Goal: Task Accomplishment & Management: Manage account settings

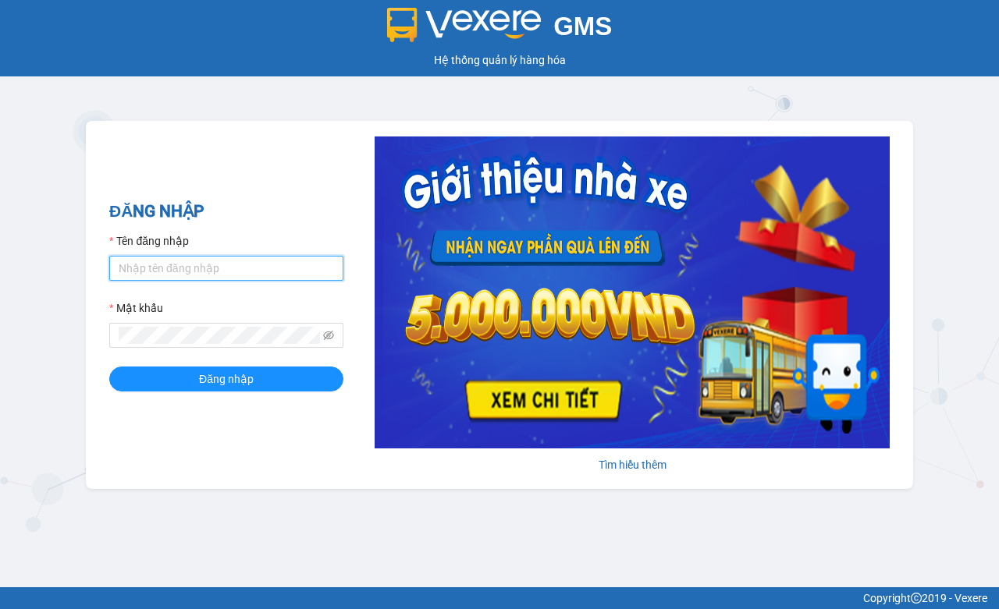
click at [170, 271] on input "Tên đăng nhập" at bounding box center [226, 268] width 234 height 25
type input "ky.kimhoang"
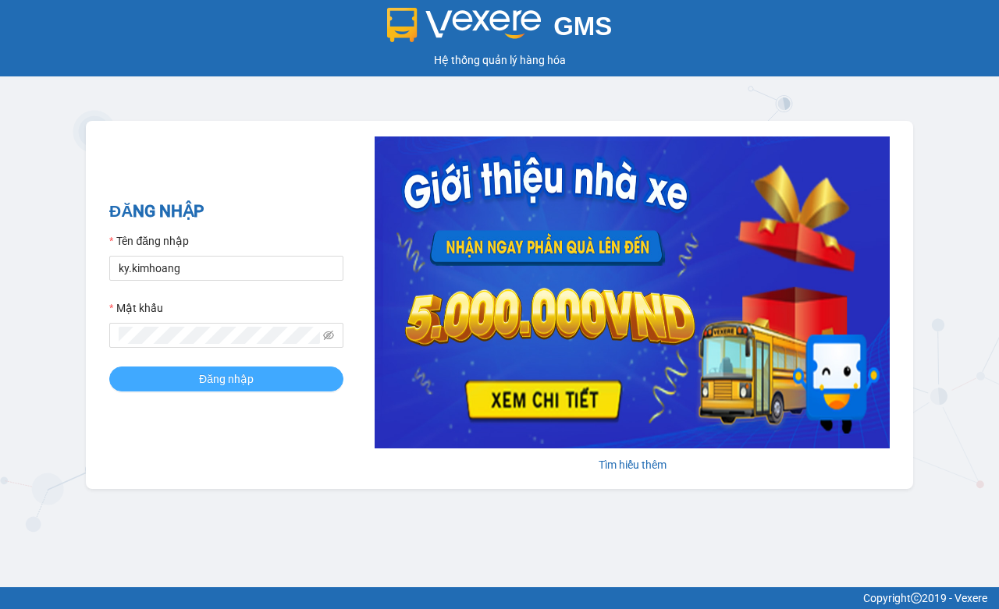
click at [317, 386] on button "Đăng nhập" at bounding box center [226, 379] width 234 height 25
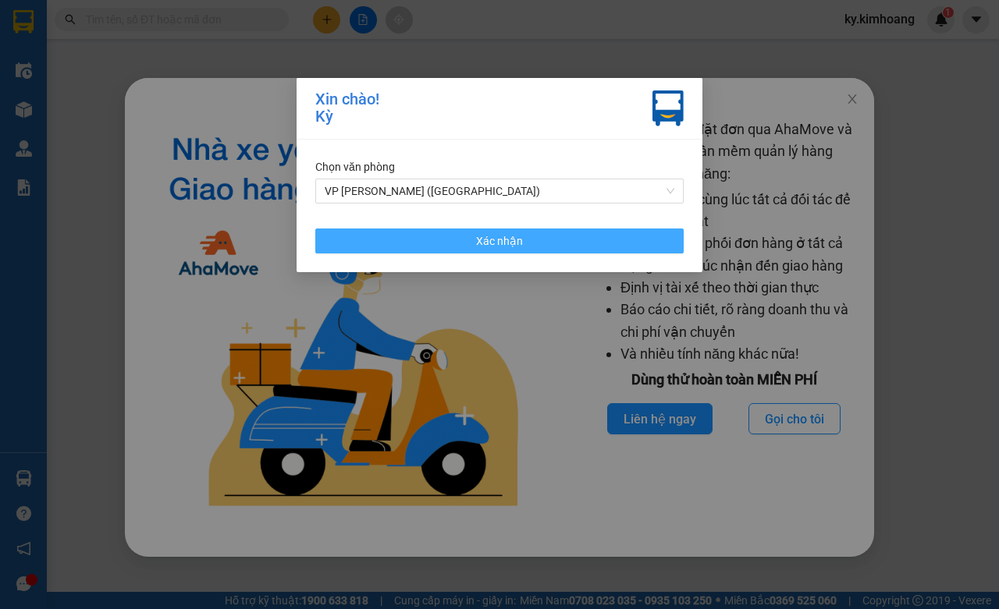
click at [511, 244] on span "Xác nhận" at bounding box center [499, 241] width 47 height 17
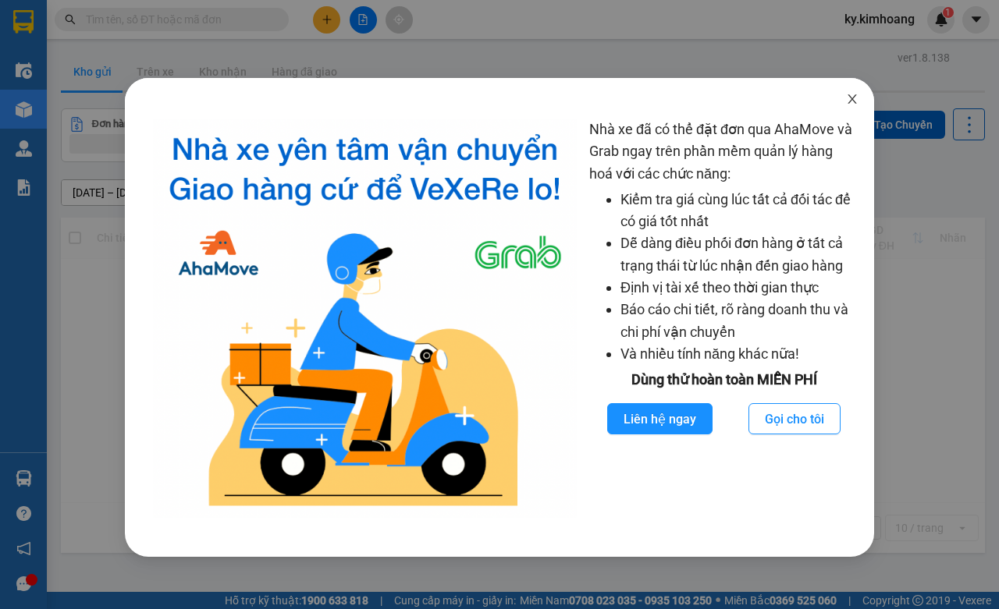
click at [858, 106] on span "Close" at bounding box center [852, 100] width 44 height 44
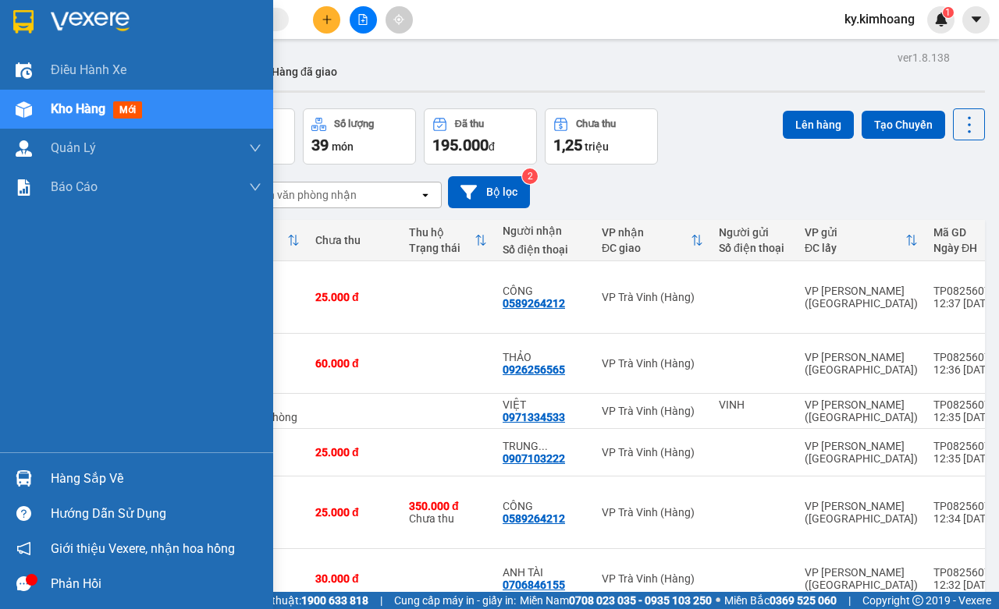
click at [90, 482] on div "Hàng sắp về" at bounding box center [156, 478] width 211 height 23
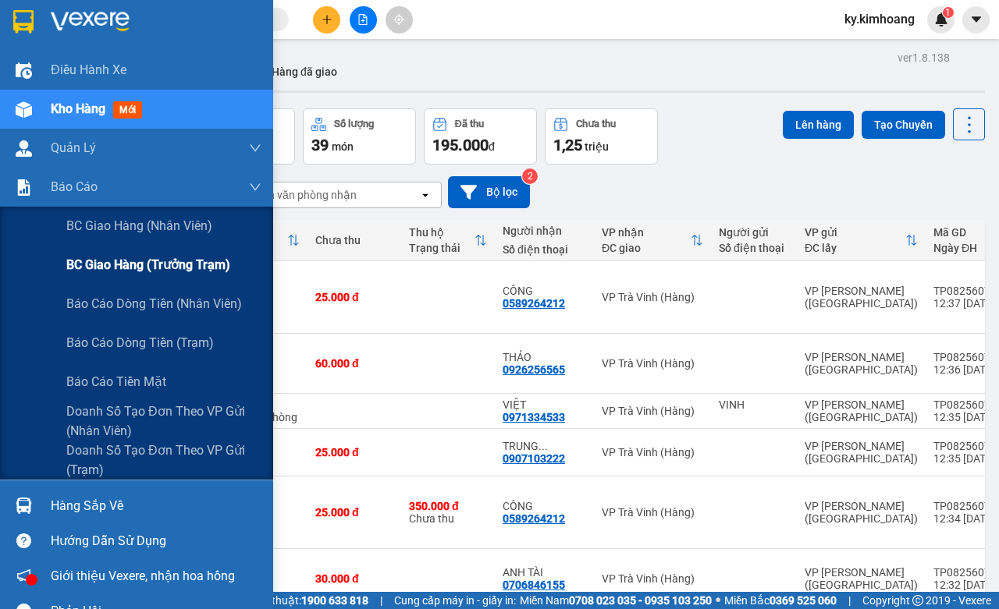
click at [197, 274] on span "BC giao hàng (trưởng trạm)" at bounding box center [148, 265] width 164 height 20
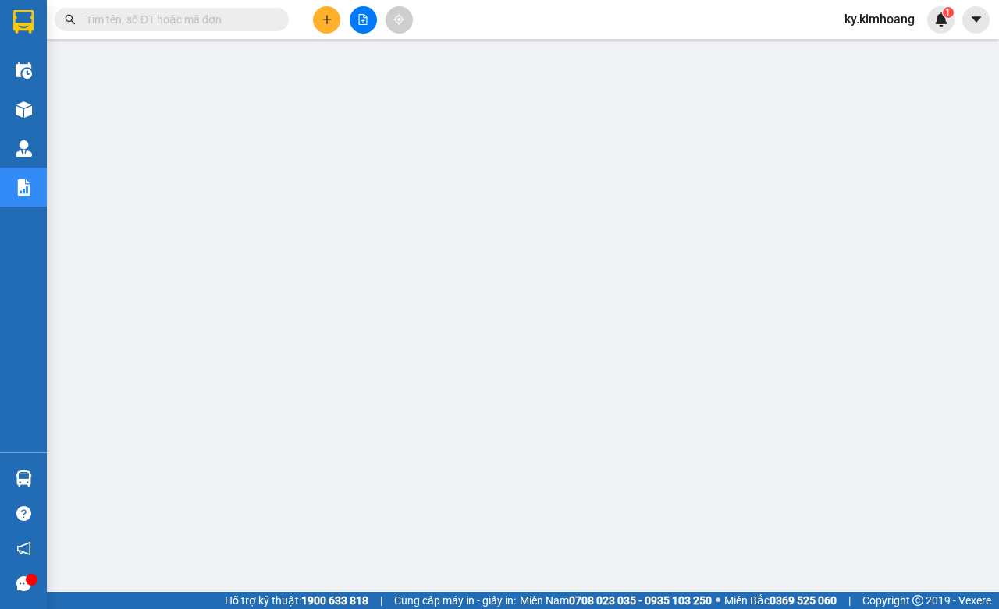
click at [155, 22] on input "text" at bounding box center [178, 19] width 184 height 17
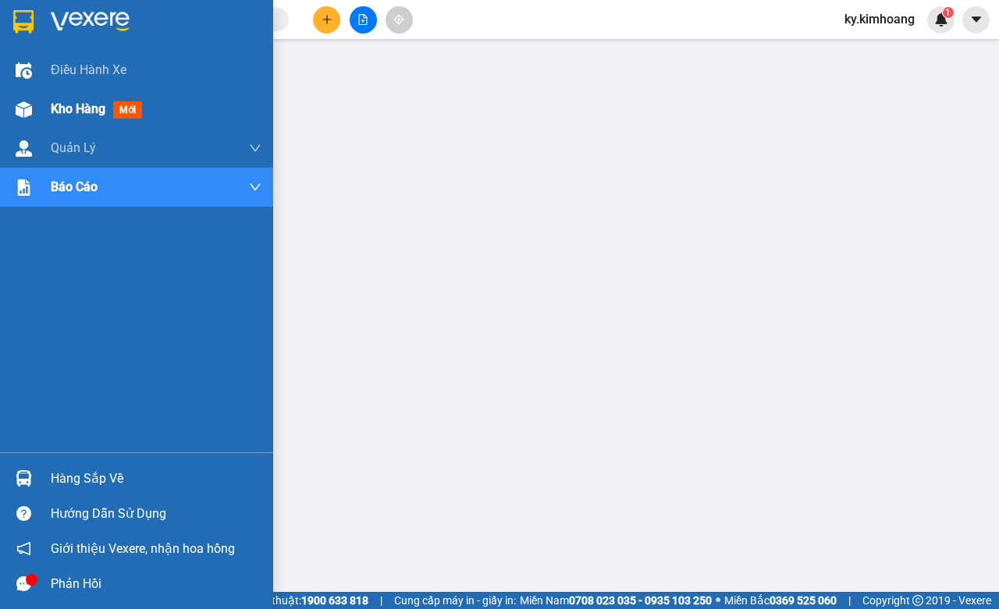
click at [16, 113] on img at bounding box center [24, 109] width 16 height 16
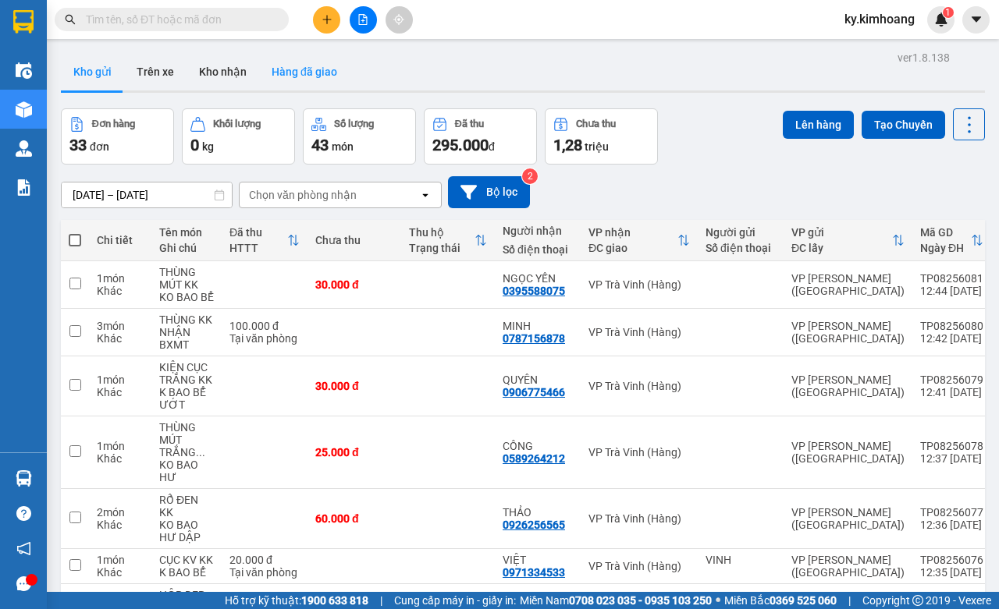
click at [275, 67] on button "Hàng đã giao" at bounding box center [304, 71] width 91 height 37
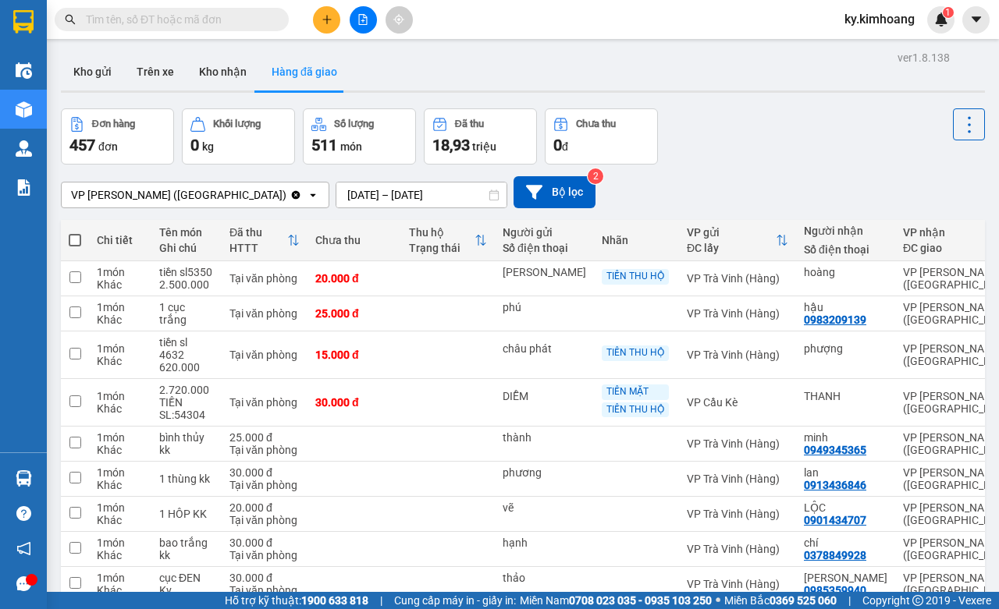
click at [352, 195] on input "[DATE] – [DATE]" at bounding box center [421, 195] width 170 height 25
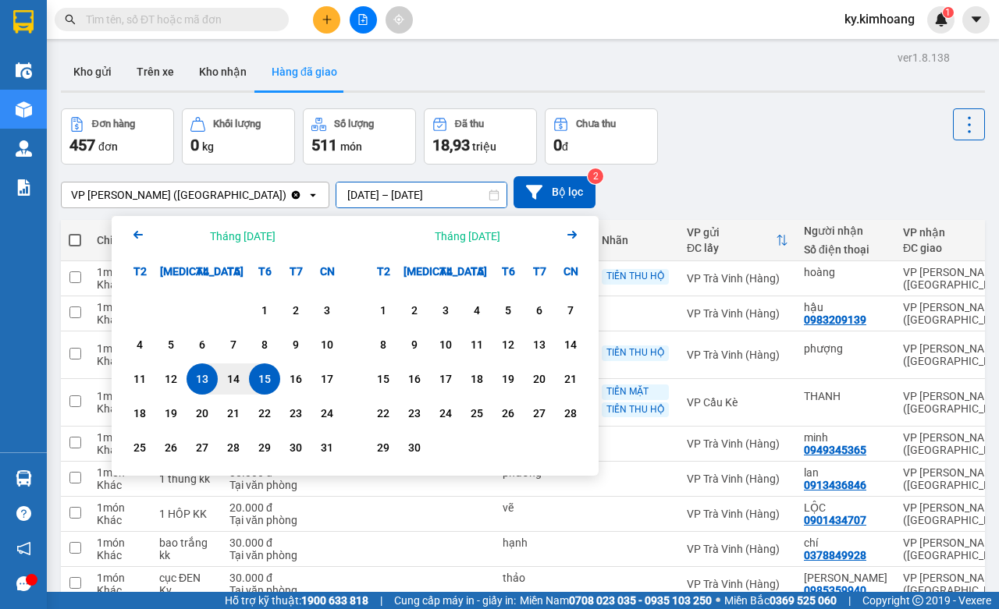
click at [258, 369] on div "15" at bounding box center [264, 379] width 31 height 31
type input "[DATE] – [DATE]"
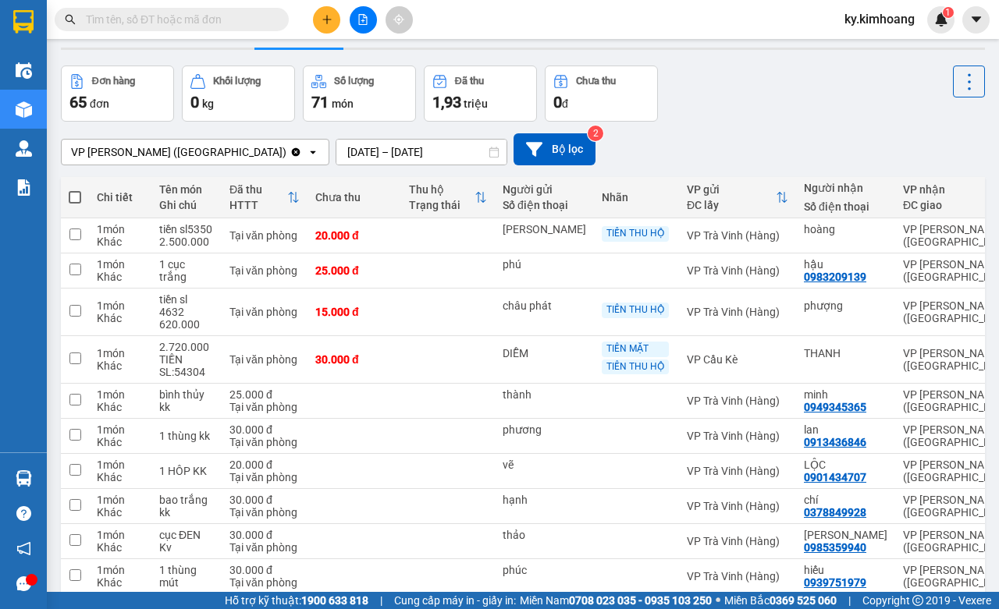
scroll to position [133, 0]
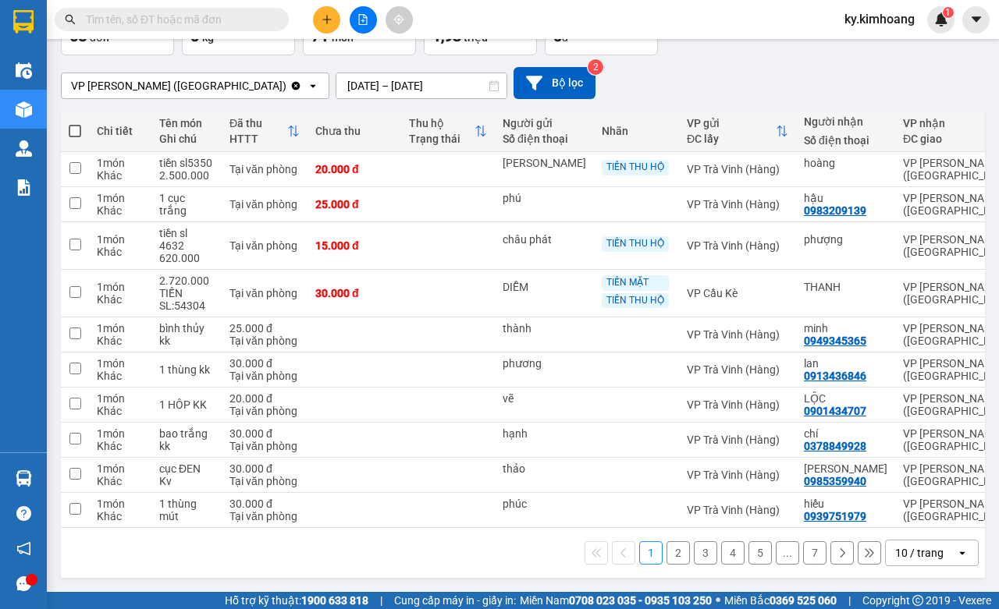
click at [926, 542] on div "10 / trang" at bounding box center [921, 553] width 70 height 25
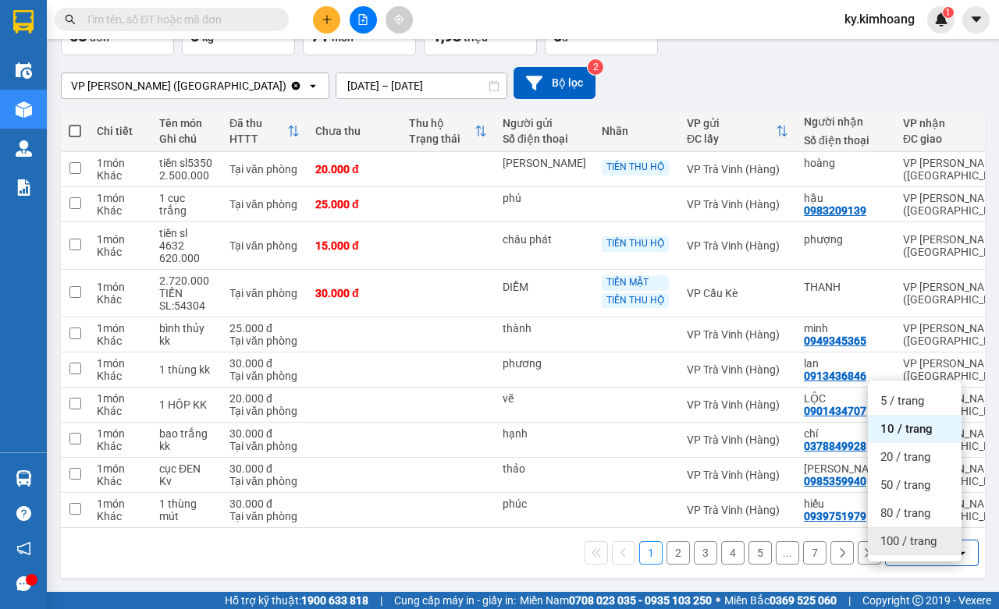
click at [904, 534] on span "100 / trang" at bounding box center [908, 542] width 56 height 16
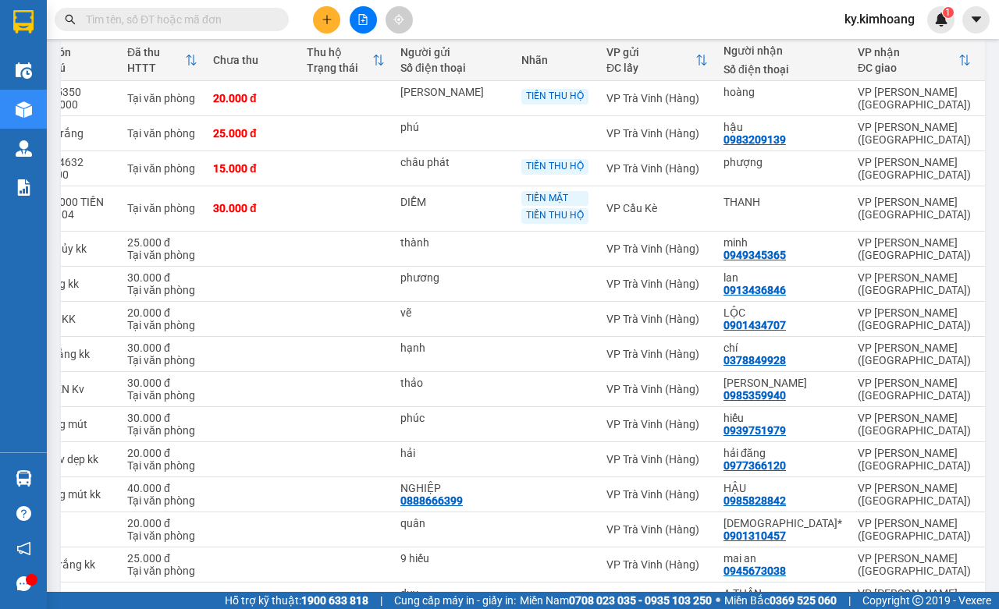
scroll to position [137, 0]
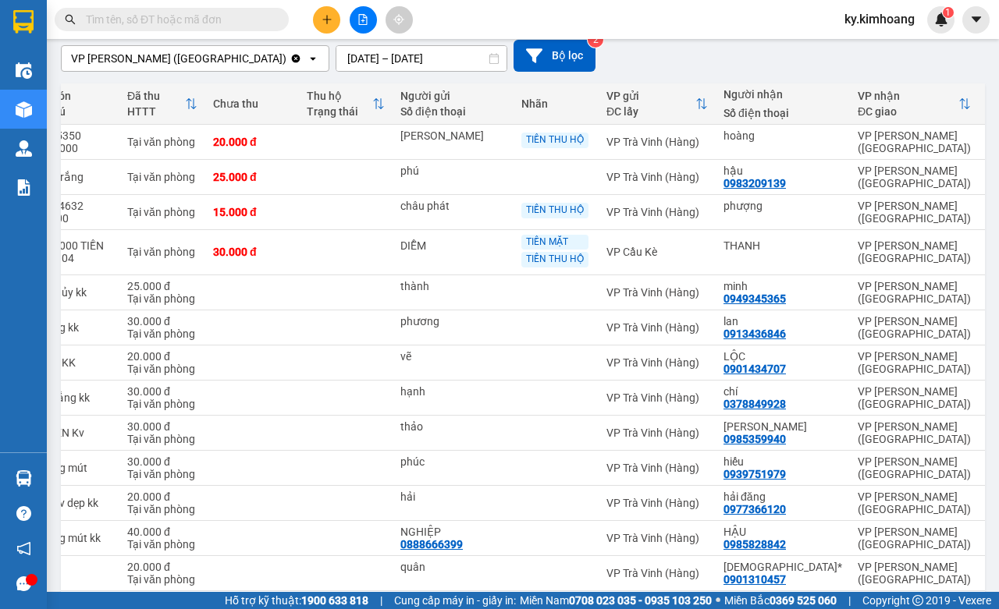
click at [219, 25] on input "text" at bounding box center [178, 19] width 184 height 17
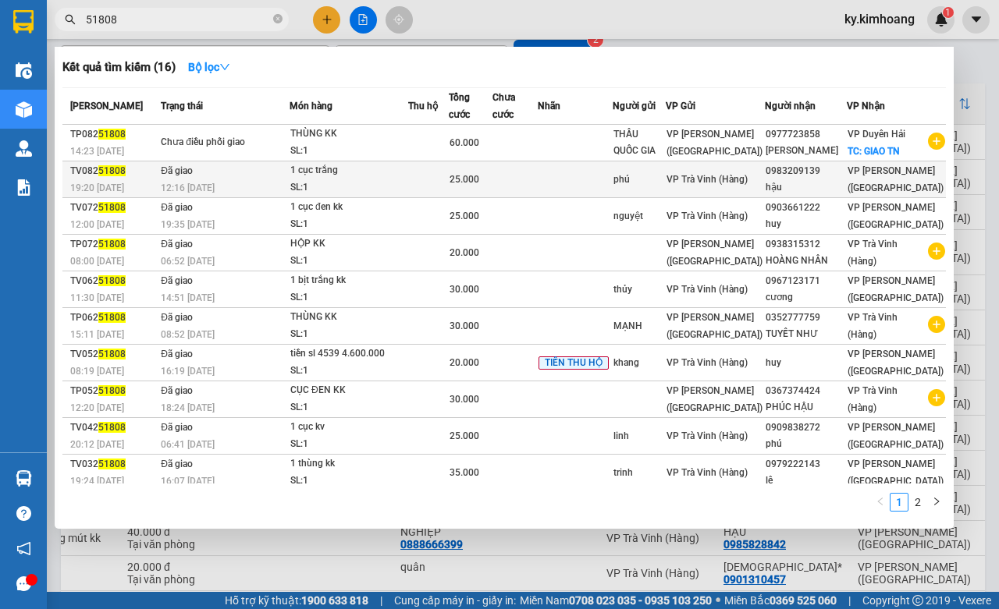
type input "51808"
click at [902, 184] on div "VP [PERSON_NAME] ([GEOGRAPHIC_DATA])" at bounding box center [897, 179] width 98 height 34
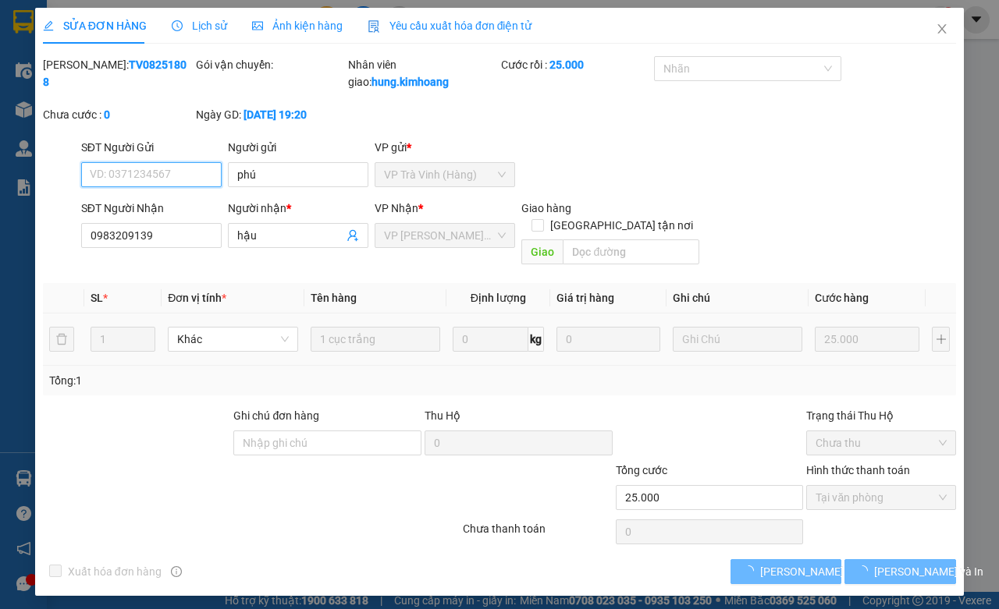
type input "phú"
type input "0983209139"
type input "hậu"
type input "25.000"
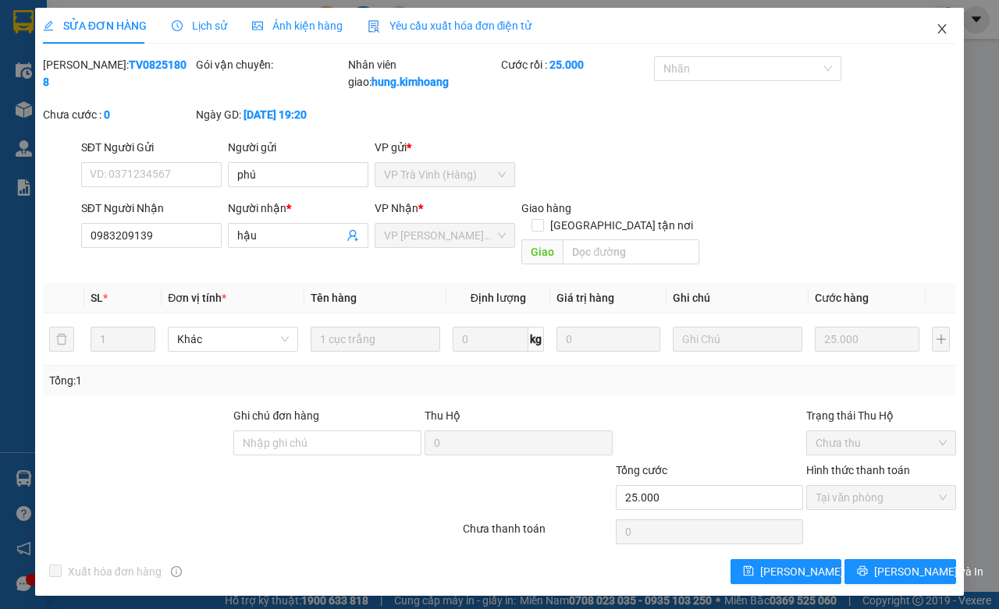
drag, startPoint x: 926, startPoint y: 22, endPoint x: 517, endPoint y: 0, distance: 410.3
click at [936, 23] on icon "close" at bounding box center [942, 29] width 12 height 12
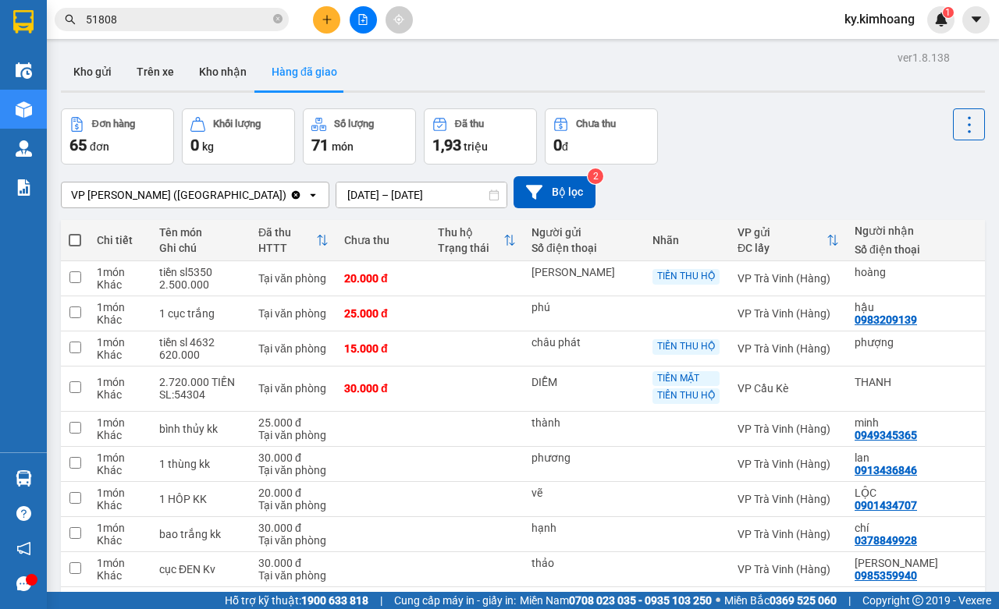
click at [209, 16] on input "51808" at bounding box center [178, 19] width 184 height 17
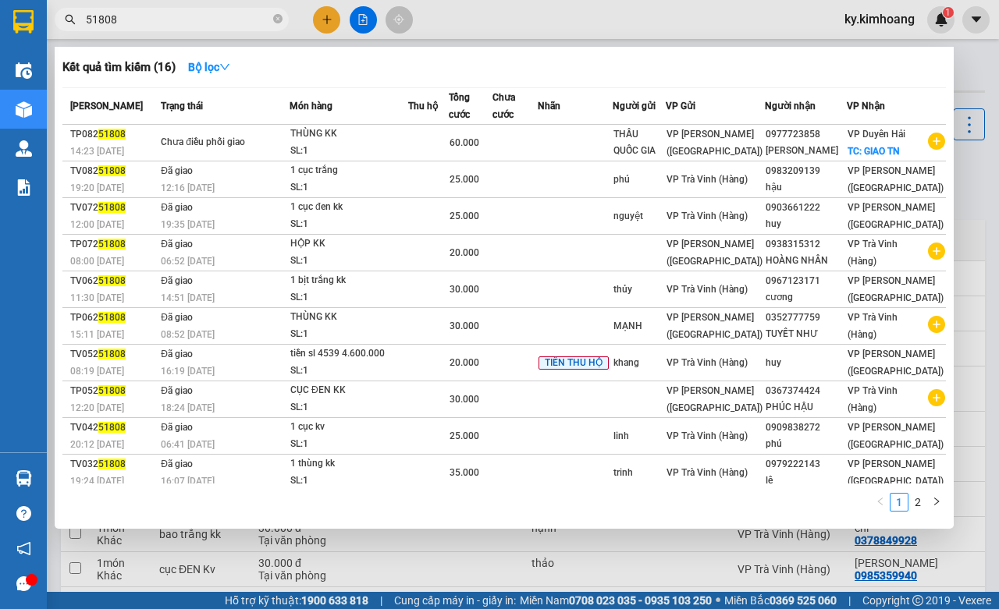
click at [209, 16] on input "51808" at bounding box center [178, 19] width 184 height 17
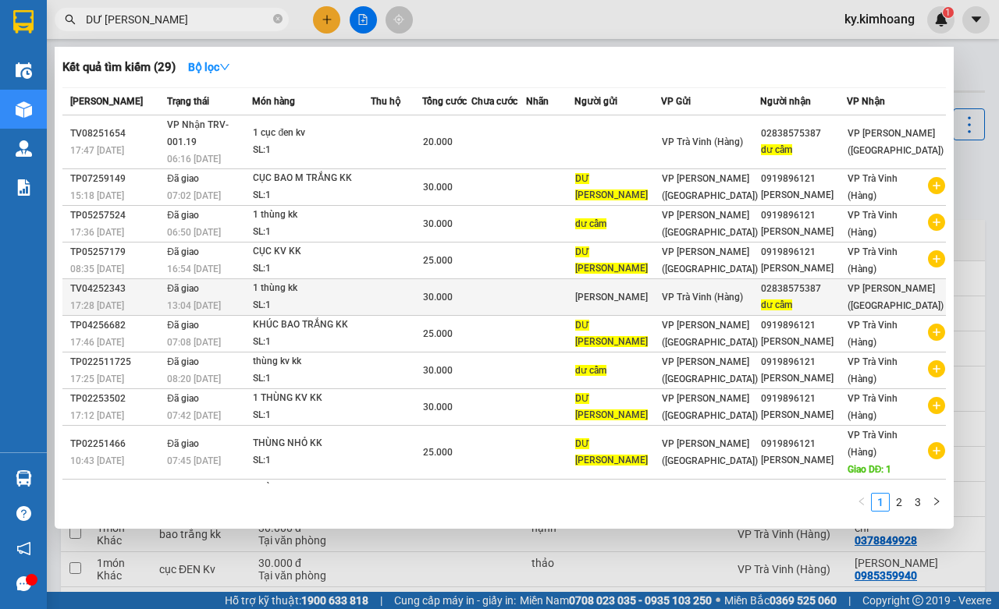
type input "DƯ CẨM"
click at [660, 290] on div "tuấn kim hoa" at bounding box center [617, 298] width 85 height 16
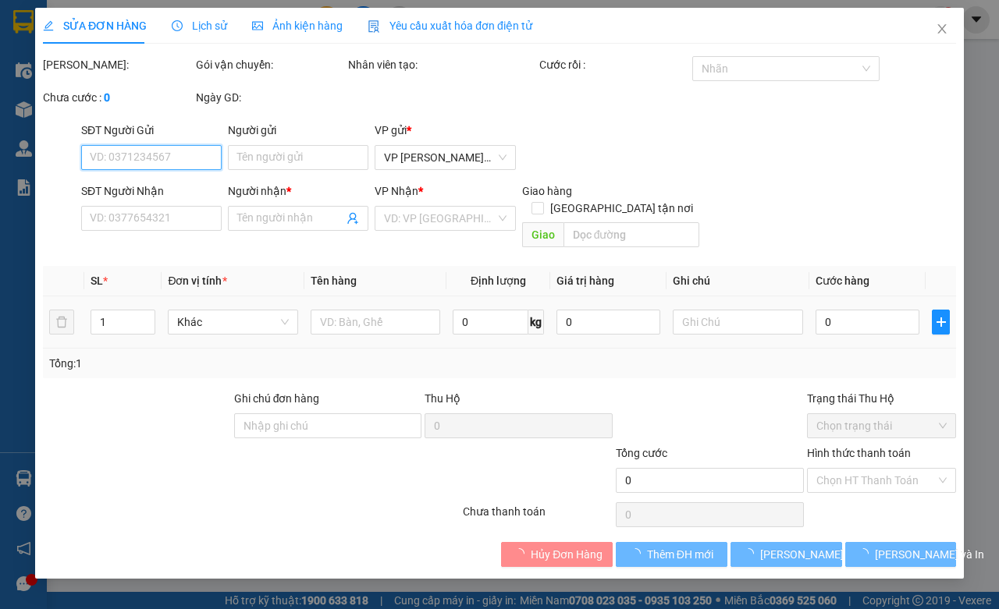
type input "tuấn kim hoa"
type input "02838575387"
type input "dư cẩm"
type input "30.000"
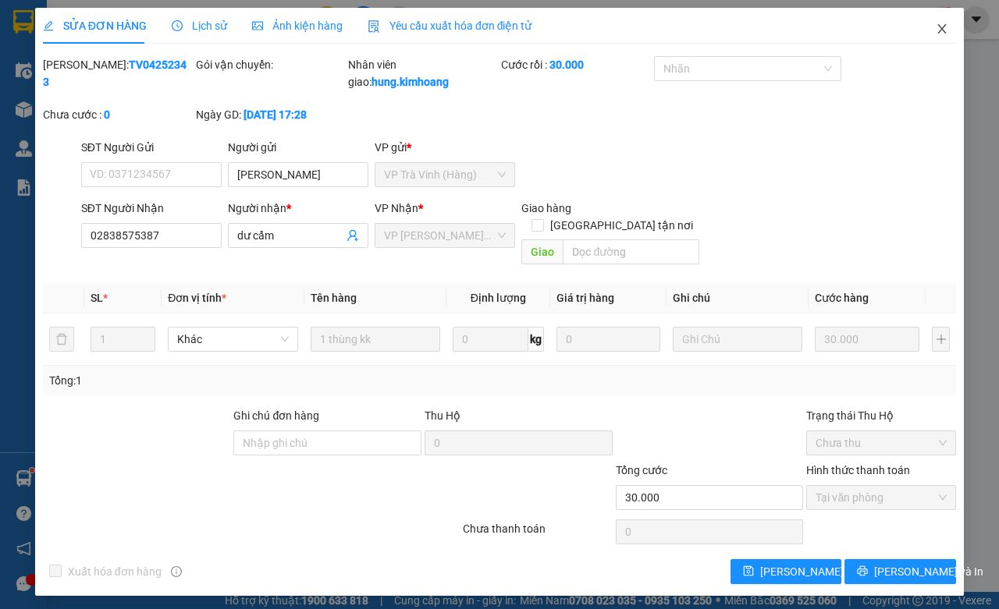
click at [920, 34] on span "Close" at bounding box center [942, 30] width 44 height 44
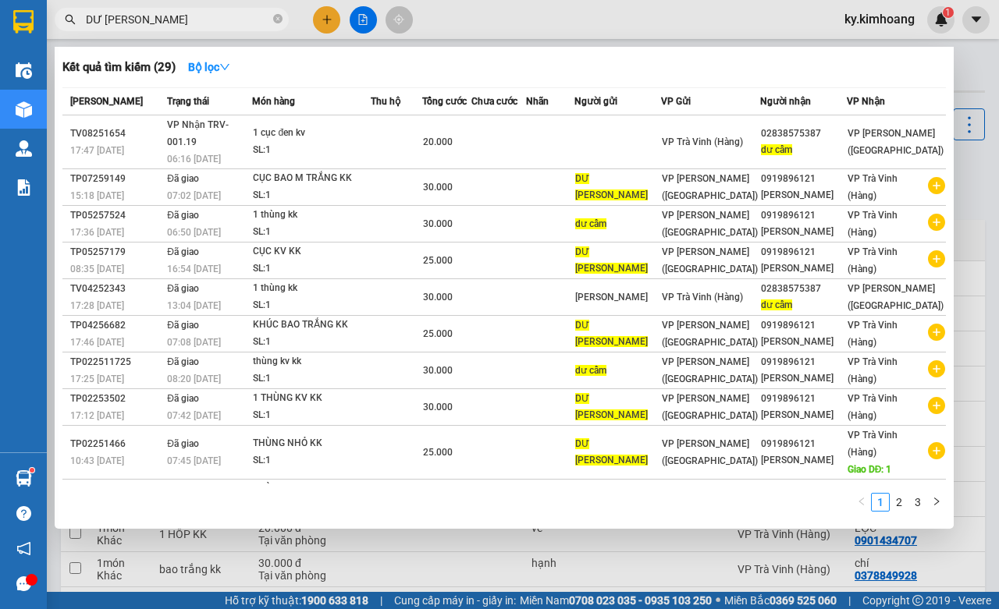
click at [141, 17] on input "DƯ CẨM" at bounding box center [178, 19] width 184 height 17
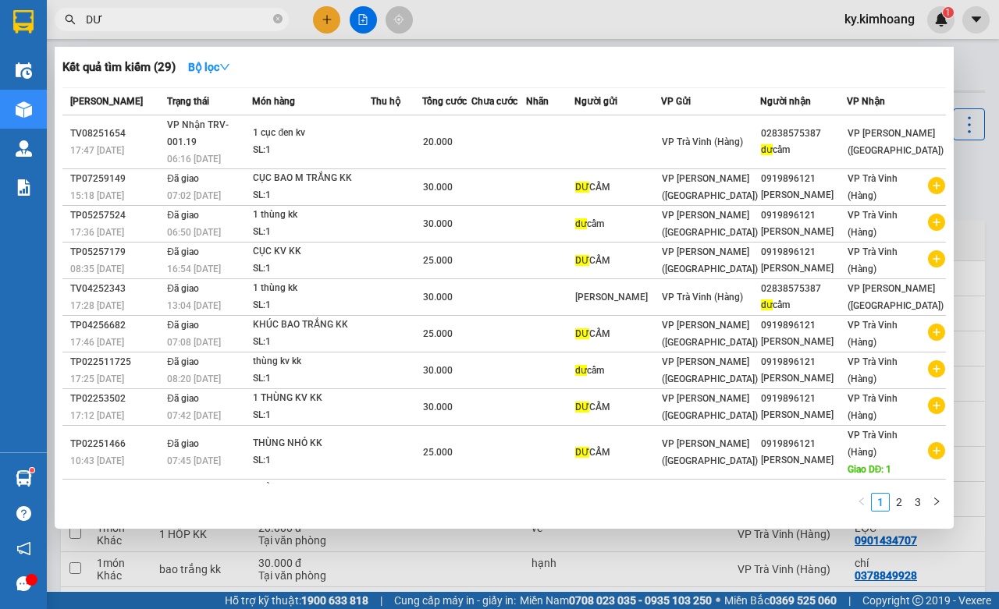
type input "D"
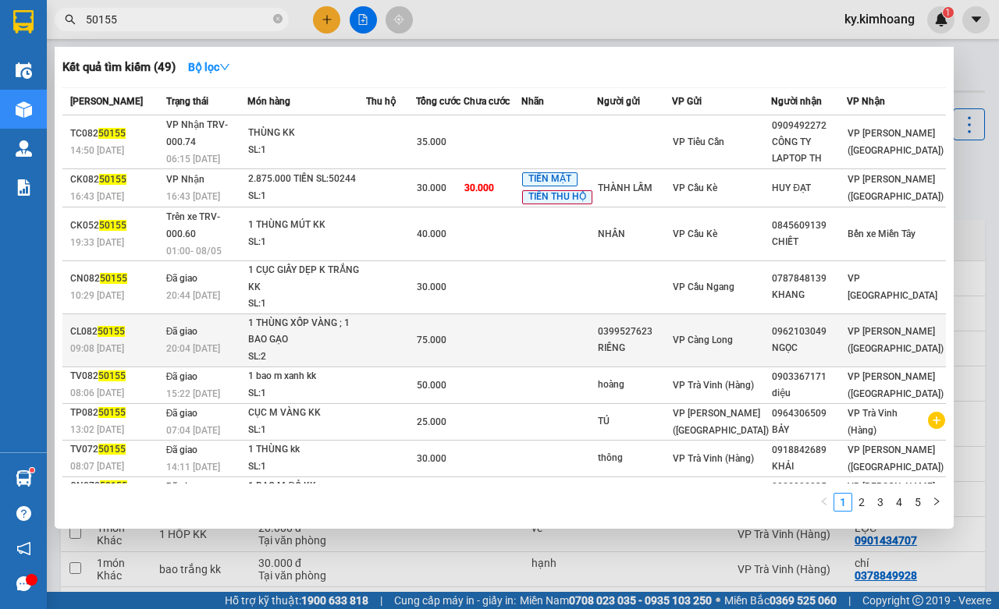
type input "50155"
click at [868, 323] on div "VP [PERSON_NAME] ([GEOGRAPHIC_DATA])" at bounding box center [897, 340] width 98 height 34
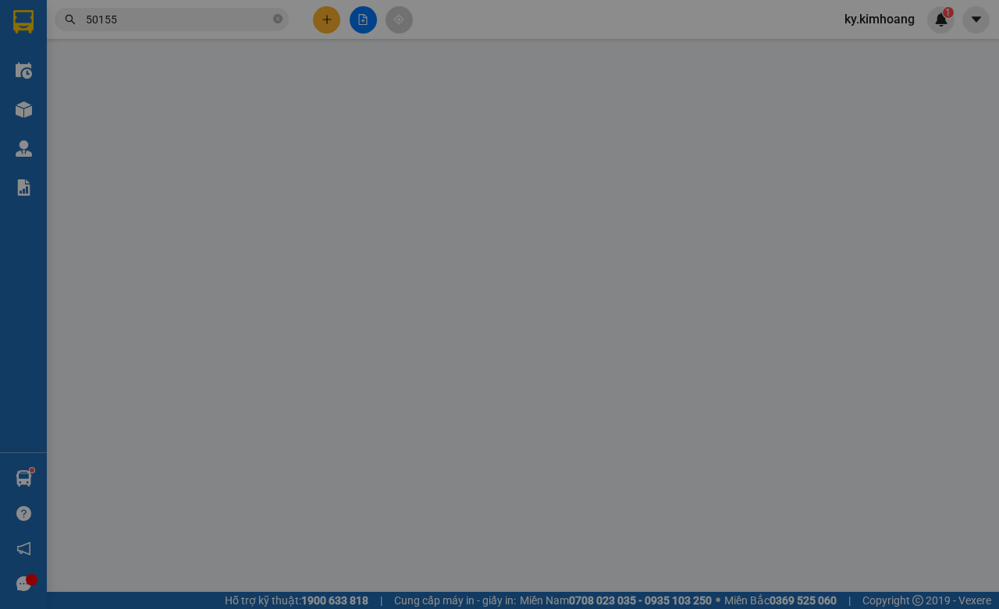
type input "0399527623"
type input "RIÊNG"
type input "0962103049"
type input "NGỌC"
type input "75.000"
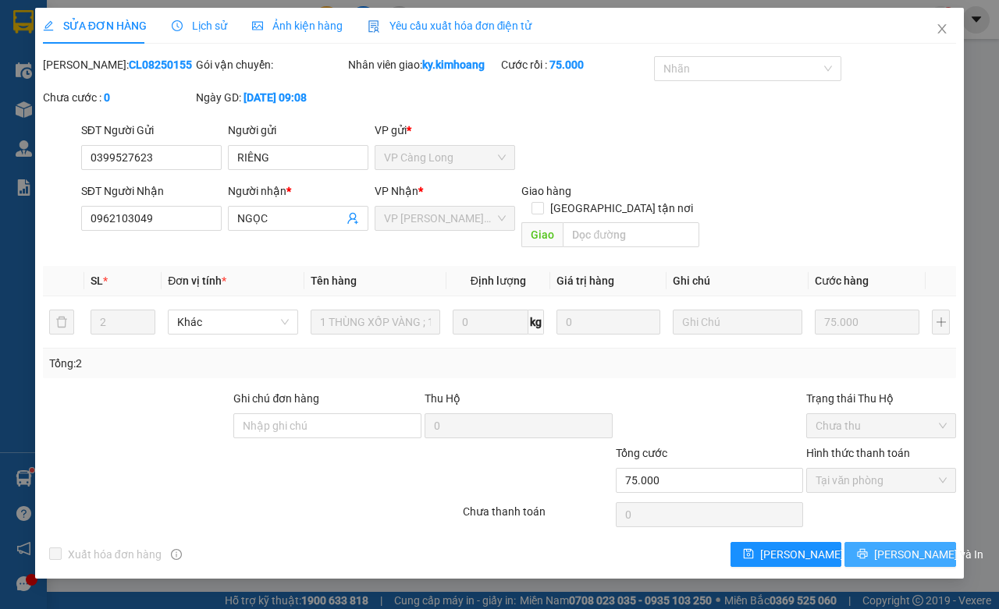
click at [904, 562] on span "[PERSON_NAME] và In" at bounding box center [928, 554] width 109 height 17
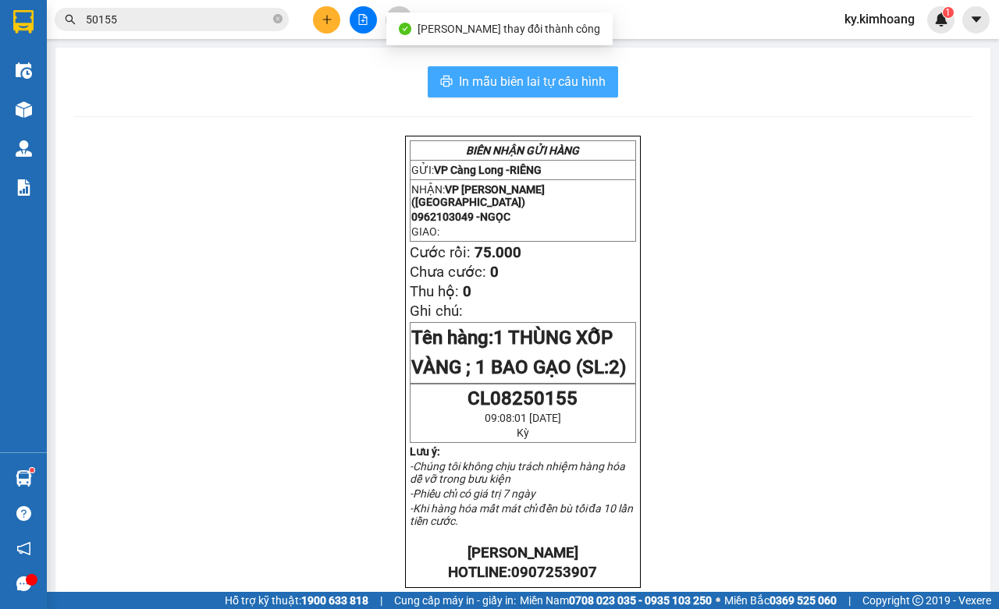
click at [574, 74] on span "In mẫu biên lai tự cấu hình" at bounding box center [532, 82] width 147 height 20
click at [584, 73] on span "In mẫu biên lai tự cấu hình" at bounding box center [532, 82] width 147 height 20
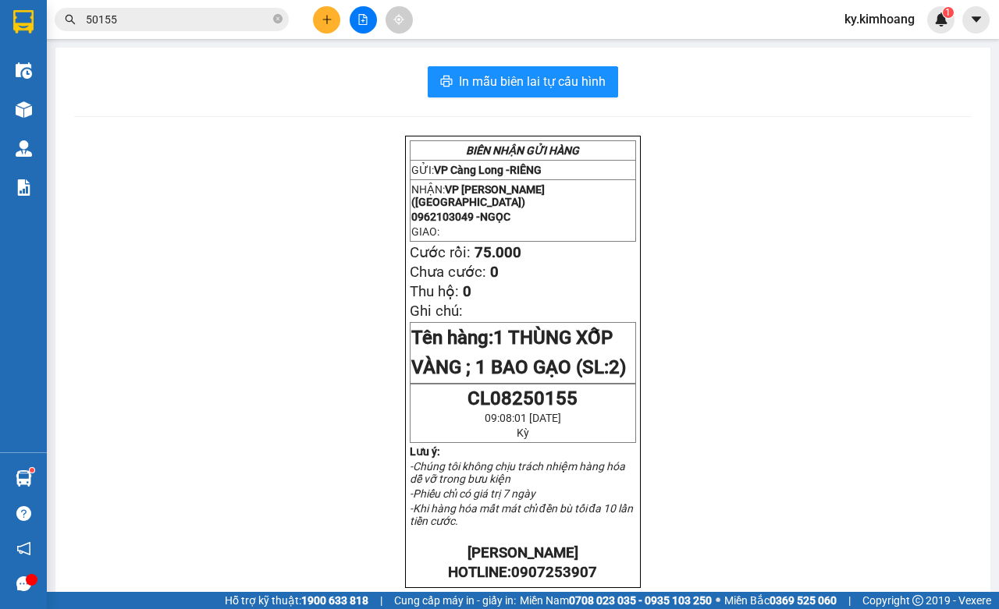
click at [328, 17] on icon "plus" at bounding box center [327, 19] width 11 height 11
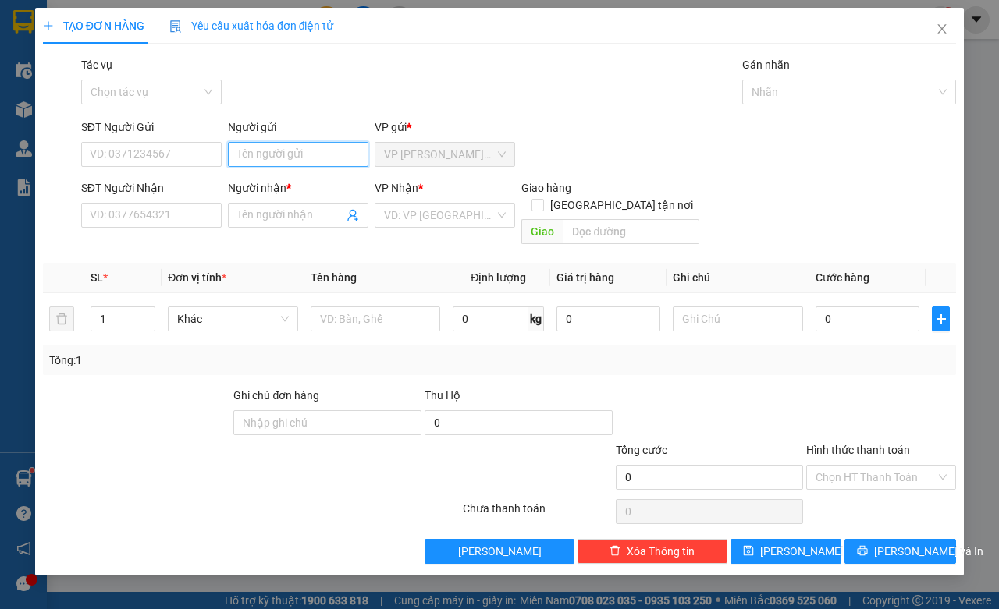
click at [286, 155] on input "Người gửi" at bounding box center [298, 154] width 140 height 25
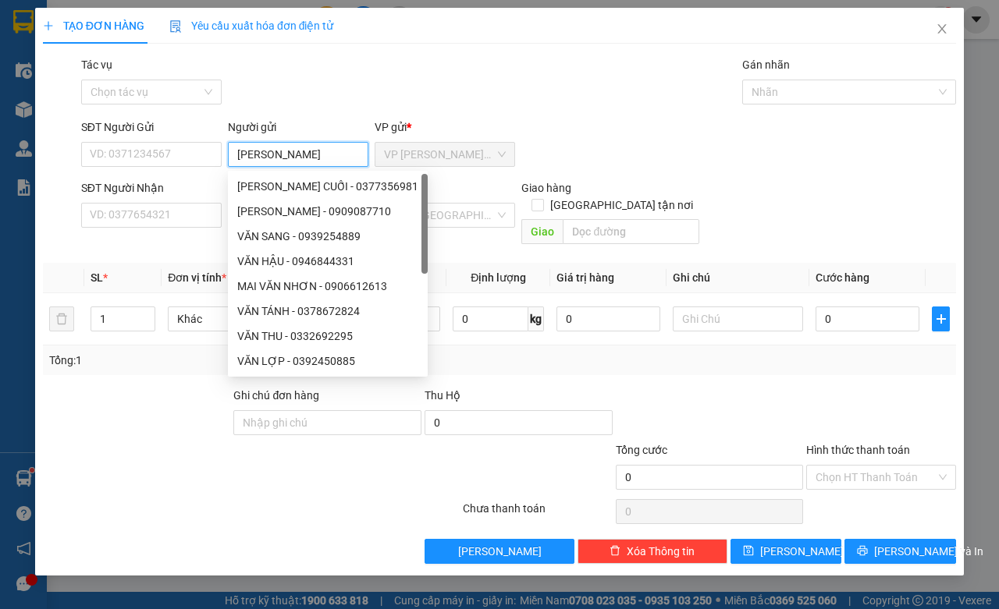
type input "VĂN VŨ"
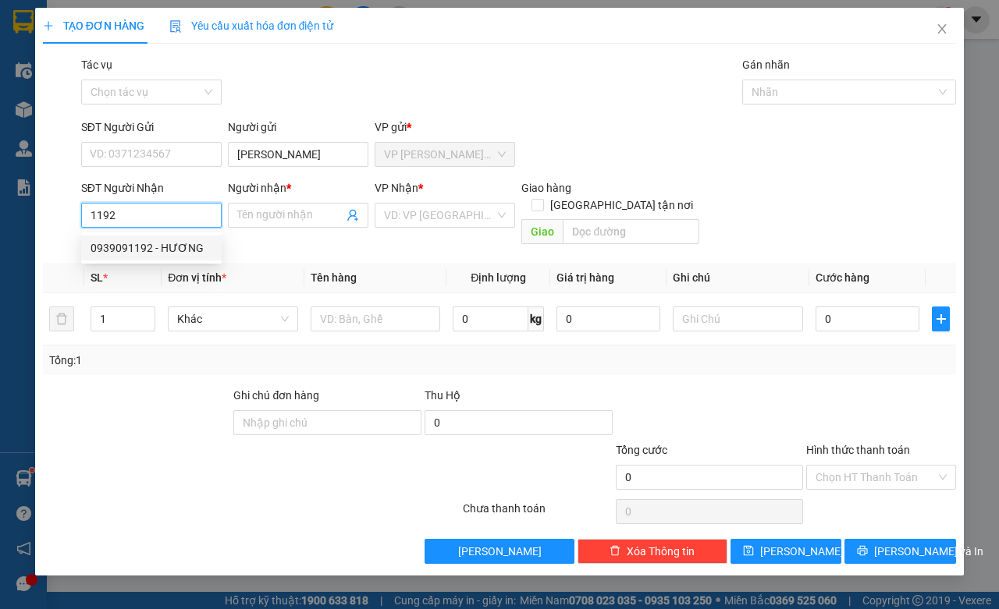
click at [192, 243] on div "0939091192 - HƯƠNG" at bounding box center [152, 248] width 122 height 17
type input "0939091192"
type input "HƯƠNG"
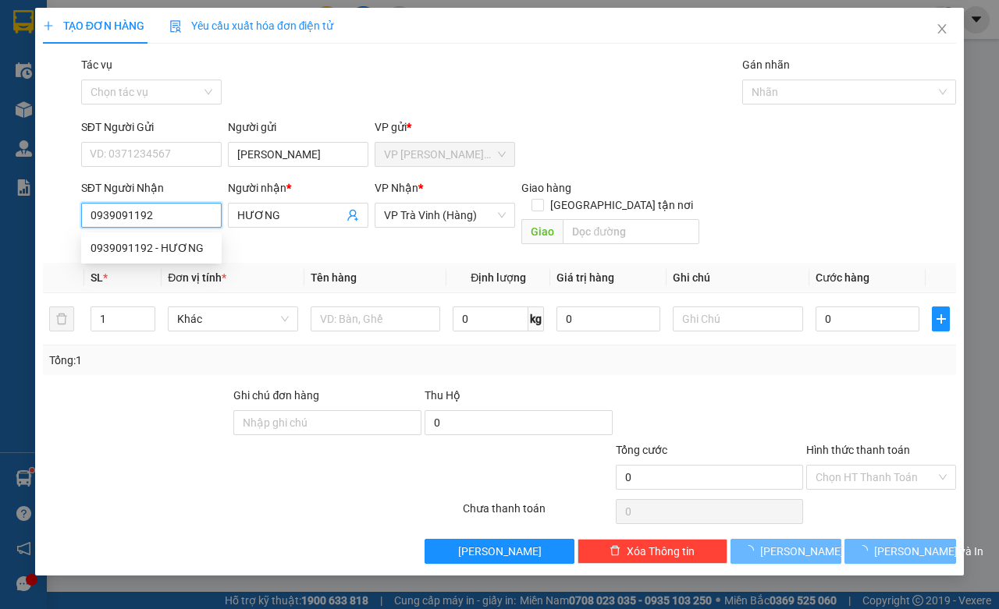
type input "20.000"
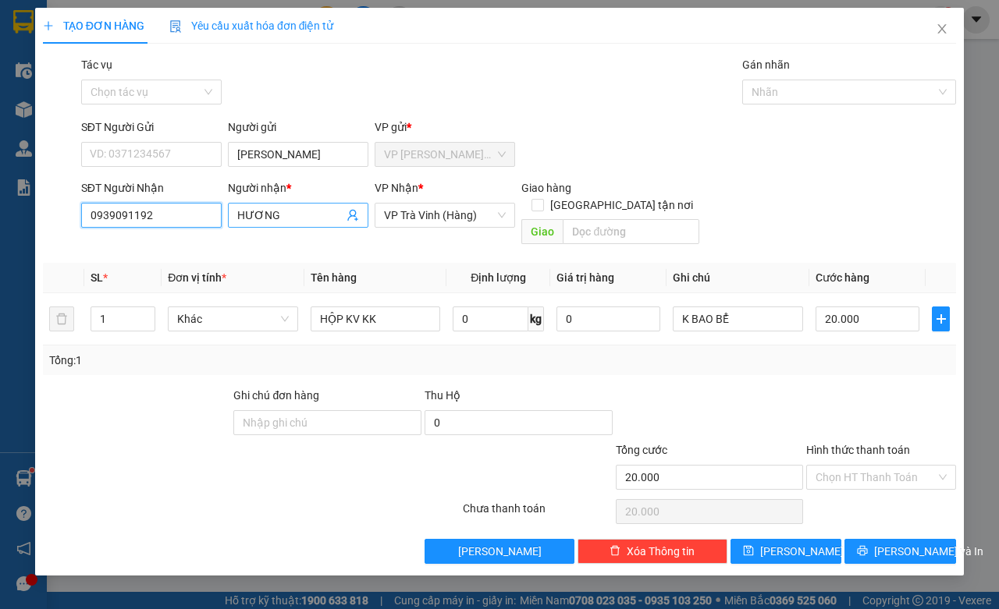
type input "0939091192"
drag, startPoint x: 282, startPoint y: 216, endPoint x: 291, endPoint y: 226, distance: 13.8
click at [283, 216] on input "HƯƠNG" at bounding box center [290, 215] width 106 height 17
type input "HƯƠNG (Ý XUÂN)"
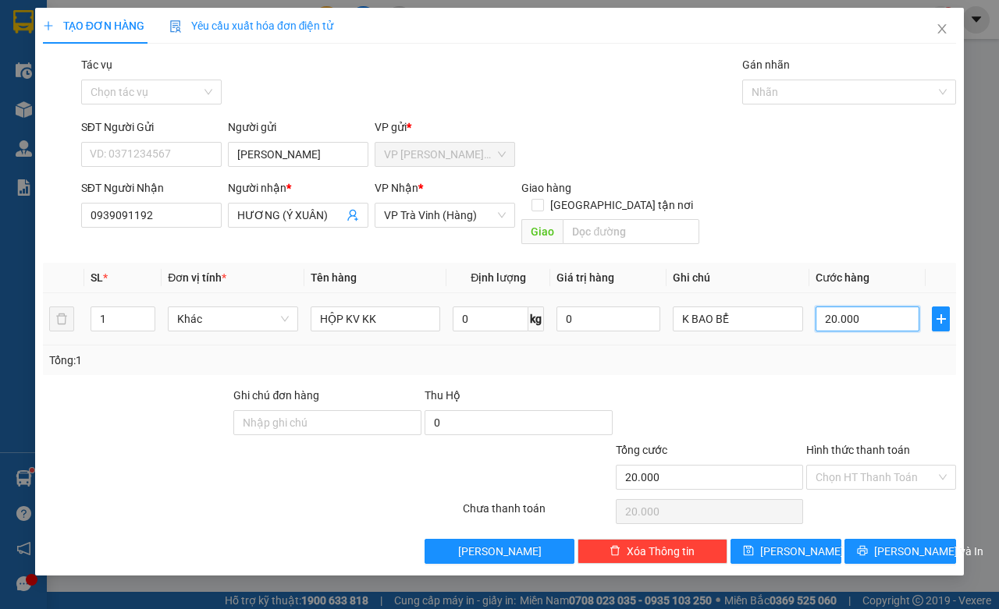
type input "2"
type input "25"
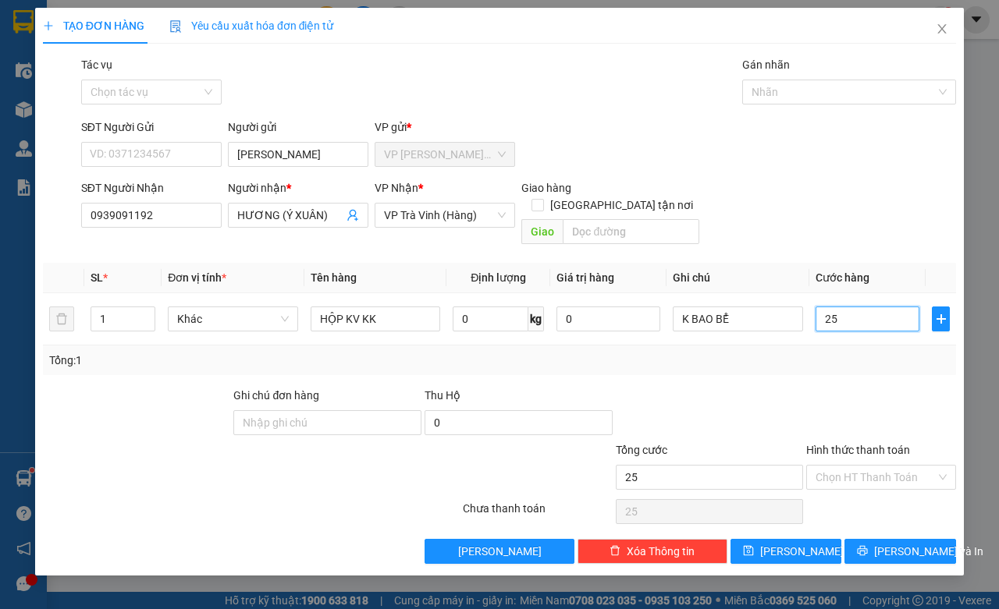
type input "25"
click at [906, 550] on div "TẠO ĐƠN HÀNG Yêu cầu xuất hóa đơn điện tử Transit Pickup Surcharge Ids Transit …" at bounding box center [499, 292] width 929 height 568
type input "25.000"
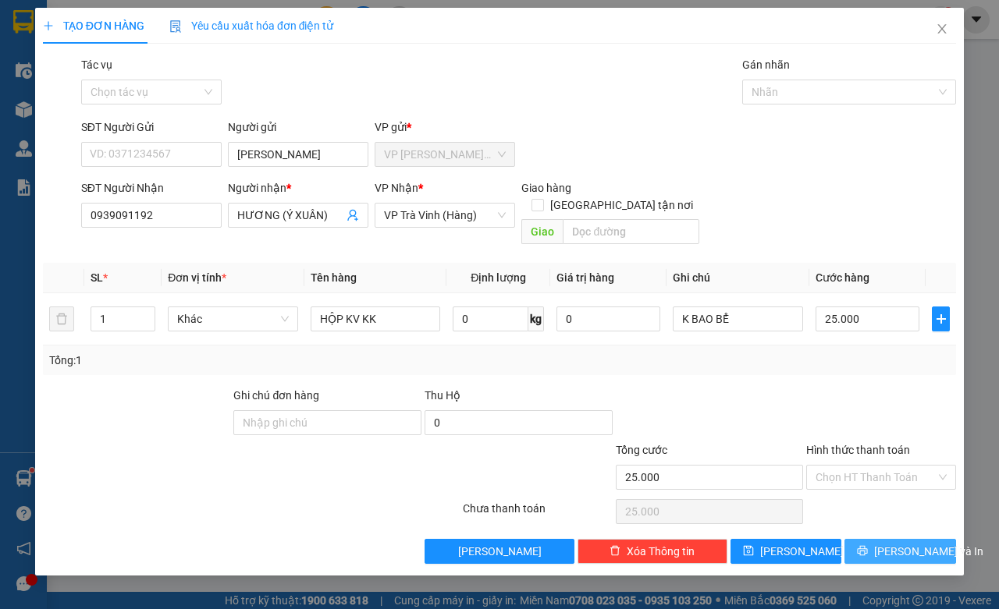
click at [905, 543] on span "[PERSON_NAME] và In" at bounding box center [928, 551] width 109 height 17
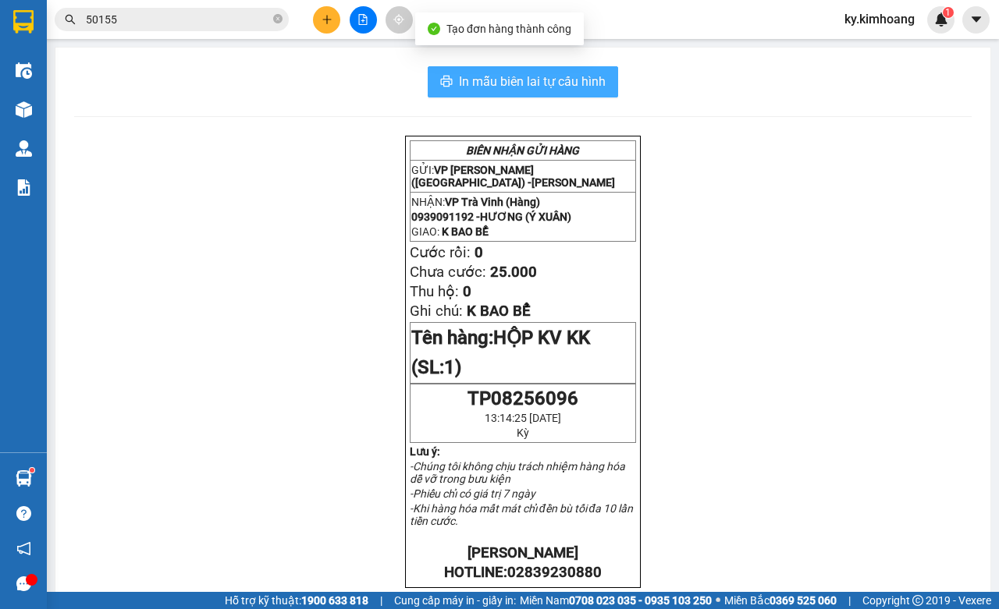
click at [566, 83] on span "In mẫu biên lai tự cấu hình" at bounding box center [532, 82] width 147 height 20
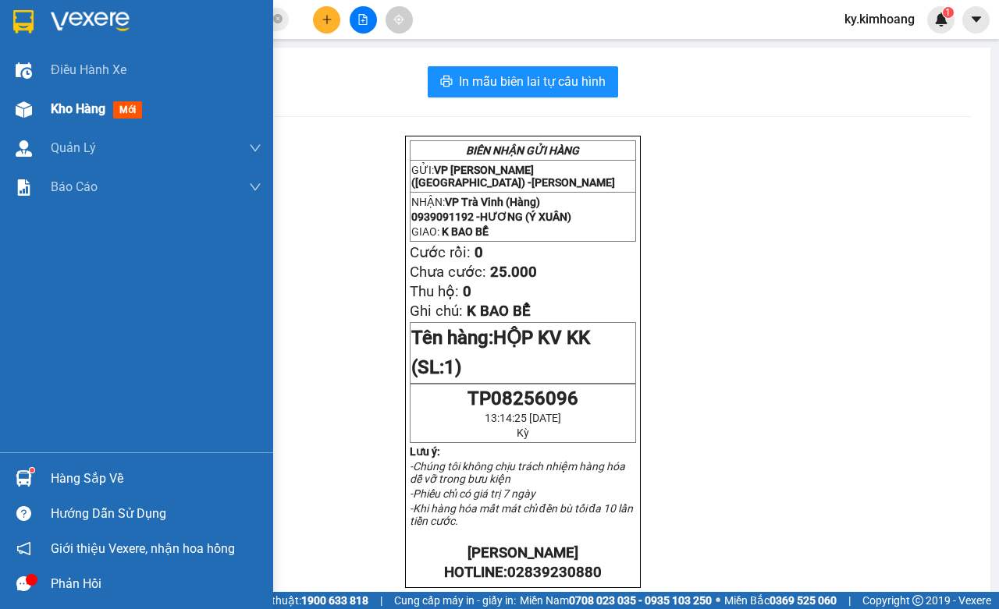
click at [69, 109] on span "Kho hàng" at bounding box center [78, 108] width 55 height 15
click at [90, 111] on span "Kho hàng" at bounding box center [78, 108] width 55 height 15
click at [84, 108] on span "Kho hàng" at bounding box center [78, 108] width 55 height 15
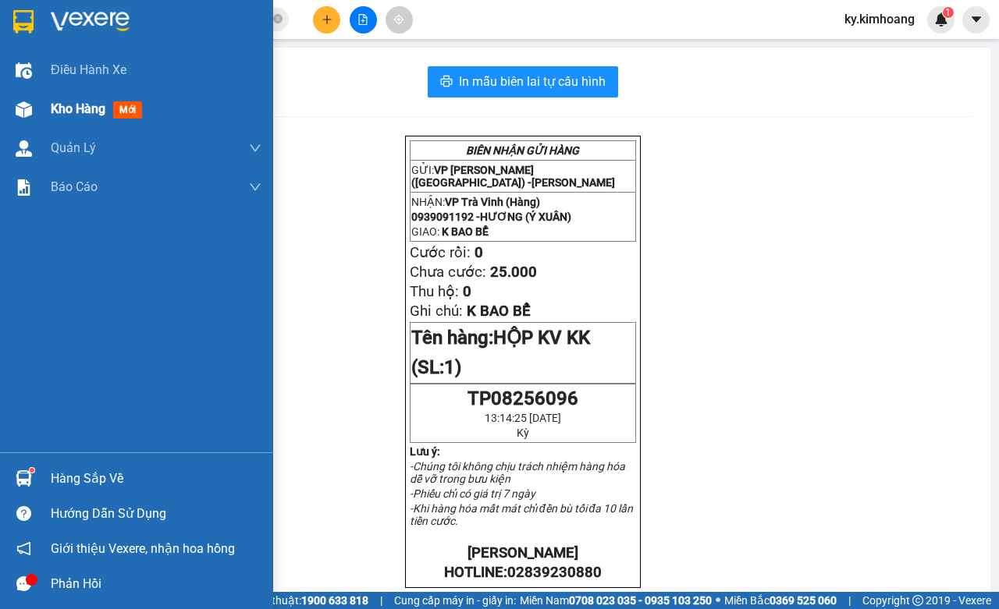
click at [84, 111] on span "Kho hàng" at bounding box center [78, 108] width 55 height 15
click at [84, 112] on span "Kho hàng" at bounding box center [78, 108] width 55 height 15
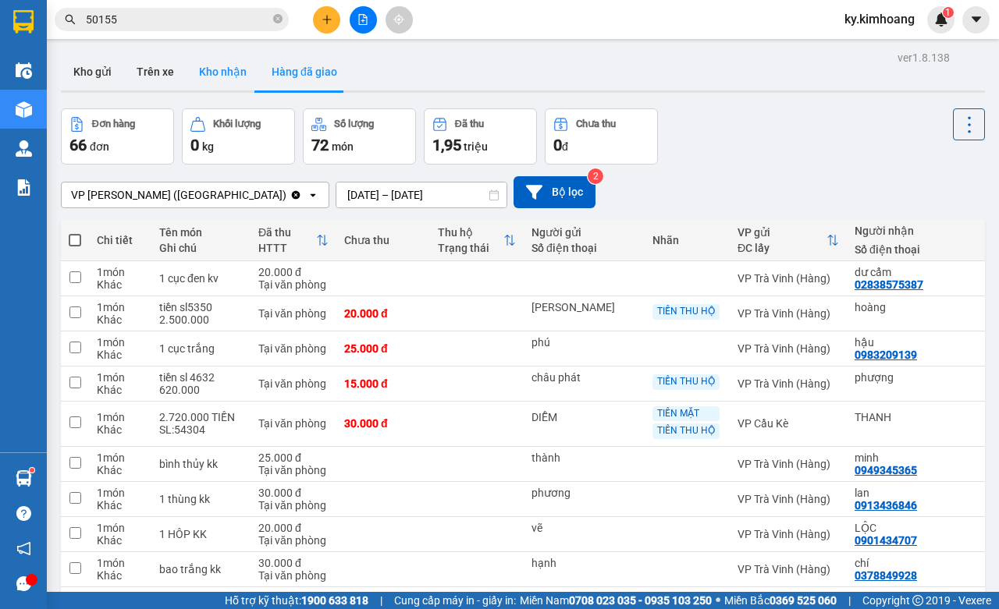
click at [216, 62] on button "Kho nhận" at bounding box center [223, 71] width 73 height 37
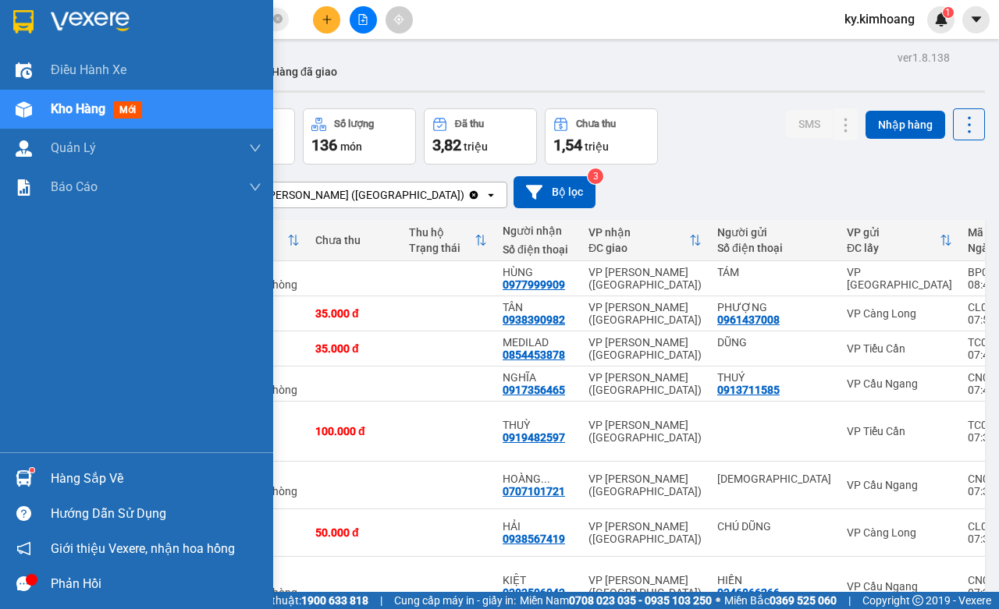
click at [34, 476] on div at bounding box center [23, 478] width 27 height 27
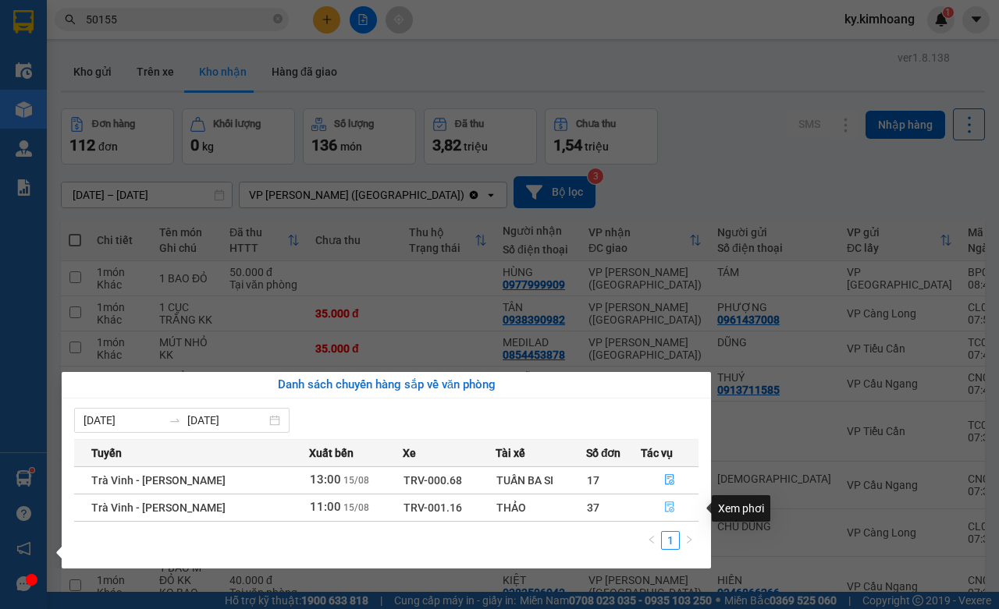
click at [665, 505] on icon "file-done" at bounding box center [669, 507] width 9 height 11
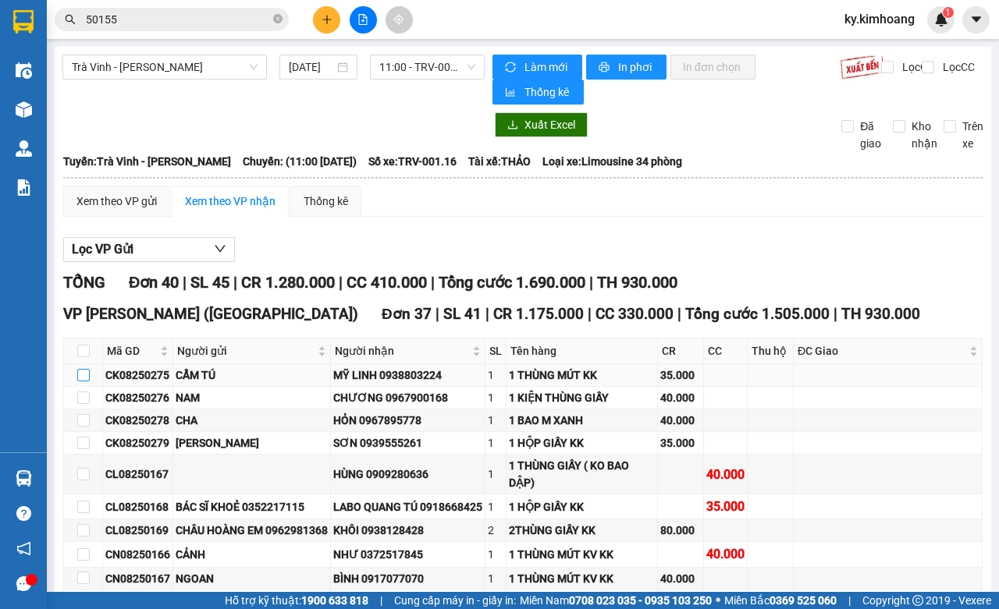
click at [87, 376] on input "checkbox" at bounding box center [83, 375] width 12 height 12
checkbox input "true"
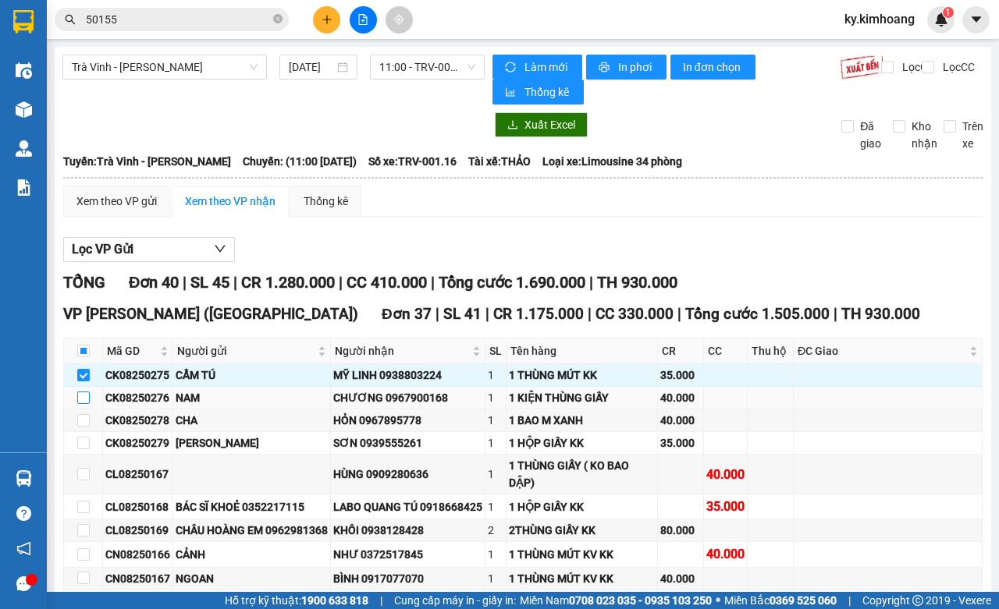
click at [84, 400] on input "checkbox" at bounding box center [83, 398] width 12 height 12
checkbox input "true"
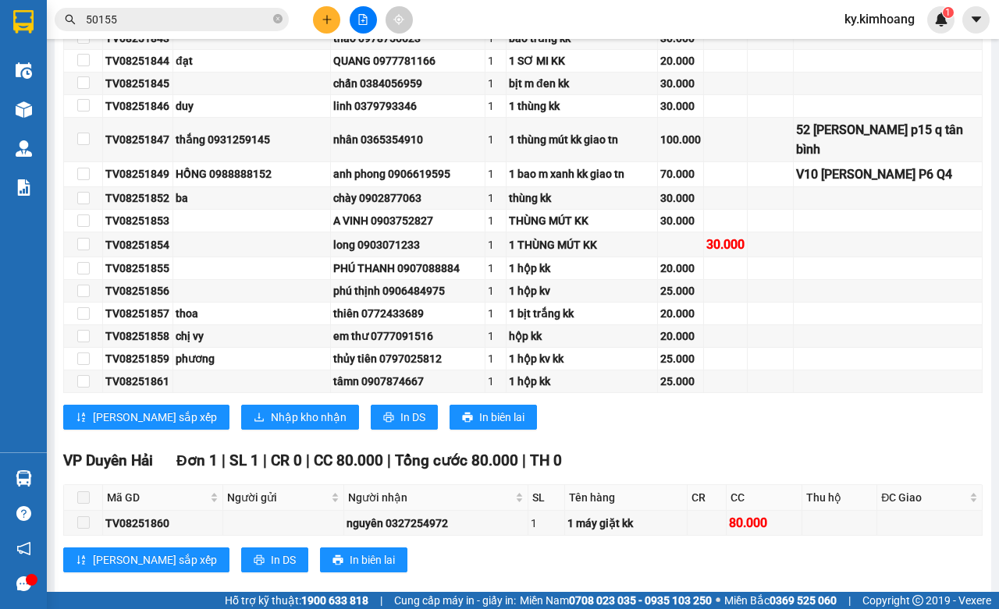
scroll to position [923, 0]
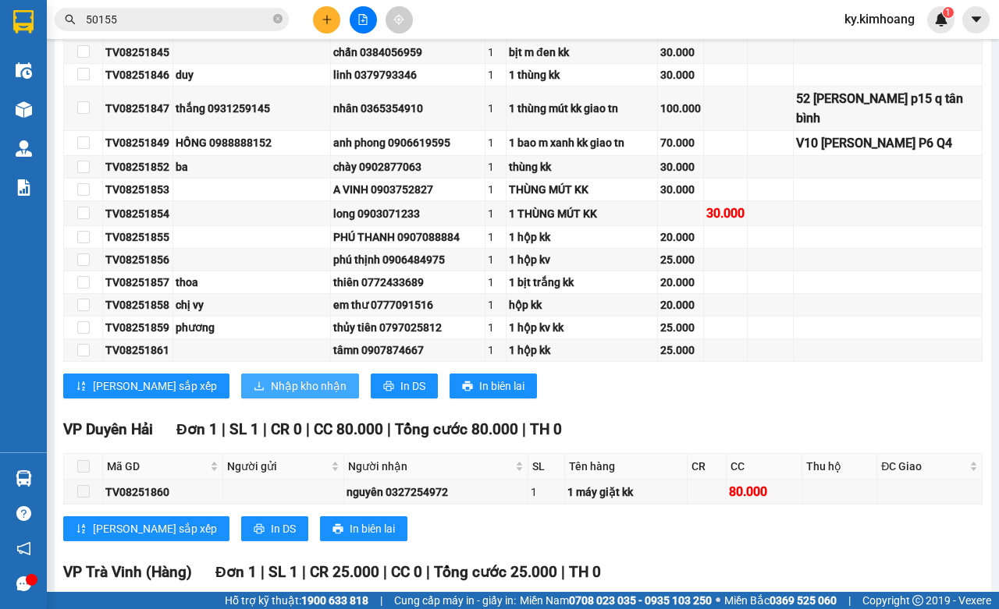
click at [271, 395] on span "Nhập kho nhận" at bounding box center [309, 386] width 76 height 17
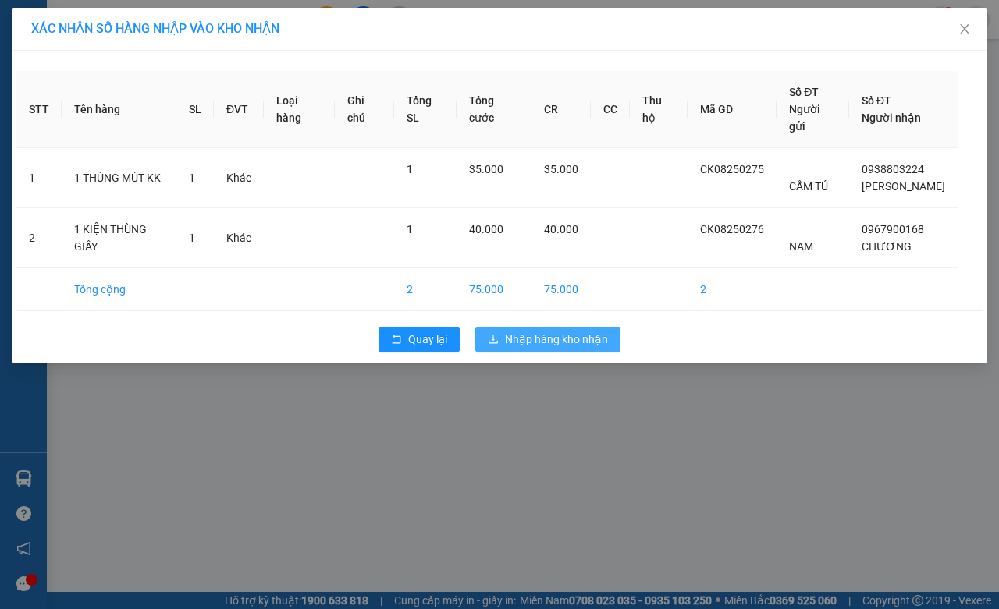
click at [572, 331] on span "Nhập hàng kho nhận" at bounding box center [556, 339] width 103 height 17
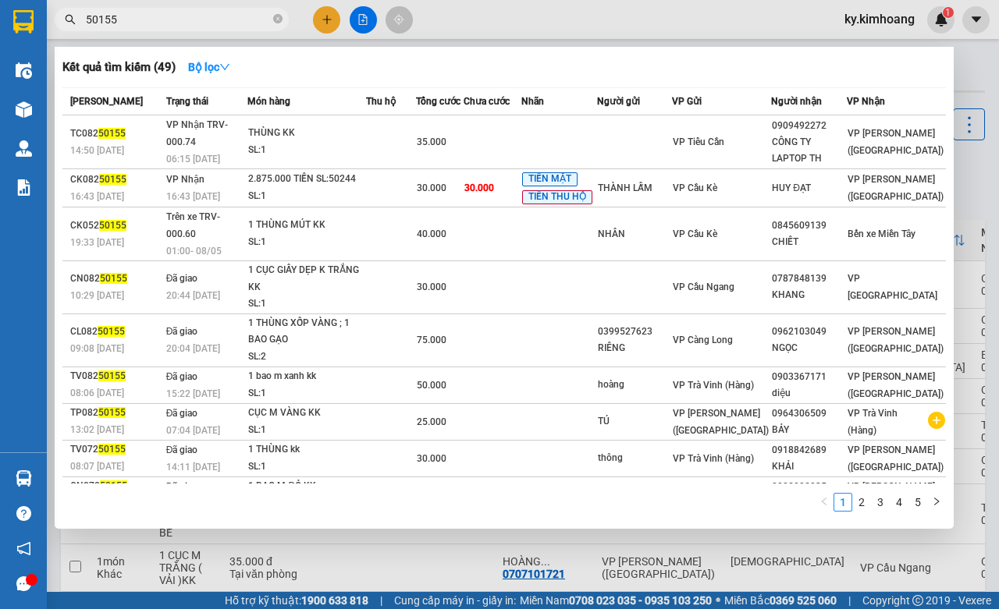
click at [215, 14] on input "50155" at bounding box center [178, 19] width 184 height 17
type input "BÌNH"
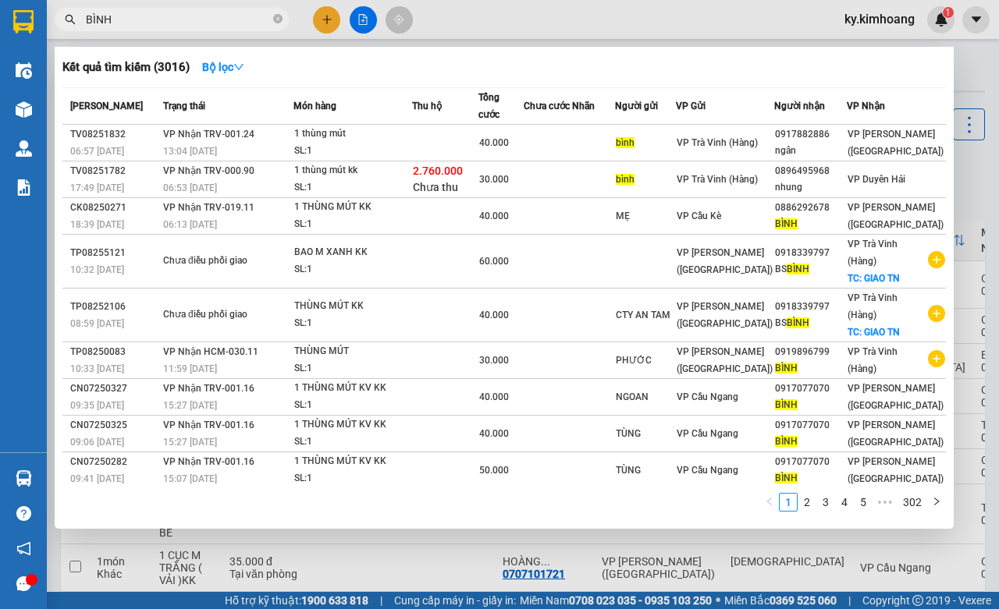
click at [254, 12] on input "BÌNH" at bounding box center [178, 19] width 184 height 17
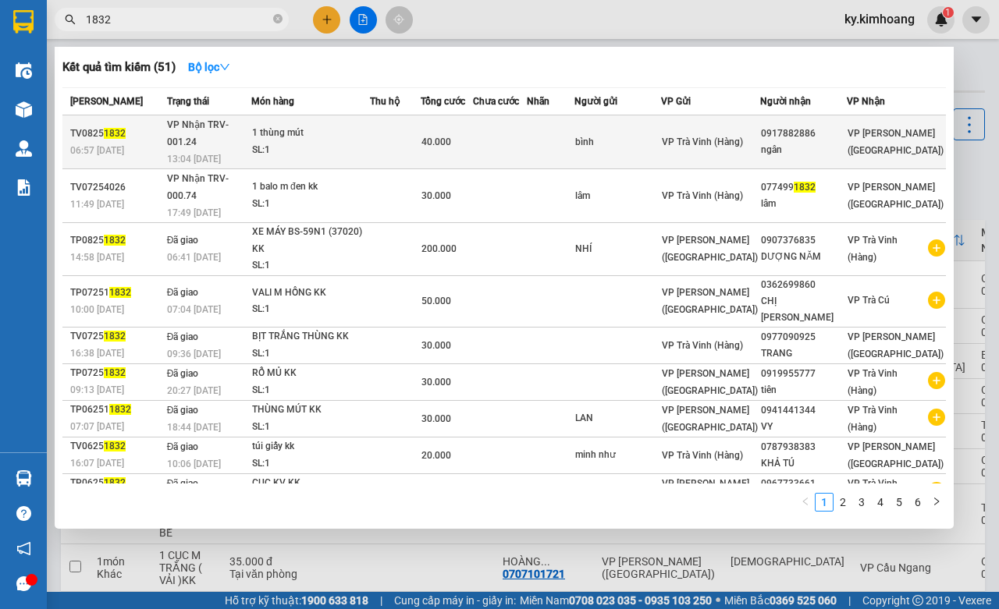
type input "1832"
click at [846, 126] on div "0917882886" at bounding box center [803, 134] width 85 height 16
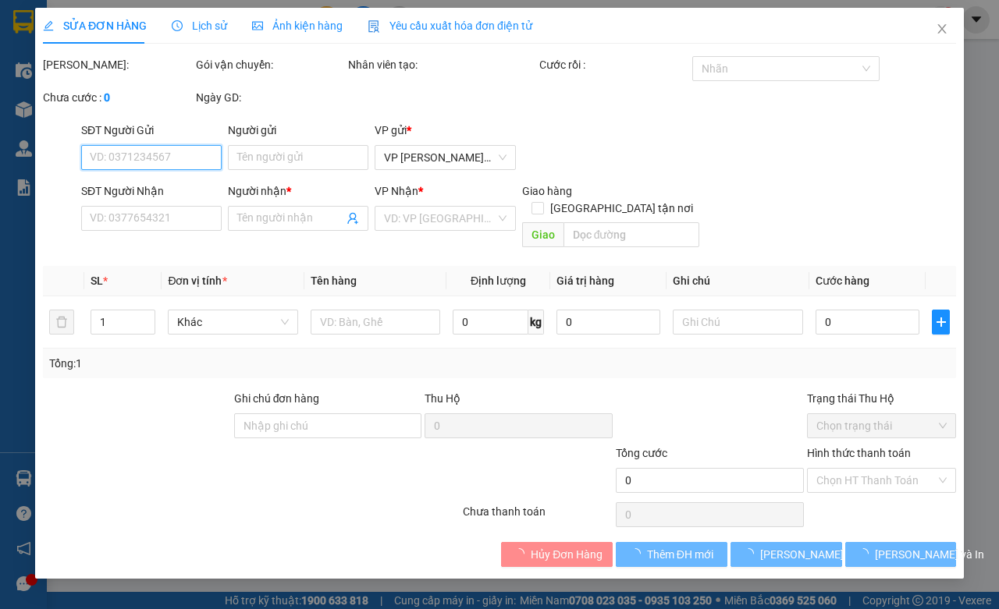
type input "bình"
type input "0917882886"
type input "ngân"
type input "40.000"
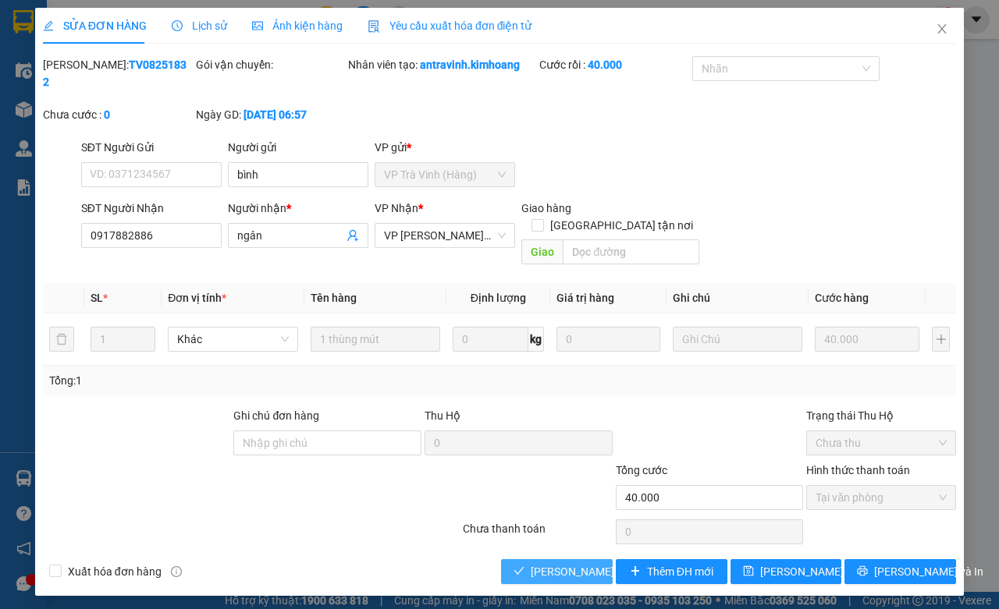
drag, startPoint x: 581, startPoint y: 562, endPoint x: 580, endPoint y: 539, distance: 22.7
click at [580, 563] on span "[PERSON_NAME] và [PERSON_NAME] hàng" at bounding box center [606, 571] width 150 height 17
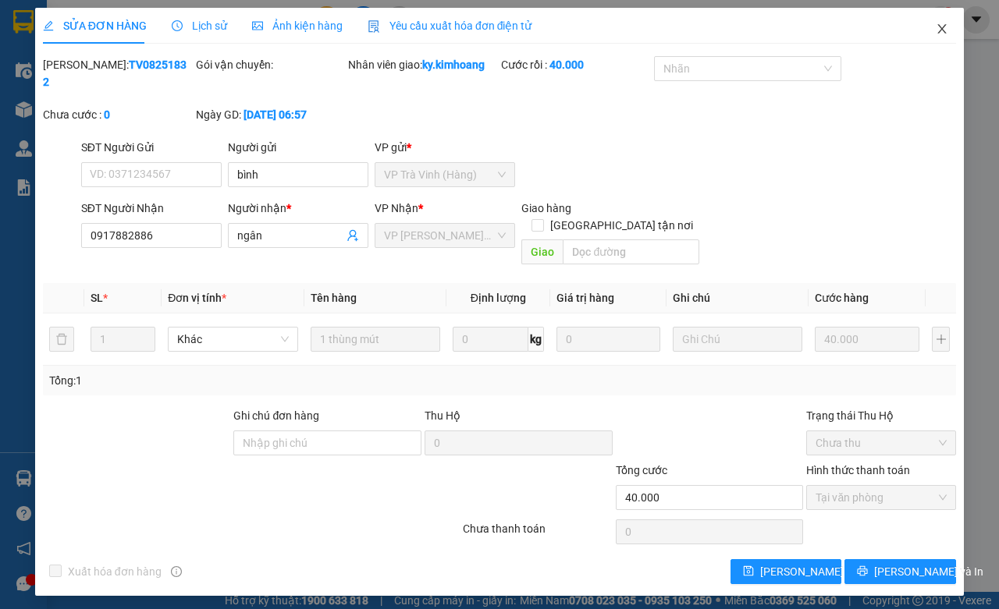
click at [945, 37] on span "Close" at bounding box center [942, 30] width 44 height 44
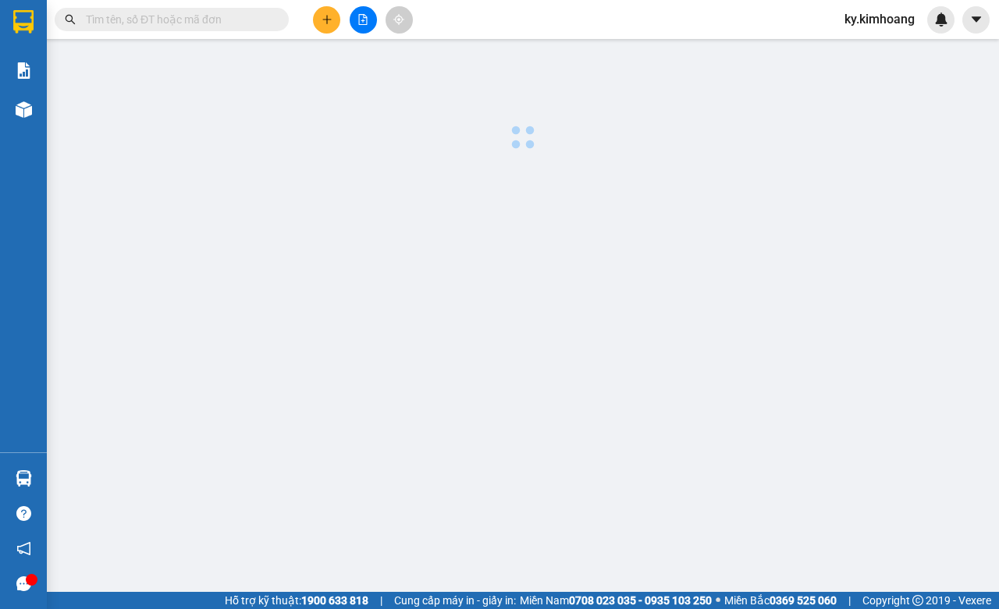
click at [154, 20] on input "text" at bounding box center [178, 19] width 184 height 17
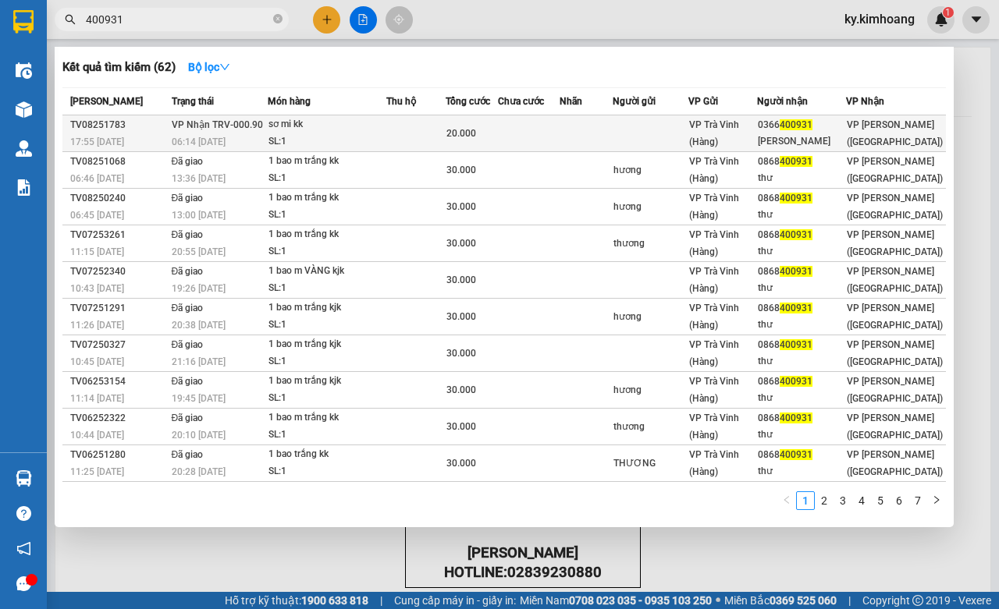
type input "400931"
click at [872, 135] on span "VP [PERSON_NAME] ([GEOGRAPHIC_DATA])" at bounding box center [895, 133] width 96 height 28
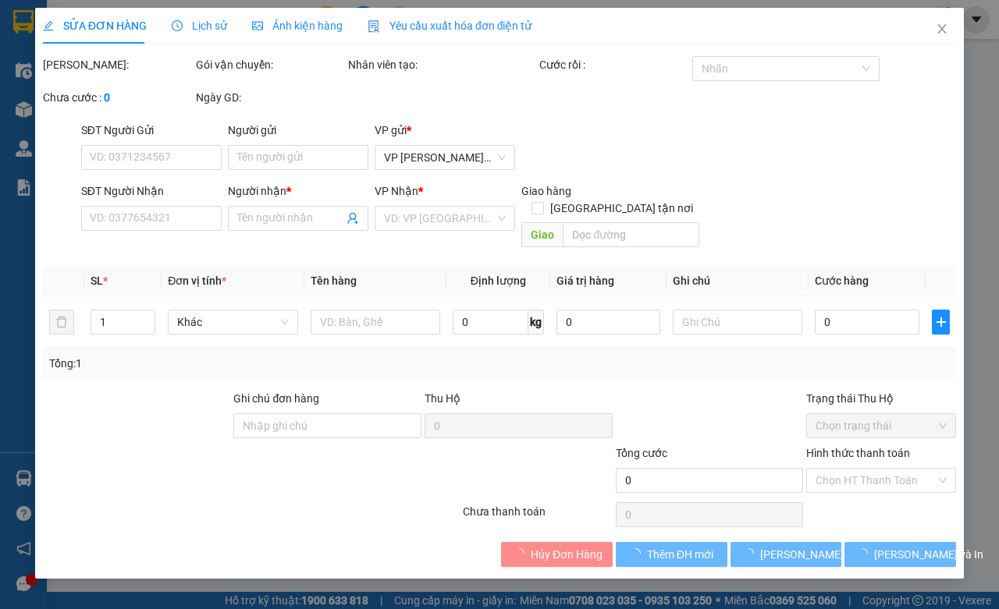
click at [935, 542] on div "Total Paid Fee Total UnPaid Fee Cash Collection Total Fee Mã ĐH: Gói vận chuyển…" at bounding box center [499, 311] width 913 height 511
type input "0366400931"
type input "[PERSON_NAME]"
type input "20.000"
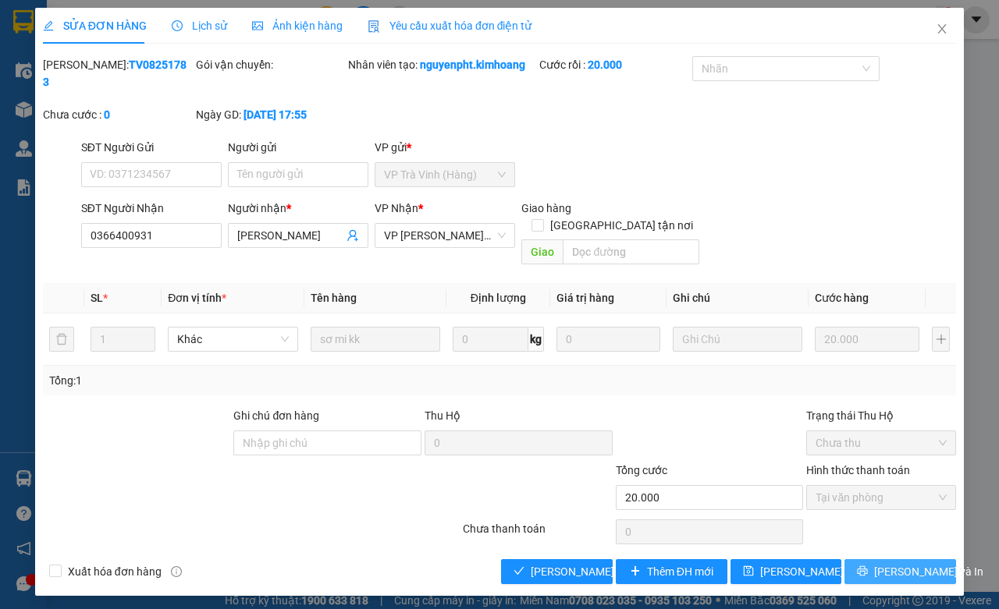
click at [868, 566] on icon "printer" at bounding box center [862, 571] width 11 height 11
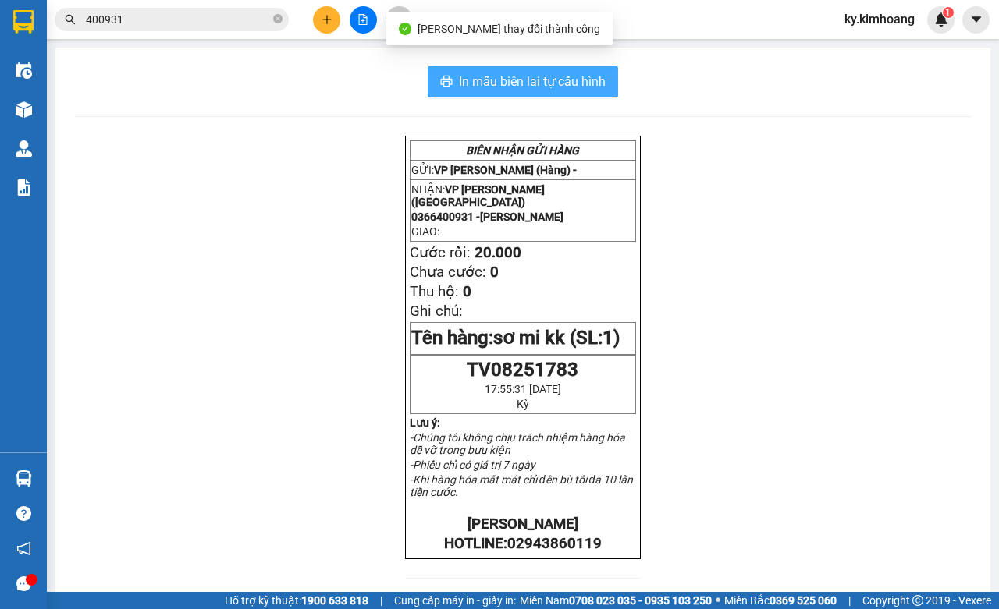
click at [602, 78] on button "In mẫu biên lai tự cấu hình" at bounding box center [523, 81] width 190 height 31
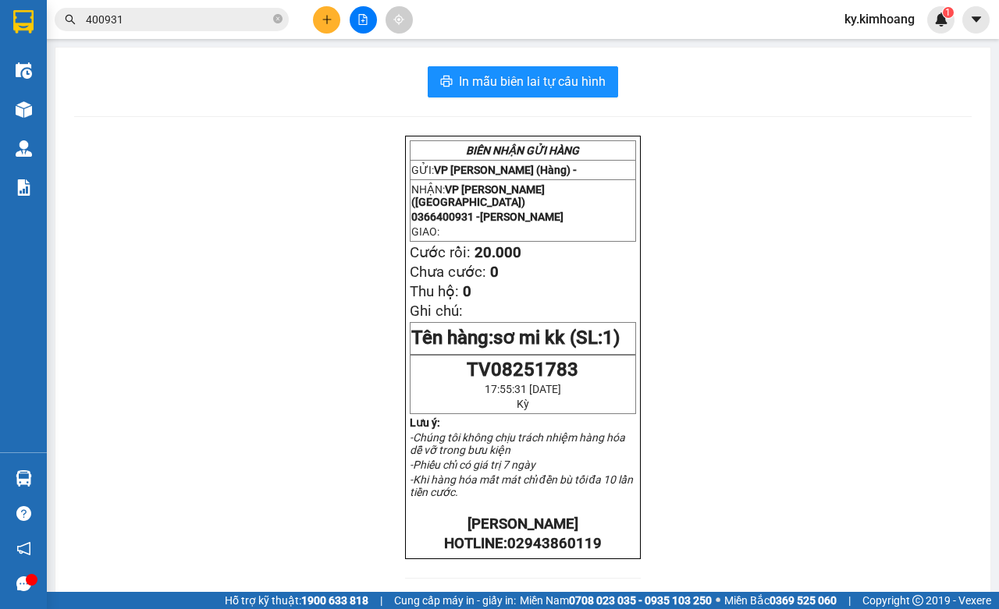
click at [211, 290] on div "BIÊN NHẬN GỬI HÀNG GỬI: VP Trà Vinh (Hàng) - NHẬN: VP Trần Phú (Hàng) 036640093…" at bounding box center [522, 550] width 897 height 828
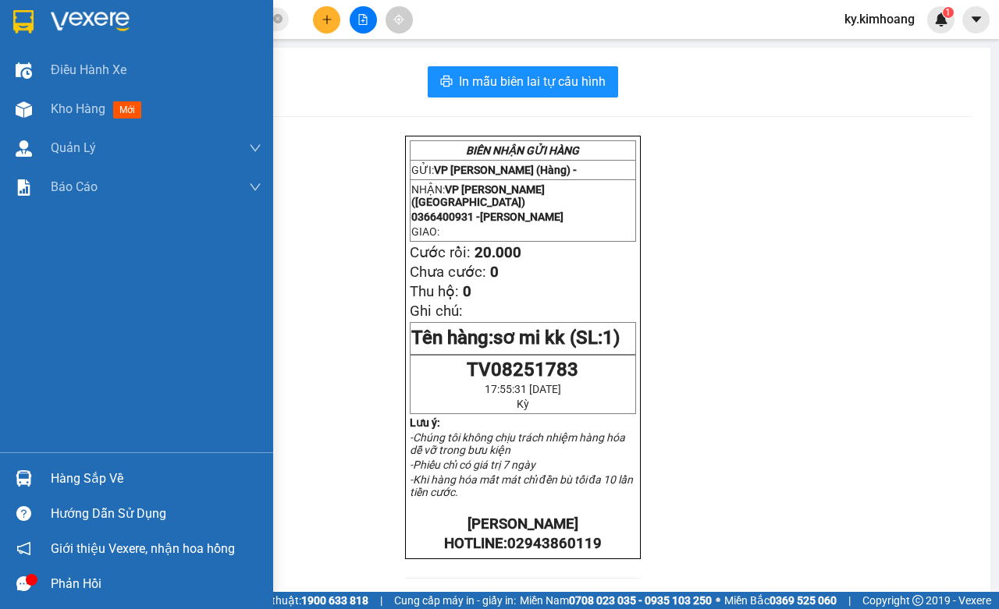
click at [68, 472] on div "Hàng sắp về" at bounding box center [156, 478] width 211 height 23
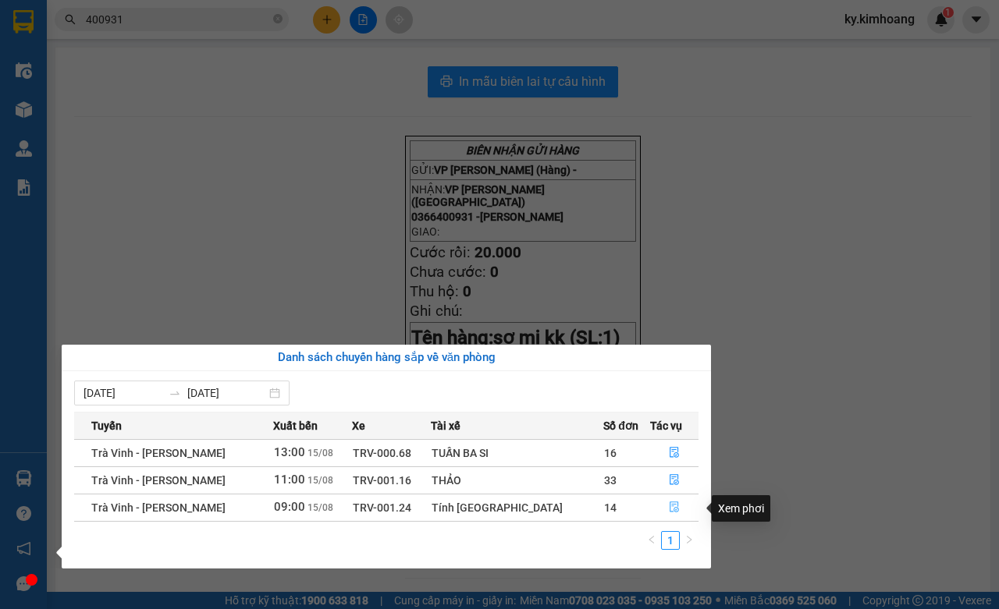
click at [672, 506] on icon "file-done" at bounding box center [674, 507] width 11 height 11
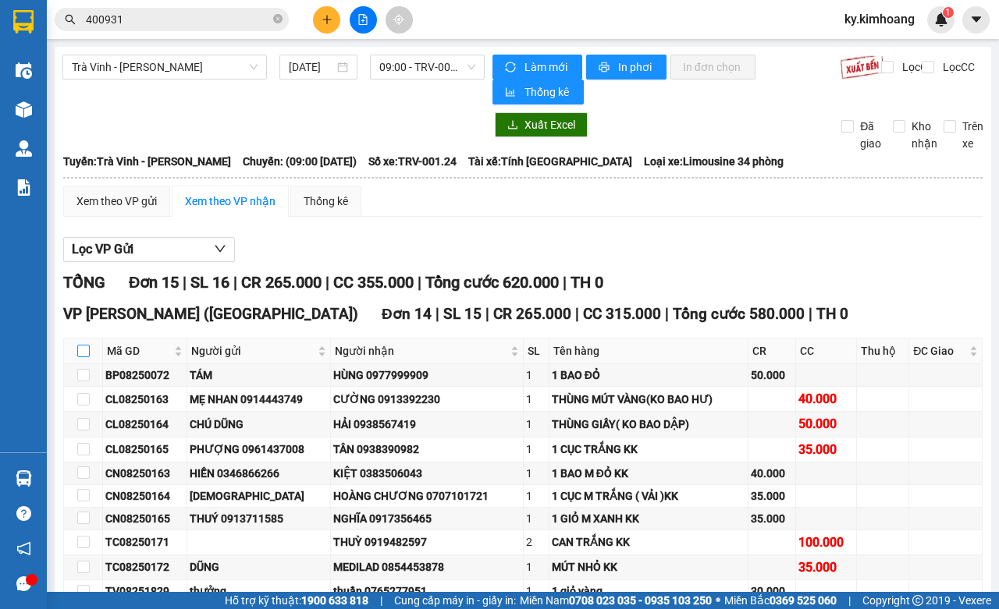
click at [84, 356] on input "checkbox" at bounding box center [83, 351] width 12 height 12
checkbox input "true"
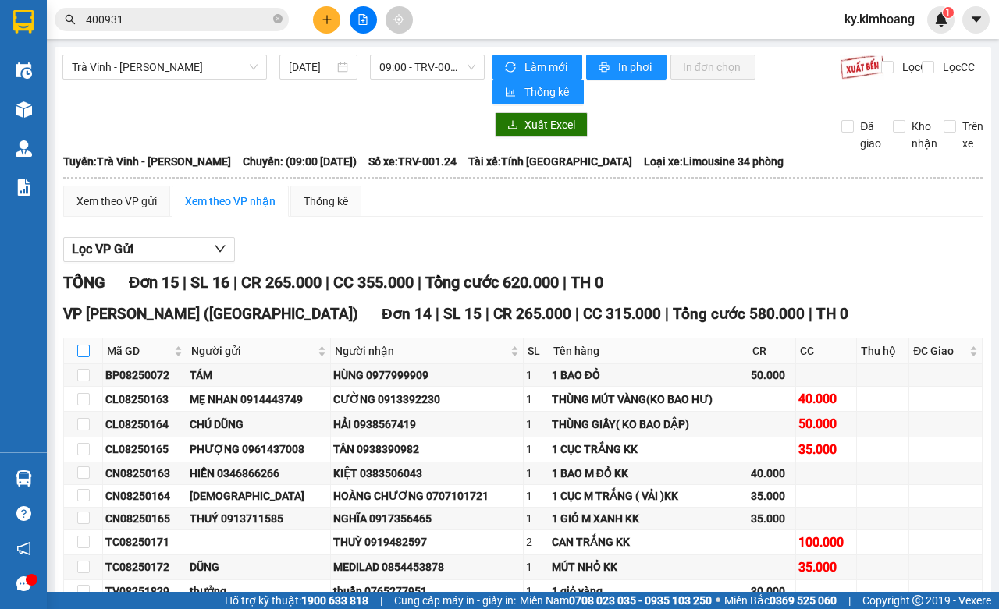
checkbox input "true"
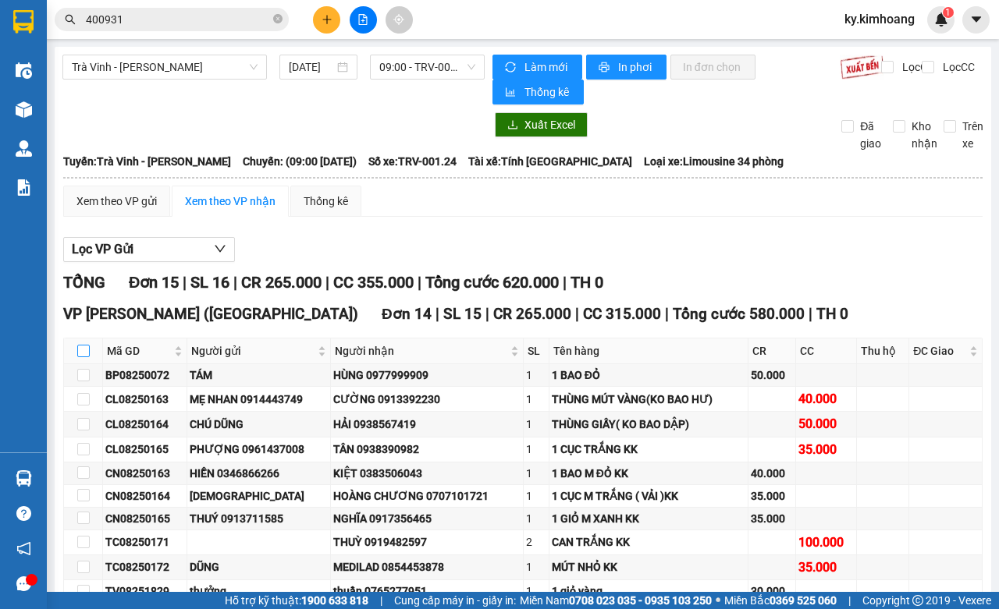
checkbox input "true"
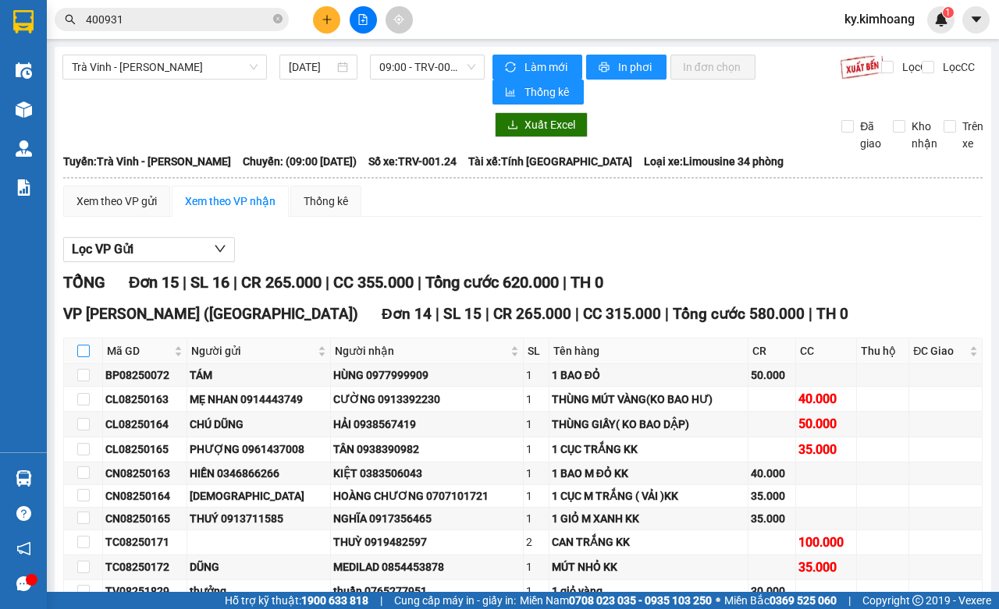
checkbox input "true"
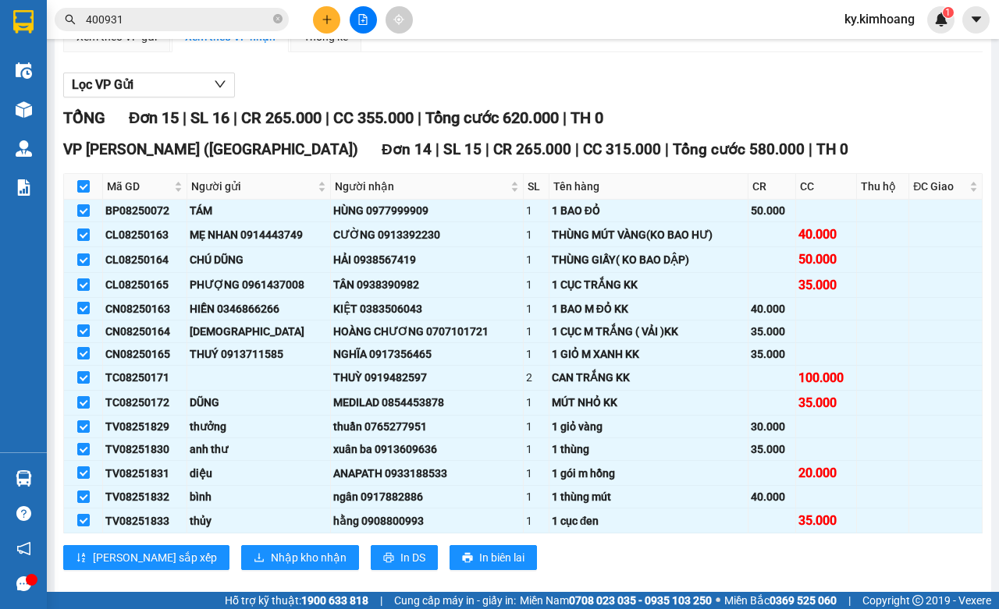
scroll to position [166, 0]
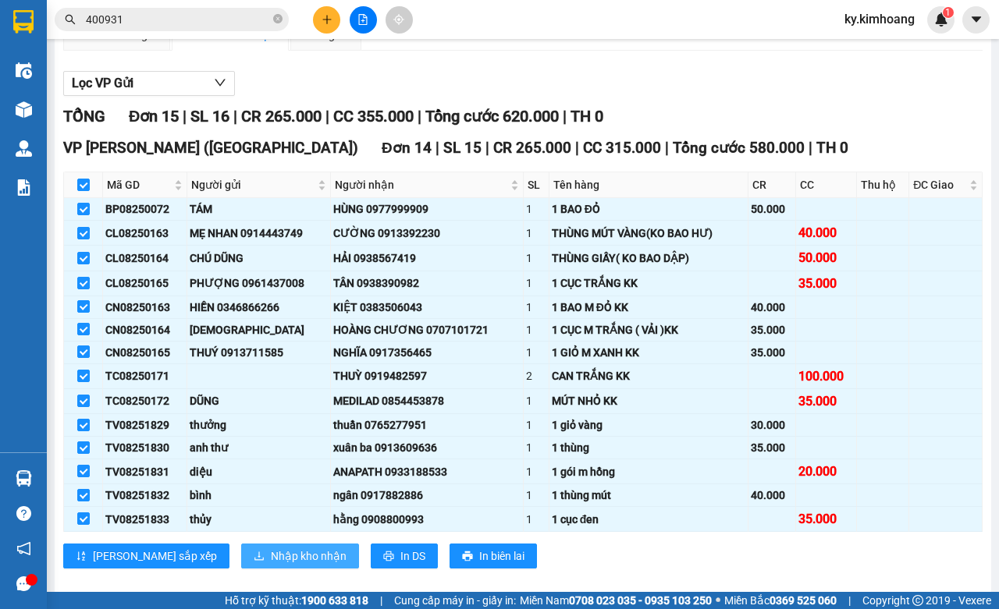
click at [271, 564] on span "Nhập kho nhận" at bounding box center [309, 556] width 76 height 17
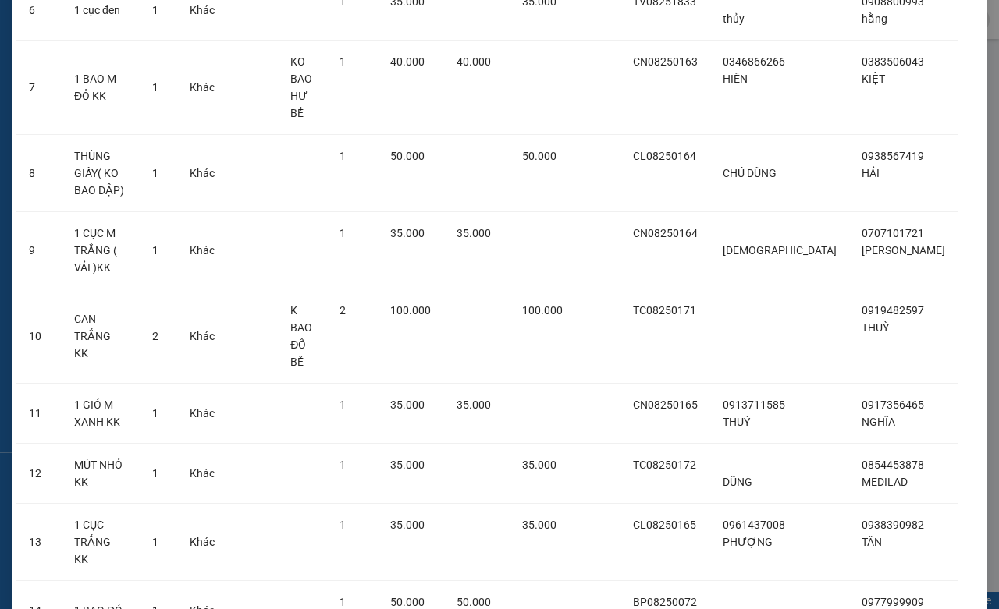
scroll to position [496, 0]
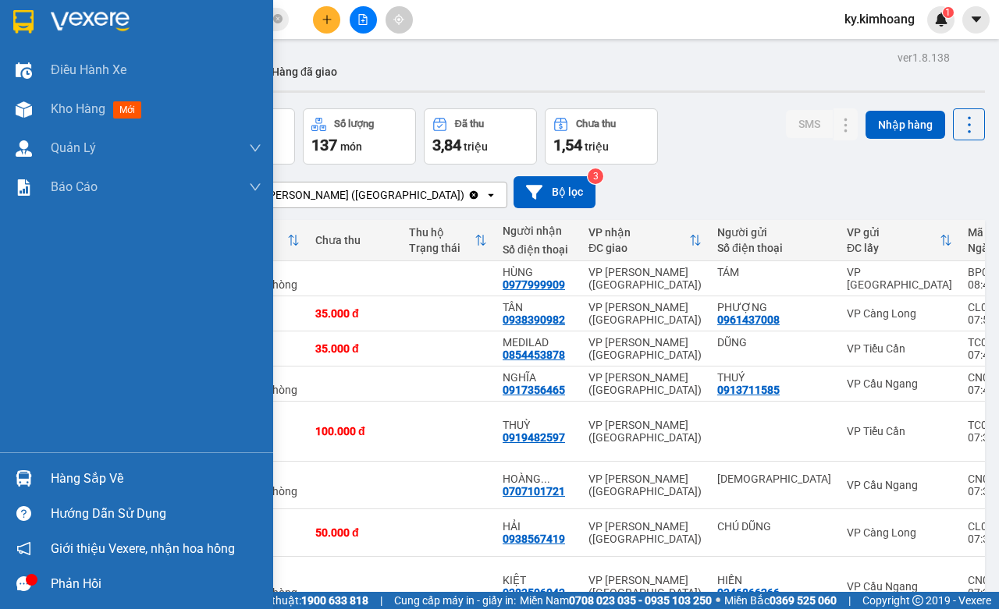
click at [35, 482] on div at bounding box center [23, 478] width 27 height 27
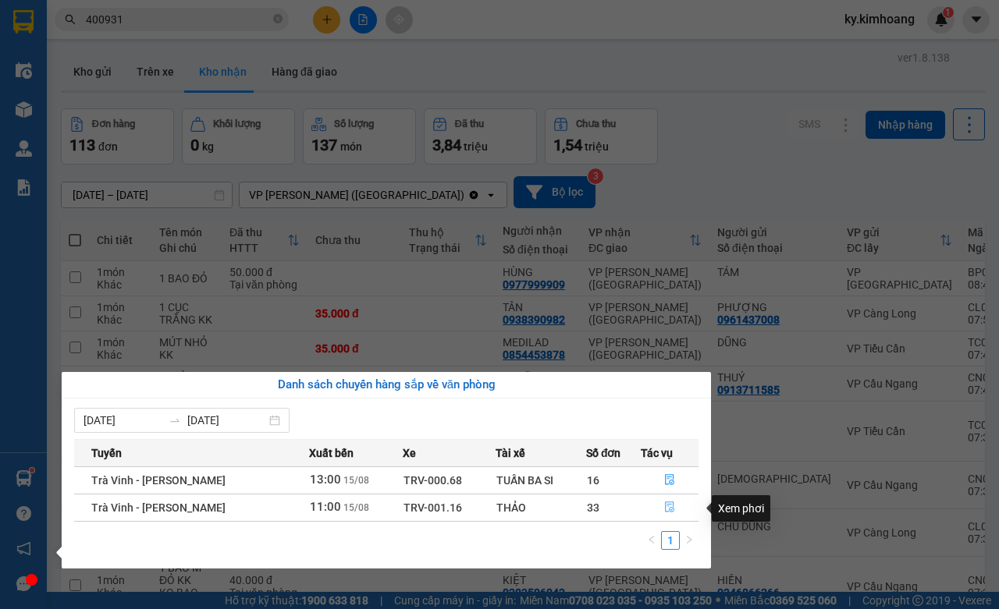
click at [666, 514] on span "file-done" at bounding box center [669, 508] width 11 height 12
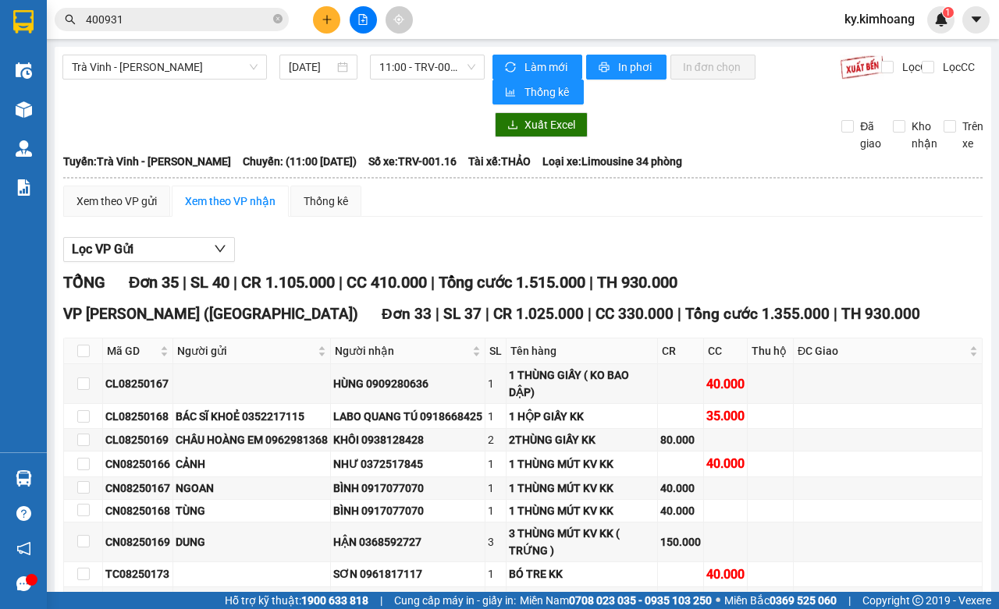
click at [243, 18] on input "400931" at bounding box center [178, 19] width 184 height 17
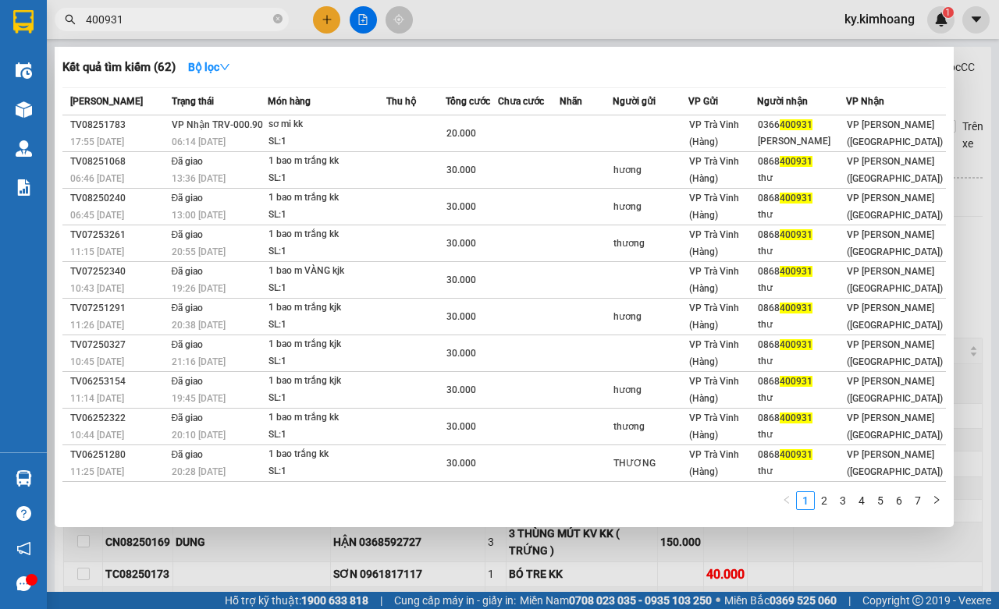
click at [243, 18] on input "400931" at bounding box center [178, 19] width 184 height 17
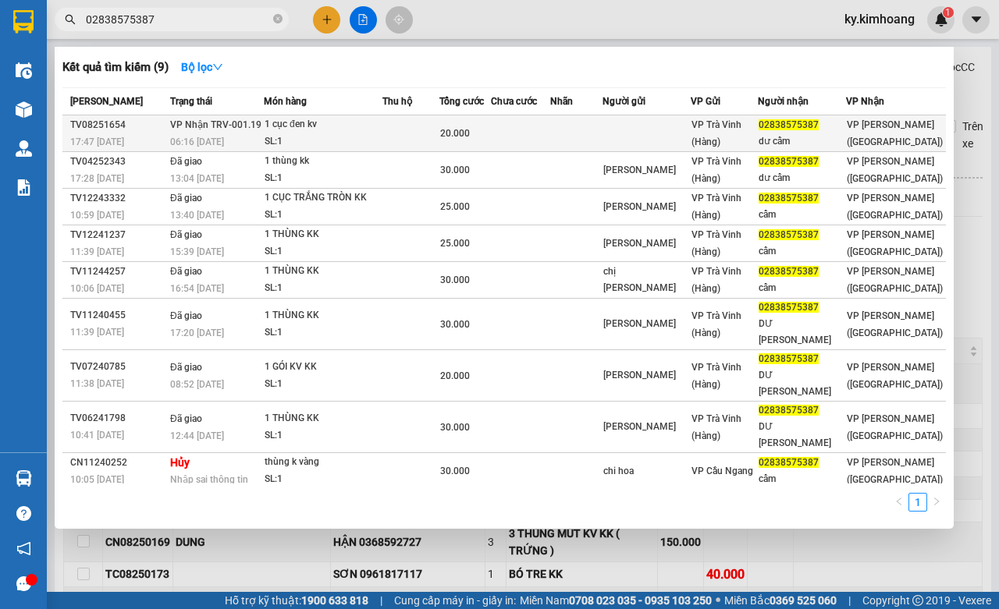
type input "02838575387"
click at [880, 126] on span "VP [PERSON_NAME] ([GEOGRAPHIC_DATA])" at bounding box center [895, 133] width 96 height 28
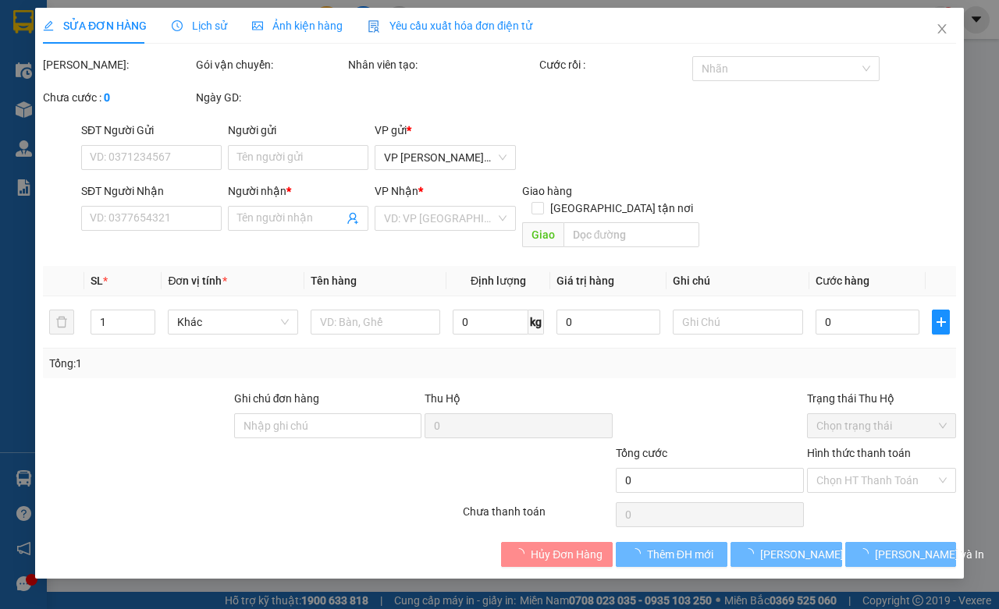
type input "02838575387"
type input "dư cẩm"
type input "20.000"
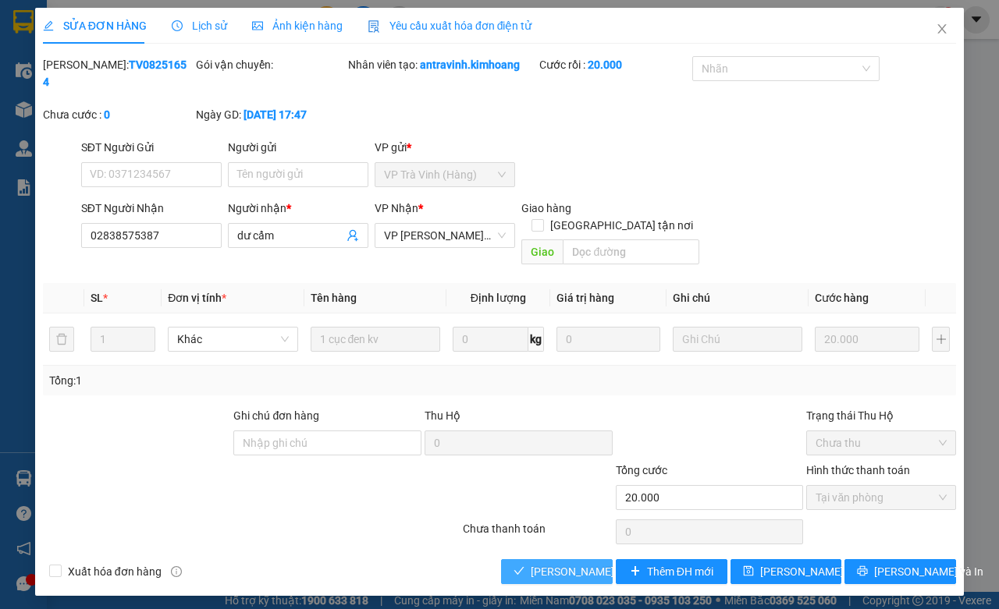
click at [556, 563] on span "[PERSON_NAME] và [PERSON_NAME] hàng" at bounding box center [606, 571] width 150 height 17
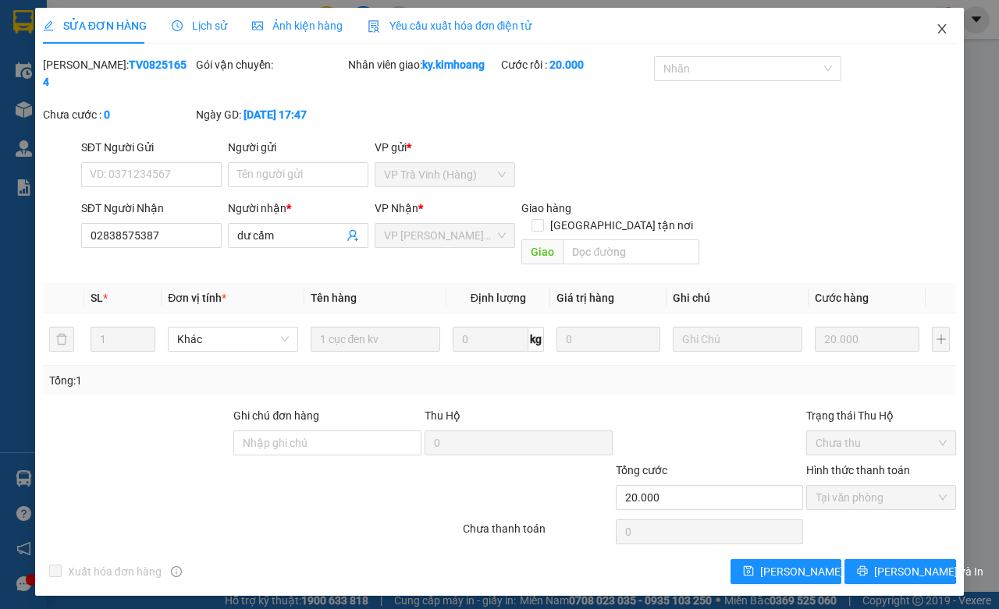
click at [945, 35] on icon "close" at bounding box center [942, 29] width 12 height 12
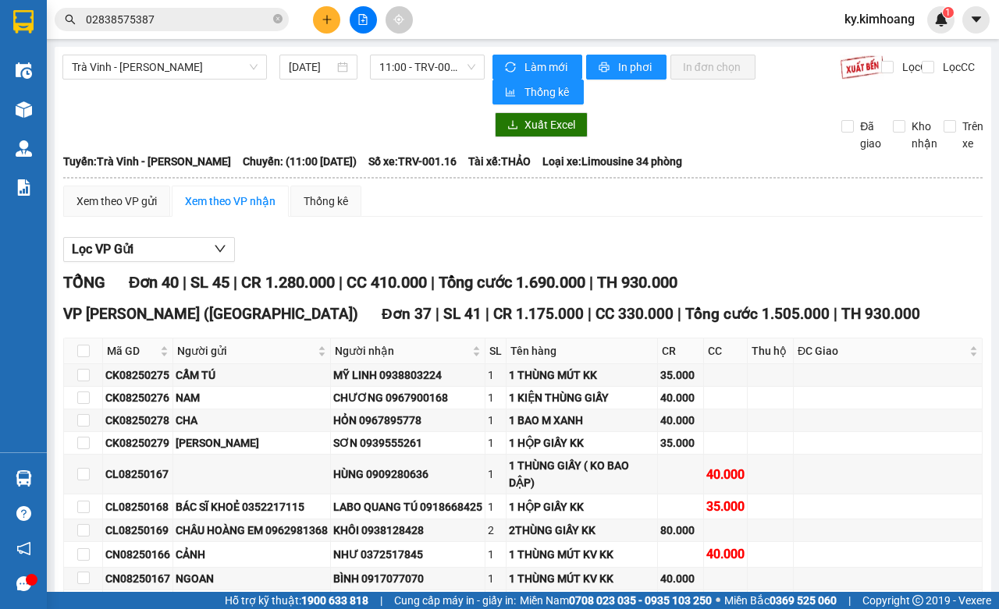
click at [240, 26] on input "02838575387" at bounding box center [178, 19] width 184 height 17
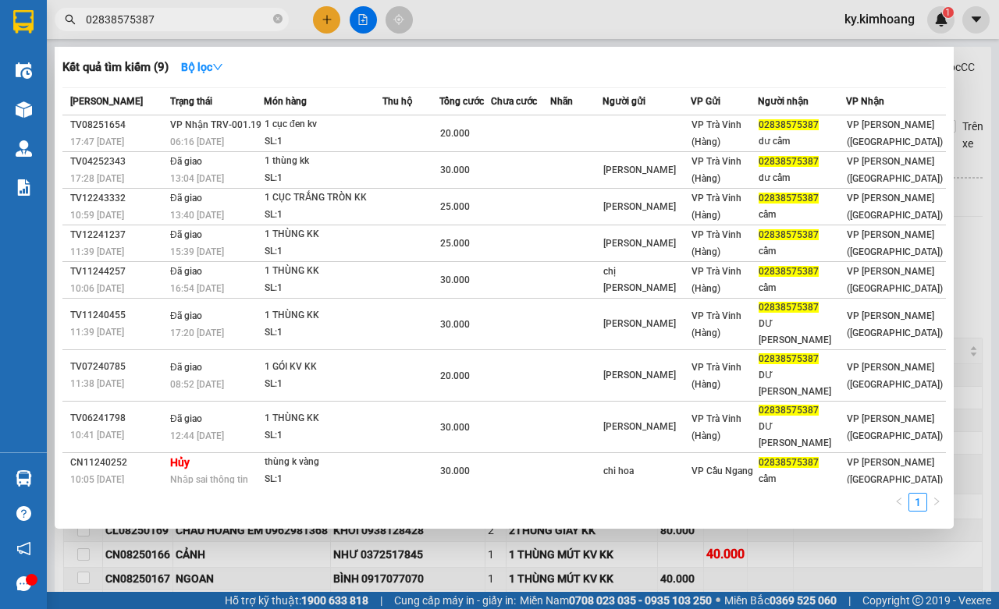
click at [240, 26] on input "02838575387" at bounding box center [178, 19] width 184 height 17
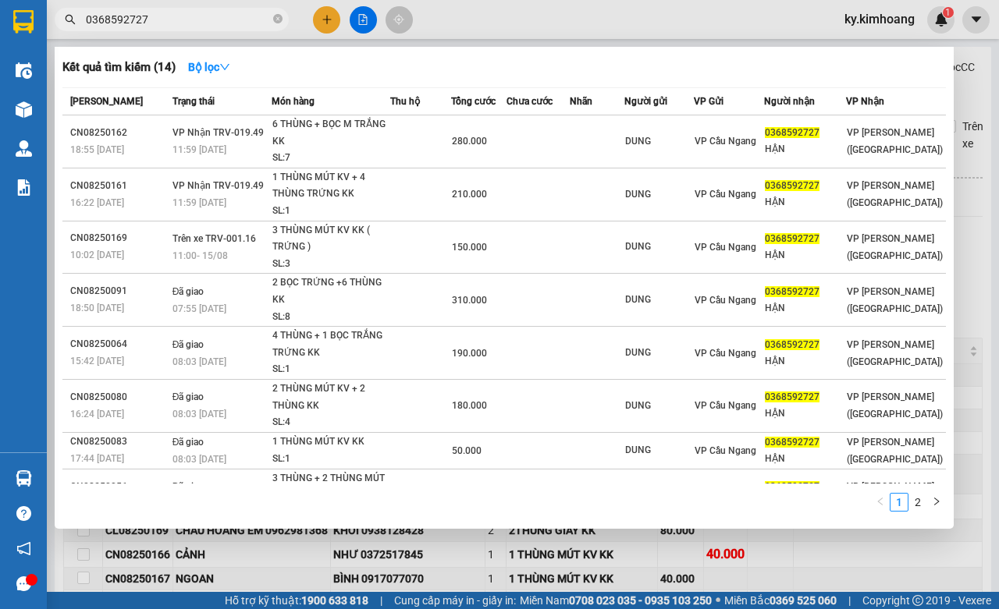
type input "0368592727"
click at [208, 5] on div at bounding box center [499, 304] width 999 height 609
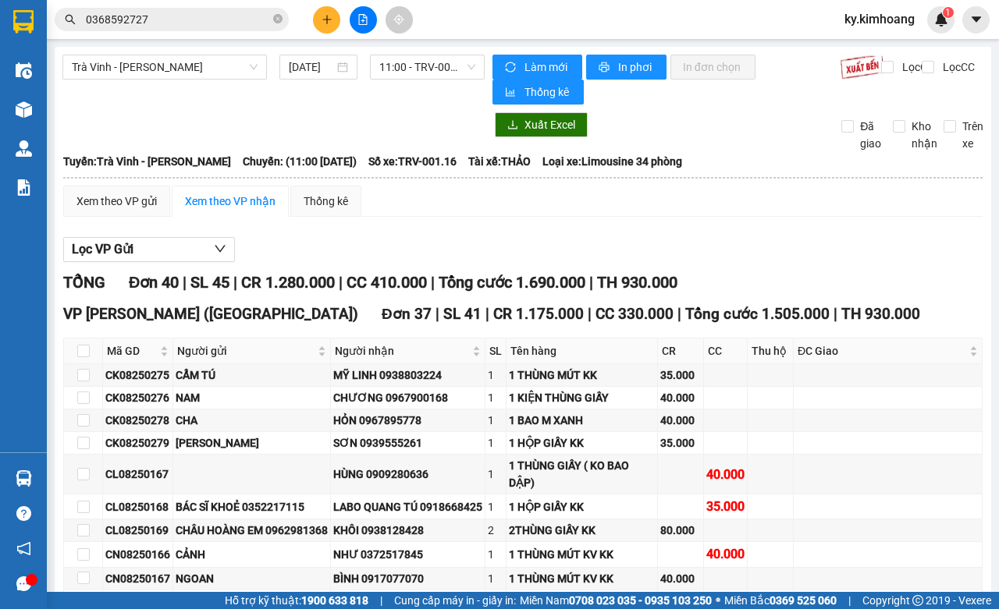
click at [209, 23] on input "0368592727" at bounding box center [178, 19] width 184 height 17
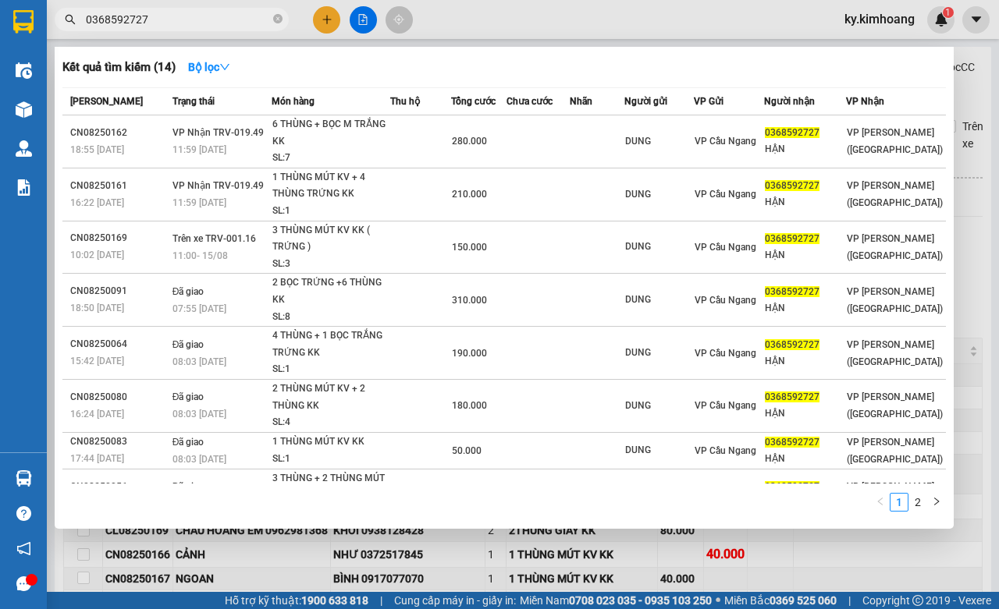
click at [209, 23] on input "0368592727" at bounding box center [178, 19] width 184 height 17
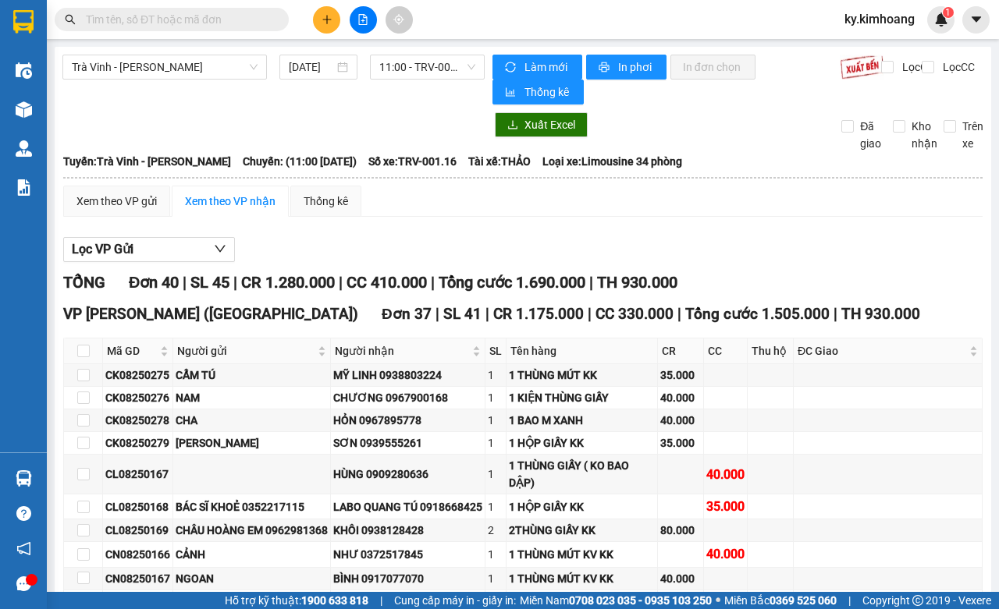
click at [211, 23] on input "text" at bounding box center [178, 19] width 184 height 17
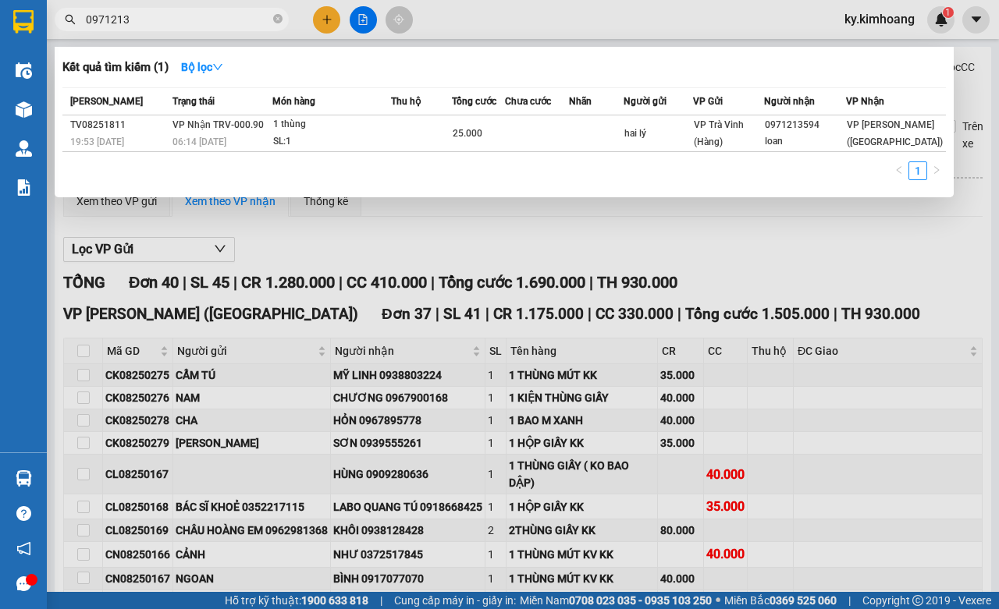
type input "0971213"
click at [869, 261] on div at bounding box center [499, 304] width 999 height 609
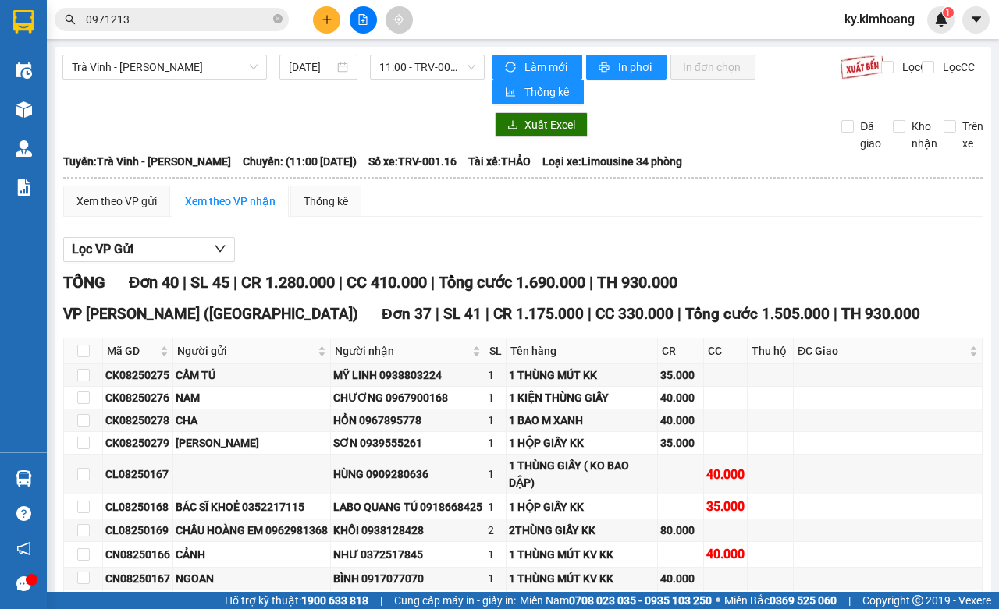
scroll to position [84, 0]
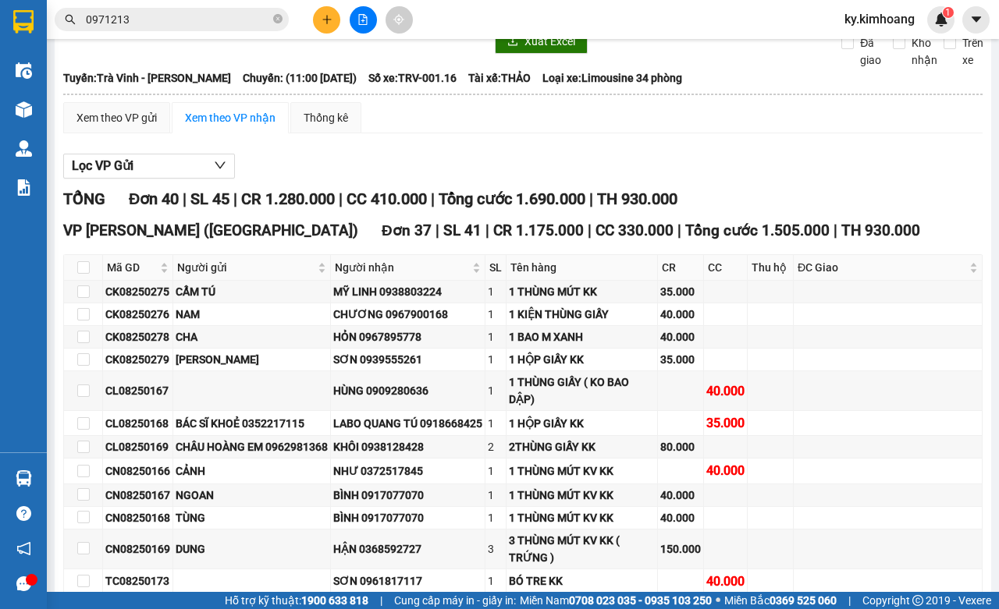
click at [1, 111] on div "Kho hàng mới" at bounding box center [23, 109] width 47 height 39
click at [36, 101] on div at bounding box center [23, 109] width 27 height 27
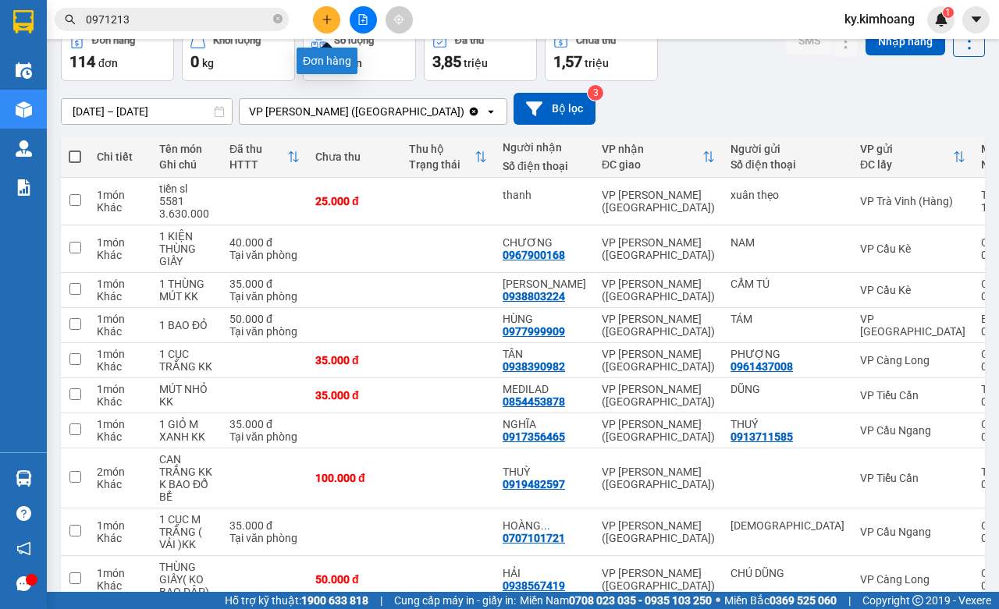
click at [328, 16] on icon "plus" at bounding box center [327, 19] width 11 height 11
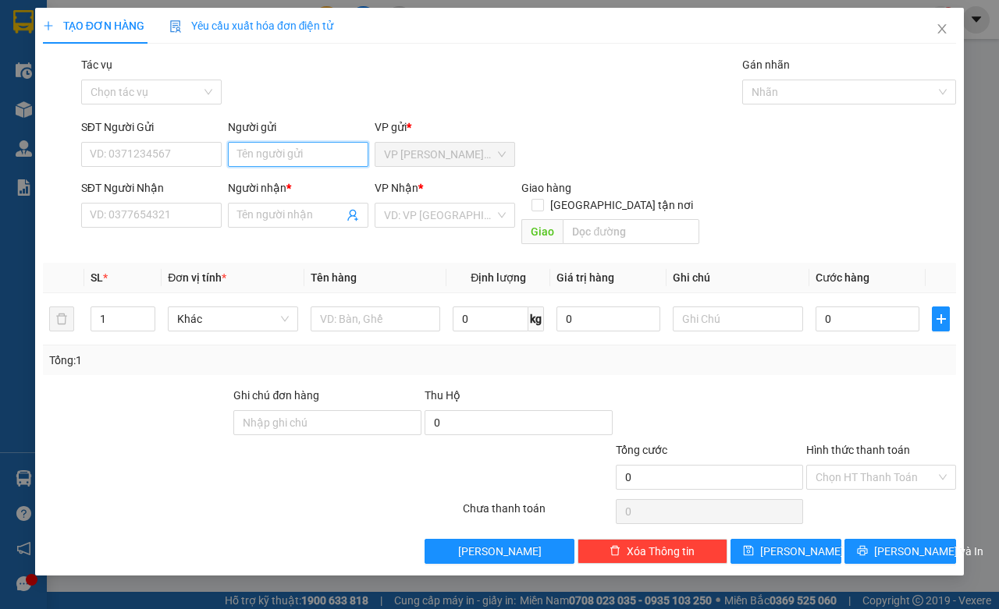
click at [250, 160] on input "Người gửi" at bounding box center [298, 154] width 140 height 25
type input "NGUYÊN HÀ"
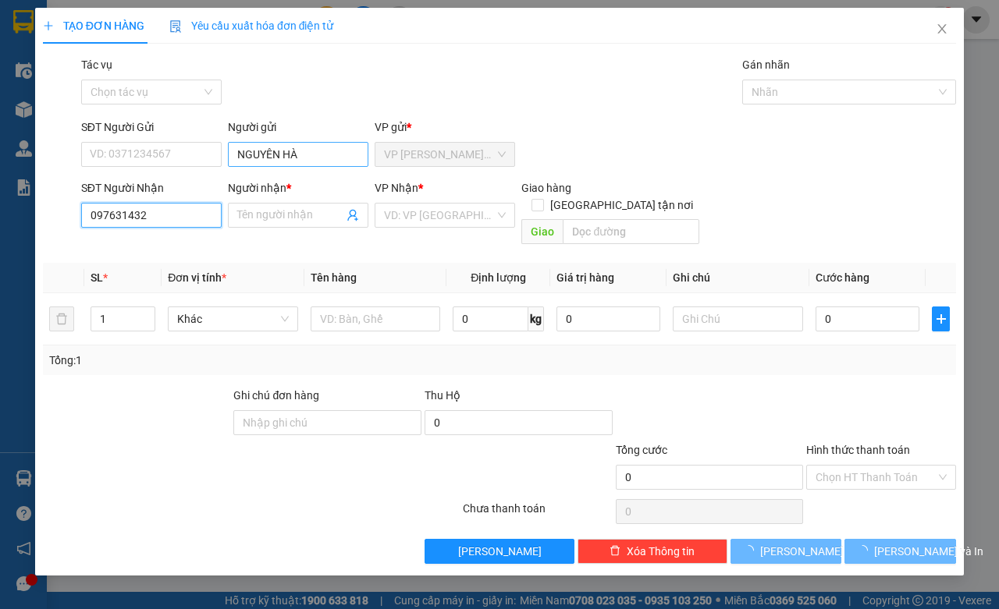
type input "0976314327"
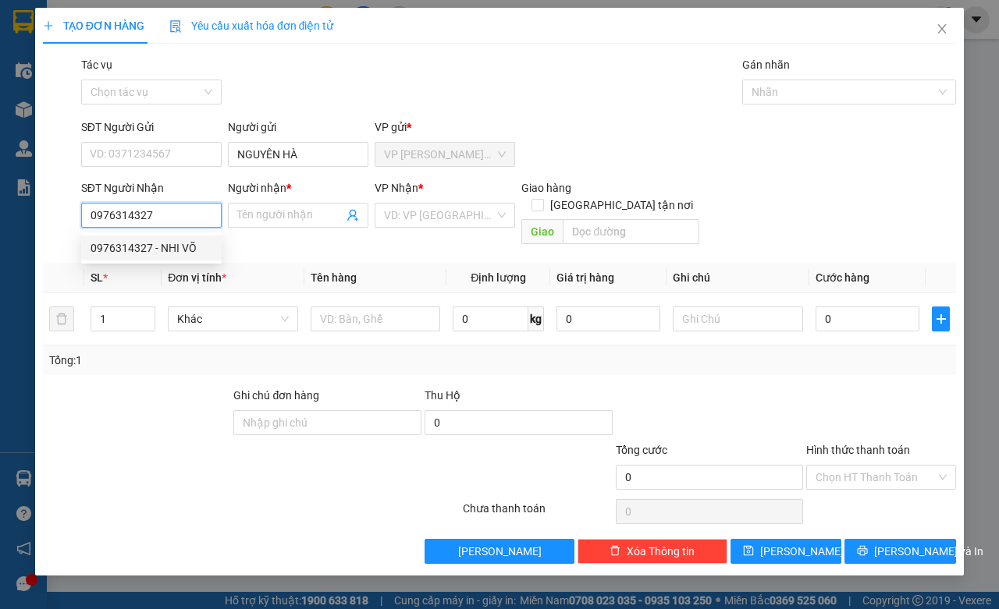
click at [179, 250] on div "0976314327 - NHI VÕ" at bounding box center [152, 248] width 122 height 17
type input "NHI VÕ"
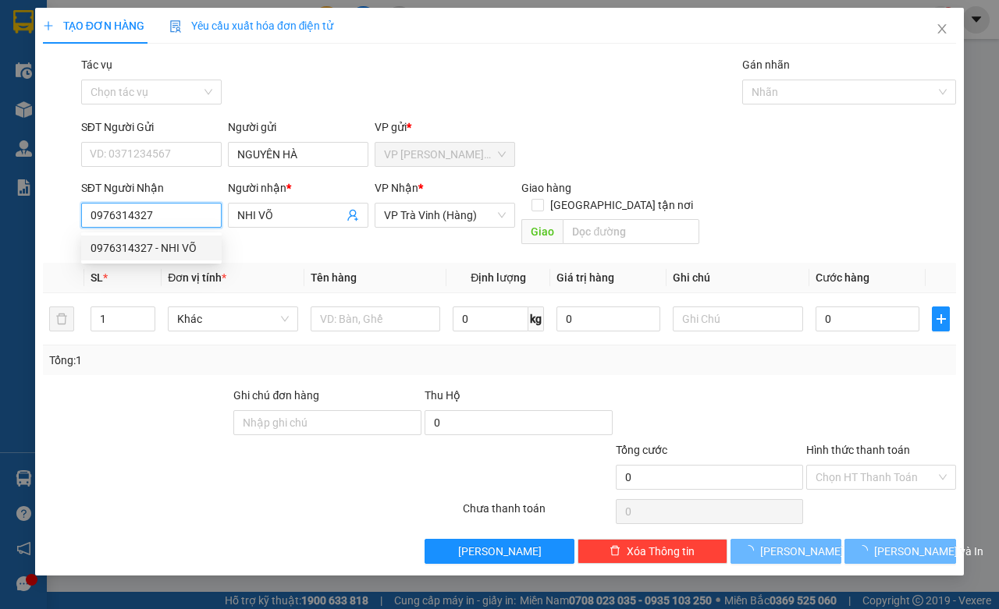
type input "70.000"
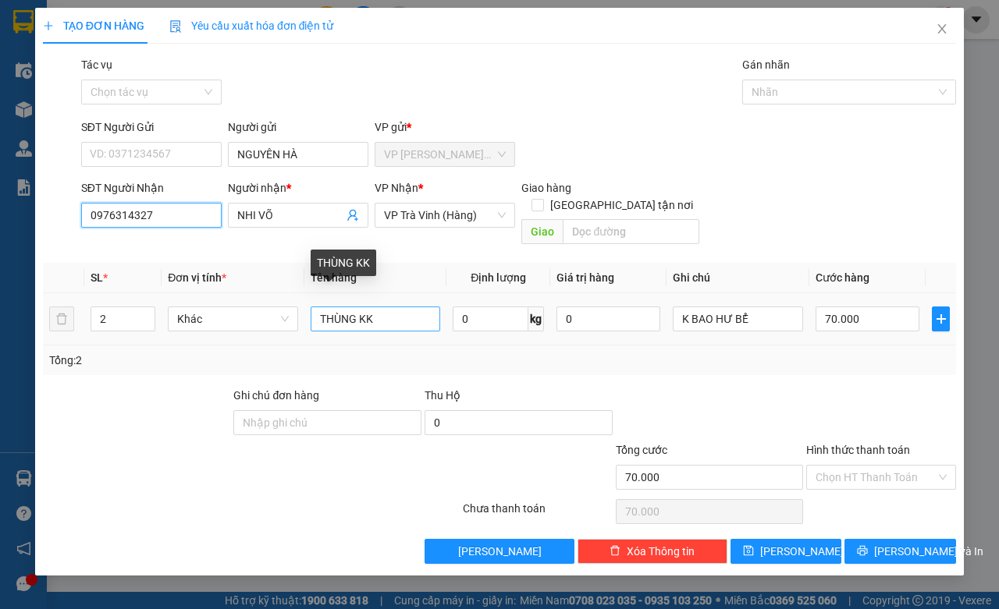
type input "0976314327"
click at [368, 307] on input "THÙNG KK" at bounding box center [376, 319] width 130 height 25
click at [385, 307] on input "THÙNG KK" at bounding box center [376, 319] width 130 height 25
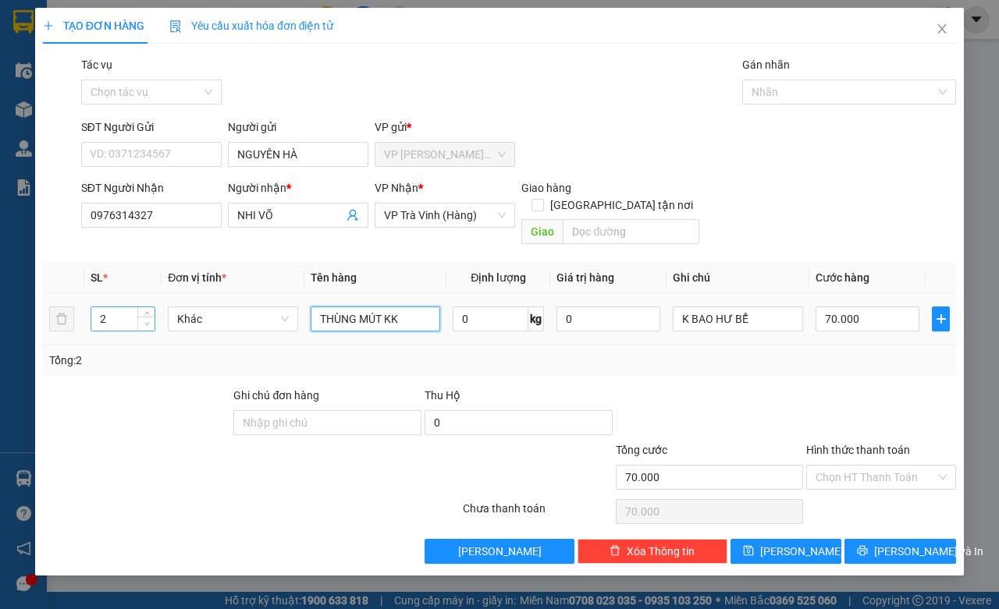
type input "THÙNG MÚT KK"
type input "1"
click at [148, 320] on span "down" at bounding box center [146, 324] width 9 height 9
click at [853, 293] on td "70.000" at bounding box center [867, 319] width 116 height 52
click at [861, 307] on input "70.000" at bounding box center [868, 319] width 104 height 25
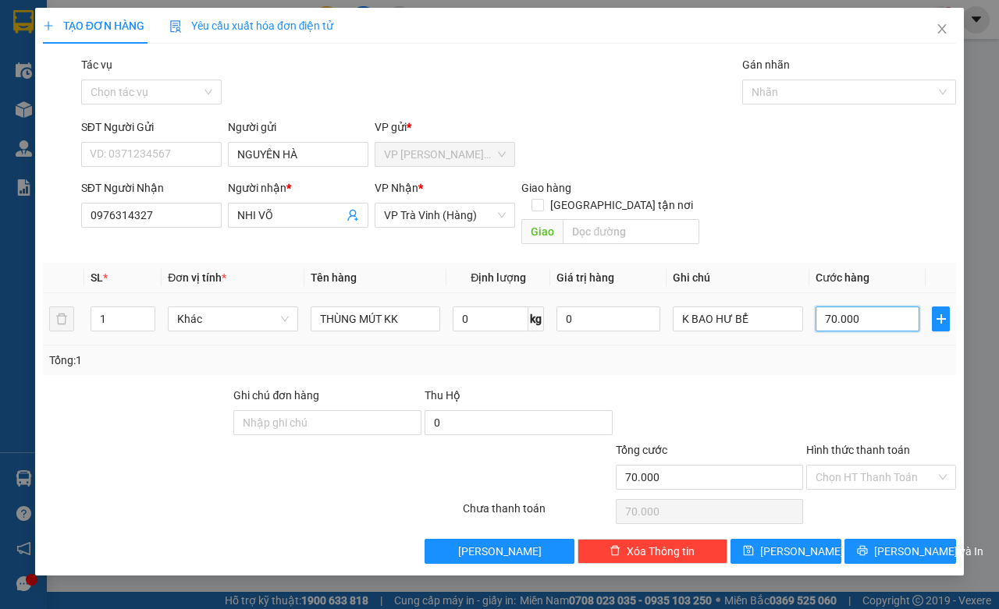
type input "3"
type input "35"
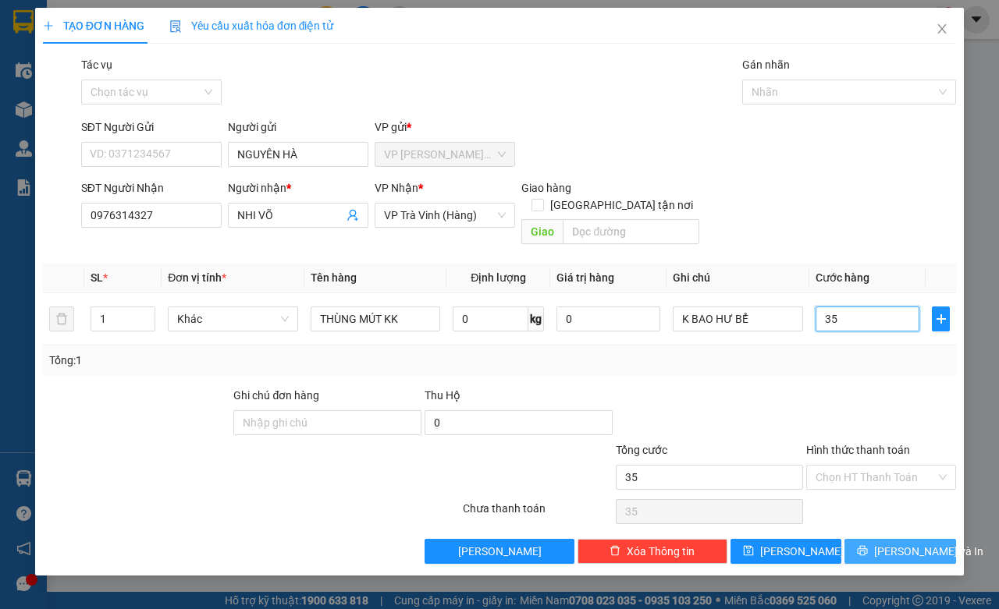
type input "35"
type input "35.000"
drag, startPoint x: 900, startPoint y: 528, endPoint x: 892, endPoint y: 562, distance: 35.2
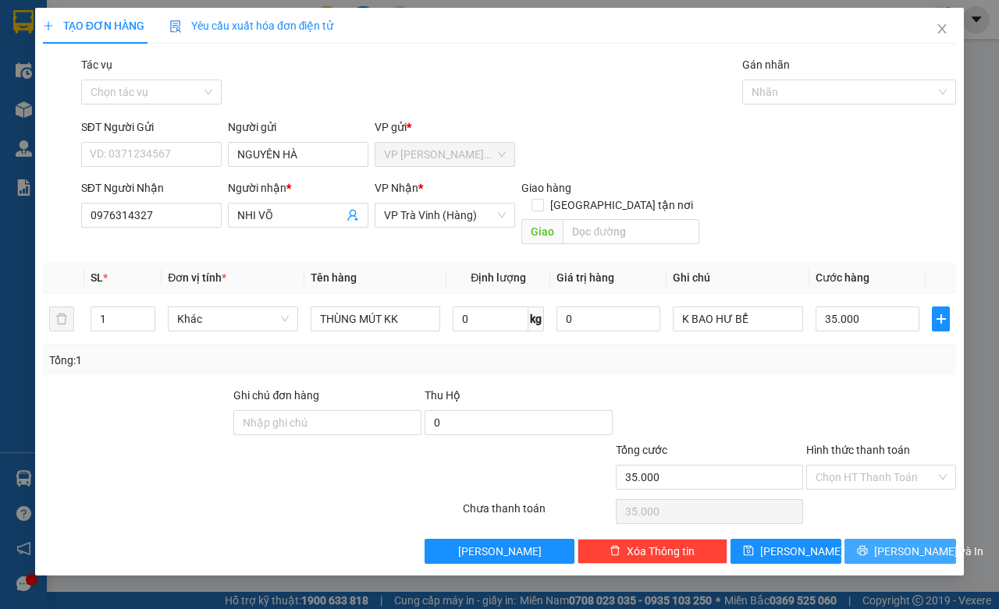
click at [901, 539] on button "[PERSON_NAME] và In" at bounding box center [900, 551] width 112 height 25
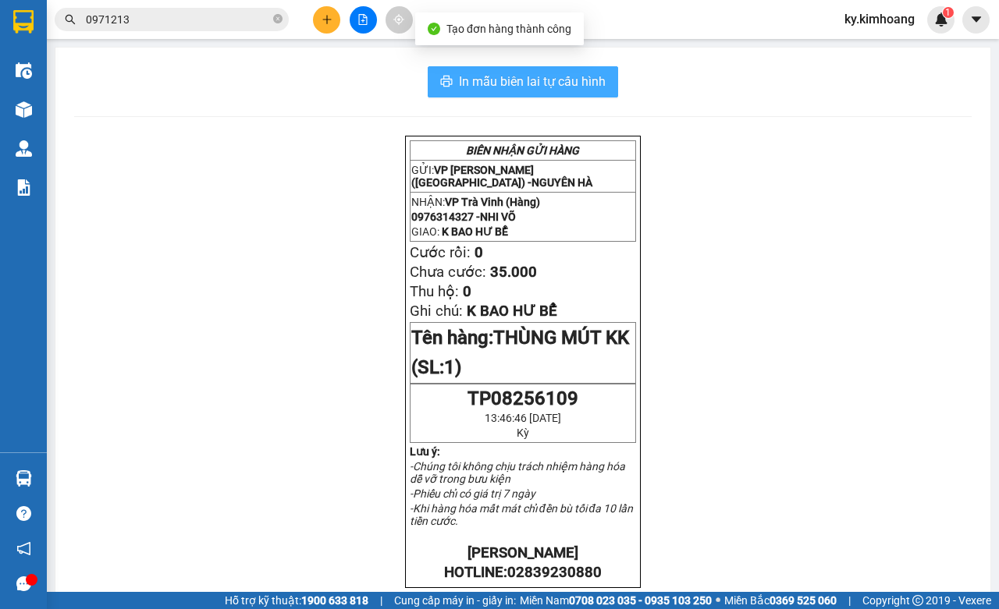
click at [481, 83] on span "In mẫu biên lai tự cấu hình" at bounding box center [532, 82] width 147 height 20
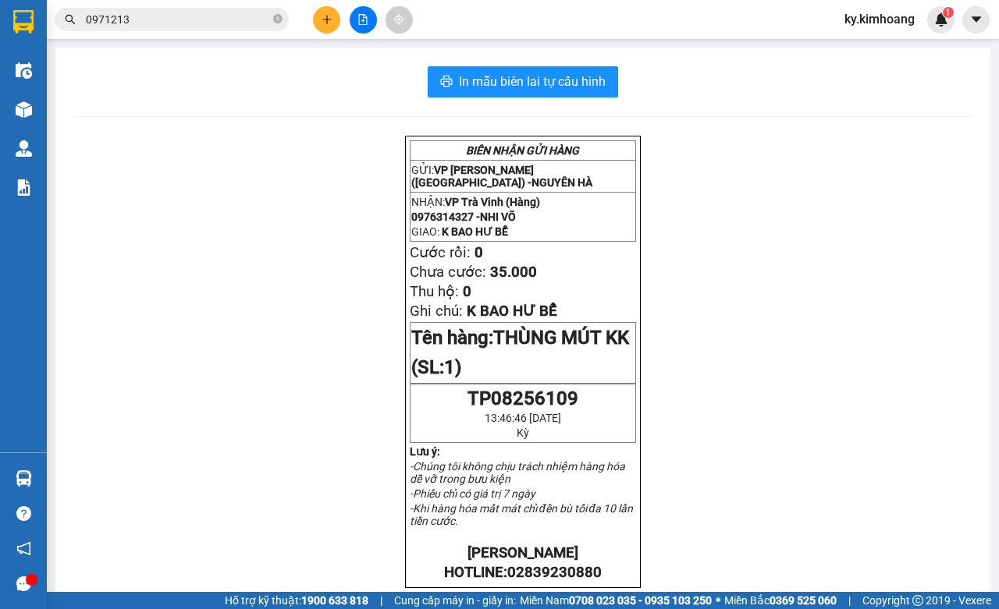
click at [325, 21] on icon "plus" at bounding box center [327, 19] width 11 height 11
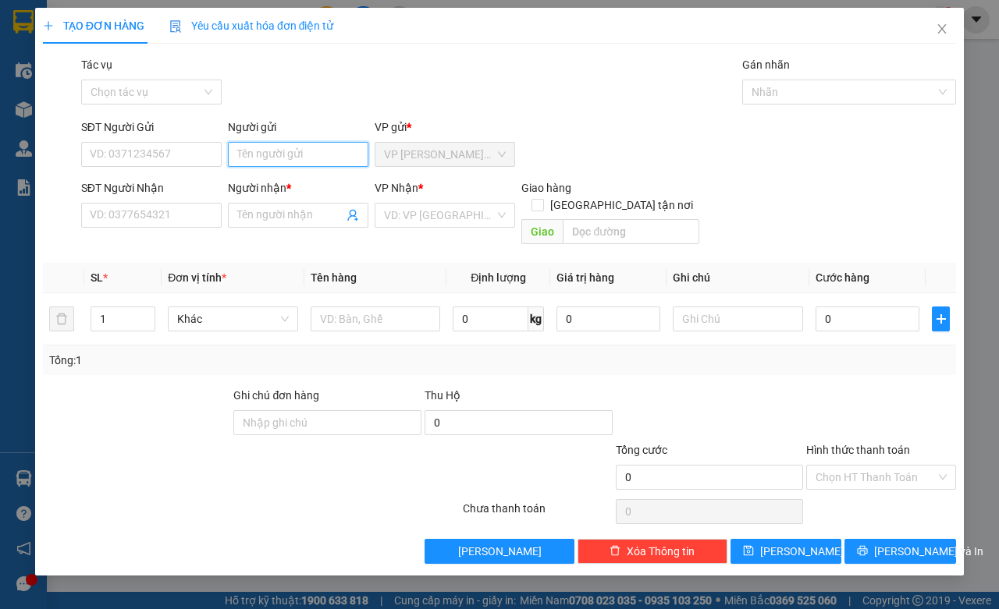
click at [286, 161] on input "Người gửi" at bounding box center [298, 154] width 140 height 25
type input "VĂN ANH"
type input "VĂN TUẤN"
type input "0937034432"
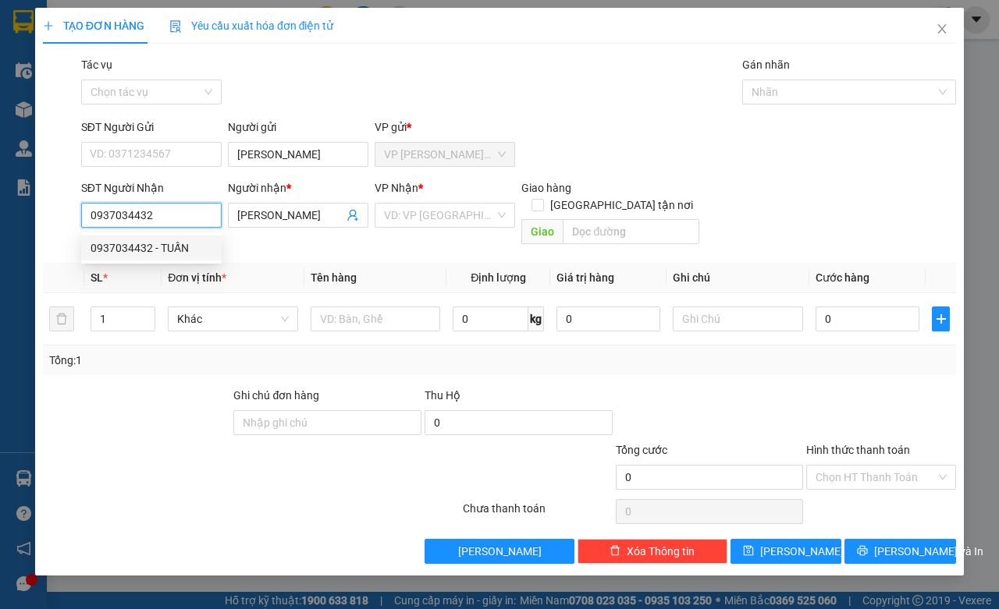
click at [199, 251] on div "0937034432 - TUẤN" at bounding box center [152, 248] width 122 height 17
type input "TUẤN"
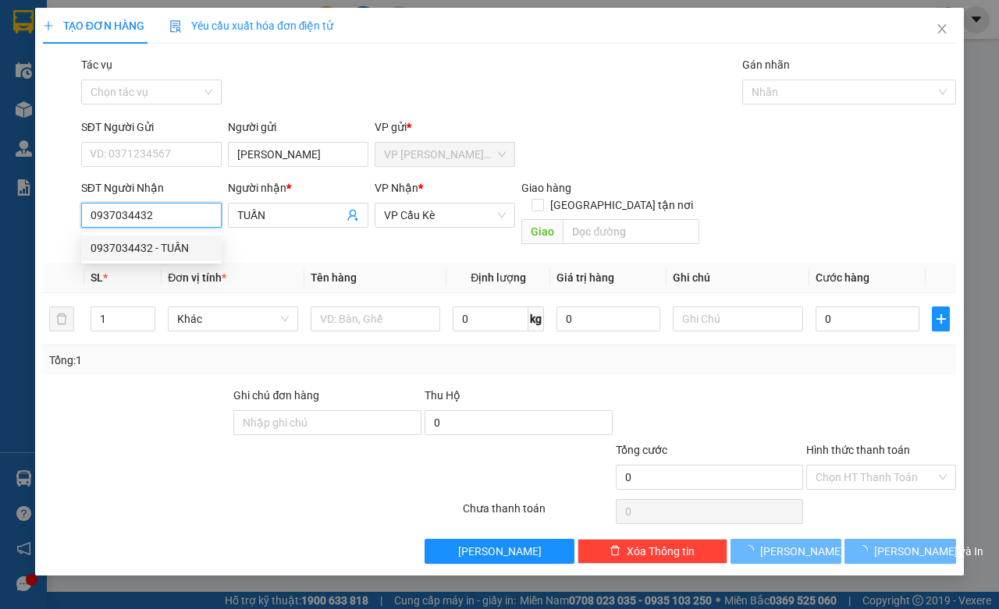
type input "80.000"
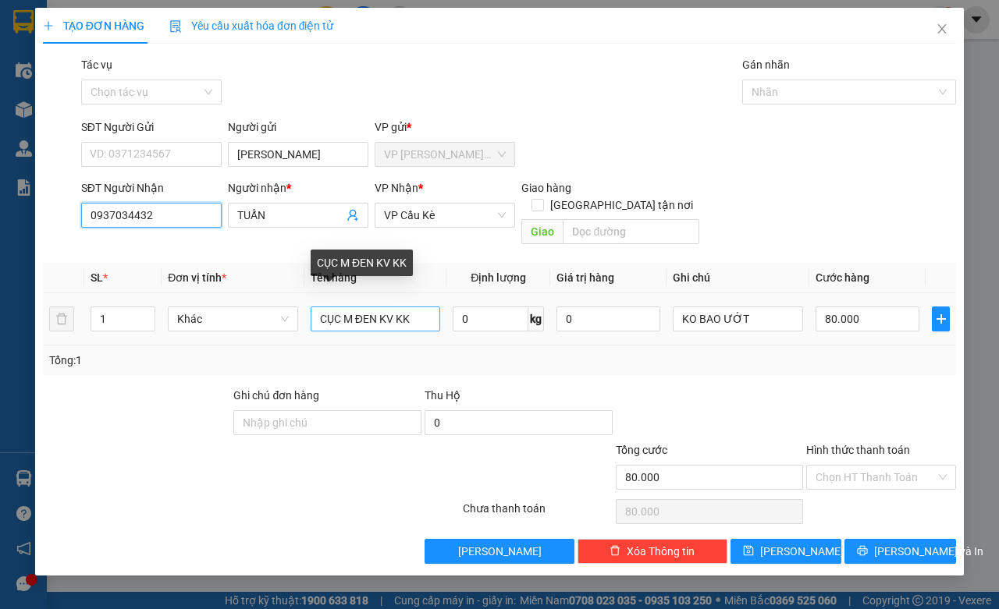
type input "0937034432"
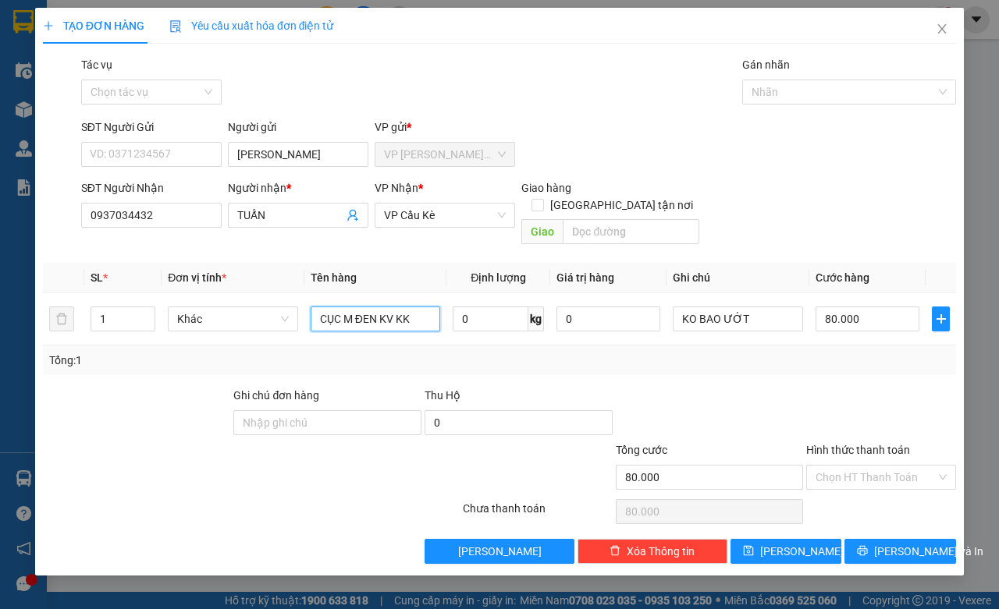
drag, startPoint x: 424, startPoint y: 308, endPoint x: 325, endPoint y: 338, distance: 102.7
click at [325, 338] on div "SL * Đơn vị tính * Tên hàng Định lượng Giá trị hàng Ghi chú Cước hàng 1 Khác CỤ…" at bounding box center [499, 319] width 913 height 112
type input "C"
type input "1 HỘP KK"
click at [888, 307] on input "80.000" at bounding box center [868, 319] width 104 height 25
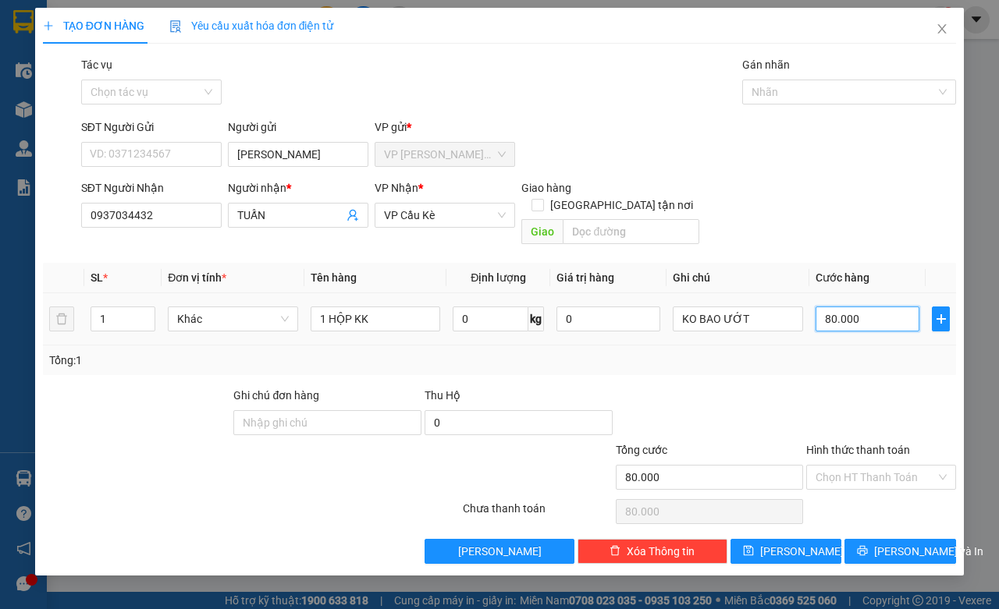
type input "3"
type input "35"
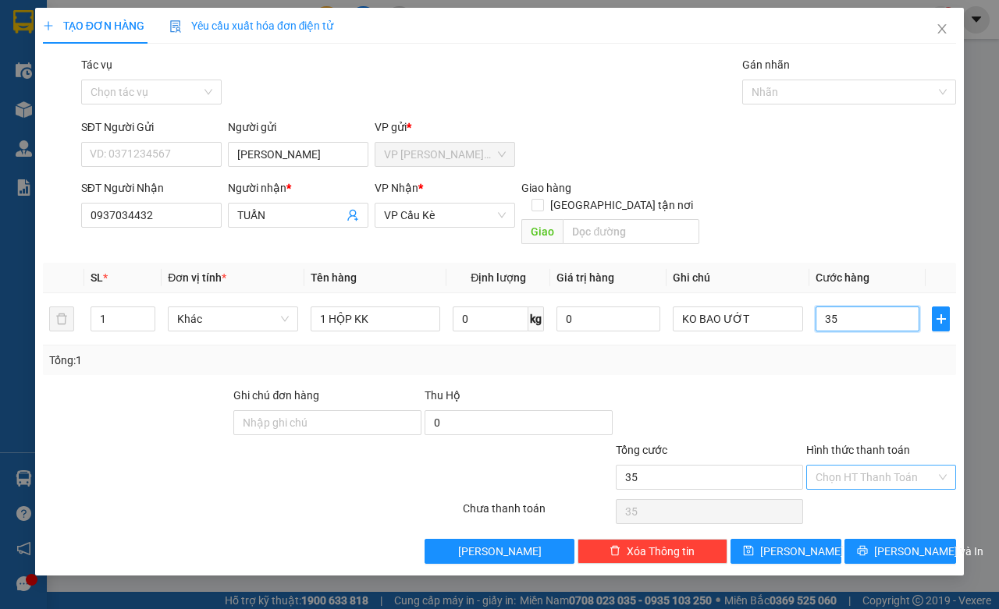
type input "35"
click at [884, 466] on input "Hình thức thanh toán" at bounding box center [876, 477] width 120 height 23
type input "35.000"
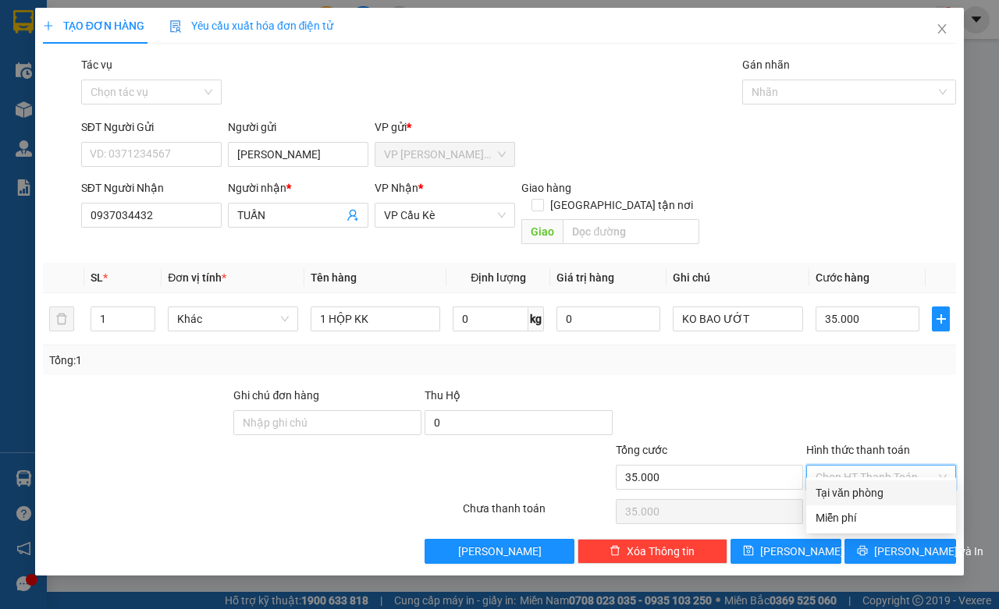
click at [872, 489] on div "Tại văn phòng" at bounding box center [881, 493] width 131 height 17
type input "0"
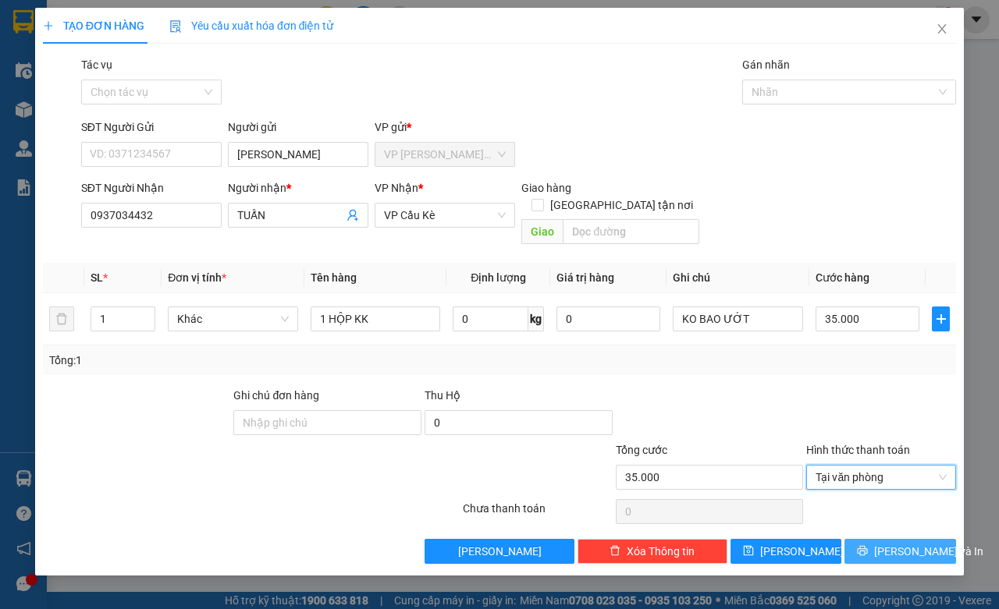
click at [926, 543] on span "[PERSON_NAME] và In" at bounding box center [928, 551] width 109 height 17
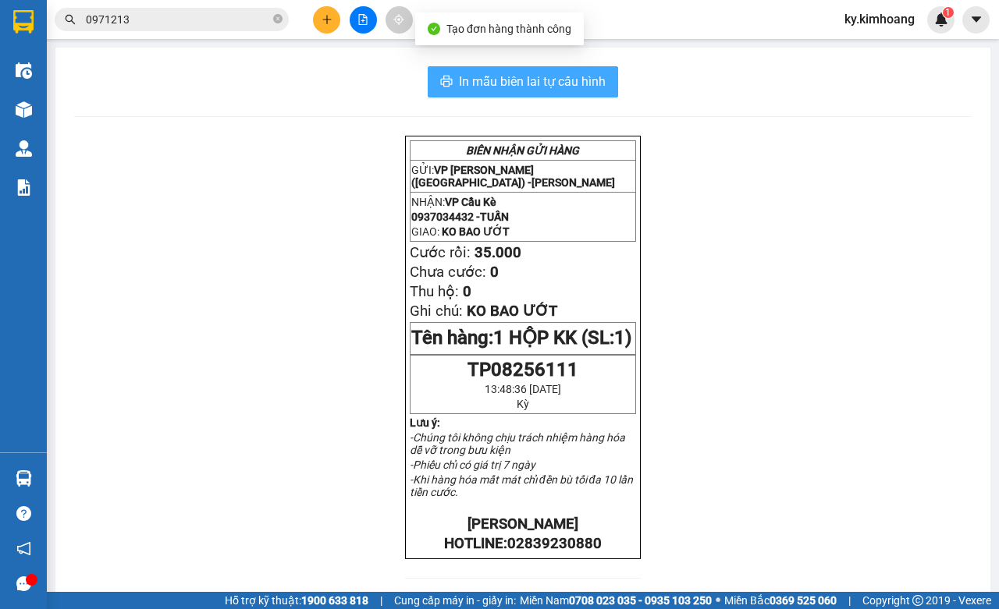
click at [537, 90] on span "In mẫu biên lai tự cấu hình" at bounding box center [532, 82] width 147 height 20
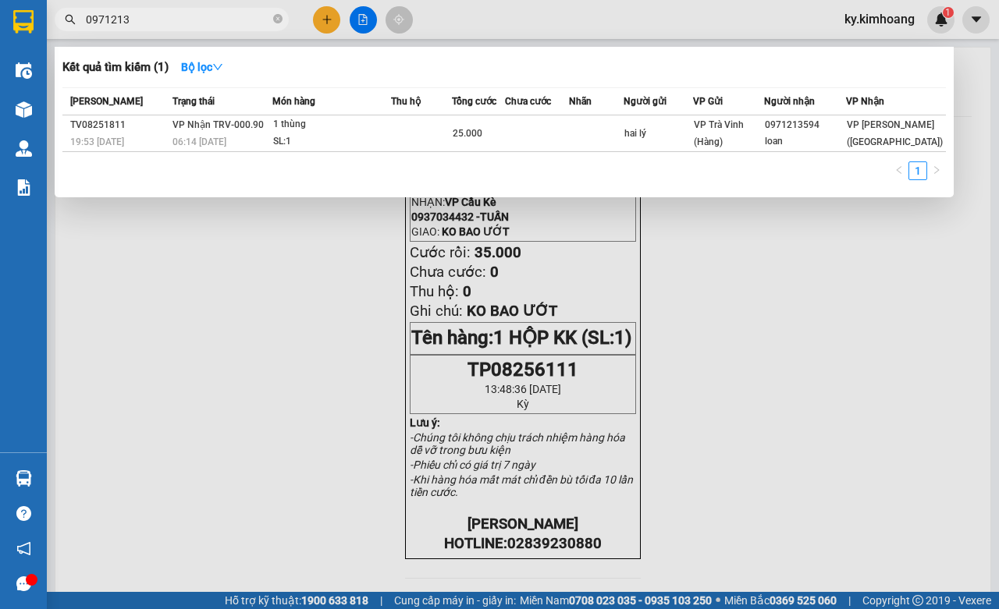
click at [236, 21] on input "0971213" at bounding box center [178, 19] width 184 height 17
type input "0"
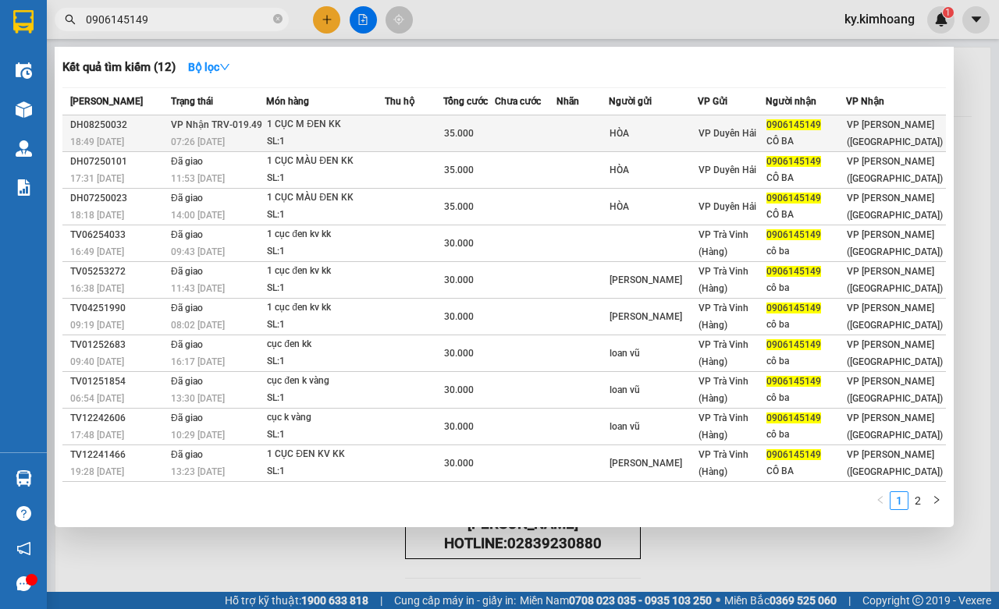
type input "0906145149"
click at [495, 129] on div "35.000" at bounding box center [469, 133] width 51 height 17
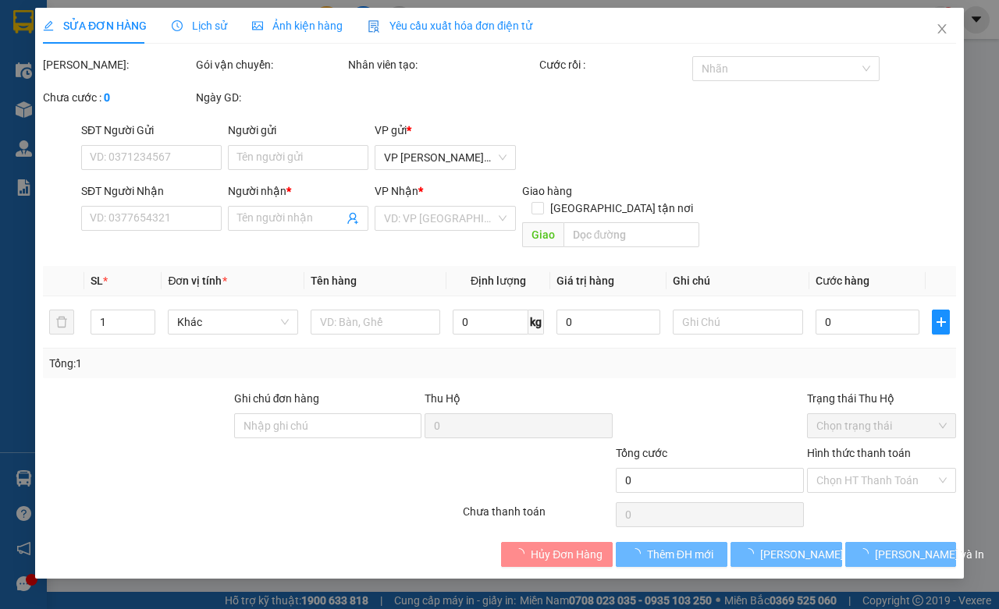
type input "HÒA"
type input "0906145149"
type input "CÔ BA"
type input "35.000"
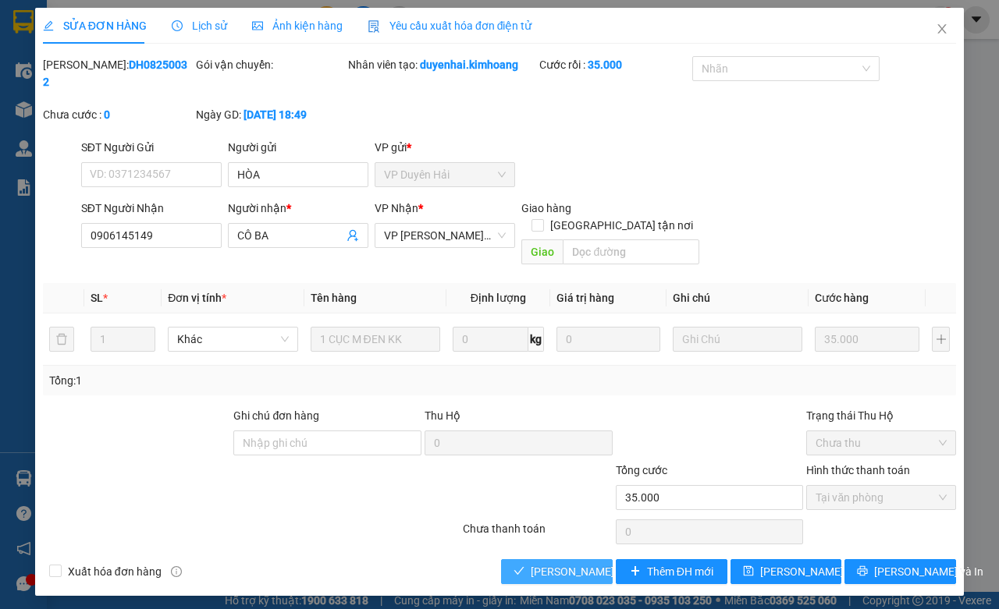
click at [591, 560] on button "[PERSON_NAME] và Giao hàng" at bounding box center [557, 572] width 112 height 25
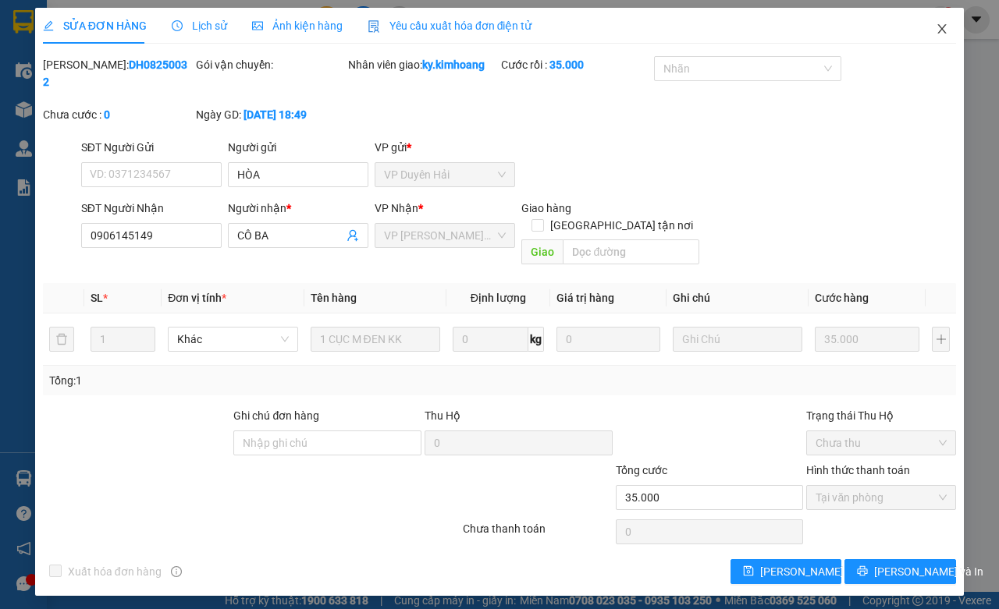
click at [937, 31] on icon "close" at bounding box center [942, 29] width 12 height 12
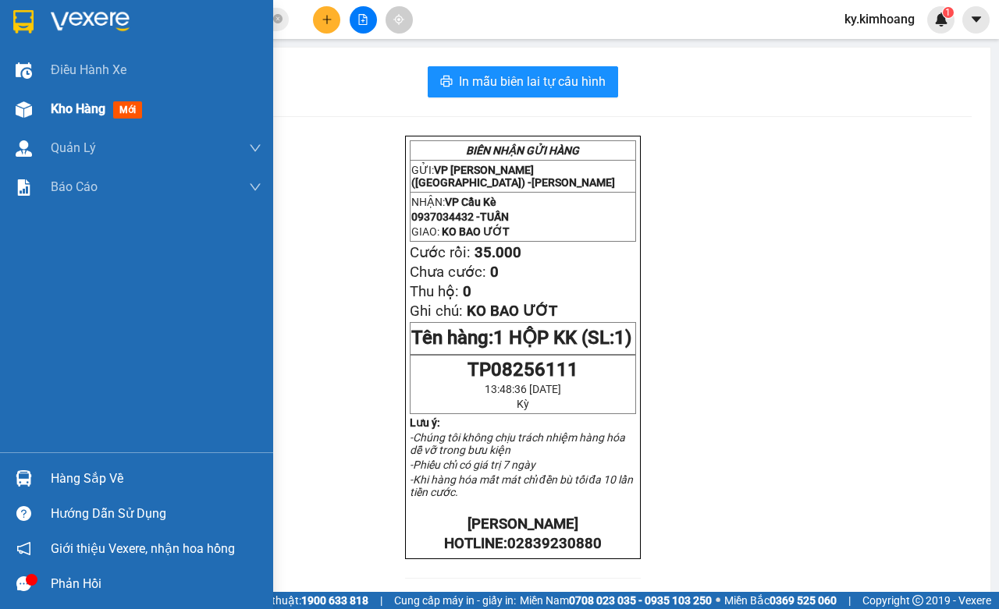
click at [44, 108] on div "Kho hàng mới" at bounding box center [136, 109] width 273 height 39
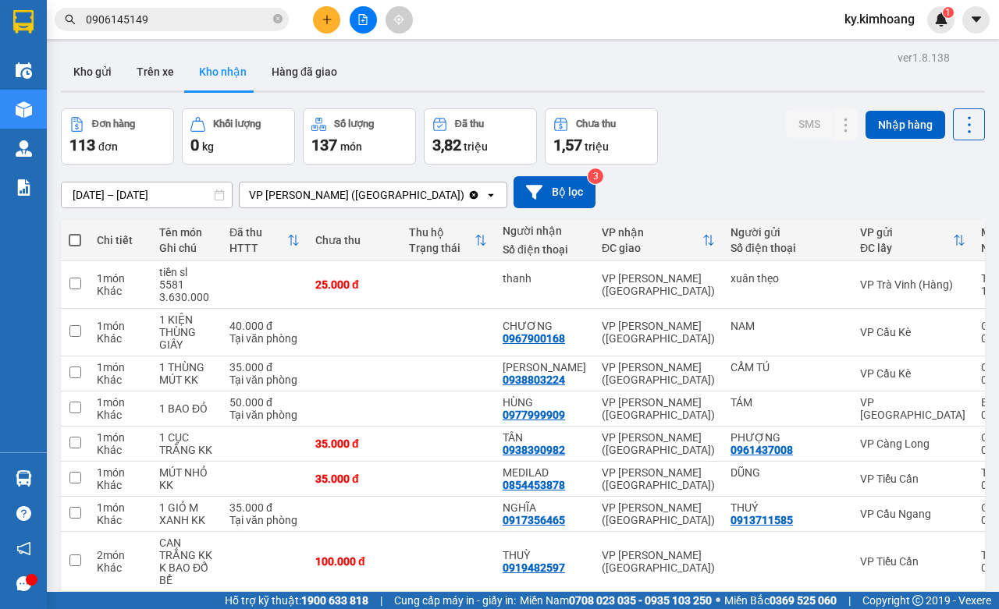
drag, startPoint x: 176, startPoint y: 197, endPoint x: 156, endPoint y: 190, distance: 21.5
click at [176, 196] on input "[DATE] – [DATE]" at bounding box center [147, 195] width 170 height 25
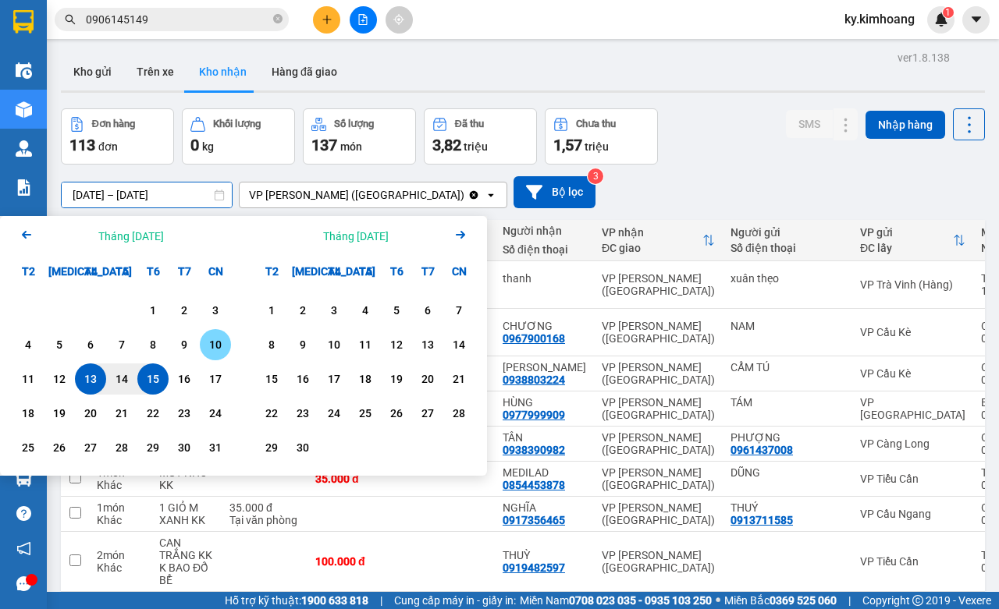
click at [211, 350] on div "10" at bounding box center [215, 345] width 22 height 19
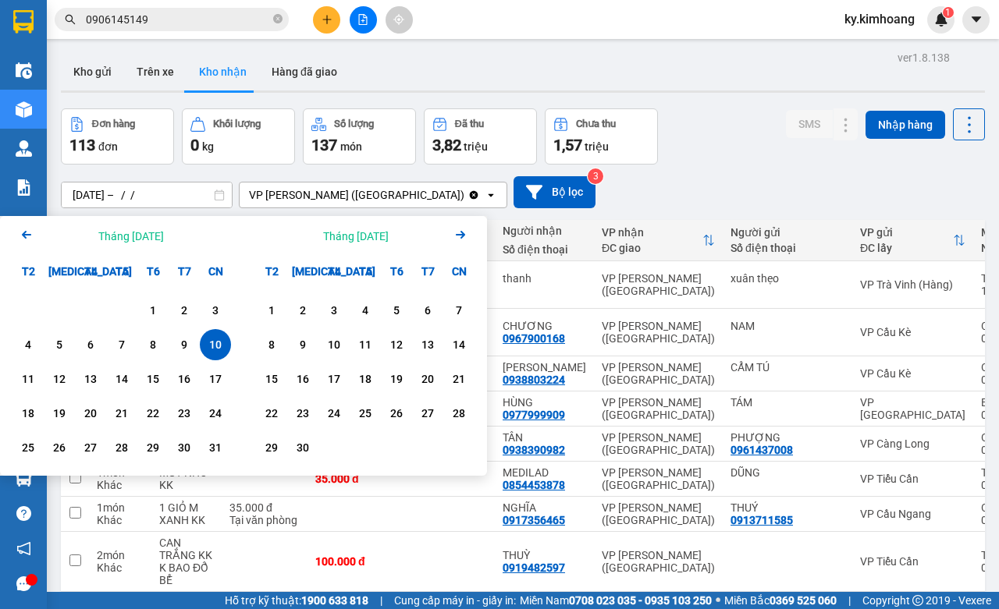
click at [211, 350] on div "10" at bounding box center [215, 345] width 22 height 19
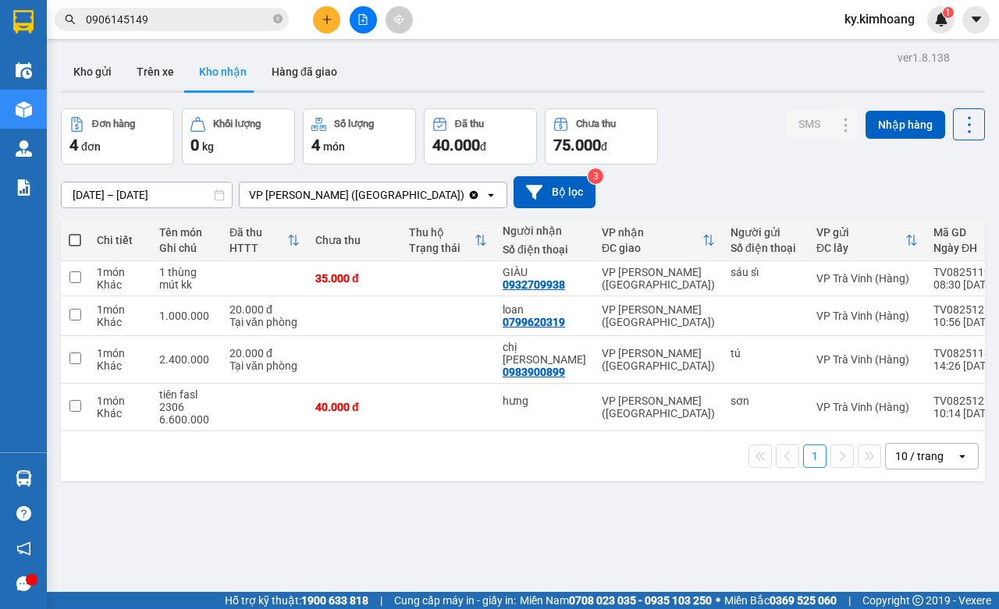
click at [187, 195] on input "10/08/2025 – 10/08/2025" at bounding box center [147, 195] width 170 height 25
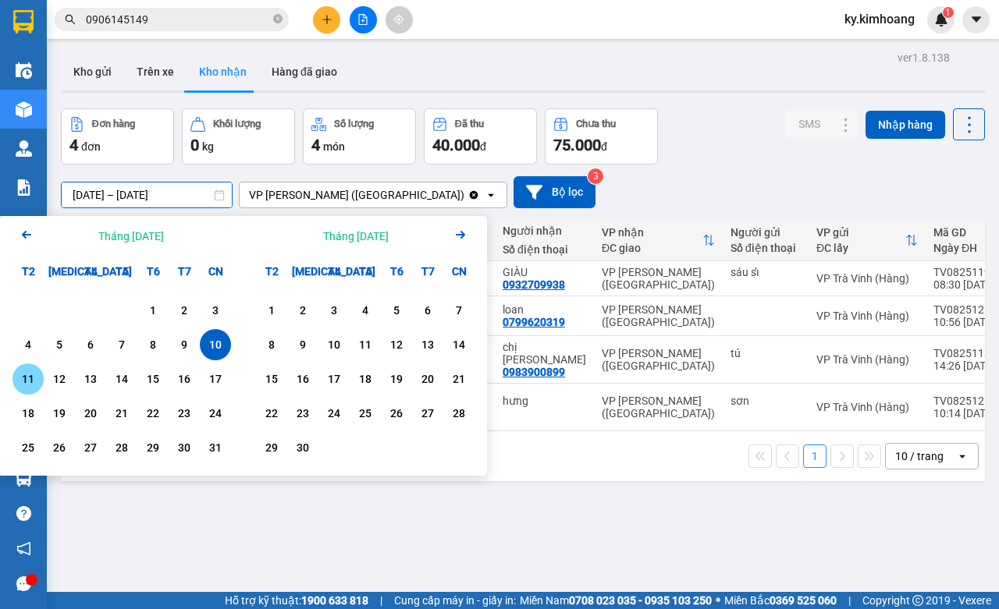
click at [29, 377] on div "11" at bounding box center [28, 379] width 22 height 19
click at [30, 376] on div "11" at bounding box center [28, 379] width 22 height 19
type input "11/08/2025 – 11/08/2025"
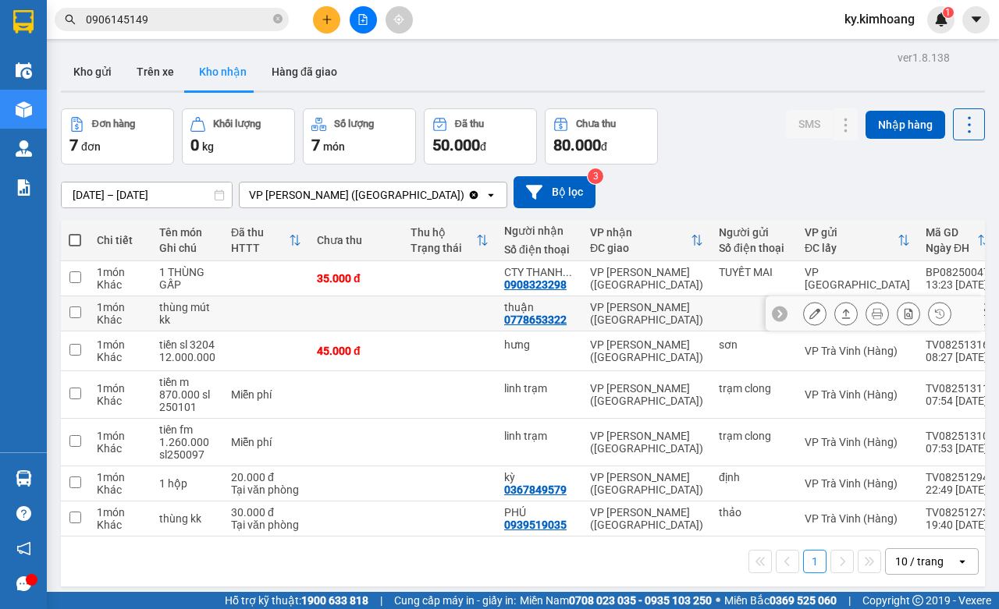
click at [934, 319] on icon at bounding box center [939, 313] width 11 height 11
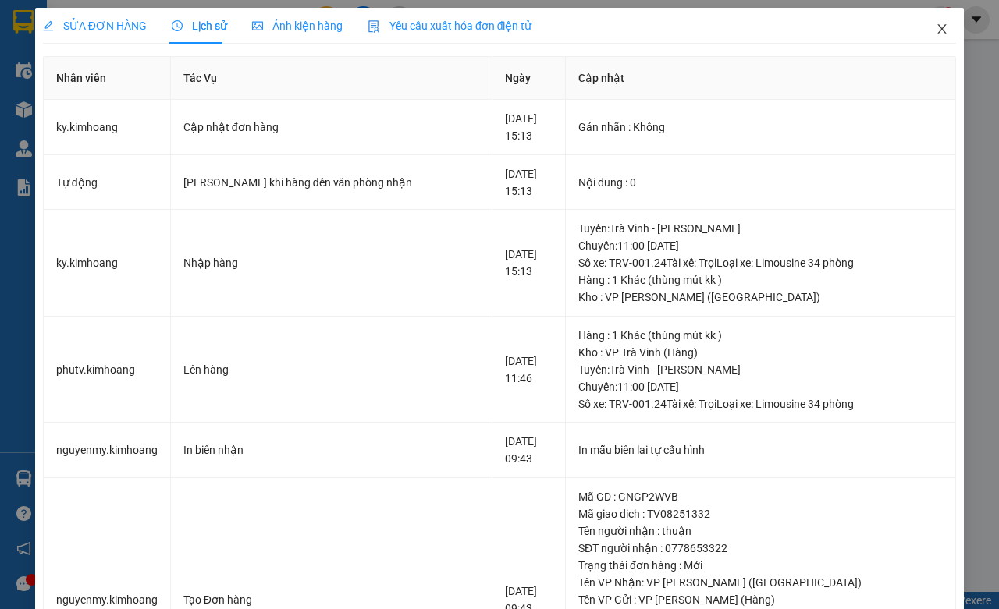
click at [936, 27] on icon "close" at bounding box center [942, 29] width 12 height 12
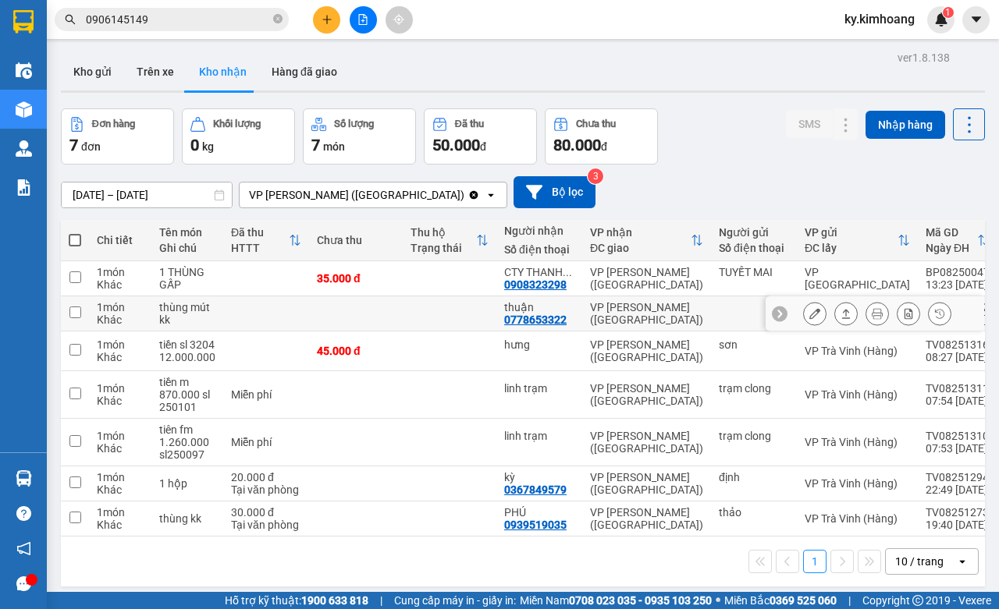
click at [842, 318] on icon at bounding box center [846, 313] width 9 height 9
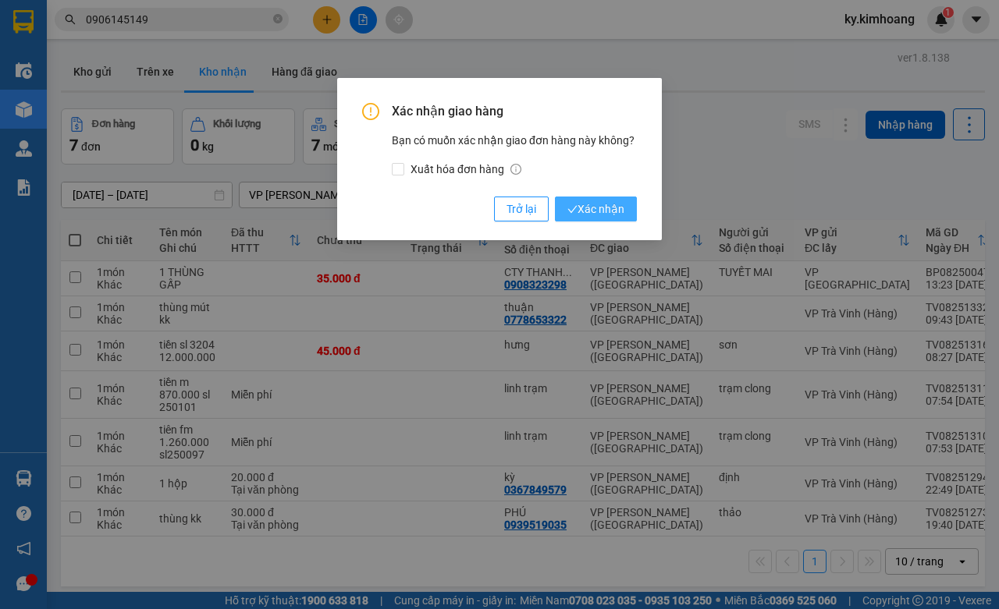
click at [609, 208] on span "Xác nhận" at bounding box center [595, 209] width 57 height 17
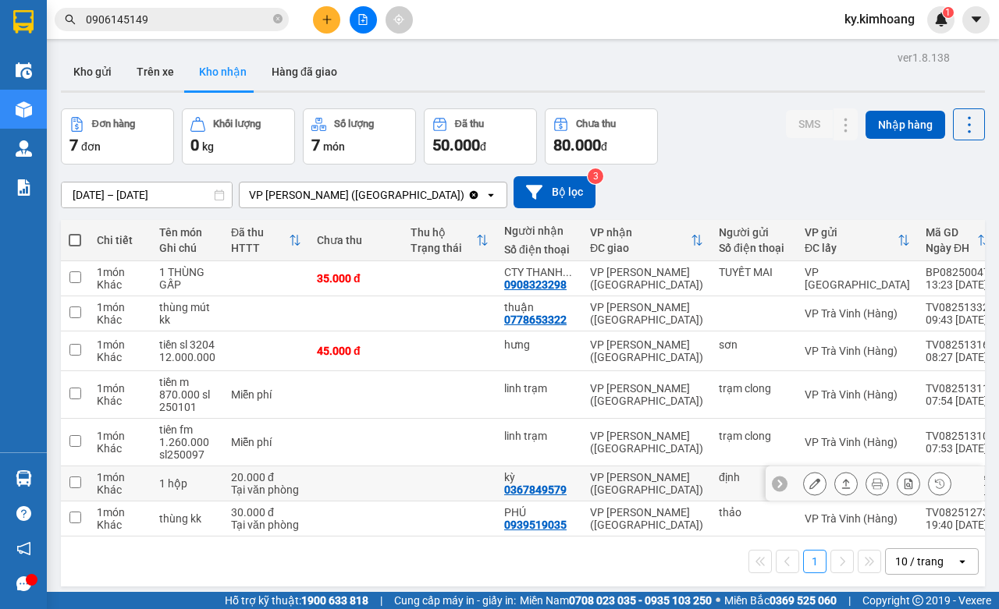
click at [934, 489] on icon at bounding box center [939, 483] width 11 height 11
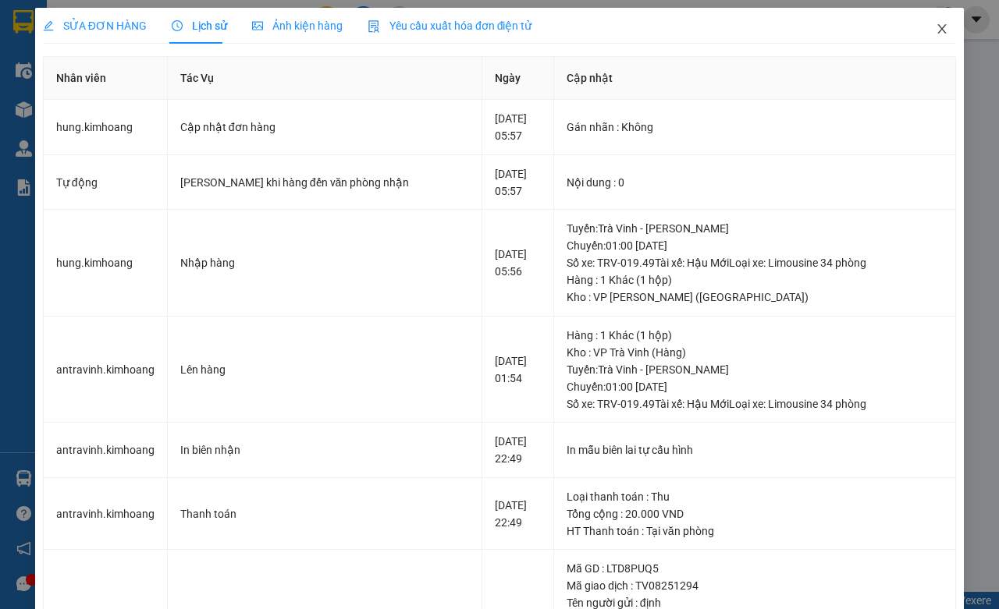
click at [936, 24] on icon "close" at bounding box center [942, 29] width 12 height 12
click at [922, 24] on span "ky.kimhoang" at bounding box center [879, 19] width 95 height 20
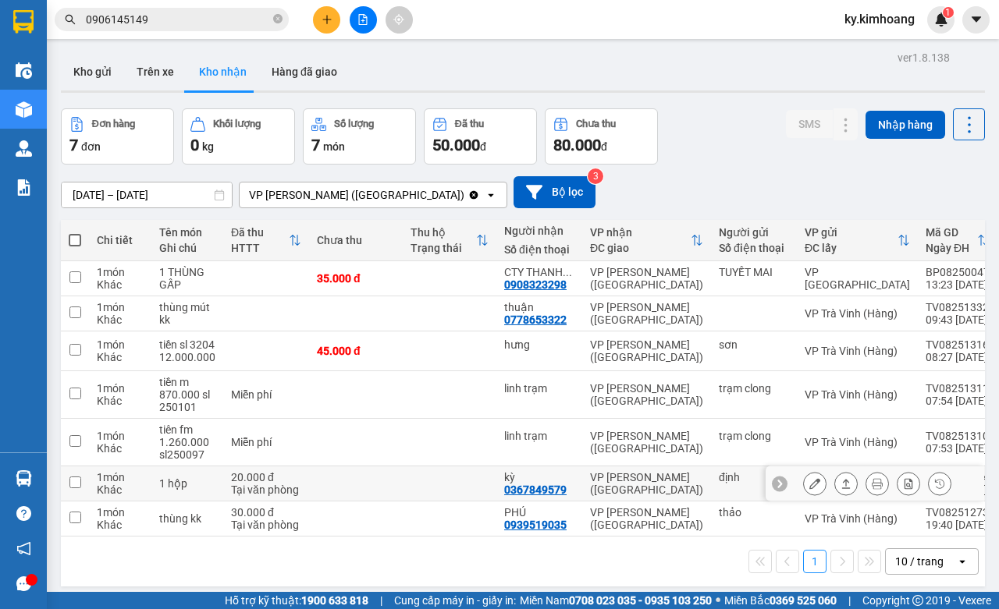
click at [840, 489] on icon at bounding box center [845, 483] width 11 height 11
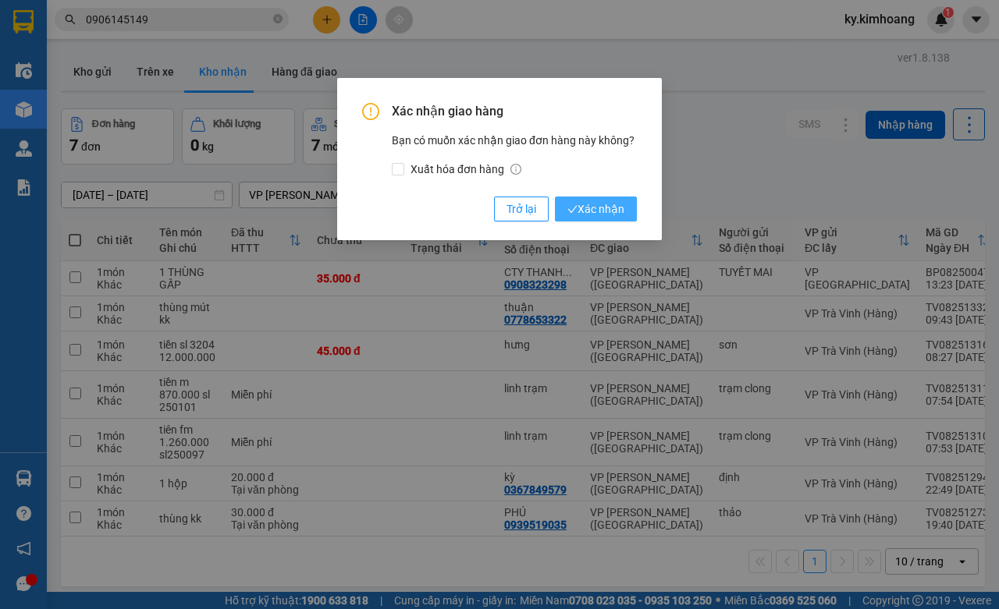
click at [609, 205] on span "Xác nhận" at bounding box center [595, 209] width 57 height 17
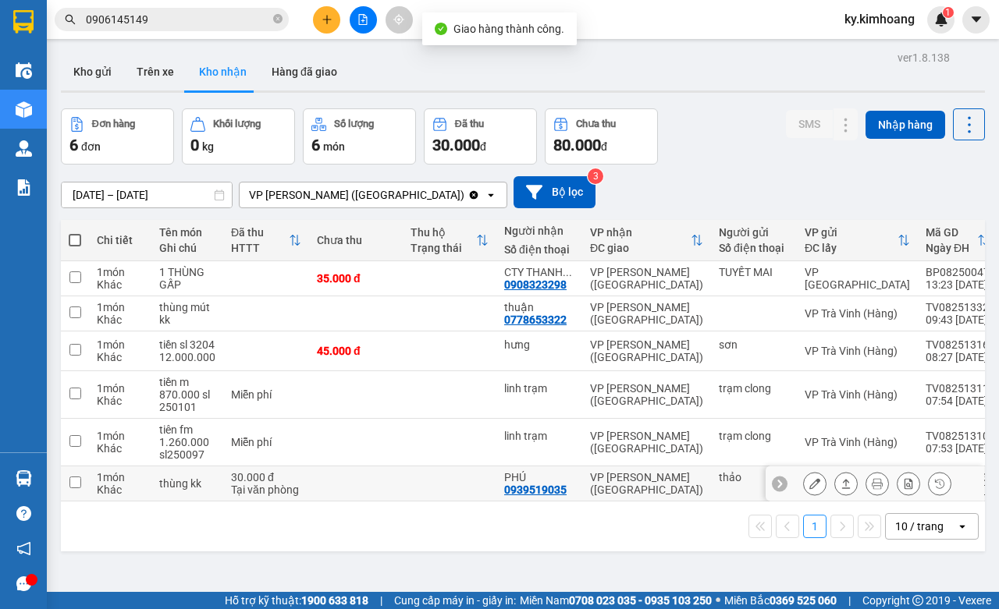
click at [934, 489] on icon at bounding box center [939, 483] width 11 height 11
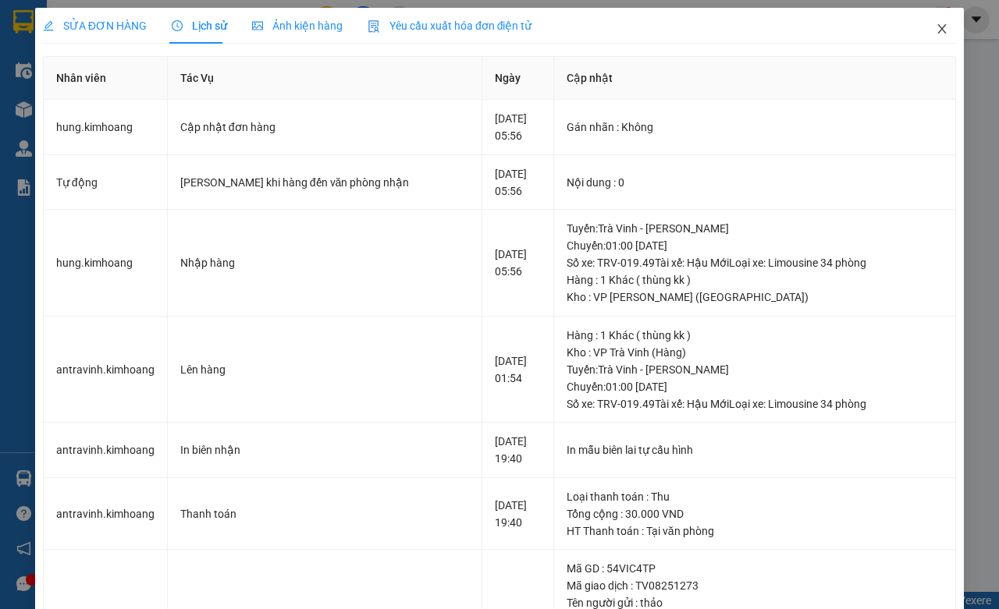
click at [926, 21] on span "Close" at bounding box center [942, 30] width 44 height 44
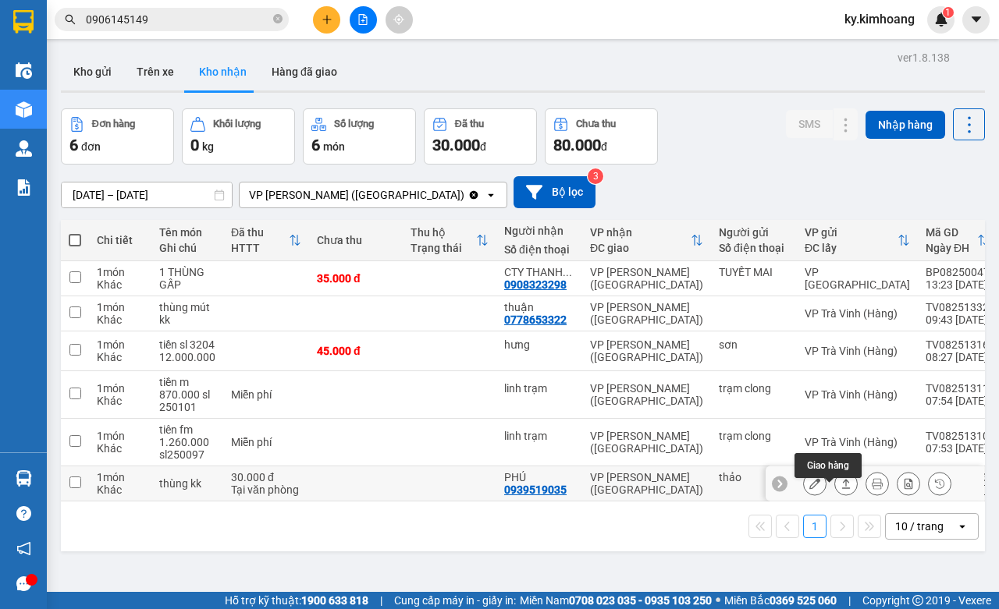
click at [840, 489] on icon at bounding box center [845, 483] width 11 height 11
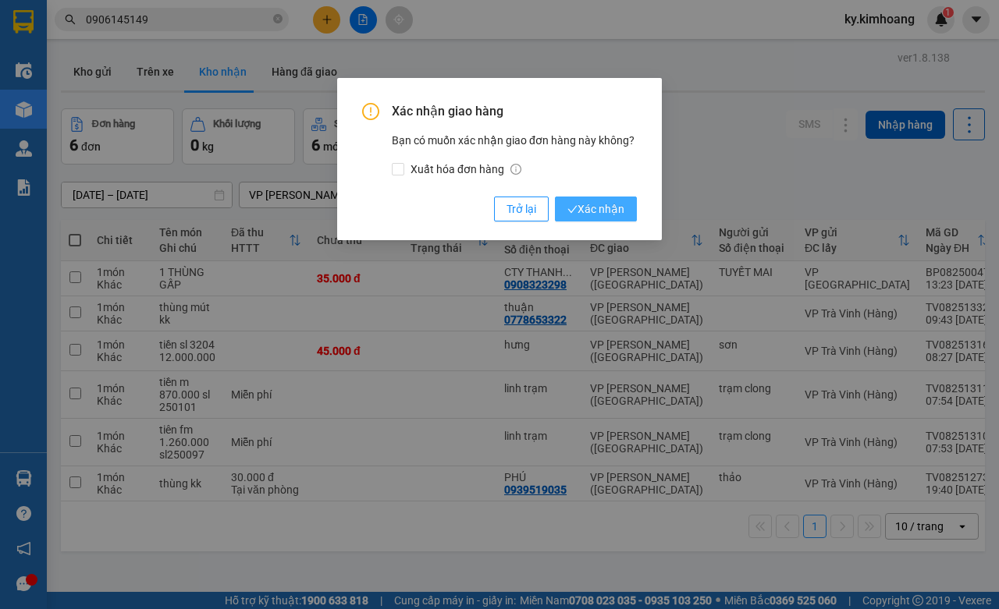
click at [613, 211] on span "Xác nhận" at bounding box center [595, 209] width 57 height 17
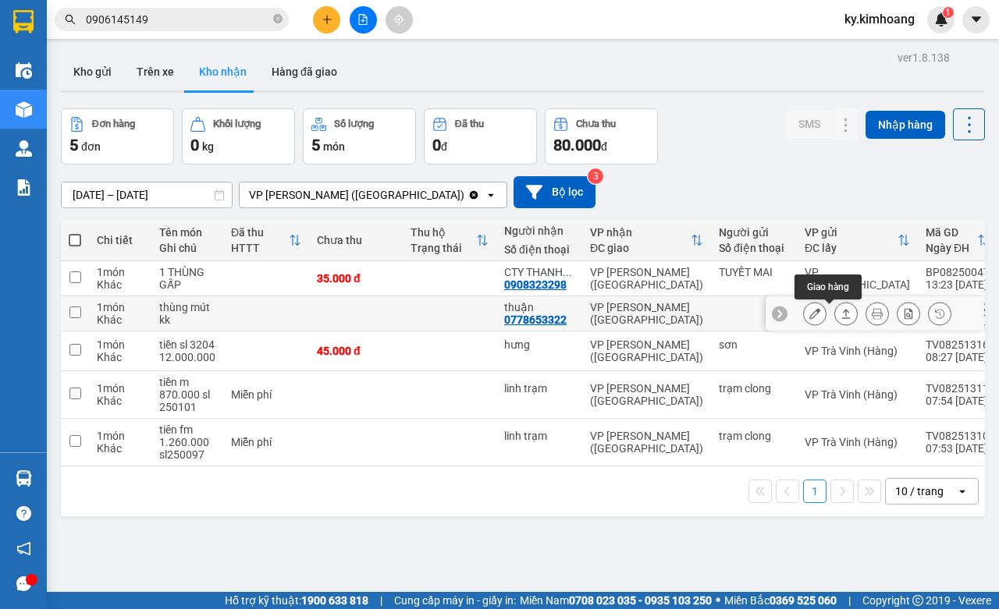
click at [835, 311] on button at bounding box center [846, 313] width 22 height 27
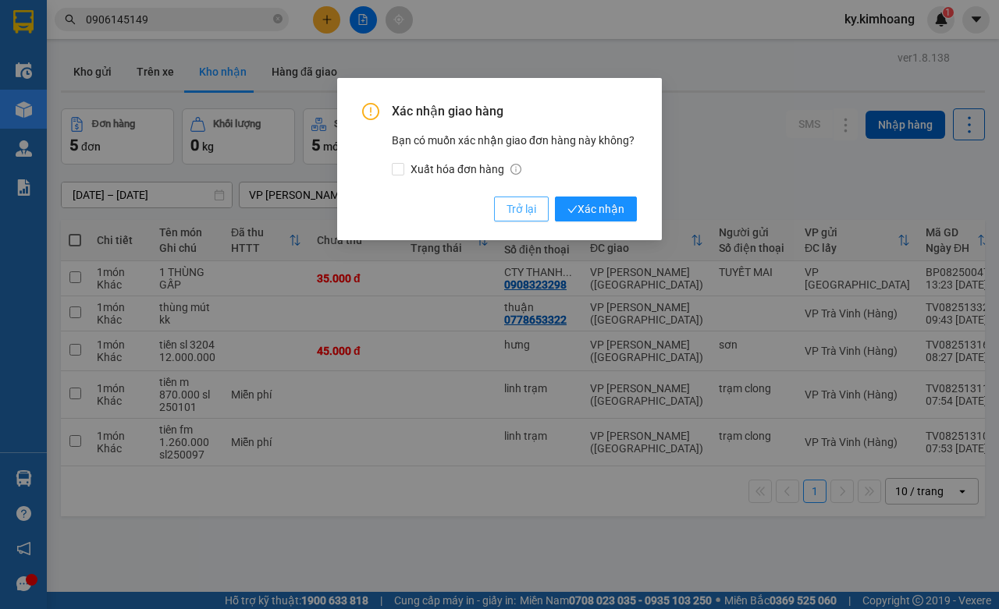
click at [512, 205] on span "Trở lại" at bounding box center [521, 209] width 30 height 17
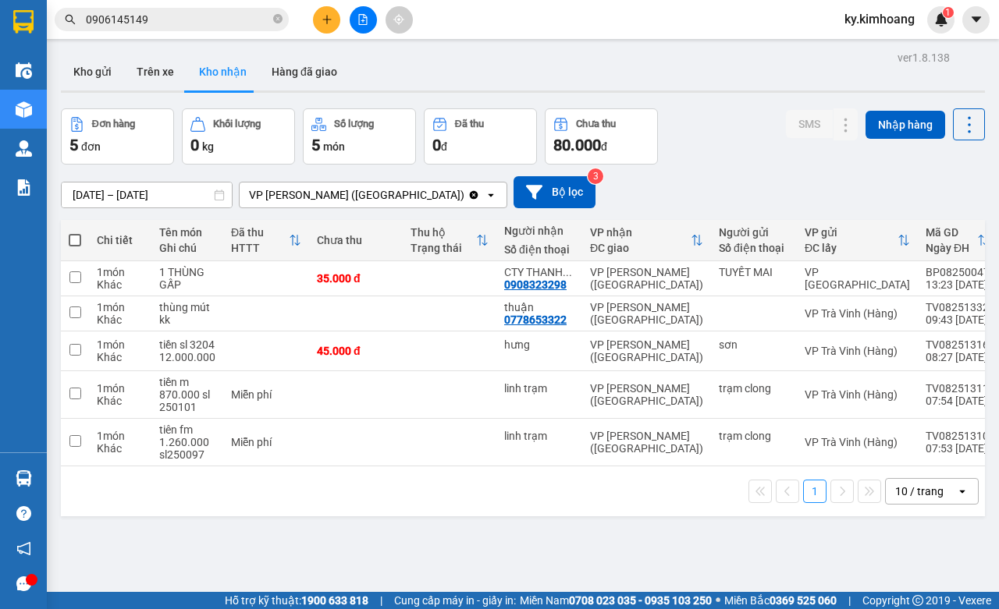
click at [110, 196] on input "11/08/2025 – 11/08/2025" at bounding box center [147, 195] width 170 height 25
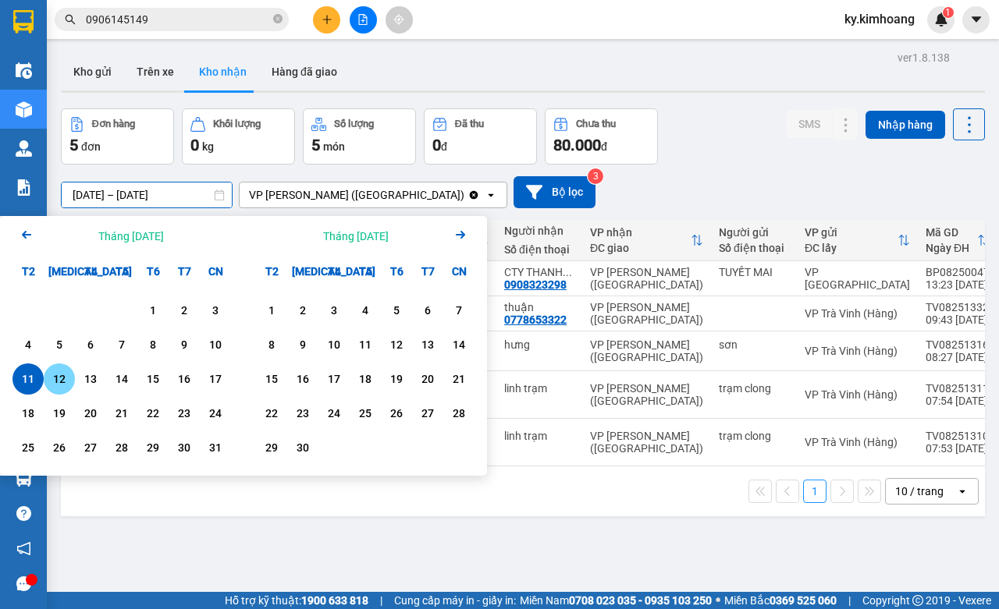
click at [59, 371] on div "12" at bounding box center [59, 379] width 22 height 19
type input "12/08/2025 – 12/08/2025"
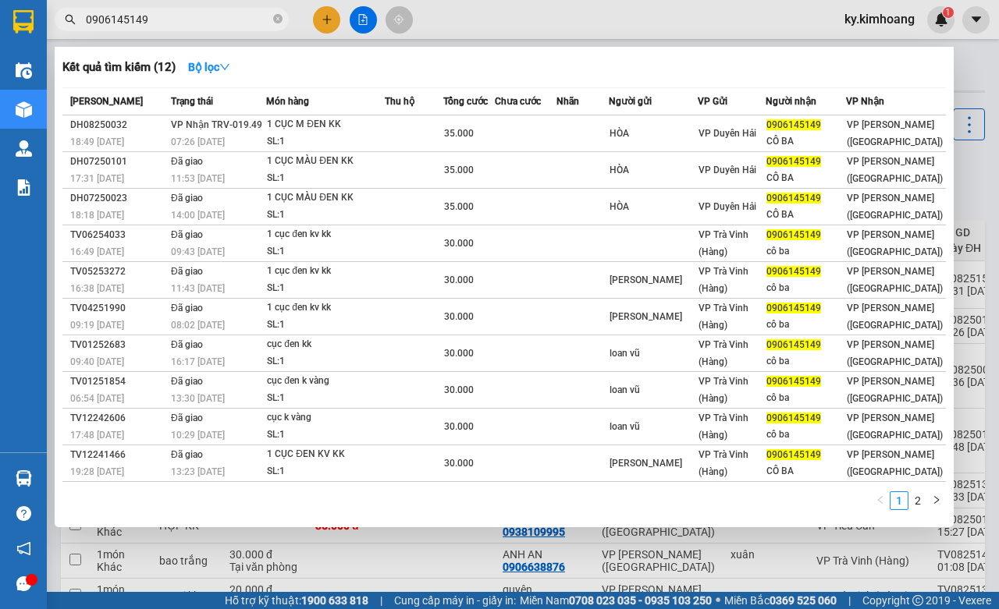
click at [174, 20] on input "0906145149" at bounding box center [178, 19] width 184 height 17
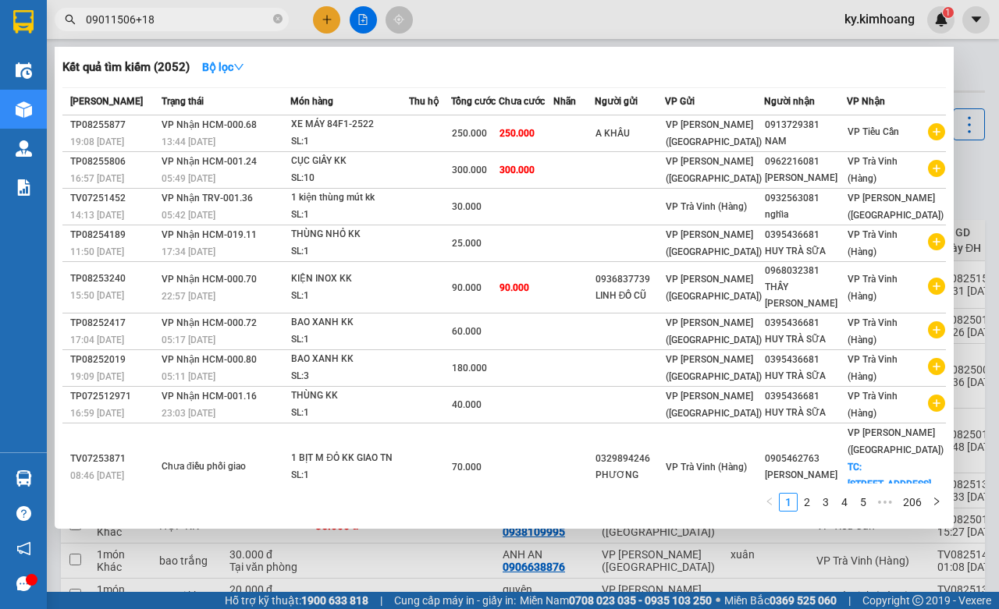
click at [138, 14] on input "09011506+18" at bounding box center [178, 19] width 184 height 17
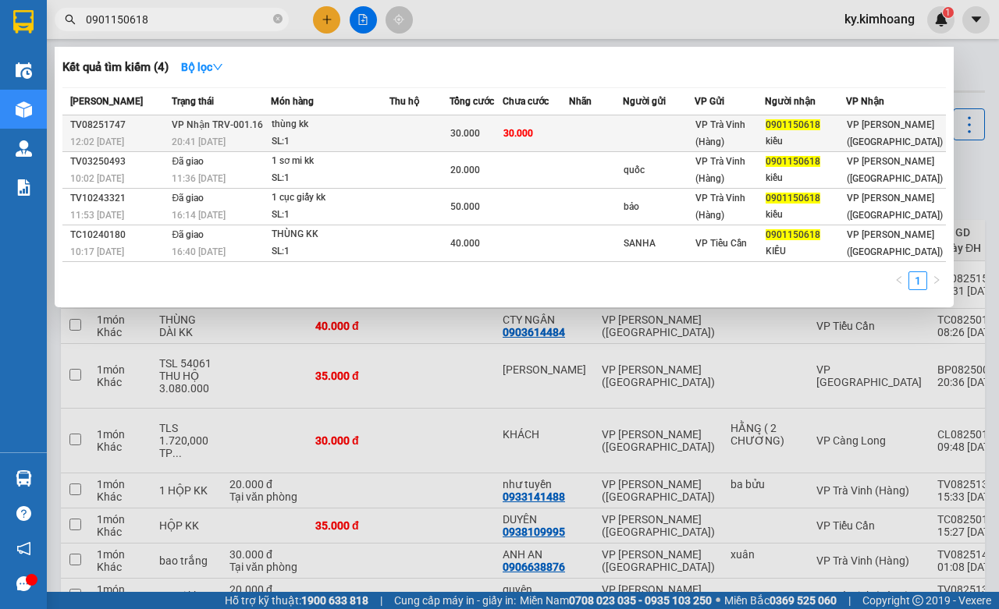
type input "0901150618"
click at [846, 122] on div "0901150618" at bounding box center [806, 125] width 80 height 16
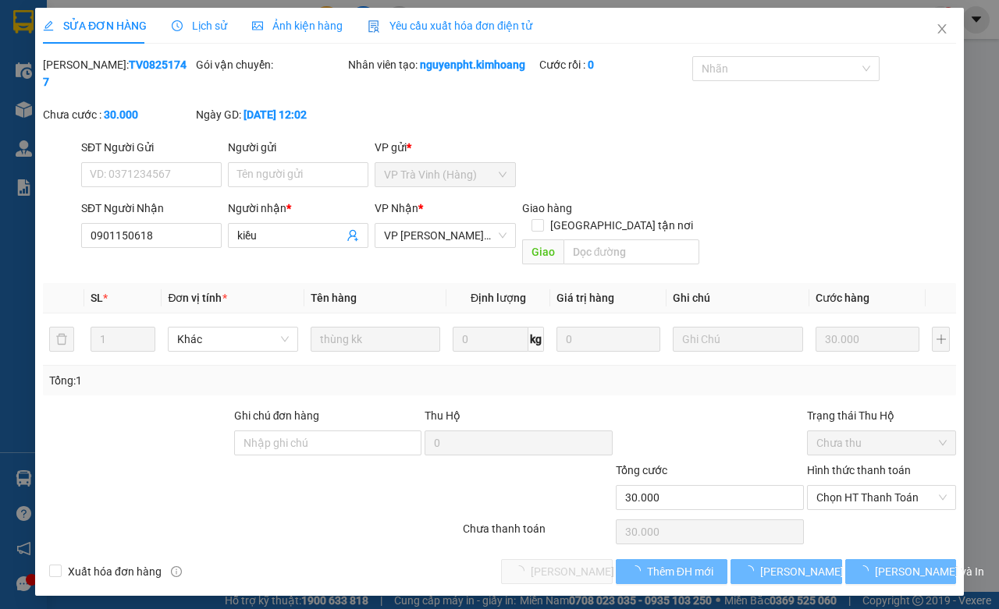
type input "0901150618"
type input "kiều"
type input "30.000"
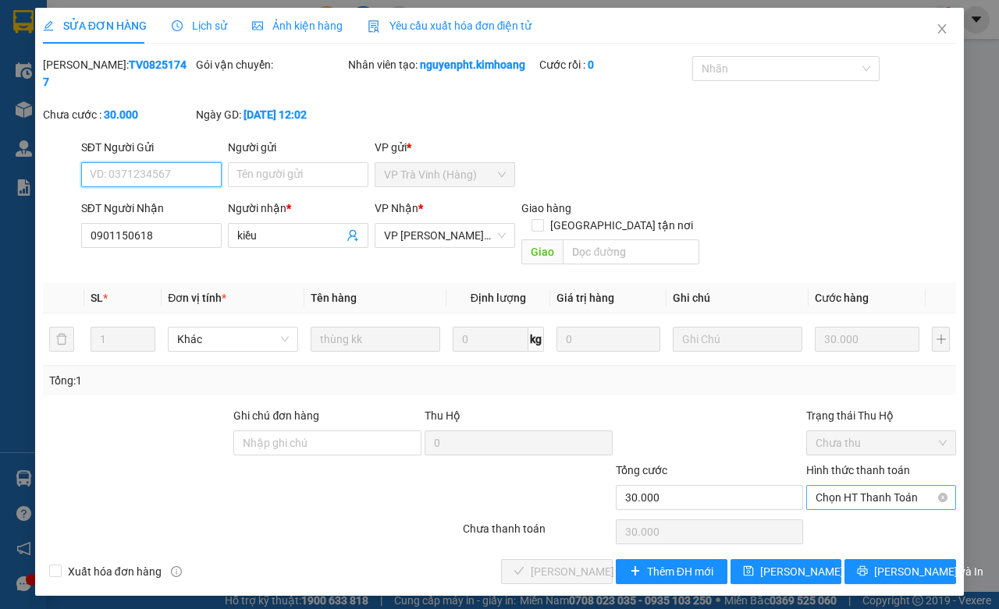
click at [847, 486] on span "Chọn HT Thanh Toán" at bounding box center [881, 497] width 131 height 23
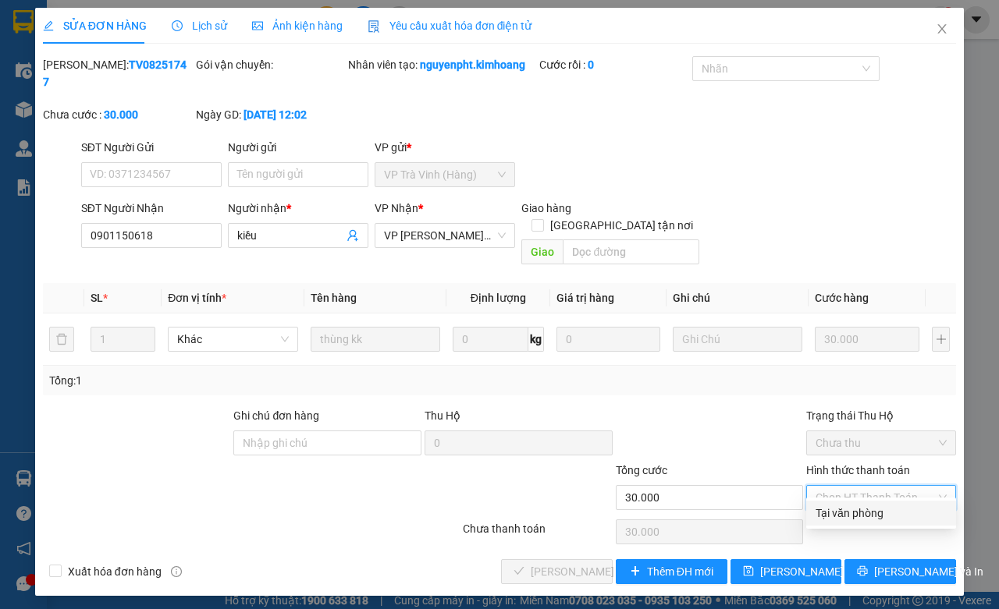
click at [855, 517] on div "Tại văn phòng" at bounding box center [881, 513] width 131 height 17
type input "0"
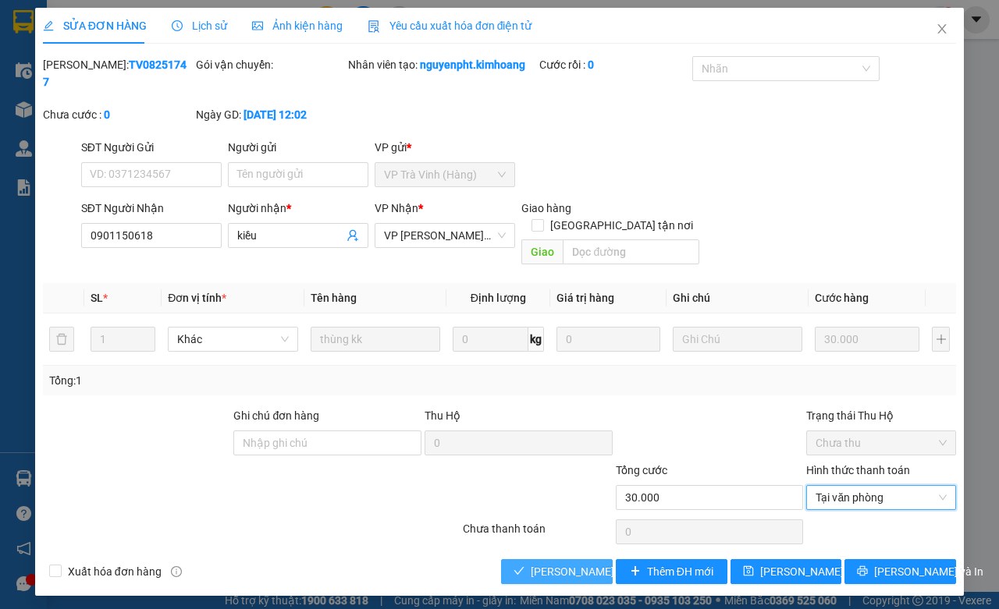
click at [601, 563] on span "[PERSON_NAME] và Giao hàng" at bounding box center [606, 571] width 150 height 17
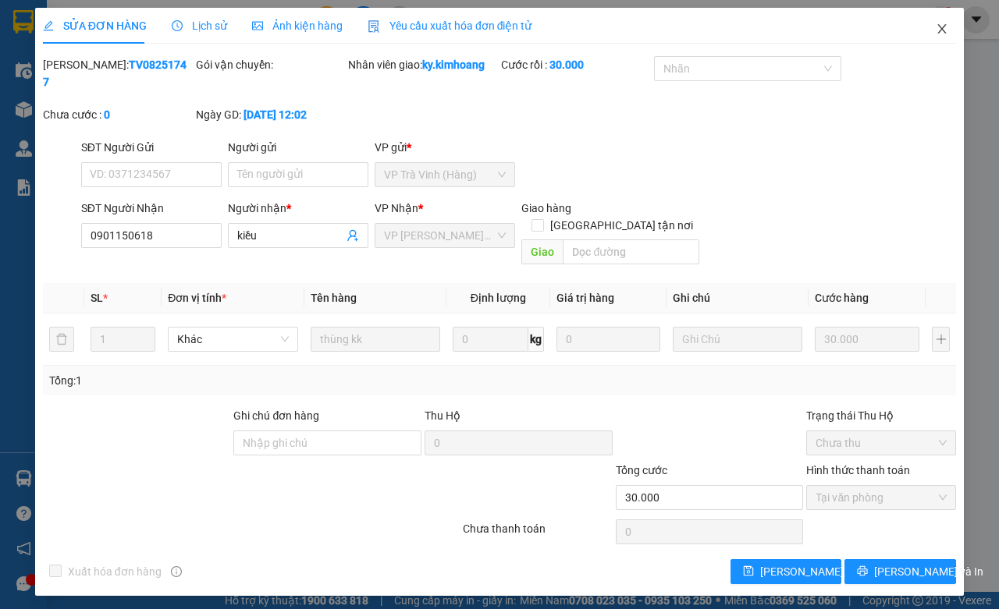
click at [937, 34] on icon "close" at bounding box center [942, 29] width 12 height 12
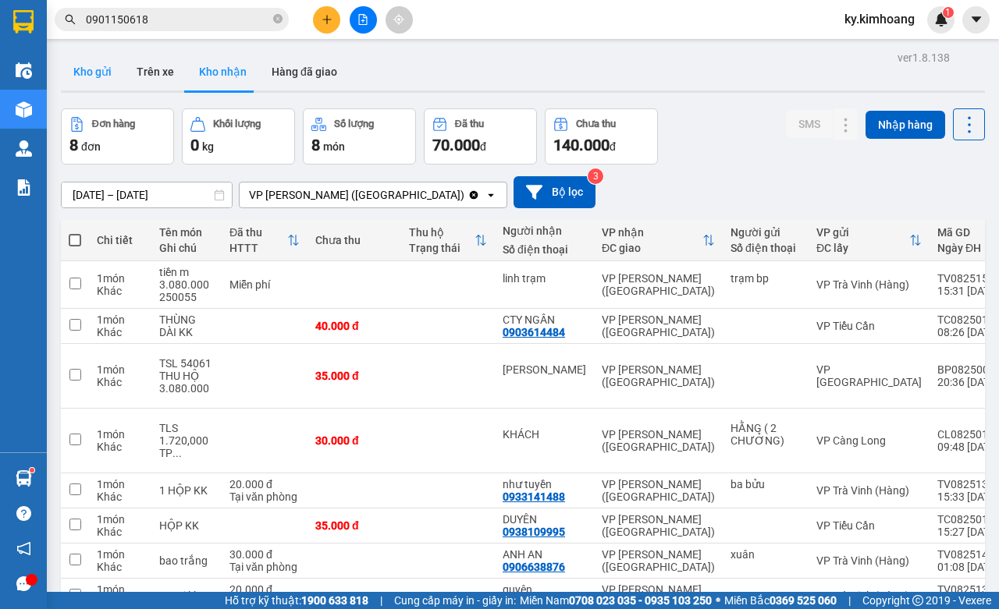
click at [98, 72] on button "Kho gửi" at bounding box center [92, 71] width 63 height 37
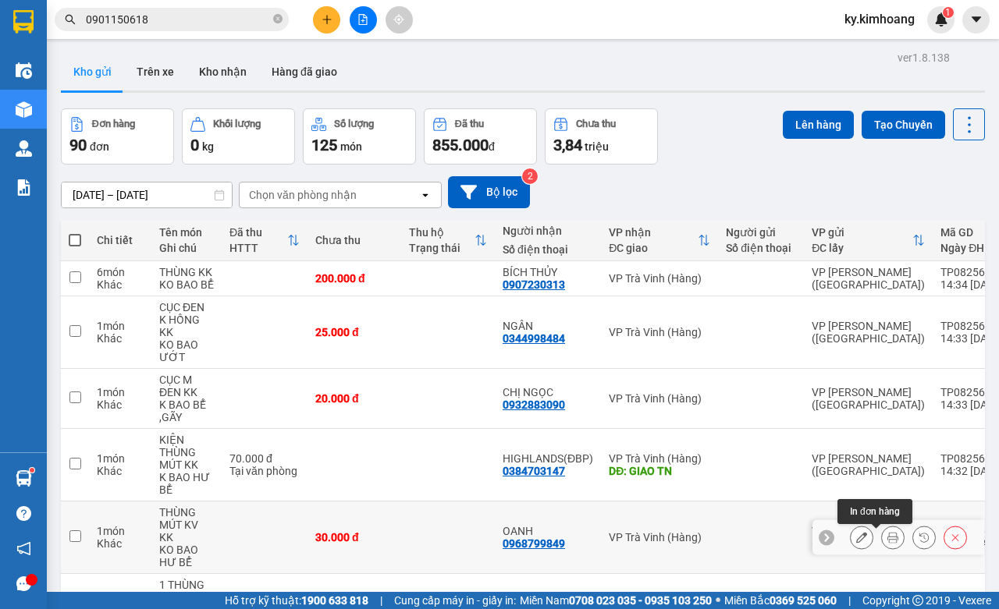
click at [887, 532] on icon at bounding box center [892, 537] width 11 height 11
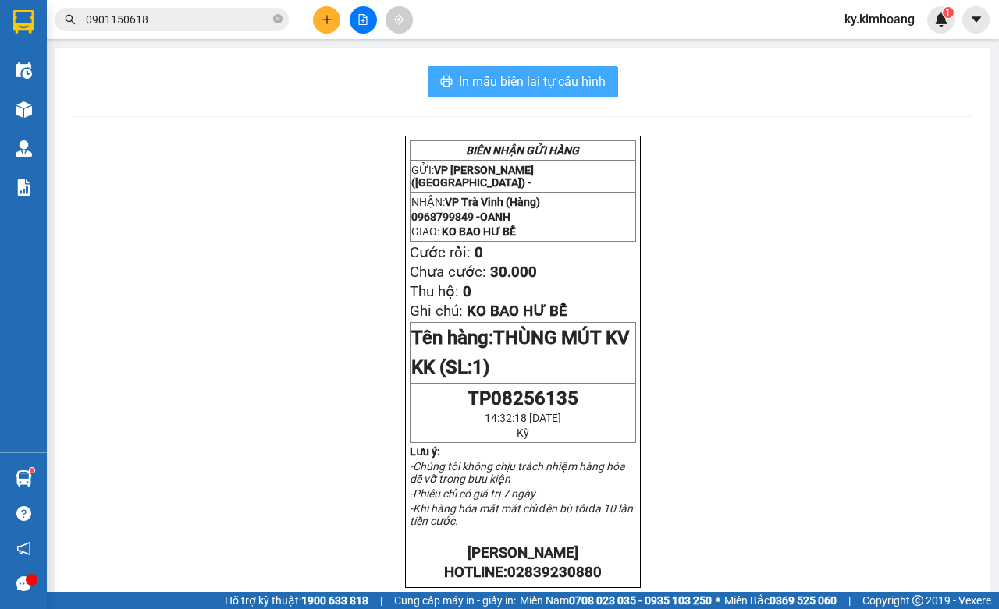
click at [549, 87] on span "In mẫu biên lai tự cấu hình" at bounding box center [532, 82] width 147 height 20
click at [211, 20] on input "0901150618" at bounding box center [178, 19] width 184 height 17
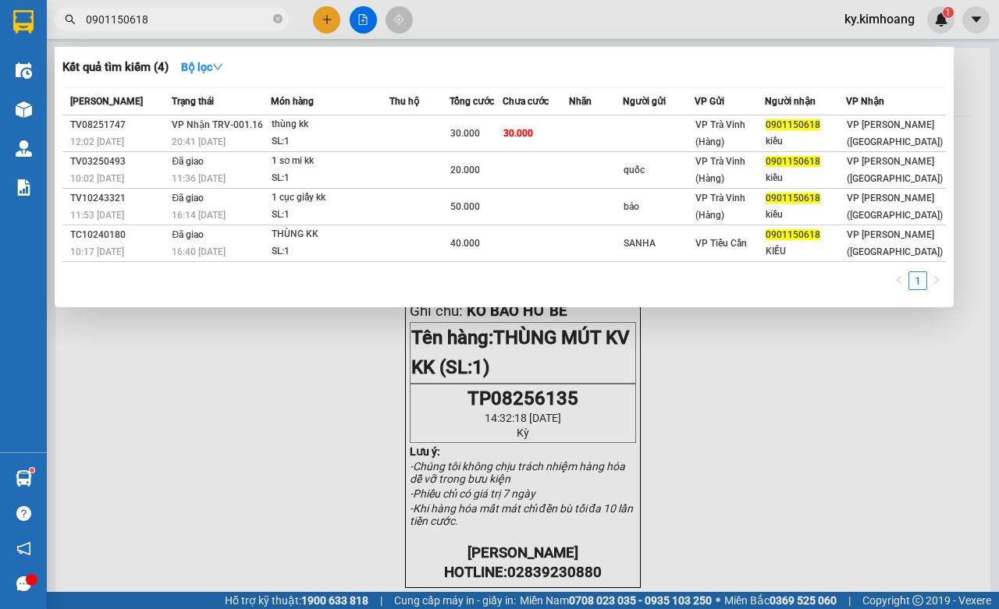
click at [211, 20] on input "0901150618" at bounding box center [178, 19] width 184 height 17
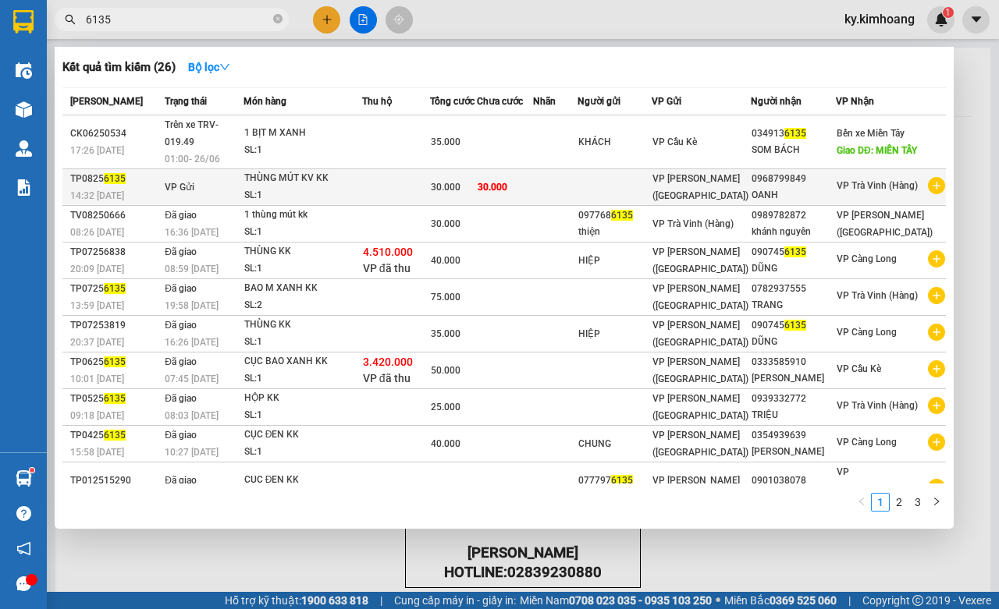
type input "6135"
click at [829, 183] on div "0968799849" at bounding box center [794, 179] width 84 height 16
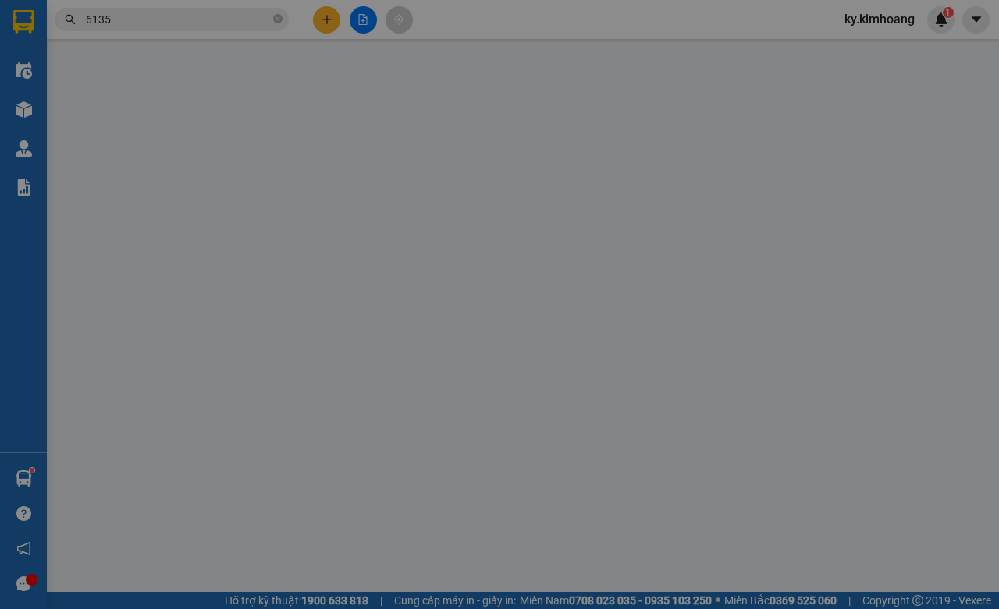
type input "0968799849"
type input "OANH"
type input "30.000"
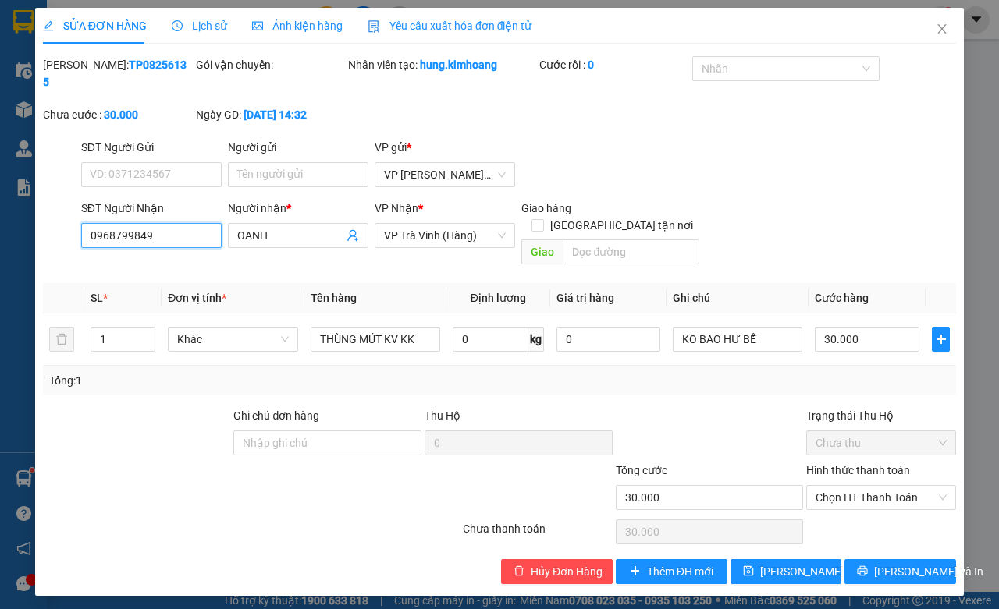
click at [169, 231] on input "0968799849" at bounding box center [151, 235] width 140 height 25
type input "076754"
click at [919, 563] on span "[PERSON_NAME] và In" at bounding box center [928, 571] width 109 height 17
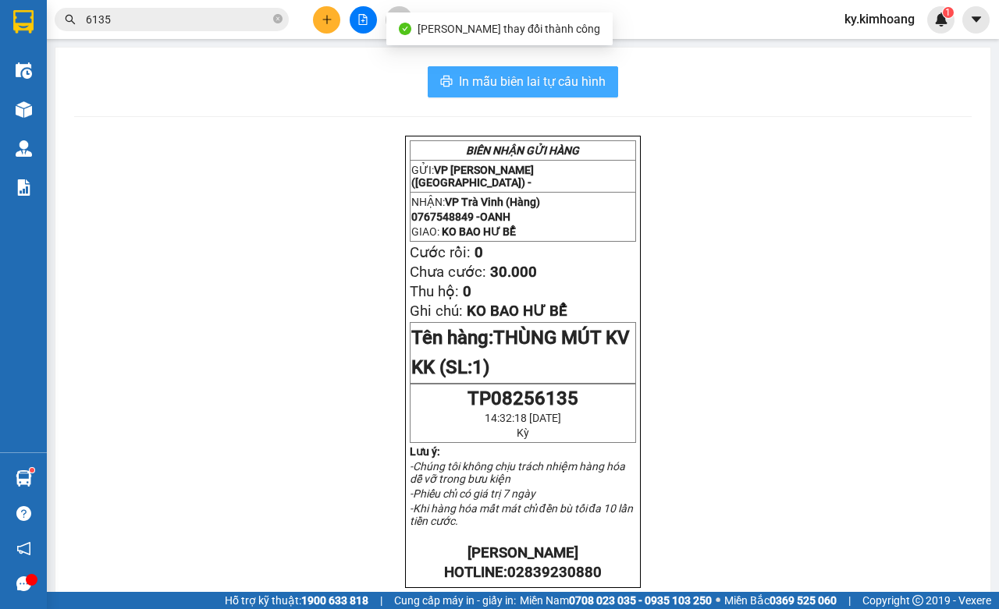
click at [575, 78] on span "In mẫu biên lai tự cấu hình" at bounding box center [532, 82] width 147 height 20
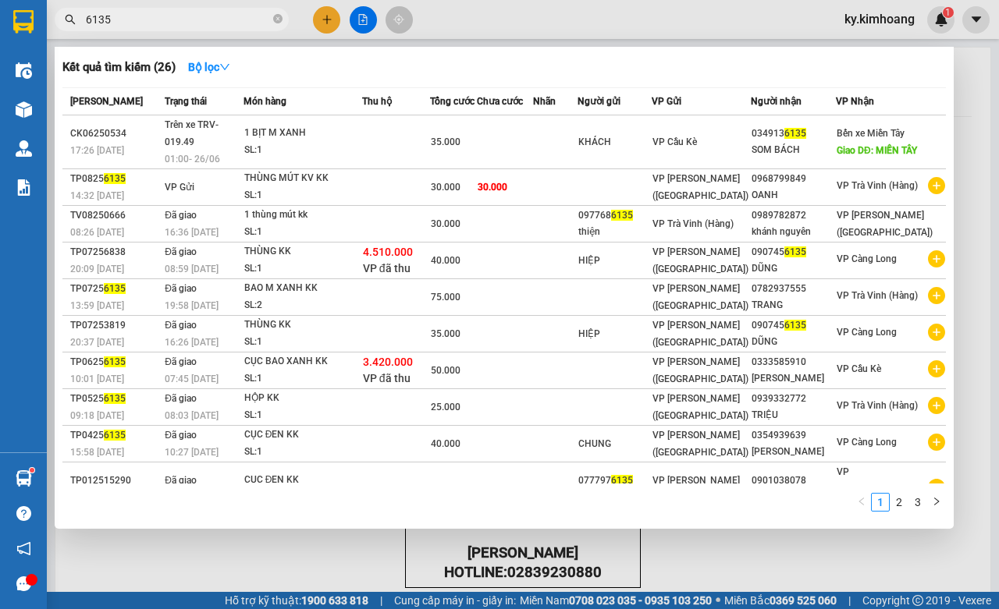
click at [199, 25] on input "6135" at bounding box center [178, 19] width 184 height 17
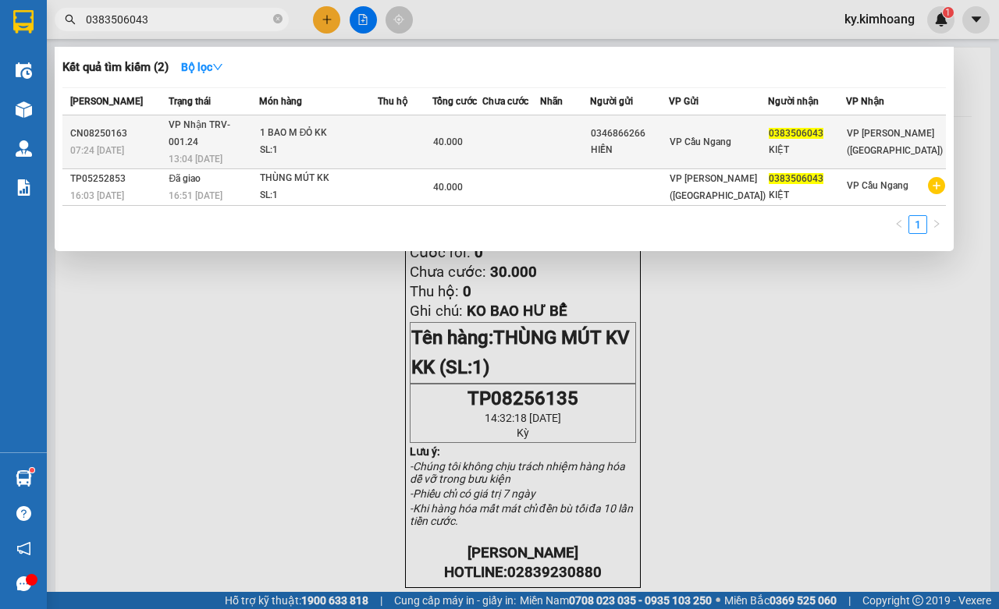
type input "0383506043"
click at [403, 145] on td at bounding box center [405, 143] width 55 height 54
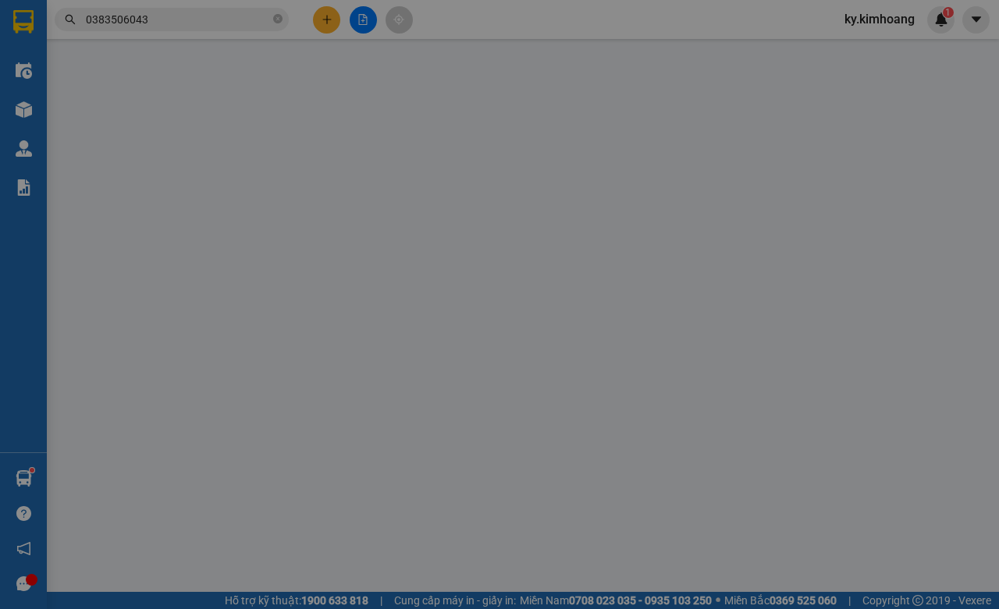
type input "0346866266"
type input "HIỀN"
type input "0383506043"
type input "KIỆT"
type input "40.000"
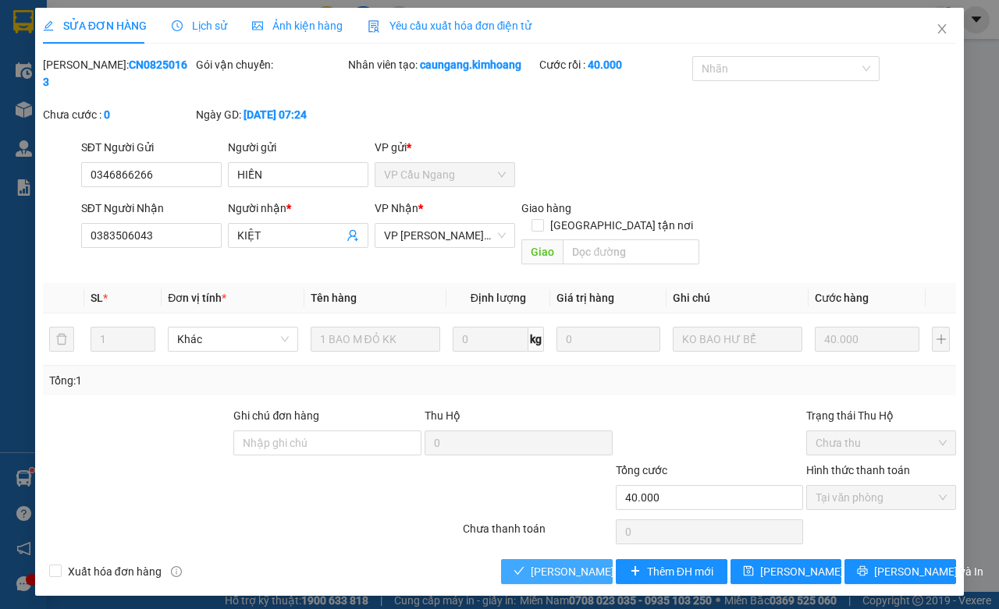
click at [553, 563] on span "[PERSON_NAME] và Giao hàng" at bounding box center [606, 571] width 150 height 17
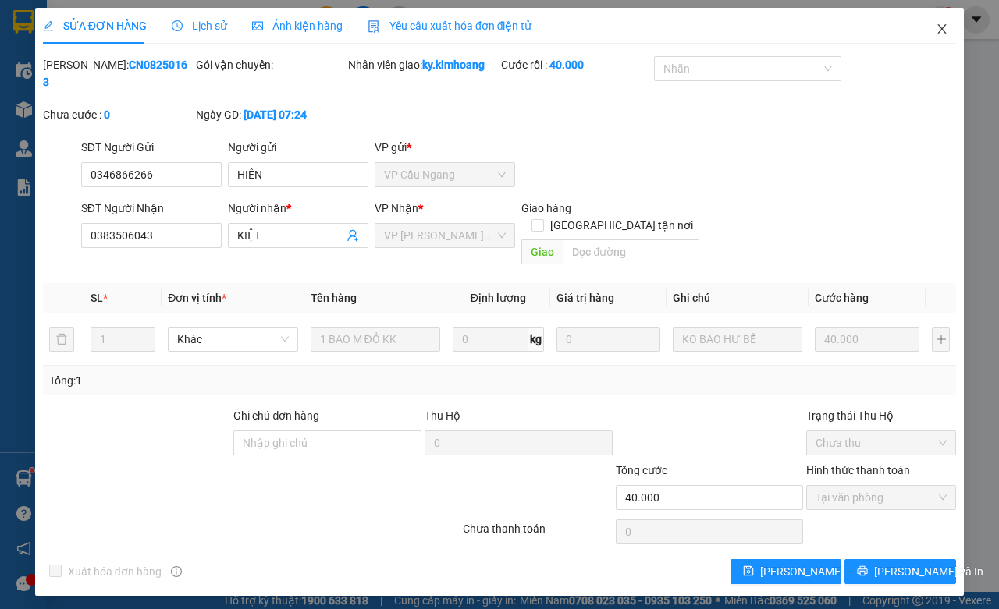
click at [948, 33] on icon "close" at bounding box center [942, 29] width 12 height 12
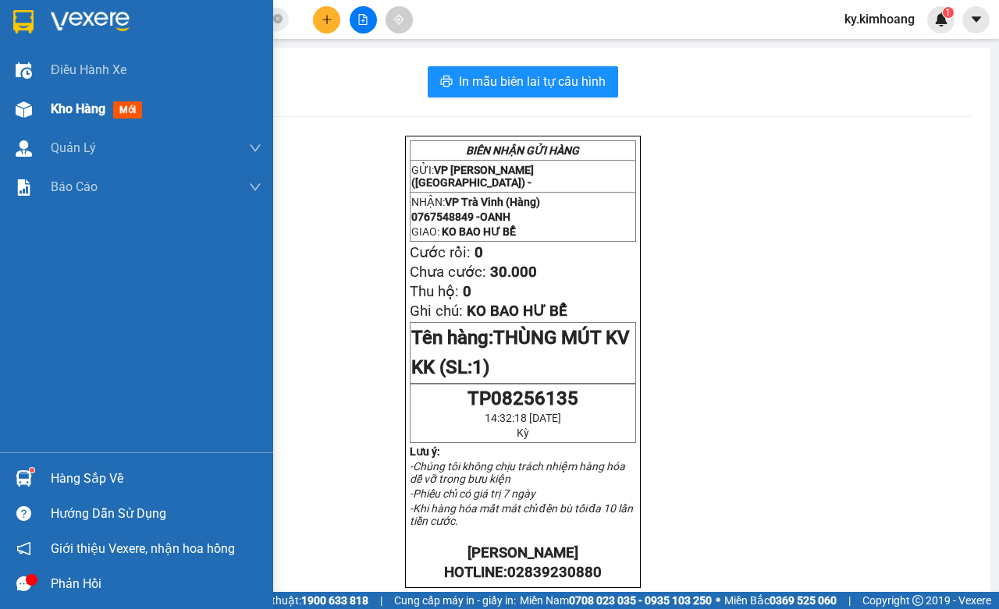
click at [66, 119] on div "Kho hàng mới" at bounding box center [156, 109] width 211 height 39
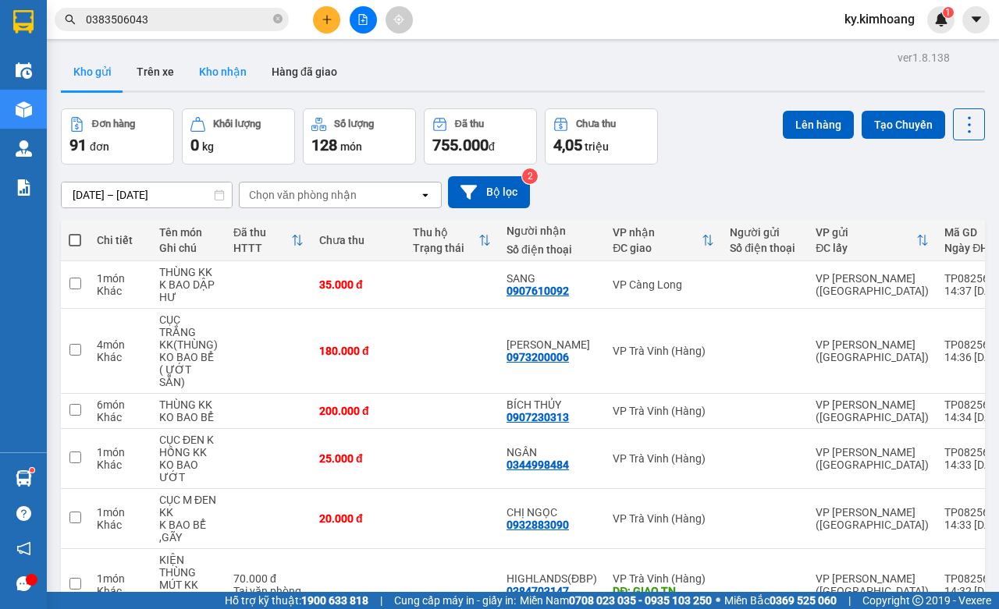
click at [207, 76] on button "Kho nhận" at bounding box center [223, 71] width 73 height 37
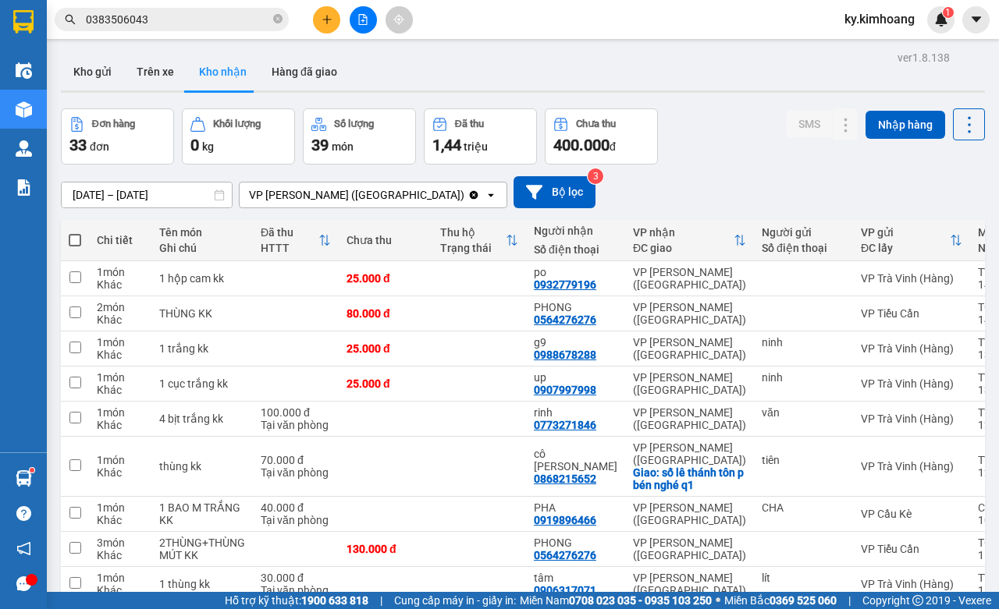
click at [840, 609] on icon at bounding box center [845, 619] width 11 height 11
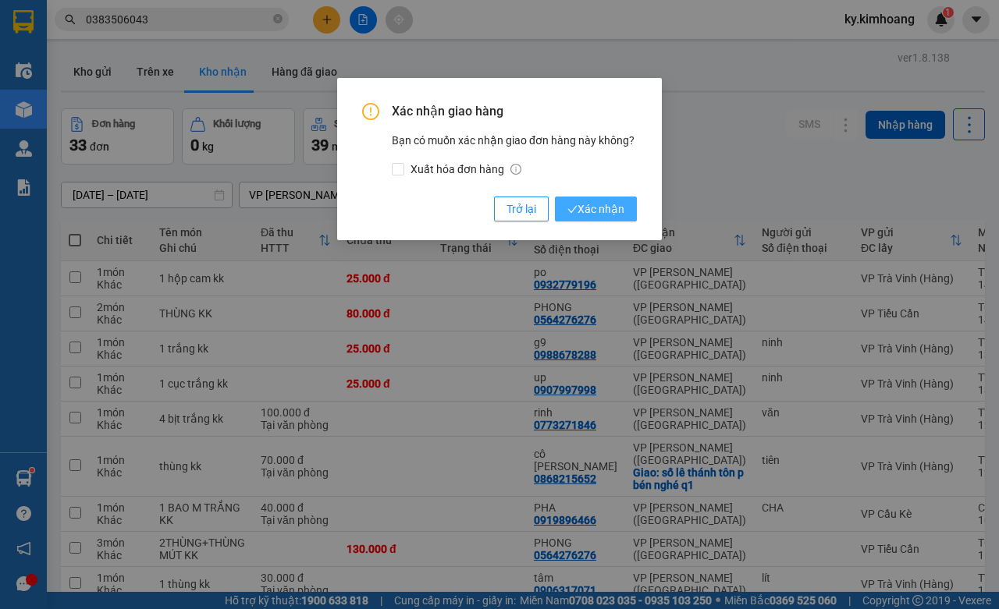
click at [588, 208] on span "Xác nhận" at bounding box center [595, 209] width 57 height 17
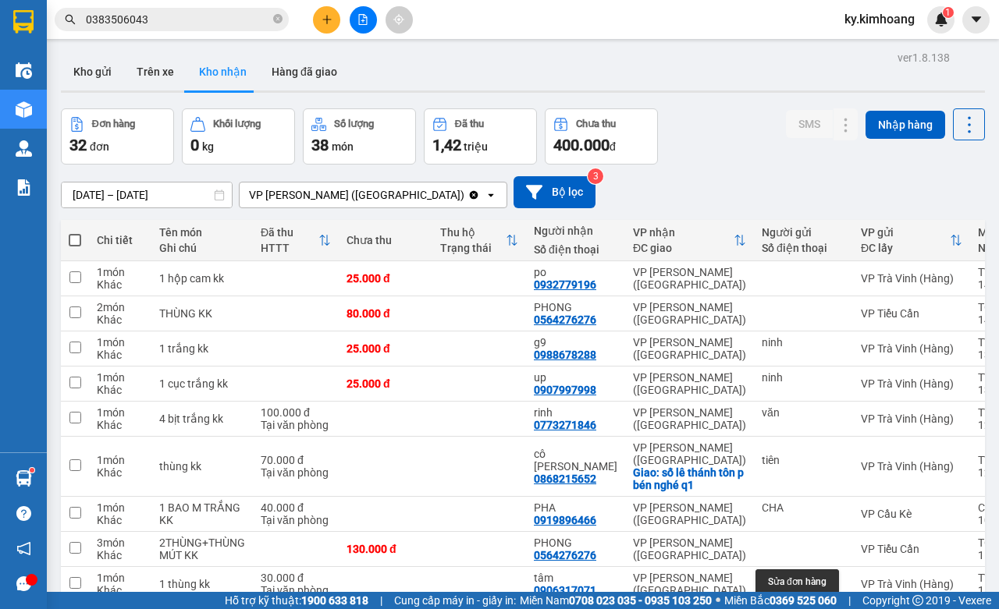
click at [840, 609] on icon at bounding box center [845, 619] width 11 height 11
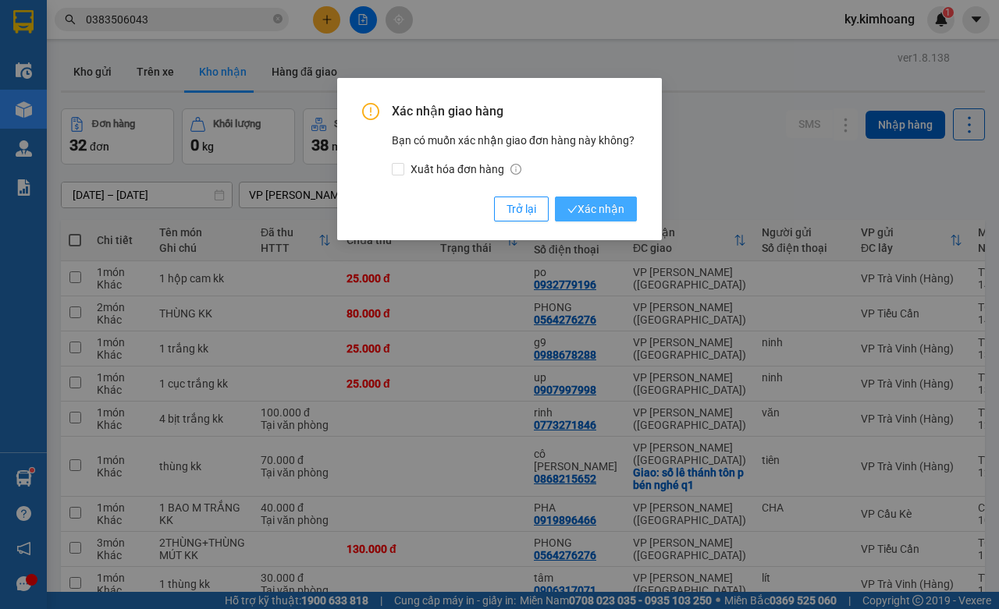
click at [622, 207] on span "Xác nhận" at bounding box center [595, 209] width 57 height 17
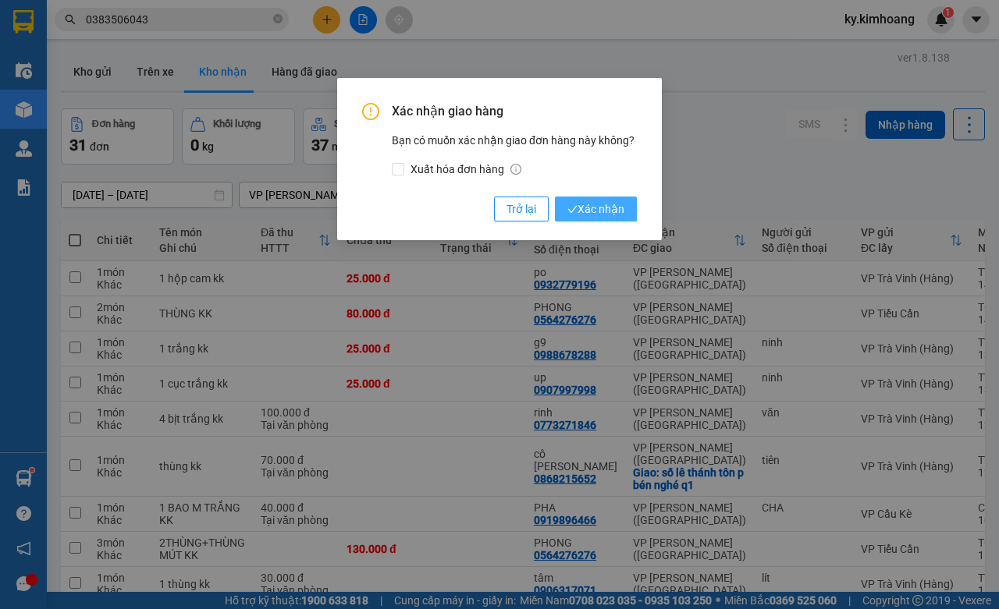
click at [606, 201] on span "Xác nhận" at bounding box center [595, 209] width 57 height 17
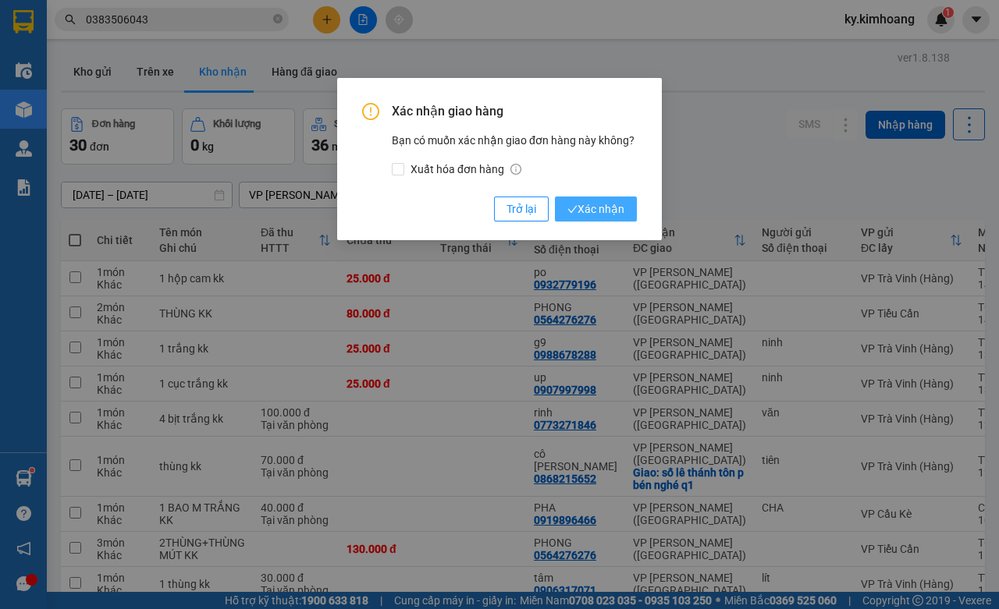
click at [615, 216] on span "Xác nhận" at bounding box center [595, 209] width 57 height 17
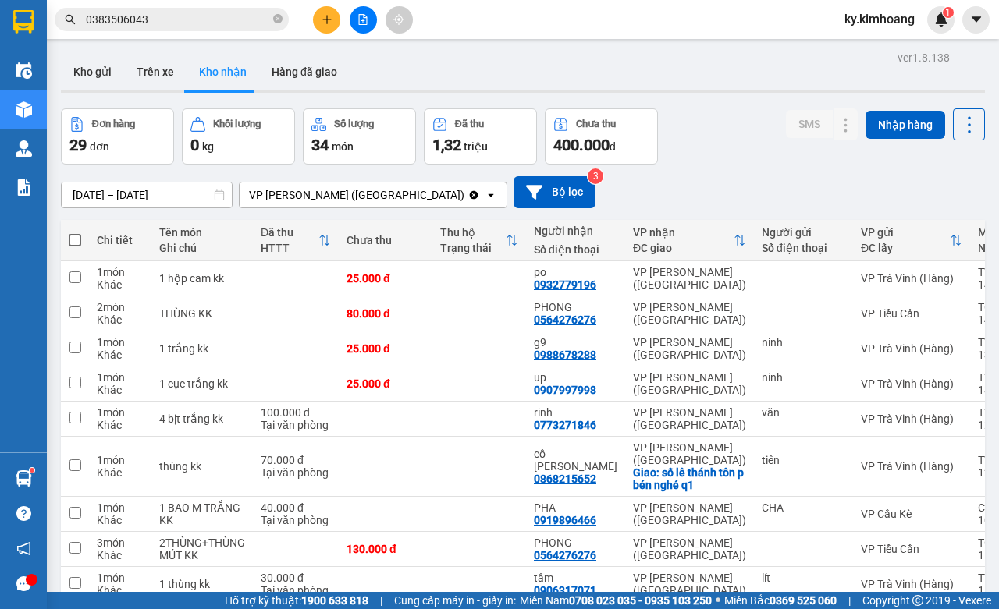
click at [183, 23] on input "0383506043" at bounding box center [178, 19] width 184 height 17
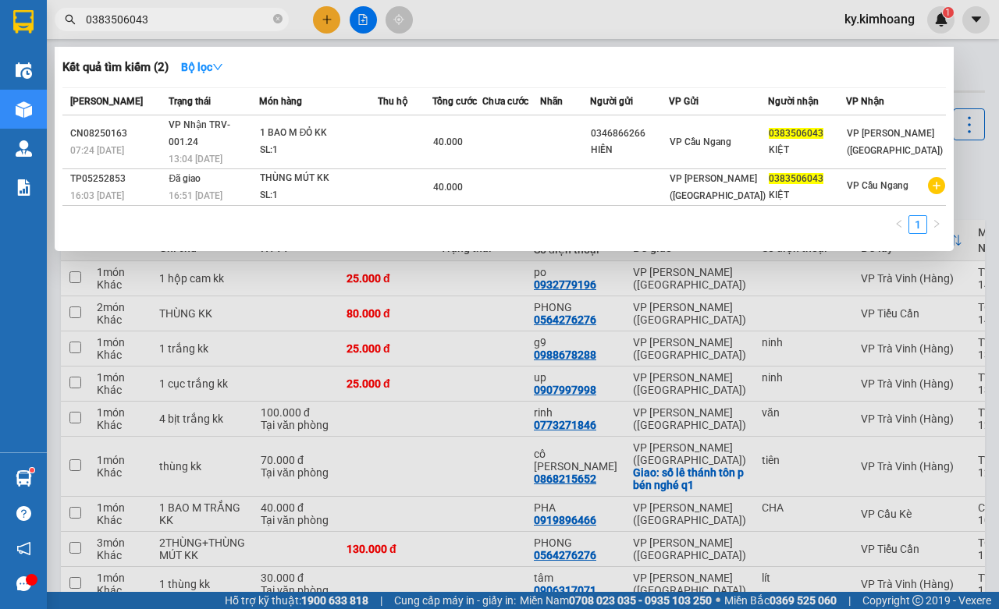
click at [183, 23] on input "0383506043" at bounding box center [178, 19] width 184 height 17
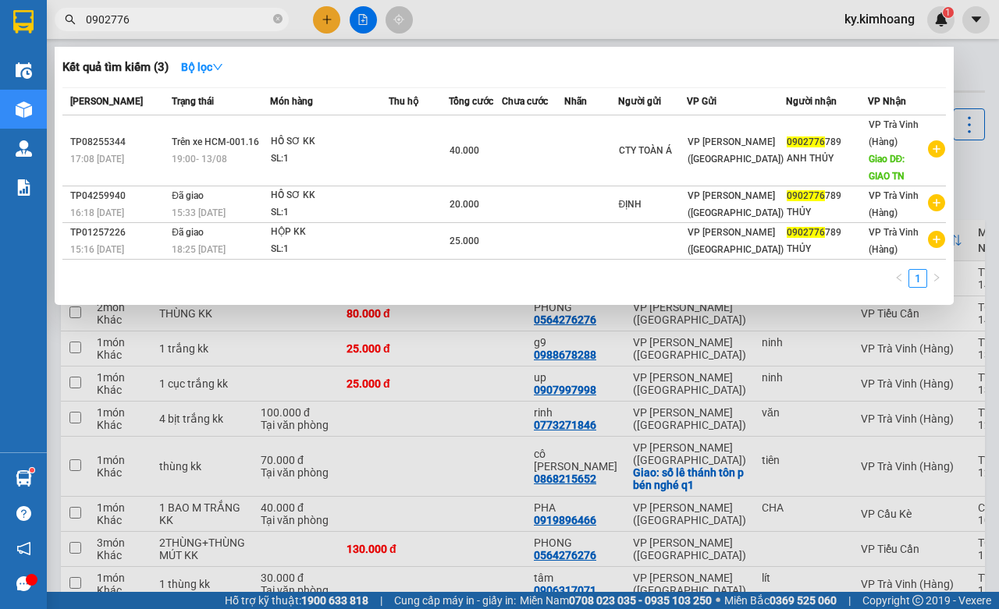
type input "0902776"
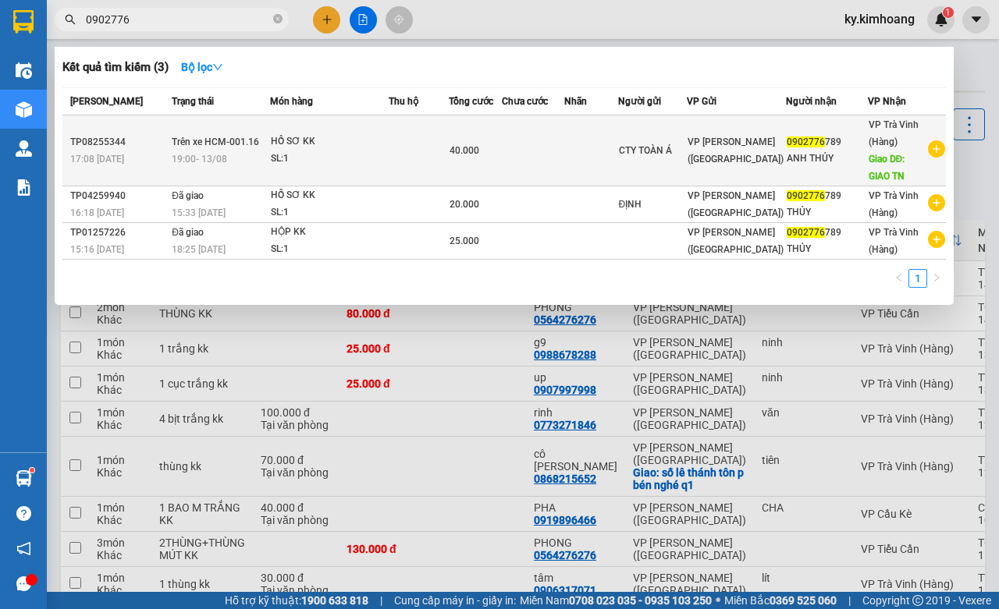
click at [805, 129] on td "0902776 789 ANH THỦY" at bounding box center [826, 151] width 81 height 71
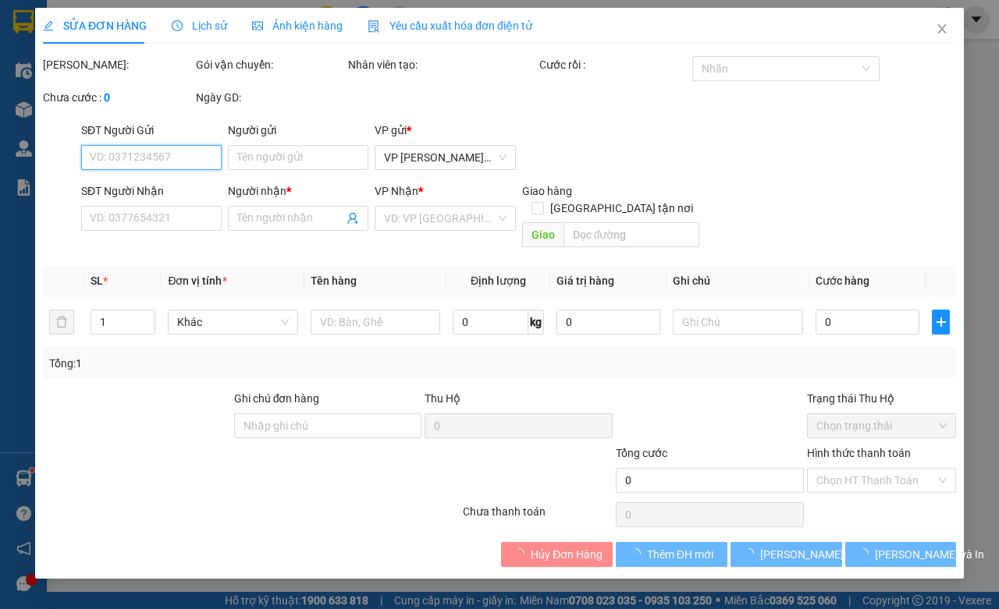
type input "CTY TOÀN Á"
type input "0902776789"
type input "ANH THỦY"
type input "GIAO TN"
type input "40.000"
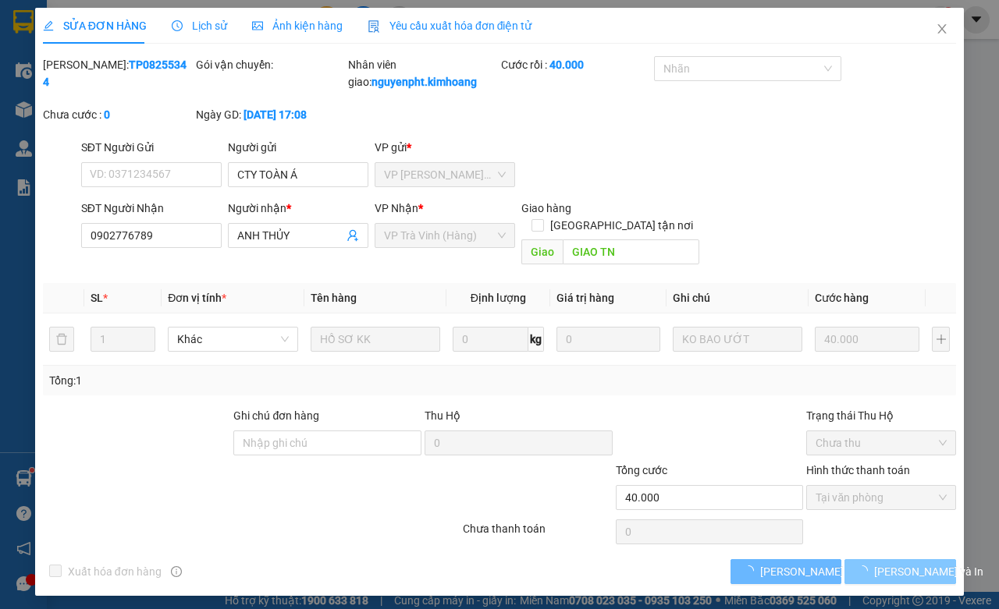
click at [926, 570] on button "[PERSON_NAME] và In" at bounding box center [900, 572] width 112 height 25
click at [915, 574] on button "[PERSON_NAME] và In" at bounding box center [900, 572] width 112 height 25
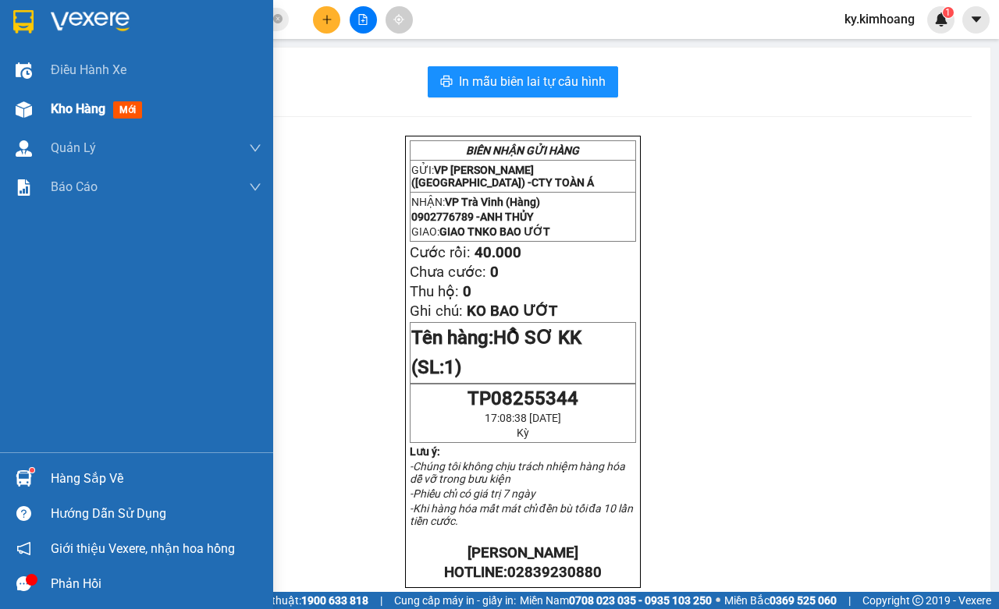
click at [41, 105] on div "Kho hàng mới" at bounding box center [136, 109] width 273 height 39
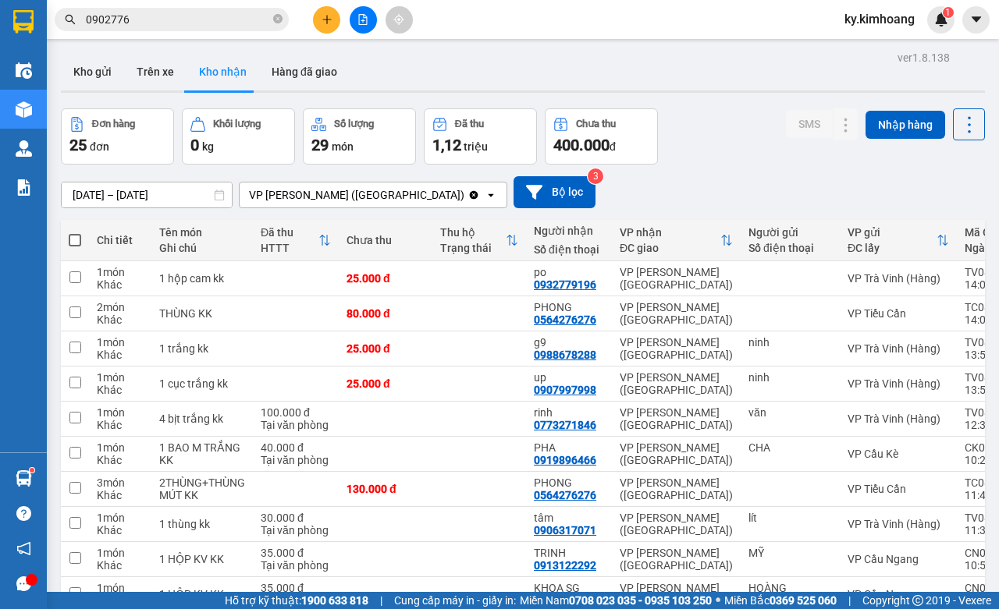
click at [162, 20] on input "0902776" at bounding box center [178, 19] width 184 height 17
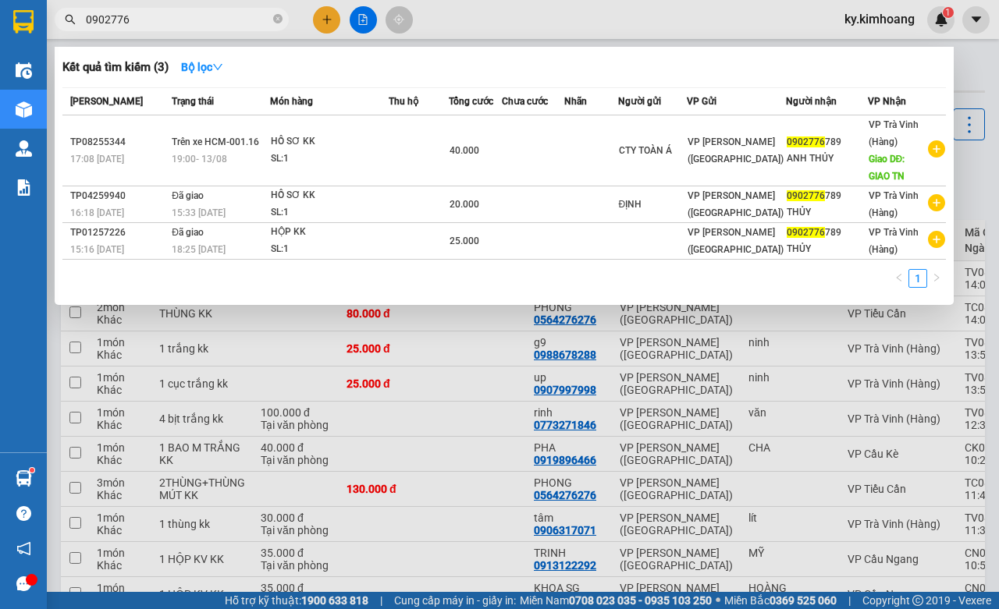
click at [657, 471] on div at bounding box center [499, 304] width 999 height 609
drag, startPoint x: 657, startPoint y: 471, endPoint x: 659, endPoint y: 459, distance: 11.9
click at [656, 470] on td "VP [PERSON_NAME] ([GEOGRAPHIC_DATA])" at bounding box center [676, 454] width 129 height 35
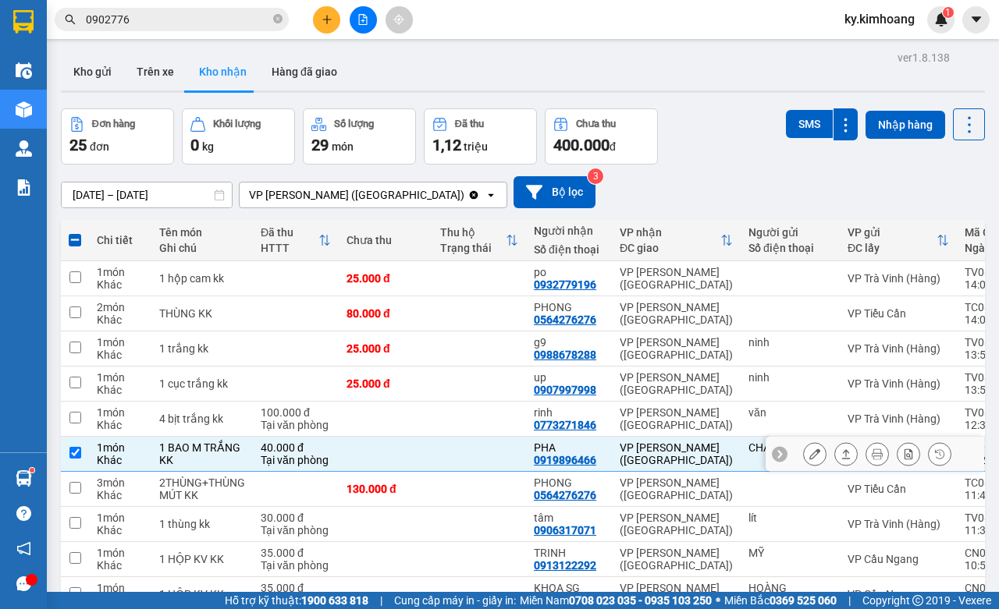
click at [64, 454] on td at bounding box center [75, 454] width 28 height 35
click at [73, 453] on input "checkbox" at bounding box center [75, 453] width 12 height 12
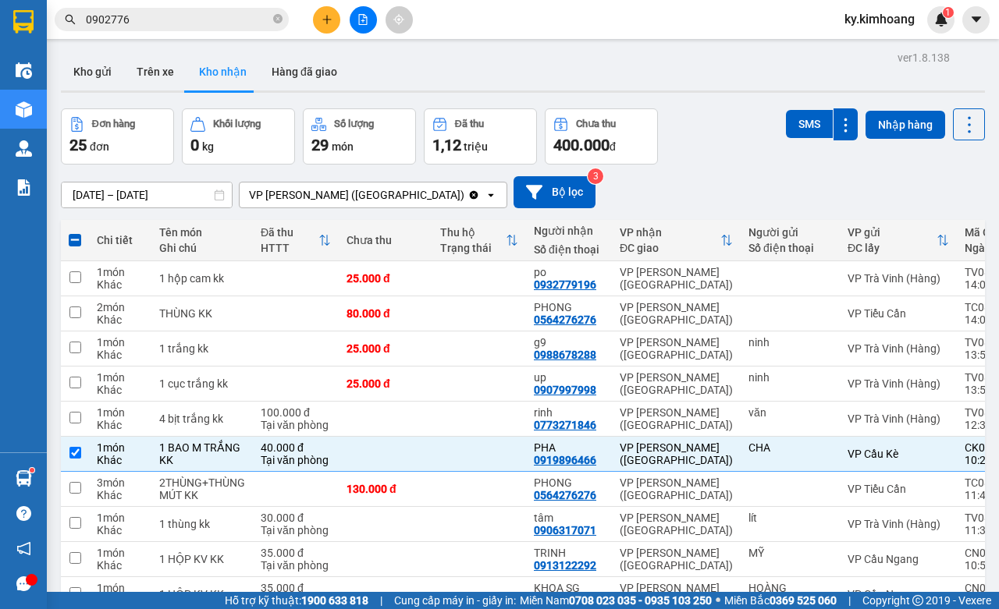
click at [718, 133] on div "Đơn hàng 25 đơn Khối lượng 0 kg Số lượng 29 món Đã thu 1,12 triệu Chưa thu 400.…" at bounding box center [523, 136] width 924 height 56
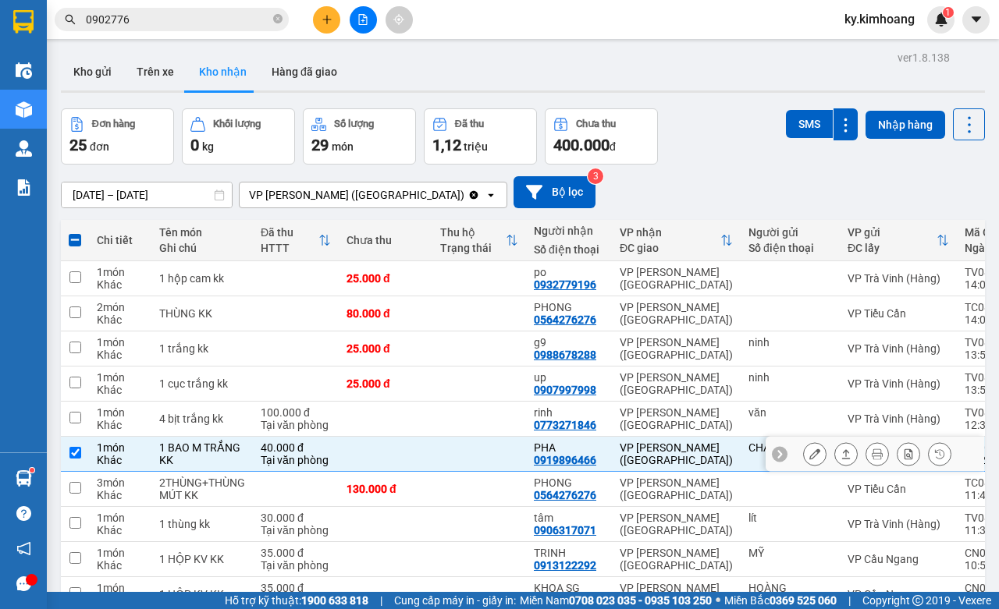
drag, startPoint x: 69, startPoint y: 457, endPoint x: 37, endPoint y: 332, distance: 128.7
click at [69, 457] on input "checkbox" at bounding box center [75, 453] width 12 height 12
checkbox input "false"
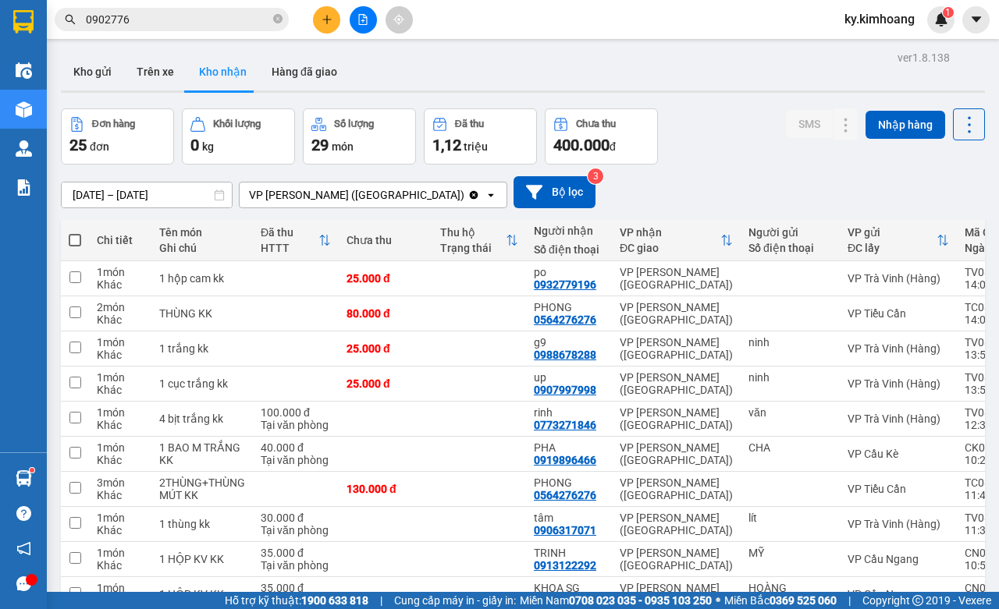
click at [183, 183] on input "14/08/2025 – 14/08/2025" at bounding box center [147, 195] width 170 height 25
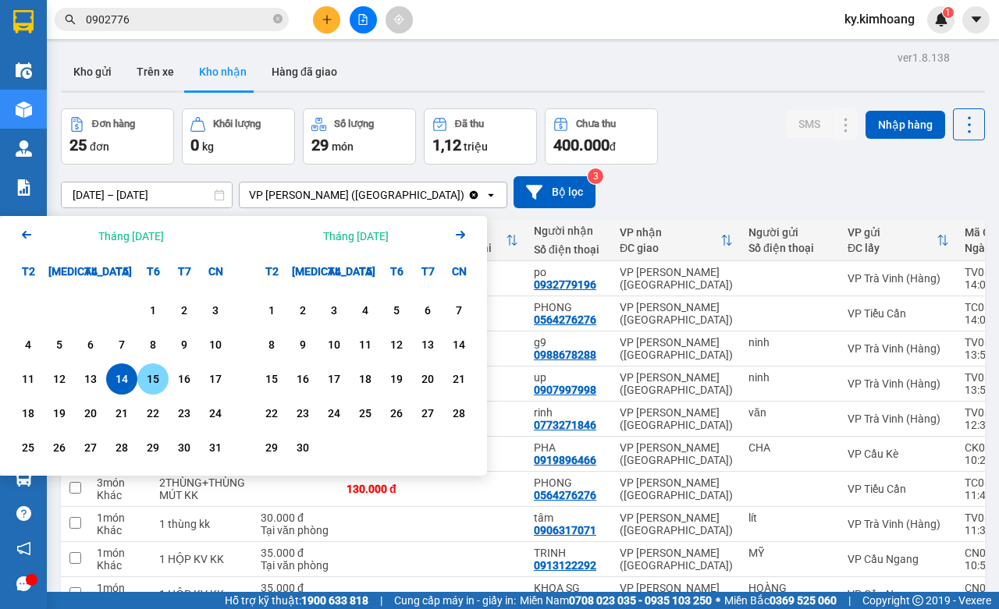
click at [151, 370] on div "15" at bounding box center [153, 379] width 22 height 19
click at [151, 367] on td "1 cục trắng kk" at bounding box center [201, 384] width 101 height 35
type input "[DATE] – [DATE]"
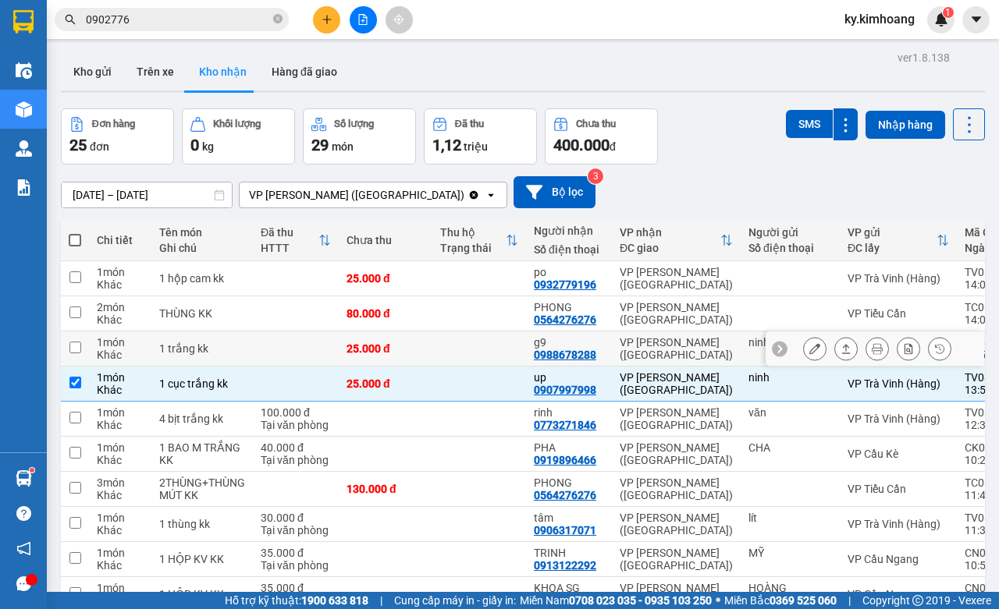
checkbox input "false"
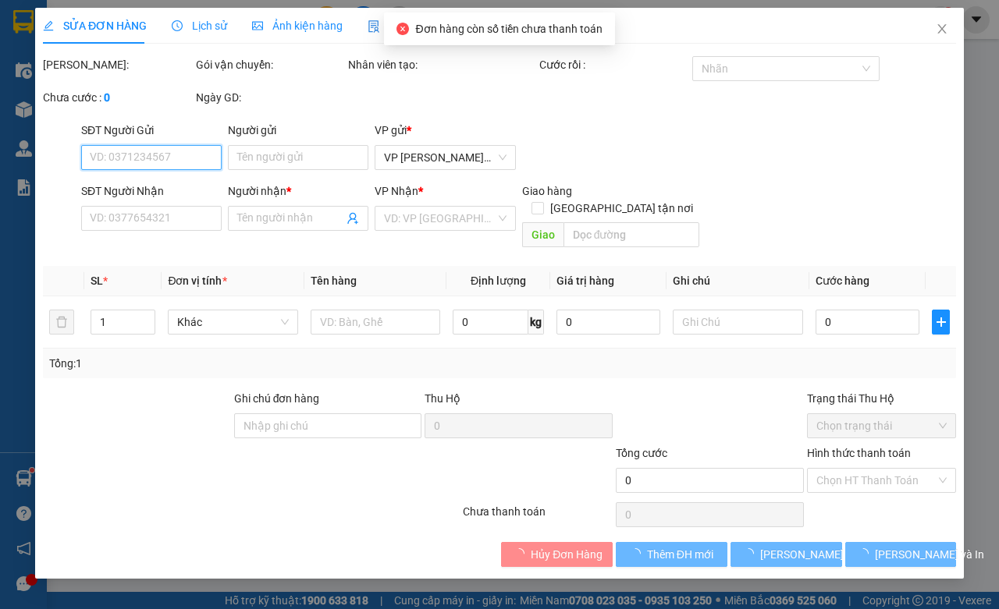
type input "diệu"
type input "0933188533"
type input "ANAPATH"
type input "20.000"
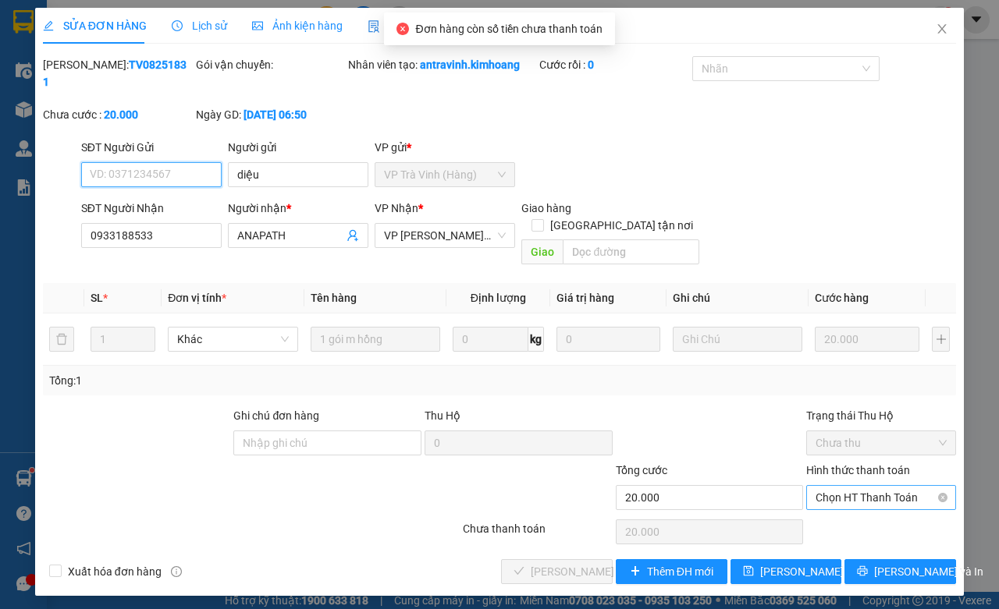
click at [841, 486] on span "Chọn HT Thanh Toán" at bounding box center [881, 497] width 131 height 23
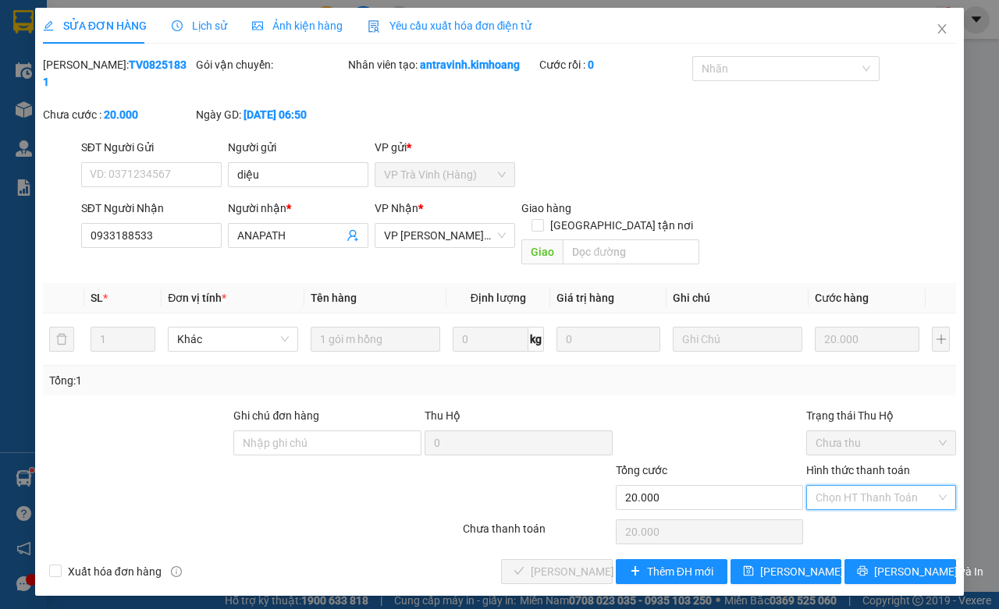
click at [848, 505] on div "Tại văn phòng" at bounding box center [881, 513] width 131 height 17
type input "0"
click at [521, 566] on icon "check" at bounding box center [519, 571] width 11 height 11
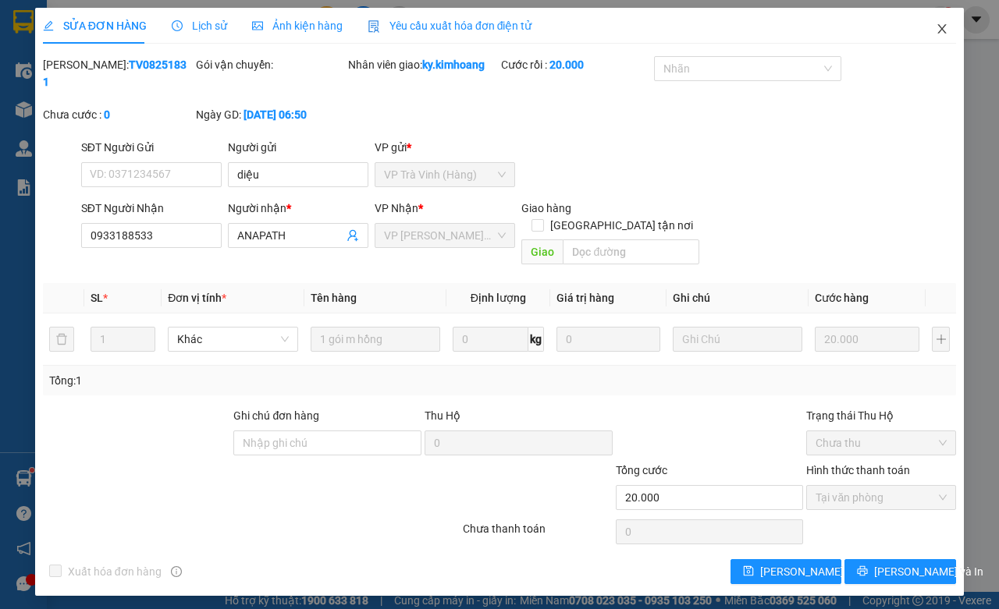
click at [947, 28] on icon "close" at bounding box center [942, 29] width 12 height 12
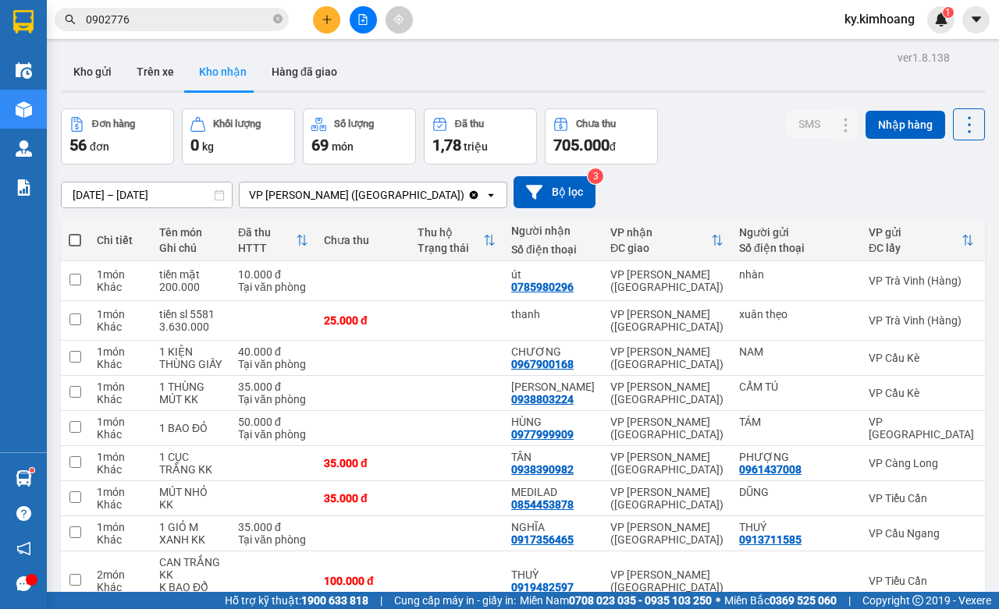
click at [184, 14] on input "0902776" at bounding box center [178, 19] width 184 height 17
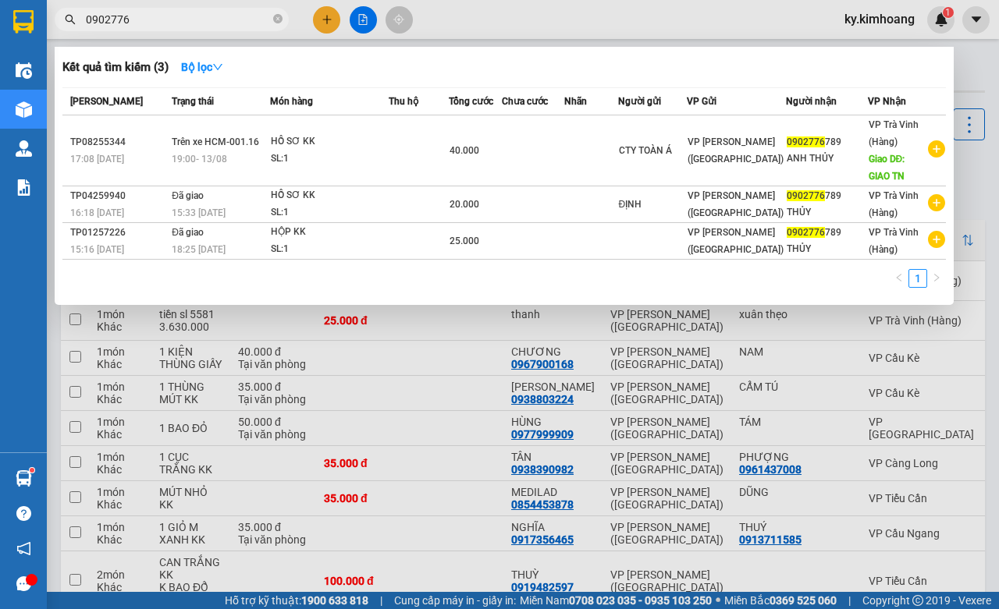
click at [184, 14] on input "0902776" at bounding box center [178, 19] width 184 height 17
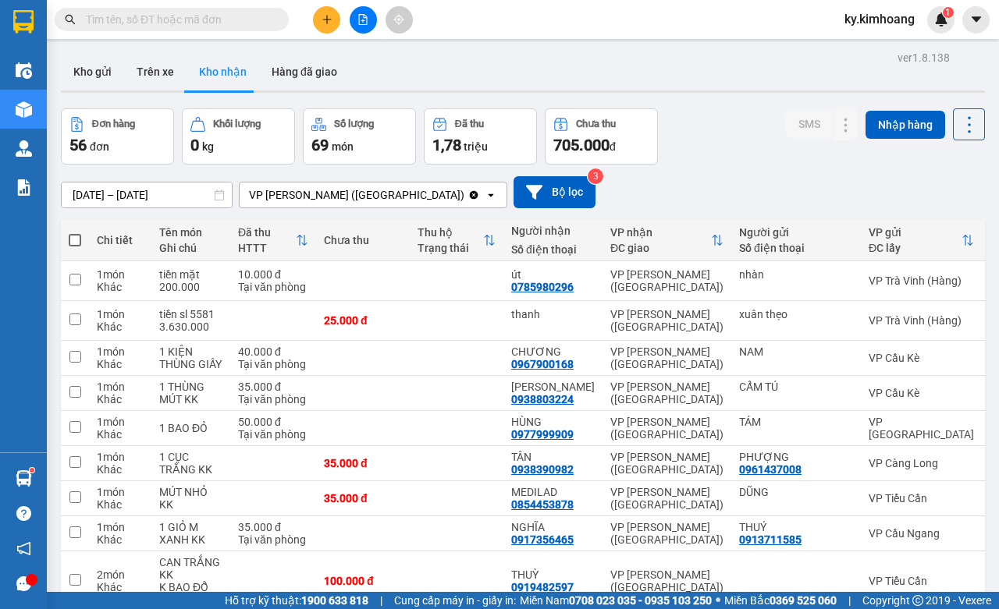
click at [891, 176] on div "15/08/2025 – 15/08/2025 Press the down arrow key to interact with the calendar …" at bounding box center [523, 192] width 924 height 55
click at [240, 12] on input "text" at bounding box center [178, 19] width 184 height 17
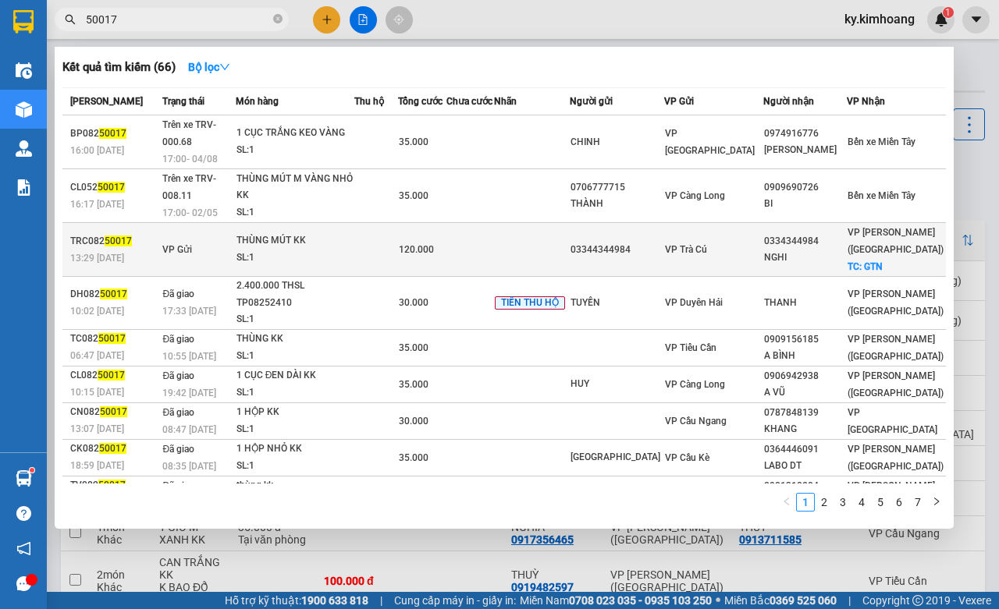
type input "50017"
click at [894, 236] on div "VP Trần Phú (Hàng) TC: GTN" at bounding box center [897, 250] width 98 height 52
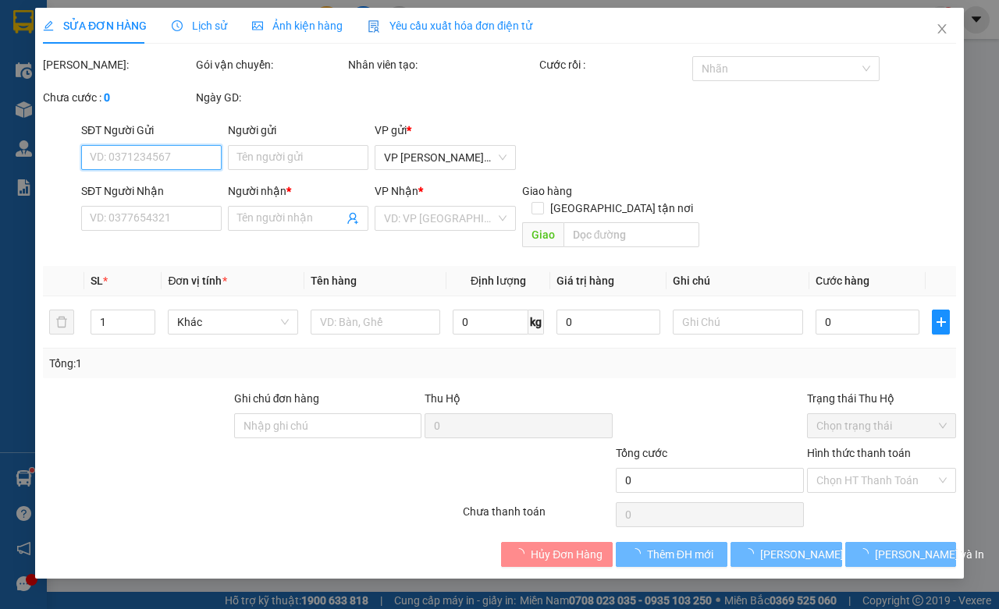
type input "03344344984"
type input "0334344984"
type input "NGHI"
checkbox input "true"
type input "GTN"
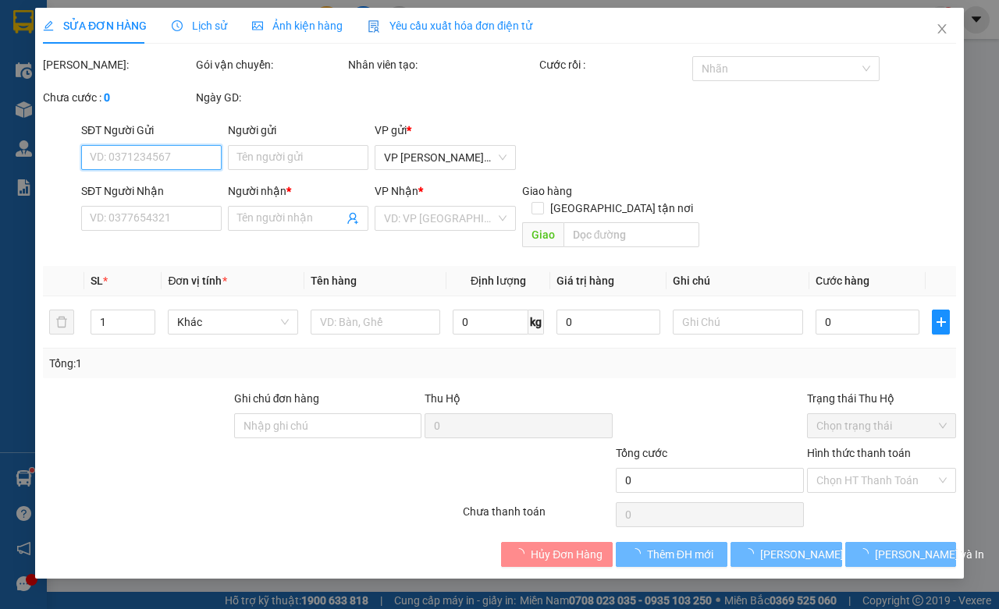
type input "120.000"
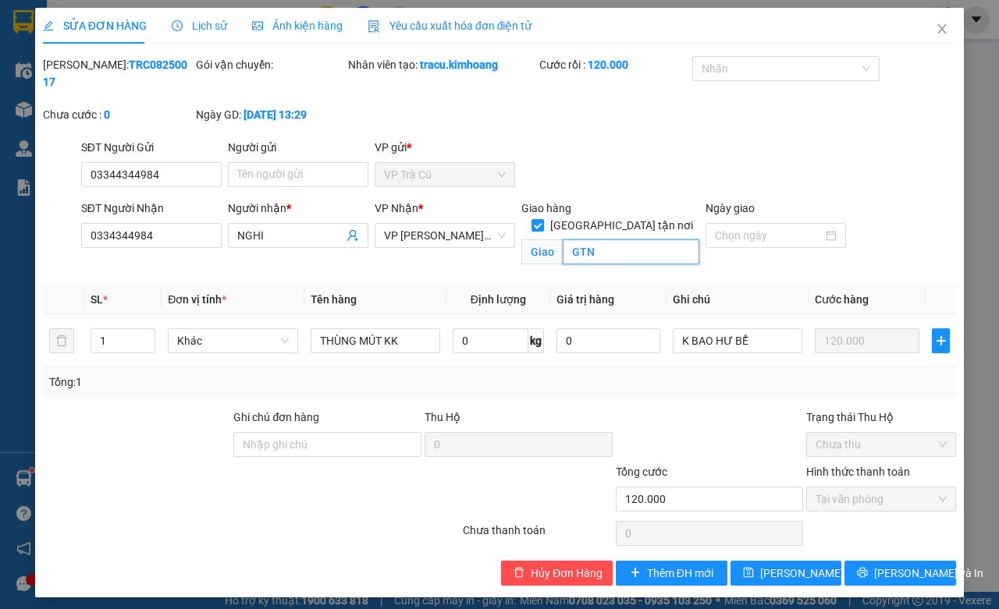
click at [597, 243] on input "GTN" at bounding box center [631, 252] width 136 height 25
type input "GIAO TN GS25-PARK 4 ĐƯỜNG [PERSON_NAME] P22 BÌNH THẠNH"
click at [915, 578] on button "[PERSON_NAME] và In" at bounding box center [900, 573] width 112 height 25
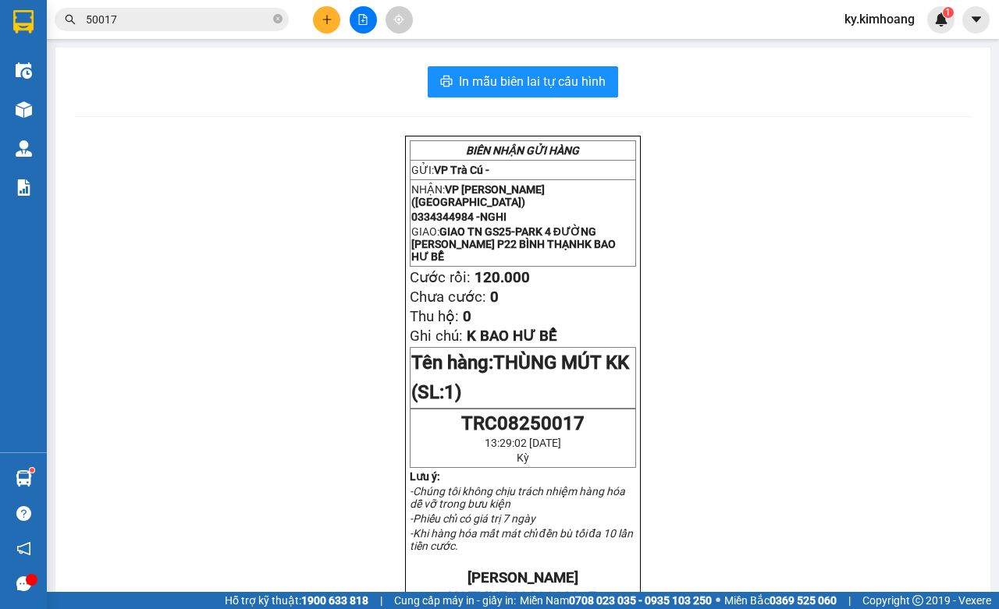
click at [232, 22] on input "50017" at bounding box center [178, 19] width 184 height 17
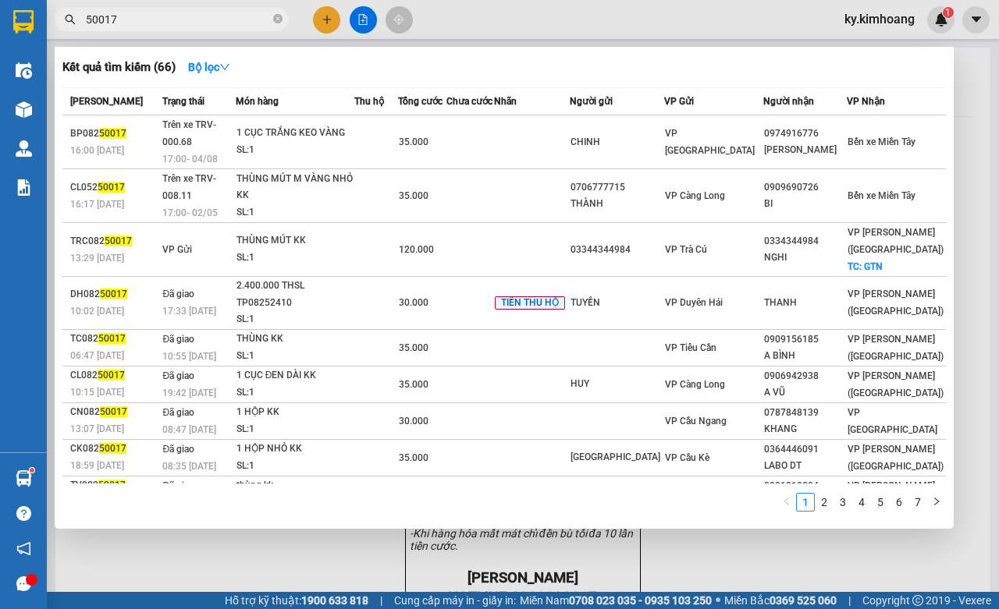
click at [744, 545] on div at bounding box center [499, 304] width 999 height 609
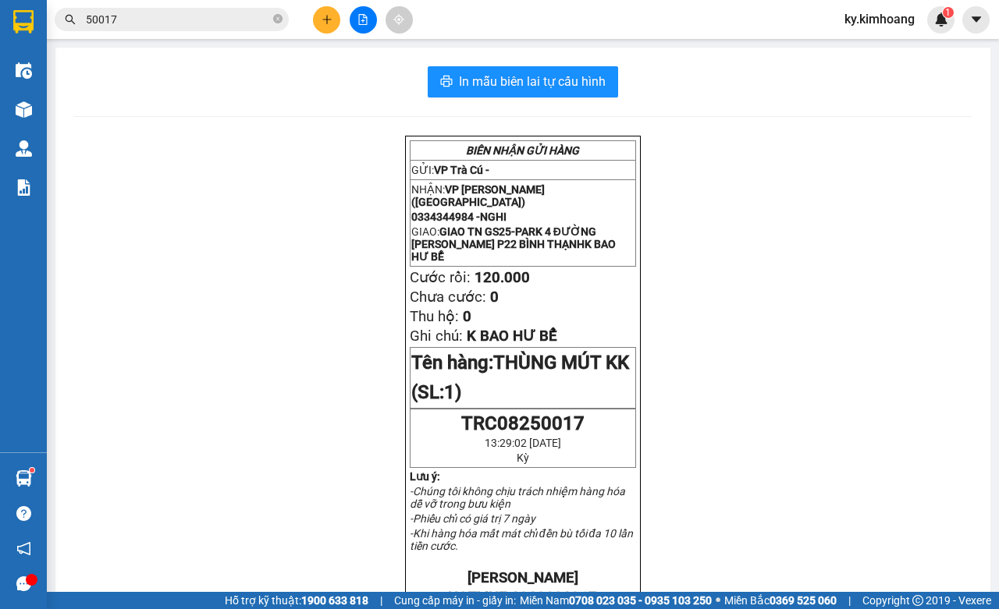
click at [119, 16] on input "50017" at bounding box center [178, 19] width 184 height 17
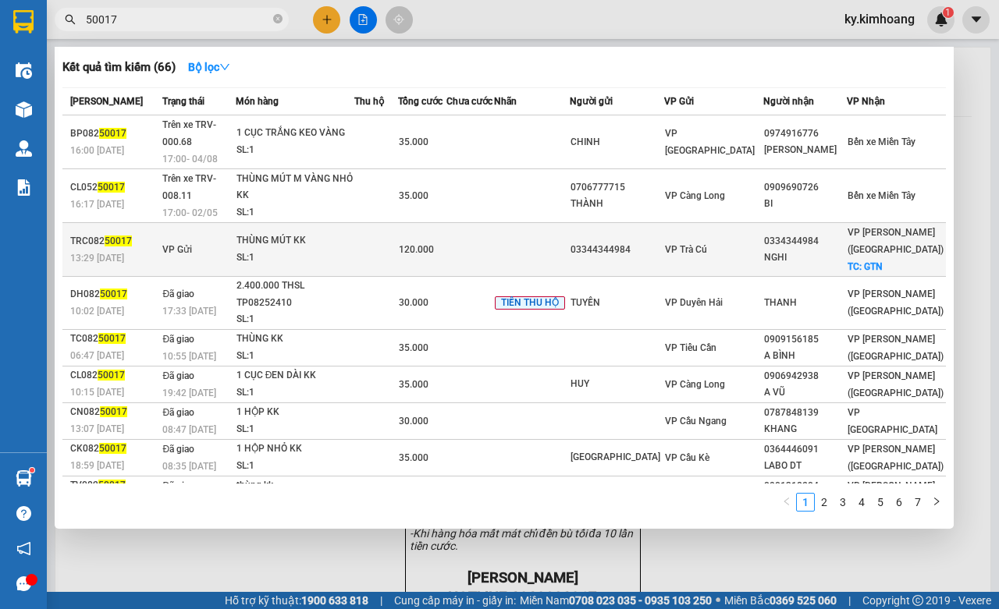
click at [894, 236] on div "VP Trần Phú (Hàng) TC: GTN" at bounding box center [897, 250] width 98 height 52
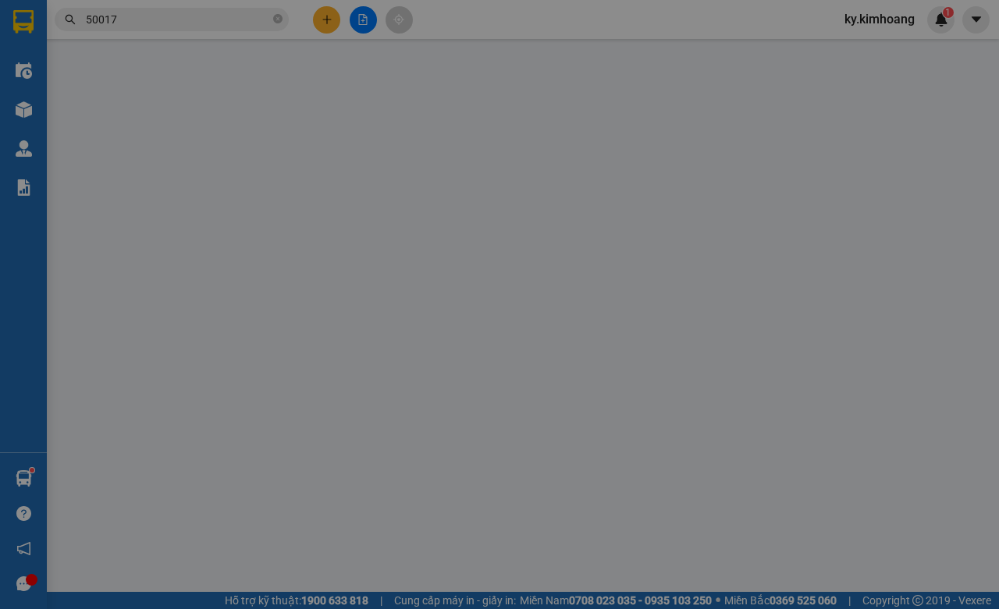
type input "03344344984"
type input "0334344984"
type input "NGHI"
checkbox input "true"
type input "GIAO TN GS25-PARK 4 ĐƯỜNG [PERSON_NAME] P22 BÌNH THẠNH"
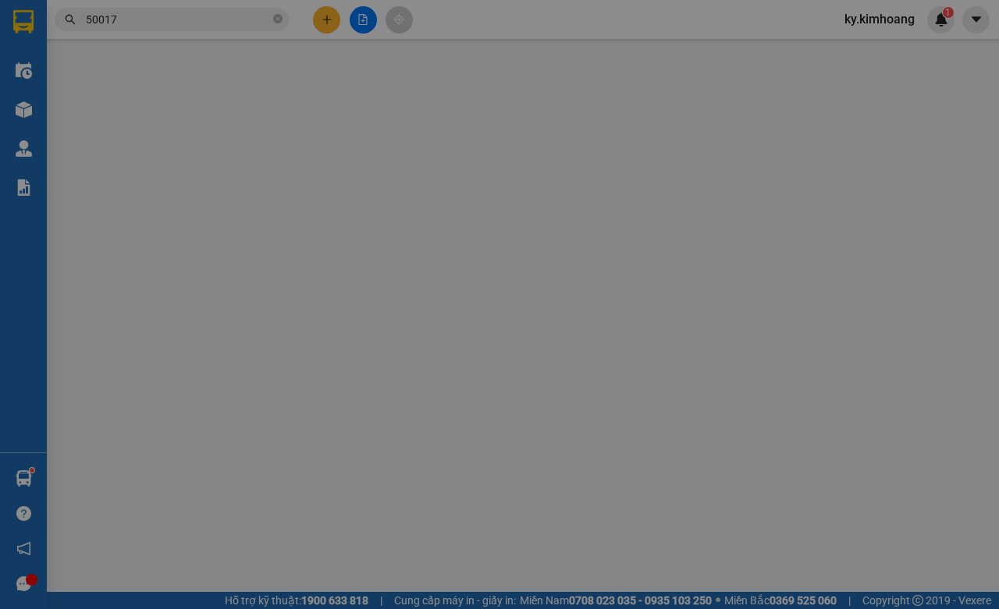
type input "120.000"
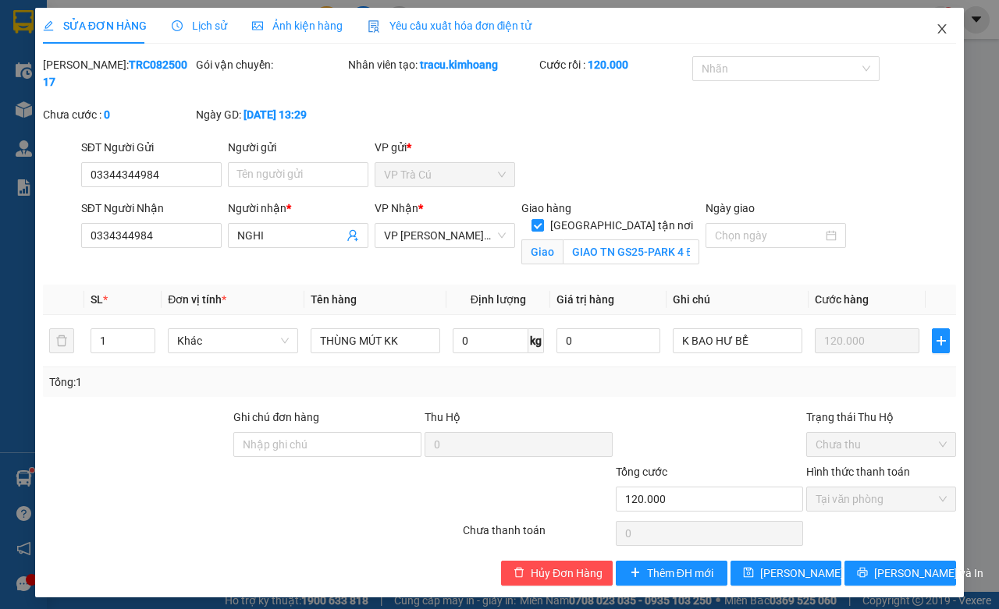
click at [926, 37] on span "Close" at bounding box center [942, 30] width 44 height 44
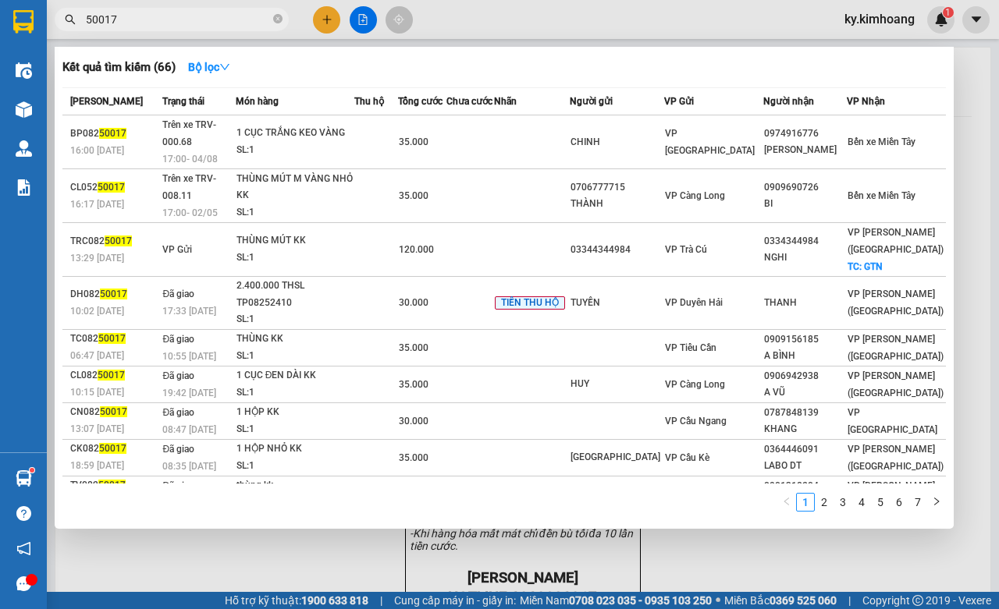
click at [256, 25] on input "50017" at bounding box center [178, 19] width 184 height 17
type input "0"
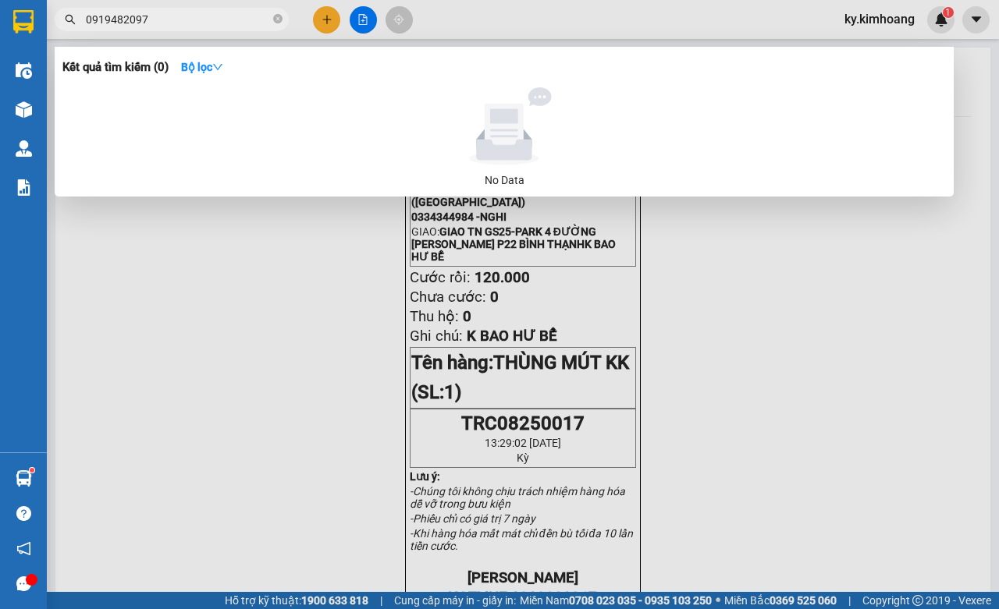
click at [137, 13] on input "0919482097" at bounding box center [178, 19] width 184 height 17
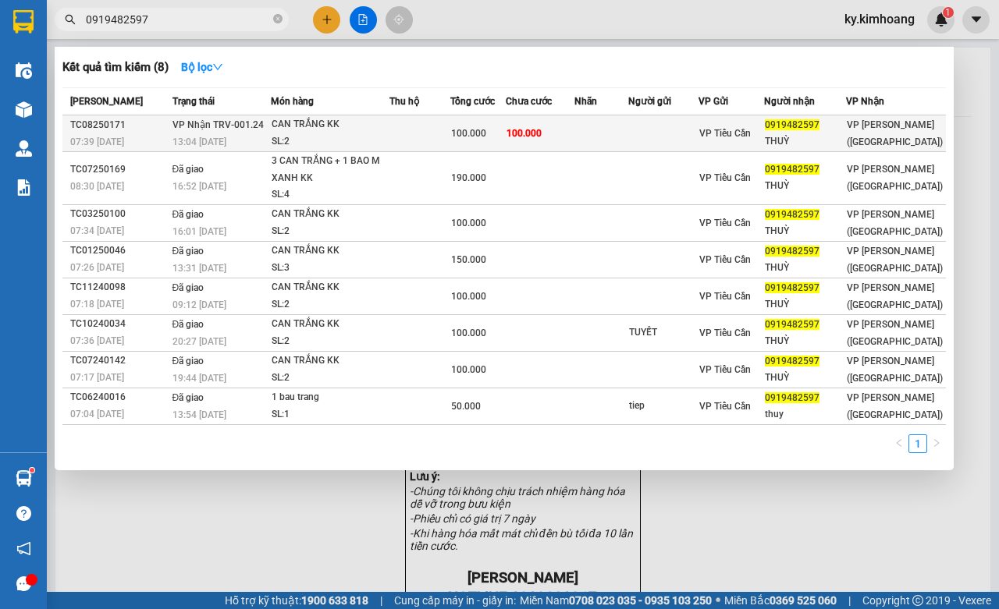
click at [876, 129] on span "VP [PERSON_NAME] ([GEOGRAPHIC_DATA])" at bounding box center [895, 133] width 96 height 28
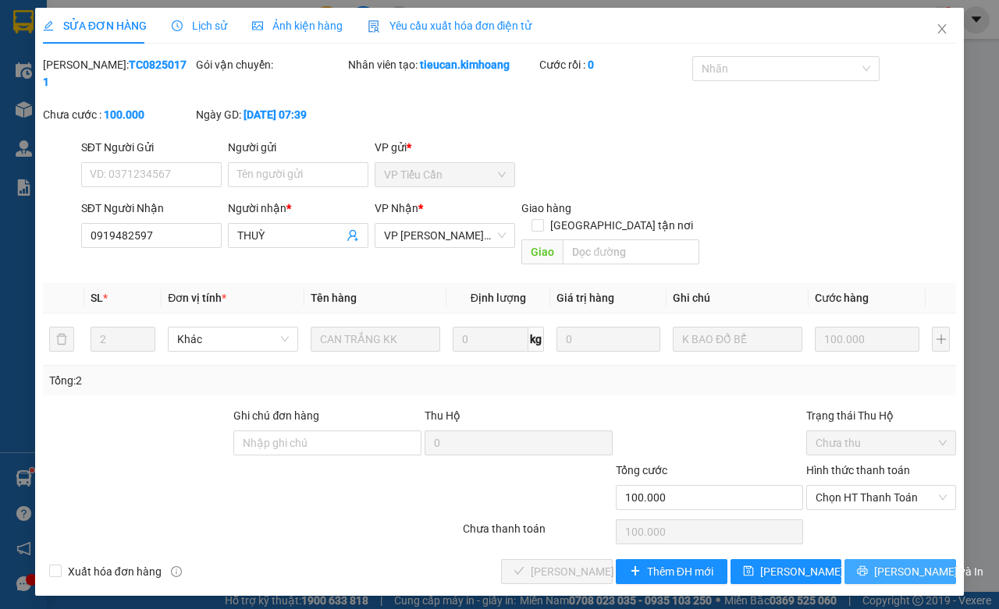
click at [914, 563] on span "[PERSON_NAME] và In" at bounding box center [928, 571] width 109 height 17
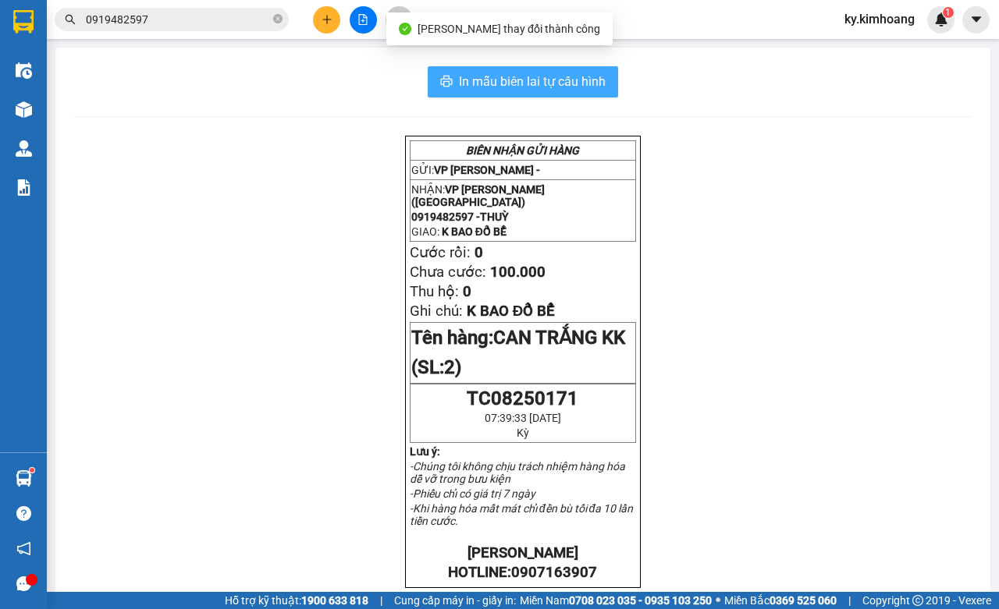
click at [598, 83] on button "In mẫu biên lai tự cấu hình" at bounding box center [523, 81] width 190 height 31
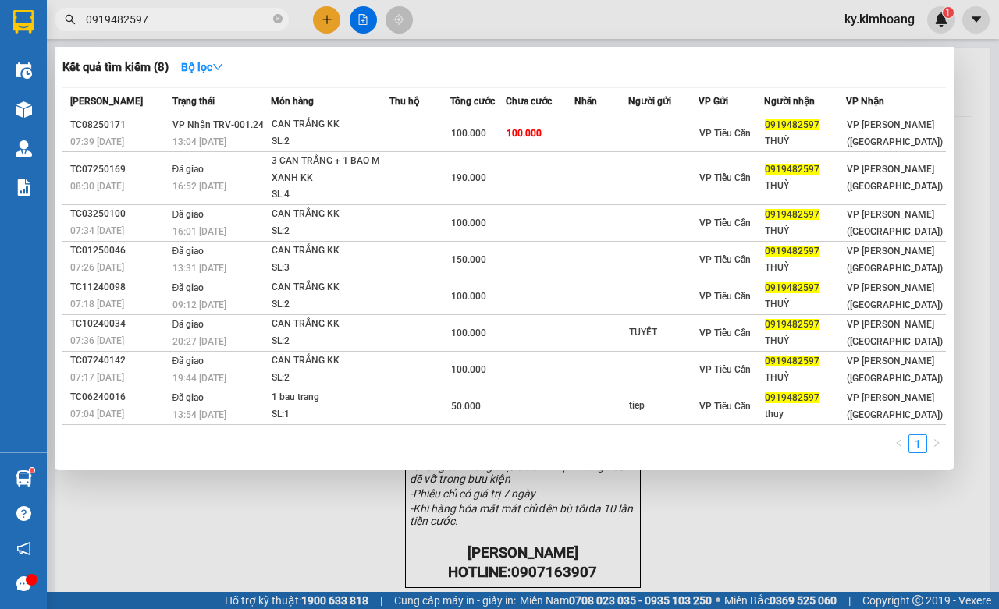
click at [258, 16] on input "0919482597" at bounding box center [178, 19] width 184 height 17
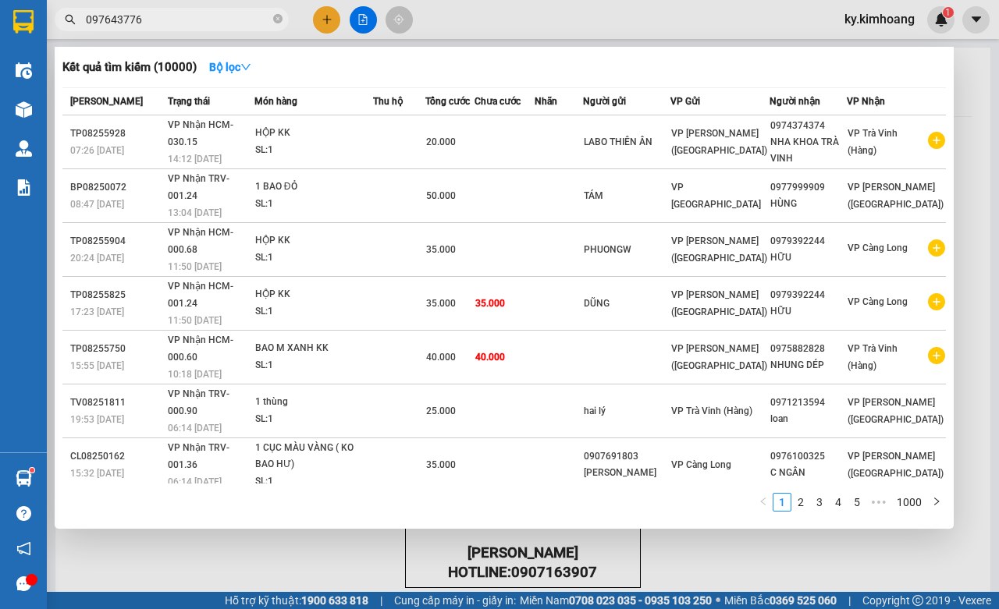
type input "0976437763"
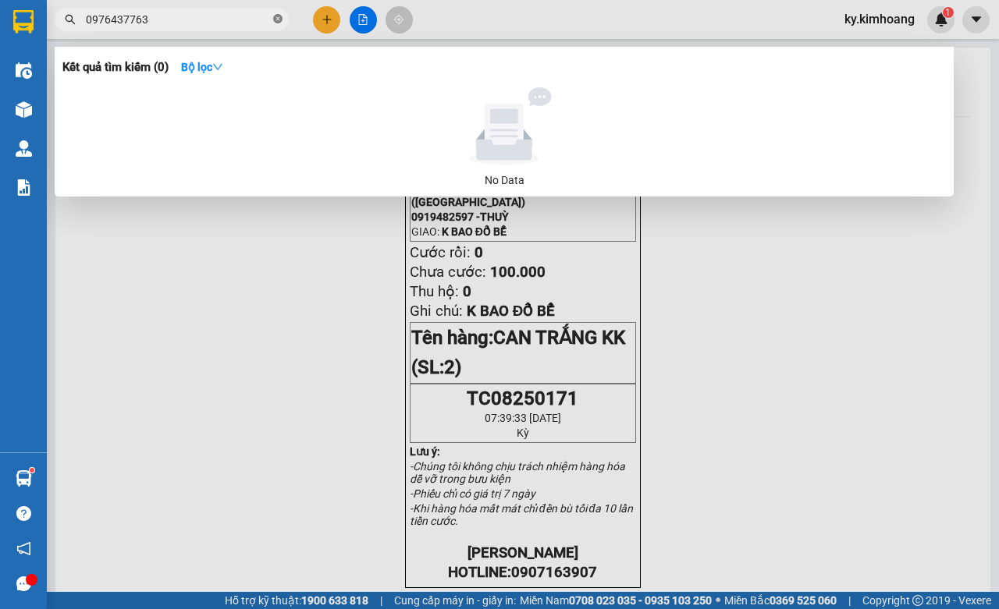
click at [277, 21] on icon "close-circle" at bounding box center [277, 18] width 9 height 9
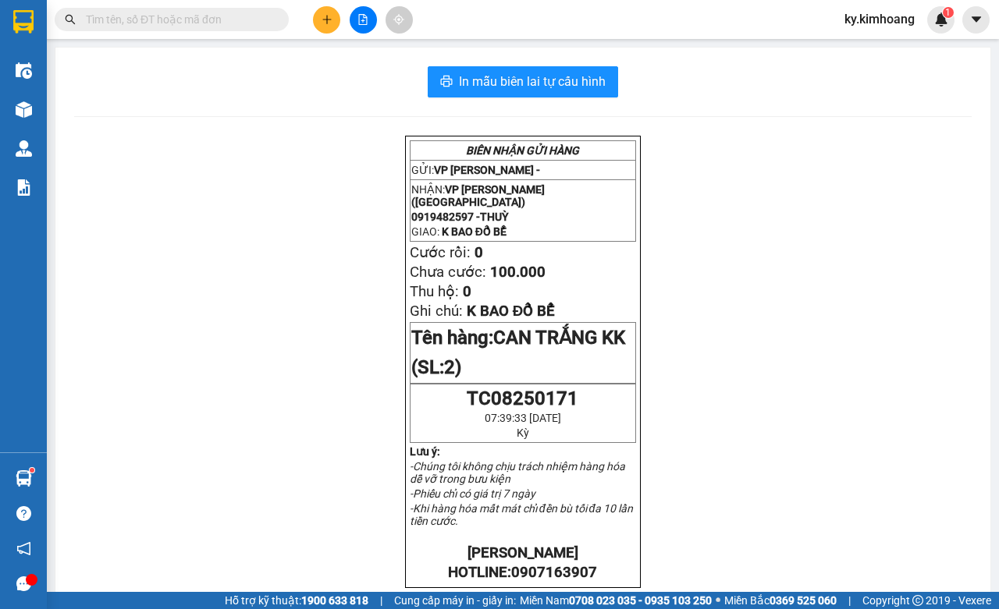
click at [215, 16] on input "text" at bounding box center [178, 19] width 184 height 17
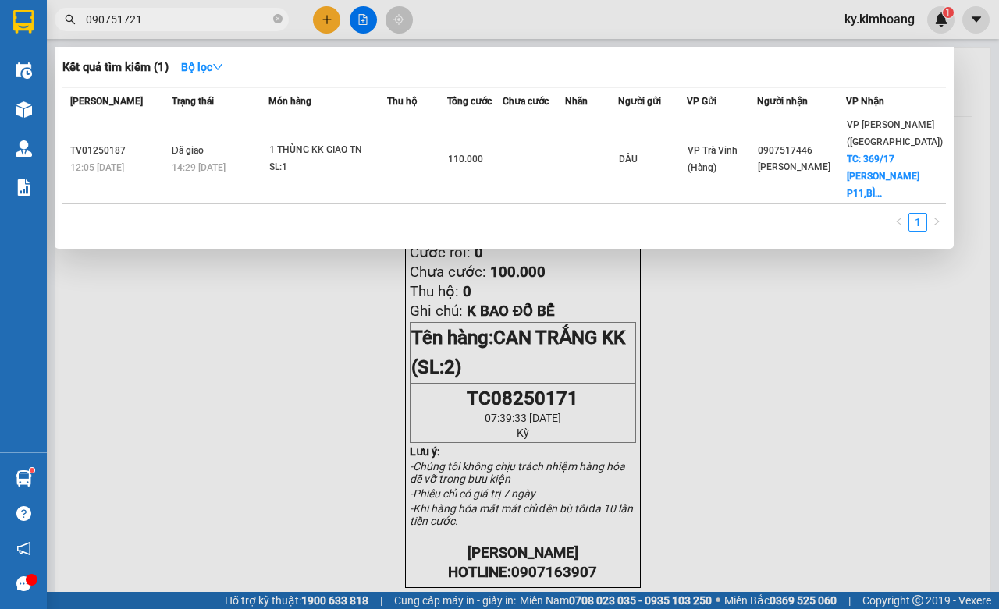
type input "0907517217"
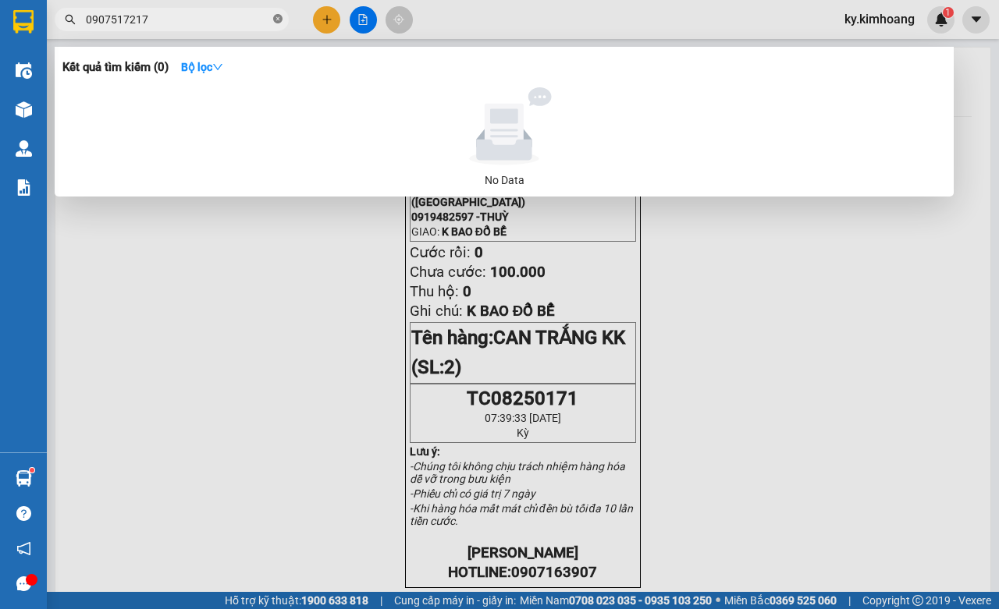
click at [275, 17] on icon "close-circle" at bounding box center [277, 18] width 9 height 9
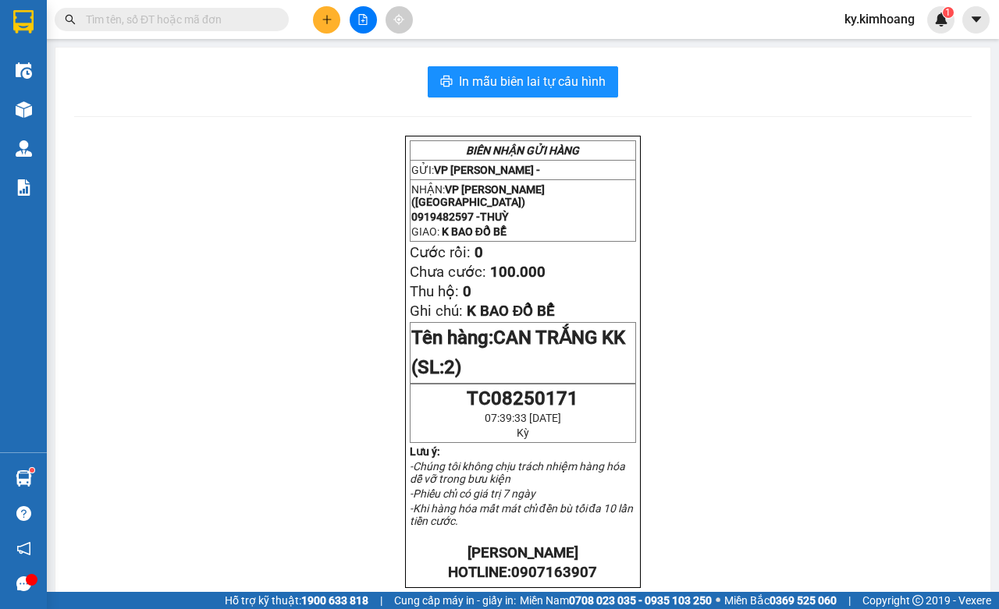
click at [240, 17] on input "text" at bounding box center [178, 19] width 184 height 17
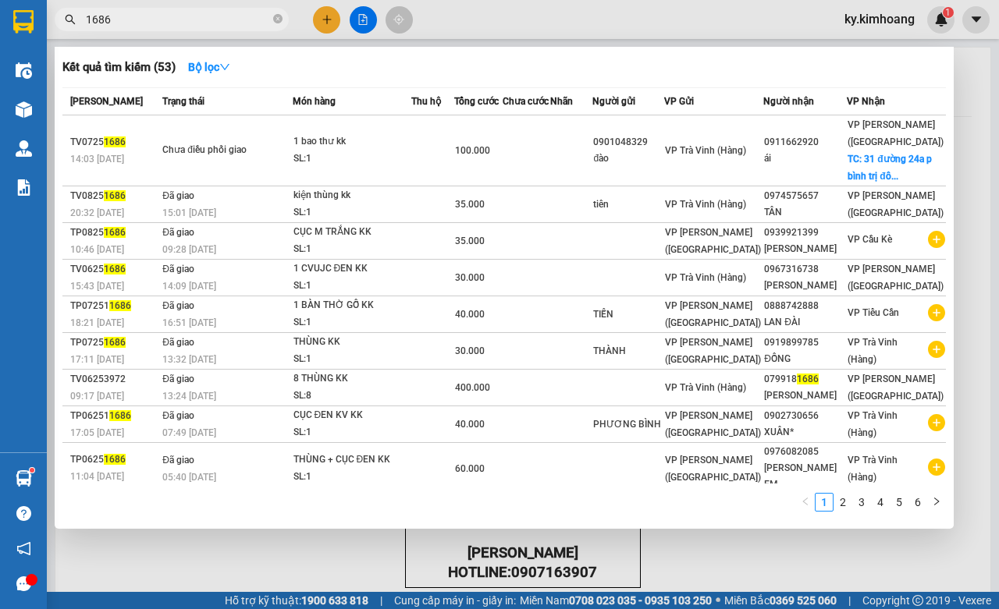
type input "1686"
click at [663, 549] on div at bounding box center [499, 304] width 999 height 609
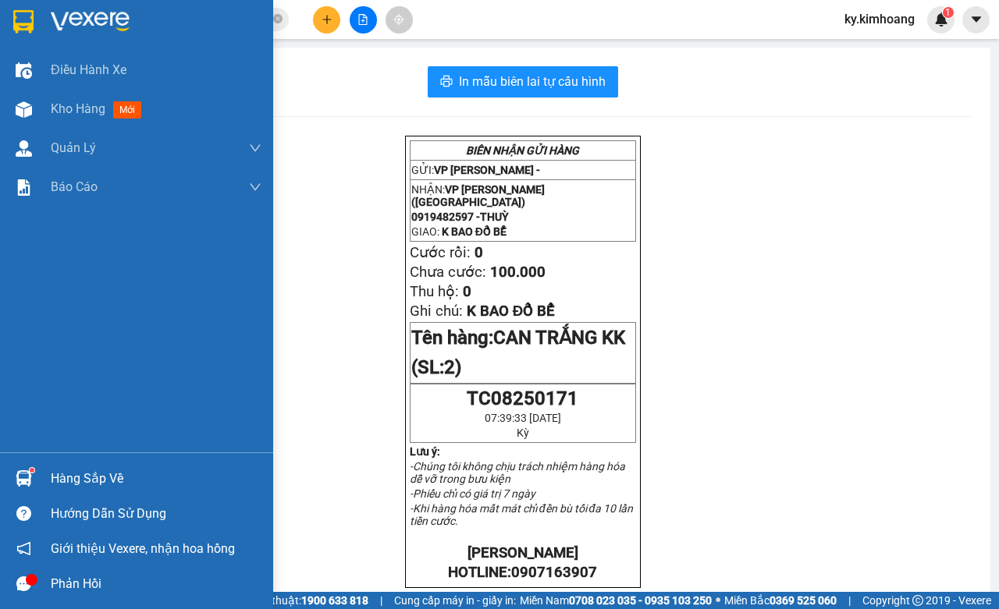
click at [41, 473] on div "Hàng sắp về" at bounding box center [136, 478] width 273 height 35
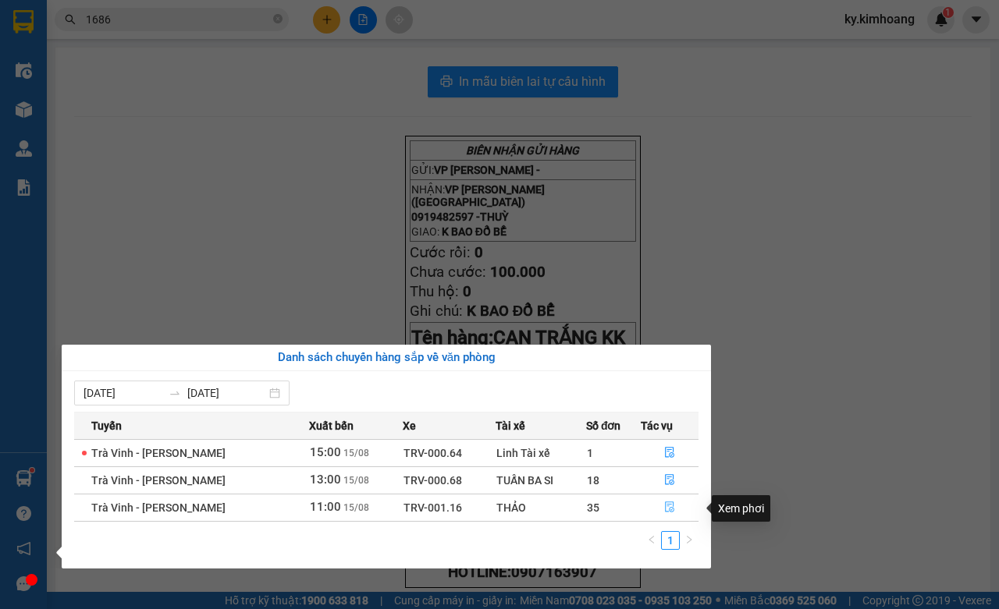
click at [656, 510] on button "button" at bounding box center [669, 508] width 56 height 25
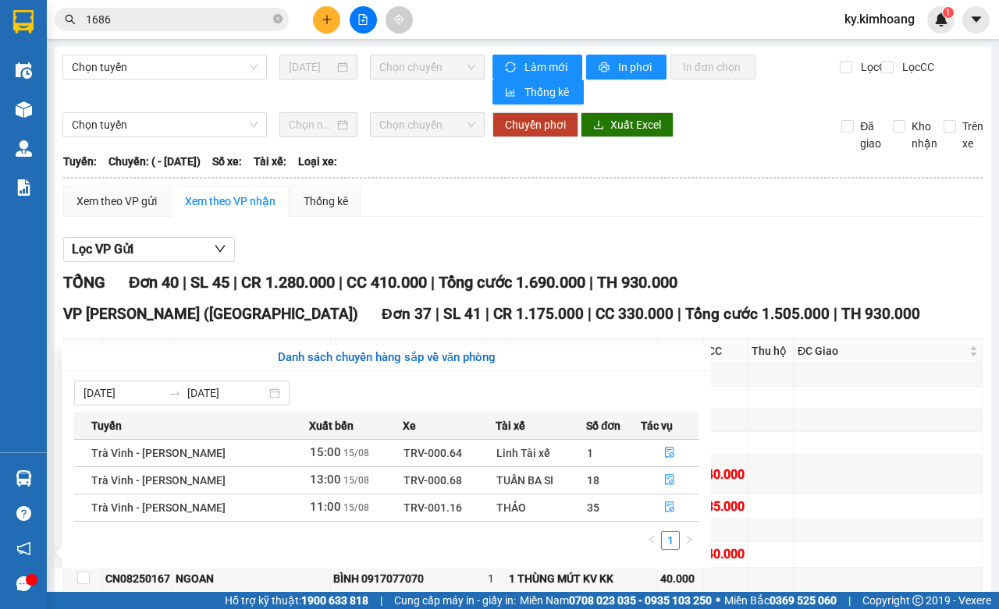
click at [670, 505] on td at bounding box center [681, 507] width 46 height 25
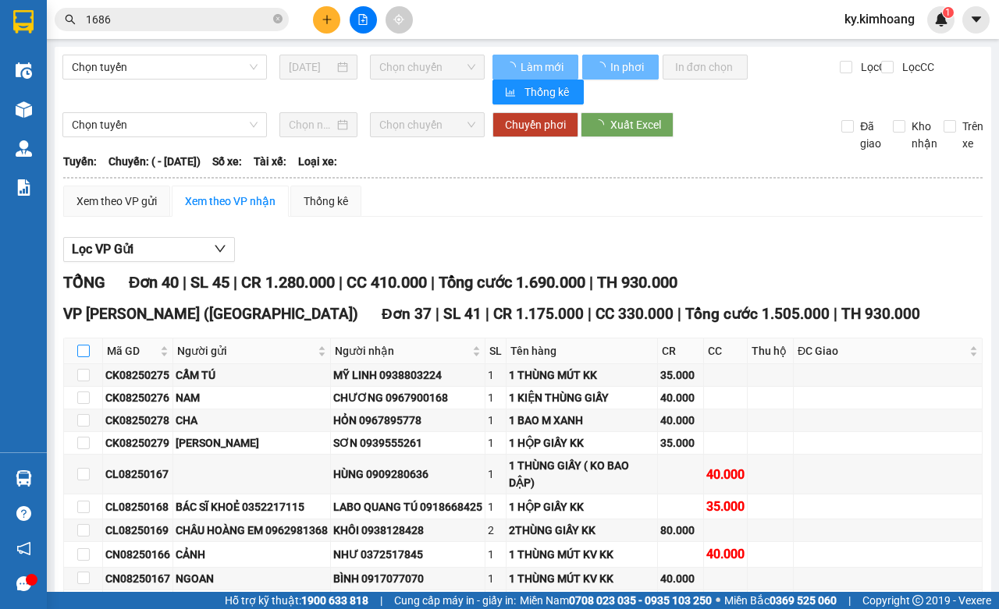
click at [84, 353] on input "checkbox" at bounding box center [83, 351] width 12 height 12
checkbox input "true"
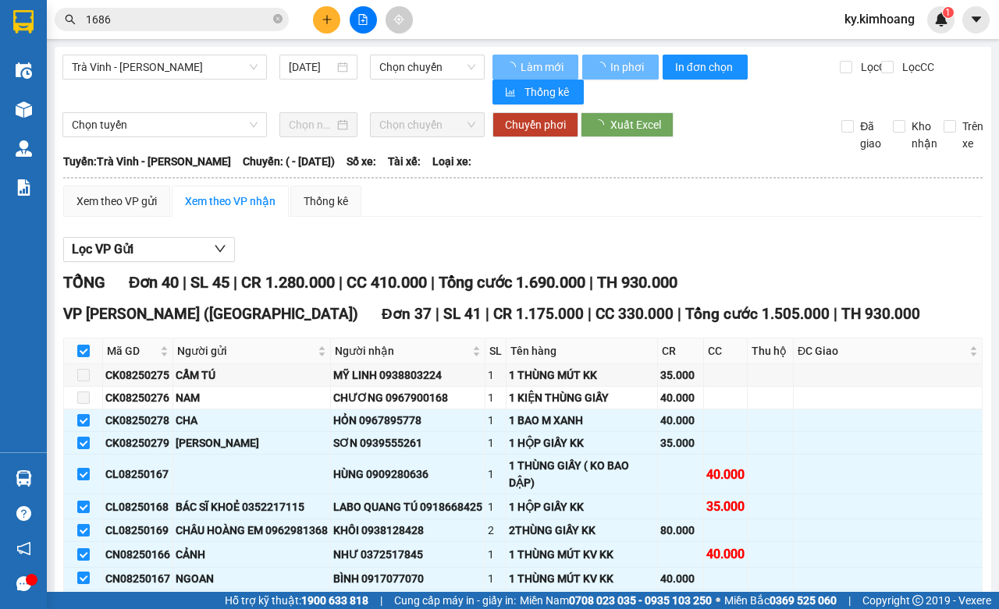
checkbox input "true"
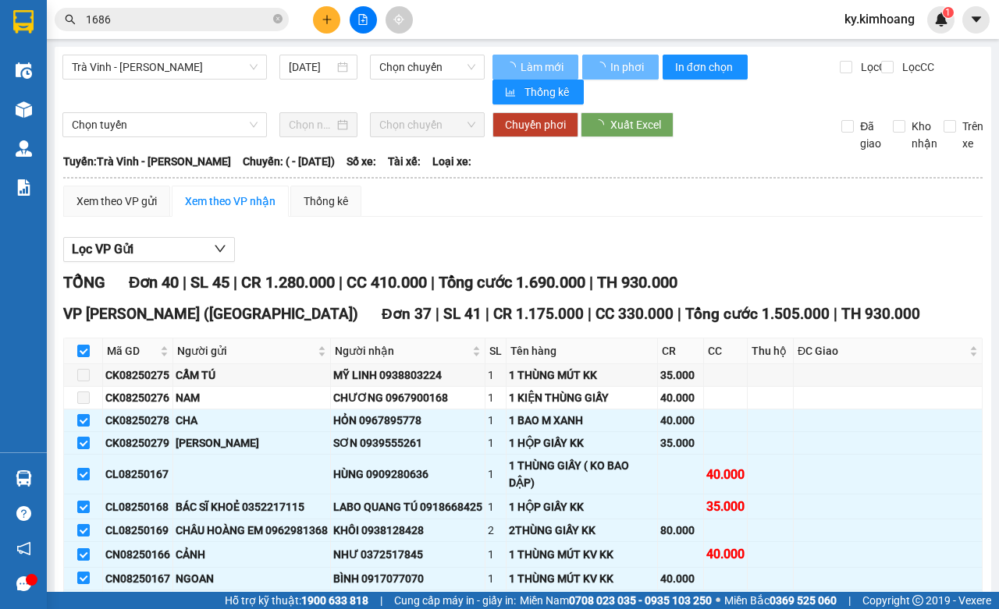
checkbox input "true"
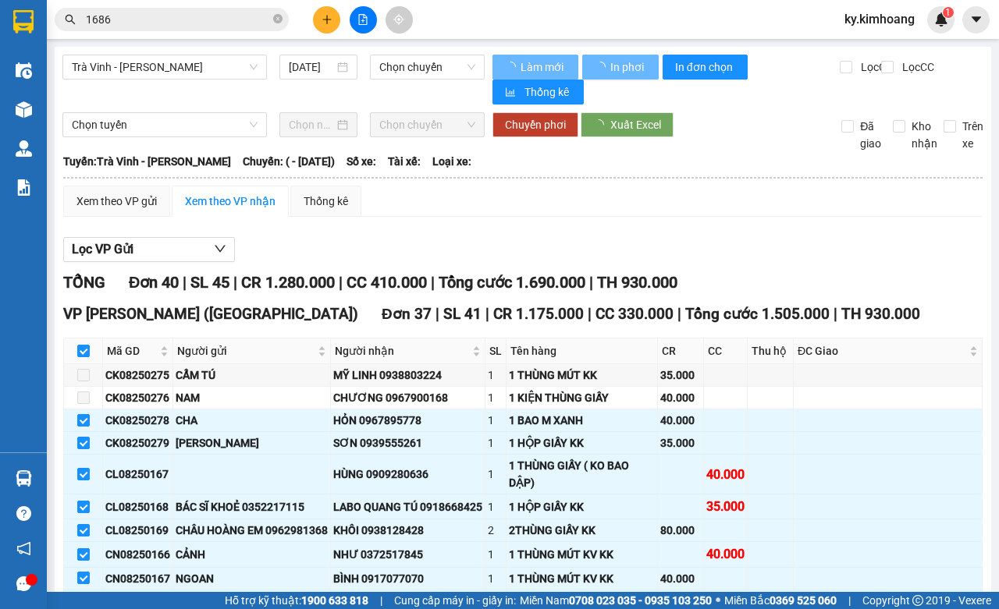
checkbox input "true"
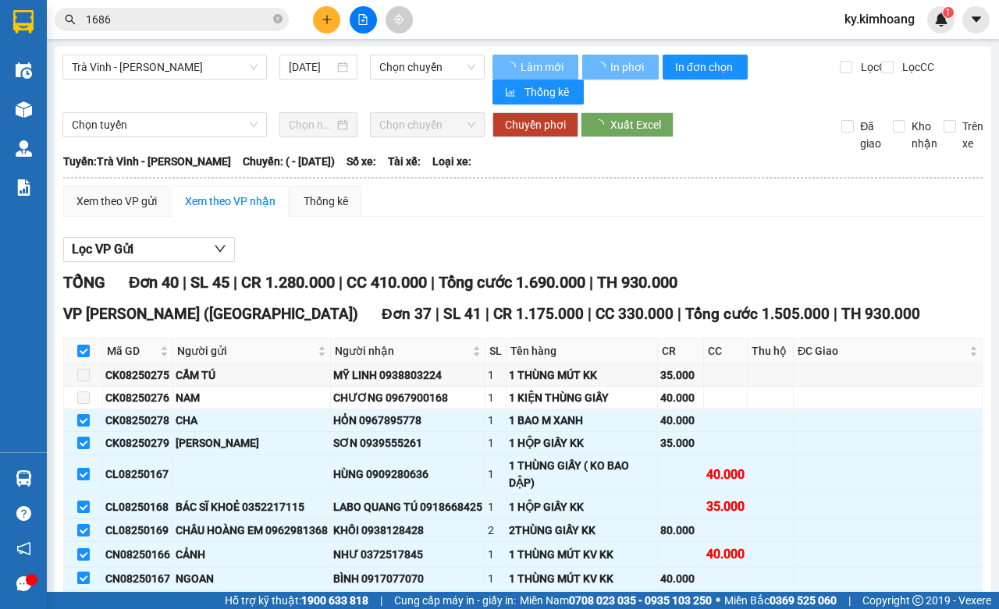
checkbox input "true"
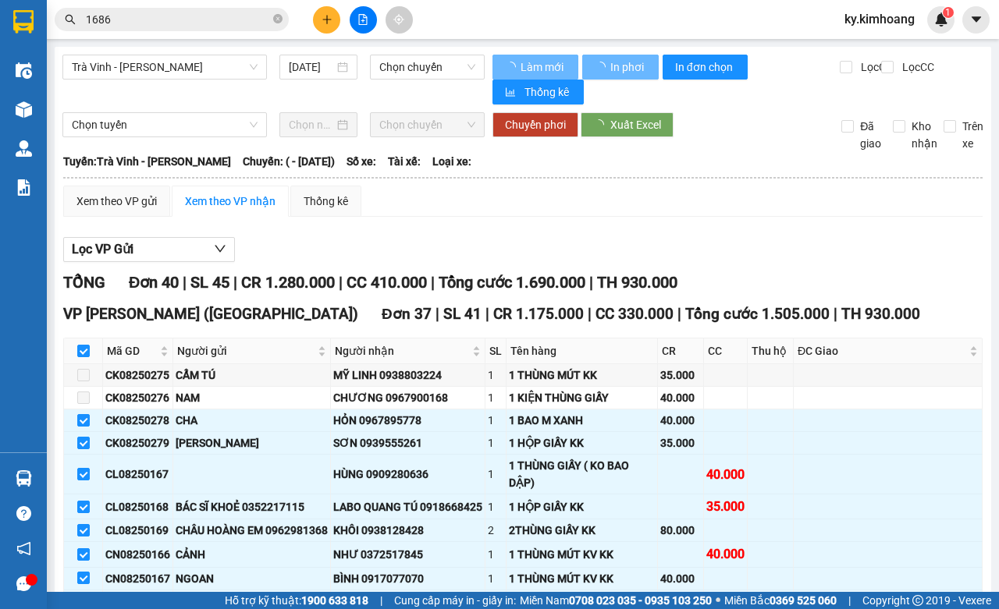
checkbox input "true"
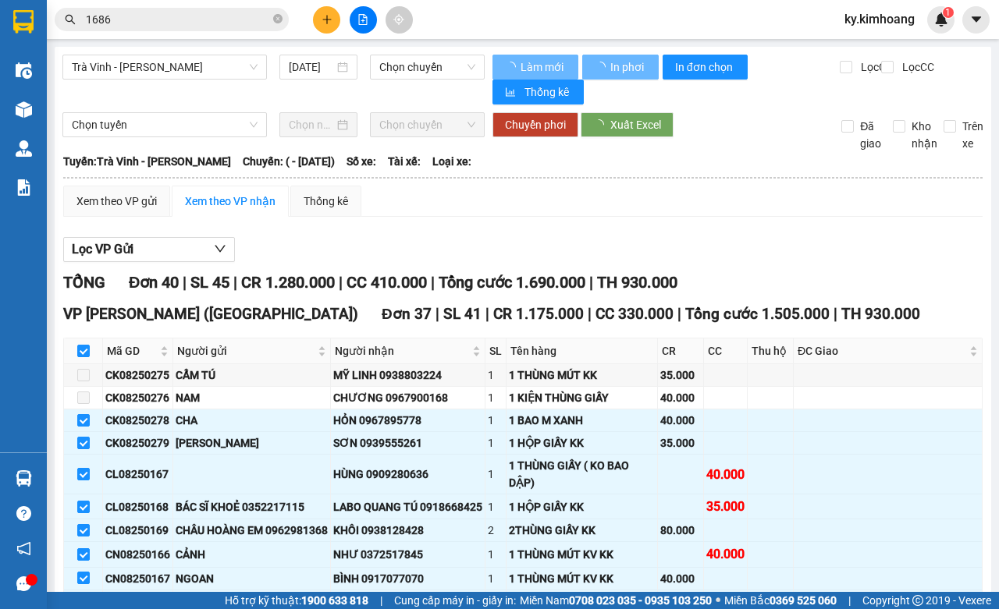
checkbox input "true"
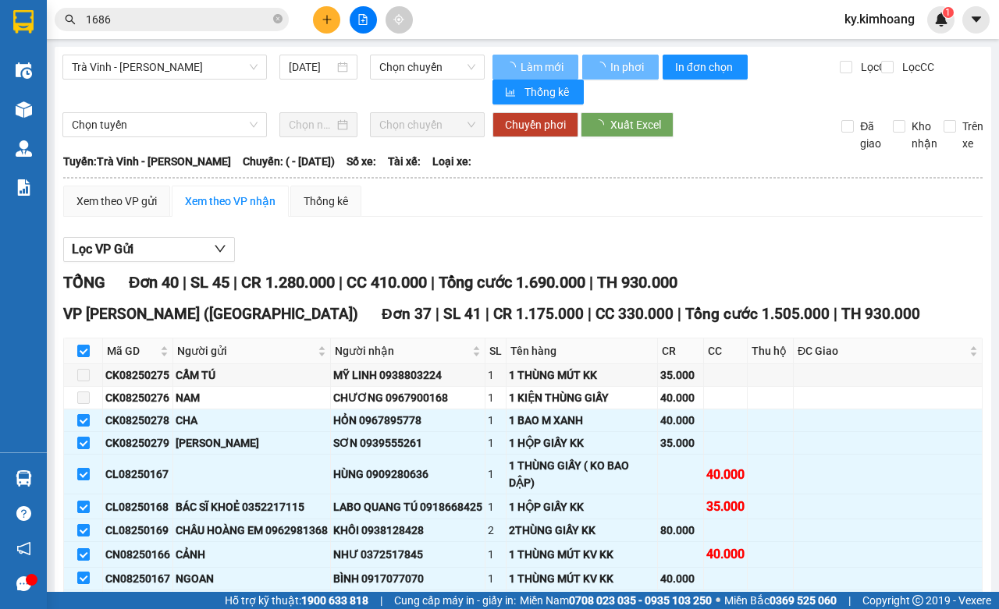
checkbox input "true"
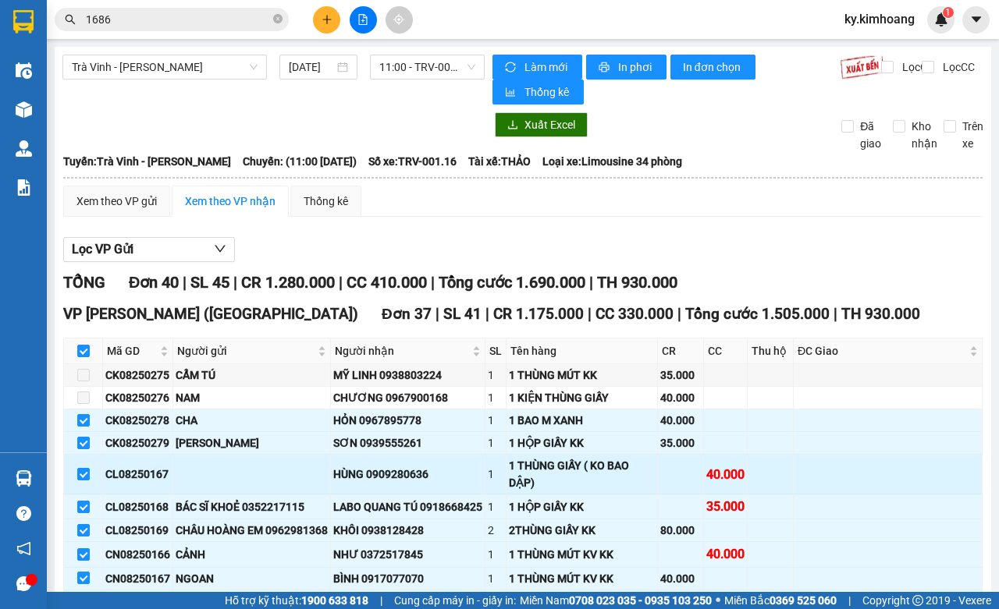
drag, startPoint x: 76, startPoint y: 234, endPoint x: 78, endPoint y: 279, distance: 44.5
click at [77, 414] on input "checkbox" at bounding box center [83, 420] width 12 height 12
checkbox input "false"
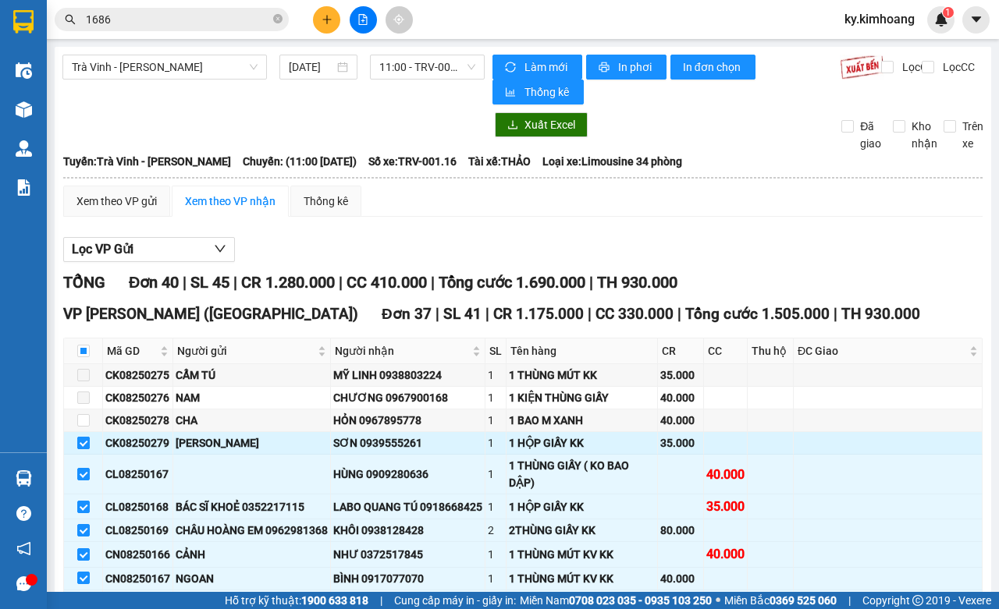
click at [84, 437] on input "checkbox" at bounding box center [83, 443] width 12 height 12
checkbox input "false"
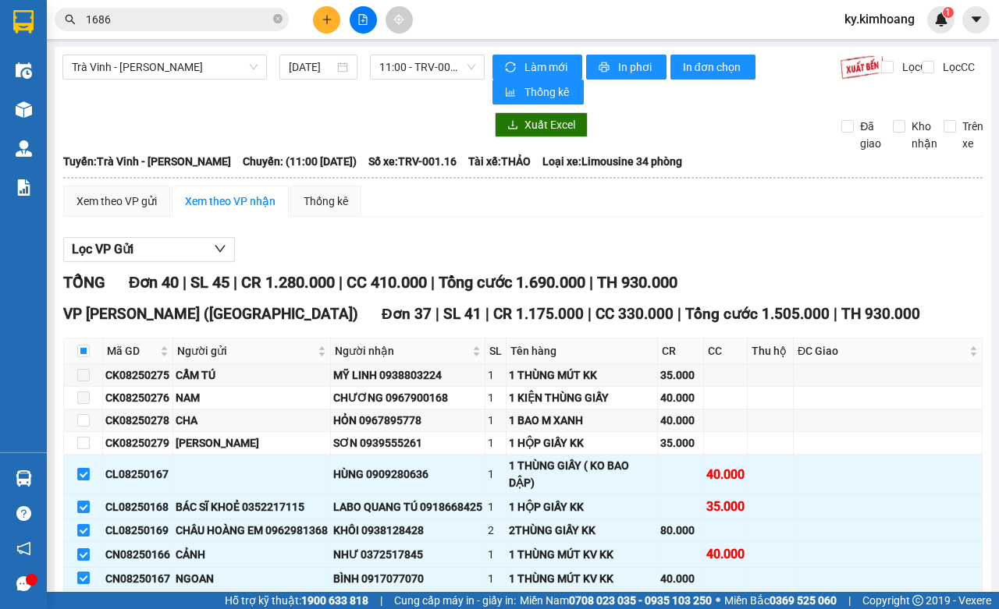
checkbox input "false"
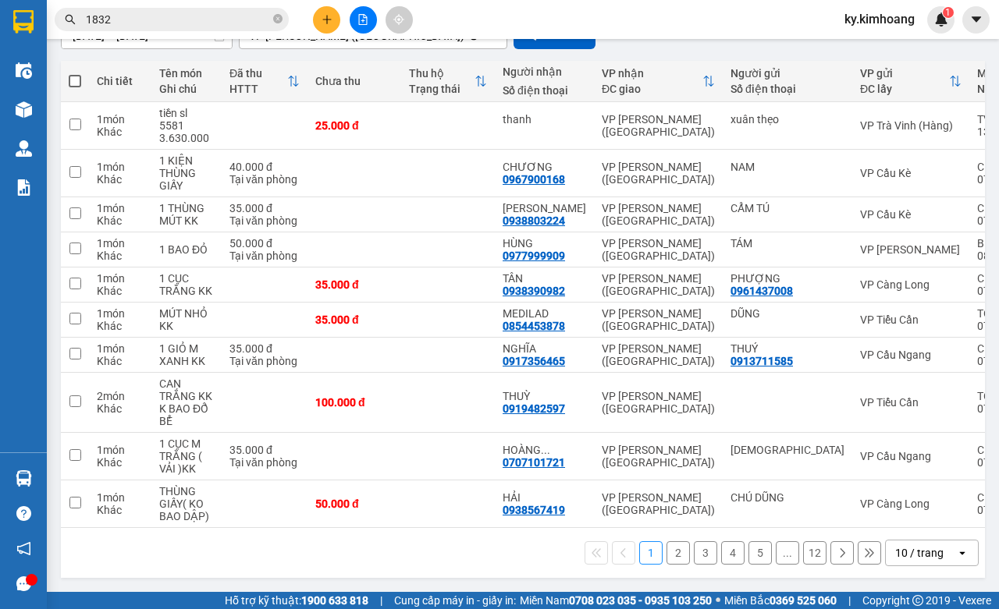
scroll to position [169, 0]
click at [921, 552] on div "10 / trang" at bounding box center [919, 554] width 48 height 16
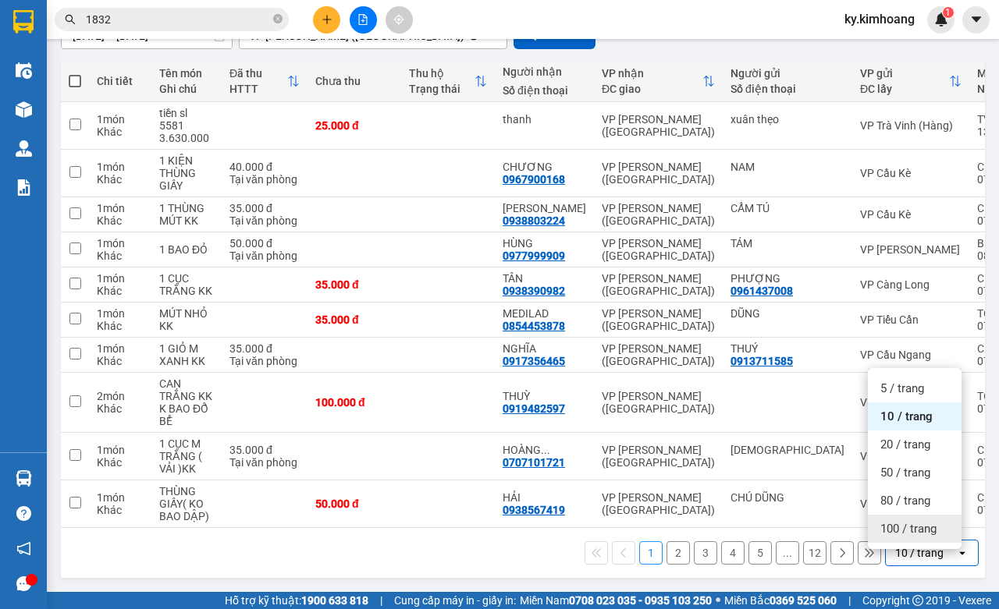
click at [898, 521] on span "100 / trang" at bounding box center [908, 529] width 56 height 16
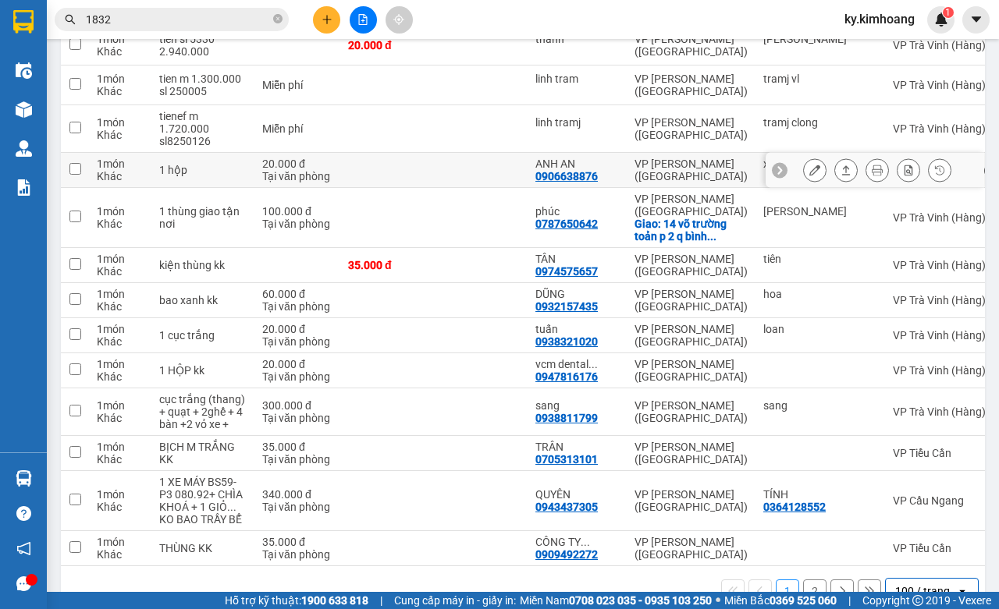
scroll to position [0, 22]
click at [278, 16] on icon "close-circle" at bounding box center [277, 18] width 9 height 9
click at [185, 22] on input "text" at bounding box center [178, 19] width 184 height 17
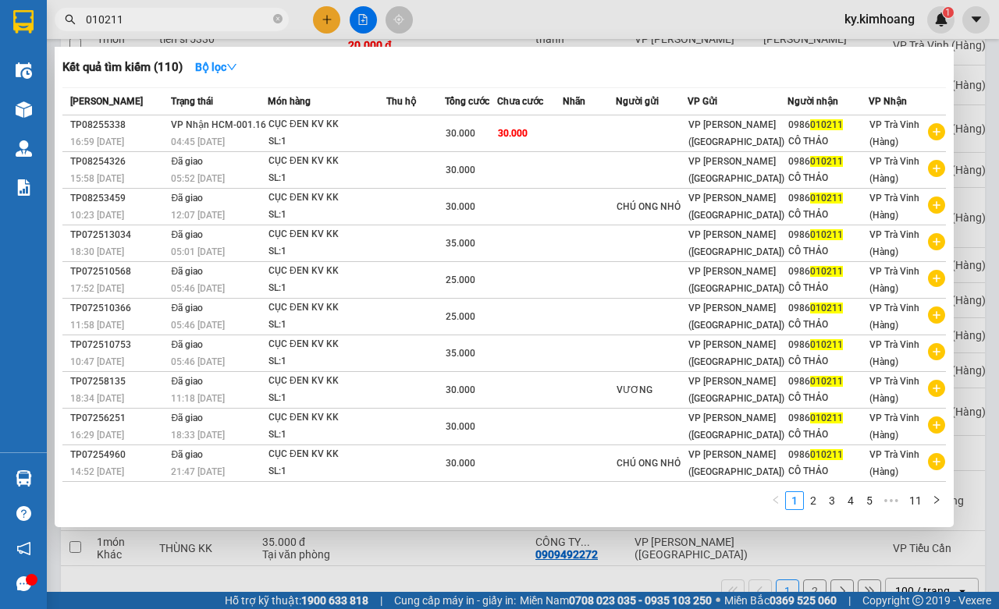
type input "010211"
drag, startPoint x: 902, startPoint y: 560, endPoint x: 884, endPoint y: 560, distance: 18.0
click at [901, 560] on div at bounding box center [499, 304] width 999 height 609
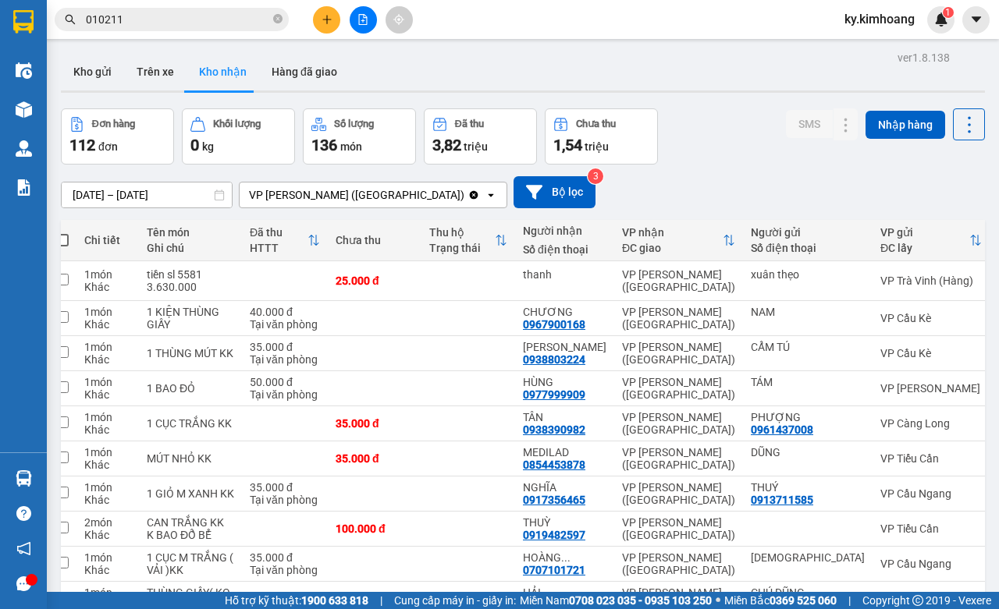
click at [172, 187] on input "13/08/2025 – 15/08/2025" at bounding box center [147, 195] width 170 height 25
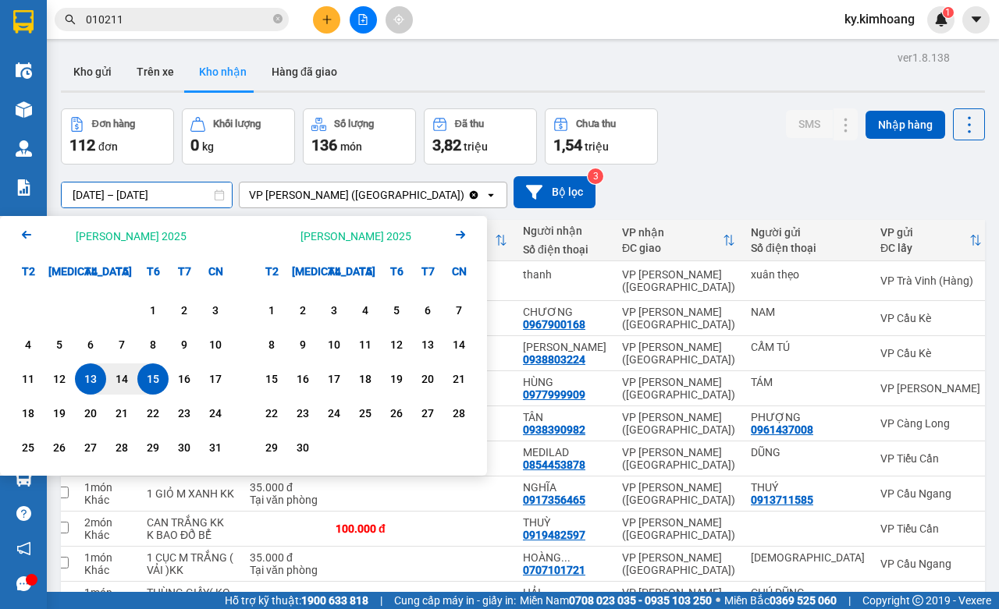
click at [155, 190] on input "13/08/2025 – 15/08/2025" at bounding box center [147, 195] width 170 height 25
click at [91, 377] on div "13" at bounding box center [91, 379] width 22 height 19
click at [91, 377] on div "1 món" at bounding box center [107, 382] width 47 height 12
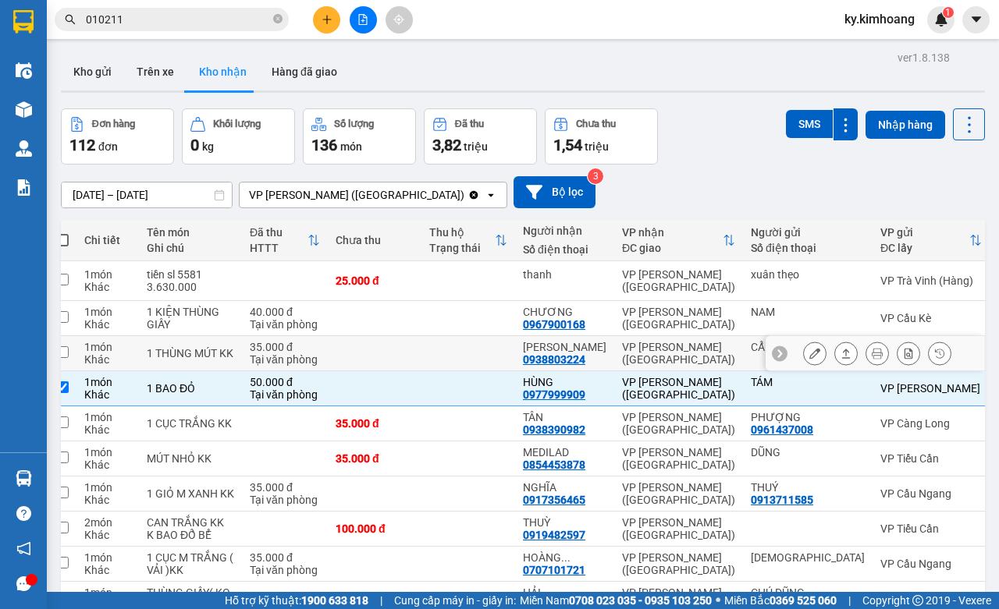
type input "13/08/2025 – 13/08/2025"
checkbox input "false"
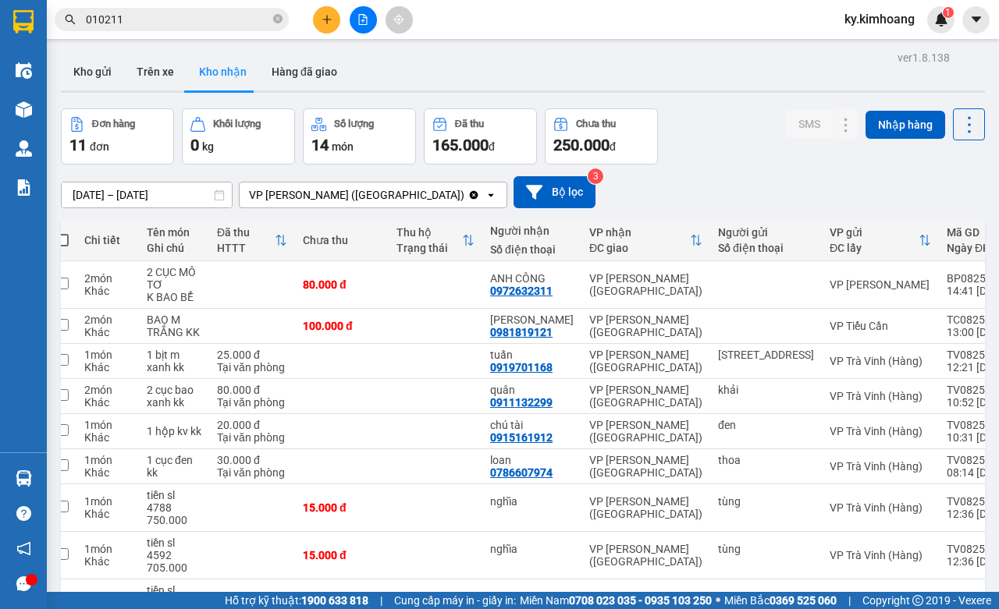
click at [157, 201] on input "13/08/2025 – 13/08/2025" at bounding box center [147, 195] width 170 height 25
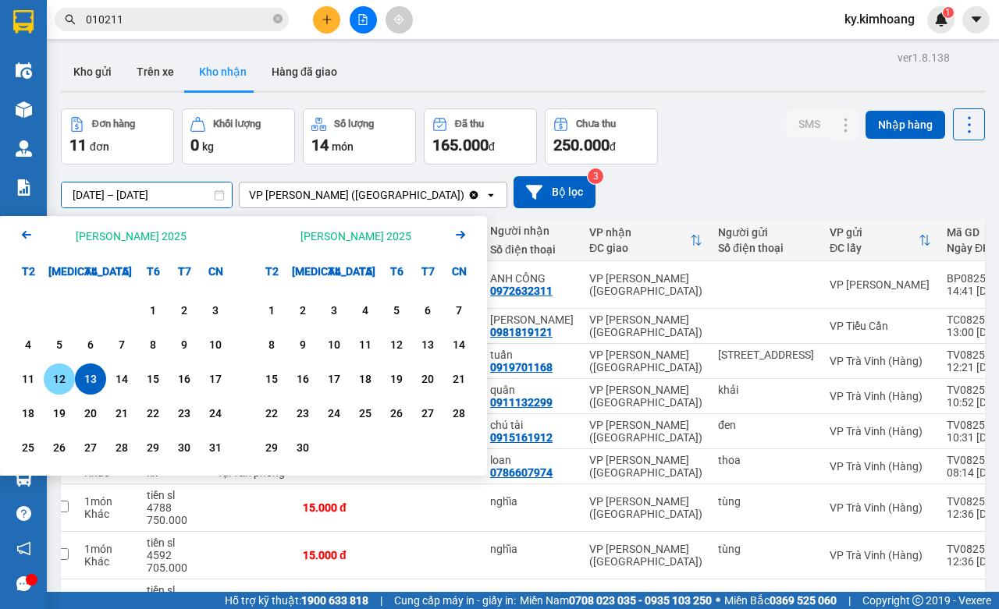
click at [61, 383] on div "12" at bounding box center [59, 379] width 22 height 19
type input "12/08/2025 – 12/08/2025"
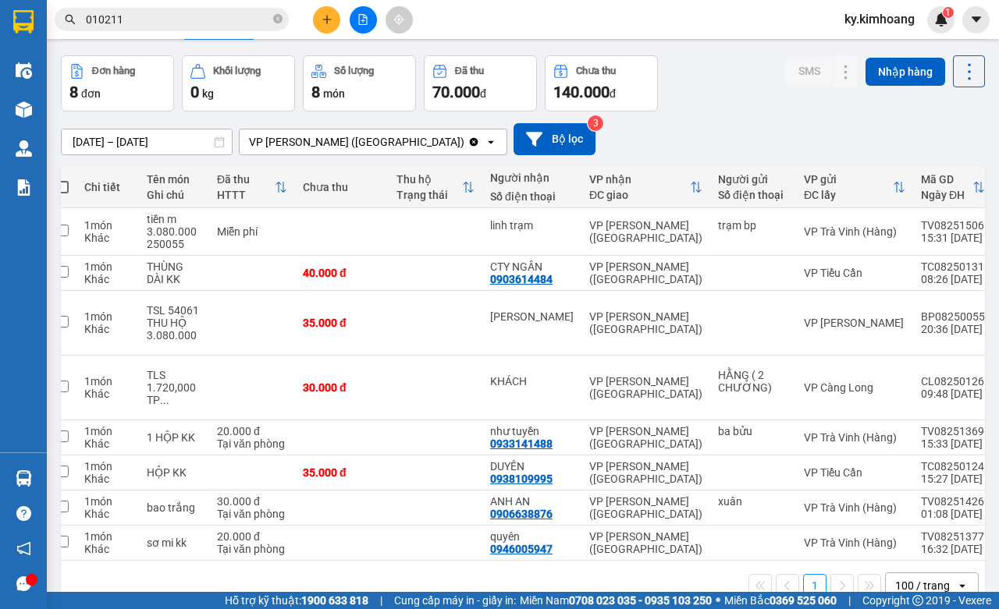
scroll to position [66, 0]
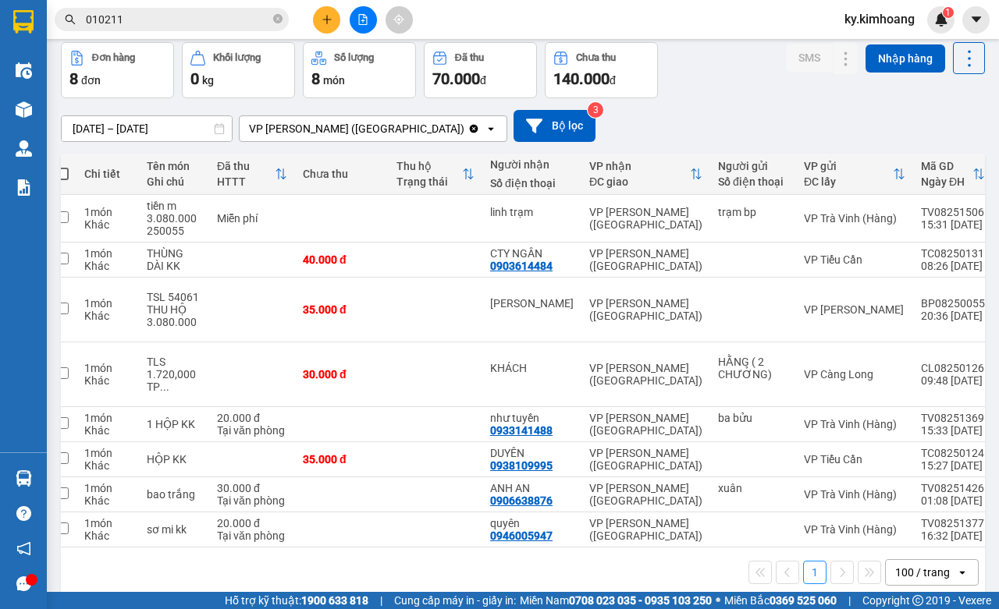
click at [244, 25] on input "010211" at bounding box center [178, 19] width 184 height 17
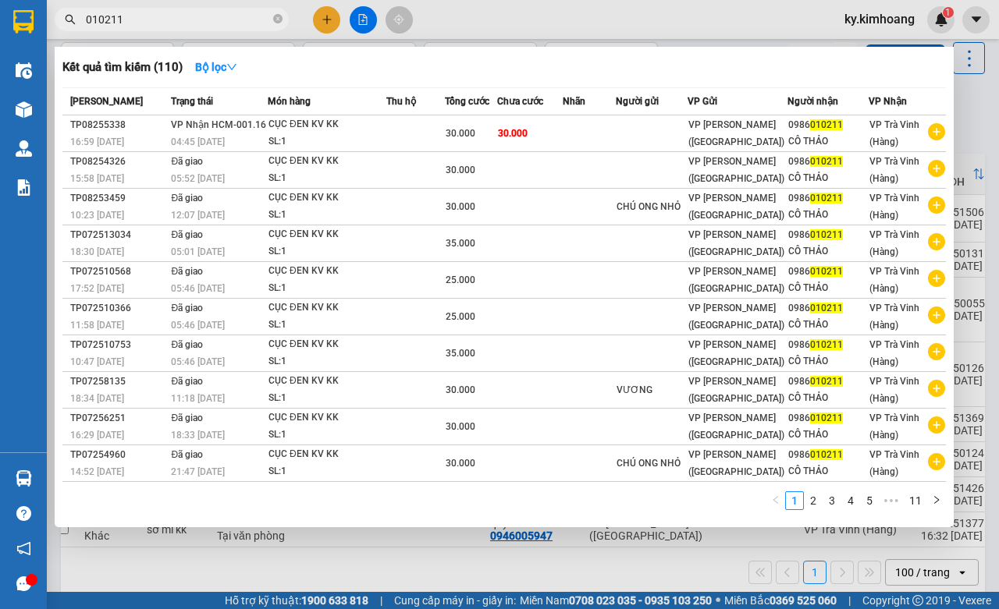
click at [244, 25] on input "010211" at bounding box center [178, 19] width 184 height 17
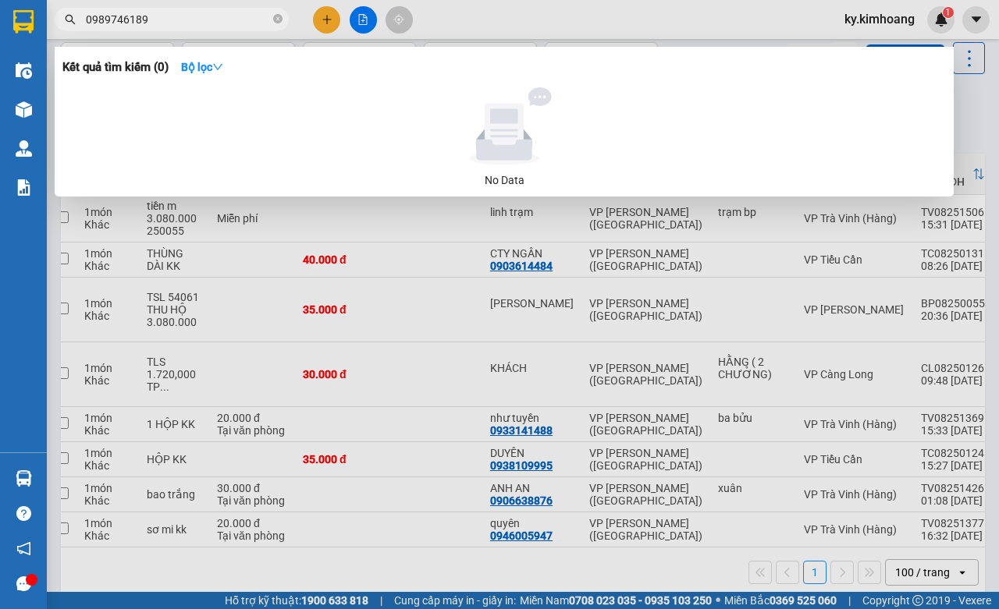
click at [219, 25] on input "0989746189" at bounding box center [178, 19] width 184 height 17
click at [219, 24] on input "0989746189" at bounding box center [178, 19] width 184 height 17
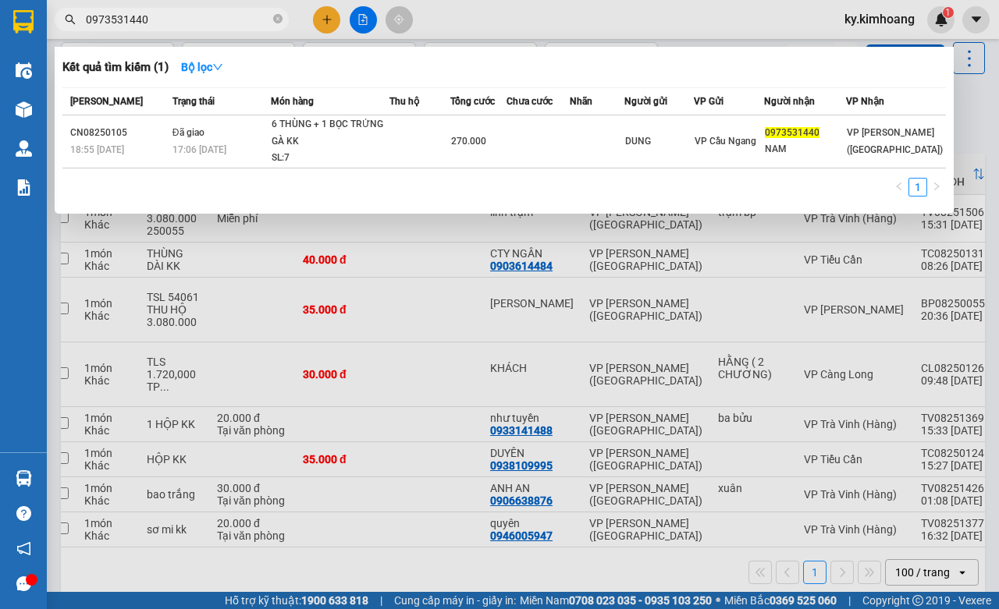
type input "0973531440"
click at [602, 294] on div at bounding box center [499, 304] width 999 height 609
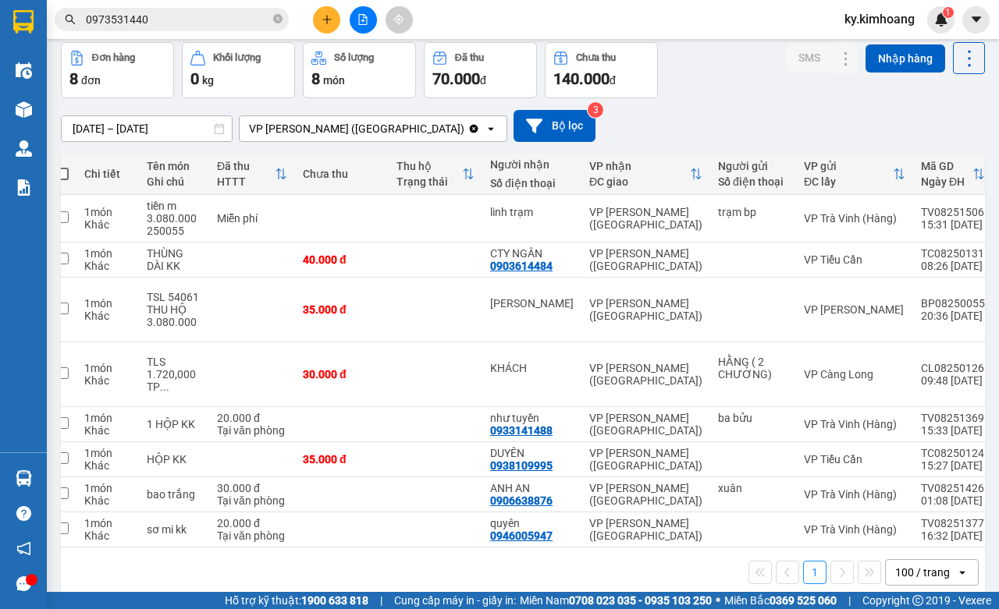
drag, startPoint x: 172, startPoint y: 130, endPoint x: 169, endPoint y: 94, distance: 36.0
click at [172, 130] on input "12/08/2025 – 12/08/2025" at bounding box center [147, 128] width 170 height 25
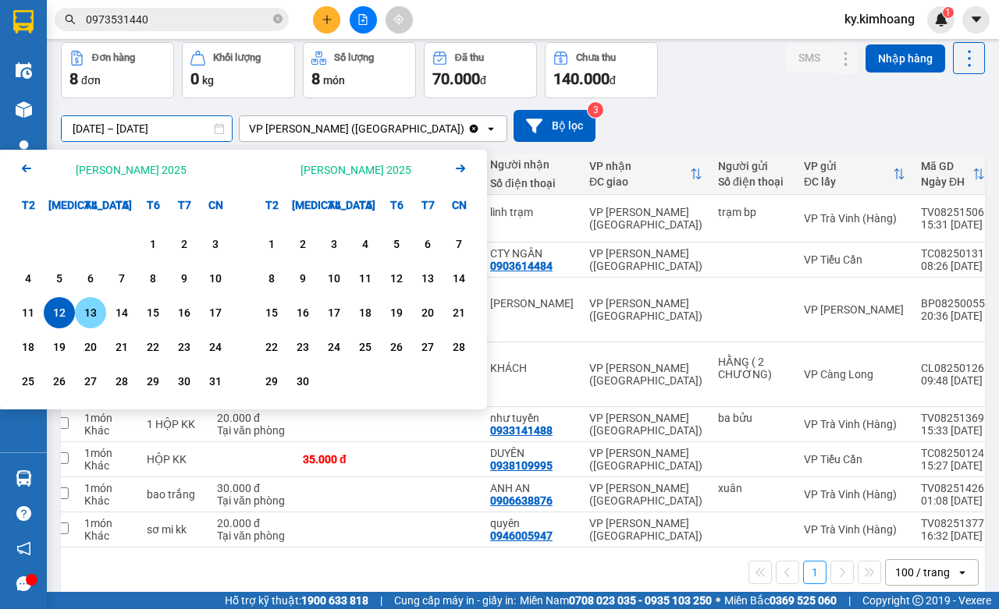
click at [96, 316] on div "13" at bounding box center [91, 313] width 22 height 19
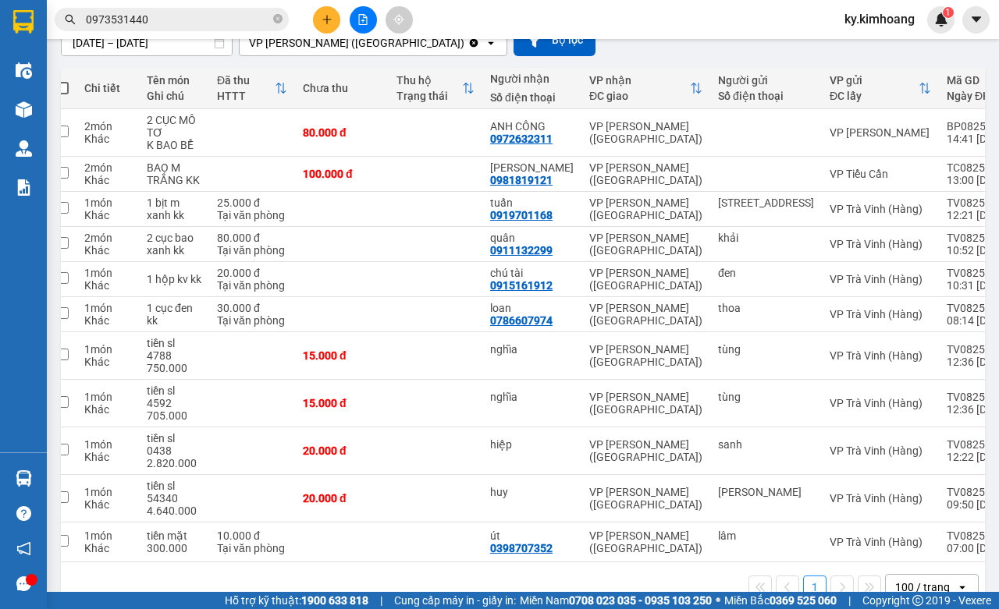
scroll to position [125, 0]
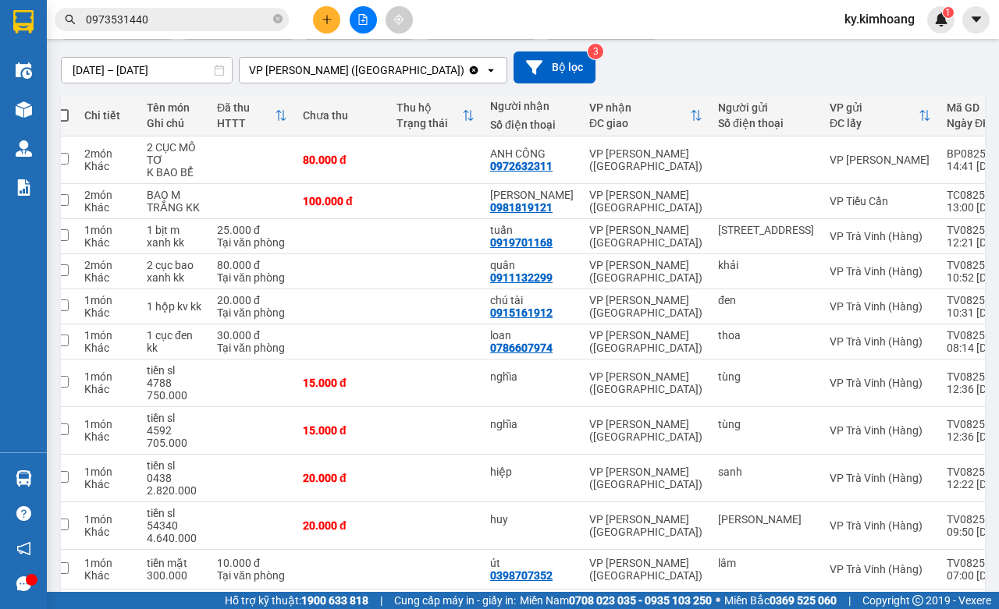
click at [197, 70] on input "13/08/2025 – 13/08/2025" at bounding box center [147, 70] width 170 height 25
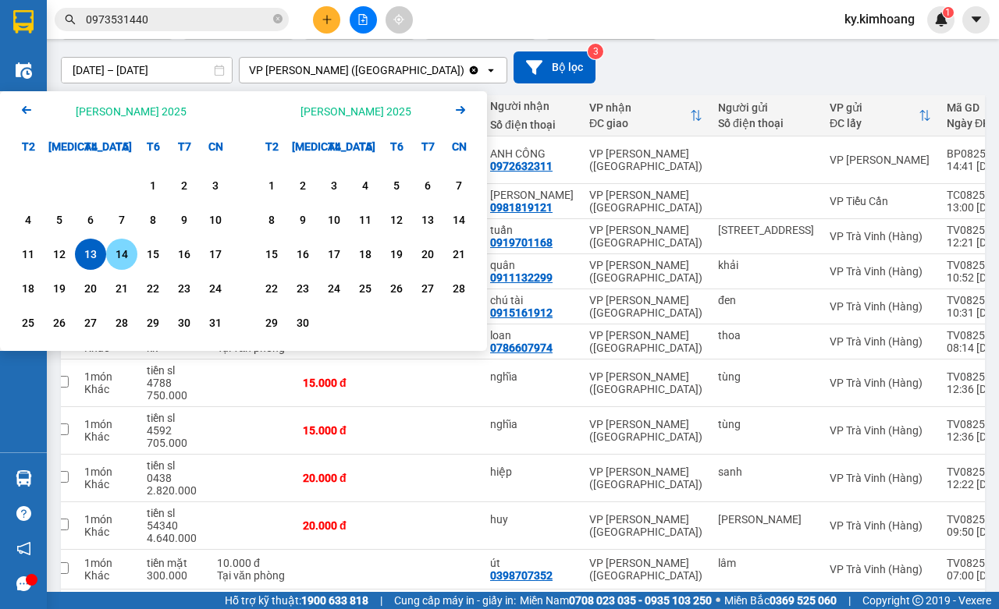
click at [130, 244] on div "14" at bounding box center [121, 254] width 31 height 31
type input "14/08/2025 – 14/08/2025"
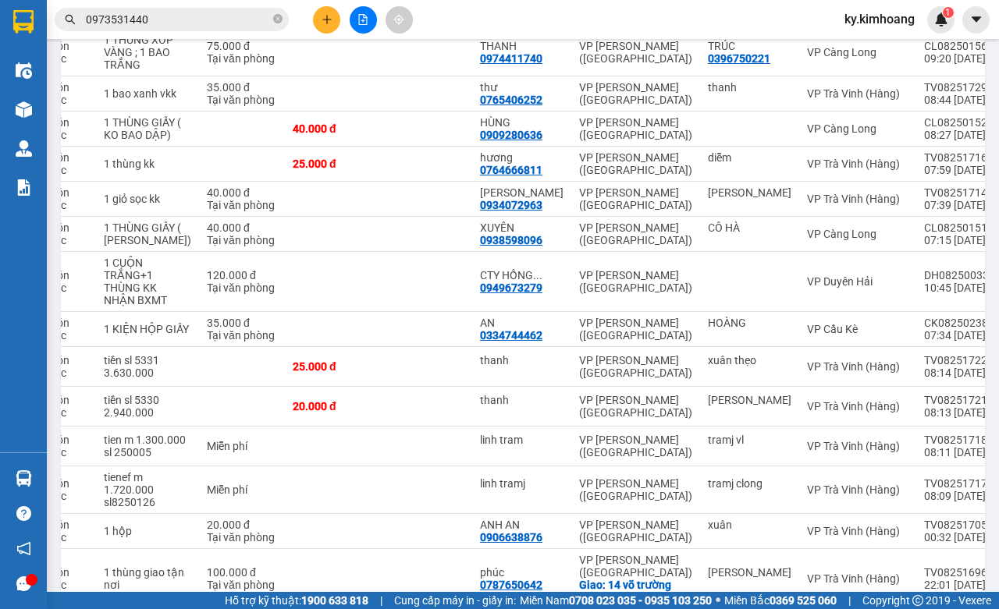
scroll to position [907, 0]
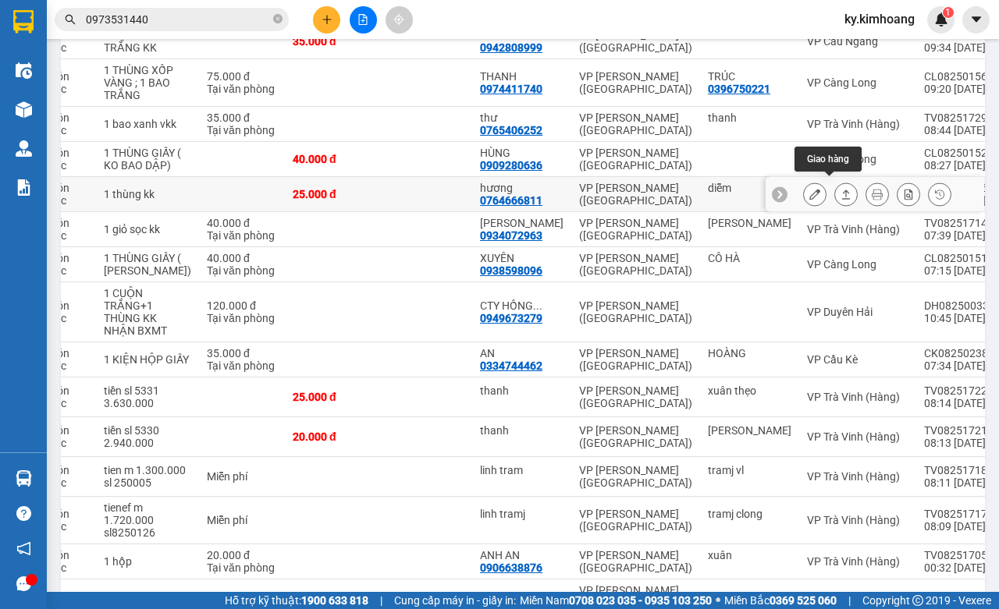
click at [840, 189] on icon at bounding box center [845, 194] width 11 height 11
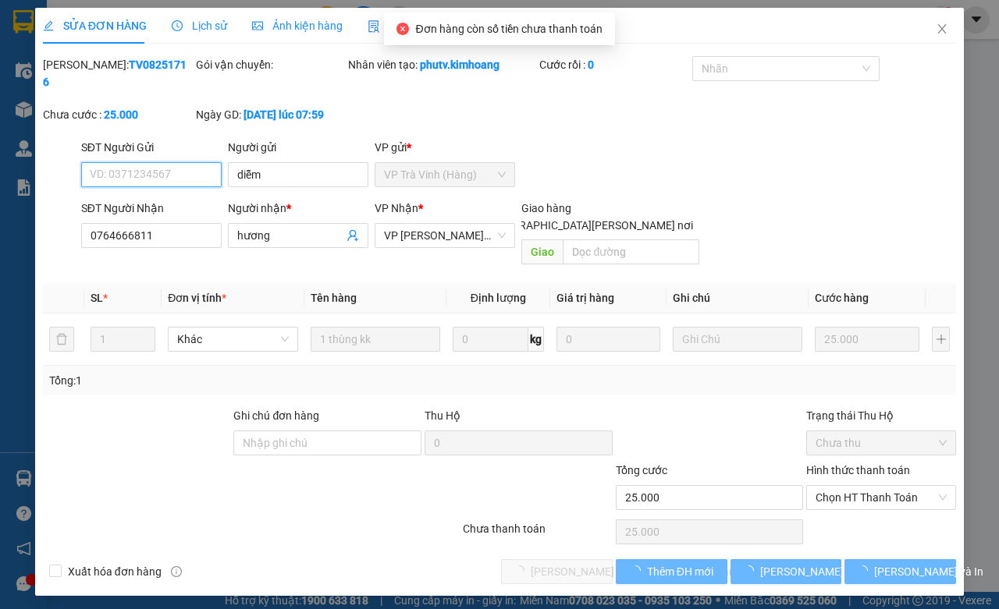
type input "diễm"
type input "0764666811"
type input "hương"
type input "25.000"
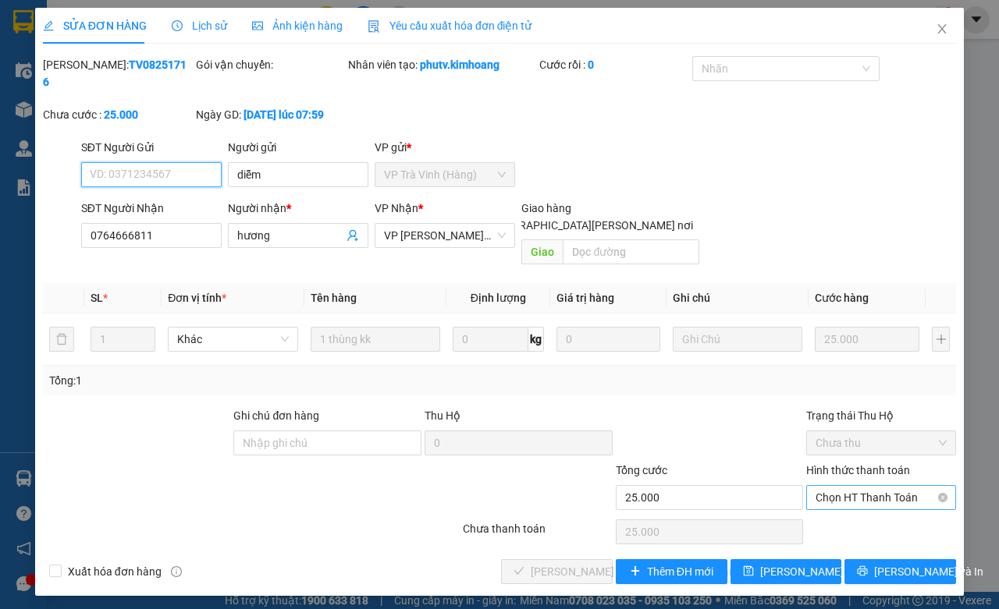
click at [844, 486] on span "Chọn HT Thanh Toán" at bounding box center [881, 497] width 131 height 23
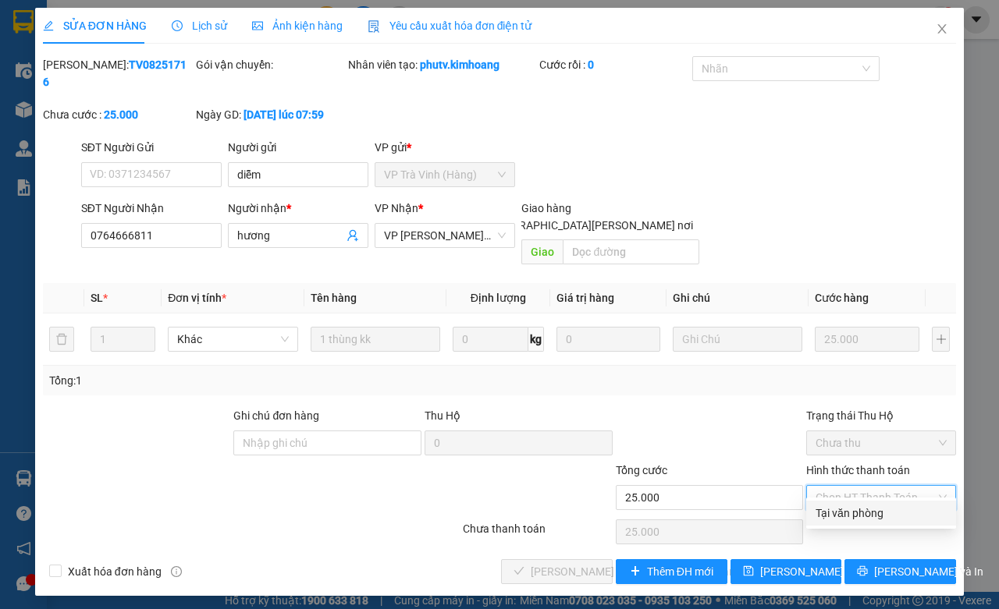
click at [848, 505] on div "Tại văn phòng" at bounding box center [881, 513] width 131 height 17
type input "0"
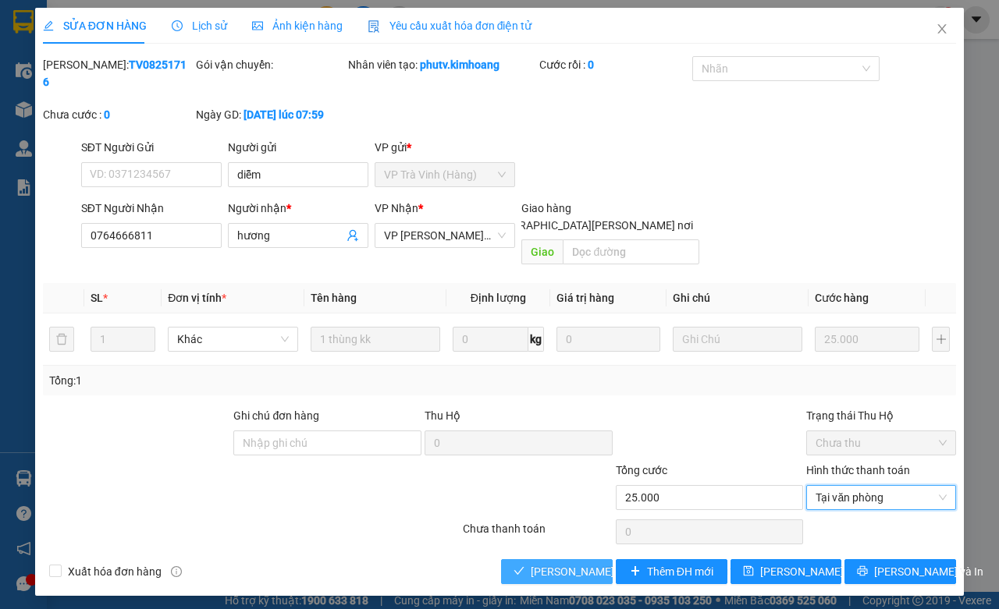
click at [591, 563] on span "[PERSON_NAME] và [PERSON_NAME] hàng" at bounding box center [636, 571] width 211 height 17
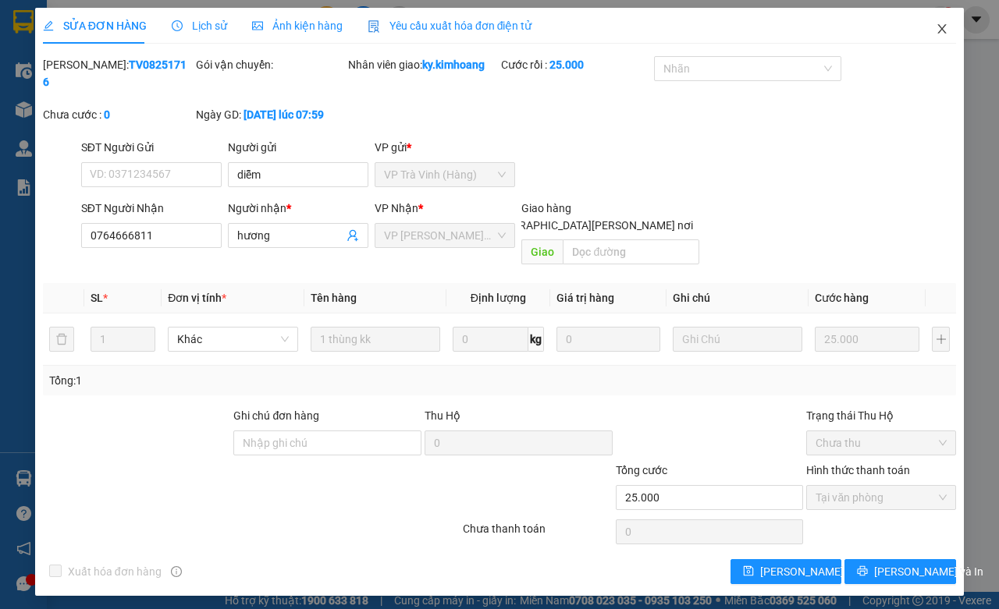
click at [954, 31] on span "Close" at bounding box center [942, 30] width 44 height 44
drag, startPoint x: 954, startPoint y: 31, endPoint x: 945, endPoint y: 12, distance: 21.3
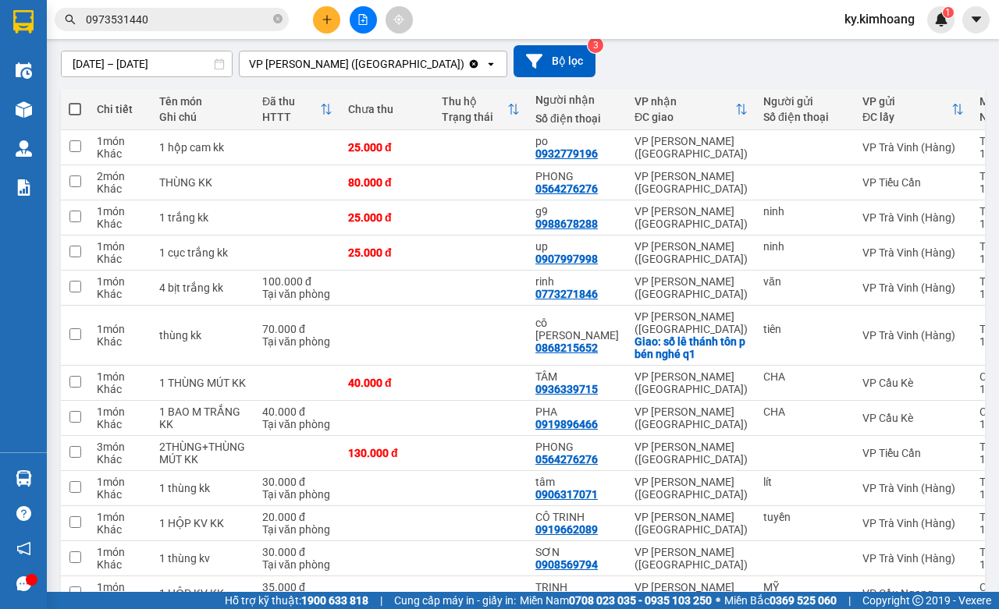
scroll to position [101, 0]
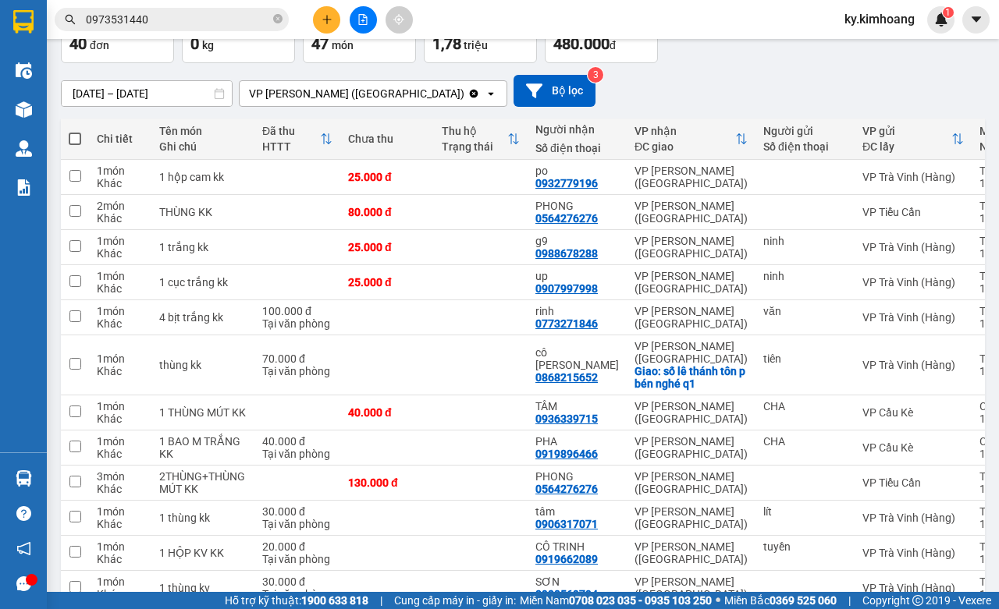
click at [190, 22] on input "0973531440" at bounding box center [178, 19] width 184 height 17
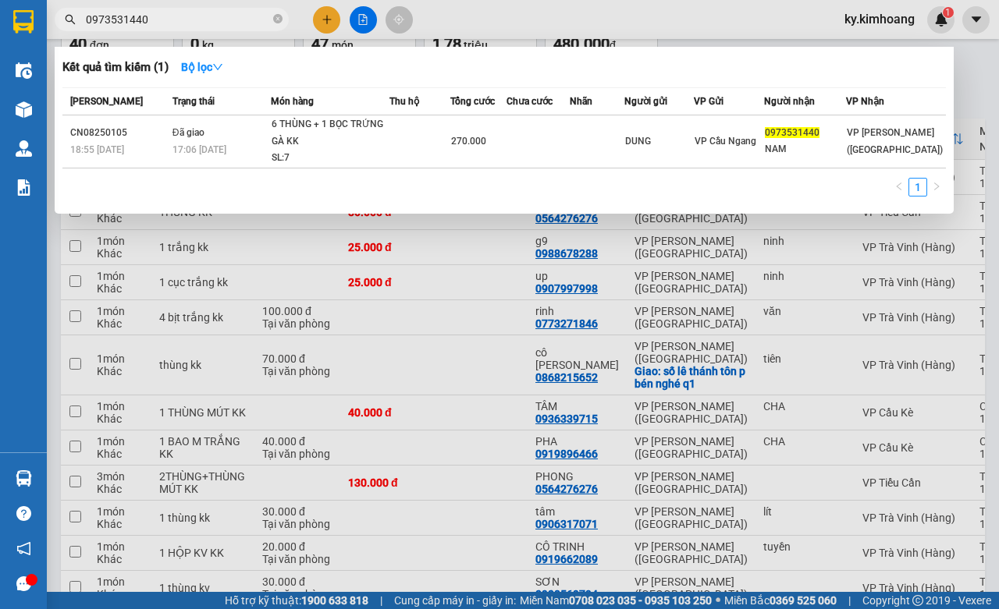
click at [190, 22] on input "0973531440" at bounding box center [178, 19] width 184 height 17
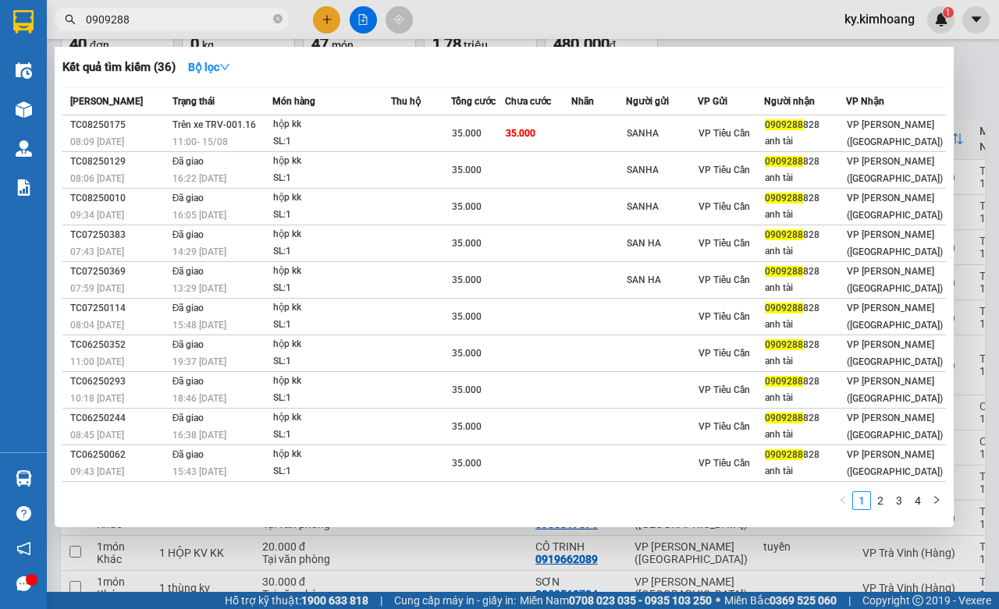
type input "0909288"
click at [691, 571] on div at bounding box center [499, 304] width 999 height 609
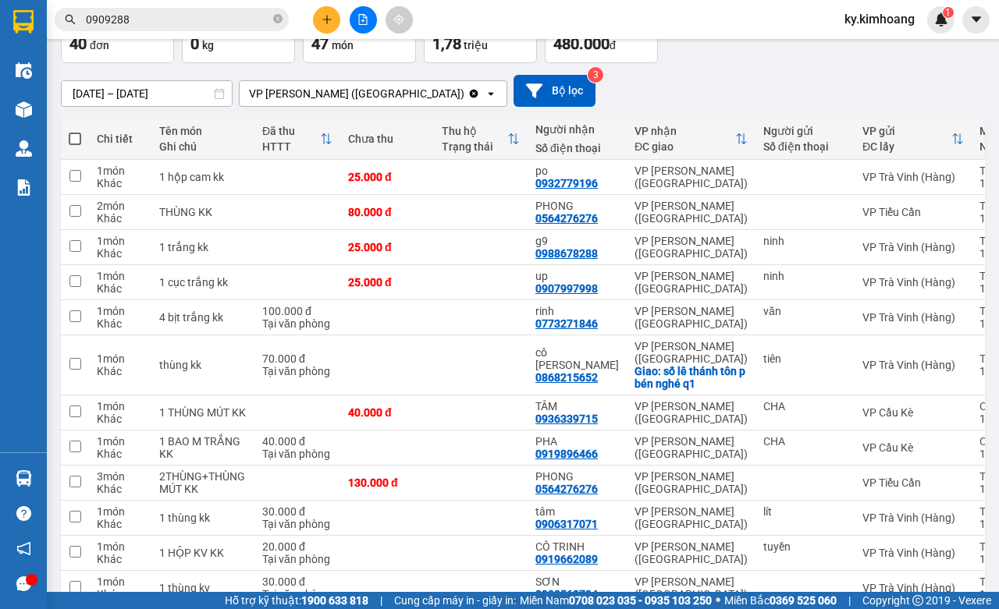
click at [174, 22] on input "0909288" at bounding box center [178, 19] width 184 height 17
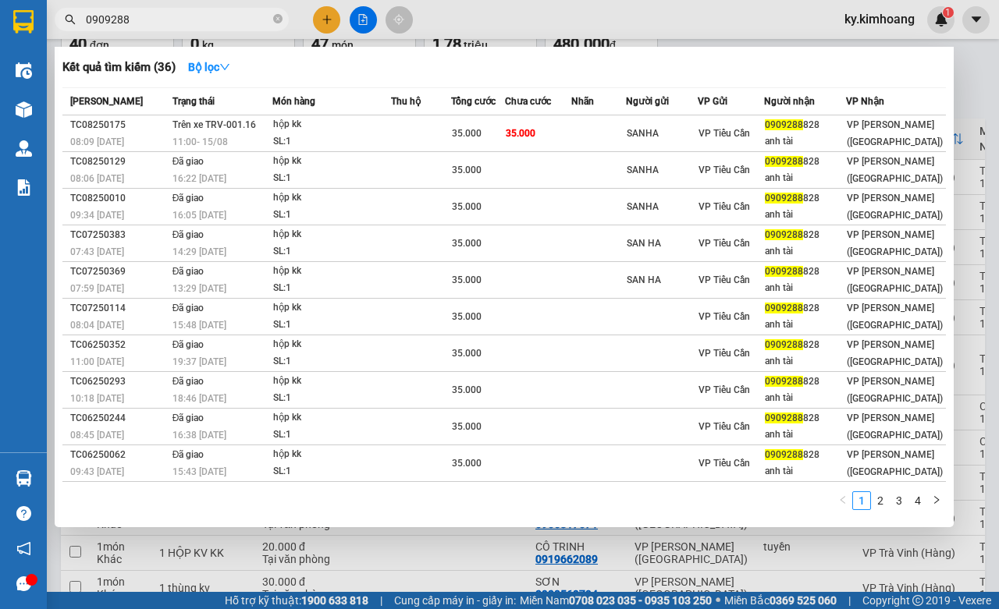
click at [174, 22] on input "0909288" at bounding box center [178, 19] width 184 height 17
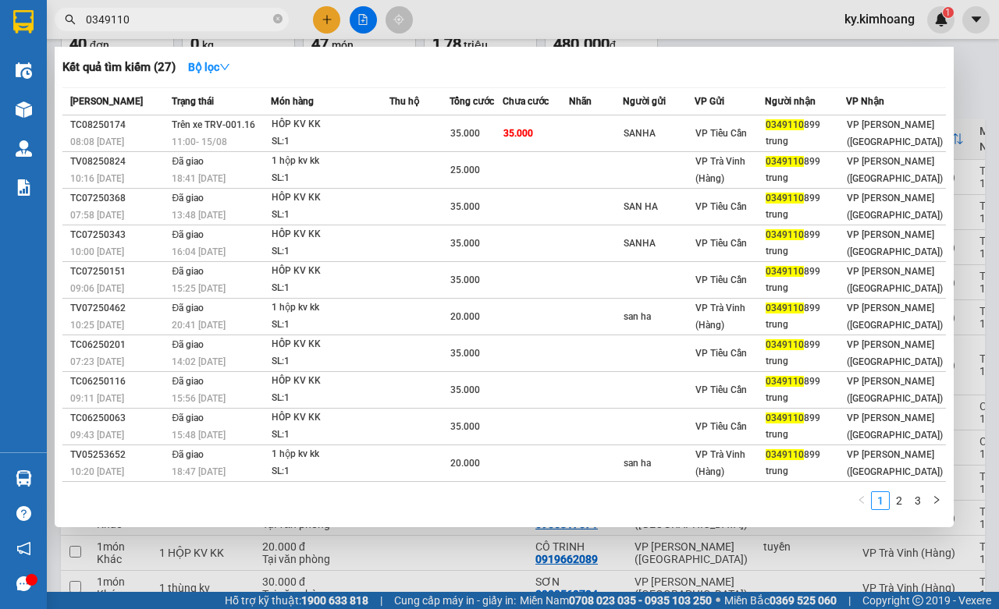
type input "0349110"
click at [636, 540] on div at bounding box center [499, 304] width 999 height 609
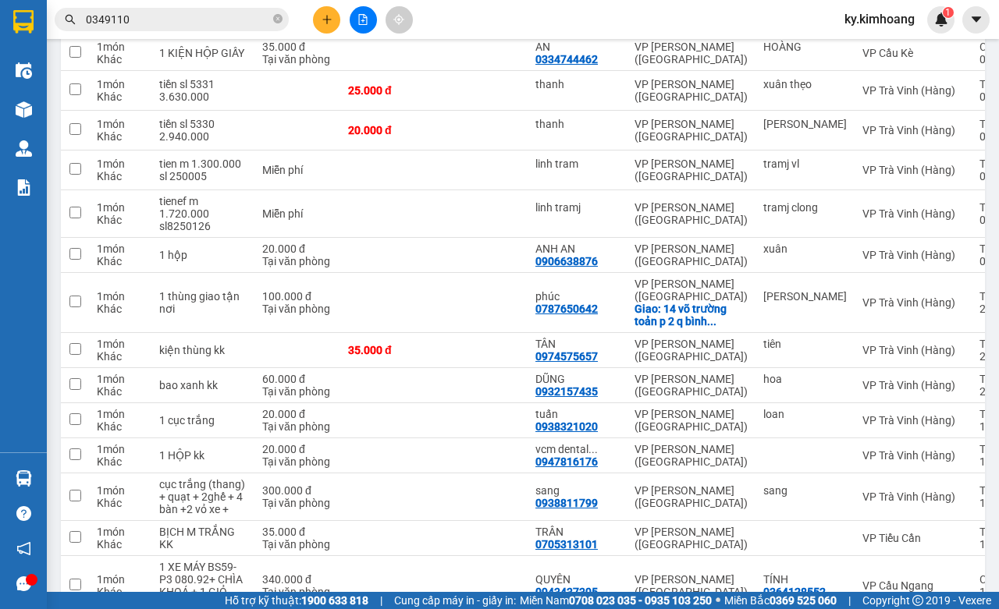
scroll to position [1293, 0]
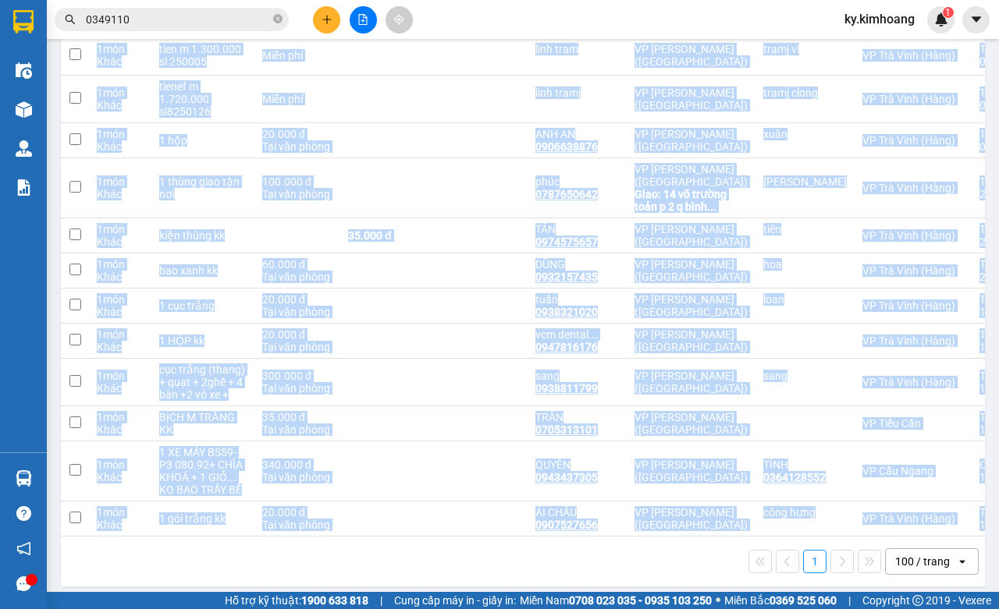
drag, startPoint x: 744, startPoint y: 529, endPoint x: 762, endPoint y: 525, distance: 18.4
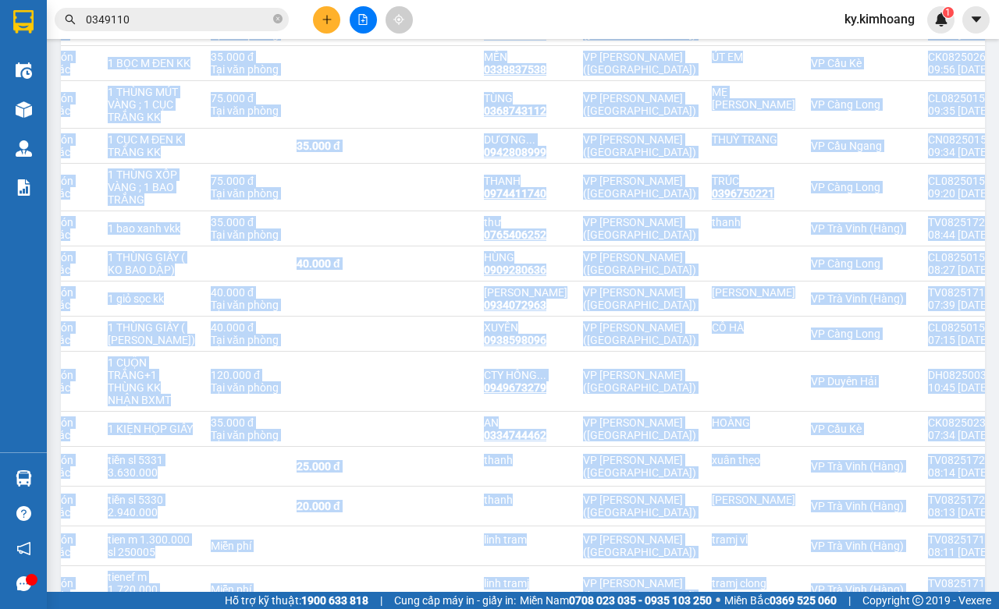
scroll to position [793, 0]
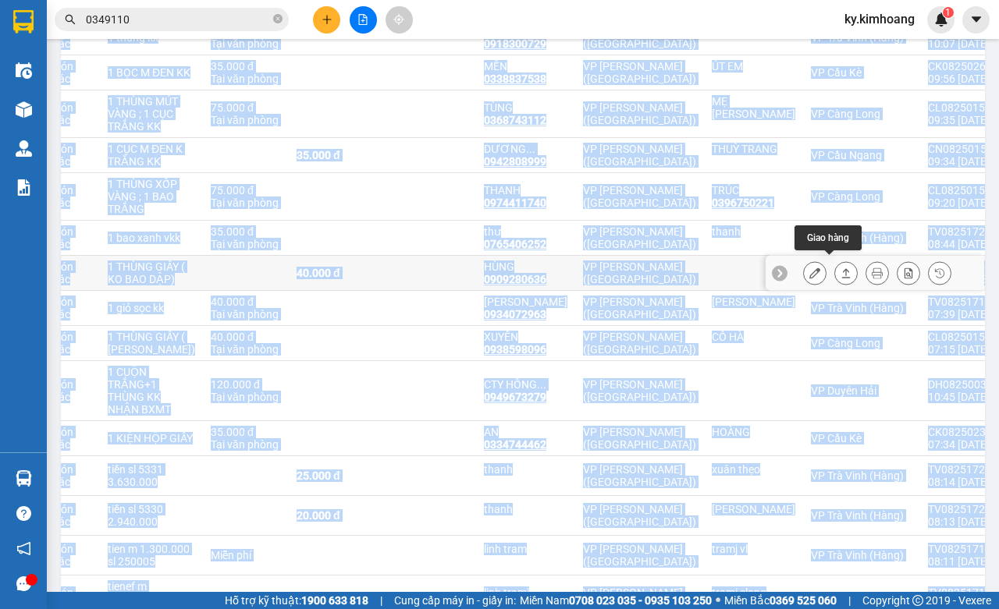
click at [840, 268] on icon at bounding box center [845, 273] width 11 height 11
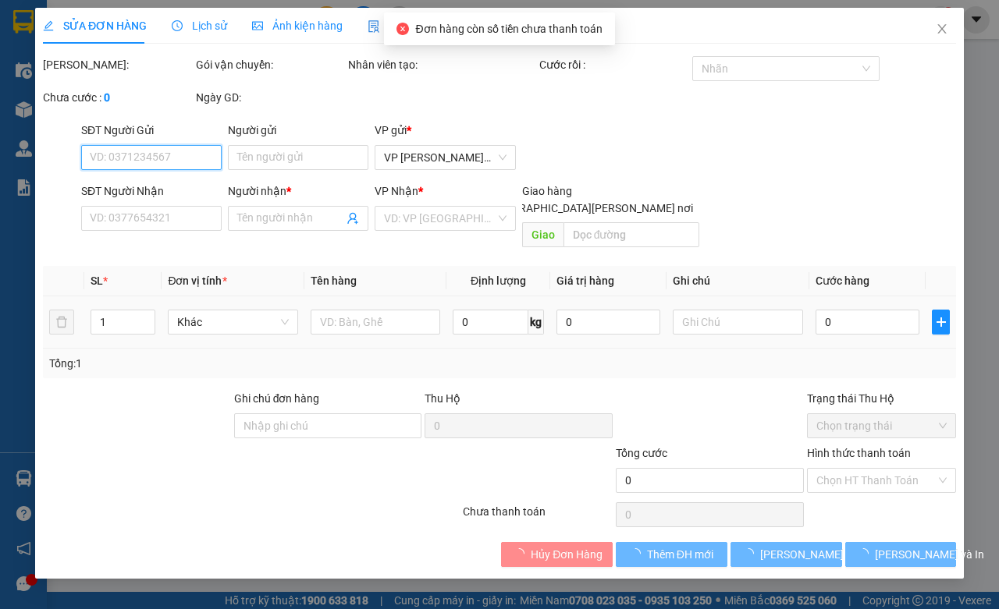
type input "0909280636"
type input "HÙNG"
type input "40.000"
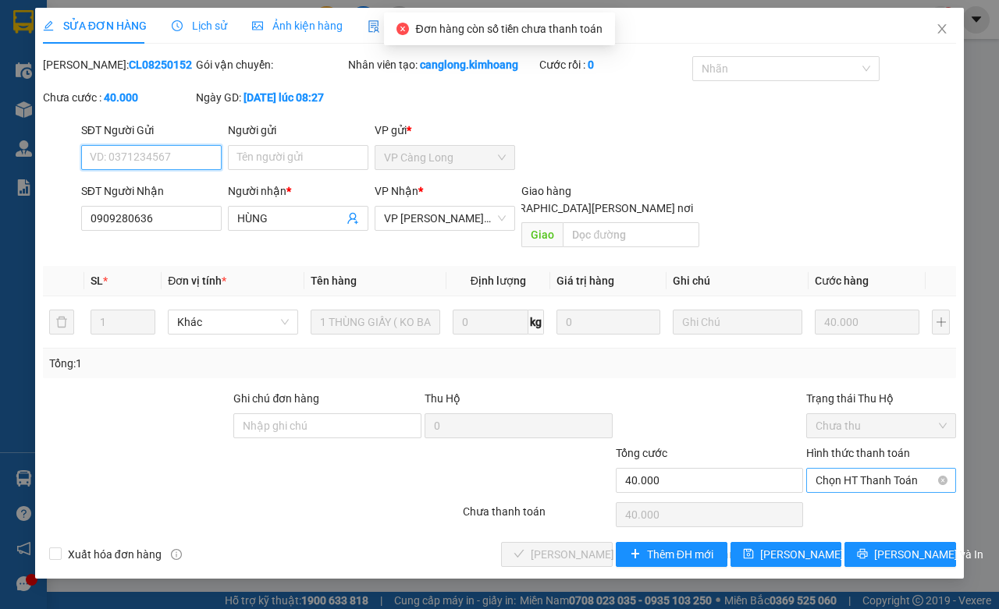
click at [890, 474] on span "Chọn HT Thanh Toán" at bounding box center [881, 480] width 131 height 23
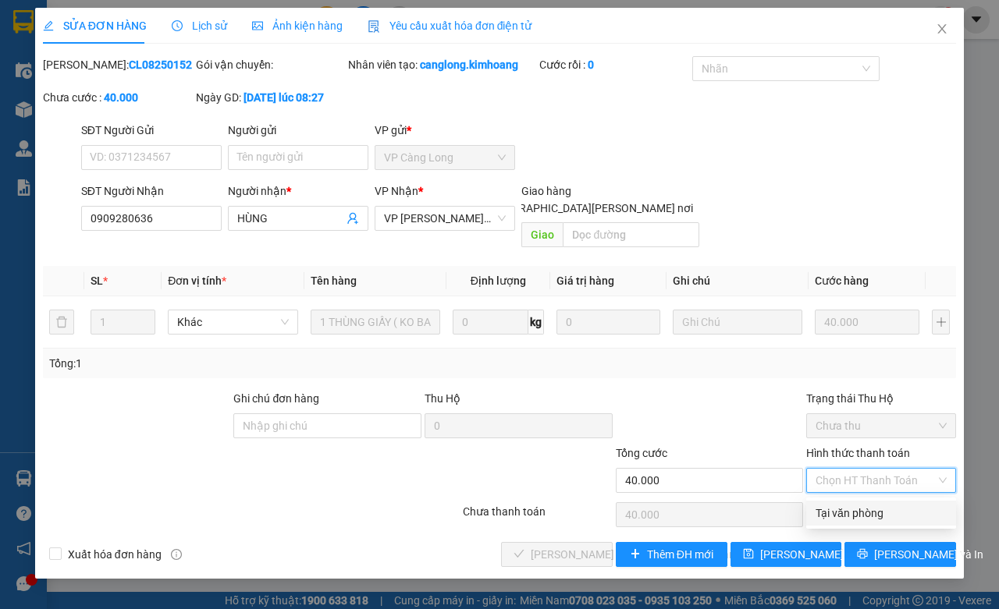
click at [862, 507] on div "Tại văn phòng" at bounding box center [881, 513] width 131 height 17
type input "0"
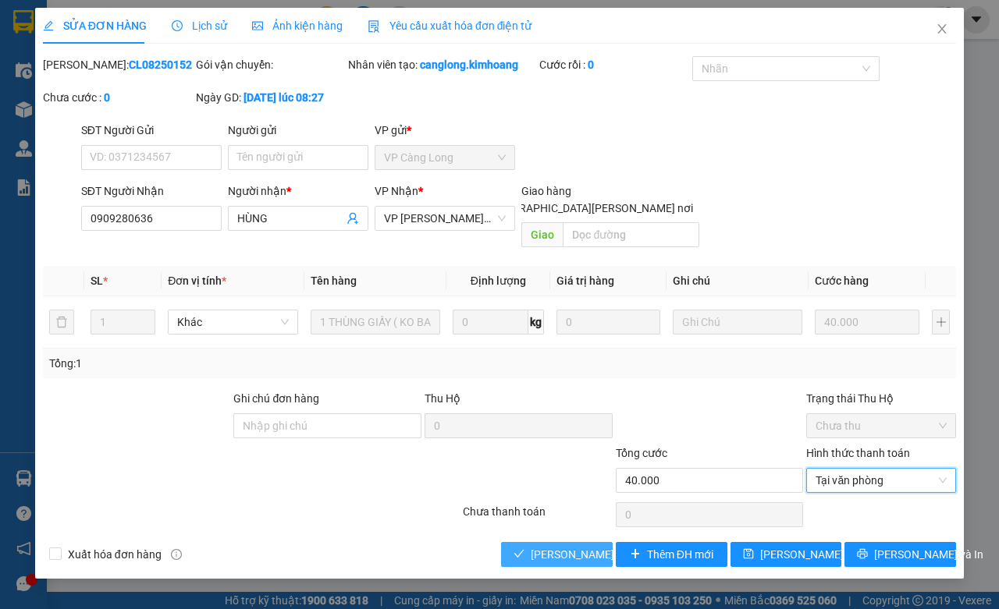
click at [562, 563] on span "[PERSON_NAME] và Giao hàng" at bounding box center [636, 554] width 211 height 17
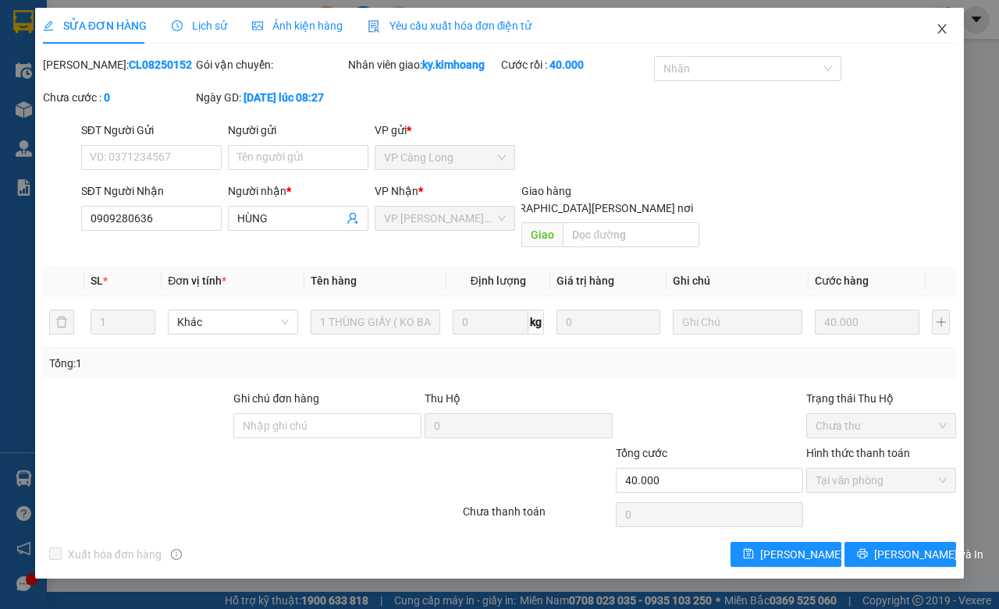
click at [942, 31] on icon "close" at bounding box center [942, 29] width 12 height 12
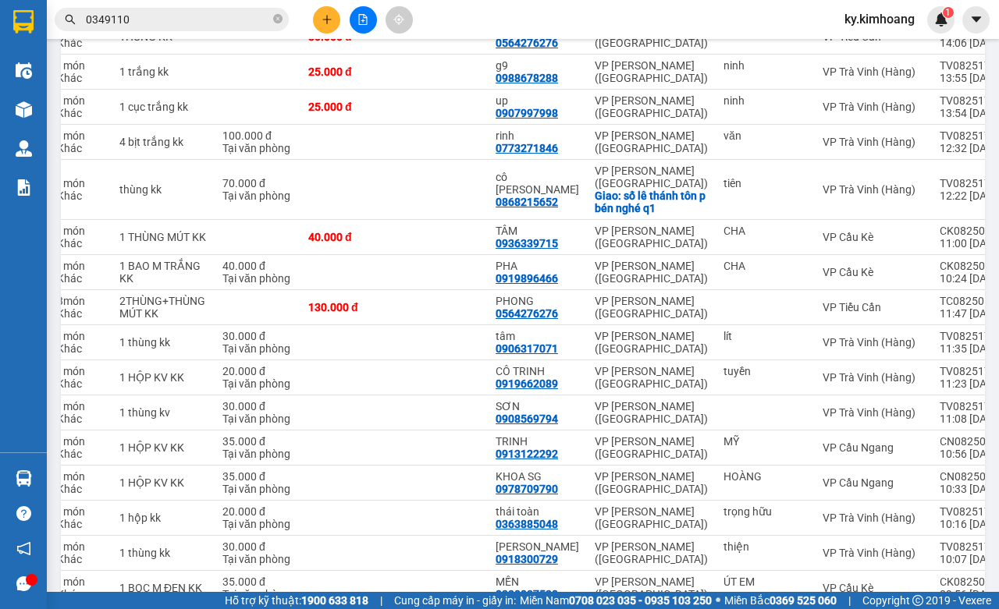
scroll to position [271, 0]
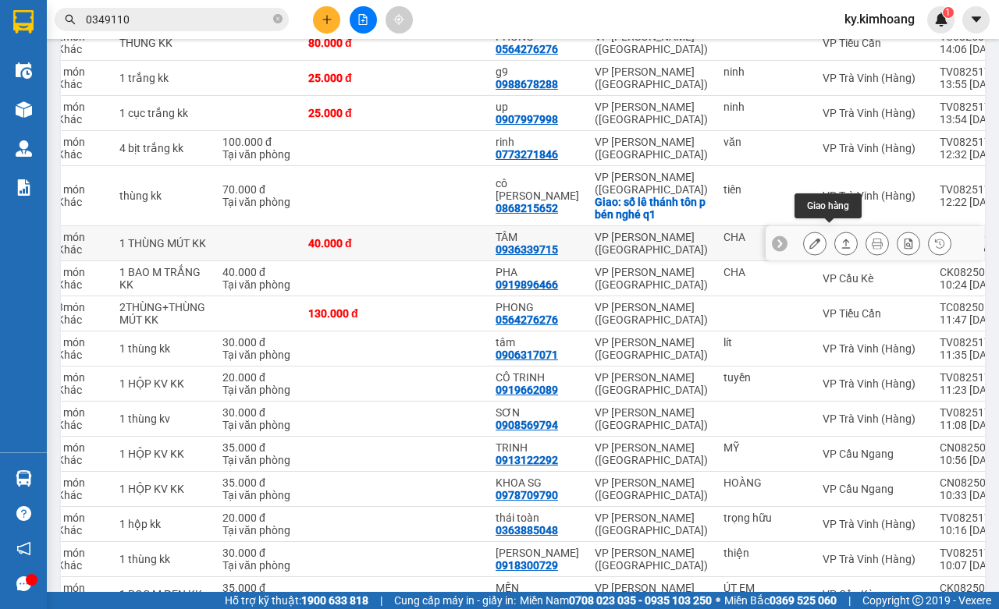
click at [840, 238] on icon at bounding box center [845, 243] width 11 height 11
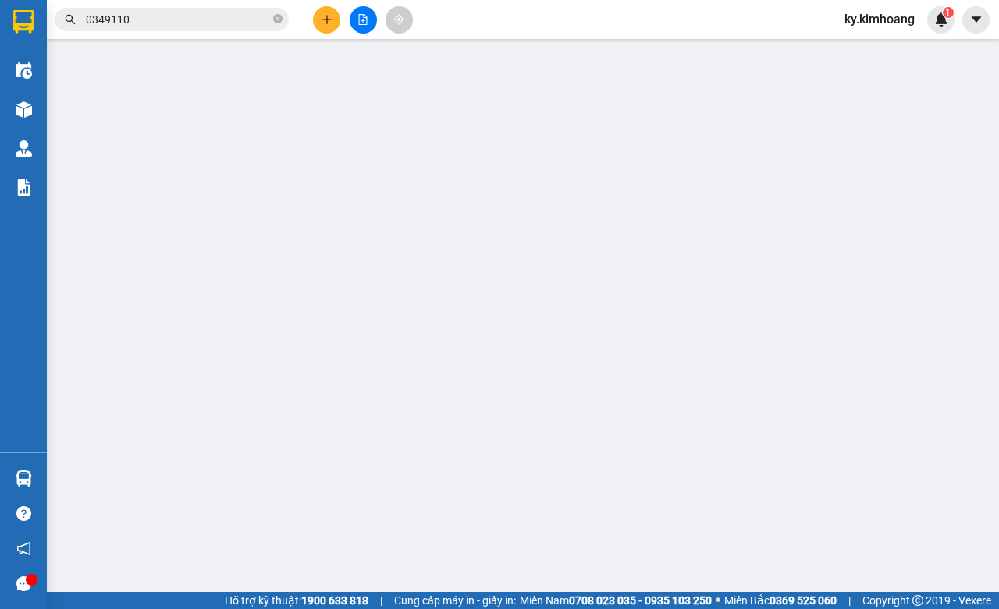
type input "CHA"
type input "0936339715"
type input "TÂM"
type input "40.000"
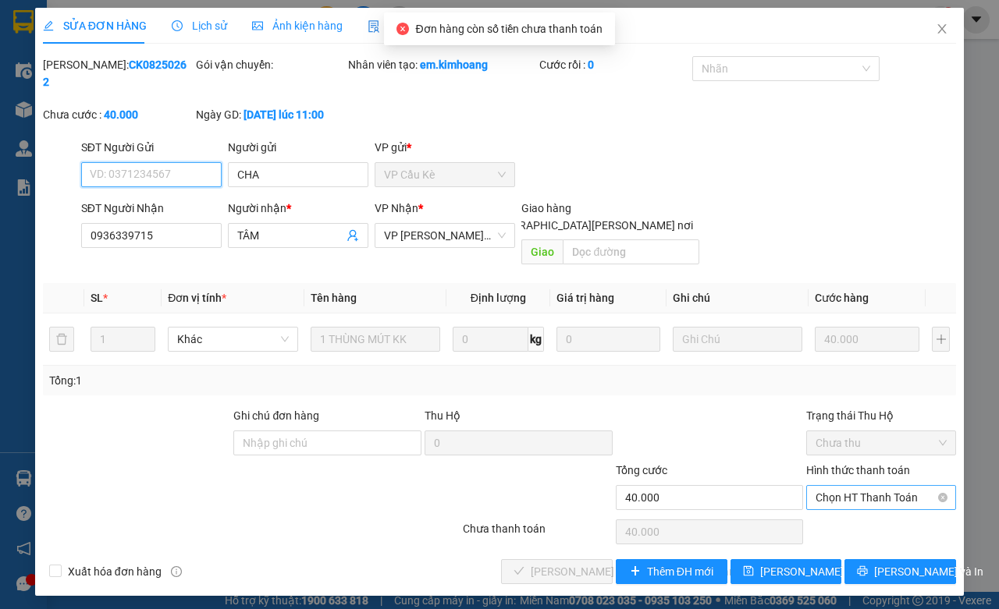
click at [872, 486] on span "Chọn HT Thanh Toán" at bounding box center [881, 497] width 131 height 23
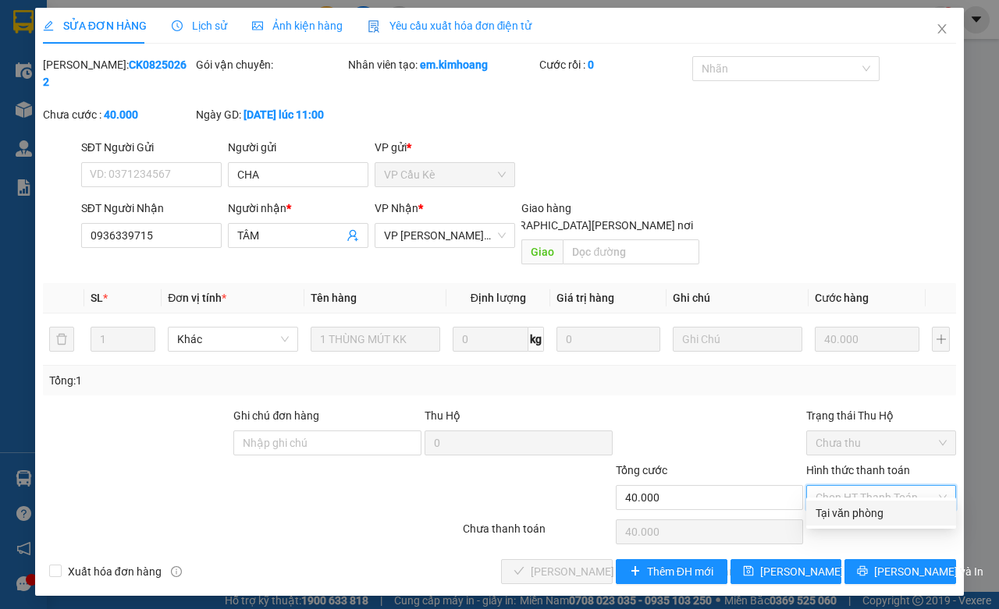
click at [868, 511] on div "Tại văn phòng" at bounding box center [881, 513] width 131 height 17
type input "0"
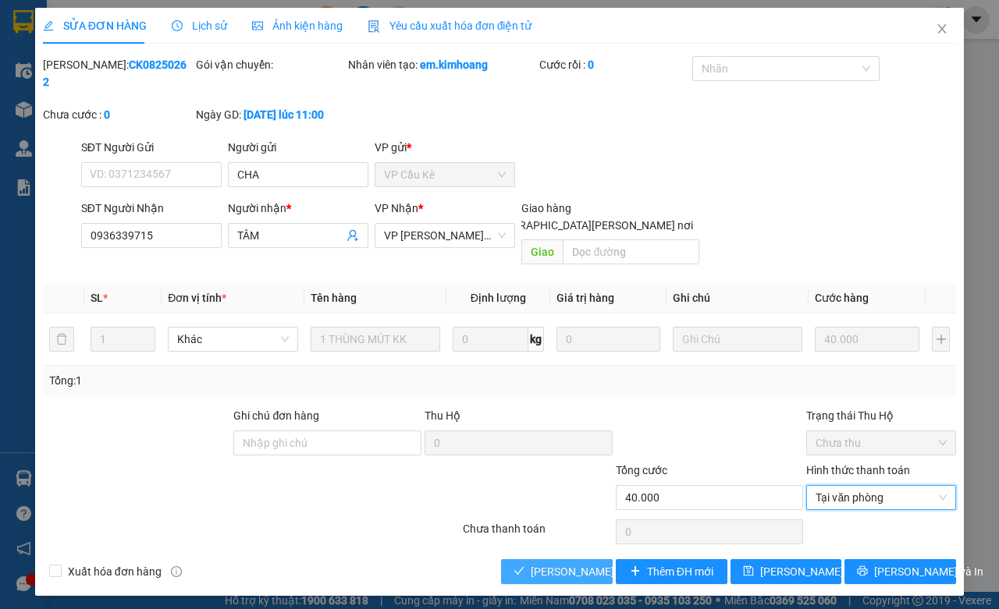
click at [574, 563] on span "[PERSON_NAME] và Giao hàng" at bounding box center [636, 571] width 211 height 17
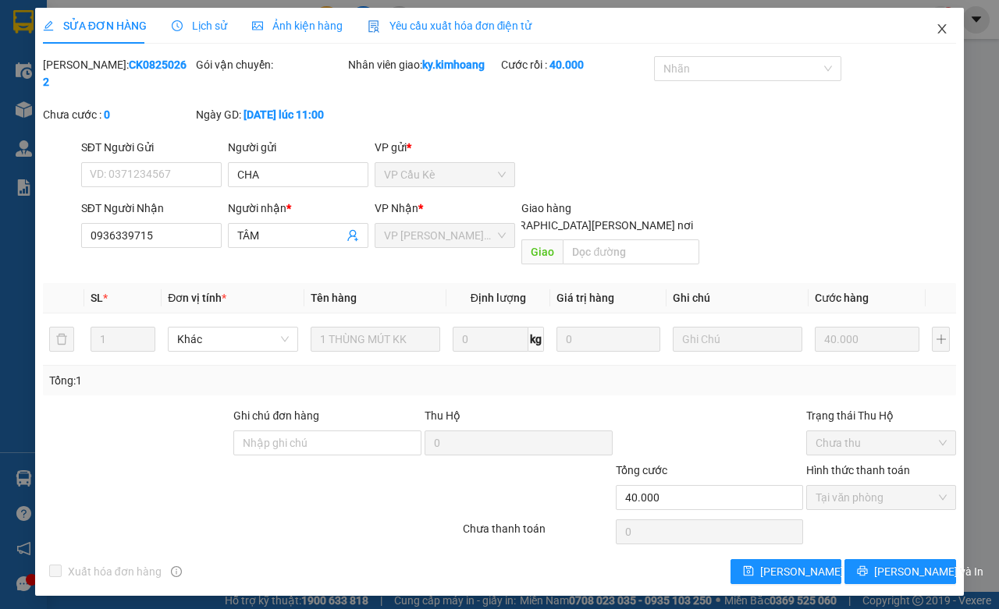
click at [941, 24] on icon "close" at bounding box center [942, 29] width 12 height 12
click at [941, 32] on div "1" at bounding box center [940, 19] width 27 height 27
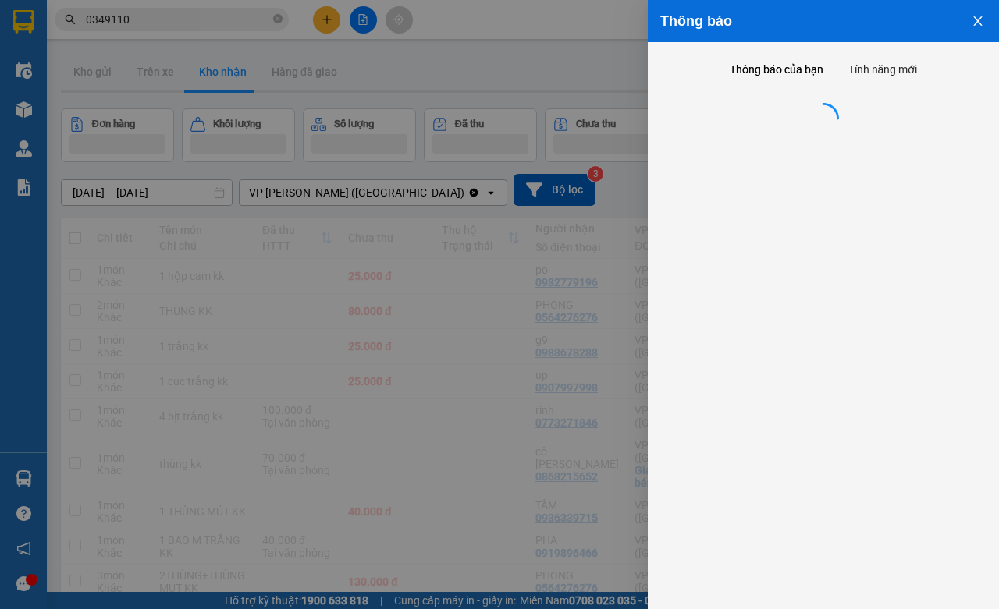
click at [576, 86] on div at bounding box center [499, 304] width 999 height 609
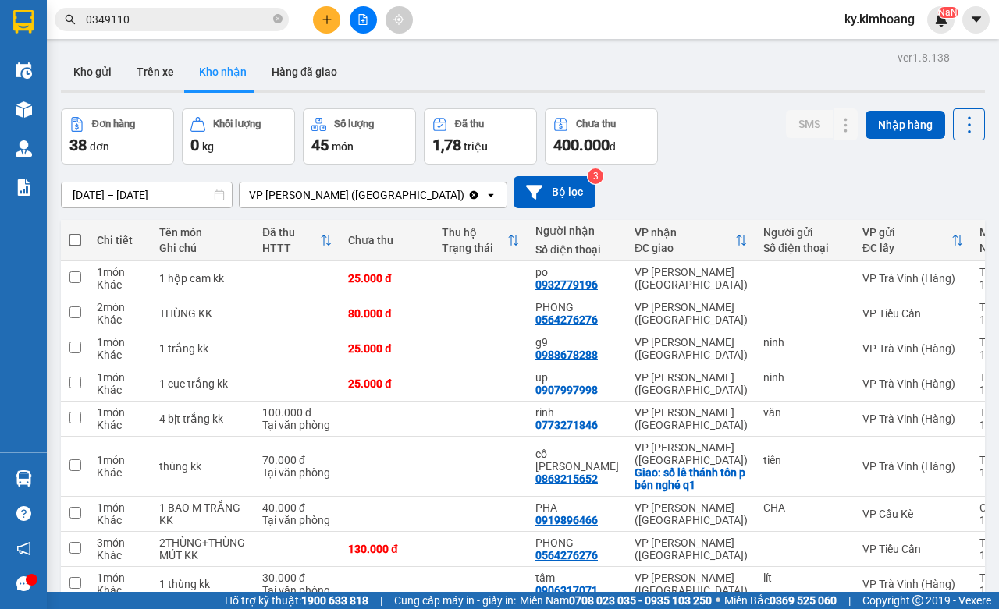
drag, startPoint x: 997, startPoint y: 205, endPoint x: 973, endPoint y: 207, distance: 24.2
click at [997, 213] on body "Kết quả tìm kiếm ( 27 ) Bộ lọc Mã ĐH Trạng thái Món hàng Thu hộ Tổng cước Chưa …" at bounding box center [499, 304] width 999 height 609
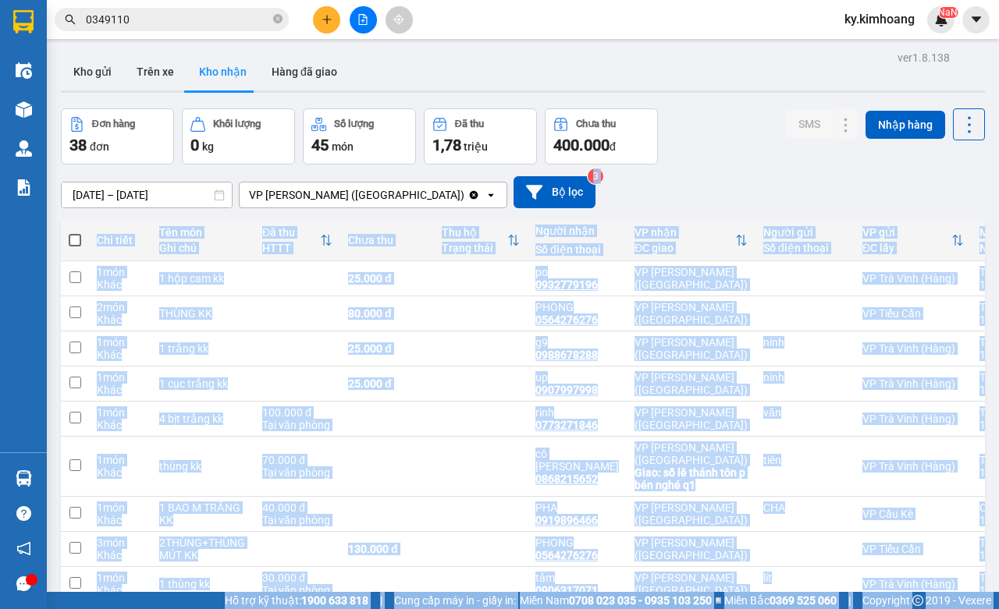
click at [865, 195] on div "14/08/2025 – 14/08/2025 Press the down arrow key to interact with the calendar …" at bounding box center [523, 192] width 924 height 32
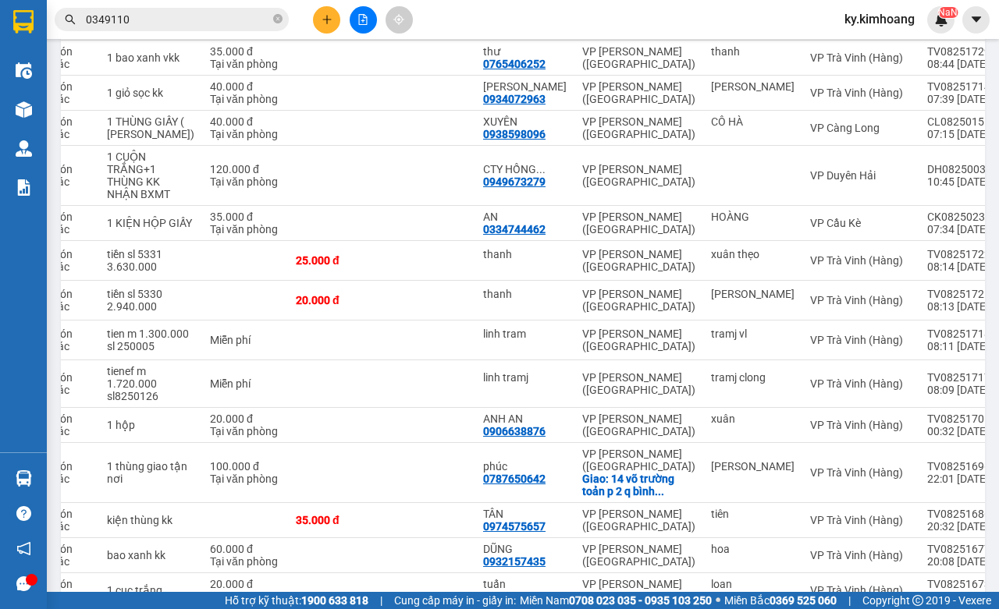
scroll to position [941, 0]
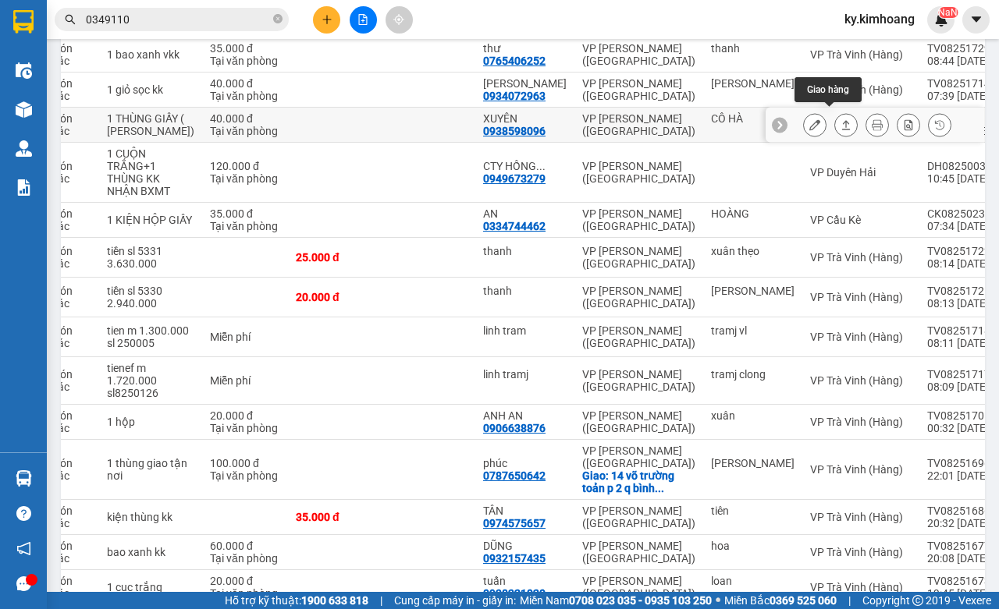
click at [842, 120] on icon at bounding box center [846, 124] width 9 height 9
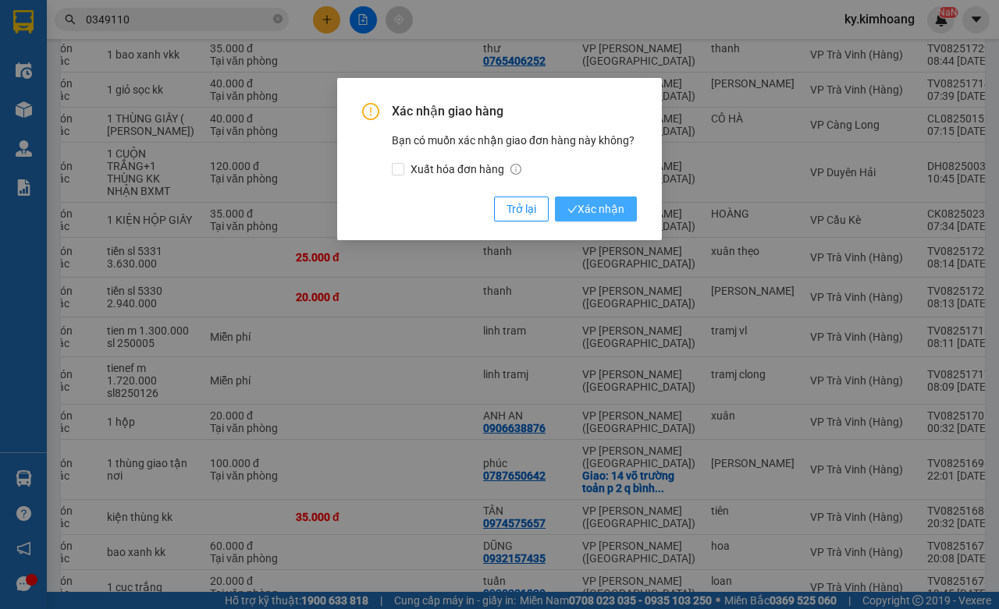
click at [578, 211] on span "Xác nhận" at bounding box center [595, 209] width 57 height 17
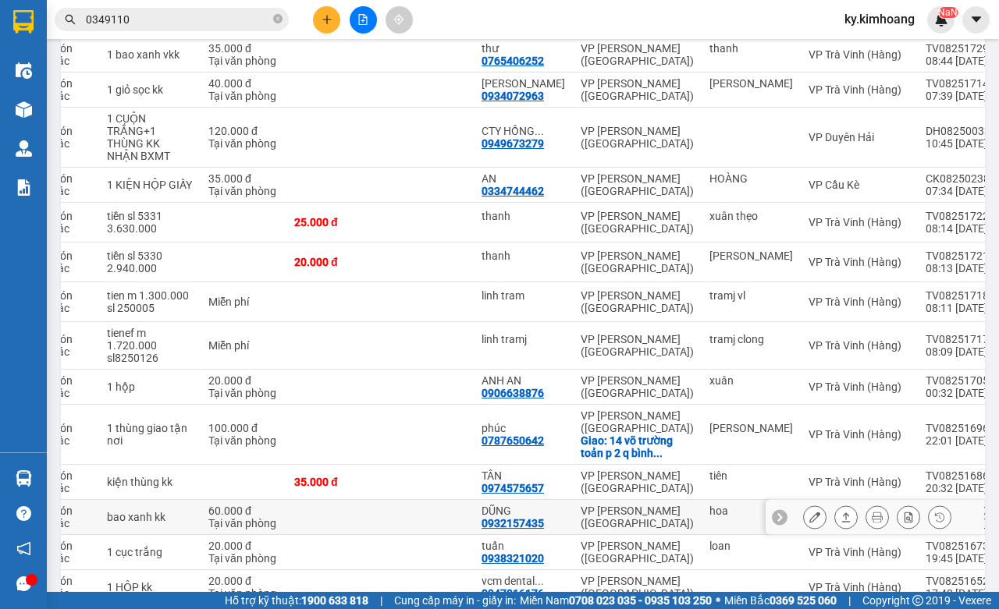
click at [840, 512] on icon at bounding box center [845, 517] width 11 height 11
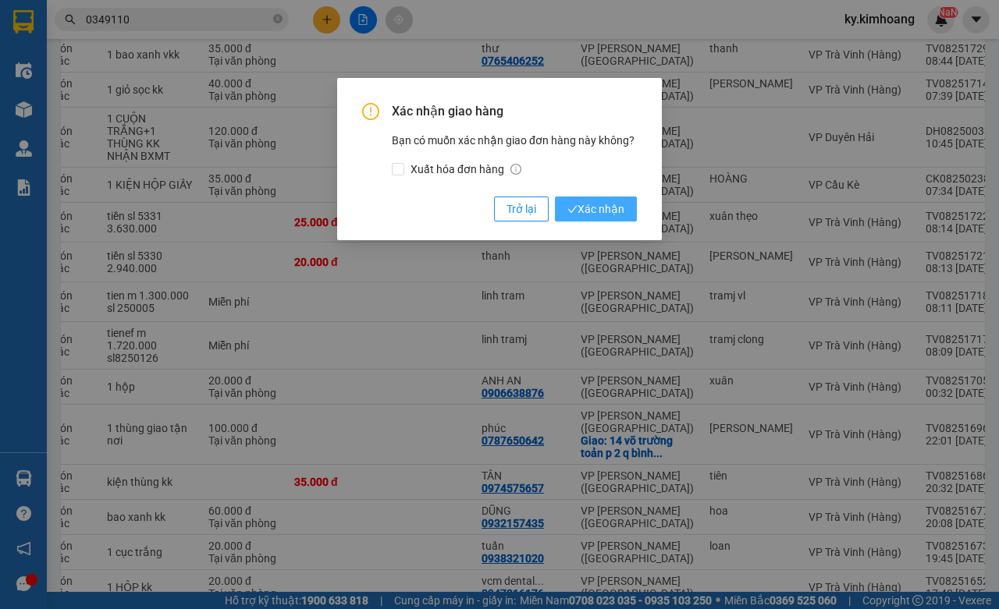
click at [629, 207] on button "Xác nhận" at bounding box center [596, 209] width 82 height 25
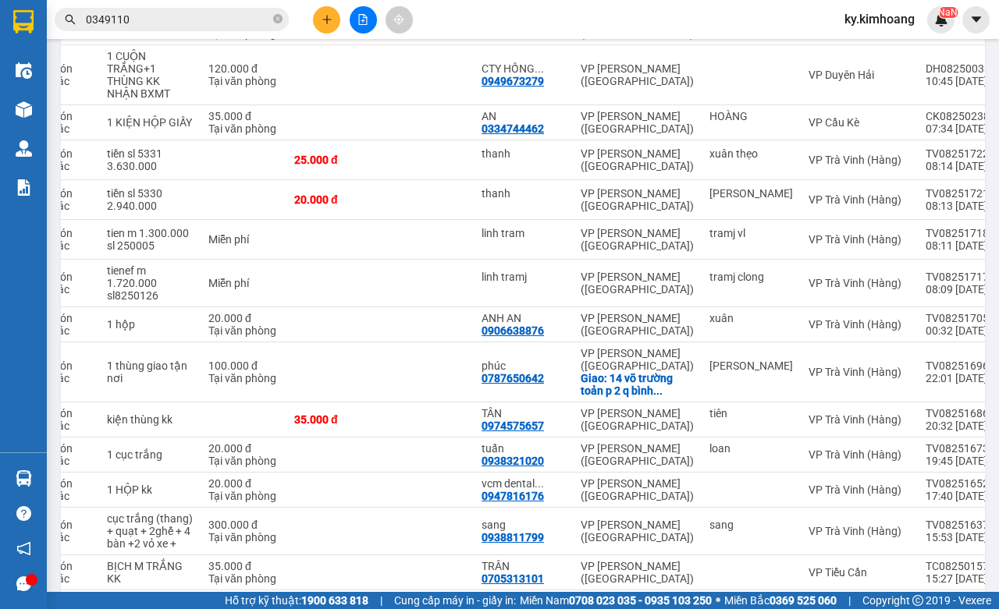
scroll to position [1022, 0]
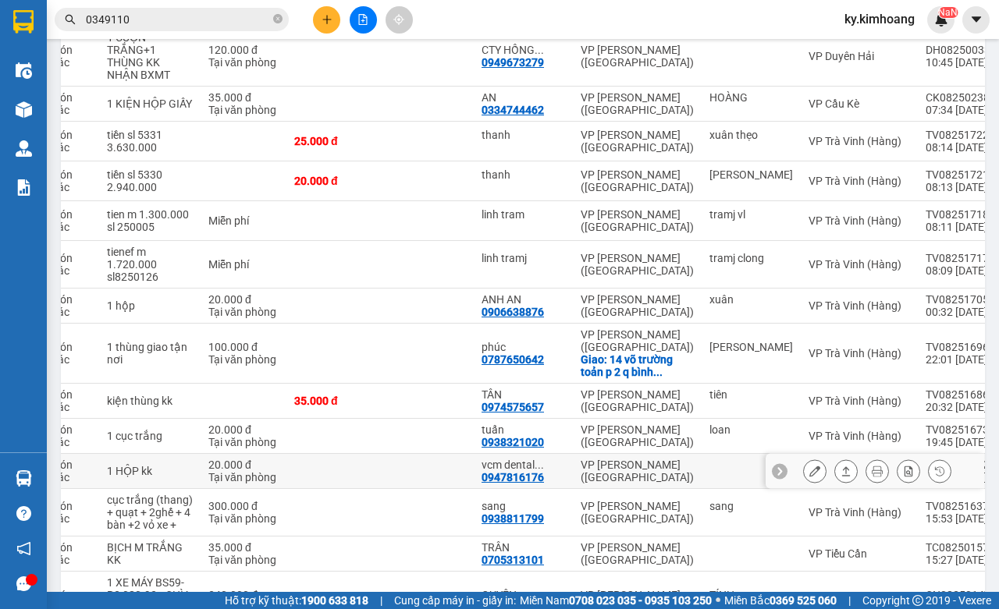
click at [840, 466] on icon at bounding box center [845, 471] width 11 height 11
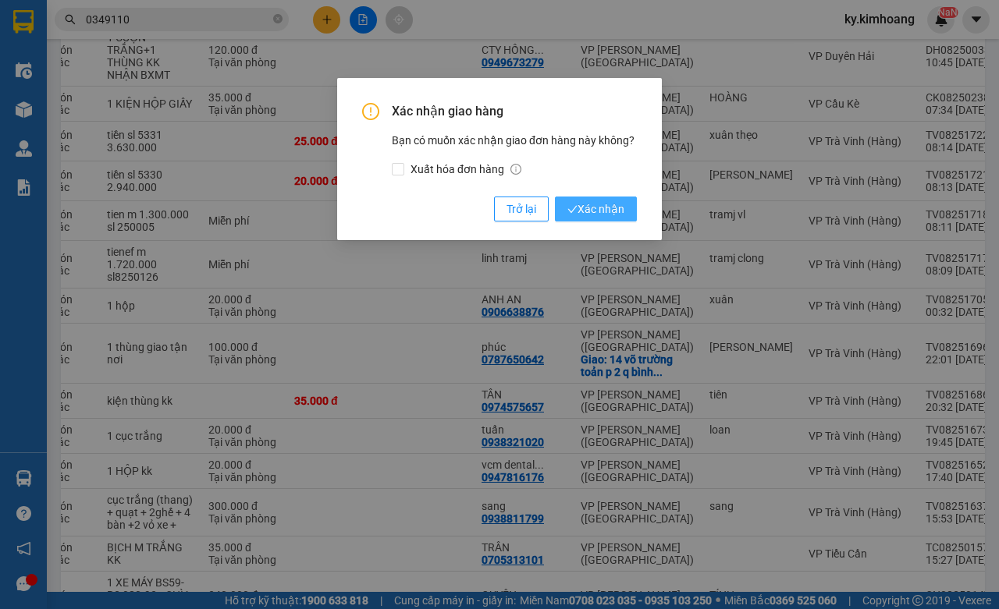
click at [613, 205] on span "Xác nhận" at bounding box center [595, 209] width 57 height 17
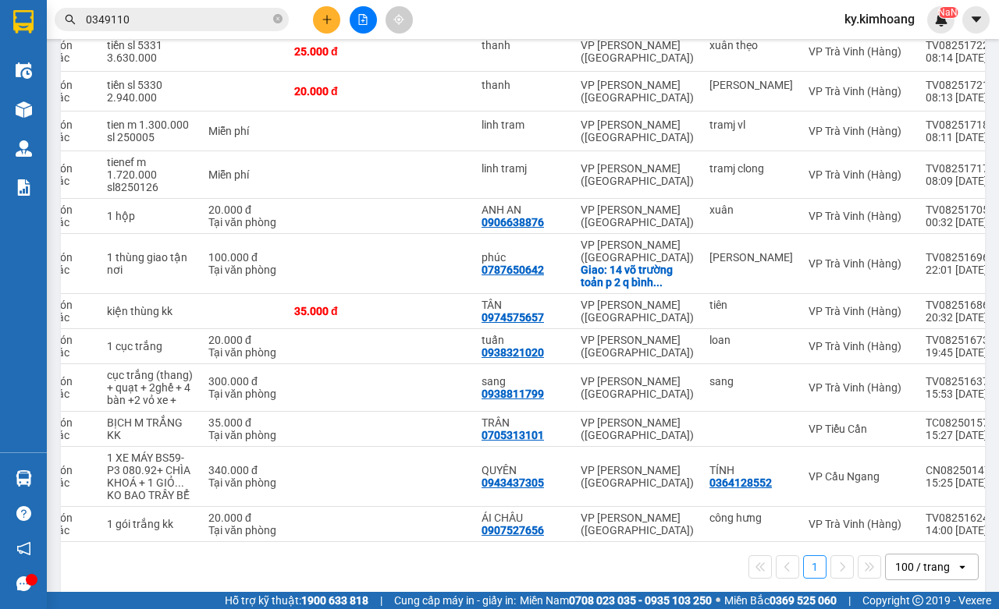
scroll to position [1118, 0]
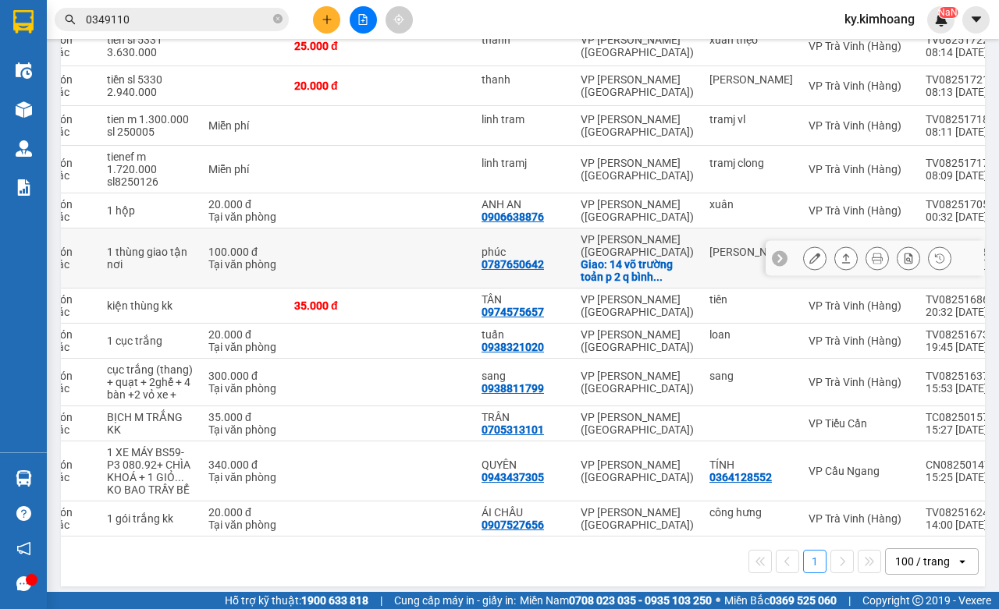
click at [835, 247] on button at bounding box center [846, 258] width 22 height 27
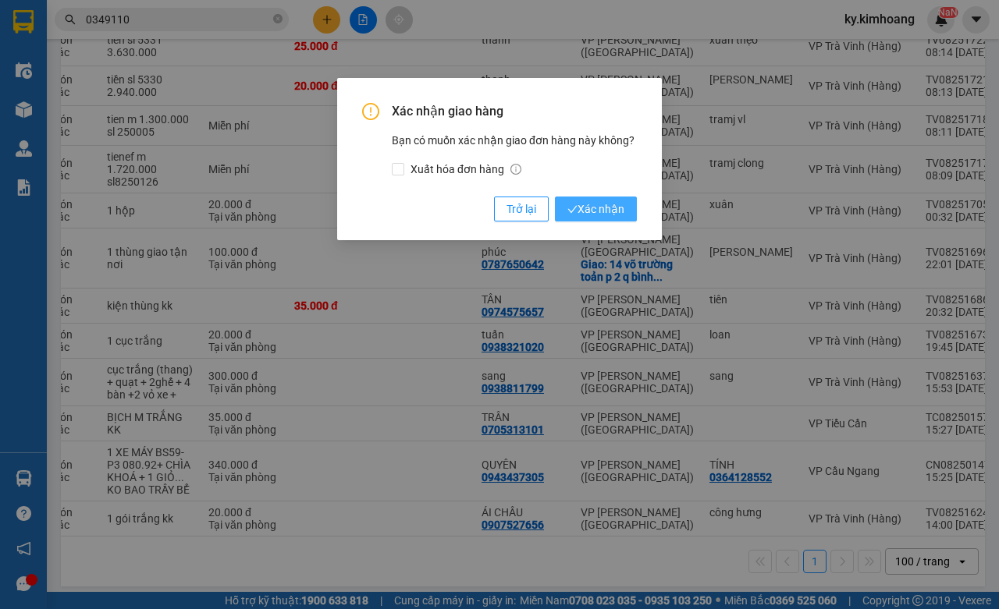
click at [619, 205] on span "Xác nhận" at bounding box center [595, 209] width 57 height 17
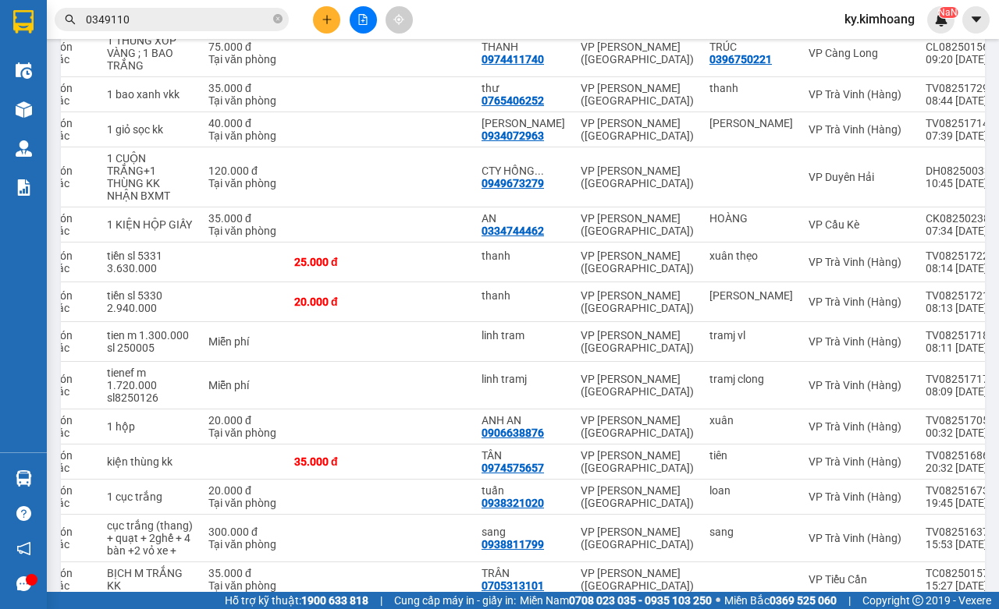
scroll to position [860, 0]
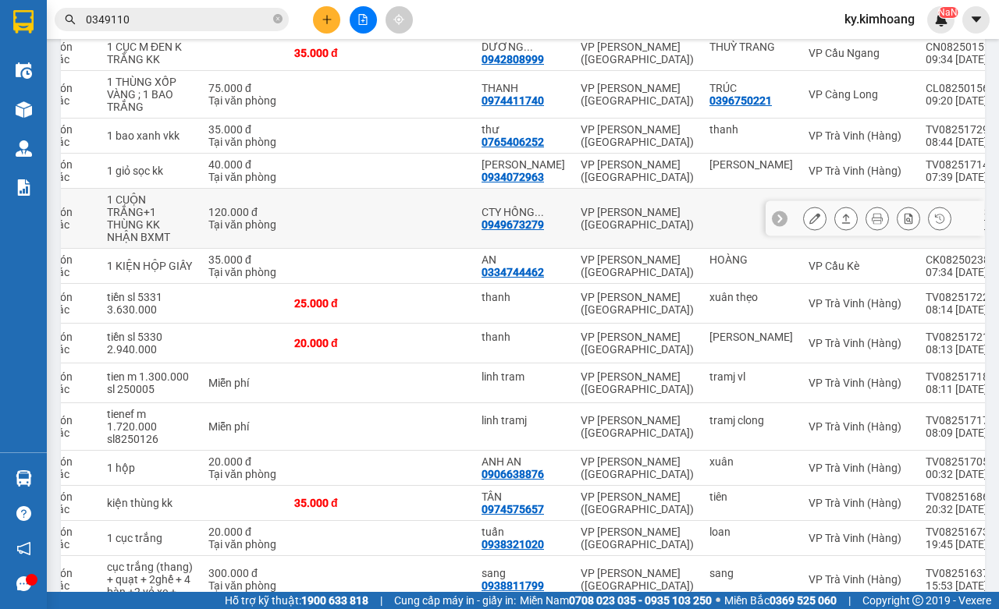
click at [835, 211] on button at bounding box center [846, 218] width 22 height 27
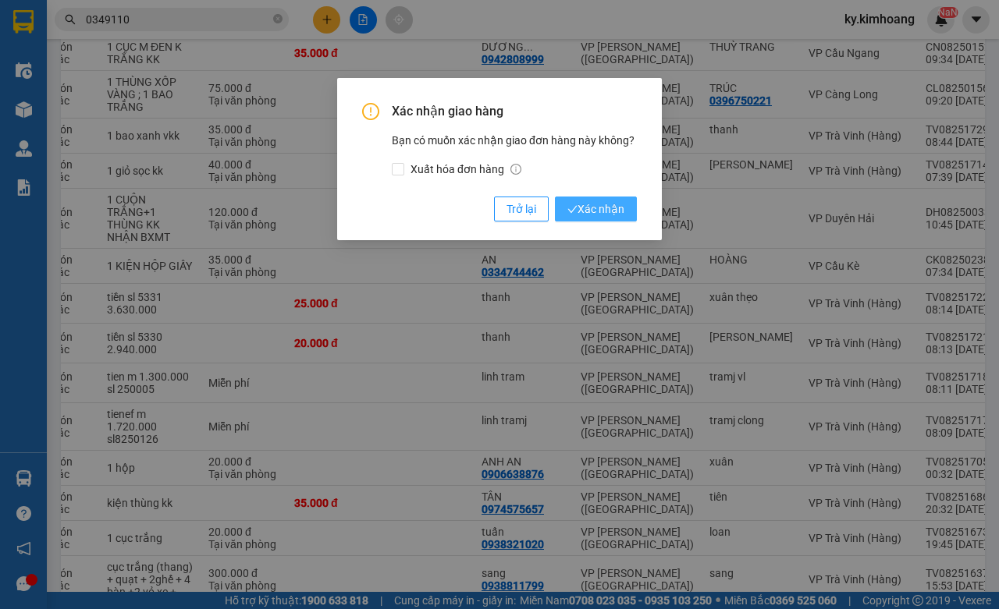
click at [592, 204] on span "Xác nhận" at bounding box center [595, 209] width 57 height 17
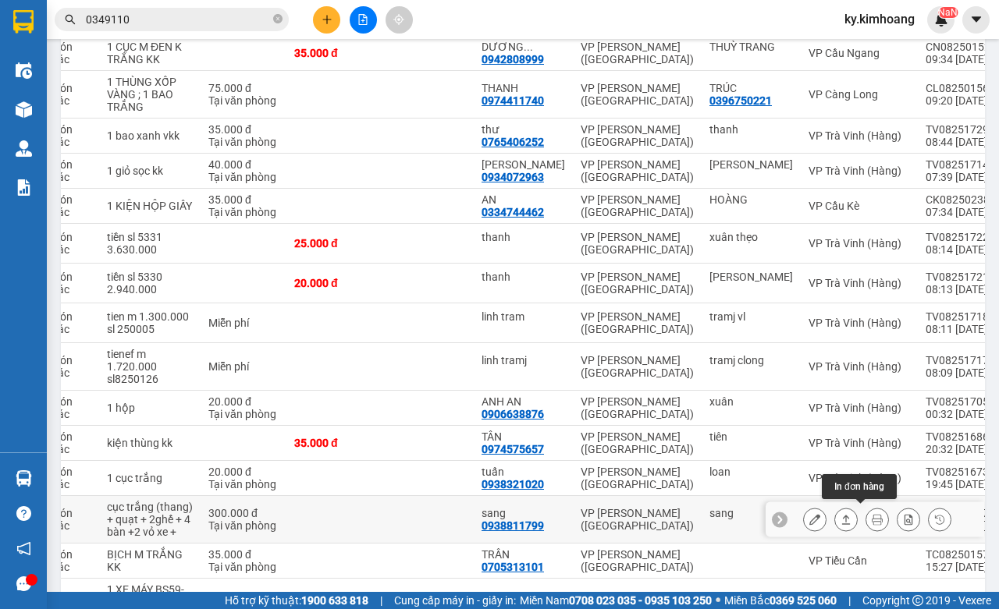
click at [872, 514] on icon at bounding box center [877, 519] width 11 height 11
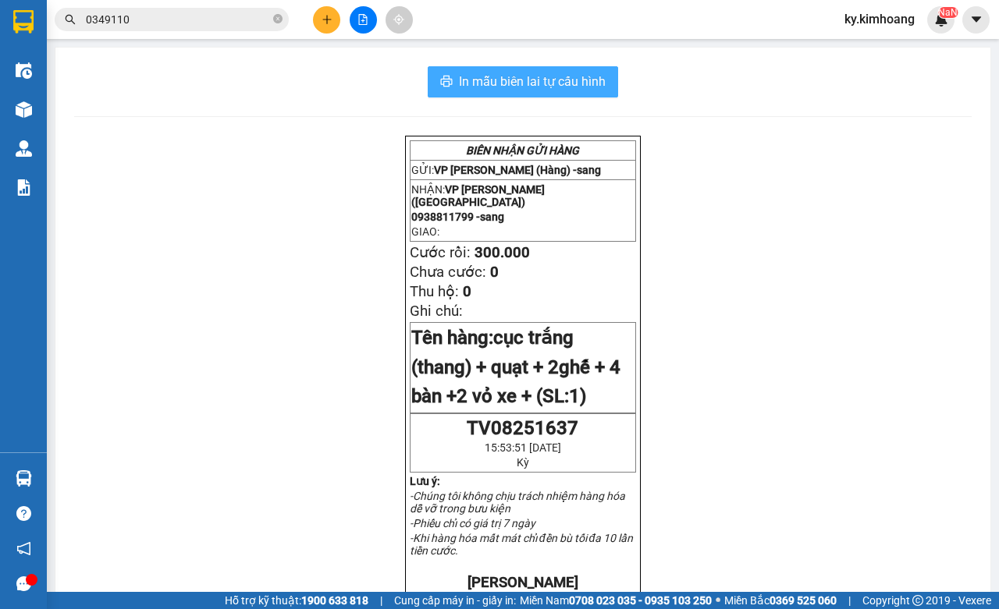
drag, startPoint x: 556, startPoint y: 80, endPoint x: 536, endPoint y: 80, distance: 19.5
click at [555, 82] on span "In mẫu biên lai tự cấu hình" at bounding box center [532, 82] width 147 height 20
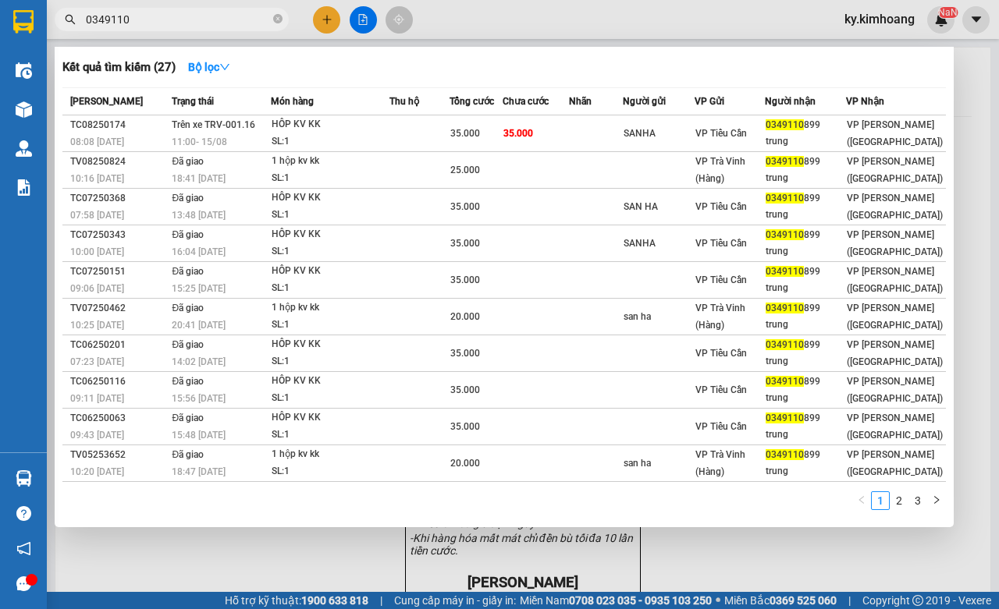
click at [194, 26] on input "0349110" at bounding box center [178, 19] width 184 height 17
type input "5"
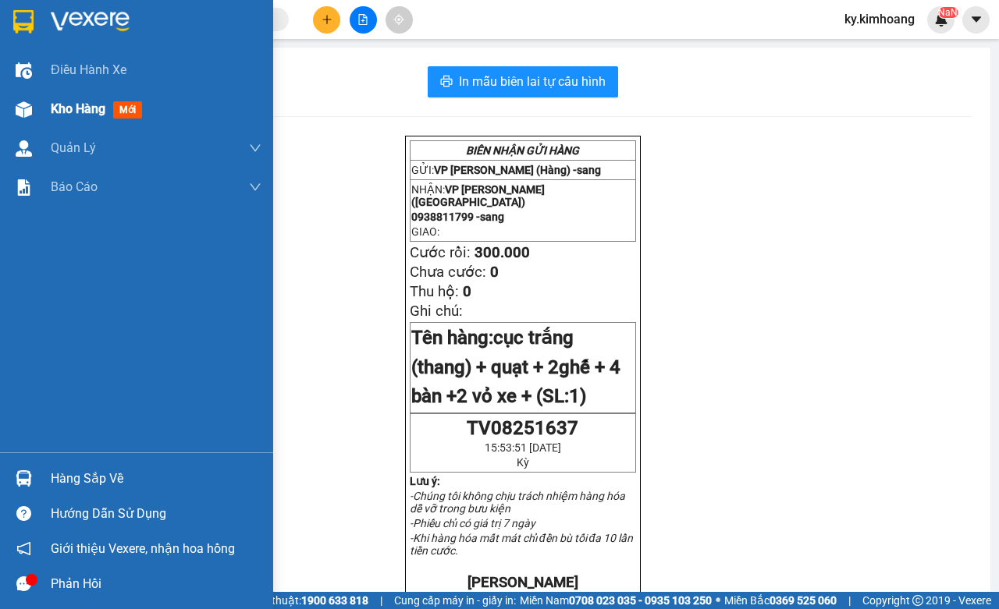
click at [45, 112] on div "Kho hàng mới" at bounding box center [136, 109] width 273 height 39
click at [65, 106] on span "Kho hàng" at bounding box center [78, 108] width 55 height 15
click at [78, 112] on span "Kho hàng" at bounding box center [78, 108] width 55 height 15
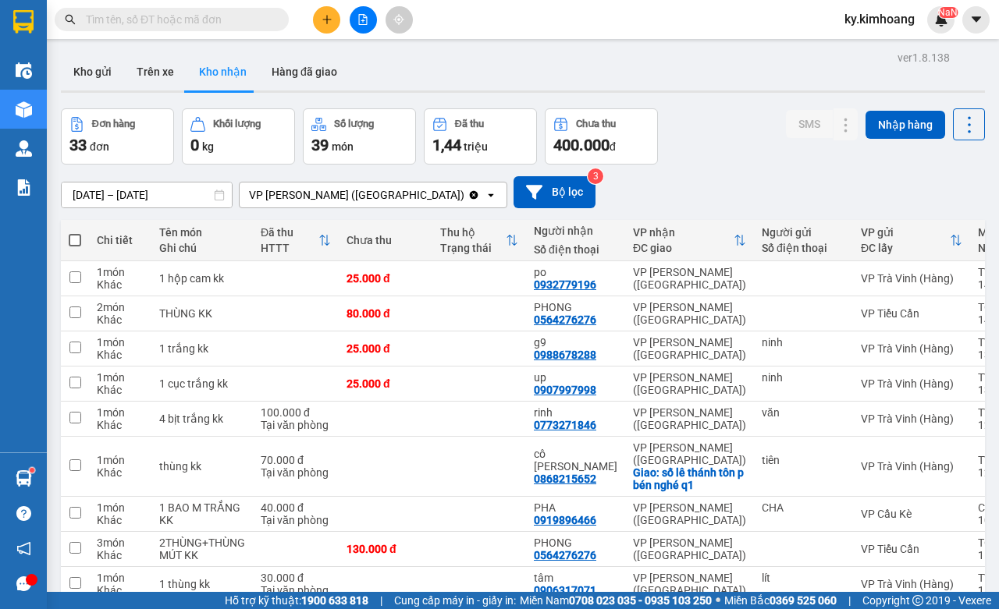
click at [213, 16] on input "text" at bounding box center [178, 19] width 184 height 17
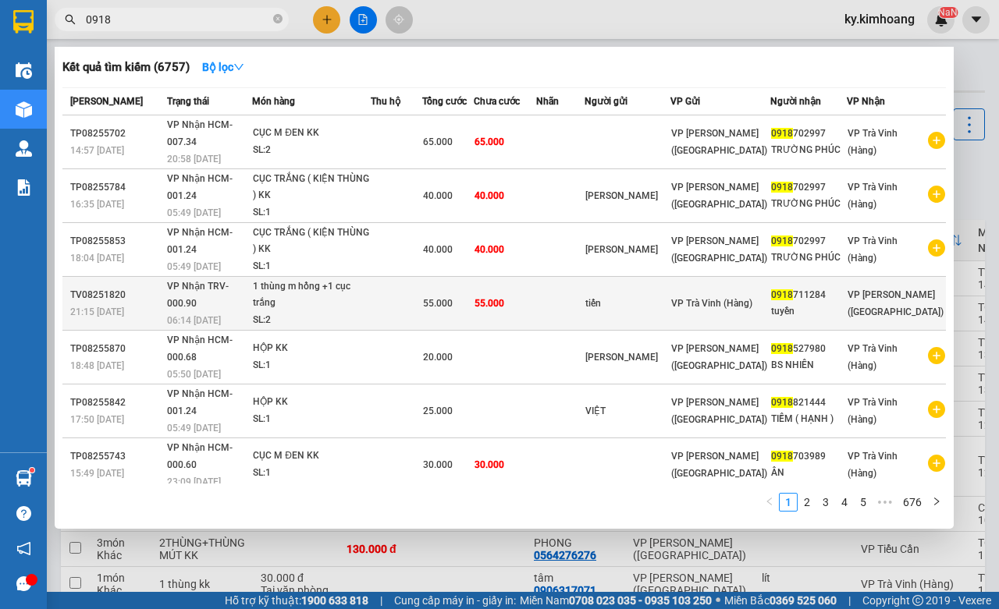
type input "0918"
click at [828, 287] on div "0918 711284" at bounding box center [808, 295] width 75 height 16
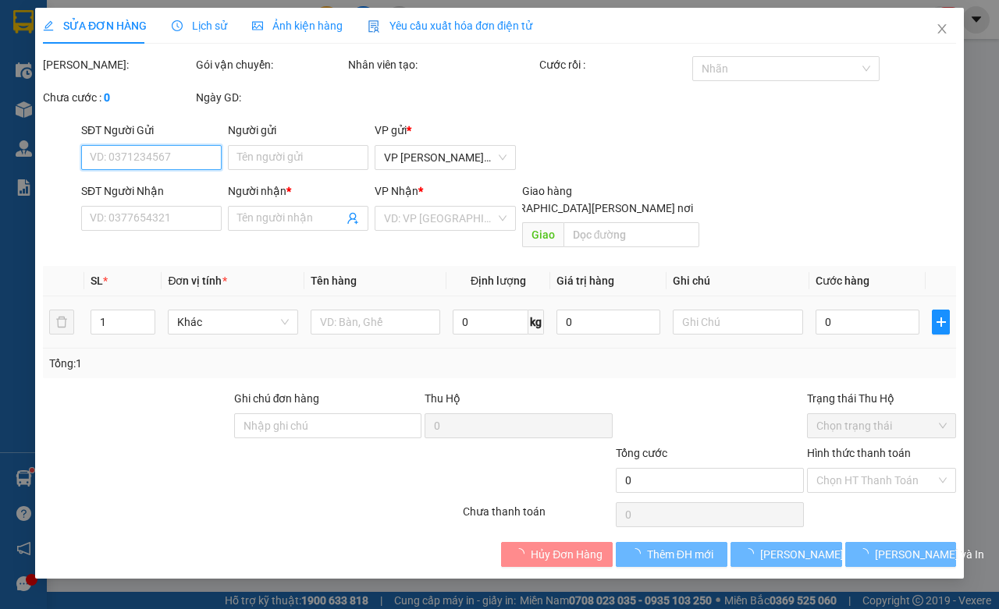
type input "tiến"
type input "0918711284"
type input "tuyền"
type input "55.000"
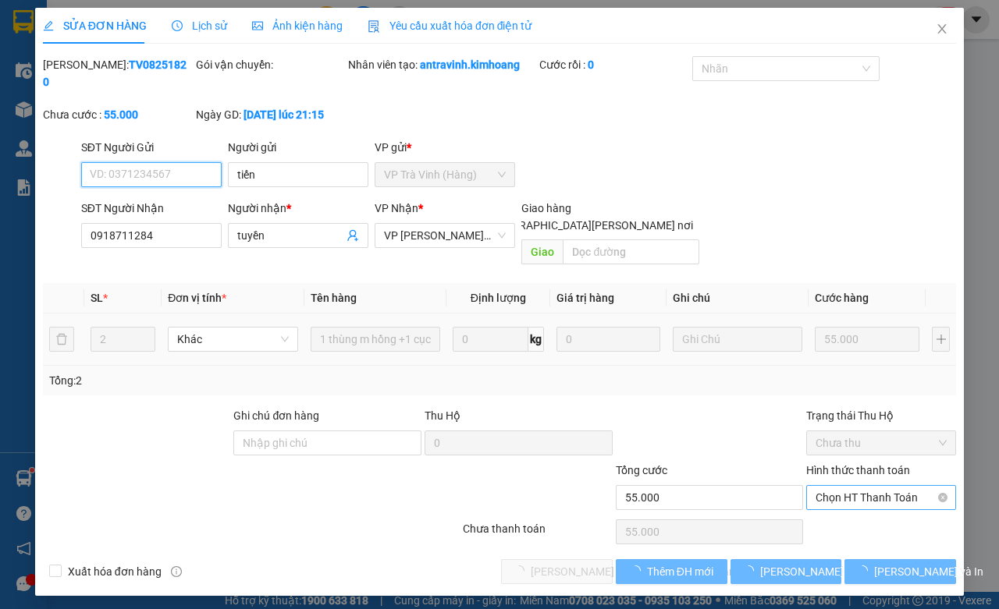
click at [859, 486] on span "Chọn HT Thanh Toán" at bounding box center [881, 497] width 131 height 23
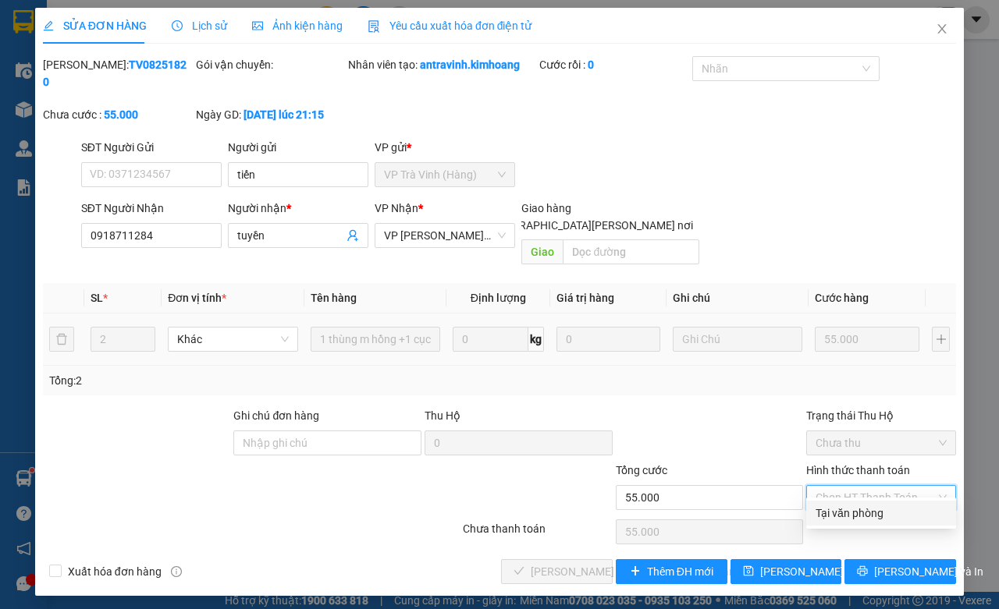
click at [857, 513] on div "Tại văn phòng" at bounding box center [881, 513] width 131 height 17
type input "0"
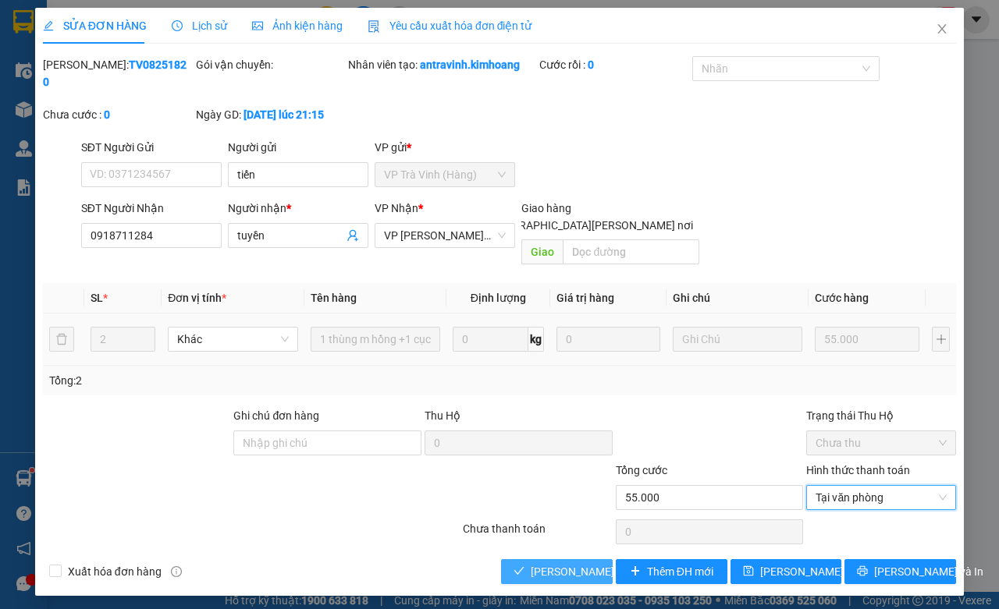
click at [595, 560] on button "[PERSON_NAME] và Giao hàng" at bounding box center [557, 572] width 112 height 25
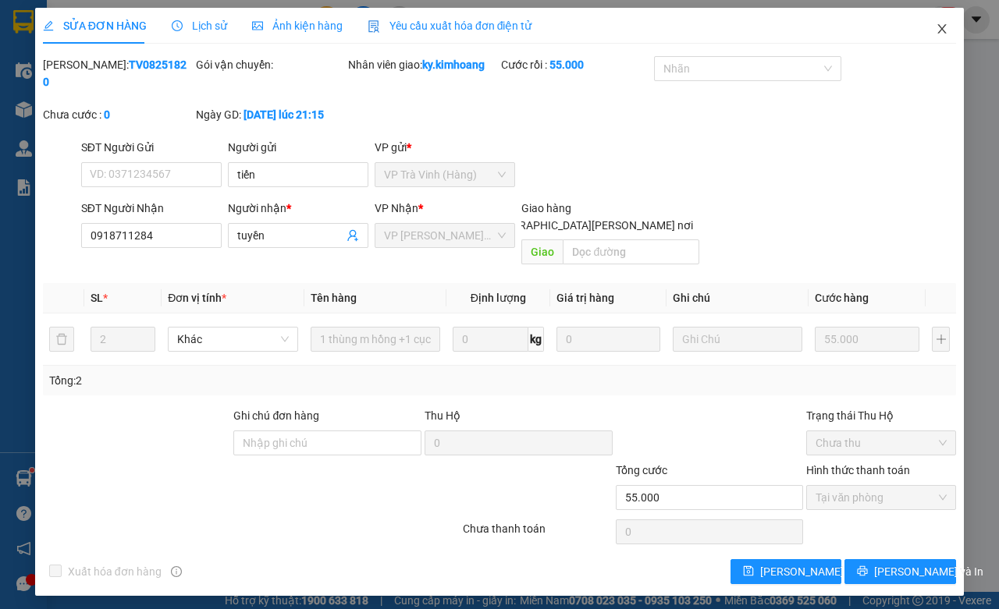
click at [949, 33] on span "Close" at bounding box center [942, 30] width 44 height 44
click at [939, 31] on div "NaN" at bounding box center [940, 19] width 27 height 27
click at [939, 31] on body "Kết quả tìm kiếm ( 6757 ) Bộ lọc Mã ĐH Trạng thái Món hàng Thu hộ Tổng cước Chư…" at bounding box center [499, 304] width 999 height 609
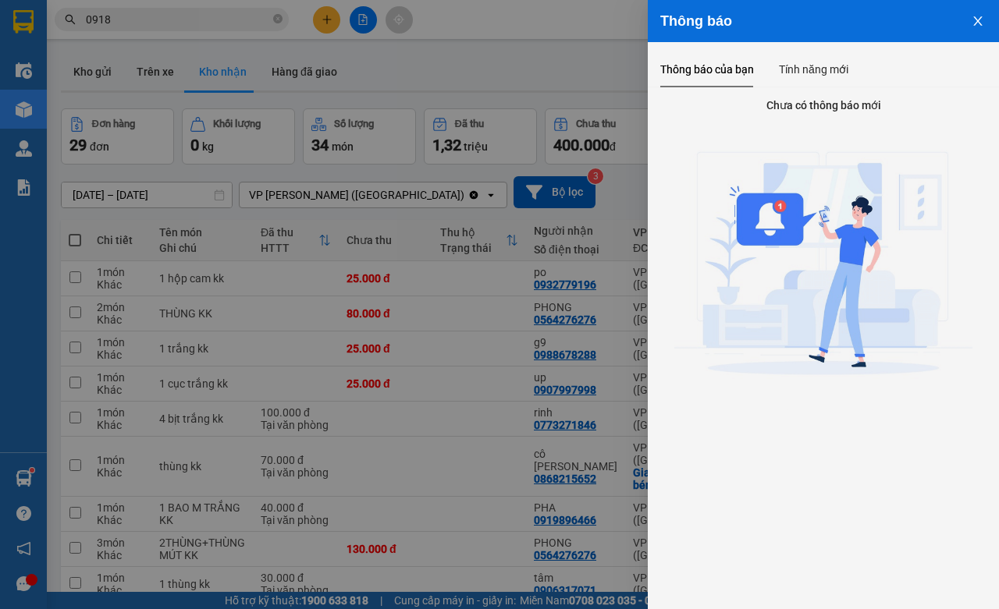
click at [481, 64] on div at bounding box center [499, 304] width 999 height 609
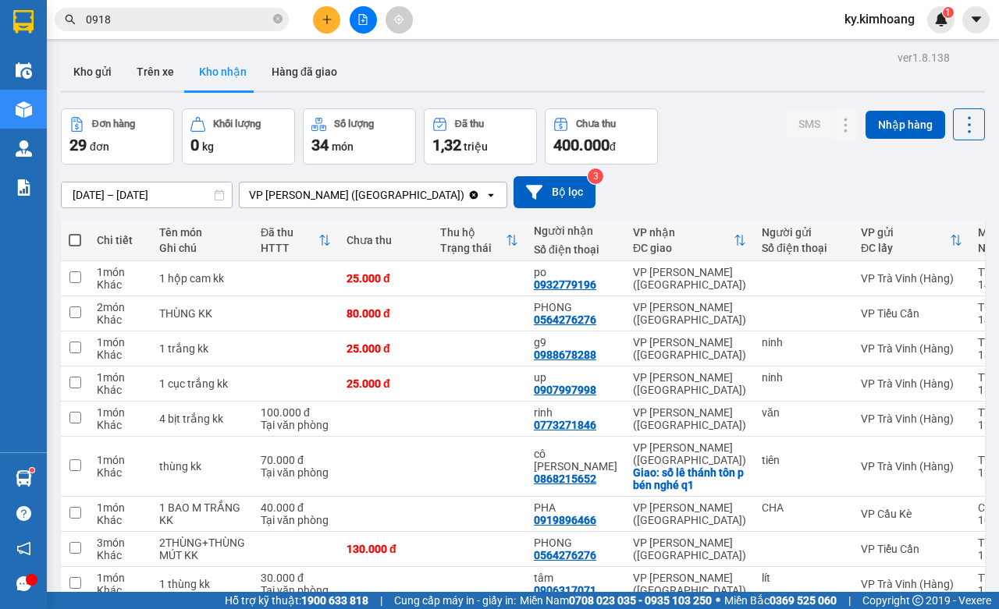
scroll to position [158, 0]
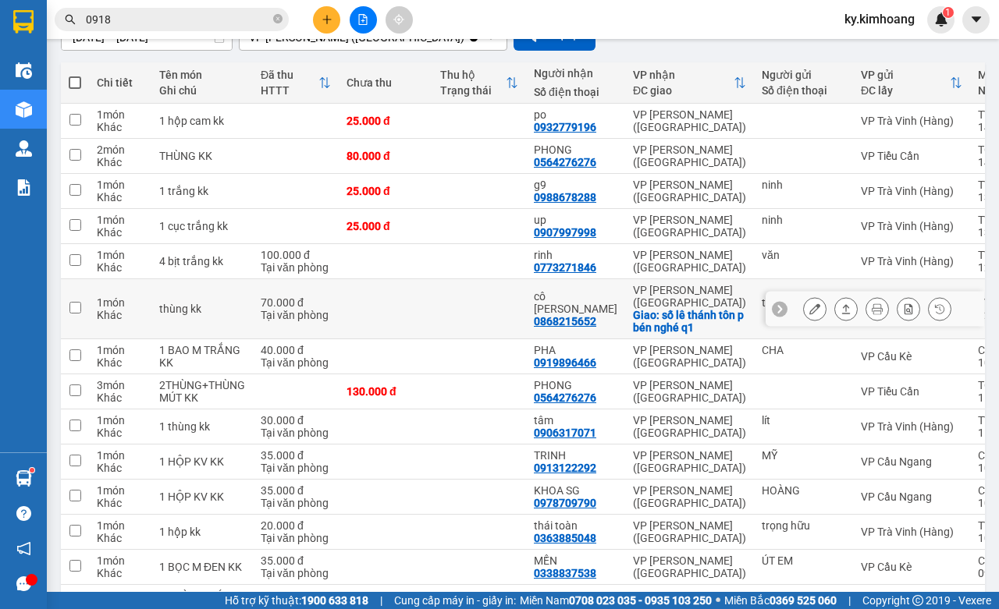
click at [842, 304] on icon at bounding box center [846, 308] width 9 height 9
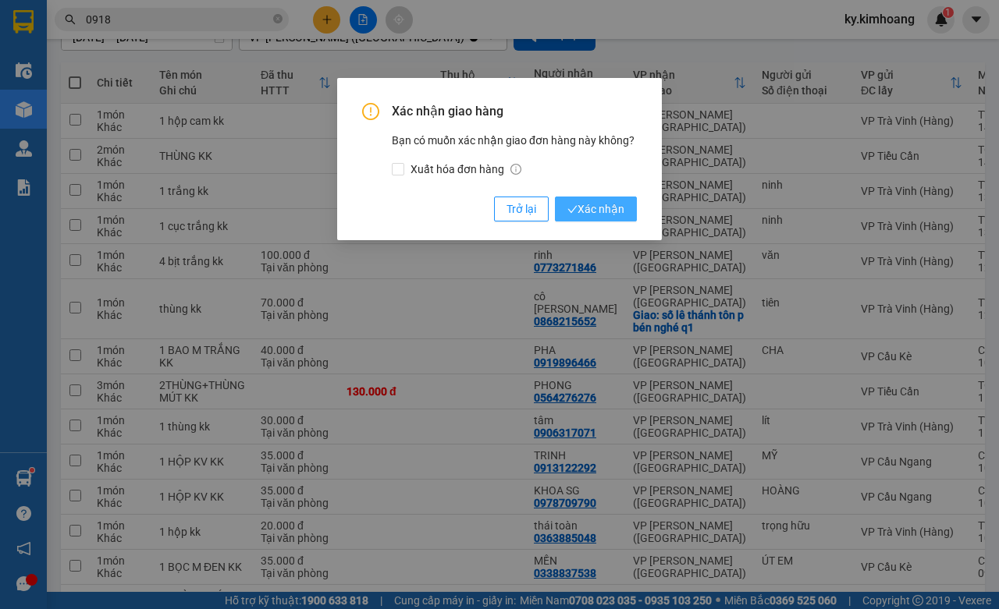
click at [628, 205] on button "Xác nhận" at bounding box center [596, 209] width 82 height 25
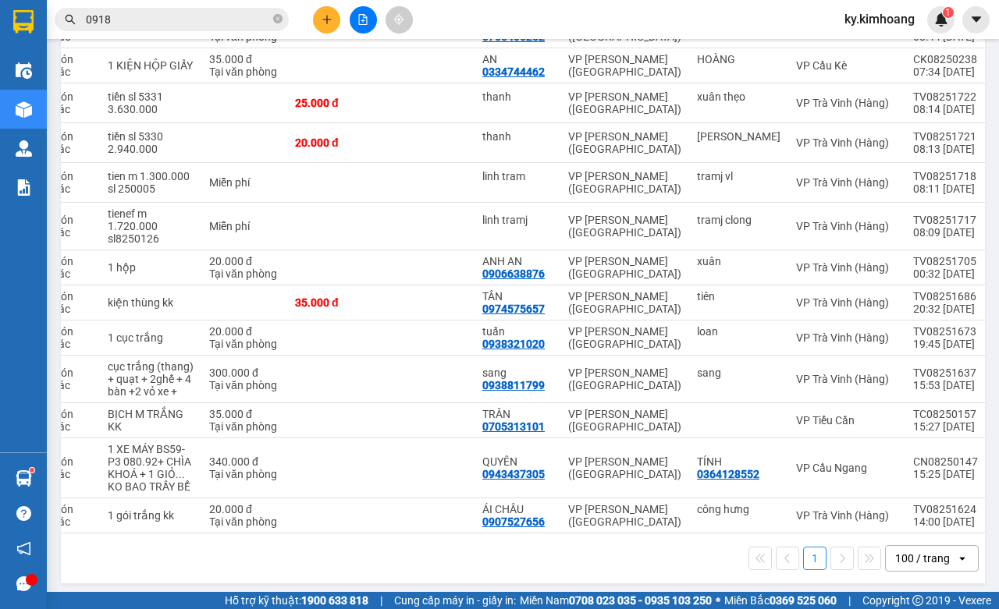
scroll to position [0, 52]
click at [835, 524] on button at bounding box center [846, 516] width 22 height 27
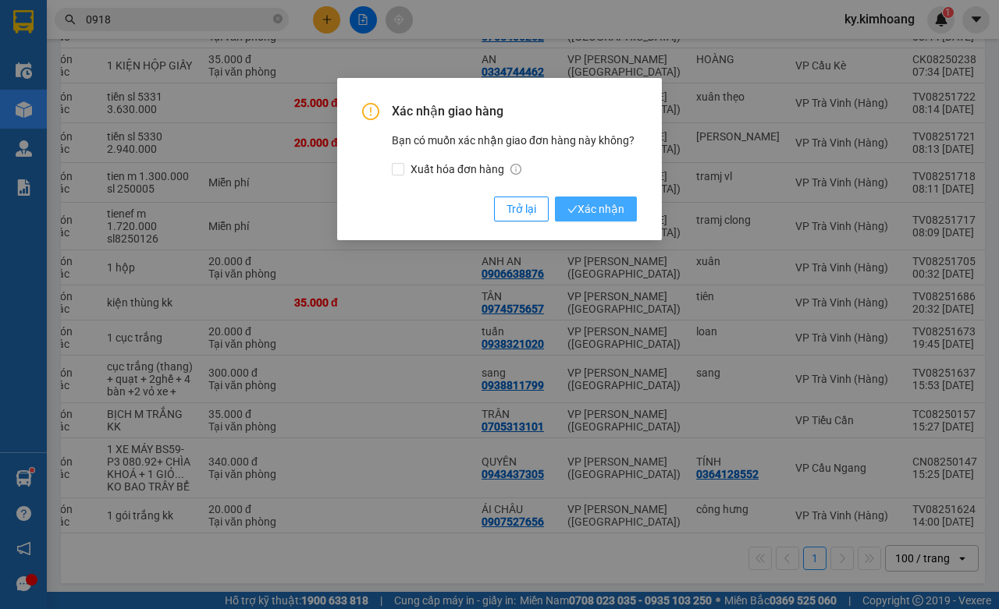
click at [617, 215] on span "Xác nhận" at bounding box center [595, 209] width 57 height 17
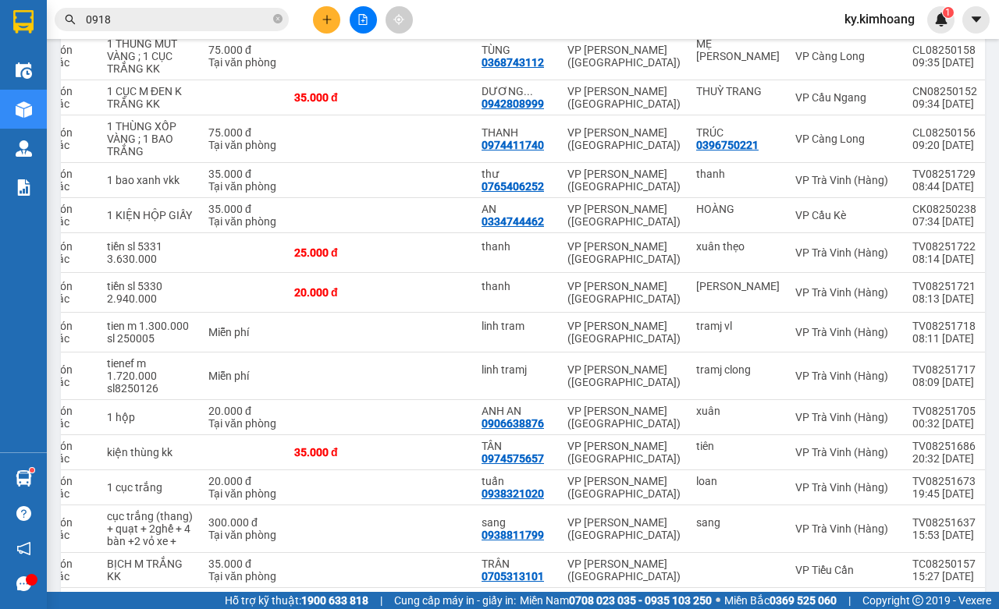
scroll to position [614, 0]
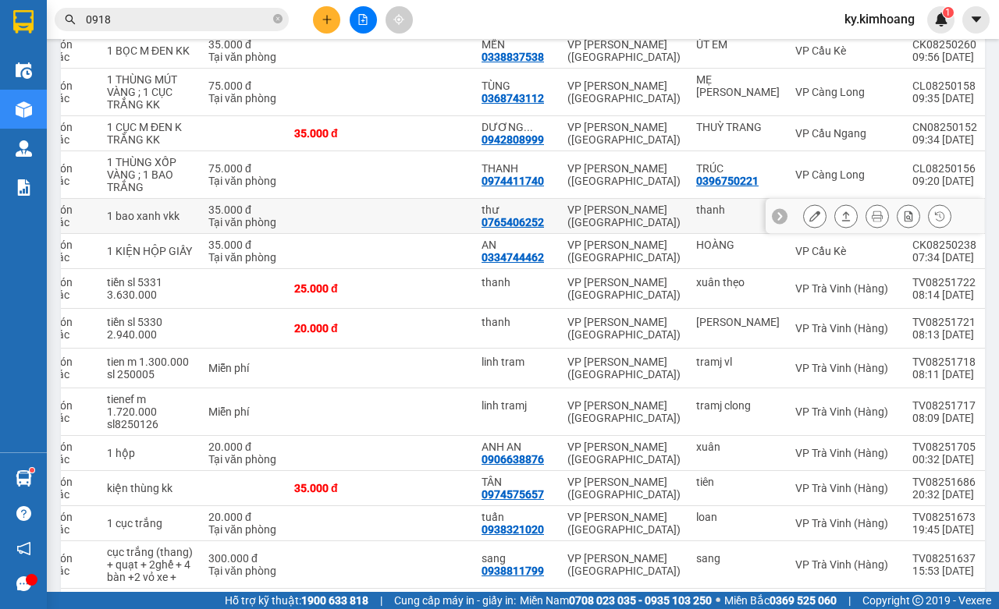
click at [839, 220] on button at bounding box center [846, 216] width 22 height 27
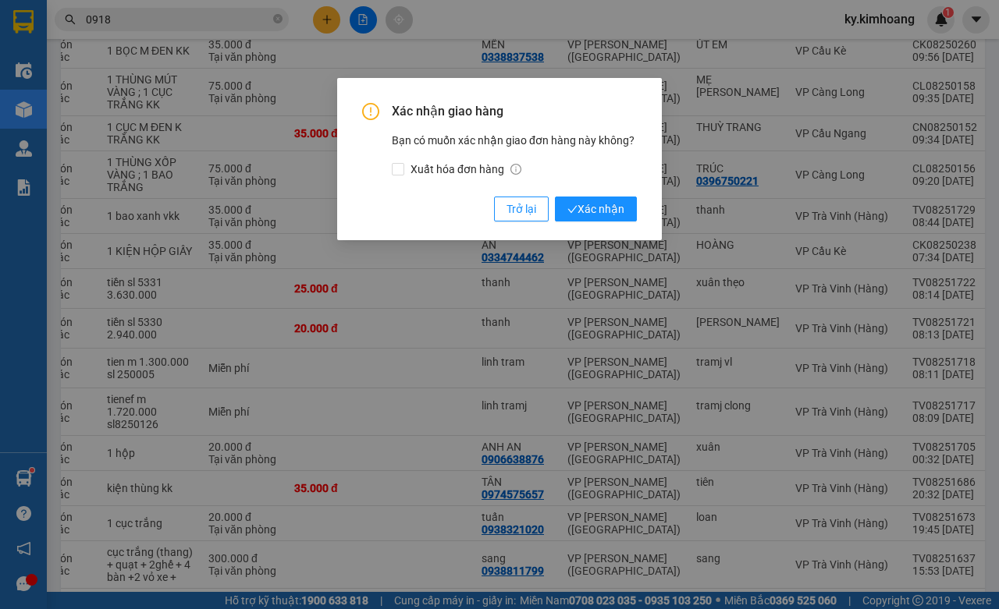
drag, startPoint x: 624, startPoint y: 209, endPoint x: 620, endPoint y: 186, distance: 23.7
click at [623, 209] on button "Xác nhận" at bounding box center [596, 209] width 82 height 25
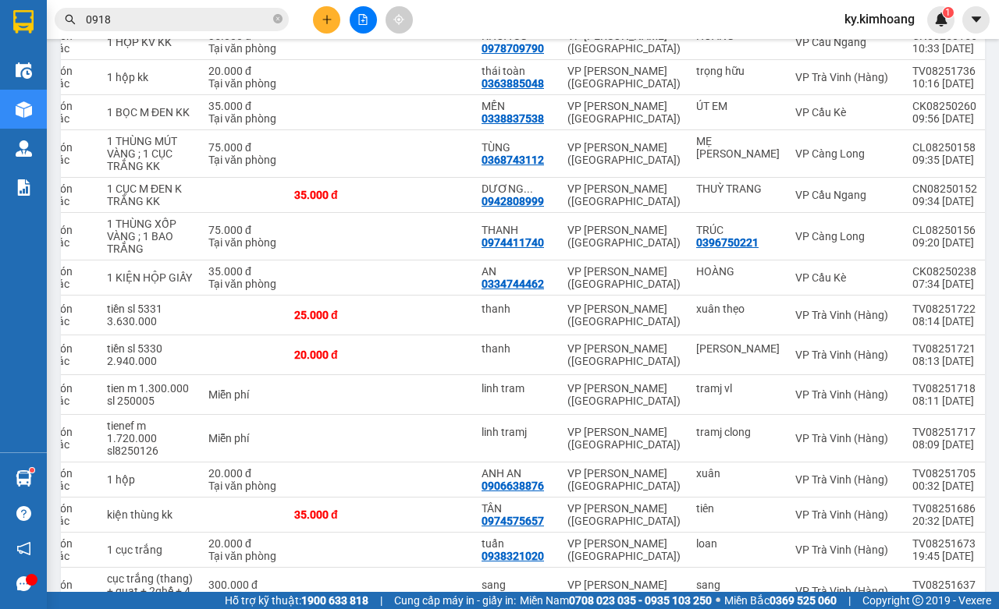
scroll to position [531, 0]
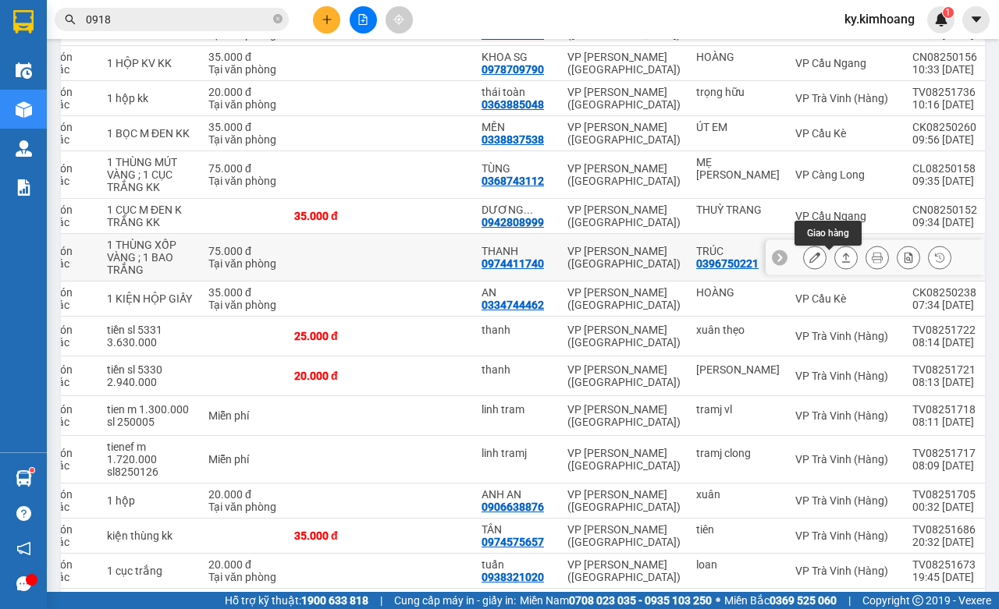
click at [842, 262] on icon at bounding box center [846, 257] width 9 height 9
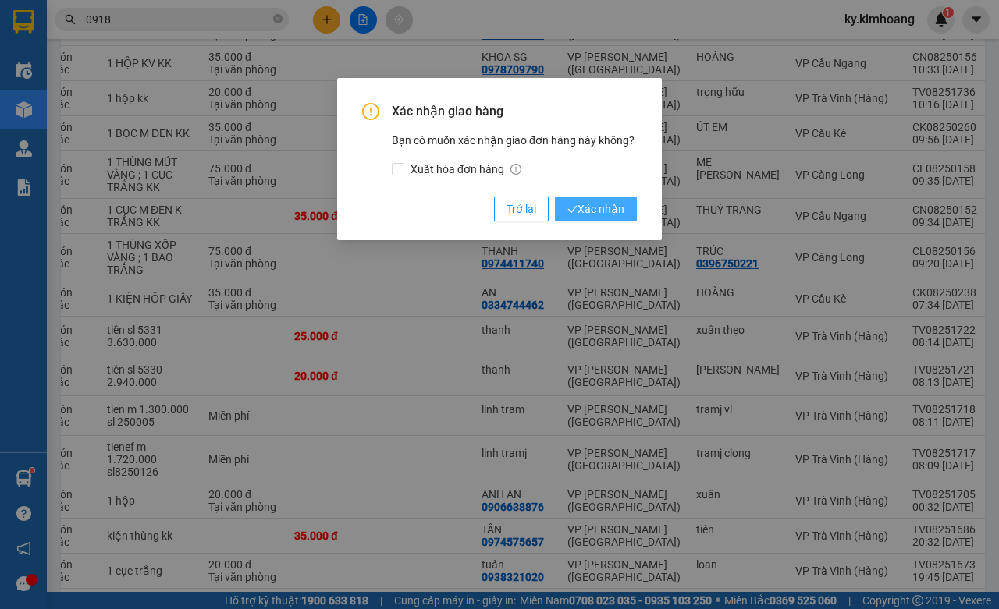
click at [618, 205] on span "Xác nhận" at bounding box center [595, 209] width 57 height 17
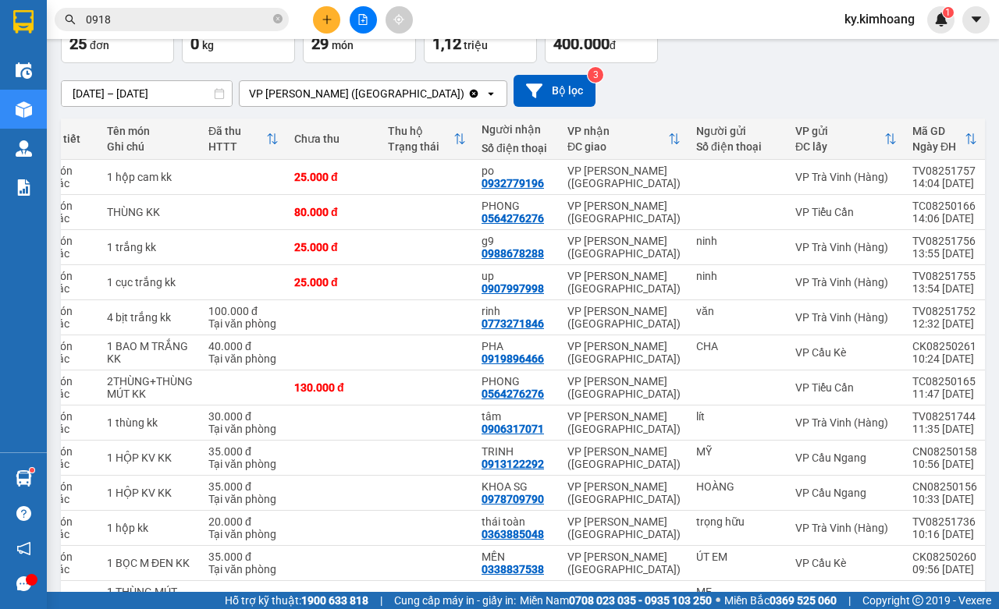
scroll to position [90, 0]
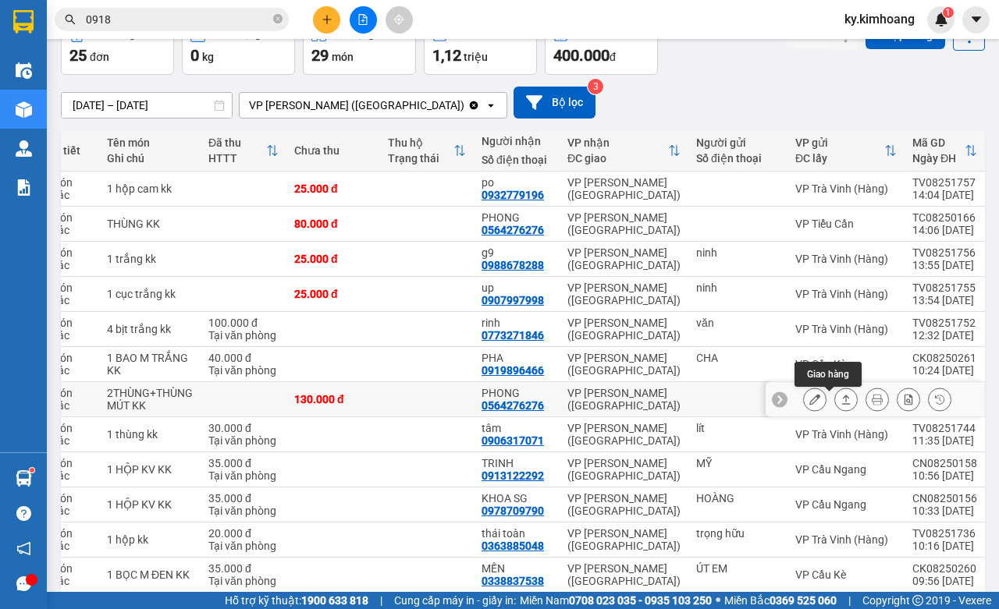
click at [840, 400] on icon at bounding box center [845, 399] width 11 height 11
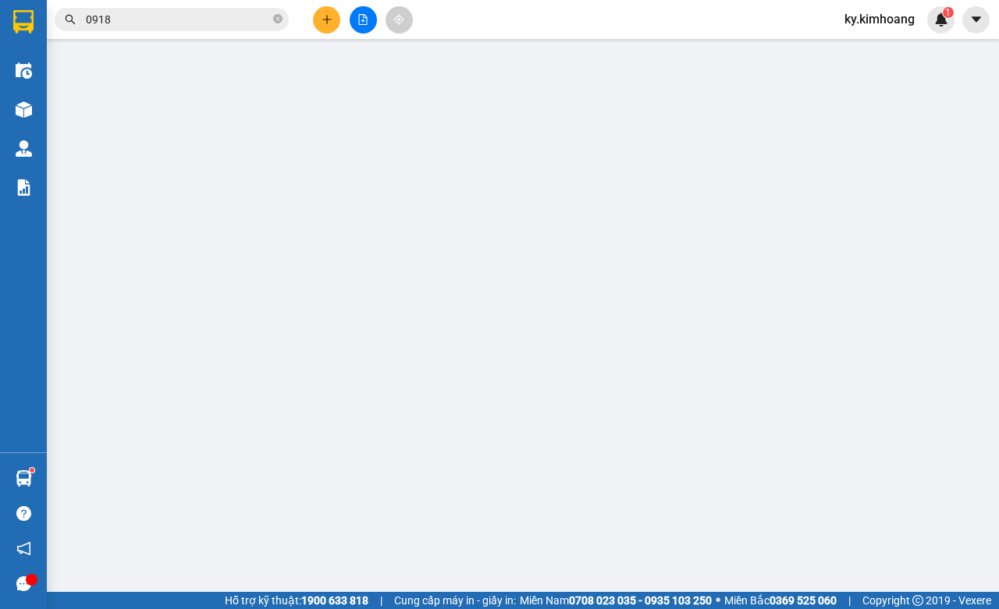
type input "0564276276"
type input "PHONG"
type input "130.000"
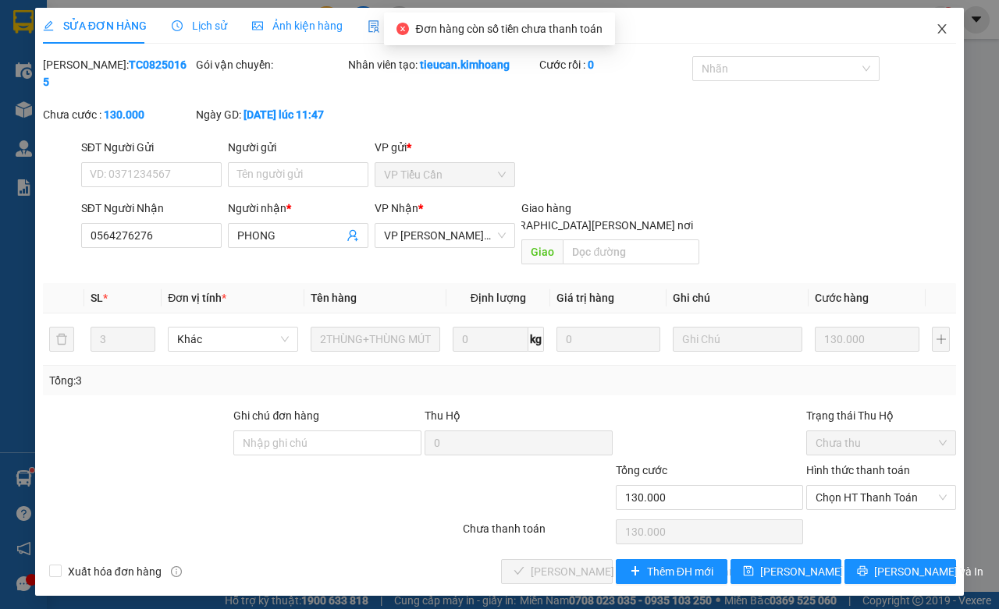
click at [937, 35] on icon "close" at bounding box center [942, 29] width 12 height 12
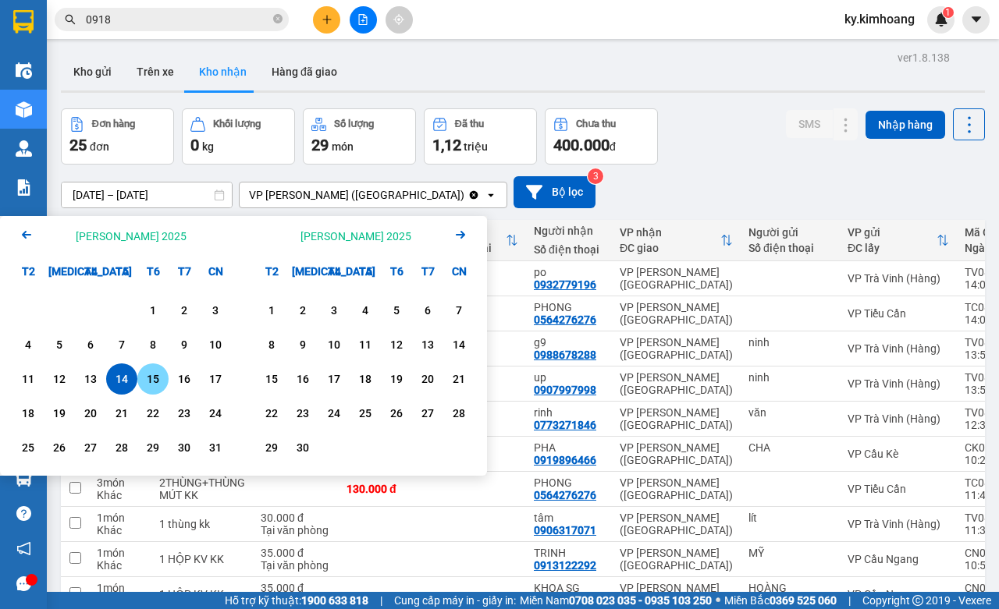
click at [152, 381] on div "15" at bounding box center [153, 379] width 22 height 19
type input "[DATE] – [DATE]"
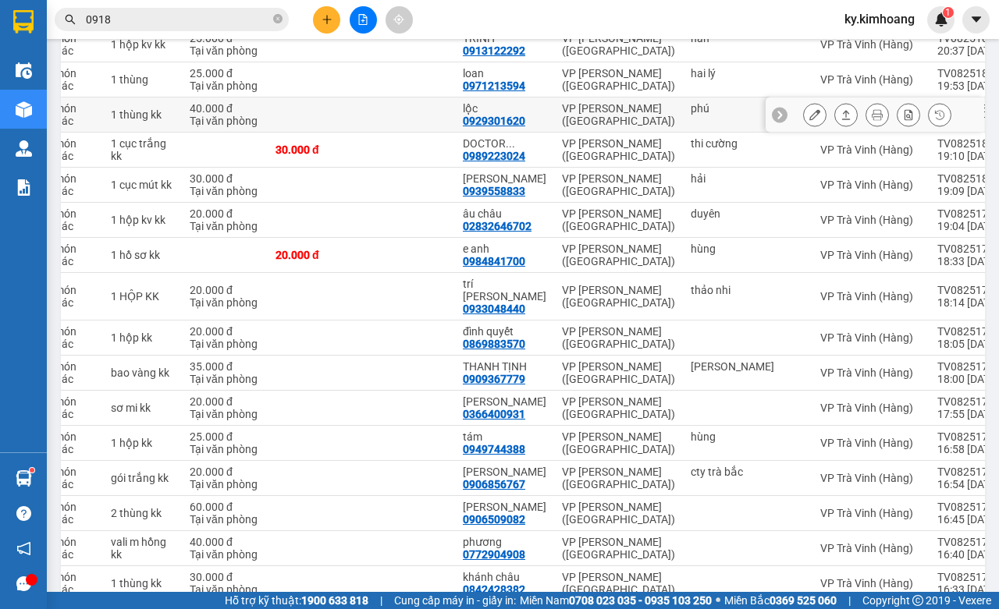
scroll to position [1448, 0]
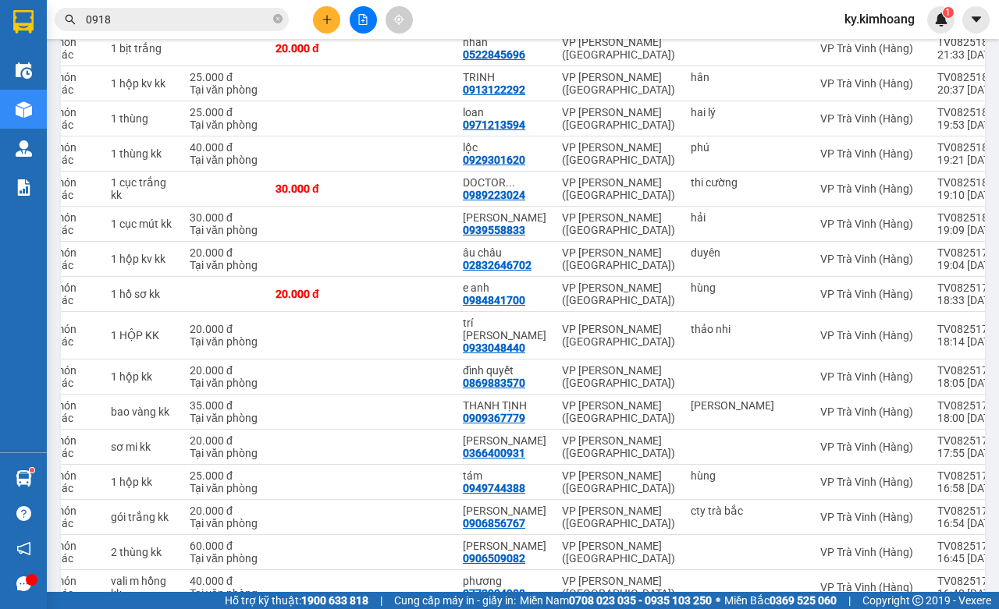
click at [228, 12] on input "0918" at bounding box center [178, 19] width 184 height 17
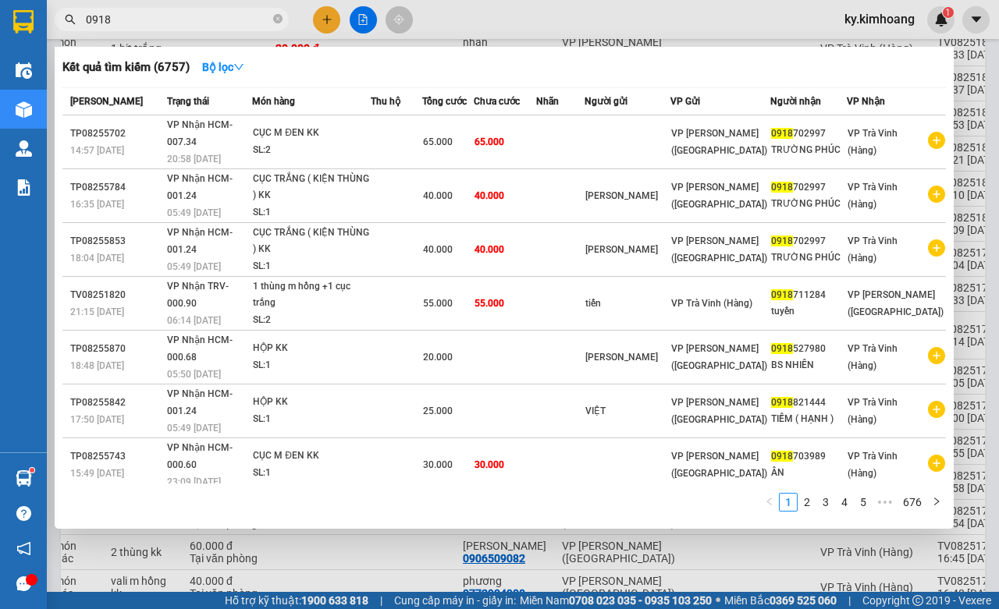
click at [228, 12] on input "0918" at bounding box center [178, 19] width 184 height 17
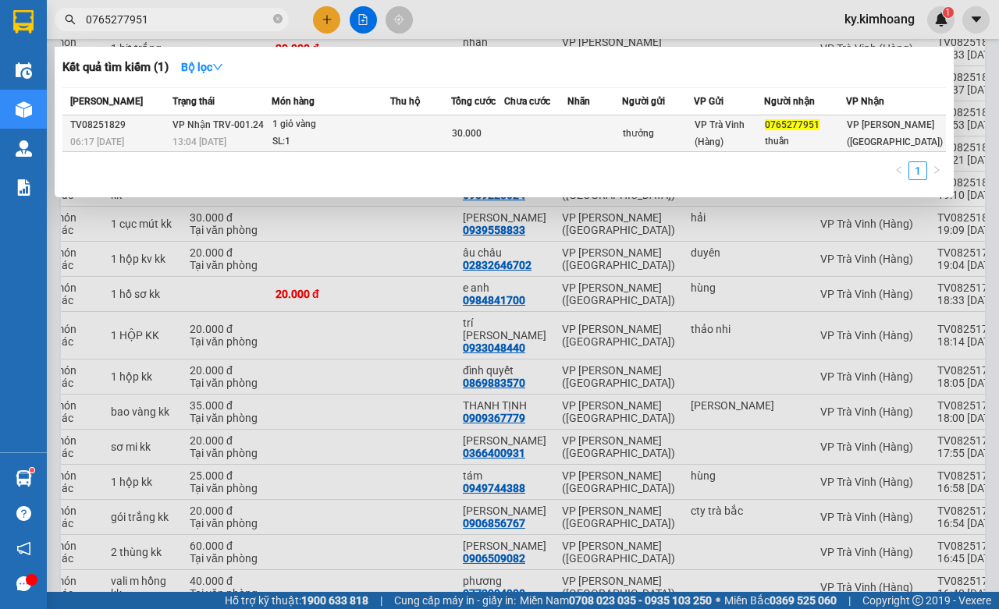
type input "0765277951"
click at [547, 147] on td at bounding box center [535, 134] width 63 height 37
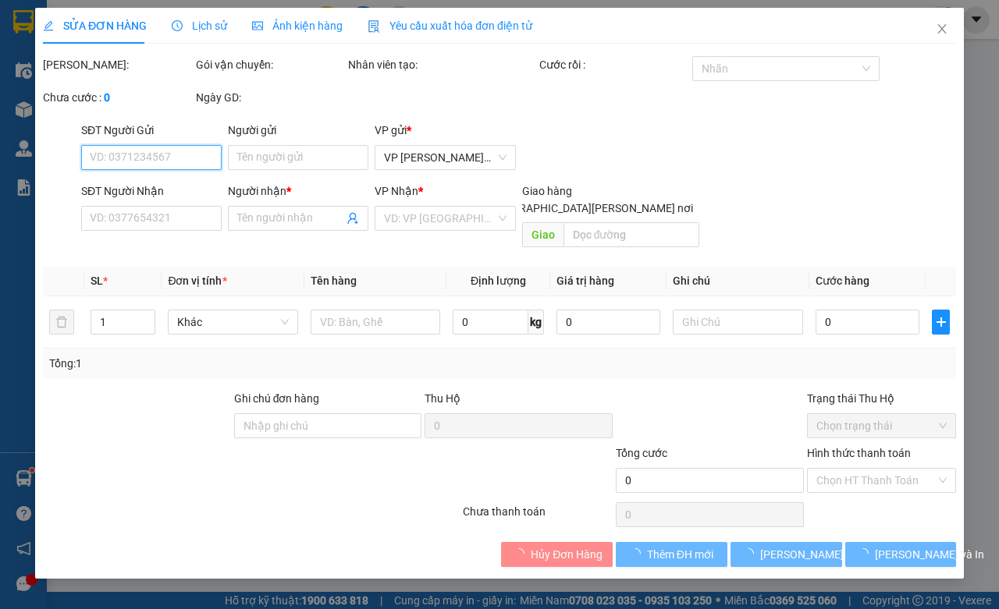
type input "thưởng"
type input "0765277951"
type input "thuần"
type input "30.000"
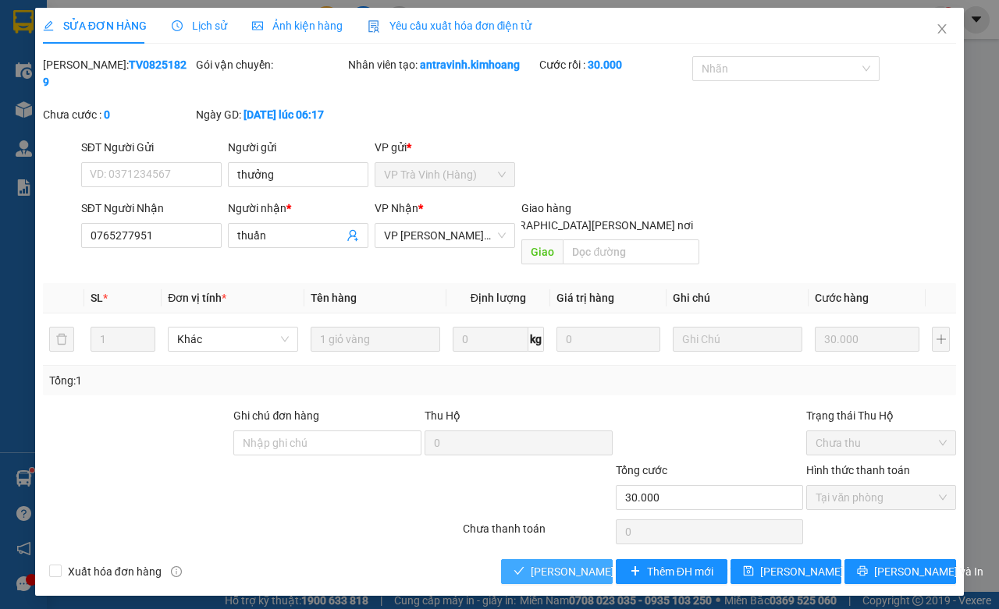
click at [574, 563] on span "[PERSON_NAME] và Giao hàng" at bounding box center [636, 571] width 211 height 17
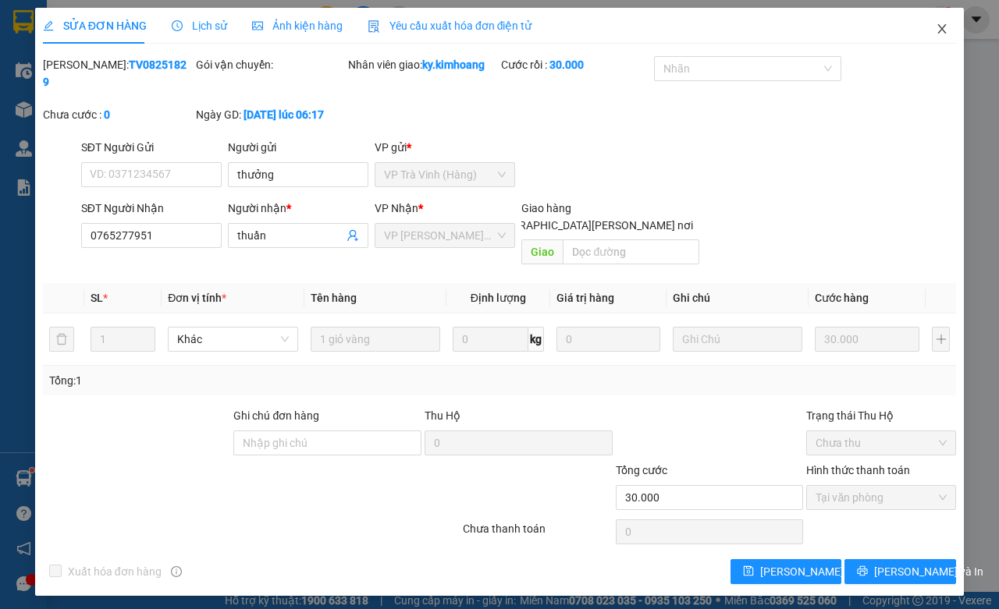
click at [949, 39] on span "Close" at bounding box center [942, 30] width 44 height 44
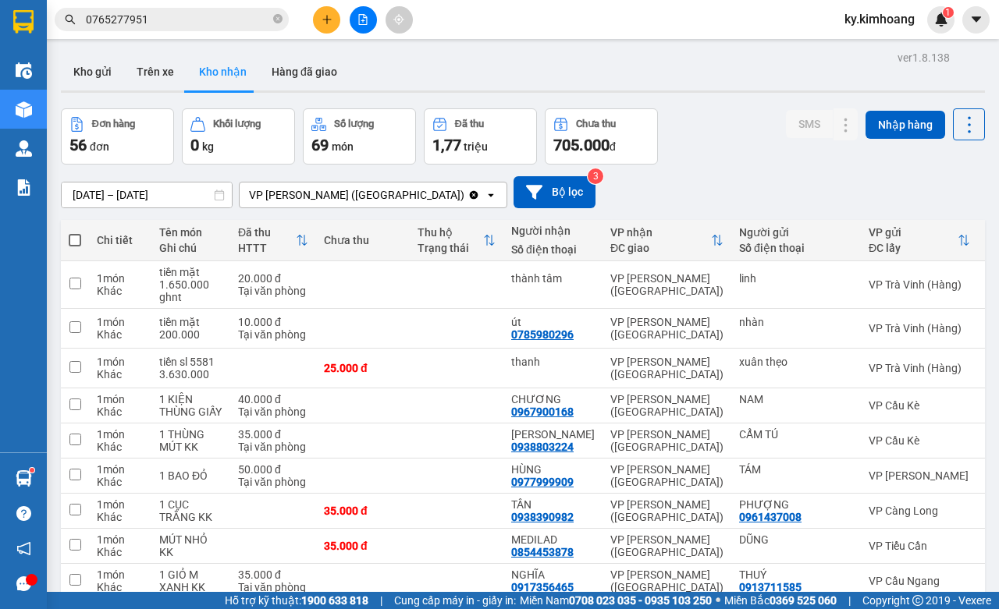
click at [204, 9] on span "0765277951" at bounding box center [172, 19] width 234 height 23
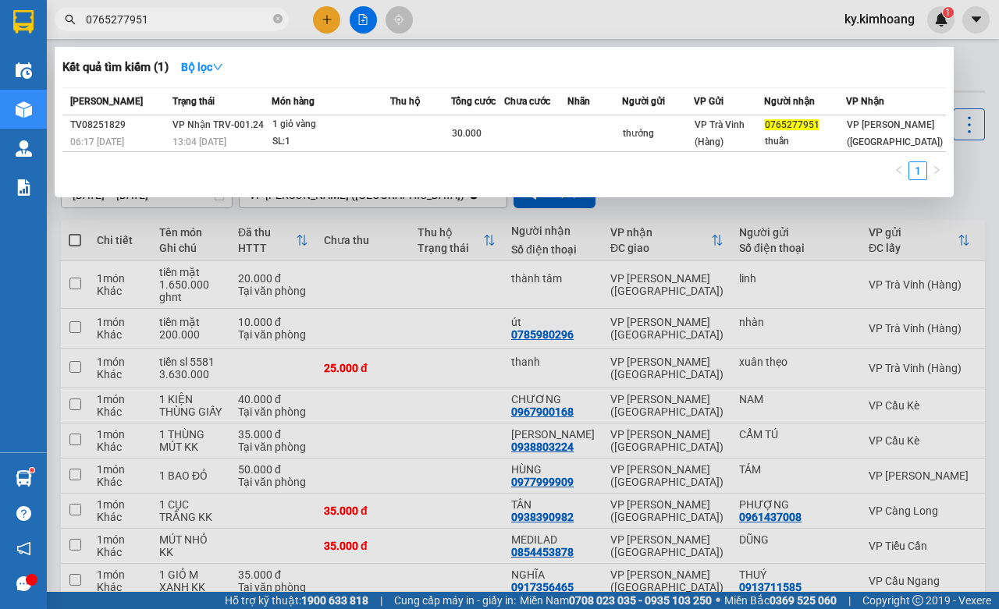
click at [205, 16] on input "0765277951" at bounding box center [178, 19] width 184 height 17
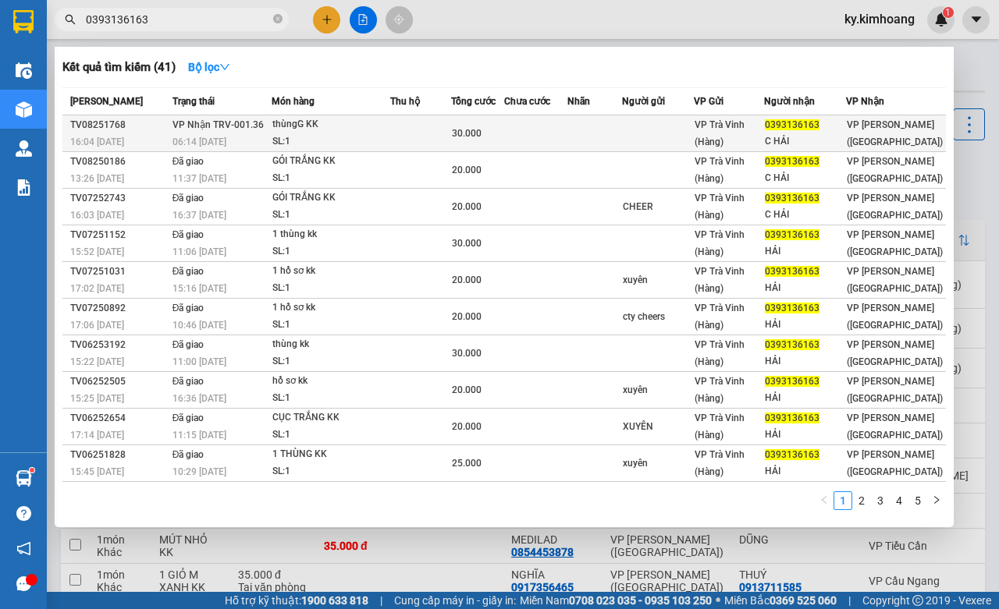
type input "0393136163"
click at [637, 130] on td at bounding box center [658, 134] width 72 height 37
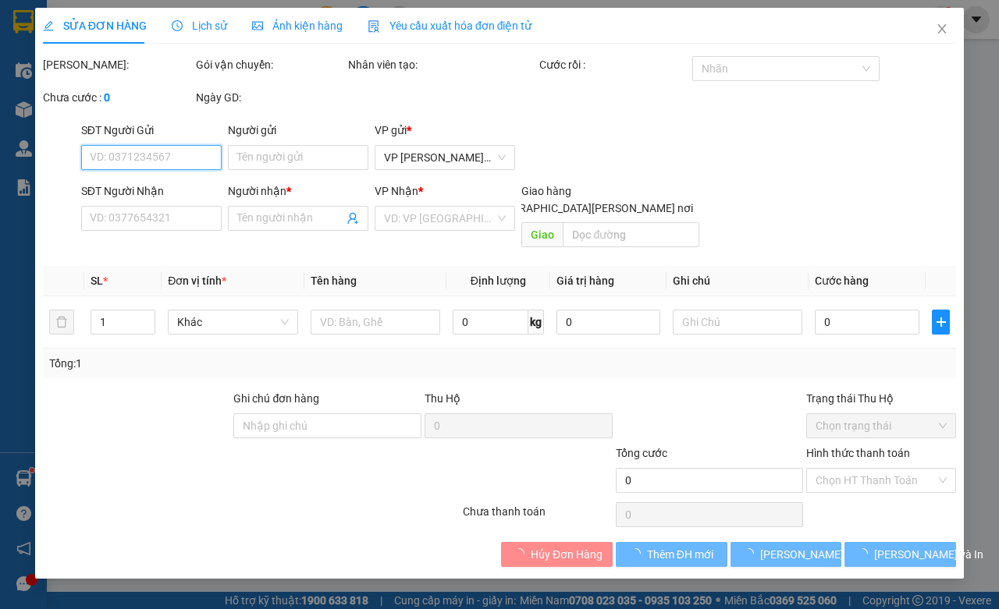
type input "0393136163"
type input "C HẢI"
type input "30.000"
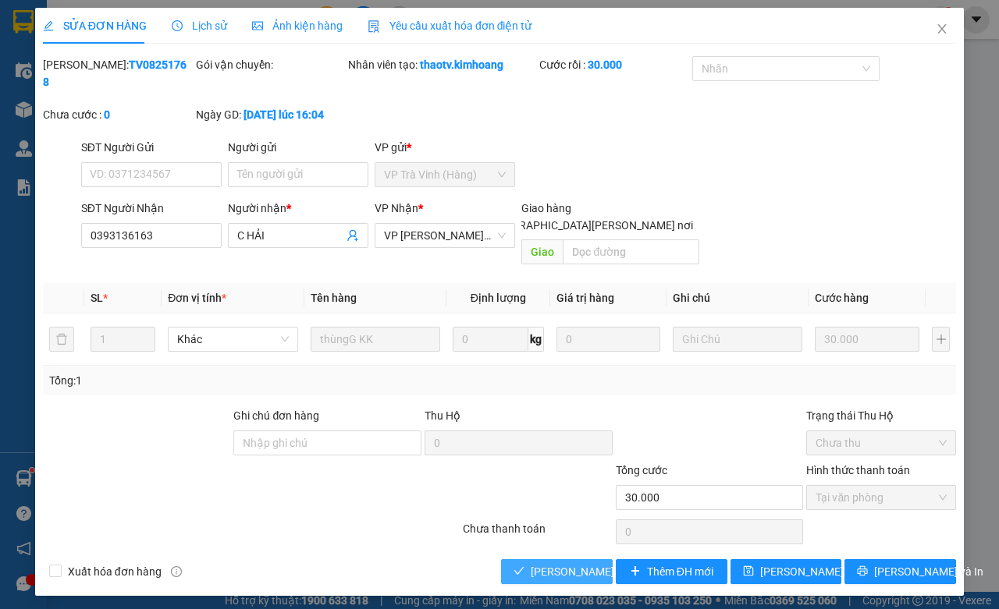
click at [578, 563] on span "[PERSON_NAME] và Giao hàng" at bounding box center [636, 571] width 211 height 17
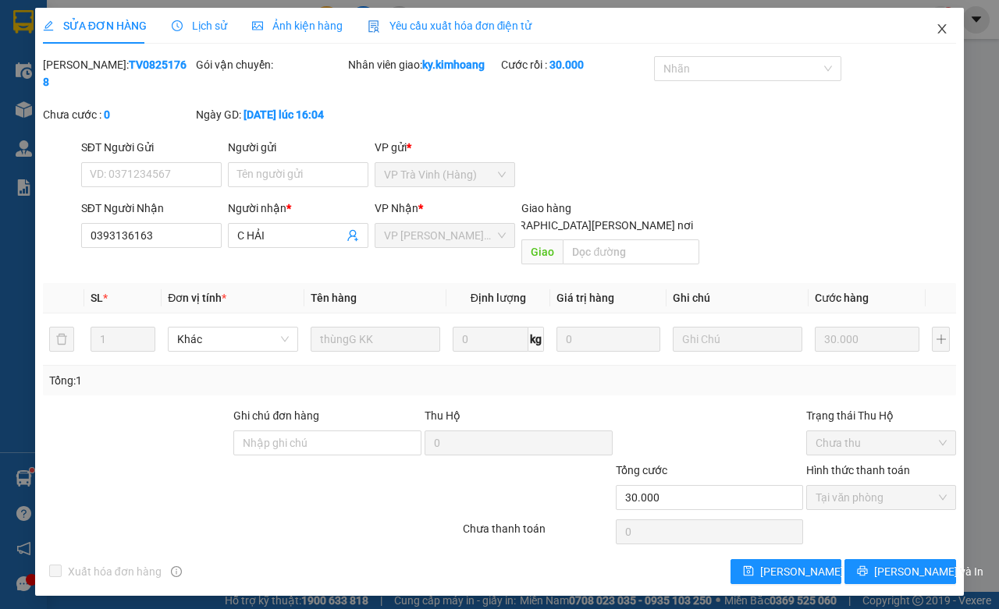
click at [938, 28] on icon "close" at bounding box center [942, 29] width 12 height 12
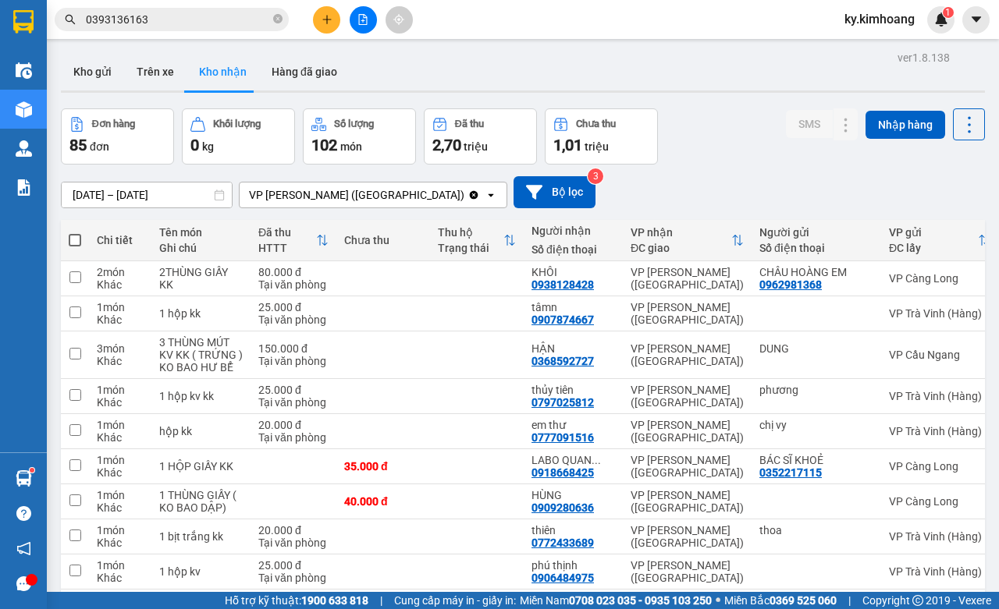
drag, startPoint x: 268, startPoint y: 4, endPoint x: 267, endPoint y: 14, distance: 10.2
click at [268, 8] on div "Kết quả tìm kiếm ( 41 ) Bộ lọc Mã ĐH Trạng thái Món hàng Thu hộ Tổng cước Chưa …" at bounding box center [499, 19] width 999 height 39
click at [267, 16] on input "0393136163" at bounding box center [178, 19] width 184 height 17
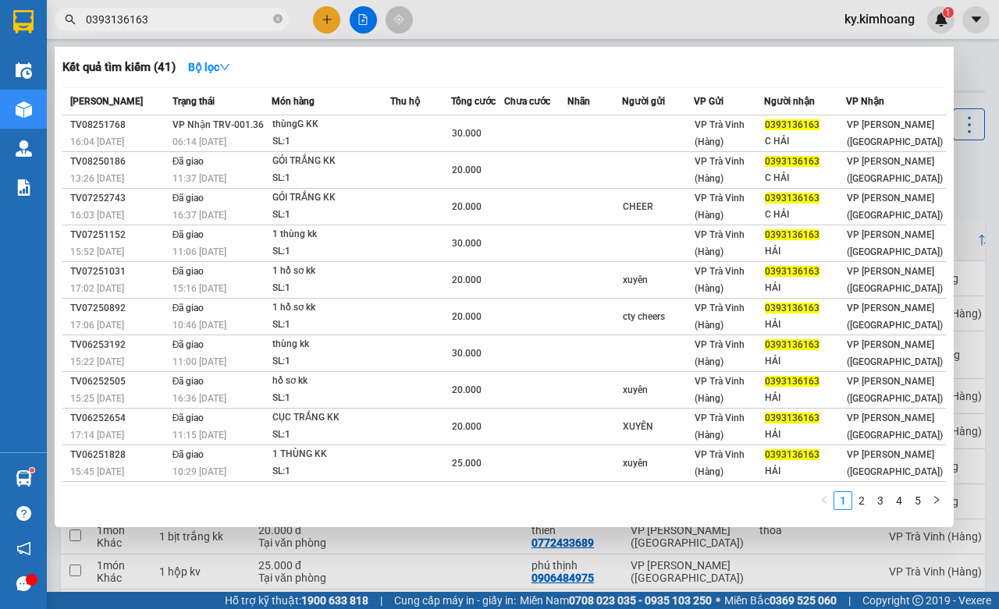
click at [267, 16] on input "0393136163" at bounding box center [178, 19] width 184 height 17
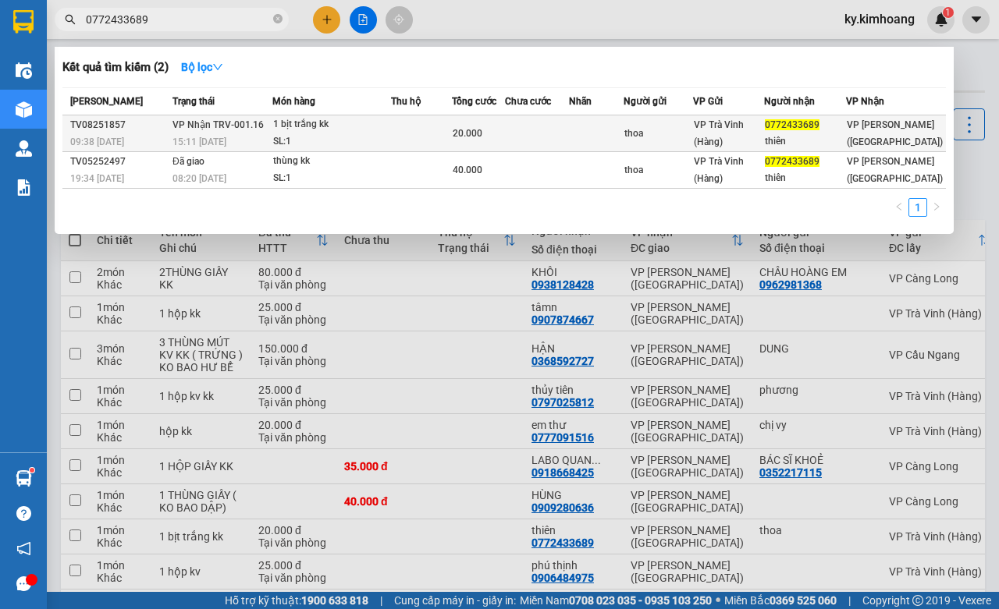
type input "0772433689"
click at [343, 129] on div "1 bịt trắng kk" at bounding box center [331, 124] width 117 height 17
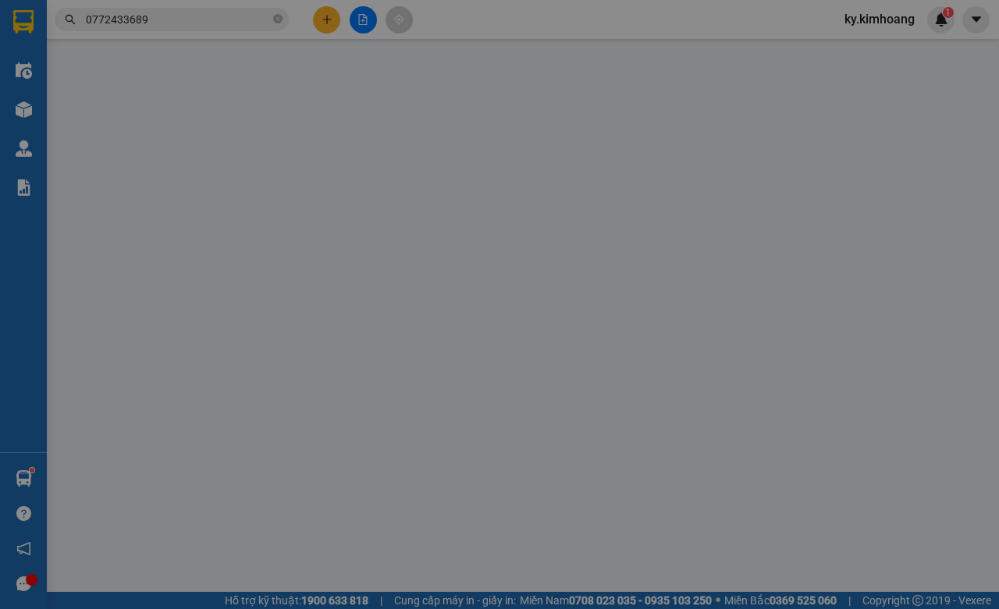
type input "thoa"
type input "0772433689"
type input "thiên"
type input "20.000"
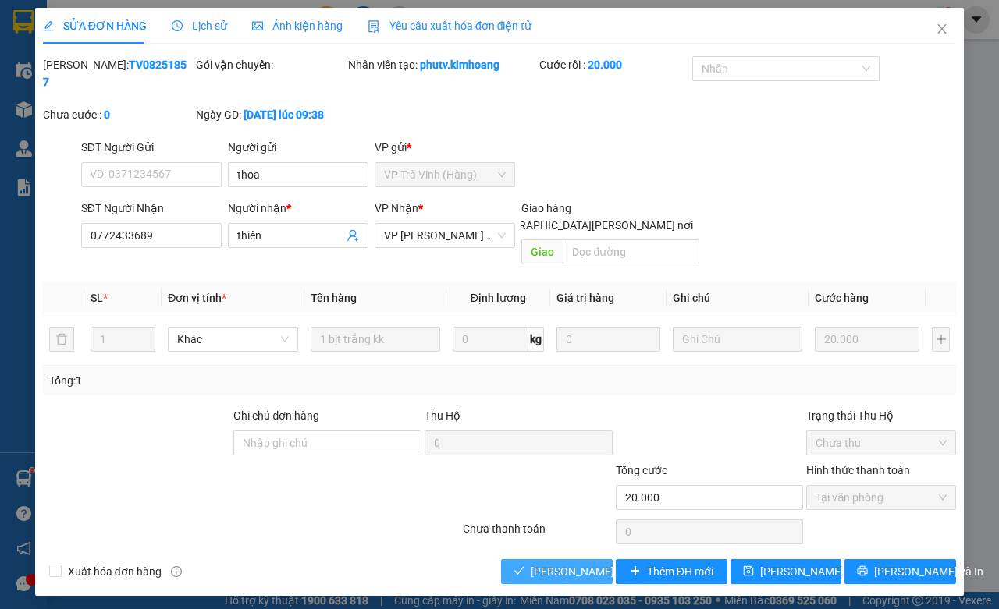
click at [531, 563] on span "[PERSON_NAME] và Giao hàng" at bounding box center [636, 571] width 211 height 17
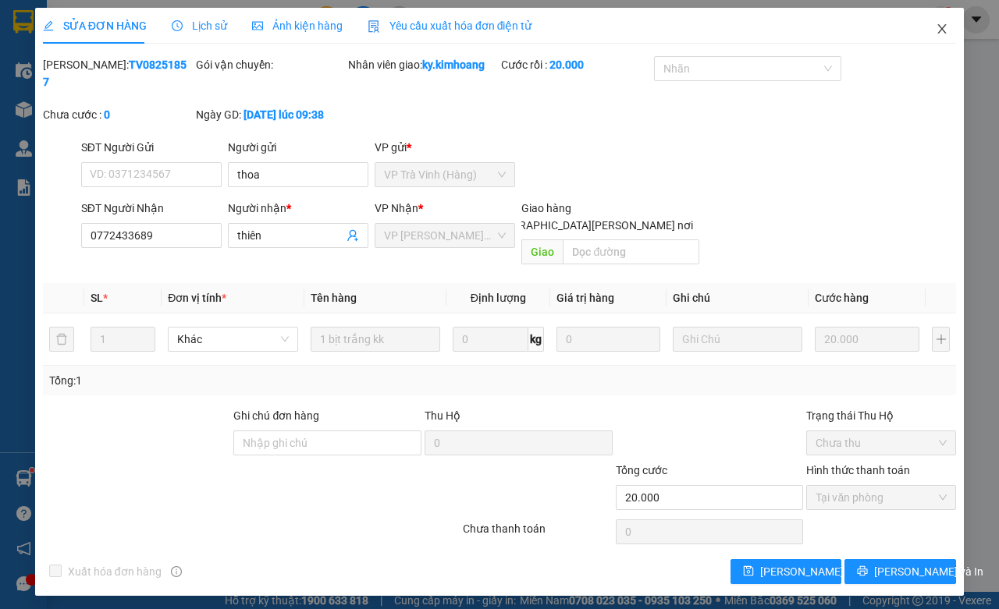
click at [937, 26] on icon "close" at bounding box center [942, 29] width 12 height 12
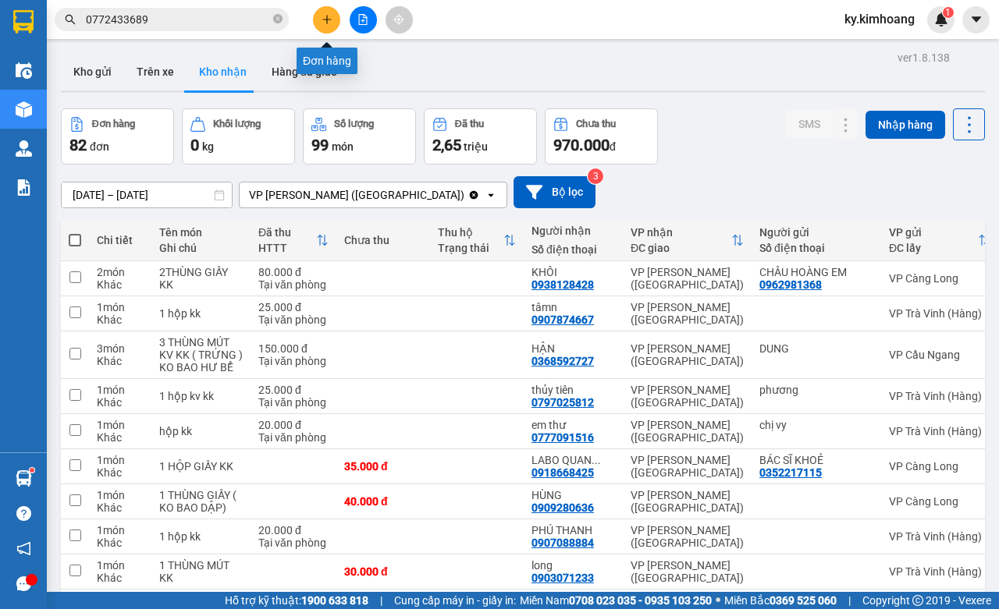
click at [328, 16] on icon "plus" at bounding box center [327, 19] width 11 height 11
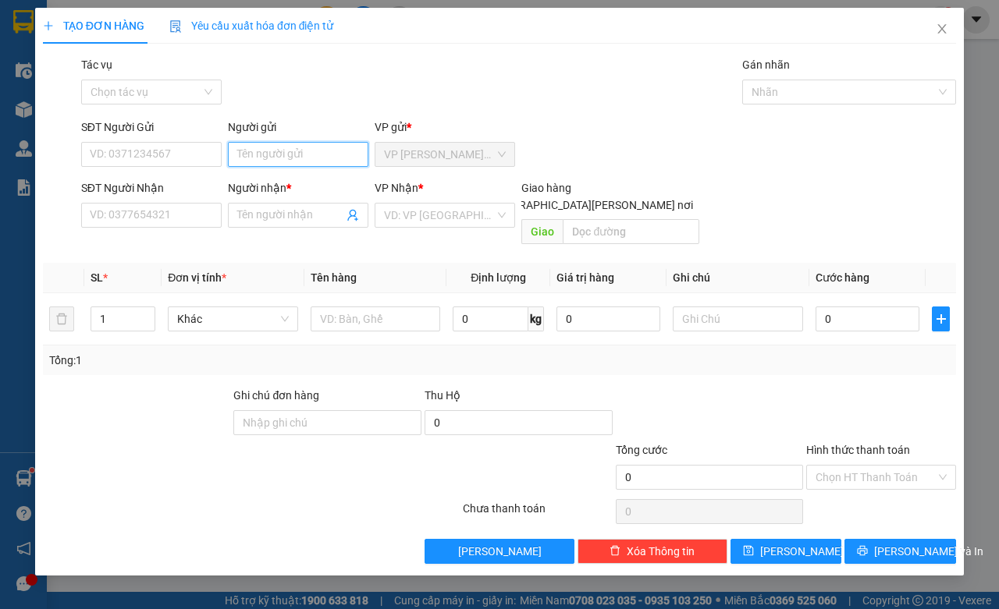
click at [244, 152] on input "Người gửi" at bounding box center [298, 154] width 140 height 25
click at [947, 24] on icon "close" at bounding box center [942, 29] width 12 height 12
click at [945, 28] on div "1" at bounding box center [940, 19] width 27 height 27
click at [945, 22] on body "Kết quả tìm kiếm ( 2 ) Bộ lọc Mã ĐH Trạng thái Món hàng Thu hộ Tổng cước Chưa c…" at bounding box center [499, 304] width 999 height 609
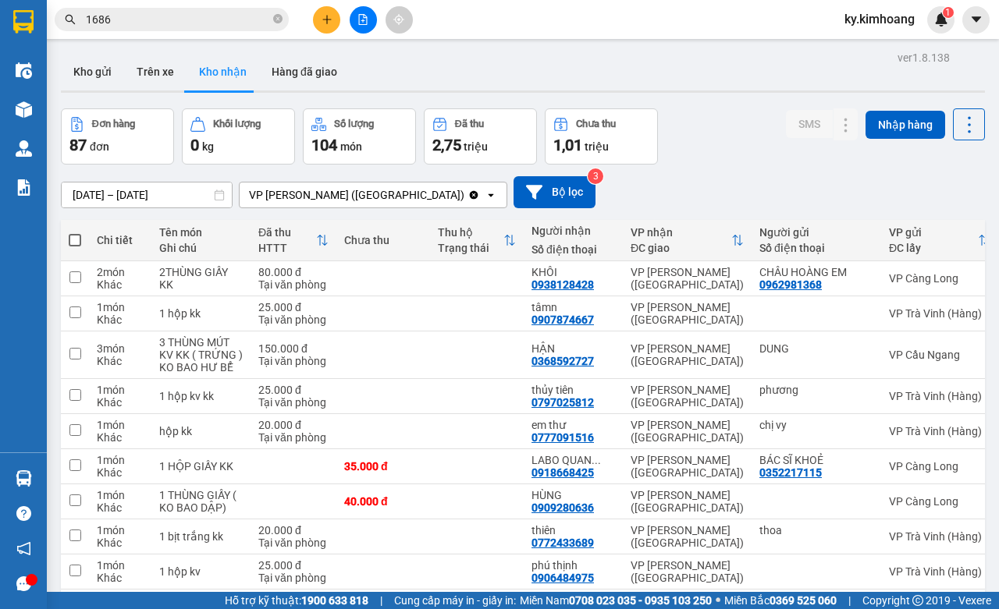
click at [223, 26] on input "1686" at bounding box center [178, 19] width 184 height 17
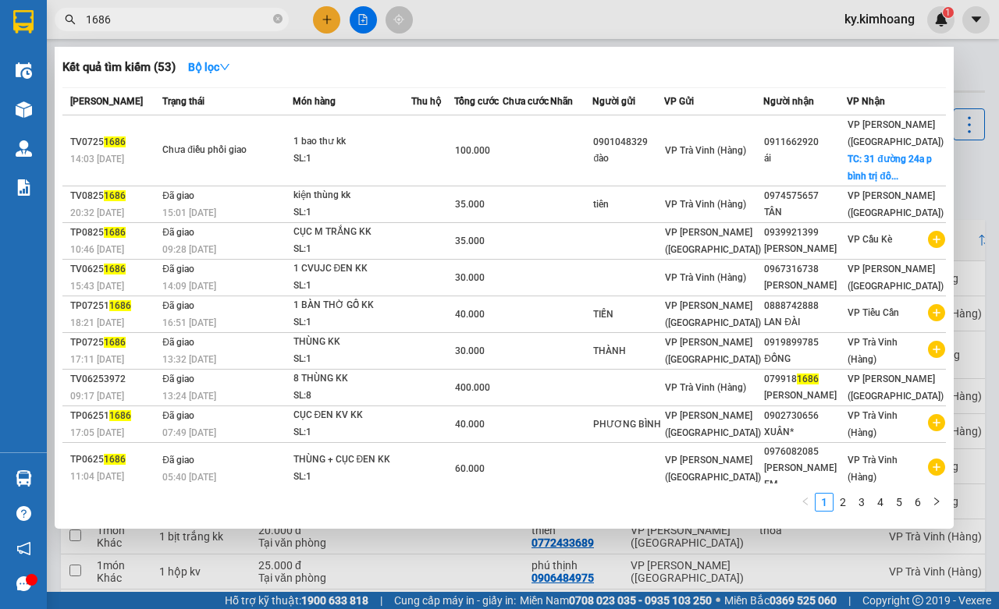
click at [223, 26] on input "1686" at bounding box center [178, 19] width 184 height 17
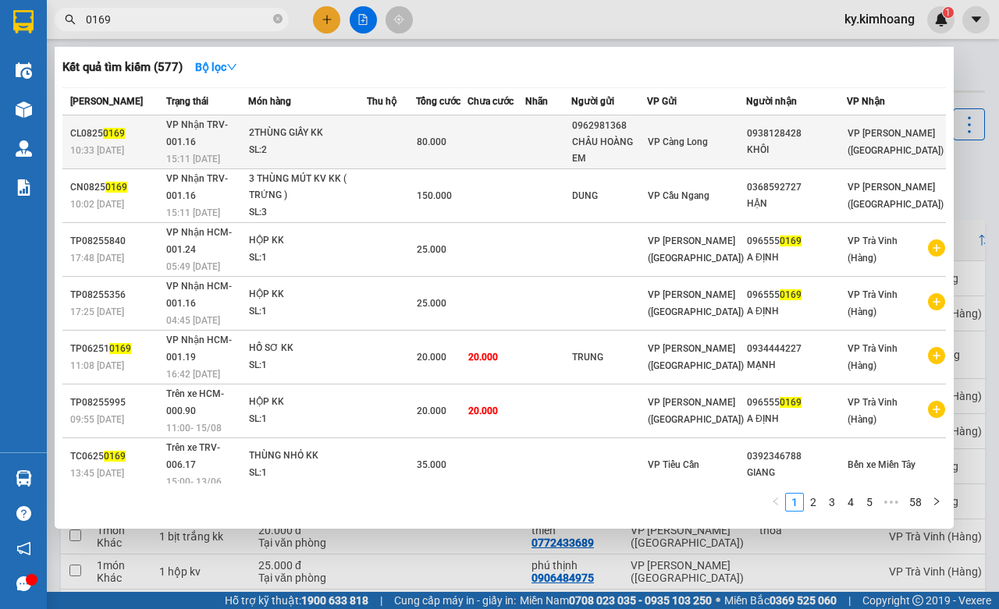
type input "0169"
click at [898, 134] on div "VP [PERSON_NAME] ([GEOGRAPHIC_DATA])" at bounding box center [897, 142] width 98 height 34
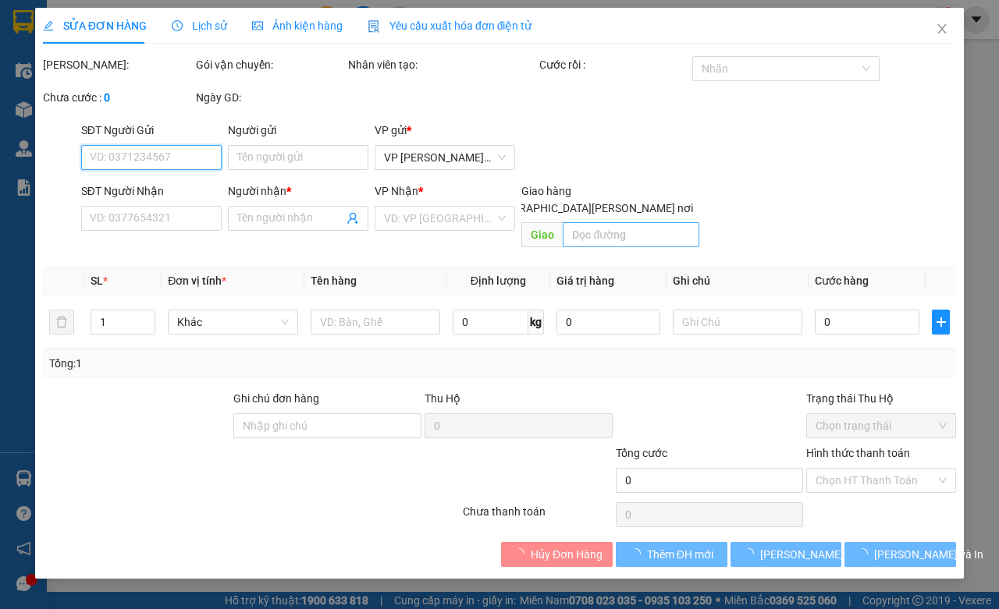
type input "0962981368"
type input "CHÂU HOÀNG EM"
type input "0938128428"
type input "KHÔI"
type input "80.000"
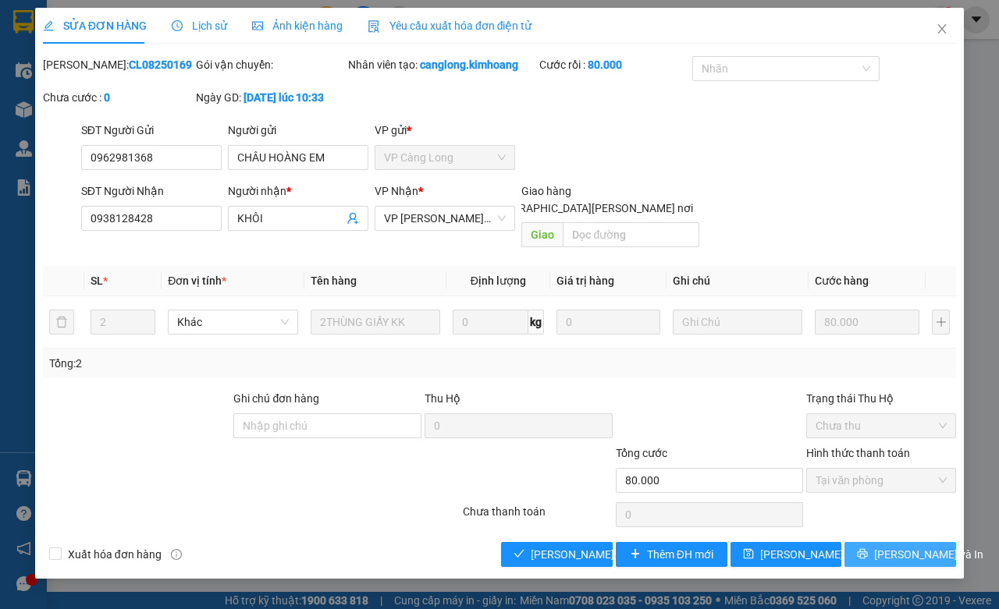
click at [897, 563] on span "[PERSON_NAME] và In" at bounding box center [928, 554] width 109 height 17
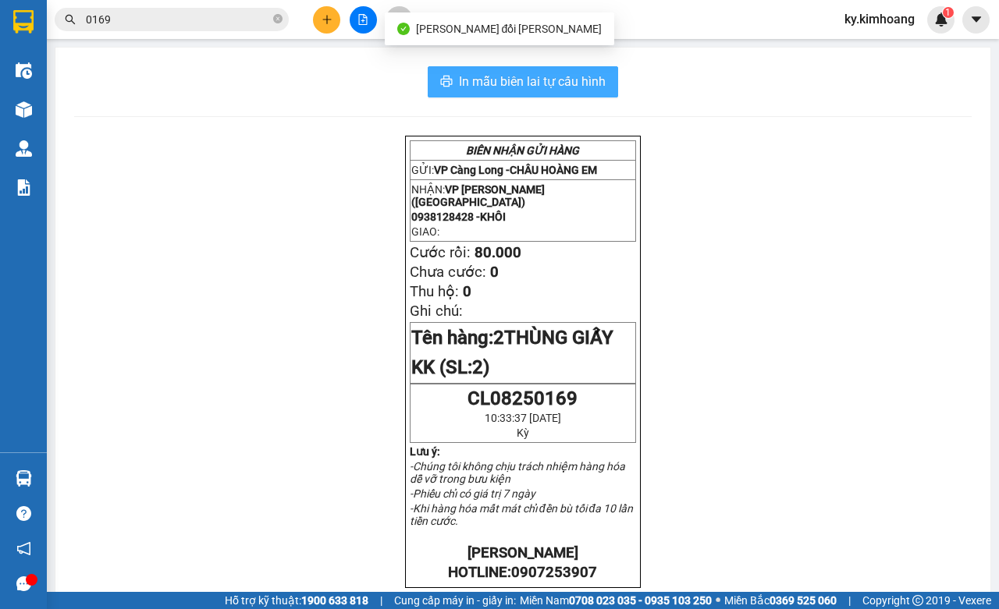
drag, startPoint x: 564, startPoint y: 91, endPoint x: 549, endPoint y: 90, distance: 15.6
click at [564, 91] on span "In mẫu biên lai tự cấu hình" at bounding box center [532, 82] width 147 height 20
drag, startPoint x: 579, startPoint y: 80, endPoint x: 567, endPoint y: 90, distance: 15.0
click at [579, 80] on span "In mẫu biên lai tự cấu hình" at bounding box center [532, 82] width 147 height 20
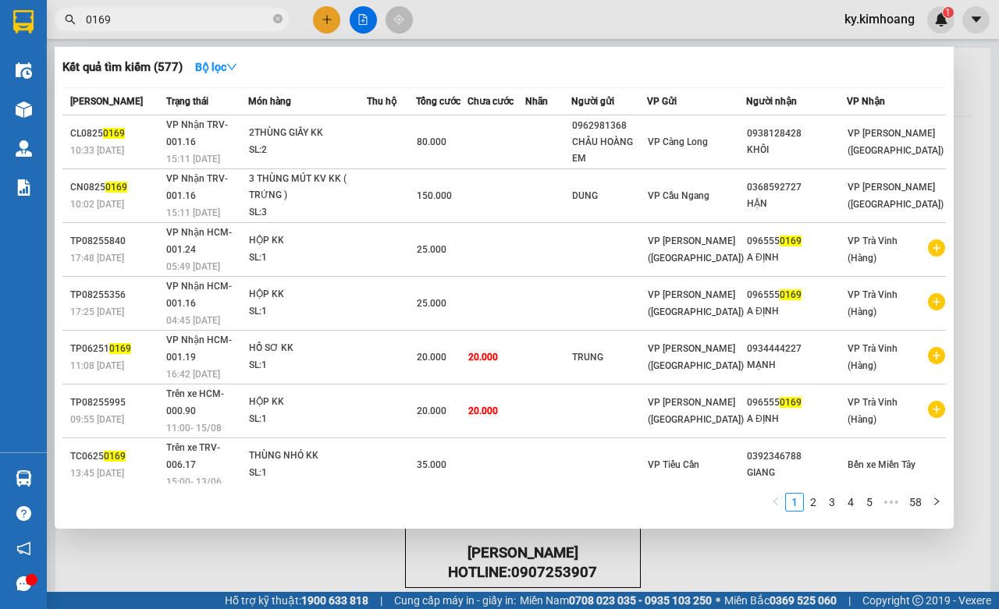
click at [140, 16] on input "0169" at bounding box center [178, 19] width 184 height 17
drag, startPoint x: 140, startPoint y: 16, endPoint x: 144, endPoint y: 30, distance: 14.6
click at [142, 16] on input "0169" at bounding box center [178, 19] width 184 height 17
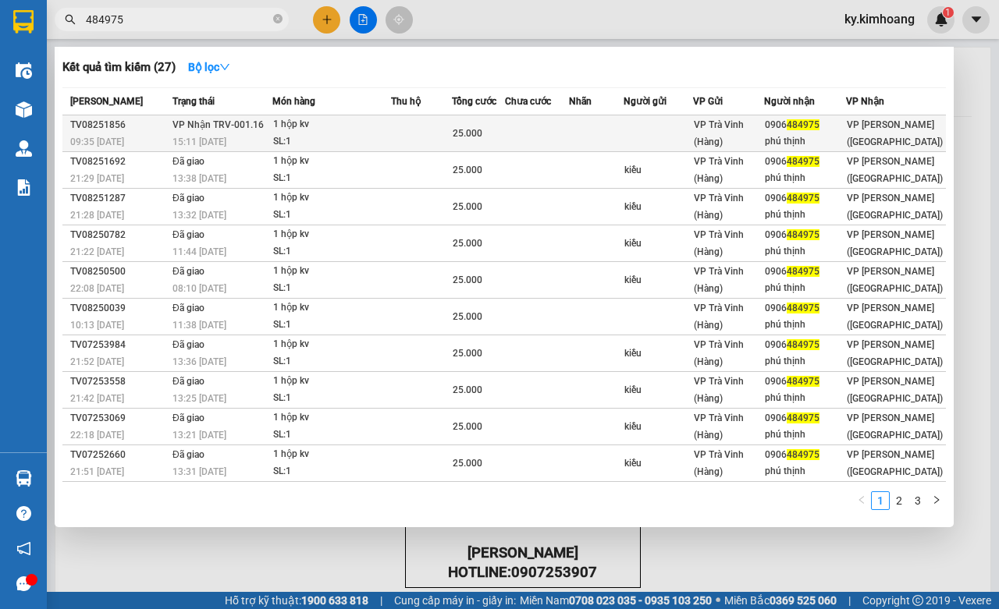
type input "484975"
click at [844, 134] on div "phú thịnh" at bounding box center [805, 141] width 80 height 16
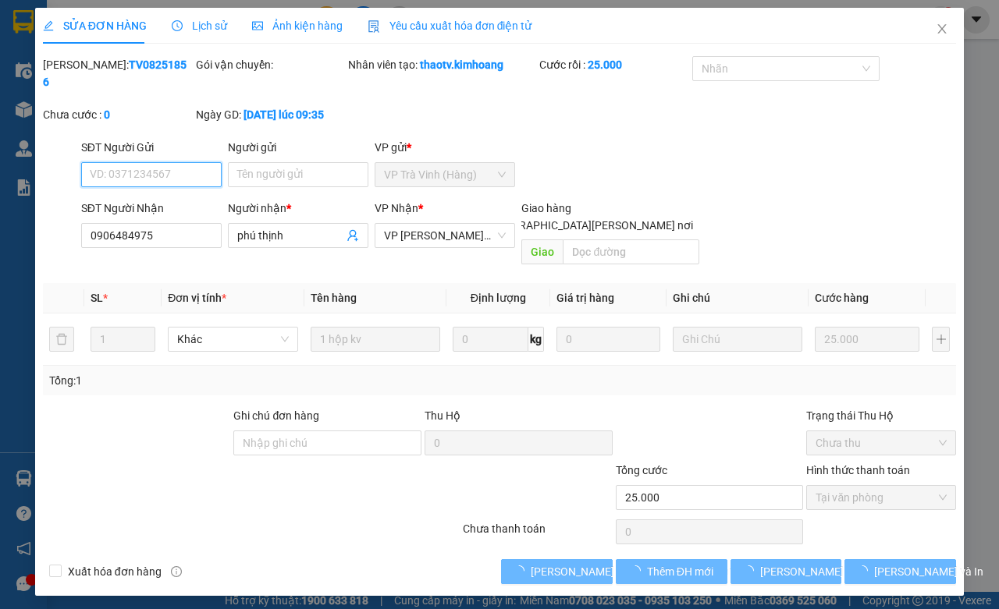
type input "0906484975"
type input "phú thịnh"
type input "25.000"
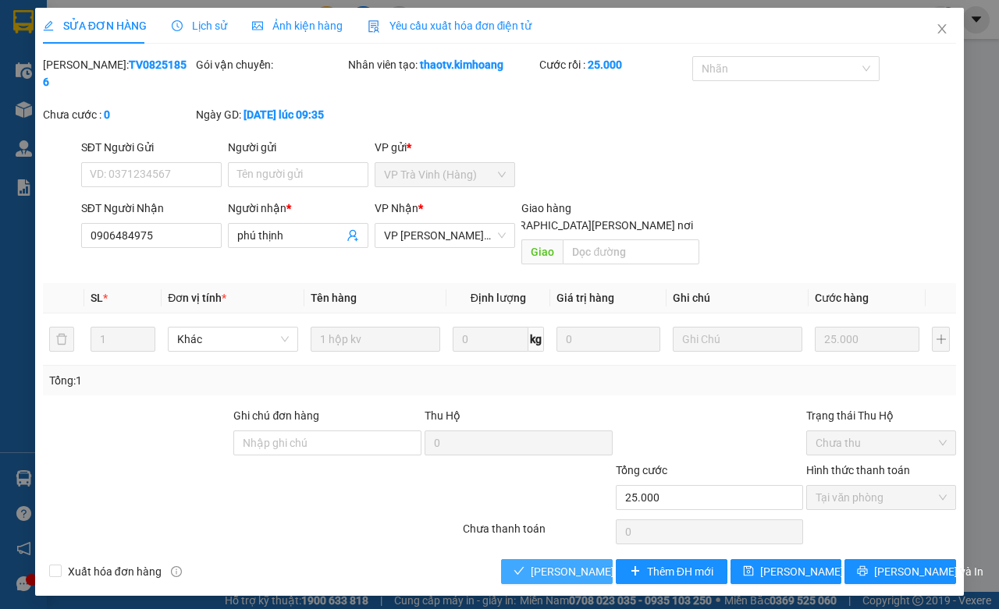
click at [578, 563] on span "[PERSON_NAME] và [PERSON_NAME] hàng" at bounding box center [636, 571] width 211 height 17
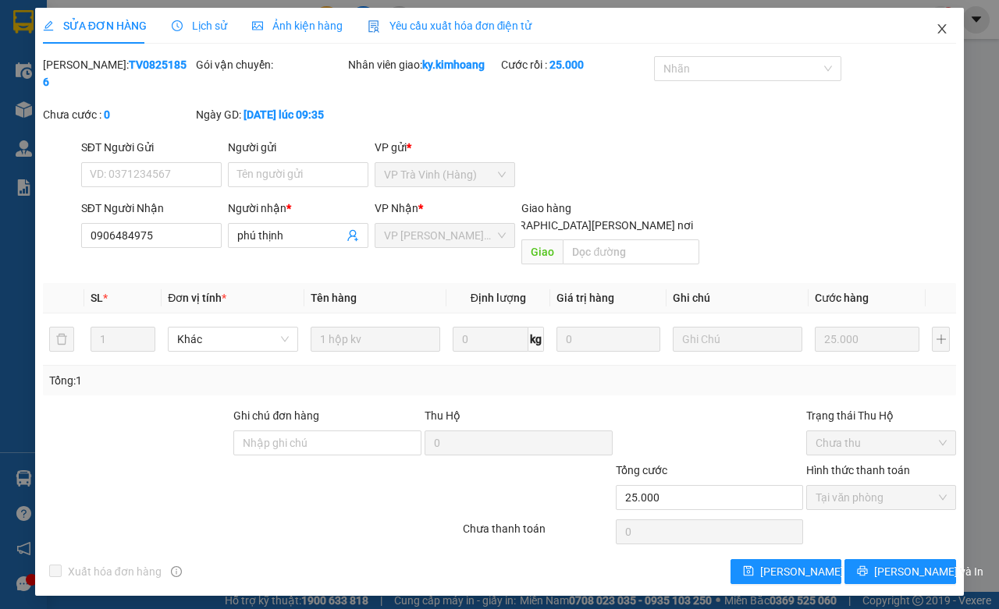
drag, startPoint x: 954, startPoint y: 29, endPoint x: 80, endPoint y: 32, distance: 873.3
click at [948, 32] on span "Close" at bounding box center [942, 30] width 44 height 44
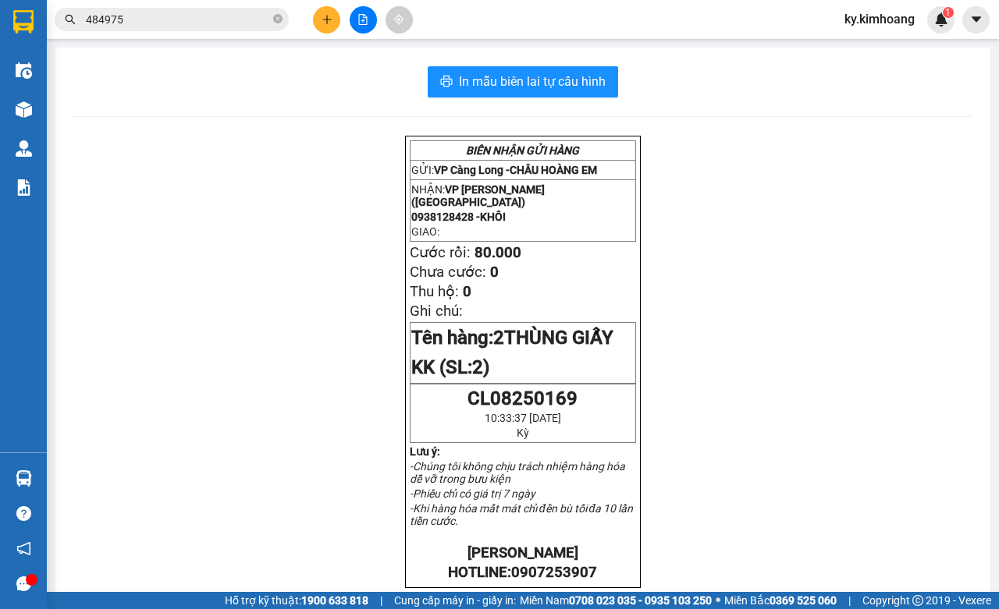
click at [196, 20] on input "484975" at bounding box center [178, 19] width 184 height 17
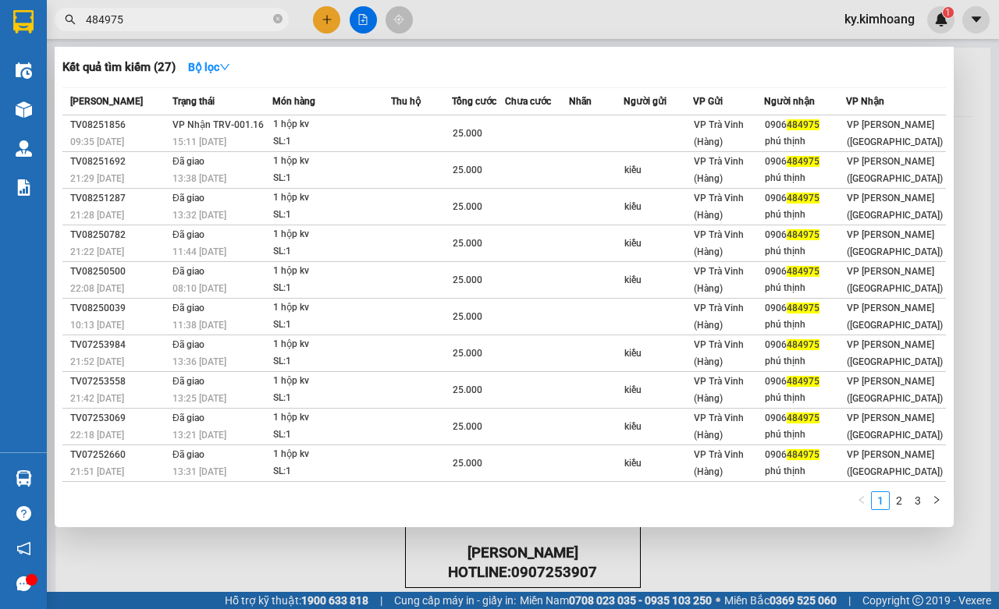
click at [196, 20] on input "484975" at bounding box center [178, 19] width 184 height 17
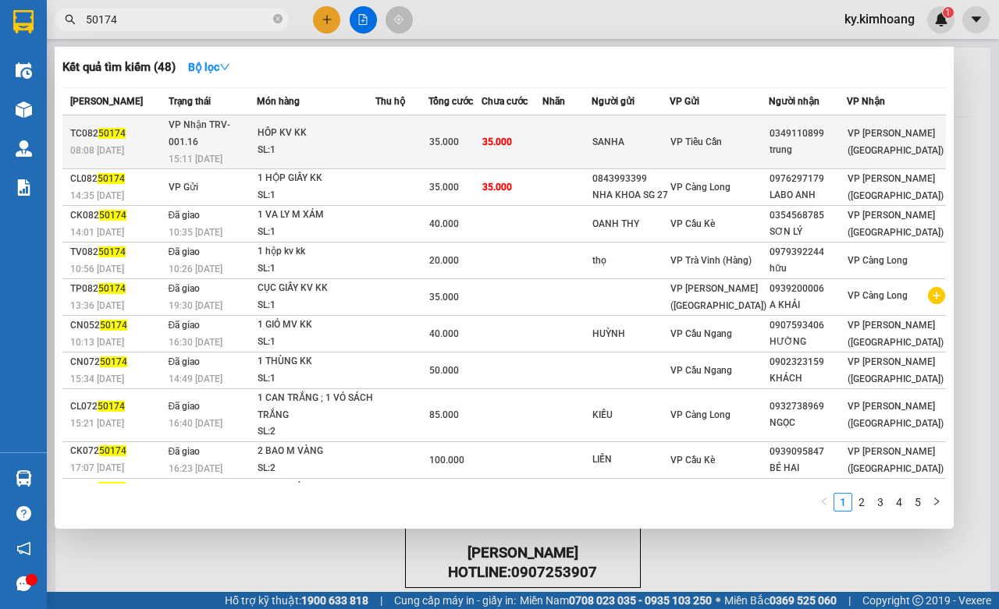
type input "50174"
click at [844, 142] on div "trung" at bounding box center [807, 150] width 76 height 16
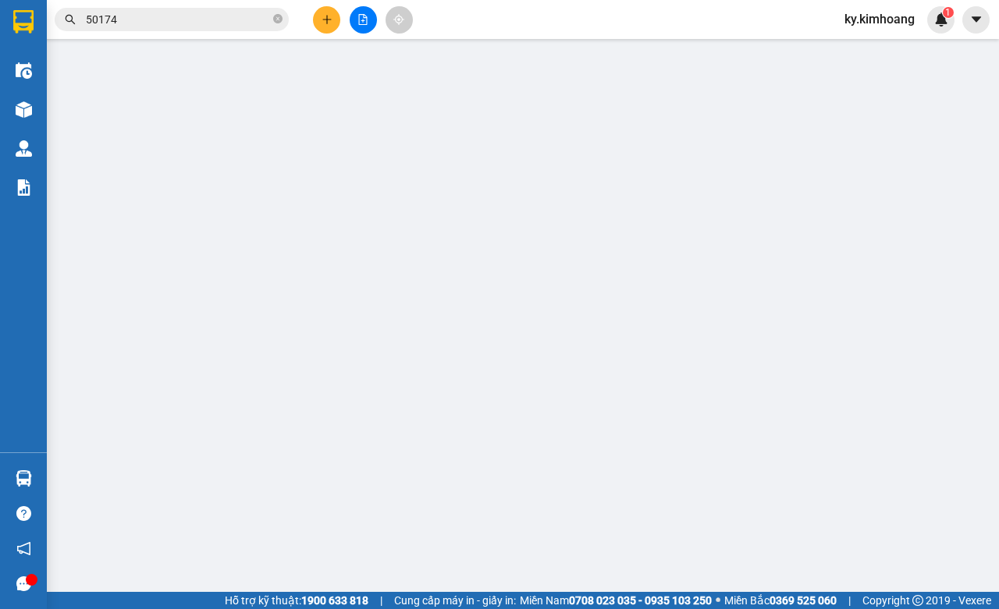
type input "SANHA"
type input "0349110899"
type input "trung"
type input "35.000"
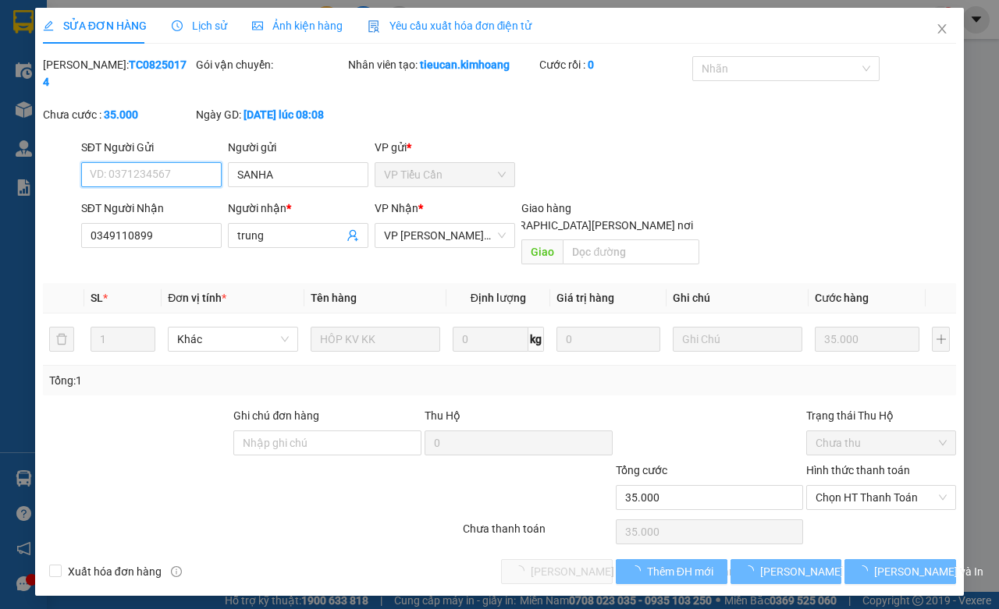
click at [817, 486] on span "Chọn HT Thanh Toán" at bounding box center [881, 497] width 131 height 23
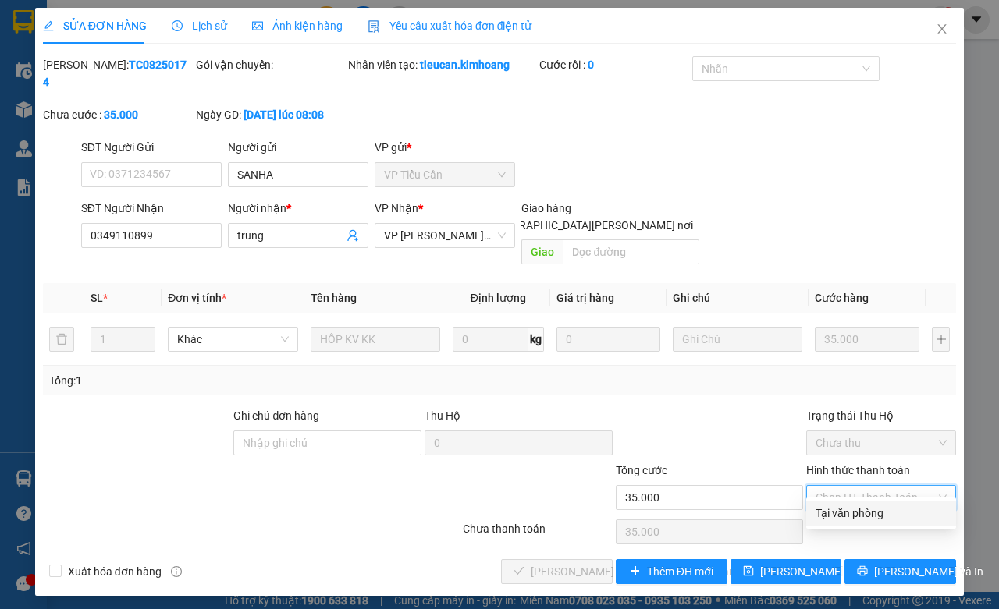
click at [844, 509] on div "Tại văn phòng" at bounding box center [881, 513] width 131 height 17
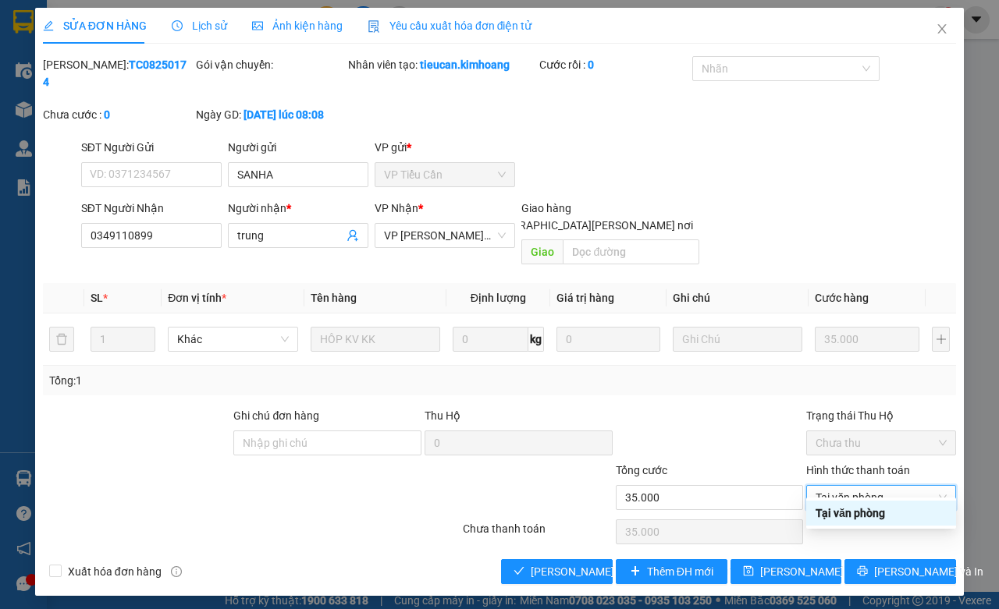
type input "0"
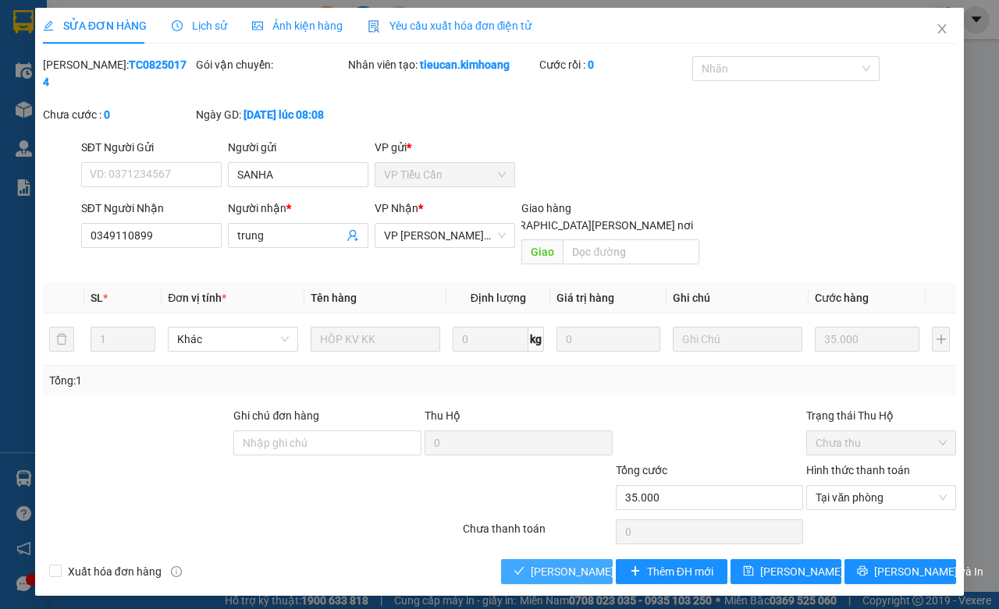
click at [550, 566] on button "[PERSON_NAME] và [PERSON_NAME] hàng" at bounding box center [557, 572] width 112 height 25
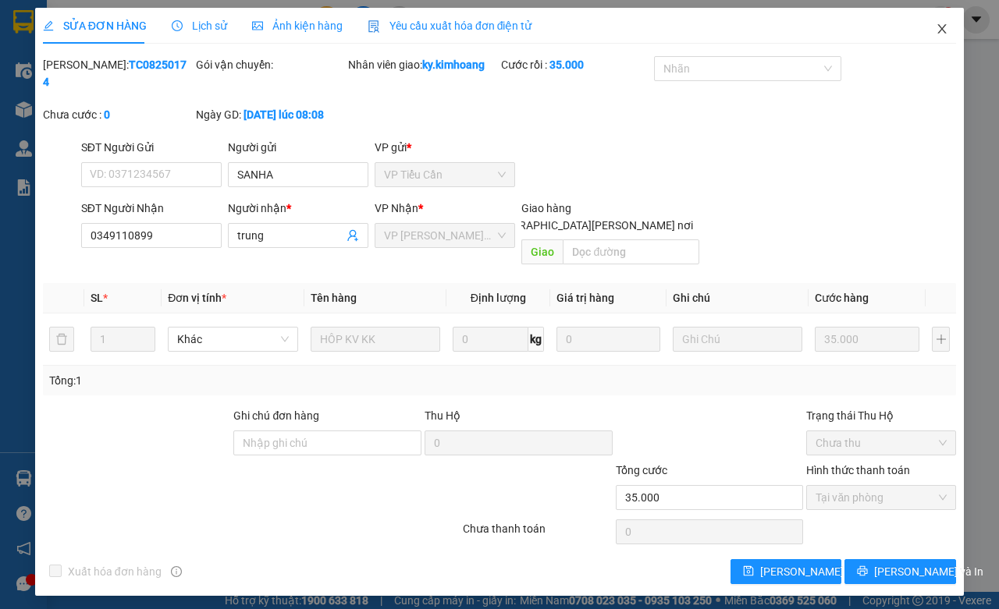
click at [936, 29] on icon "close" at bounding box center [942, 29] width 12 height 12
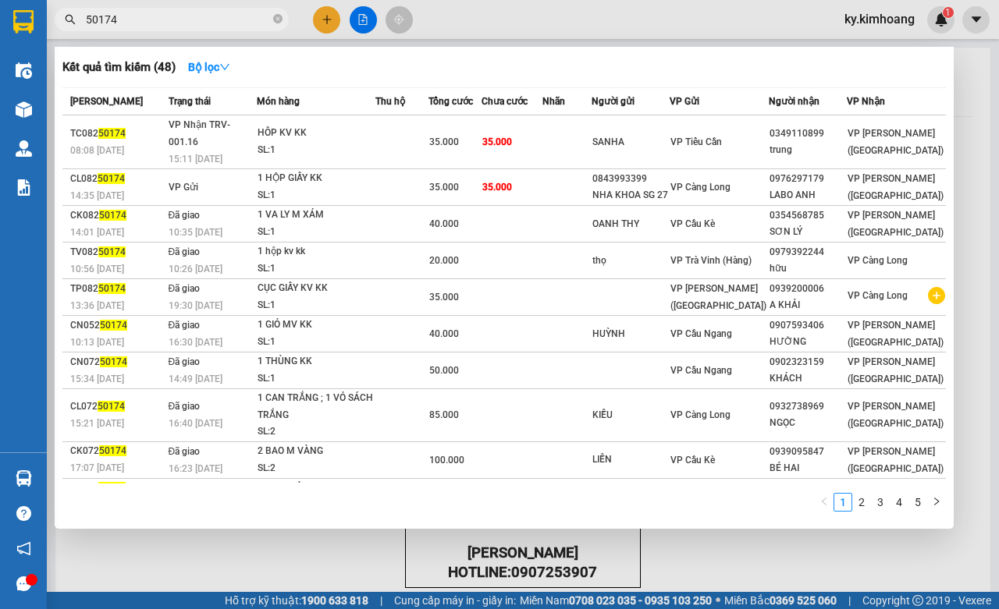
click at [251, 9] on span "50174" at bounding box center [172, 19] width 234 height 23
click at [278, 14] on icon "close-circle" at bounding box center [277, 18] width 9 height 9
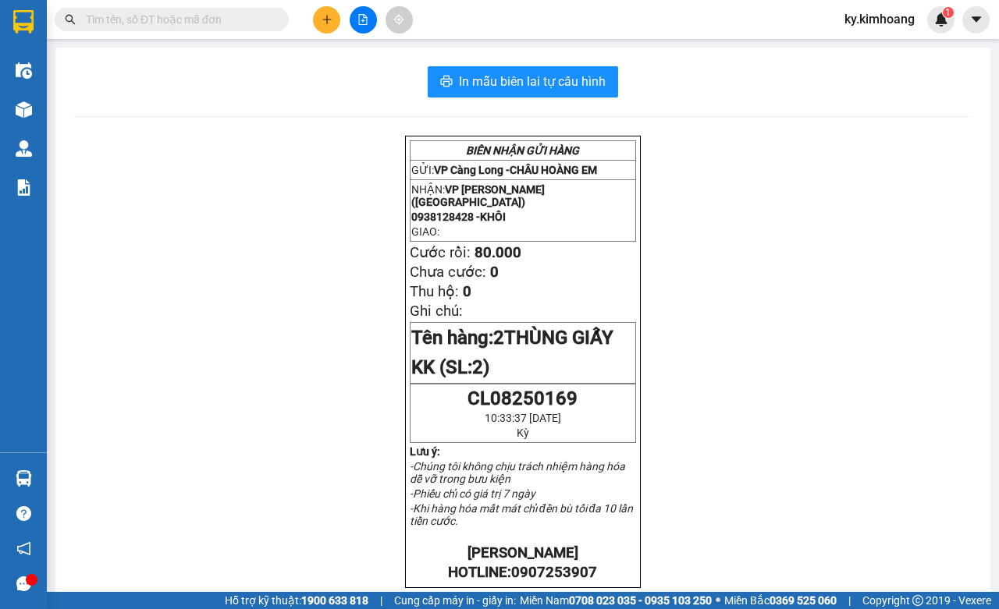
click at [259, 14] on input "text" at bounding box center [178, 19] width 184 height 17
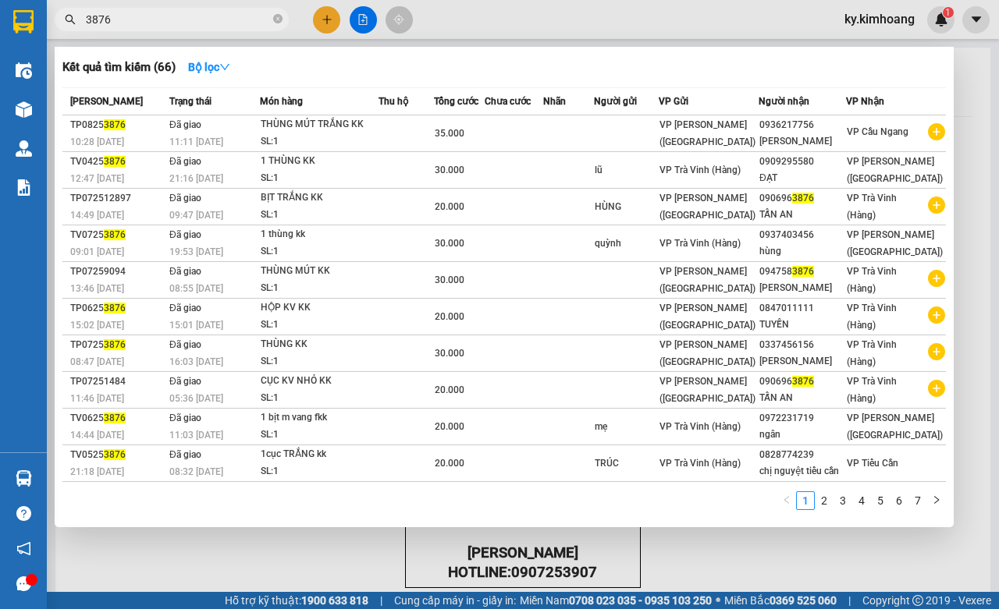
click at [94, 17] on input "3876" at bounding box center [178, 19] width 184 height 17
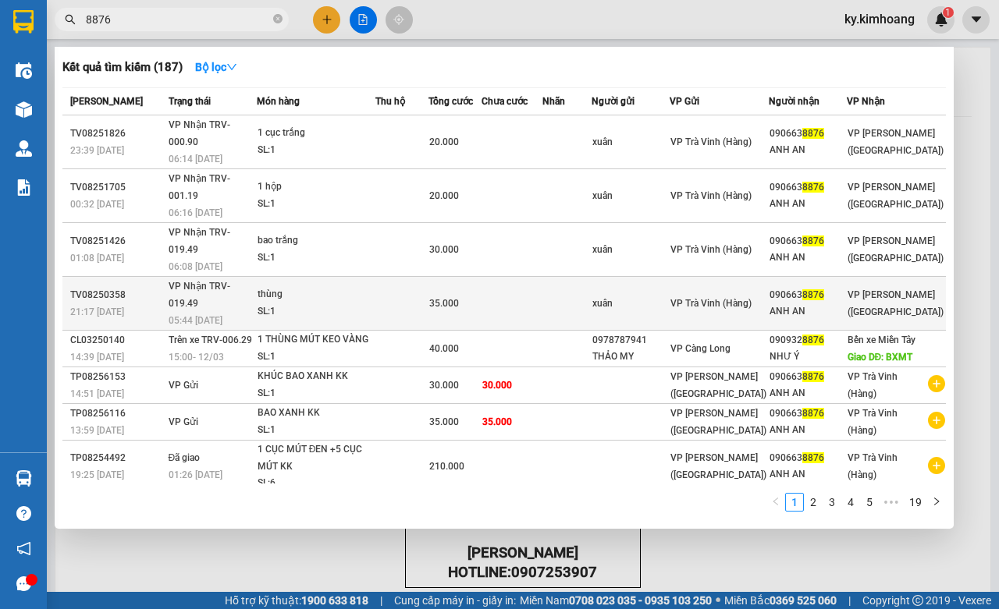
type input "8876"
click at [287, 286] on div "thùng" at bounding box center [316, 294] width 117 height 17
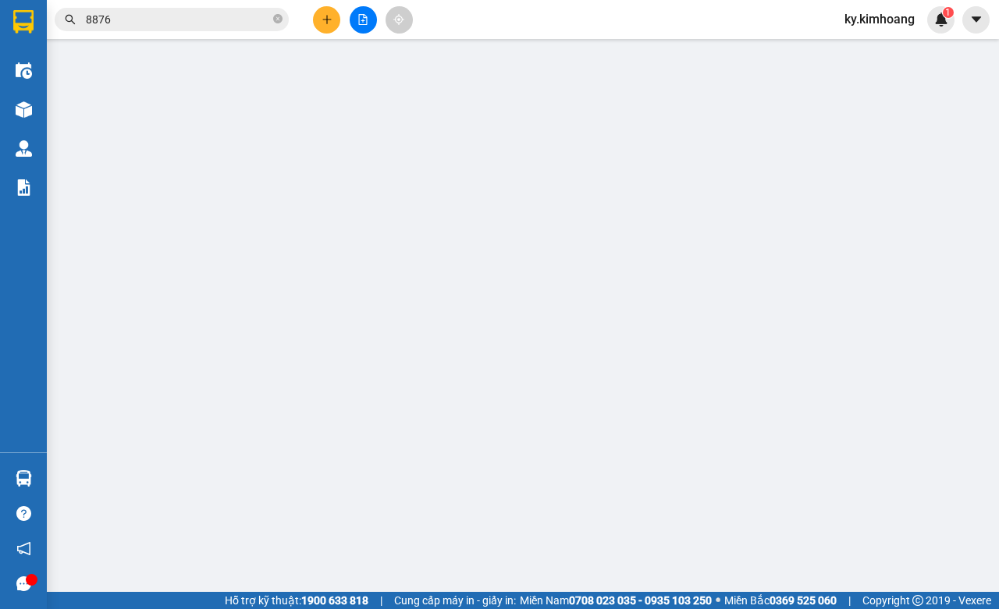
type input "xuân"
type input "0906638876"
type input "ANH AN"
type input "35.000"
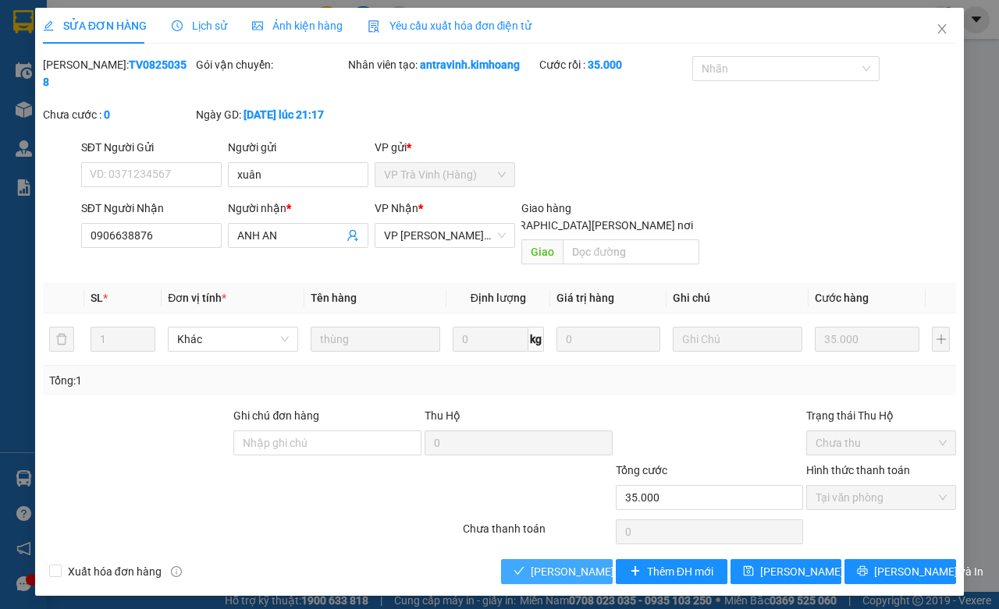
click at [574, 563] on span "[PERSON_NAME] và [PERSON_NAME] hàng" at bounding box center [636, 571] width 211 height 17
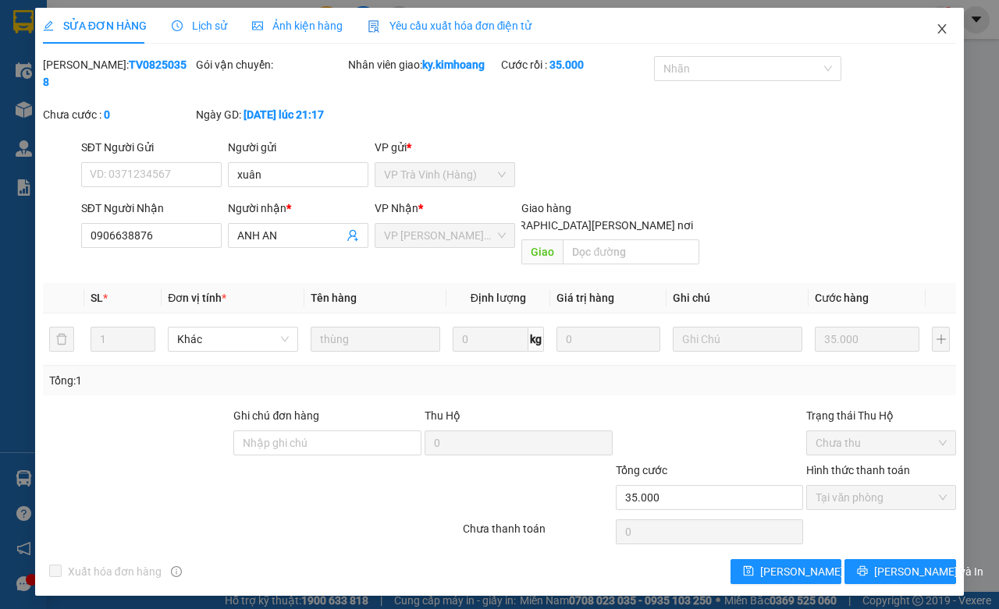
click at [942, 20] on span "Close" at bounding box center [942, 30] width 44 height 44
drag, startPoint x: 942, startPoint y: 20, endPoint x: 890, endPoint y: 34, distance: 53.9
click at [940, 20] on img at bounding box center [941, 19] width 14 height 14
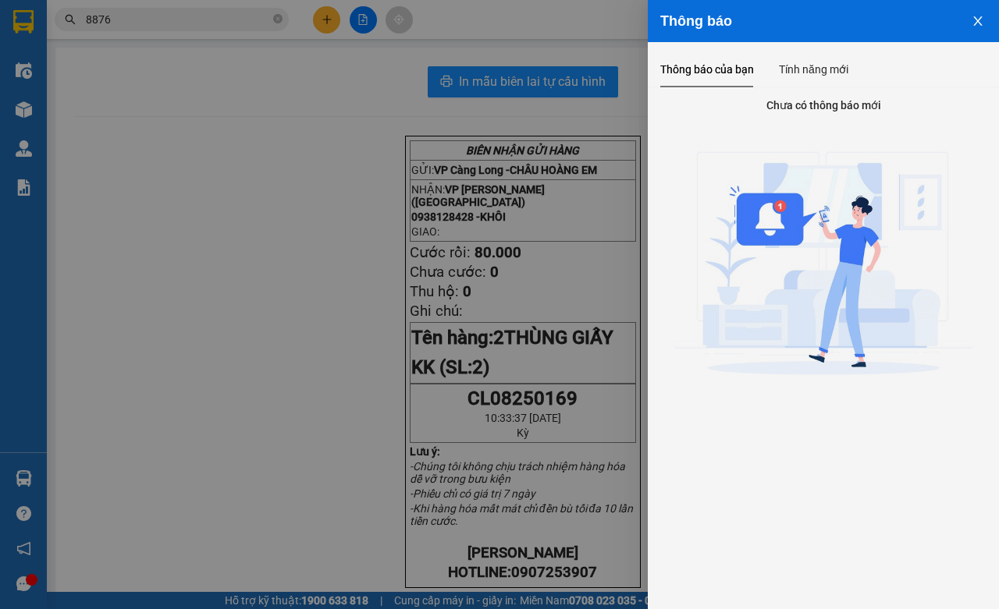
click at [227, 12] on div at bounding box center [499, 304] width 999 height 609
click at [227, 12] on div "Thông báo Thông báo của bạn Tính năng mới Chưa có thông báo mới" at bounding box center [499, 304] width 999 height 609
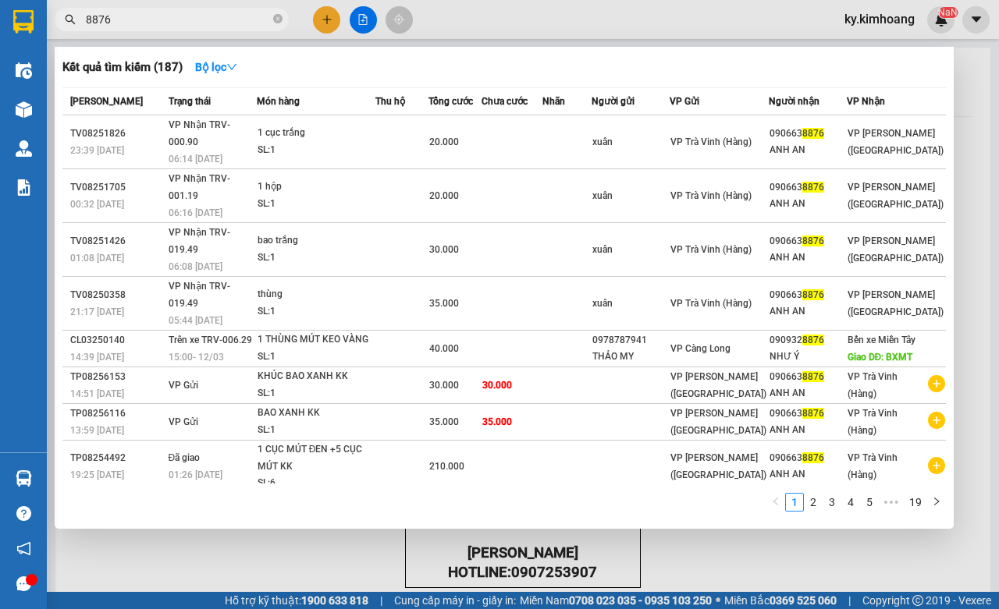
click at [189, 12] on input "8876" at bounding box center [178, 19] width 184 height 17
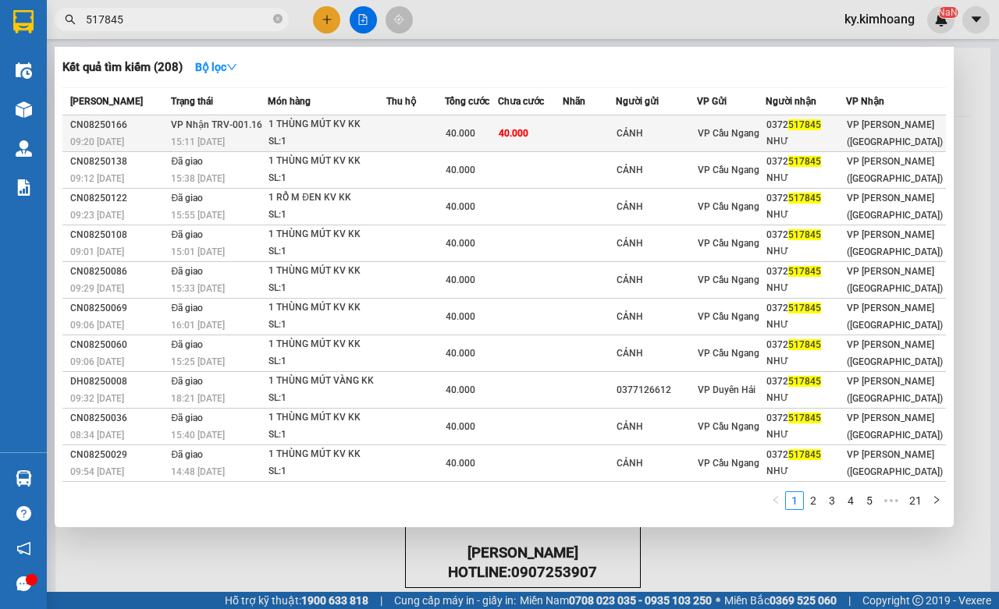
type input "517845"
click at [798, 138] on div "NHƯ" at bounding box center [806, 141] width 80 height 16
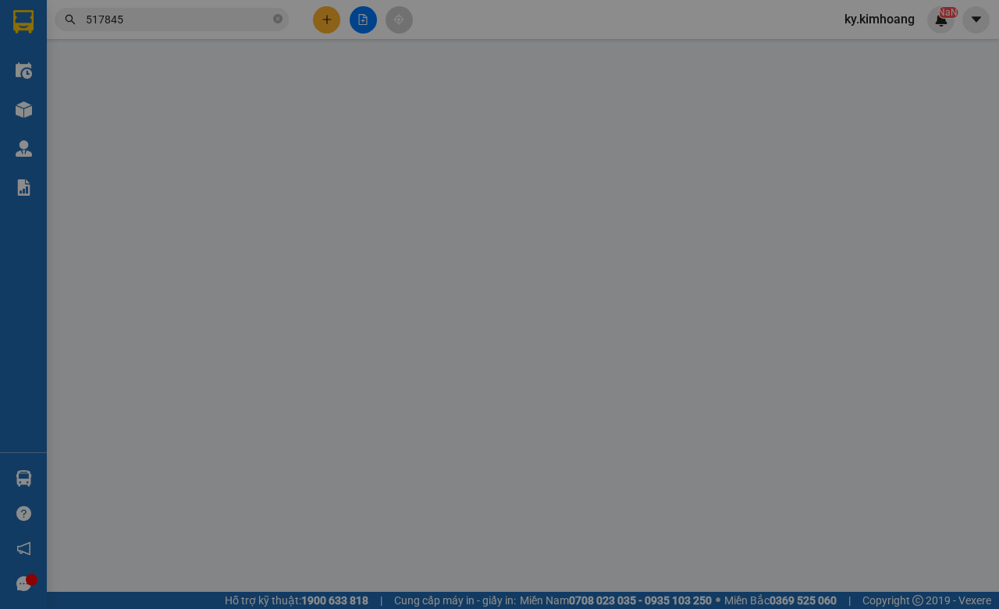
type input "CẢNH"
type input "0372517845"
type input "NHƯ"
type input "40.000"
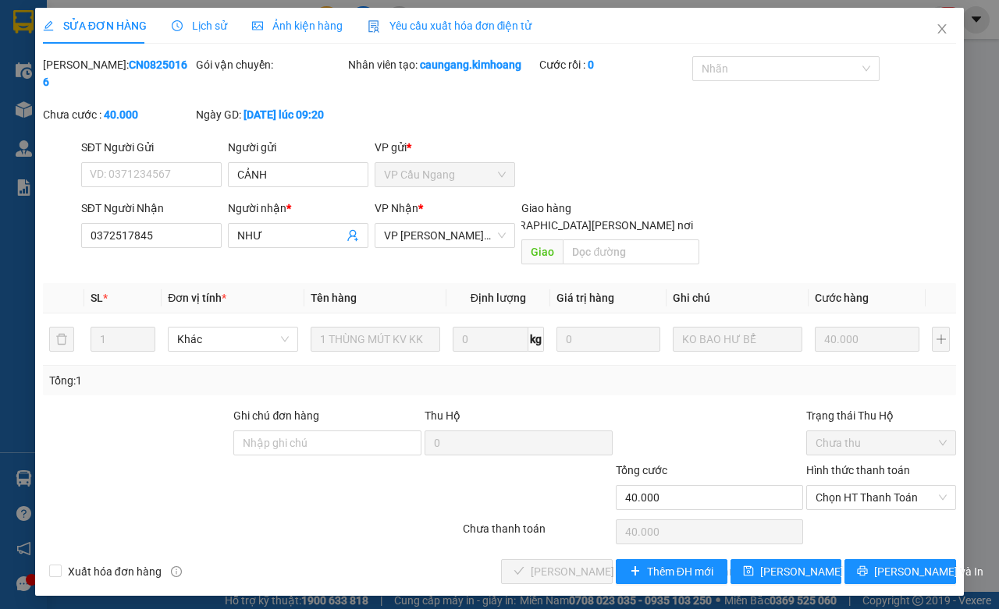
click at [890, 465] on div "Hình thức thanh toán" at bounding box center [881, 473] width 150 height 23
click at [861, 517] on div "Chọn HT Thanh Toán" at bounding box center [881, 532] width 153 height 31
click at [862, 489] on span "Chọn HT Thanh Toán" at bounding box center [881, 497] width 131 height 23
click at [843, 497] on div "Total Paid Fee 0 Total UnPaid Fee 40.000 Cash Collection Total Fee Mã ĐH: CN082…" at bounding box center [499, 320] width 913 height 528
click at [836, 489] on span "Chọn HT Thanh Toán" at bounding box center [881, 497] width 131 height 23
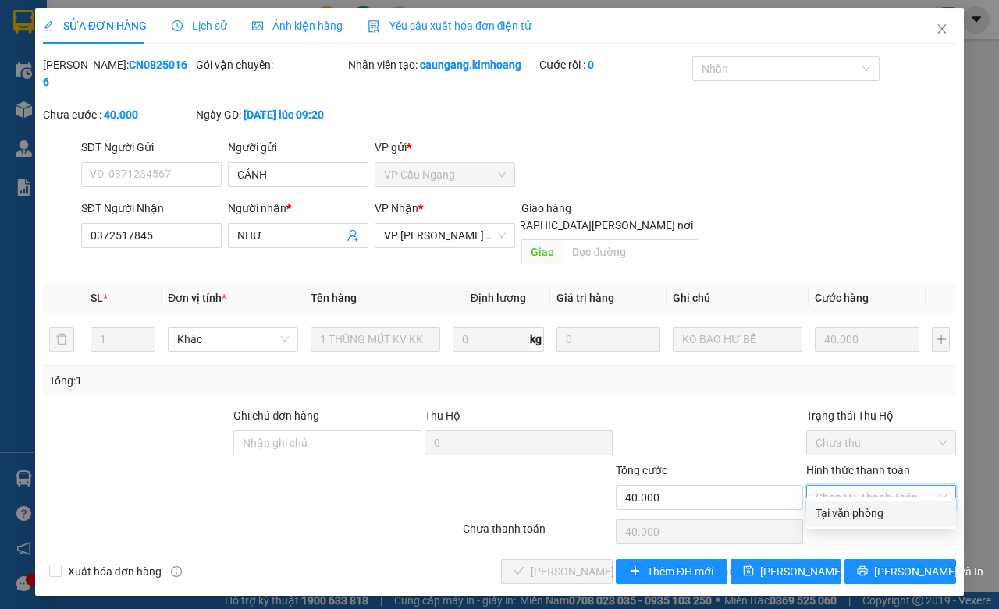
click at [843, 505] on div "Tại văn phòng" at bounding box center [881, 513] width 131 height 17
type input "0"
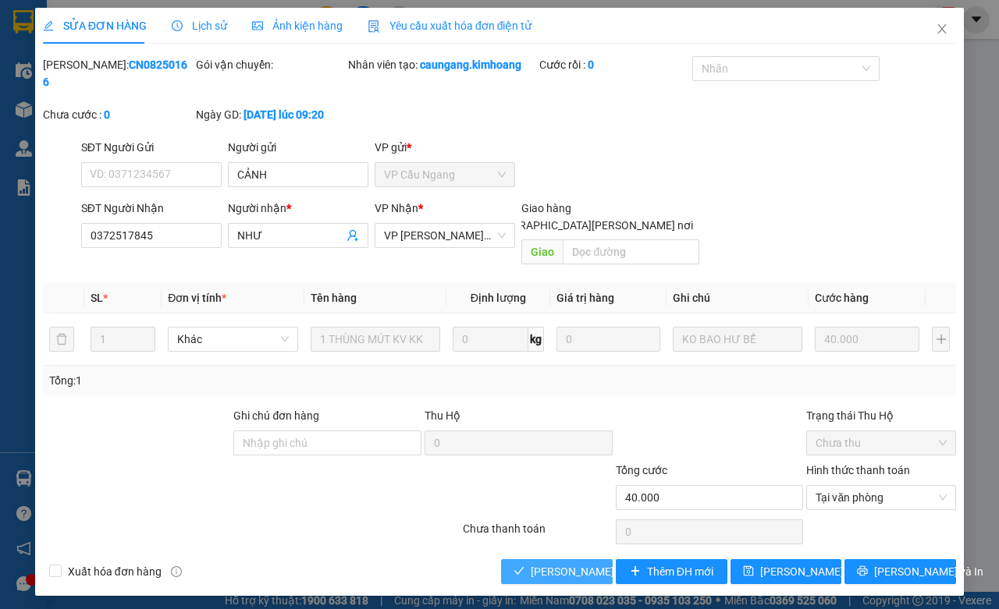
click at [601, 563] on span "[PERSON_NAME] và Giao hàng" at bounding box center [636, 571] width 211 height 17
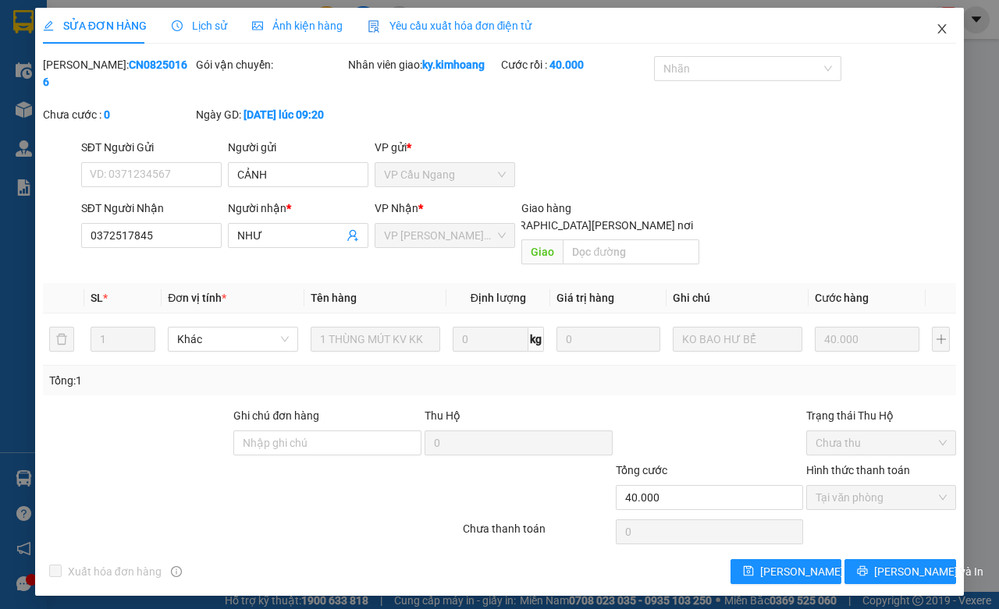
click at [949, 29] on span "Close" at bounding box center [942, 30] width 44 height 44
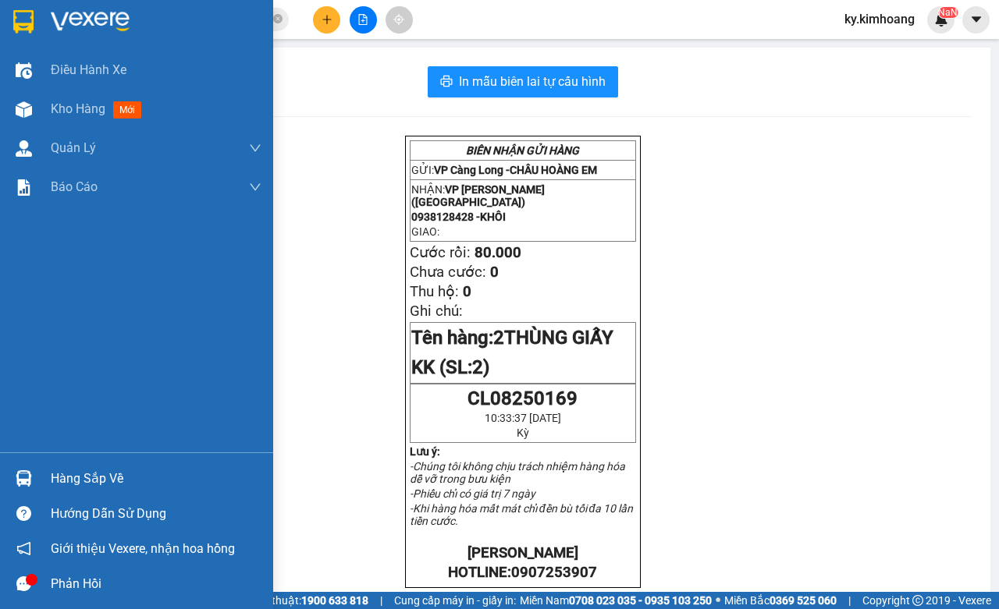
click at [16, 473] on img at bounding box center [24, 479] width 16 height 16
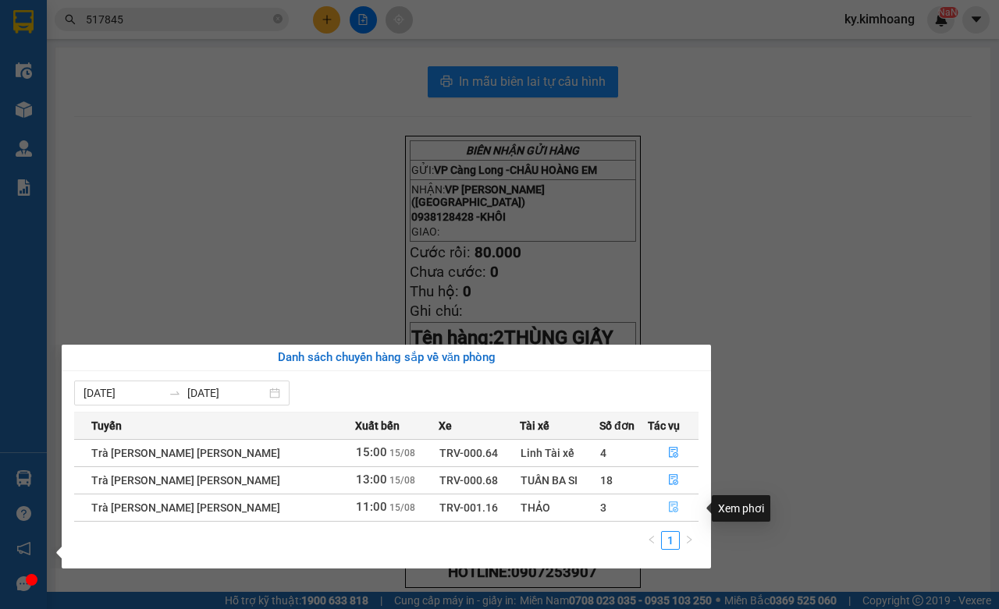
click at [672, 512] on icon "file-done" at bounding box center [673, 507] width 9 height 11
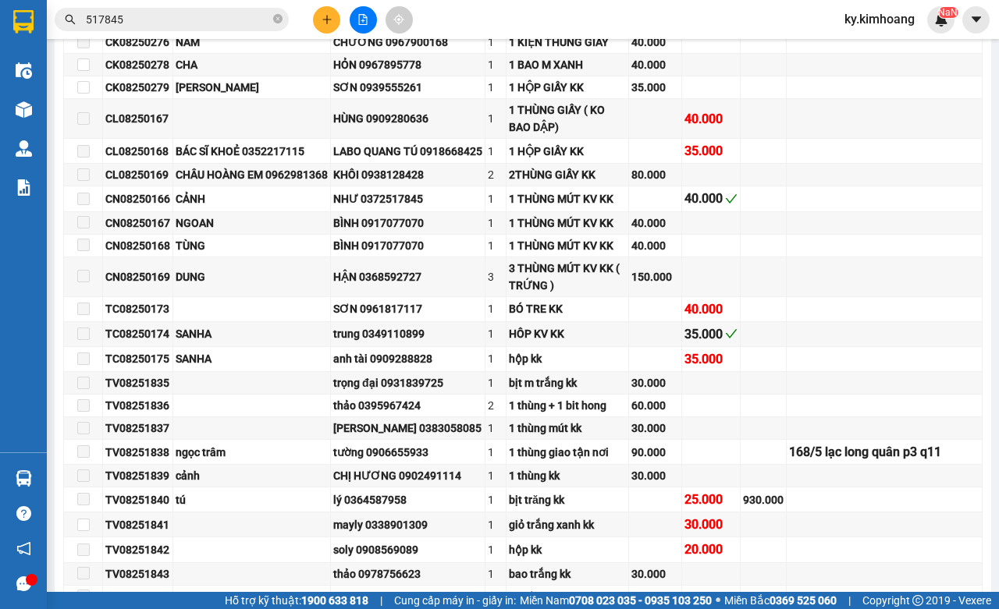
scroll to position [359, 0]
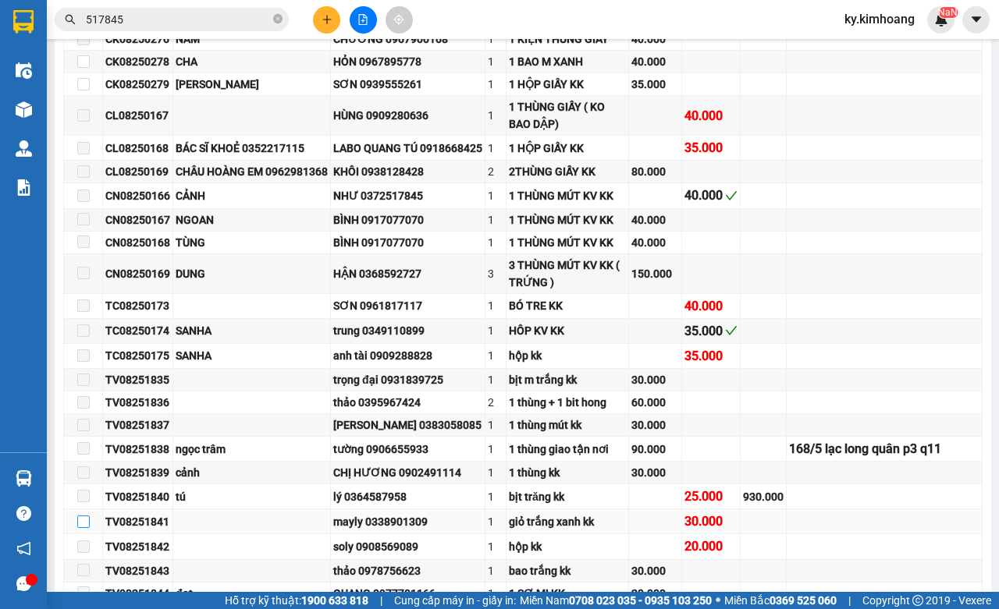
click at [84, 528] on input "checkbox" at bounding box center [83, 522] width 12 height 12
checkbox input "true"
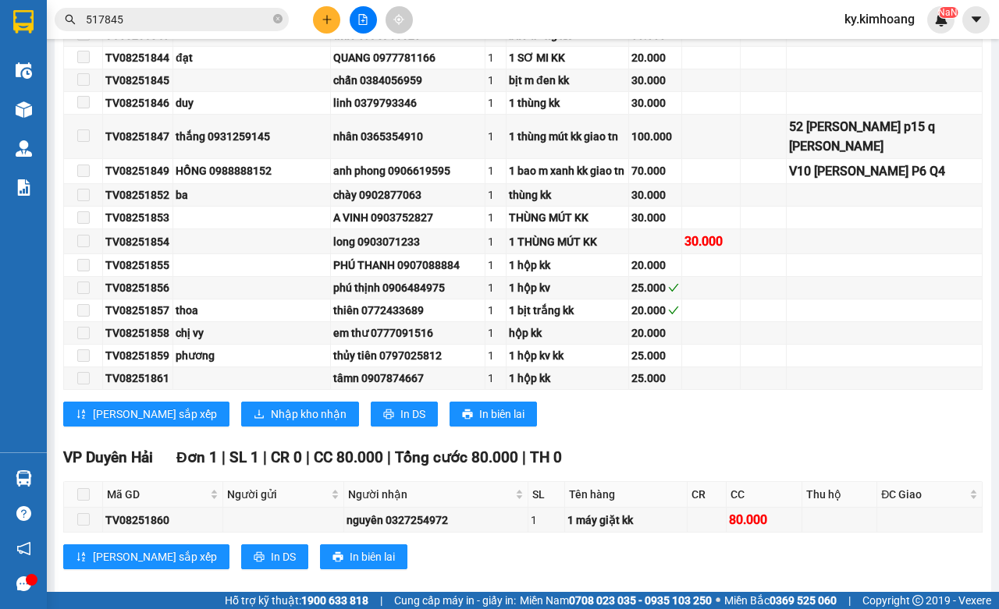
scroll to position [899, 0]
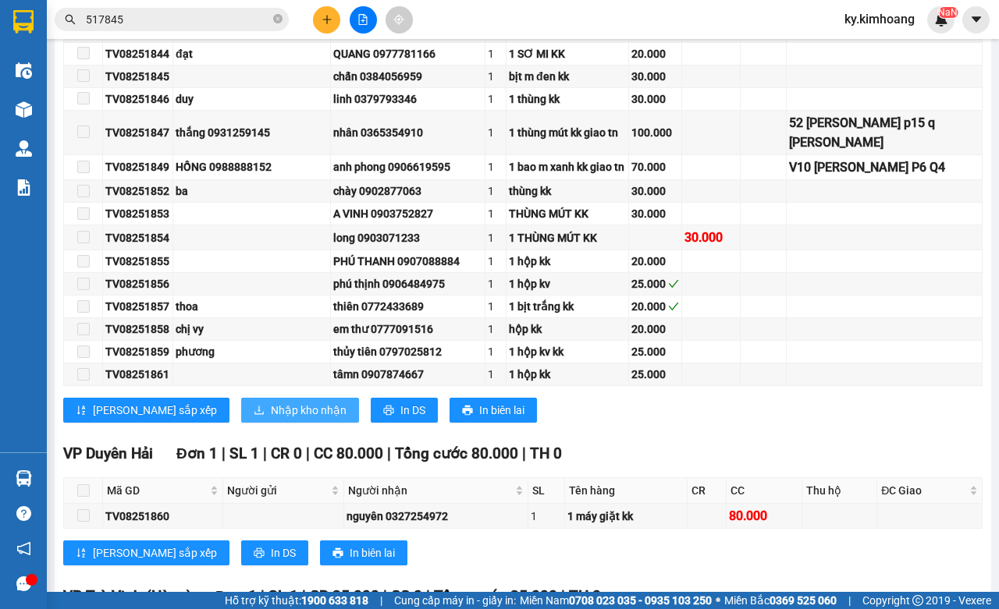
click at [241, 423] on button "Nhập kho nhận" at bounding box center [300, 410] width 118 height 25
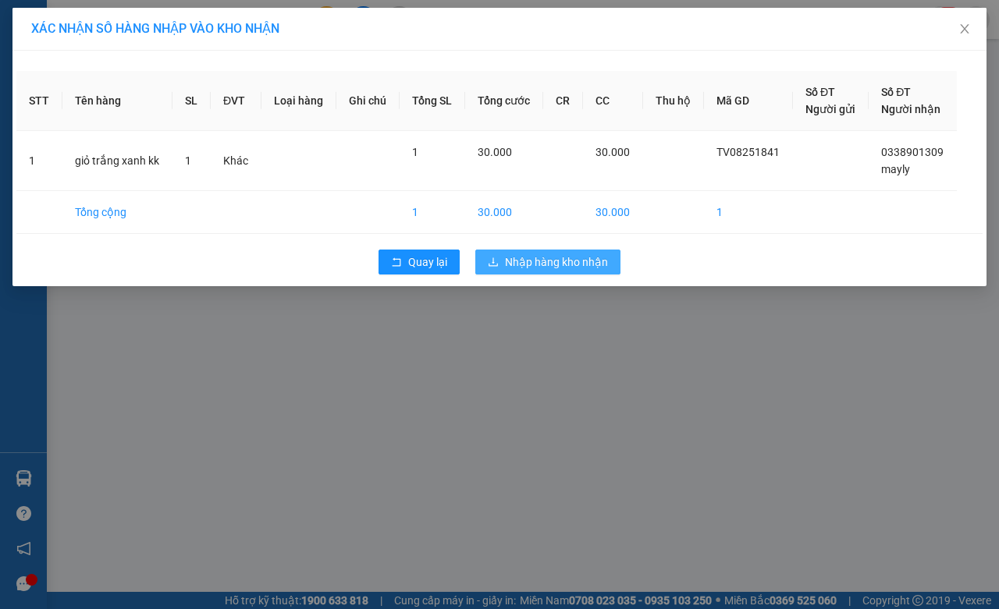
click at [602, 258] on span "Nhập hàng kho nhận" at bounding box center [556, 262] width 103 height 17
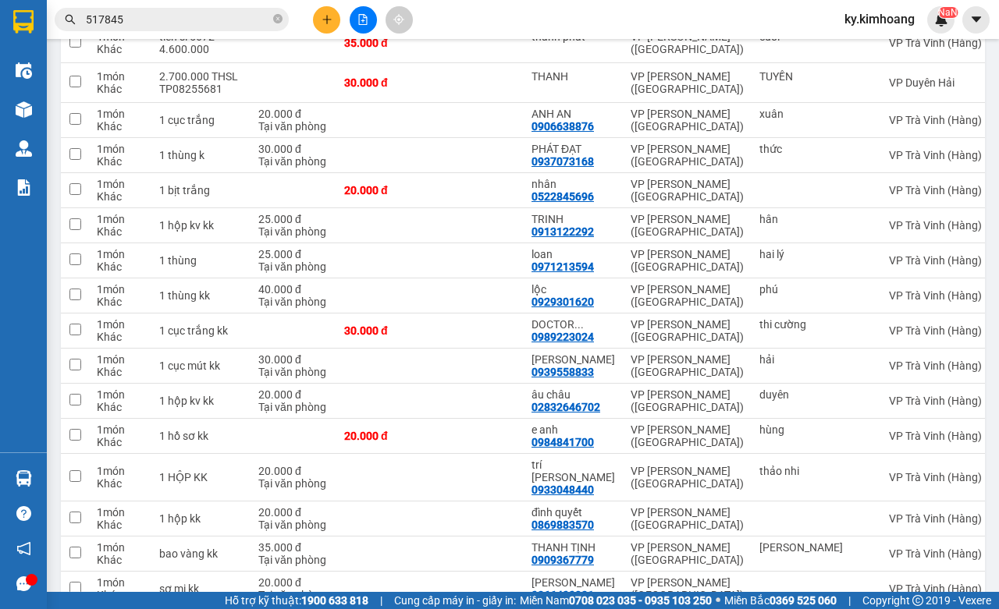
scroll to position [2271, 0]
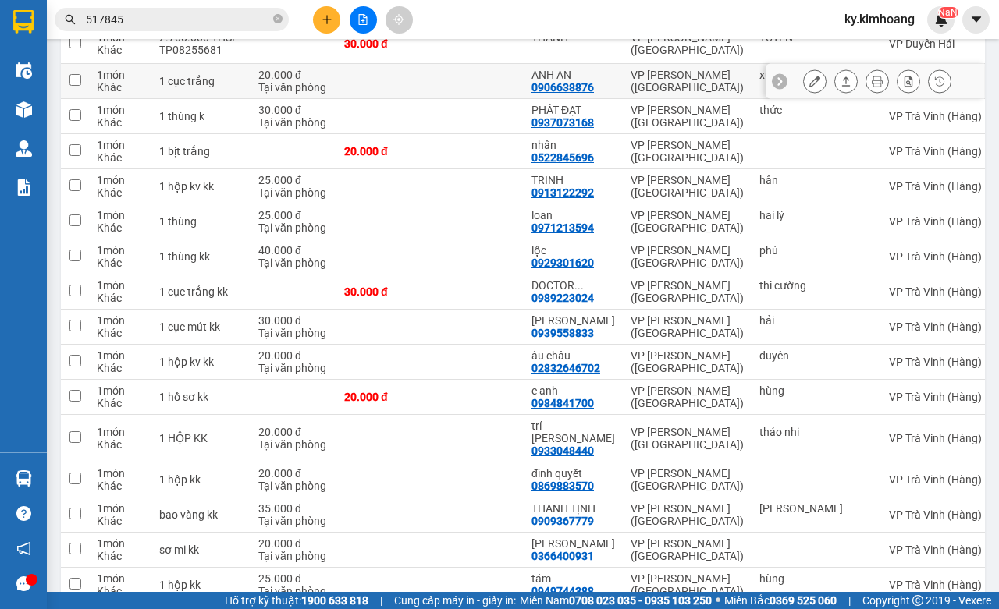
click at [840, 87] on icon at bounding box center [845, 81] width 11 height 11
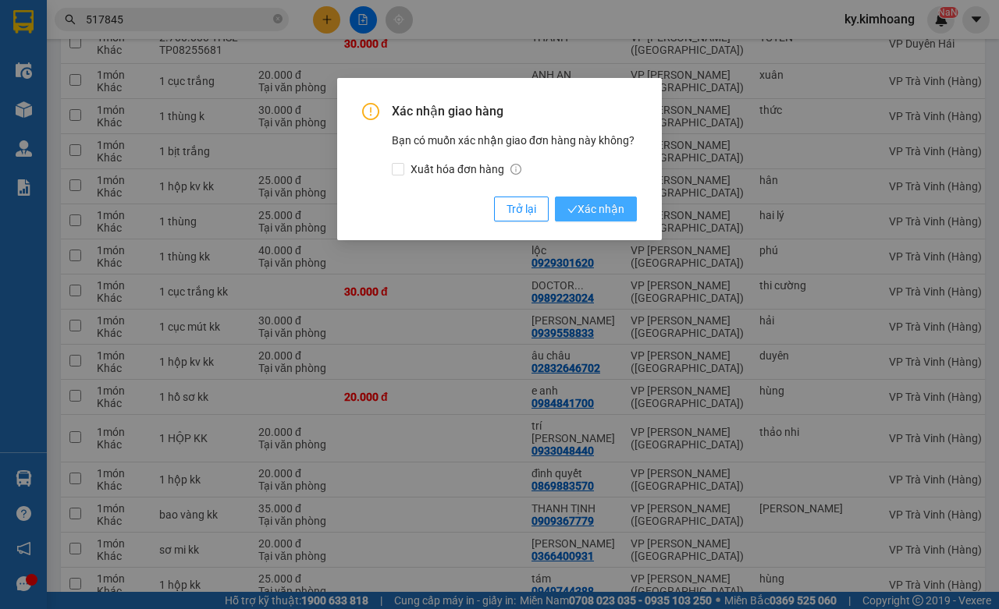
click at [613, 211] on span "Xác nhận" at bounding box center [595, 209] width 57 height 17
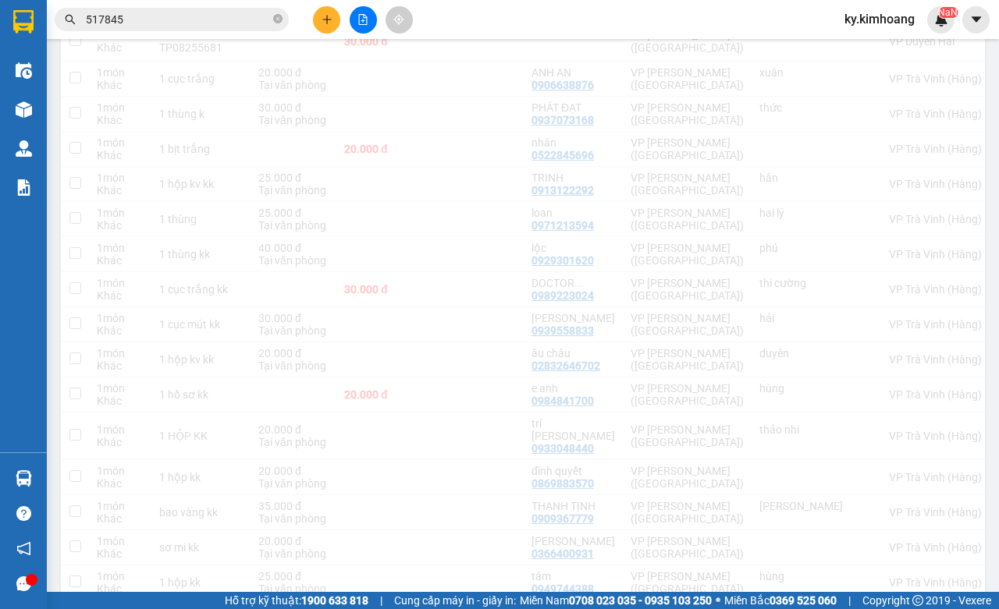
click at [997, 428] on div "Xác nhận giao hàng Bạn có muốn xác nhận giao đơn hàng này không? Xuất hóa đơn h…" at bounding box center [499, 304] width 999 height 609
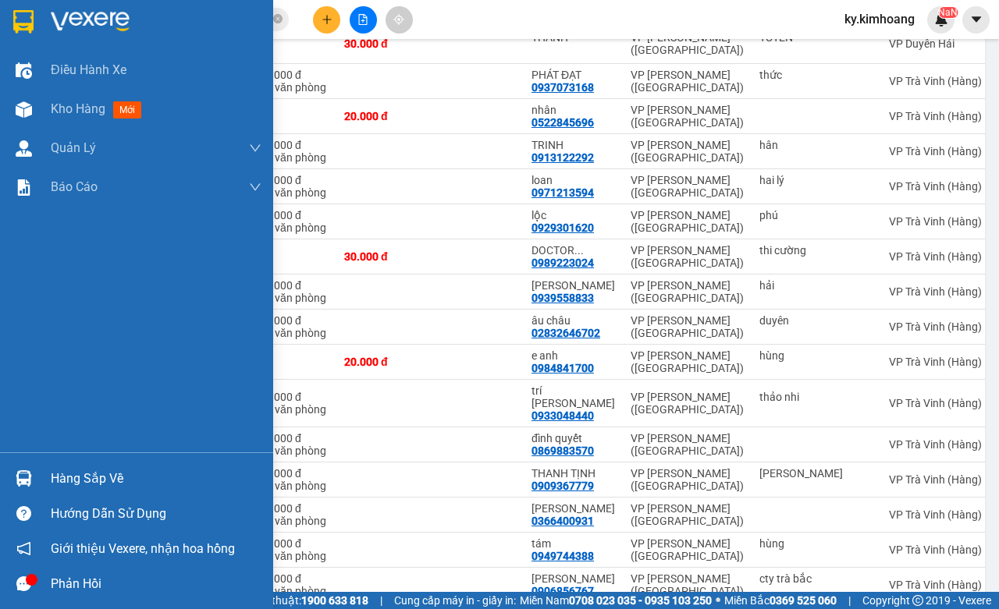
click at [12, 464] on div "Hàng sắp về" at bounding box center [136, 478] width 273 height 35
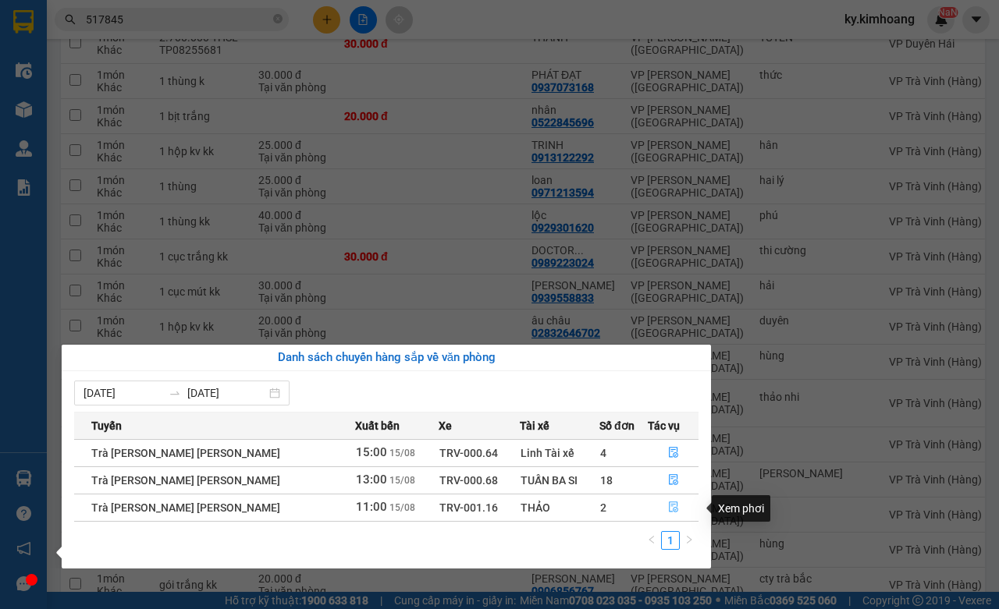
click at [673, 505] on icon "file-done" at bounding box center [673, 507] width 11 height 11
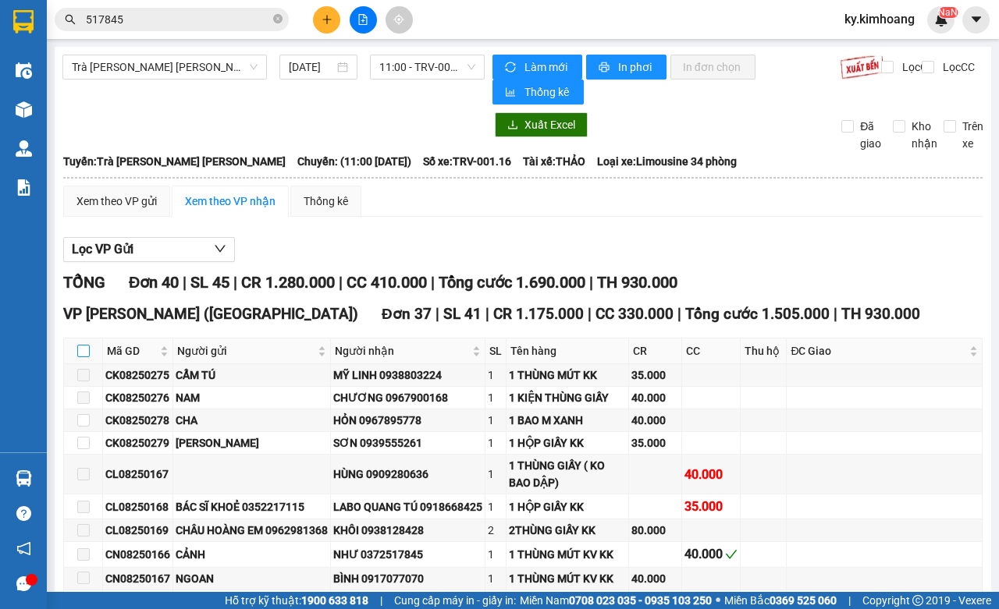
click at [80, 349] on input "checkbox" at bounding box center [83, 351] width 12 height 12
checkbox input "true"
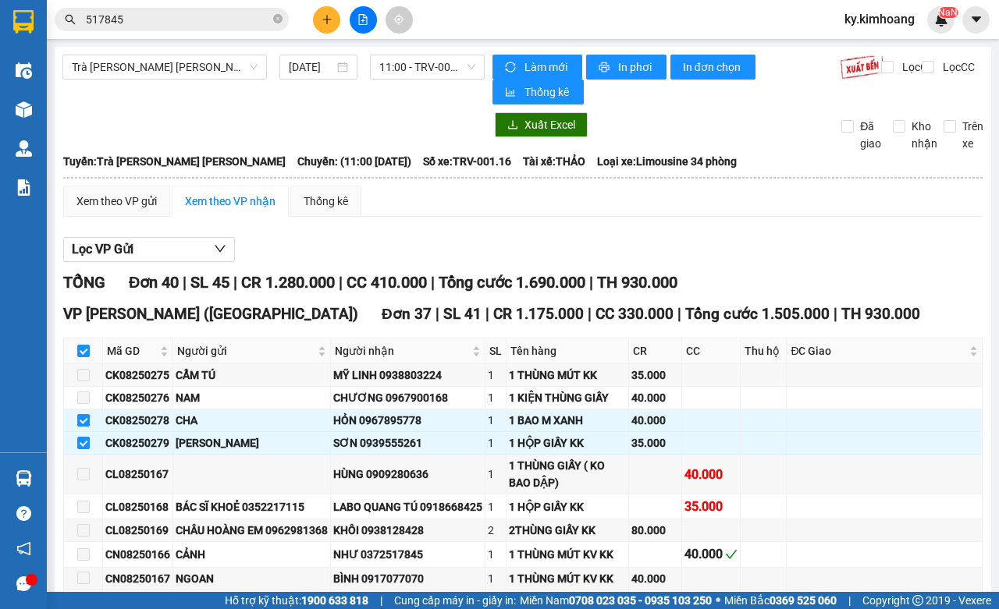
checkbox input "true"
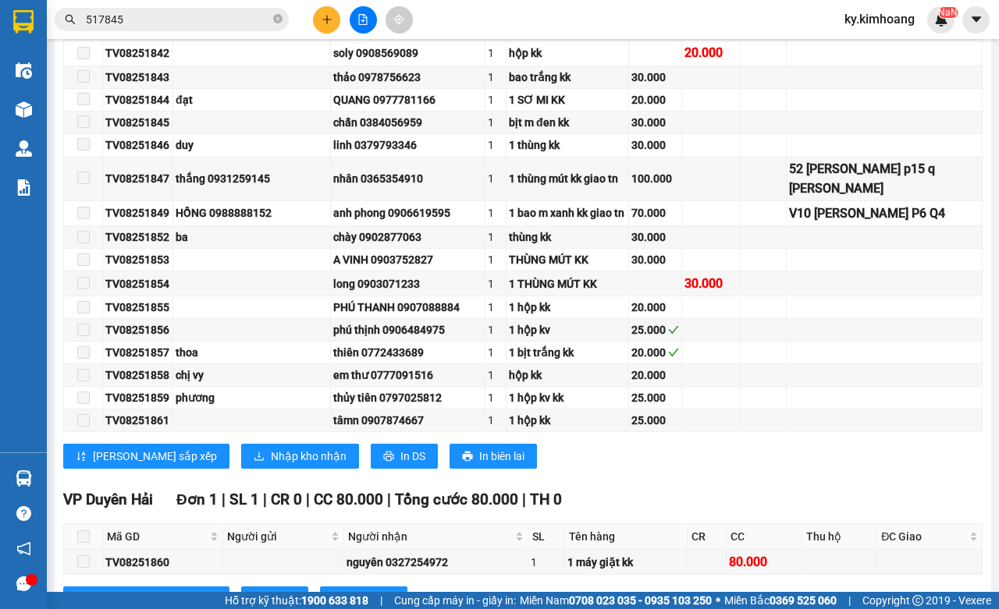
scroll to position [902, 0]
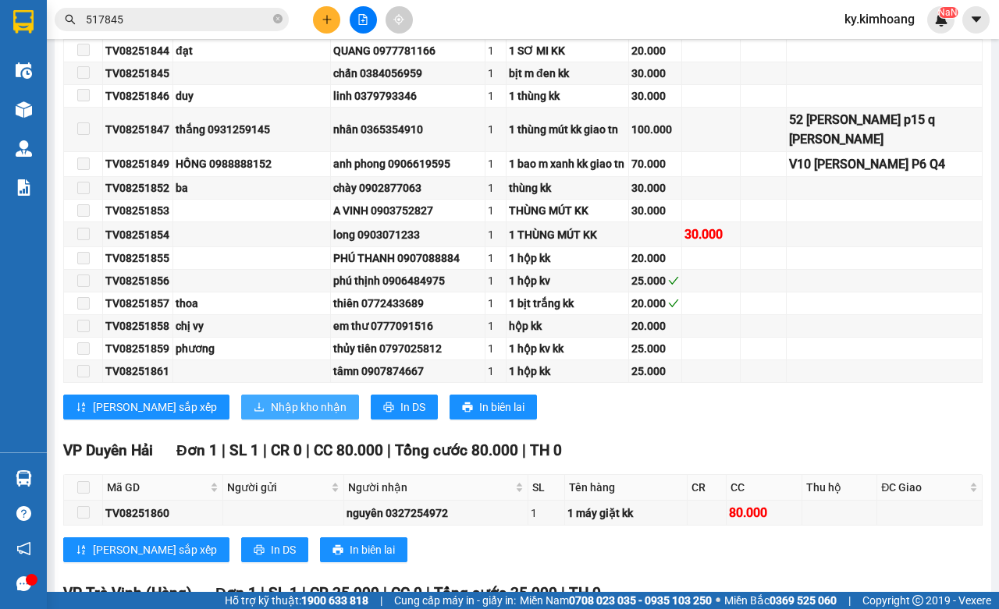
click at [271, 416] on span "Nhập kho nhận" at bounding box center [309, 407] width 76 height 17
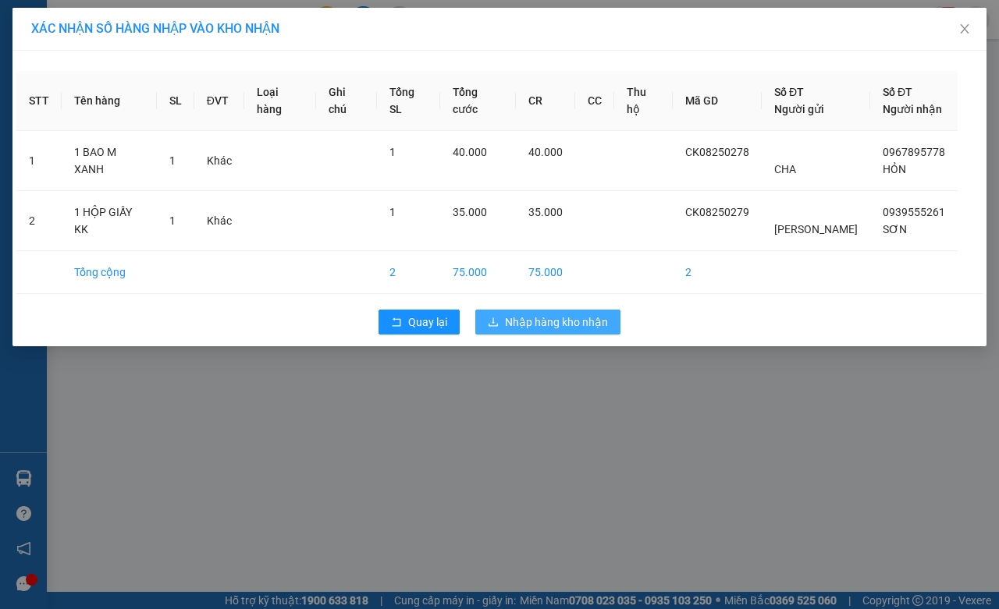
click at [537, 320] on span "Nhập hàng kho nhận" at bounding box center [556, 322] width 103 height 17
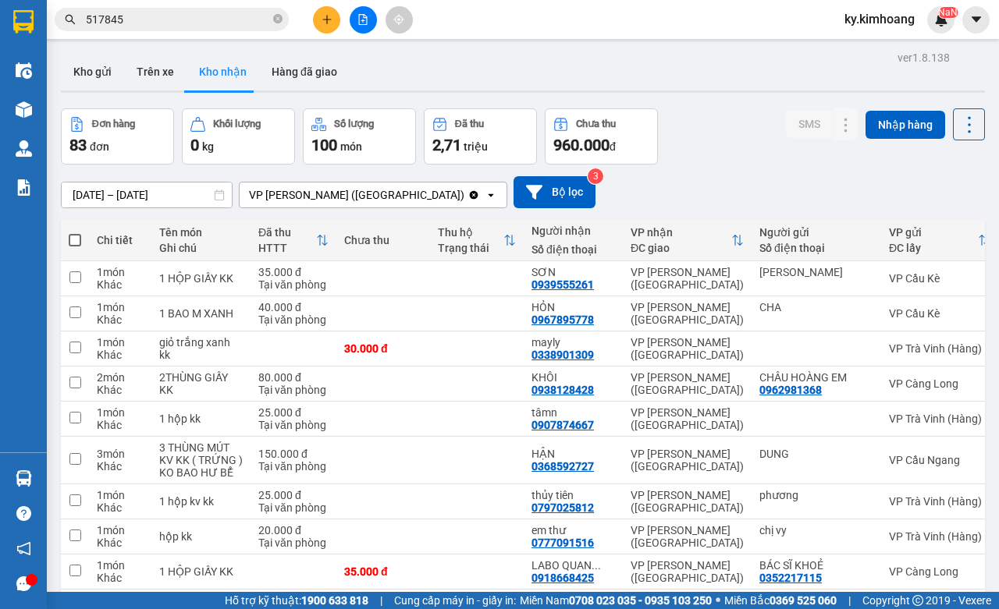
click at [230, 9] on span "517845" at bounding box center [172, 19] width 234 height 23
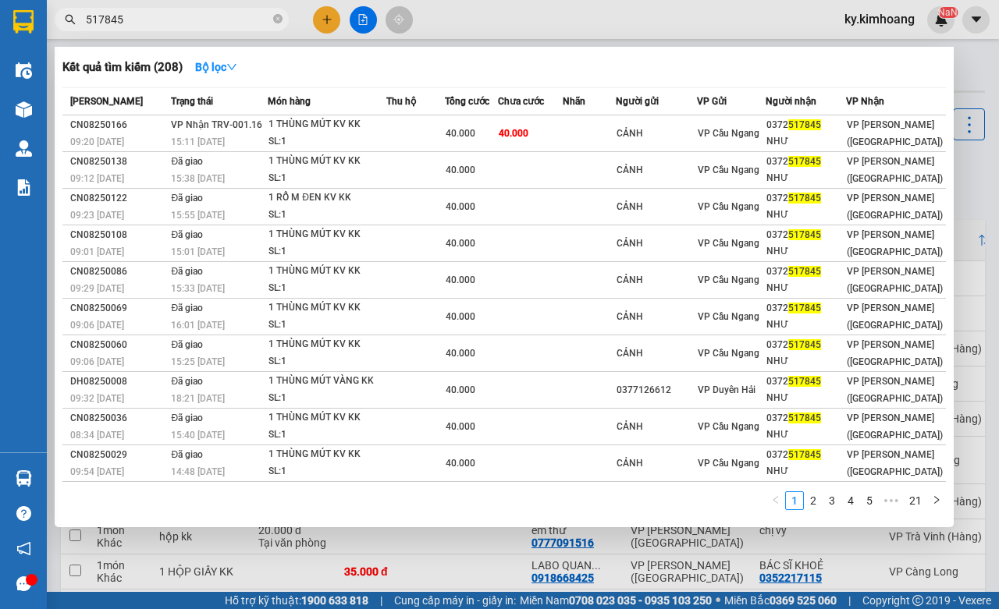
click at [230, 9] on span "517845" at bounding box center [172, 19] width 234 height 23
click at [215, 25] on input "517845" at bounding box center [178, 19] width 184 height 17
type input "5178"
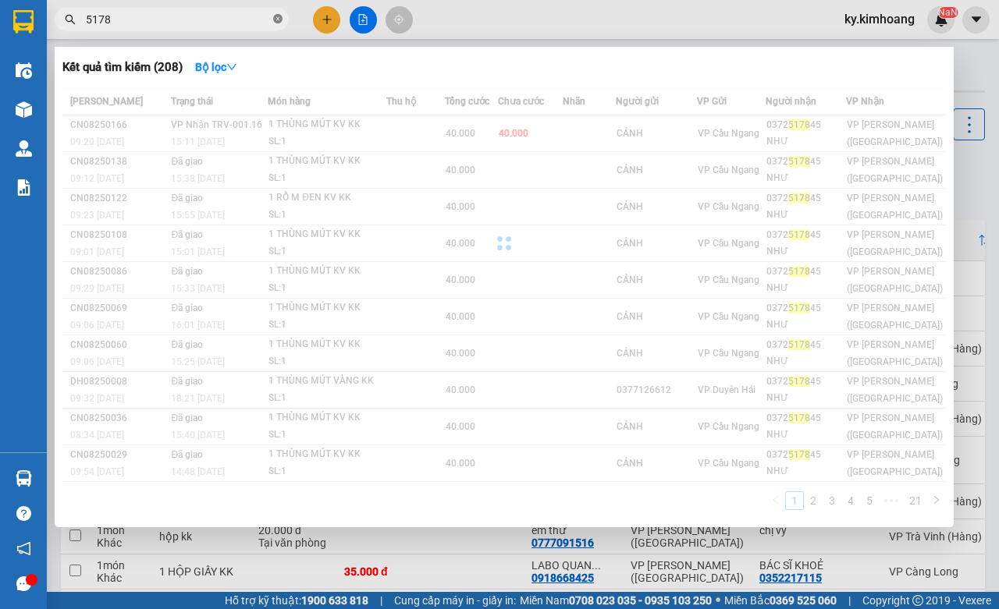
click at [279, 20] on icon "close-circle" at bounding box center [277, 18] width 9 height 9
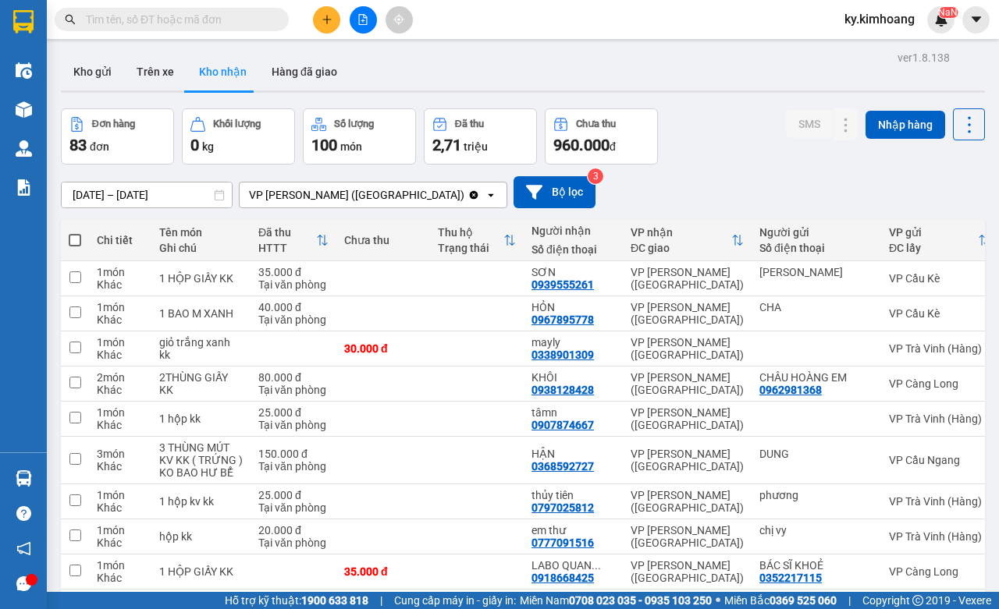
click at [203, 27] on input "text" at bounding box center [178, 19] width 184 height 17
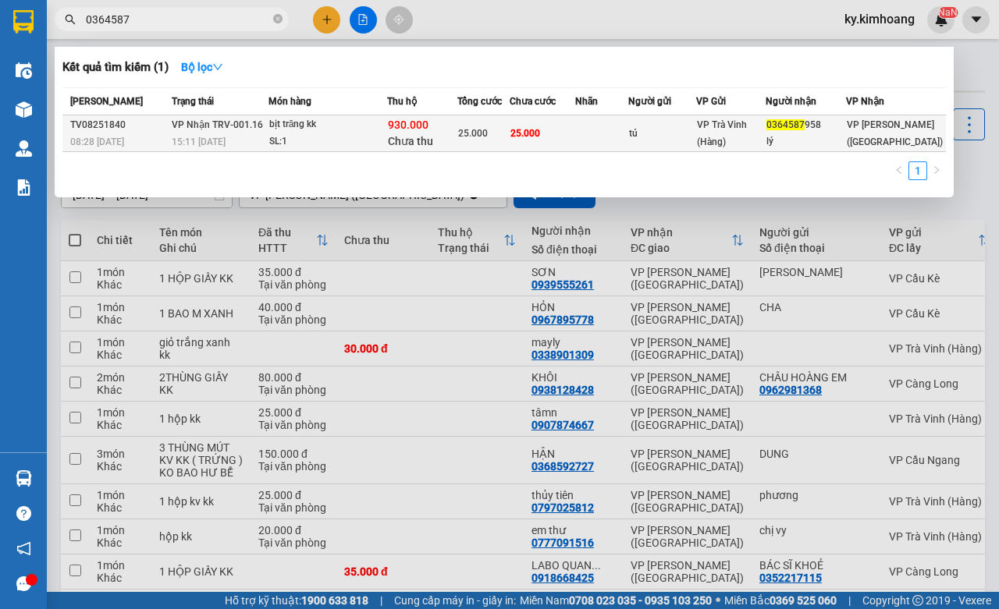
type input "0364587"
click at [607, 133] on td at bounding box center [601, 134] width 53 height 37
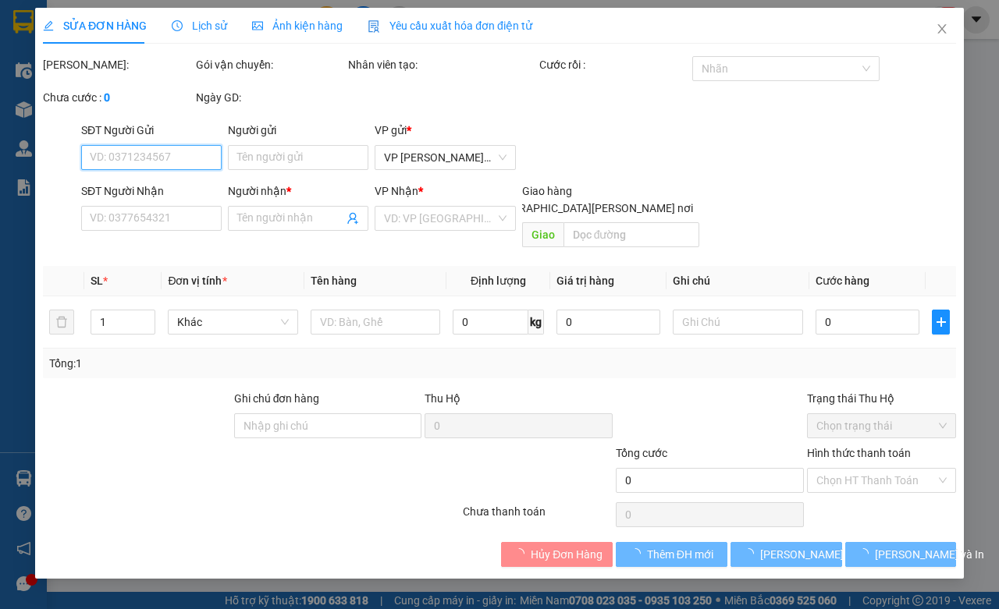
type input "tú"
type input "0364587958"
type input "lý"
type input "930.000"
type input "25.000"
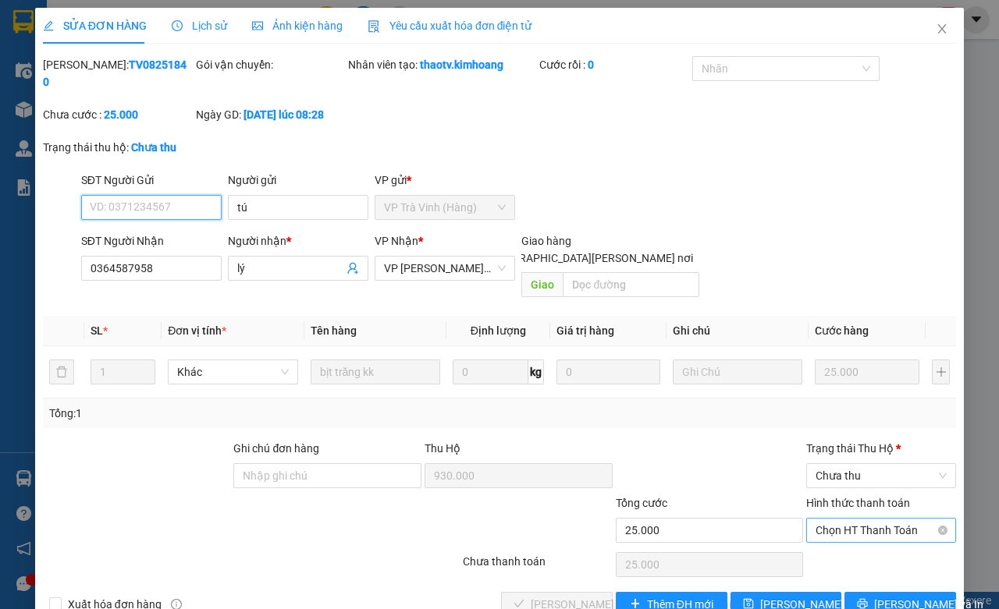
drag, startPoint x: 818, startPoint y: 517, endPoint x: 825, endPoint y: 537, distance: 21.5
click at [819, 520] on span "Chọn HT Thanh Toán" at bounding box center [881, 530] width 131 height 23
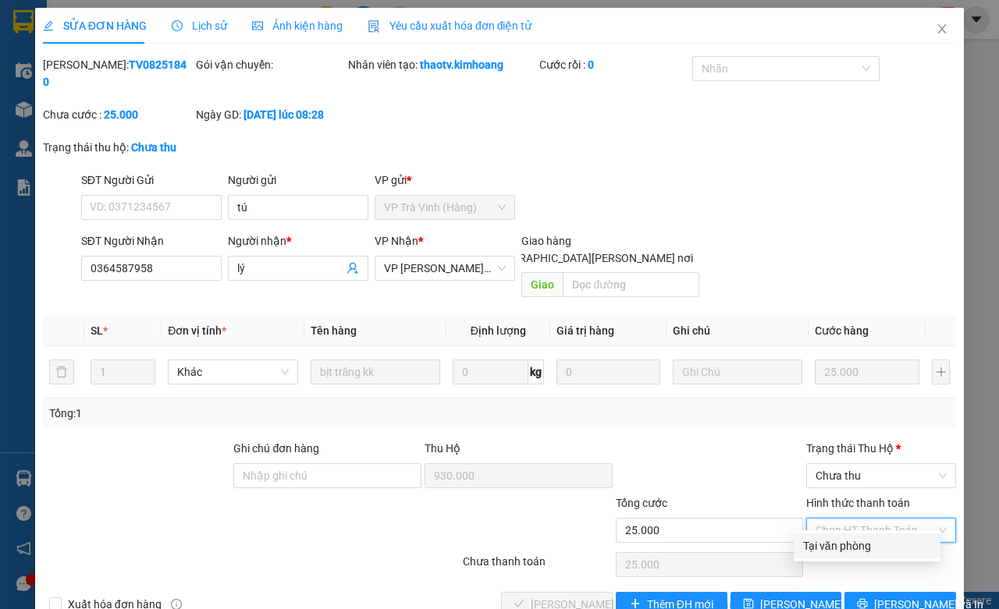
click at [828, 545] on div "Tại văn phòng" at bounding box center [867, 546] width 128 height 17
type input "0"
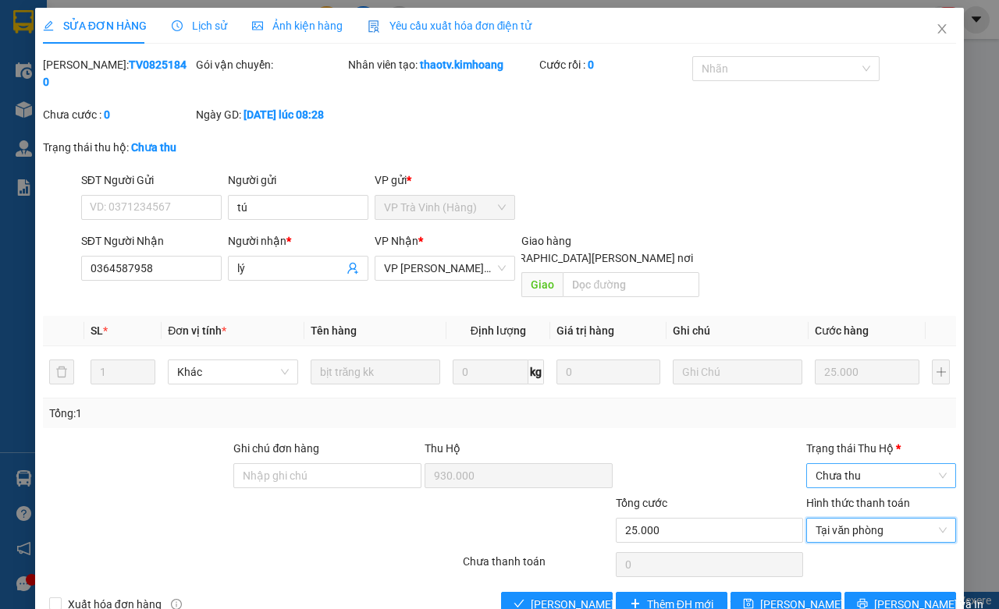
click at [879, 464] on span "Chưa thu" at bounding box center [881, 475] width 131 height 23
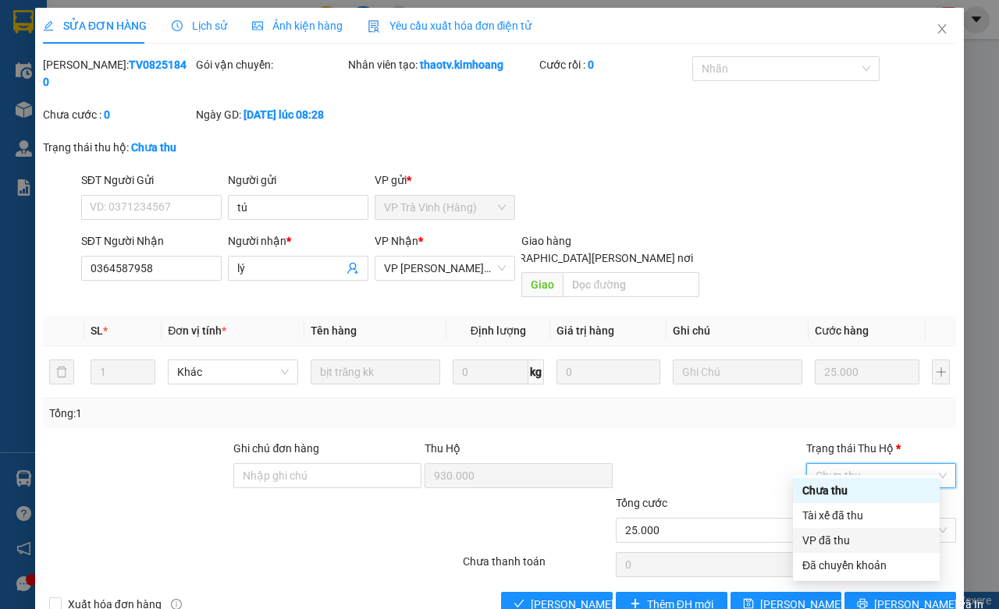
click at [856, 536] on div "VP đã thu" at bounding box center [866, 540] width 128 height 17
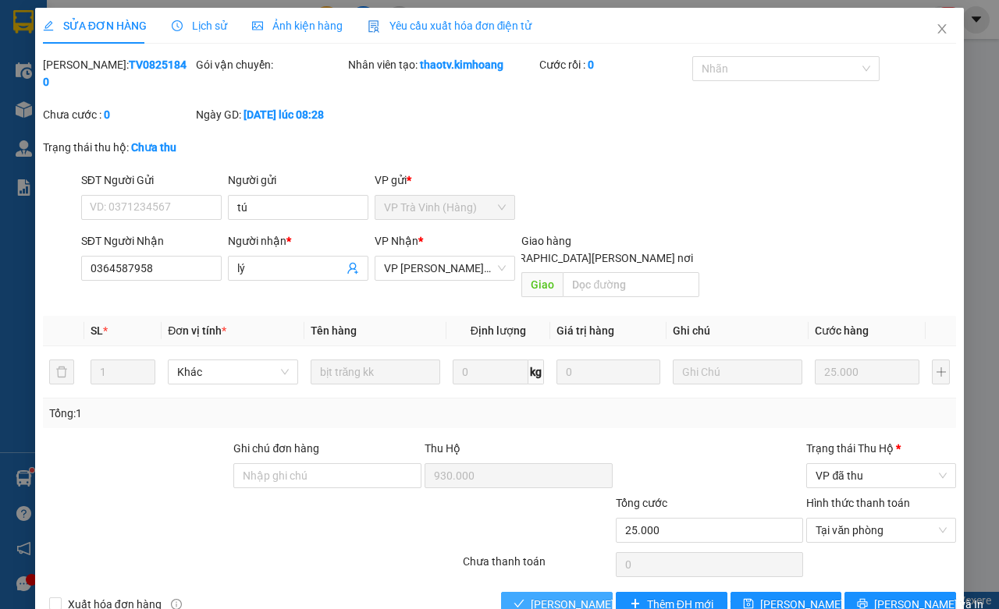
click at [566, 596] on span "Lưu và Giao hàng" at bounding box center [636, 604] width 211 height 17
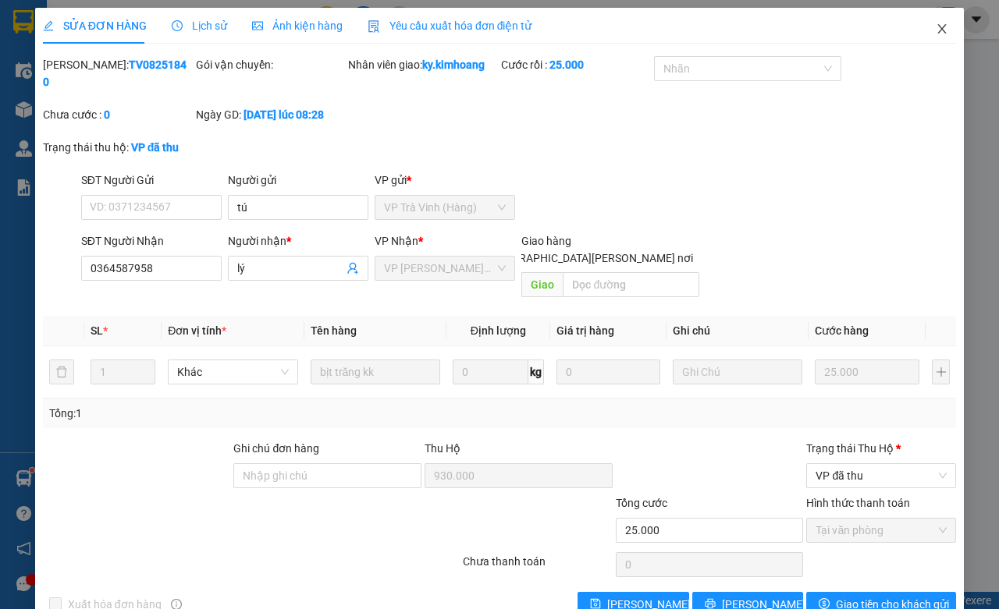
drag, startPoint x: 926, startPoint y: 40, endPoint x: 744, endPoint y: 2, distance: 186.6
click at [926, 41] on span "Close" at bounding box center [942, 30] width 44 height 44
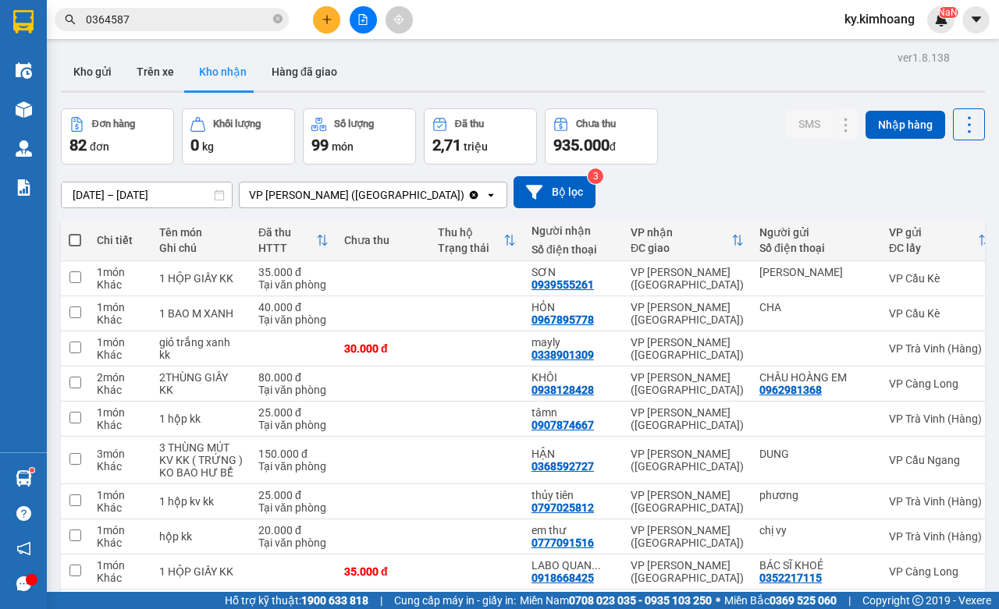
click at [329, 9] on button at bounding box center [326, 19] width 27 height 27
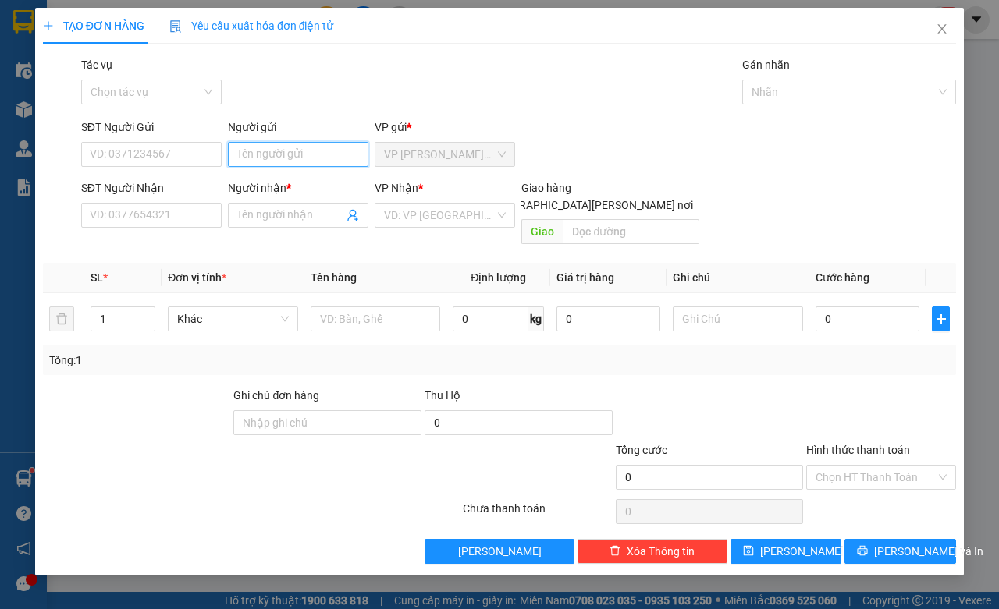
click at [263, 156] on input "Người gửi" at bounding box center [298, 154] width 140 height 25
type input "LÝ"
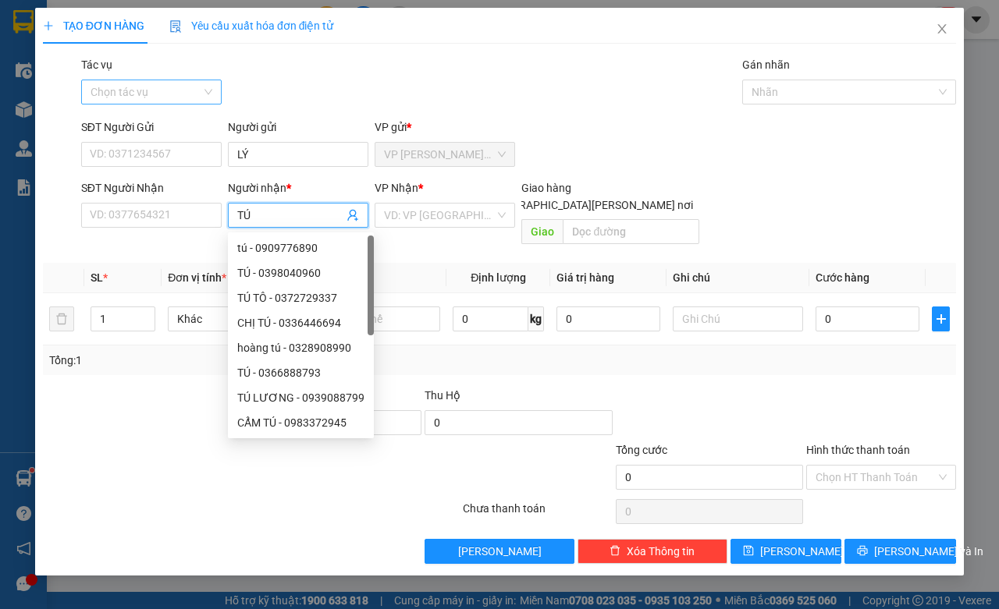
type input "TÚ"
click at [197, 90] on input "Tác vụ" at bounding box center [146, 91] width 111 height 23
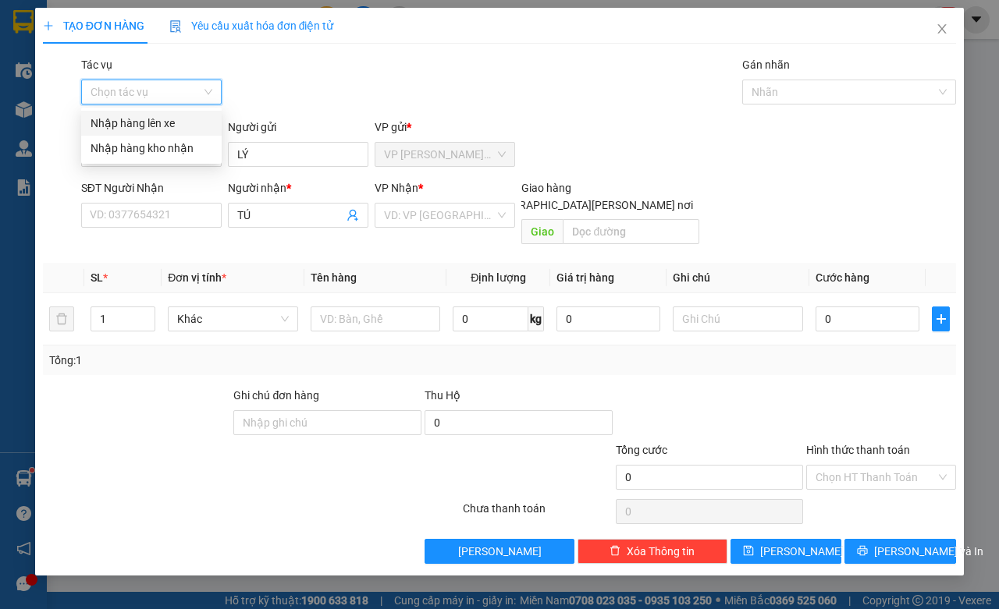
click at [145, 141] on div "Nhập hàng kho nhận" at bounding box center [152, 148] width 122 height 17
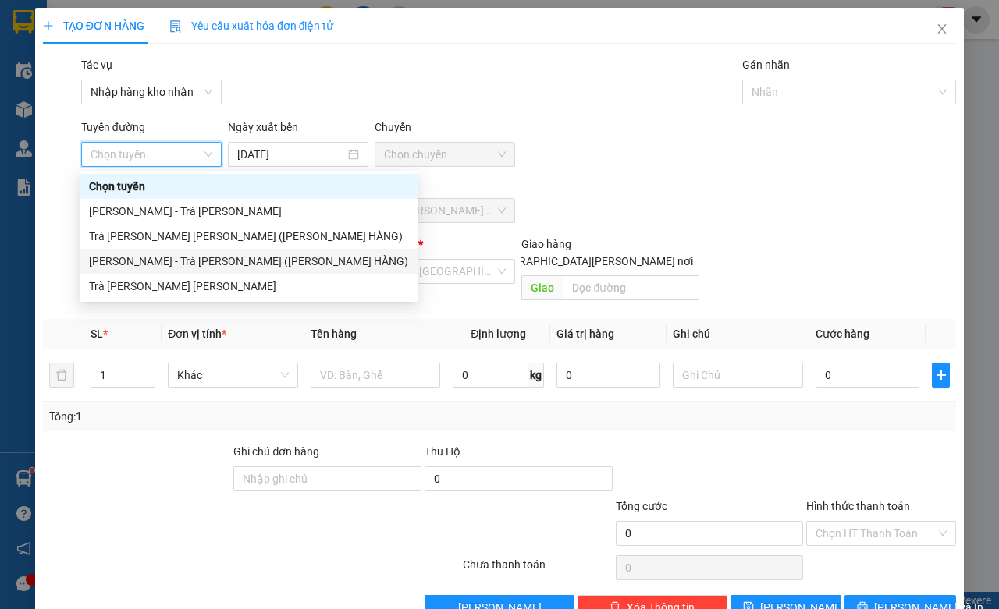
click at [187, 260] on div "Hồ Chí Minh - Trà Vinh (TIỀN HÀNG)" at bounding box center [248, 261] width 319 height 17
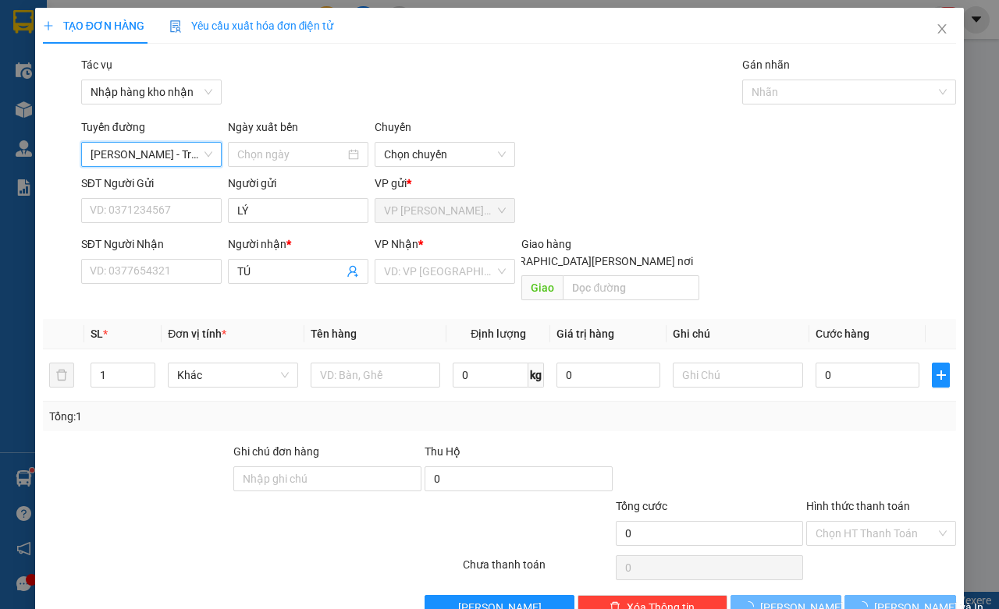
type input "[DATE]"
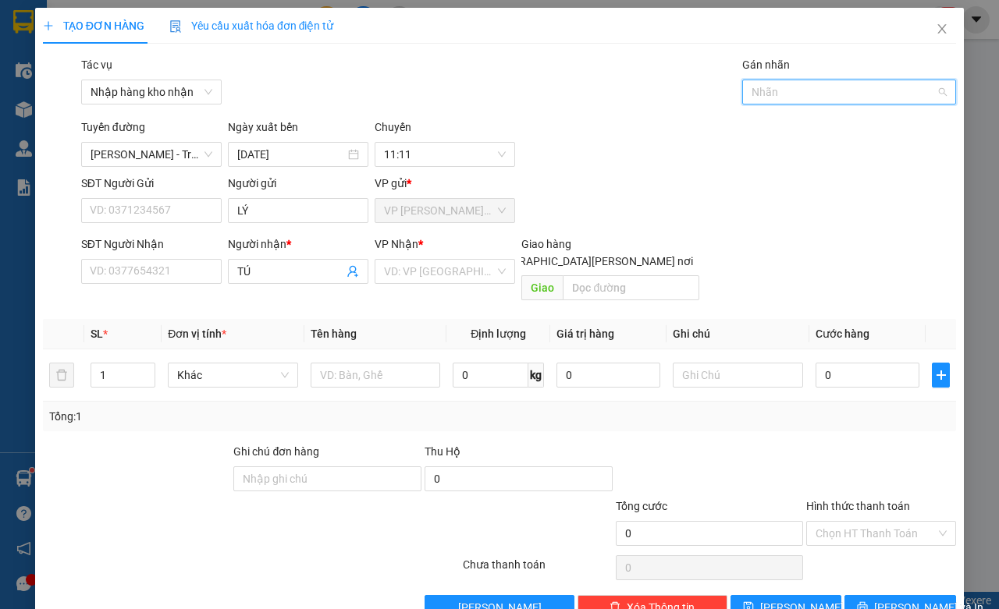
drag, startPoint x: 739, startPoint y: 86, endPoint x: 777, endPoint y: 106, distance: 43.3
click at [752, 87] on input "Gán nhãn" at bounding box center [753, 92] width 3 height 19
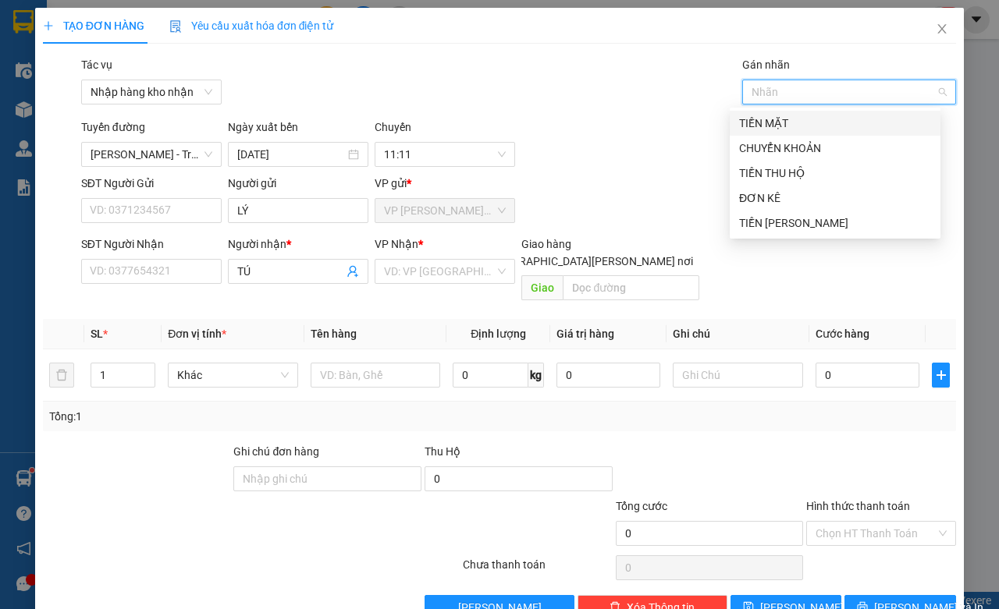
click at [777, 112] on div "TIỀN MẶT" at bounding box center [835, 123] width 211 height 25
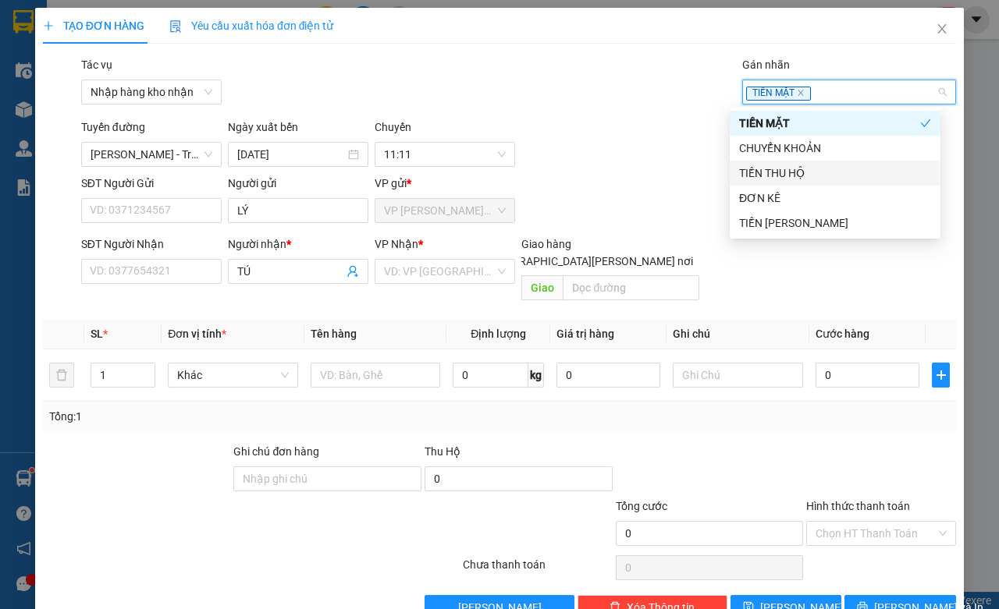
click at [774, 172] on div "TIỀN THU HỘ" at bounding box center [835, 173] width 192 height 17
click at [410, 274] on input "search" at bounding box center [439, 271] width 111 height 23
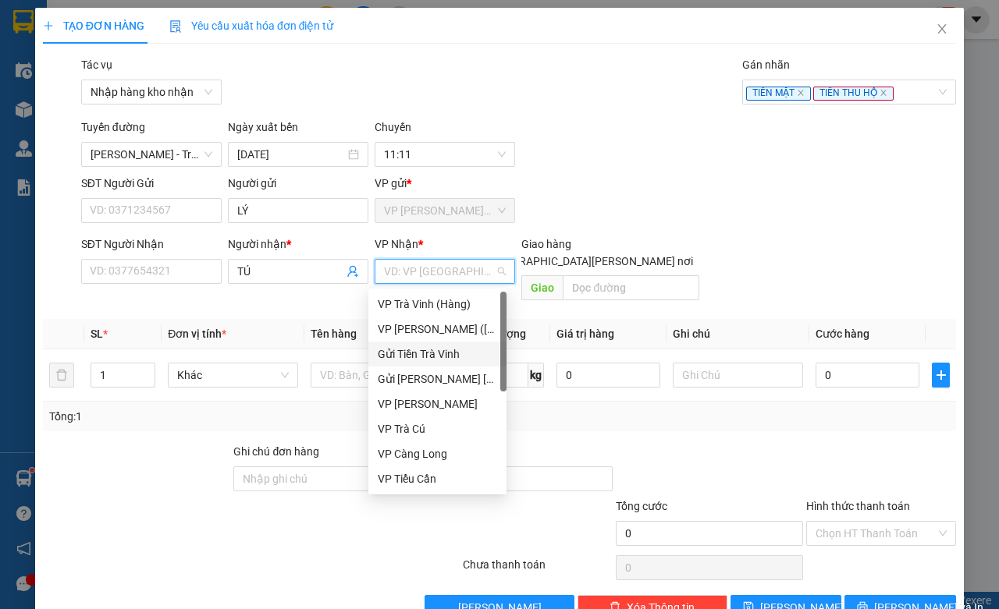
click at [442, 356] on div "Gửi Tiền Trà Vinh" at bounding box center [437, 354] width 119 height 17
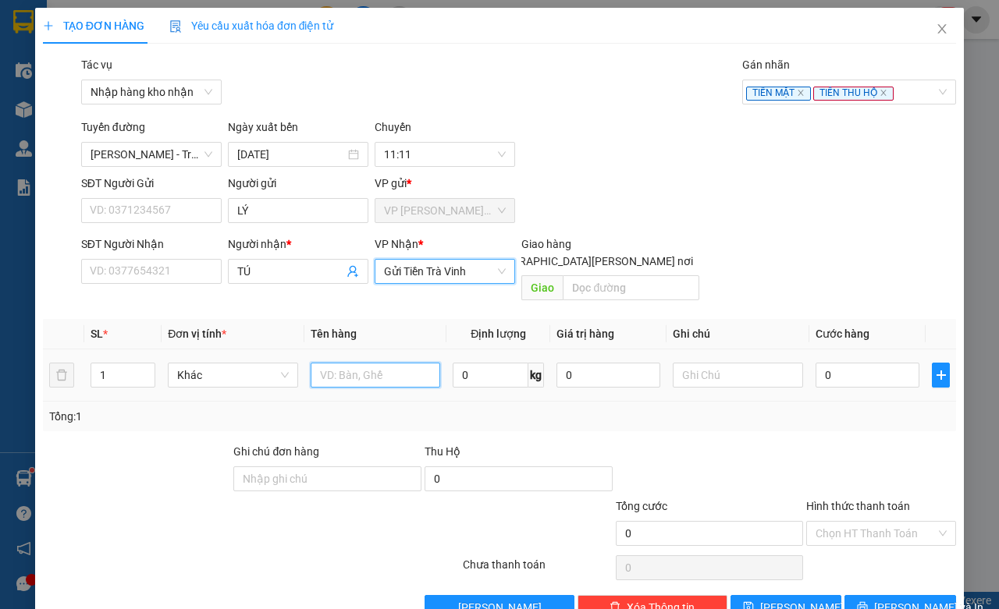
click at [357, 363] on input "text" at bounding box center [376, 375] width 130 height 25
type input "930.000 TSL-51840"
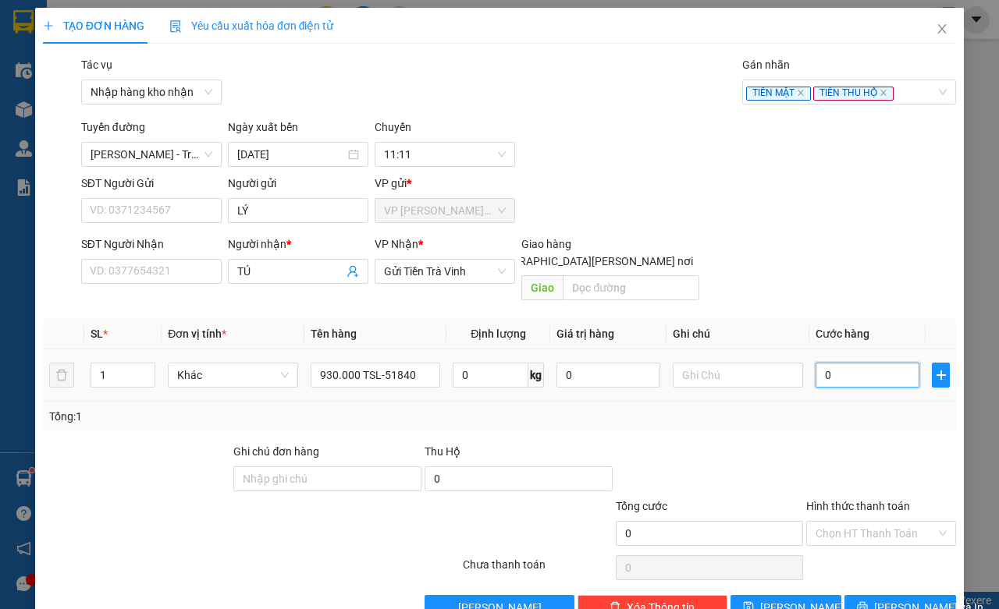
click at [862, 363] on input "0" at bounding box center [868, 375] width 104 height 25
type input "1"
type input "15"
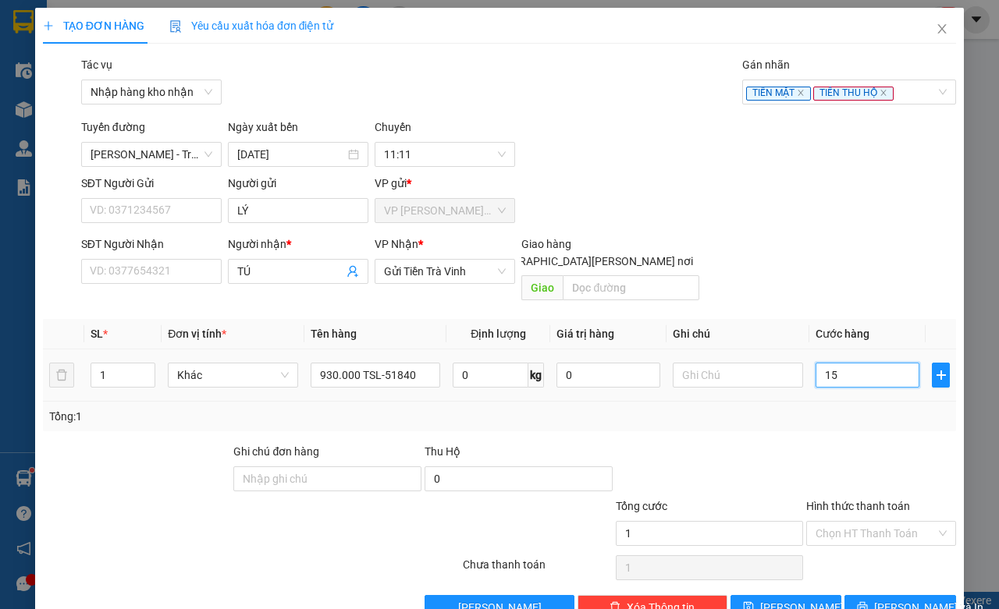
type input "15"
click at [892, 599] on span "[PERSON_NAME] và In" at bounding box center [928, 607] width 109 height 17
type input "15.000"
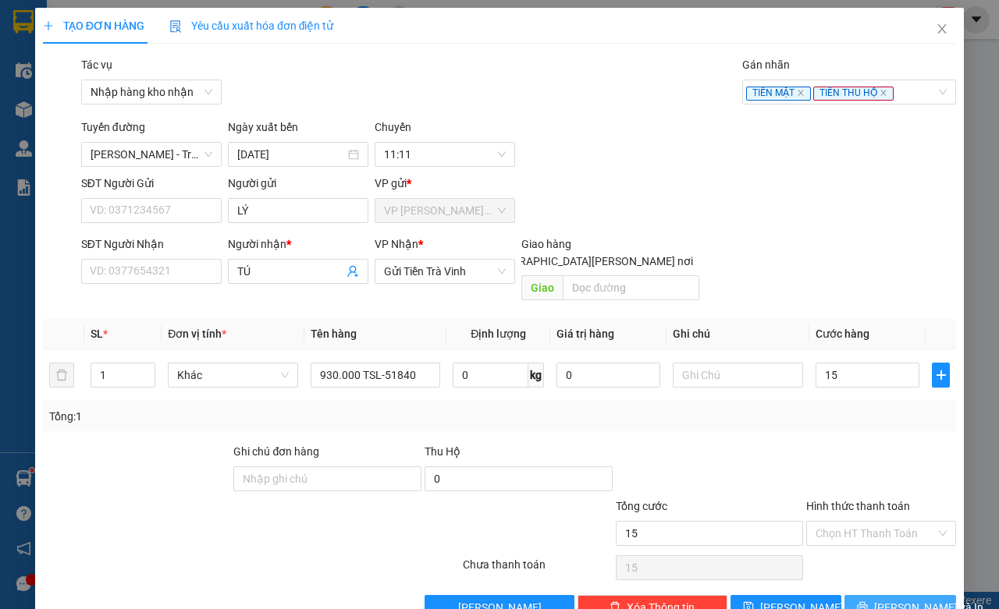
type input "15.000"
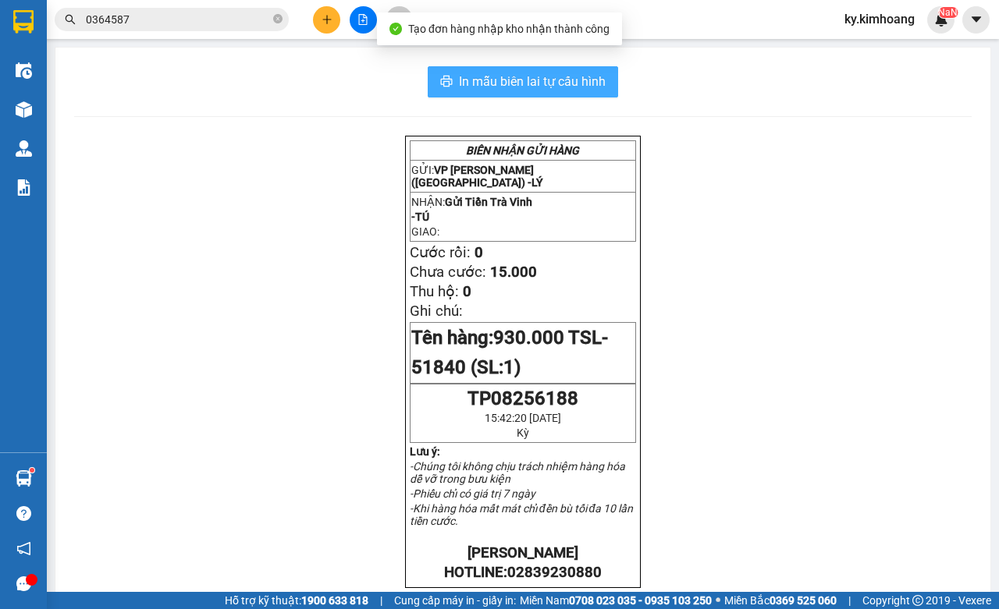
click at [578, 87] on span "In mẫu biên lai tự cấu hình" at bounding box center [532, 82] width 147 height 20
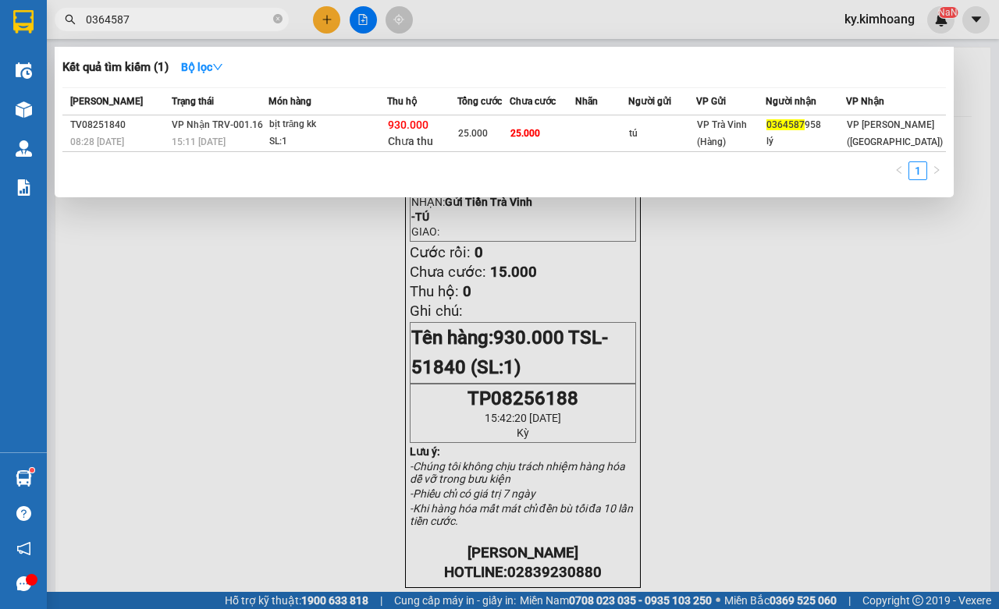
click at [195, 16] on input "0364587" at bounding box center [178, 19] width 184 height 17
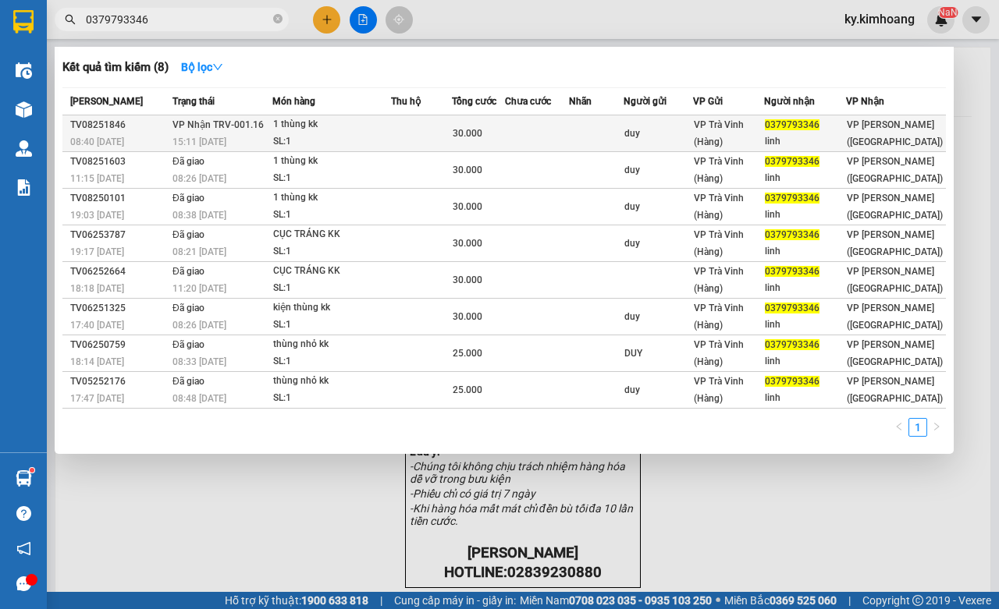
type input "0379793346"
click at [606, 137] on td at bounding box center [596, 134] width 55 height 37
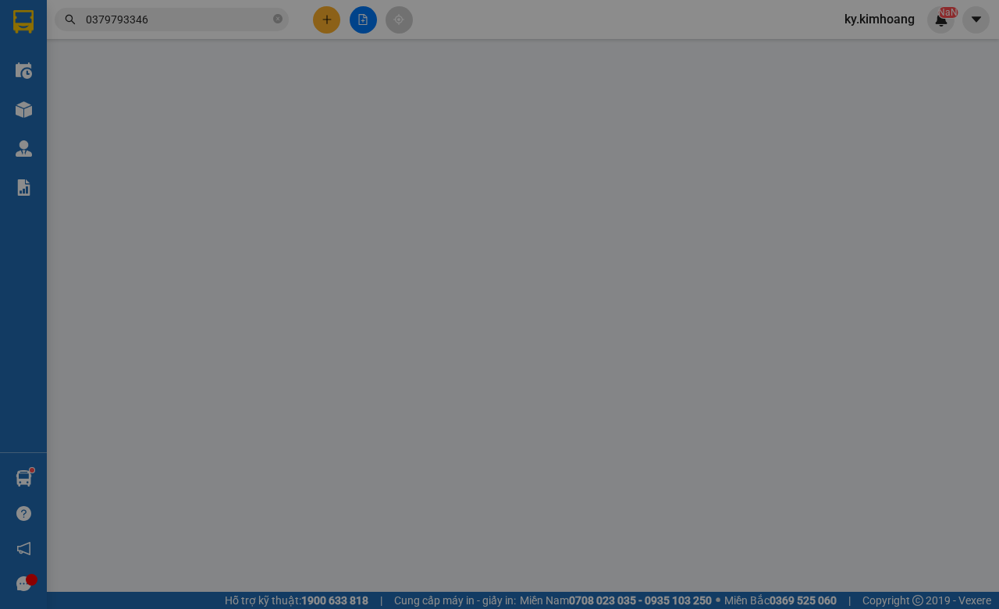
type input "duy"
type input "0379793346"
type input "linh"
type input "30.000"
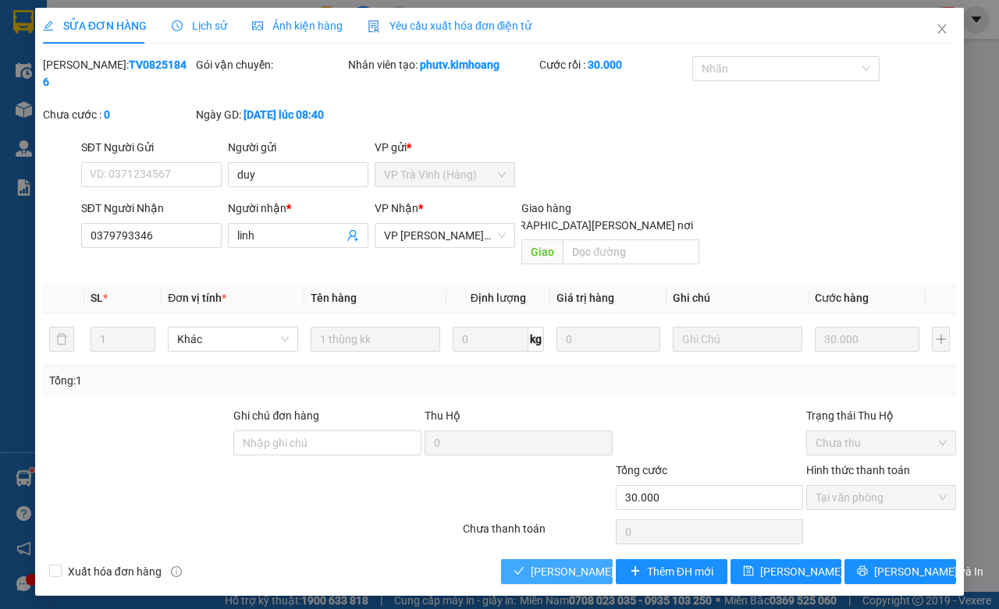
click at [574, 563] on span "[PERSON_NAME] và Giao hàng" at bounding box center [636, 571] width 211 height 17
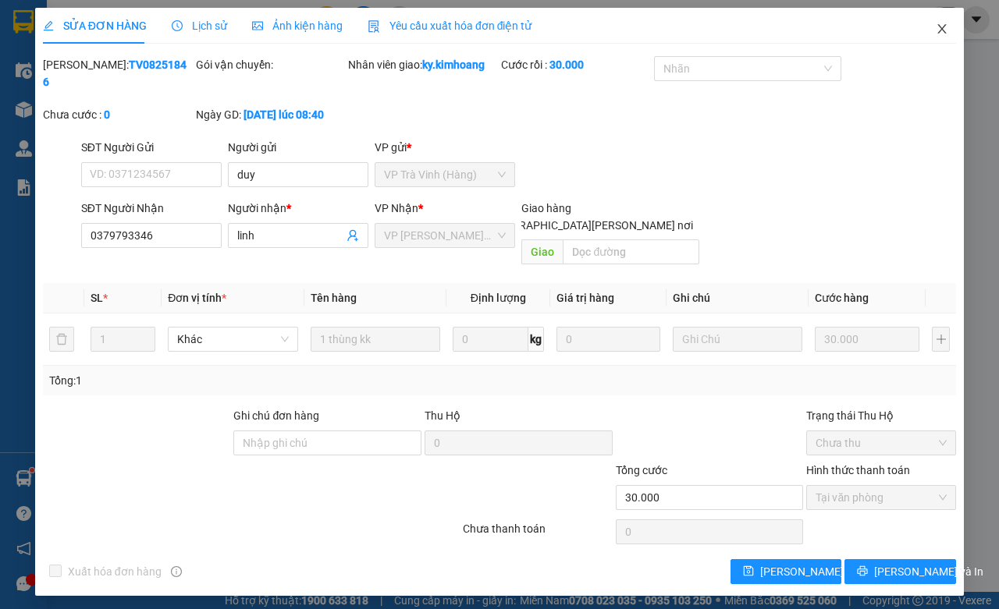
click at [954, 27] on span "Close" at bounding box center [942, 30] width 44 height 44
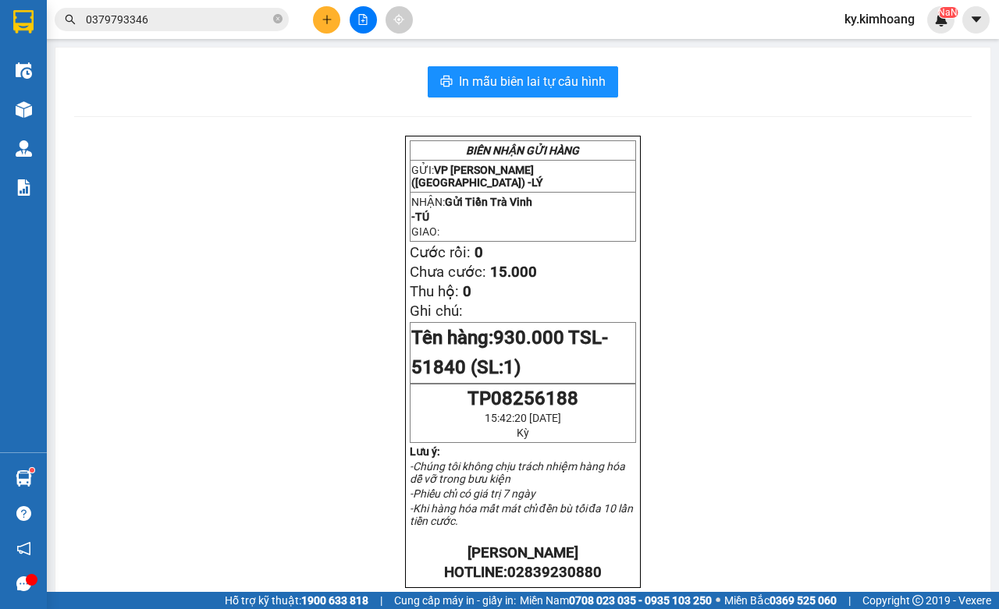
click at [145, 12] on input "0379793346" at bounding box center [178, 19] width 184 height 17
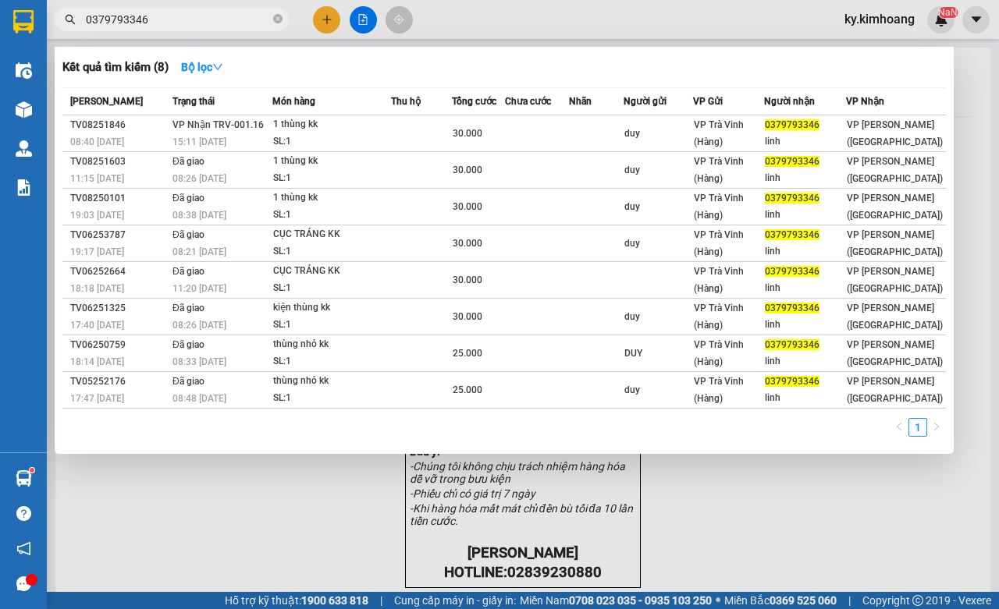
click at [145, 13] on input "0379793346" at bounding box center [178, 19] width 184 height 17
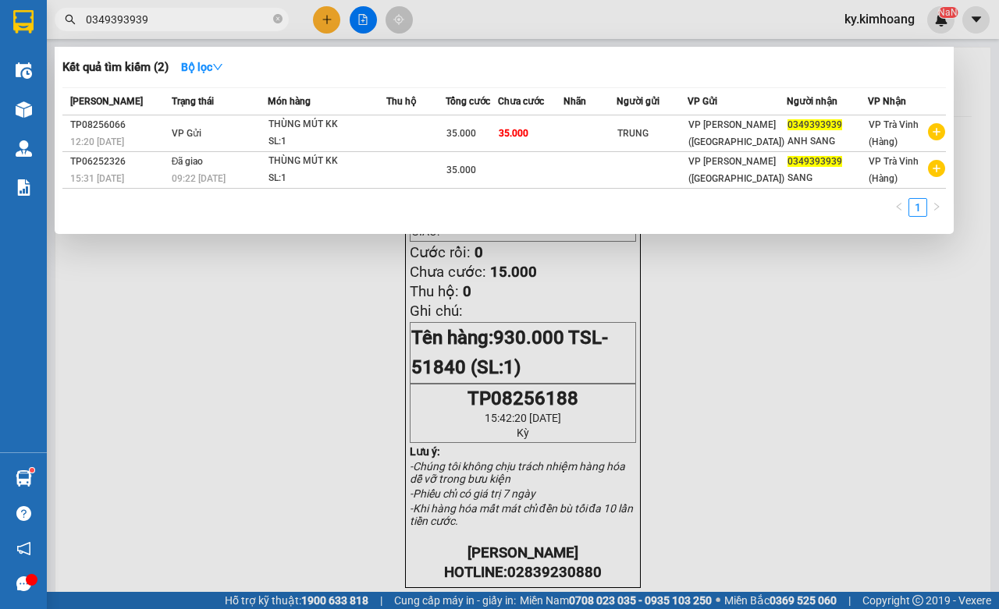
type input "0349393939"
click at [283, 20] on span "0349393939" at bounding box center [172, 19] width 234 height 23
click at [278, 17] on icon "close-circle" at bounding box center [277, 18] width 9 height 9
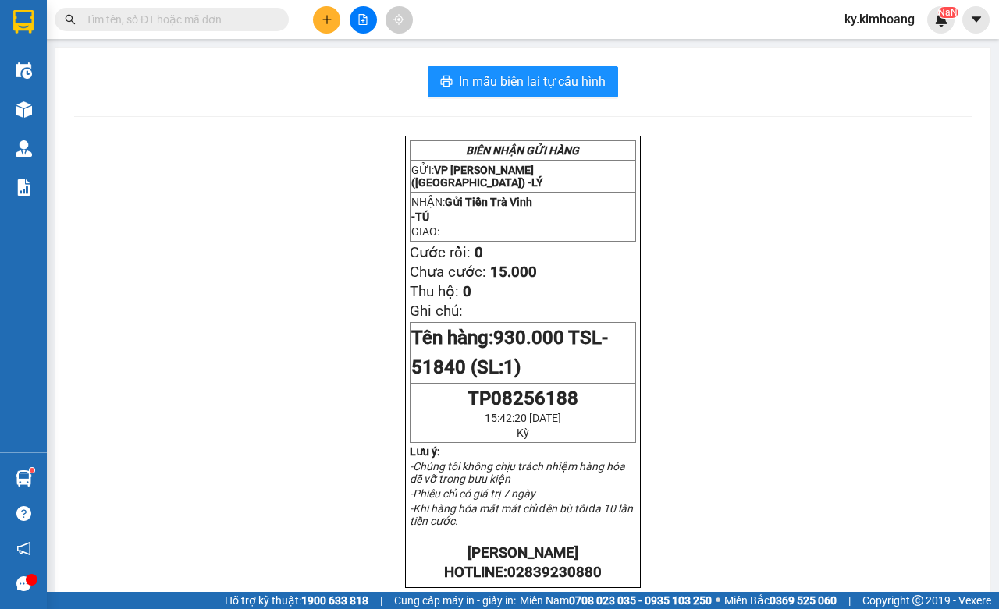
click at [191, 23] on input "text" at bounding box center [178, 19] width 184 height 17
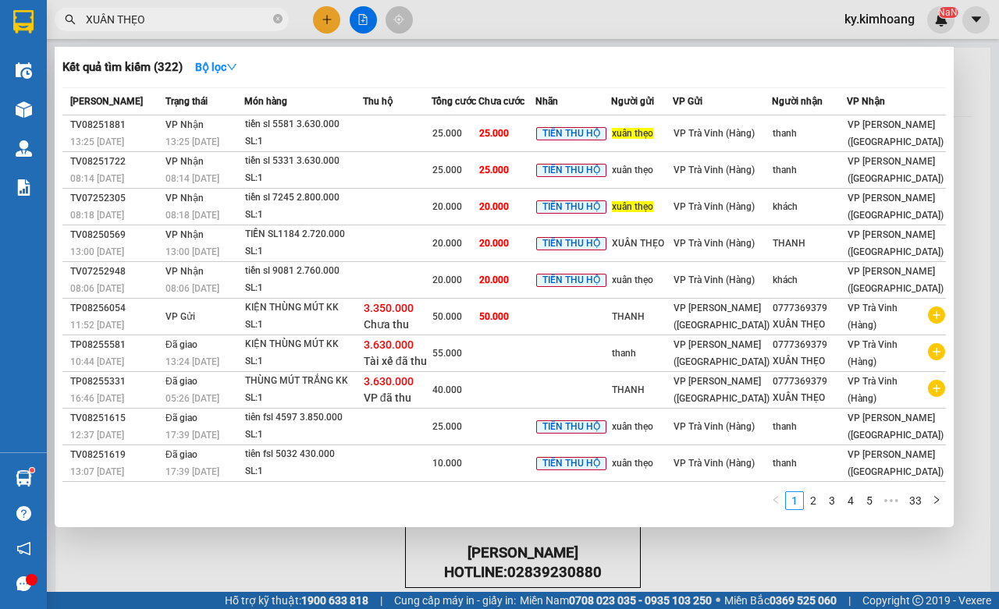
type input "XUÂN THẸO"
drag, startPoint x: 334, startPoint y: 21, endPoint x: 304, endPoint y: 21, distance: 29.7
click at [334, 20] on div at bounding box center [499, 304] width 999 height 609
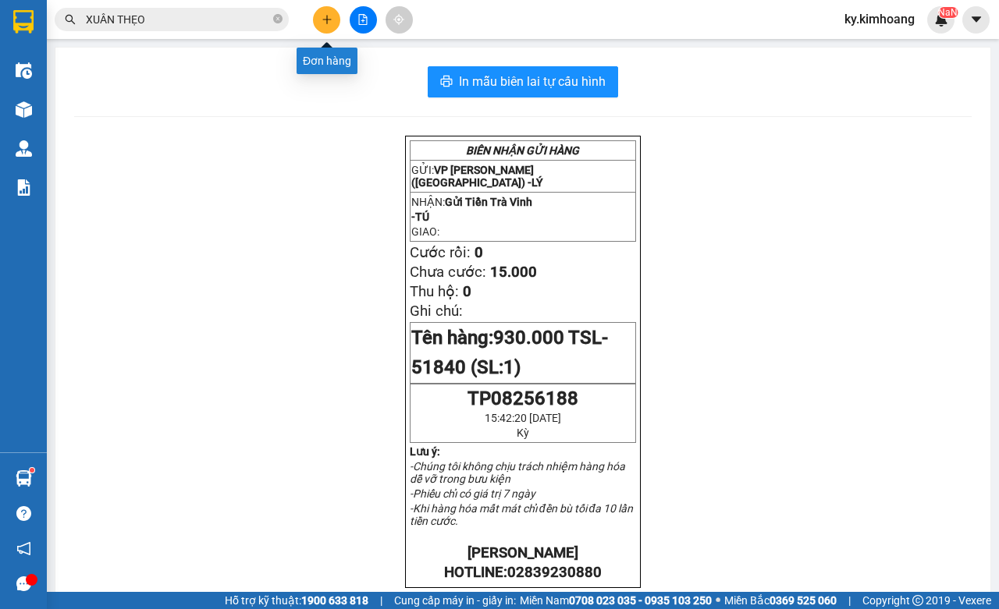
click at [325, 16] on icon "plus" at bounding box center [327, 19] width 11 height 11
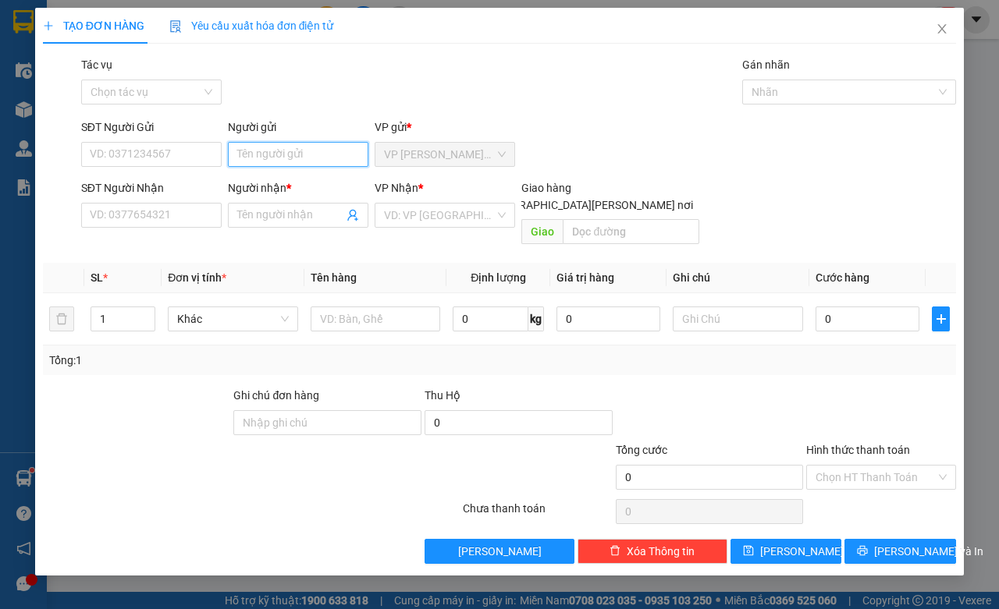
click at [275, 154] on input "Người gửi" at bounding box center [298, 154] width 140 height 25
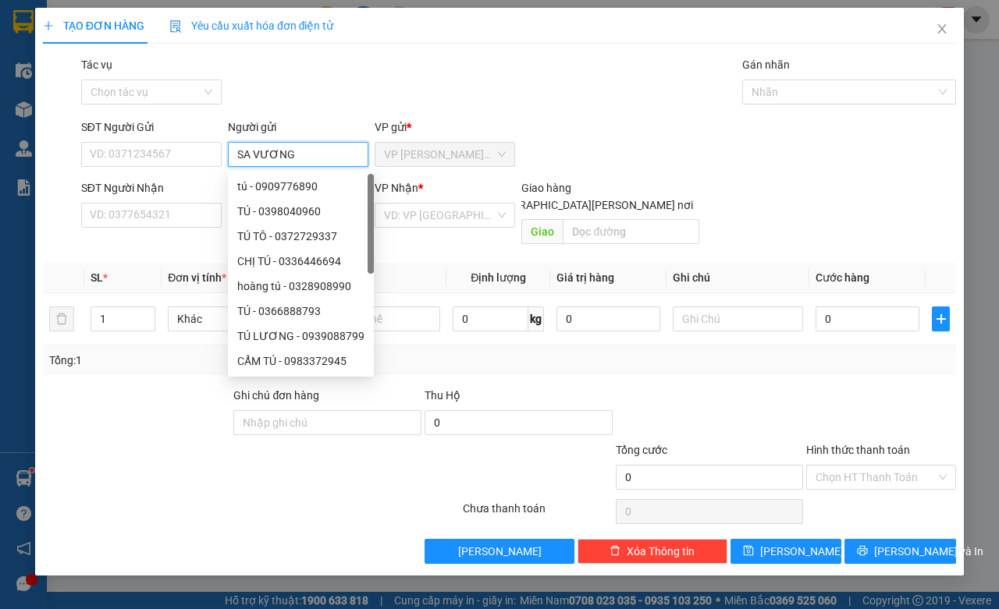
type input "SA VƯƠNG"
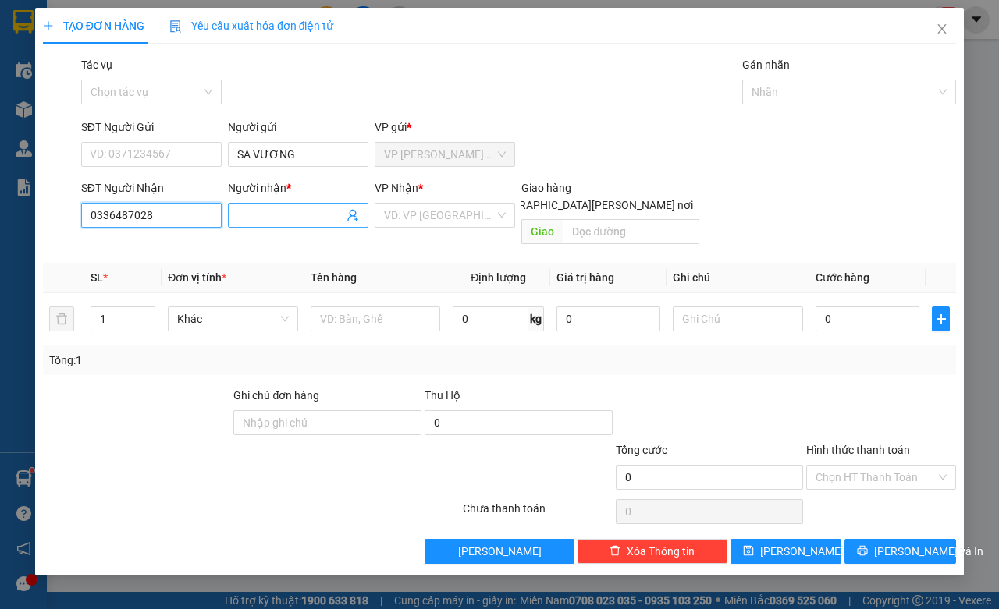
type input "0336487028"
click at [268, 217] on input "Người nhận *" at bounding box center [290, 215] width 106 height 17
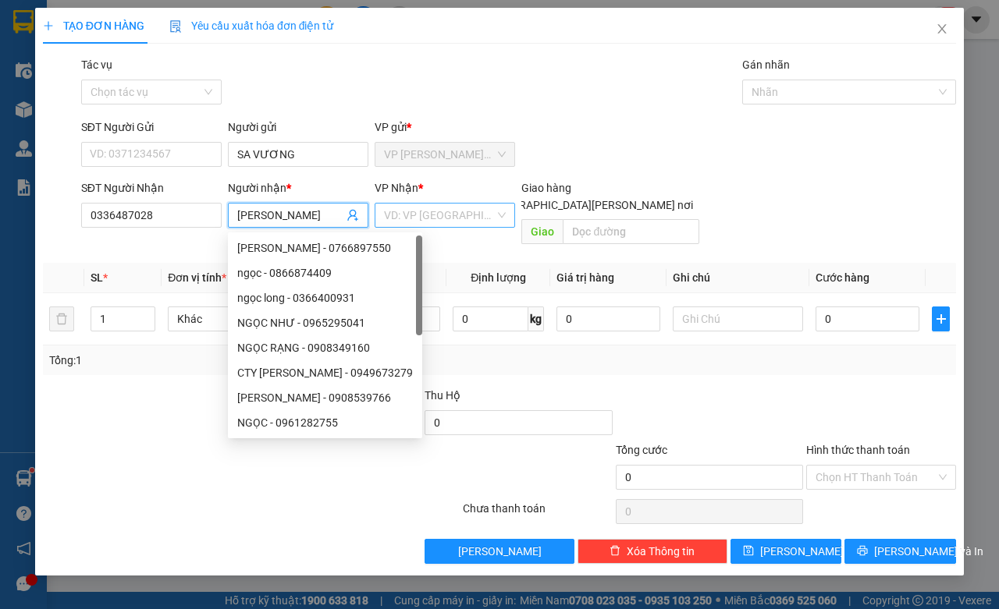
type input "NGỌC TRINH"
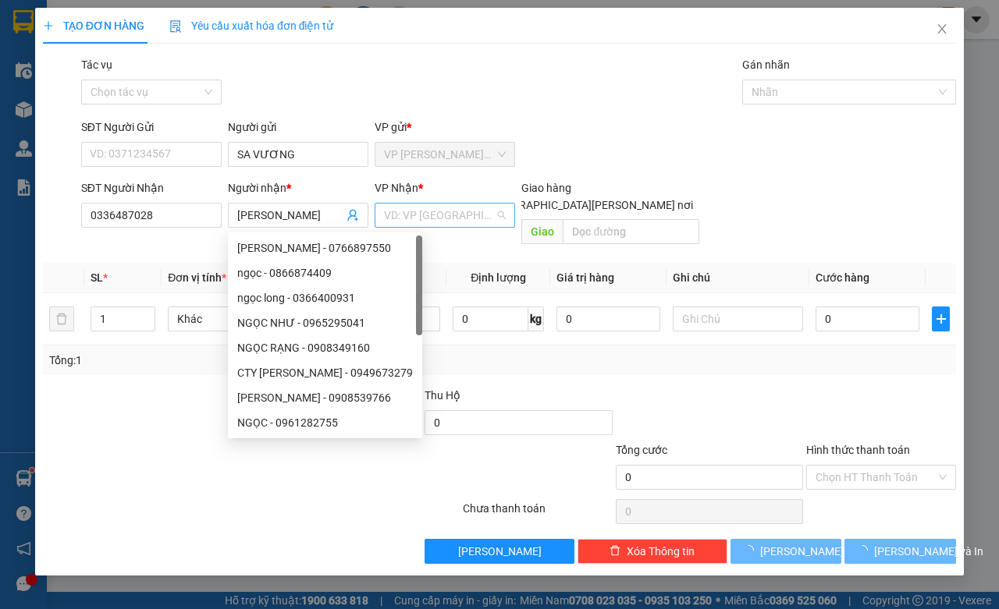
click at [446, 215] on input "search" at bounding box center [439, 215] width 111 height 23
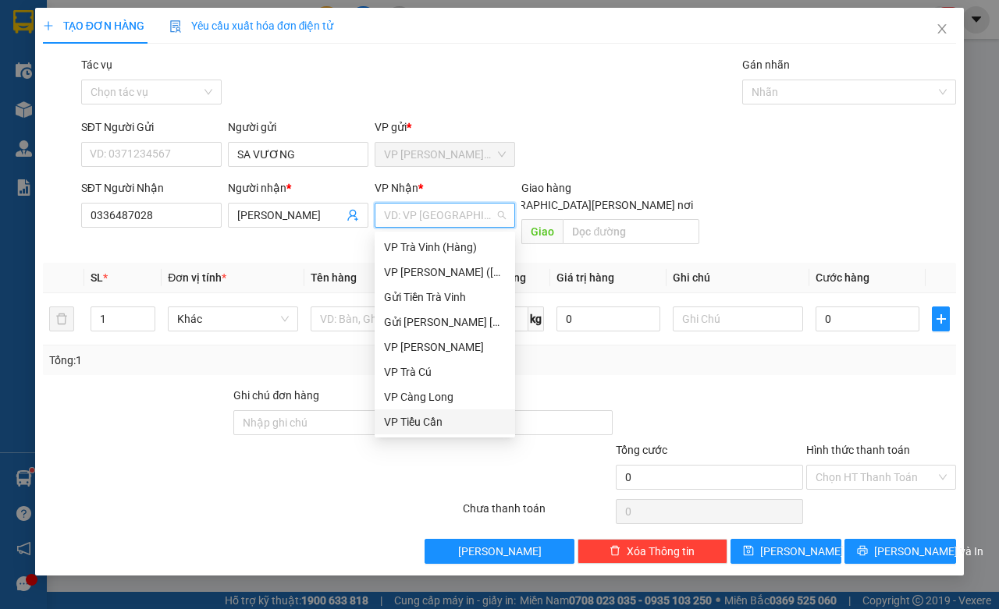
click at [434, 415] on div "VP Tiểu Cần" at bounding box center [445, 422] width 122 height 17
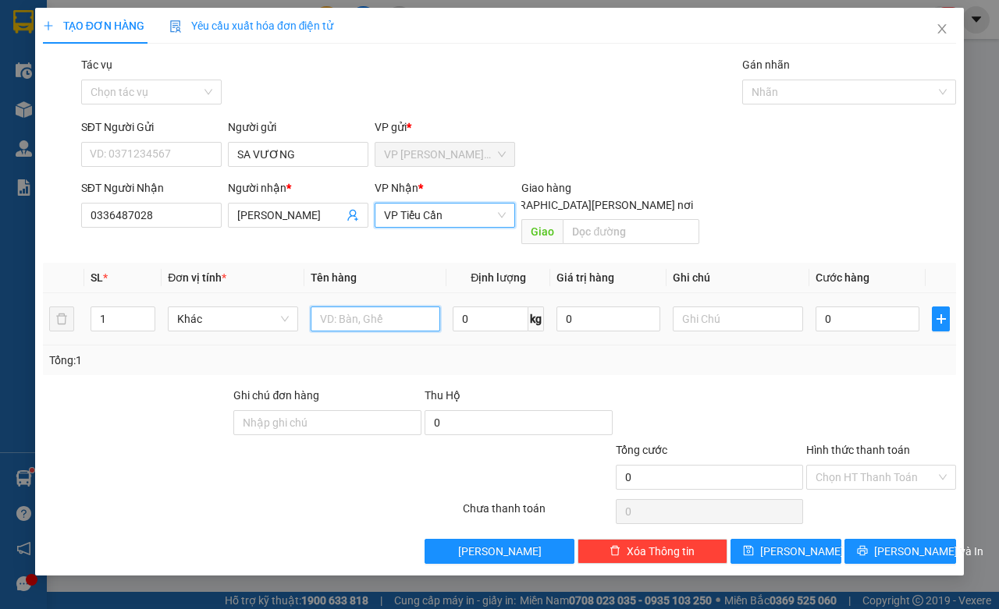
click at [389, 307] on input "text" at bounding box center [376, 319] width 130 height 25
type input "1 BỊT TRẮNG KK"
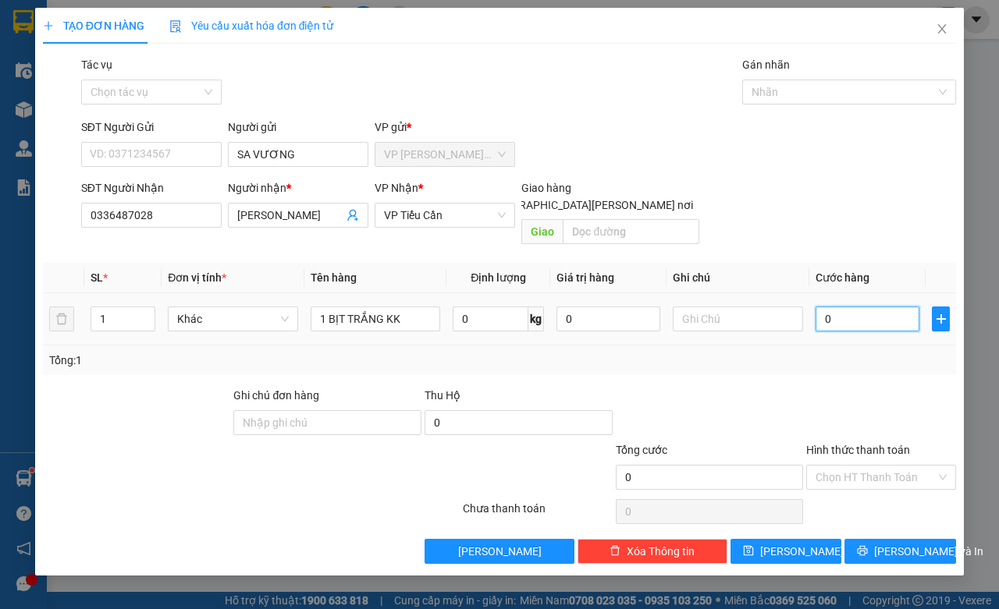
click at [839, 313] on input "0" at bounding box center [868, 319] width 104 height 25
type input "3"
type input "35"
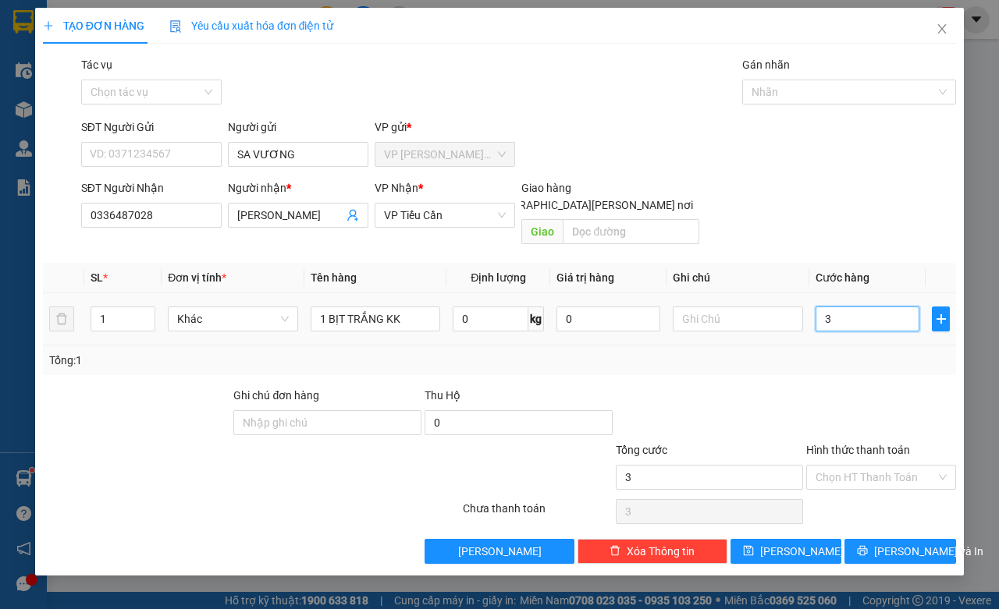
type input "35"
click at [837, 466] on input "Hình thức thanh toán" at bounding box center [876, 477] width 120 height 23
type input "35.000"
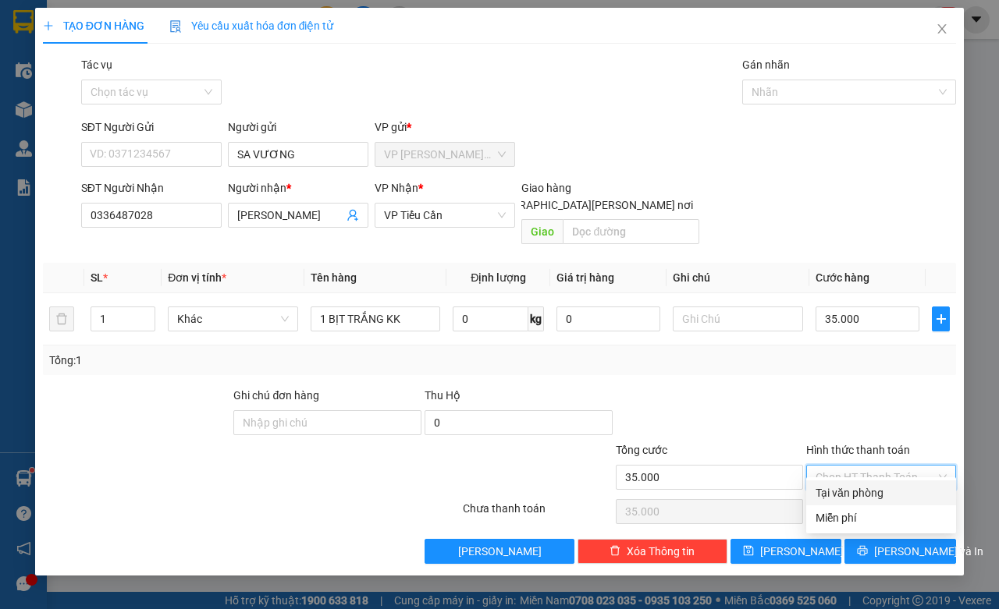
click at [857, 492] on div "Tại văn phòng" at bounding box center [881, 493] width 131 height 17
type input "0"
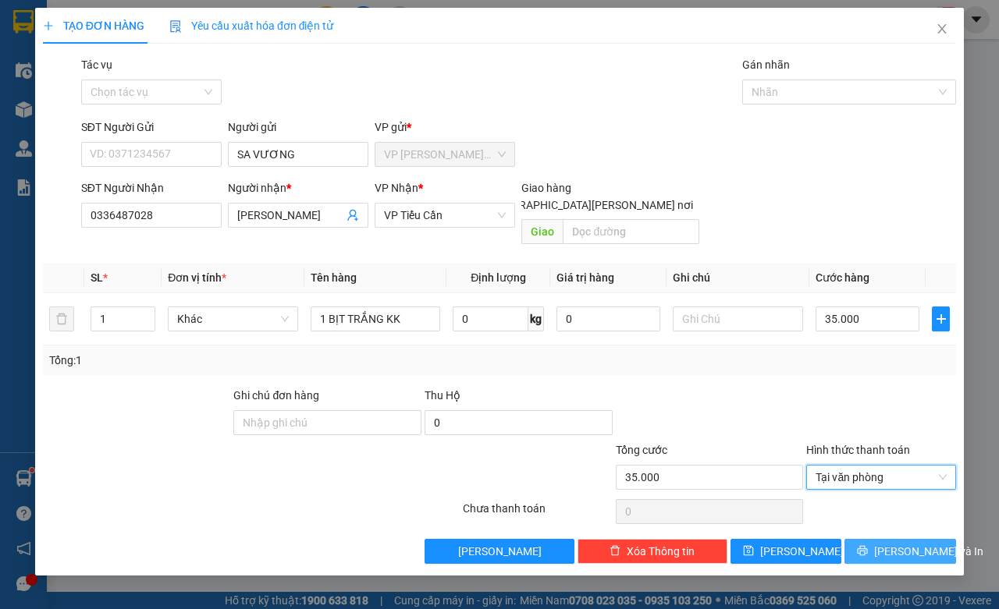
click at [946, 540] on button "[PERSON_NAME] và In" at bounding box center [900, 551] width 112 height 25
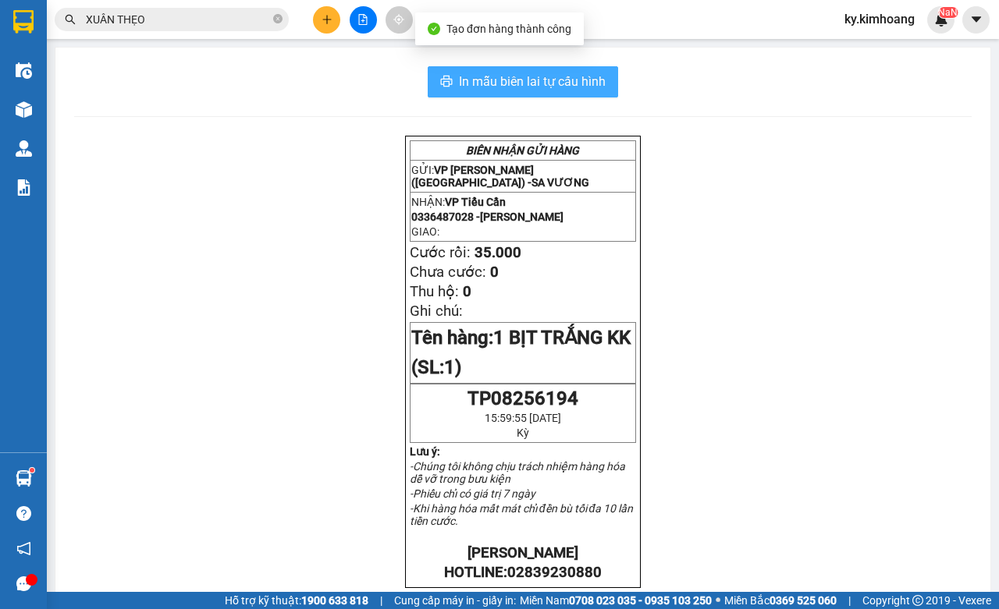
click at [560, 84] on span "In mẫu biên lai tự cấu hình" at bounding box center [532, 82] width 147 height 20
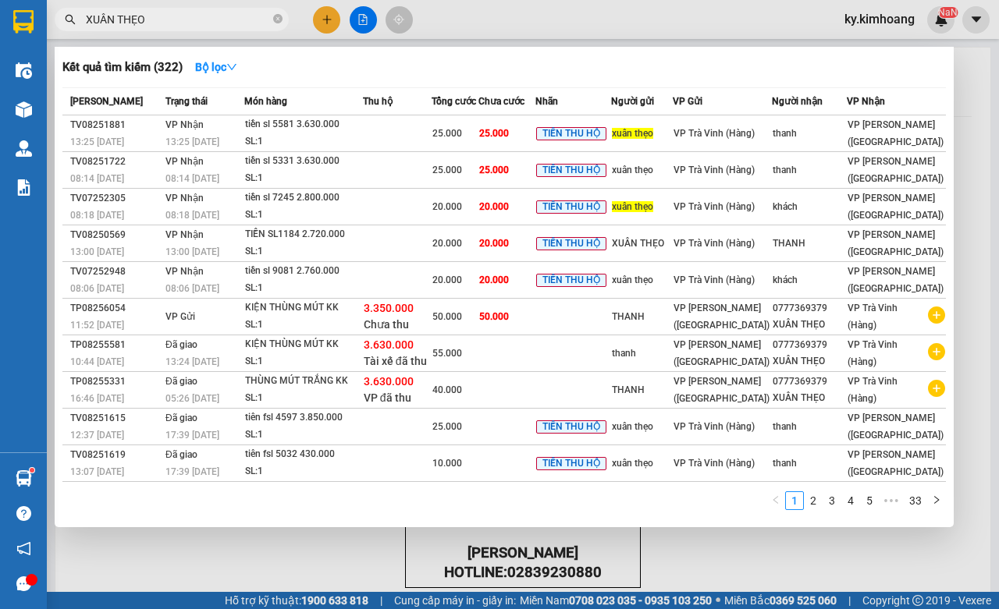
click at [217, 22] on input "XUÂN THẸO" at bounding box center [178, 19] width 184 height 17
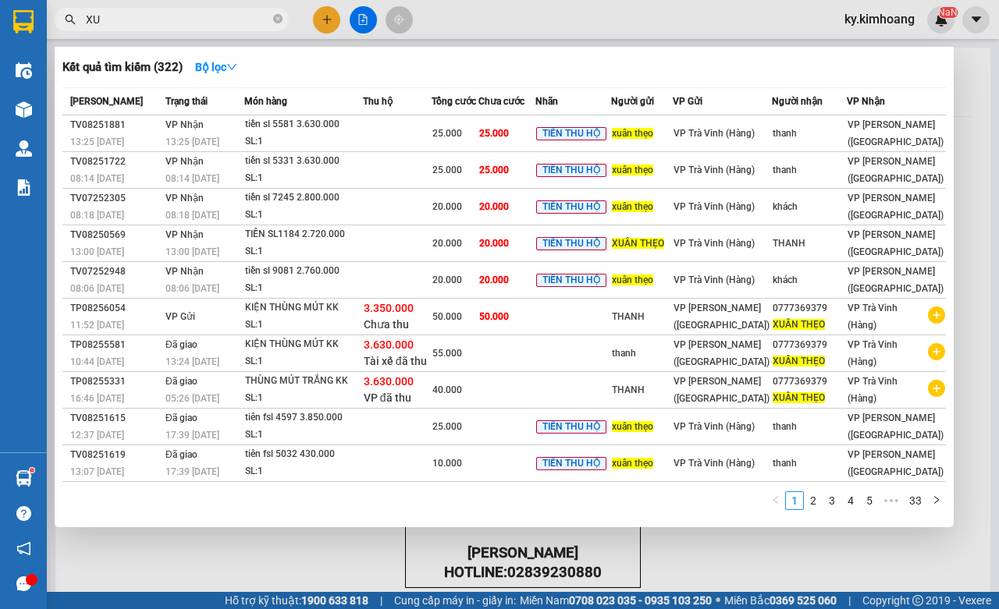
type input "X"
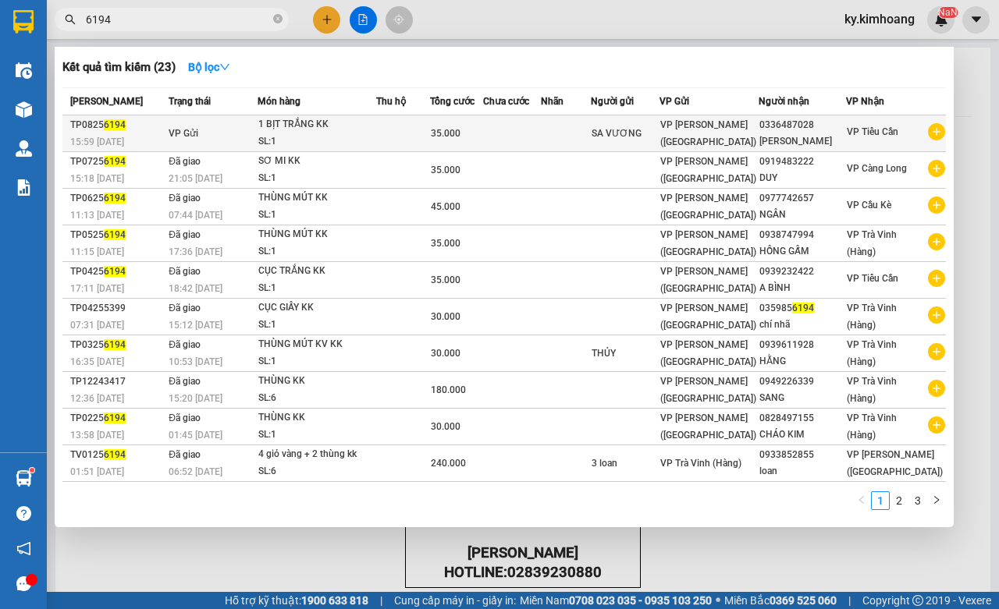
type input "6194"
click at [843, 130] on div "0336487028" at bounding box center [802, 125] width 86 height 16
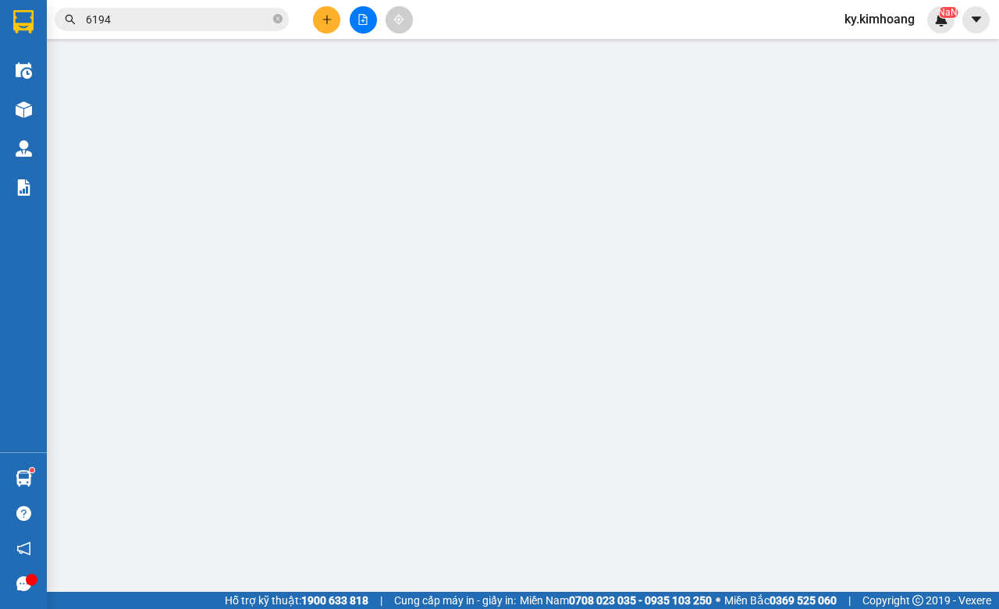
type input "SA VƯƠNG"
type input "0336487028"
type input "NGỌC TRINH"
type input "35.000"
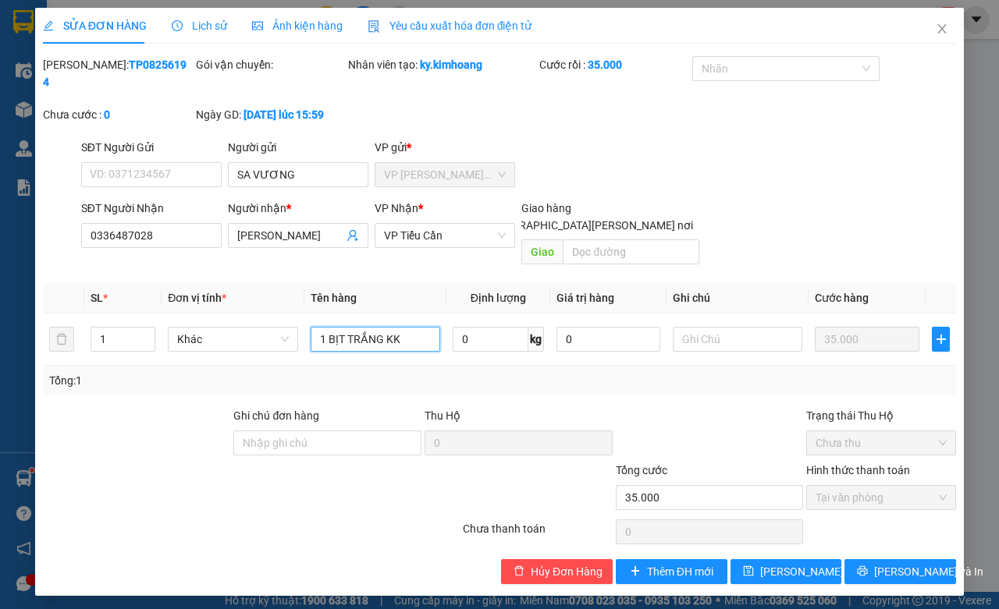
drag, startPoint x: 399, startPoint y: 322, endPoint x: 309, endPoint y: 364, distance: 98.8
click at [309, 364] on div "SL * Đơn vị tính * Tên hàng Định lượng Giá trị hàng Ghi chú Cước hàng 1 Khác 1 …" at bounding box center [499, 339] width 913 height 112
type input "1 HỘP KK"
click at [919, 566] on button "[PERSON_NAME] và In" at bounding box center [900, 572] width 112 height 25
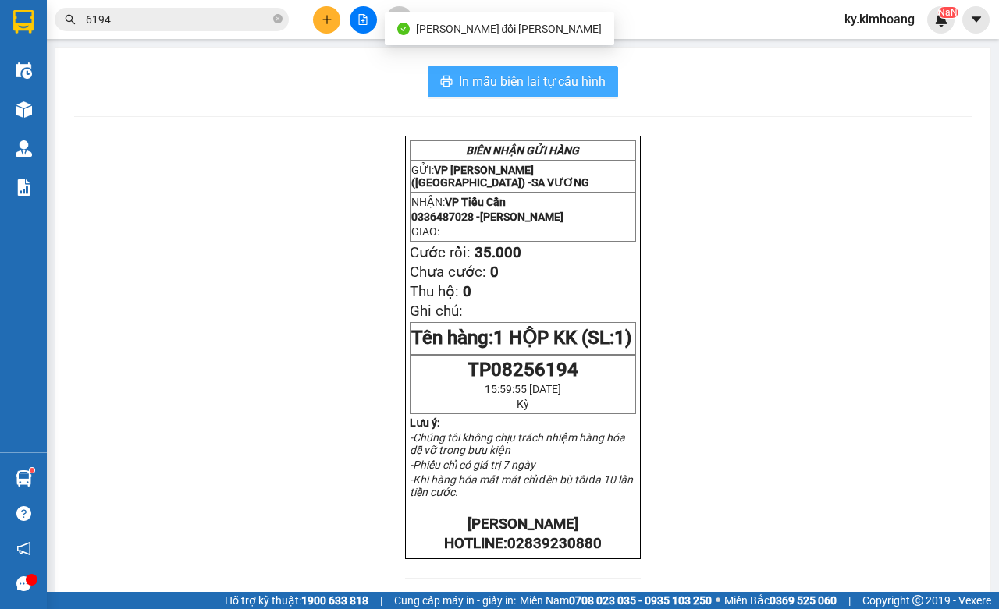
click at [591, 84] on span "In mẫu biên lai tự cấu hình" at bounding box center [532, 82] width 147 height 20
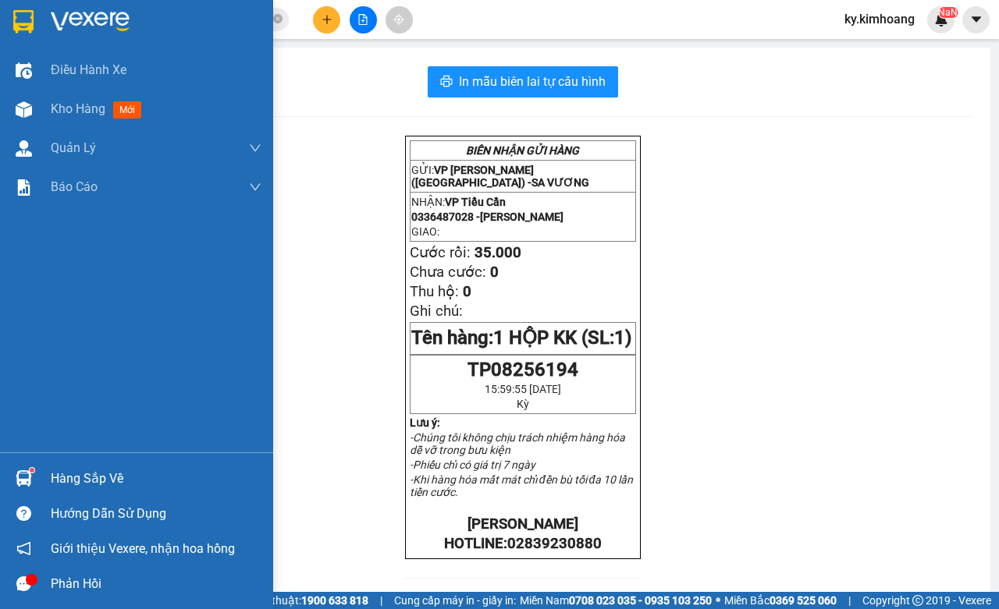
drag, startPoint x: 74, startPoint y: 108, endPoint x: 141, endPoint y: 5, distance: 122.3
click at [74, 107] on span "Kho hàng" at bounding box center [78, 108] width 55 height 15
click at [98, 111] on span "Kho hàng" at bounding box center [78, 108] width 55 height 15
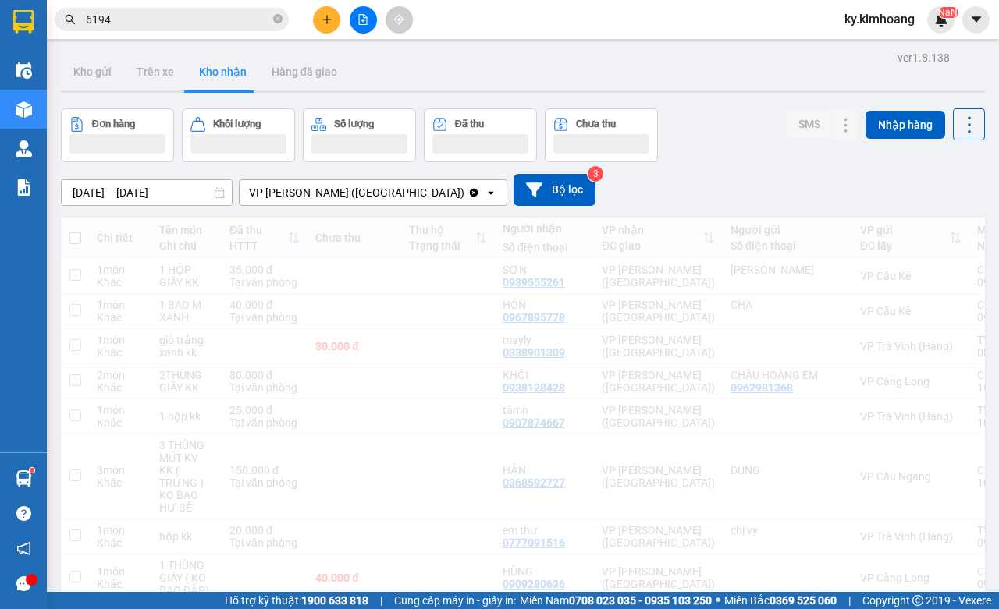
click at [201, 17] on input "6194" at bounding box center [178, 19] width 184 height 17
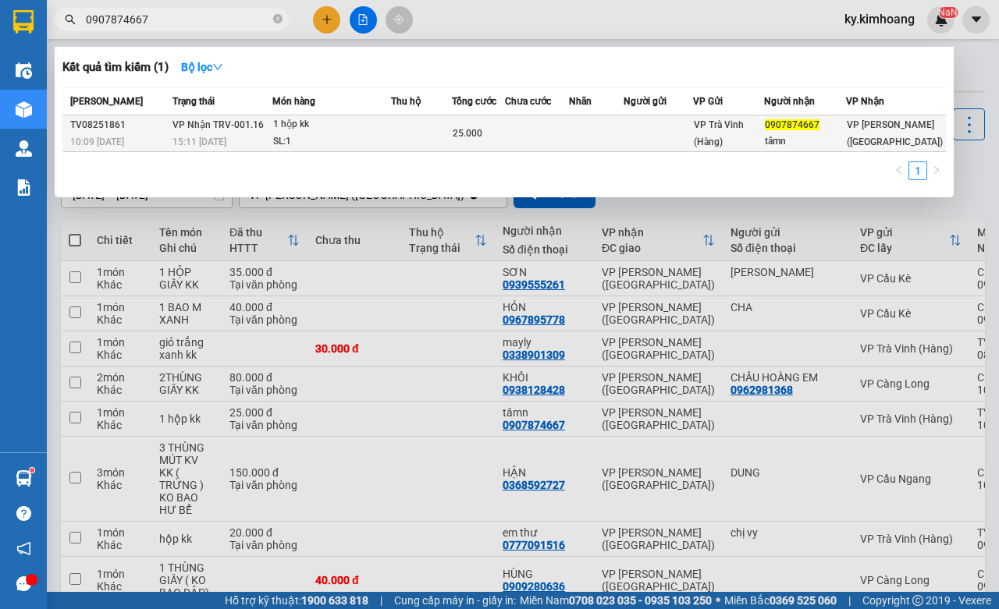
type input "0907874667"
click at [818, 131] on div "0907874667" at bounding box center [805, 125] width 80 height 16
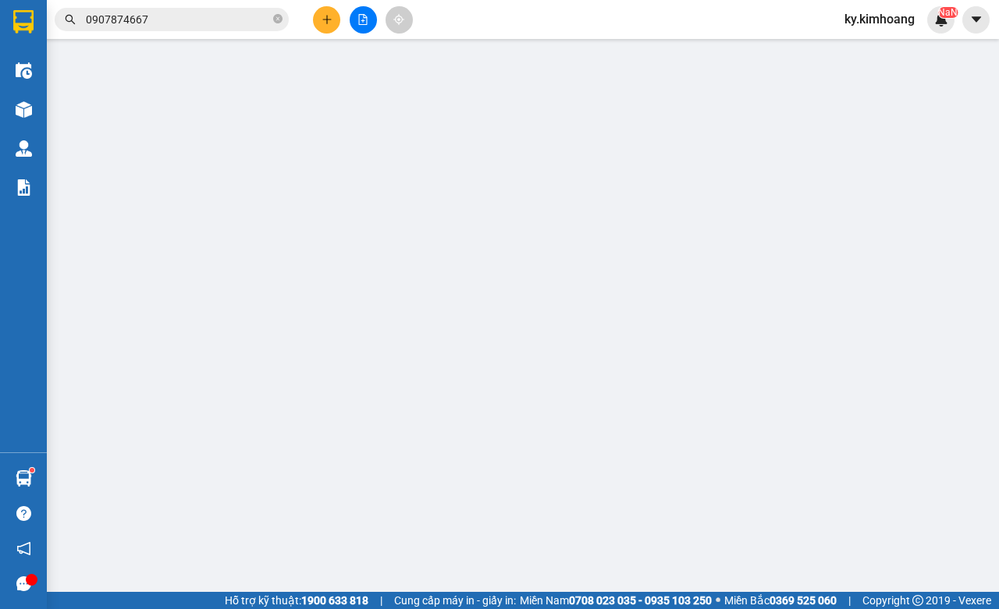
type input "0907874667"
type input "tâmn"
type input "25.000"
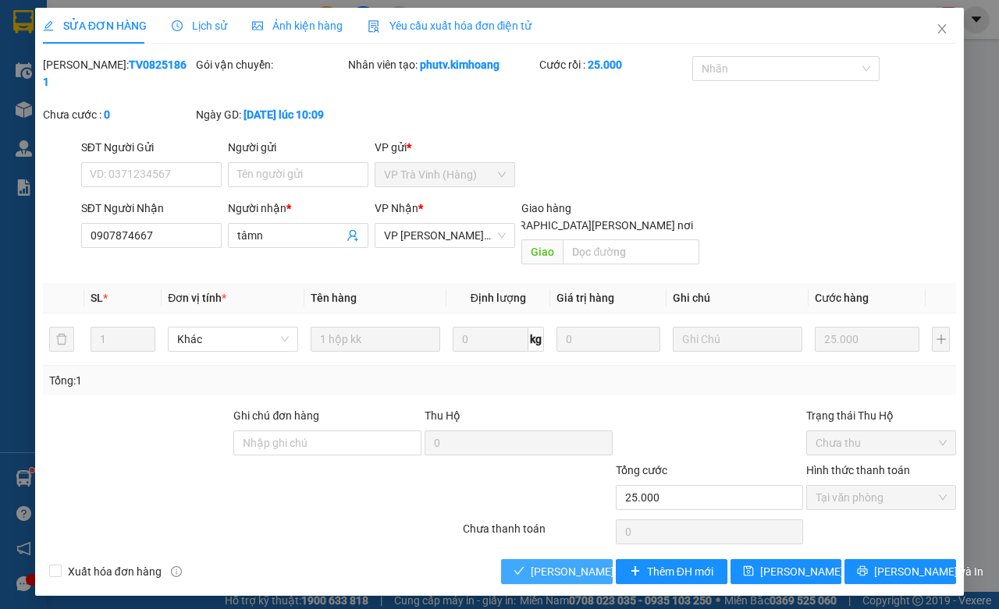
click at [570, 563] on span "[PERSON_NAME] và Giao hàng" at bounding box center [636, 571] width 211 height 17
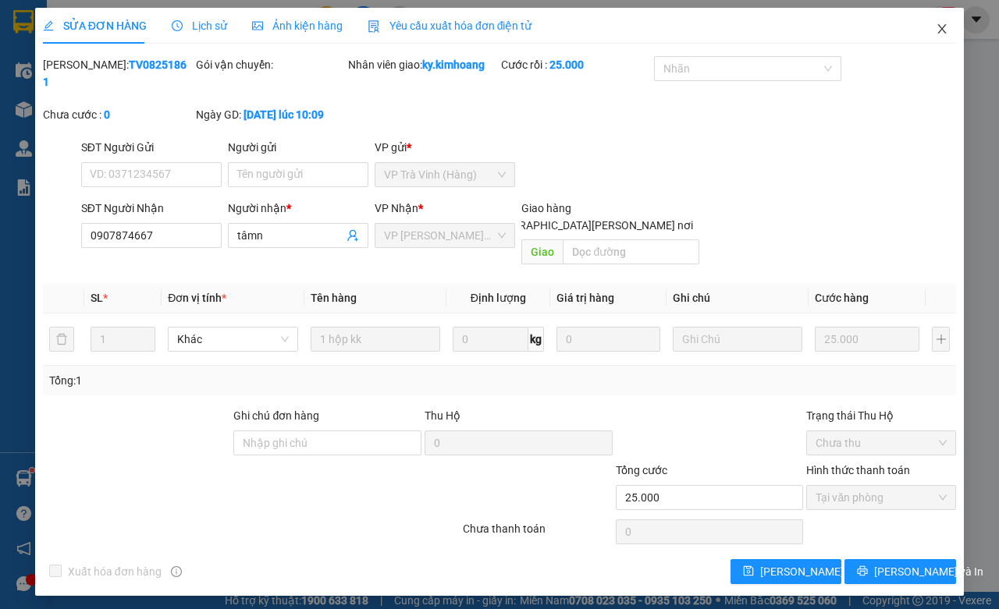
click at [931, 26] on span "Close" at bounding box center [942, 30] width 44 height 44
click at [951, 27] on div "NaN" at bounding box center [940, 19] width 27 height 27
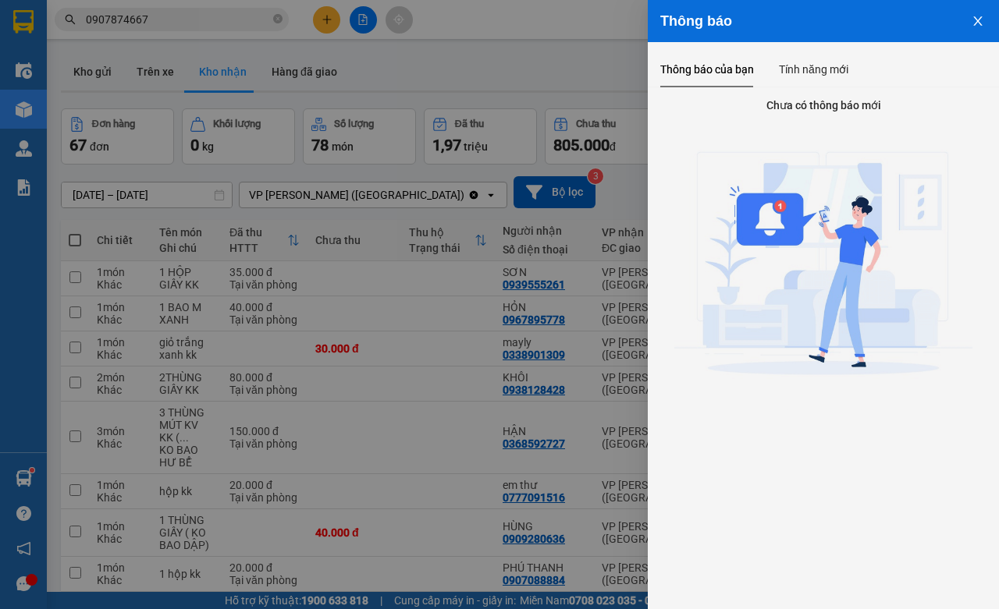
click at [219, 16] on div at bounding box center [499, 304] width 999 height 609
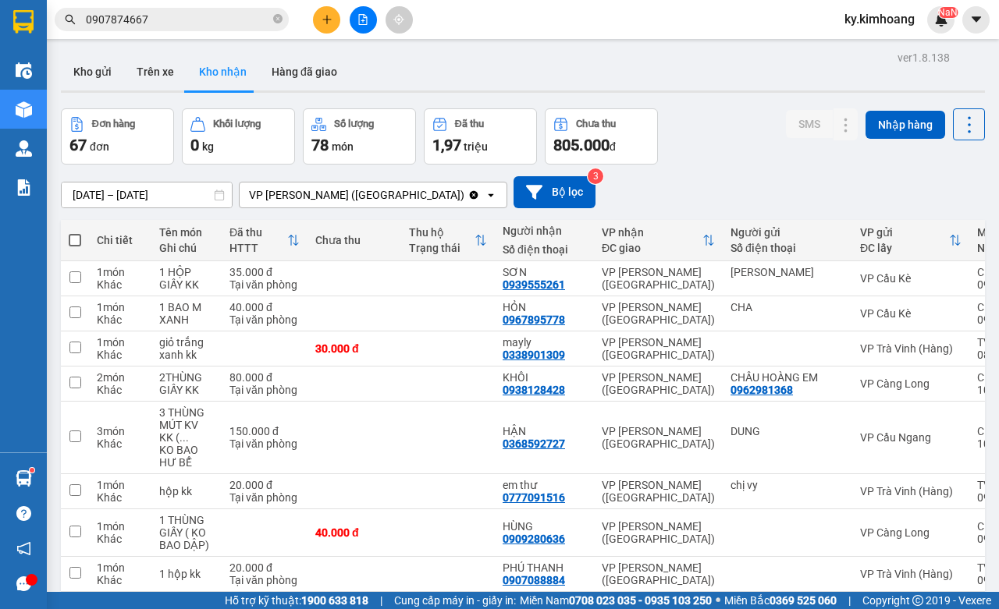
click at [998, 17] on div "Thông báo Thông báo của bạn Tính năng mới Chưa có thông báo mới" at bounding box center [999, 304] width 0 height 609
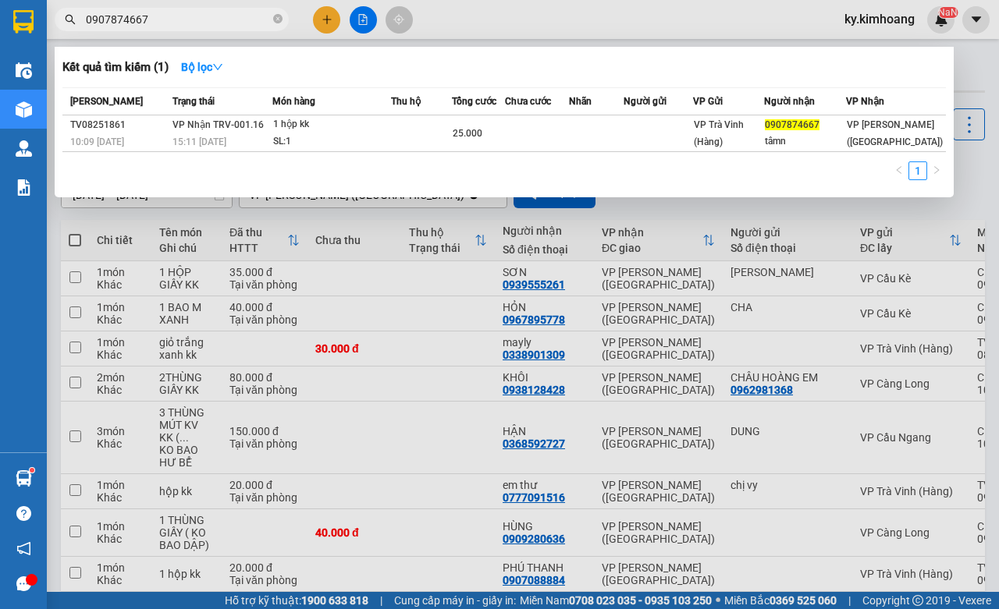
click at [205, 24] on input "0907874667" at bounding box center [178, 19] width 184 height 17
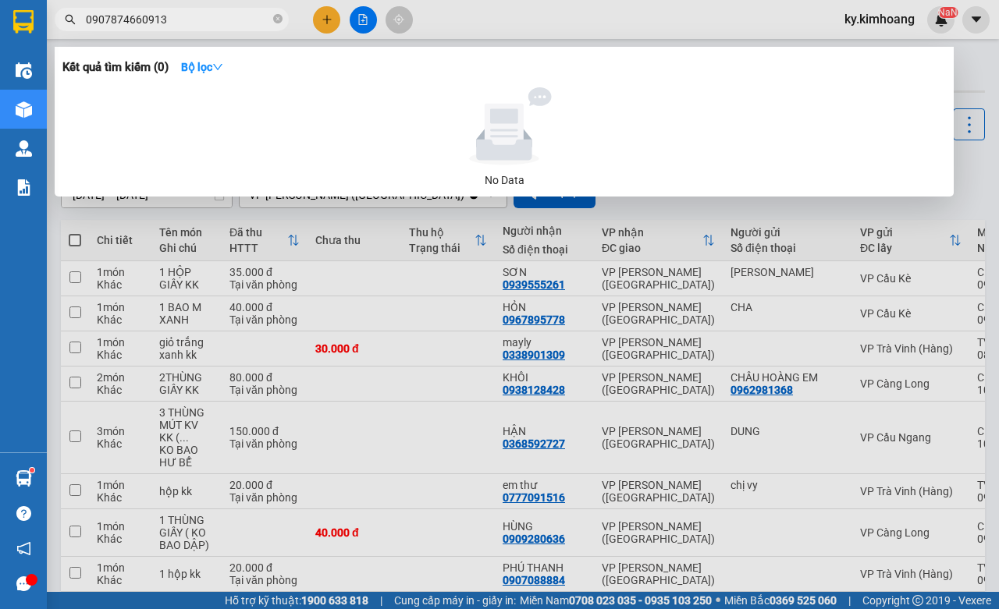
drag, startPoint x: 193, startPoint y: 20, endPoint x: 87, endPoint y: 45, distance: 108.3
click at [87, 34] on div "Kết quả tìm kiếm ( 0 ) Bộ lọc No Data 0907874660913" at bounding box center [152, 19] width 304 height 27
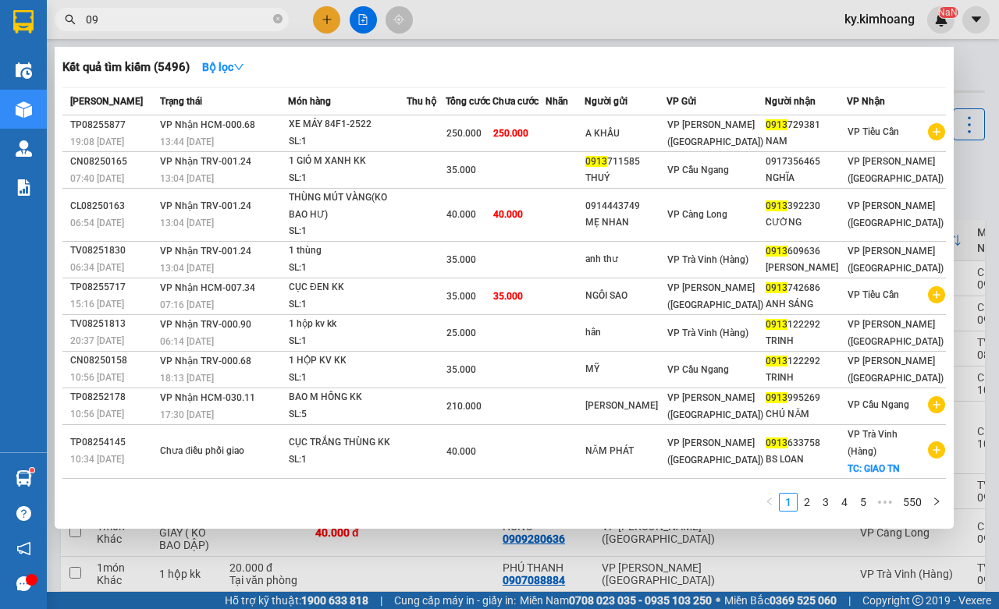
type input "0"
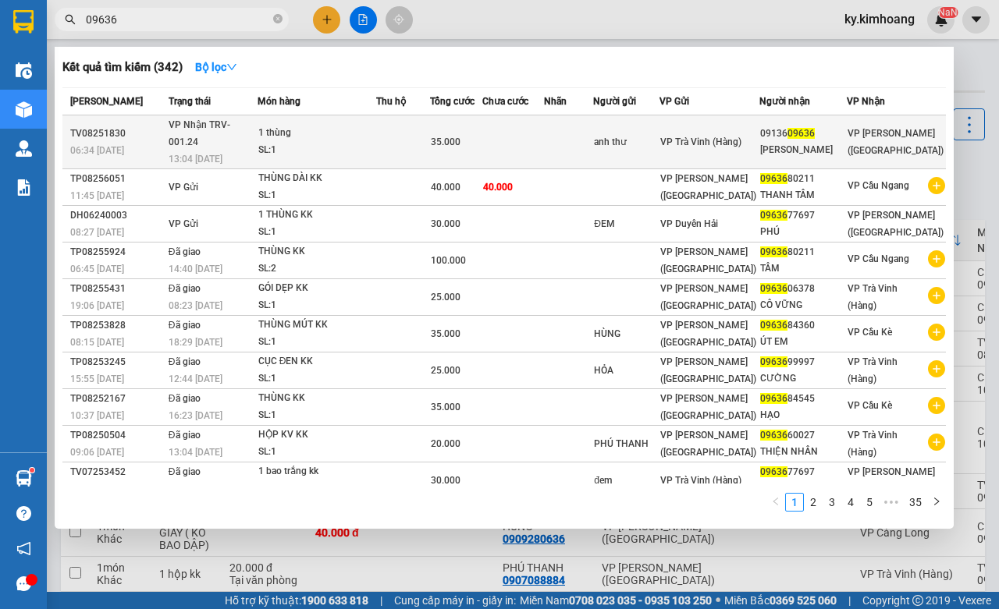
type input "09636"
click at [846, 126] on div "09136 09636" at bounding box center [803, 134] width 86 height 16
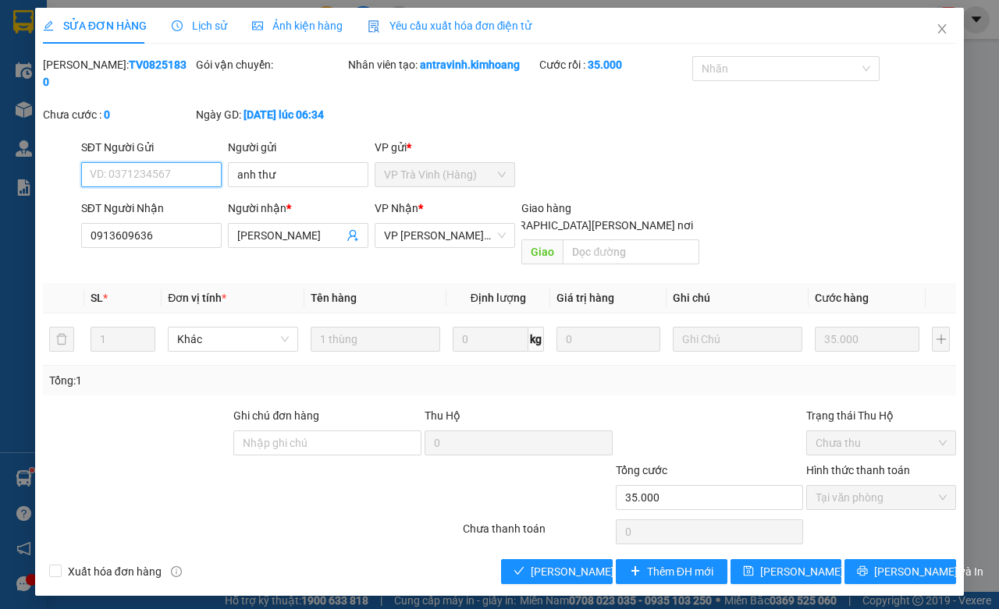
type input "anh thư"
type input "0913609636"
type input "[PERSON_NAME]"
type input "35.000"
drag, startPoint x: 933, startPoint y: 25, endPoint x: 434, endPoint y: 2, distance: 500.0
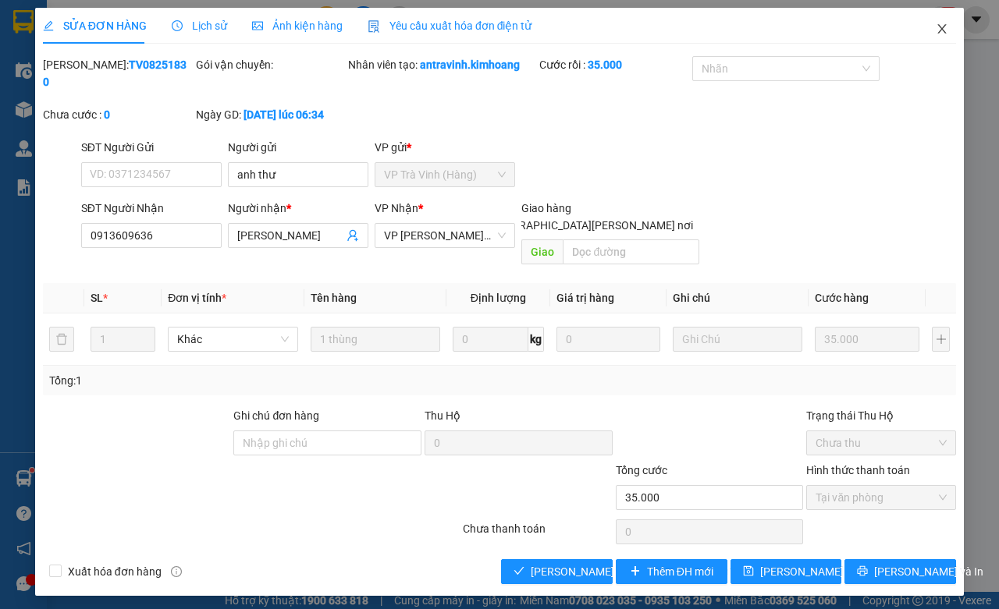
click at [933, 25] on span "Close" at bounding box center [942, 30] width 44 height 44
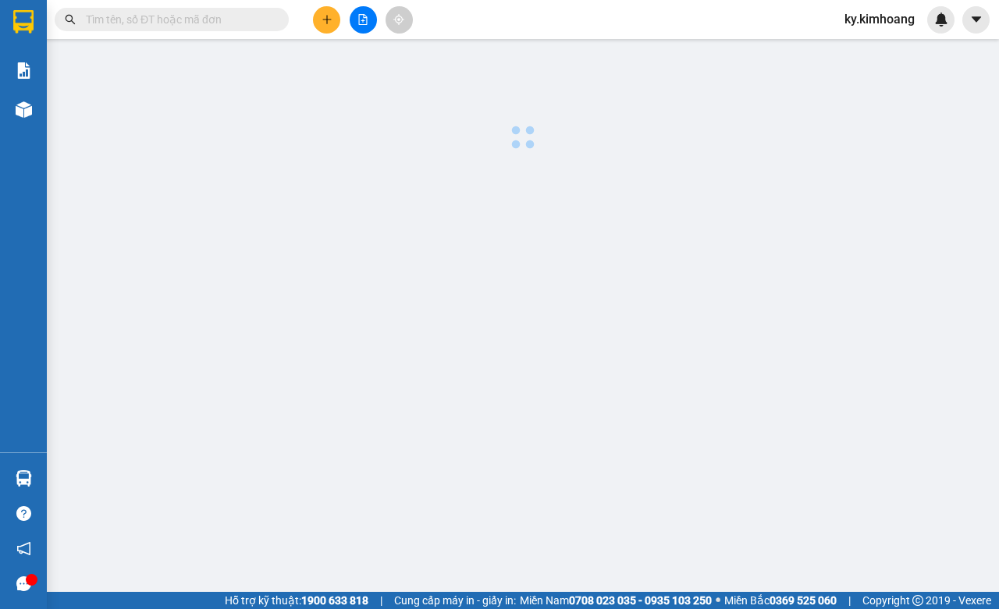
click at [212, 16] on input "text" at bounding box center [178, 19] width 184 height 17
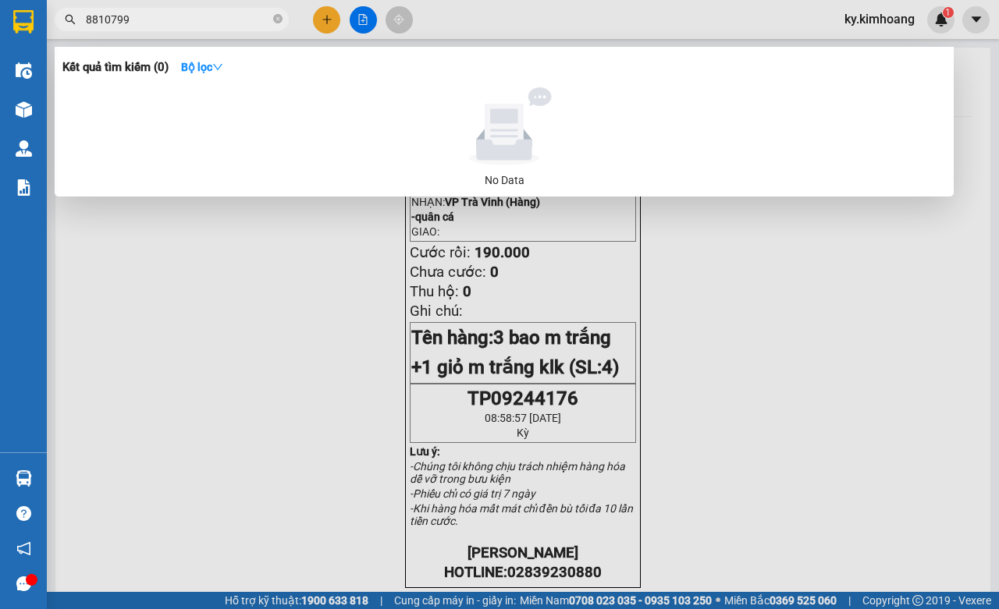
click at [107, 20] on input "8810799" at bounding box center [178, 19] width 184 height 17
click at [98, 13] on input "8811799" at bounding box center [178, 19] width 184 height 17
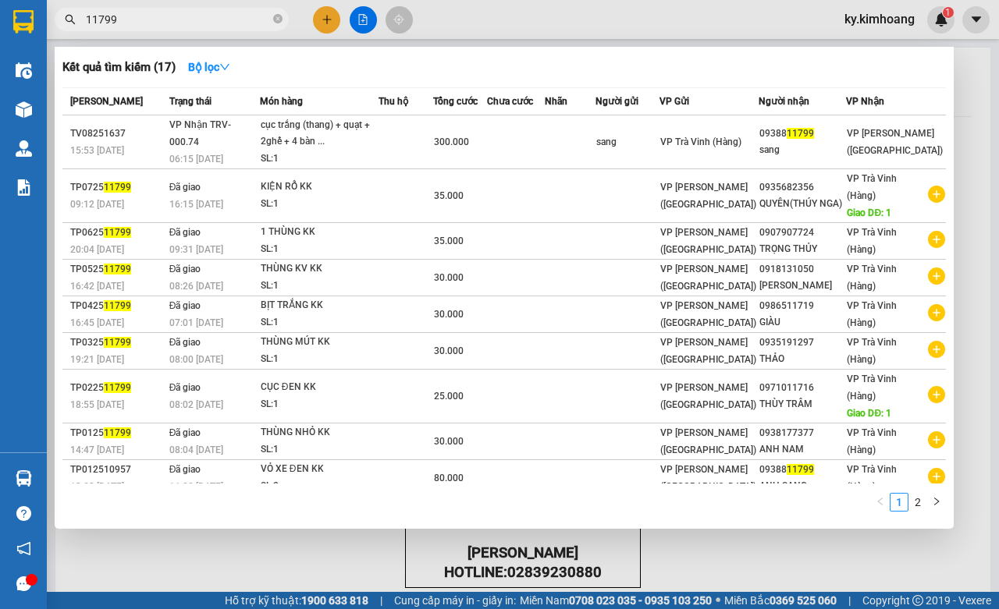
type input "11799"
click at [866, 550] on div at bounding box center [499, 304] width 999 height 609
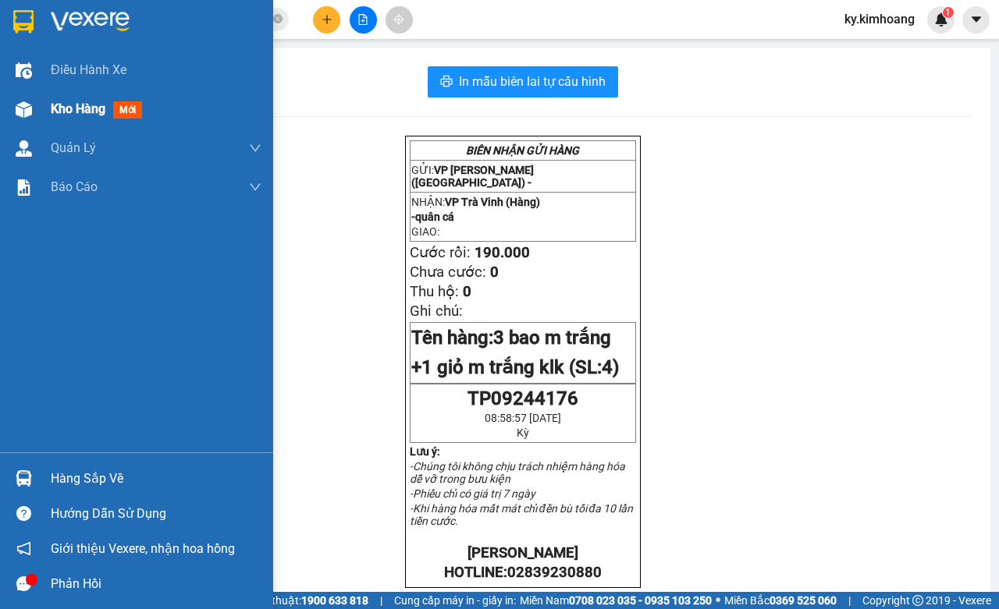
drag, startPoint x: 76, startPoint y: 107, endPoint x: 94, endPoint y: 103, distance: 17.6
click at [80, 106] on span "Kho hàng" at bounding box center [78, 108] width 55 height 15
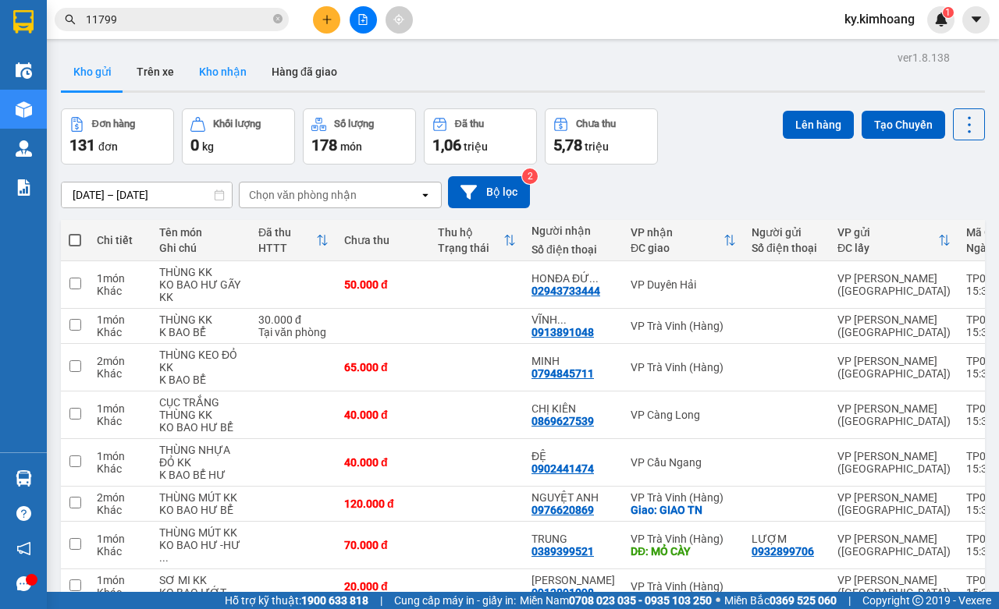
click at [224, 70] on button "Kho nhận" at bounding box center [223, 71] width 73 height 37
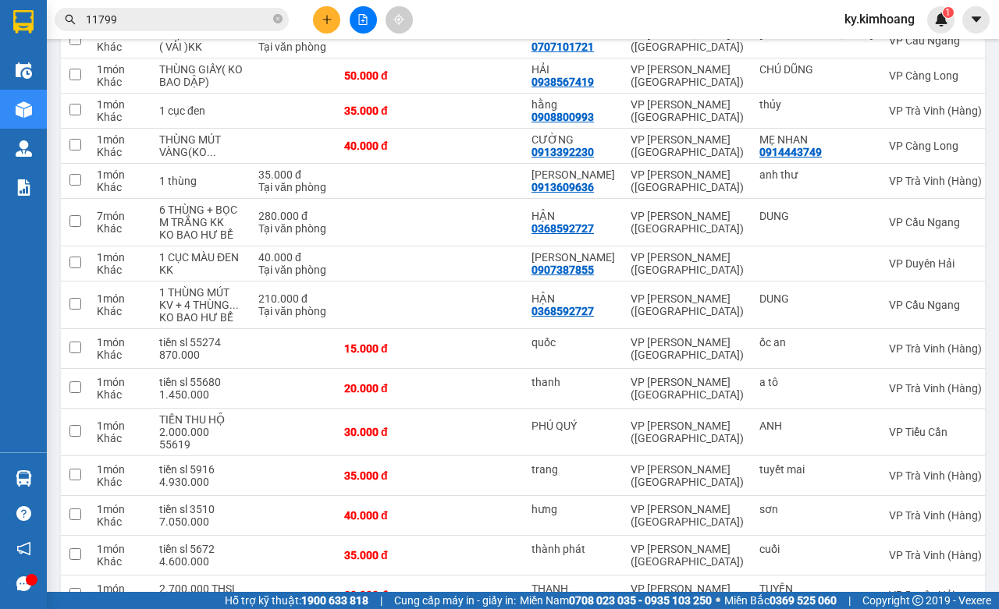
scroll to position [1760, 0]
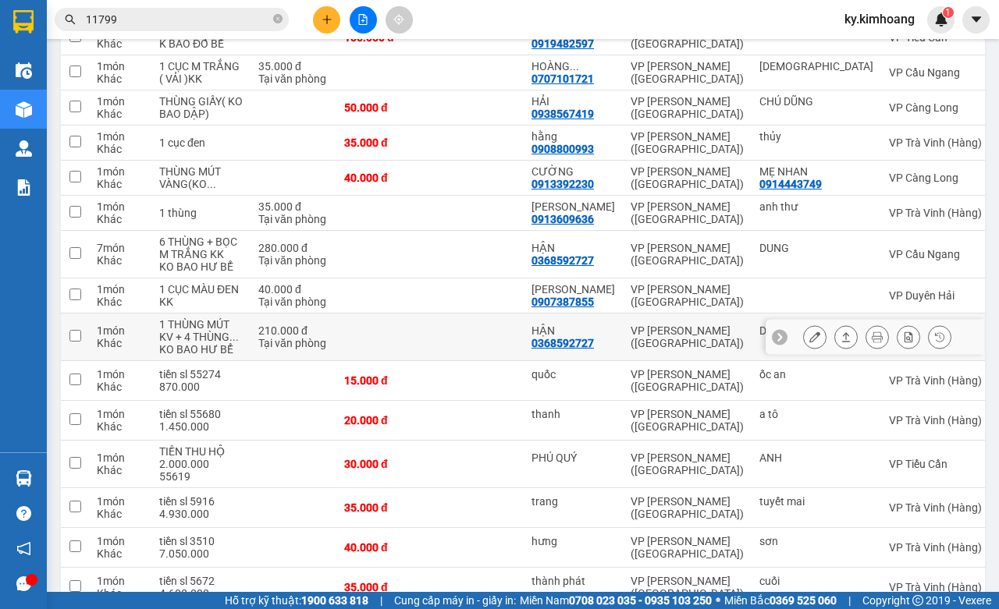
click at [837, 351] on button at bounding box center [846, 337] width 22 height 27
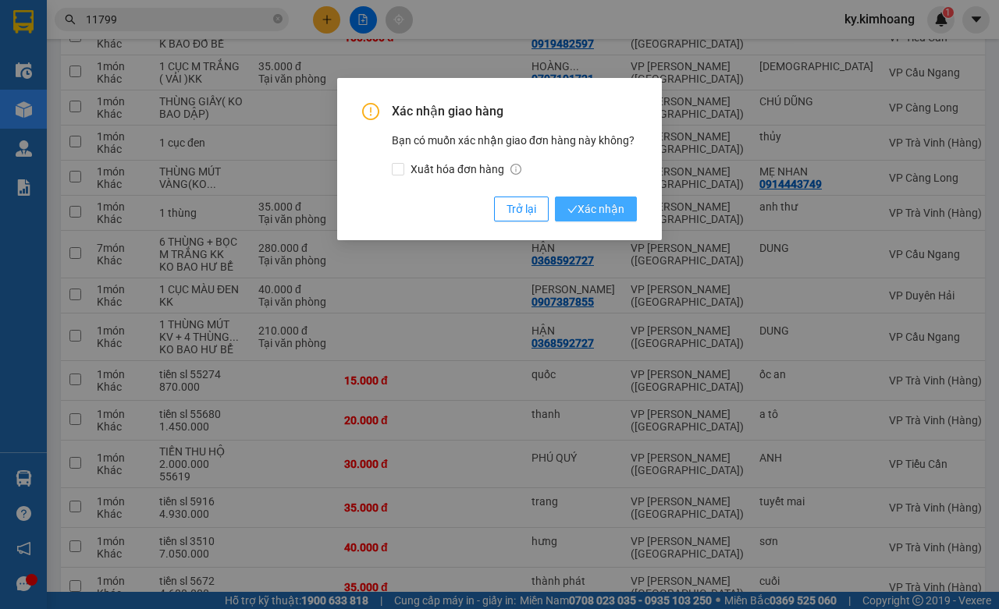
click at [594, 203] on span "Xác nhận" at bounding box center [595, 209] width 57 height 17
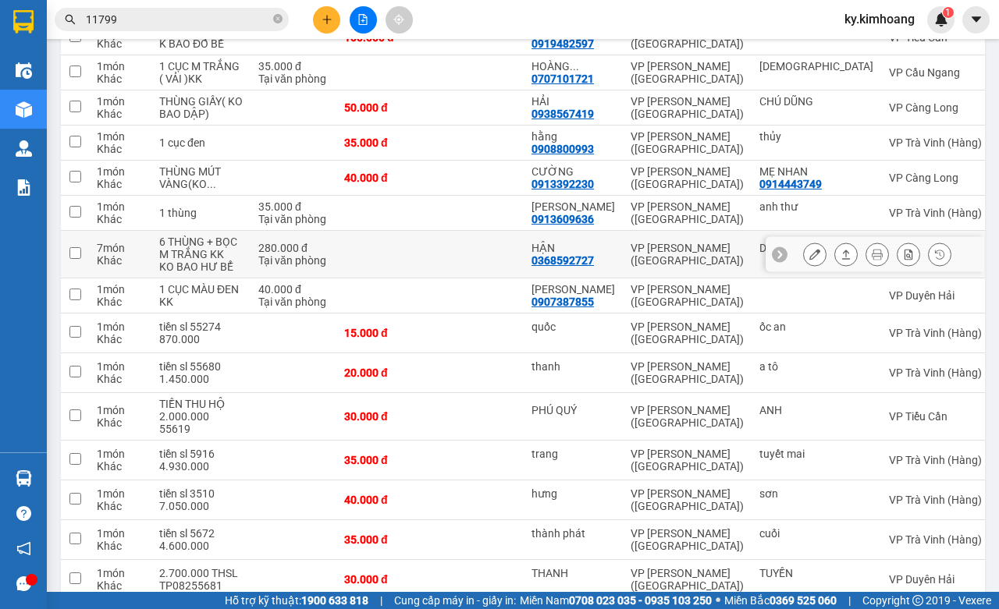
click at [840, 260] on icon at bounding box center [845, 254] width 11 height 11
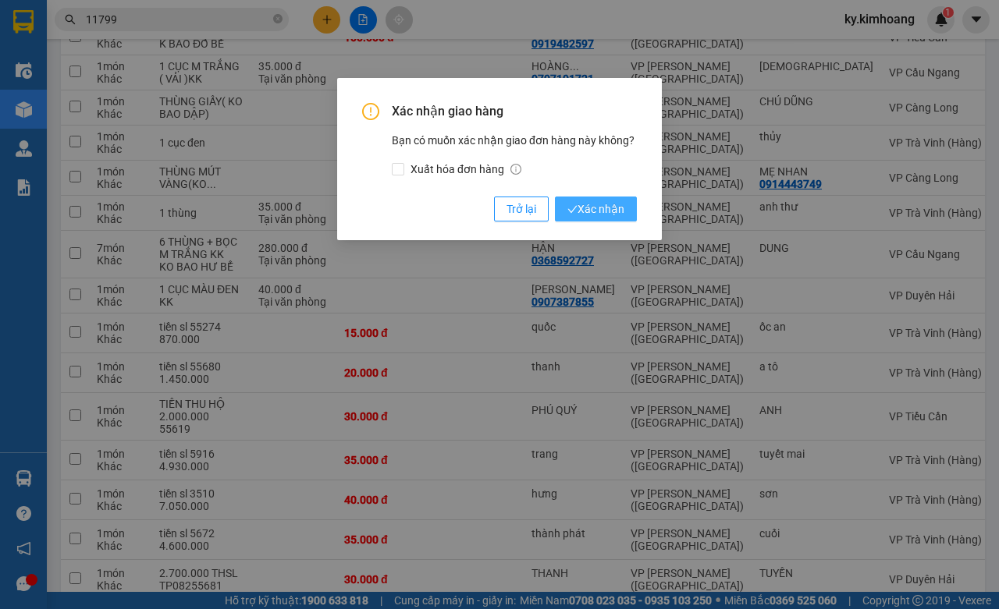
click at [571, 208] on icon "check" at bounding box center [572, 209] width 10 height 10
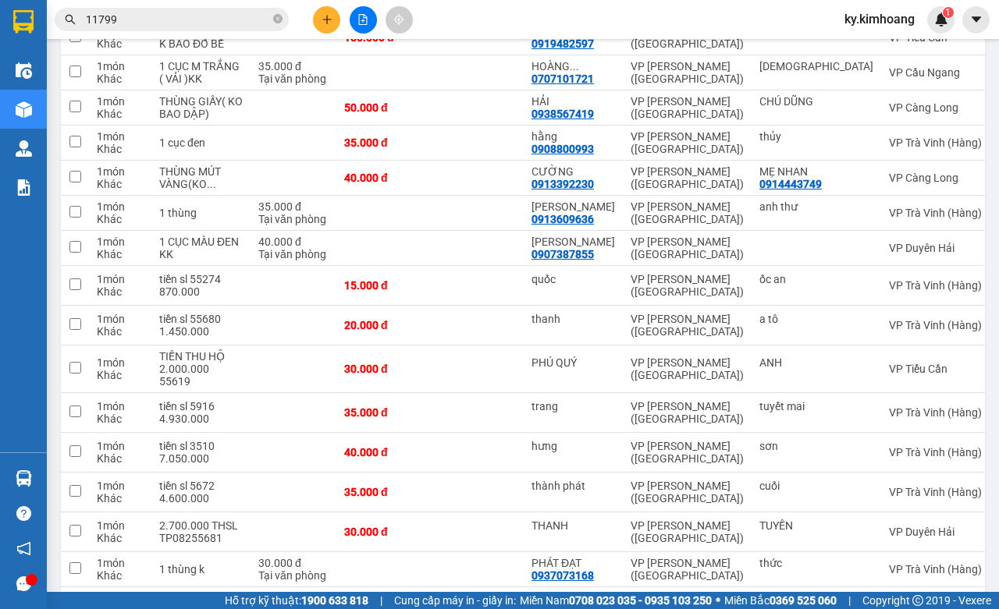
click at [186, 24] on input "11799" at bounding box center [178, 19] width 184 height 17
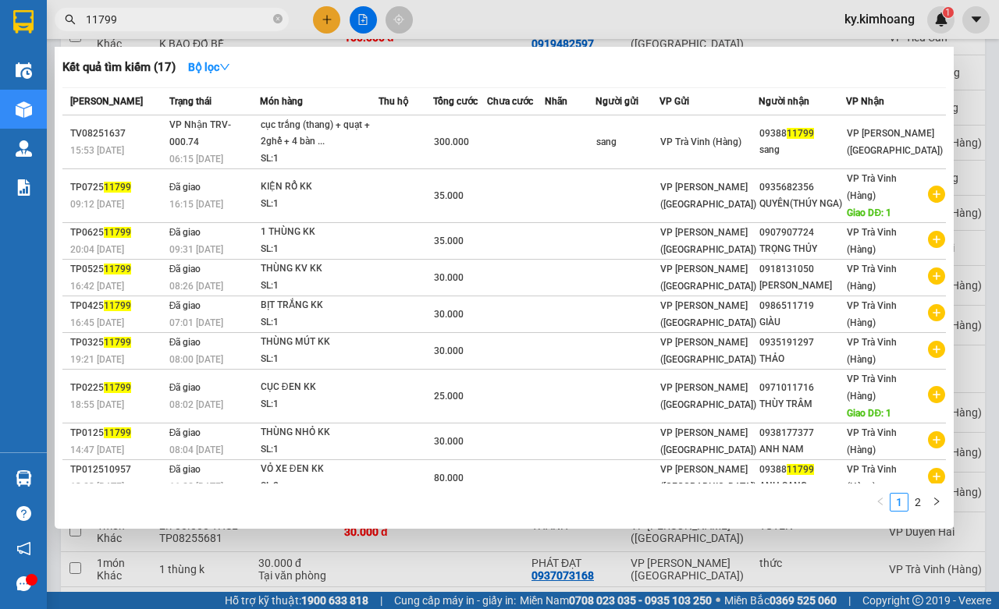
click at [186, 24] on input "11799" at bounding box center [178, 19] width 184 height 17
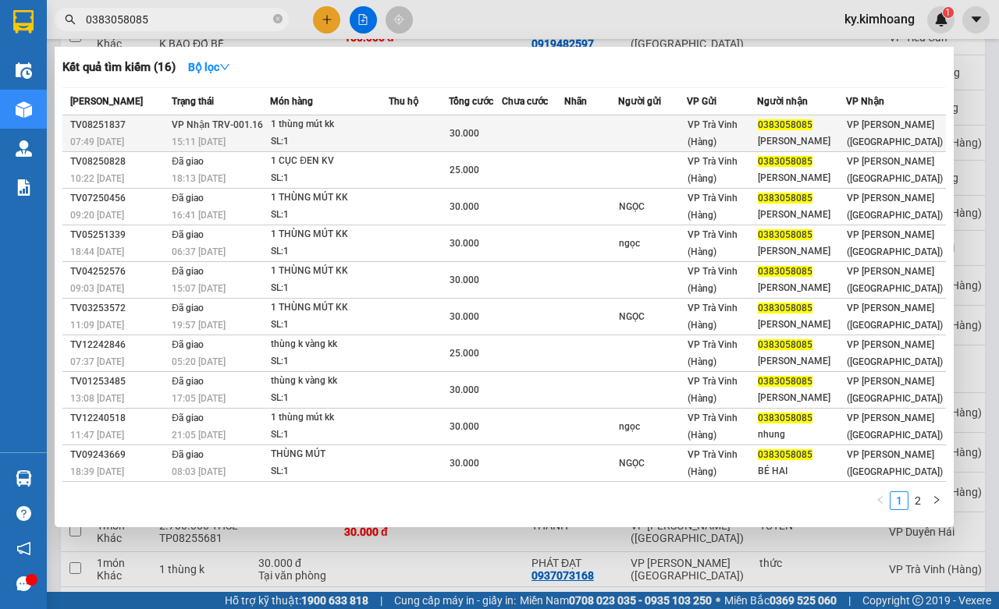
type input "0383058085"
click at [843, 135] on div "[PERSON_NAME]" at bounding box center [802, 141] width 88 height 16
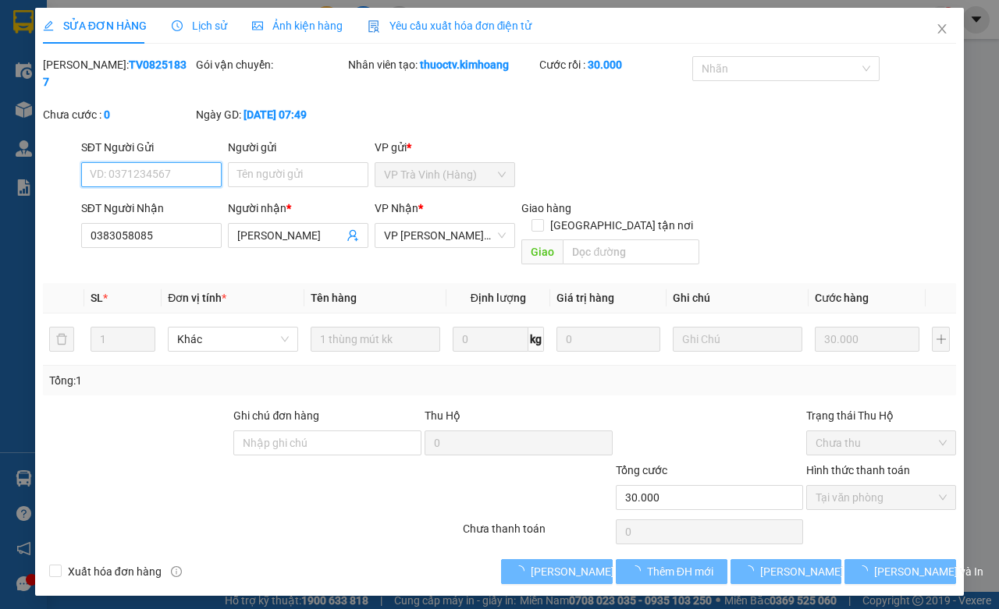
type input "0383058085"
type input "[PERSON_NAME]"
type input "30.000"
click at [579, 563] on span "[PERSON_NAME] và Giao hàng" at bounding box center [606, 571] width 150 height 17
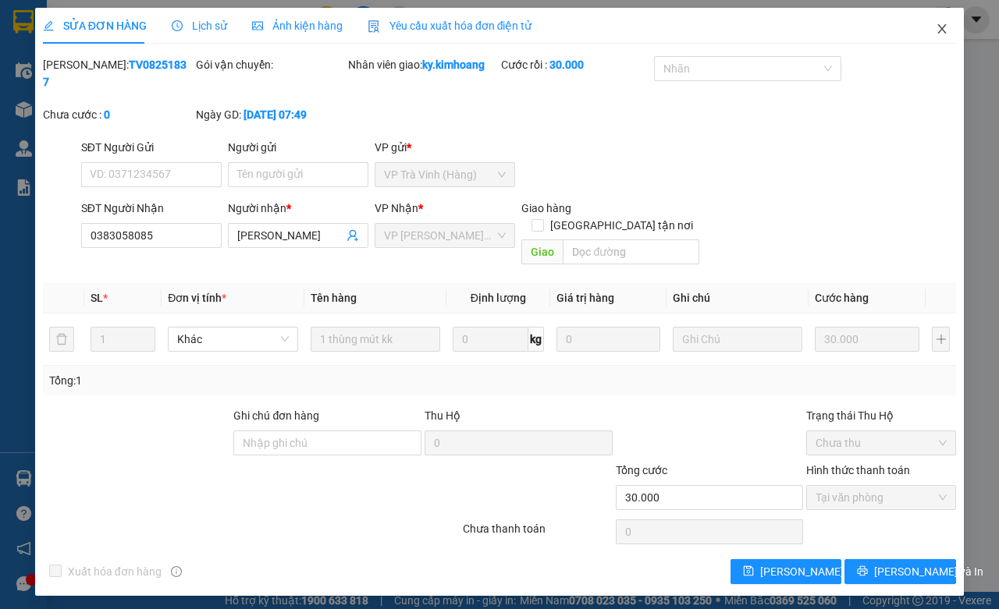
click at [954, 22] on span "Close" at bounding box center [942, 30] width 44 height 44
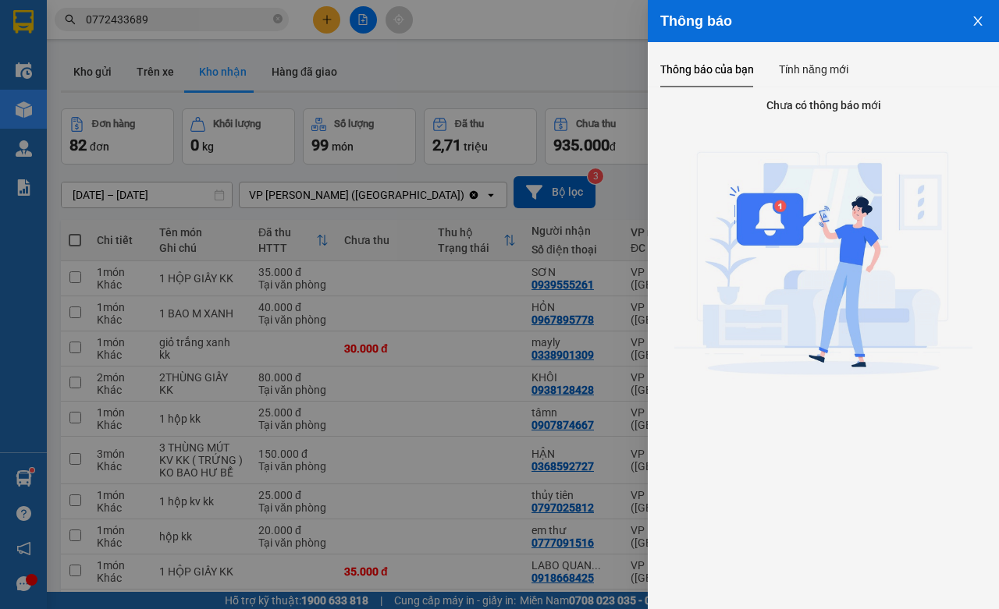
click at [201, 32] on div at bounding box center [499, 304] width 999 height 609
click at [192, 26] on div "Thông báo Thông báo của bạn Tính năng mới Chưa có thông báo mới" at bounding box center [499, 304] width 999 height 609
click at [197, 16] on div "Thông báo Thông báo của bạn Tính năng mới Chưa có thông báo mới" at bounding box center [499, 304] width 999 height 609
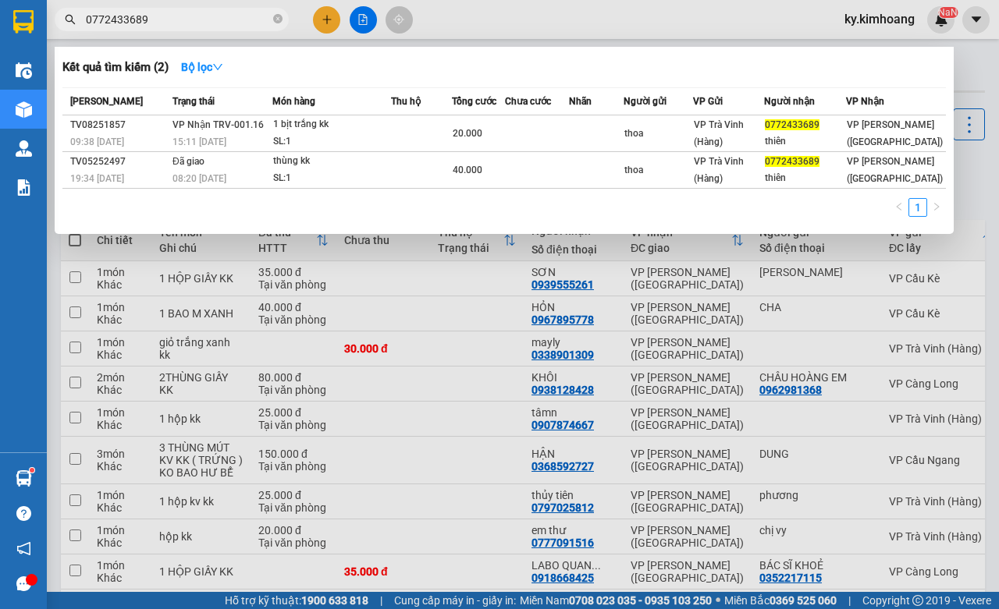
click at [190, 25] on input "0772433689" at bounding box center [178, 19] width 184 height 17
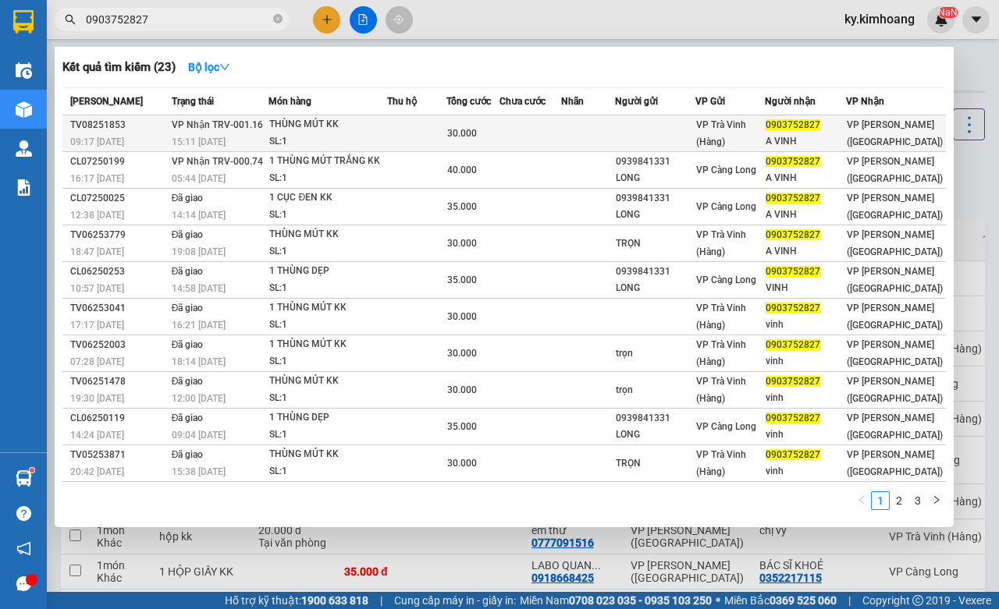
type input "0903752827"
click at [764, 133] on div "VP Trà Vinh (Hàng)" at bounding box center [730, 133] width 68 height 34
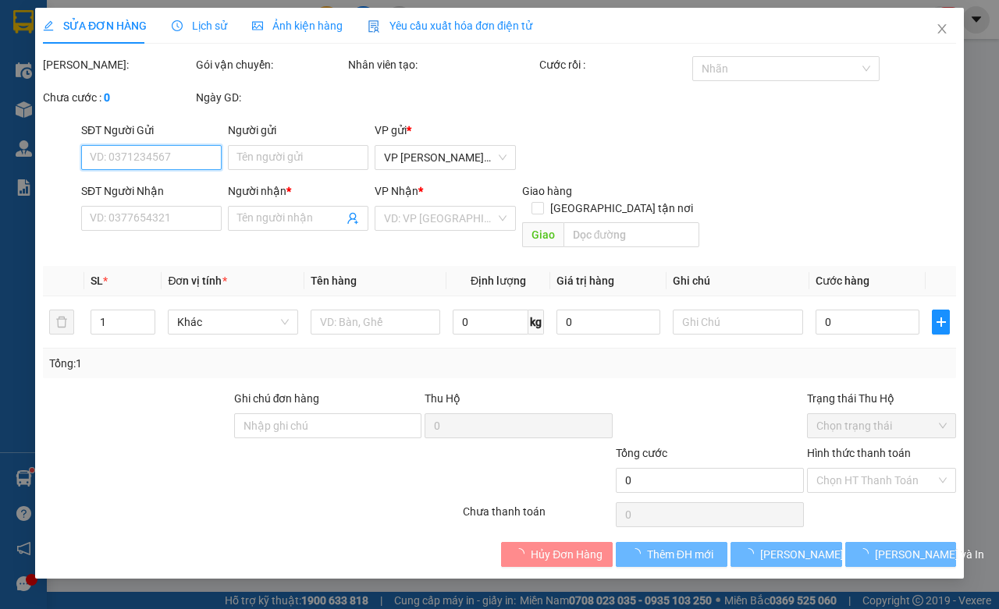
type input "0903752827"
type input "A VINH"
type input "30.000"
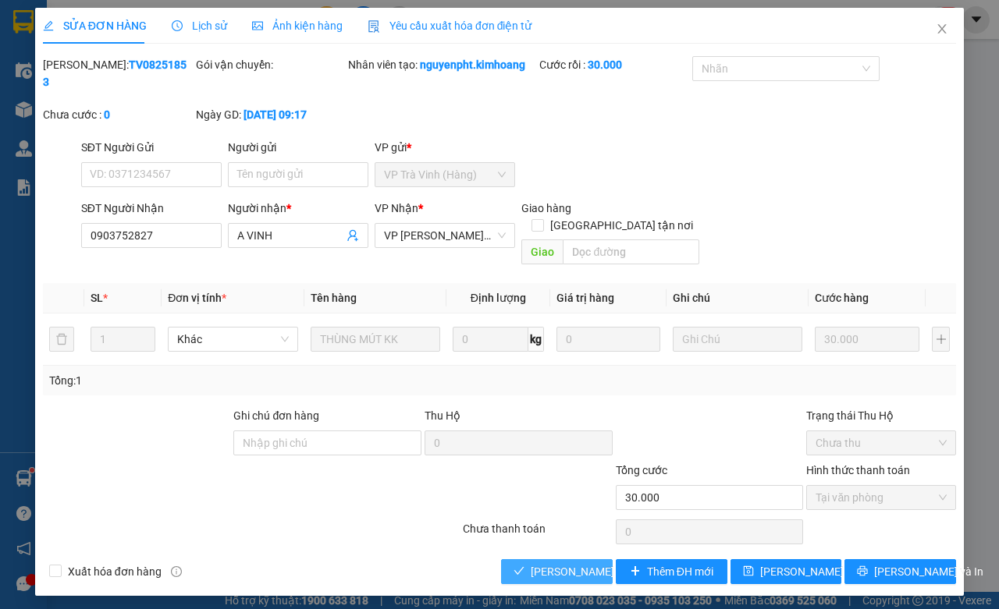
click at [594, 563] on span "[PERSON_NAME] và Giao hàng" at bounding box center [606, 571] width 150 height 17
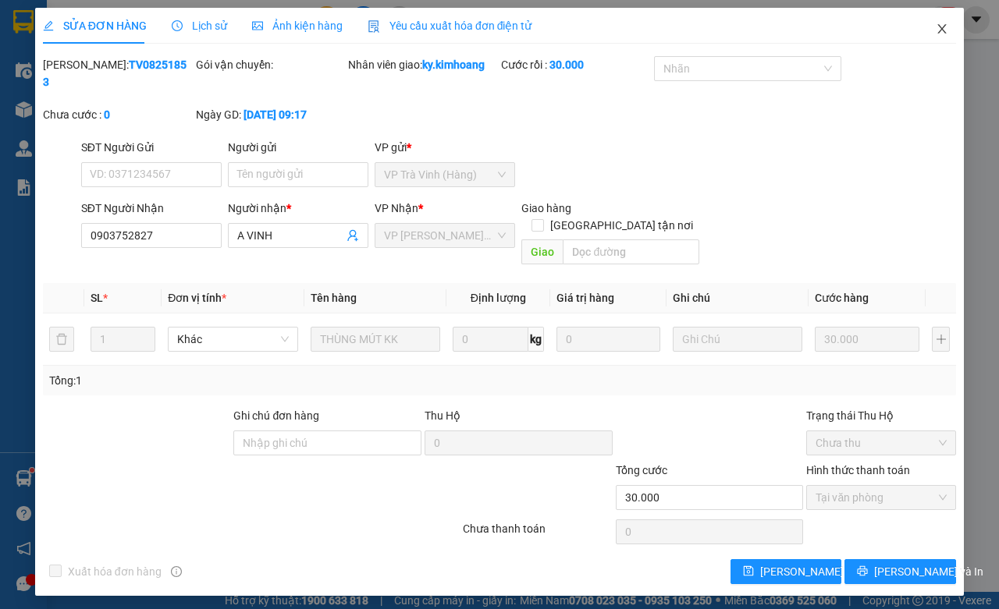
click at [957, 28] on span "Close" at bounding box center [942, 30] width 44 height 44
click at [945, 37] on div "Kết quả tìm kiếm ( 23 ) Bộ lọc Mã ĐH Trạng thái Món hàng Thu hộ Tổng cước Chưa …" at bounding box center [499, 19] width 999 height 39
click at [946, 34] on div "Kết quả tìm kiếm ( 23 ) Bộ lọc Mã ĐH Trạng thái Món hàng Thu hộ Tổng cước Chưa …" at bounding box center [499, 19] width 999 height 39
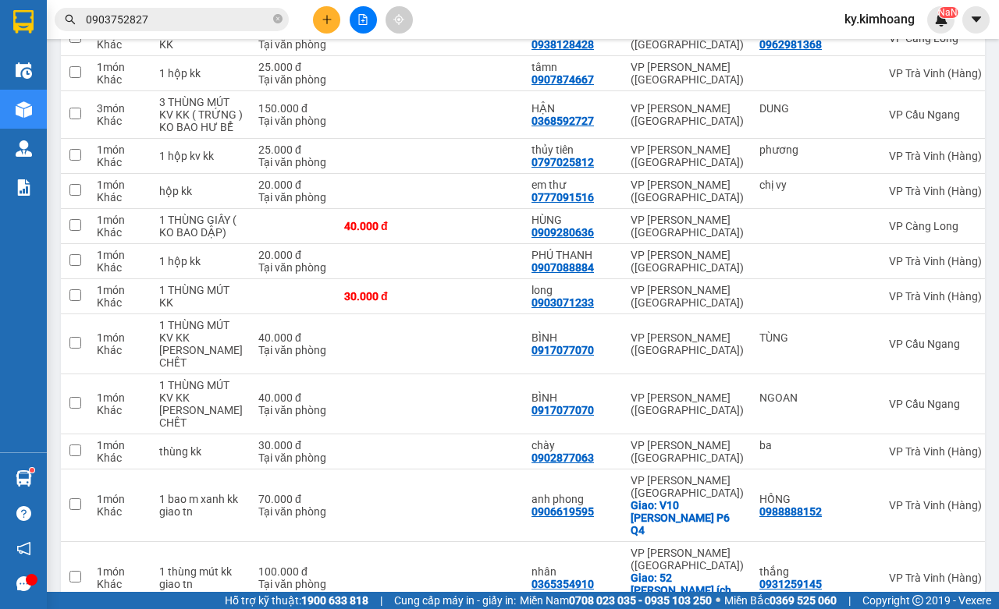
scroll to position [351, 0]
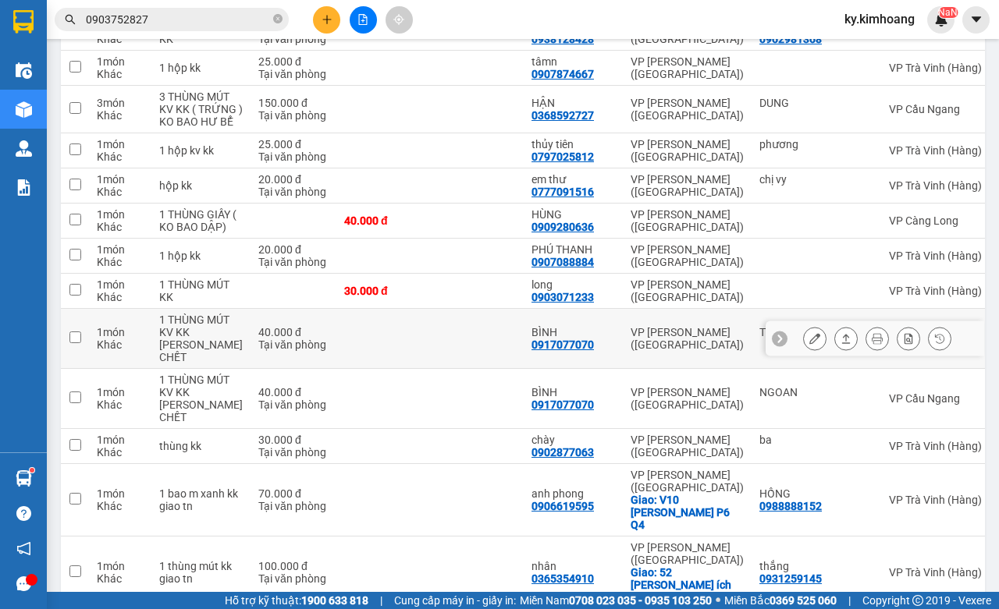
click at [840, 344] on icon at bounding box center [845, 338] width 11 height 11
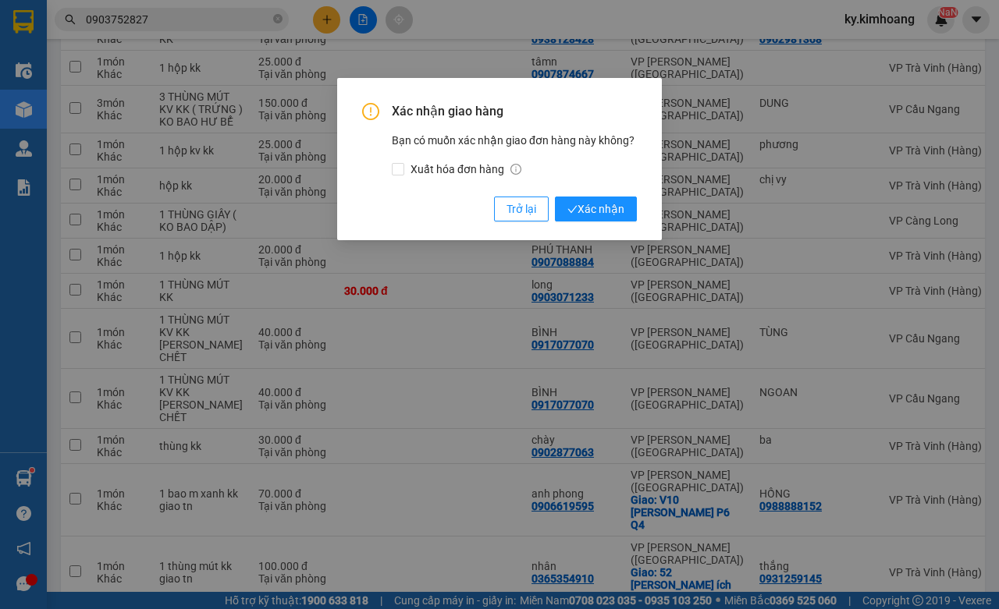
click at [589, 191] on div "Xác nhận giao hàng Bạn có muốn xác nhận giao đơn hàng này không? Xuất hóa đơn h…" at bounding box center [499, 162] width 275 height 119
click at [595, 208] on span "Xác nhận" at bounding box center [595, 209] width 57 height 17
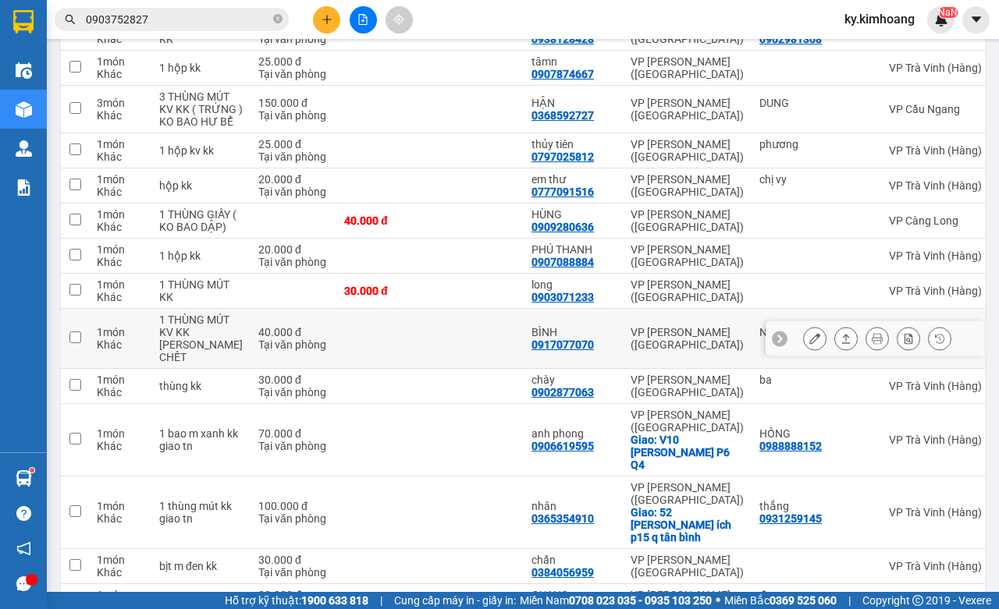
click at [835, 353] on button at bounding box center [846, 338] width 22 height 27
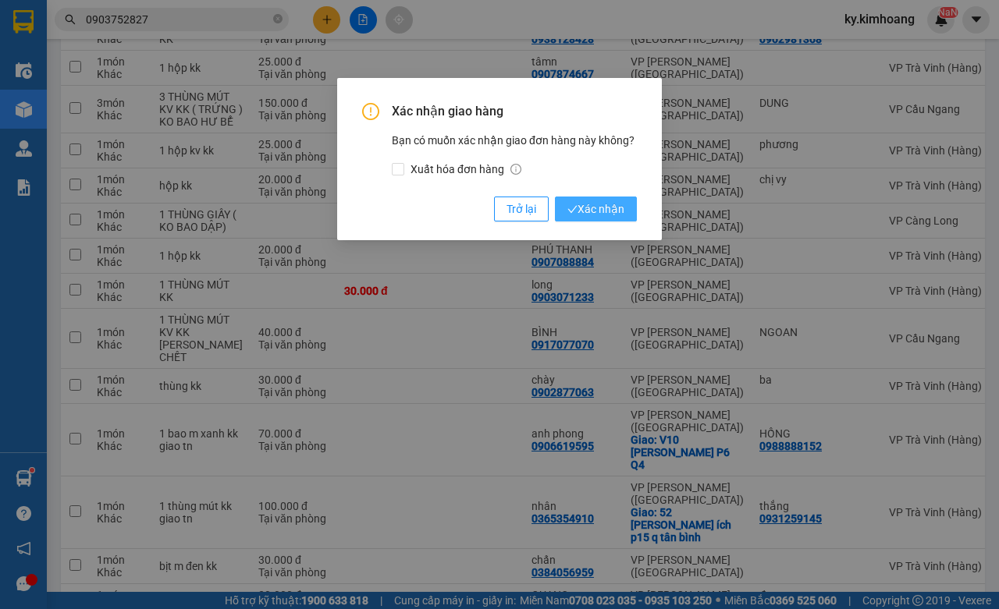
click at [599, 212] on span "Xác nhận" at bounding box center [595, 209] width 57 height 17
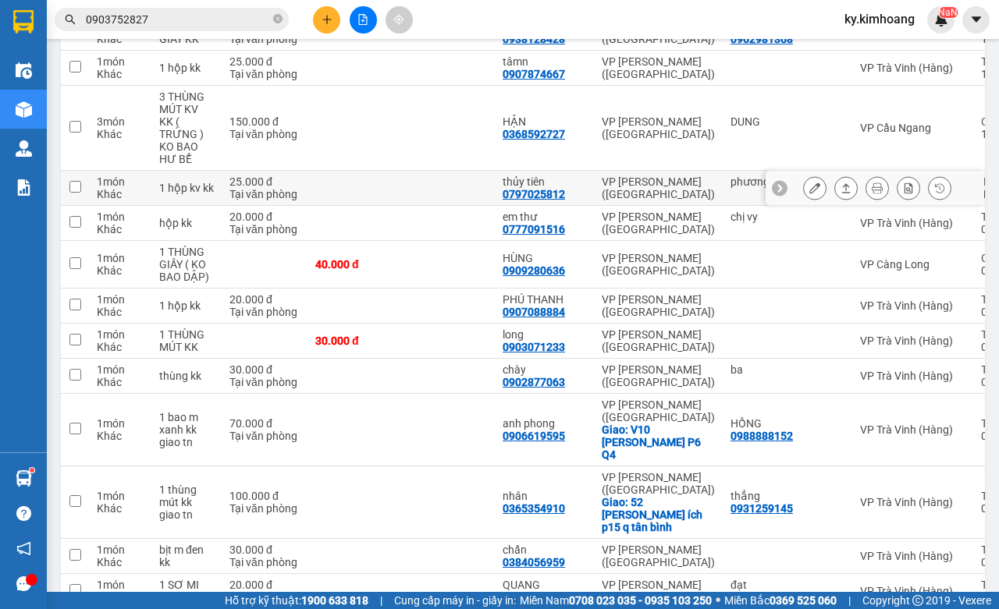
drag, startPoint x: 820, startPoint y: 201, endPoint x: 812, endPoint y: 197, distance: 8.7
click at [835, 202] on button at bounding box center [846, 188] width 22 height 27
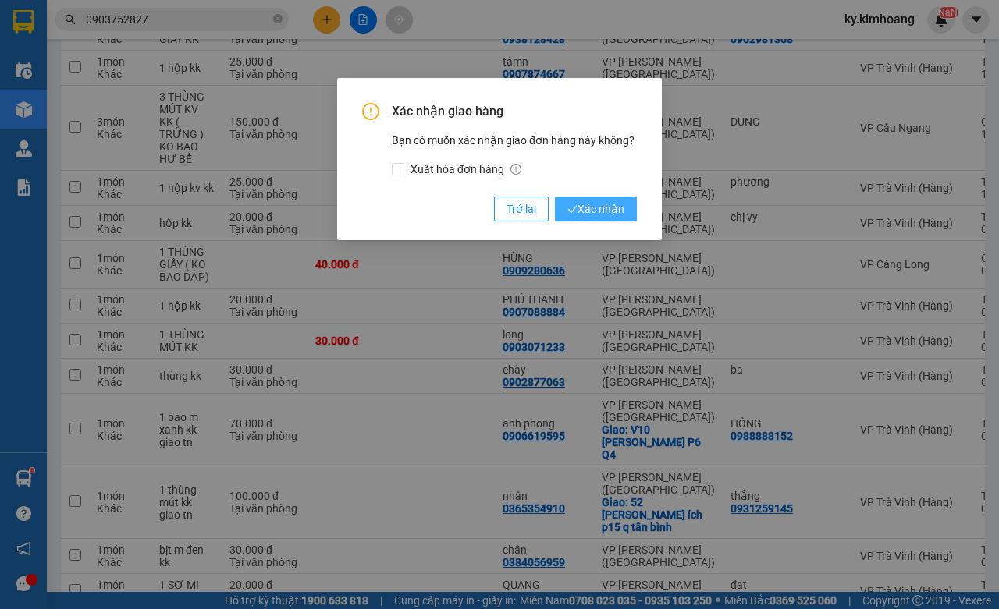
drag, startPoint x: 627, startPoint y: 211, endPoint x: 615, endPoint y: 197, distance: 18.9
click at [626, 211] on button "Xác nhận" at bounding box center [596, 209] width 82 height 25
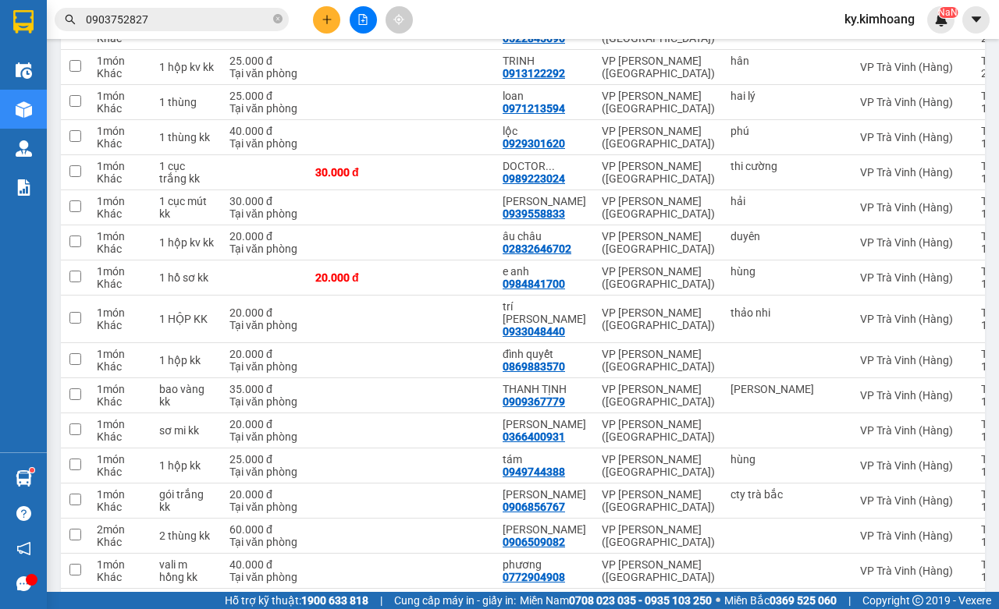
scroll to position [2099, 0]
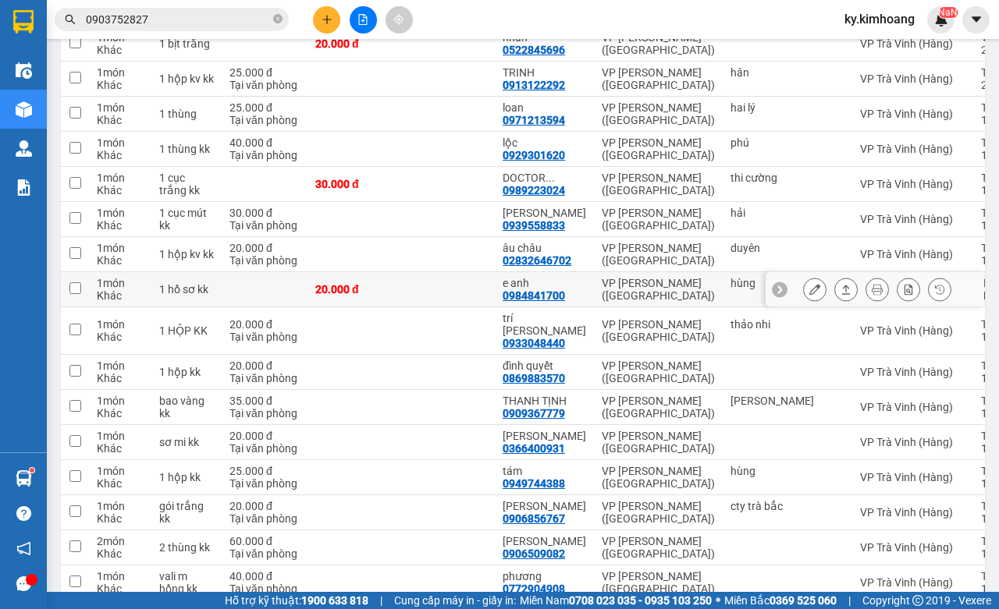
click at [840, 284] on icon at bounding box center [845, 289] width 11 height 11
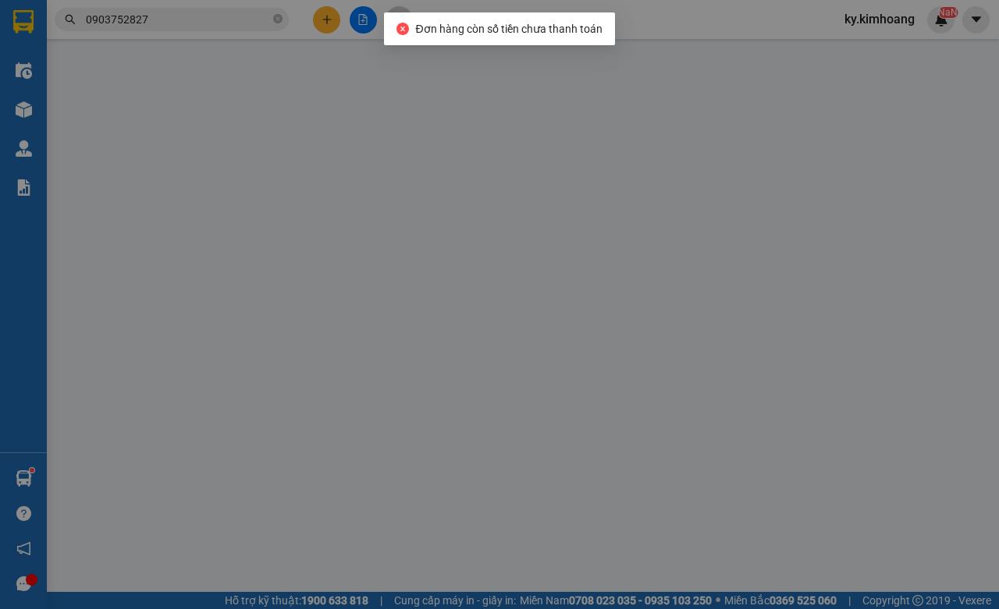
type input "hùng"
type input "0984841700"
type input "e anh"
type input "20.000"
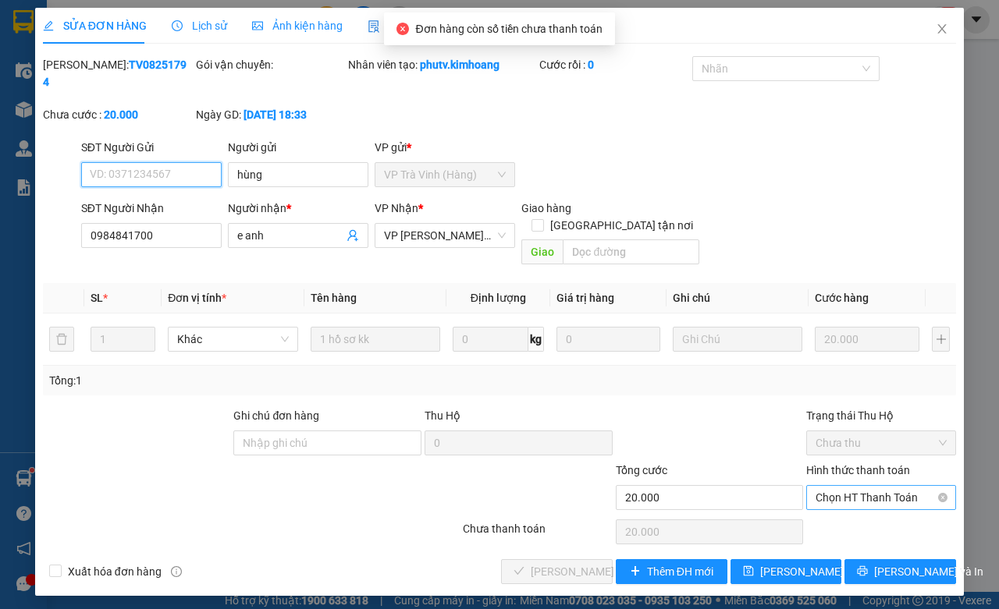
click at [849, 486] on span "Chọn HT Thanh Toán" at bounding box center [881, 497] width 131 height 23
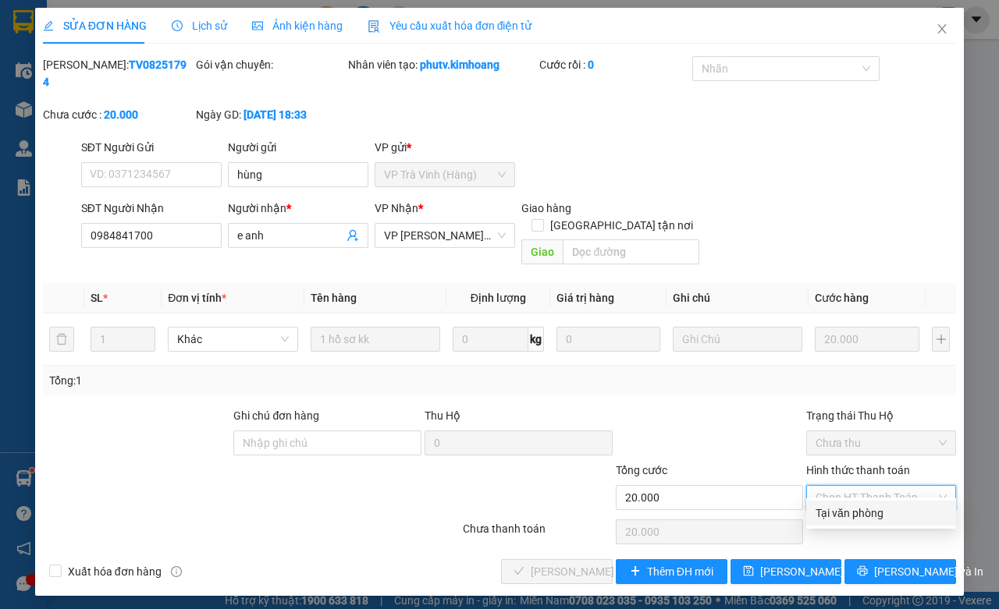
click at [851, 510] on div "Tại văn phòng" at bounding box center [881, 513] width 131 height 17
type input "0"
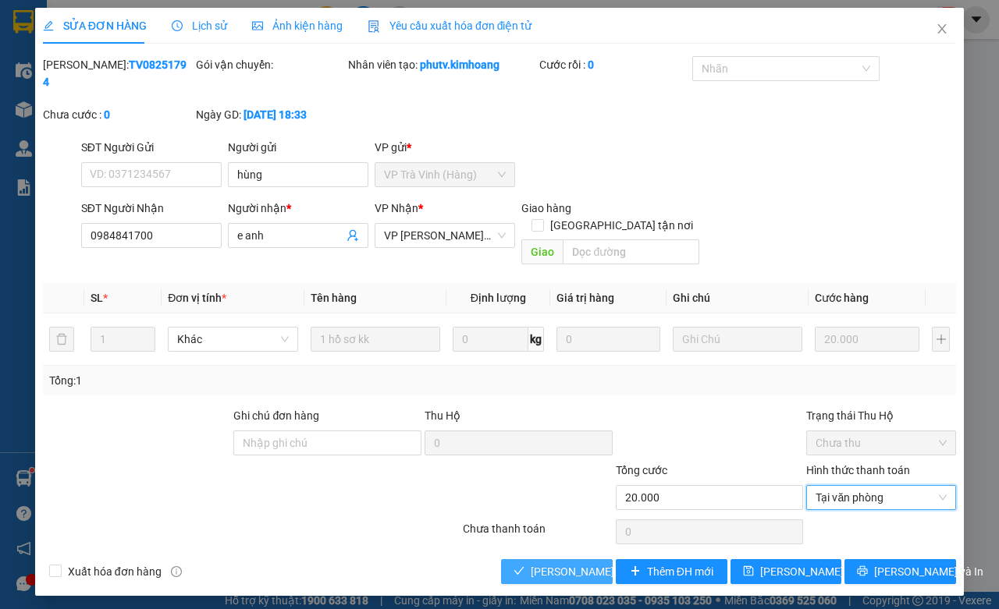
click at [559, 563] on span "[PERSON_NAME] và Giao hàng" at bounding box center [606, 571] width 150 height 17
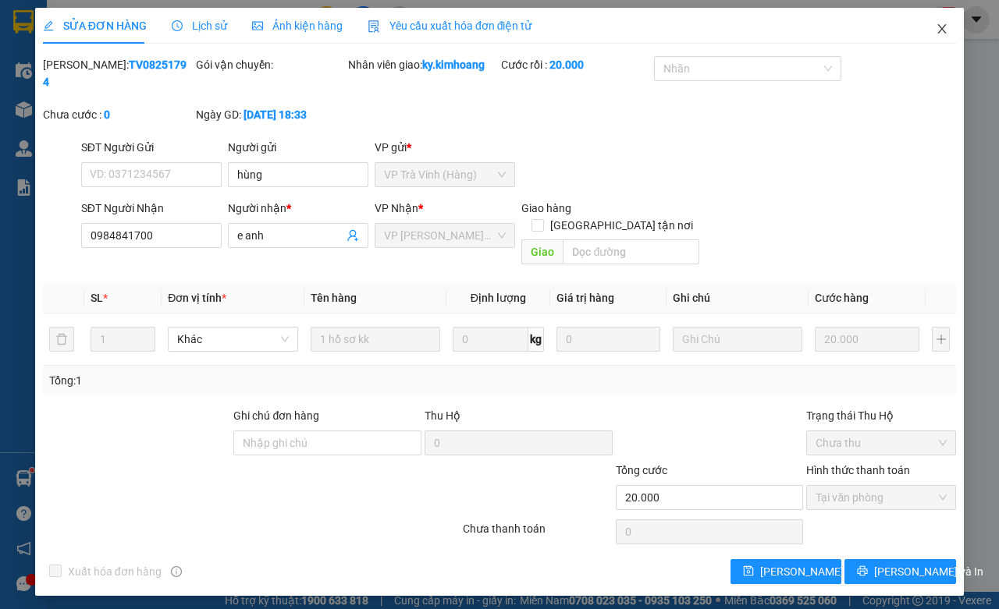
click at [934, 29] on span "Close" at bounding box center [942, 30] width 44 height 44
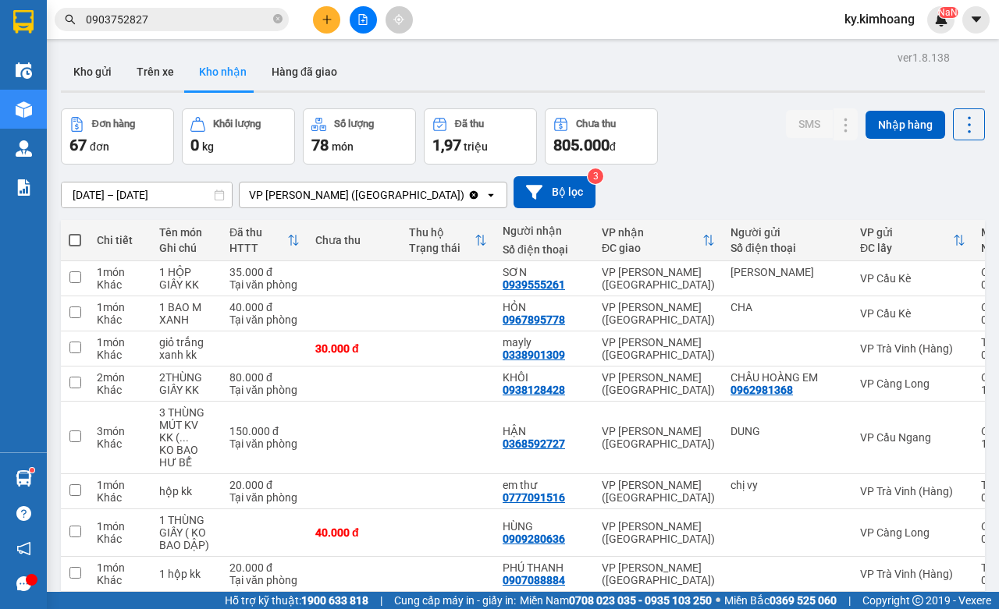
click at [240, 13] on input "0903752827" at bounding box center [178, 19] width 184 height 17
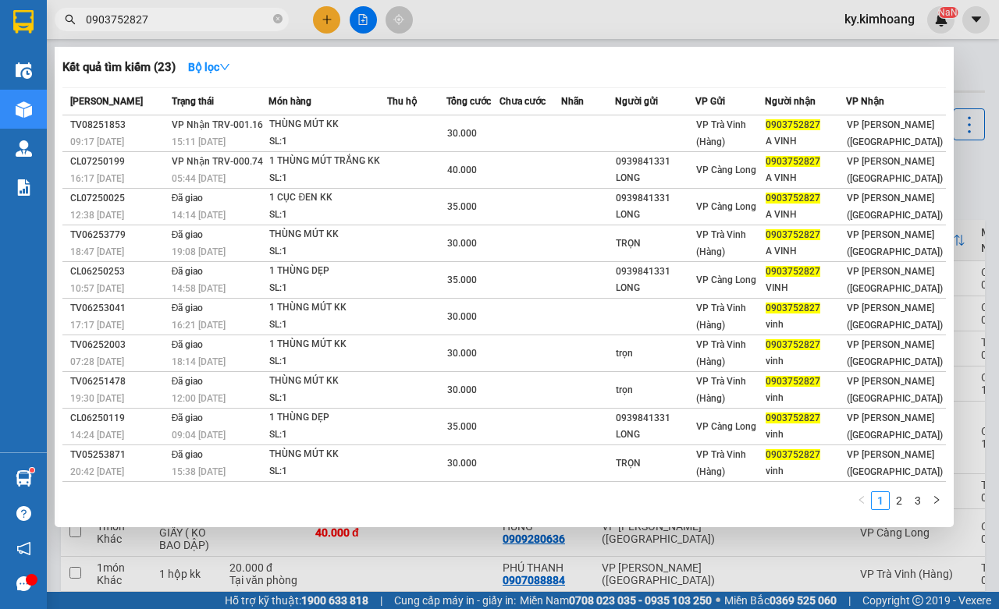
click at [240, 13] on input "0903752827" at bounding box center [178, 19] width 184 height 17
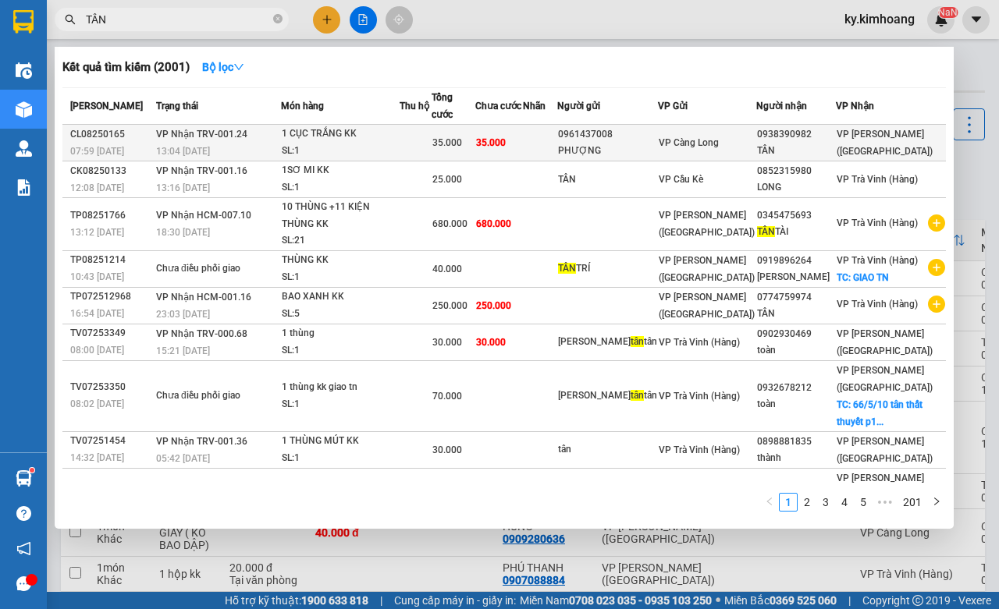
type input "TÂN"
click at [792, 143] on div "TÂN" at bounding box center [796, 151] width 78 height 16
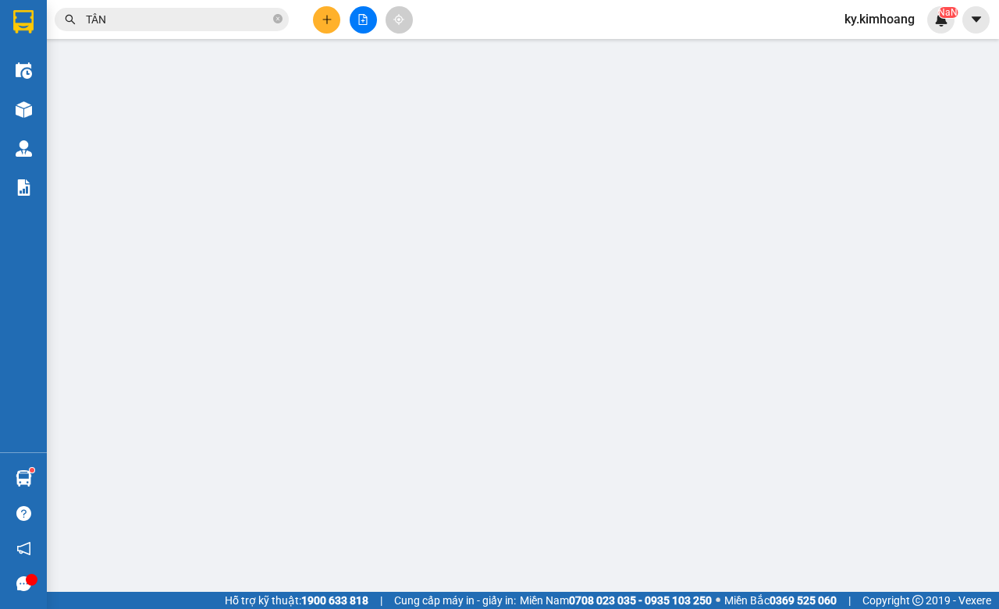
type input "0961437008"
type input "PHƯỢNG"
type input "0938390982"
type input "TÂN"
type input "35.000"
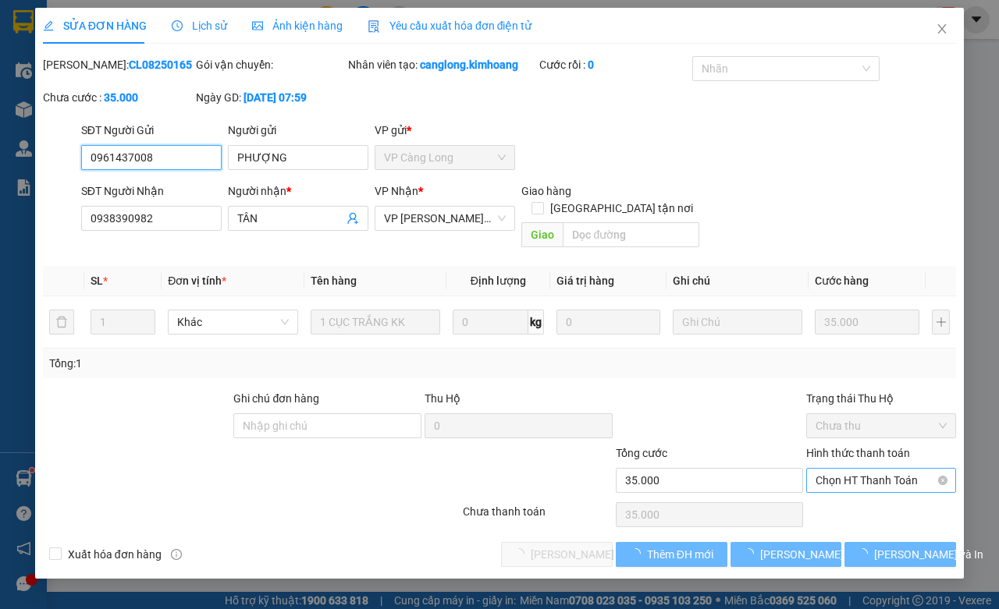
click at [860, 489] on span "Chọn HT Thanh Toán" at bounding box center [881, 480] width 131 height 23
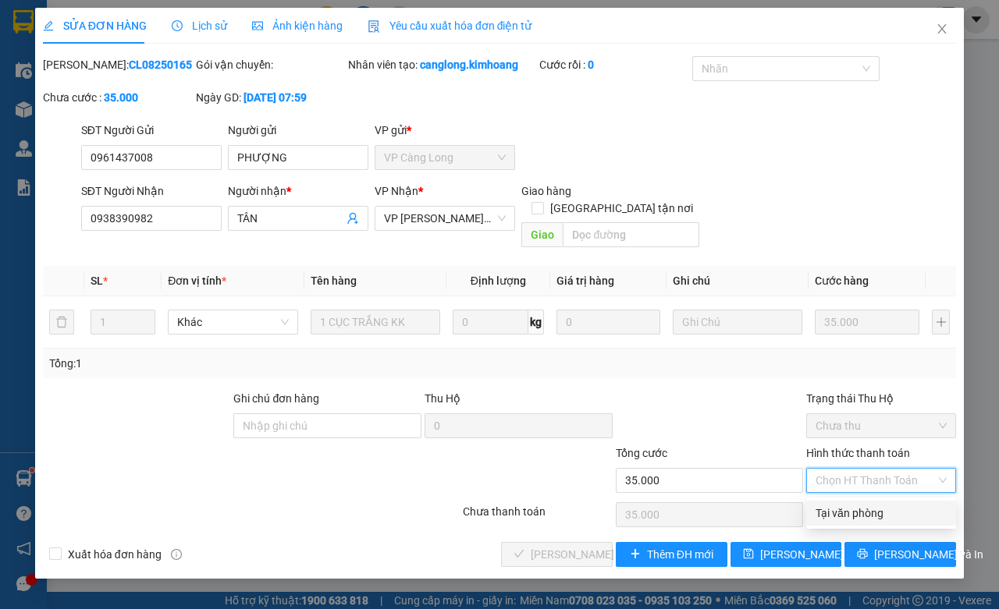
drag, startPoint x: 855, startPoint y: 504, endPoint x: 822, endPoint y: 521, distance: 36.6
click at [853, 505] on div "Tại văn phòng" at bounding box center [881, 513] width 131 height 17
type input "0"
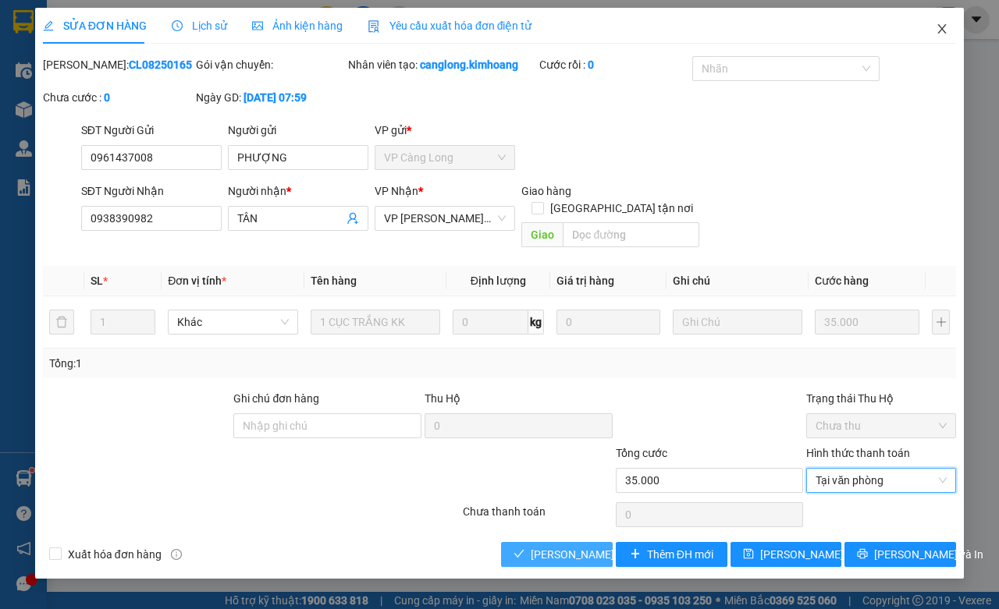
click at [595, 555] on span "[PERSON_NAME] và Giao hàng" at bounding box center [606, 554] width 150 height 17
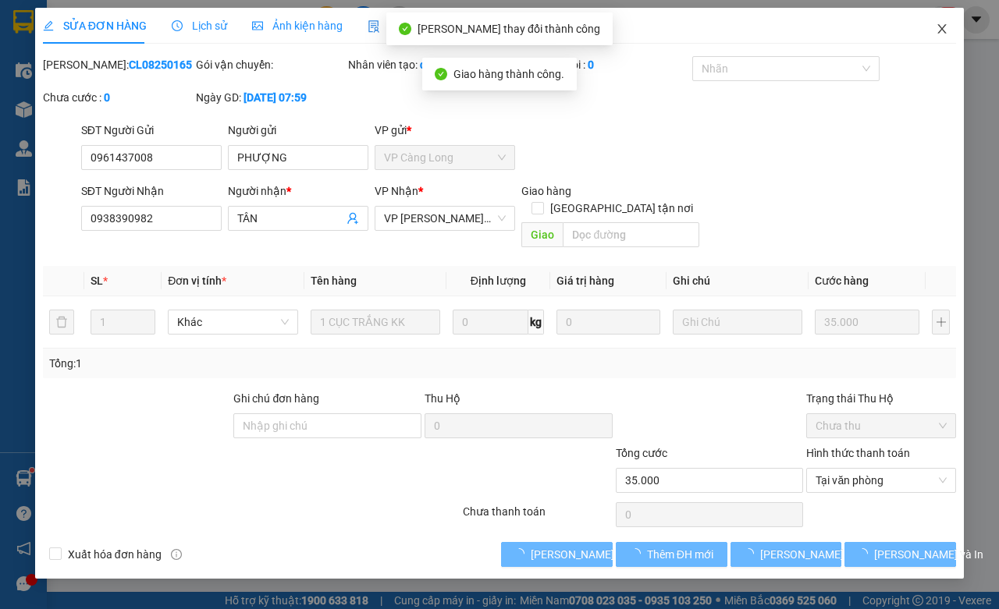
click at [943, 27] on icon "close" at bounding box center [942, 28] width 9 height 9
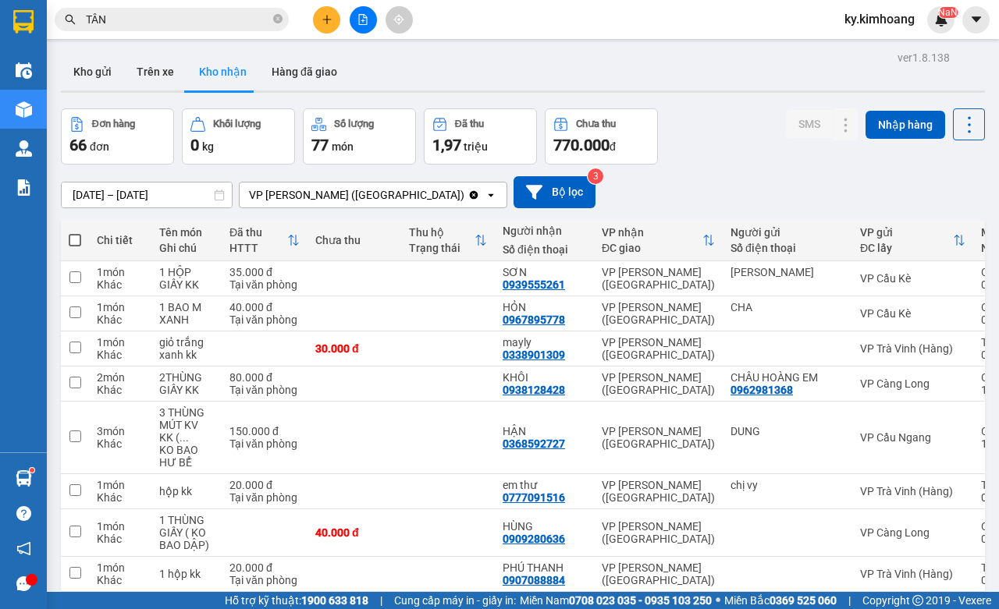
click at [229, 13] on input "TÂN" at bounding box center [178, 19] width 184 height 17
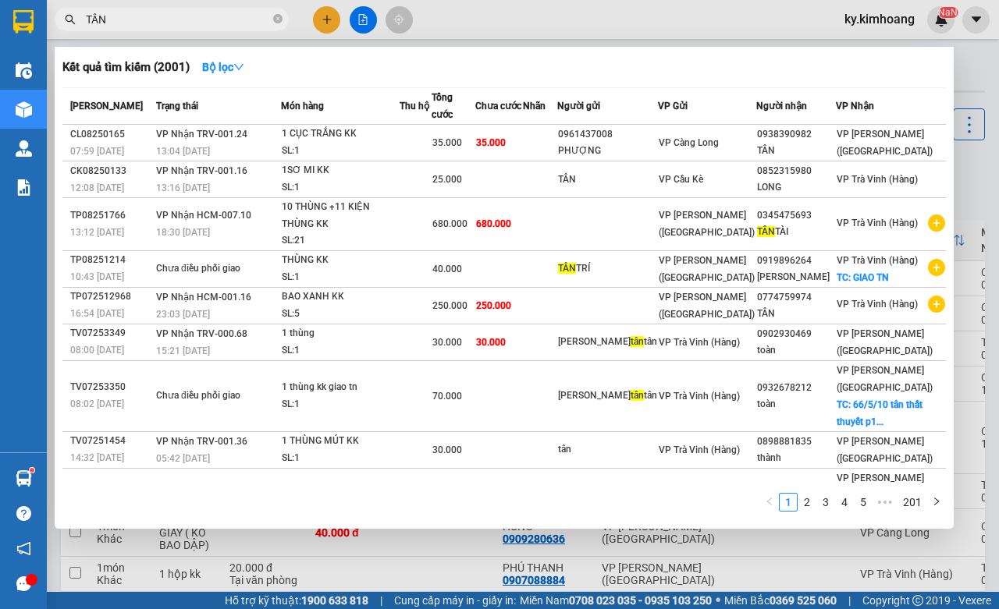
click at [229, 13] on input "TÂN" at bounding box center [178, 19] width 184 height 17
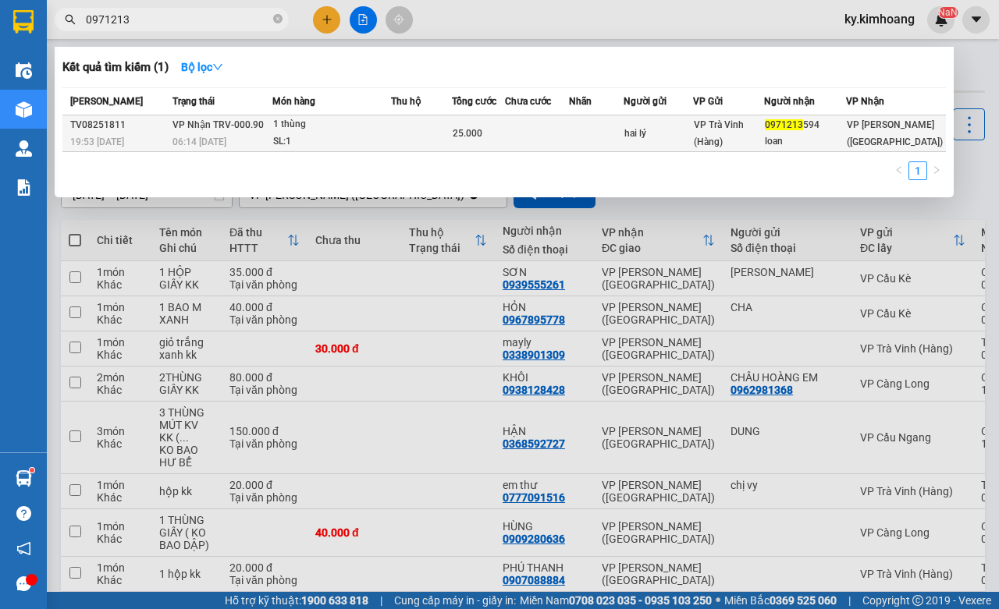
type input "0971213"
click at [845, 130] on div "0971213 594" at bounding box center [805, 125] width 80 height 16
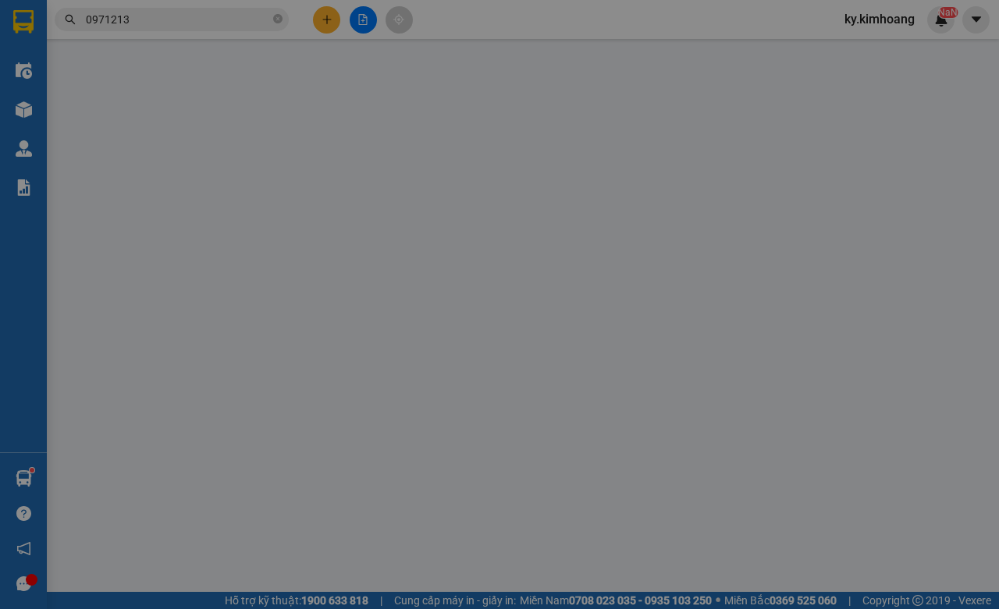
type input "hai lý"
type input "0971213594"
type input "loan"
type input "25.000"
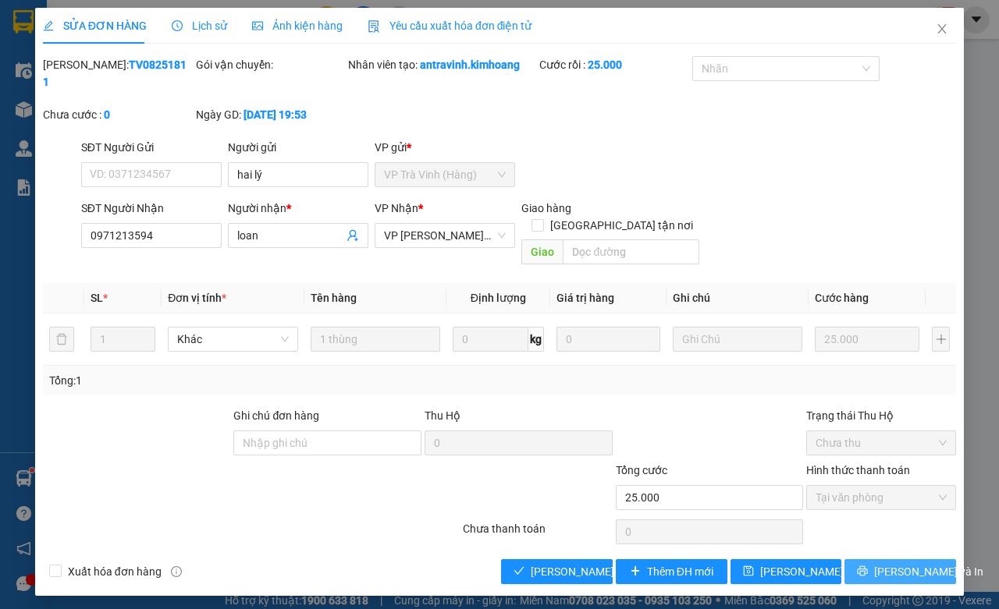
click at [906, 563] on span "[PERSON_NAME] và In" at bounding box center [928, 571] width 109 height 17
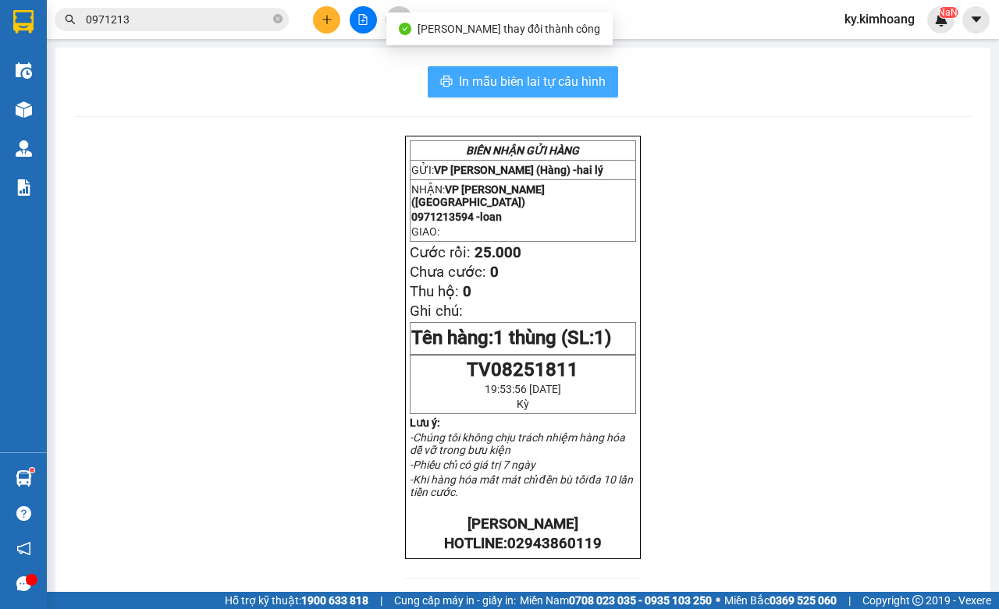
click at [556, 78] on span "In mẫu biên lai tự cấu hình" at bounding box center [532, 82] width 147 height 20
click at [563, 79] on span "In mẫu biên lai tự cấu hình" at bounding box center [532, 82] width 147 height 20
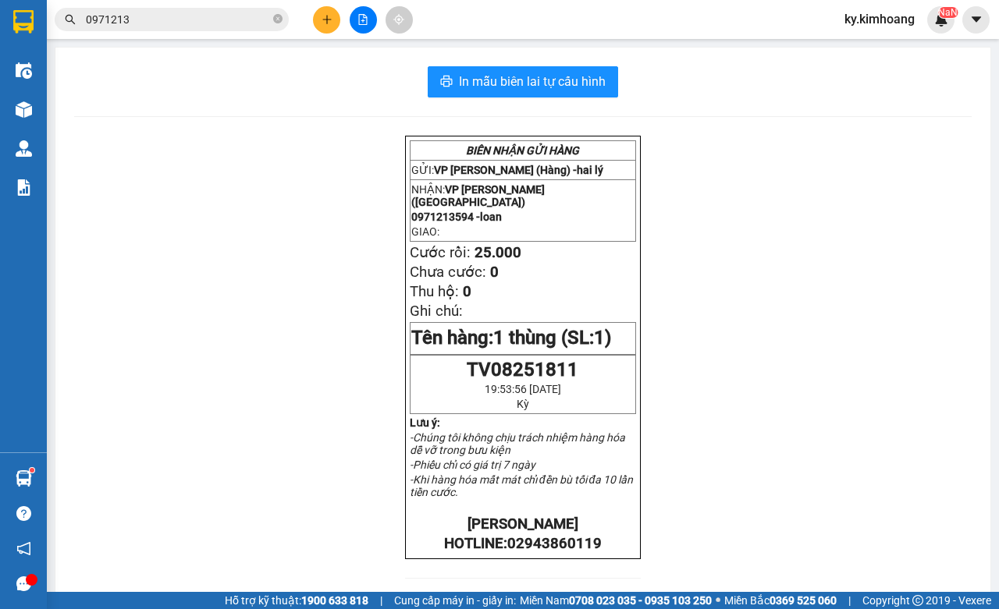
drag, startPoint x: 186, startPoint y: 32, endPoint x: 178, endPoint y: 30, distance: 8.1
click at [185, 34] on div "Kết quả tìm kiếm ( 1 ) Bộ lọc Mã ĐH Trạng thái Món hàng Thu hộ Tổng cước Chưa c…" at bounding box center [499, 19] width 999 height 39
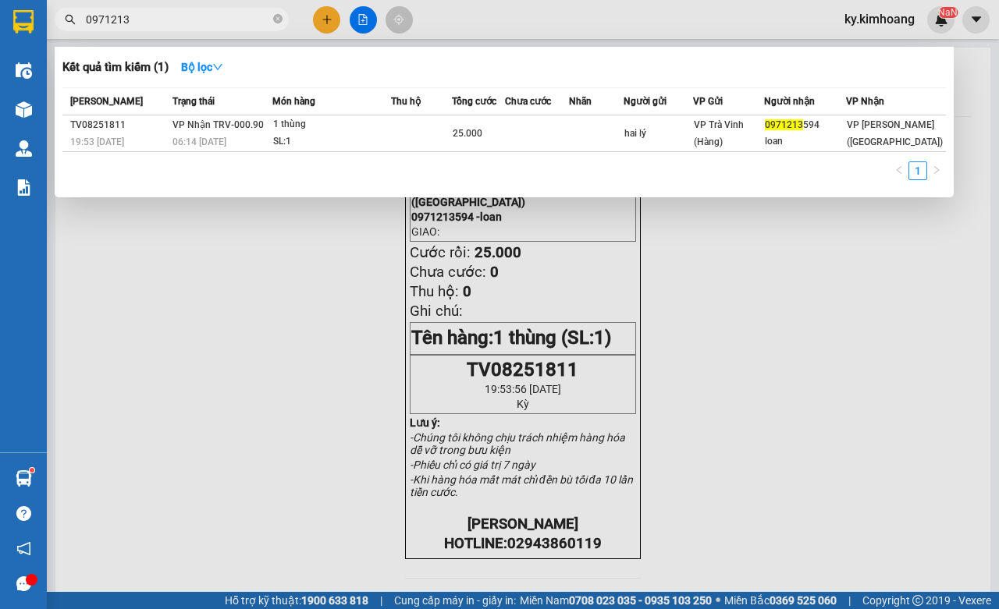
click at [178, 23] on input "0971213" at bounding box center [178, 19] width 184 height 17
click at [179, 23] on input "0971213" at bounding box center [178, 19] width 184 height 17
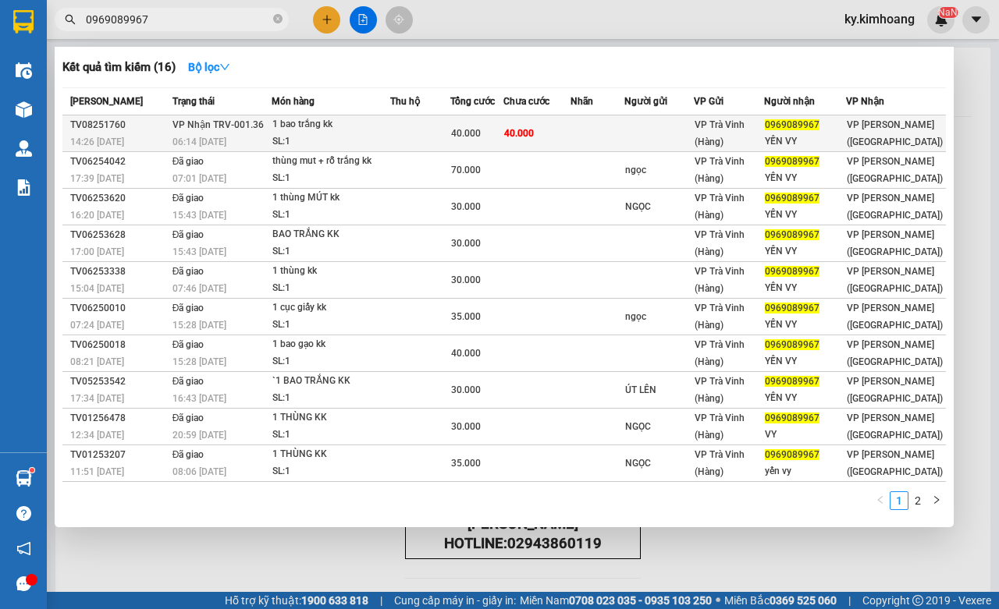
type input "0969089967"
click at [832, 137] on div "YẾN VY" at bounding box center [805, 141] width 80 height 16
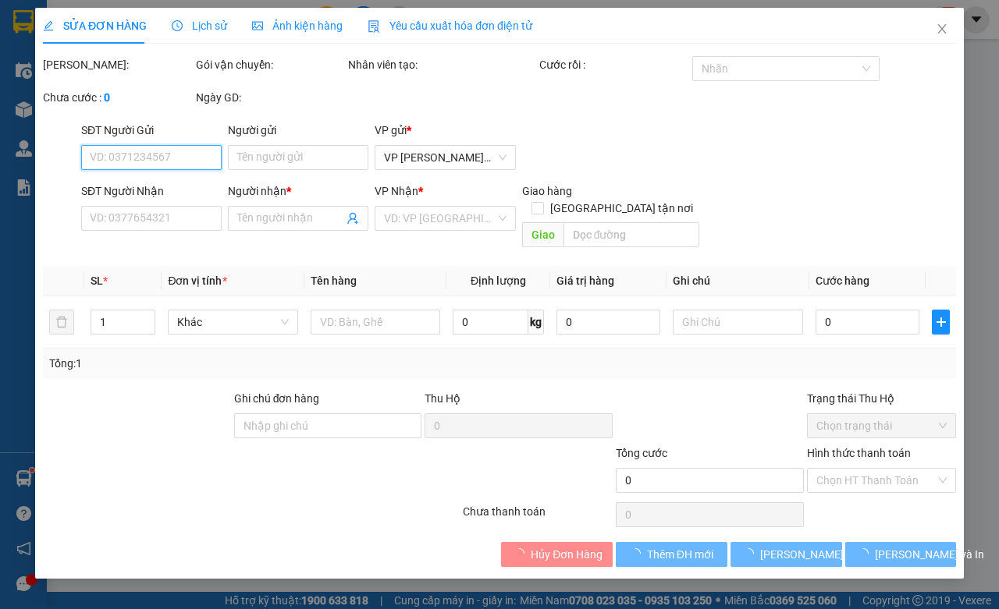
type input "0969089967"
type input "YẾN VY"
type input "40.000"
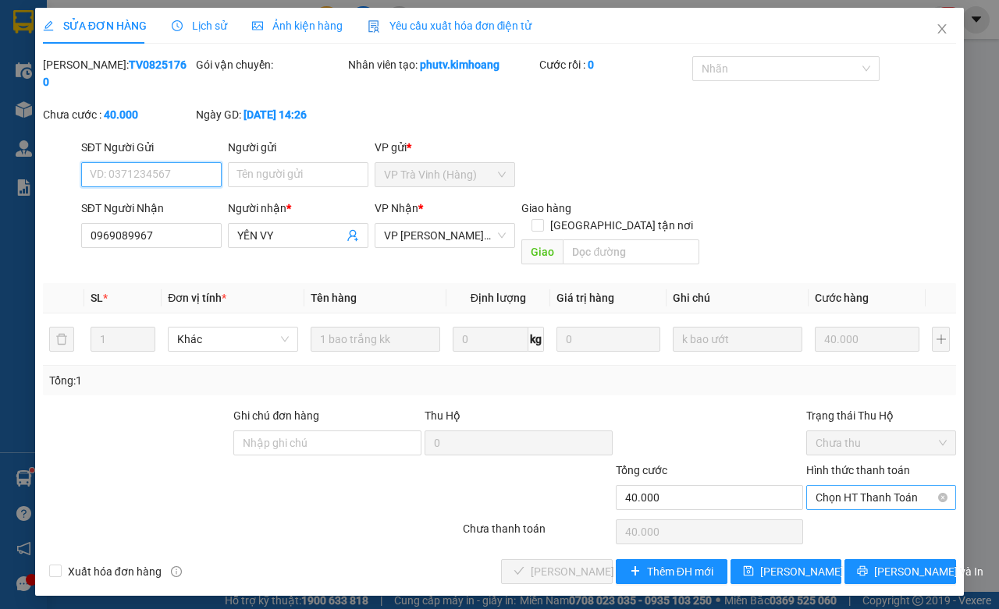
click at [827, 489] on span "Chọn HT Thanh Toán" at bounding box center [881, 497] width 131 height 23
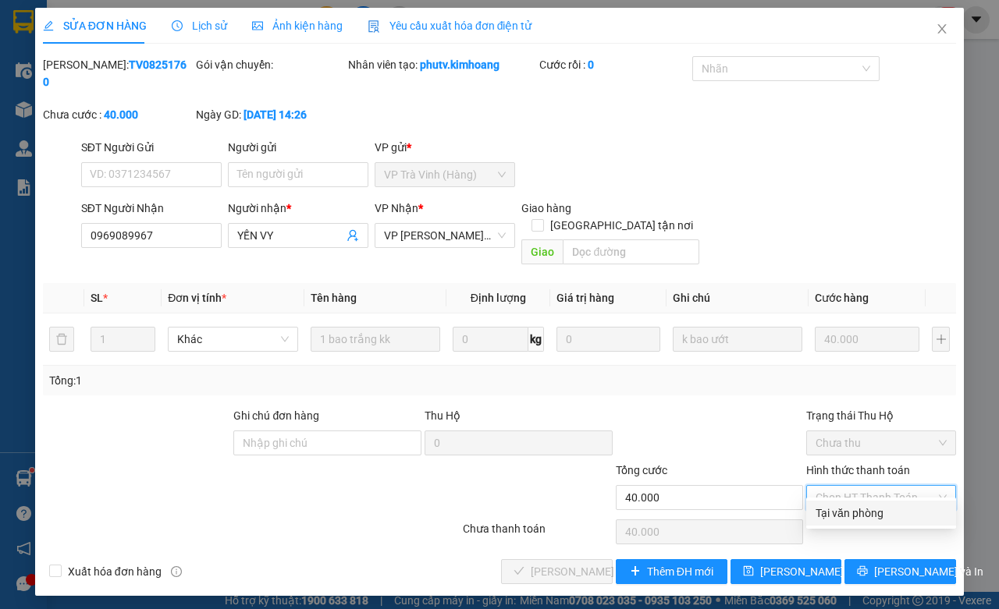
click at [832, 514] on div "Tại văn phòng" at bounding box center [881, 513] width 131 height 17
type input "0"
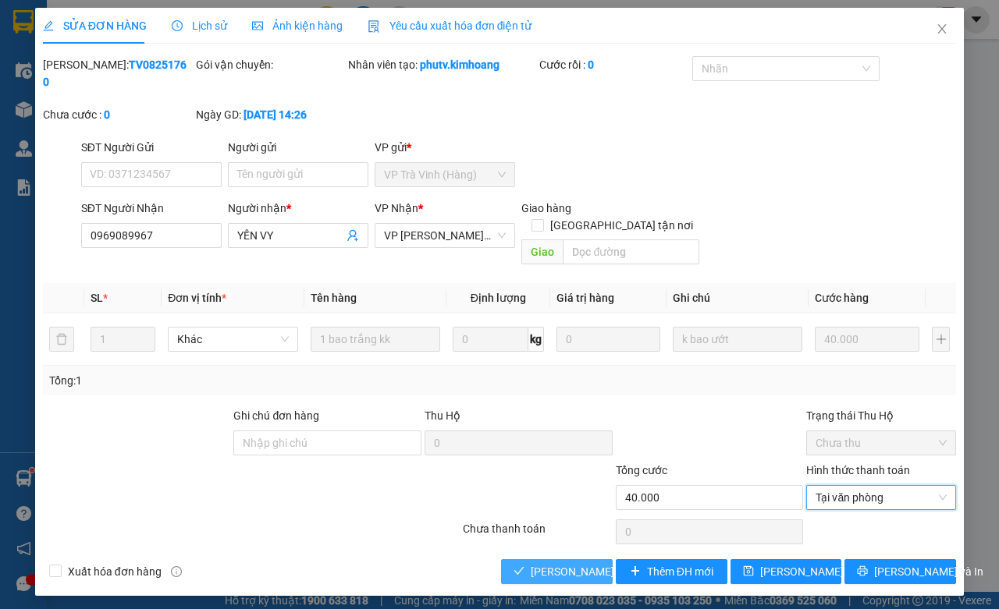
click at [599, 563] on span "[PERSON_NAME] và [PERSON_NAME] hàng" at bounding box center [606, 571] width 150 height 17
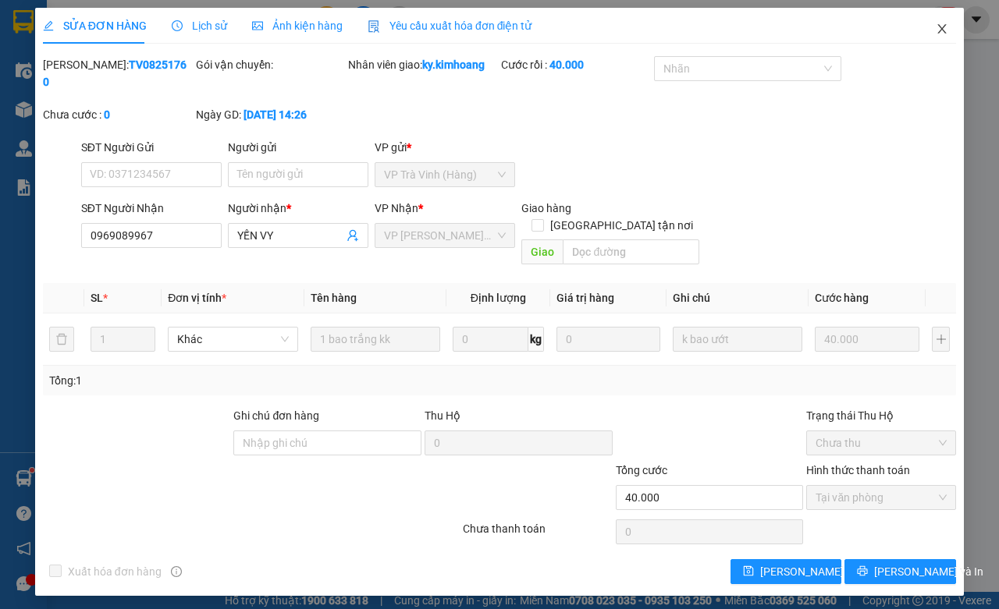
click at [946, 16] on span "Close" at bounding box center [942, 30] width 44 height 44
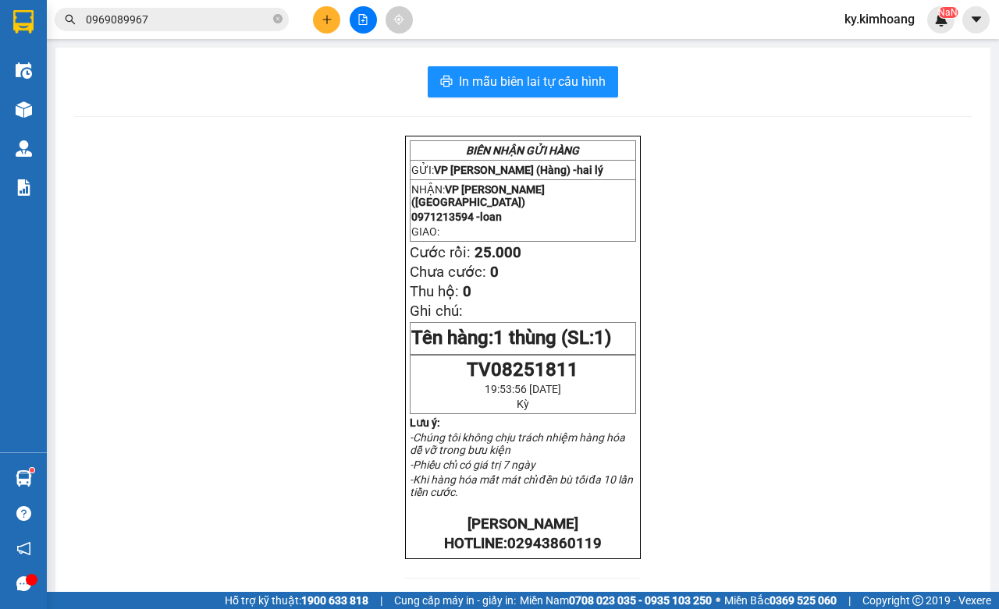
click at [208, 16] on input "0969089967" at bounding box center [178, 19] width 184 height 17
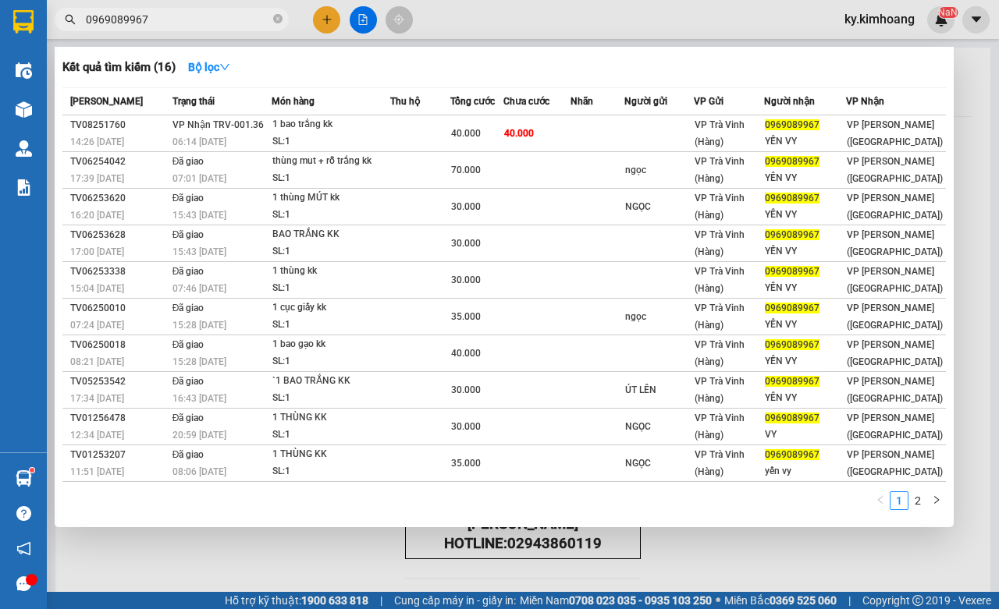
click at [208, 16] on input "0969089967" at bounding box center [178, 19] width 184 height 17
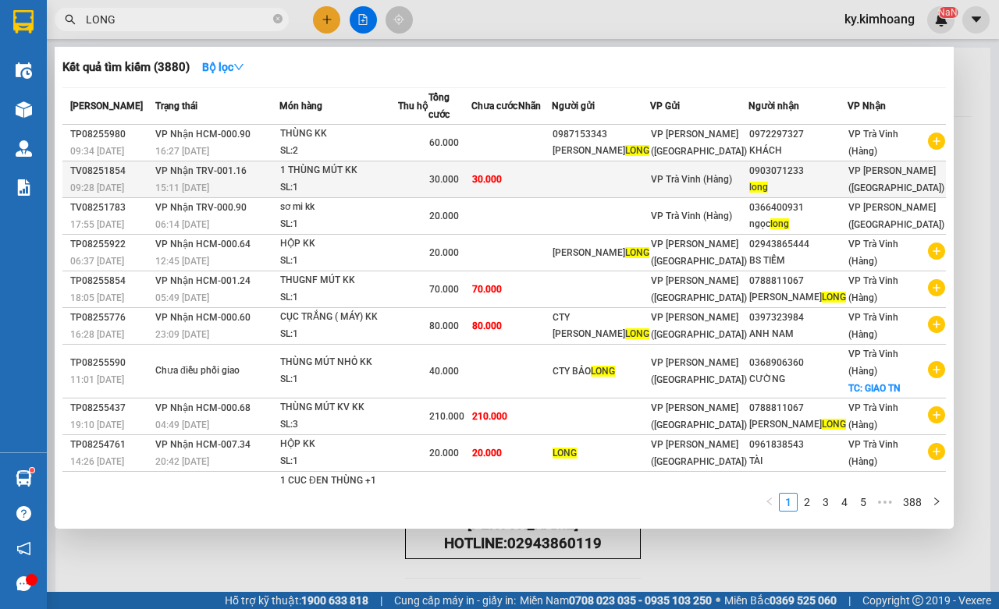
type input "LONG"
click at [866, 165] on span "VP [PERSON_NAME] ([GEOGRAPHIC_DATA])" at bounding box center [896, 179] width 96 height 28
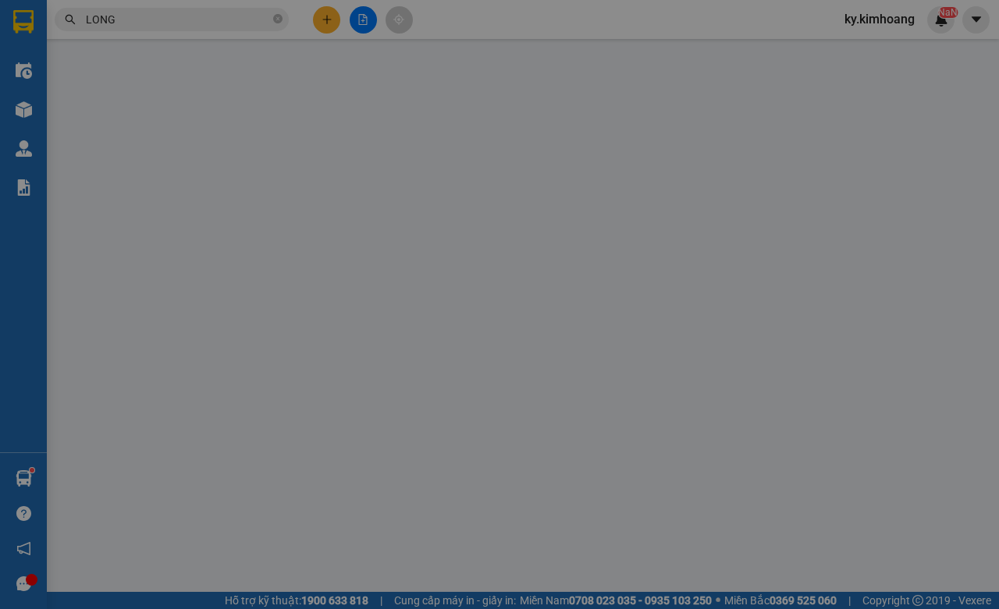
type input "0903071233"
type input "long"
type input "30.000"
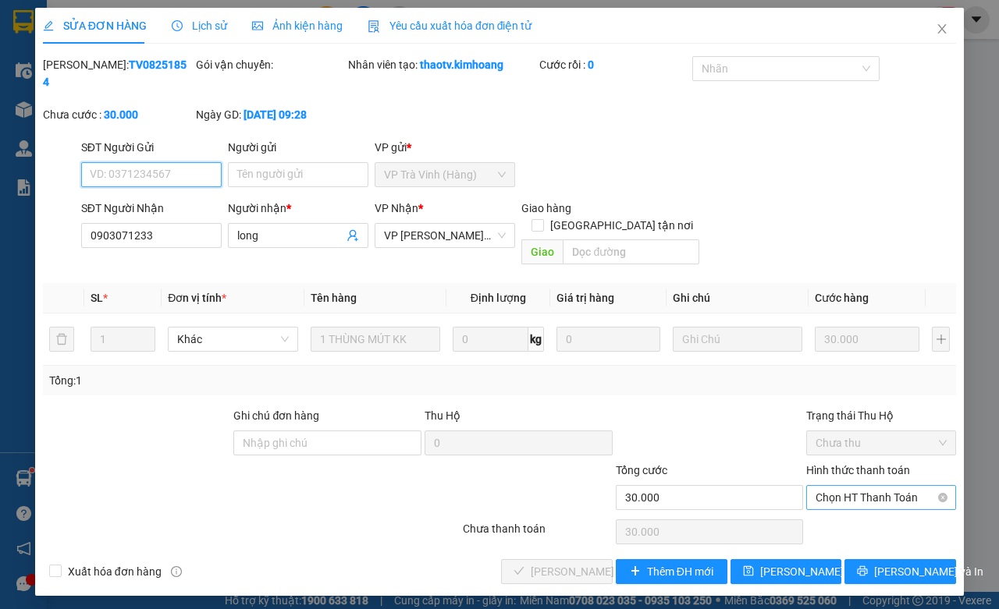
click at [820, 492] on span "Chọn HT Thanh Toán" at bounding box center [881, 497] width 131 height 23
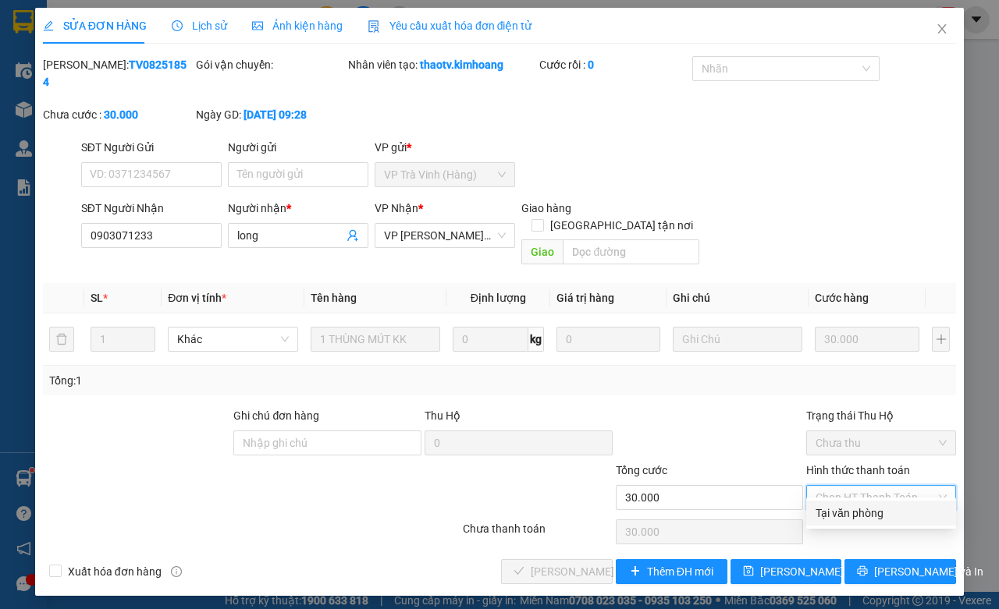
click at [851, 514] on div "Tại văn phòng" at bounding box center [881, 513] width 131 height 17
type input "0"
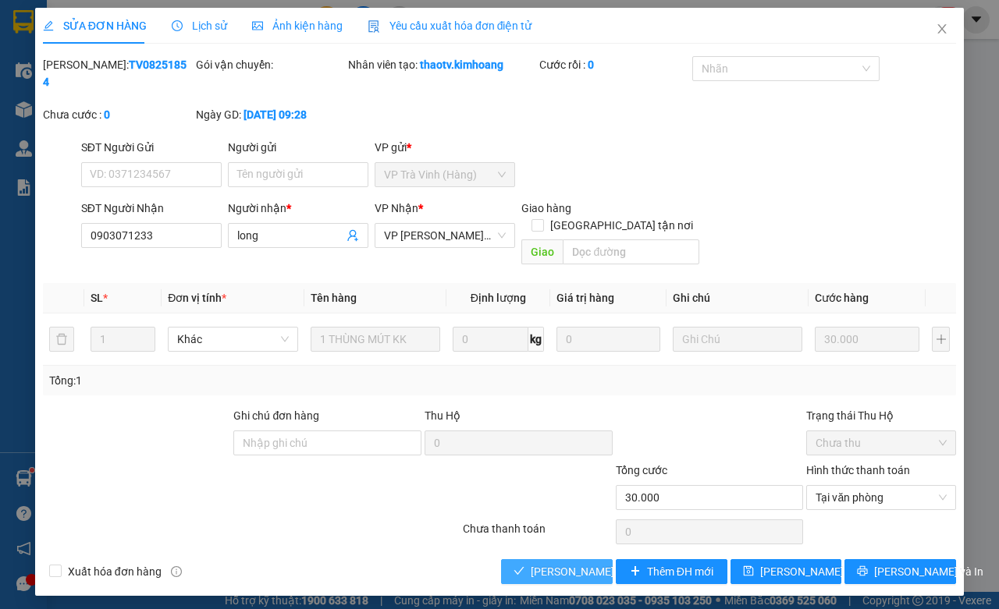
click at [556, 563] on span "[PERSON_NAME] và [PERSON_NAME] hàng" at bounding box center [606, 571] width 150 height 17
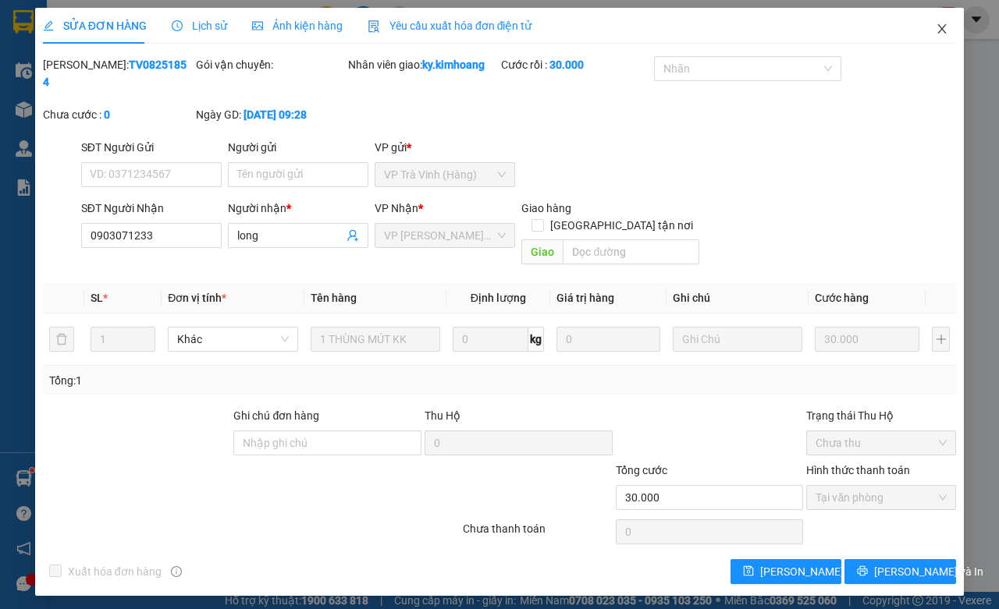
click at [939, 28] on icon "close" at bounding box center [942, 29] width 12 height 12
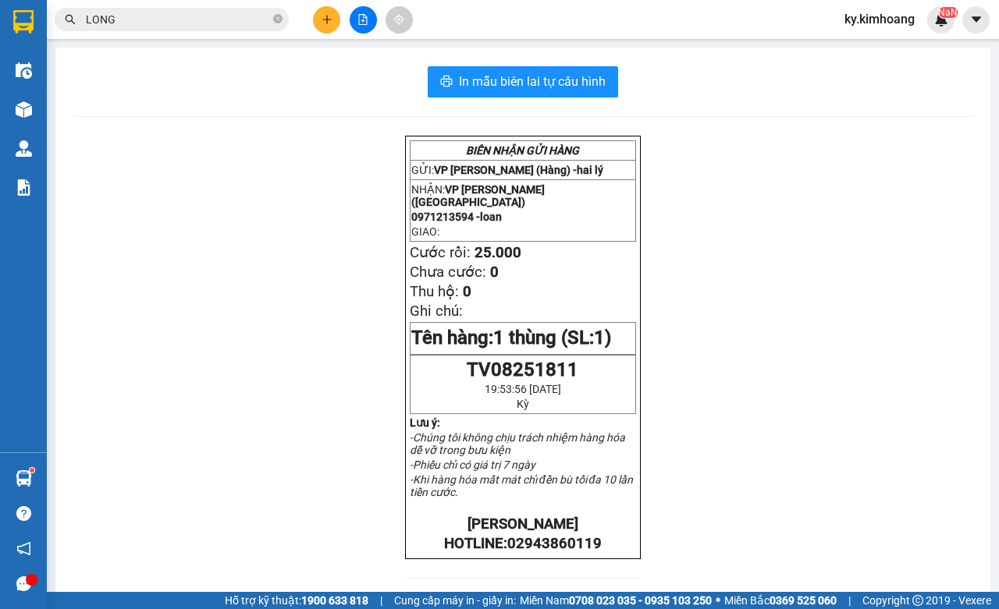
click at [232, 20] on input "LONG" at bounding box center [178, 19] width 184 height 17
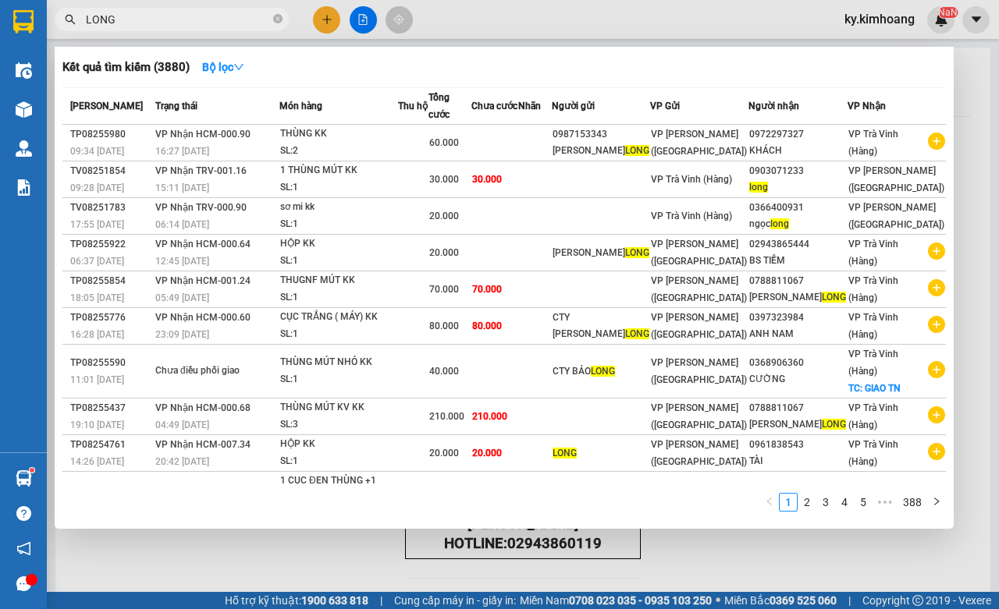
click at [232, 20] on input "LONG" at bounding box center [178, 19] width 184 height 17
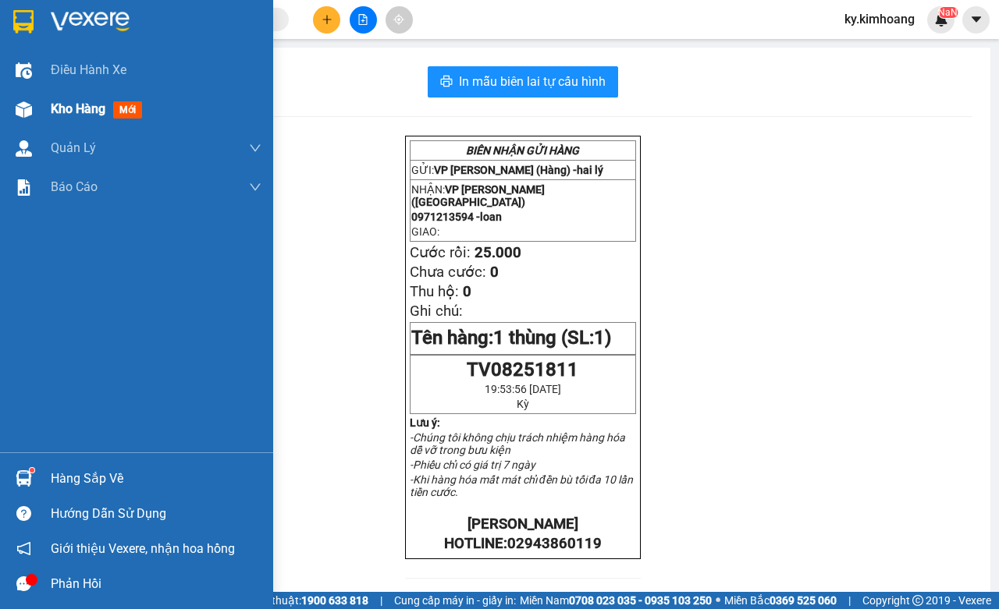
click at [41, 110] on div "Kho hàng mới" at bounding box center [136, 109] width 273 height 39
click at [98, 114] on span "Kho hàng" at bounding box center [78, 108] width 55 height 15
click at [108, 103] on div "Kho hàng mới" at bounding box center [99, 109] width 97 height 20
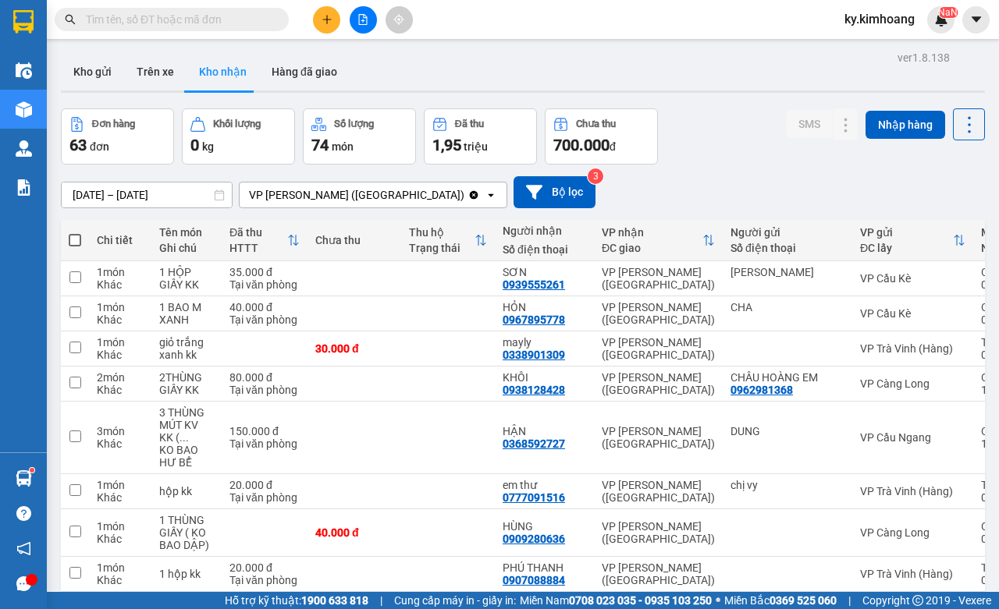
click at [187, 17] on input "text" at bounding box center [178, 19] width 184 height 17
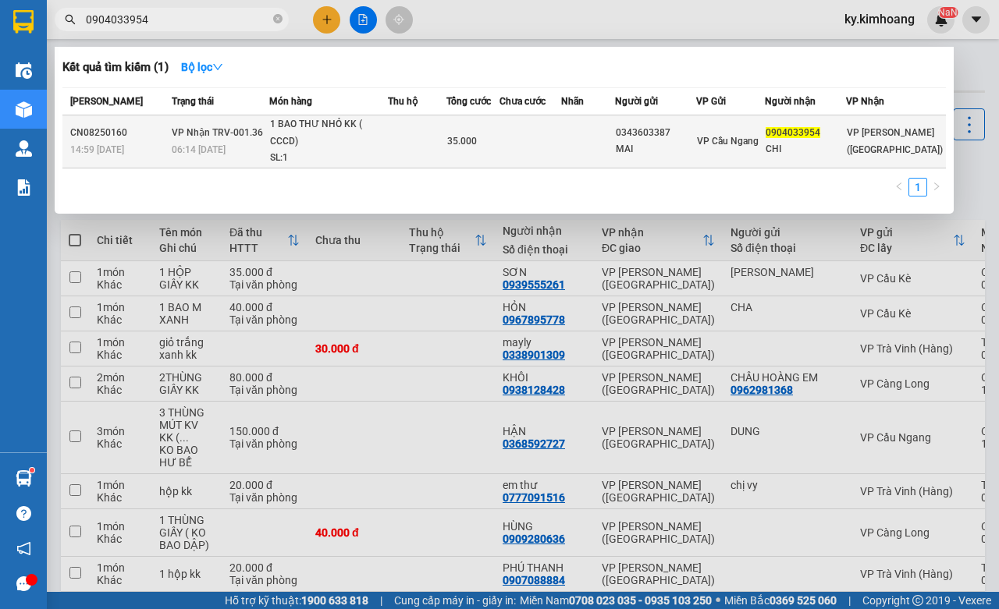
type input "0904033954"
click at [722, 138] on span "VP Cầu Ngang" at bounding box center [728, 141] width 62 height 11
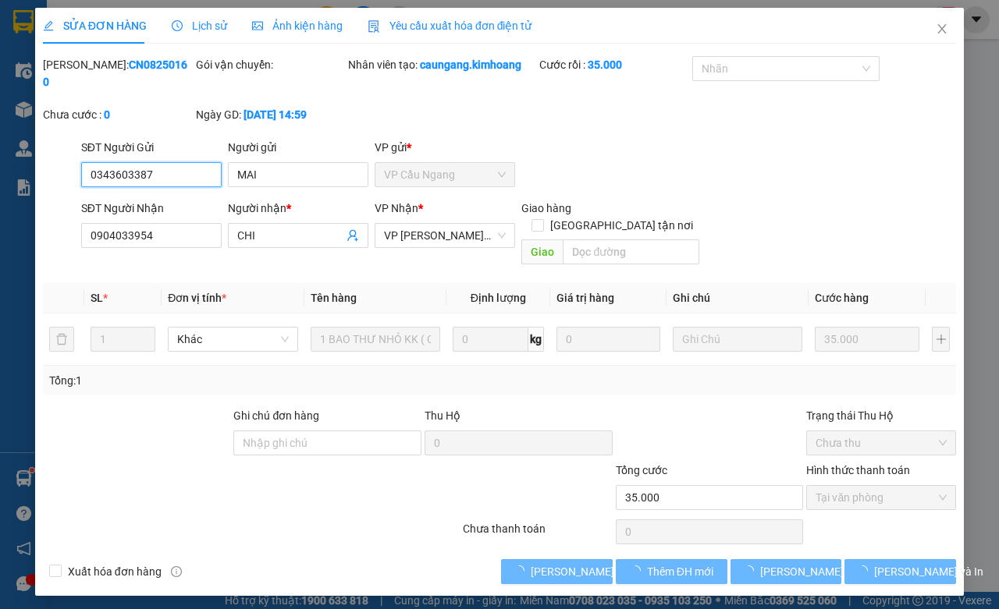
type input "0343603387"
type input "MAI"
type input "0904033954"
type input "CHI"
type input "35.000"
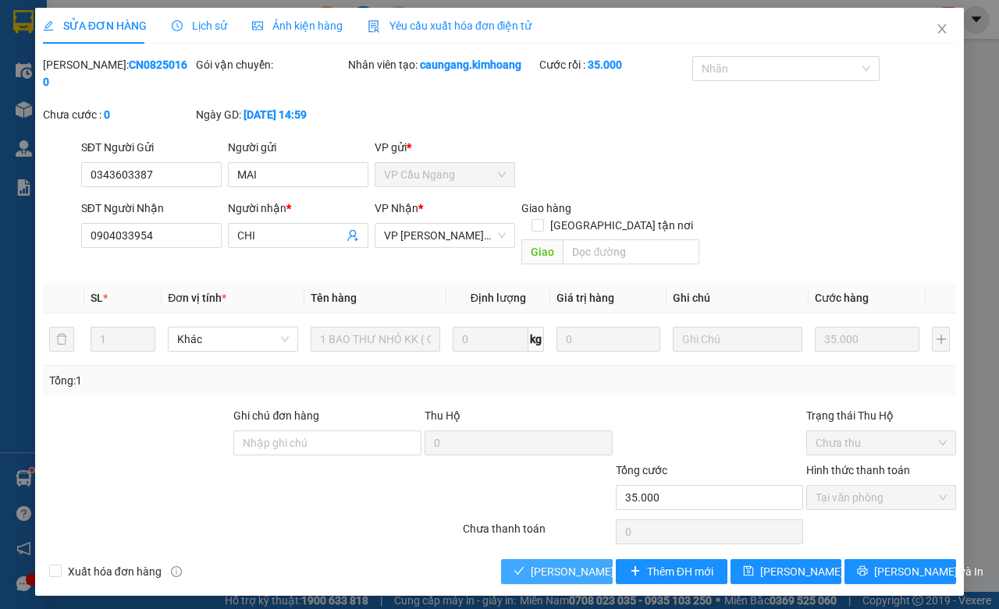
click at [572, 560] on button "[PERSON_NAME] và [PERSON_NAME] hàng" at bounding box center [557, 572] width 112 height 25
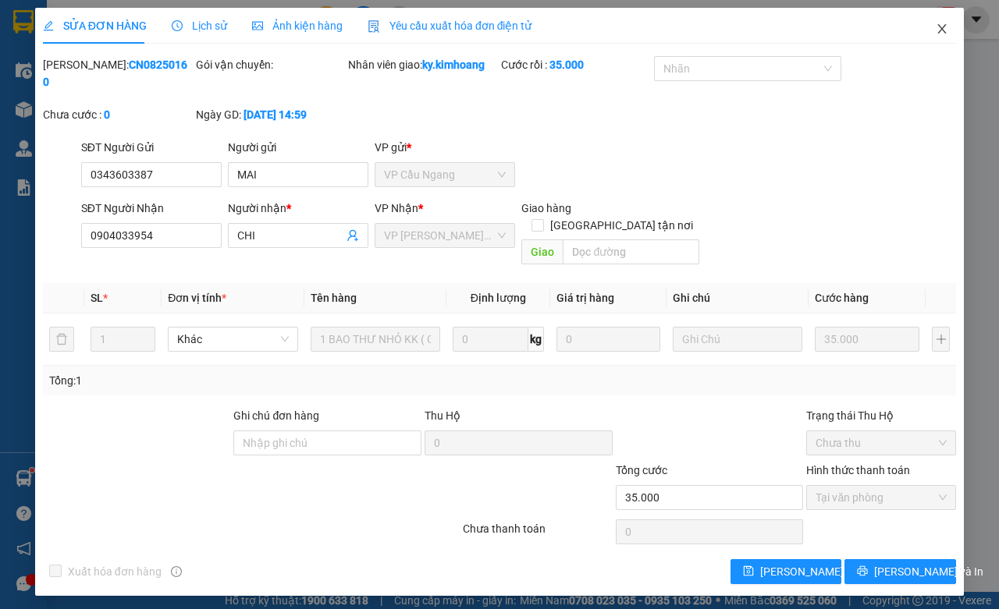
click at [951, 32] on span "Close" at bounding box center [942, 30] width 44 height 44
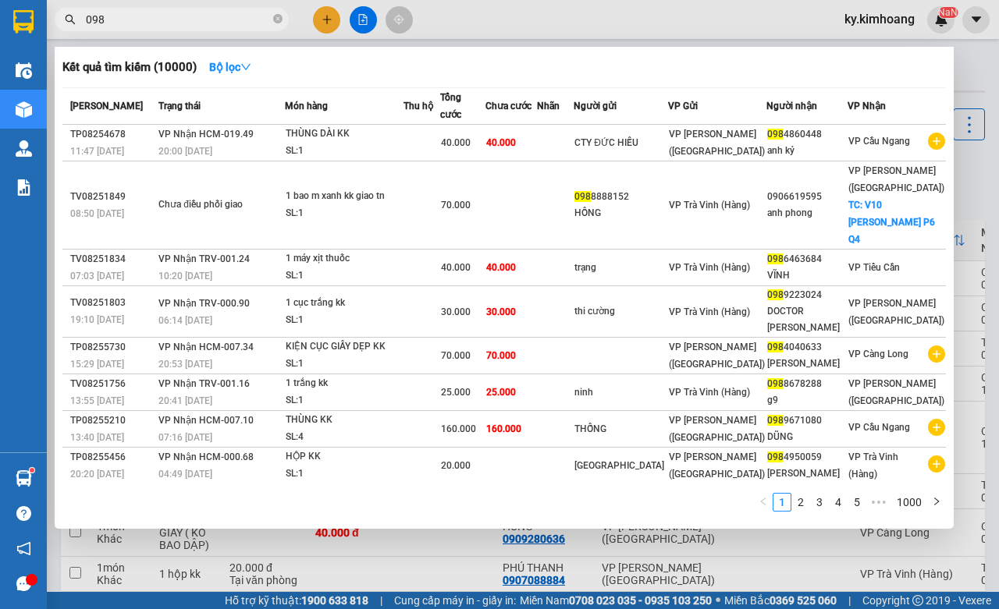
type input "0982"
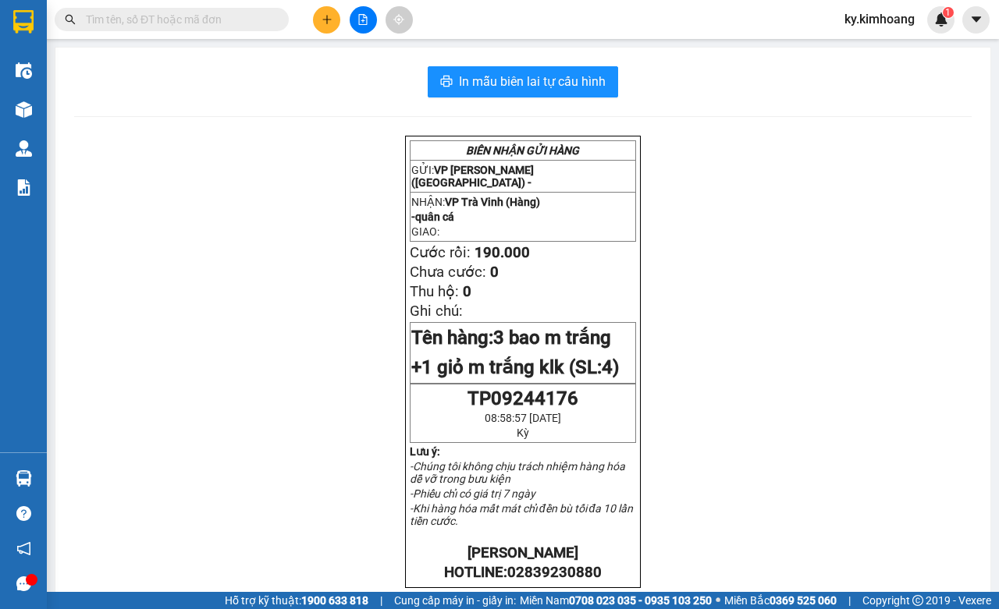
click at [325, 18] on icon "plus" at bounding box center [327, 19] width 11 height 11
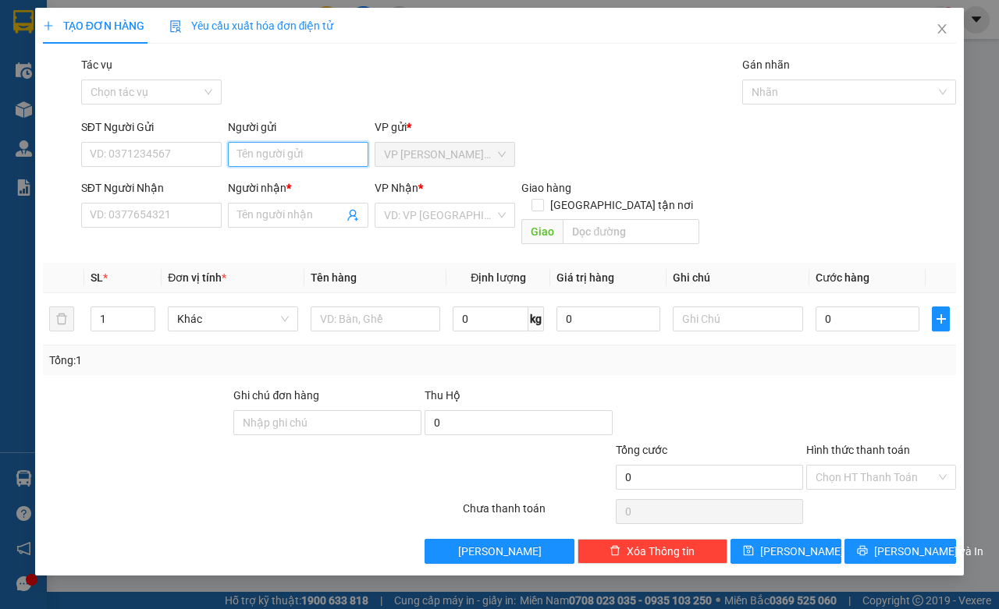
click at [301, 149] on input "Người gửi" at bounding box center [298, 154] width 140 height 25
type input "OANH"
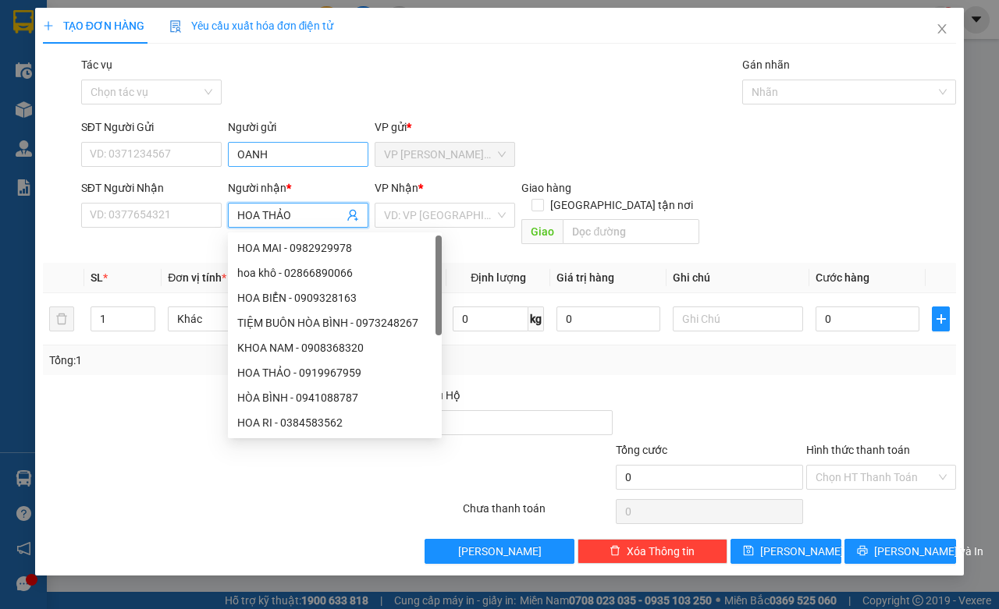
type input "HOA THẢO"
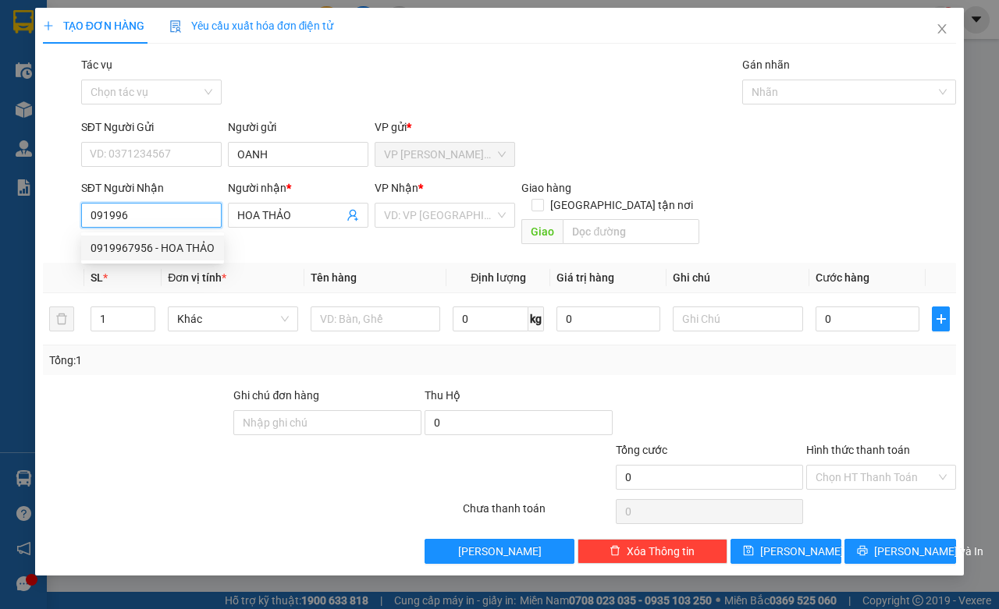
click at [197, 236] on div "0919967956 - HOA THẢO" at bounding box center [152, 248] width 143 height 25
type input "0919967956"
type input "HOA THẢO"
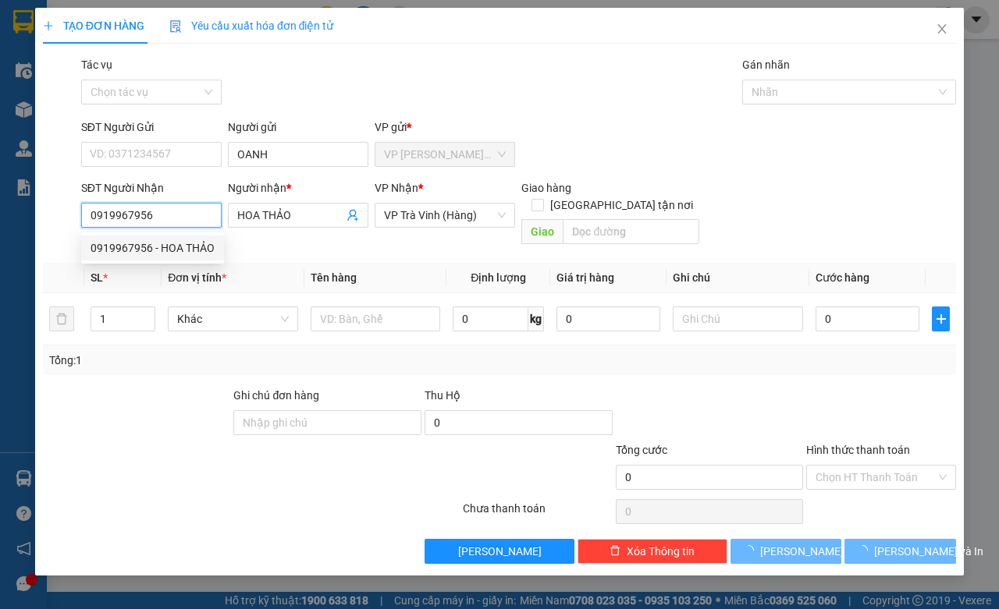
type input "20.000"
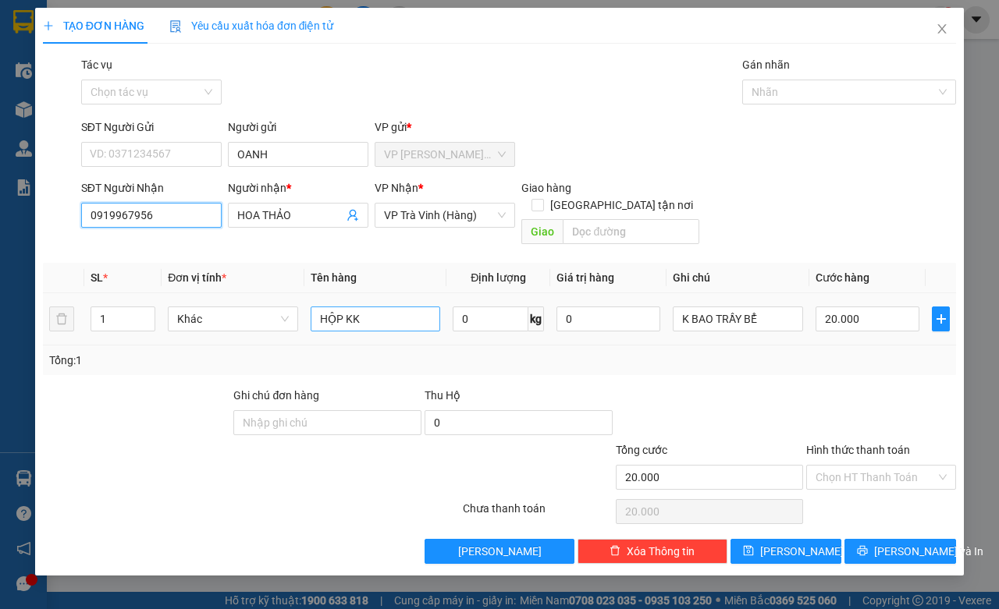
type input "0919967956"
drag, startPoint x: 375, startPoint y: 298, endPoint x: 353, endPoint y: 305, distance: 23.0
click at [371, 307] on input "HỘP KK" at bounding box center [376, 319] width 130 height 25
drag, startPoint x: 353, startPoint y: 305, endPoint x: 314, endPoint y: 315, distance: 40.1
click at [314, 315] on input "HỘP KK" at bounding box center [376, 319] width 130 height 25
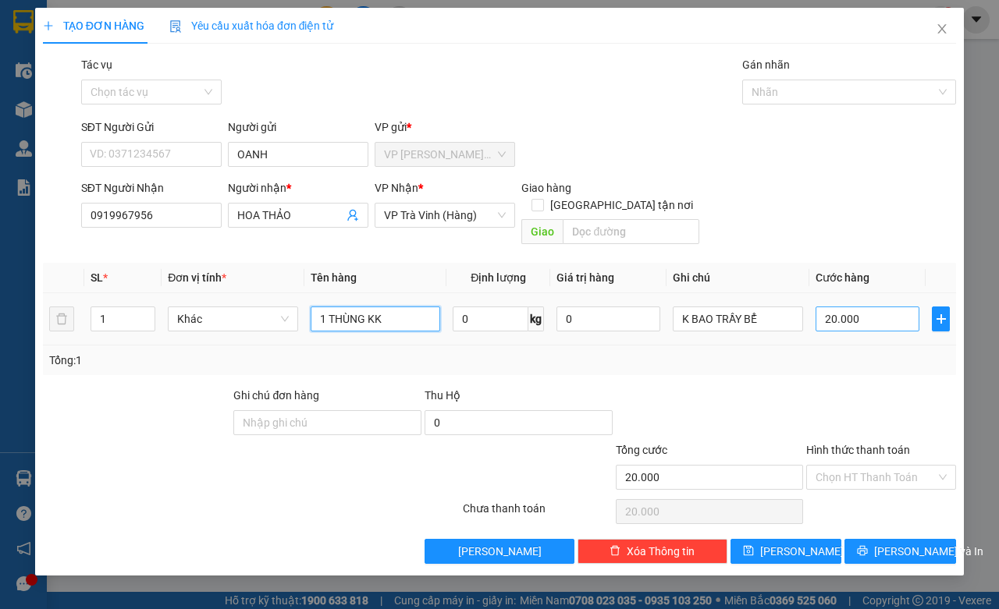
type input "1 THÙNG KK"
click at [843, 307] on input "20.000" at bounding box center [868, 319] width 104 height 25
type input "3"
type input "30"
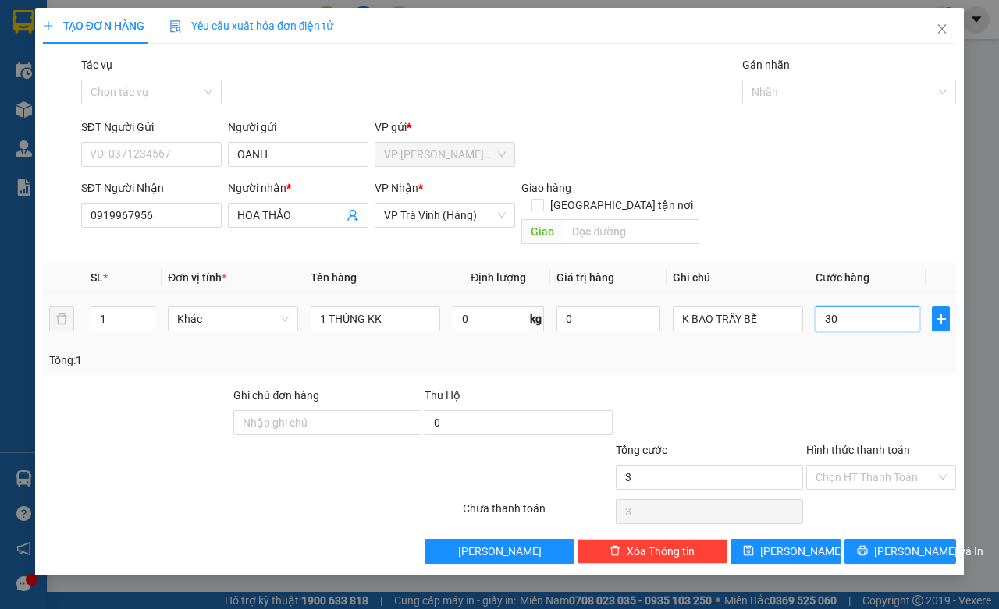
type input "30"
type input "30.000"
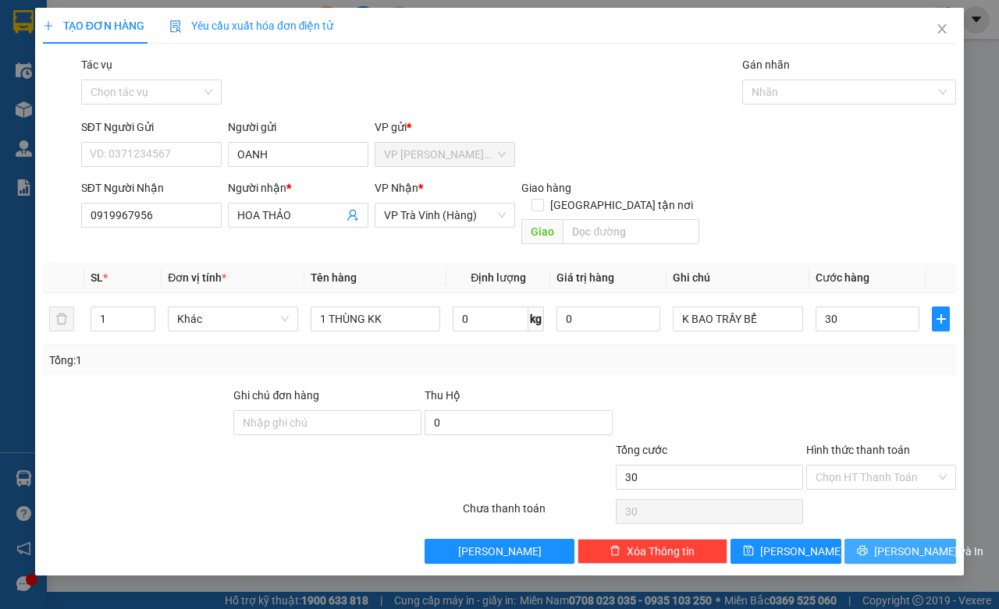
type input "30.000"
click at [882, 539] on button "[PERSON_NAME] và In" at bounding box center [900, 551] width 112 height 25
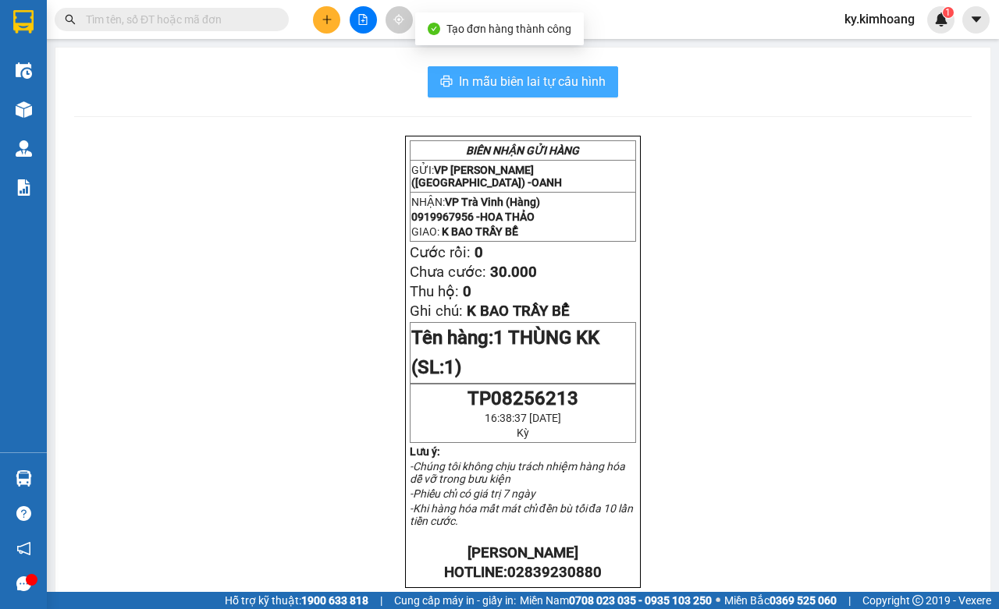
drag, startPoint x: 496, startPoint y: 75, endPoint x: 505, endPoint y: 72, distance: 9.9
click at [496, 73] on span "In mẫu biên lai tự cấu hình" at bounding box center [532, 82] width 147 height 20
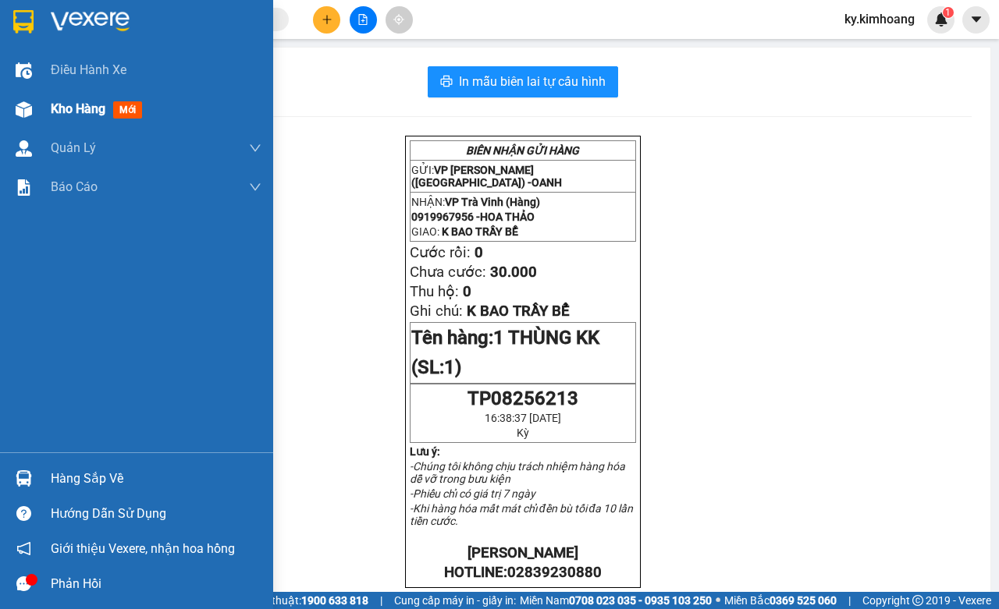
click at [76, 96] on div "Kho hàng mới" at bounding box center [156, 109] width 211 height 39
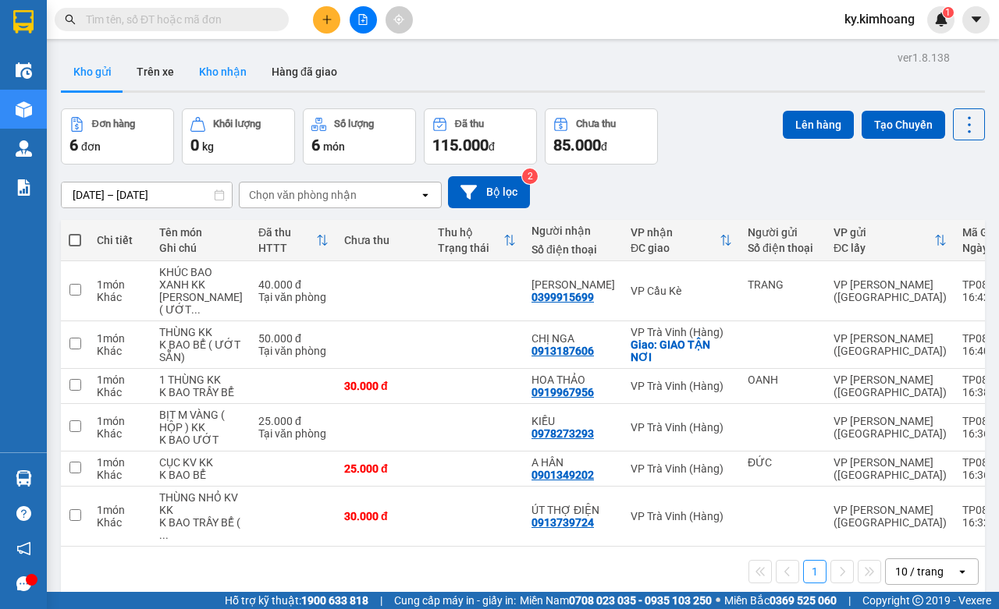
click at [222, 64] on button "Kho nhận" at bounding box center [223, 71] width 73 height 37
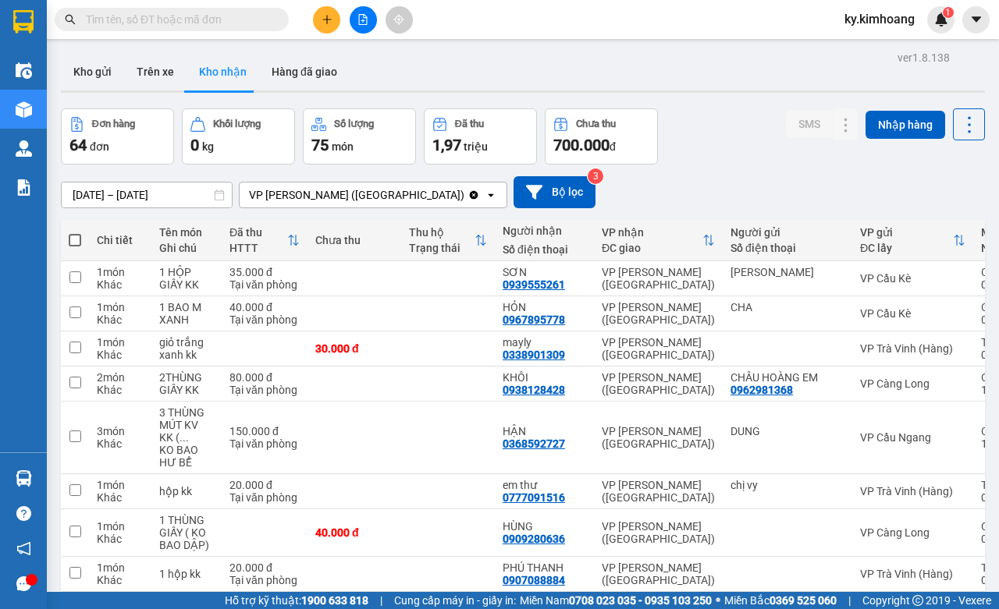
click at [170, 194] on input "[DATE] – [DATE]" at bounding box center [147, 195] width 170 height 25
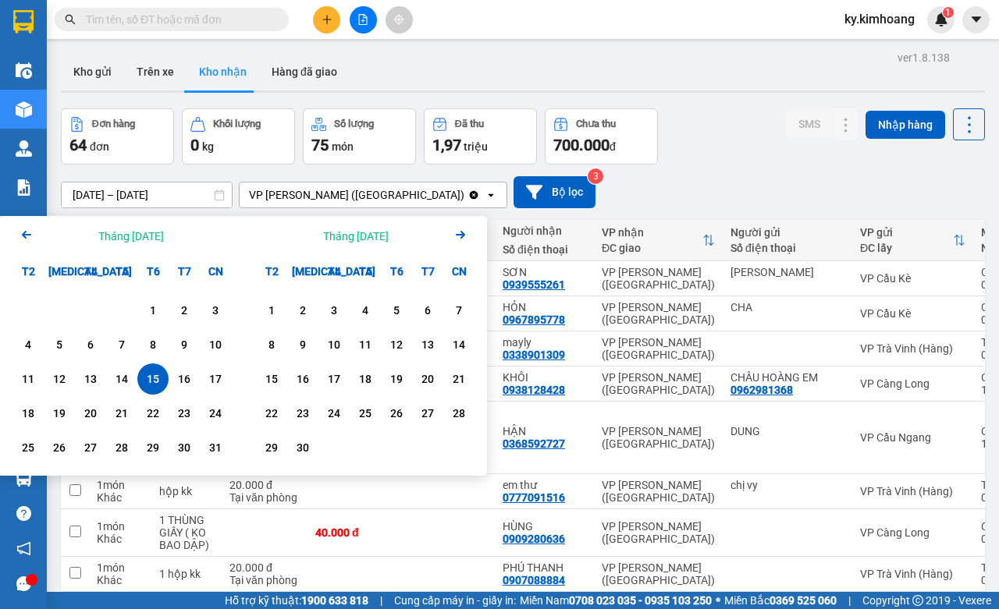
click at [31, 238] on icon "Arrow Left" at bounding box center [26, 235] width 19 height 19
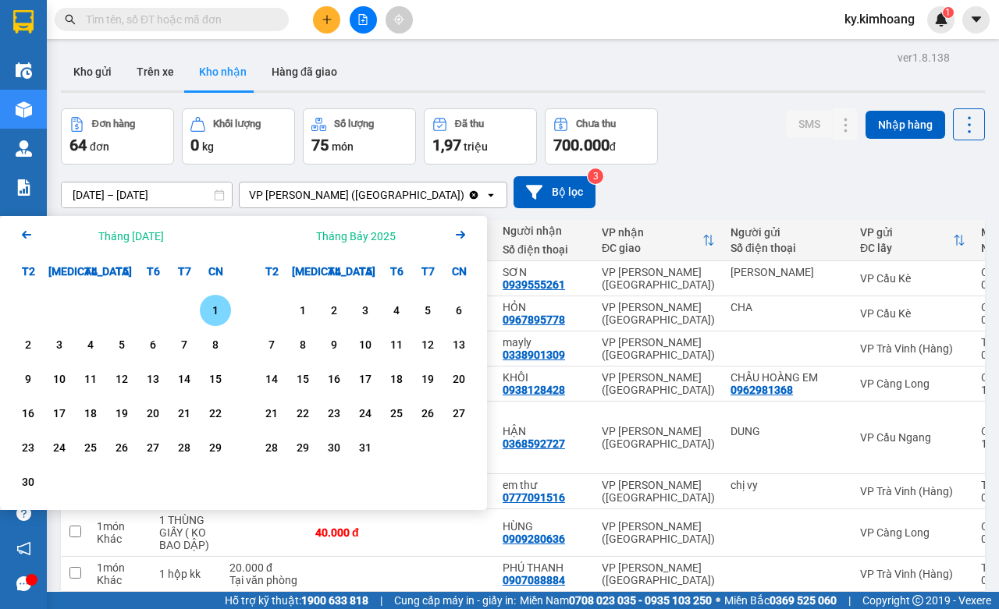
click at [31, 238] on icon "Arrow Left" at bounding box center [26, 235] width 19 height 19
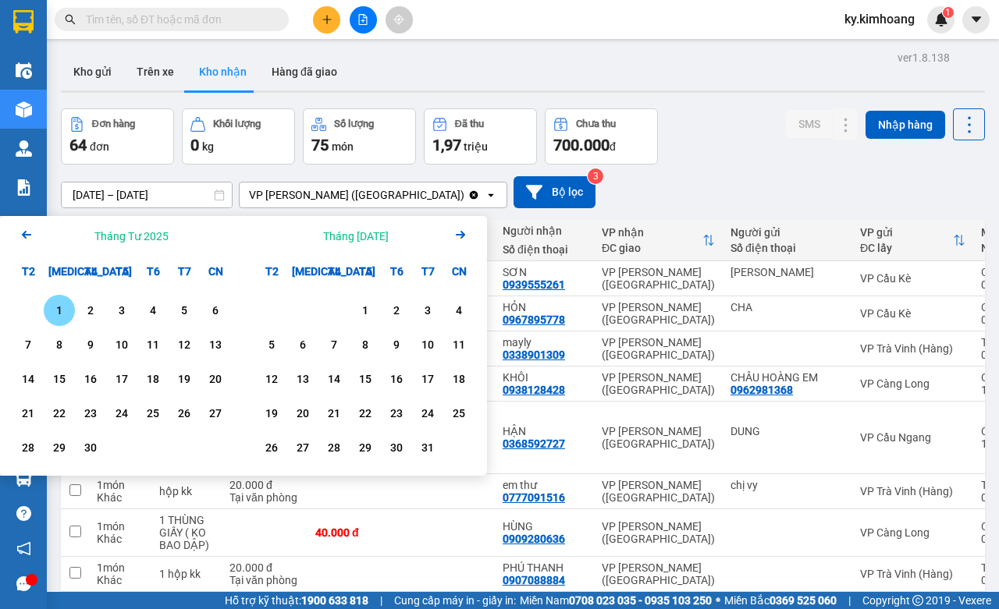
click at [66, 314] on div "1" at bounding box center [59, 310] width 22 height 19
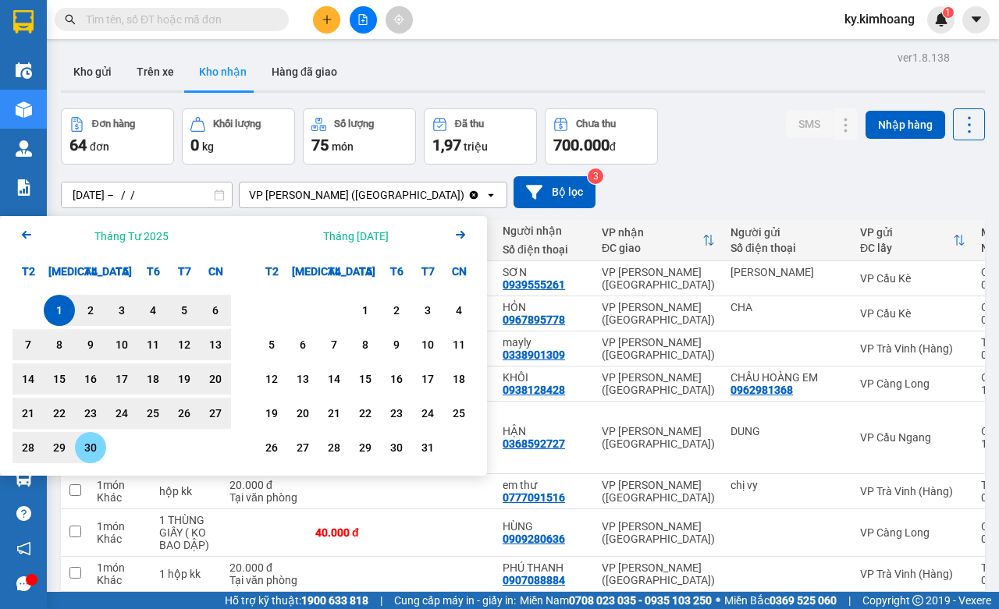
click at [84, 457] on div "30" at bounding box center [91, 448] width 22 height 19
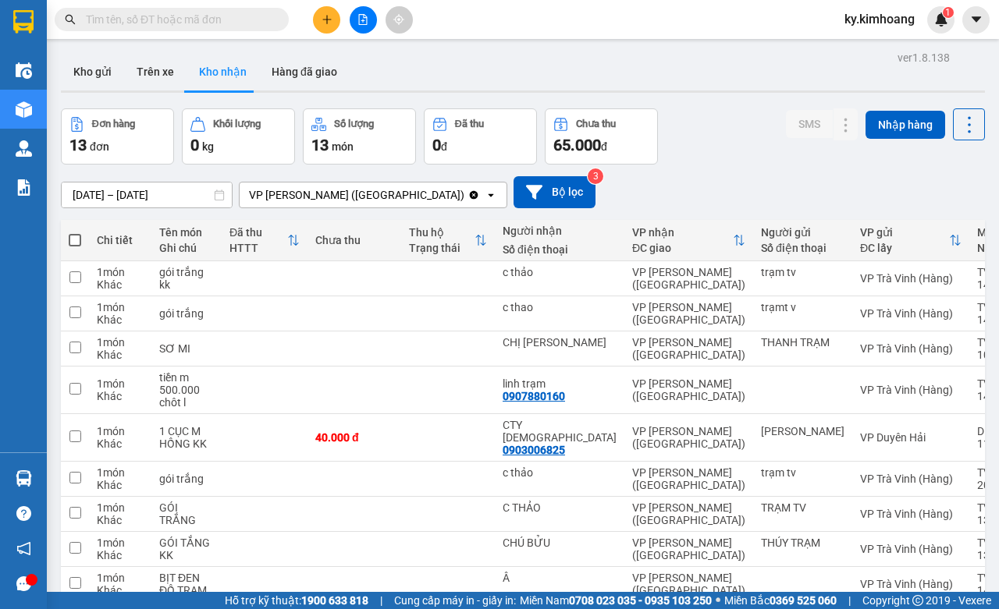
click at [178, 184] on input "[DATE] – [DATE]" at bounding box center [147, 195] width 170 height 25
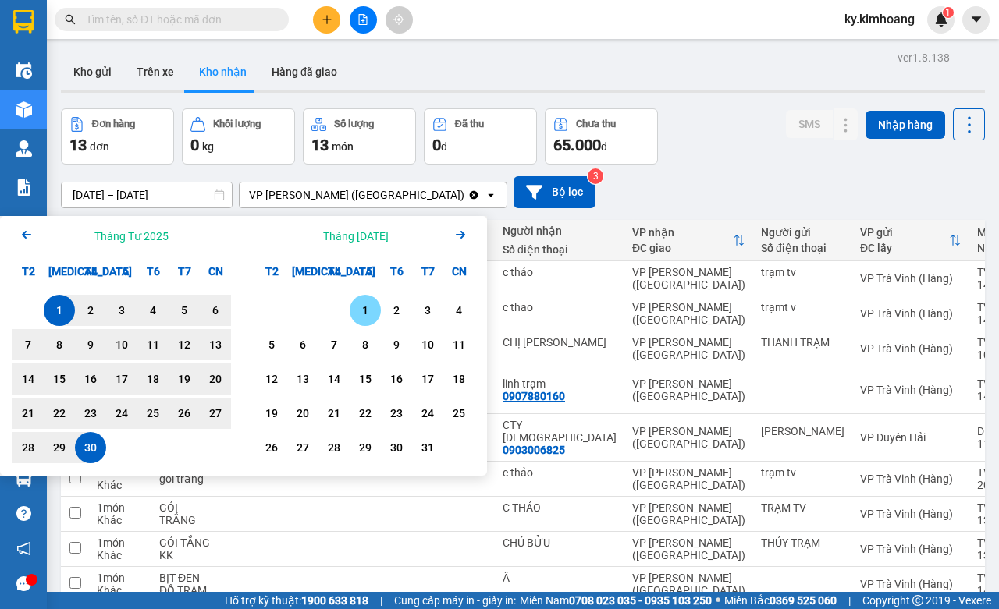
click at [368, 311] on div "1" at bounding box center [365, 310] width 22 height 19
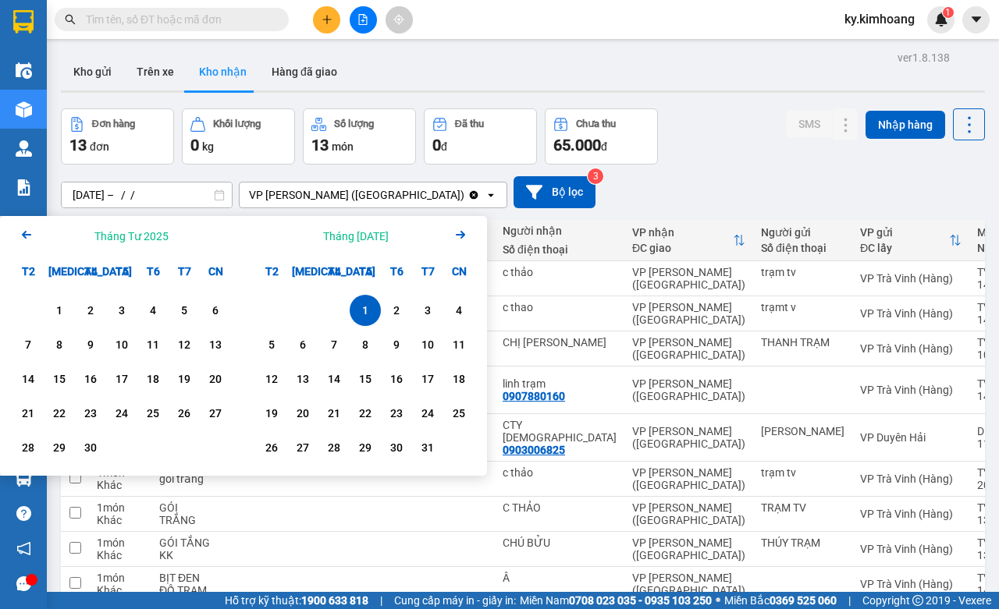
click at [368, 311] on div "1" at bounding box center [365, 310] width 22 height 19
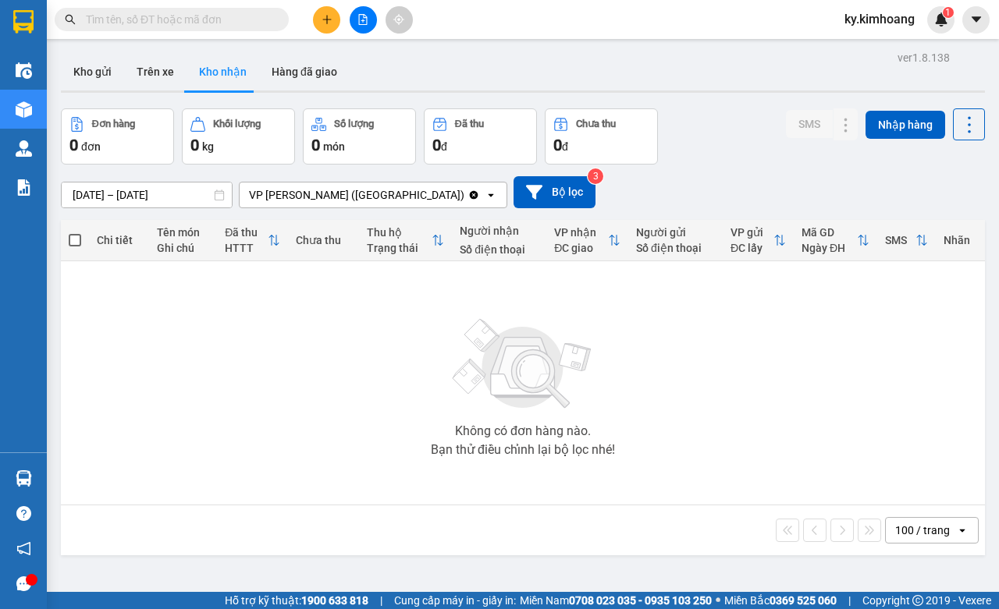
click at [166, 188] on input "[DATE] – [DATE]" at bounding box center [147, 195] width 170 height 25
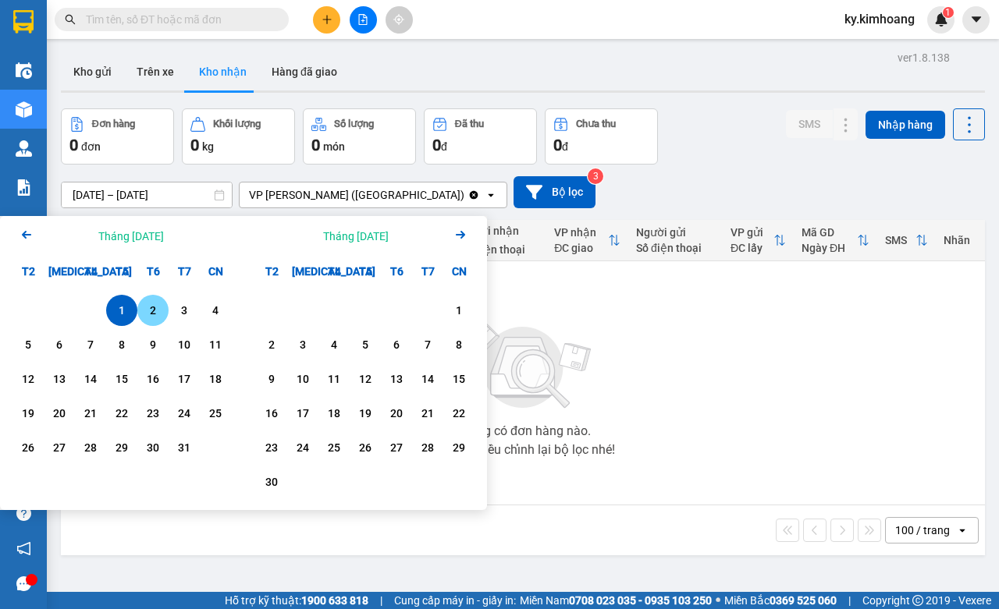
click at [162, 301] on div "2" at bounding box center [152, 310] width 31 height 31
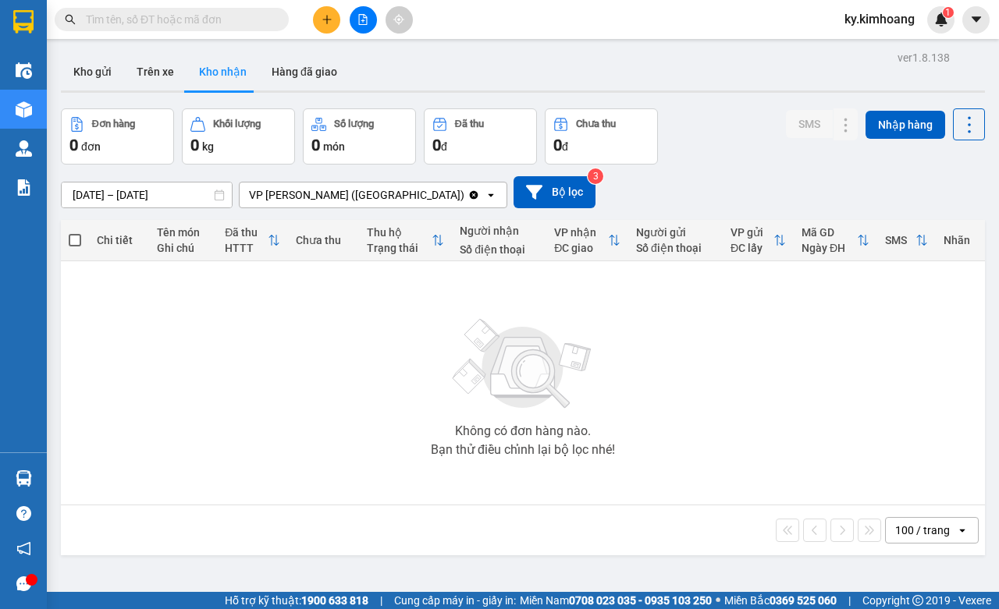
click at [201, 196] on input "[DATE] – [DATE]" at bounding box center [147, 195] width 170 height 25
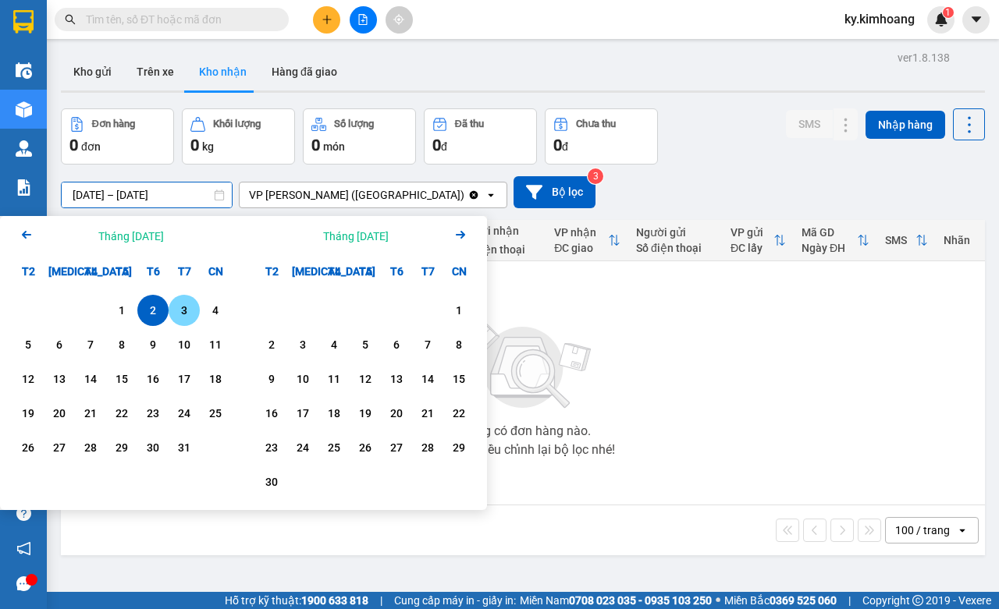
click at [185, 312] on div "3" at bounding box center [184, 310] width 22 height 19
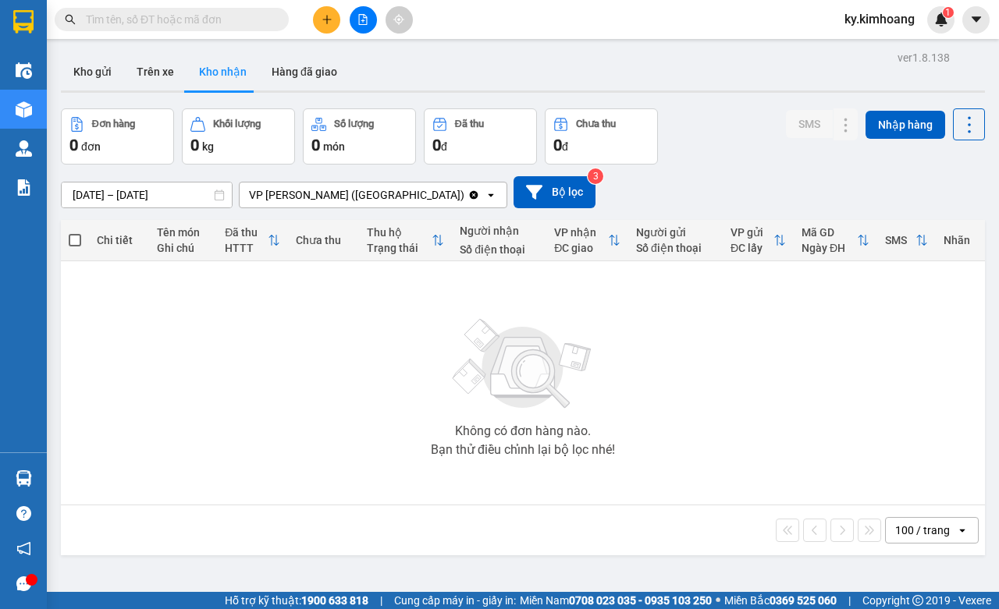
click at [162, 199] on input "[DATE] – [DATE]" at bounding box center [147, 195] width 170 height 25
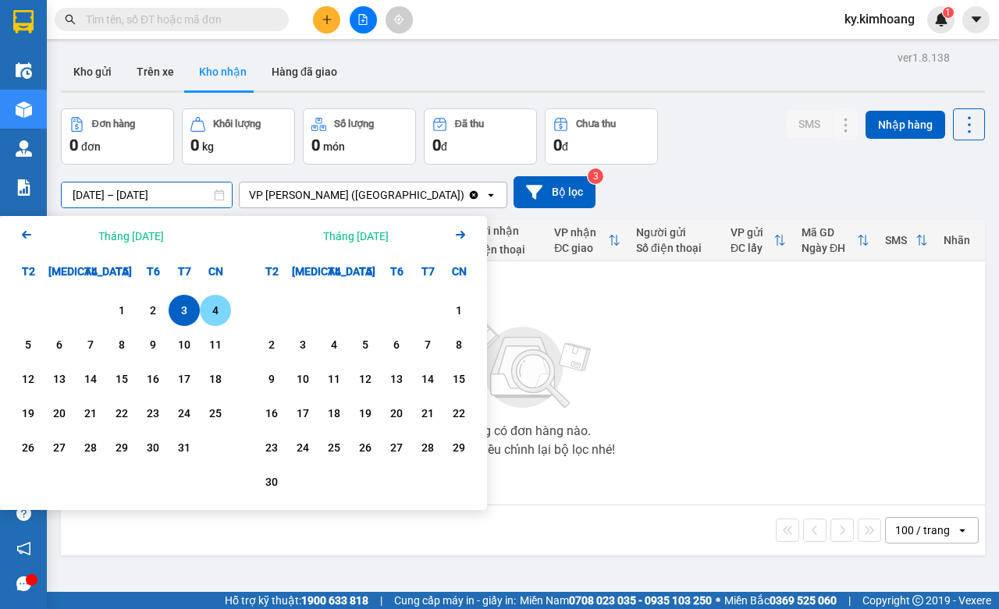
click at [212, 318] on div "4" at bounding box center [215, 310] width 22 height 19
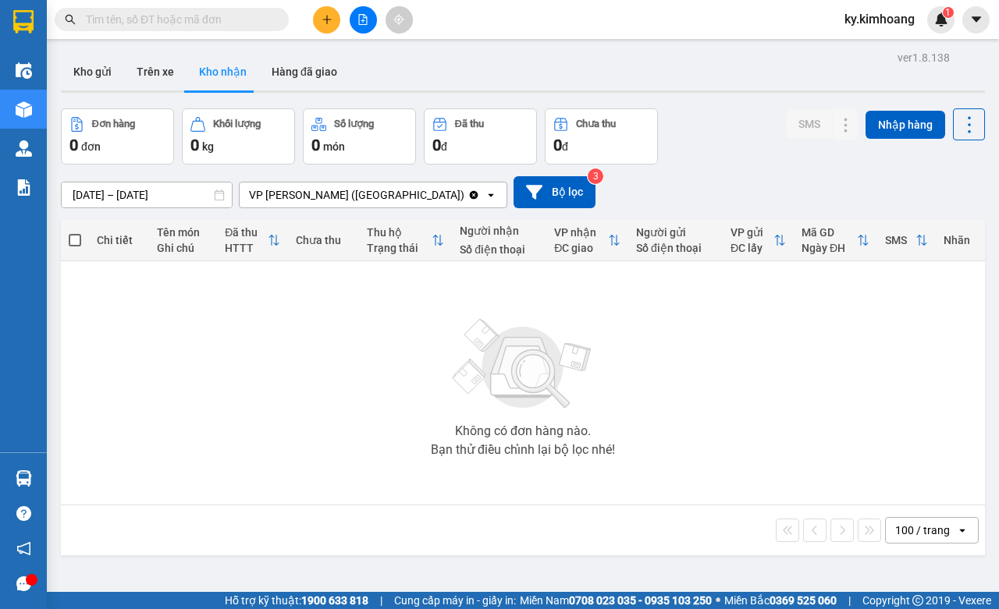
click at [105, 194] on input "[DATE] – [DATE]" at bounding box center [147, 195] width 170 height 25
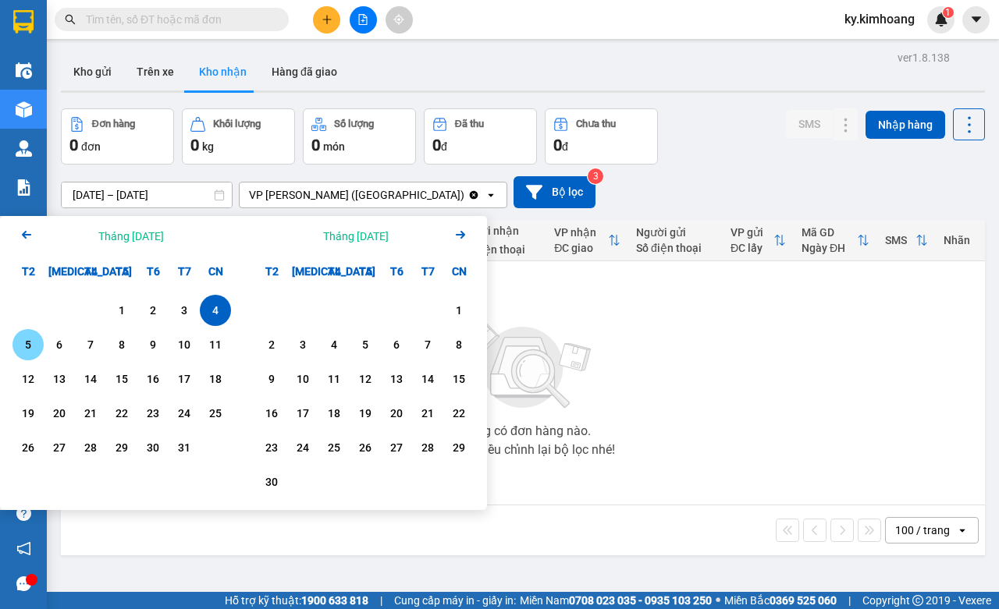
click at [30, 354] on div "5" at bounding box center [28, 345] width 22 height 19
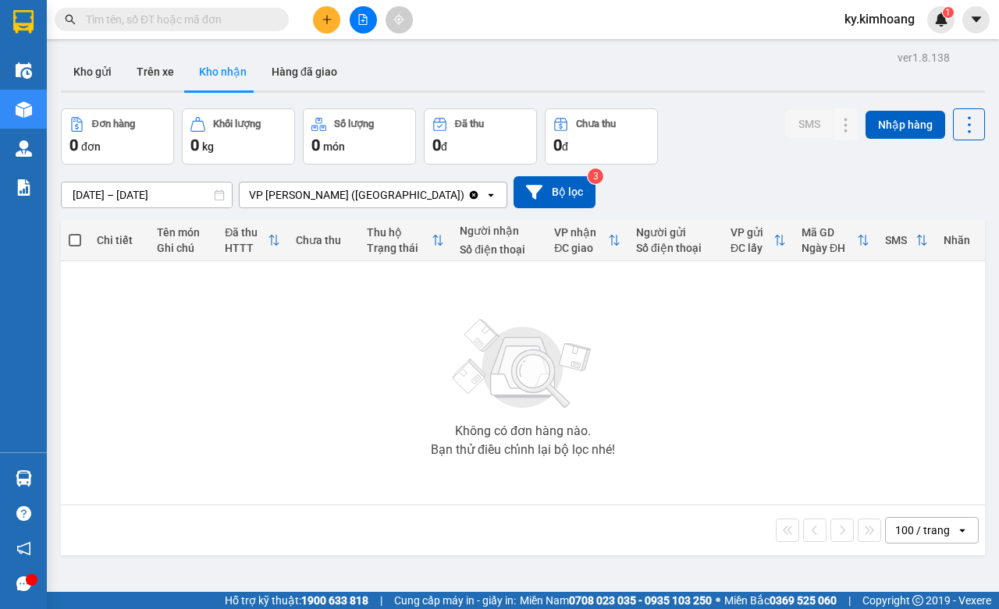
click at [185, 200] on input "[DATE] – [DATE]" at bounding box center [147, 195] width 170 height 25
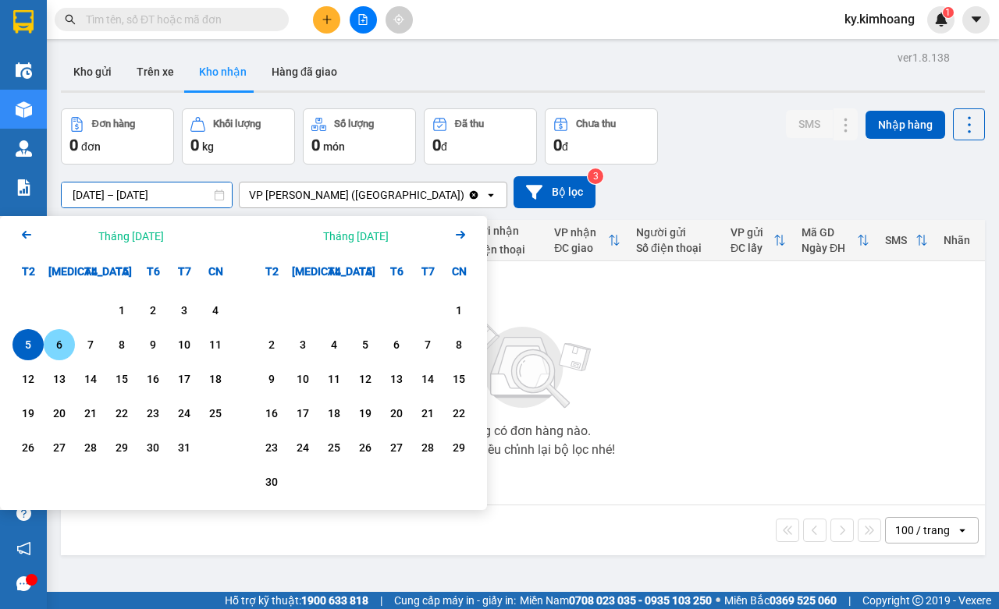
click at [65, 346] on div "6" at bounding box center [59, 345] width 22 height 19
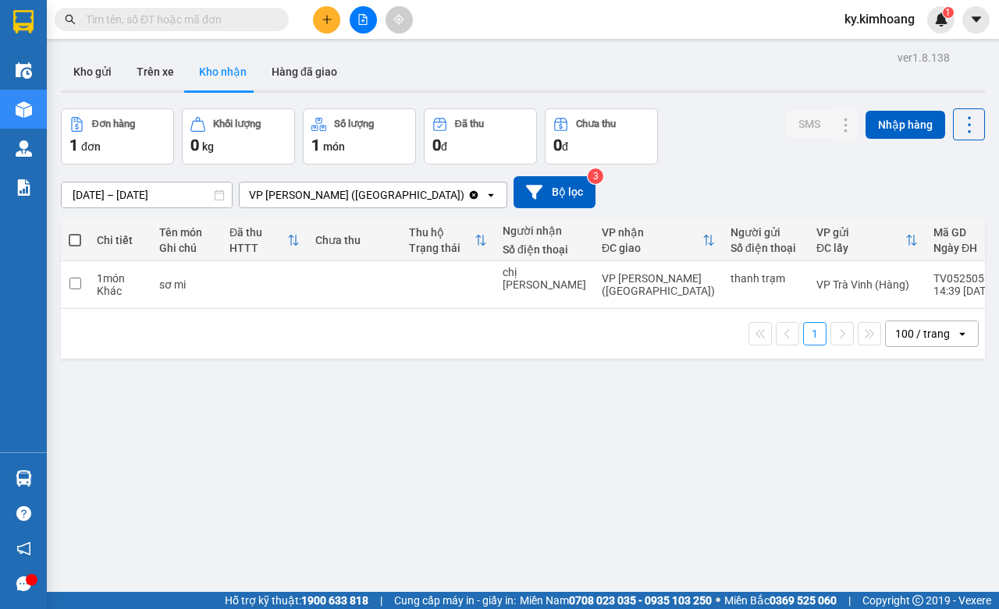
click at [177, 195] on input "[DATE] – [DATE]" at bounding box center [147, 195] width 170 height 25
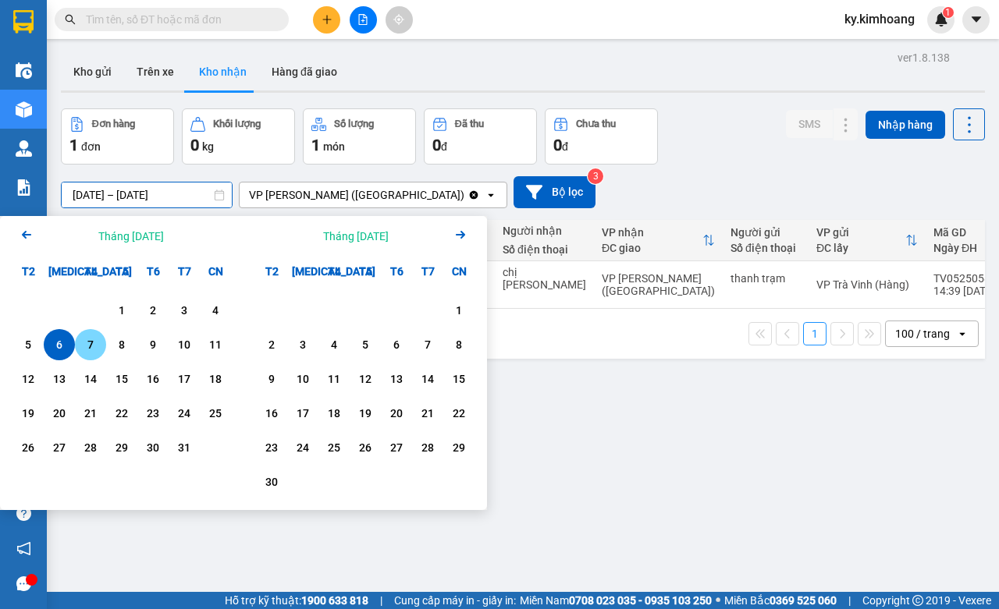
click at [94, 344] on div "7" at bounding box center [91, 345] width 22 height 19
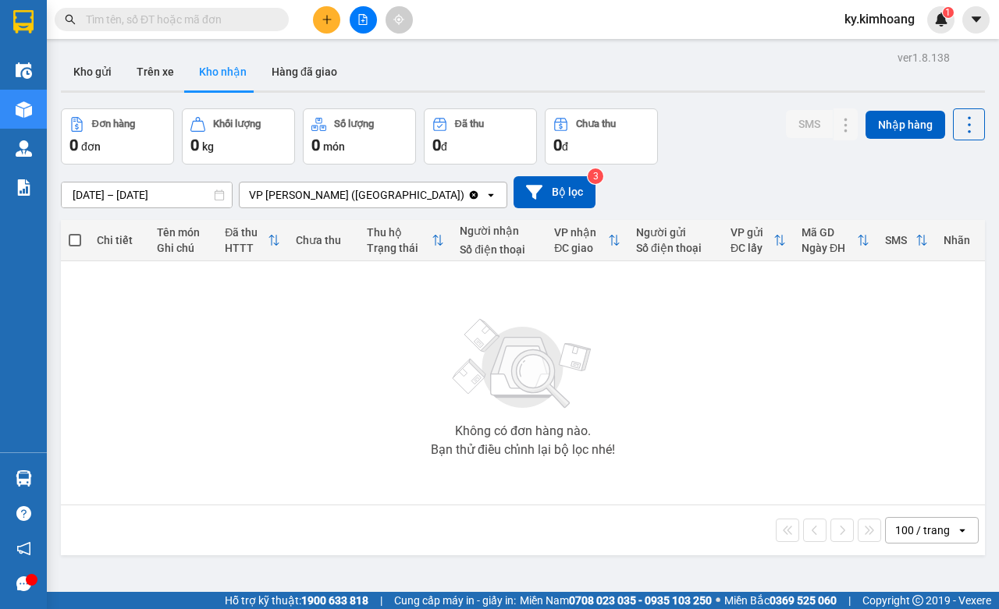
click at [156, 196] on input "[DATE] – [DATE]" at bounding box center [147, 195] width 170 height 25
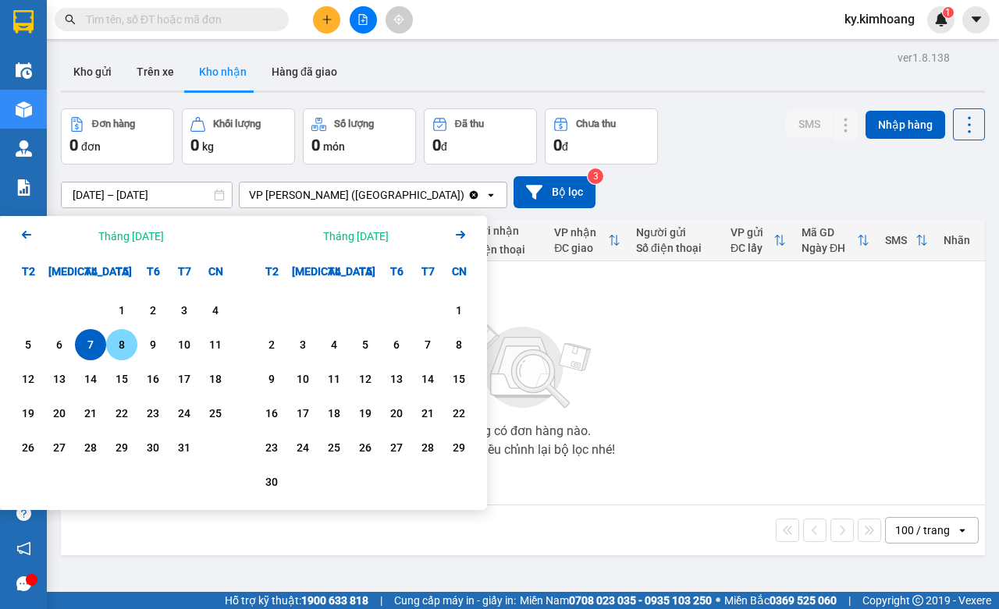
click at [129, 344] on div "8" at bounding box center [122, 345] width 22 height 19
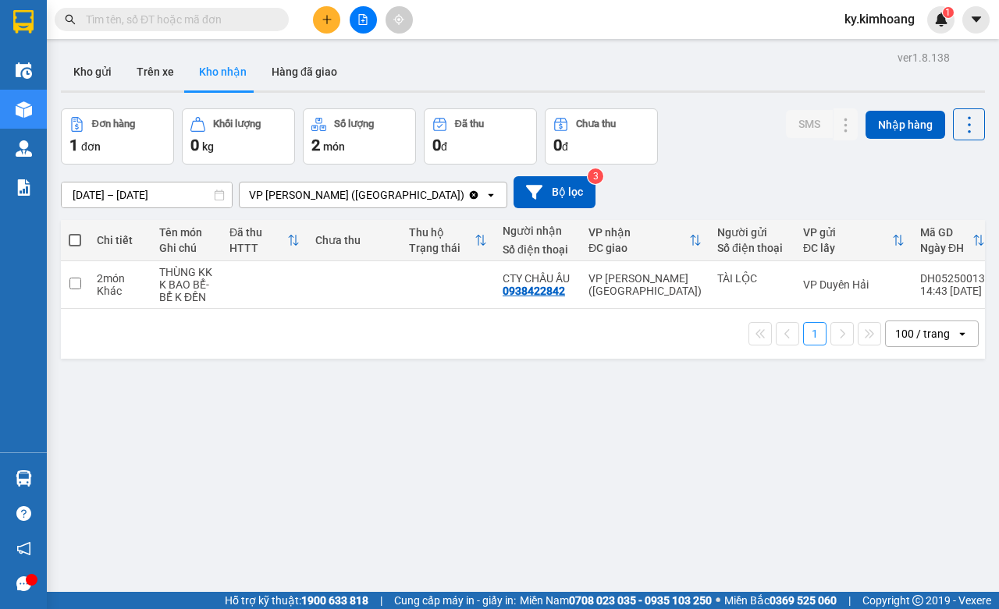
click at [162, 197] on input "[DATE] – [DATE]" at bounding box center [147, 195] width 170 height 25
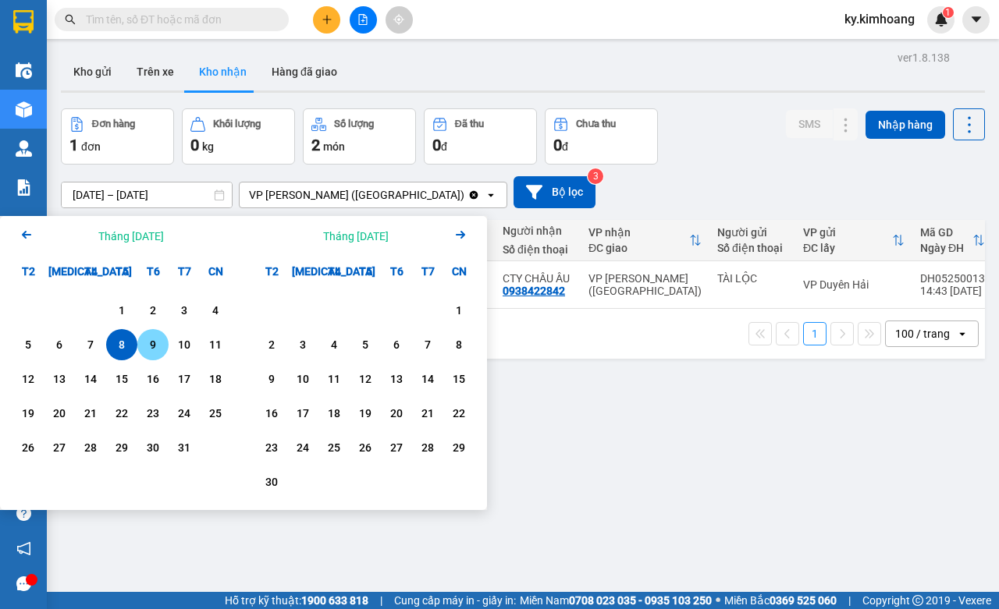
click at [156, 346] on div "9" at bounding box center [153, 345] width 22 height 19
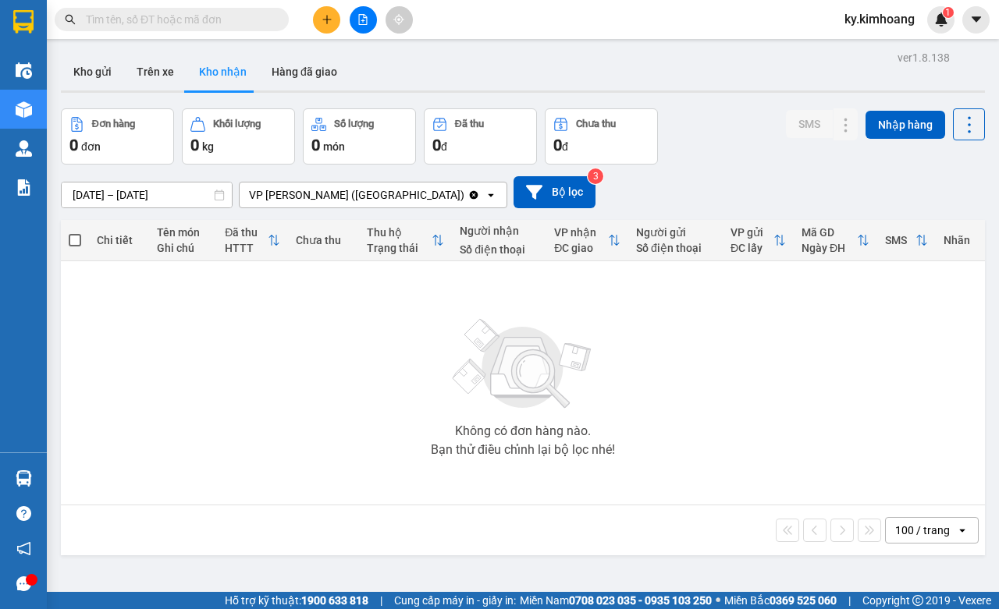
click at [150, 200] on input "[DATE] – [DATE]" at bounding box center [147, 195] width 170 height 25
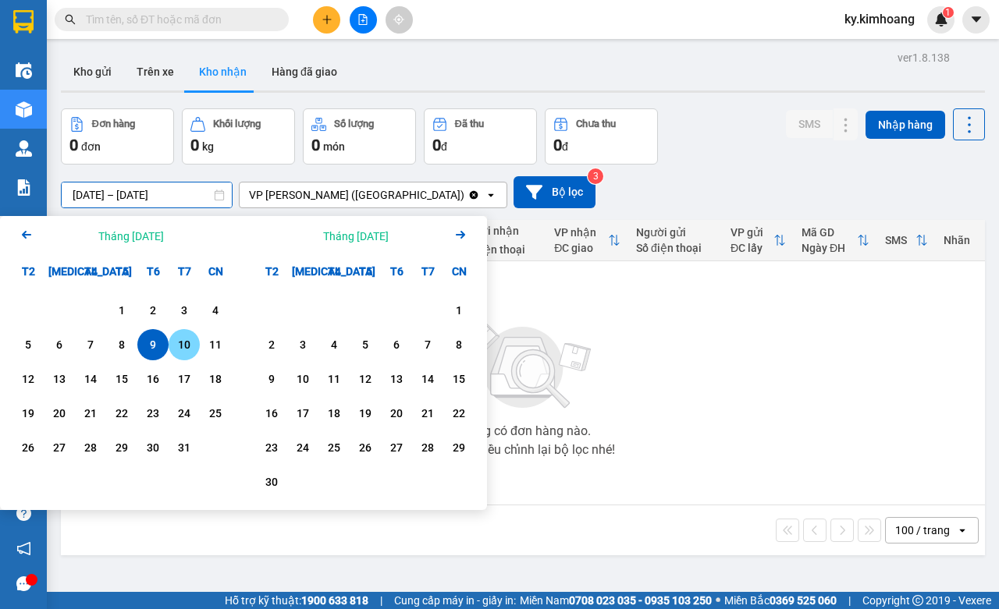
click at [183, 347] on div "10" at bounding box center [184, 345] width 22 height 19
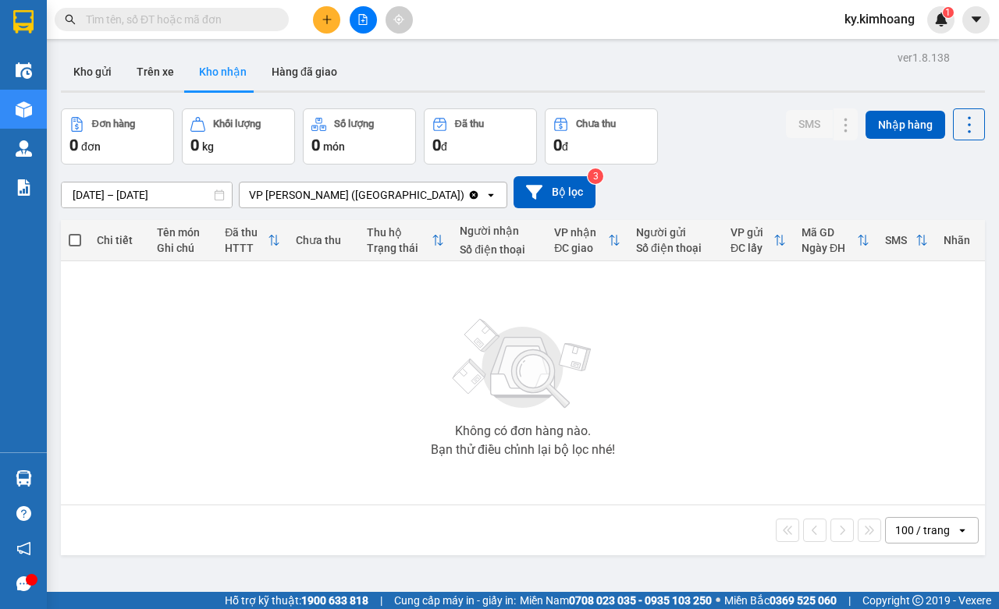
click at [169, 185] on input "[DATE] – [DATE]" at bounding box center [147, 195] width 170 height 25
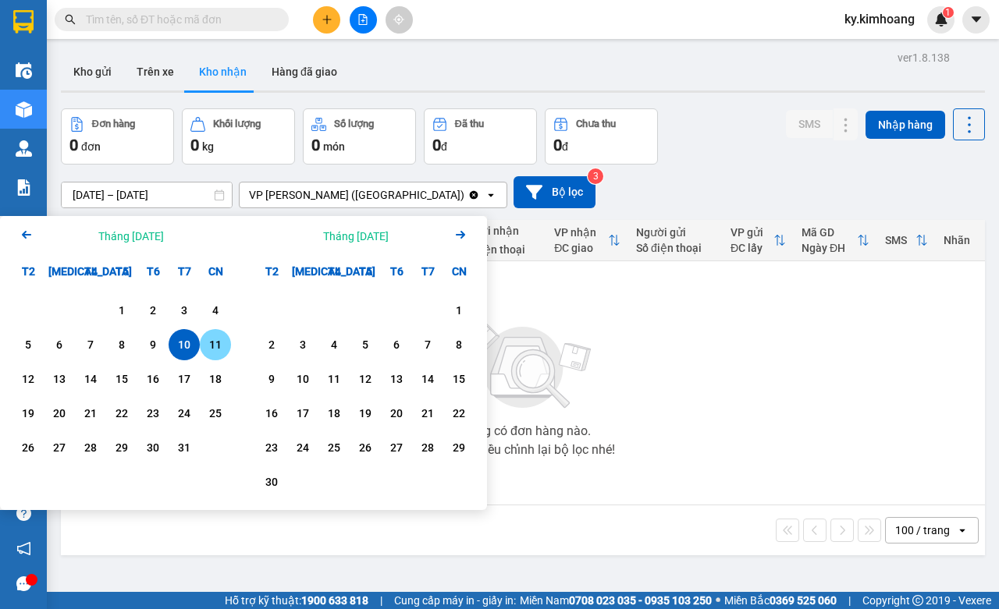
click at [220, 341] on div "11" at bounding box center [215, 345] width 22 height 19
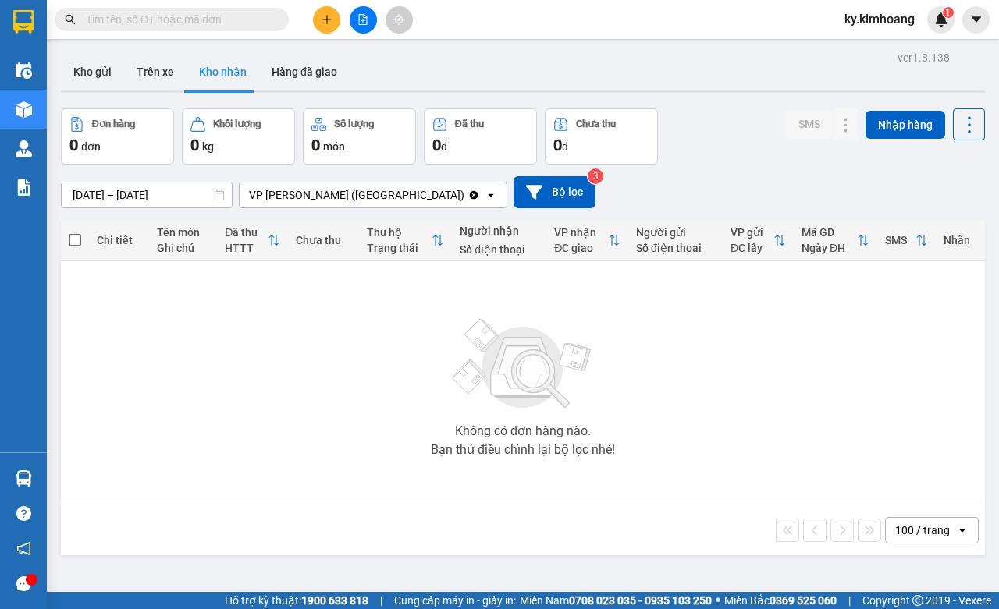
click at [91, 186] on input "[DATE] – [DATE]" at bounding box center [147, 195] width 170 height 25
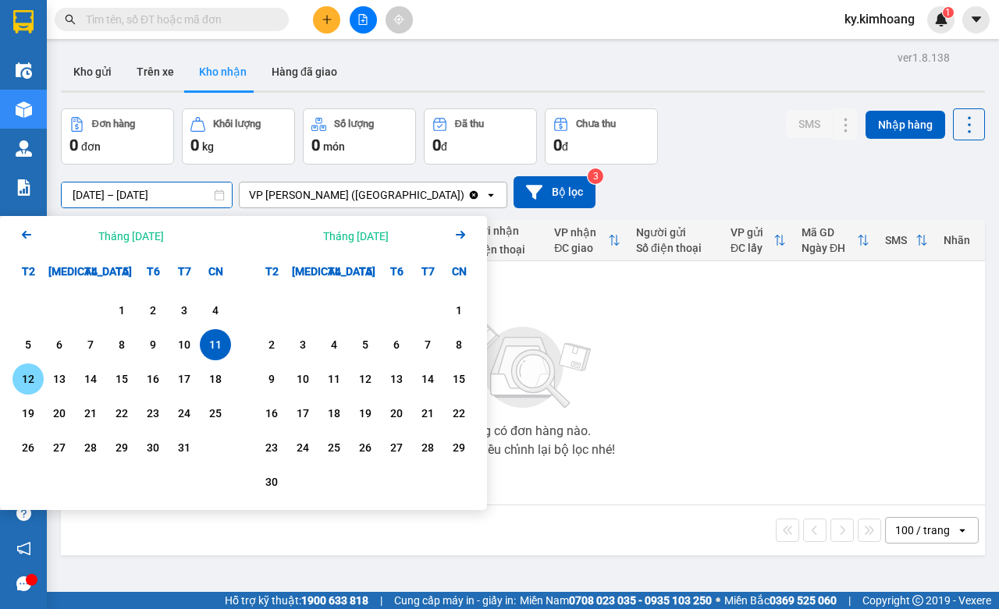
click at [37, 381] on div "12" at bounding box center [28, 379] width 22 height 19
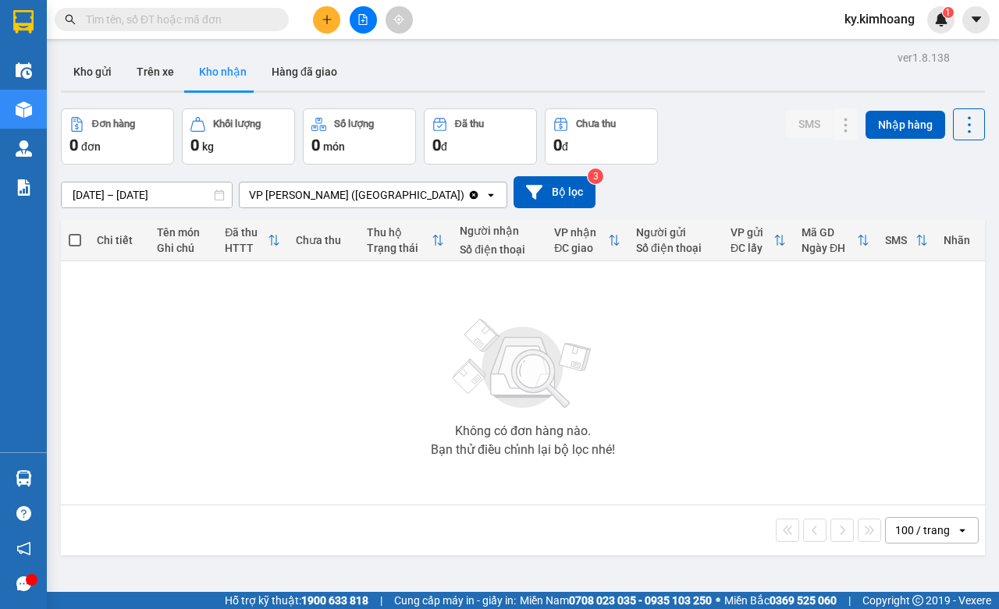
click at [182, 197] on input "[DATE] – [DATE]" at bounding box center [147, 195] width 170 height 25
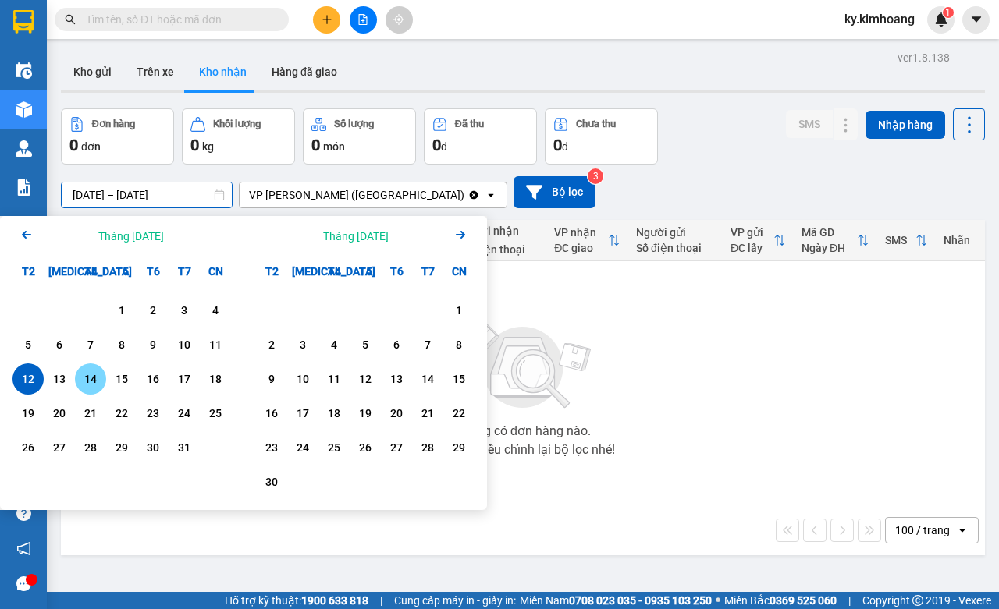
click at [72, 377] on div "13" at bounding box center [59, 379] width 31 height 31
click at [70, 377] on div "13" at bounding box center [59, 379] width 31 height 31
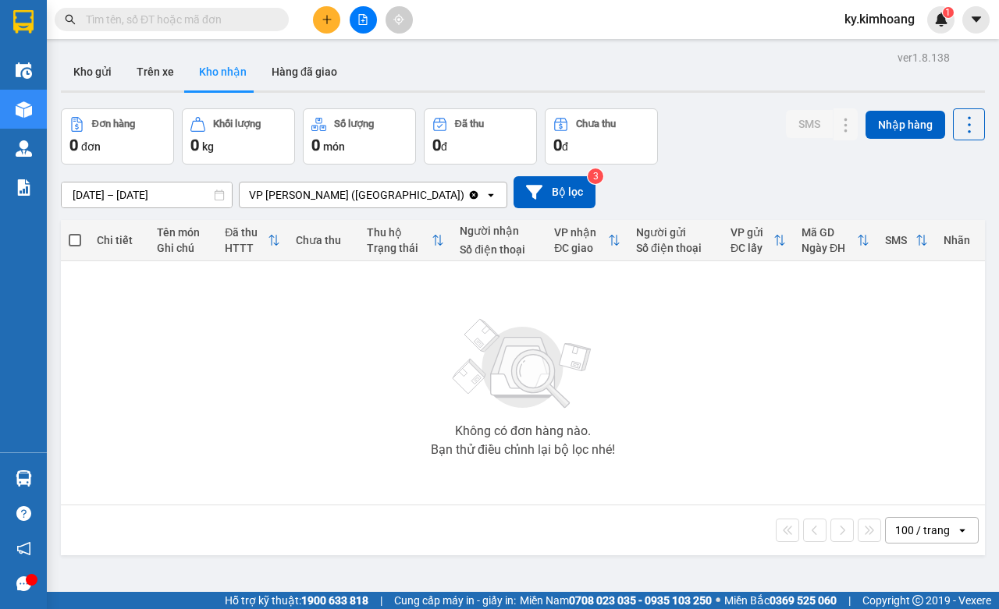
click at [104, 183] on input "[DATE] – [DATE]" at bounding box center [147, 195] width 170 height 25
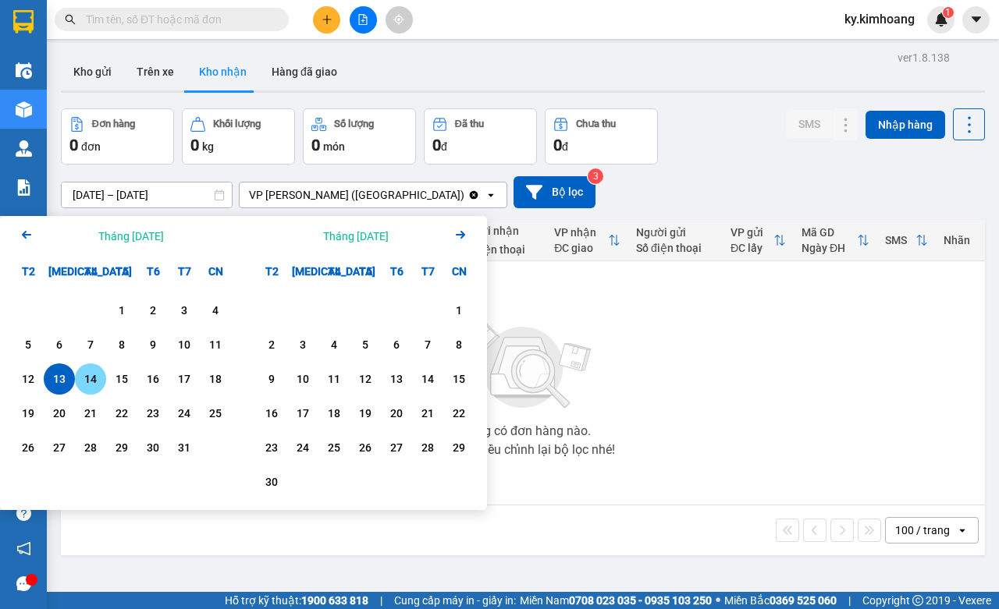
click at [92, 388] on div "14" at bounding box center [91, 379] width 22 height 19
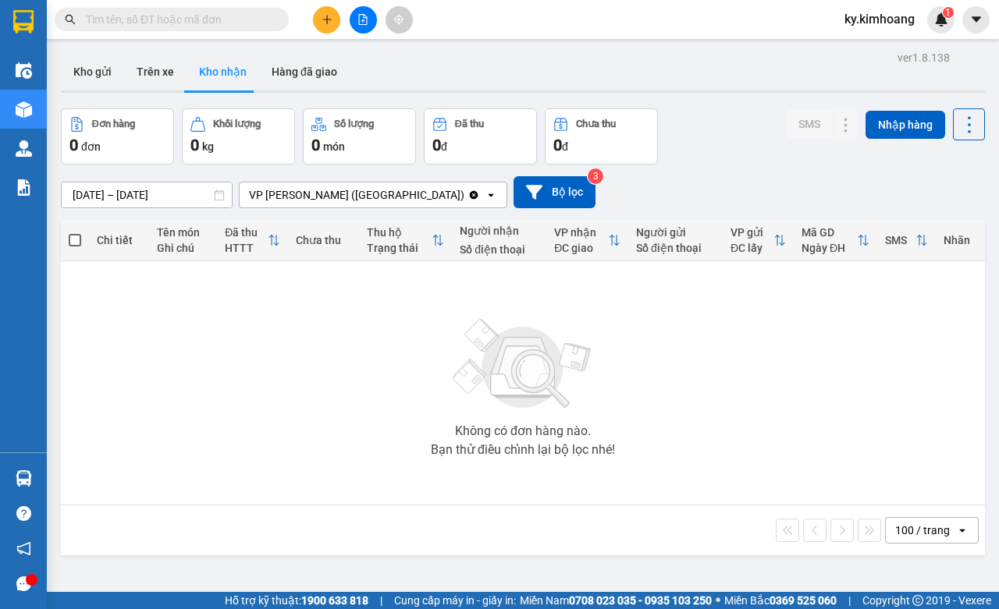
click at [158, 194] on input "[DATE] – [DATE]" at bounding box center [147, 195] width 170 height 25
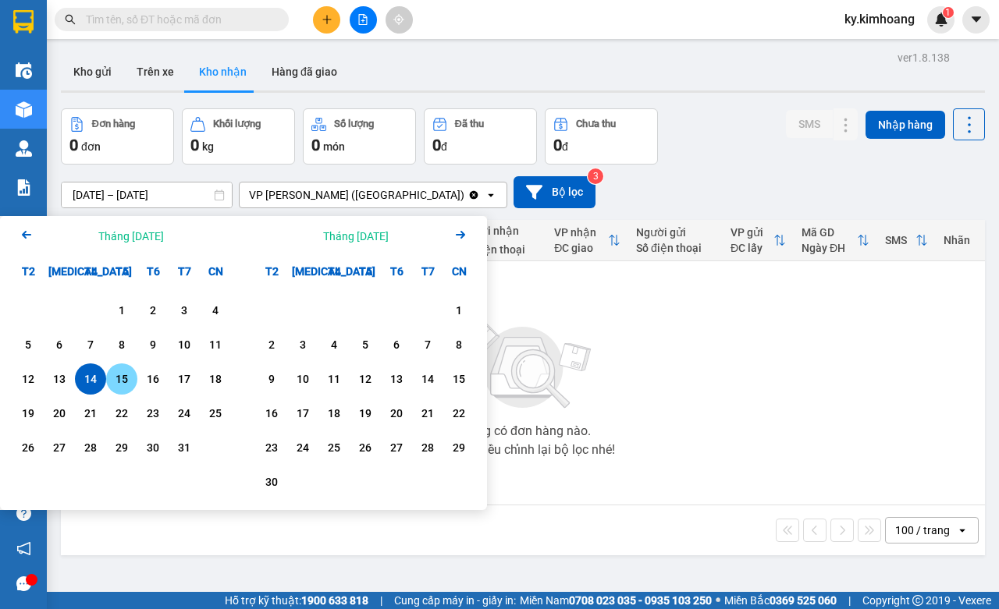
click at [125, 373] on div "15" at bounding box center [122, 379] width 22 height 19
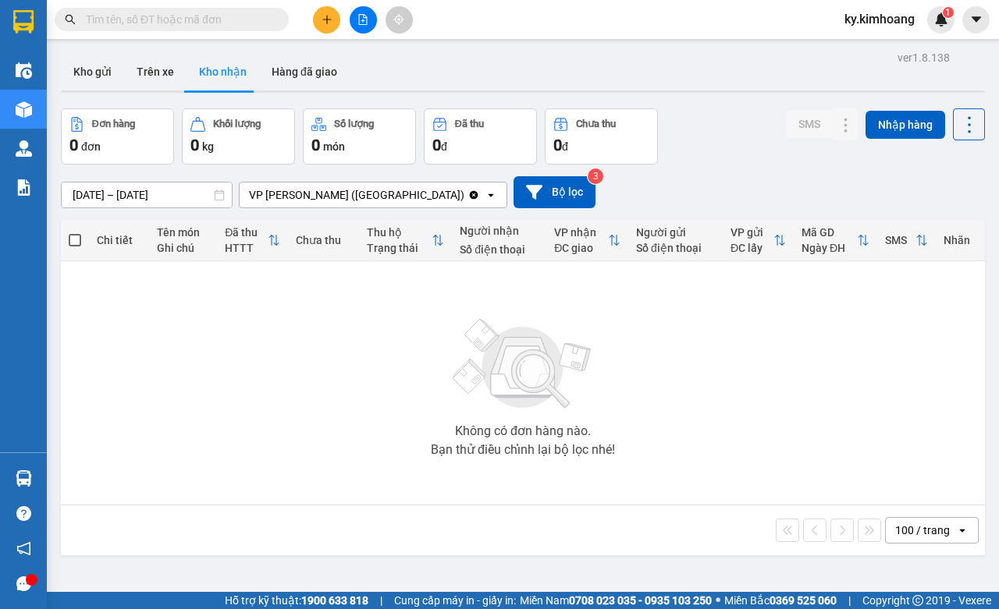
click at [140, 204] on div "ver 1.8.138 Kho gửi Trên xe Kho nhận Hàng đã giao Đơn hàng 0 đơn Khối lượng 0 k…" at bounding box center [523, 351] width 936 height 609
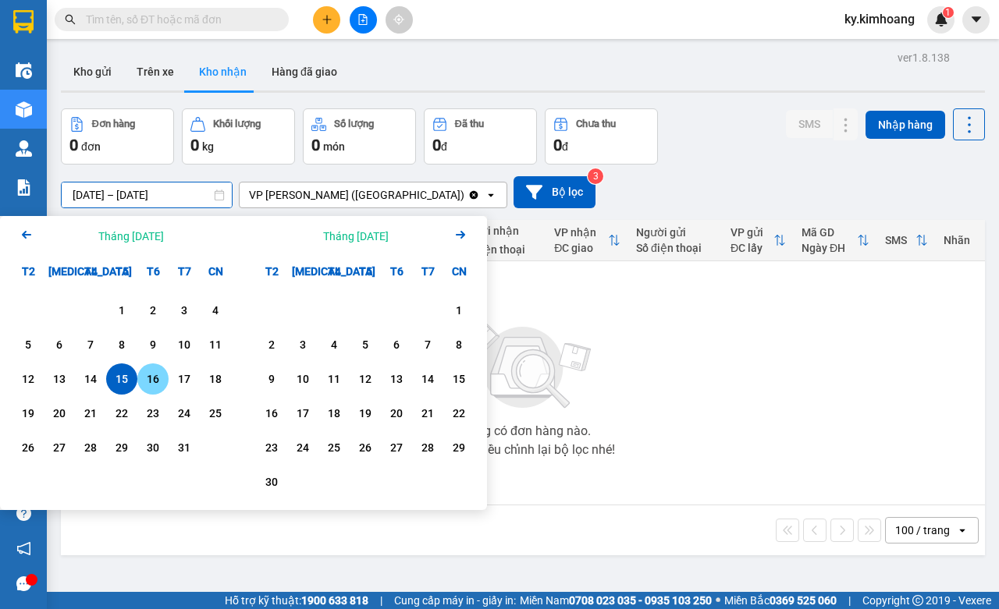
click at [162, 375] on div "16" at bounding box center [153, 379] width 22 height 19
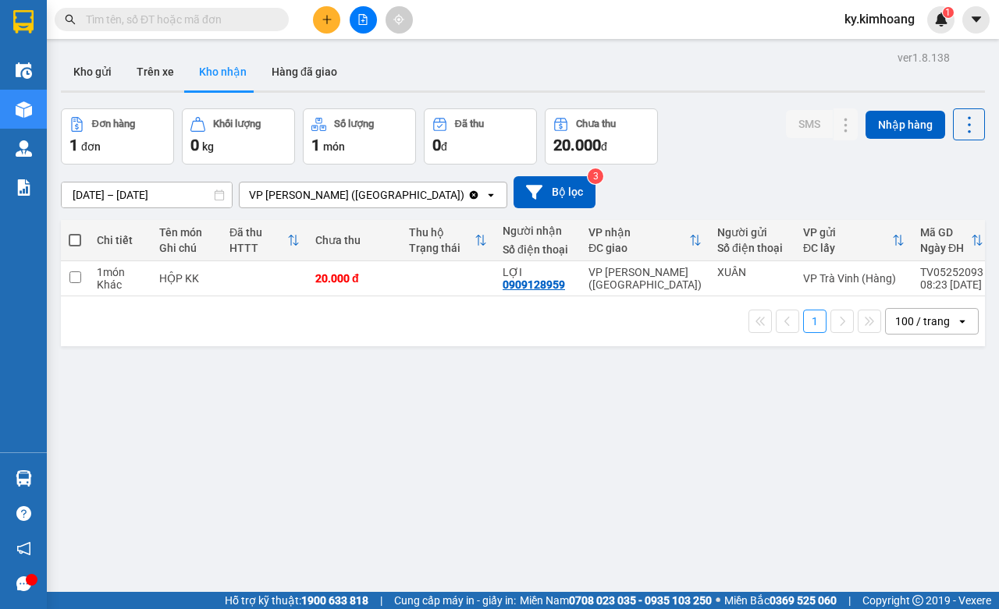
click at [150, 195] on input "[DATE] – [DATE]" at bounding box center [147, 195] width 170 height 25
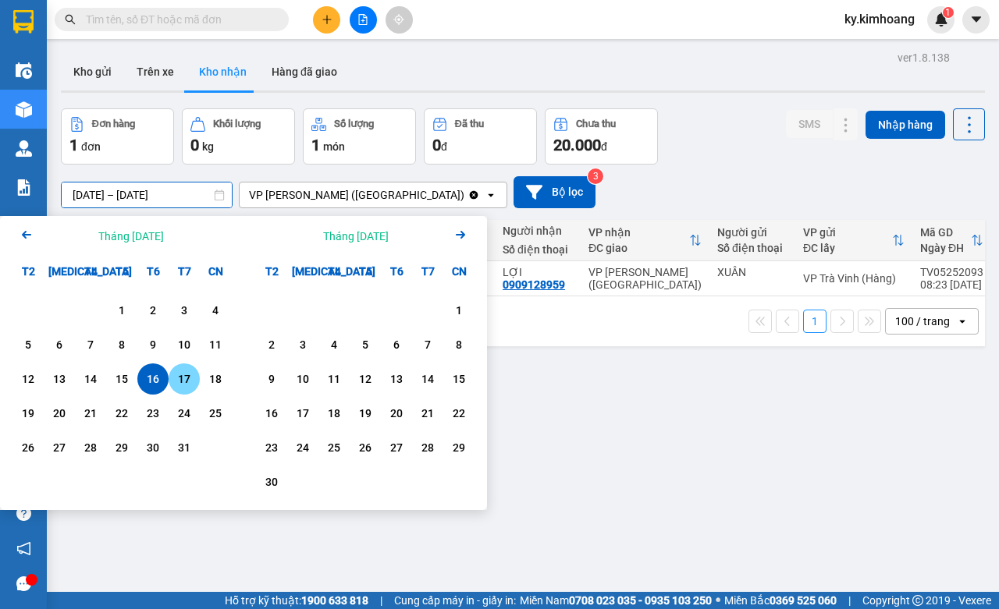
click at [196, 384] on div "17" at bounding box center [184, 379] width 31 height 31
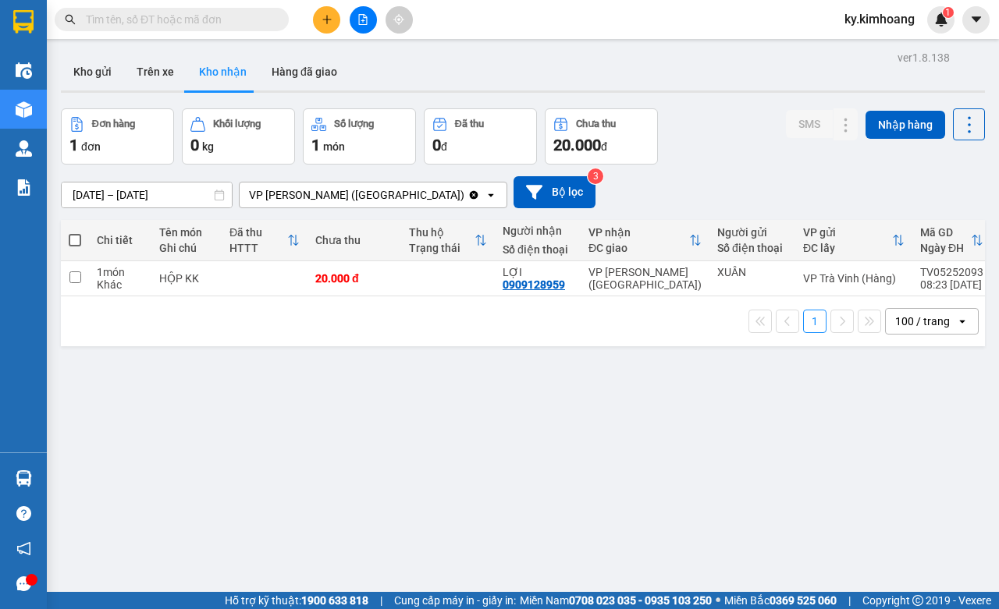
click at [196, 384] on div "ver 1.8.138 Kho gửi Trên xe Kho nhận Hàng đã giao Đơn hàng 1 đơn Khối lượng 0 k…" at bounding box center [523, 351] width 936 height 609
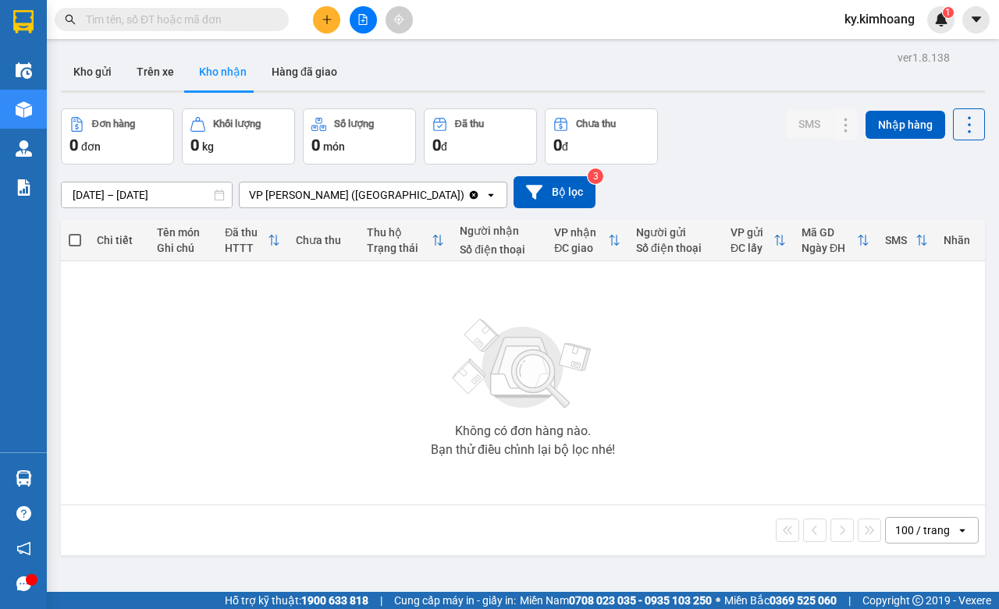
click at [165, 201] on input "[DATE] – [DATE]" at bounding box center [147, 195] width 170 height 25
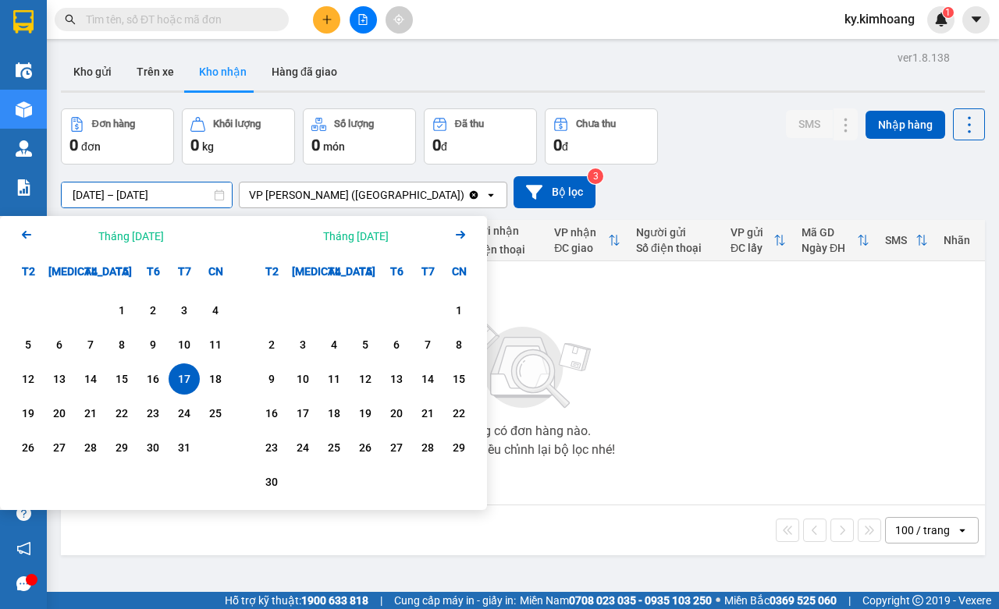
click at [217, 387] on div "18" at bounding box center [215, 379] width 22 height 19
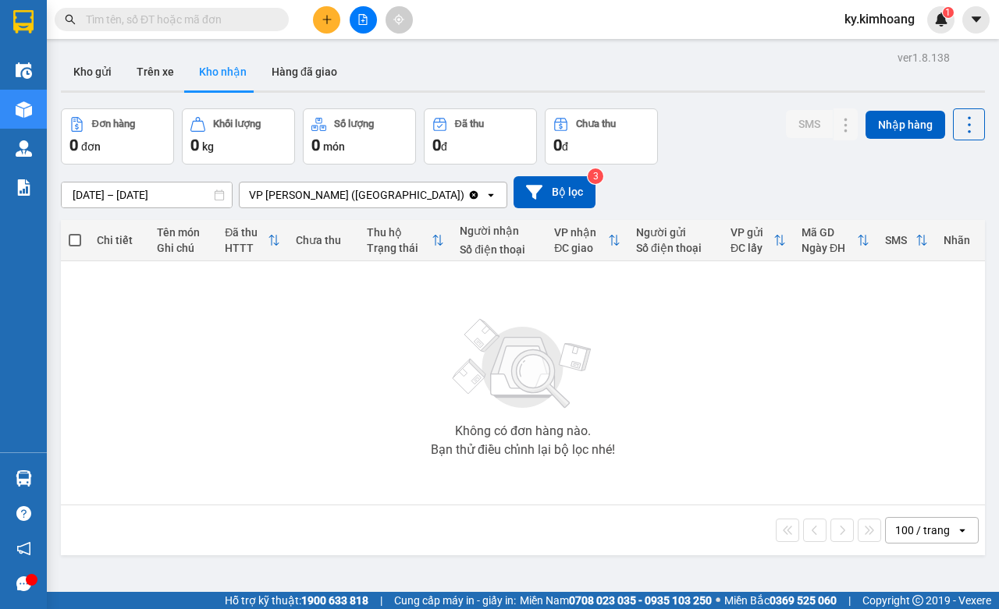
click at [121, 197] on input "[DATE] – [DATE]" at bounding box center [147, 195] width 170 height 25
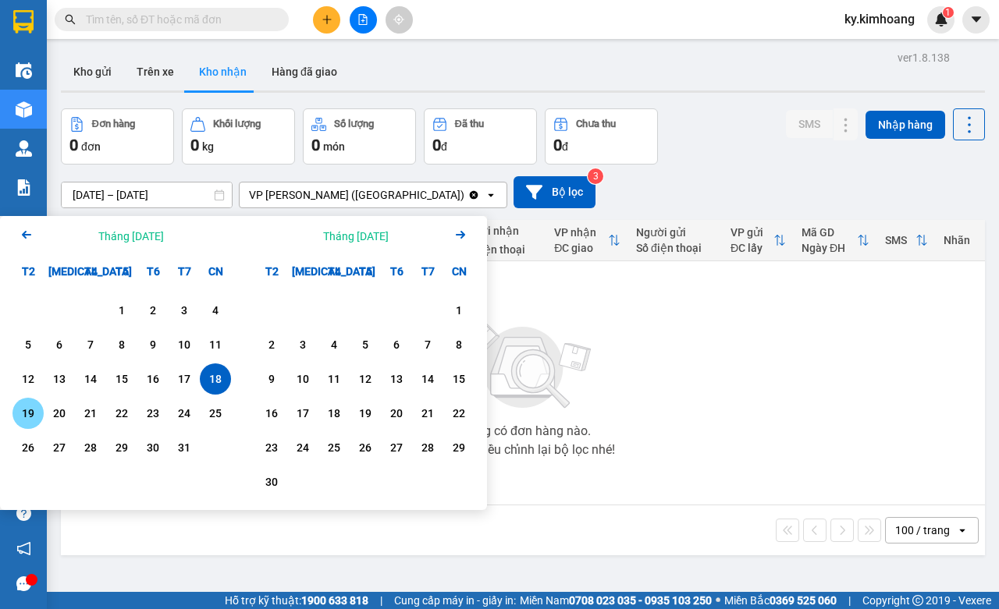
click at [41, 418] on div "19" at bounding box center [27, 413] width 31 height 31
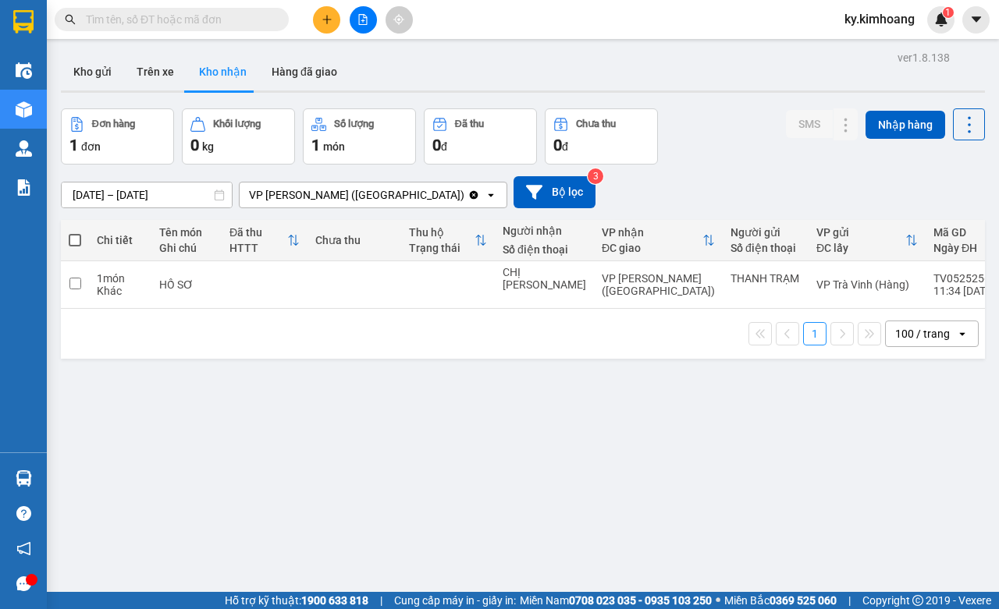
click at [147, 197] on input "[DATE] – [DATE]" at bounding box center [147, 195] width 170 height 25
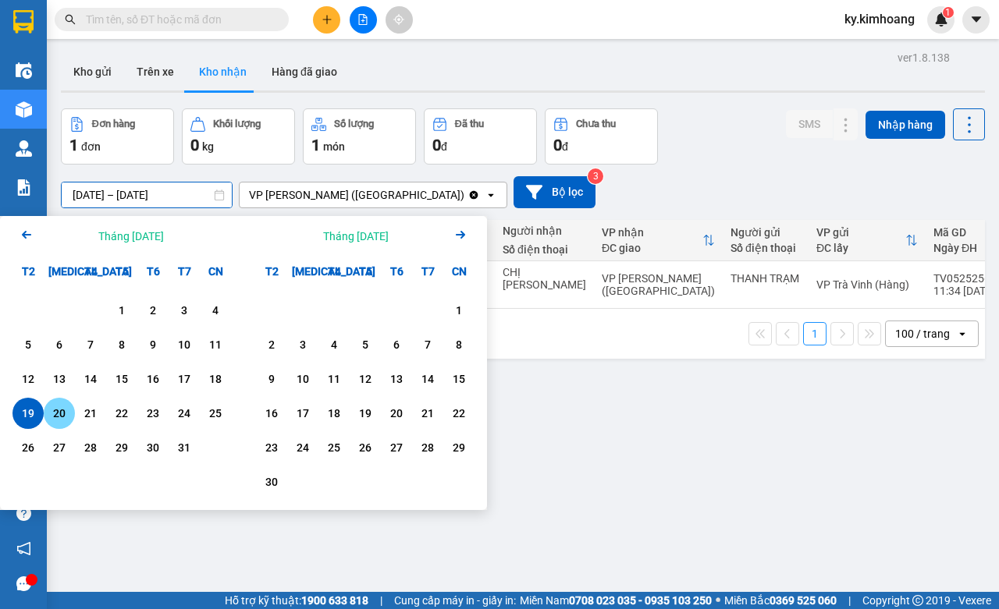
click at [52, 414] on div "20" at bounding box center [59, 413] width 22 height 19
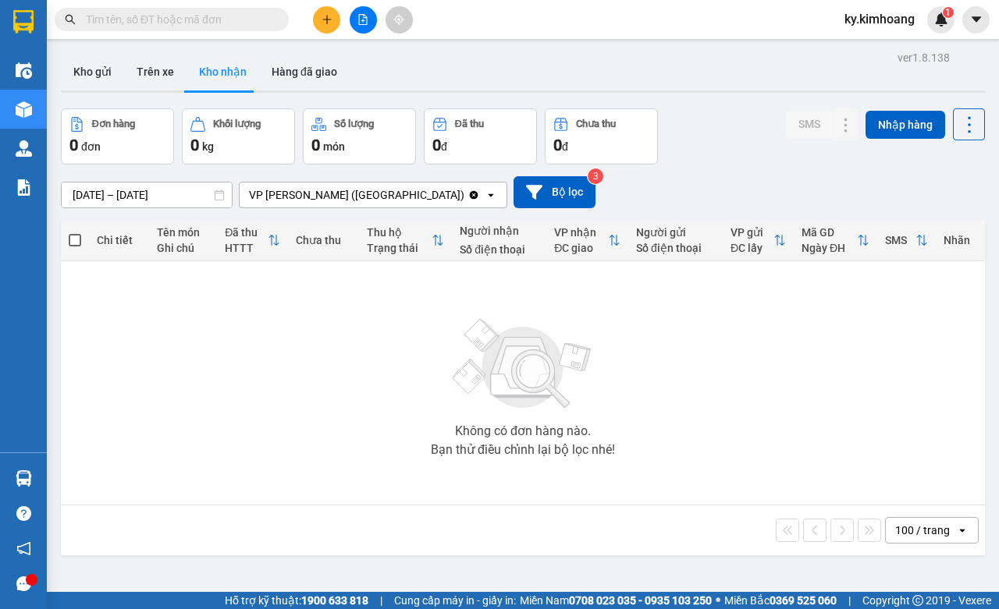
click at [186, 194] on input "[DATE] – [DATE]" at bounding box center [147, 195] width 170 height 25
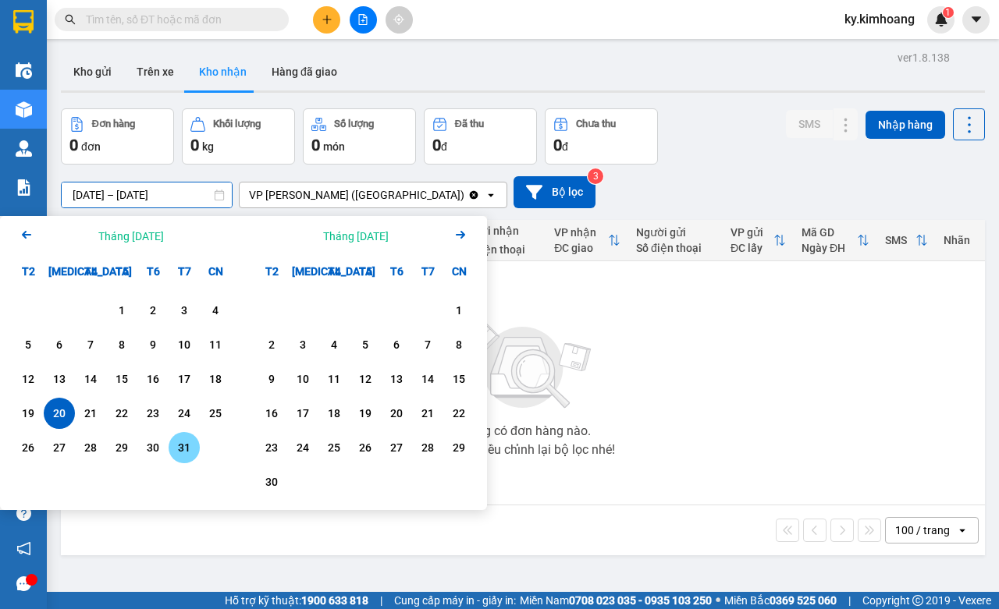
click at [195, 446] on div "31" at bounding box center [184, 447] width 31 height 31
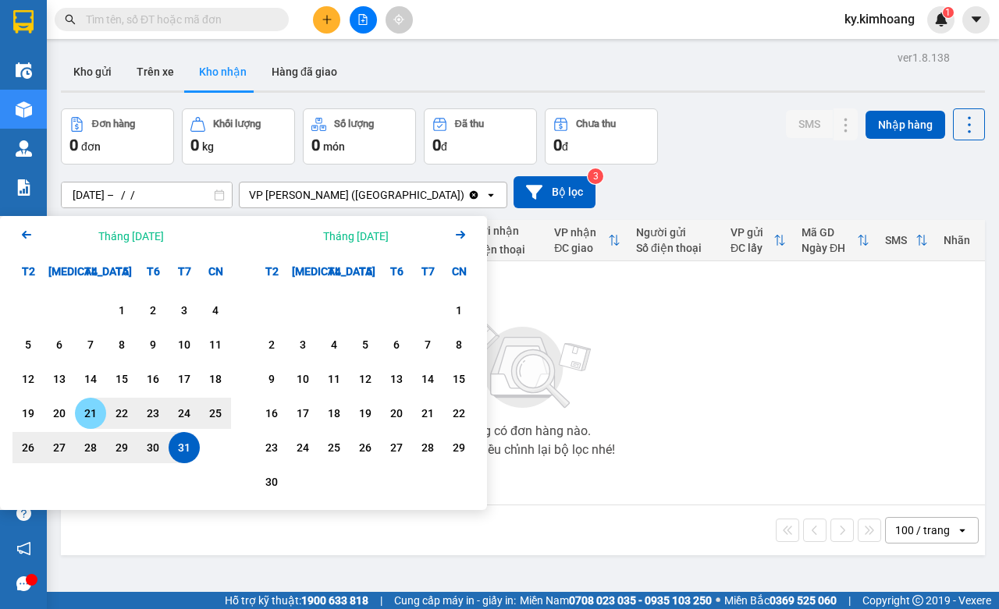
click at [86, 414] on div "21" at bounding box center [91, 413] width 22 height 19
type input "[DATE] – [DATE]"
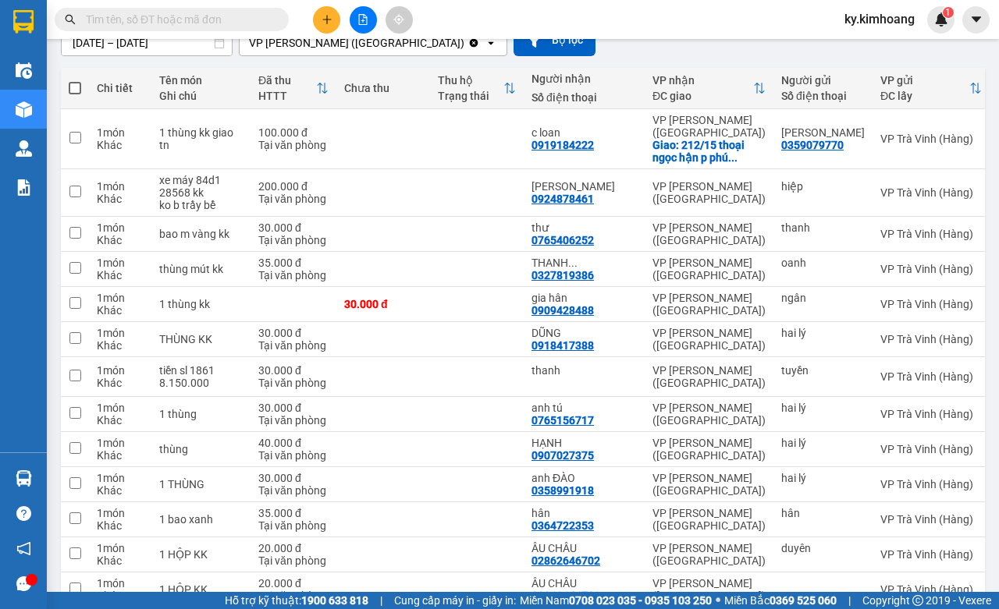
scroll to position [170, 0]
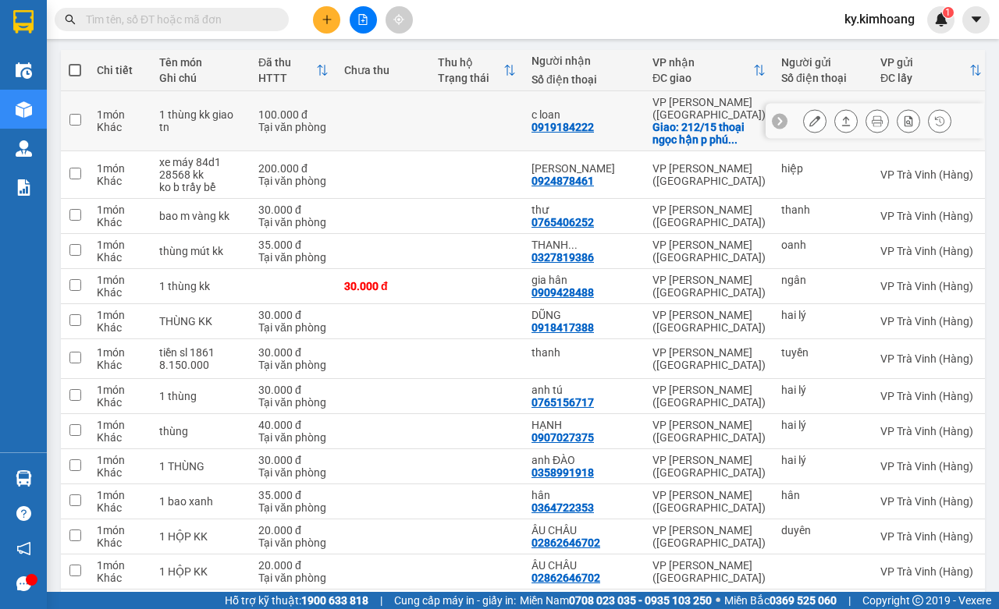
click at [840, 116] on icon at bounding box center [845, 121] width 11 height 11
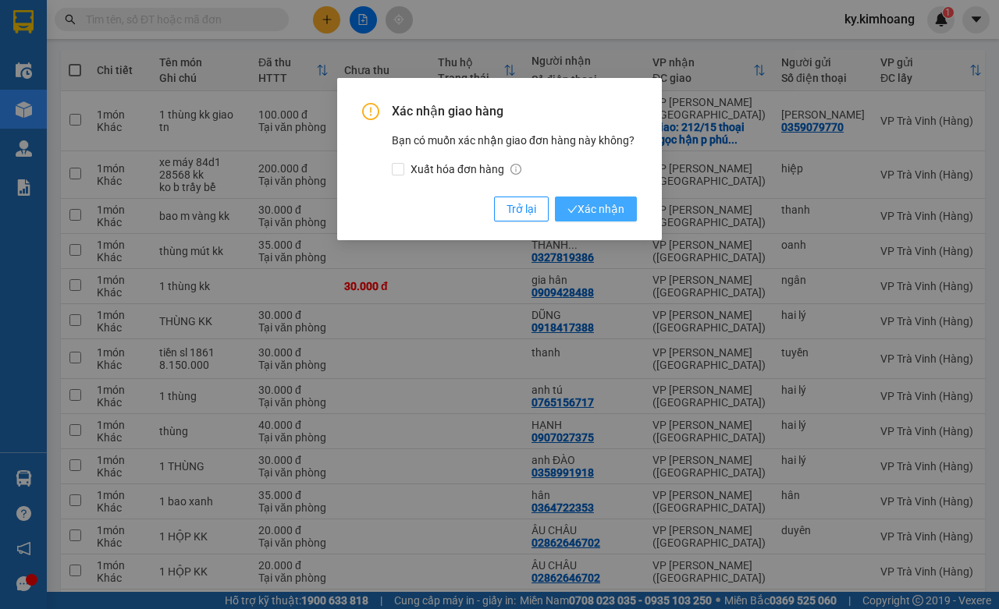
click at [587, 205] on span "Xác nhận" at bounding box center [595, 209] width 57 height 17
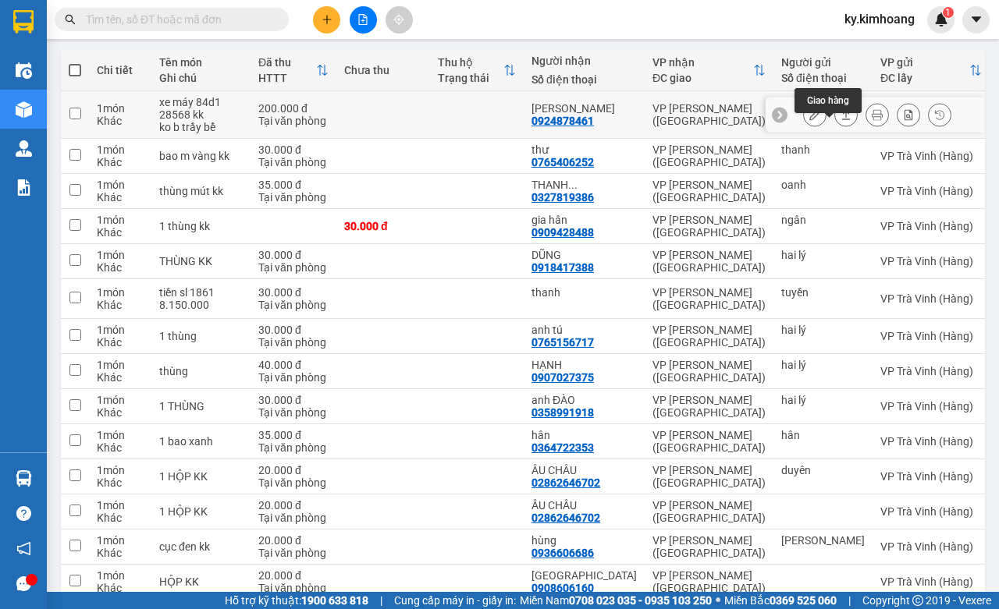
click at [840, 120] on icon at bounding box center [845, 114] width 11 height 11
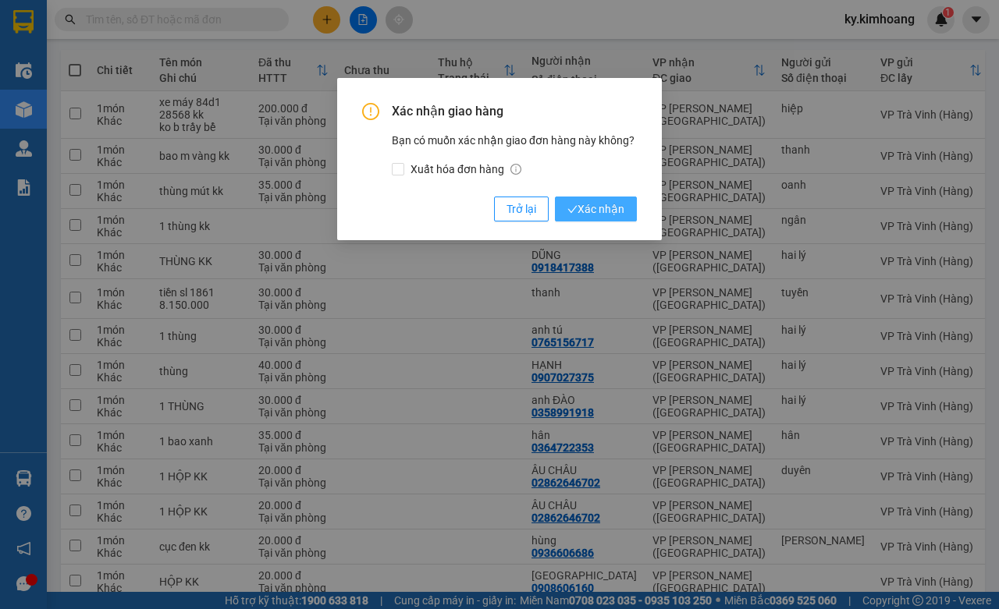
click at [603, 199] on button "Xác nhận" at bounding box center [596, 209] width 82 height 25
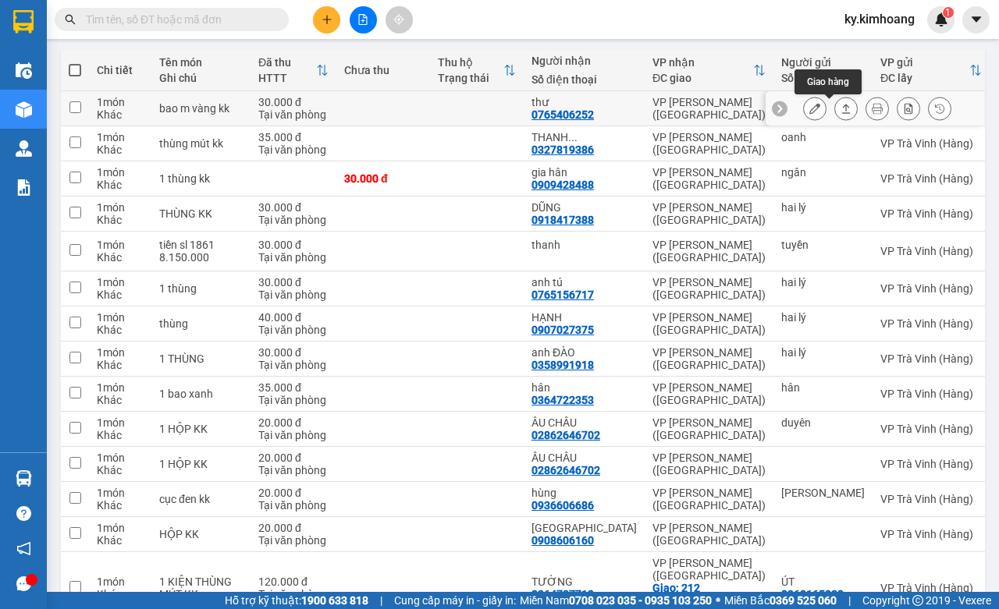
click at [835, 107] on button at bounding box center [846, 108] width 22 height 27
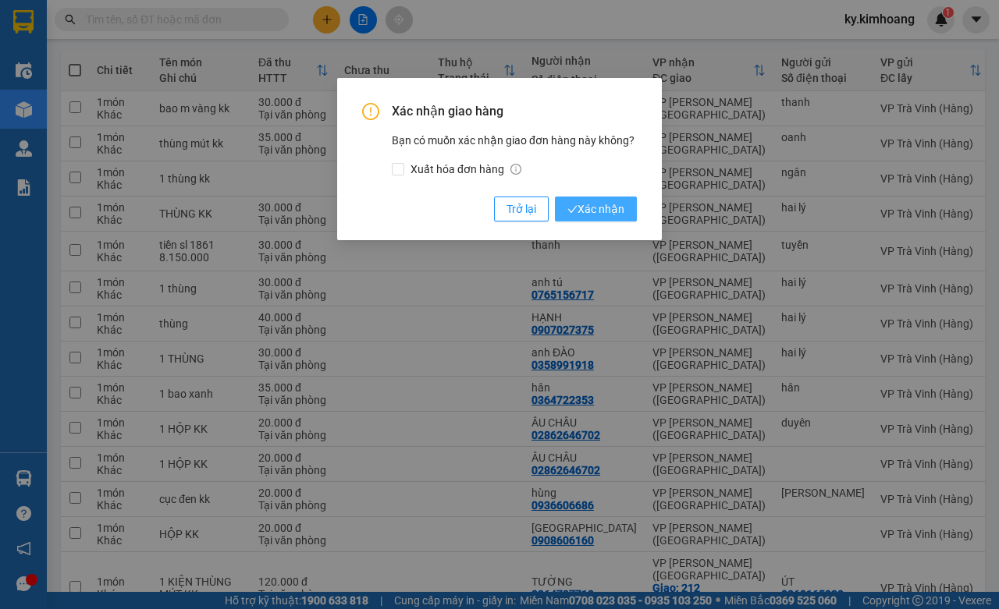
click at [578, 197] on button "Xác nhận" at bounding box center [596, 209] width 82 height 25
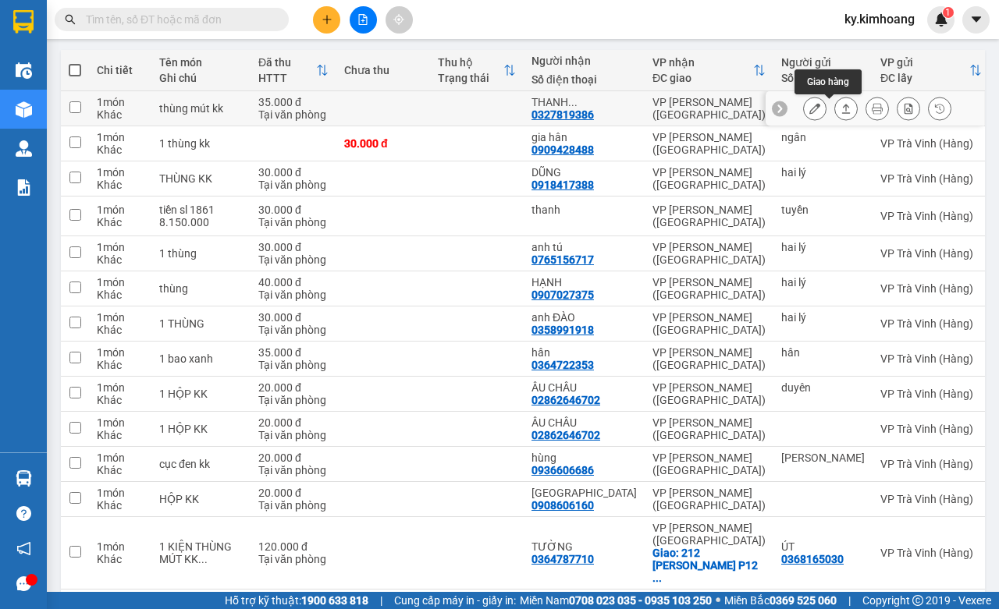
click at [840, 104] on icon at bounding box center [845, 108] width 11 height 11
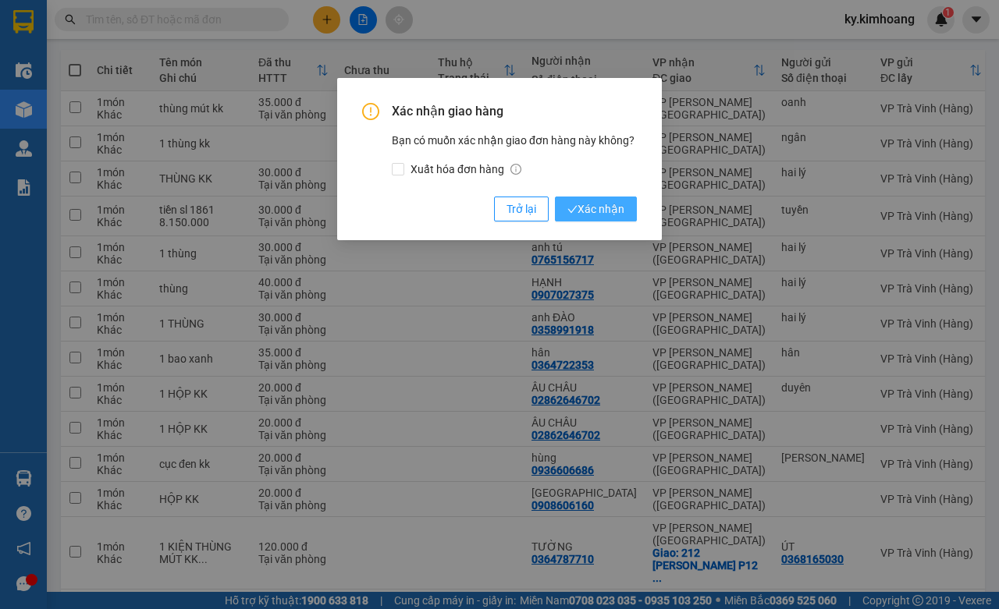
click at [574, 207] on icon "check" at bounding box center [572, 209] width 10 height 10
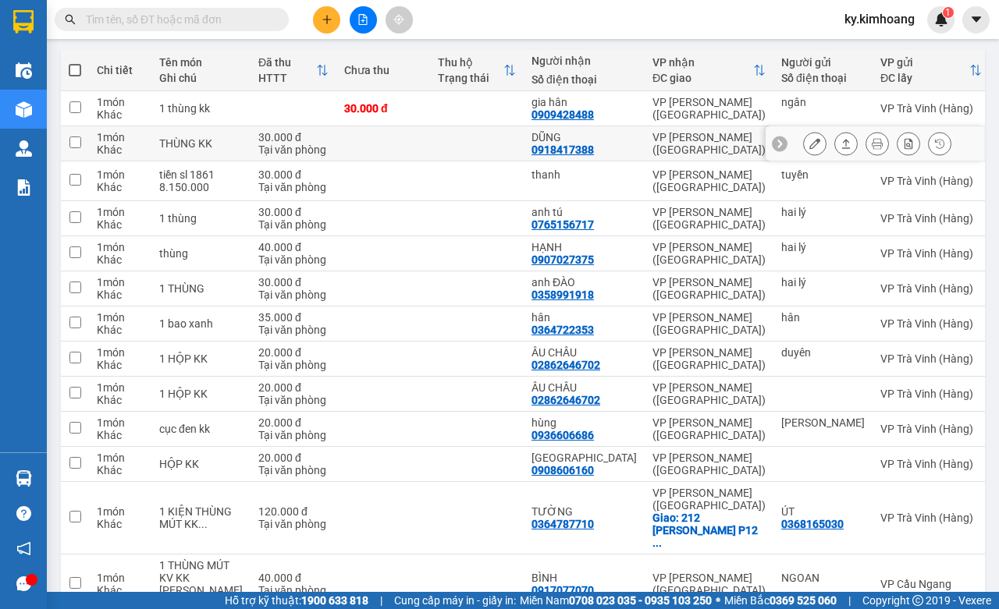
drag, startPoint x: 821, startPoint y: 141, endPoint x: 812, endPoint y: 149, distance: 12.2
click at [835, 143] on button at bounding box center [846, 143] width 22 height 27
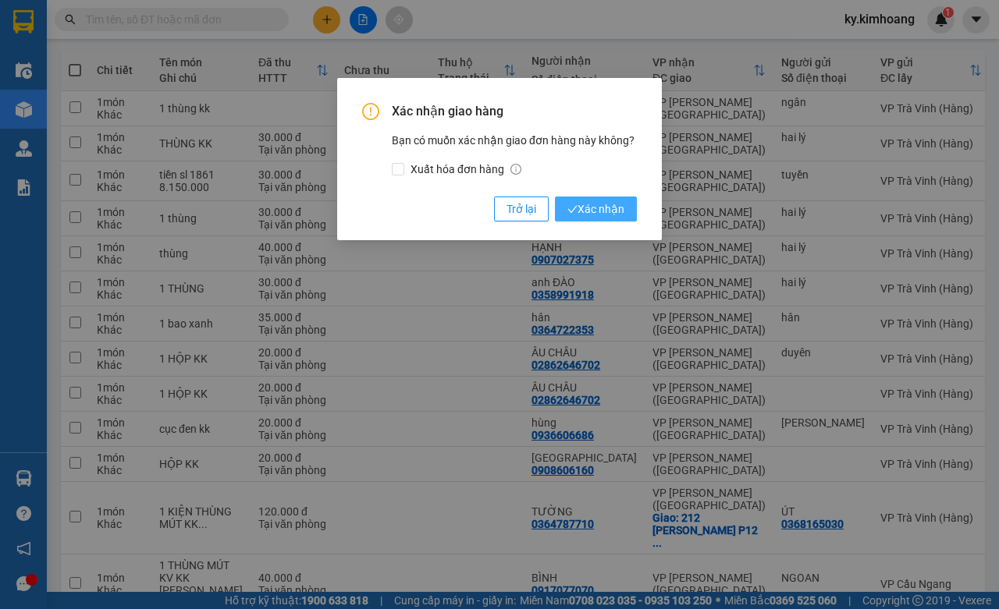
click at [595, 207] on span "Xác nhận" at bounding box center [595, 209] width 57 height 17
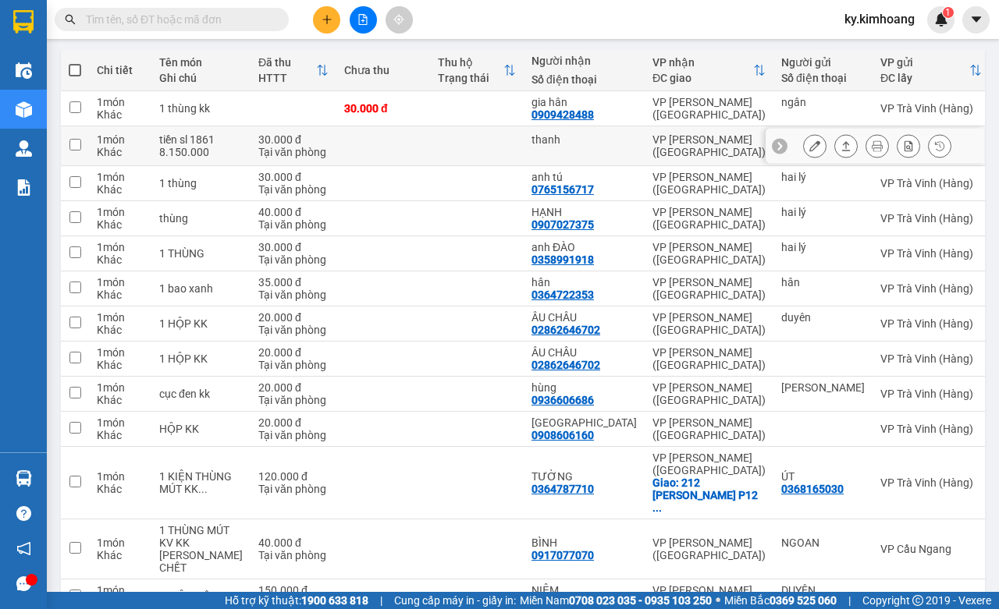
click at [840, 151] on icon at bounding box center [845, 145] width 11 height 11
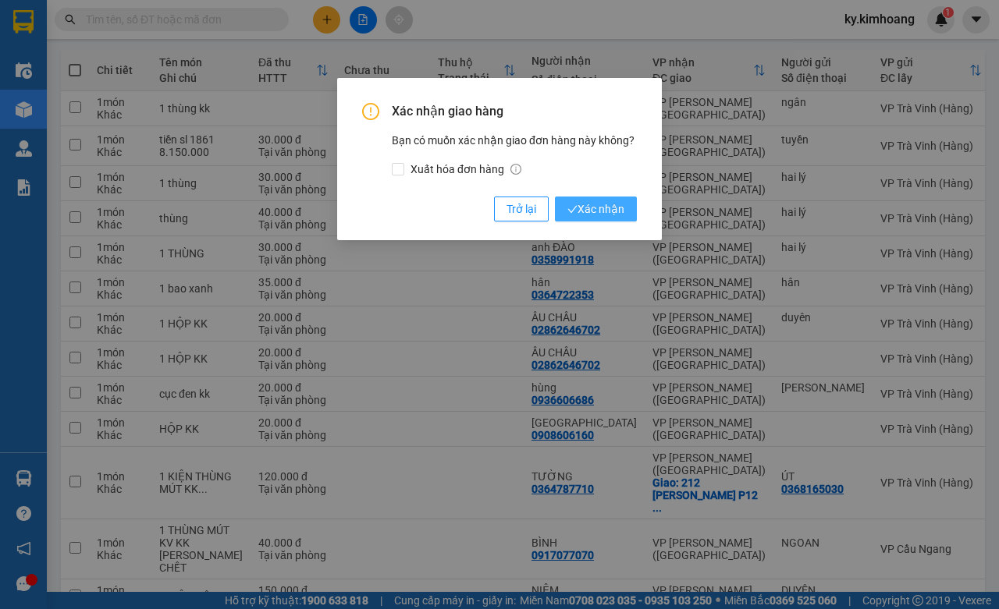
click at [599, 212] on span "Xác nhận" at bounding box center [595, 209] width 57 height 17
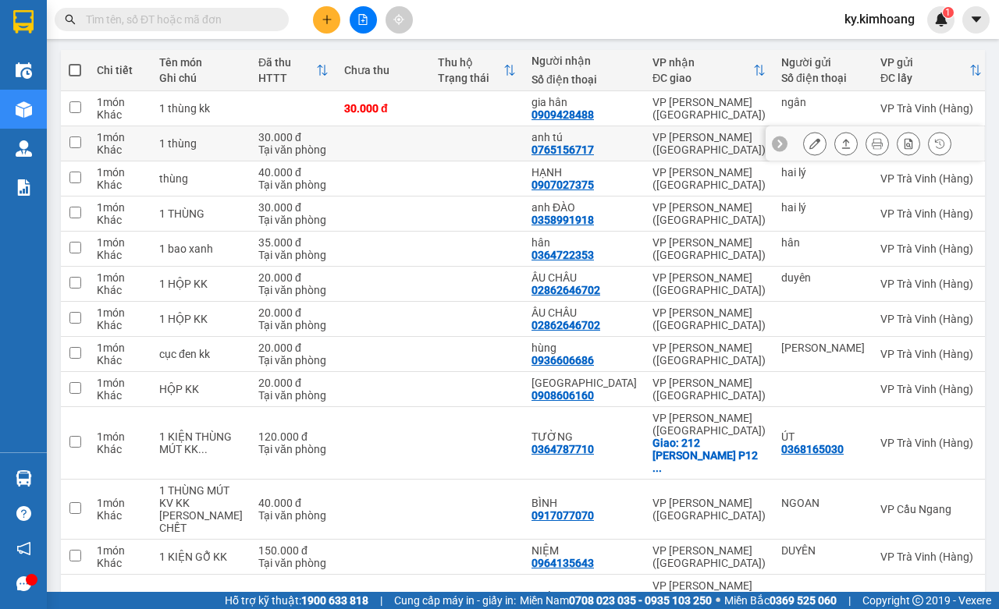
drag, startPoint x: 820, startPoint y: 147, endPoint x: 806, endPoint y: 137, distance: 16.9
click at [835, 147] on button at bounding box center [846, 143] width 22 height 27
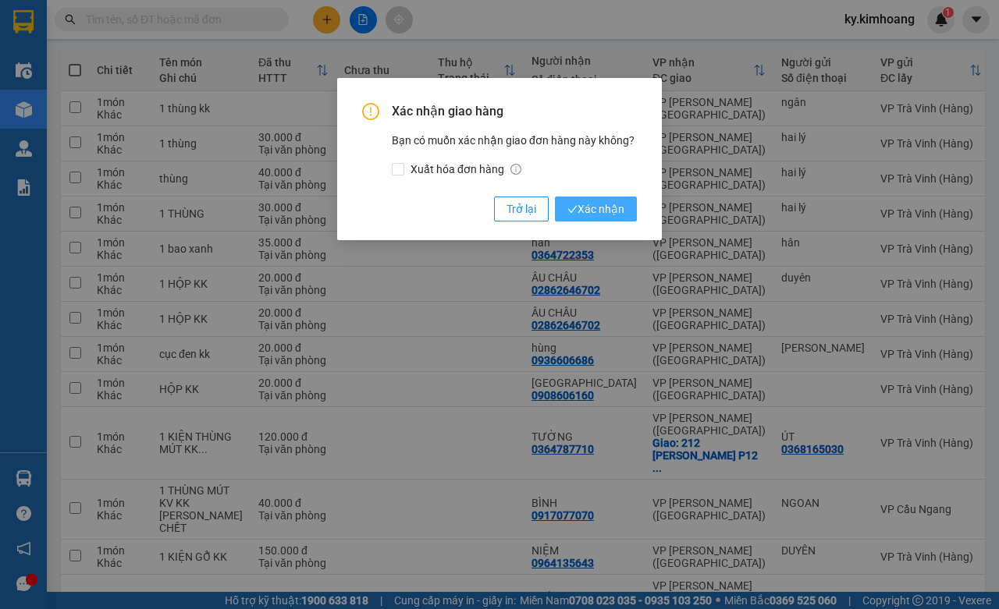
click at [602, 216] on span "Xác nhận" at bounding box center [595, 209] width 57 height 17
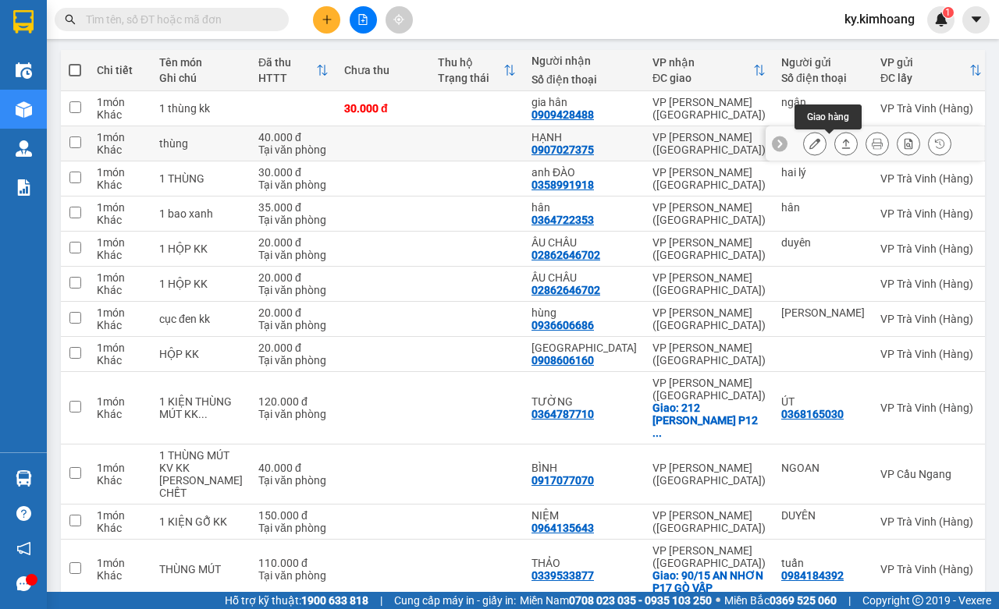
click at [840, 147] on icon at bounding box center [845, 143] width 11 height 11
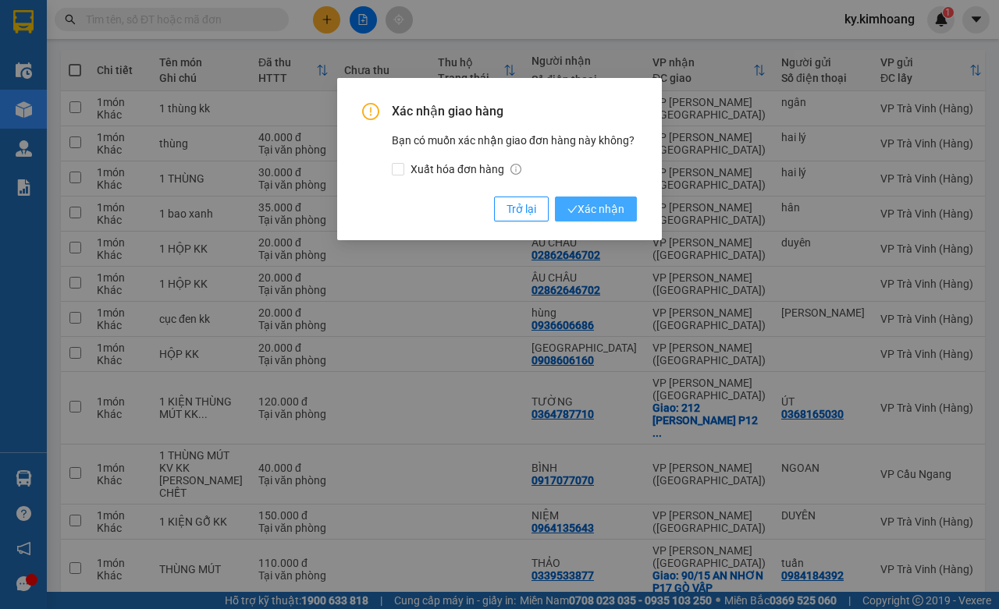
click at [632, 212] on button "Xác nhận" at bounding box center [596, 209] width 82 height 25
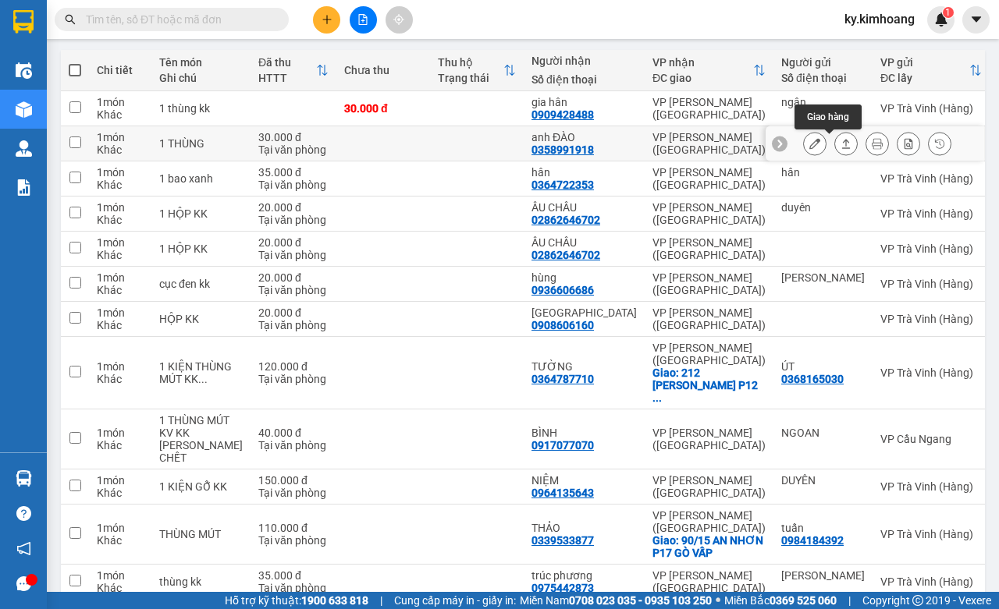
click at [842, 143] on icon at bounding box center [846, 143] width 9 height 9
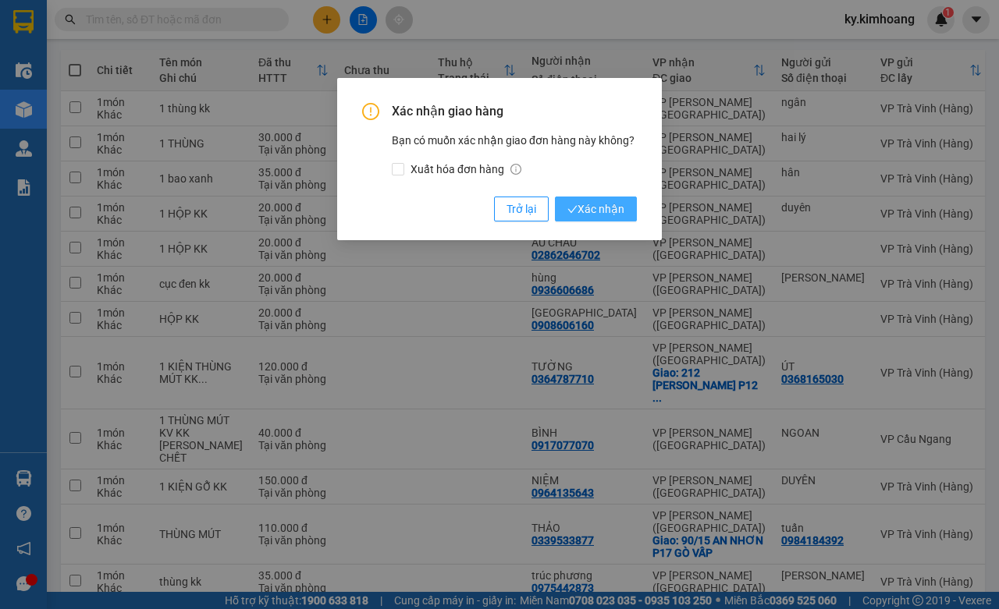
click at [633, 207] on button "Xác nhận" at bounding box center [596, 209] width 82 height 25
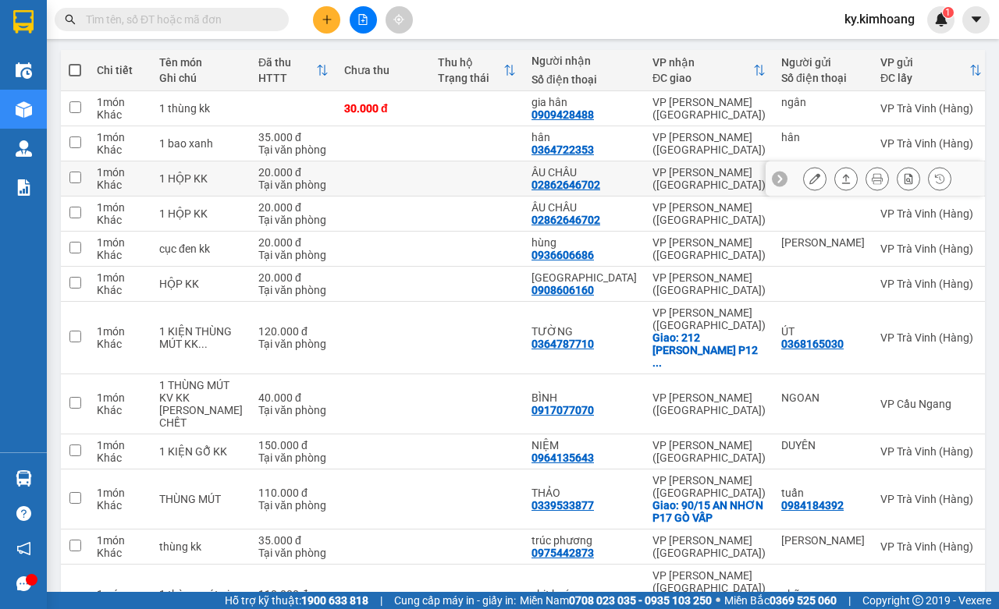
click at [816, 174] on div at bounding box center [877, 178] width 148 height 23
click at [840, 181] on icon at bounding box center [845, 178] width 11 height 11
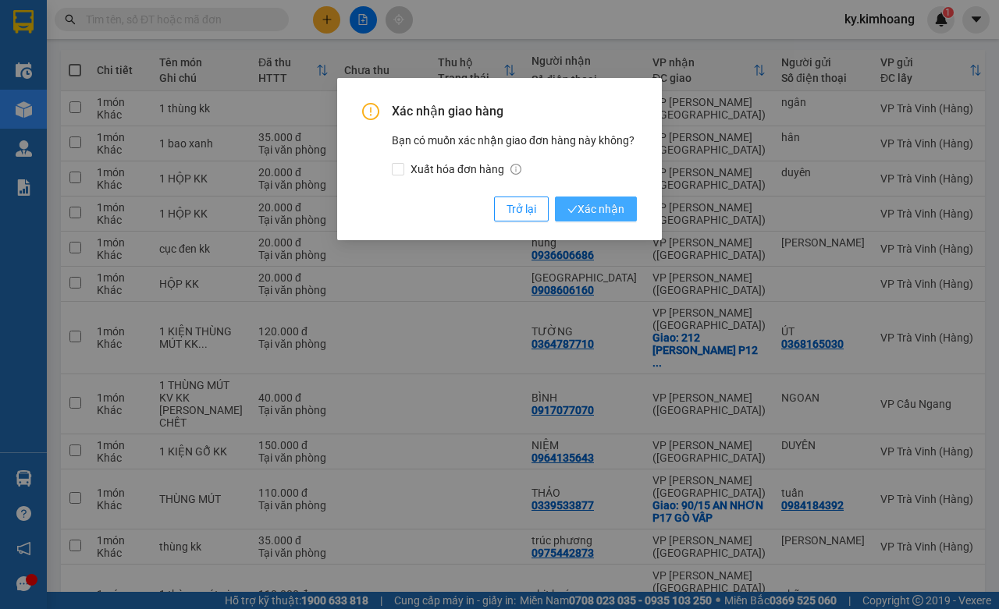
click at [628, 215] on button "Xác nhận" at bounding box center [596, 209] width 82 height 25
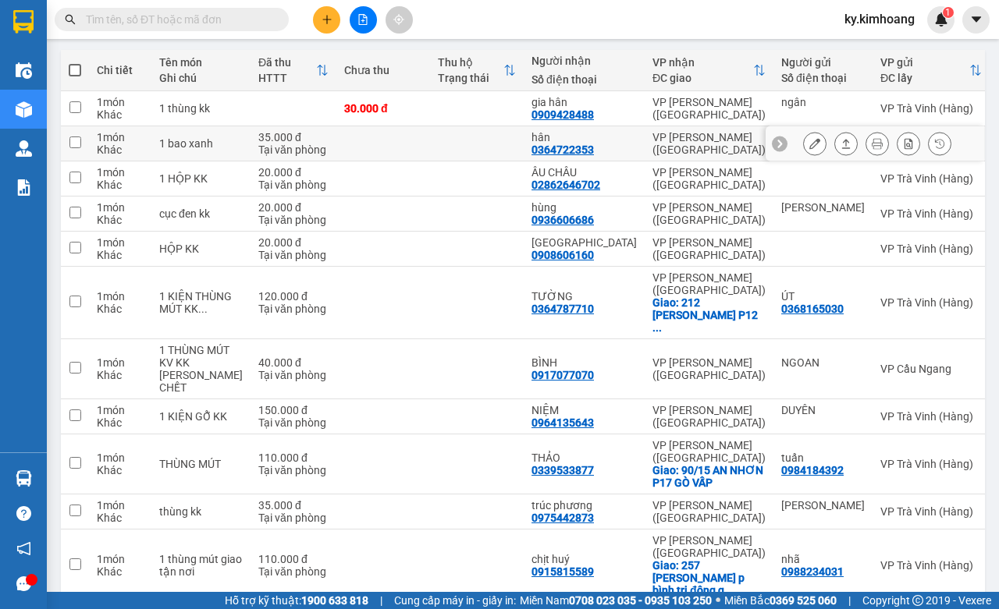
click at [840, 145] on icon at bounding box center [845, 143] width 11 height 11
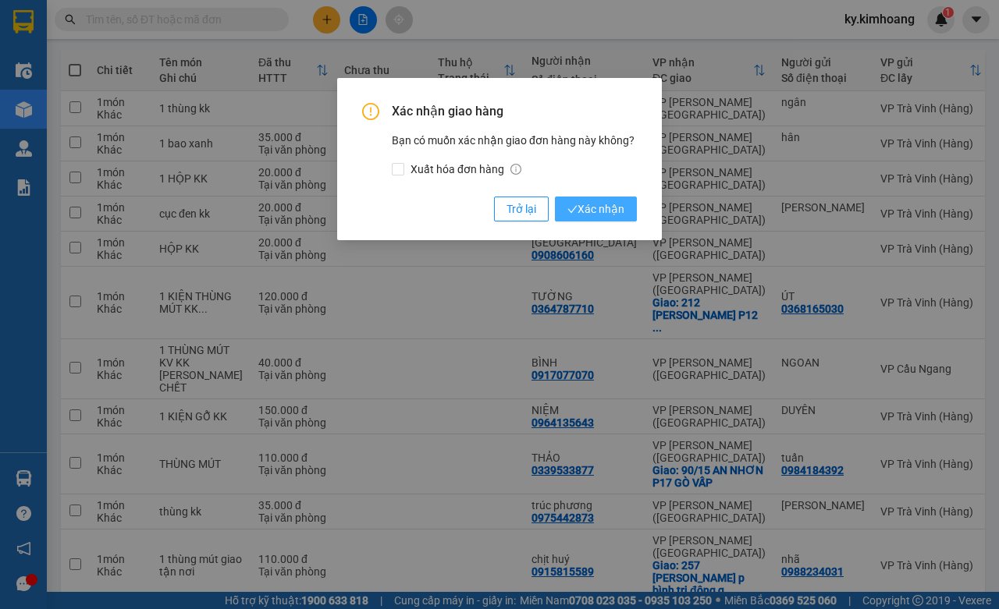
click at [606, 205] on span "Xác nhận" at bounding box center [595, 209] width 57 height 17
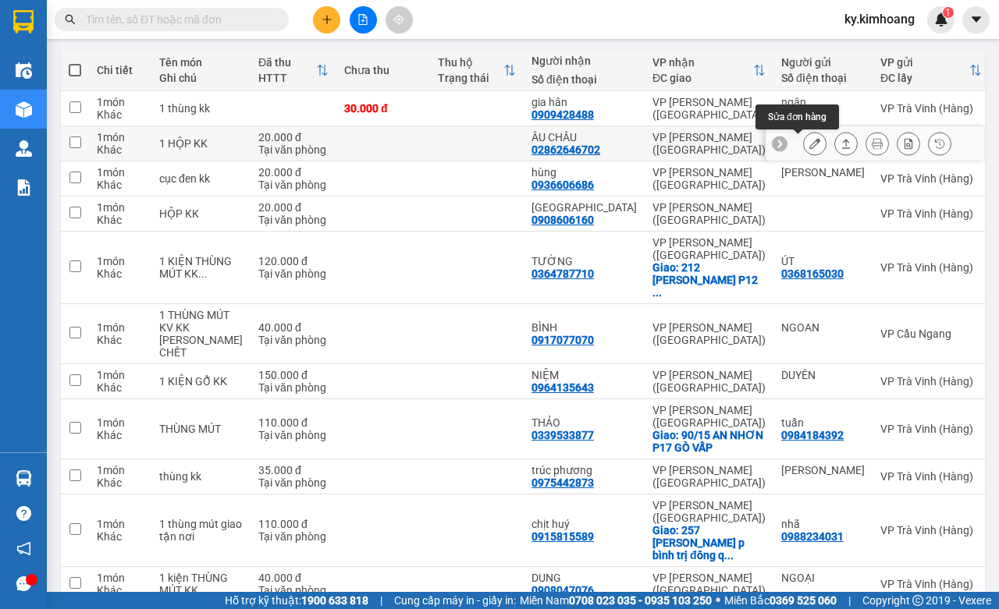
click at [840, 145] on icon at bounding box center [845, 143] width 11 height 11
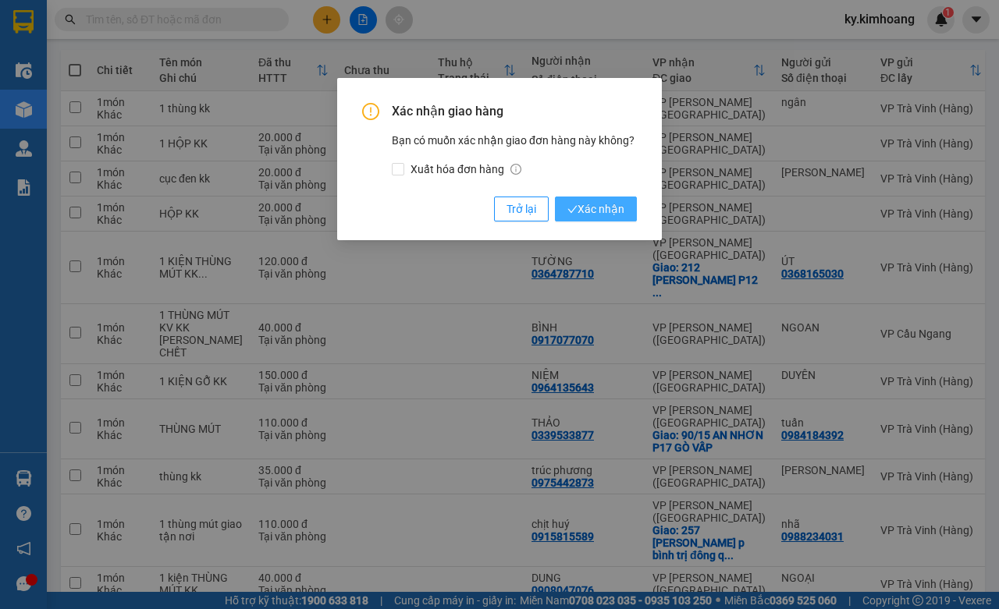
click at [610, 213] on span "Xác nhận" at bounding box center [595, 209] width 57 height 17
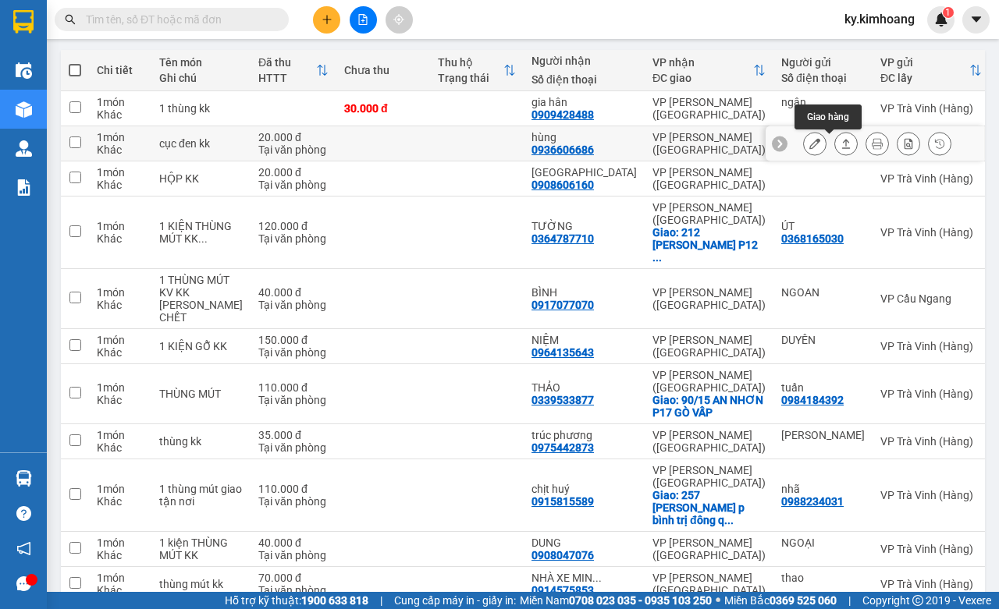
click at [840, 148] on icon at bounding box center [845, 143] width 11 height 11
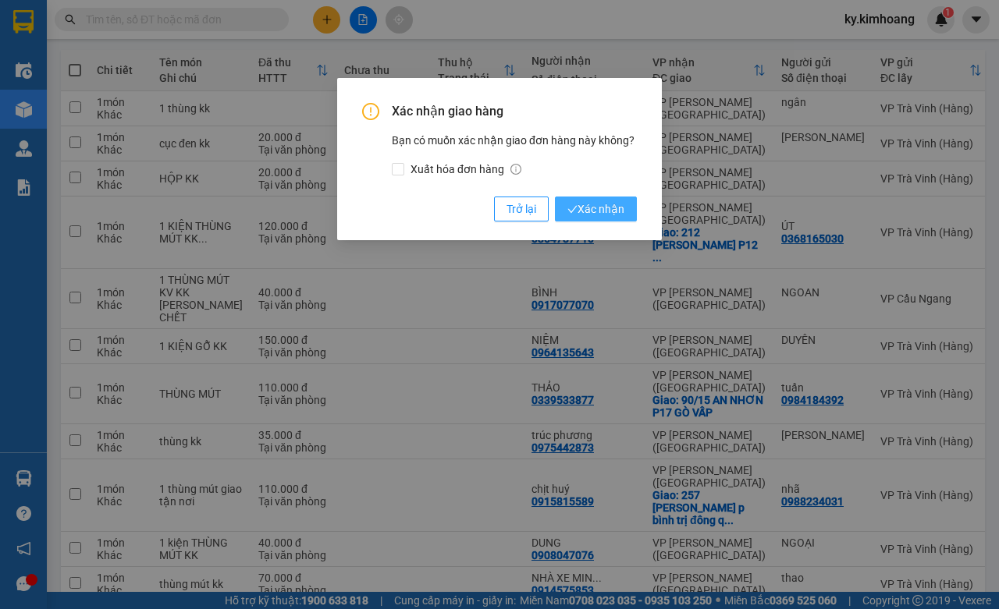
click at [574, 212] on icon "check" at bounding box center [572, 209] width 10 height 10
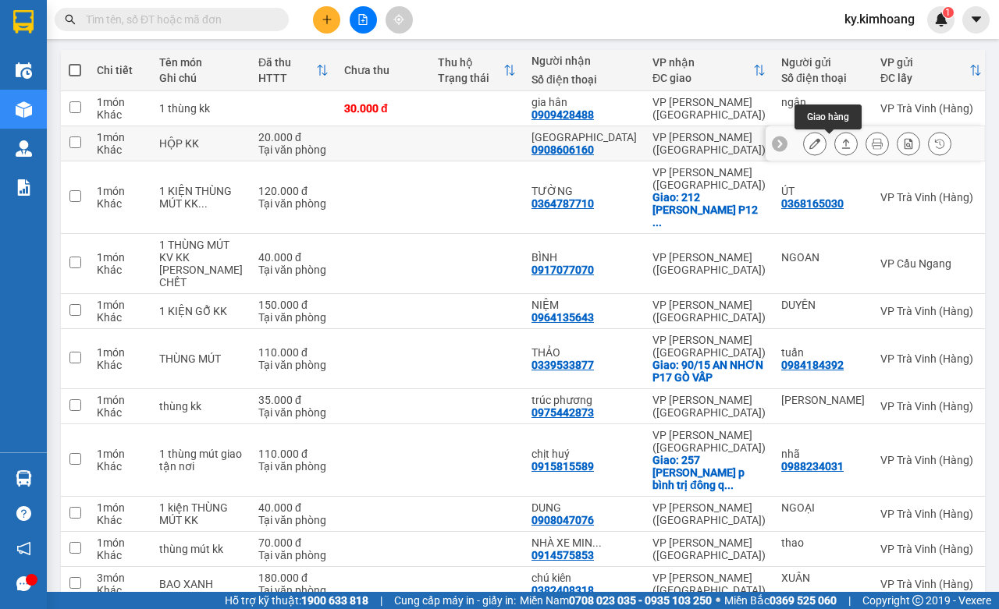
drag, startPoint x: 831, startPoint y: 146, endPoint x: 822, endPoint y: 149, distance: 9.9
click at [840, 146] on icon at bounding box center [845, 143] width 11 height 11
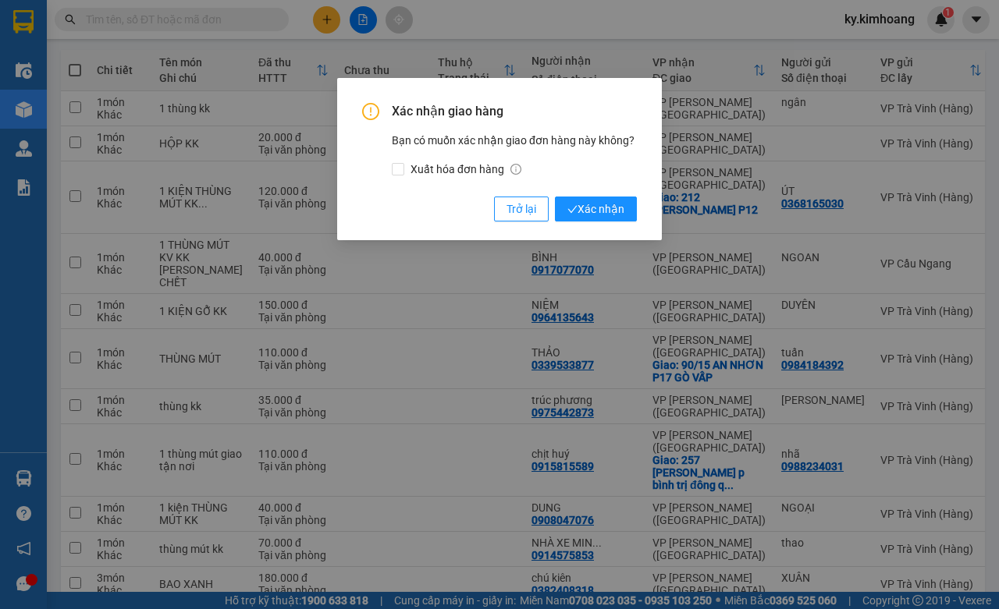
drag, startPoint x: 621, startPoint y: 204, endPoint x: 622, endPoint y: 192, distance: 12.5
click at [620, 204] on span "Xác nhận" at bounding box center [595, 209] width 57 height 17
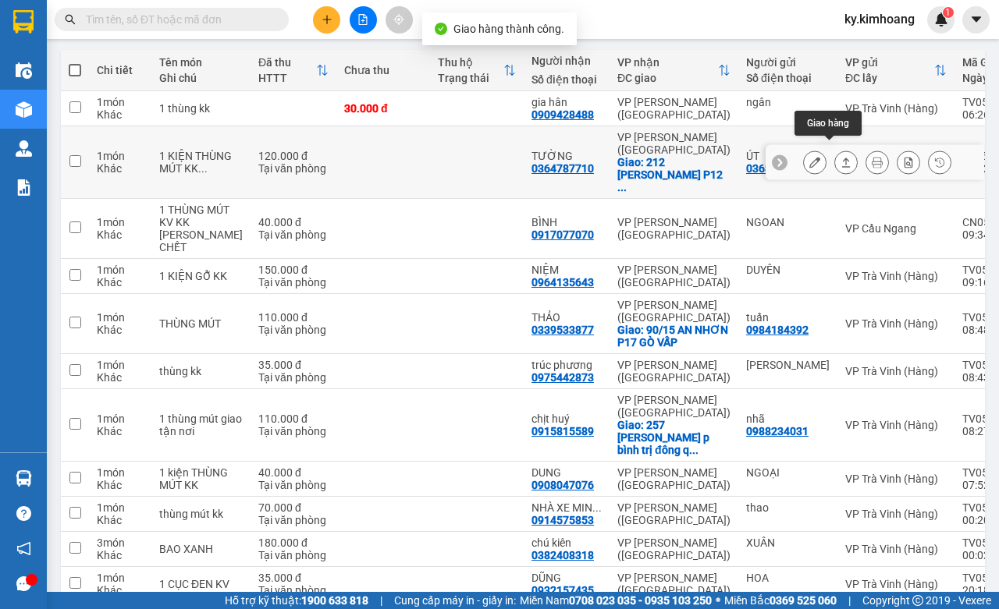
drag, startPoint x: 831, startPoint y: 149, endPoint x: 816, endPoint y: 143, distance: 16.8
click at [840, 157] on icon at bounding box center [845, 162] width 11 height 11
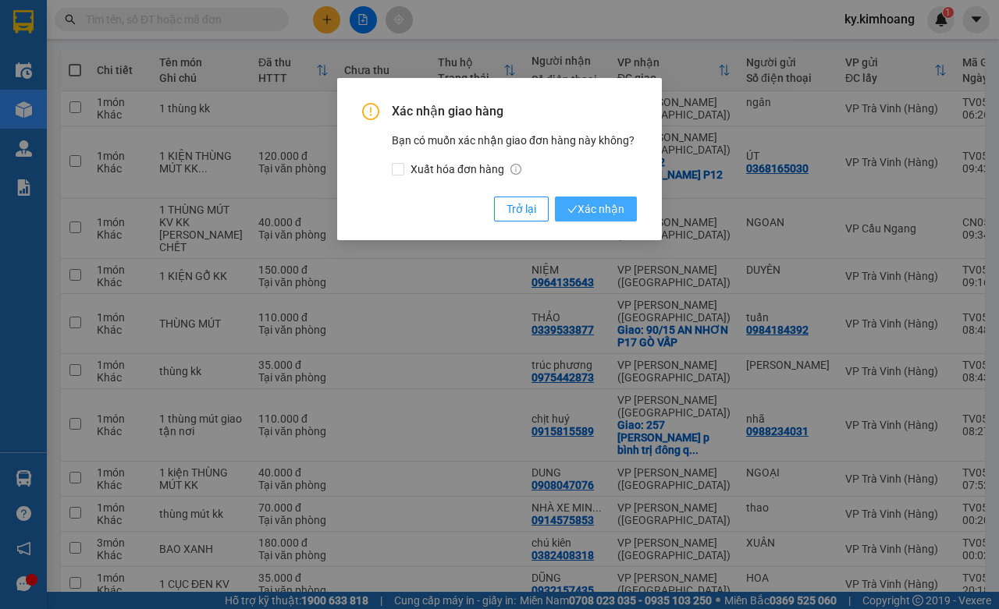
click at [605, 211] on span "Xác nhận" at bounding box center [595, 209] width 57 height 17
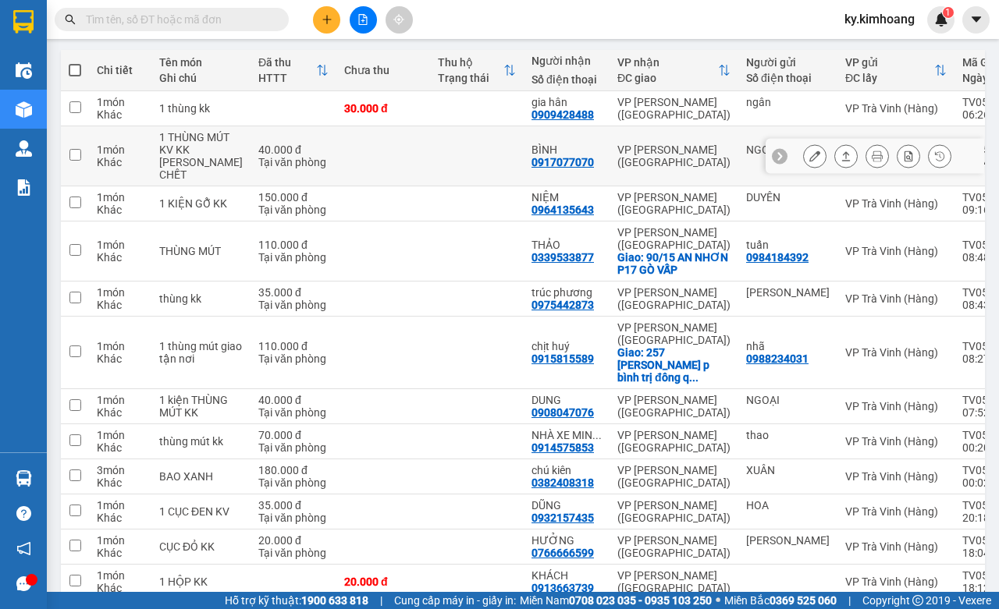
click at [840, 162] on icon at bounding box center [845, 156] width 11 height 11
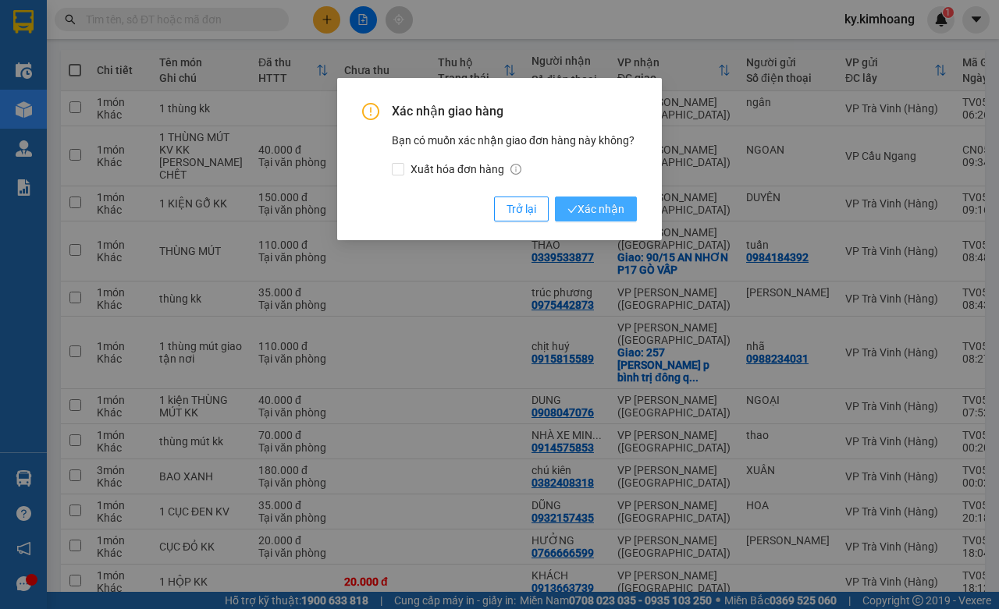
click at [613, 203] on span "Xác nhận" at bounding box center [595, 209] width 57 height 17
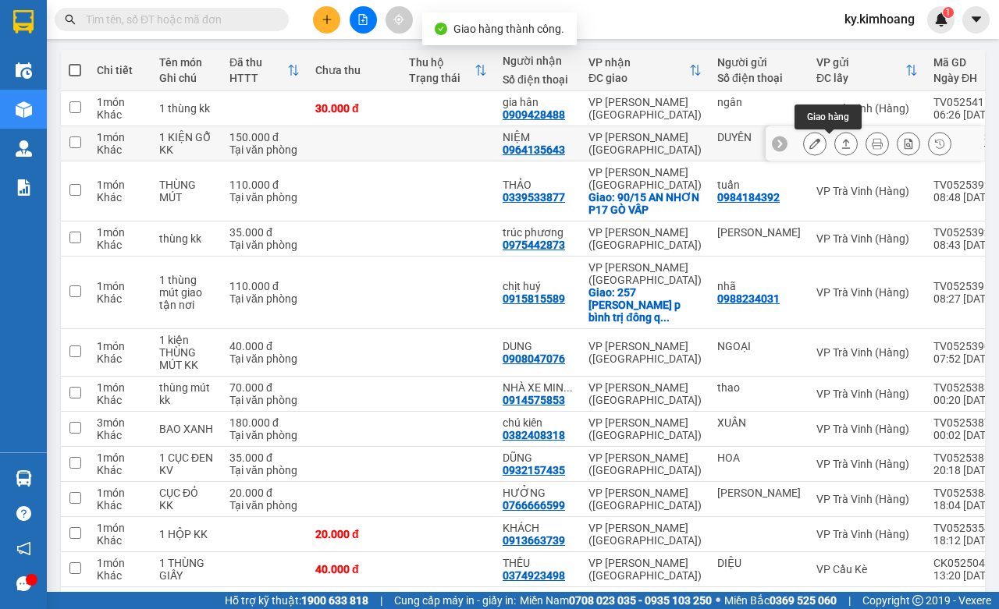
click at [840, 143] on icon at bounding box center [845, 143] width 11 height 11
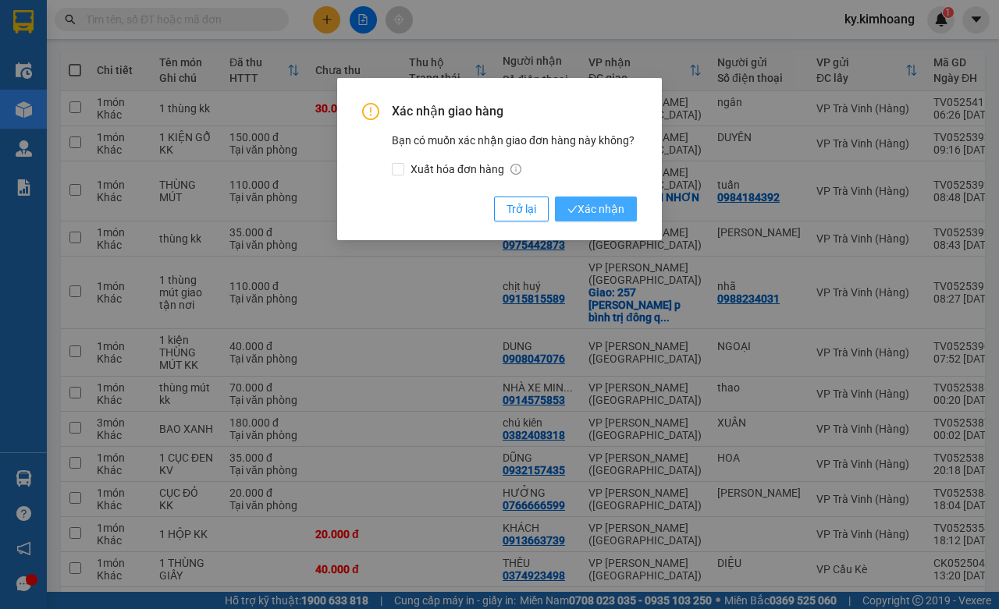
click at [613, 201] on span "Xác nhận" at bounding box center [595, 209] width 57 height 17
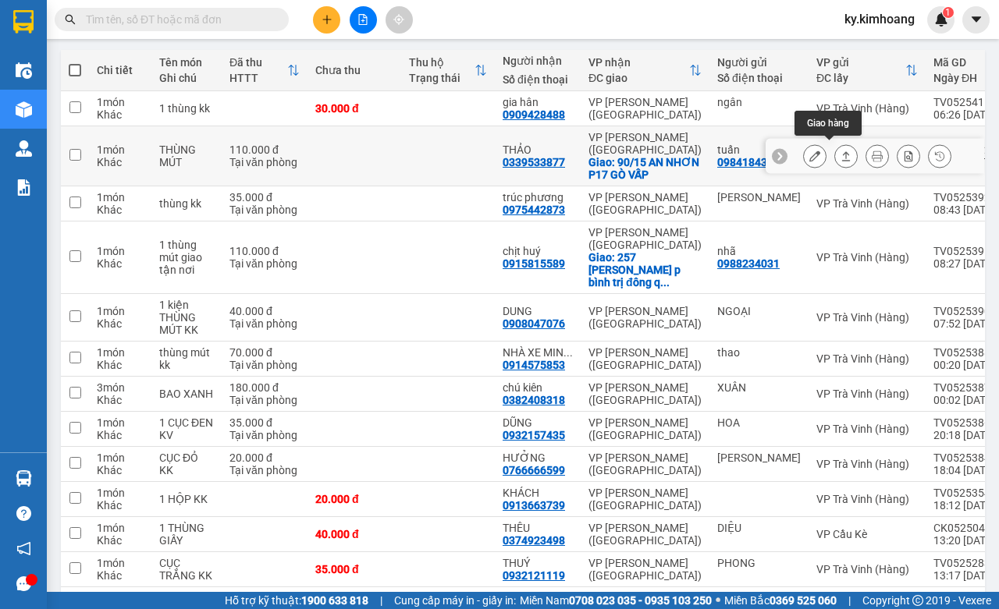
click at [840, 151] on icon at bounding box center [845, 156] width 11 height 11
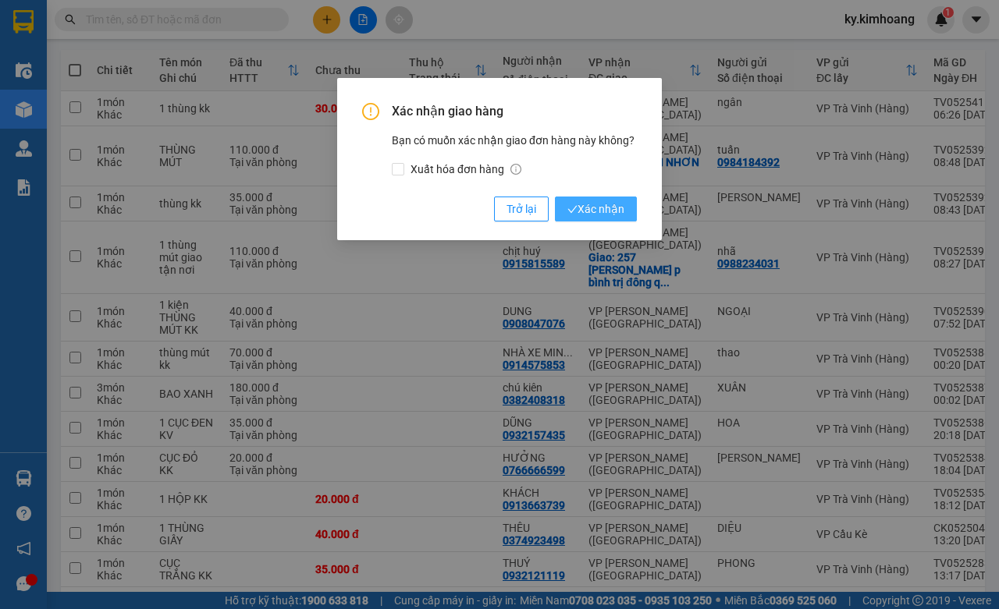
click at [617, 203] on span "Xác nhận" at bounding box center [595, 209] width 57 height 17
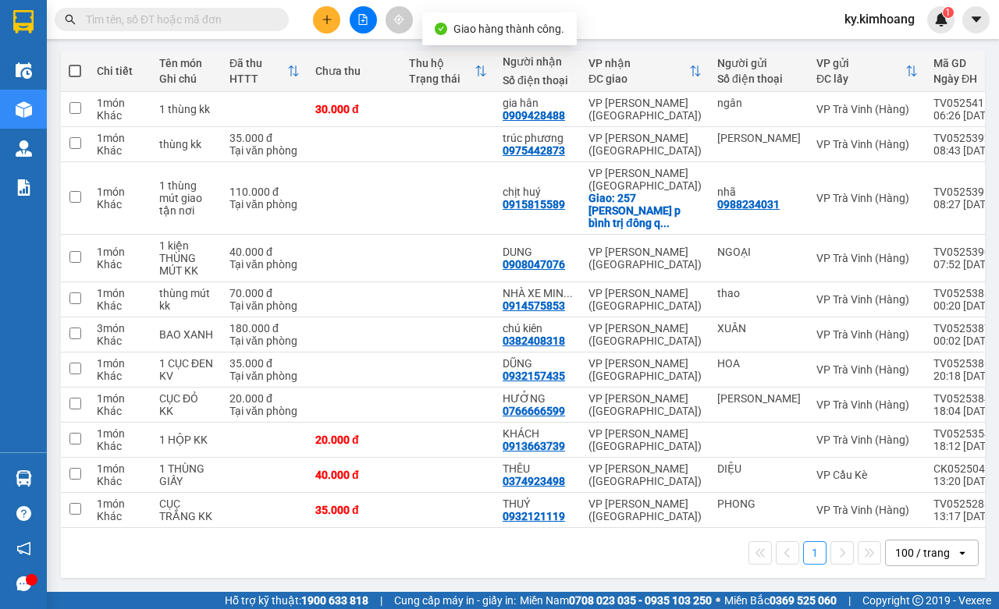
scroll to position [155, 0]
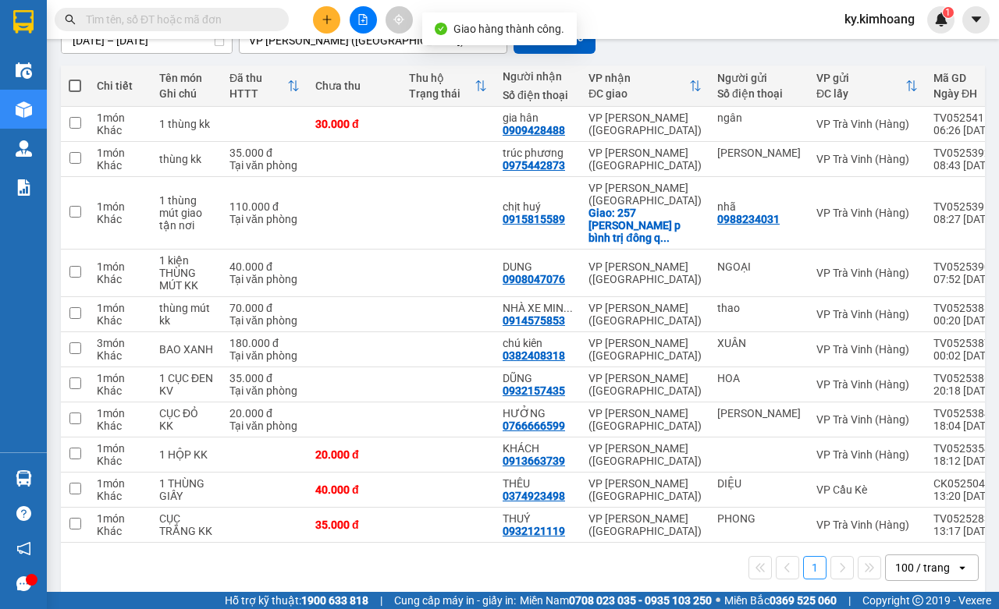
click at [201, 21] on input "text" at bounding box center [178, 19] width 184 height 17
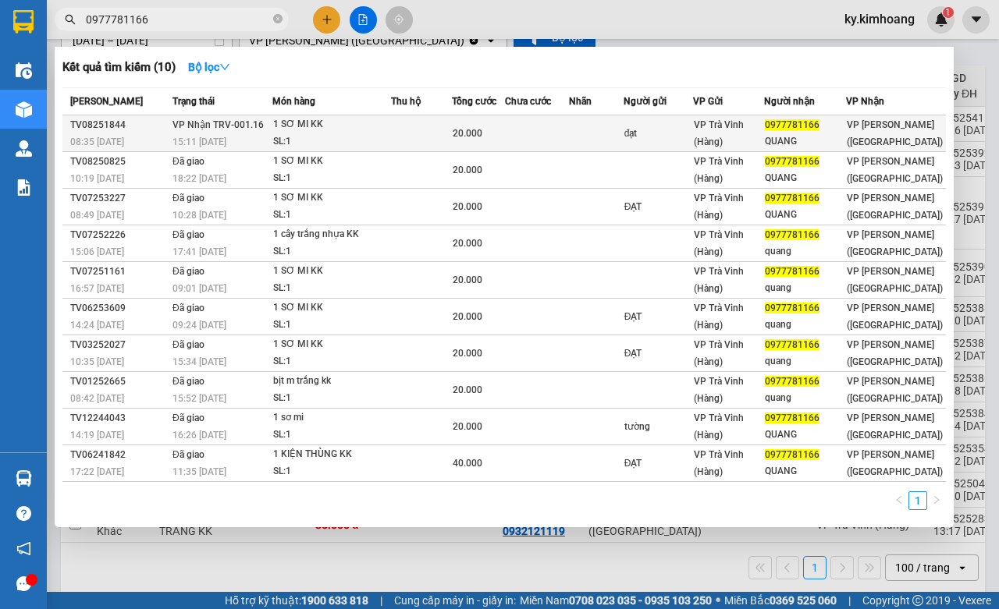
type input "0977781166"
click at [689, 137] on div "đạt" at bounding box center [658, 134] width 68 height 16
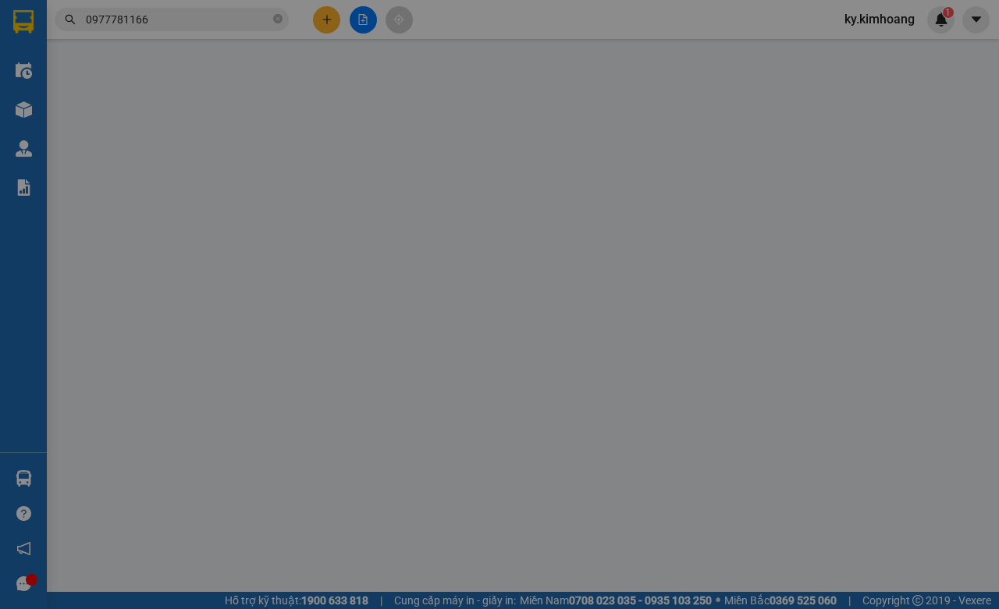
type input "đạt"
type input "0977781166"
type input "QUANG"
type input "20.000"
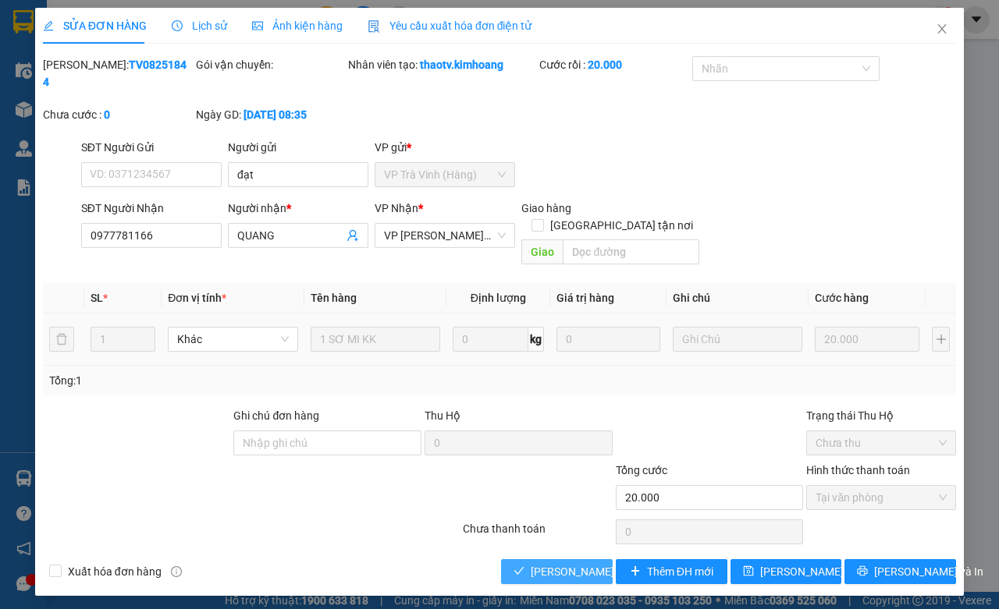
click at [564, 563] on span "[PERSON_NAME] và Giao hàng" at bounding box center [606, 571] width 150 height 17
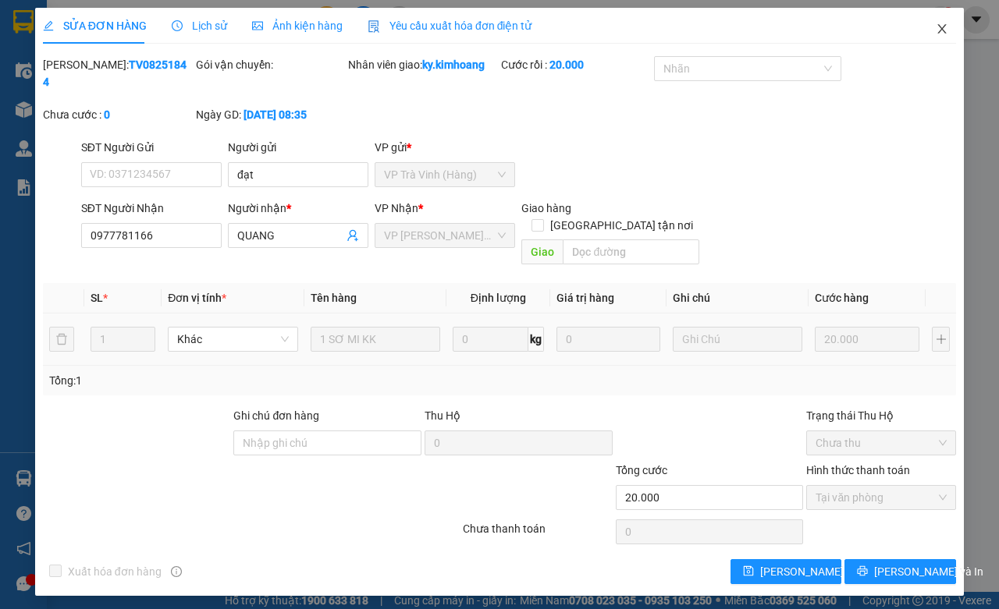
click at [944, 35] on icon "close" at bounding box center [942, 29] width 12 height 12
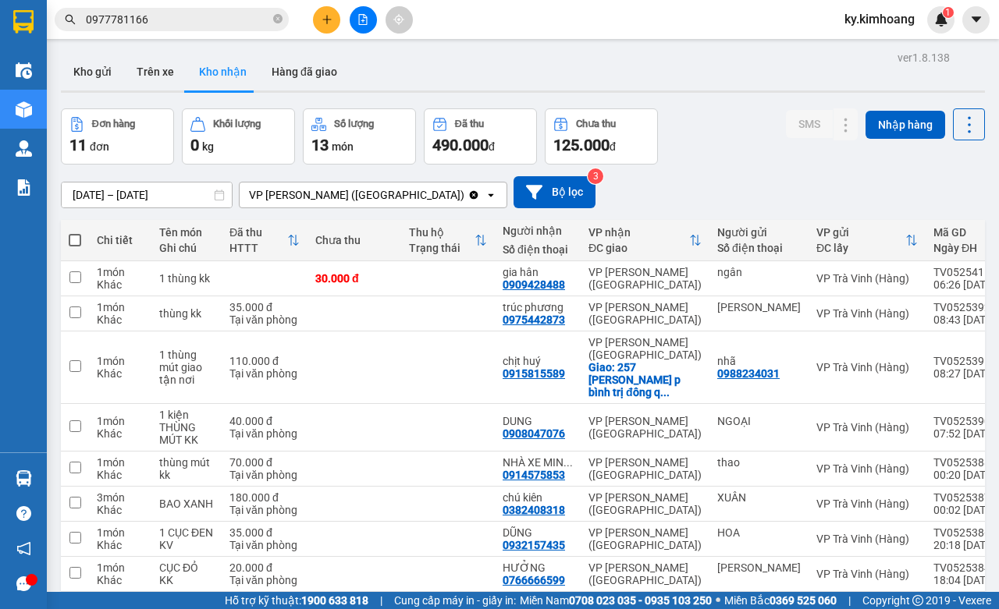
click at [716, 83] on div "Kho gửi Trên xe Kho nhận Hàng đã giao" at bounding box center [523, 73] width 924 height 41
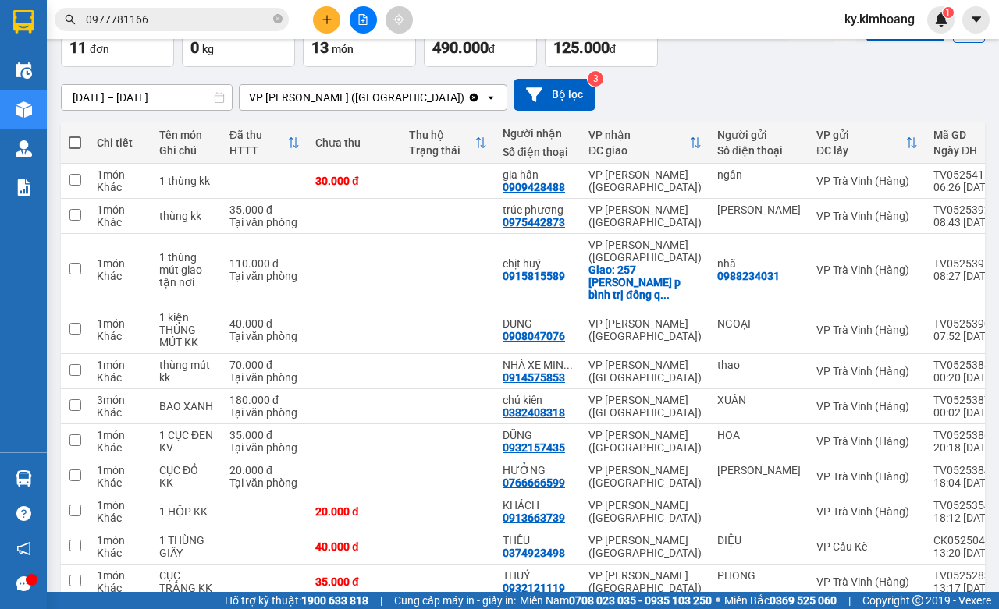
scroll to position [74, 0]
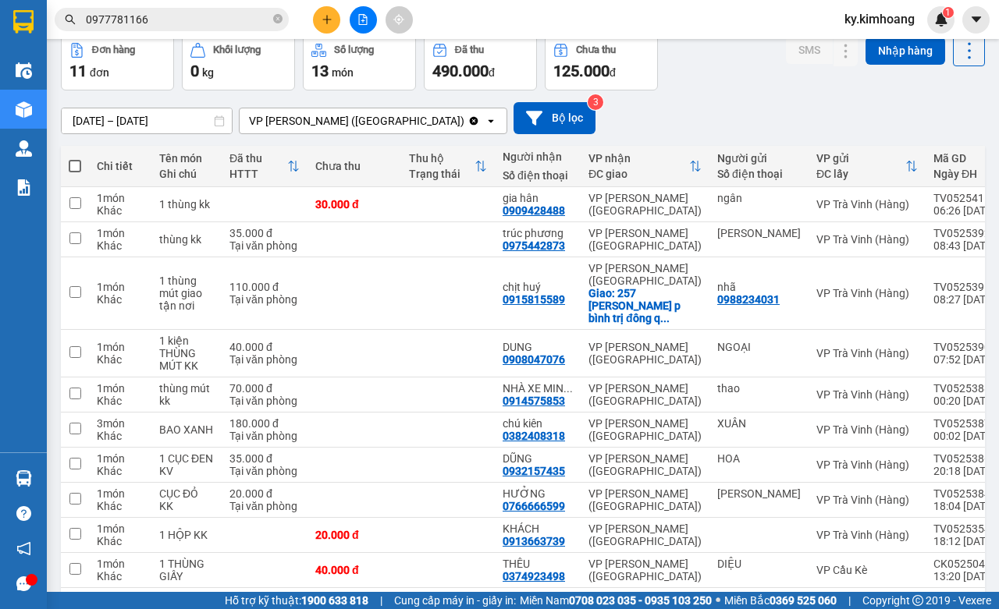
click at [219, 20] on input "0977781166" at bounding box center [178, 19] width 184 height 17
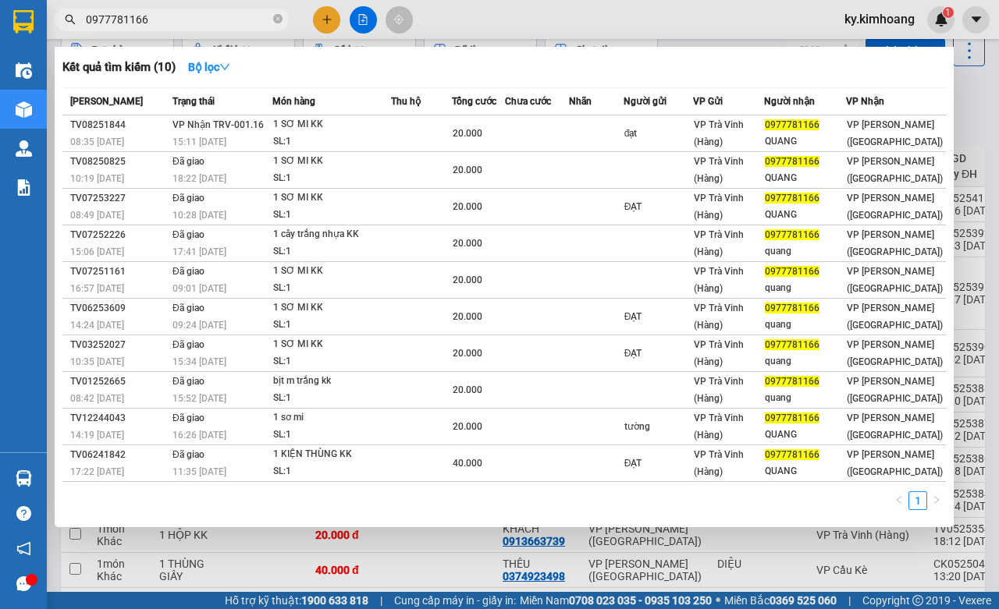
click at [219, 20] on input "0977781166" at bounding box center [178, 19] width 184 height 17
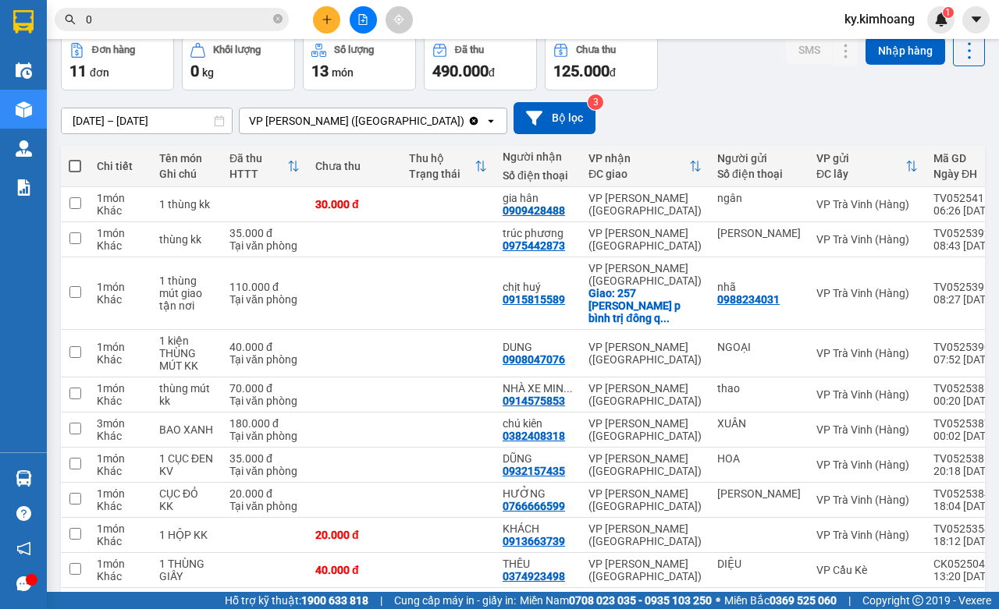
click at [161, 20] on input "0" at bounding box center [178, 19] width 184 height 17
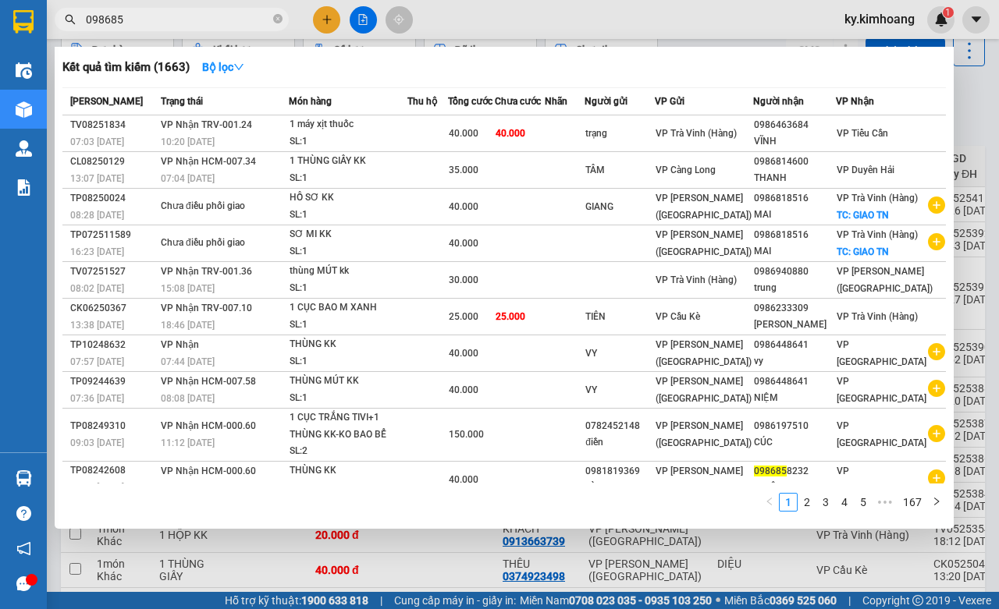
type input "0986856"
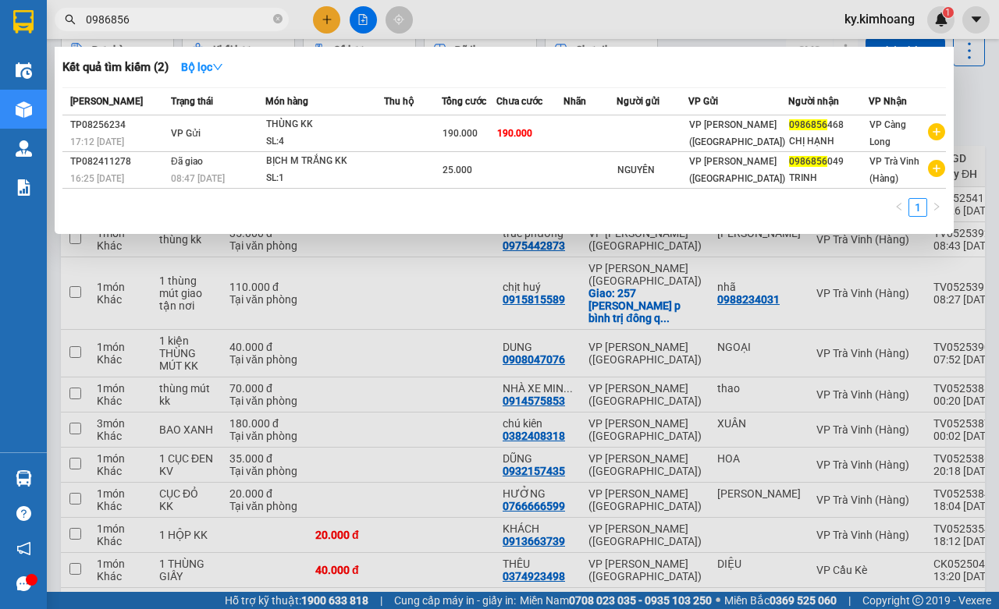
click at [251, 22] on input "0986856" at bounding box center [178, 19] width 184 height 17
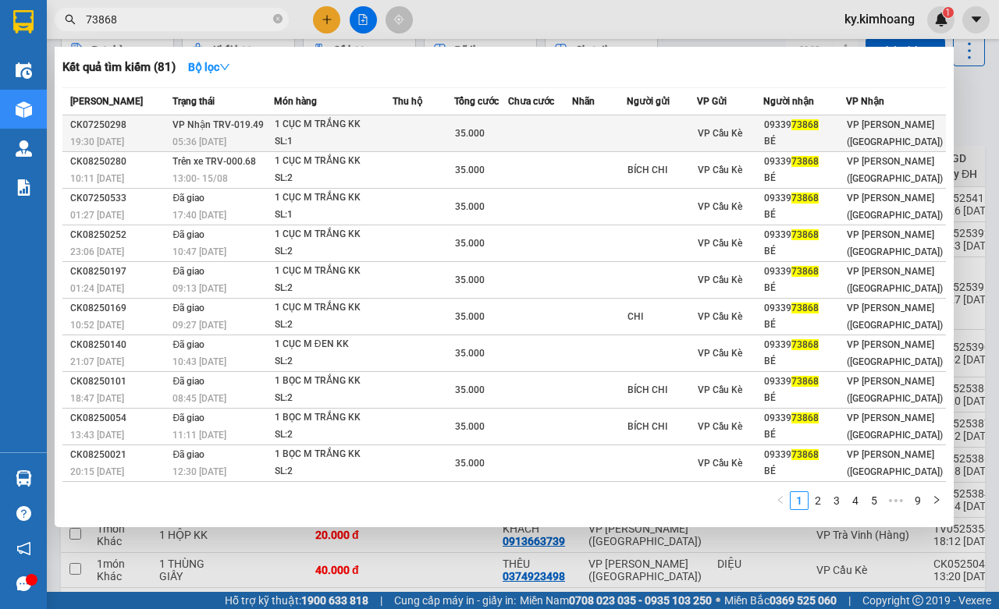
type input "73868"
click at [243, 140] on div "05:36 [DATE]" at bounding box center [222, 141] width 100 height 17
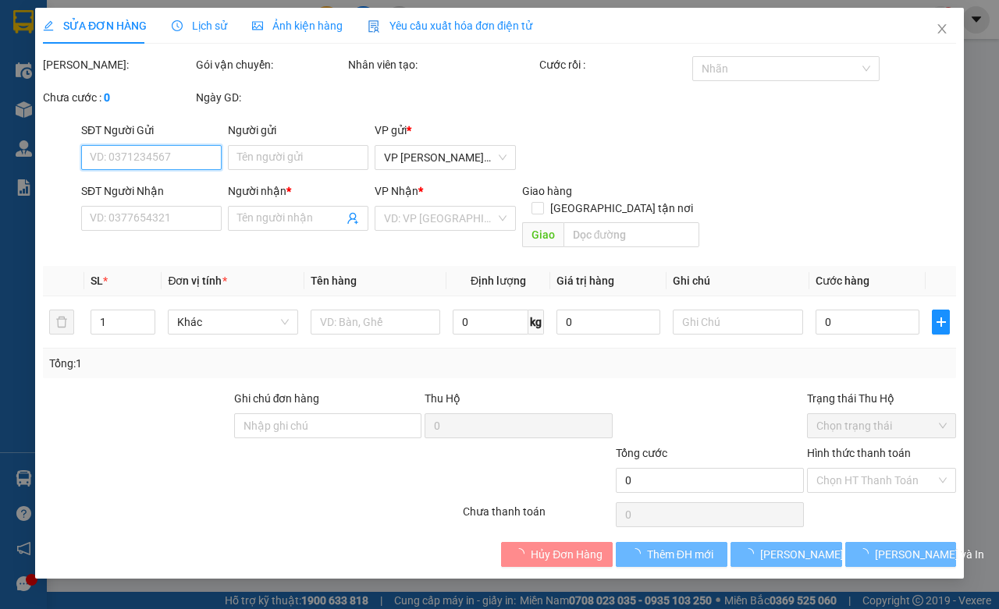
type input "0933973868"
type input "BÉ"
type input "35.000"
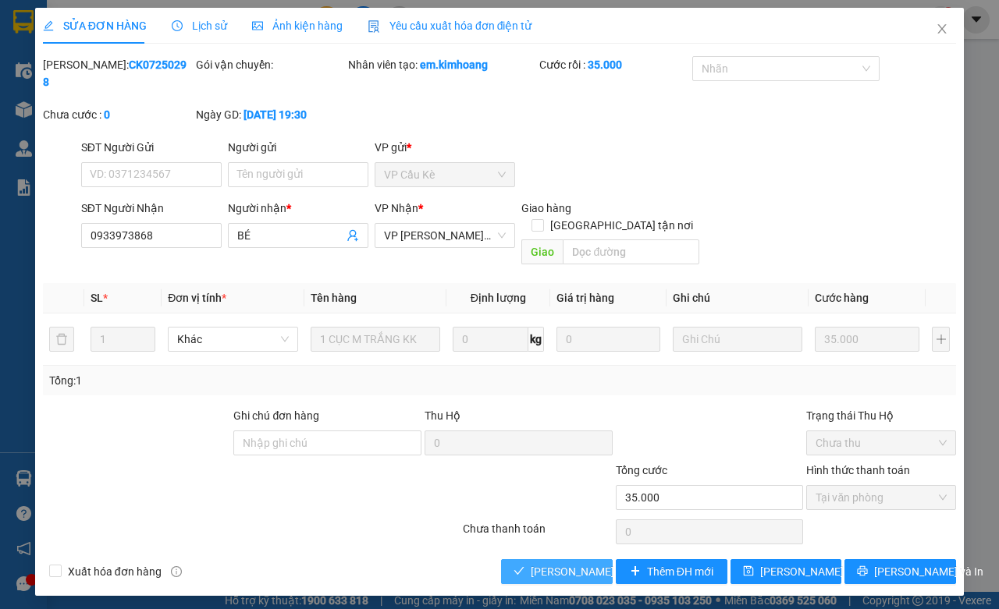
click at [567, 563] on span "[PERSON_NAME] và Giao hàng" at bounding box center [606, 571] width 150 height 17
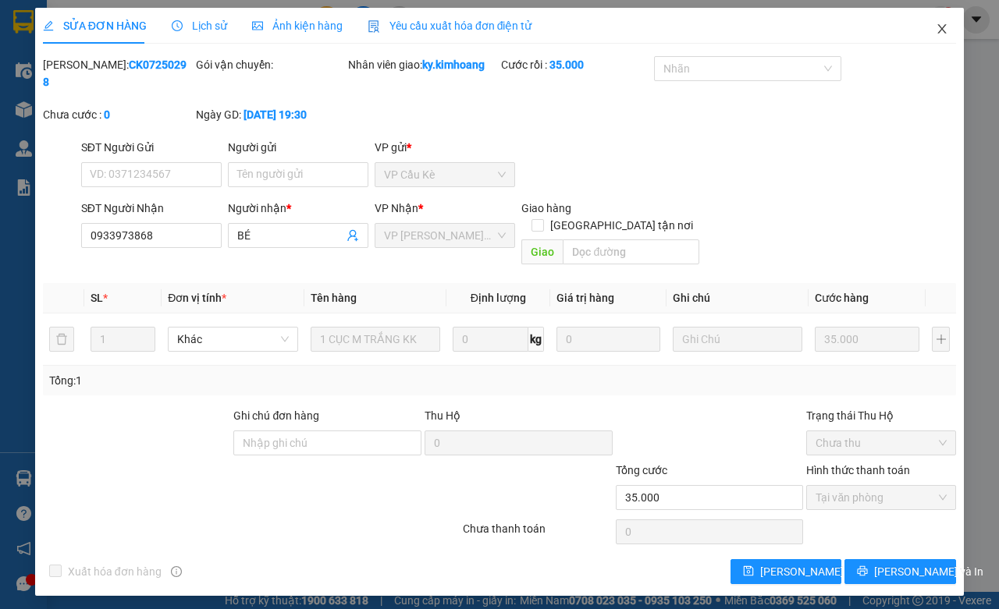
click at [939, 29] on icon "close" at bounding box center [942, 29] width 12 height 12
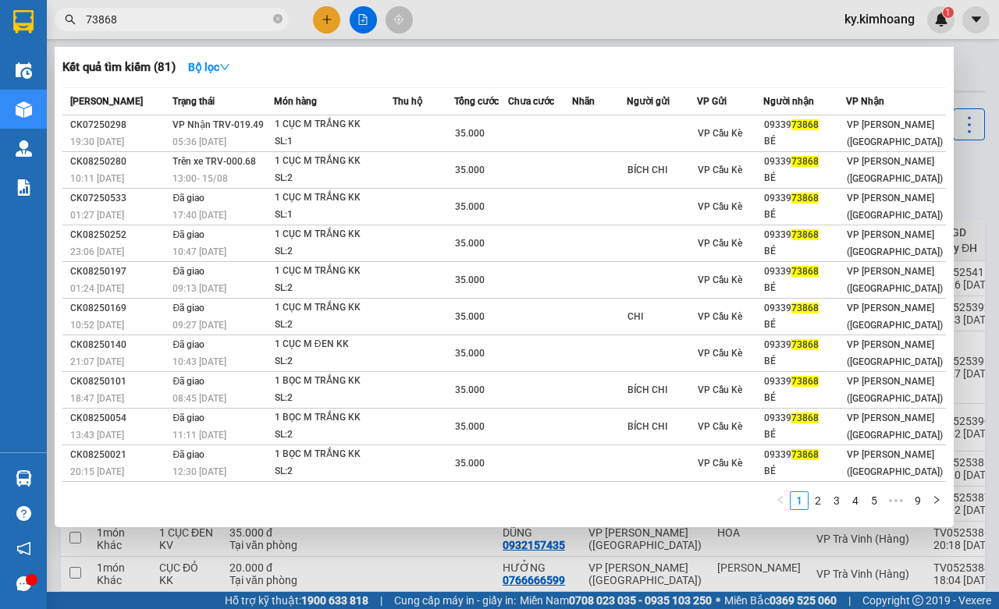
click at [219, 11] on input "73868" at bounding box center [178, 19] width 184 height 17
click at [201, 21] on input "73868" at bounding box center [178, 19] width 184 height 17
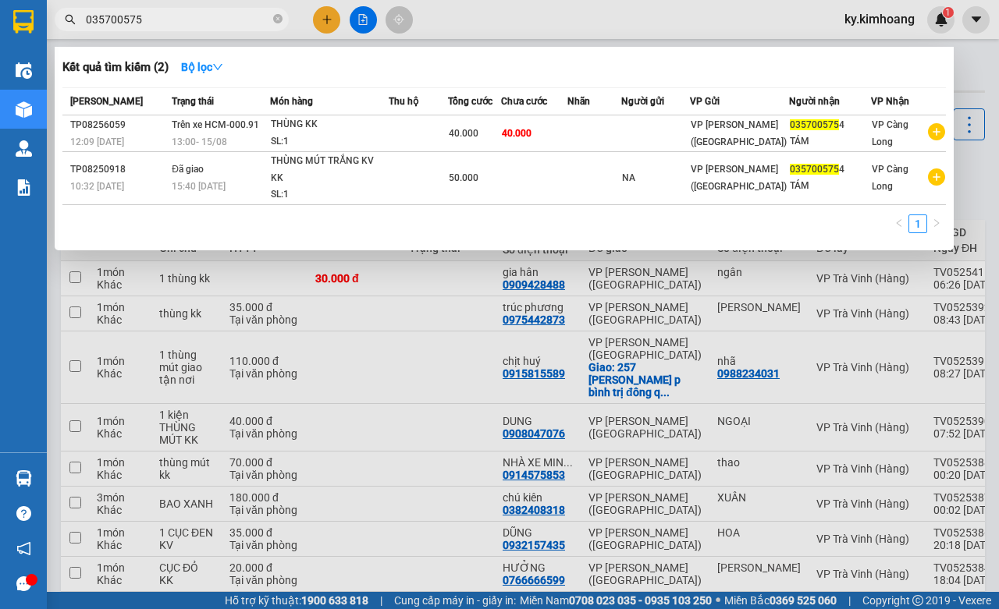
type input "0357005754"
click at [164, 16] on input "0357005754" at bounding box center [178, 19] width 184 height 17
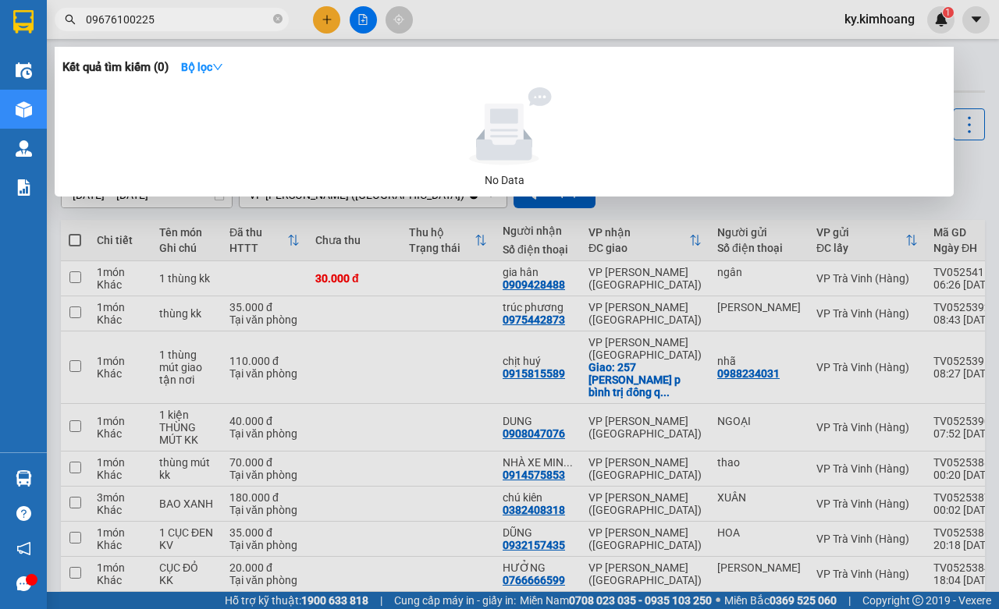
click at [102, 20] on input "09676100225" at bounding box center [178, 19] width 184 height 17
click at [137, 16] on input "0976100225" at bounding box center [178, 19] width 184 height 17
click at [131, 16] on input "0976100225" at bounding box center [178, 19] width 184 height 17
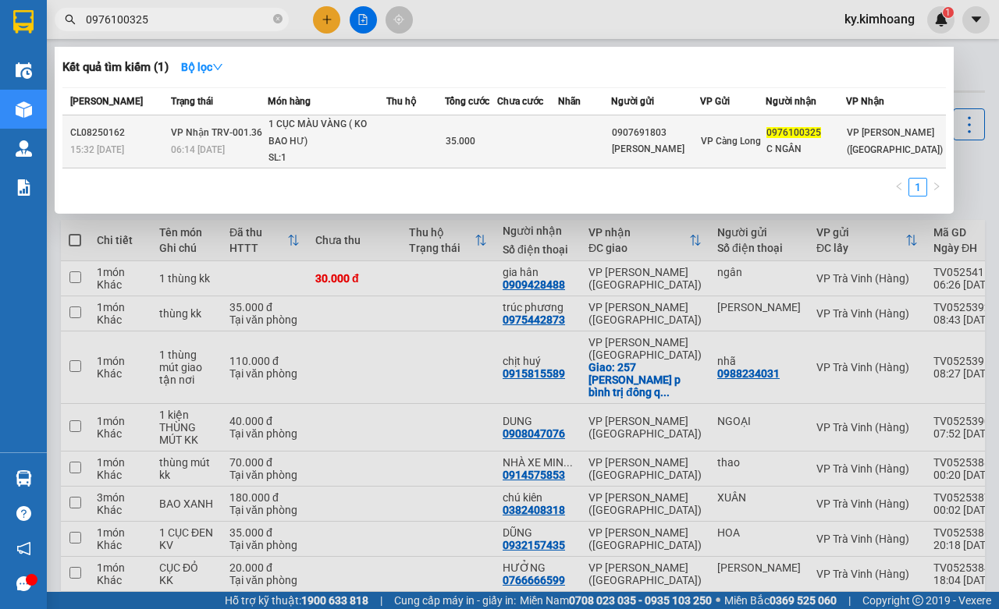
type input "0976100325"
click at [536, 139] on td at bounding box center [528, 142] width 62 height 53
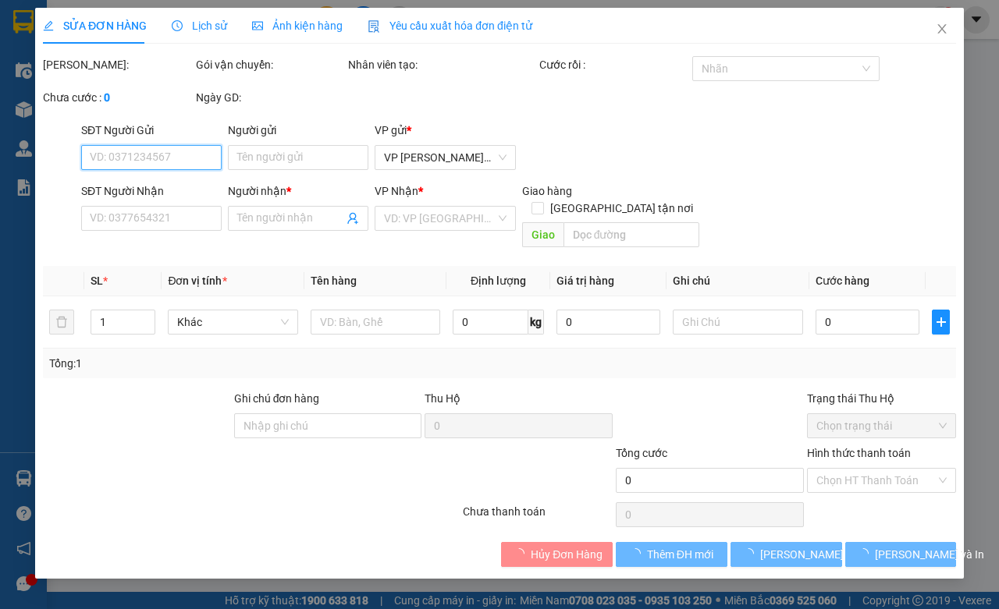
type input "0907691803"
type input "[PERSON_NAME]"
type input "0976100325"
type input "C NGÂN"
type input "35.000"
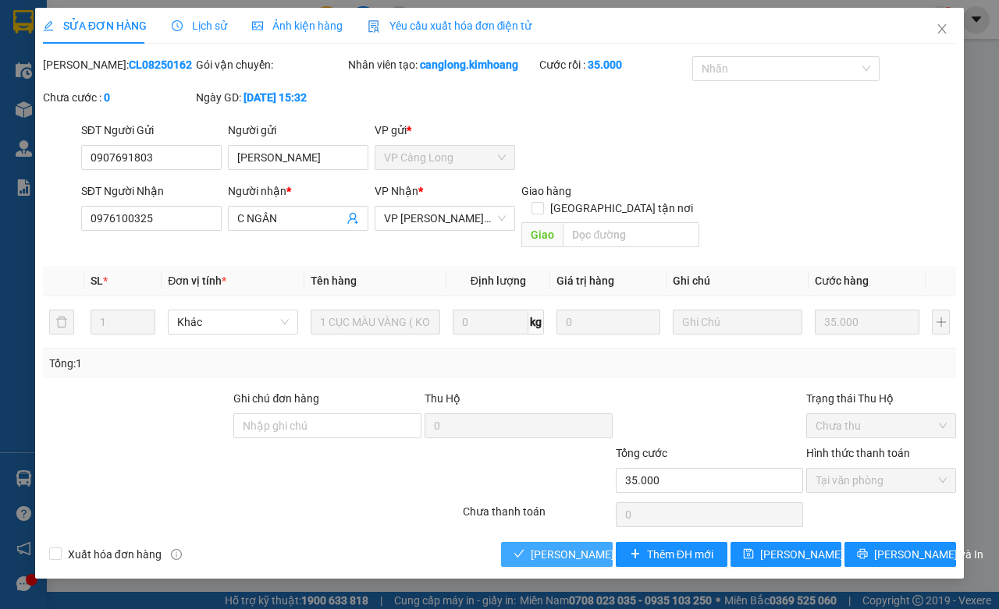
click at [582, 556] on span "[PERSON_NAME] và Giao hàng" at bounding box center [606, 554] width 150 height 17
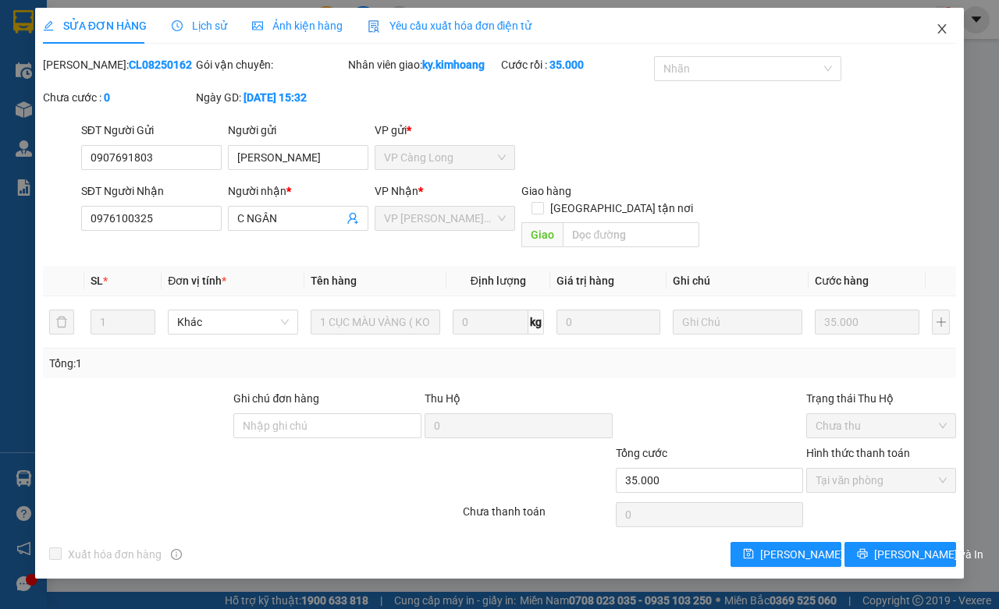
click at [931, 25] on span "Close" at bounding box center [942, 30] width 44 height 44
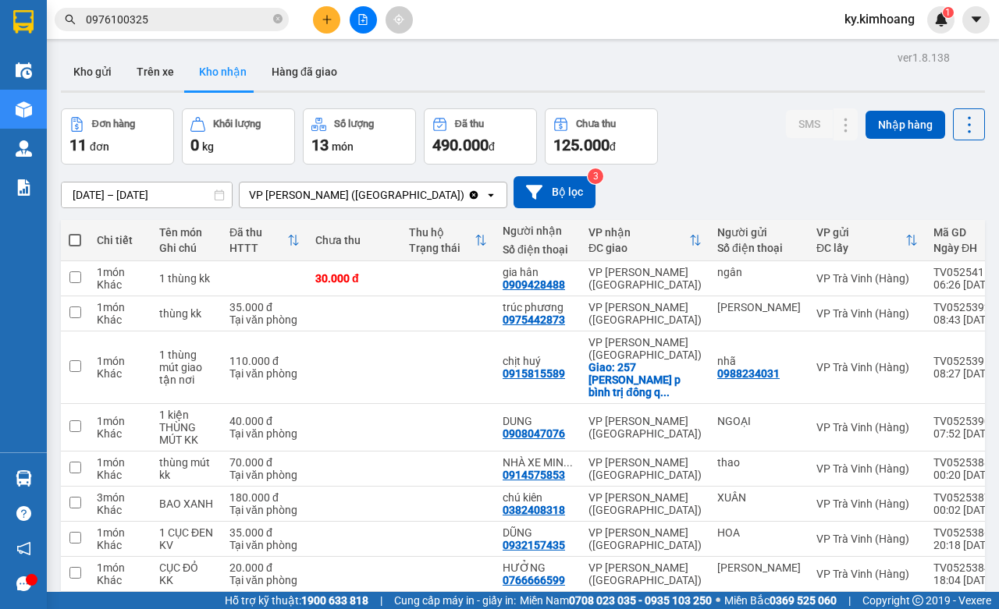
click at [230, 20] on input "0976100325" at bounding box center [178, 19] width 184 height 17
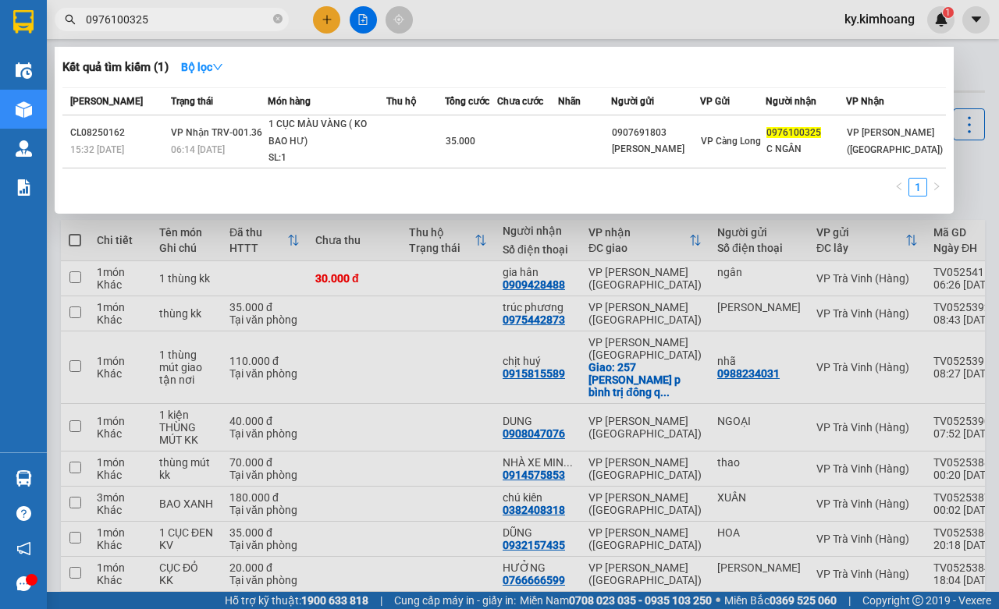
click at [230, 20] on input "0976100325" at bounding box center [178, 19] width 184 height 17
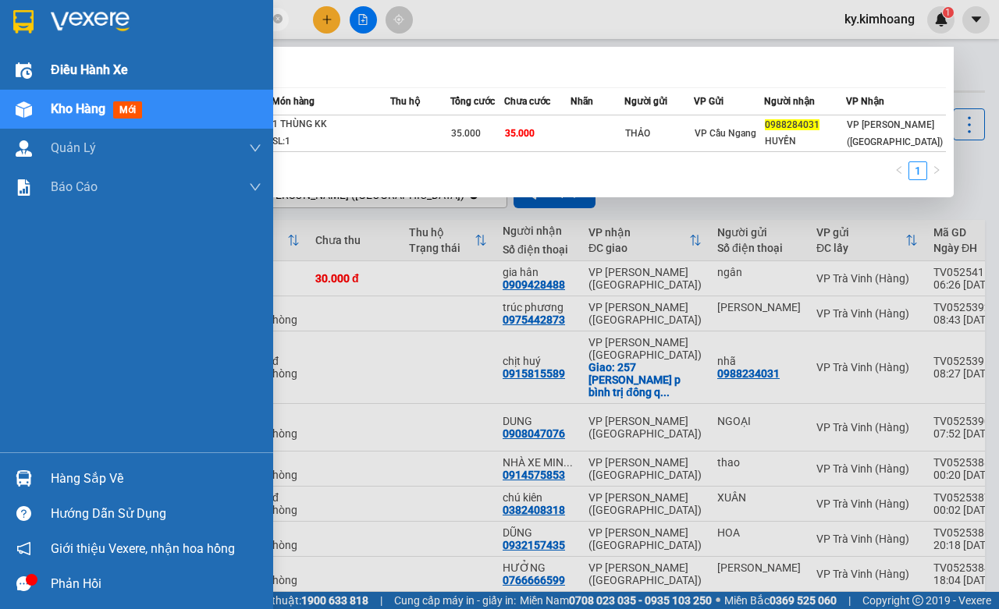
type input "0988284031"
click at [80, 57] on div "Điều hành xe" at bounding box center [156, 70] width 211 height 39
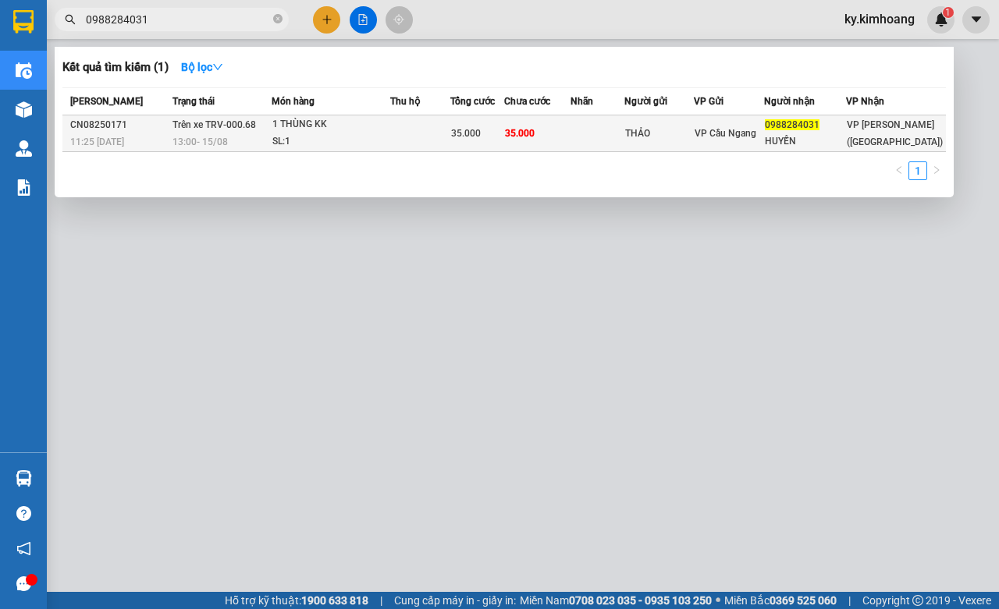
click at [592, 146] on td at bounding box center [597, 134] width 55 height 37
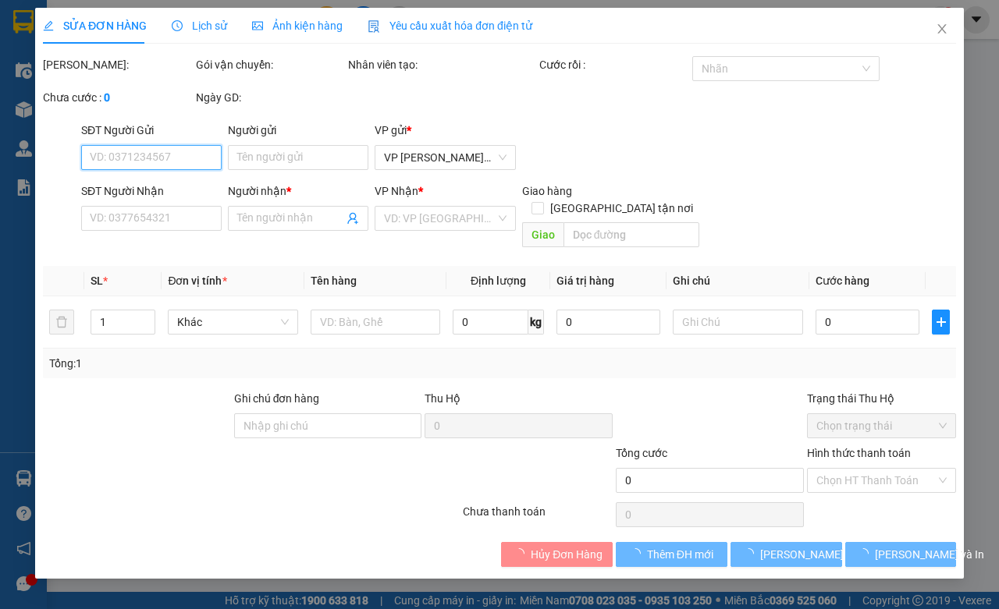
type input "THẢO"
type input "0988284031"
type input "HUYỀN"
type input "35.000"
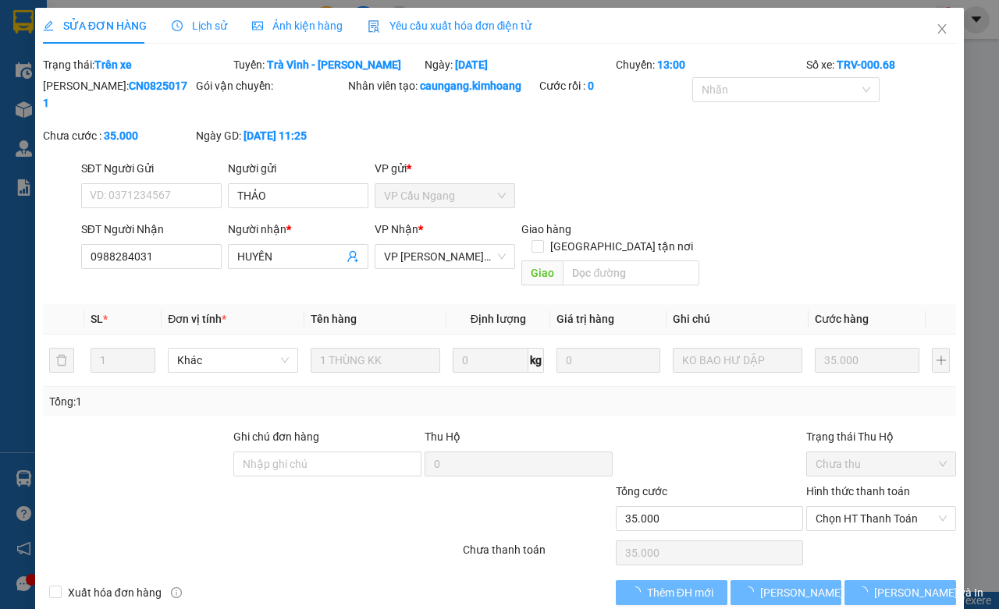
click at [956, 84] on div "SỬA ĐƠN HÀNG Lịch sử Ảnh kiện hàng Yêu cầu xuất hóa đơn điện tử Total Paid Fee …" at bounding box center [499, 304] width 999 height 609
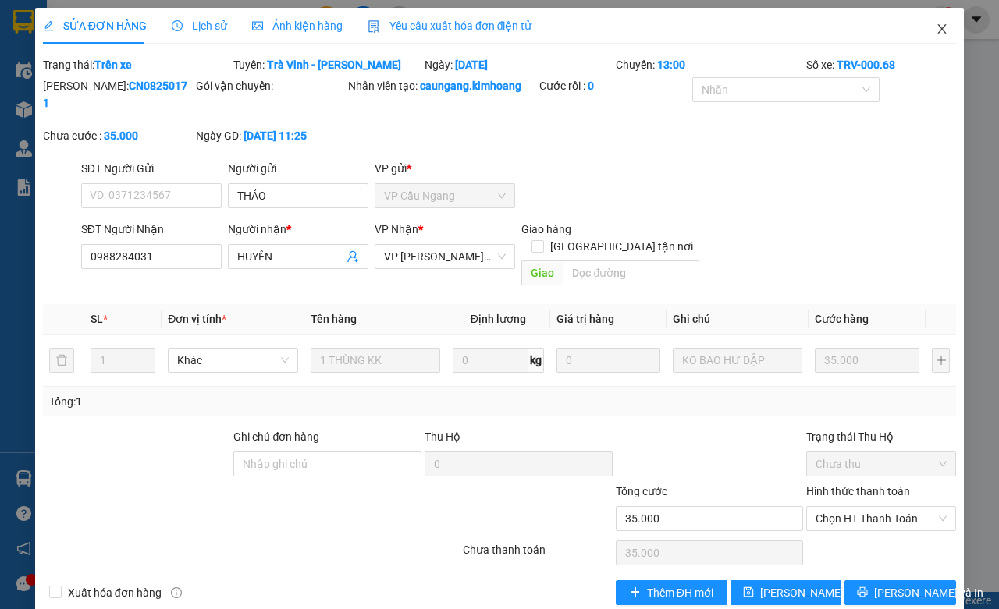
drag, startPoint x: 922, startPoint y: 34, endPoint x: 879, endPoint y: 29, distance: 43.2
click at [936, 34] on icon "close" at bounding box center [942, 29] width 12 height 12
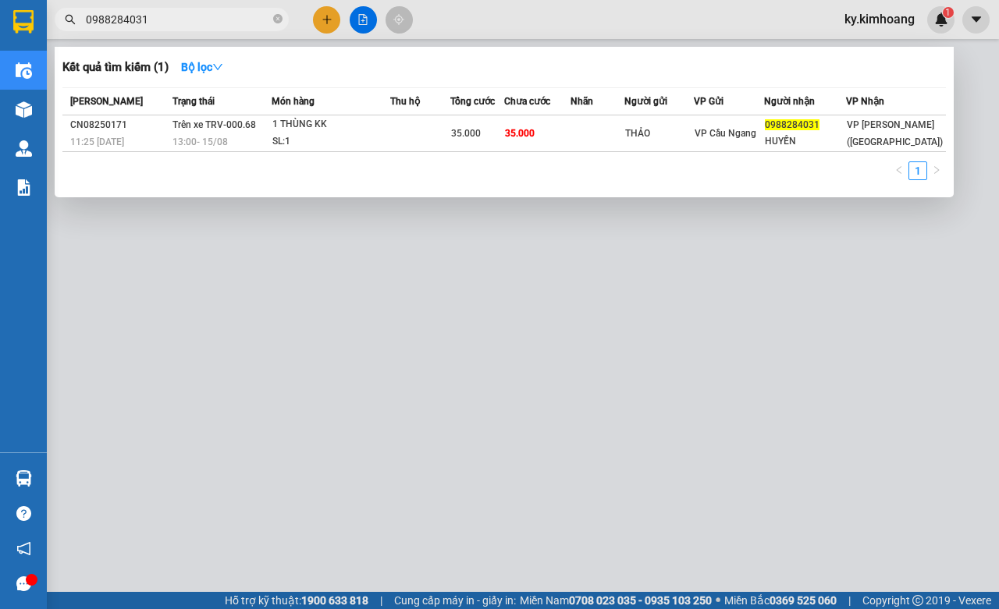
click at [196, 24] on input "0988284031" at bounding box center [178, 19] width 184 height 17
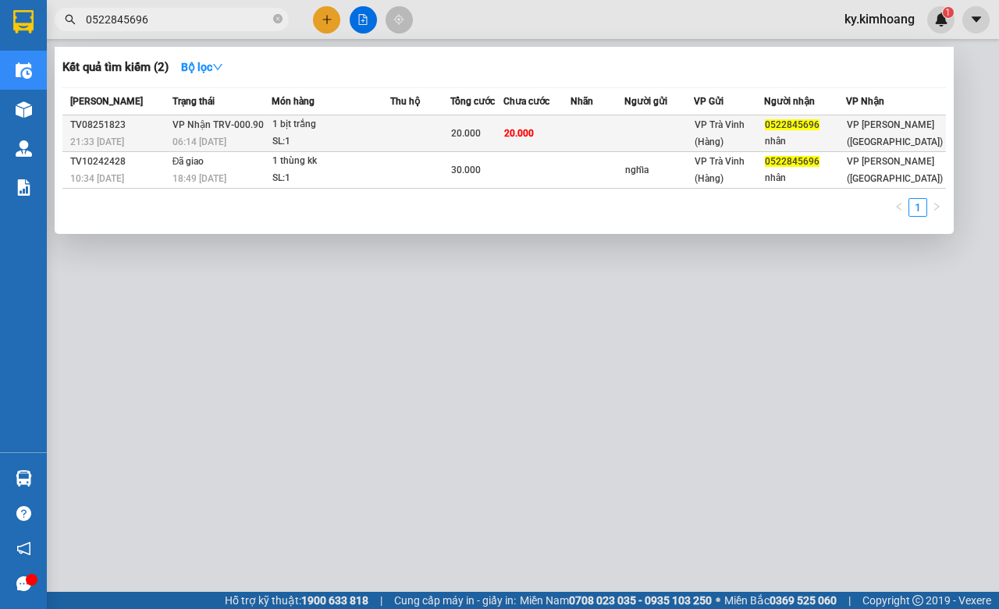
type input "0522845696"
click at [355, 130] on div "1 bịt trắng" at bounding box center [330, 124] width 117 height 17
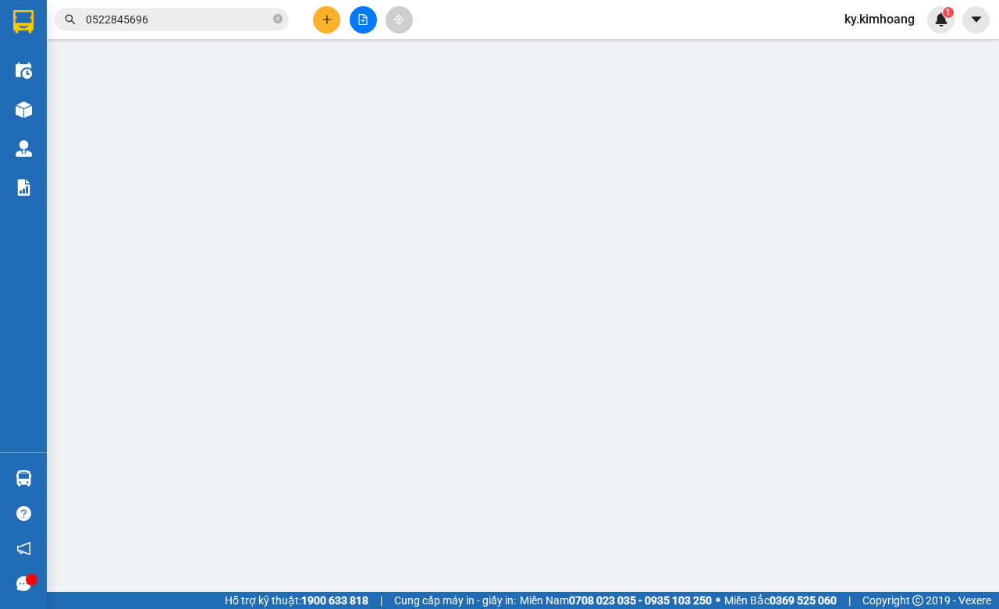
type input "0522845696"
type input "nhân"
type input "20.000"
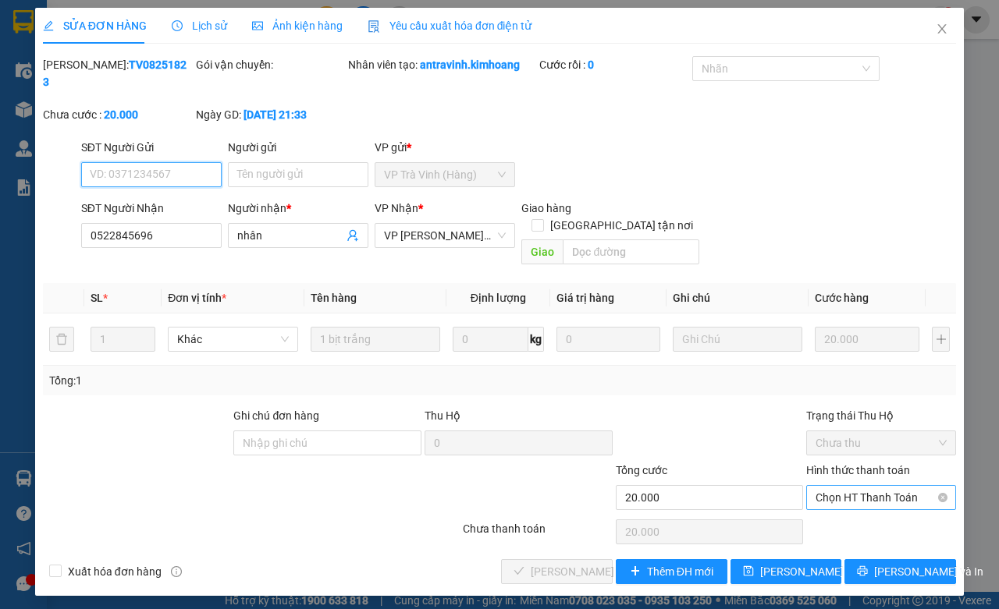
click at [841, 486] on span "Chọn HT Thanh Toán" at bounding box center [881, 497] width 131 height 23
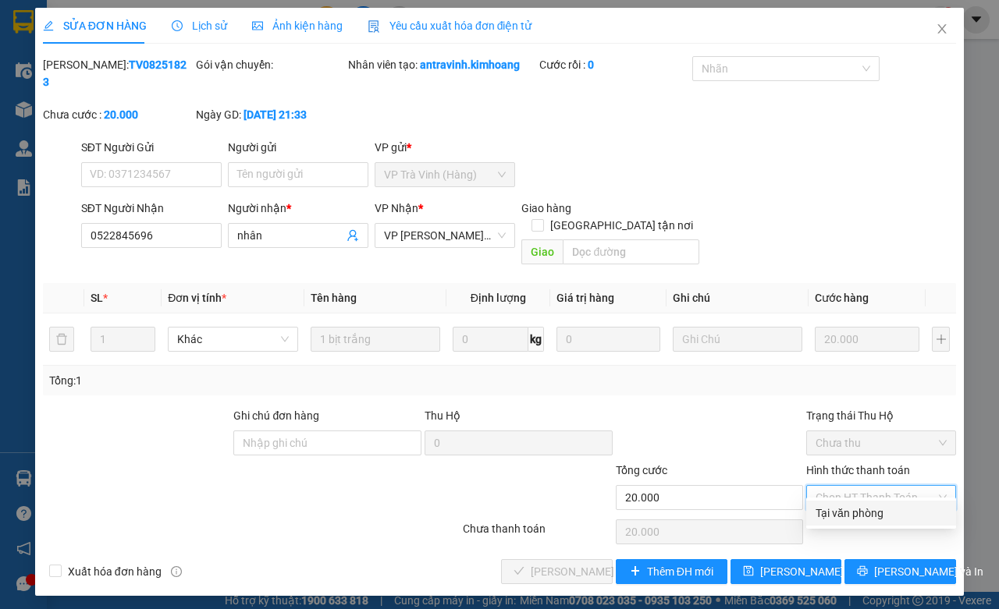
click at [851, 506] on div "Tại văn phòng" at bounding box center [881, 513] width 131 height 17
type input "0"
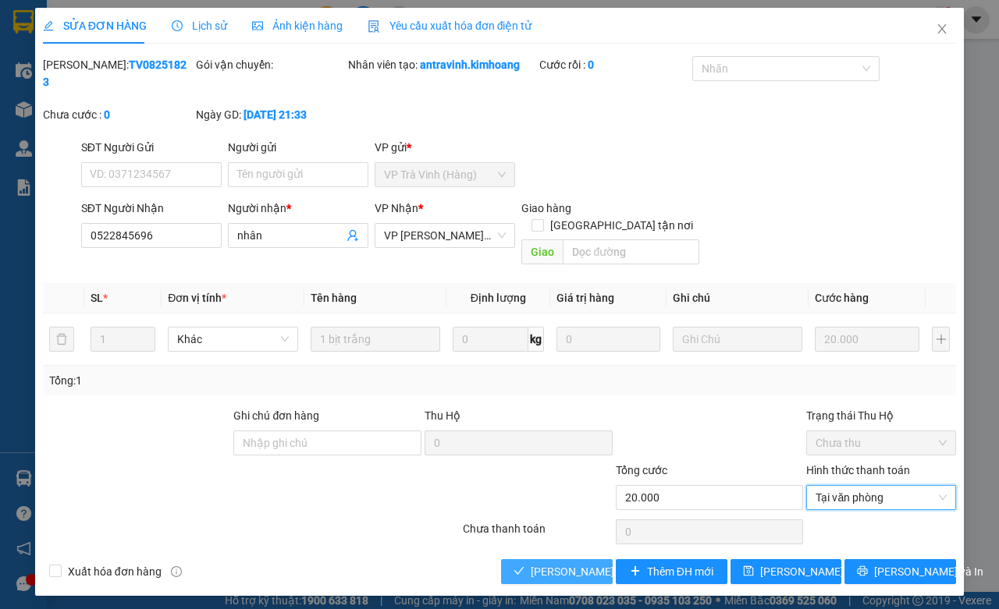
click at [582, 563] on span "[PERSON_NAME] và Giao hàng" at bounding box center [606, 571] width 150 height 17
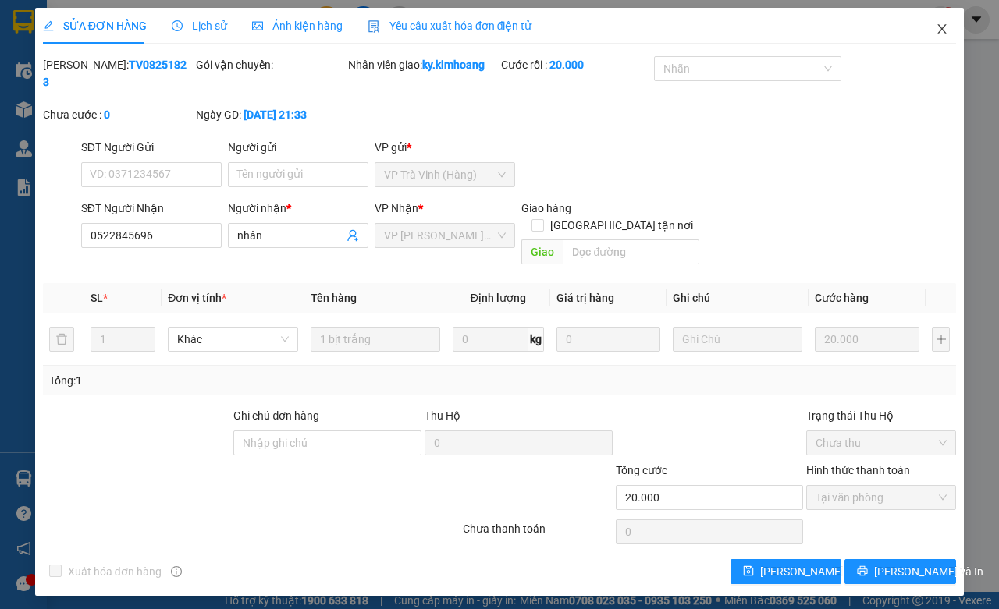
click at [936, 34] on icon "close" at bounding box center [942, 29] width 12 height 12
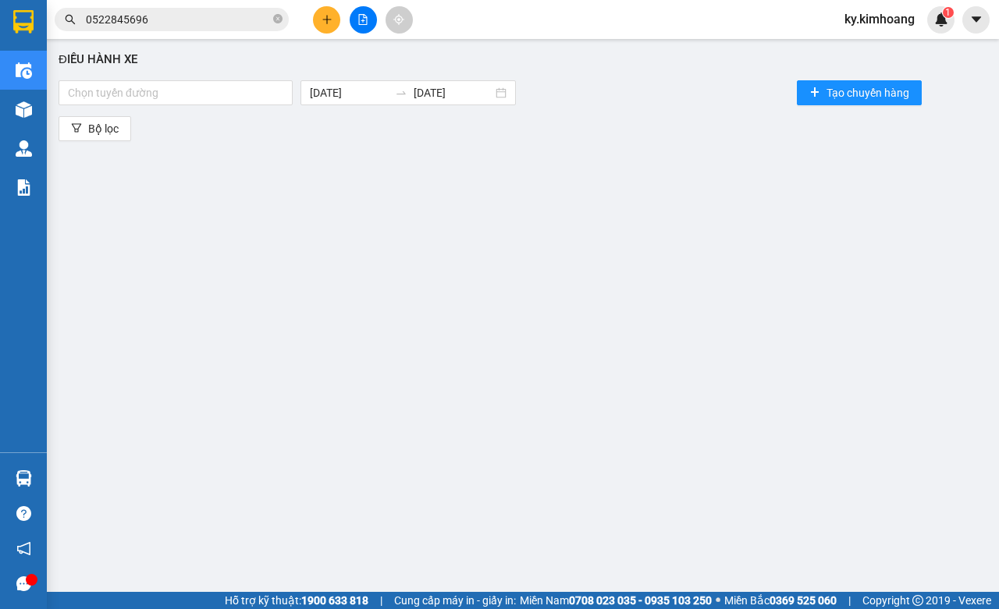
click at [178, 12] on input "0522845696" at bounding box center [178, 19] width 184 height 17
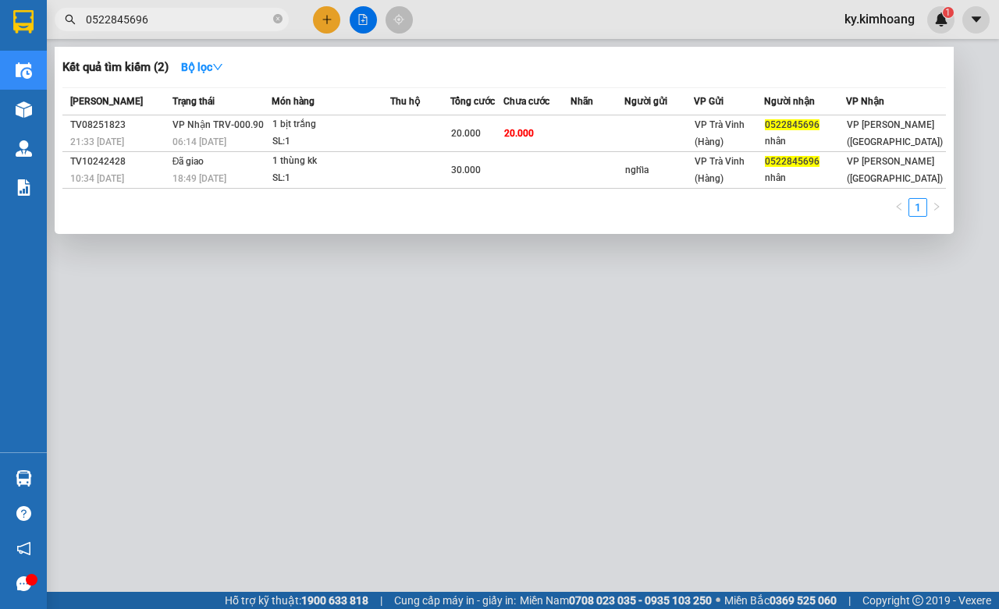
click at [179, 12] on input "0522845696" at bounding box center [178, 19] width 184 height 17
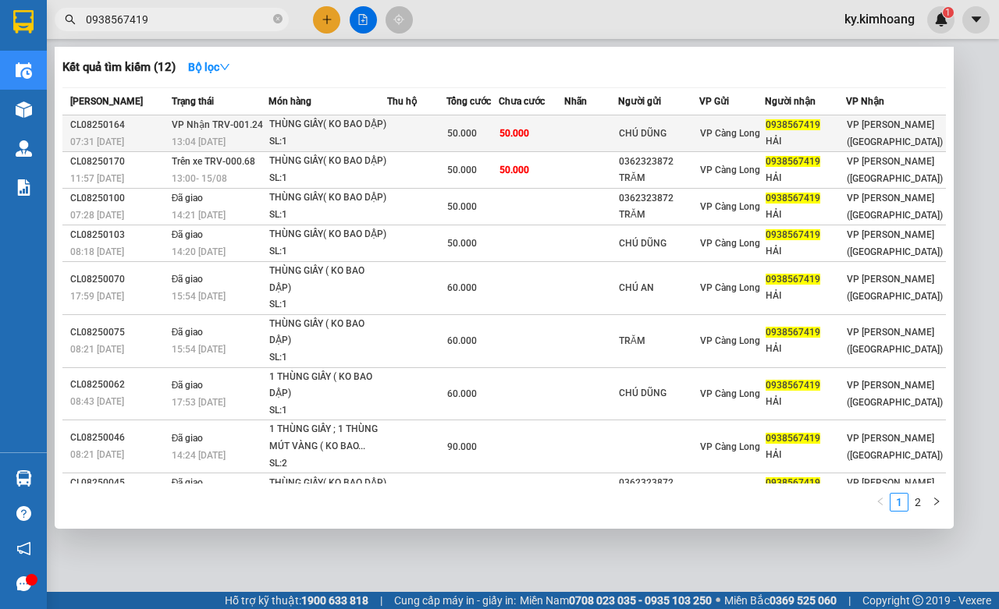
type input "0938567419"
click at [831, 144] on div "HẢI" at bounding box center [806, 141] width 80 height 16
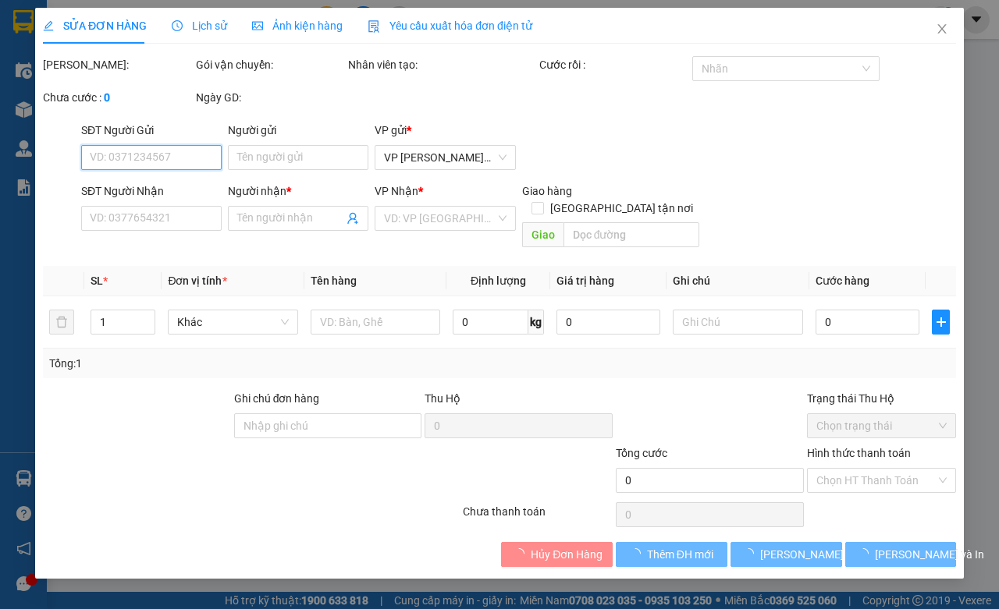
type input "CHÚ DŨNG"
type input "0938567419"
type input "HẢI"
type input "50.000"
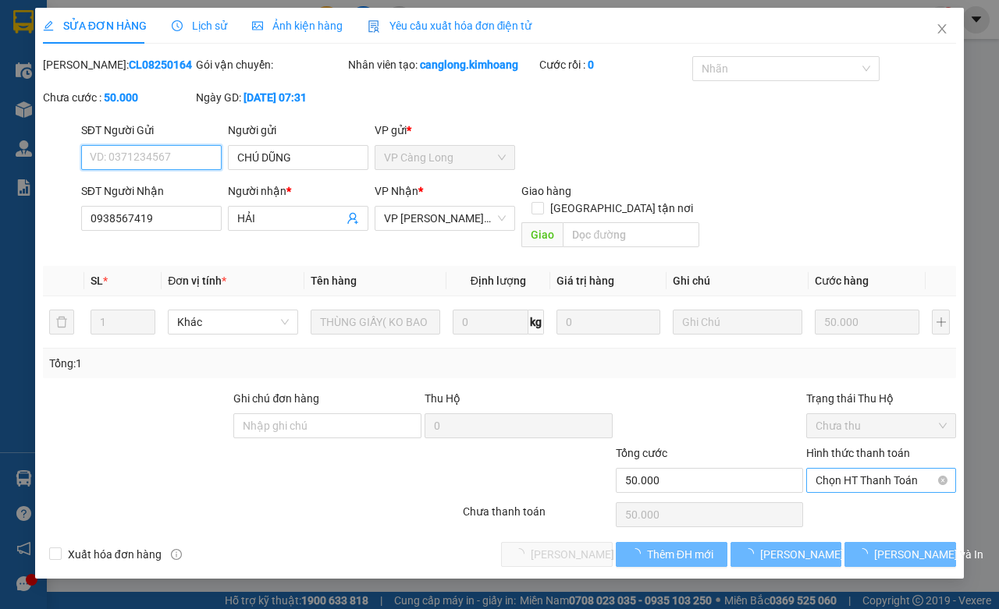
click at [851, 482] on span "Chọn HT Thanh Toán" at bounding box center [881, 480] width 131 height 23
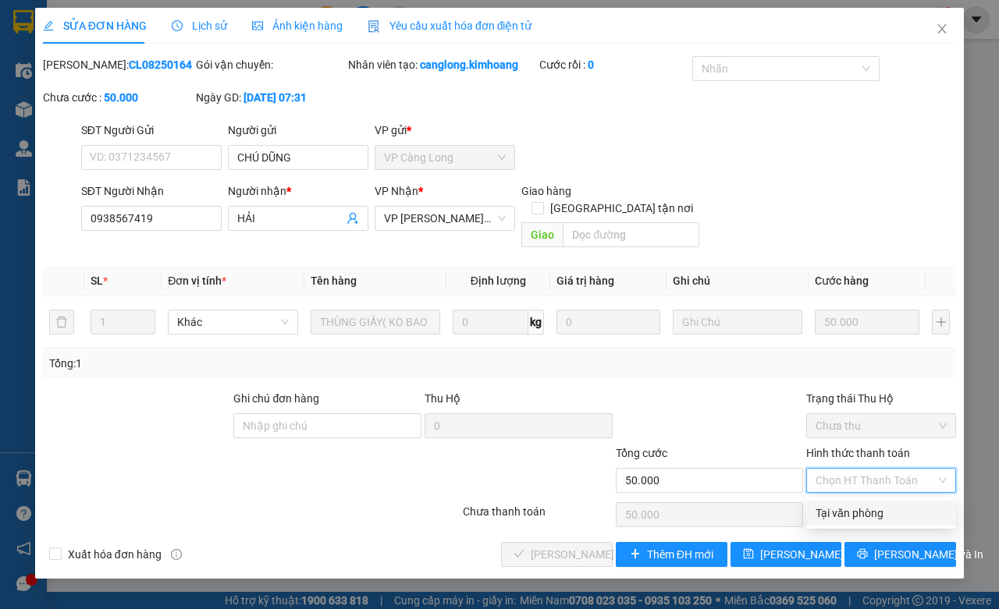
drag, startPoint x: 855, startPoint y: 512, endPoint x: 696, endPoint y: 519, distance: 158.6
click at [855, 511] on div "Tại văn phòng" at bounding box center [881, 513] width 131 height 17
type input "0"
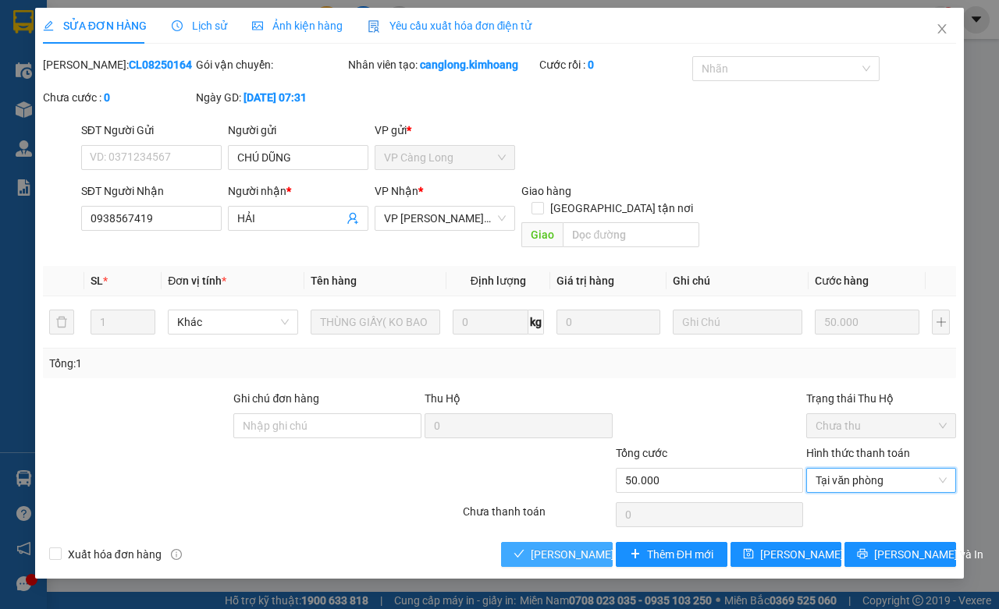
click at [593, 556] on span "[PERSON_NAME] và Giao hàng" at bounding box center [606, 554] width 150 height 17
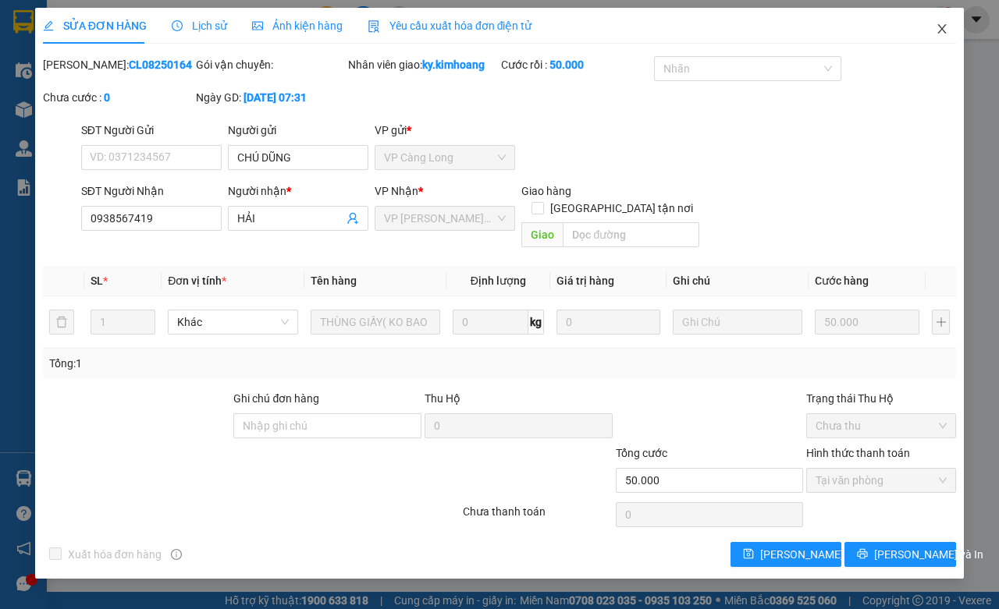
click at [939, 34] on icon "close" at bounding box center [942, 29] width 12 height 12
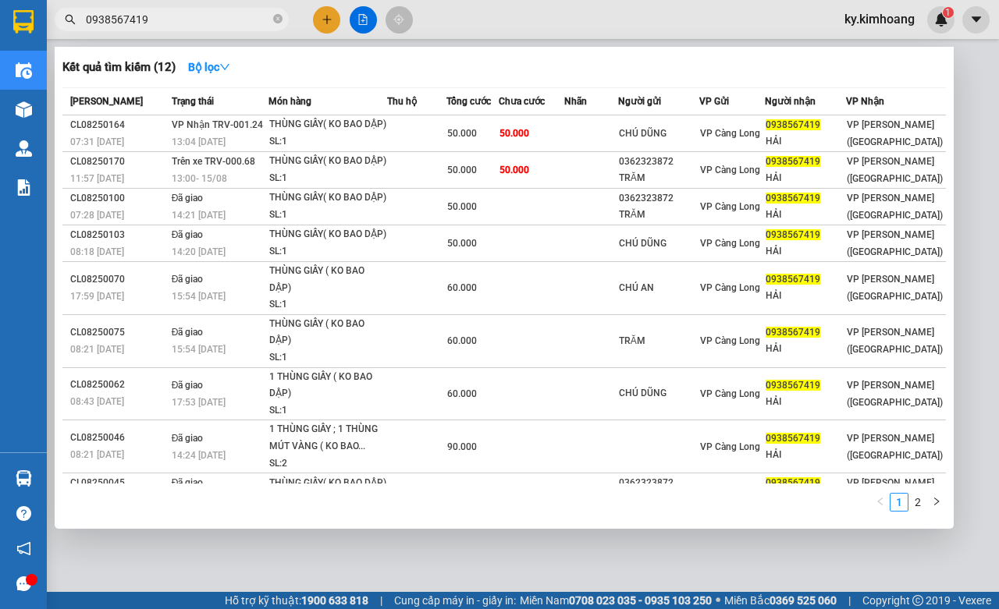
click at [177, 23] on input "0938567419" at bounding box center [178, 19] width 184 height 17
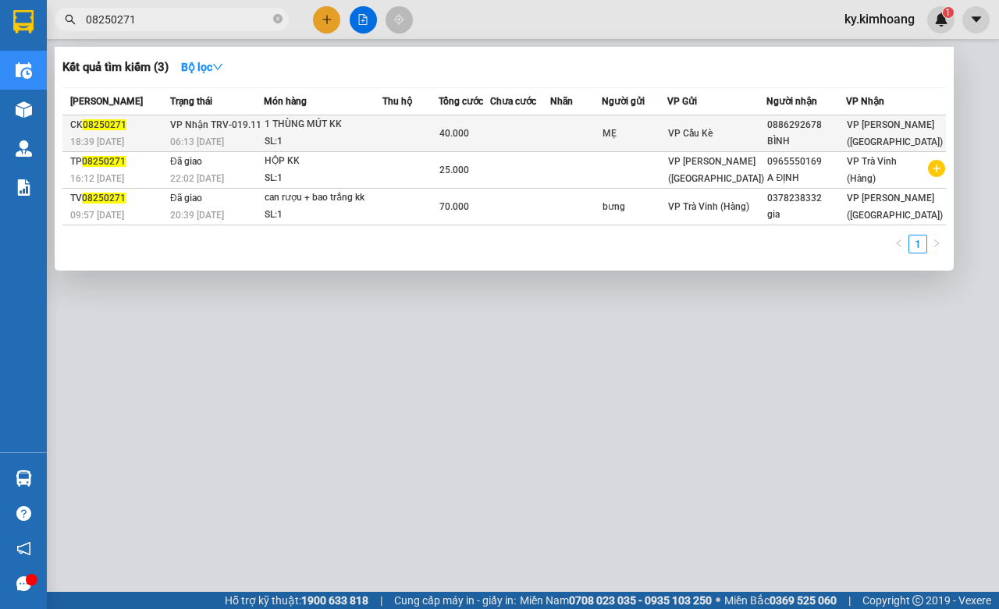
type input "08250271"
click at [713, 137] on span "VP Cầu Kè" at bounding box center [690, 133] width 44 height 11
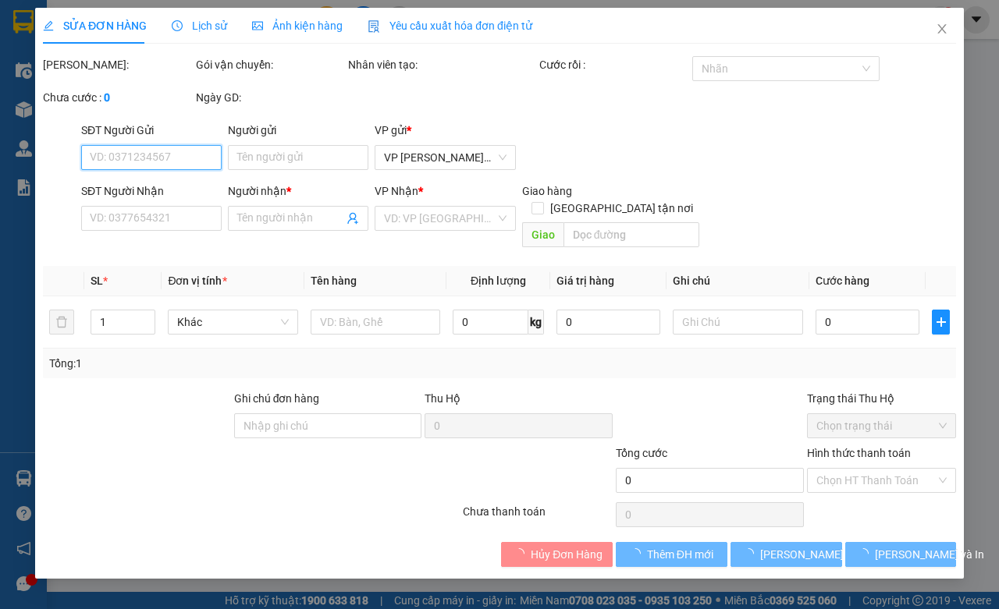
type input "MẸ"
type input "0886292678"
type input "BÌNH"
type input "40.000"
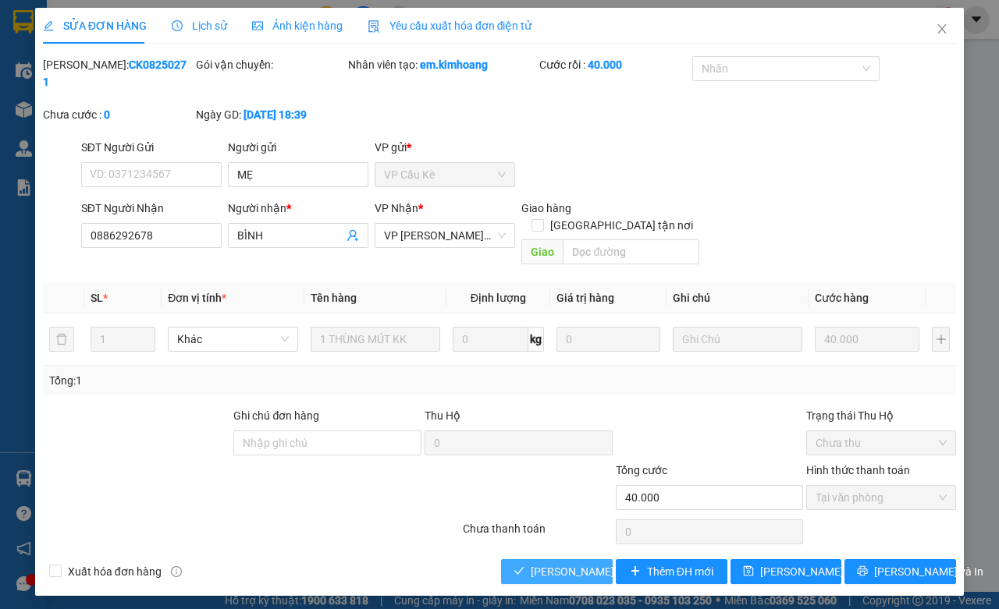
click at [575, 563] on span "[PERSON_NAME] và Giao hàng" at bounding box center [606, 571] width 150 height 17
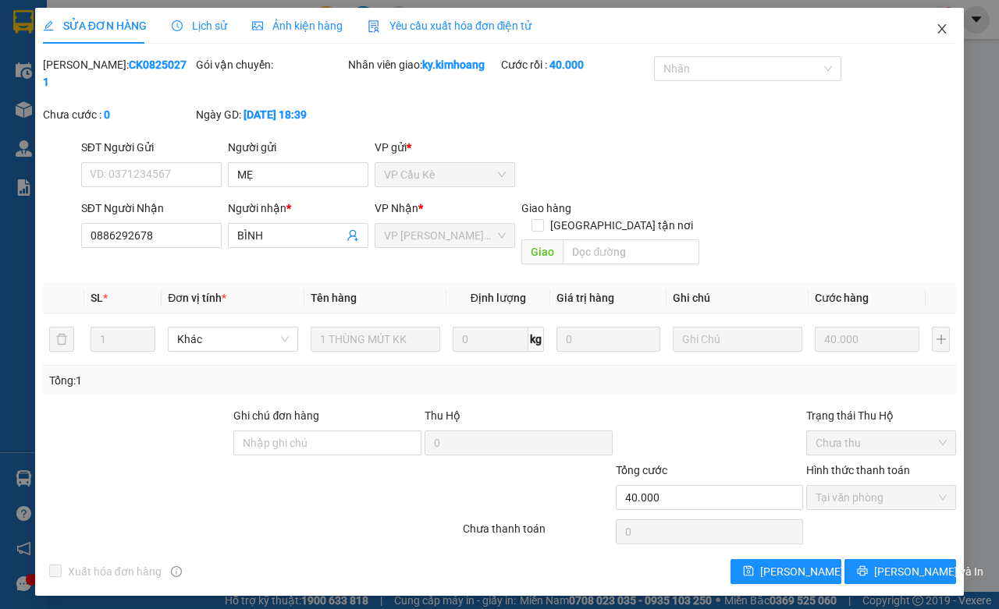
drag, startPoint x: 949, startPoint y: 25, endPoint x: 919, endPoint y: 28, distance: 29.8
click at [949, 26] on span "Close" at bounding box center [942, 30] width 44 height 44
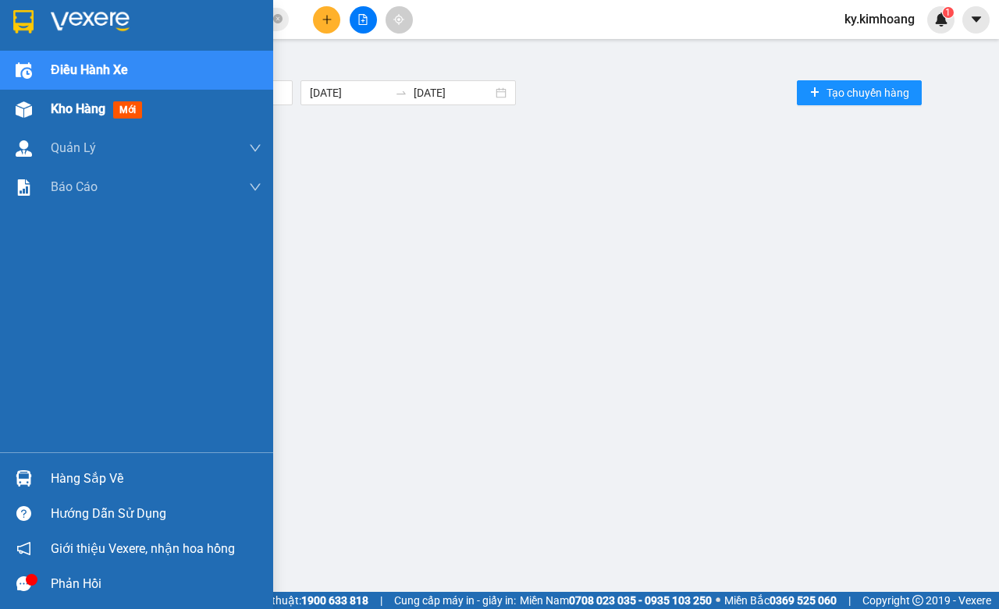
click at [41, 113] on div "Kho hàng mới" at bounding box center [136, 109] width 273 height 39
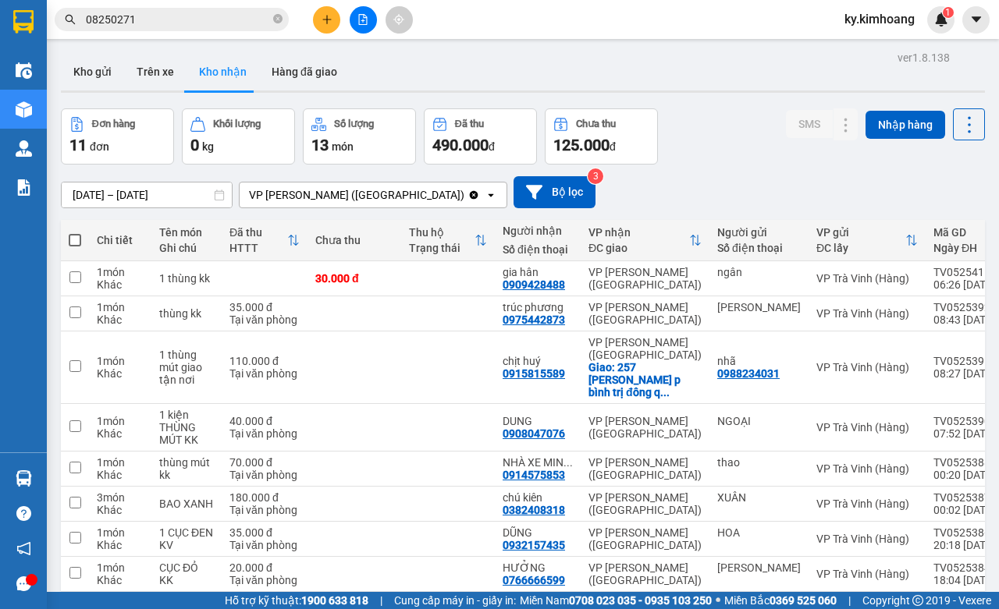
drag, startPoint x: 153, startPoint y: 197, endPoint x: 143, endPoint y: 140, distance: 57.1
click at [152, 197] on input "[DATE] – [DATE]" at bounding box center [147, 195] width 170 height 25
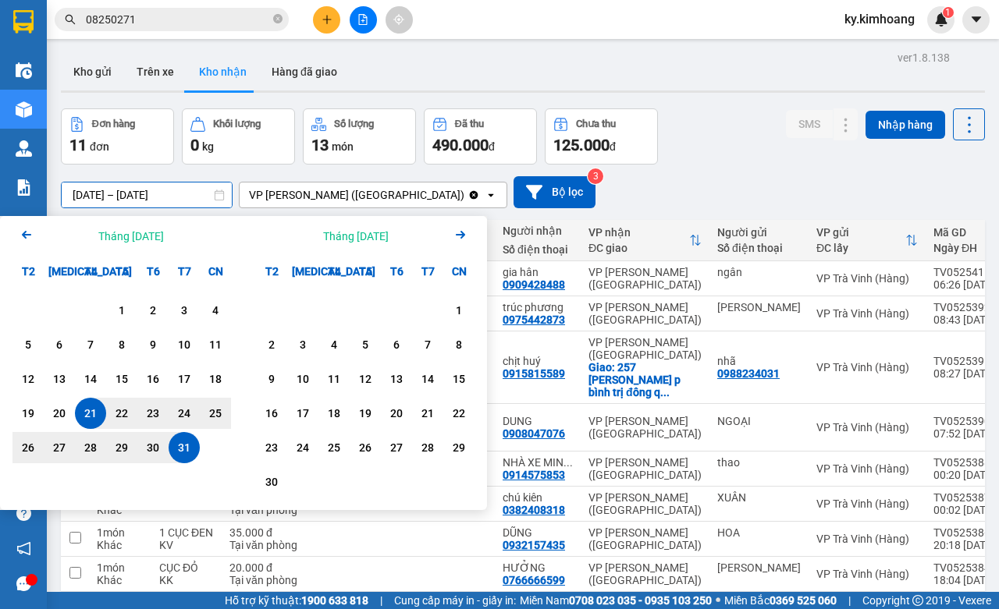
click at [457, 228] on icon "Arrow Right" at bounding box center [460, 235] width 19 height 19
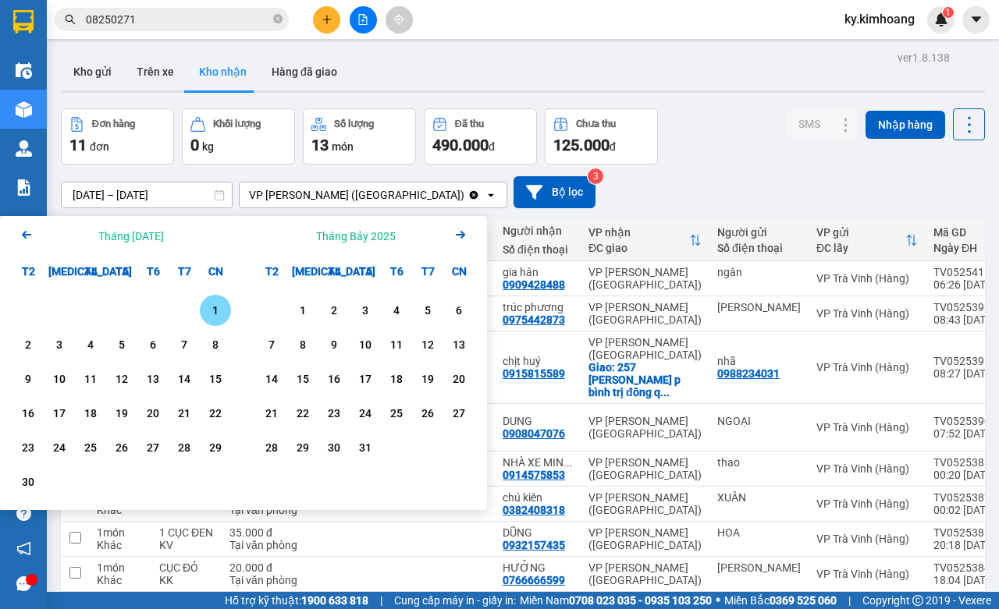
click at [457, 228] on icon "Arrow Right" at bounding box center [460, 235] width 19 height 19
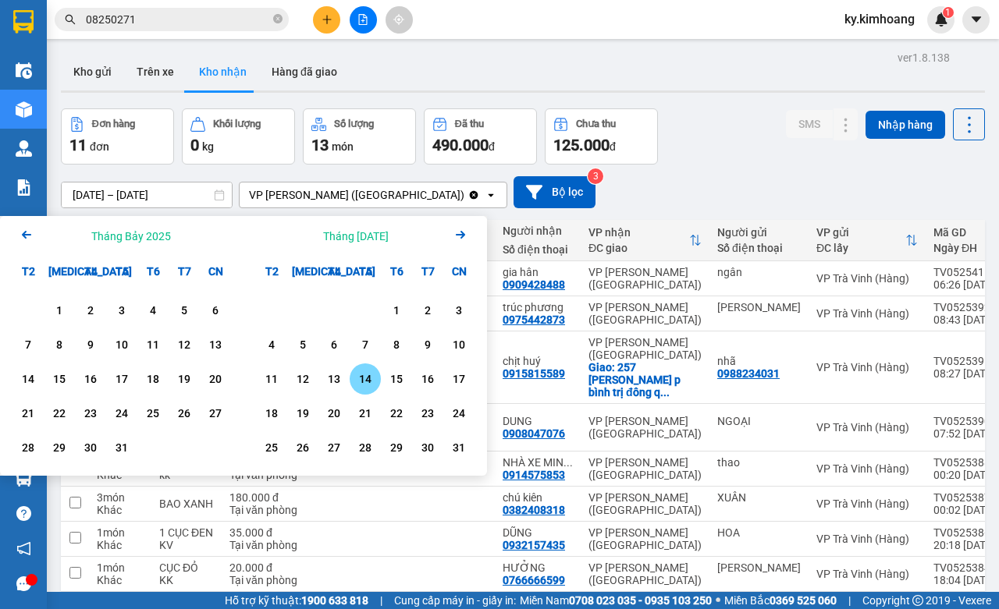
click at [368, 376] on div "14" at bounding box center [365, 379] width 22 height 19
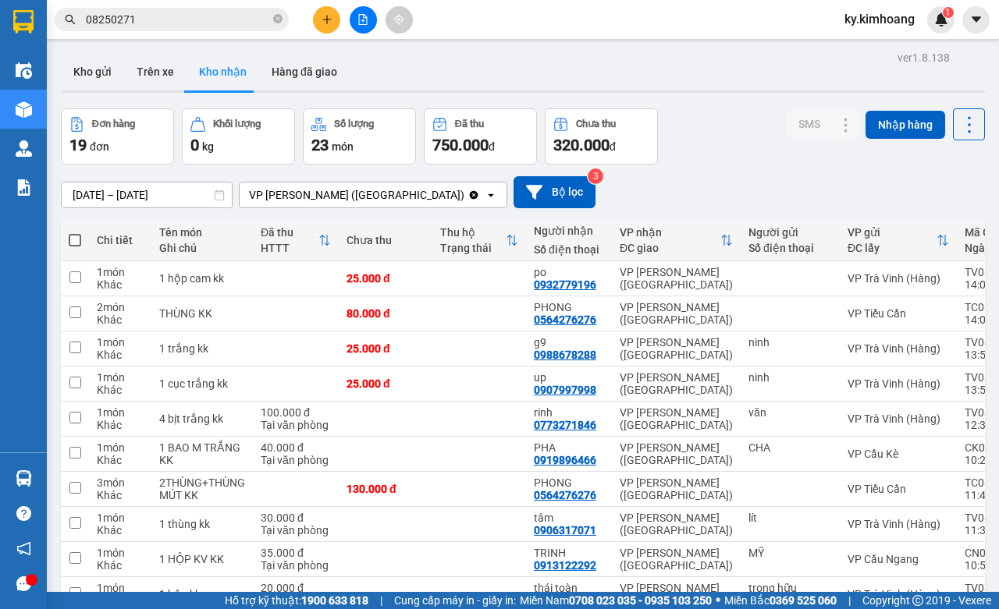
click at [176, 195] on input "[DATE] – [DATE]" at bounding box center [147, 195] width 170 height 25
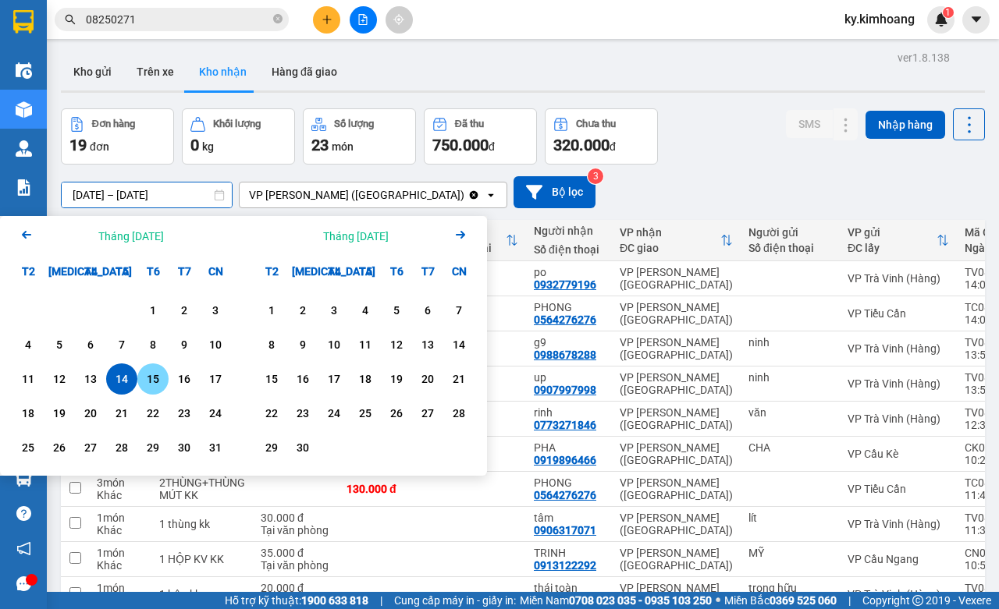
click at [154, 376] on div "15" at bounding box center [153, 379] width 22 height 19
drag, startPoint x: 154, startPoint y: 376, endPoint x: 169, endPoint y: 381, distance: 16.3
click at [157, 378] on div "15" at bounding box center [153, 379] width 22 height 19
type input "[DATE] – [DATE]"
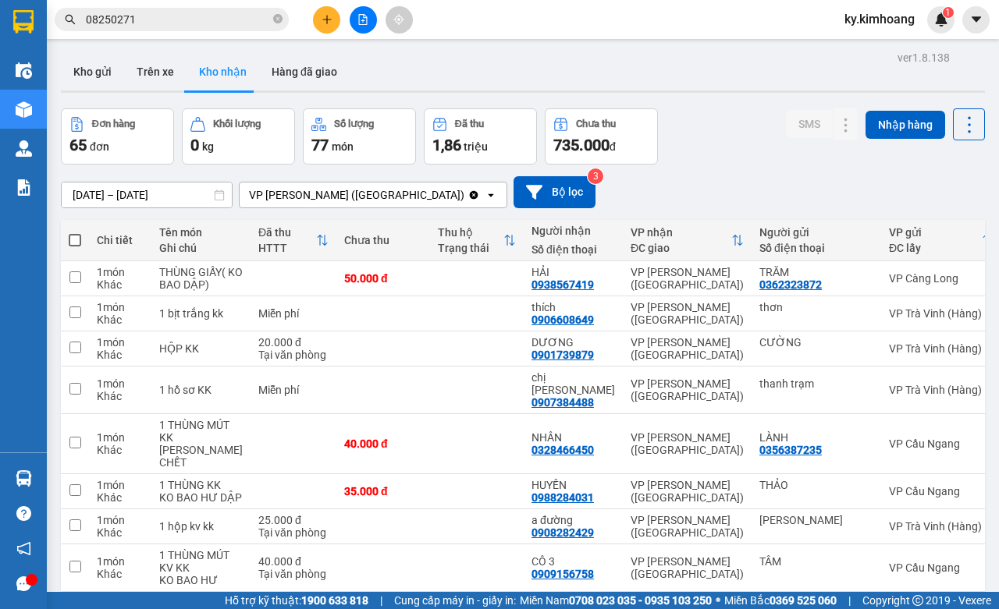
click at [213, 18] on input "08250271" at bounding box center [178, 19] width 184 height 17
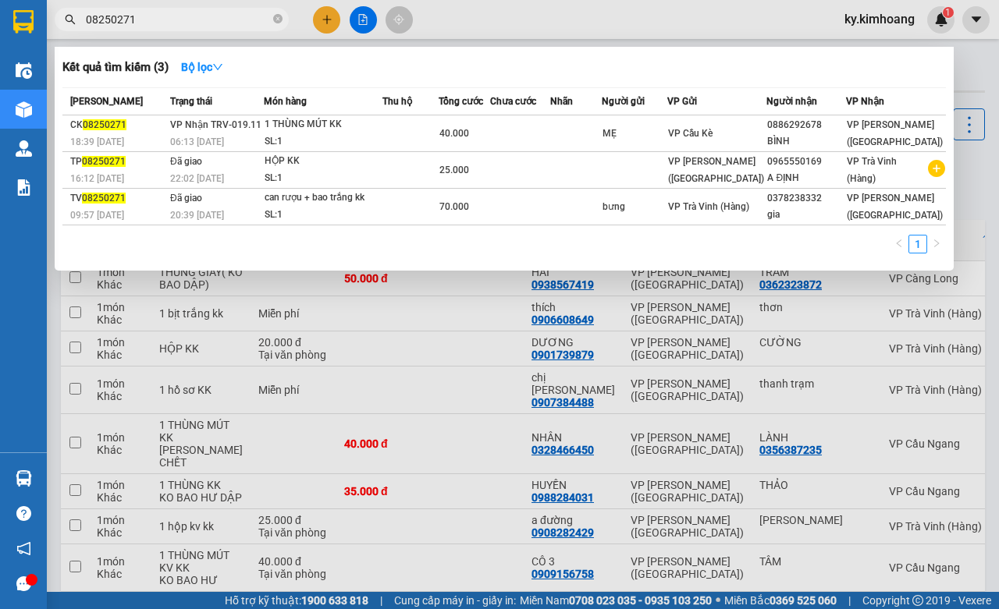
click at [213, 18] on input "08250271" at bounding box center [178, 19] width 184 height 17
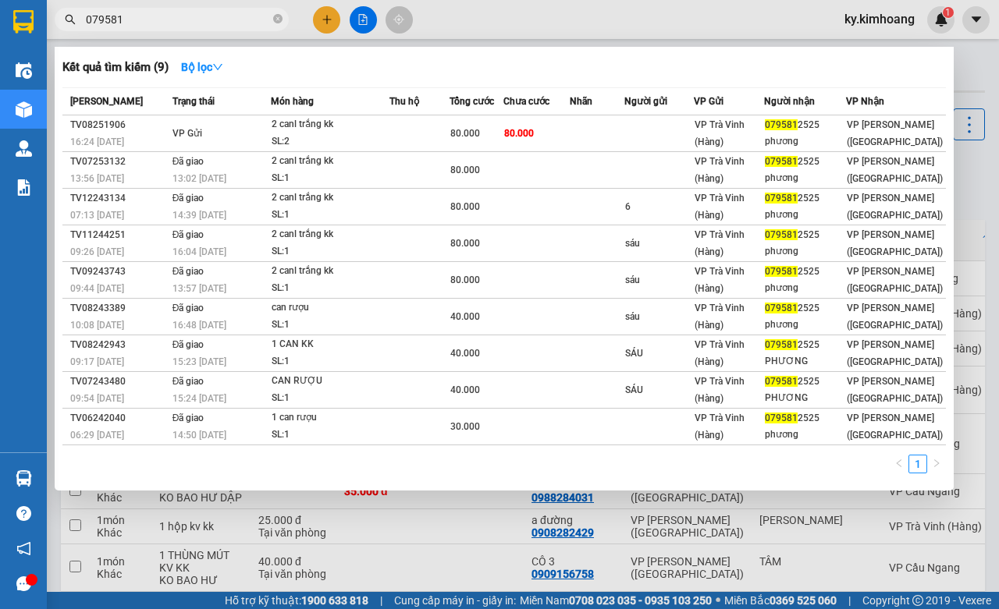
type input "079581"
click at [679, 531] on div at bounding box center [499, 304] width 999 height 609
click at [165, 11] on input "079581" at bounding box center [178, 19] width 184 height 17
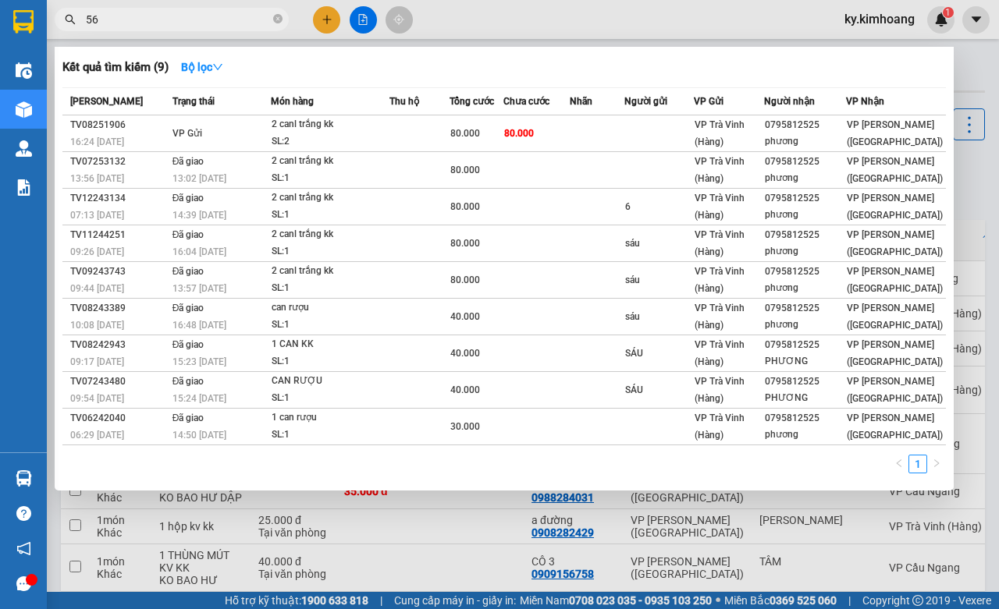
type input "5"
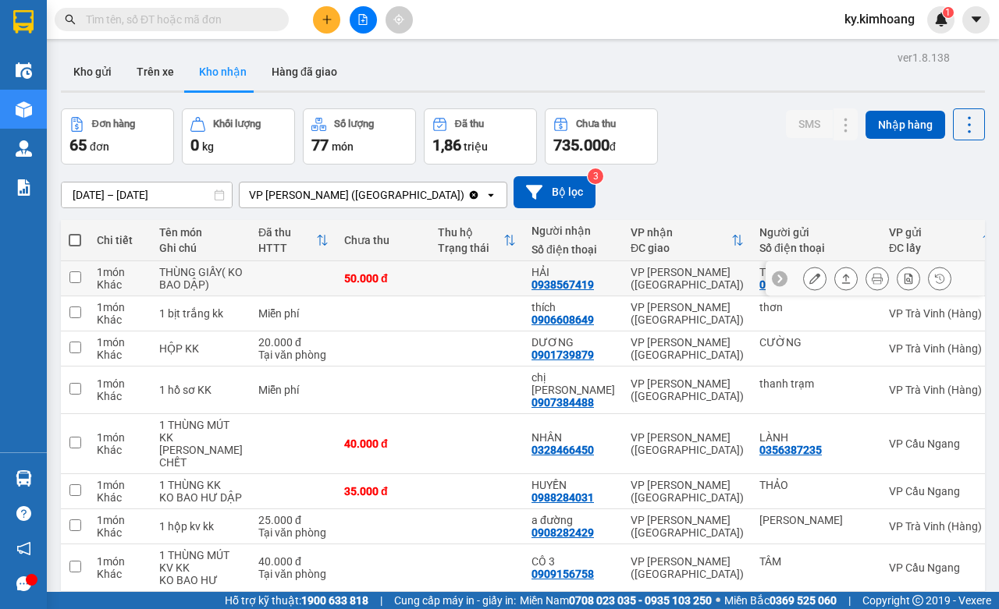
click at [835, 287] on button at bounding box center [846, 278] width 22 height 27
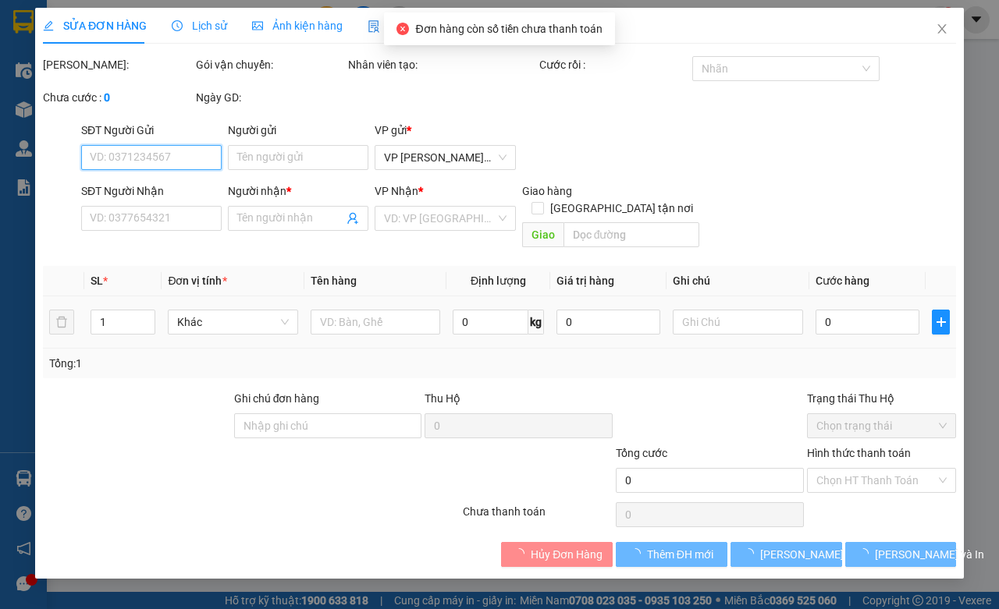
type input "0362323872"
type input "TRĂM"
type input "0938567419"
type input "HẢI"
type input "50.000"
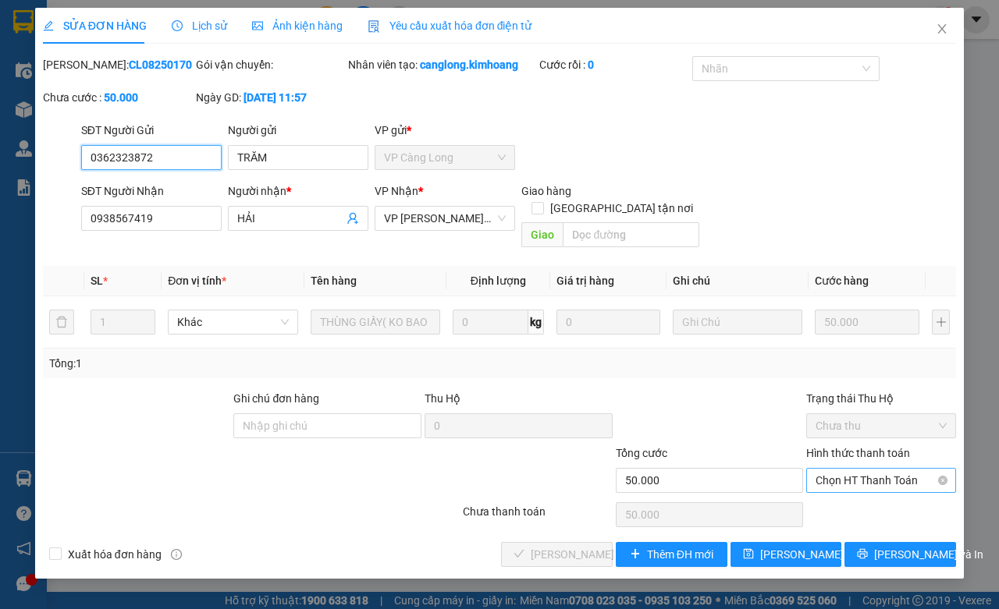
click at [866, 486] on span "Chọn HT Thanh Toán" at bounding box center [881, 480] width 131 height 23
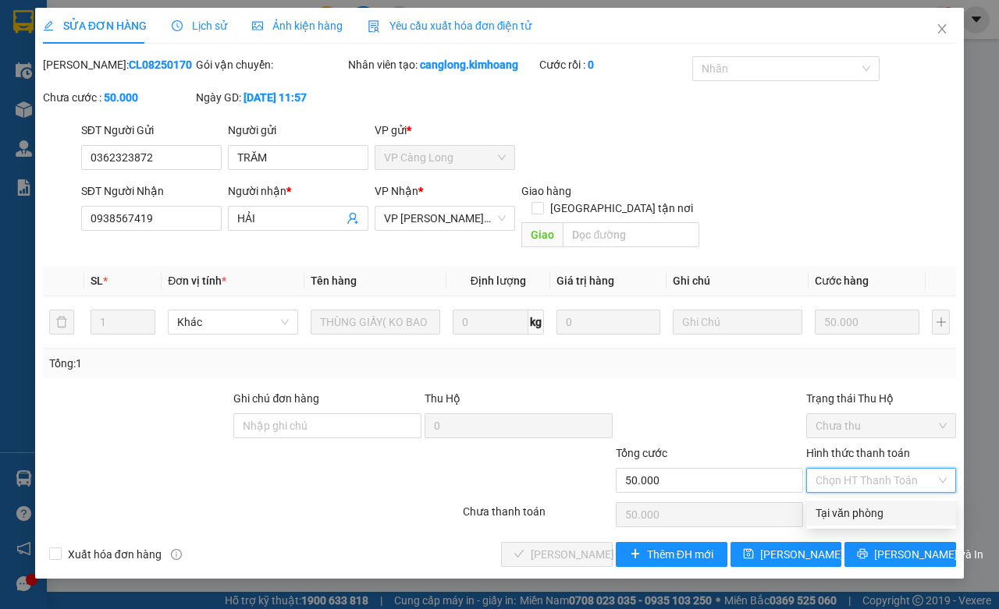
click at [862, 511] on div "Tại văn phòng" at bounding box center [881, 513] width 131 height 17
type input "0"
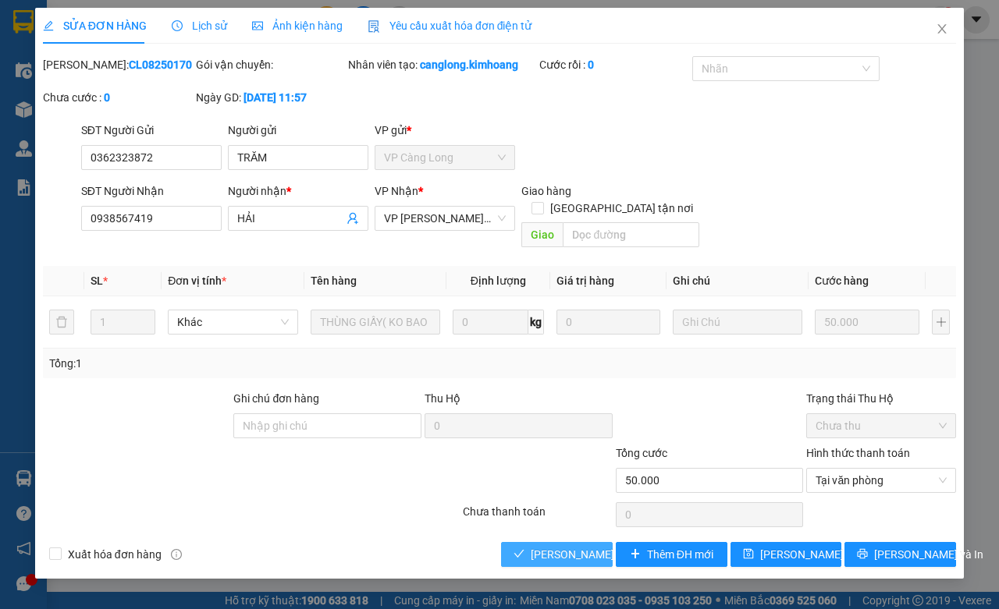
drag, startPoint x: 528, startPoint y: 564, endPoint x: 545, endPoint y: 560, distance: 17.8
click at [528, 563] on button "[PERSON_NAME] và Giao hàng" at bounding box center [557, 554] width 112 height 25
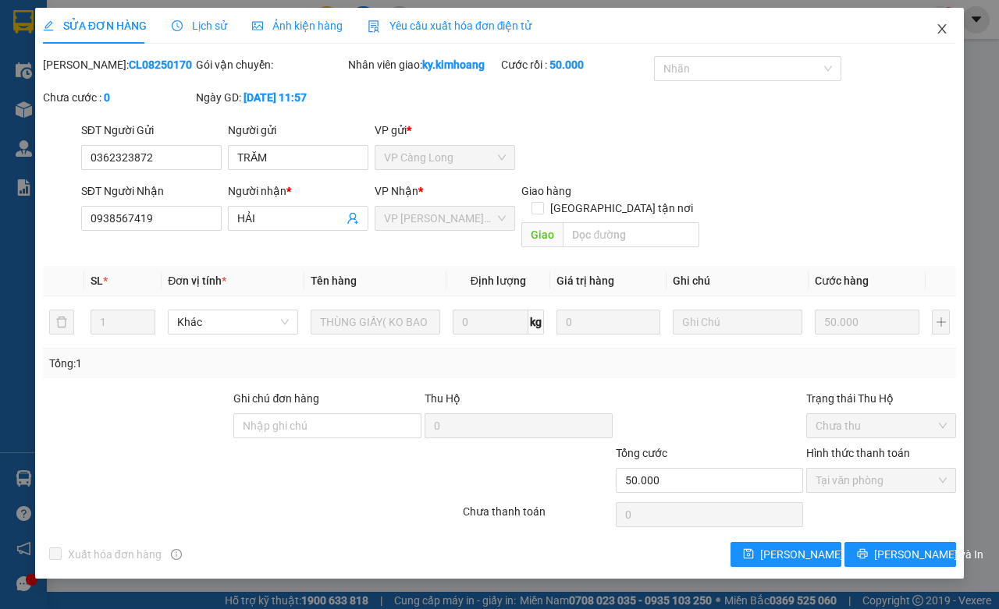
click at [948, 32] on icon "close" at bounding box center [942, 29] width 12 height 12
click at [948, 32] on div "ky.kimhoang 1" at bounding box center [893, 19] width 123 height 27
click at [941, 35] on div "Kết quả tìm kiếm ( 9 ) Bộ lọc Mã ĐH Trạng thái Món hàng Thu hộ Tổng cước Chưa c…" at bounding box center [499, 19] width 999 height 39
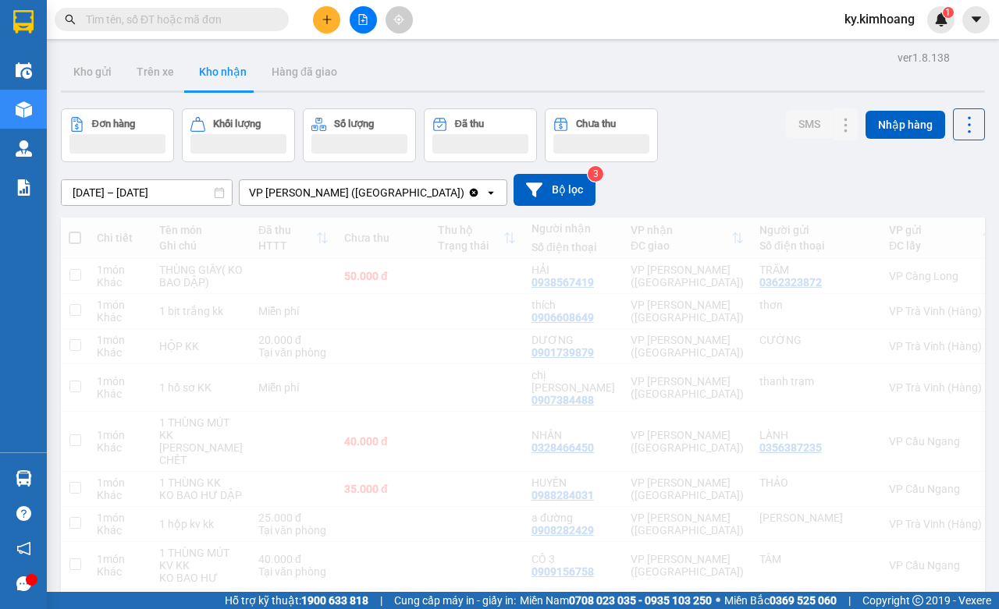
click at [936, 28] on div "1" at bounding box center [940, 19] width 27 height 27
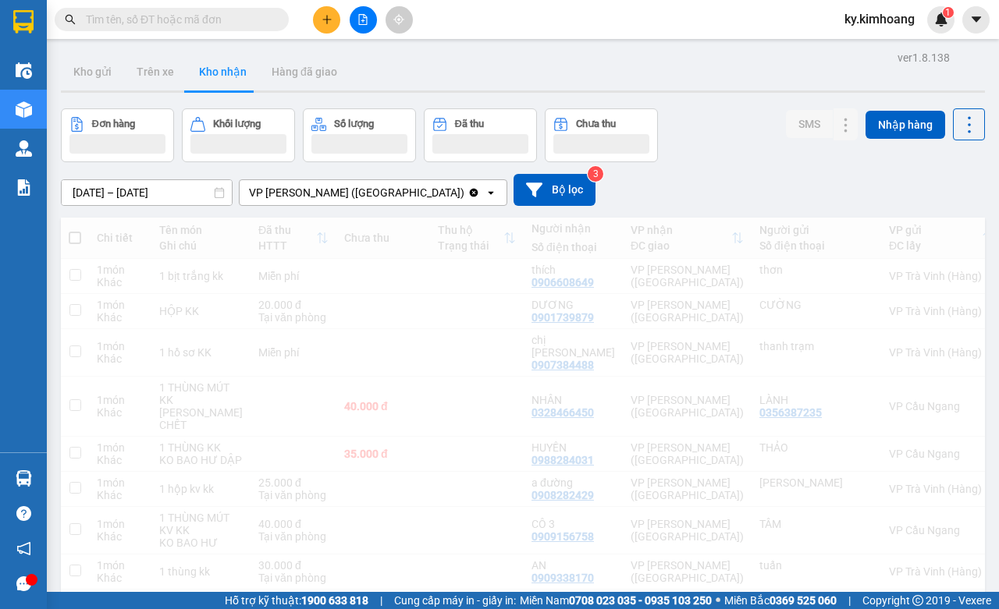
click at [998, 0] on div at bounding box center [999, 0] width 0 height 0
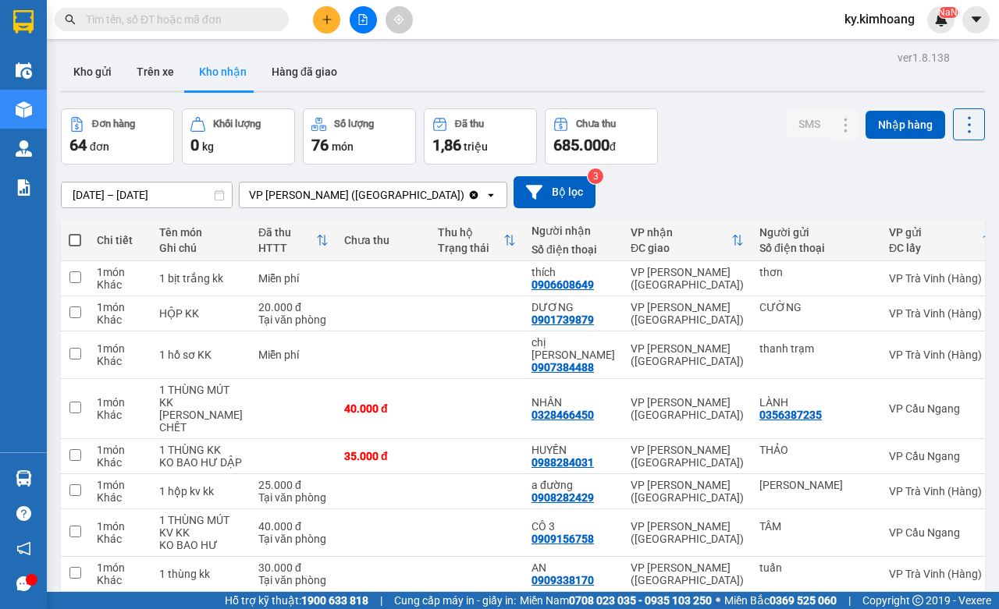
click at [229, 16] on input "text" at bounding box center [178, 19] width 184 height 17
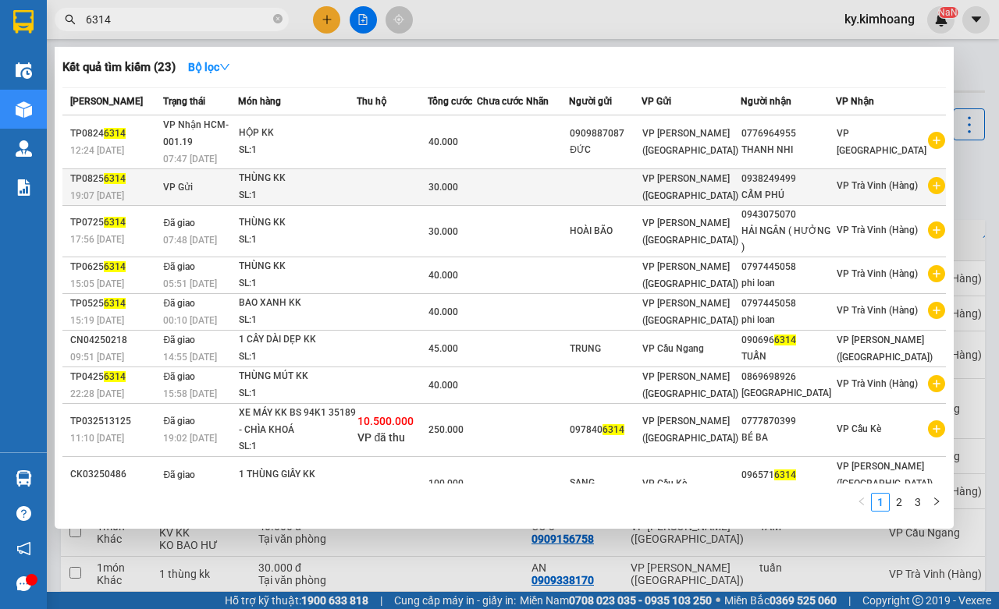
type input "6314"
click at [823, 187] on div "CẨM PHÚ" at bounding box center [788, 195] width 94 height 16
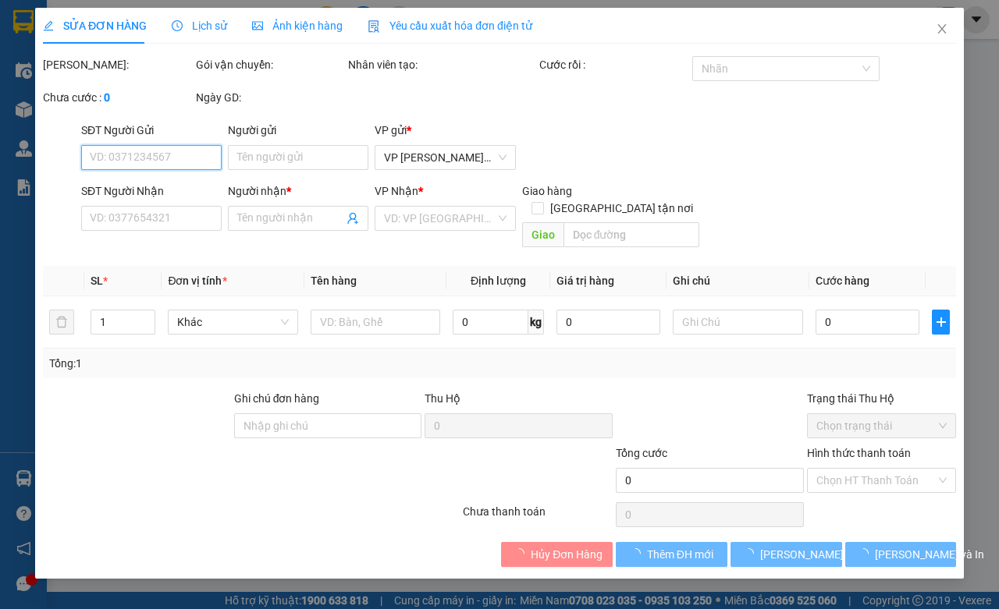
type input "0938249499"
type input "CẨM PHÚ"
type input "30.000"
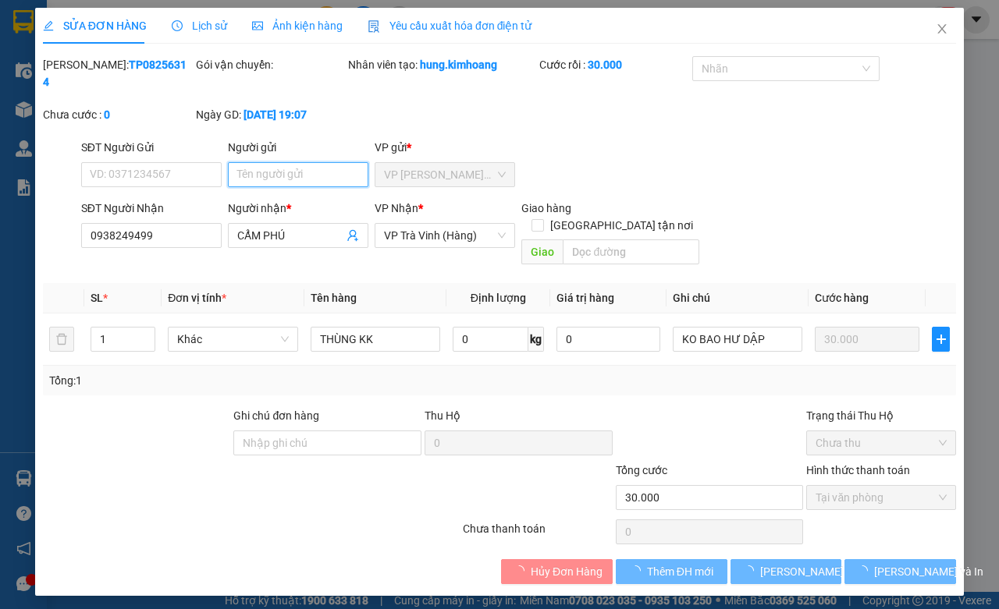
click at [269, 170] on input "Người gửi" at bounding box center [298, 174] width 140 height 25
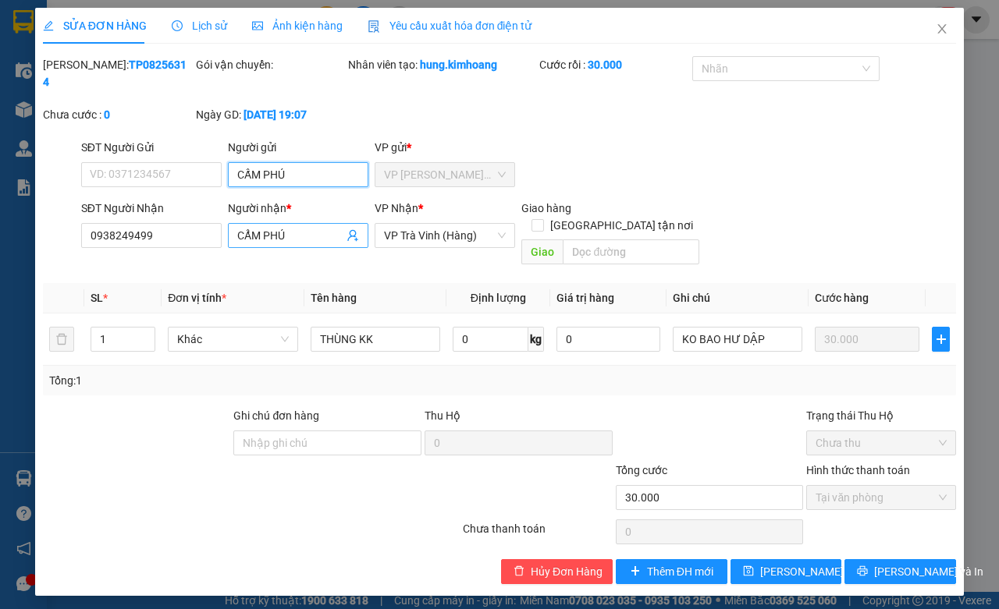
type input "CẤM PHÚ"
drag, startPoint x: 300, startPoint y: 238, endPoint x: 222, endPoint y: 252, distance: 79.3
click at [222, 252] on div "SĐT Người Nhận 0938249499 Người nhận * CẨM PHÚ CẨM PHÚ VP Nhận * VP Trà Vinh (H…" at bounding box center [518, 236] width 881 height 72
type input "CÔ LOAN"
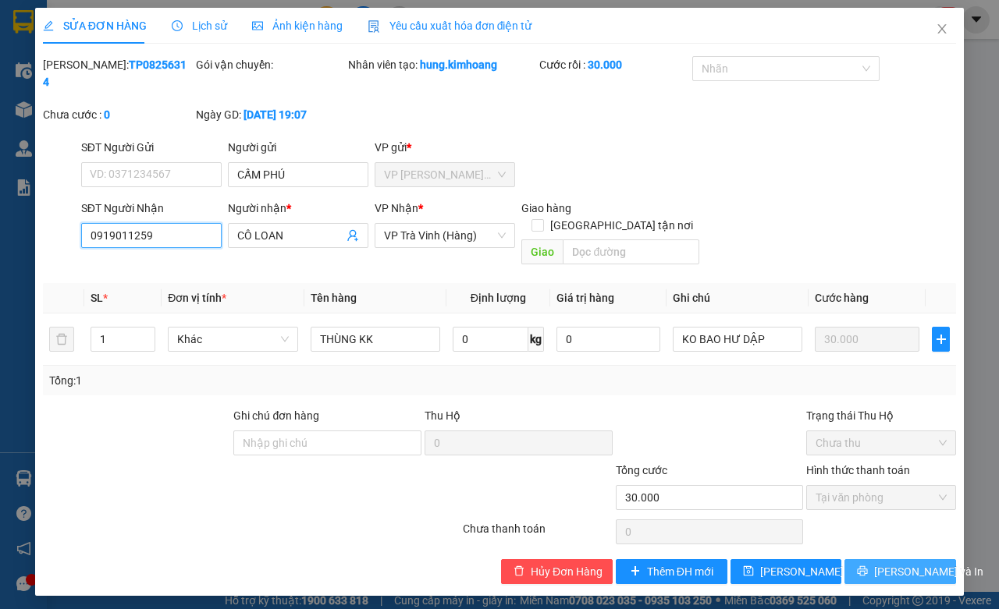
type input "0919011259"
drag, startPoint x: 933, startPoint y: 556, endPoint x: 855, endPoint y: 582, distance: 82.2
click at [933, 560] on button "[PERSON_NAME] và In" at bounding box center [900, 572] width 112 height 25
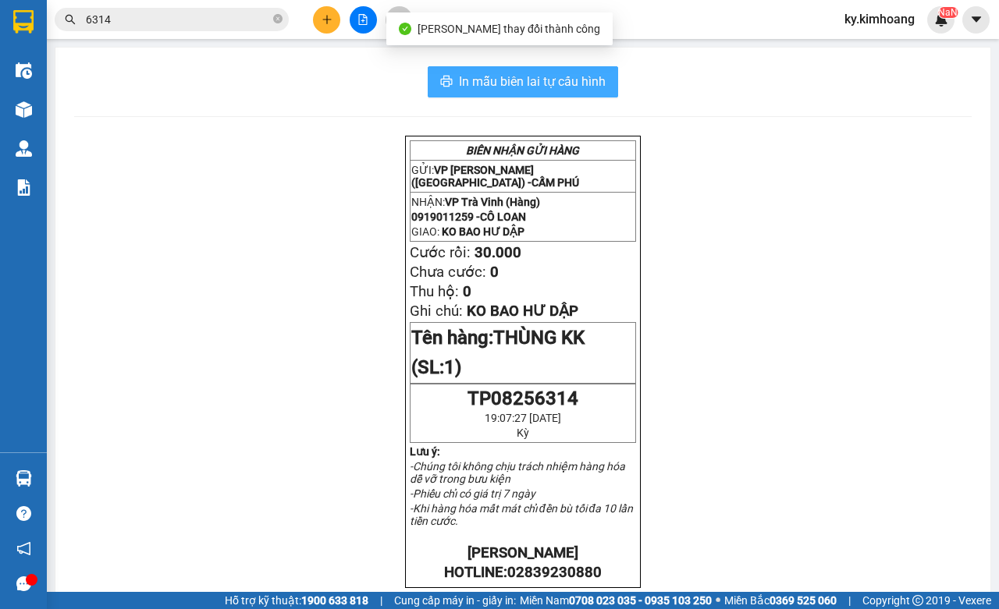
click at [520, 80] on span "In mẫu biên lai tự cấu hình" at bounding box center [532, 82] width 147 height 20
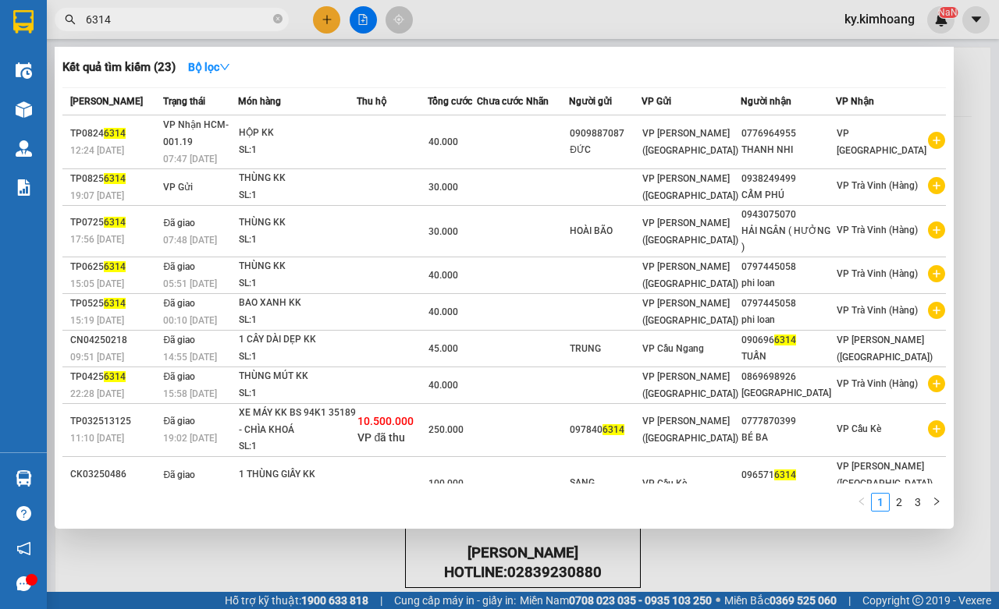
click at [183, 21] on input "6314" at bounding box center [178, 19] width 184 height 17
click at [326, 17] on div at bounding box center [499, 304] width 999 height 609
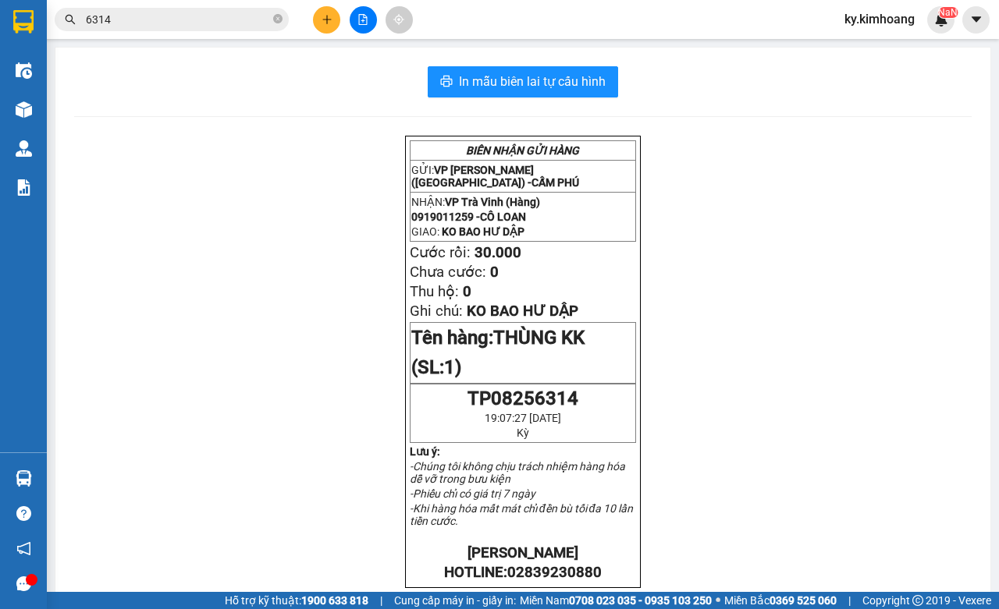
click at [329, 20] on icon "plus" at bounding box center [327, 19] width 11 height 11
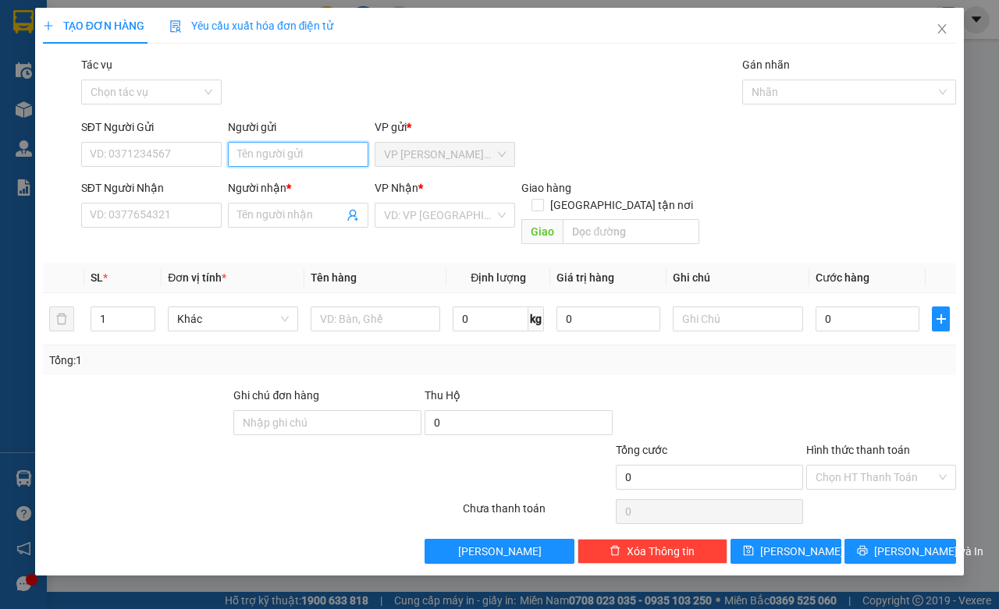
click at [279, 153] on input "Người gửi" at bounding box center [298, 154] width 140 height 25
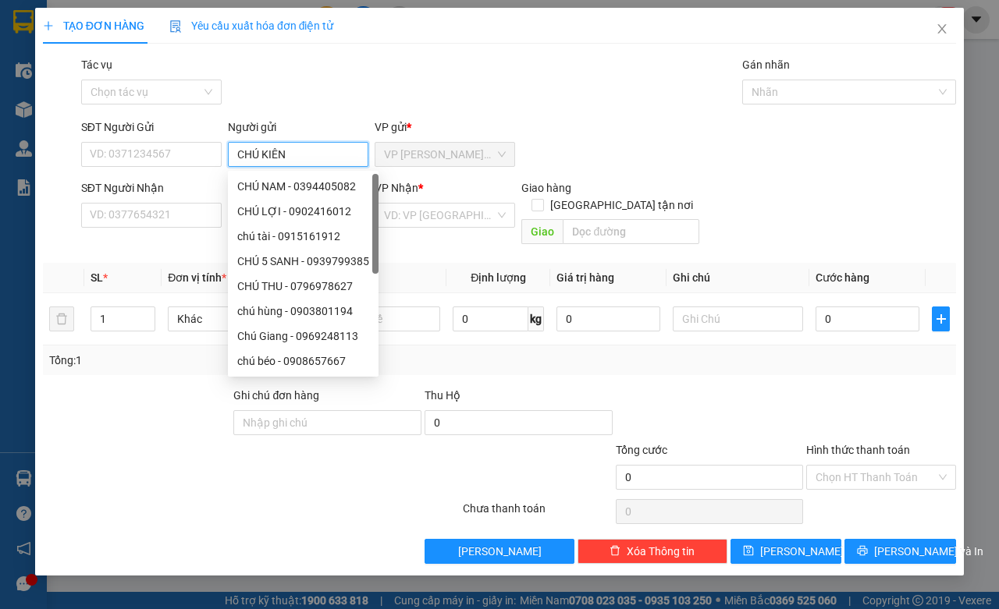
type input "CHÚ KIÊN"
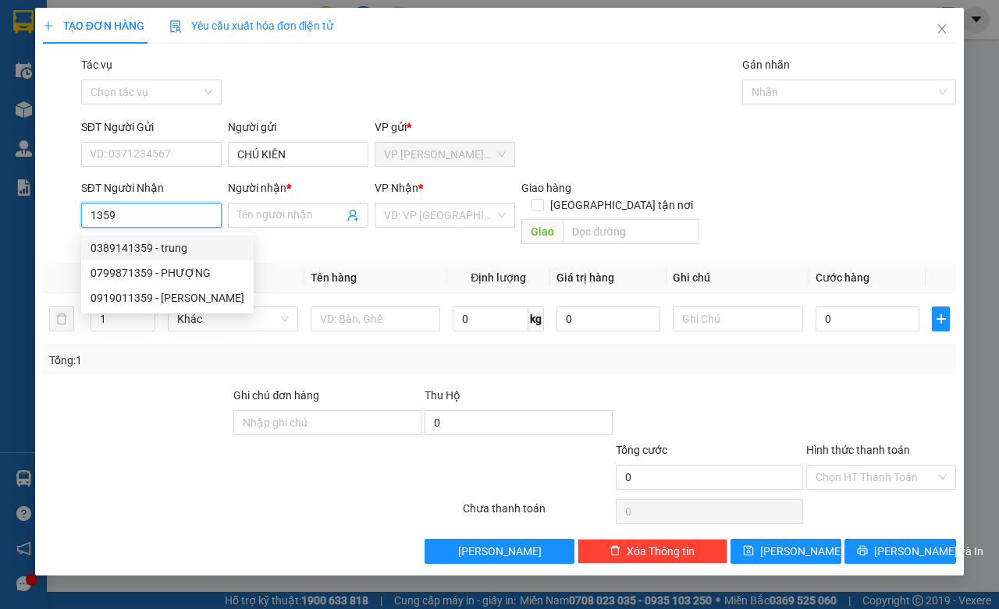
click at [192, 243] on div "0389141359 - trung" at bounding box center [168, 248] width 154 height 17
type input "0389141359"
type input "trung"
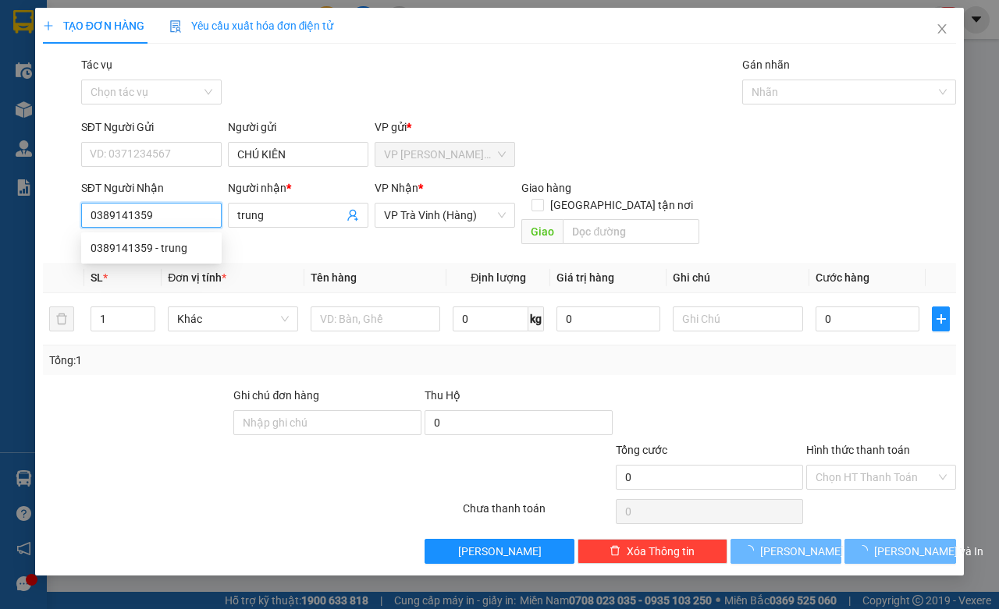
type input "80.000"
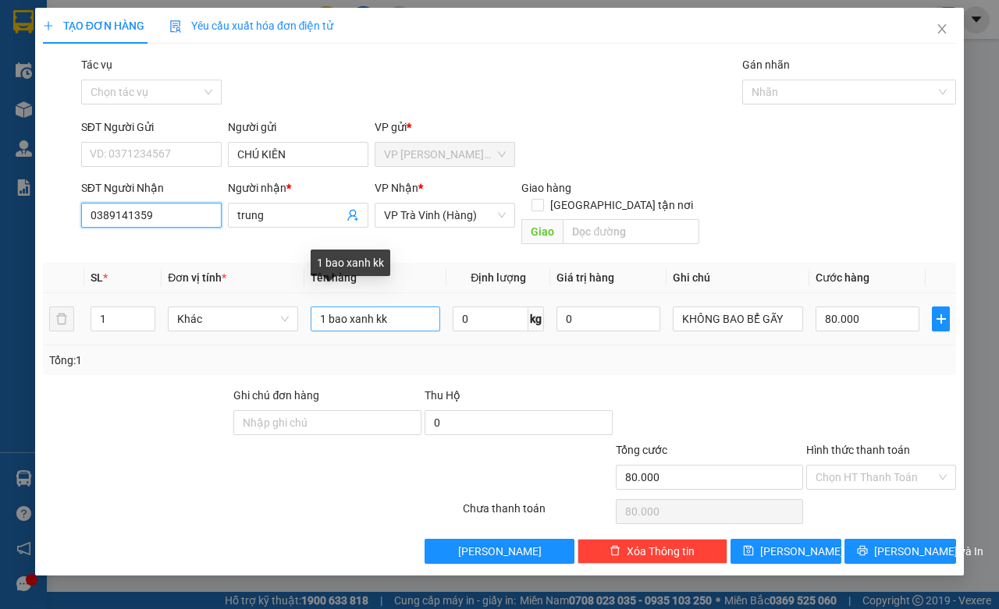
type input "0389141359"
drag, startPoint x: 392, startPoint y: 304, endPoint x: 307, endPoint y: 330, distance: 88.9
click at [307, 330] on div "SL * Đơn vị tính * Tên hàng Định lượng Giá trị hàng Ghi chú Cước hàng 1 Khác 1 …" at bounding box center [499, 319] width 913 height 112
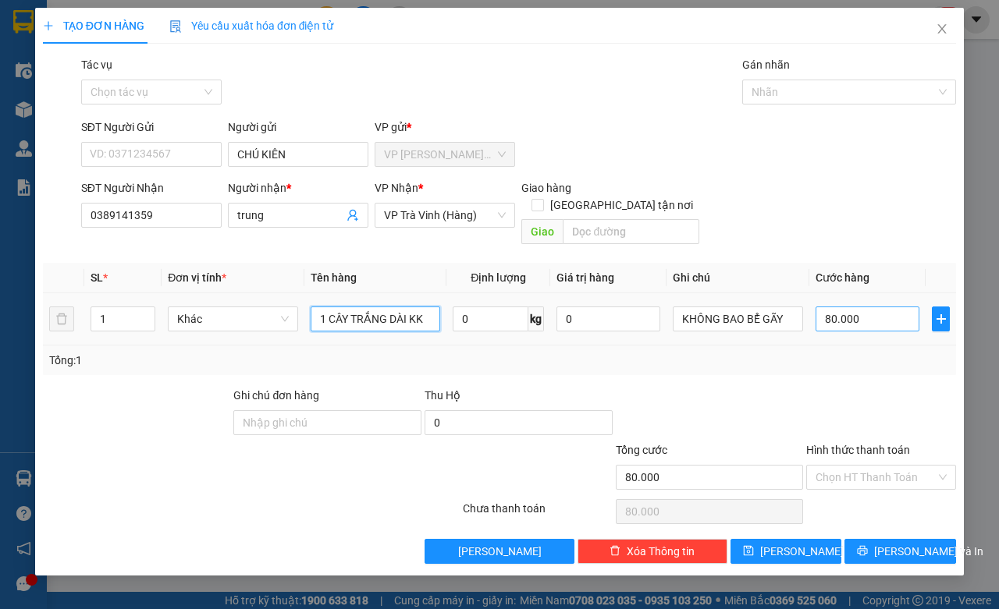
type input "1 CÂY TRẮNG DÀI KK"
click at [862, 307] on input "80.000" at bounding box center [868, 319] width 104 height 25
type input "3"
type input "35"
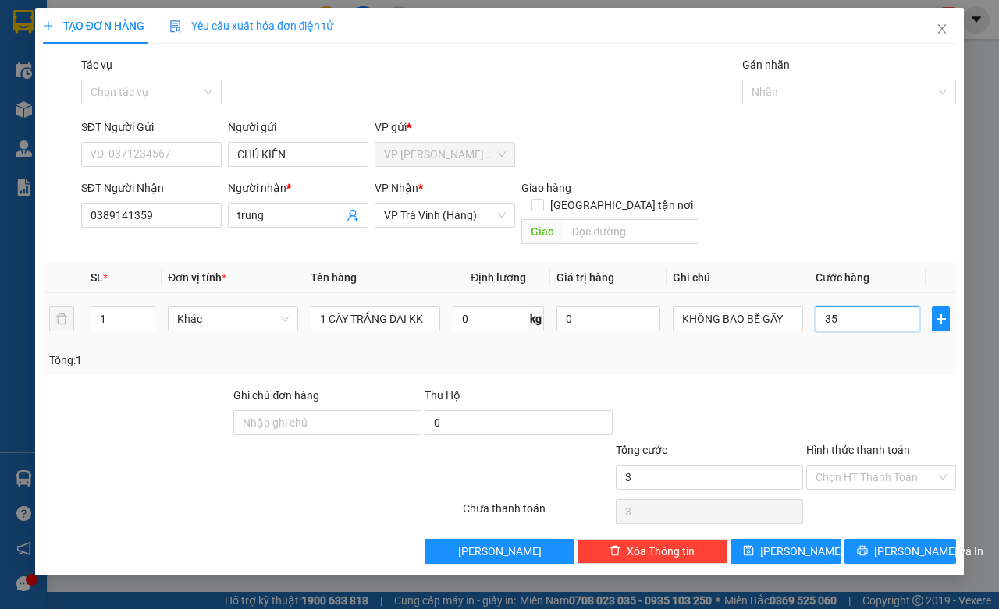
type input "35"
click at [926, 543] on span "[PERSON_NAME] và In" at bounding box center [928, 551] width 109 height 17
type input "35.000"
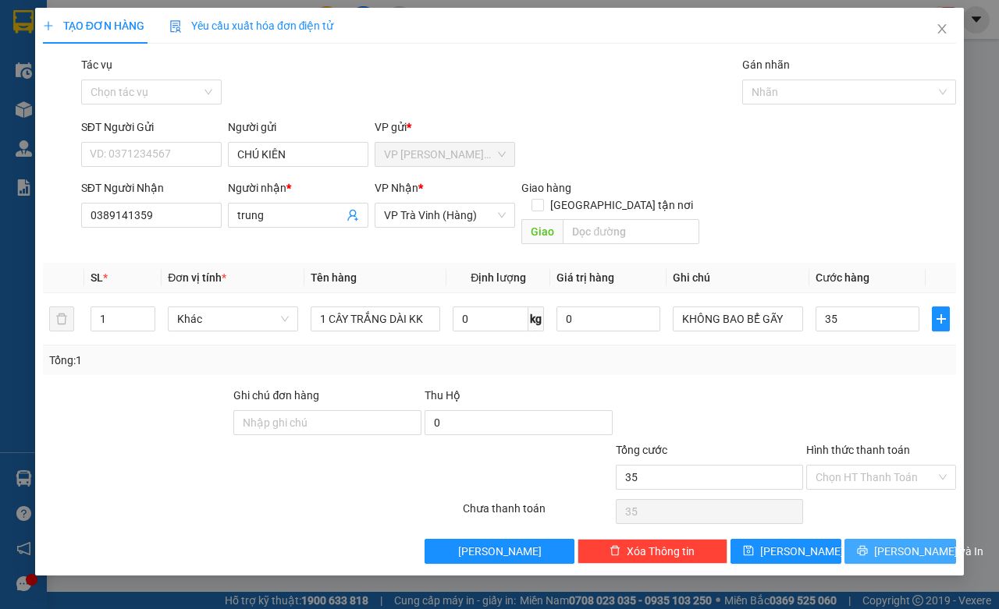
type input "35.000"
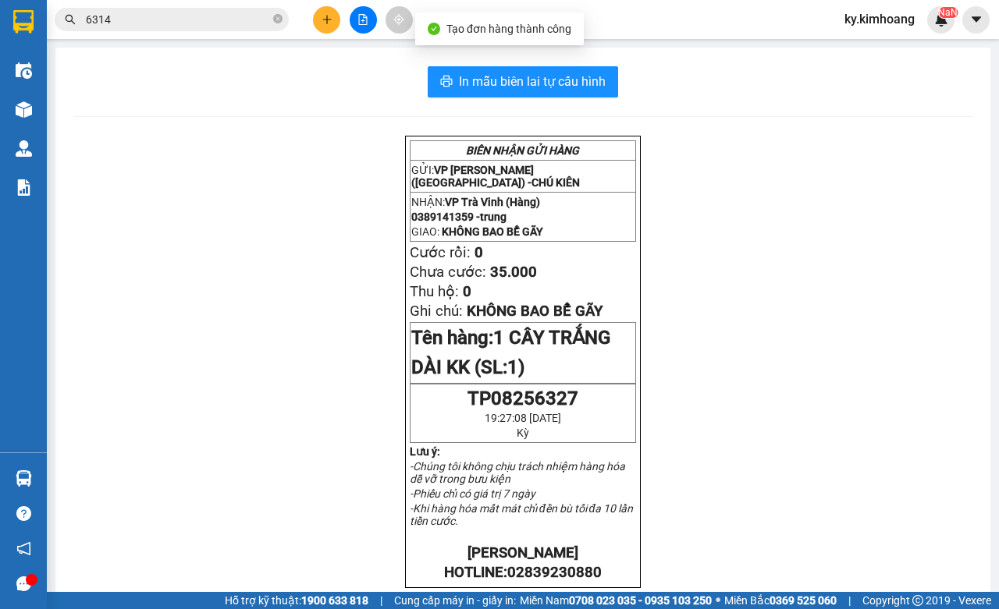
click at [560, 65] on div "In mẫu biên lai tự cấu hình BIÊN NHẬN GỬI HÀNG GỬI: VP Trần Phú (Hàng) - CHÚ KI…" at bounding box center [522, 542] width 935 height 989
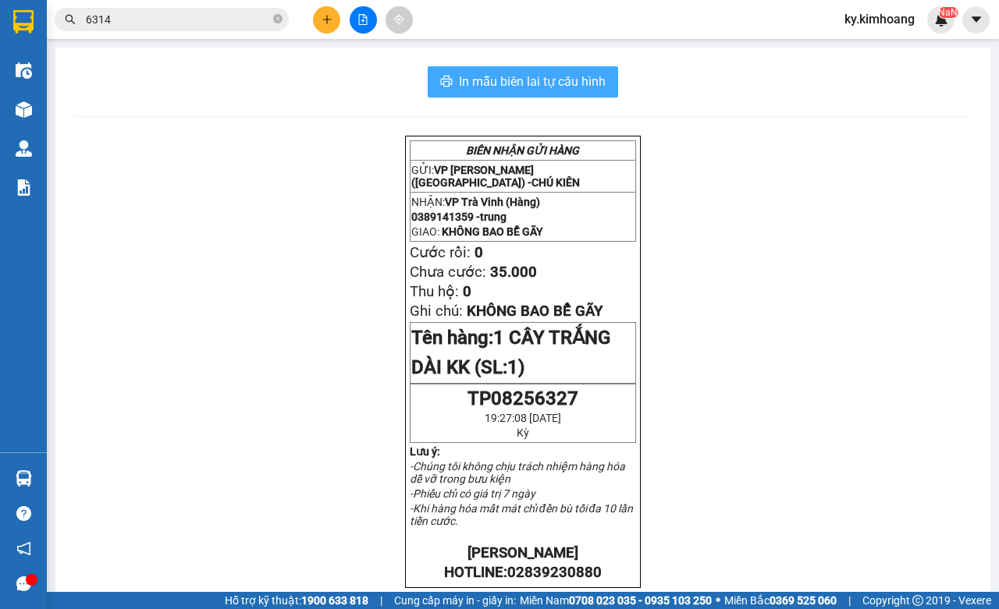
click at [513, 86] on span "In mẫu biên lai tự cấu hình" at bounding box center [532, 82] width 147 height 20
click at [594, 95] on button "In mẫu biên lai tự cấu hình" at bounding box center [523, 81] width 190 height 31
click at [228, 25] on input "6314" at bounding box center [178, 19] width 184 height 17
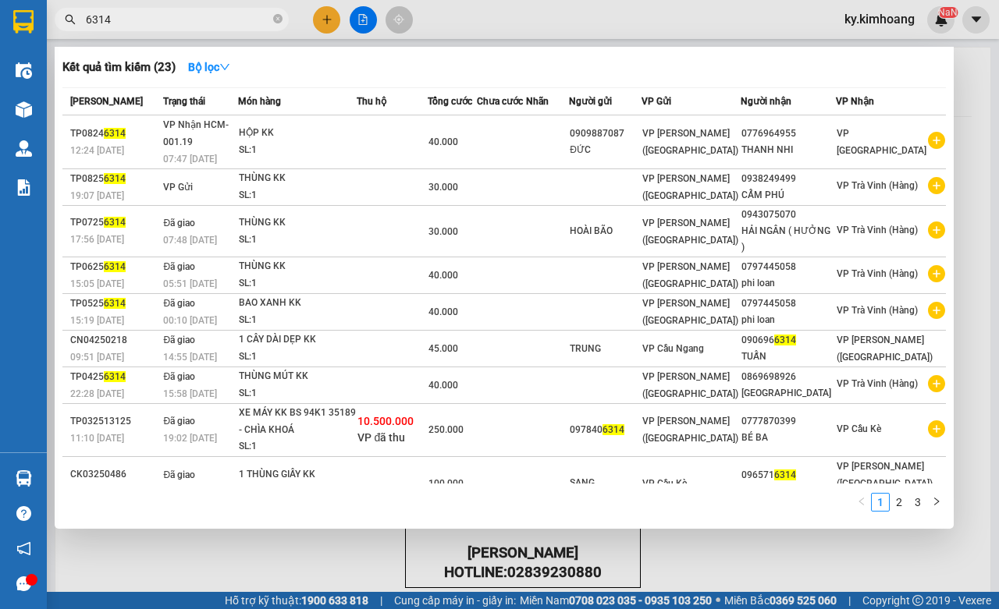
click at [228, 25] on input "6314" at bounding box center [178, 19] width 184 height 17
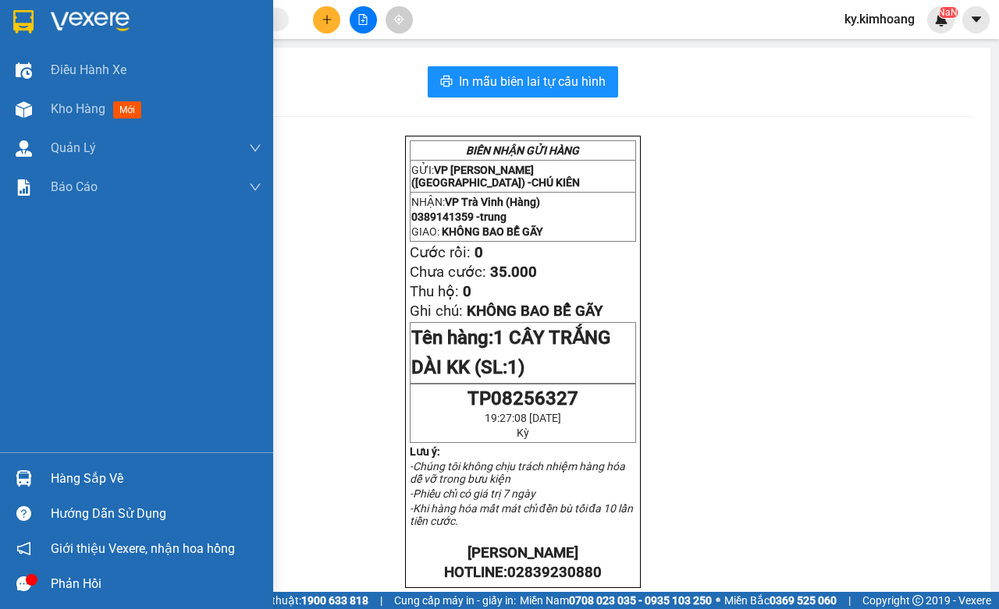
click at [73, 484] on div "Hàng sắp về" at bounding box center [156, 478] width 211 height 23
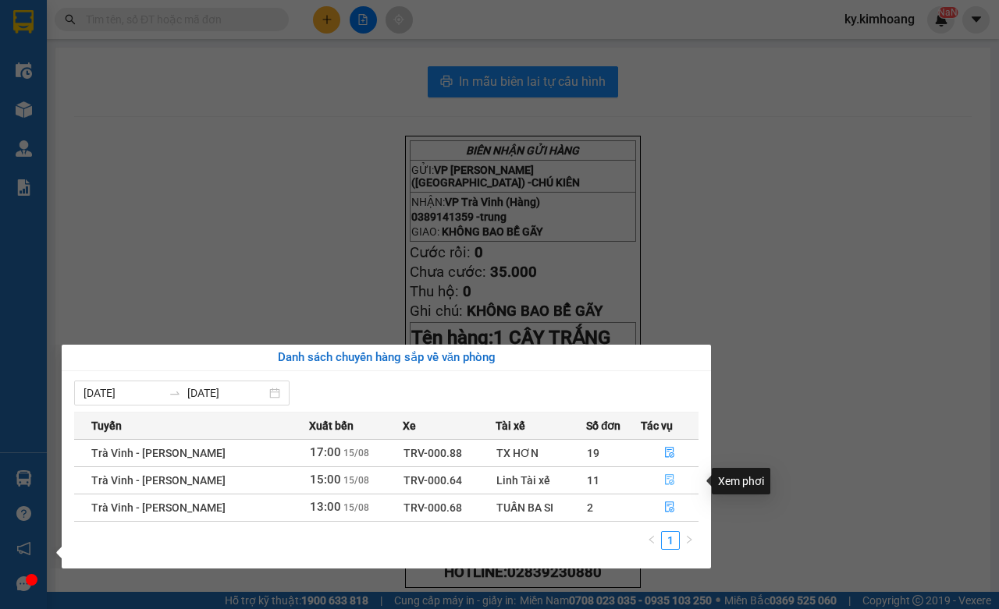
click at [668, 478] on icon "file-done" at bounding box center [669, 479] width 11 height 11
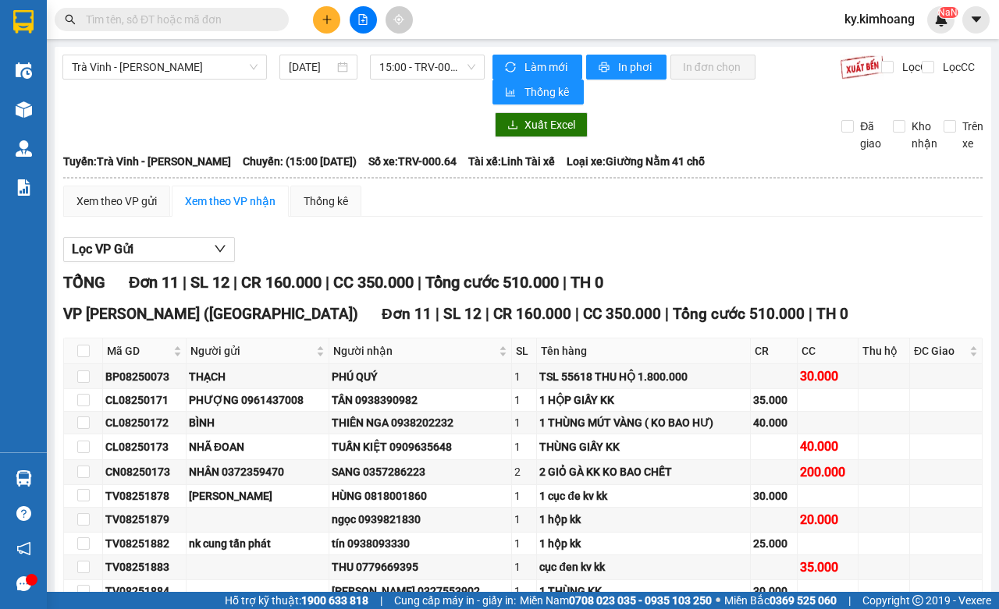
scroll to position [119, 0]
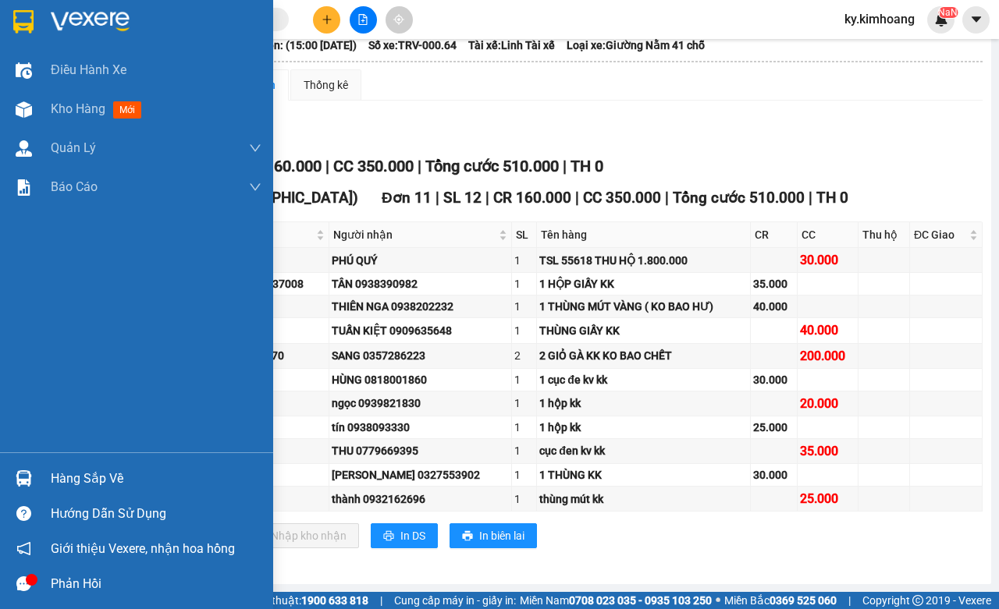
click at [35, 482] on div at bounding box center [23, 478] width 27 height 27
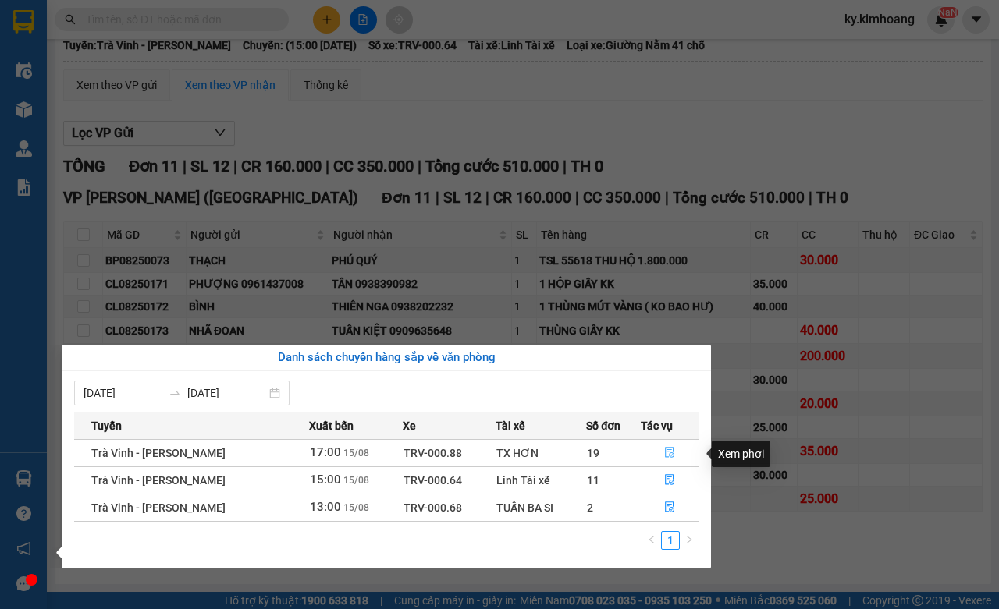
click at [659, 454] on button "button" at bounding box center [669, 453] width 56 height 25
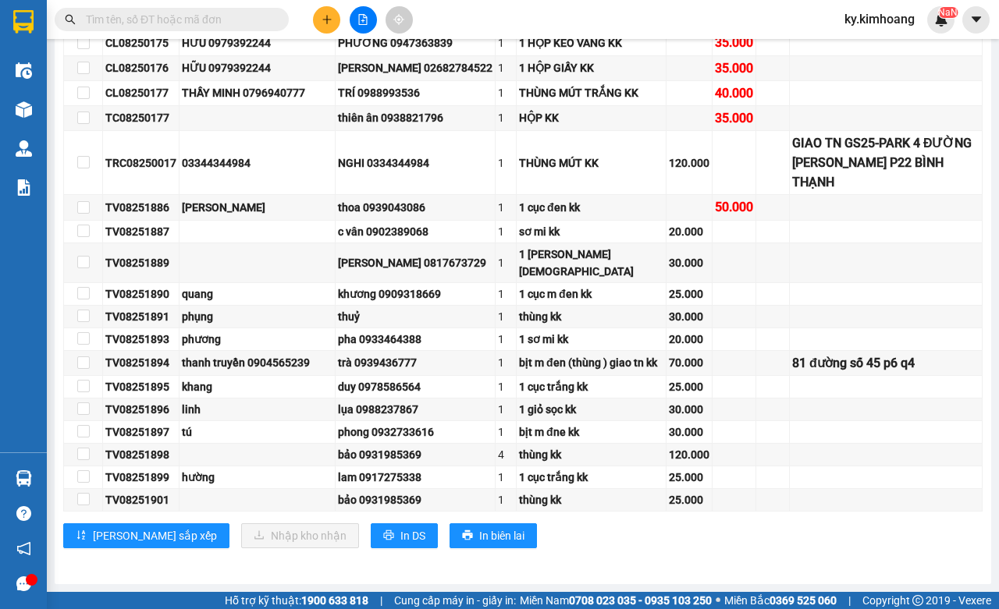
scroll to position [388, 0]
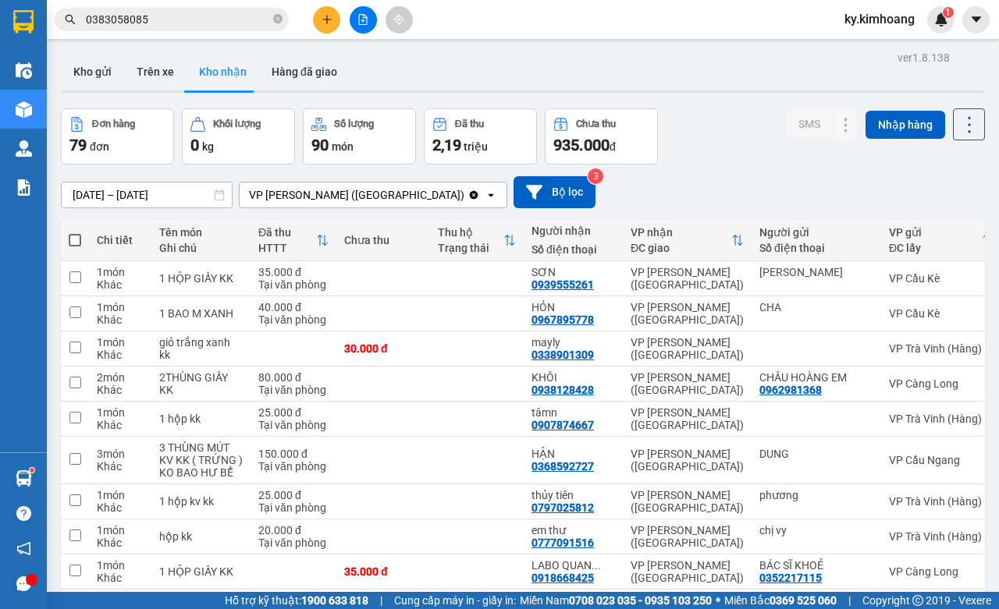
click at [187, 193] on input "[DATE] – [DATE]" at bounding box center [147, 195] width 170 height 25
click at [197, 27] on input "0383058085" at bounding box center [178, 19] width 184 height 17
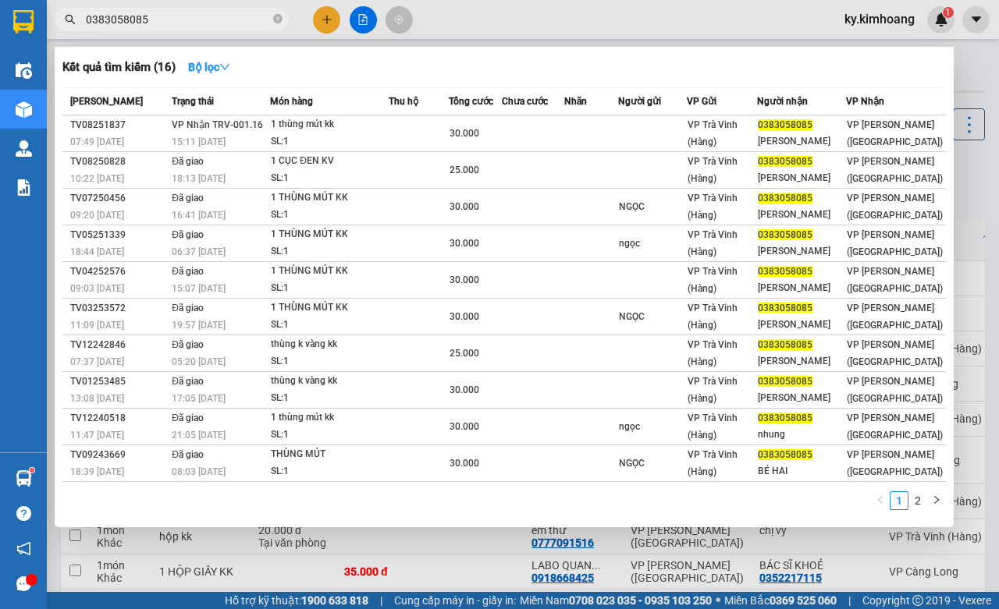
click at [197, 27] on input "0383058085" at bounding box center [178, 19] width 184 height 17
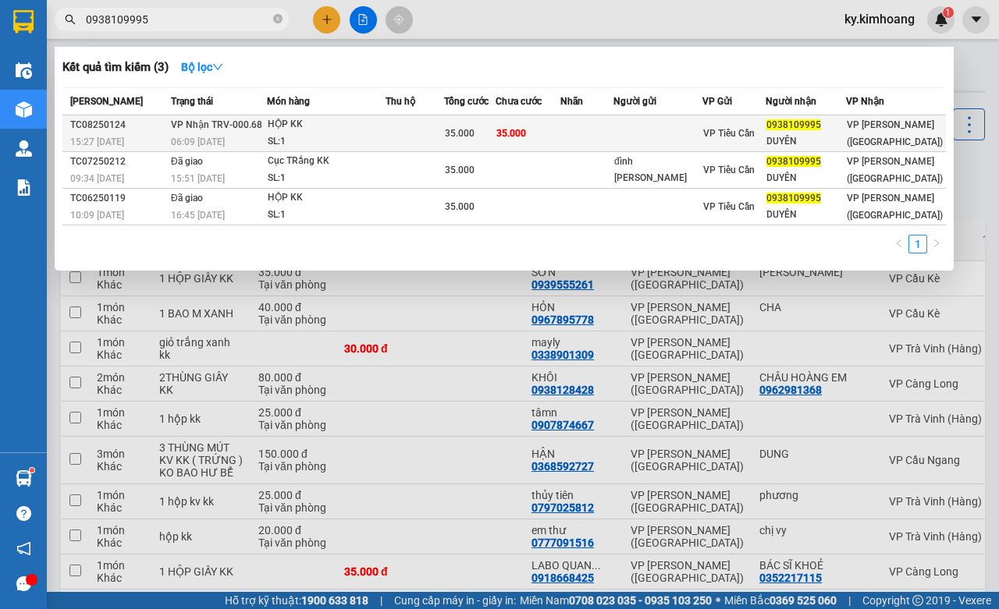
type input "0938109995"
click at [765, 126] on div "VP Tiểu Cần" at bounding box center [734, 133] width 62 height 17
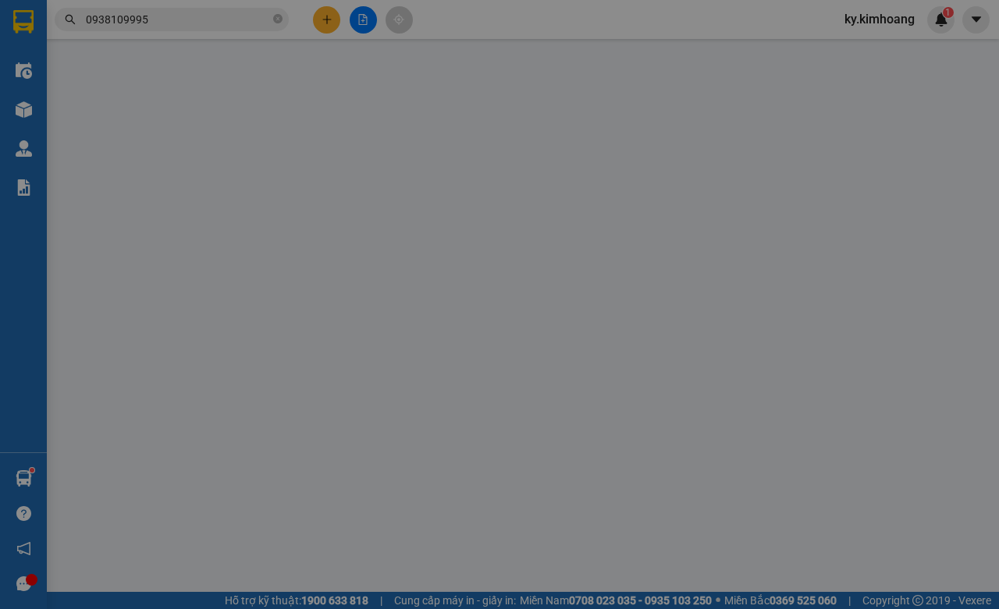
type input "0938109995"
type input "DUYÊN"
type input "35.000"
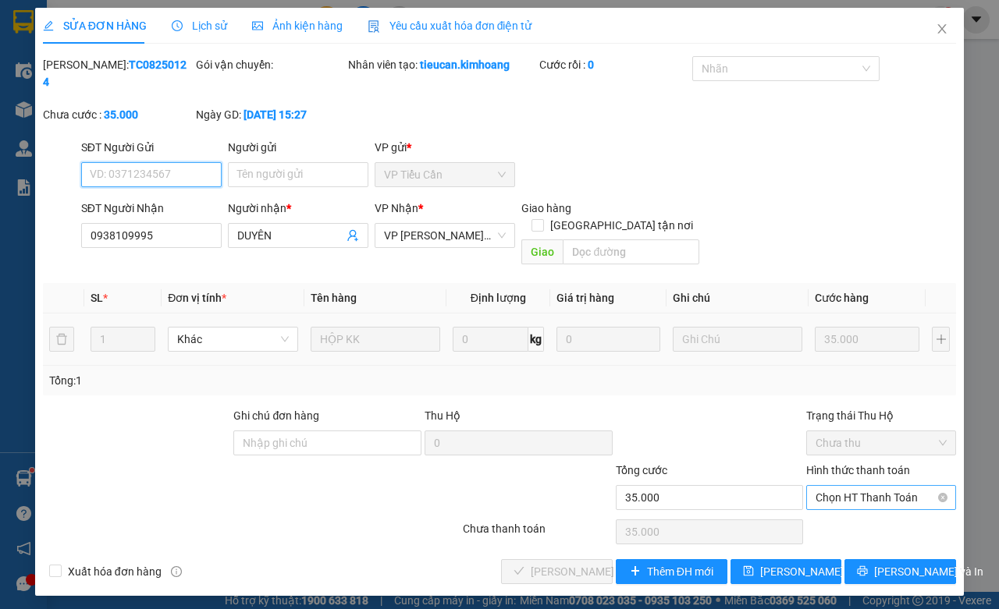
click at [833, 489] on span "Chọn HT Thanh Toán" at bounding box center [881, 497] width 131 height 23
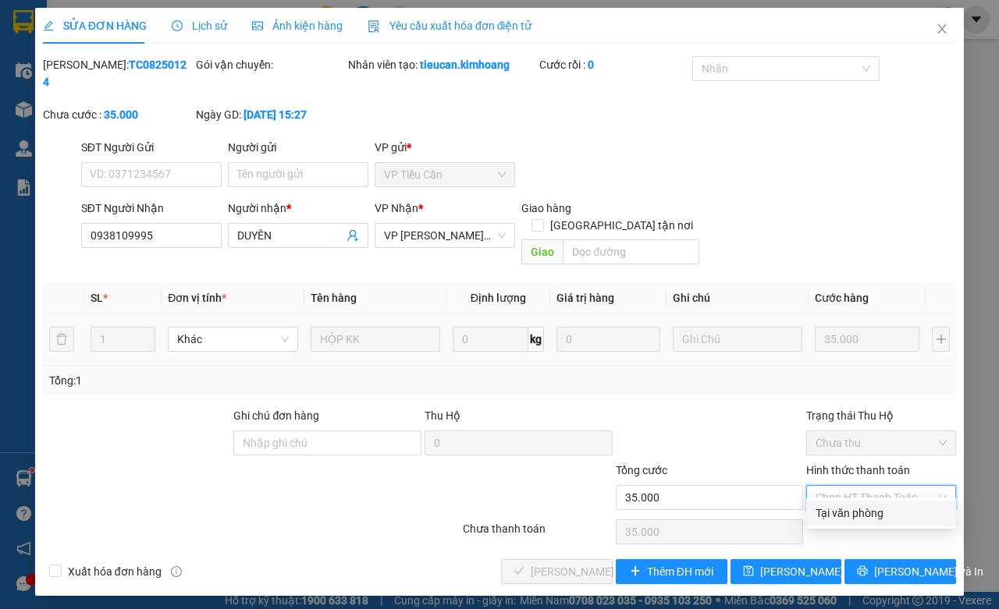
click at [836, 512] on div "Tại văn phòng" at bounding box center [881, 513] width 131 height 17
type input "0"
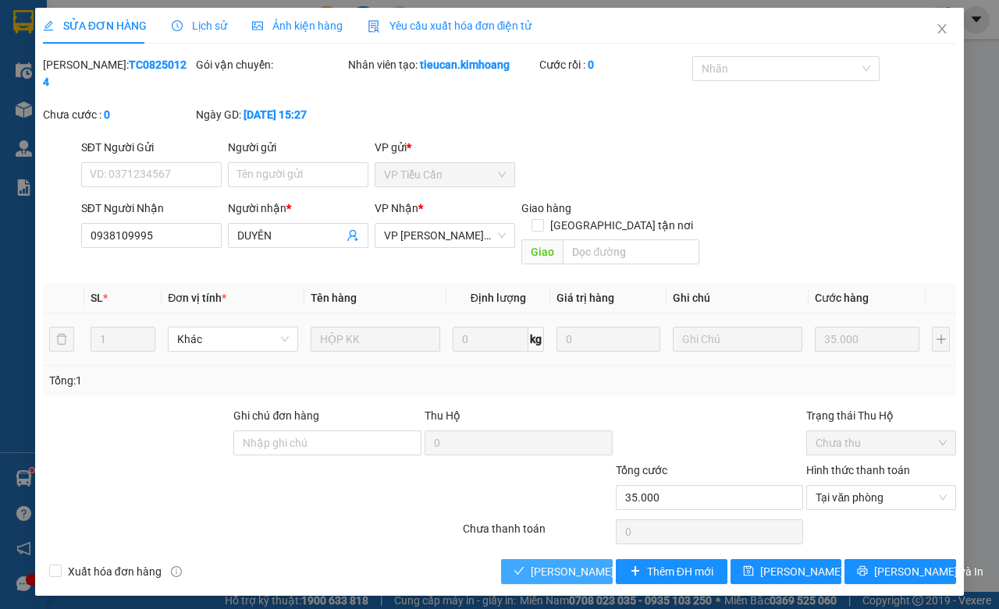
click at [524, 560] on button "[PERSON_NAME] và Giao hàng" at bounding box center [557, 572] width 112 height 25
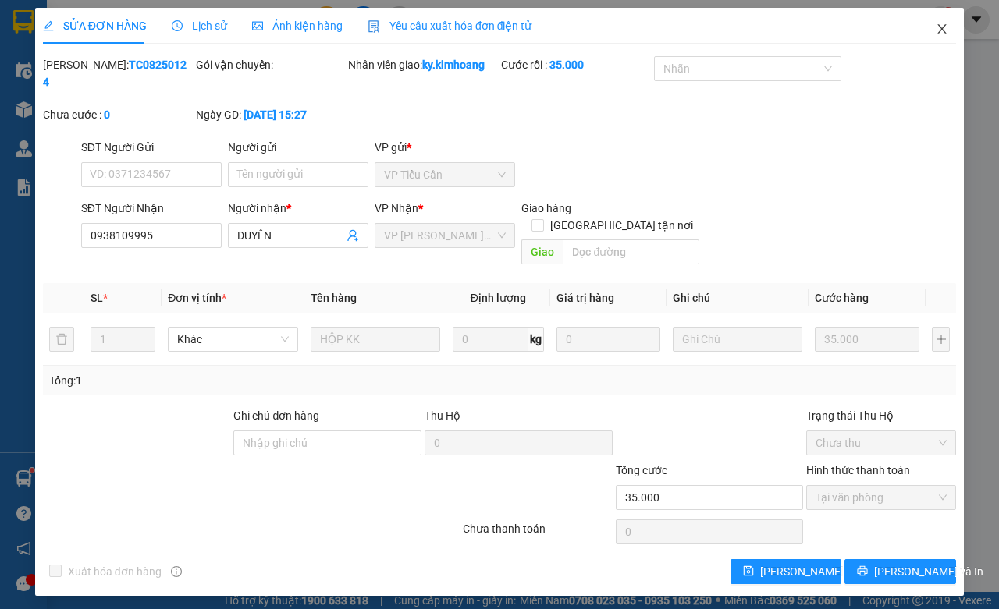
drag, startPoint x: 936, startPoint y: 28, endPoint x: 183, endPoint y: 6, distance: 753.4
click at [936, 28] on icon "close" at bounding box center [942, 29] width 12 height 12
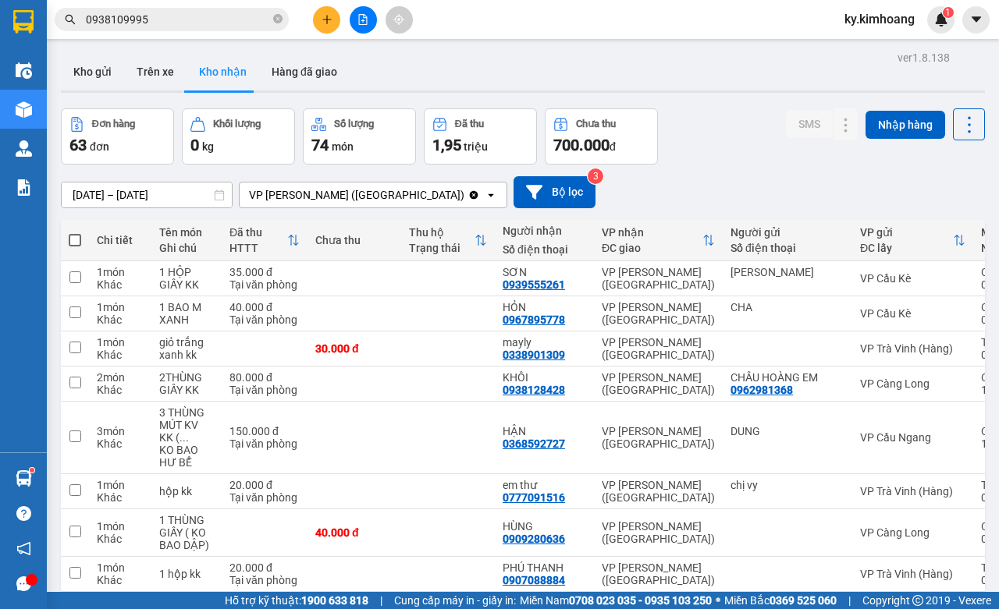
click at [176, 18] on input "0938109995" at bounding box center [178, 19] width 184 height 17
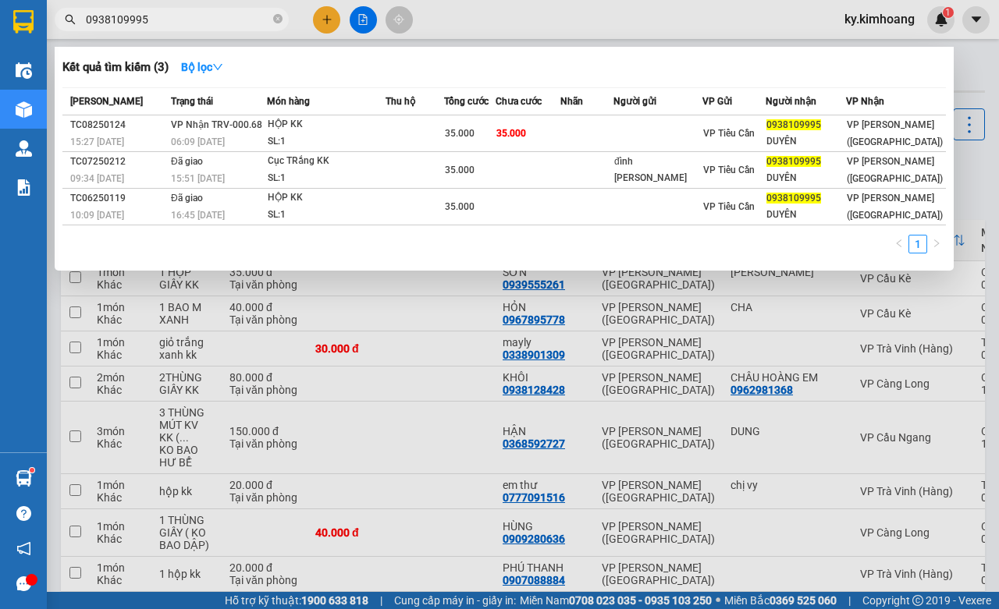
drag, startPoint x: 176, startPoint y: 18, endPoint x: 148, endPoint y: 26, distance: 28.4
click at [176, 17] on input "0938109995" at bounding box center [178, 19] width 184 height 17
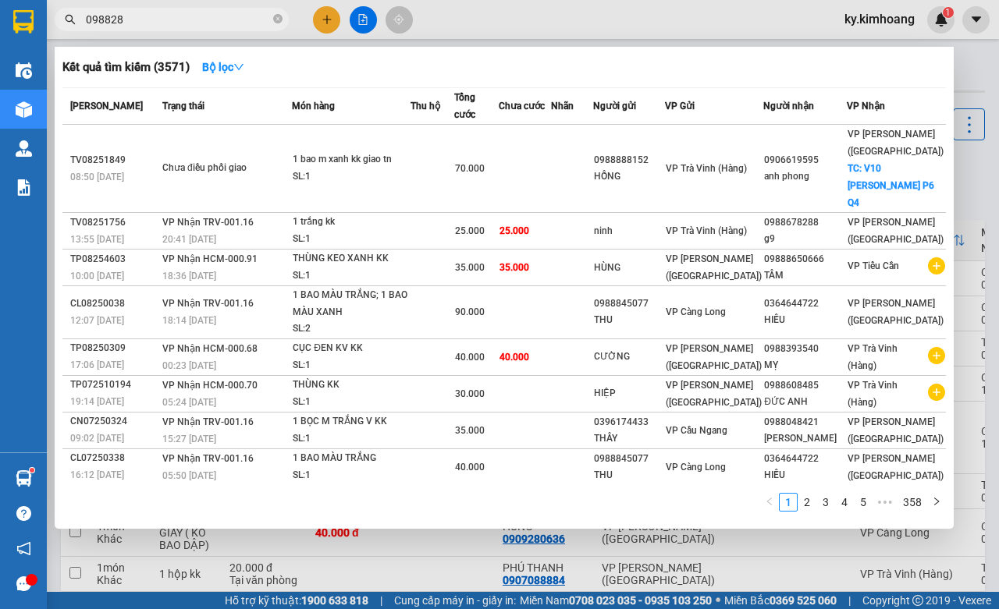
type input "0988284"
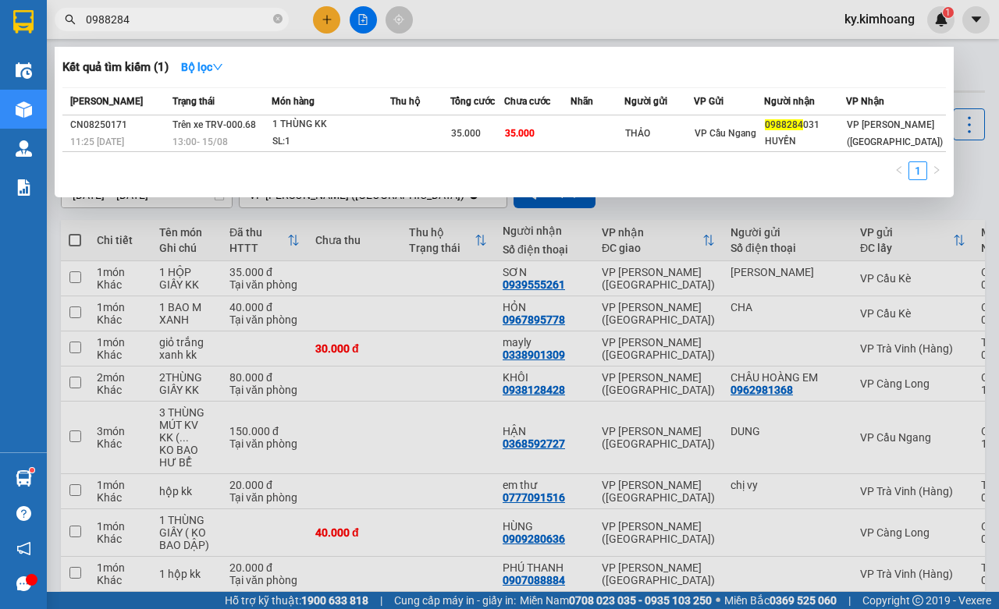
click at [151, 23] on input "0988284" at bounding box center [178, 19] width 184 height 17
drag, startPoint x: 151, startPoint y: 23, endPoint x: 130, endPoint y: 34, distance: 22.7
click at [148, 23] on input "0988284" at bounding box center [178, 19] width 184 height 17
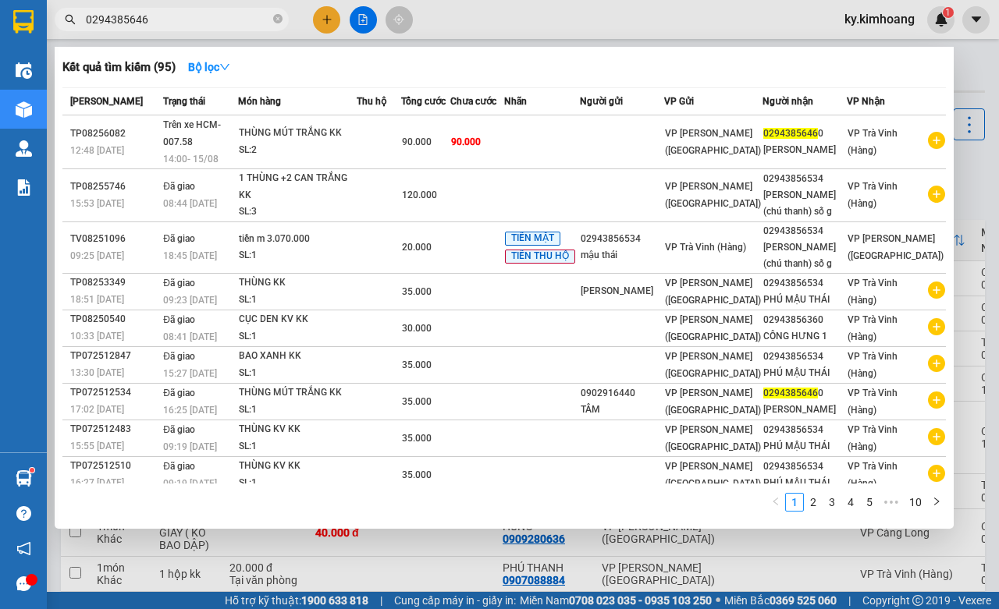
type input "02943856460"
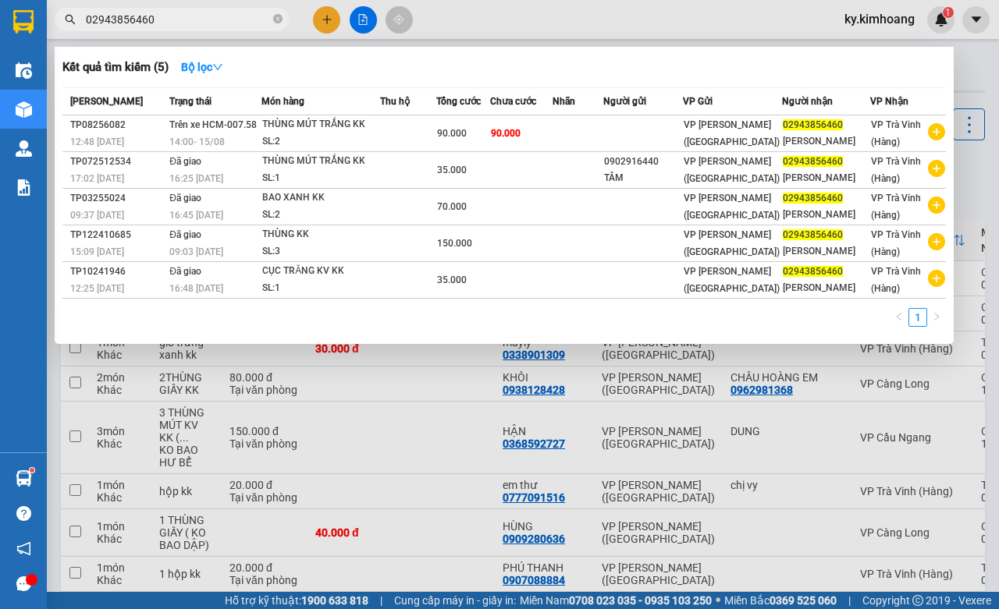
click at [170, 14] on input "02943856460" at bounding box center [178, 19] width 184 height 17
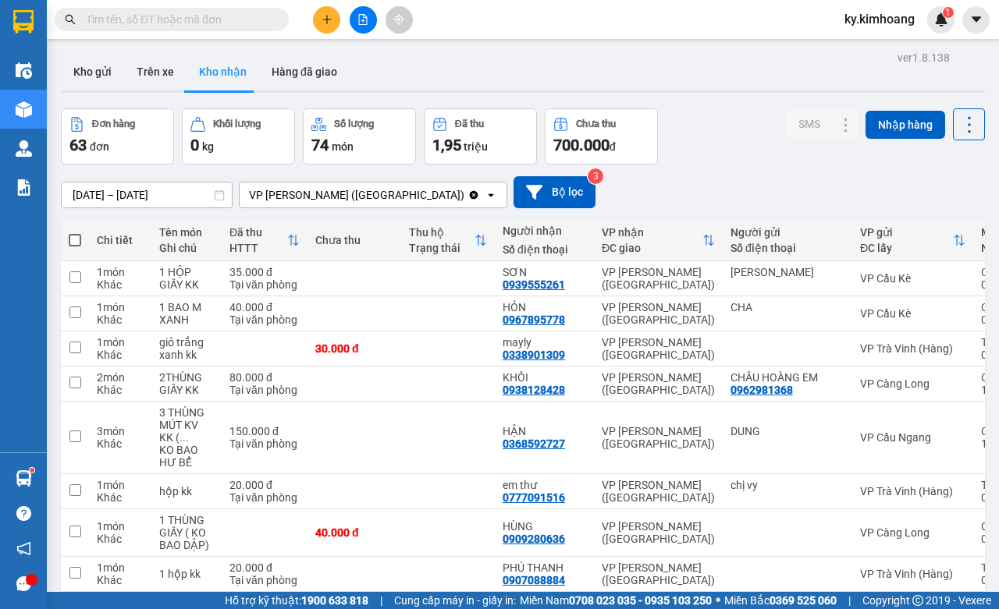
click at [329, 24] on icon "plus" at bounding box center [327, 19] width 11 height 11
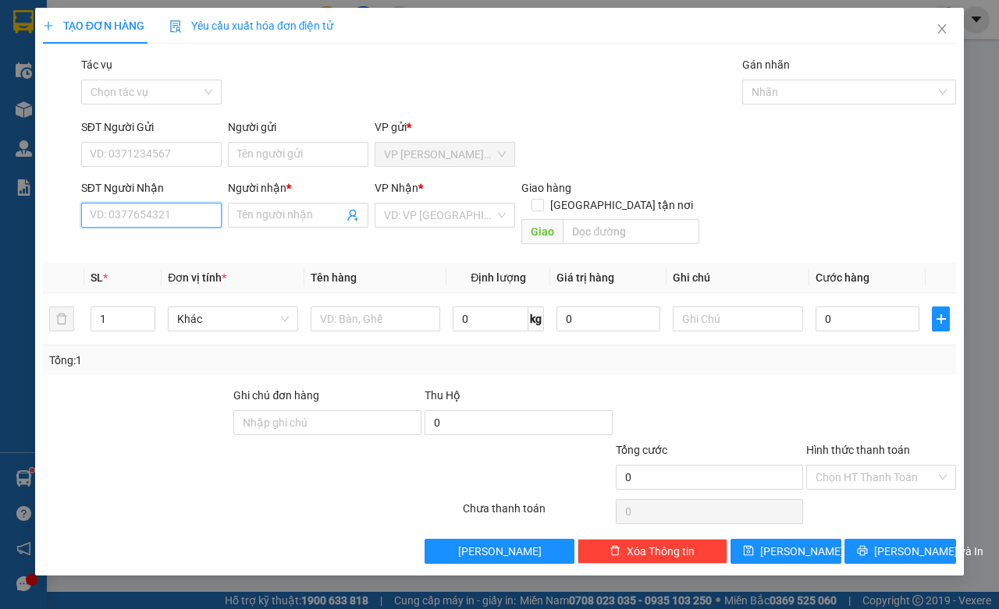
click at [183, 211] on input "SĐT Người Nhận" at bounding box center [151, 215] width 140 height 25
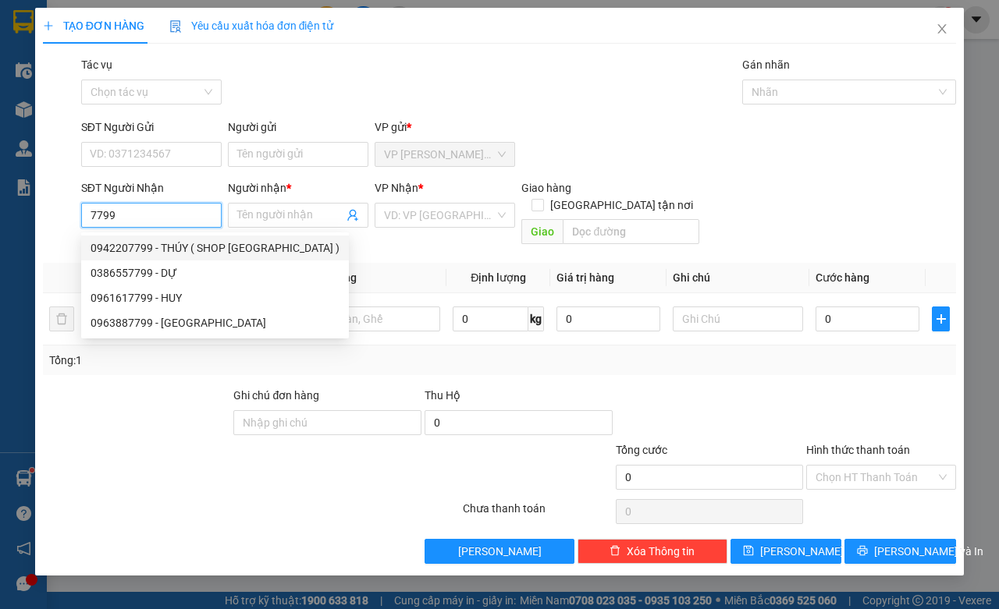
click at [212, 246] on div "0942207799 - THÚY ( SHOP BÉ XÍU )" at bounding box center [215, 248] width 249 height 17
type input "0942207799"
type input "THÚY ( SHOP BÉ XÍU )"
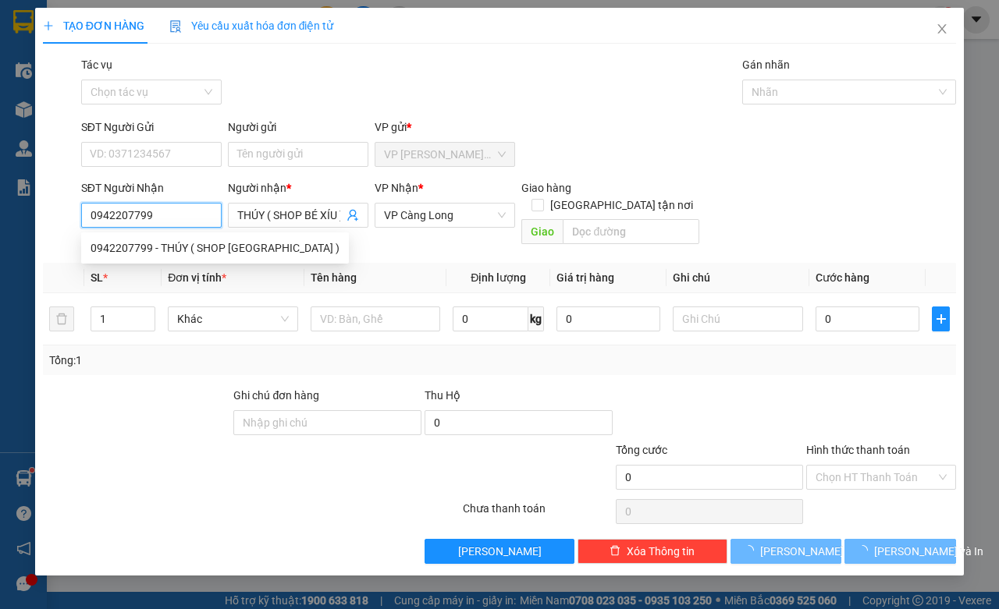
type input "50.000"
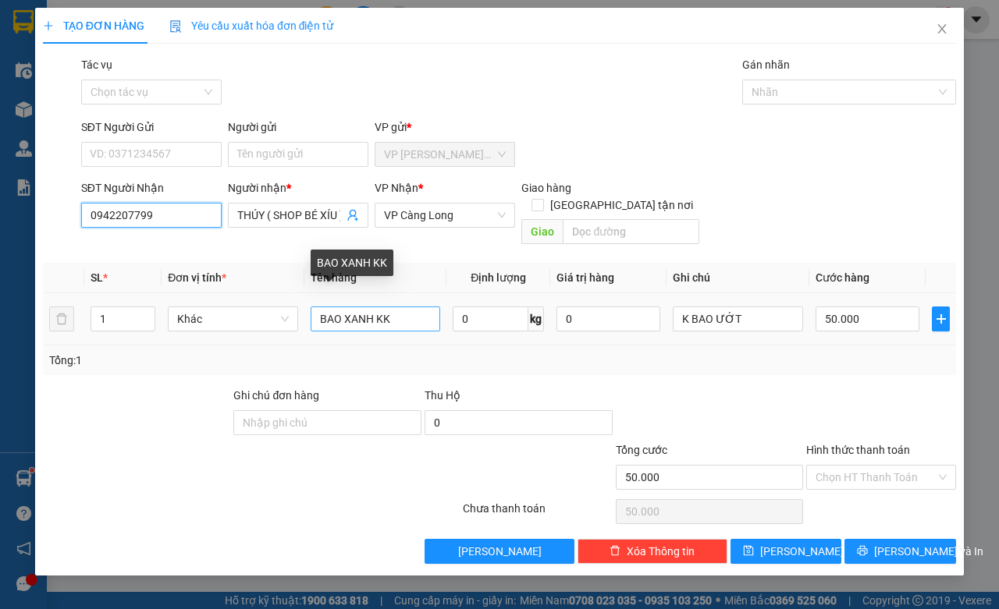
type input "0942207799"
click at [421, 307] on input "BAO XANH KK" at bounding box center [376, 319] width 130 height 25
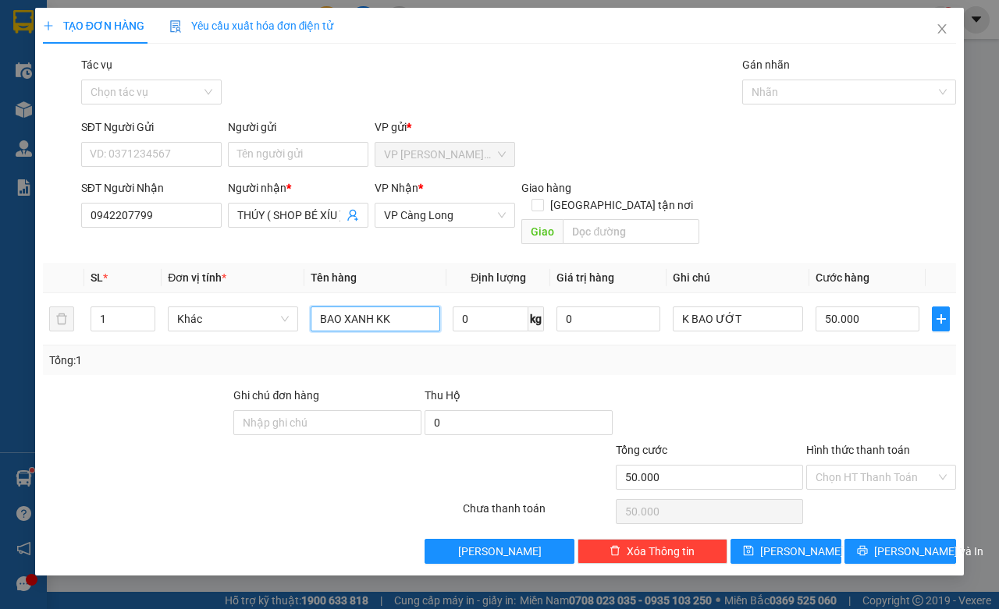
drag, startPoint x: 403, startPoint y: 309, endPoint x: 306, endPoint y: 347, distance: 104.8
click at [306, 347] on div "SL * Đơn vị tính * Tên hàng Định lượng Giá trị hàng Ghi chú Cước hàng 1 Khác BA…" at bounding box center [499, 319] width 913 height 112
type input "1 THÙNG KK"
click at [890, 307] on input "50.000" at bounding box center [868, 319] width 104 height 25
type input "3"
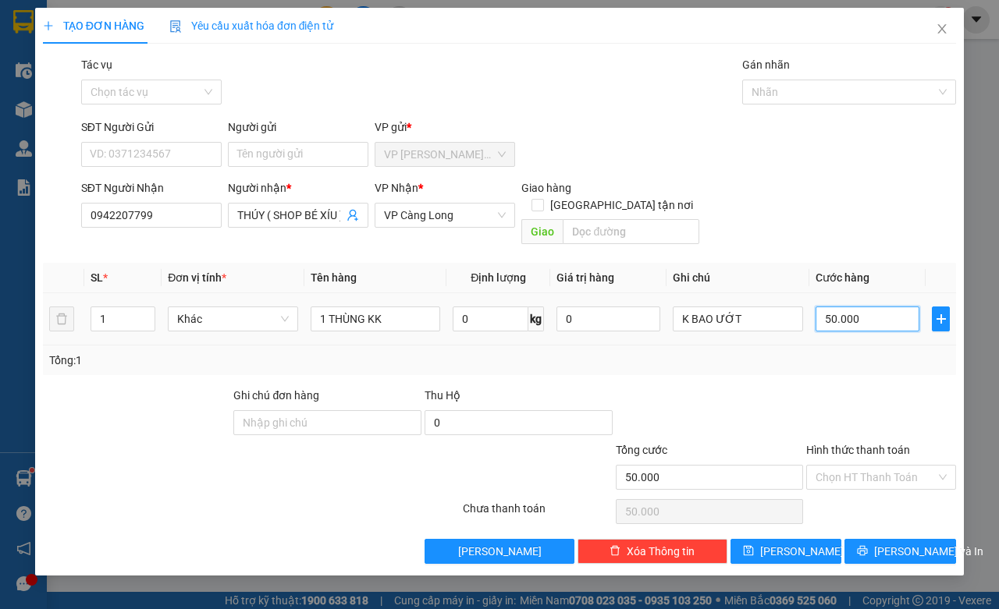
type input "3"
type input "30"
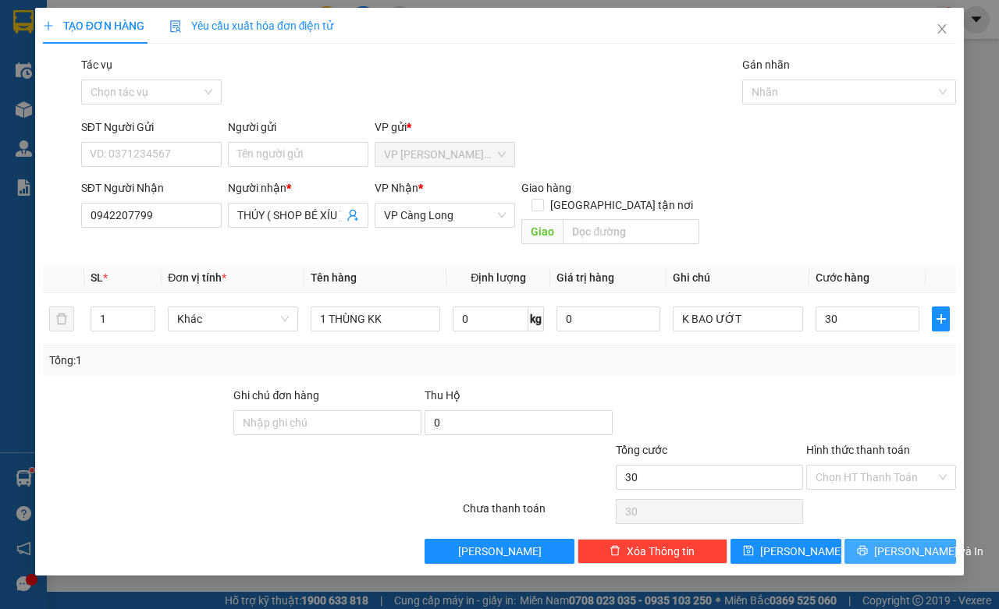
click at [904, 543] on span "[PERSON_NAME] và In" at bounding box center [928, 551] width 109 height 17
type input "30.000"
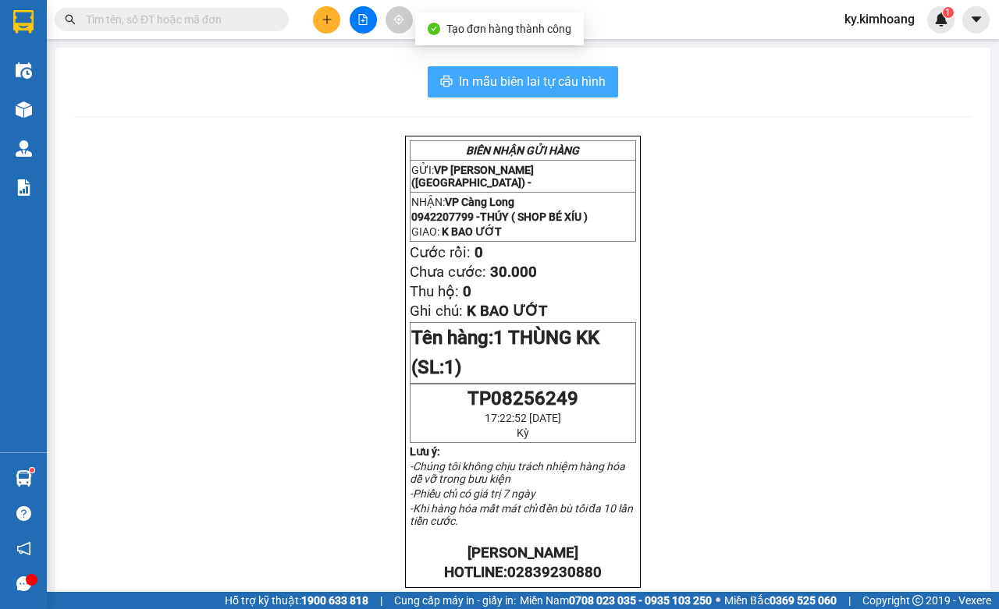
click at [562, 74] on span "In mẫu biên lai tự cấu hình" at bounding box center [532, 82] width 147 height 20
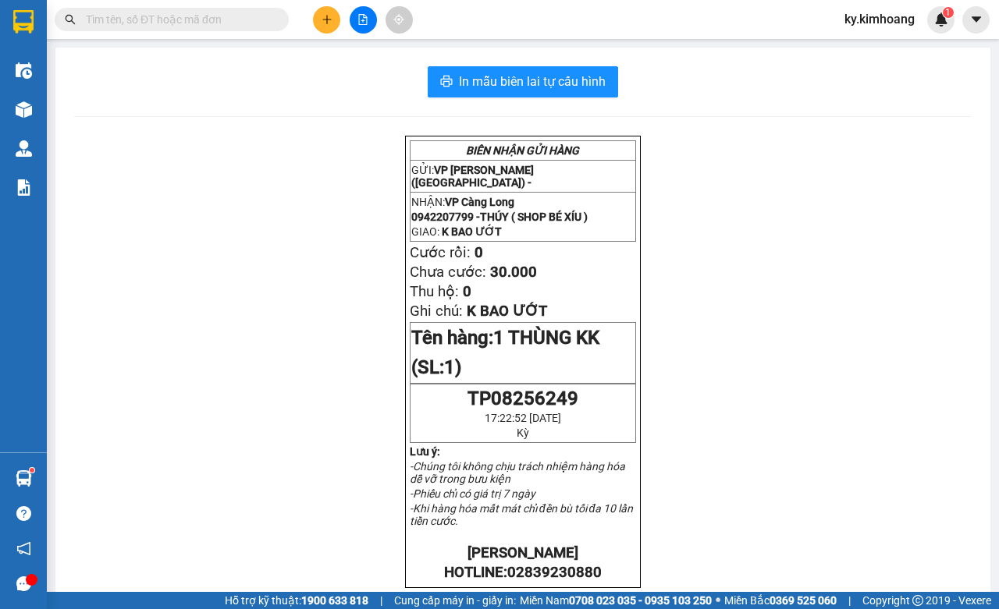
click at [332, 9] on button at bounding box center [326, 19] width 27 height 27
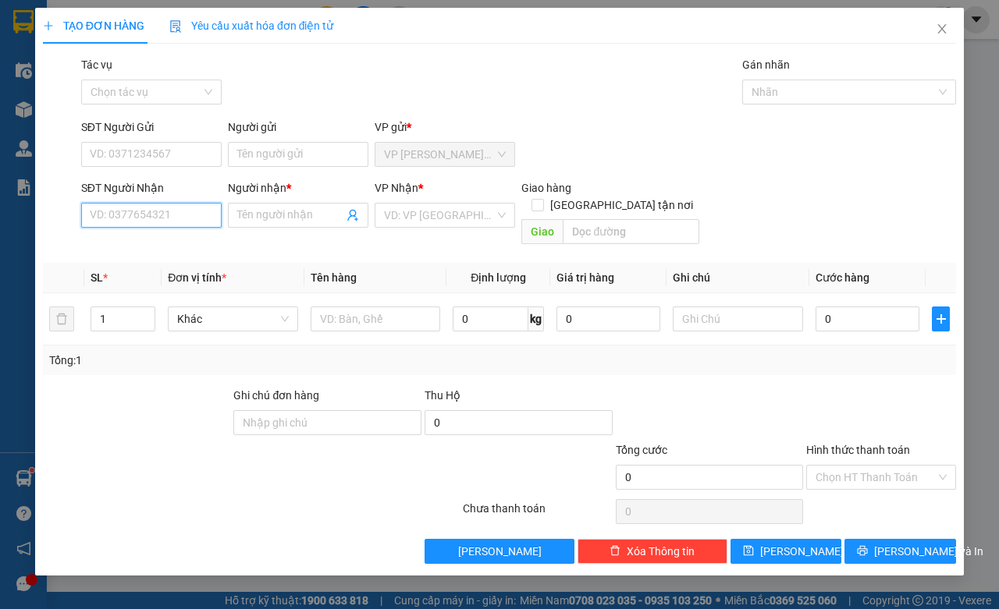
click at [181, 219] on input "SĐT Người Nhận" at bounding box center [151, 215] width 140 height 25
type input "0327507626"
click at [328, 212] on input "Người nhận *" at bounding box center [290, 215] width 106 height 17
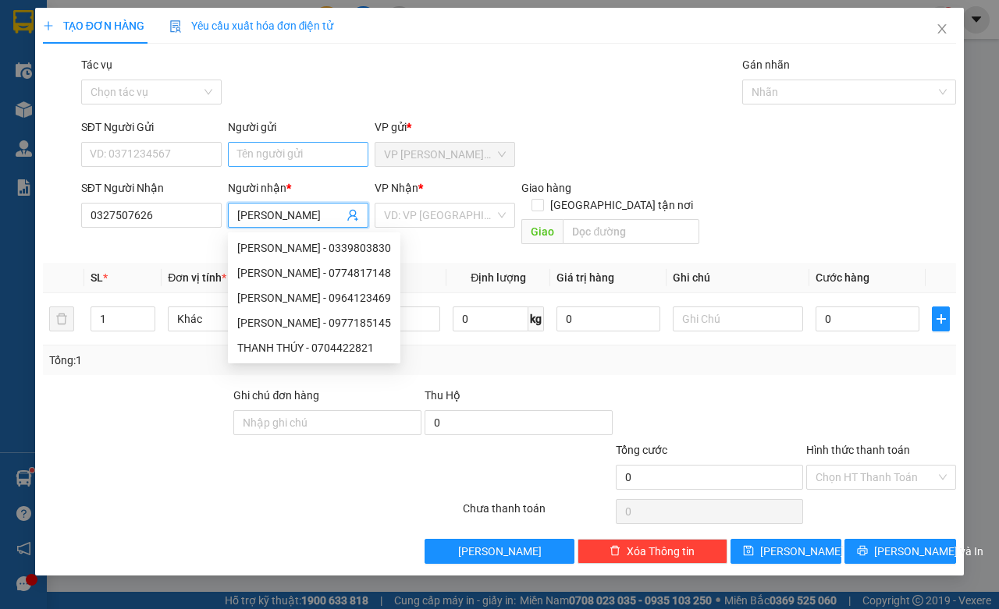
type input "THANH THÚY"
click at [273, 158] on input "Người gửi" at bounding box center [298, 154] width 140 height 25
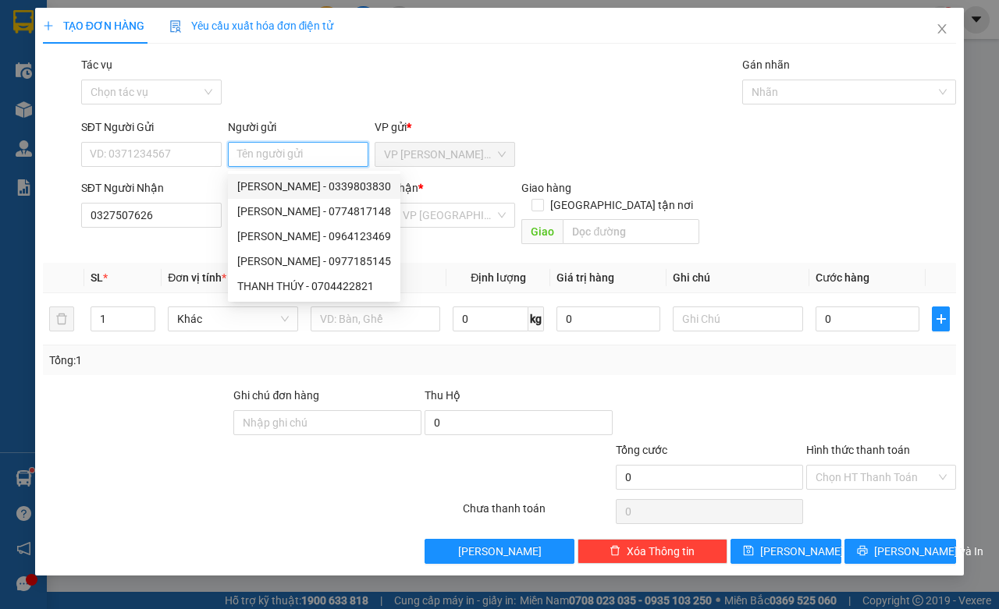
click at [294, 158] on input "Người gửi" at bounding box center [298, 154] width 140 height 25
type input "0339803830"
type input "THANH THÚY"
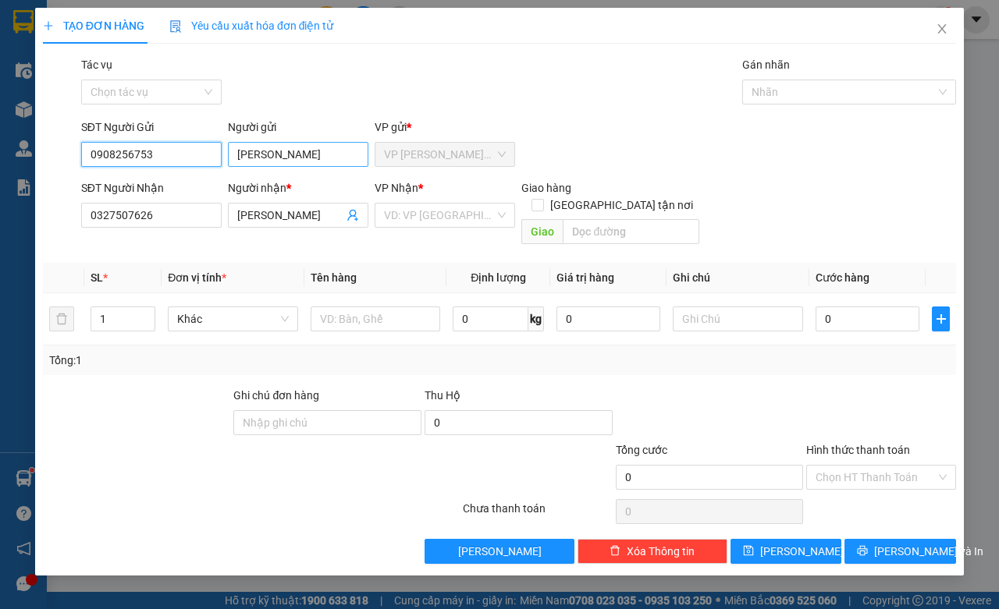
type input "0908256753"
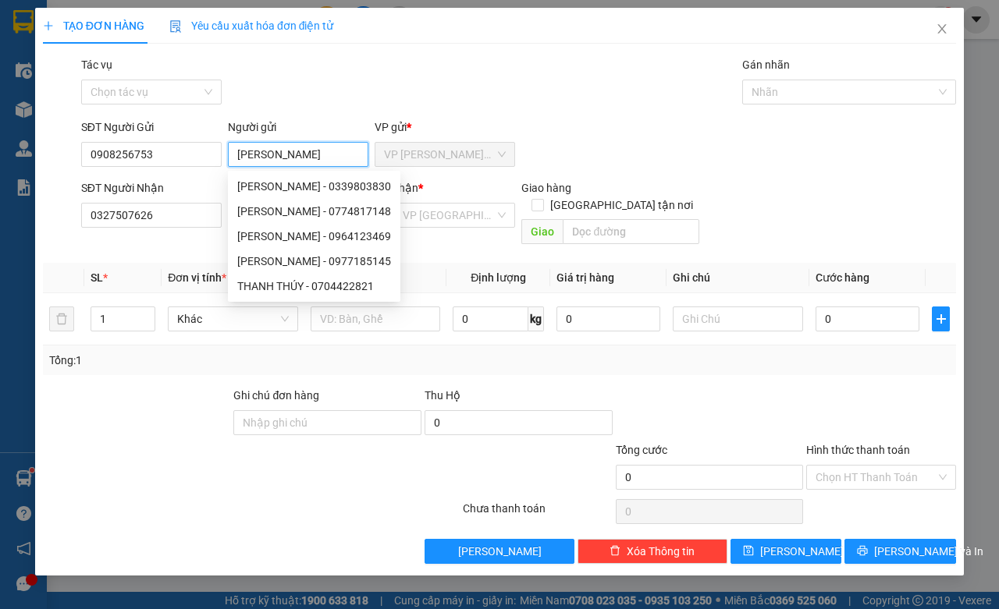
drag, startPoint x: 315, startPoint y: 151, endPoint x: 233, endPoint y: 165, distance: 83.3
click at [235, 168] on div "Người gửi THANH THÚY" at bounding box center [298, 146] width 140 height 55
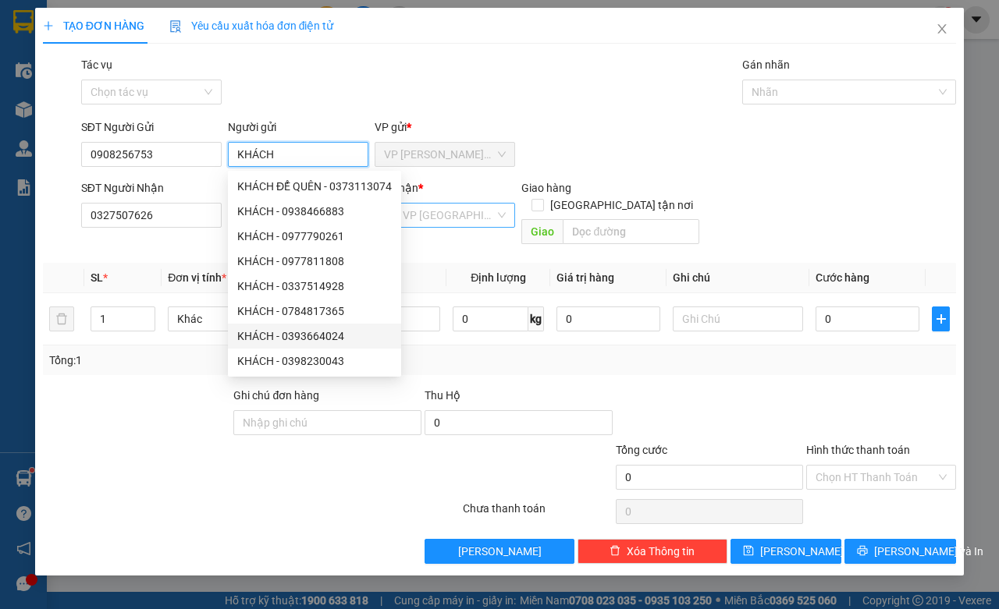
type input "KHÁCH"
click at [473, 216] on input "search" at bounding box center [439, 215] width 111 height 23
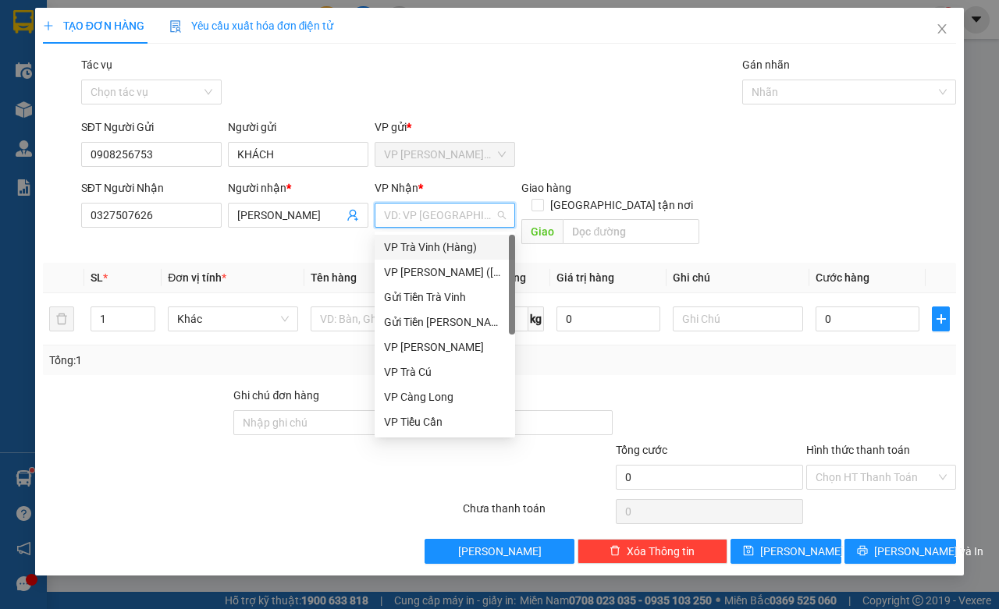
drag, startPoint x: 450, startPoint y: 246, endPoint x: 506, endPoint y: 213, distance: 65.1
click at [450, 244] on div "VP Trà Vinh (Hàng)" at bounding box center [445, 247] width 122 height 17
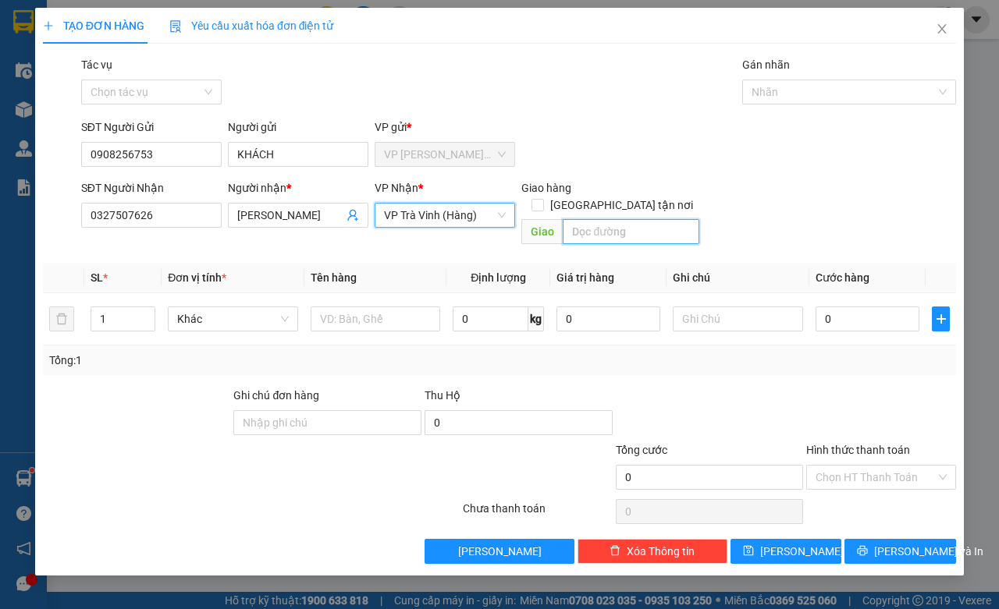
click at [602, 227] on input "text" at bounding box center [631, 231] width 136 height 25
type input "CX TÂN TÂN"
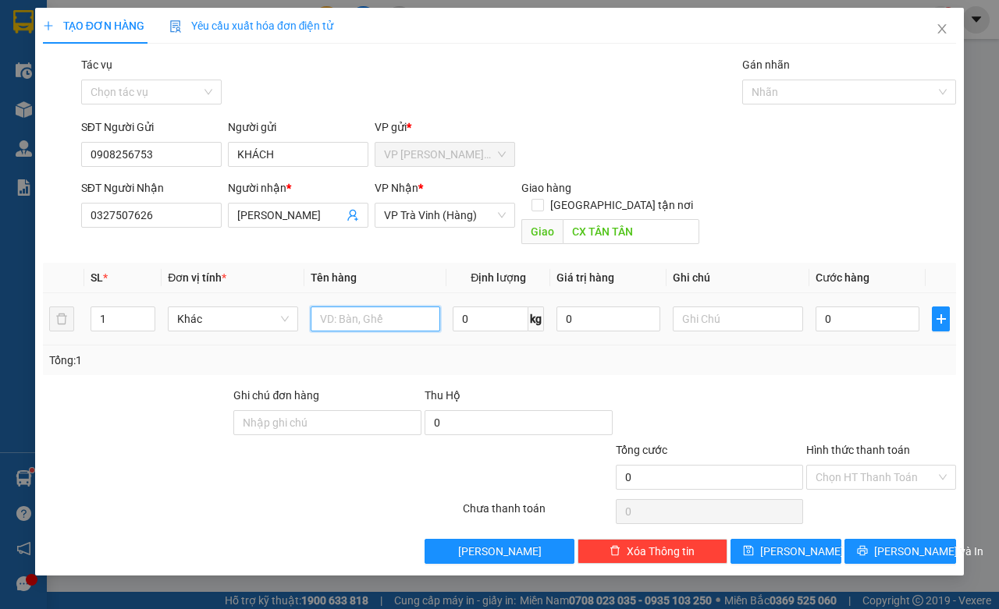
click at [324, 315] on input "text" at bounding box center [376, 319] width 130 height 25
type input "1 CỤC TRẮNG KV KK"
click at [868, 307] on input "0" at bounding box center [868, 319] width 104 height 25
type input "4"
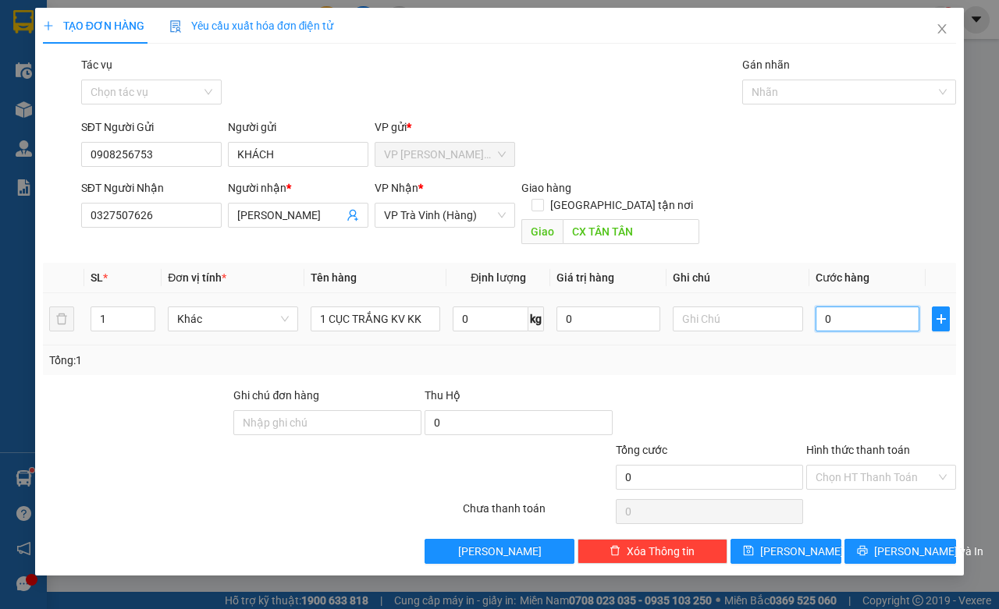
type input "4"
type input "40"
click at [925, 543] on span "[PERSON_NAME] và In" at bounding box center [928, 551] width 109 height 17
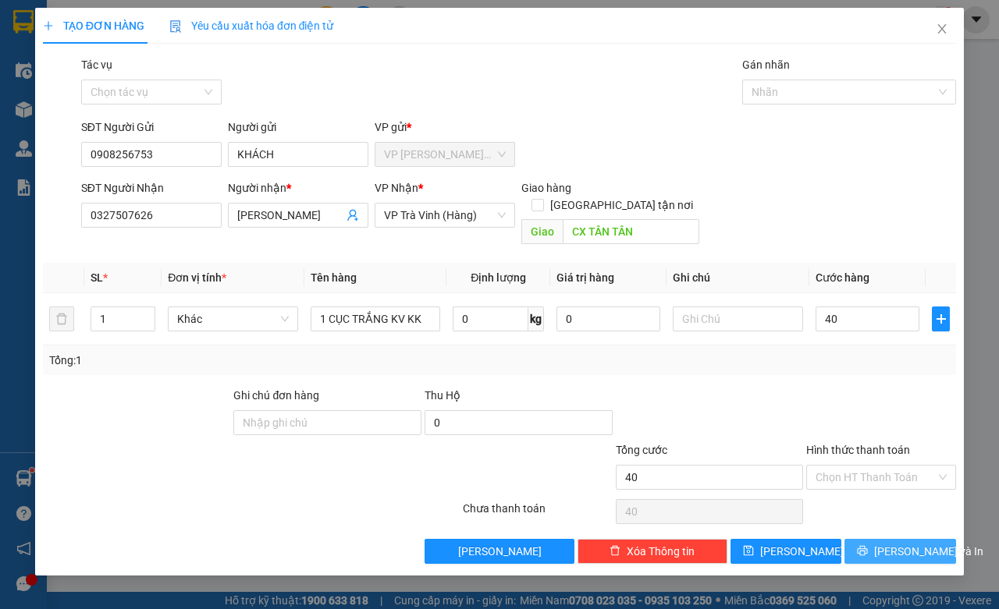
type input "40.000"
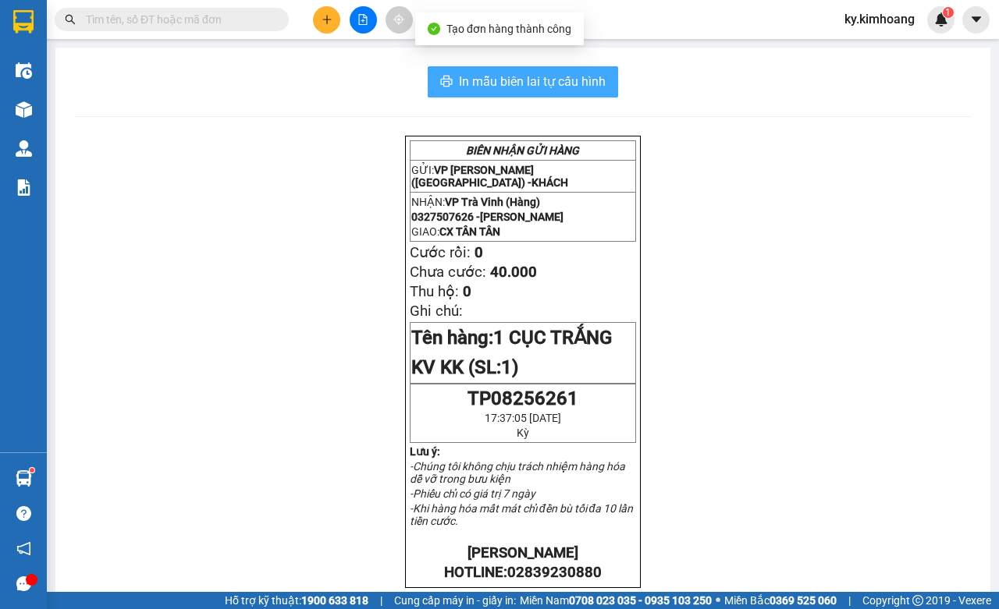
click at [552, 84] on span "In mẫu biên lai tự cấu hình" at bounding box center [532, 82] width 147 height 20
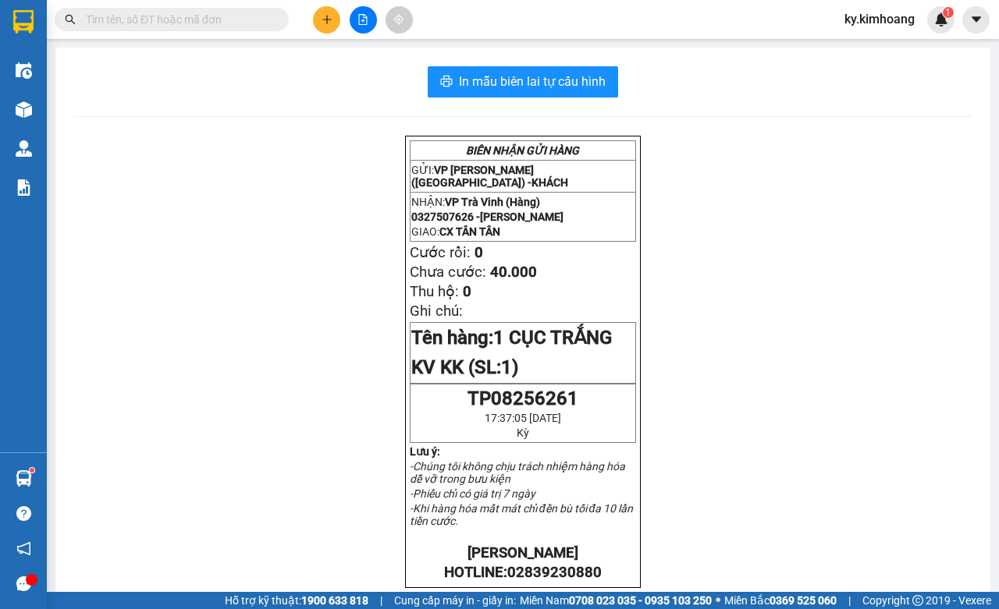
click at [207, 20] on input "text" at bounding box center [178, 19] width 184 height 17
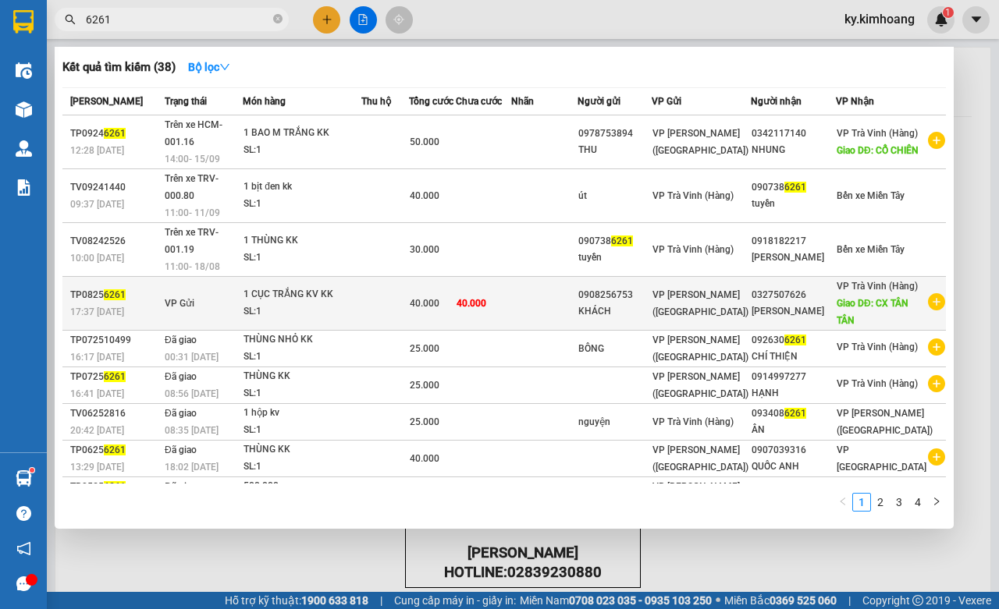
type input "6261"
click at [814, 304] on div "[PERSON_NAME]" at bounding box center [794, 312] width 84 height 16
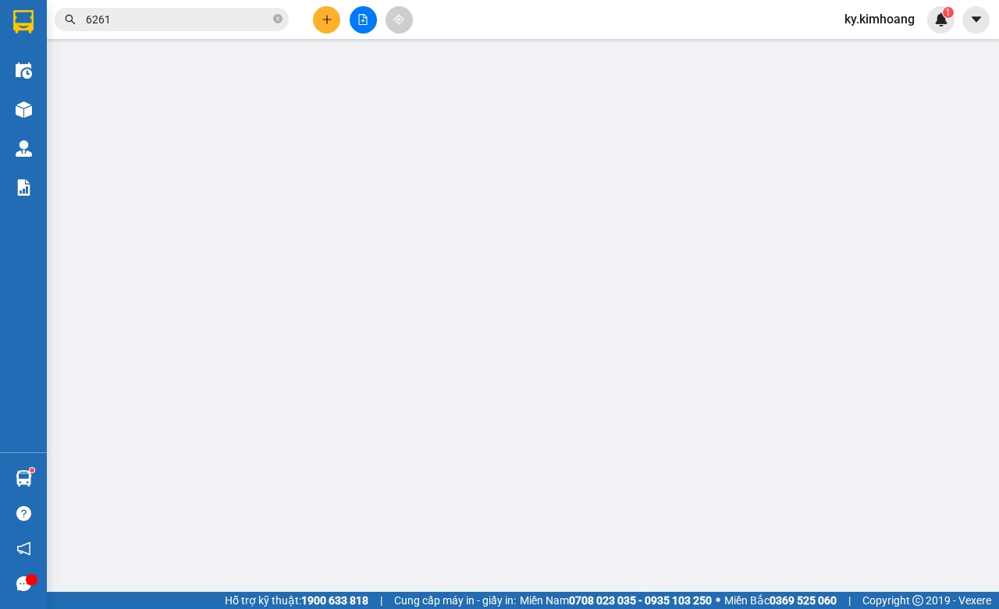
type input "0908256753"
type input "KHÁCH"
type input "0327507626"
type input "[PERSON_NAME]"
type input "CX TÂN TÂN"
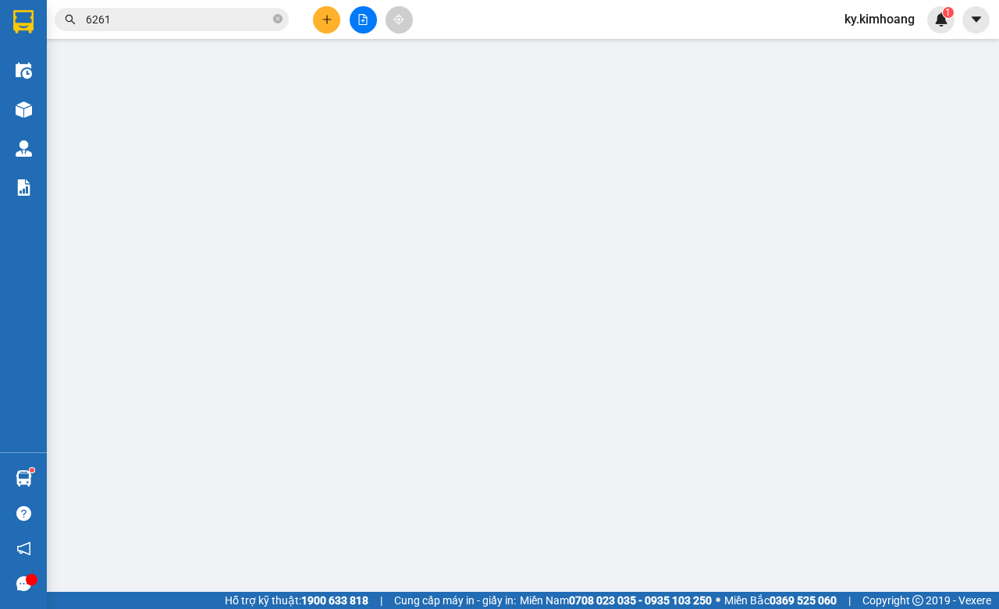
type input "40.000"
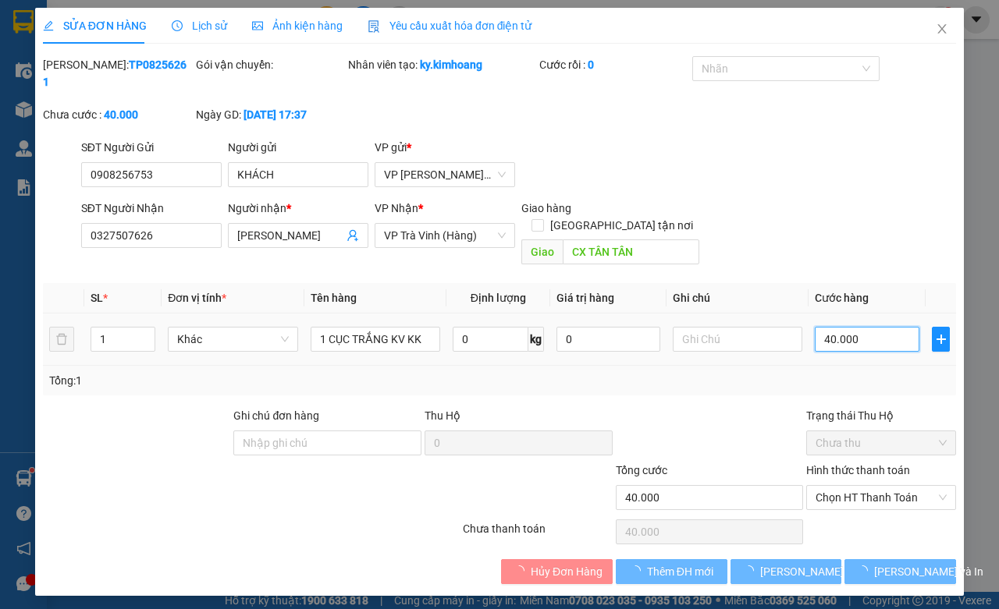
click at [863, 327] on input "40.000" at bounding box center [867, 339] width 105 height 25
type input "5"
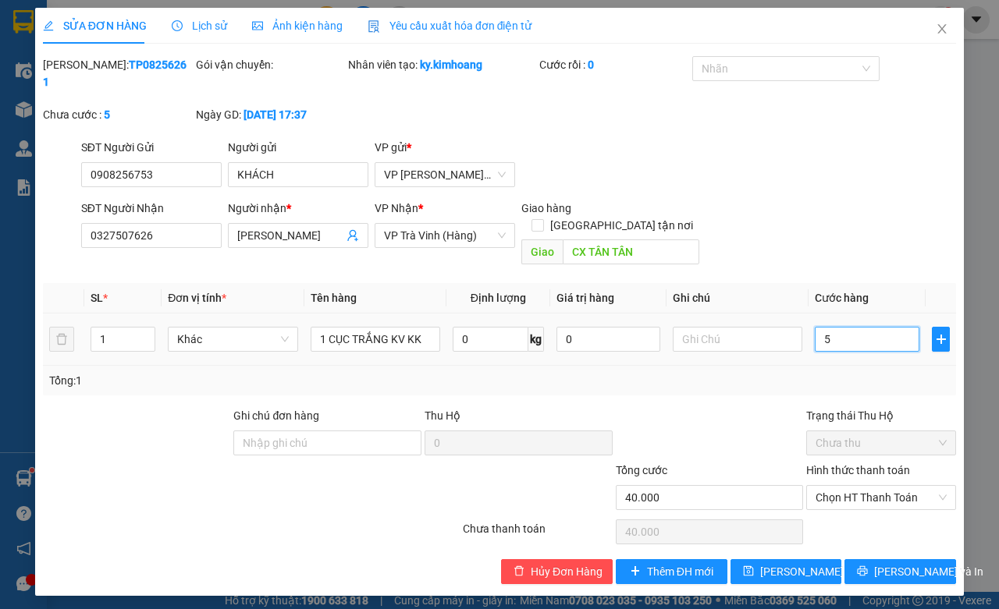
type input "5"
type input "50"
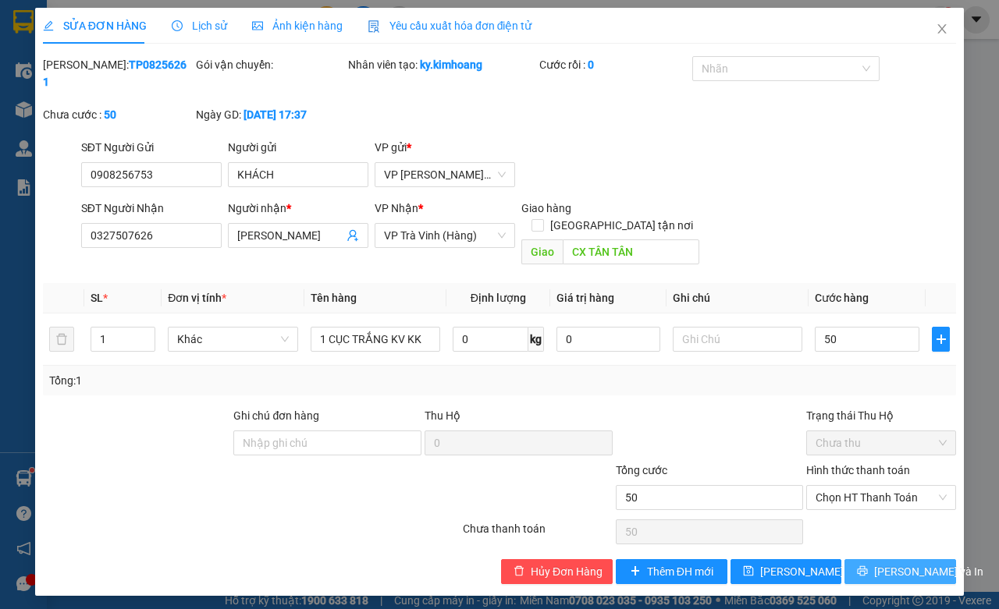
type input "50.000"
click at [900, 563] on span "[PERSON_NAME] và In" at bounding box center [928, 571] width 109 height 17
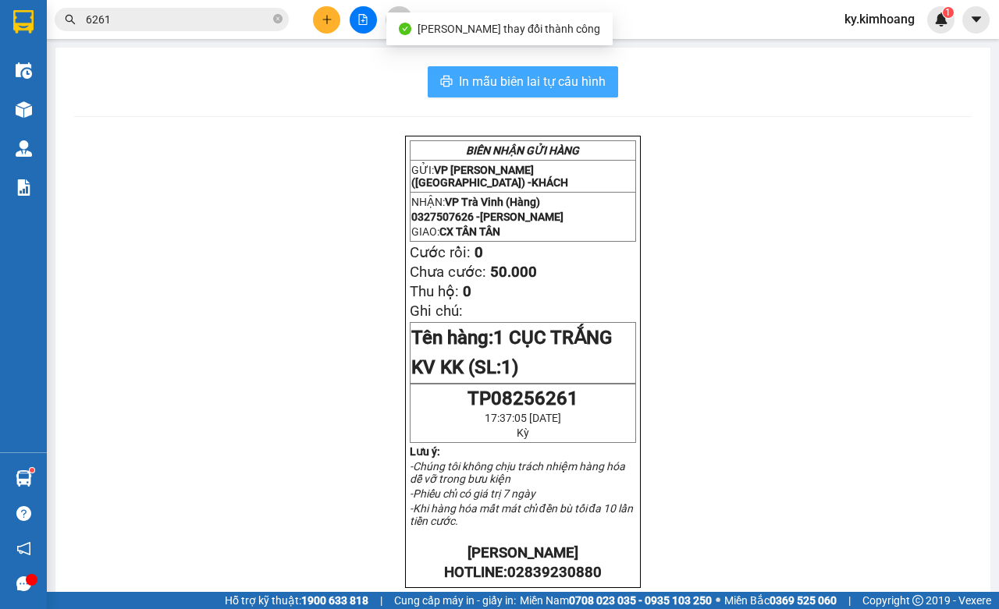
drag, startPoint x: 578, startPoint y: 84, endPoint x: 579, endPoint y: 72, distance: 11.8
click at [578, 83] on span "In mẫu biên lai tự cấu hình" at bounding box center [532, 82] width 147 height 20
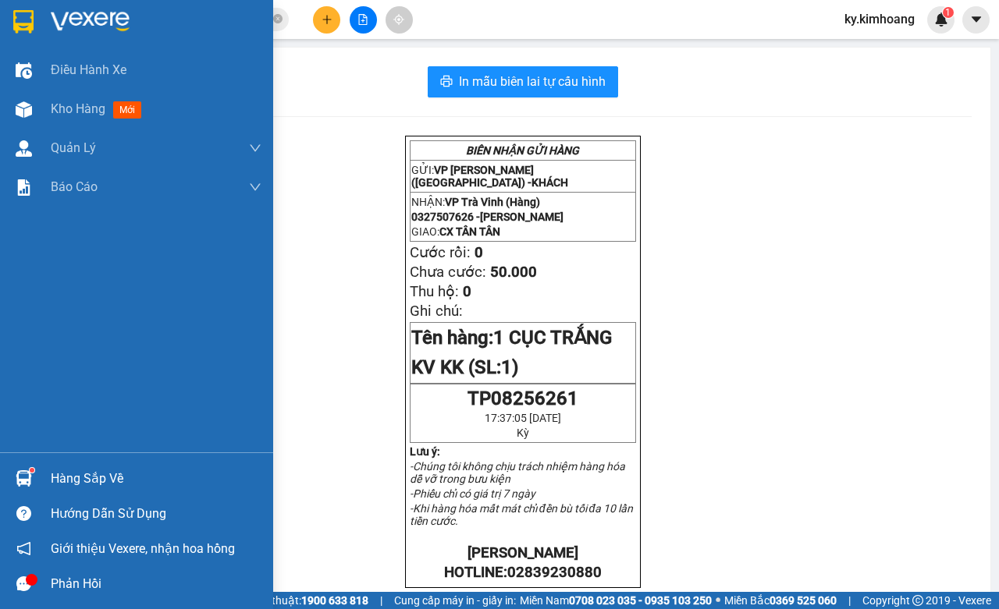
drag, startPoint x: 36, startPoint y: 117, endPoint x: 312, endPoint y: 2, distance: 299.4
click at [36, 117] on div at bounding box center [23, 109] width 27 height 27
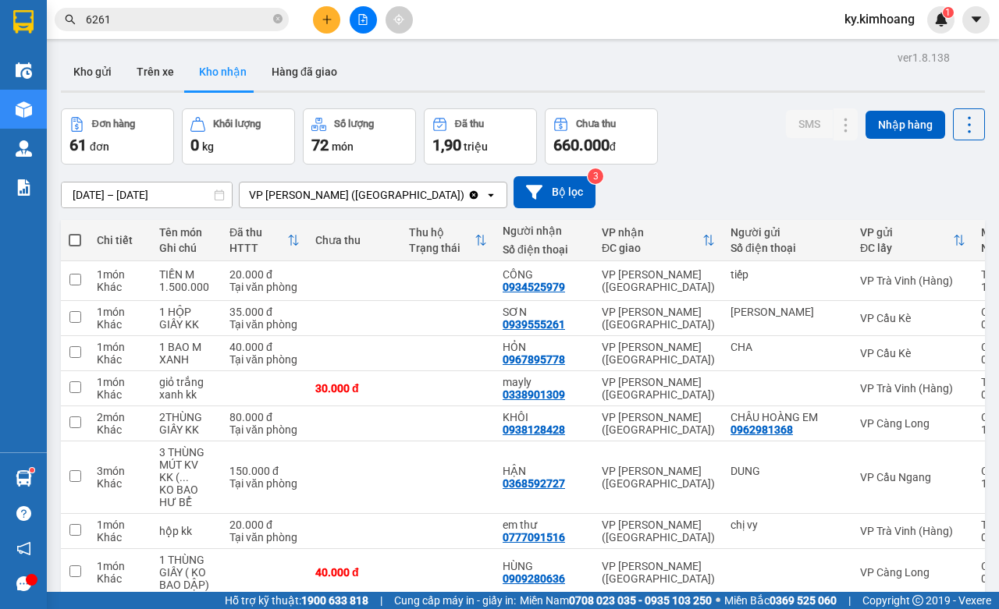
click at [117, 31] on div "Kết quả tìm kiếm ( 38 ) Bộ lọc Mã ĐH Trạng thái Món hàng Thu hộ Tổng cước Chưa …" at bounding box center [152, 19] width 304 height 27
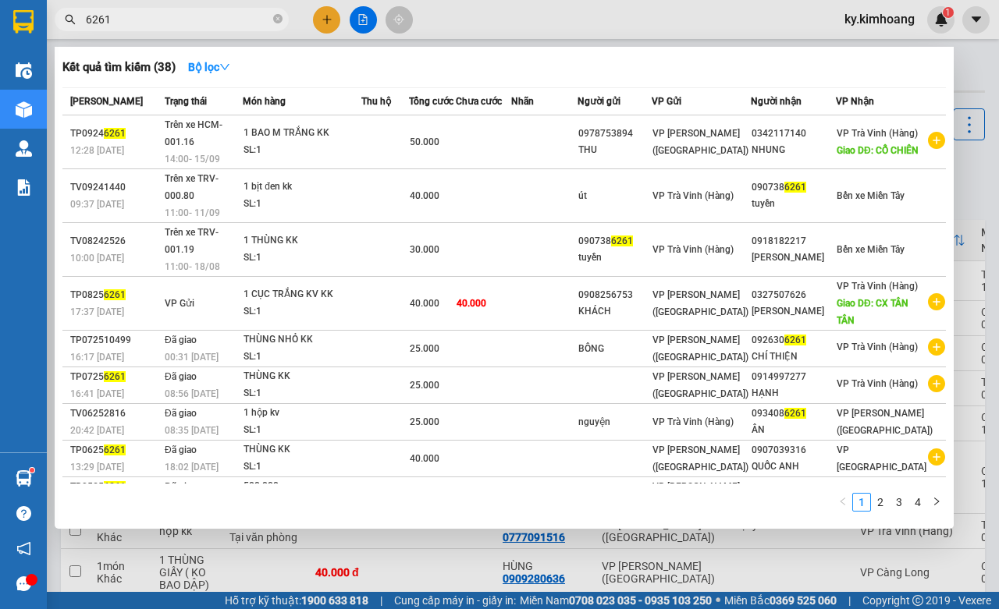
click at [126, 20] on input "6261" at bounding box center [178, 19] width 184 height 17
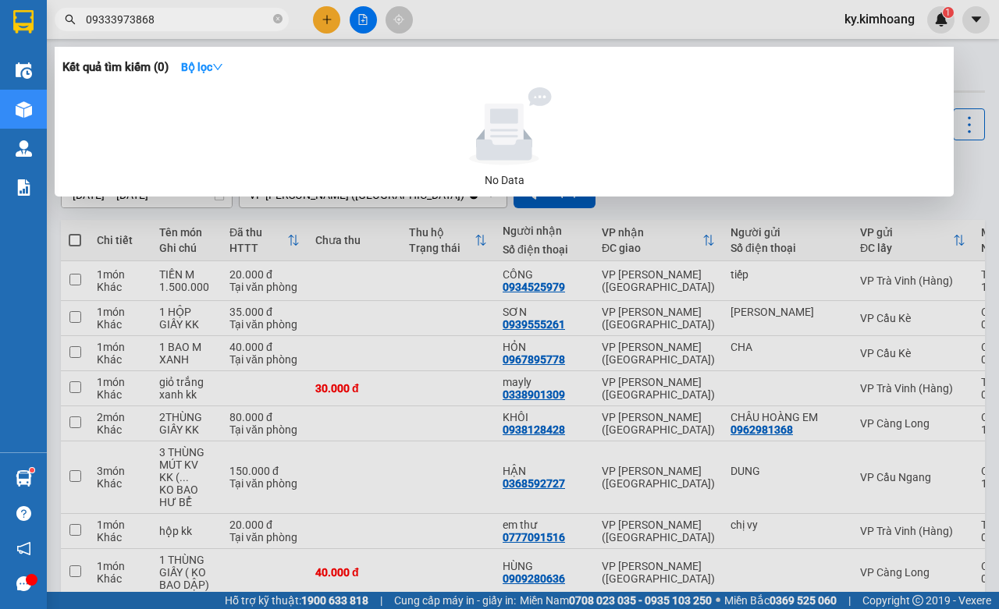
click at [109, 21] on input "09333973868" at bounding box center [178, 19] width 184 height 17
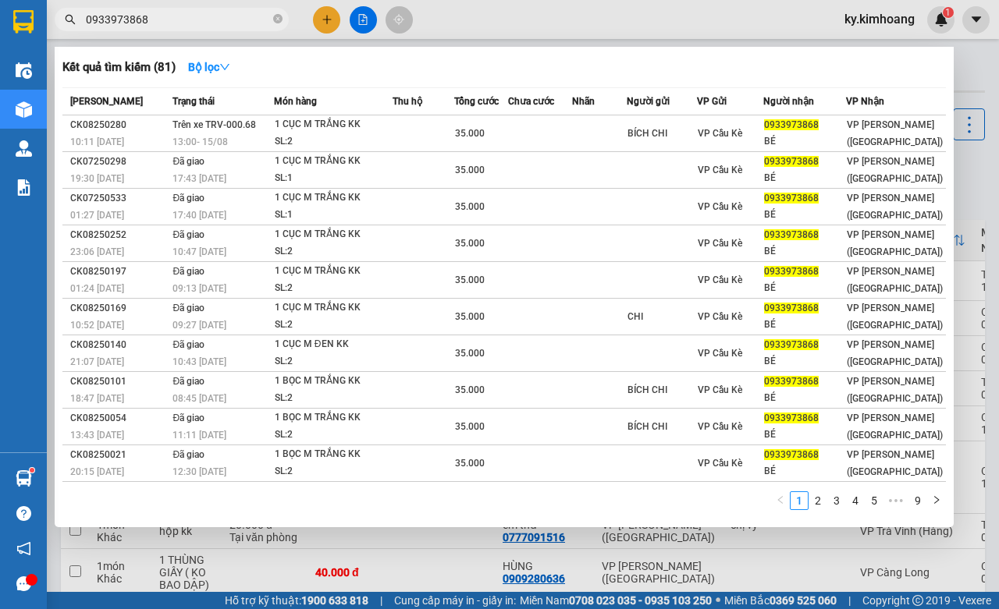
type input "0933973868"
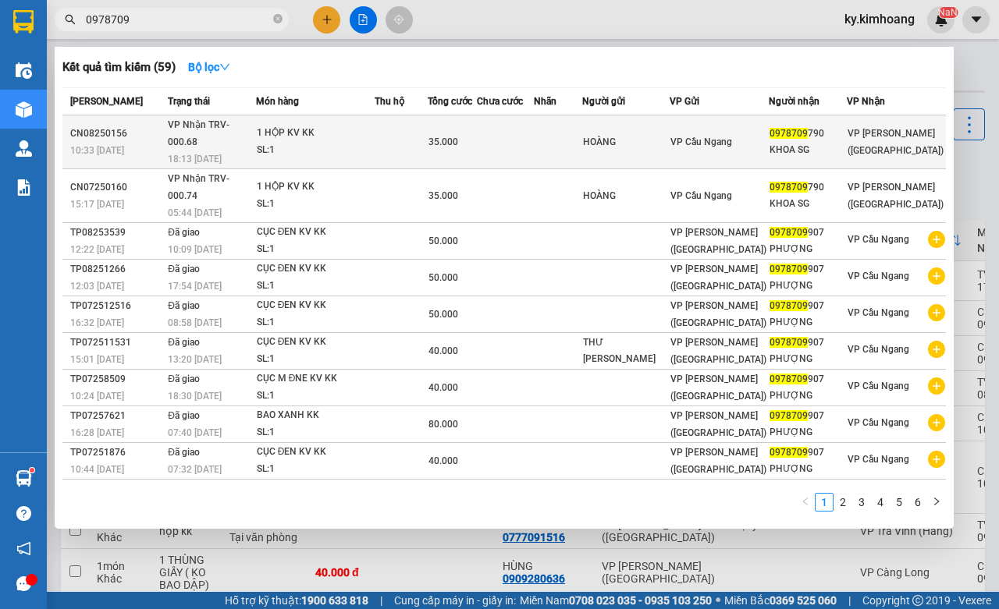
type input "0978709"
click at [865, 130] on span "VP [PERSON_NAME] ([GEOGRAPHIC_DATA])" at bounding box center [896, 142] width 96 height 28
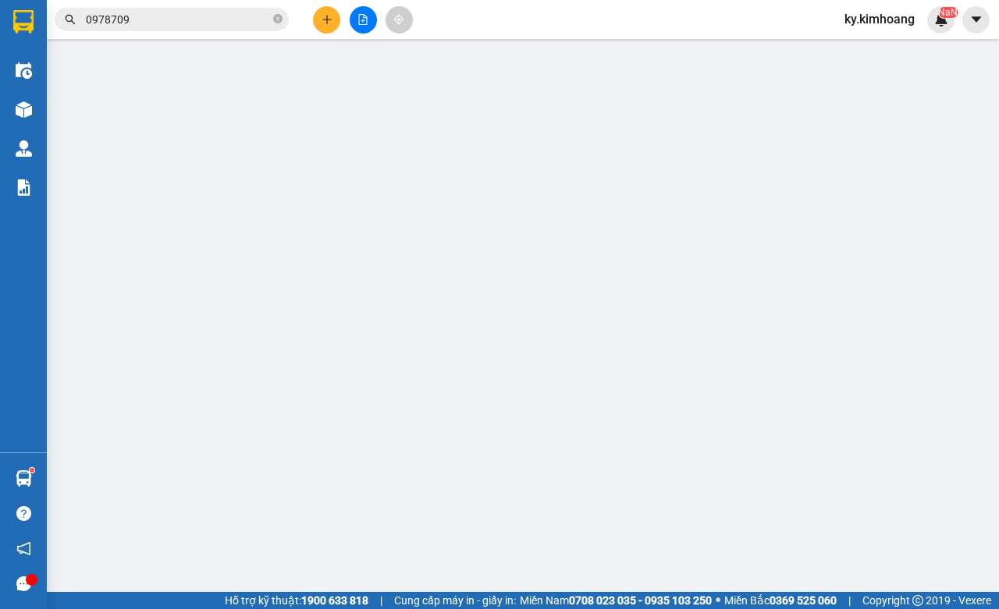
type input "HOÀNG"
type input "0978709790"
type input "KHOA SG"
type input "35.000"
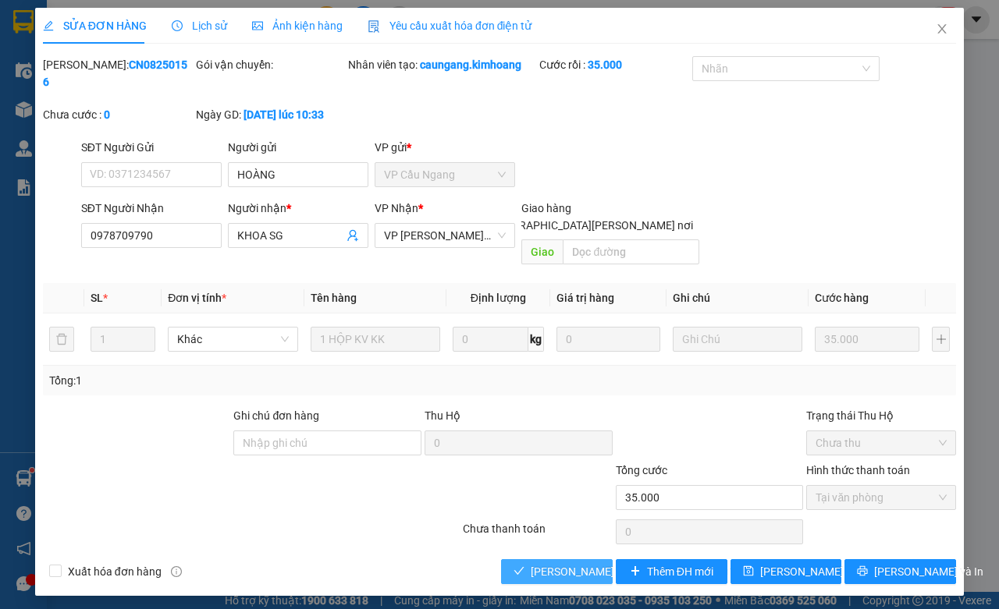
click at [547, 563] on span "[PERSON_NAME] và [PERSON_NAME] hàng" at bounding box center [636, 571] width 211 height 17
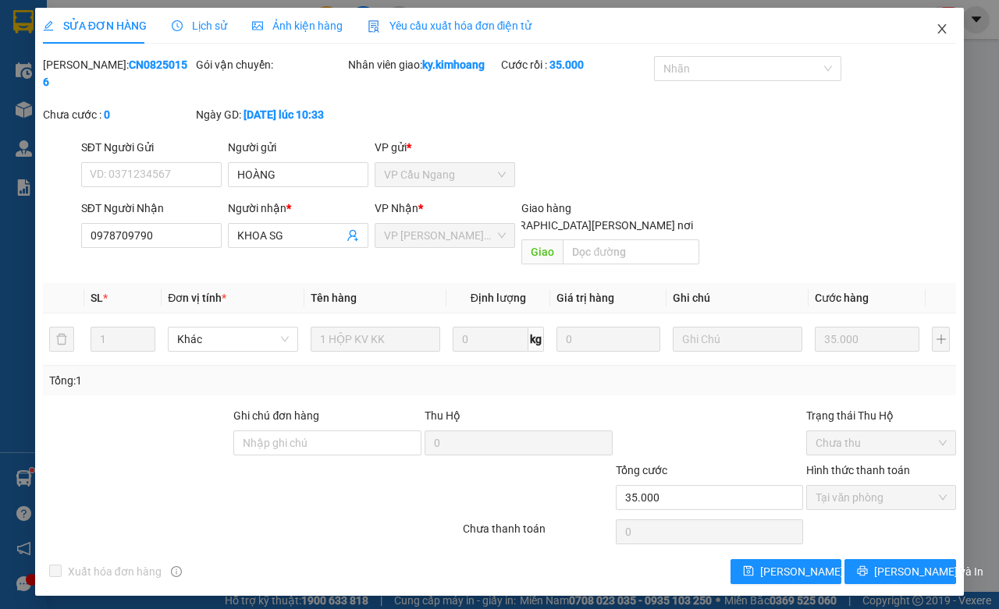
click at [942, 23] on icon "close" at bounding box center [942, 29] width 12 height 12
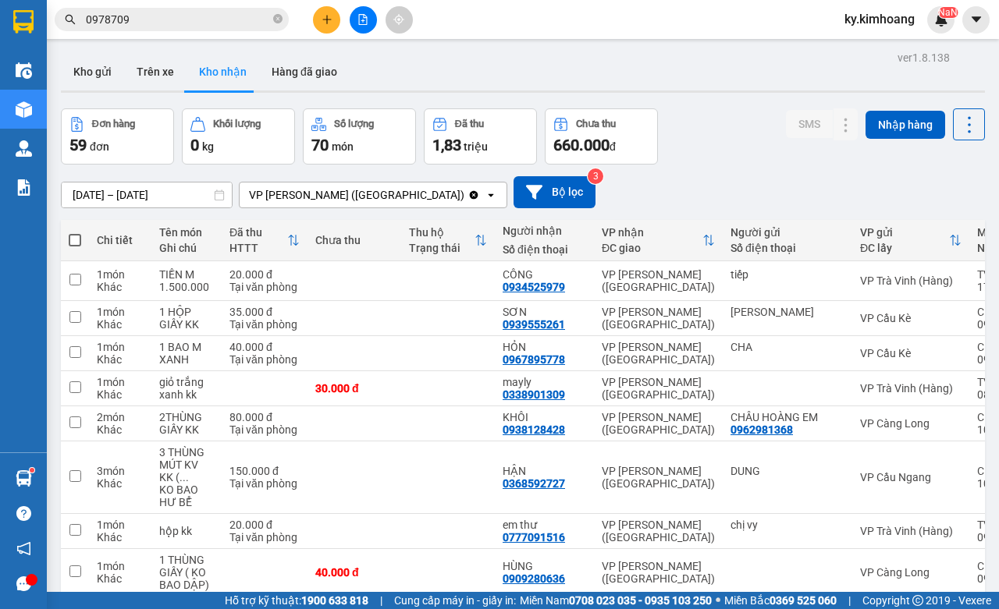
click at [184, 14] on input "0978709" at bounding box center [178, 19] width 184 height 17
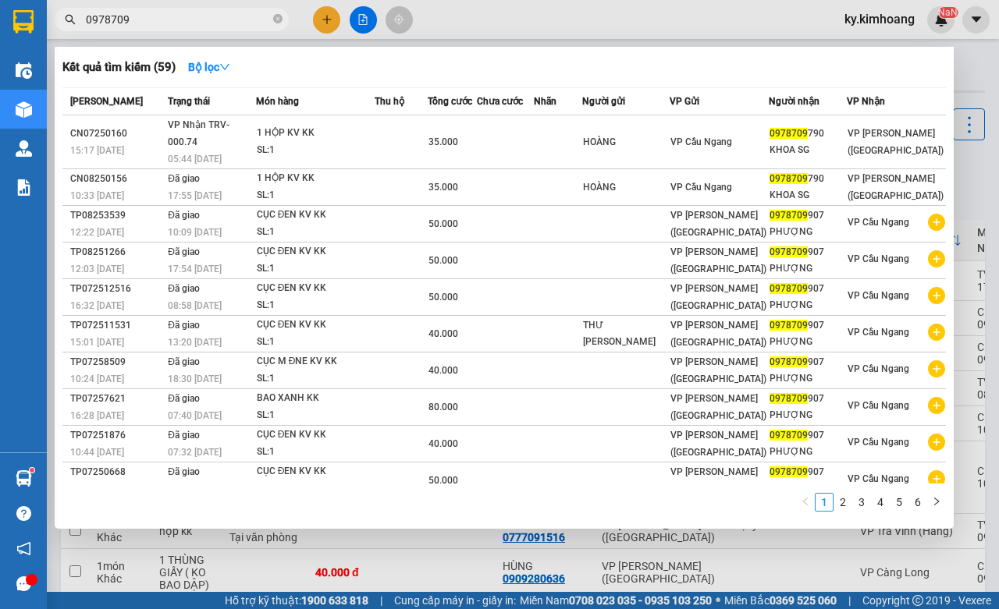
click at [140, 16] on input "0978709" at bounding box center [178, 19] width 184 height 17
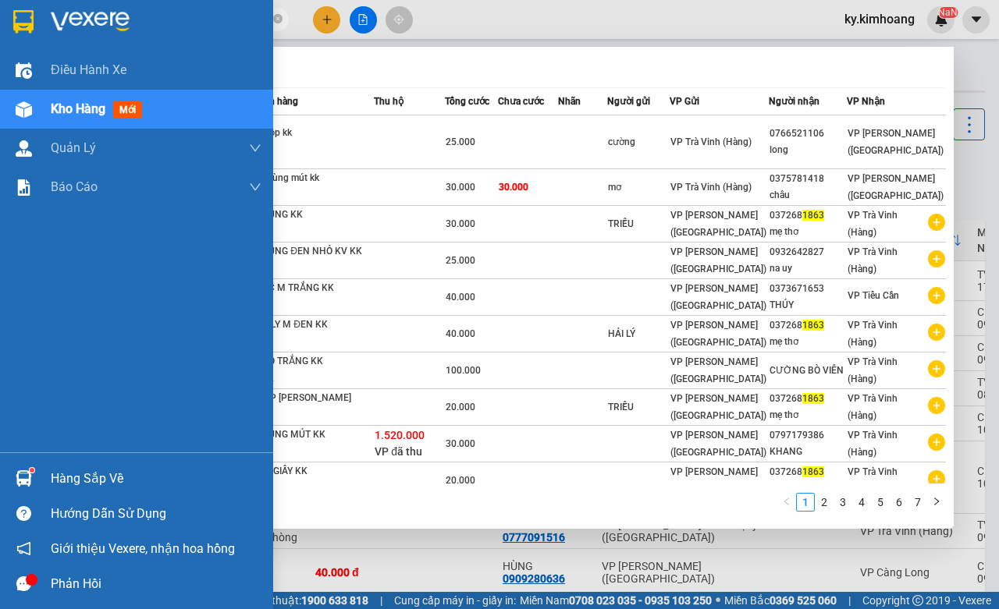
type input "1863"
drag, startPoint x: 96, startPoint y: 482, endPoint x: 91, endPoint y: 435, distance: 47.1
click at [95, 464] on div "Hàng sắp về" at bounding box center [136, 478] width 273 height 35
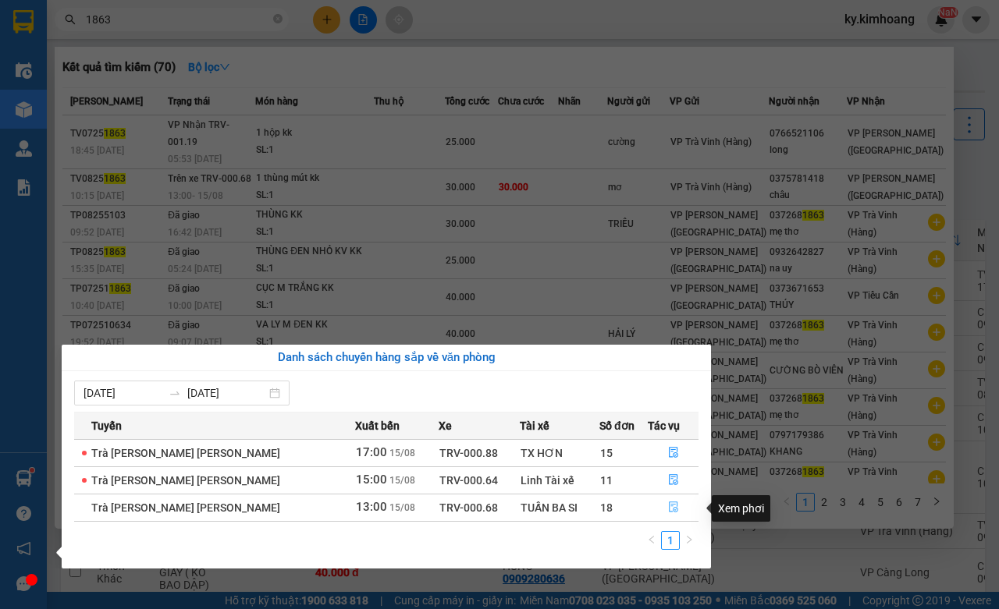
click at [656, 511] on button "button" at bounding box center [673, 508] width 49 height 25
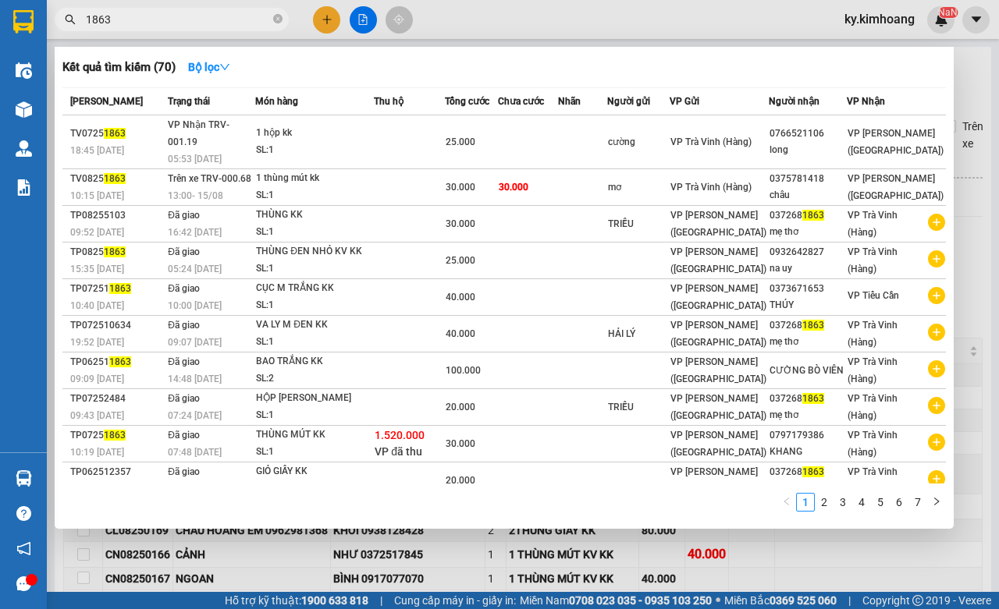
click at [762, 544] on div at bounding box center [499, 304] width 999 height 609
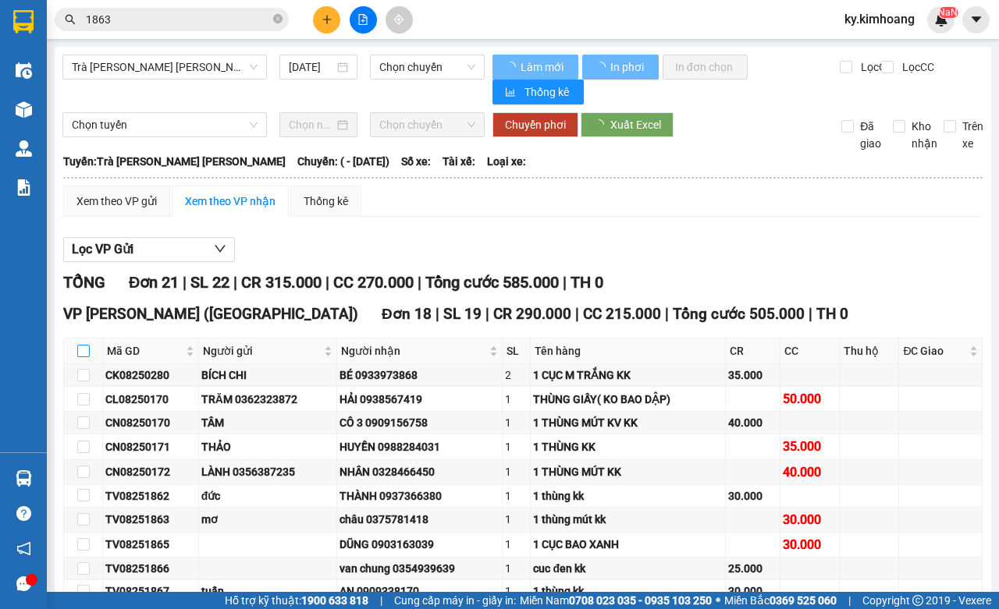
click at [84, 354] on input "checkbox" at bounding box center [83, 351] width 12 height 12
checkbox input "true"
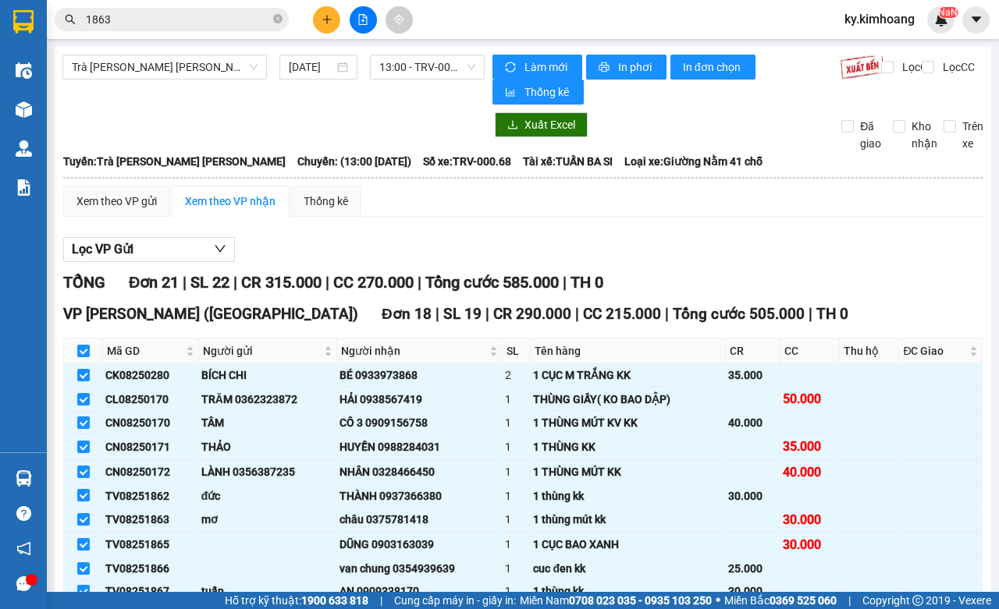
checkbox input "true"
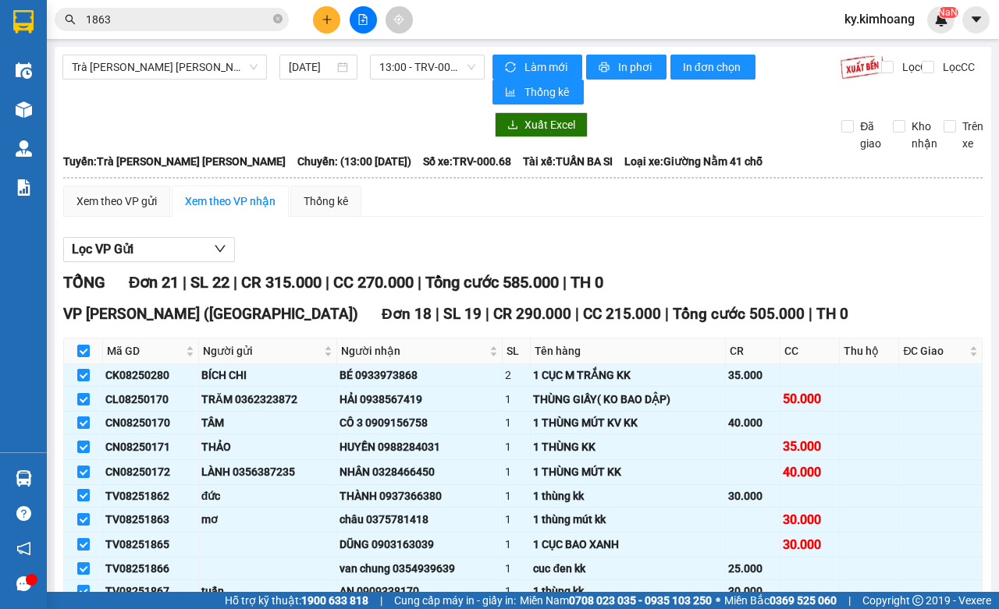
checkbox input "true"
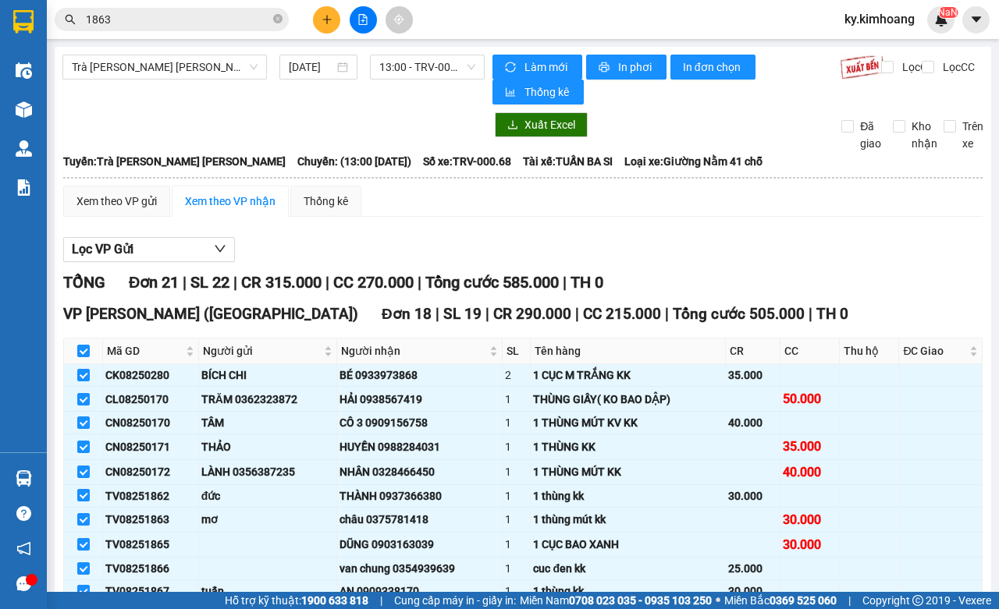
checkbox input "true"
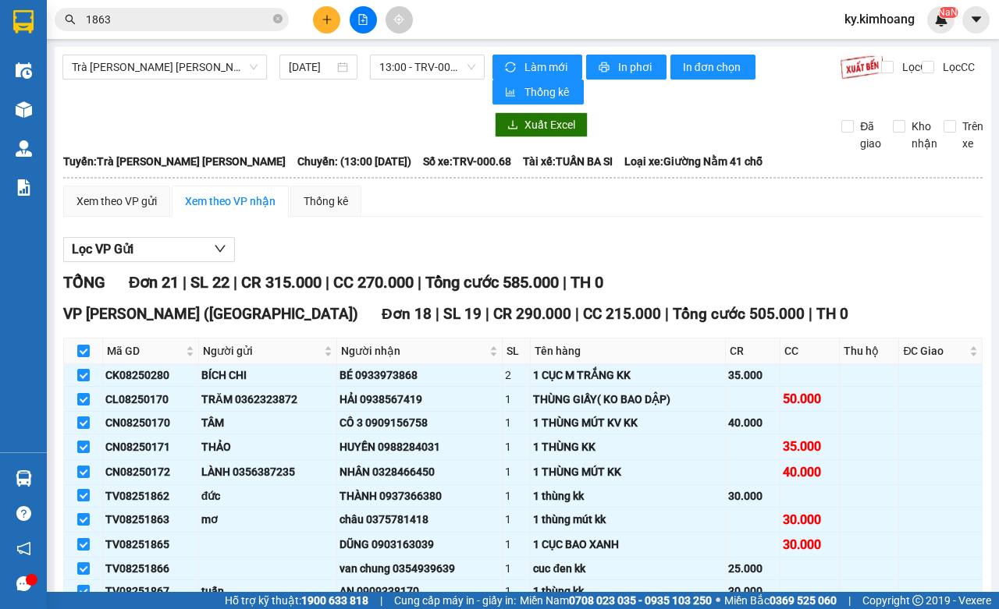
checkbox input "true"
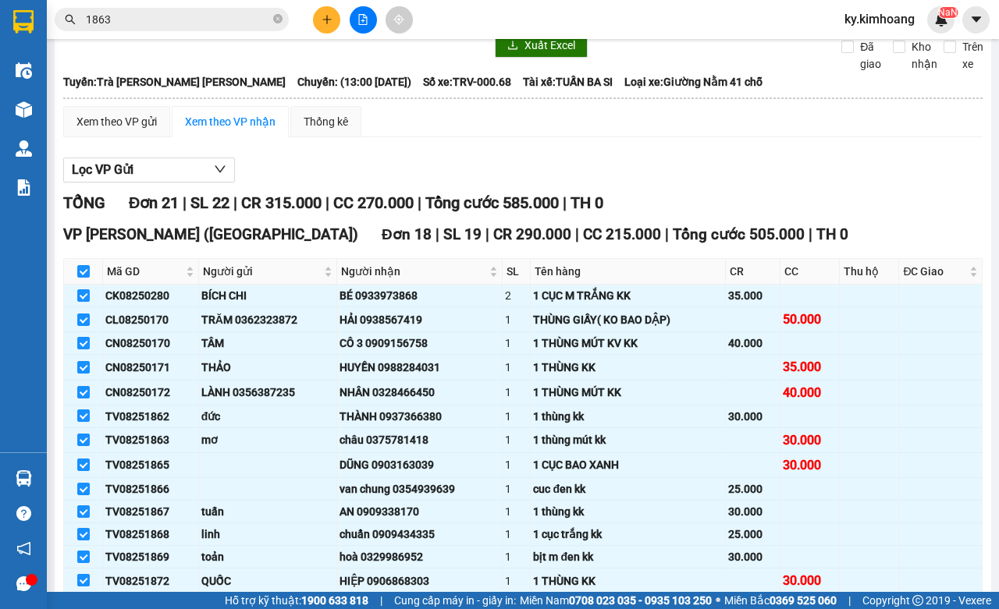
scroll to position [82, 0]
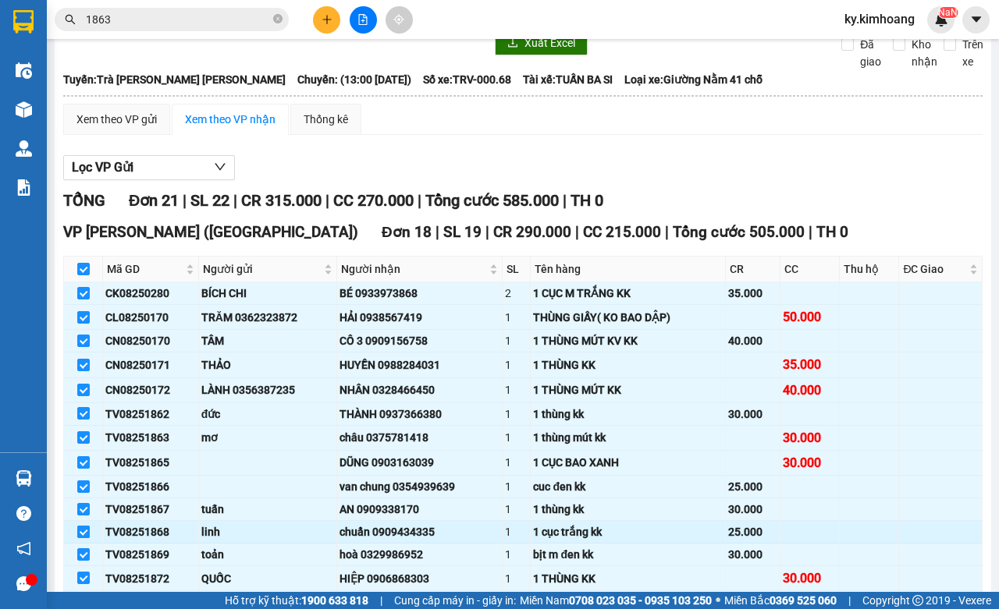
click at [83, 533] on input "checkbox" at bounding box center [83, 532] width 12 height 12
checkbox input "false"
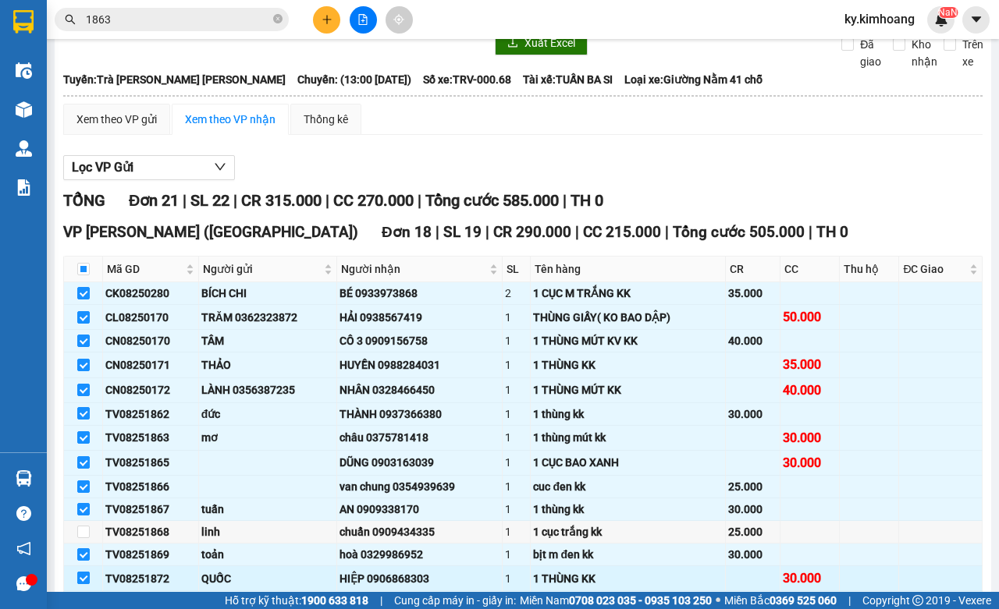
click at [77, 581] on input "checkbox" at bounding box center [83, 578] width 12 height 12
checkbox input "false"
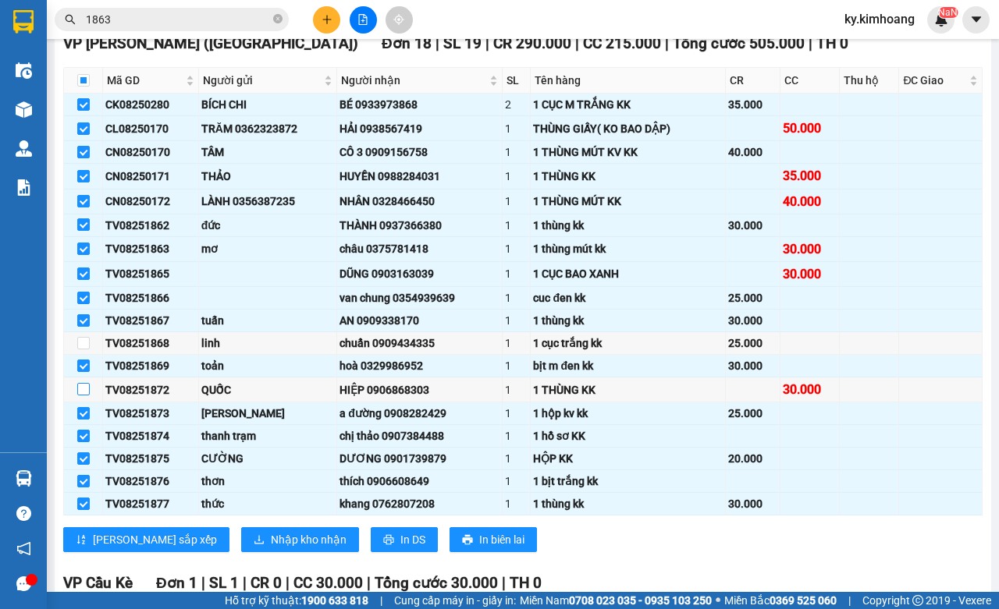
scroll to position [291, 0]
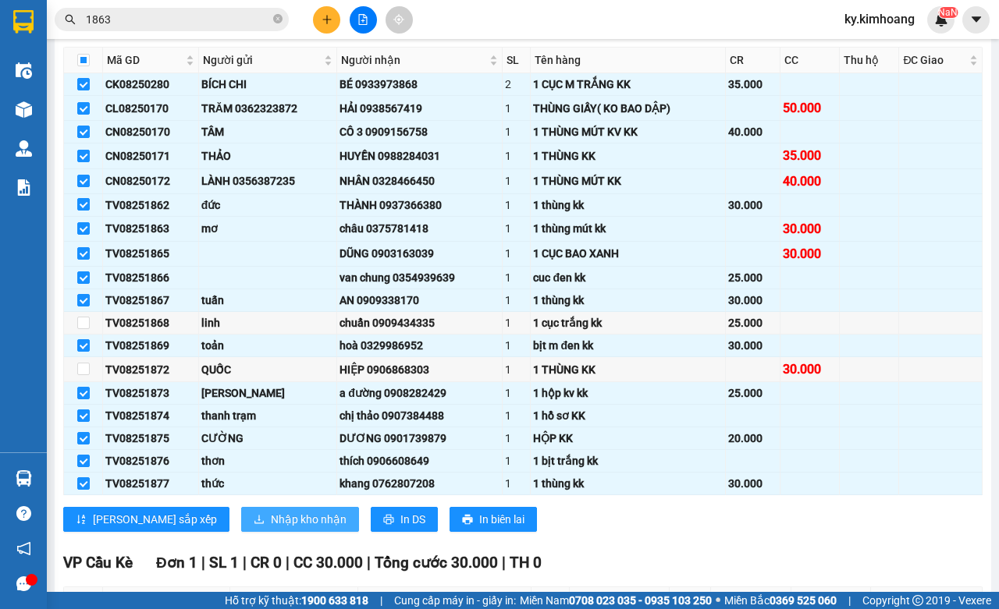
click at [281, 521] on button "Nhập kho nhận" at bounding box center [300, 519] width 118 height 25
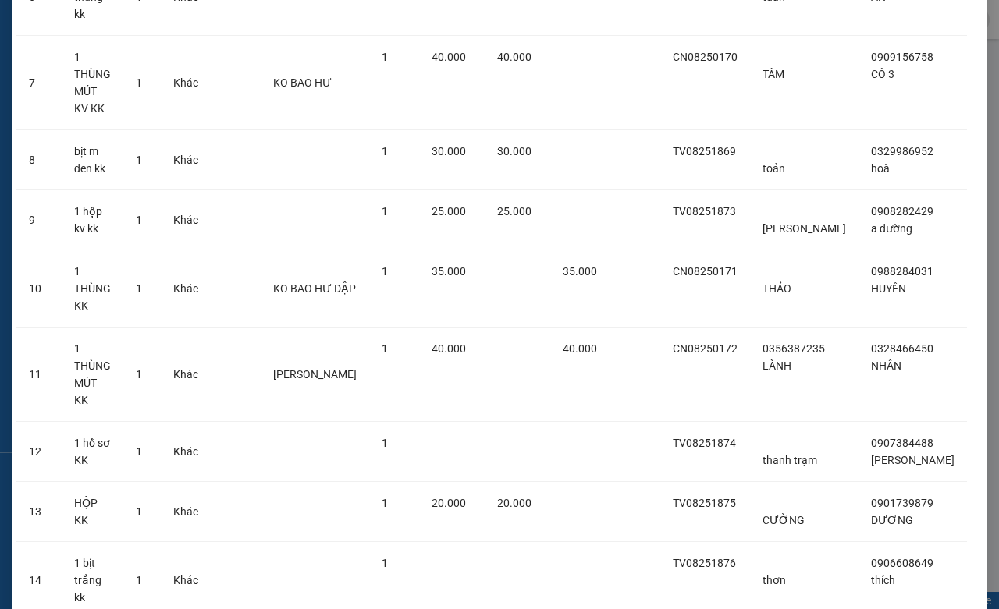
scroll to position [617, 0]
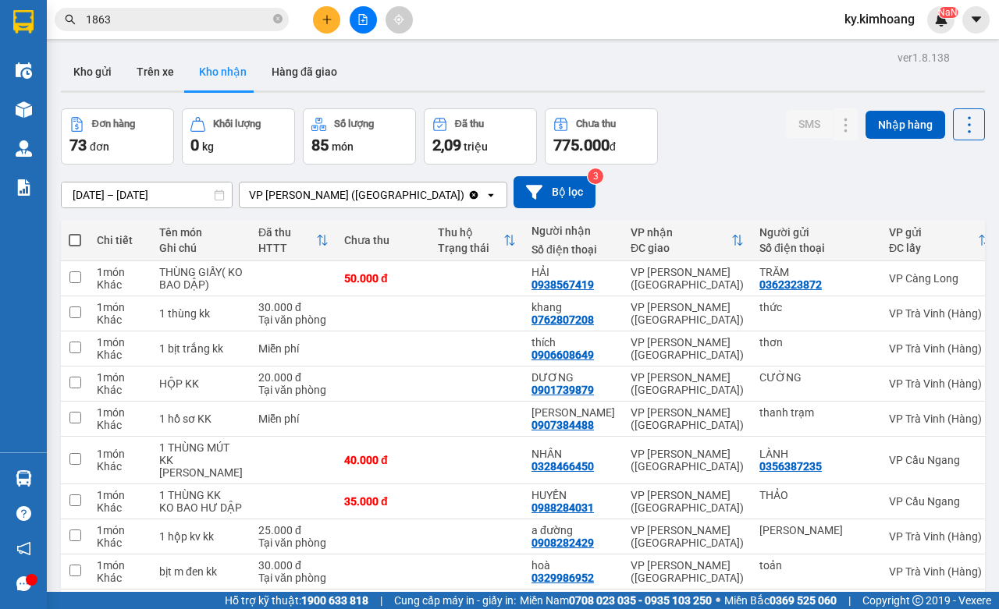
click at [243, 20] on input "1863" at bounding box center [178, 19] width 184 height 17
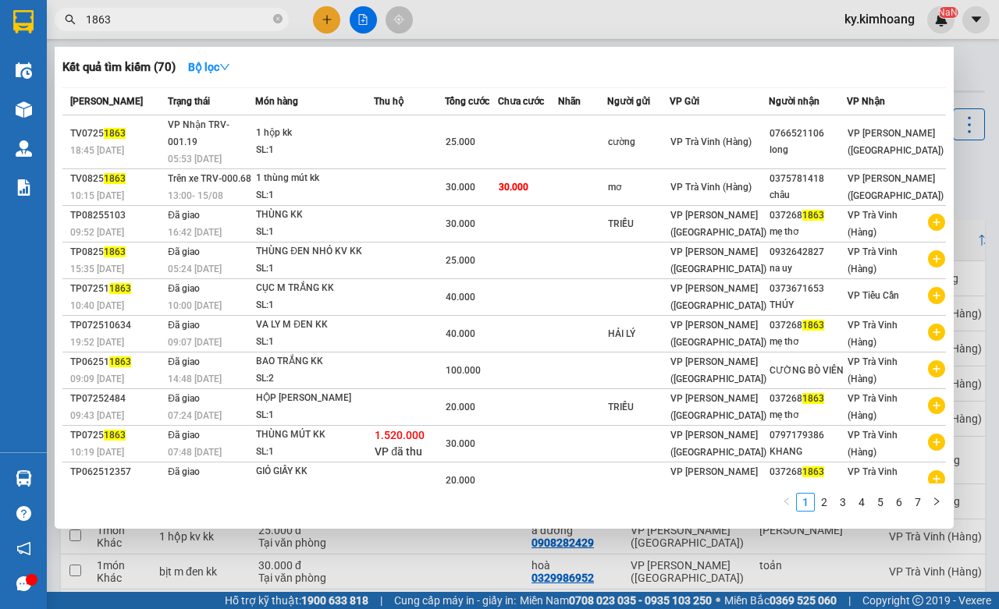
click at [243, 20] on input "1863" at bounding box center [178, 19] width 184 height 17
type input "2"
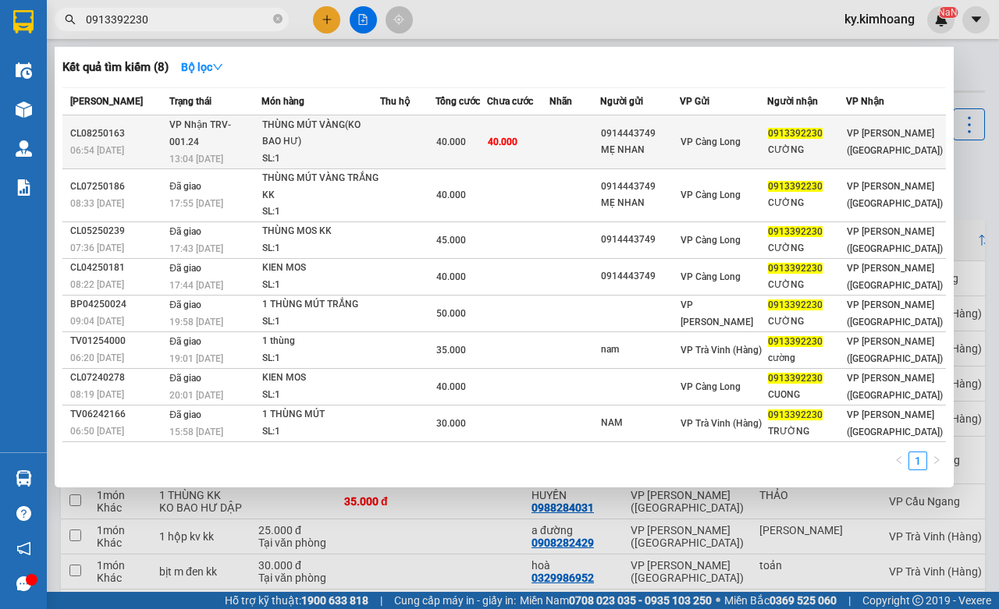
type input "0913392230"
click at [663, 142] on div "MẸ NHAN" at bounding box center [639, 150] width 77 height 16
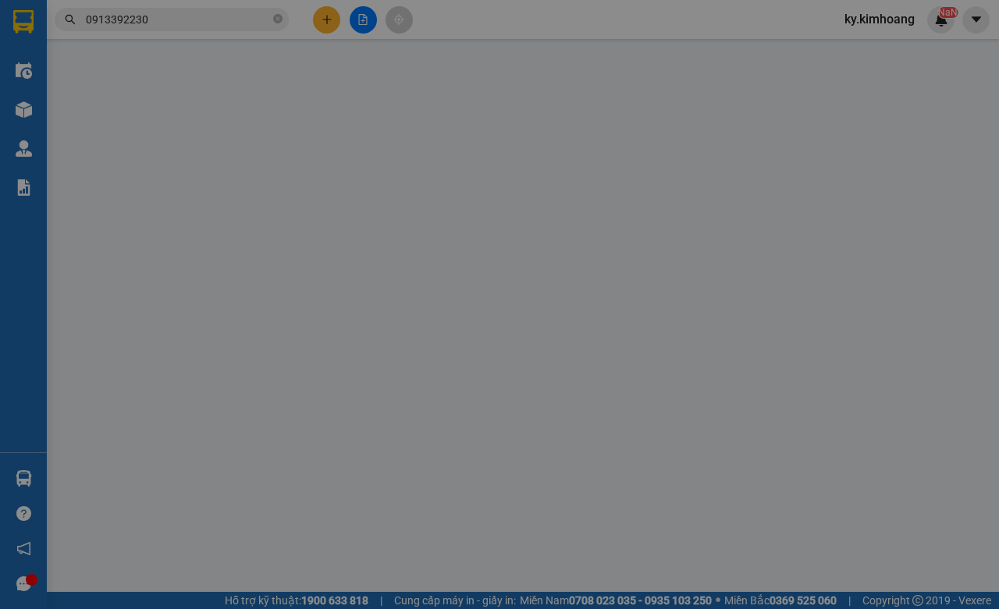
type input "0914443749"
type input "MẸ NHAN"
type input "0913392230"
type input "CƯỜNG"
type input "40.000"
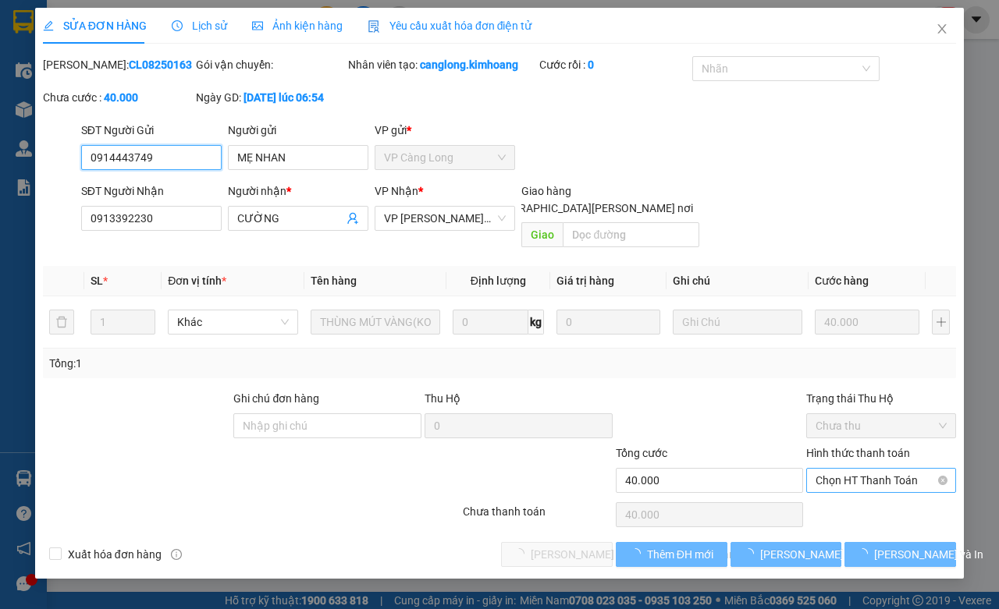
click at [876, 489] on span "Chọn HT Thanh Toán" at bounding box center [881, 480] width 131 height 23
click at [855, 485] on span "Chọn HT Thanh Toán" at bounding box center [881, 480] width 131 height 23
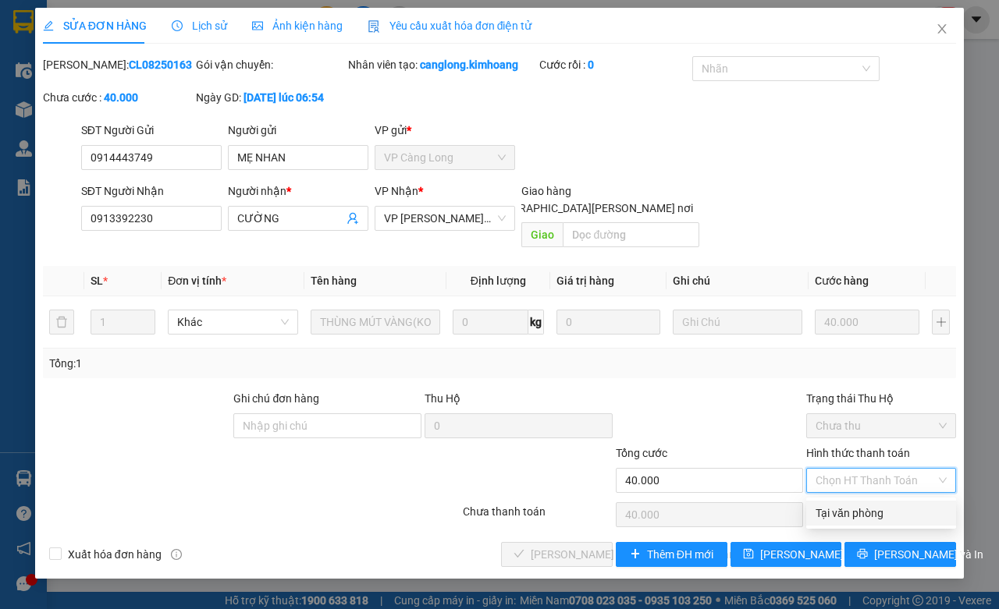
click at [844, 510] on div "Tại văn phòng" at bounding box center [881, 513] width 131 height 17
type input "0"
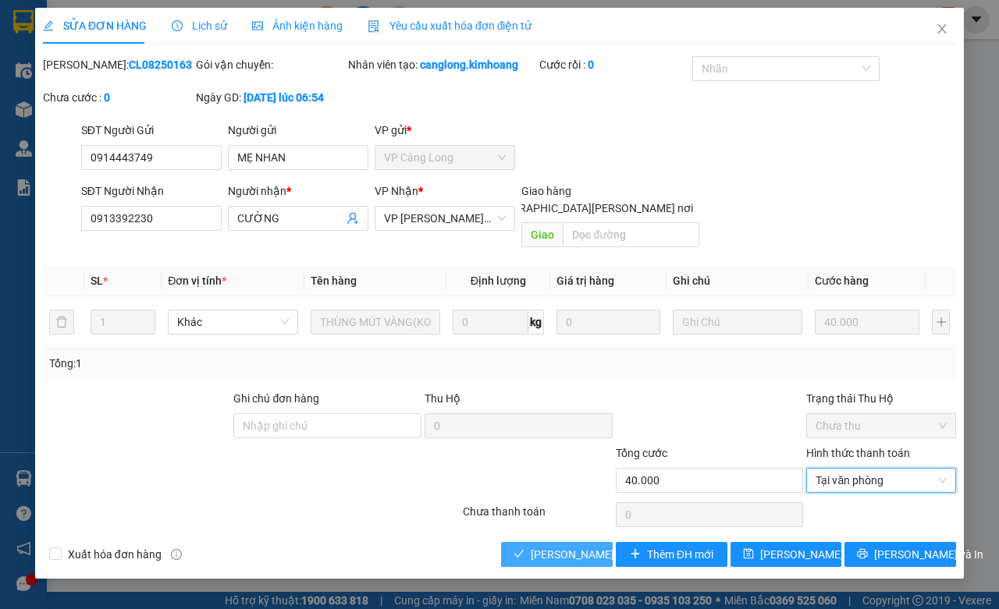
click at [572, 556] on span "[PERSON_NAME] và [PERSON_NAME] hàng" at bounding box center [636, 554] width 211 height 17
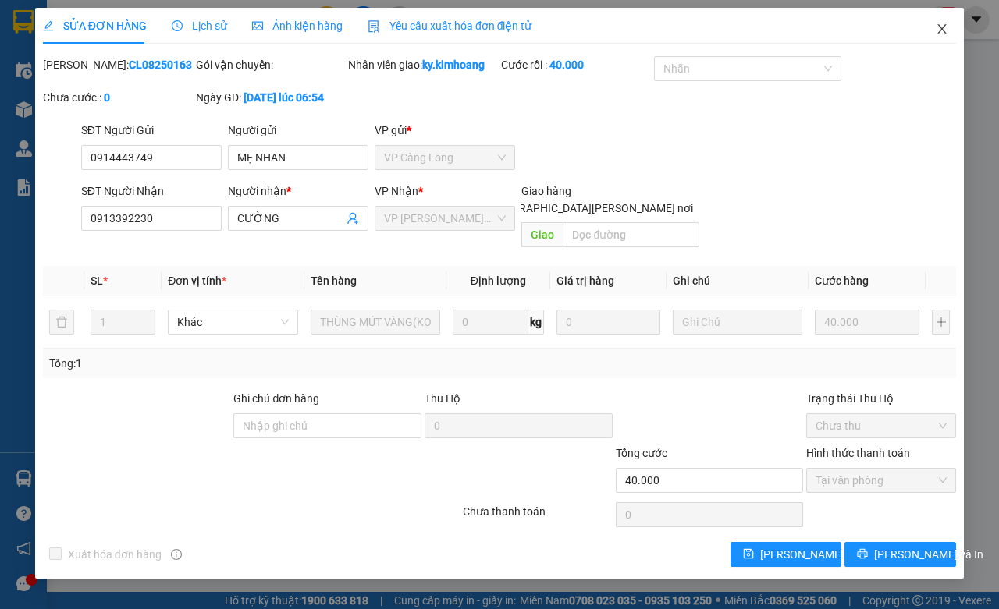
click at [935, 43] on span "Close" at bounding box center [942, 30] width 44 height 44
click at [950, 35] on div "Kết quả tìm kiếm ( 8 ) Bộ lọc Mã ĐH Trạng thái Món hàng Thu hộ Tổng cước Chưa c…" at bounding box center [499, 19] width 999 height 39
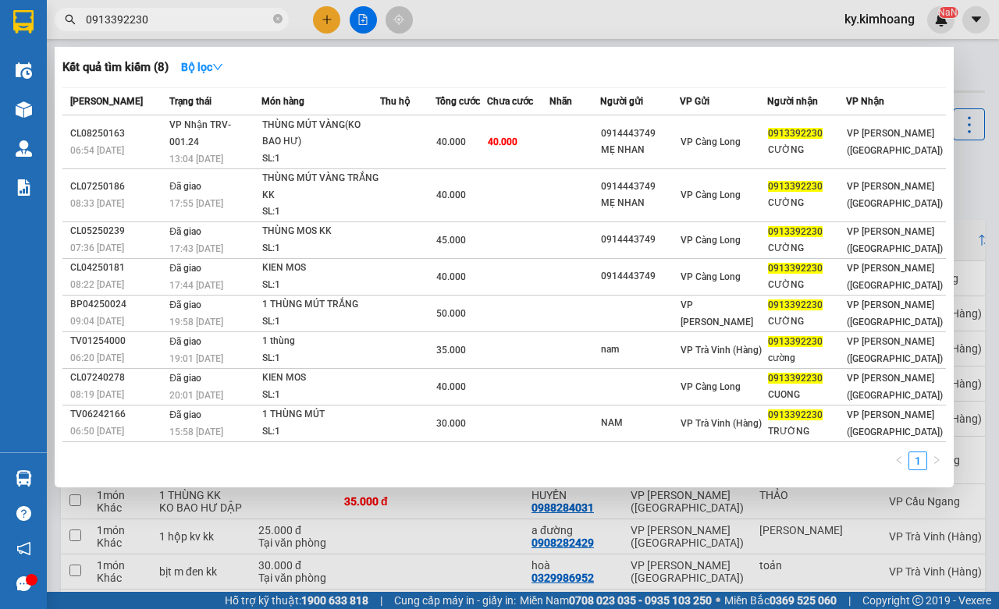
click at [248, 20] on input "0913392230" at bounding box center [178, 19] width 184 height 17
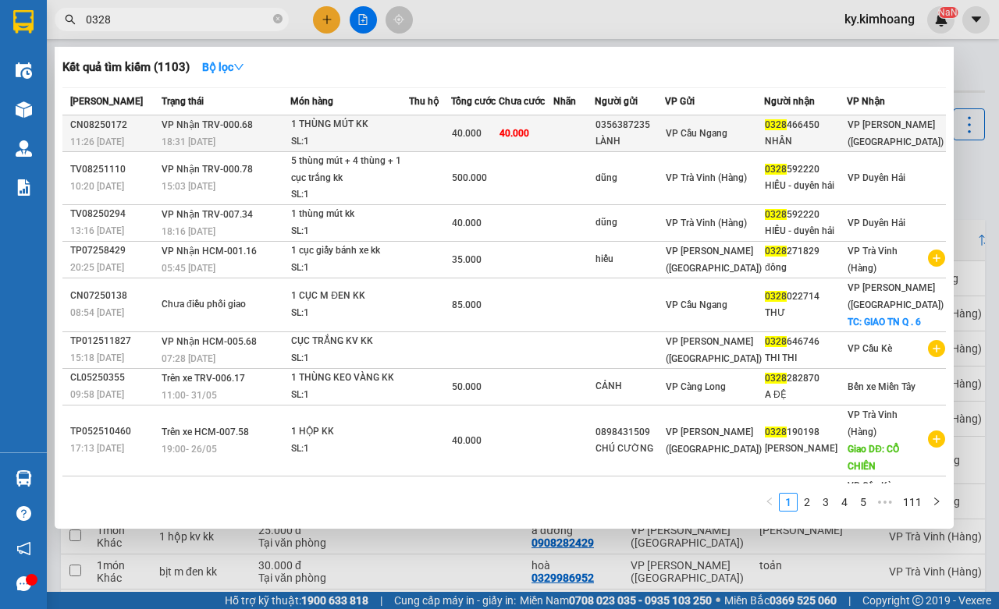
type input "0328"
click at [872, 133] on div "VP [PERSON_NAME] ([GEOGRAPHIC_DATA])" at bounding box center [897, 133] width 98 height 34
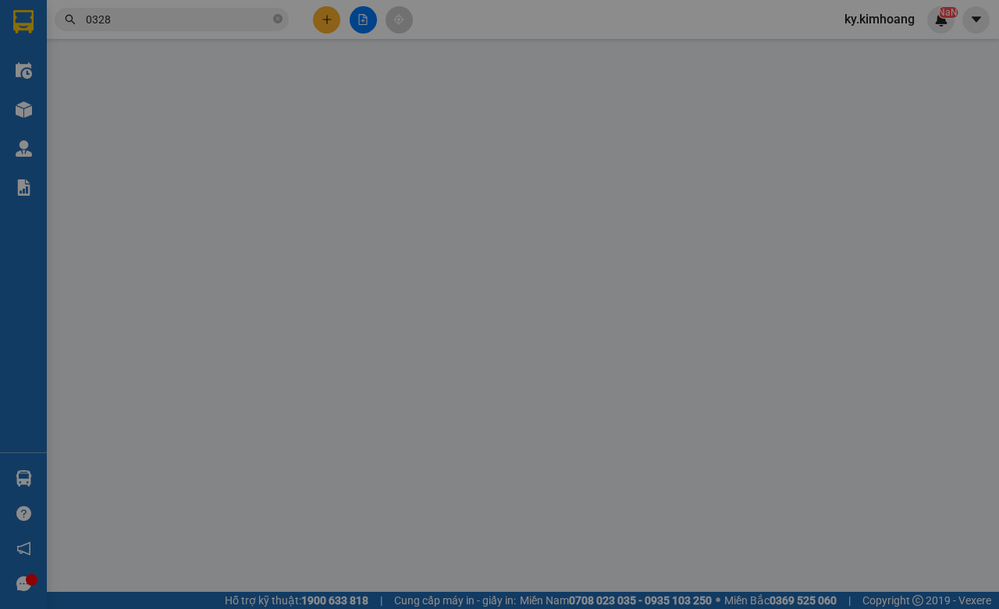
type input "0356387235"
type input "LÀNH"
type input "0328466450"
type input "NHÂN"
type input "40.000"
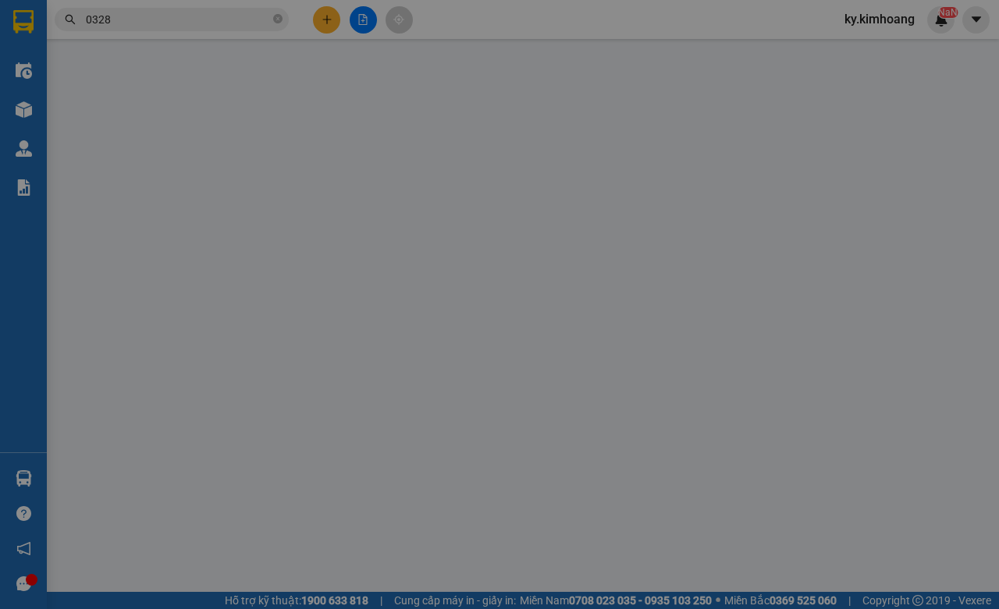
type input "40.000"
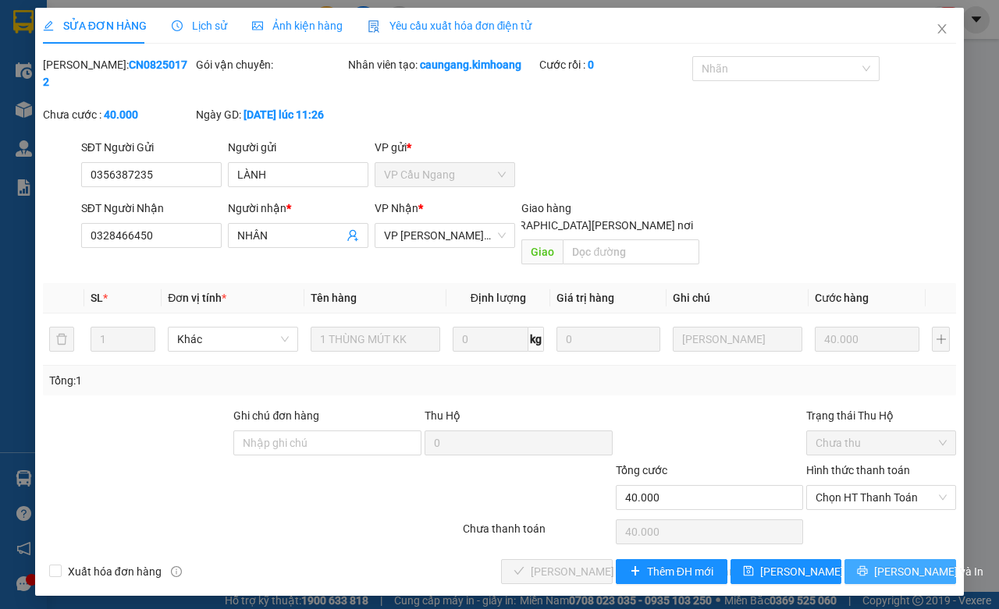
click at [904, 564] on span "[PERSON_NAME] và In" at bounding box center [928, 571] width 109 height 17
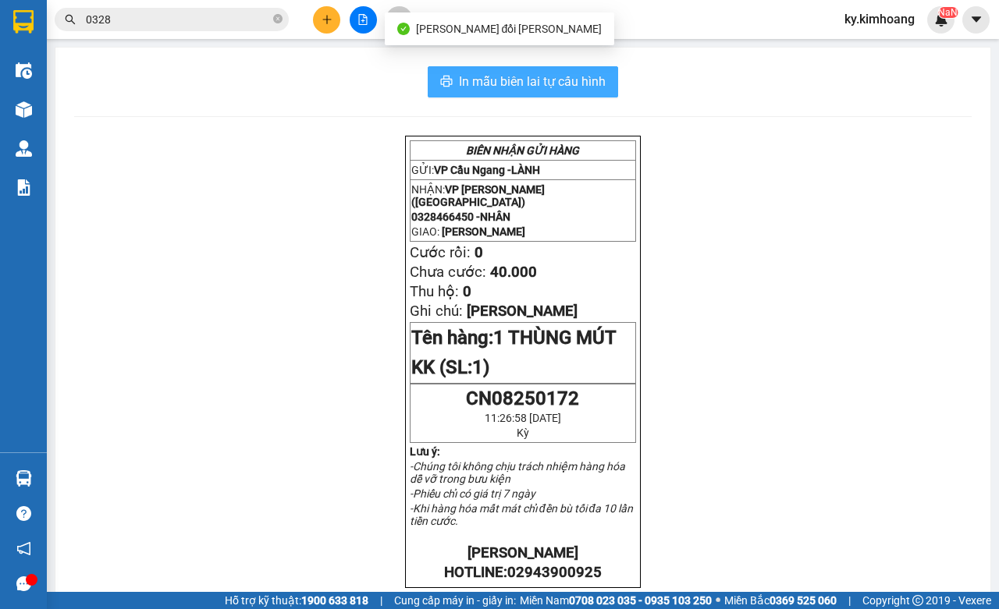
click at [605, 82] on button "In mẫu biên lai tự cấu hình" at bounding box center [523, 81] width 190 height 31
click at [570, 90] on span "In mẫu biên lai tự cấu hình" at bounding box center [532, 82] width 147 height 20
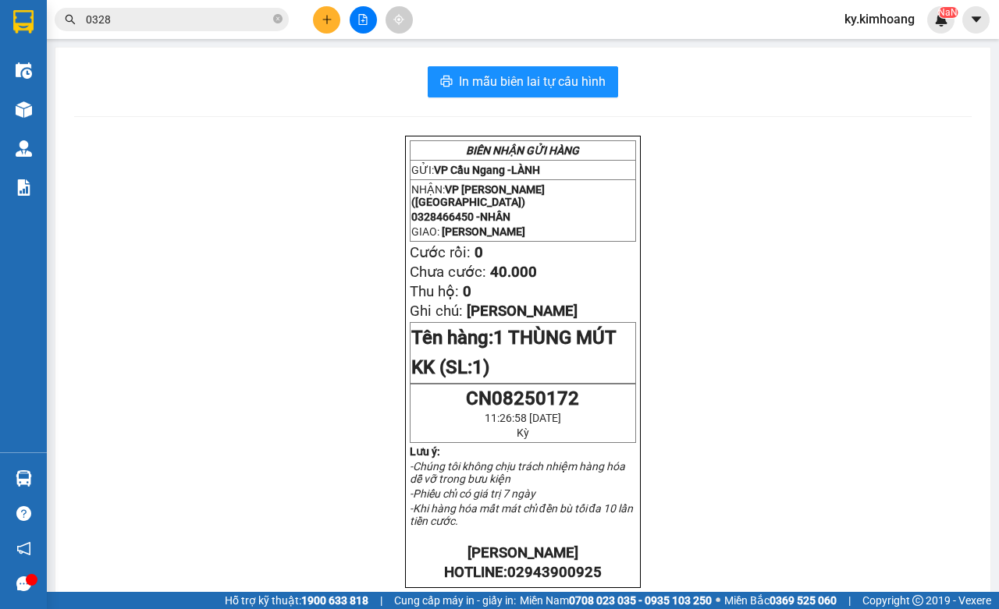
click at [251, 18] on input "0328" at bounding box center [178, 19] width 184 height 17
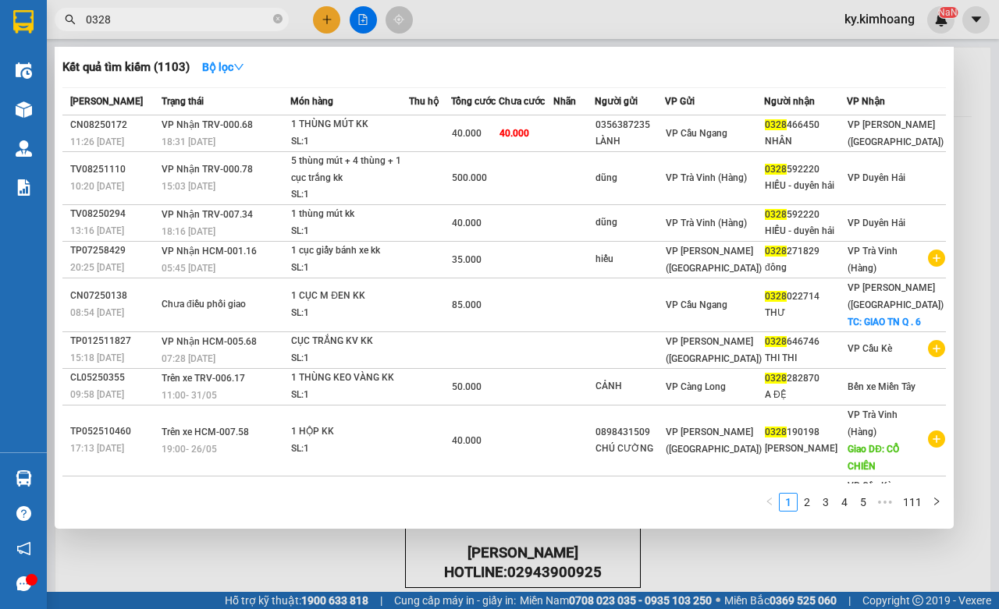
click at [251, 18] on input "0328" at bounding box center [178, 19] width 184 height 17
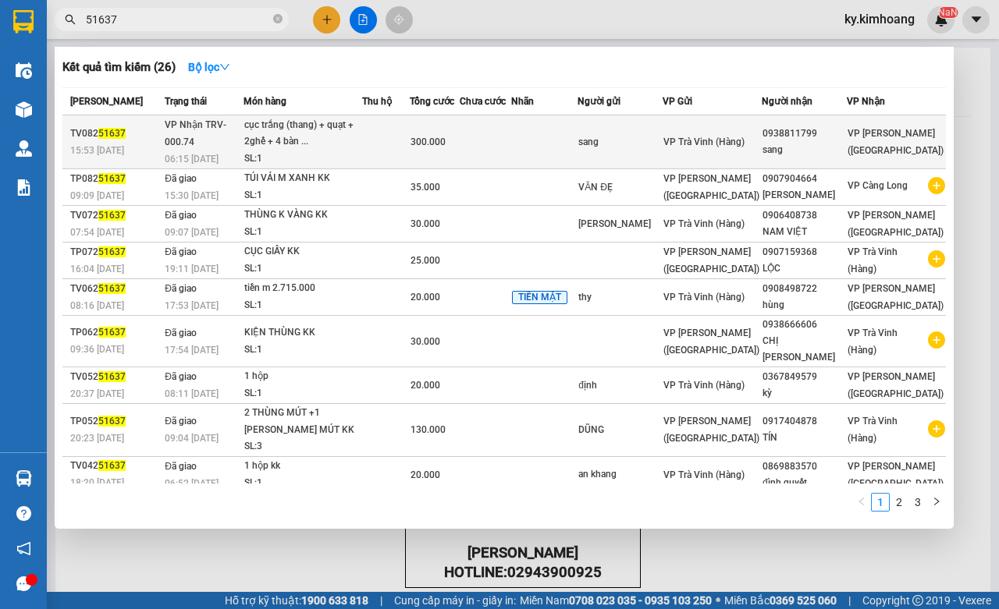
type input "51637"
click at [511, 129] on td at bounding box center [486, 143] width 52 height 54
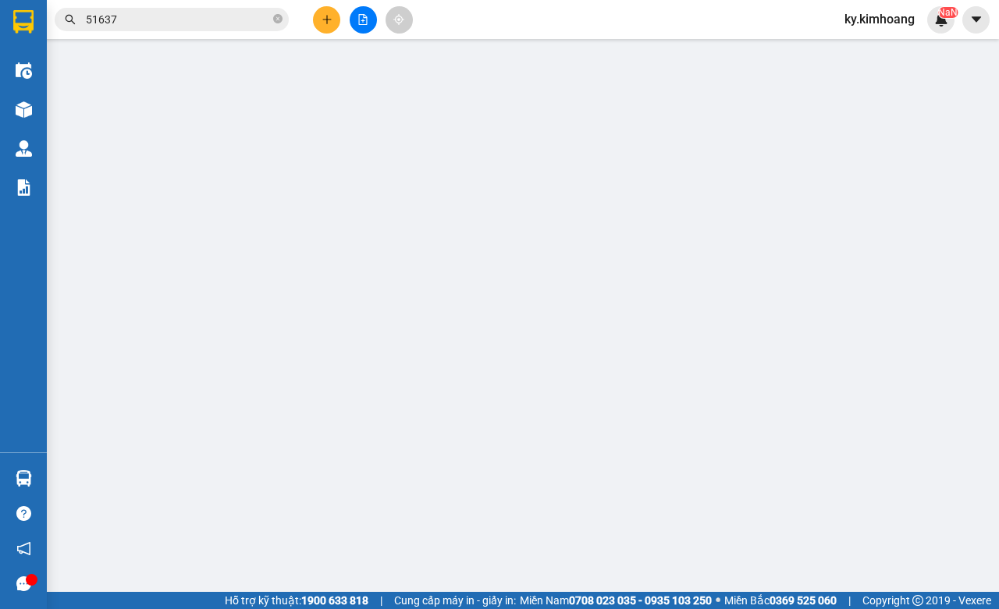
type input "sang"
type input "0938811799"
type input "sang"
type input "300.000"
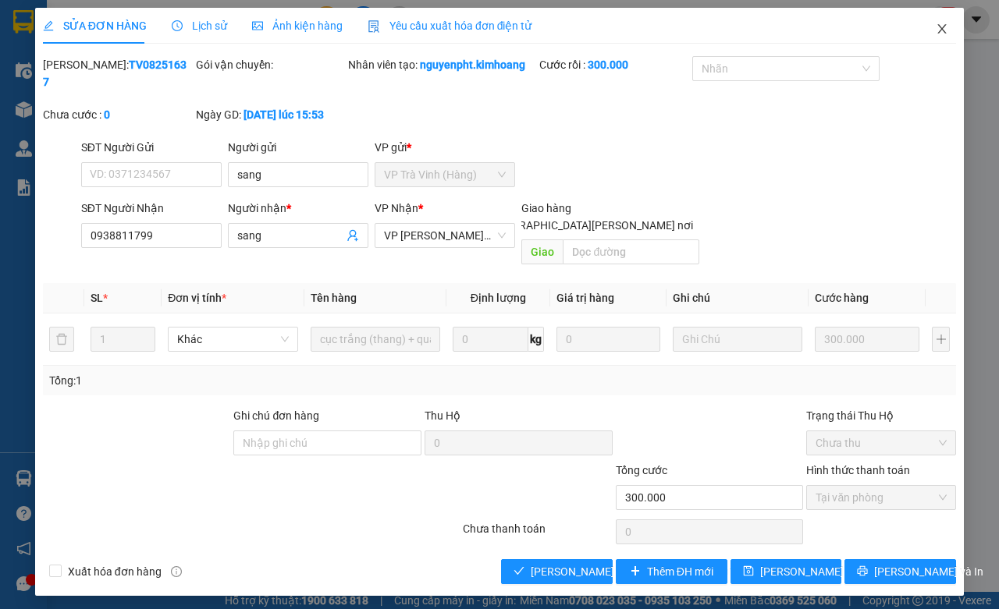
click at [952, 22] on span "Close" at bounding box center [942, 30] width 44 height 44
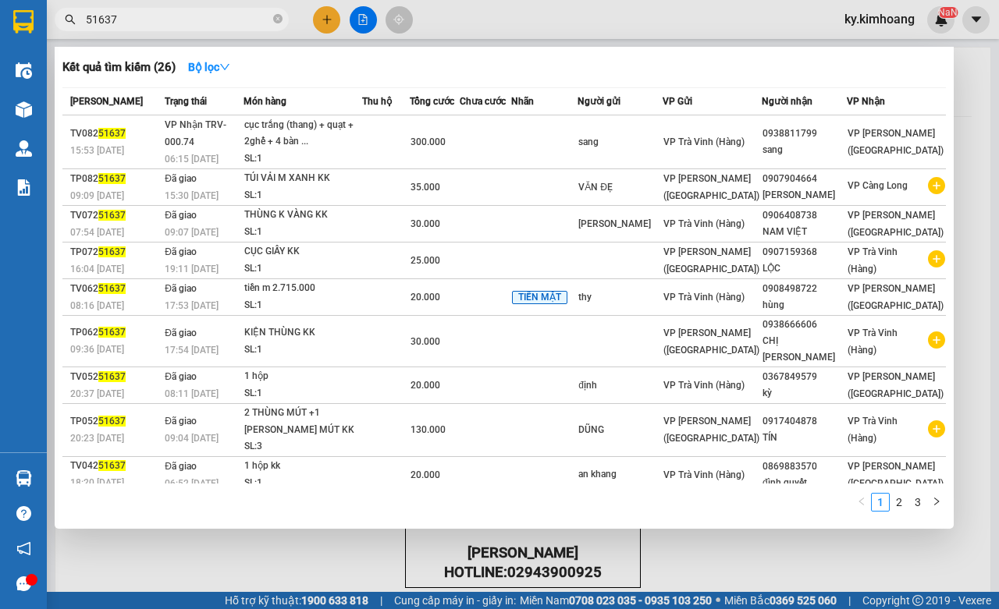
click at [225, 21] on input "51637" at bounding box center [178, 19] width 184 height 17
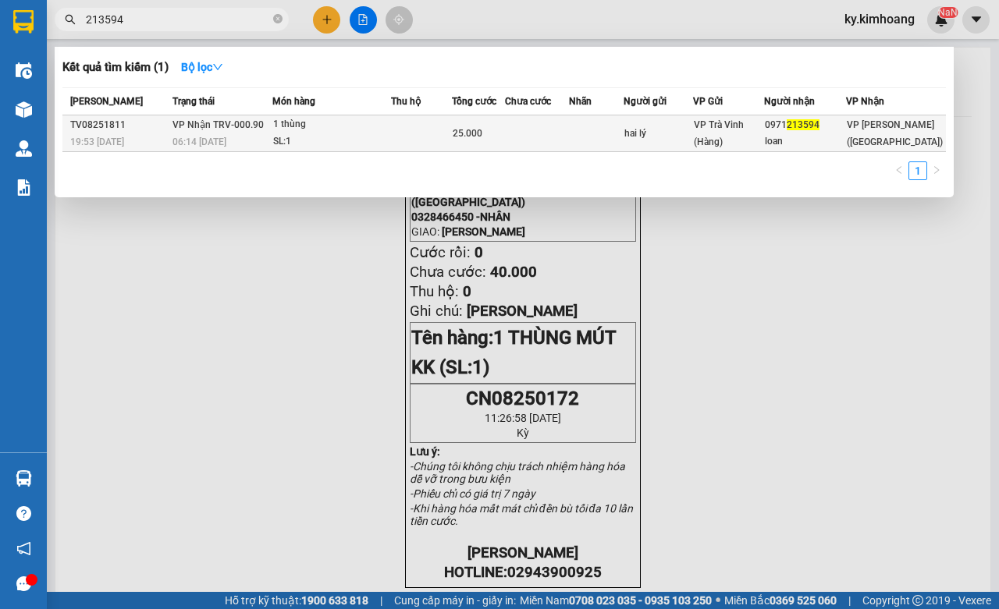
type input "213594"
click at [489, 139] on div "25.000" at bounding box center [479, 133] width 52 height 17
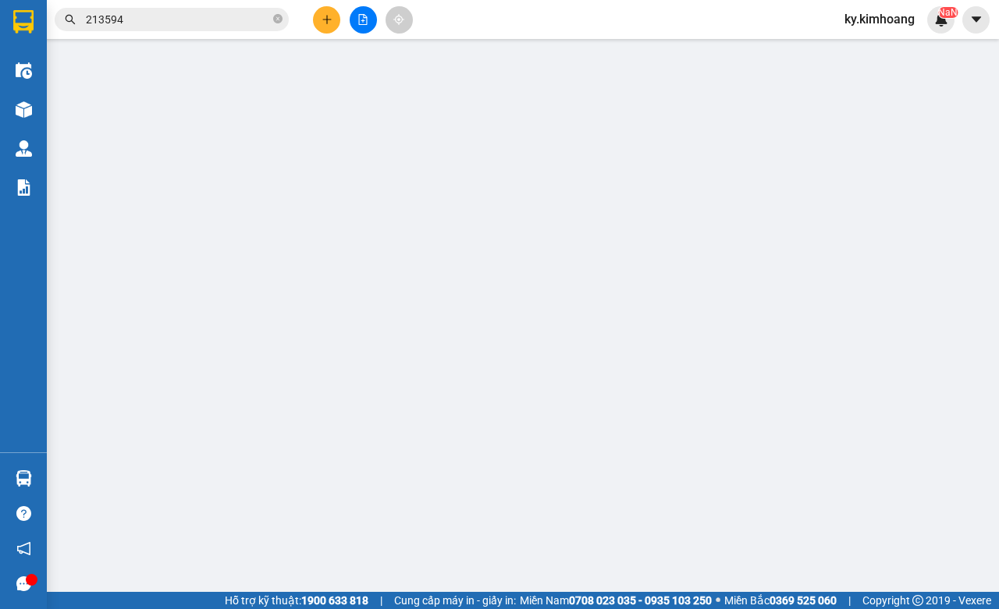
type input "hai lý"
type input "0971213594"
type input "loan"
type input "25.000"
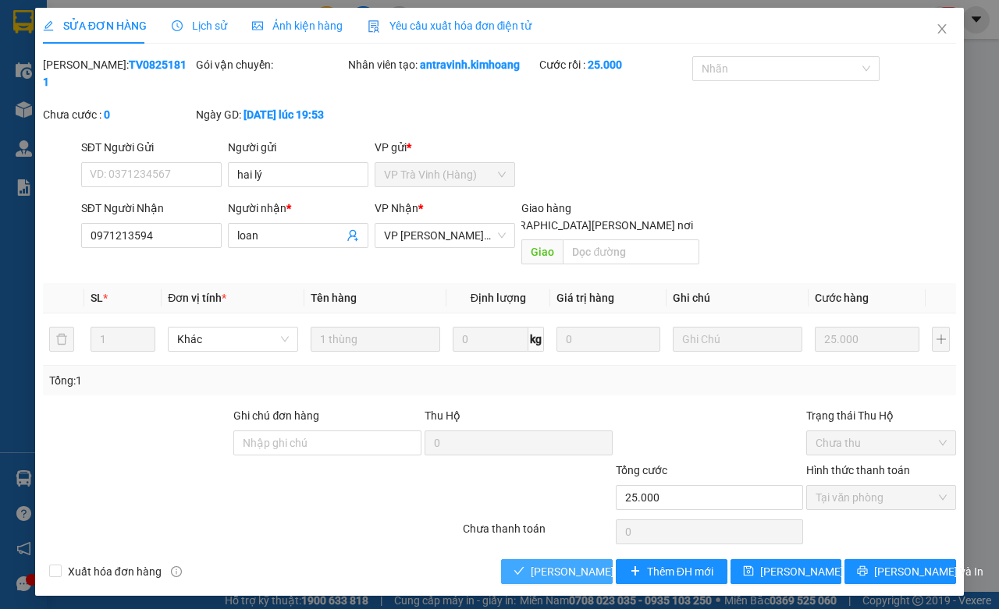
click at [572, 563] on span "[PERSON_NAME] và [PERSON_NAME] hàng" at bounding box center [636, 571] width 211 height 17
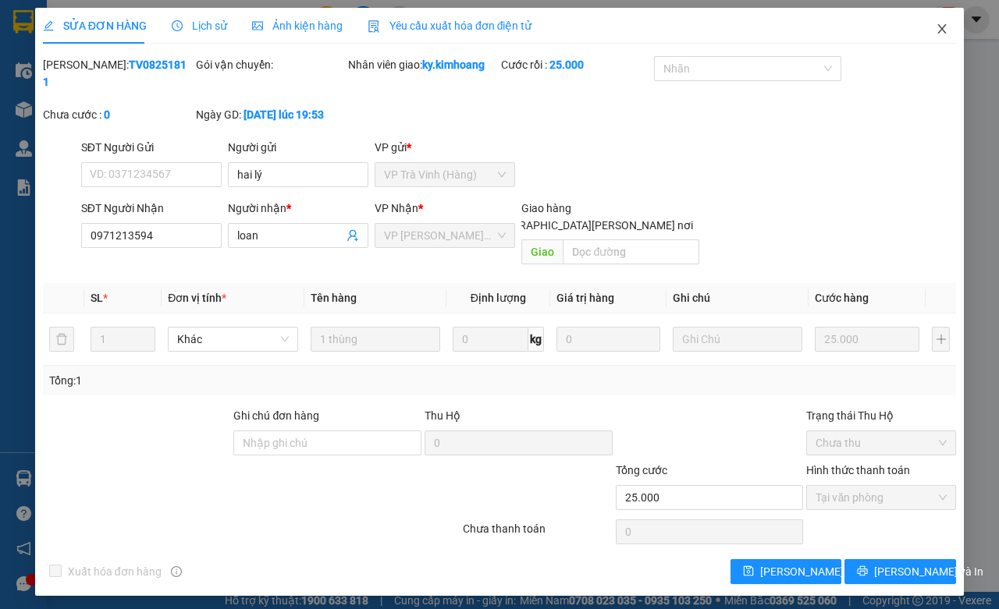
click at [944, 32] on icon "close" at bounding box center [942, 28] width 9 height 9
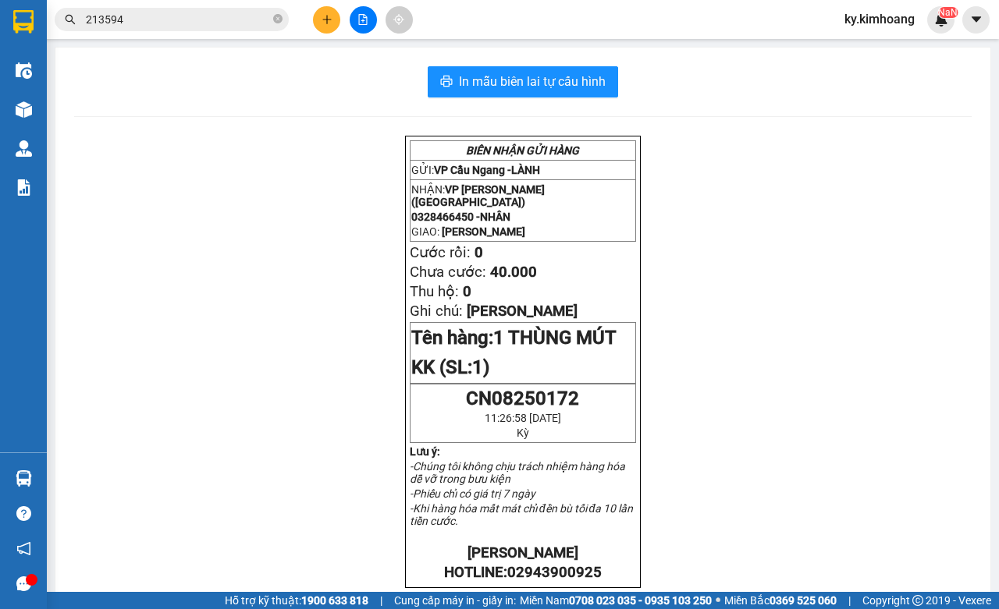
click at [157, 9] on span "213594" at bounding box center [172, 19] width 234 height 23
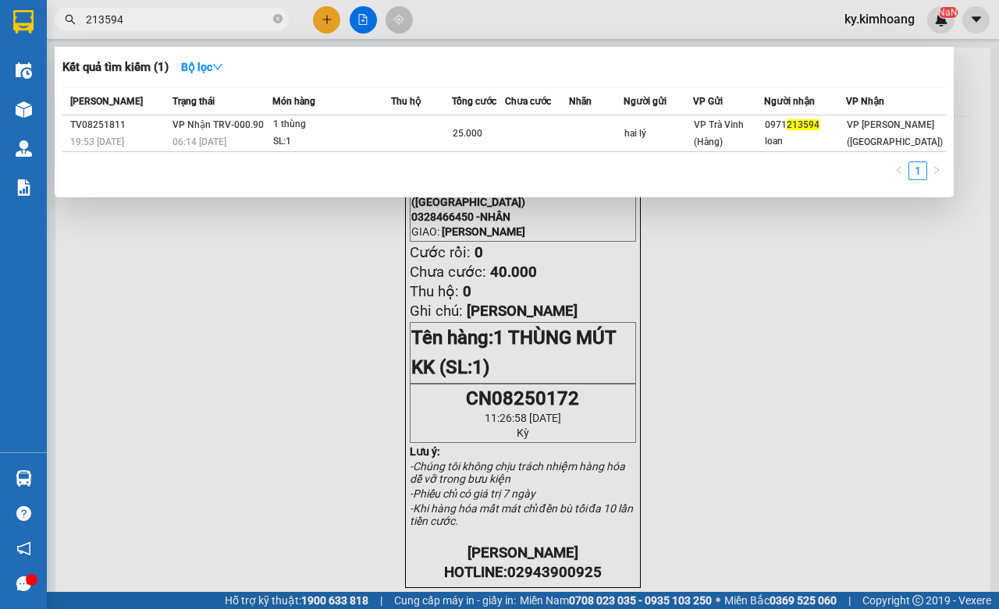
click at [157, 9] on span "213594" at bounding box center [172, 19] width 234 height 23
click at [157, 14] on input "213594" at bounding box center [178, 19] width 184 height 17
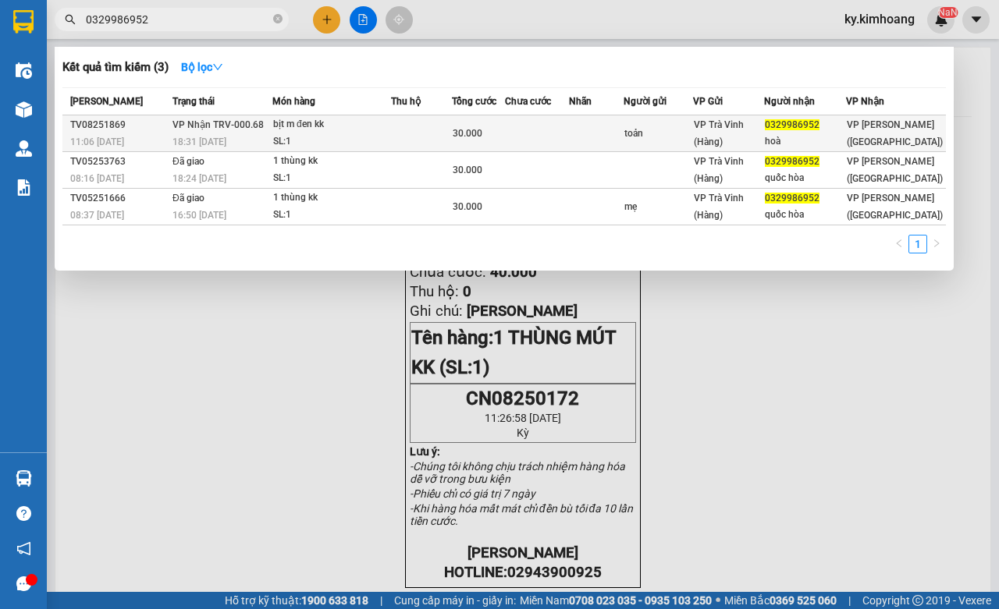
type input "0329986952"
click at [247, 130] on span "VP Nhận TRV-000.68" at bounding box center [217, 124] width 91 height 12
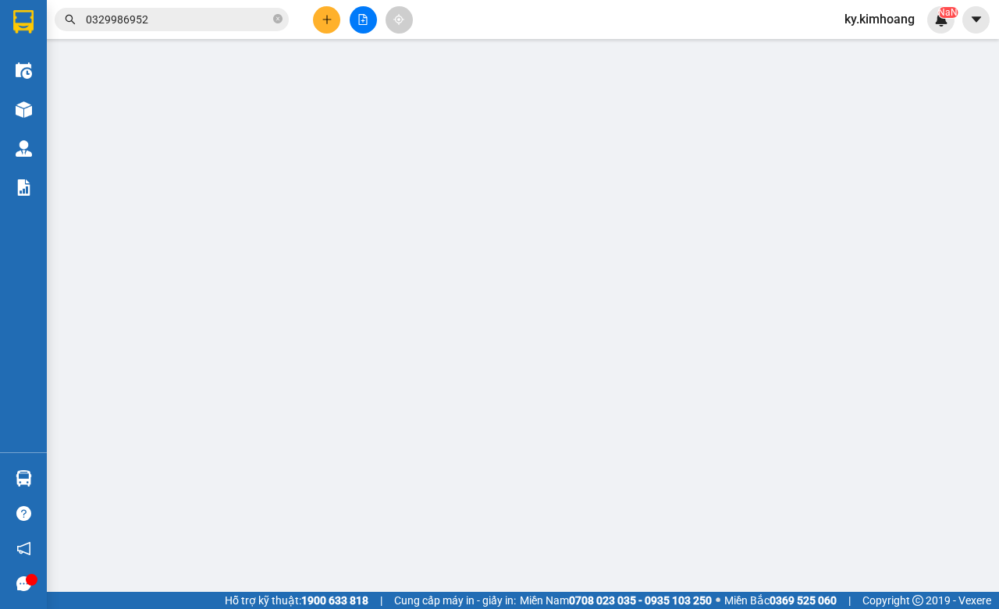
type input "toản"
type input "0329986952"
type input "hoà"
type input "30.000"
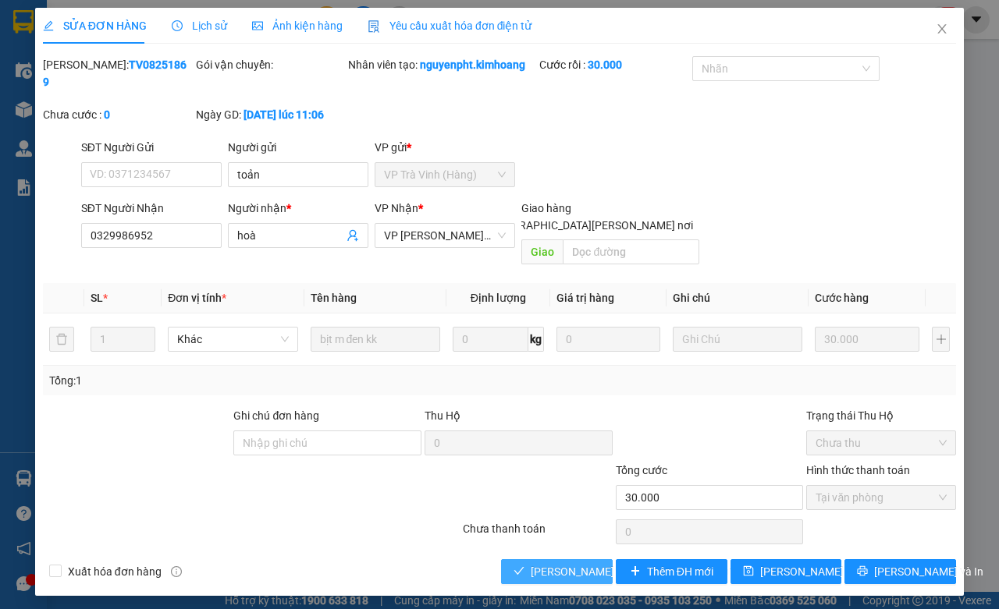
click at [529, 560] on button "[PERSON_NAME] và [PERSON_NAME] hàng" at bounding box center [557, 572] width 112 height 25
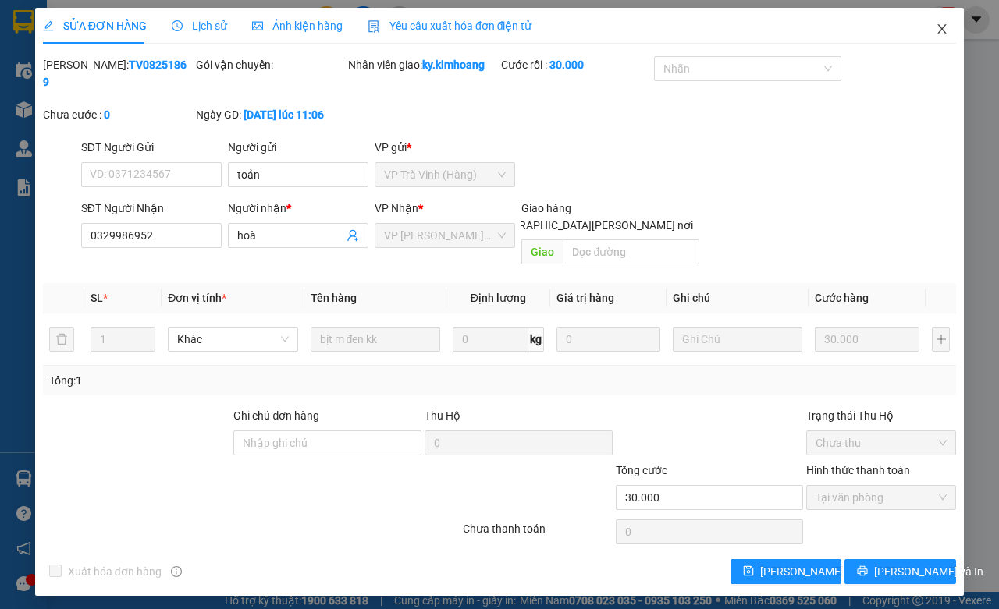
click at [929, 41] on span "Close" at bounding box center [942, 30] width 44 height 44
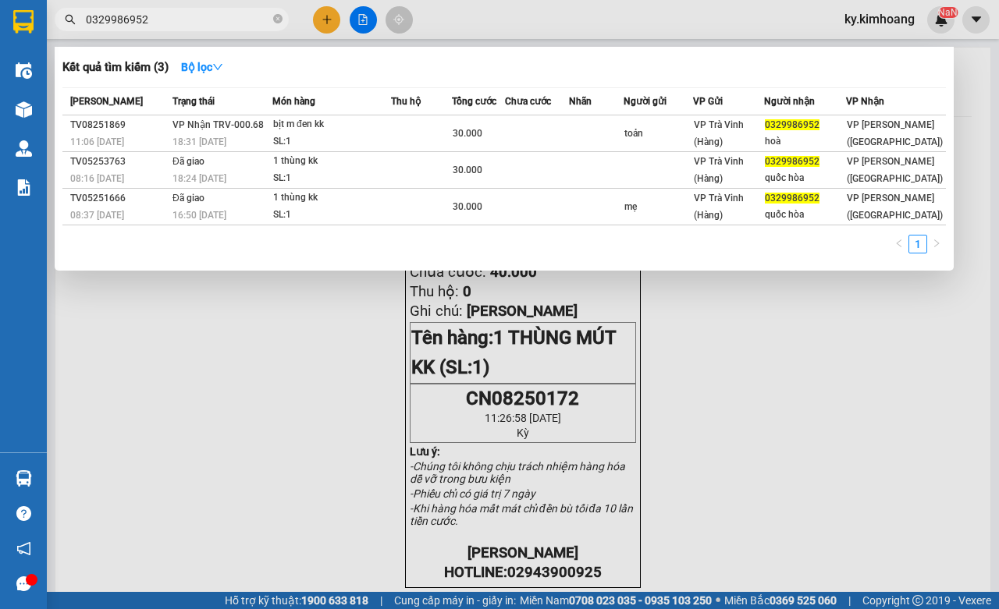
click at [215, 28] on span "0329986952" at bounding box center [172, 19] width 234 height 23
click at [219, 13] on input "0329986952" at bounding box center [178, 19] width 184 height 17
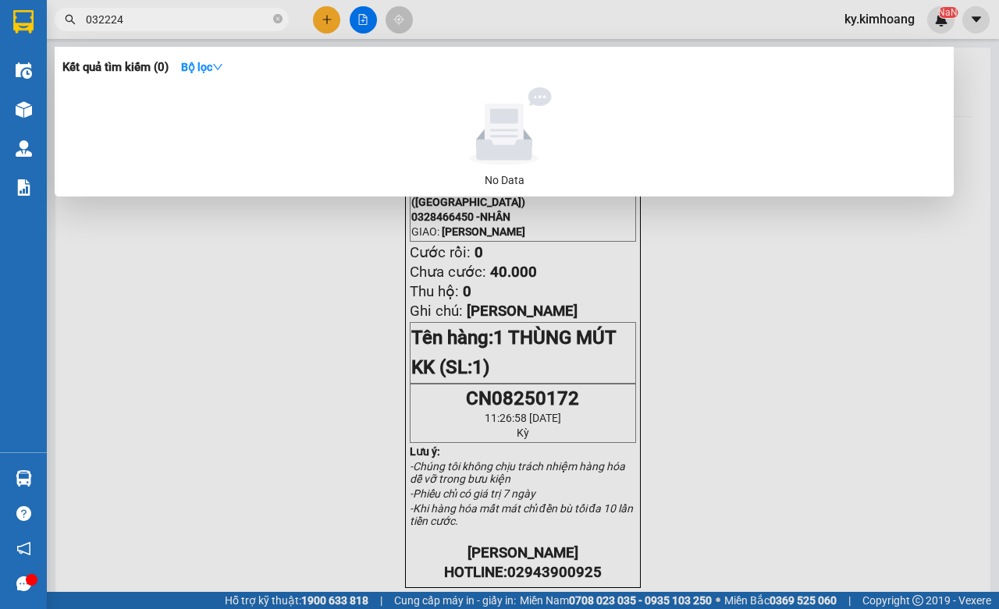
click at [99, 14] on input "032224" at bounding box center [178, 19] width 184 height 17
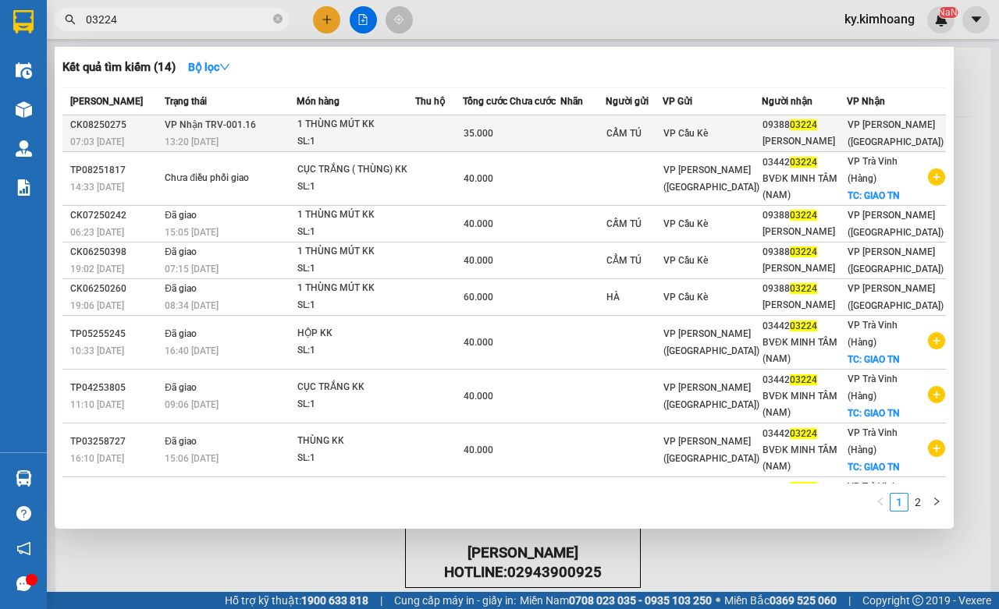
type input "03224"
click at [662, 137] on div "CẨM TÚ" at bounding box center [633, 134] width 55 height 16
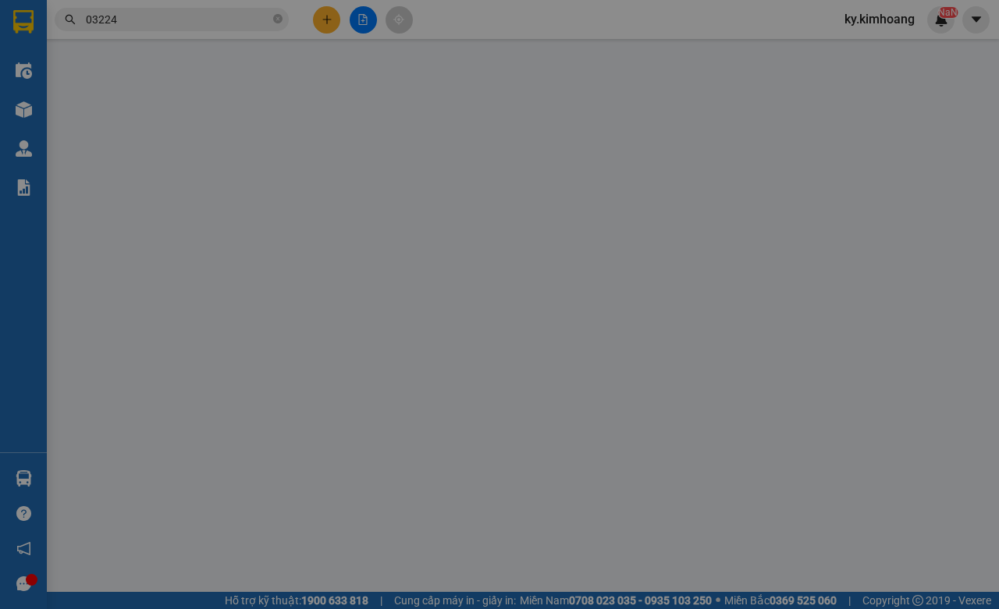
type input "CẨM TÚ"
type input "0938803224"
type input "MỸ LINH"
type input "35.000"
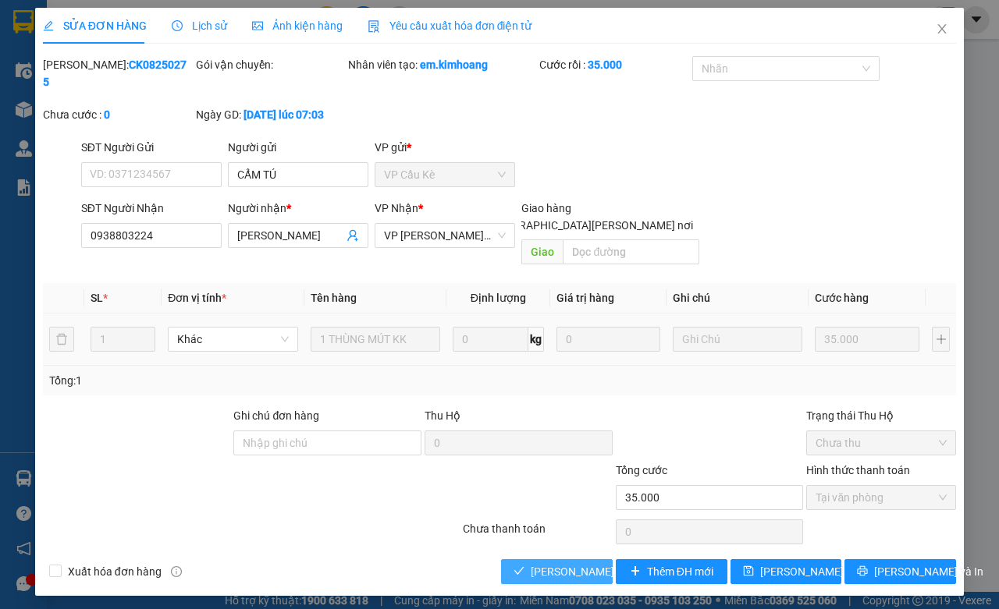
click at [585, 563] on span "[PERSON_NAME] và [PERSON_NAME] hàng" at bounding box center [636, 571] width 211 height 17
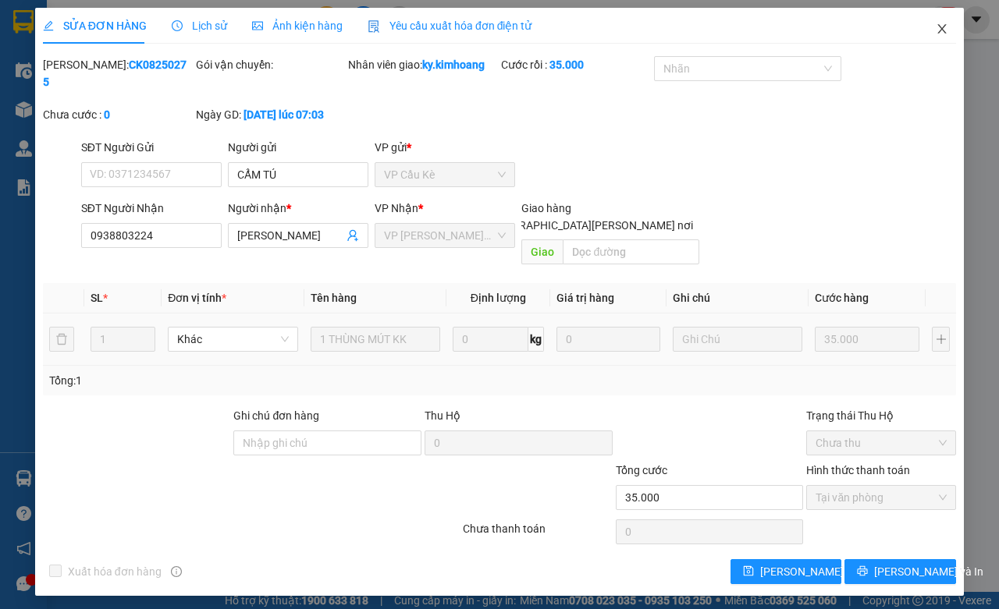
click at [960, 23] on span "Close" at bounding box center [942, 30] width 44 height 44
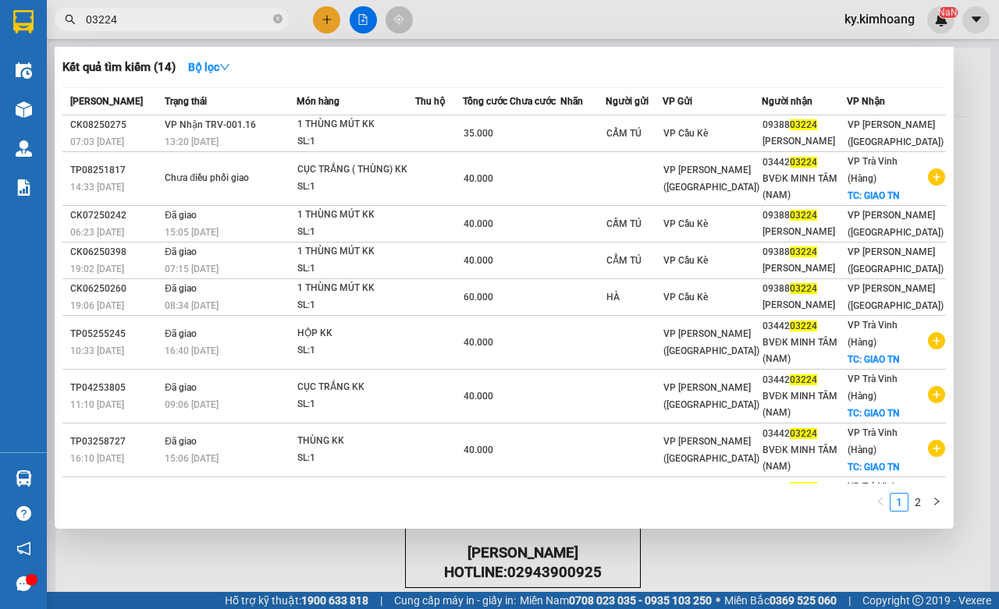
click at [169, 24] on input "03224" at bounding box center [178, 19] width 184 height 17
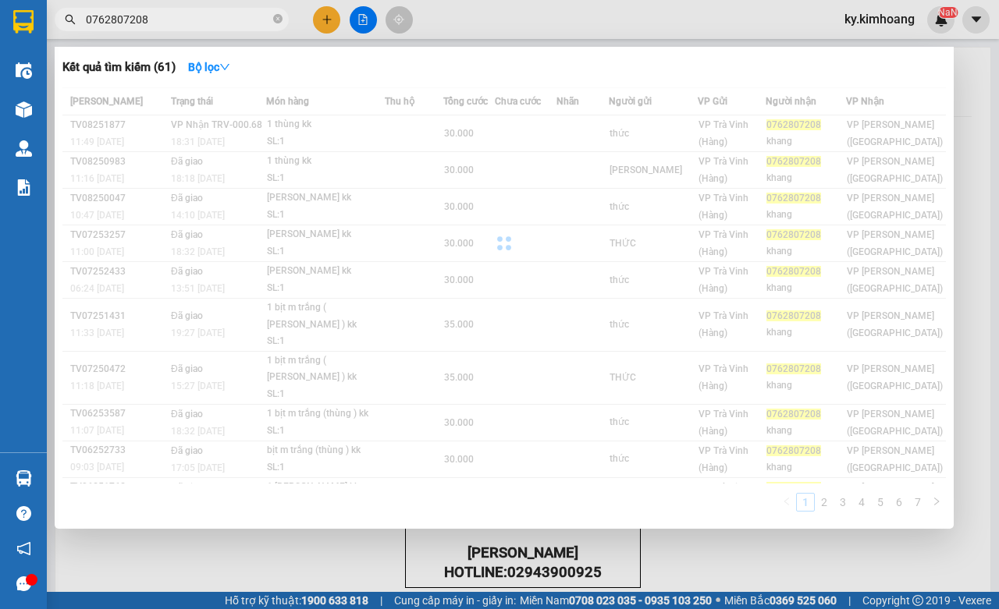
type input "0762807208"
click at [311, 126] on div at bounding box center [503, 243] width 883 height 312
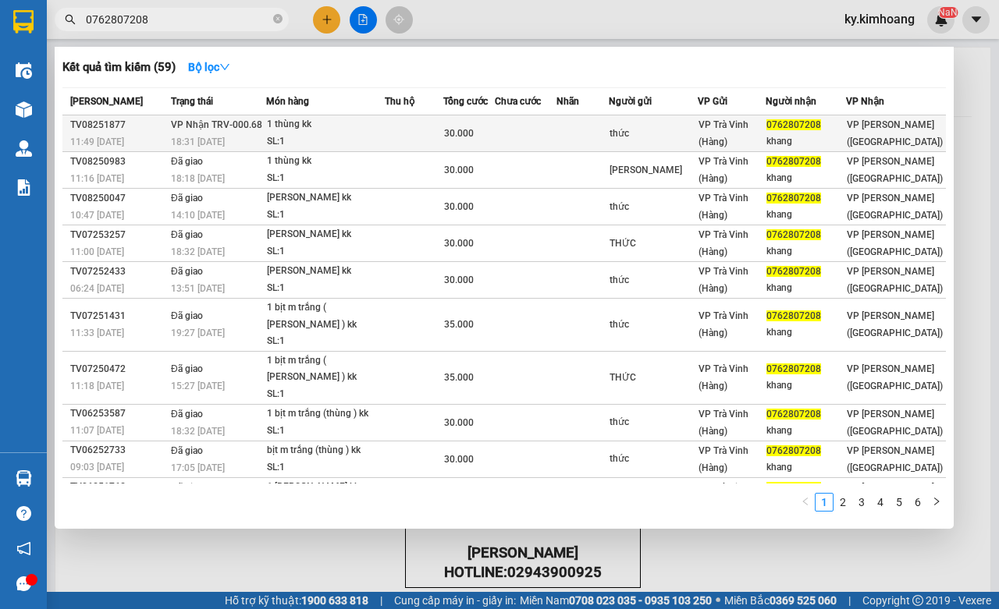
click at [321, 130] on div "1 thùng kk" at bounding box center [325, 124] width 117 height 17
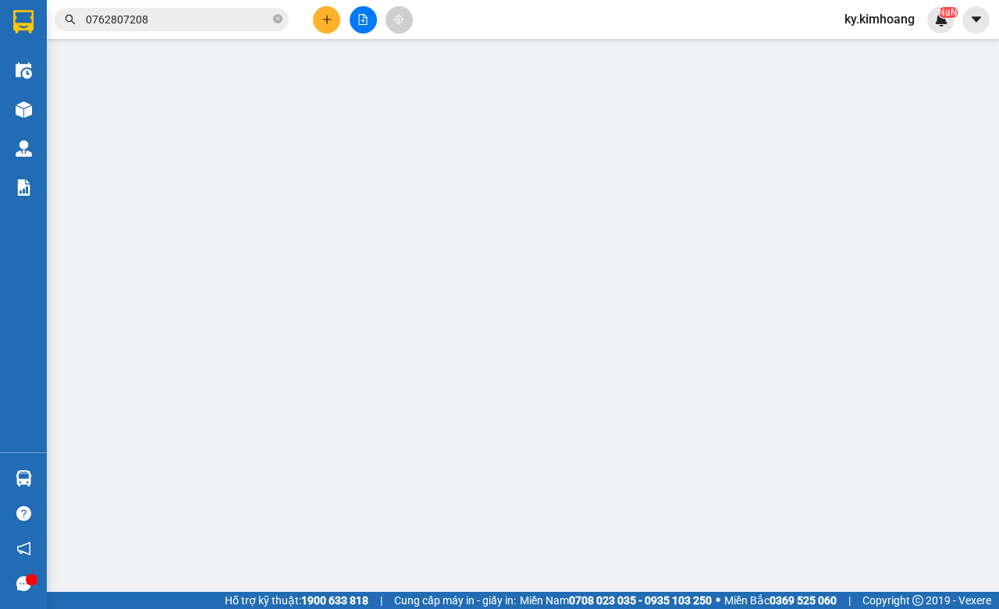
type input "thức"
type input "0762807208"
type input "khang"
type input "30.000"
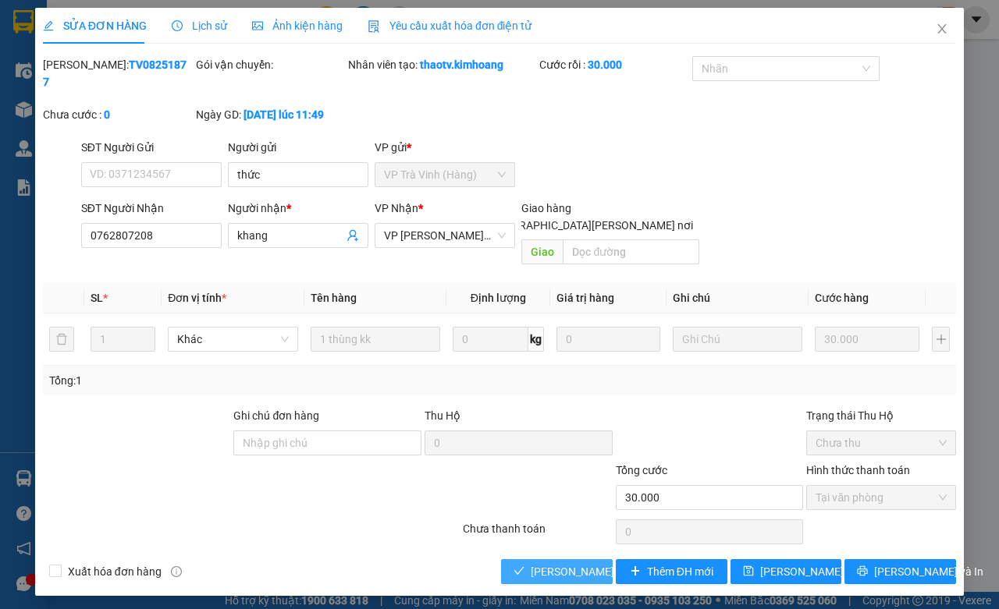
click at [546, 563] on span "[PERSON_NAME] và [PERSON_NAME] hàng" at bounding box center [636, 571] width 211 height 17
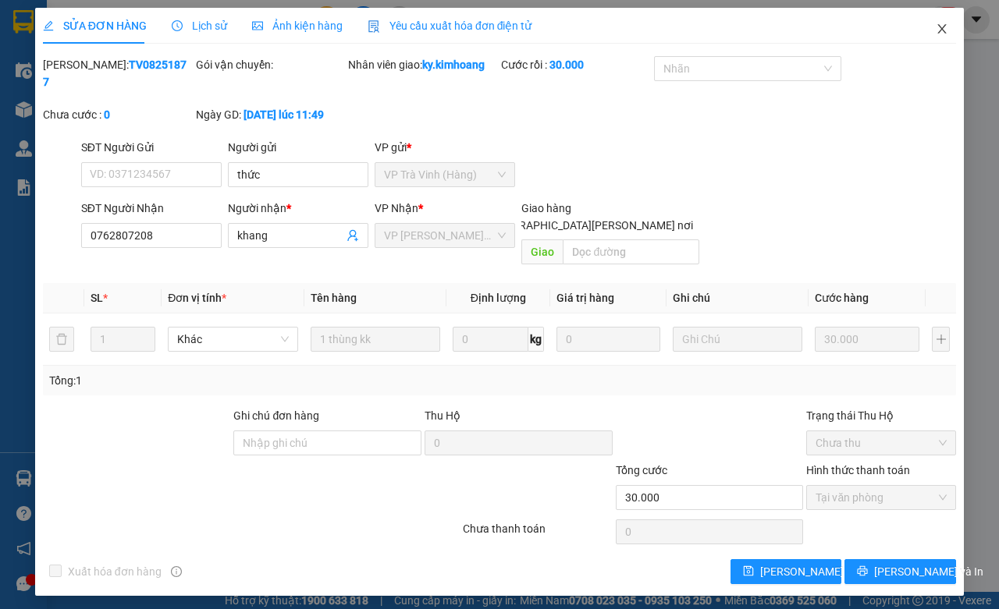
click at [951, 24] on span "Close" at bounding box center [942, 30] width 44 height 44
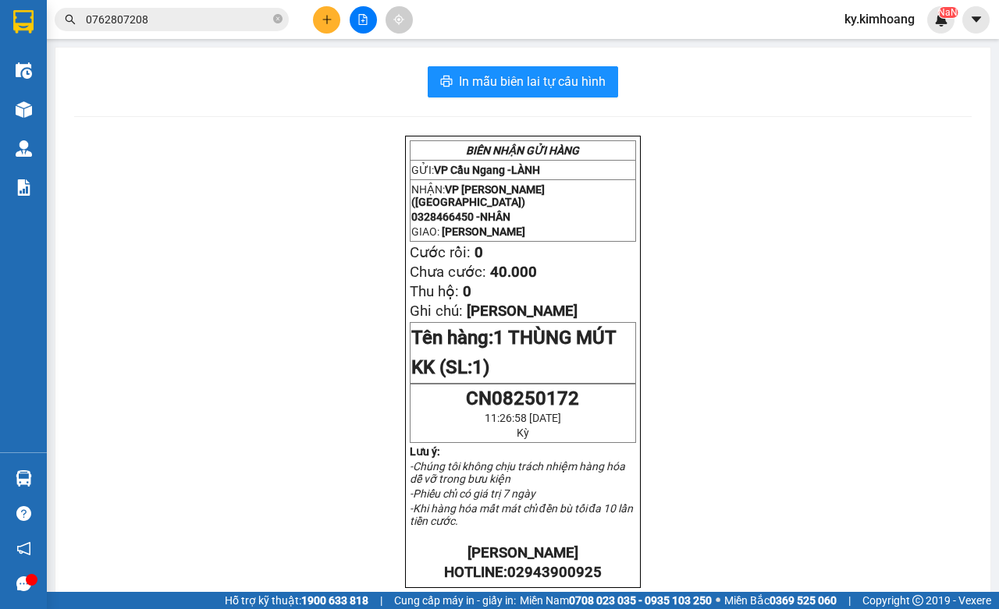
click at [251, 24] on input "0762807208" at bounding box center [178, 19] width 184 height 17
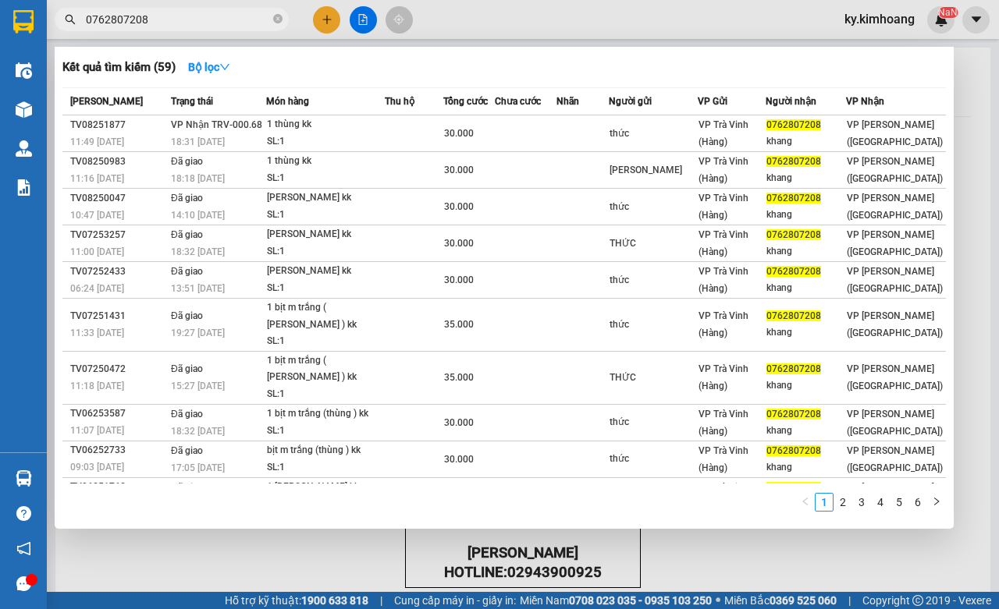
click at [251, 24] on input "0762807208" at bounding box center [178, 19] width 184 height 17
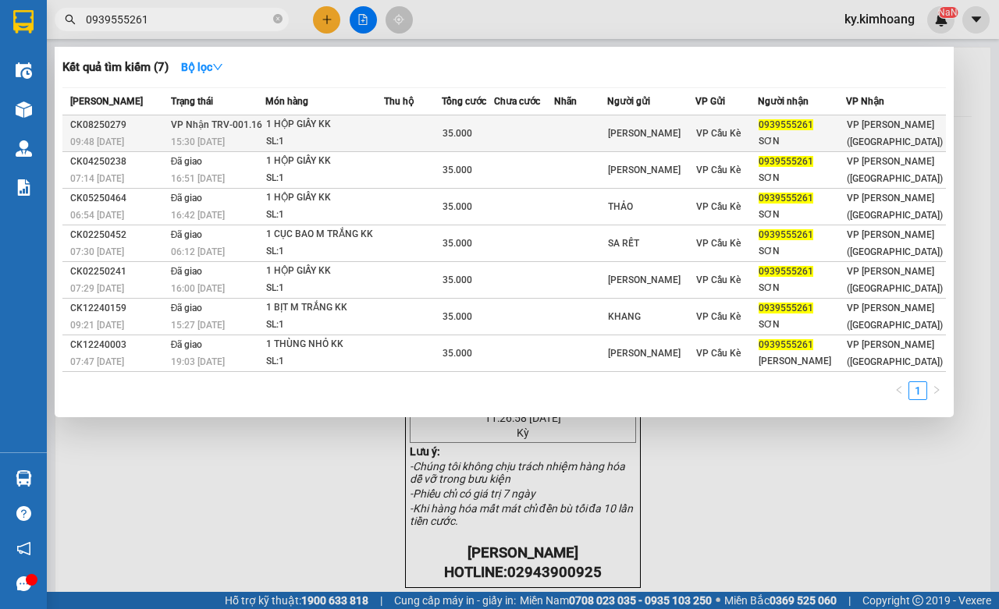
type input "0939555261"
click at [741, 137] on span "VP Cầu Kè" at bounding box center [718, 133] width 44 height 11
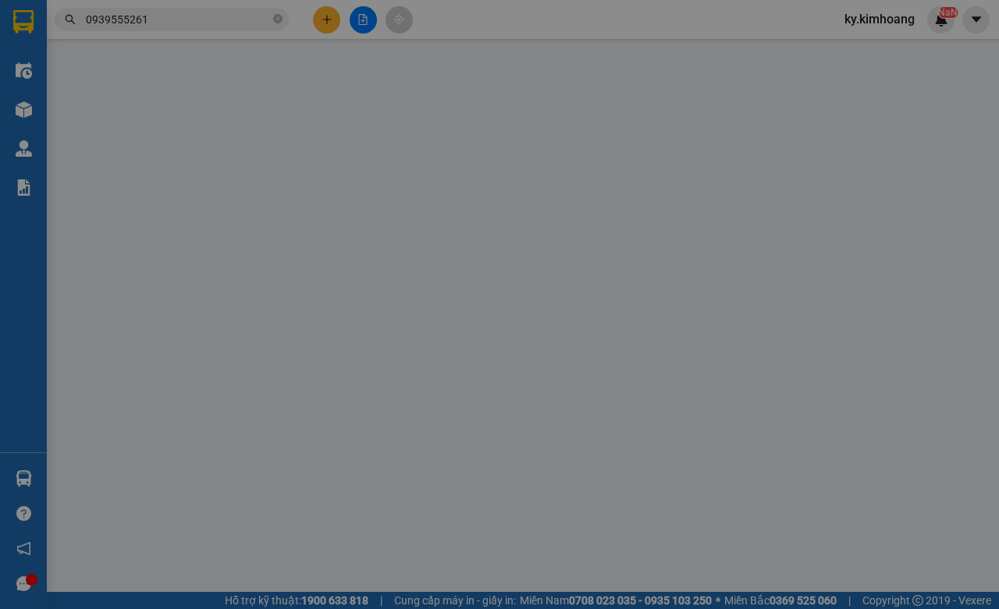
type input "THẠCH SẾT"
type input "0939555261"
type input "SƠN"
type input "35.000"
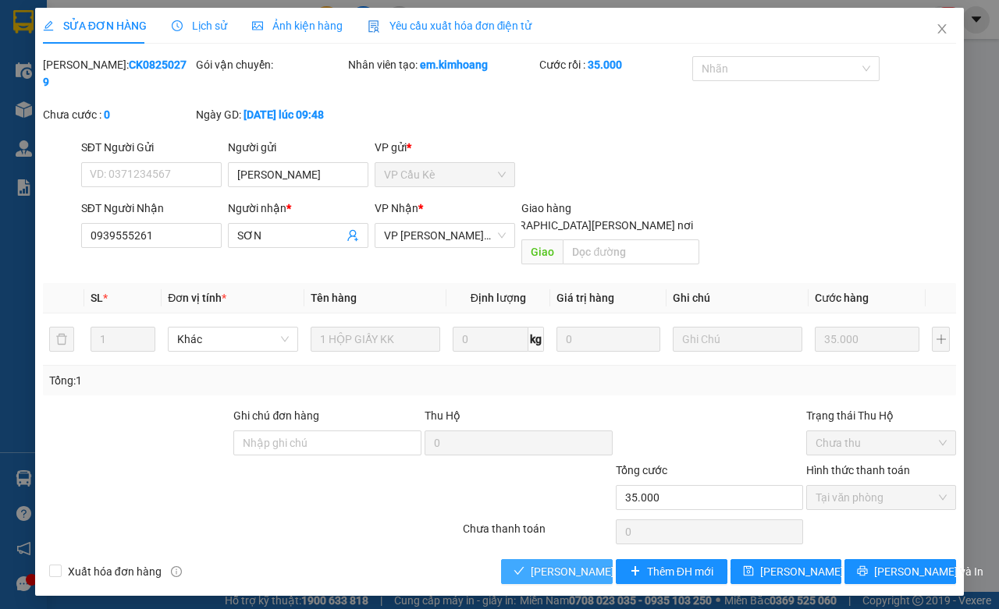
click at [574, 563] on span "[PERSON_NAME] và [PERSON_NAME] hàng" at bounding box center [636, 571] width 211 height 17
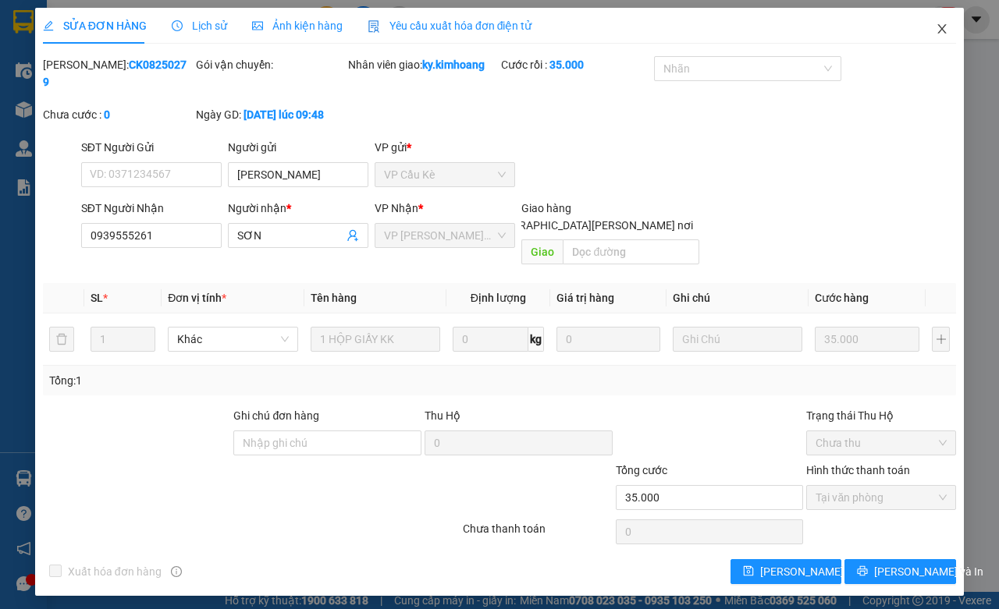
drag, startPoint x: 941, startPoint y: 35, endPoint x: 887, endPoint y: 21, distance: 55.7
click at [934, 33] on span "Close" at bounding box center [942, 30] width 44 height 44
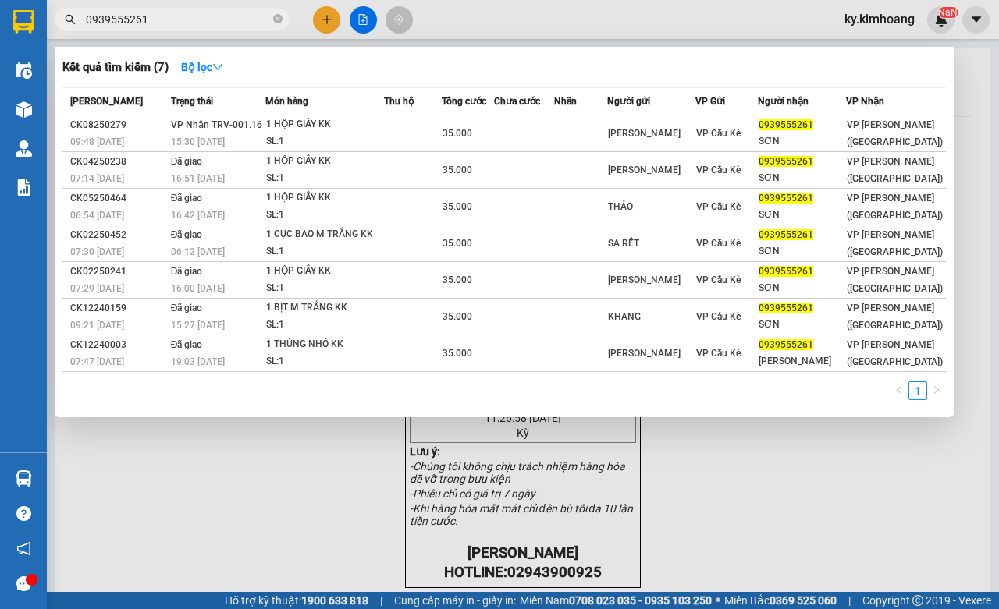
click at [251, 13] on input "0939555261" at bounding box center [178, 19] width 184 height 17
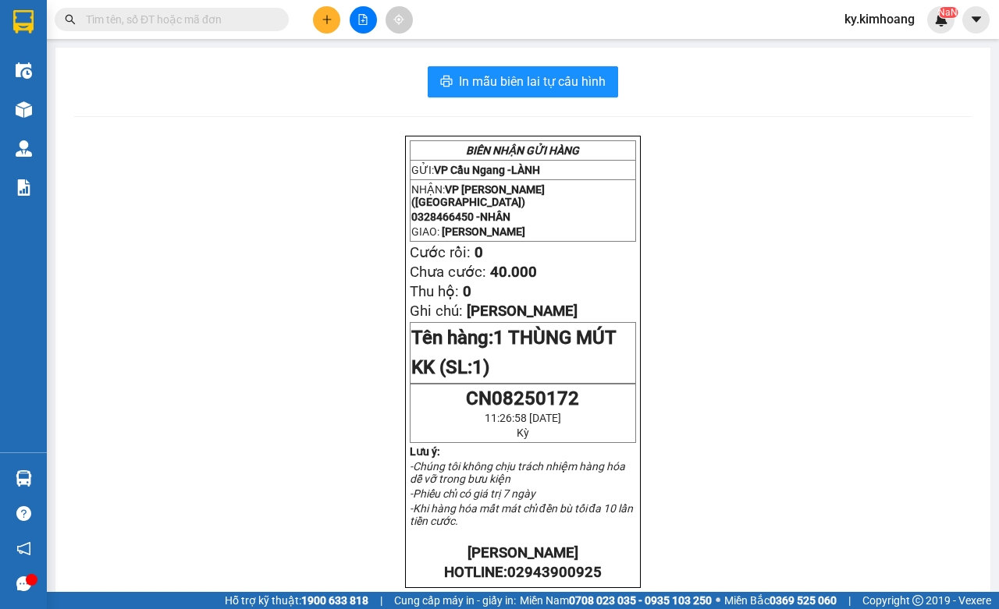
click at [225, 26] on input "text" at bounding box center [178, 19] width 184 height 17
click at [224, 26] on input "text" at bounding box center [178, 19] width 184 height 17
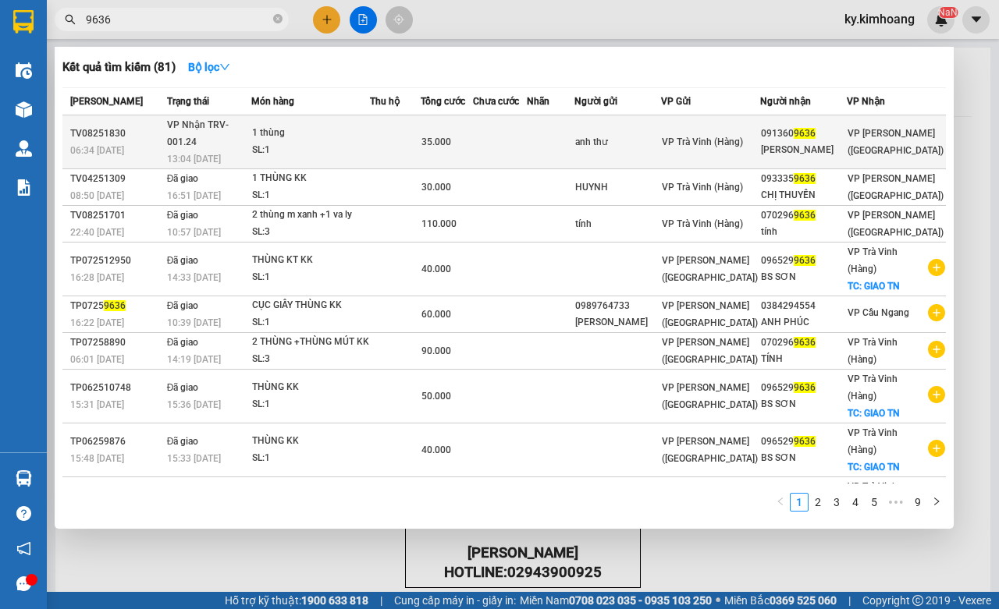
type input "9636"
click at [660, 134] on div "anh thư" at bounding box center [617, 142] width 85 height 16
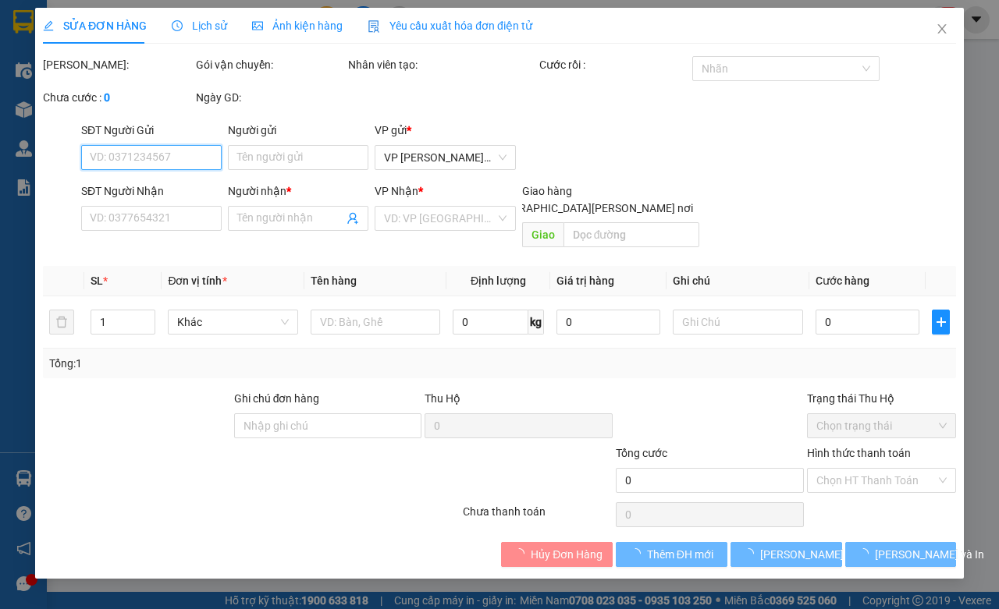
type input "anh thư"
type input "0913609636"
type input "xuân ba"
type input "35.000"
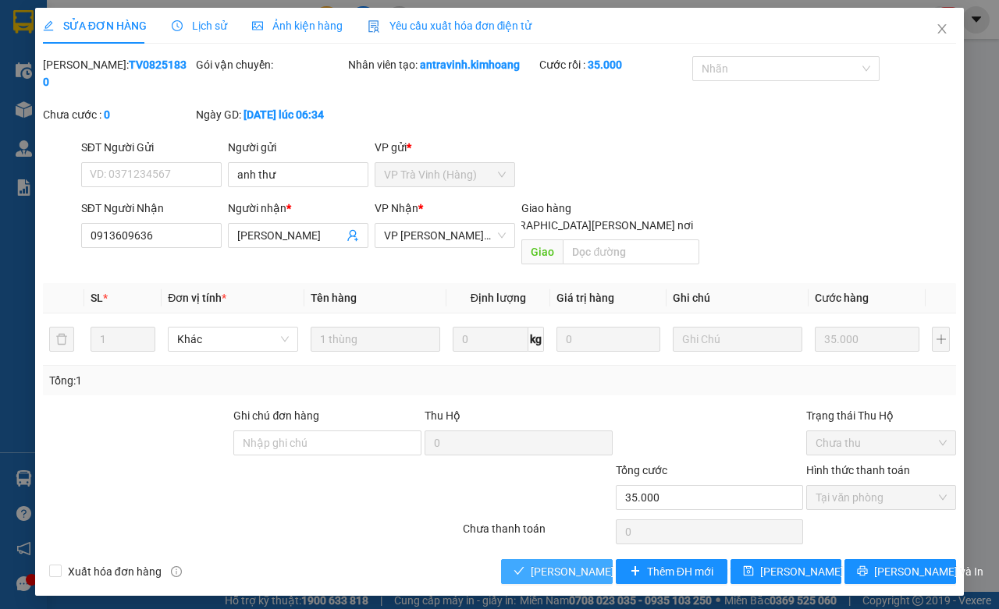
drag, startPoint x: 586, startPoint y: 556, endPoint x: 575, endPoint y: 551, distance: 11.9
click at [585, 563] on span "[PERSON_NAME] và [PERSON_NAME] hàng" at bounding box center [636, 571] width 211 height 17
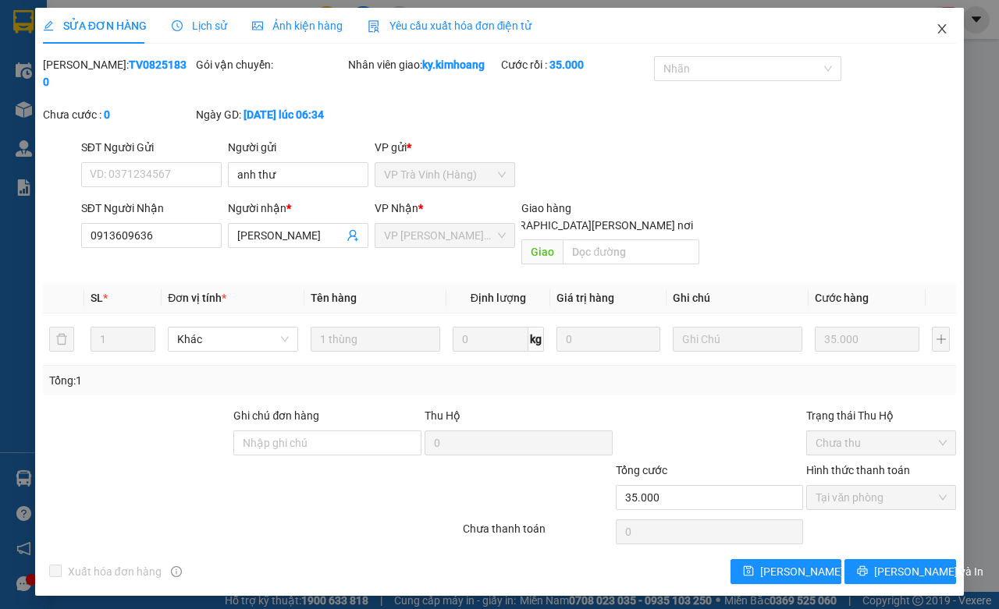
click at [945, 25] on icon "close" at bounding box center [942, 28] width 9 height 9
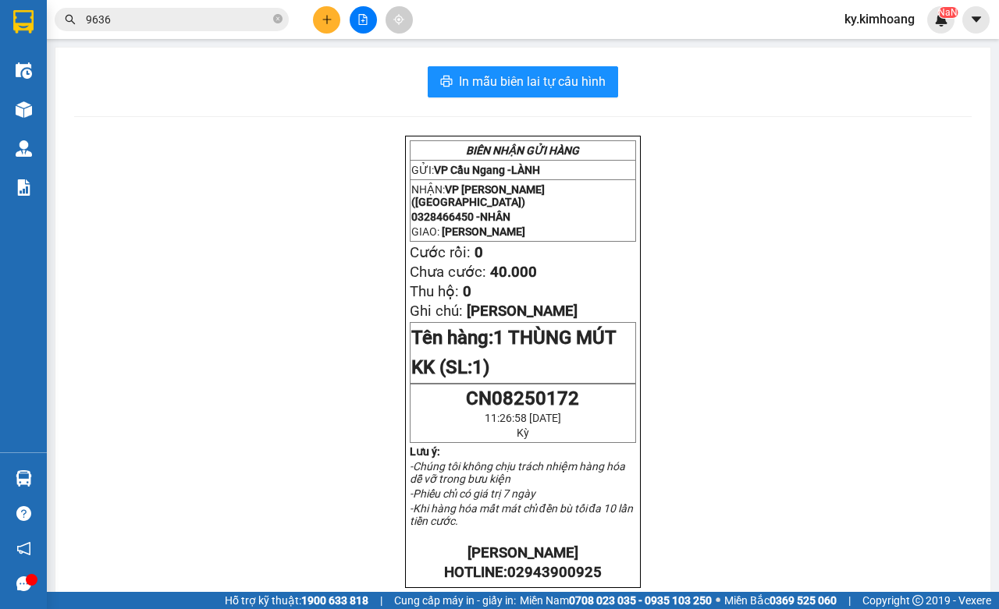
click at [264, 18] on input "9636" at bounding box center [178, 19] width 184 height 17
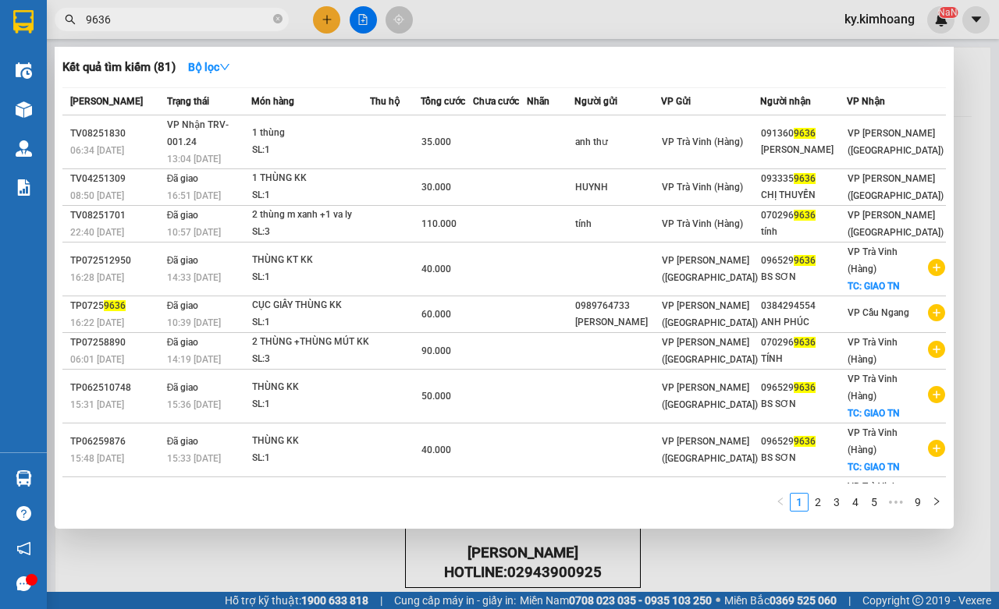
click at [264, 18] on input "9636" at bounding box center [178, 19] width 184 height 17
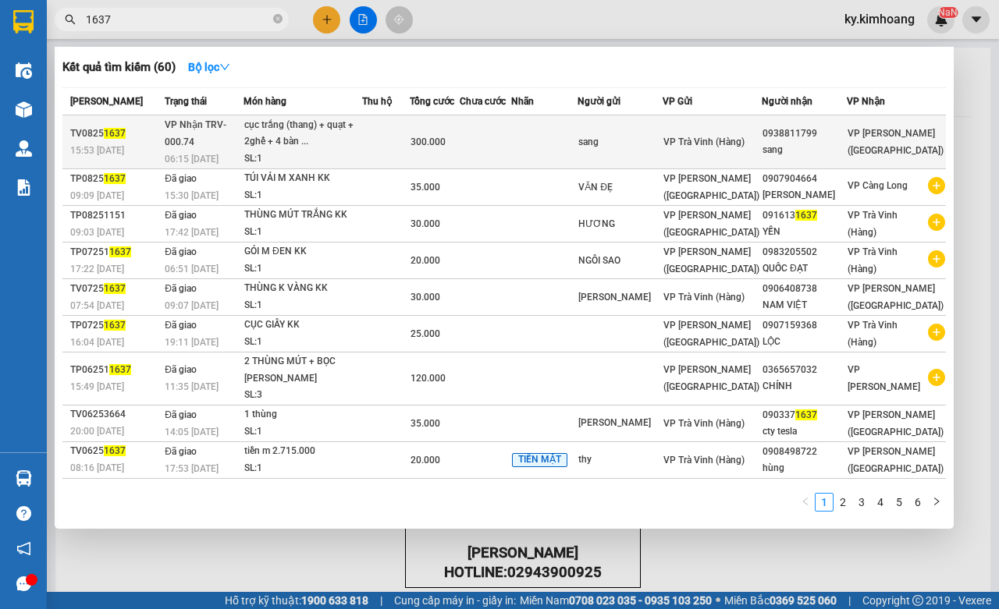
type input "1637"
click at [833, 140] on div "0938811799" at bounding box center [804, 134] width 84 height 16
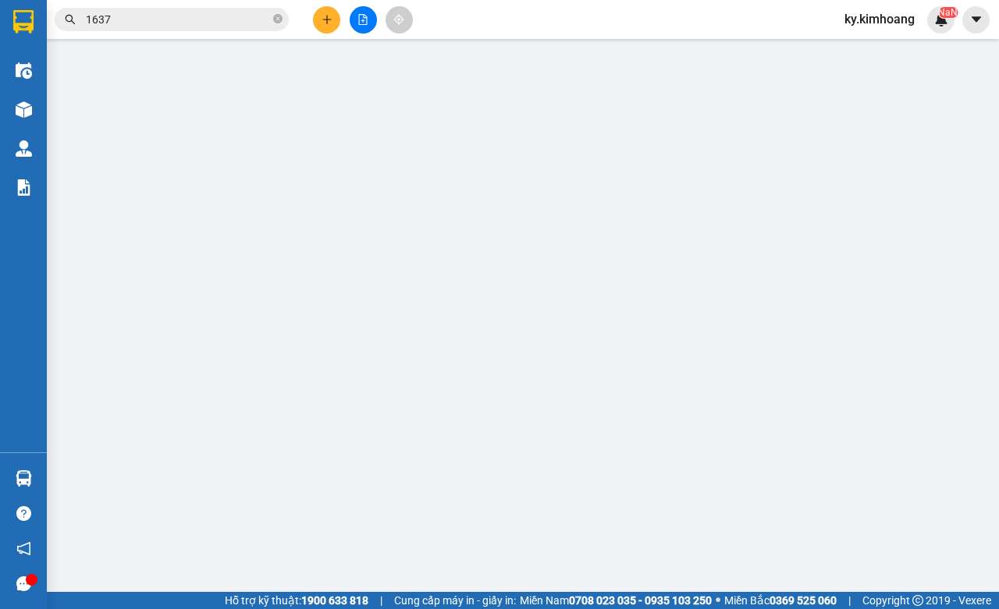
type input "sang"
type input "0938811799"
type input "sang"
type input "300.000"
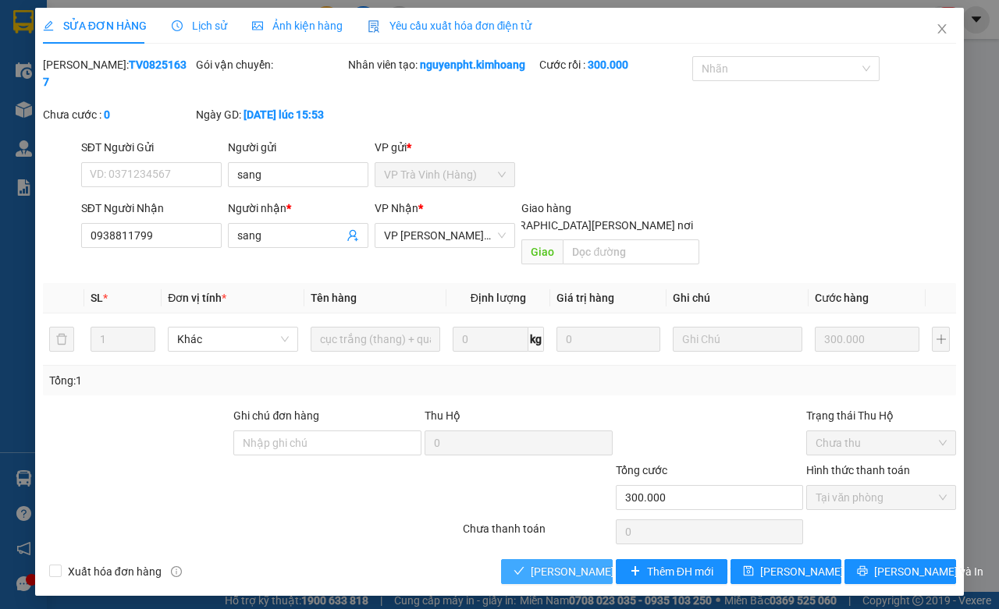
click at [567, 563] on span "[PERSON_NAME] và [PERSON_NAME] hàng" at bounding box center [636, 571] width 211 height 17
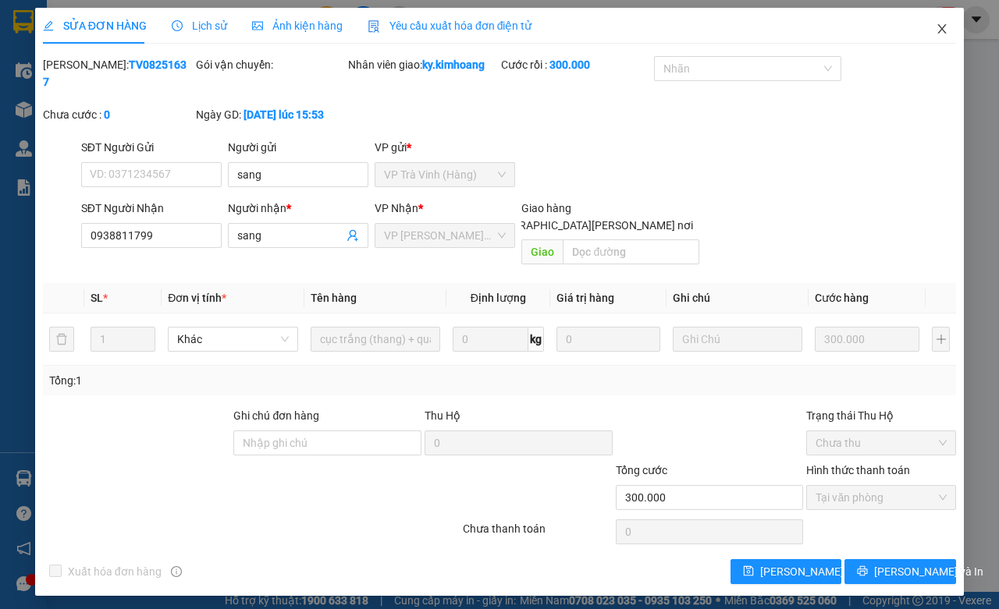
drag, startPoint x: 938, startPoint y: 28, endPoint x: 887, endPoint y: 5, distance: 55.9
click at [937, 28] on icon "close" at bounding box center [942, 29] width 12 height 12
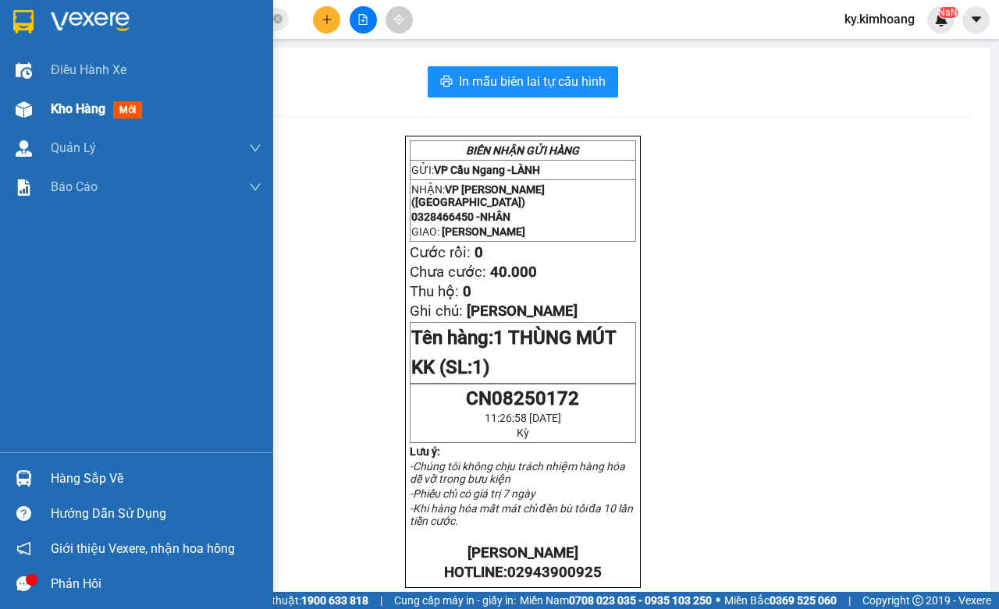
click at [53, 114] on span "Kho hàng" at bounding box center [78, 108] width 55 height 15
click at [95, 113] on span "Kho hàng" at bounding box center [78, 108] width 55 height 15
click at [91, 105] on span "Kho hàng" at bounding box center [78, 108] width 55 height 15
click at [91, 112] on span "Kho hàng" at bounding box center [78, 108] width 55 height 15
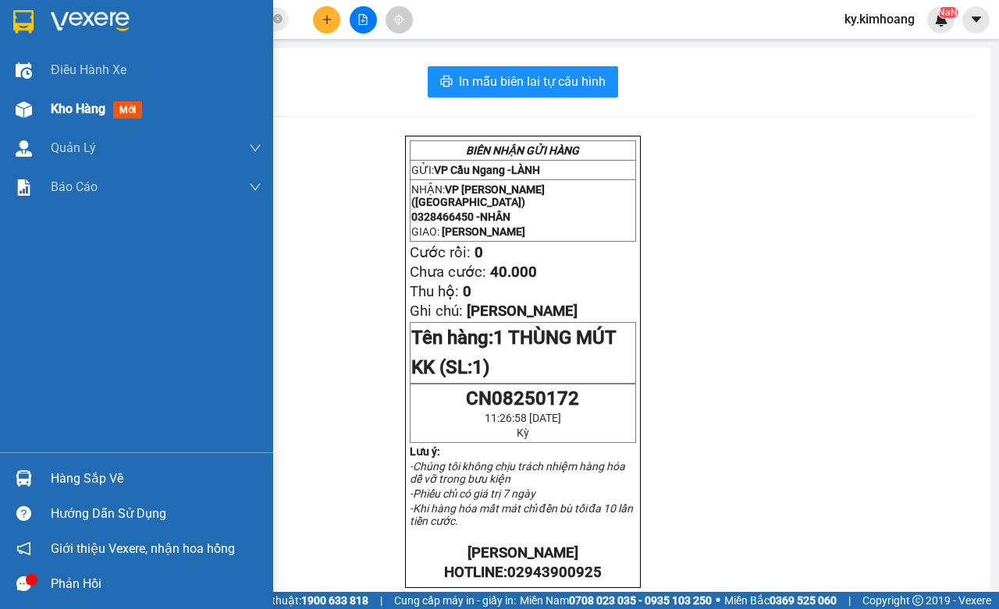
click at [98, 107] on span "Kho hàng" at bounding box center [78, 108] width 55 height 15
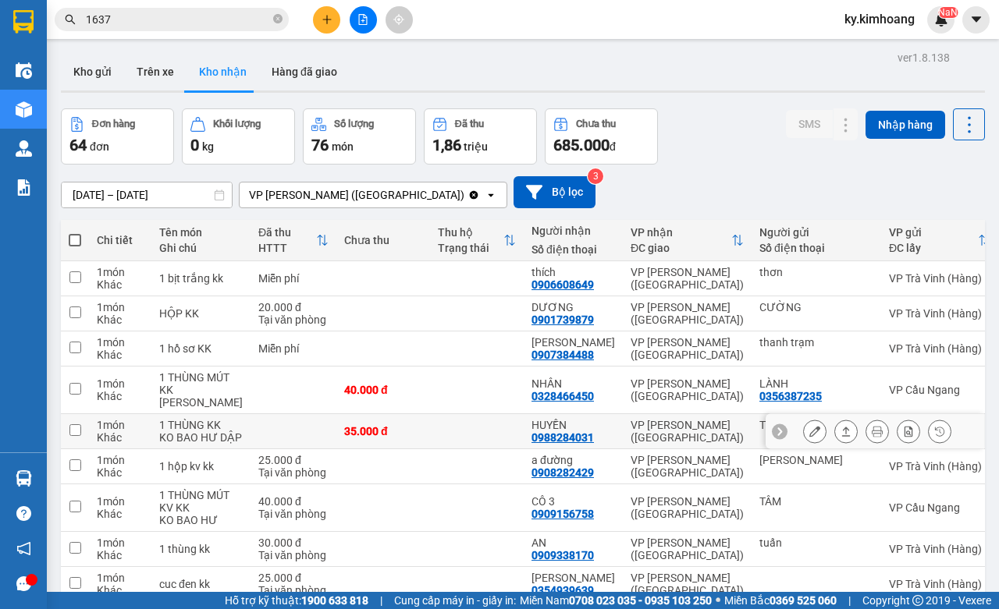
click at [840, 437] on icon at bounding box center [845, 431] width 11 height 11
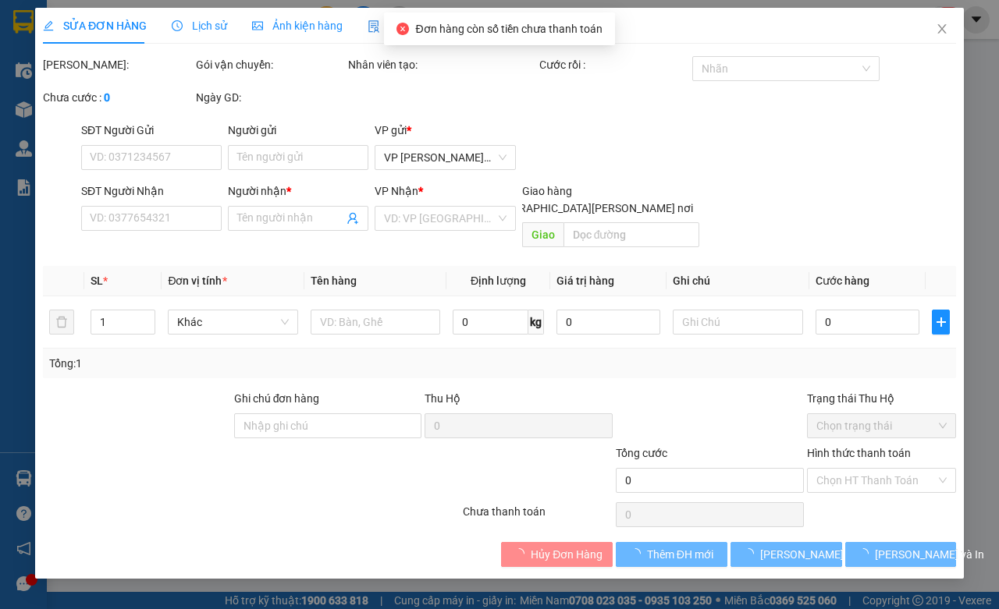
type input "THẢO"
type input "0988284031"
type input "HUYỀN"
type input "35.000"
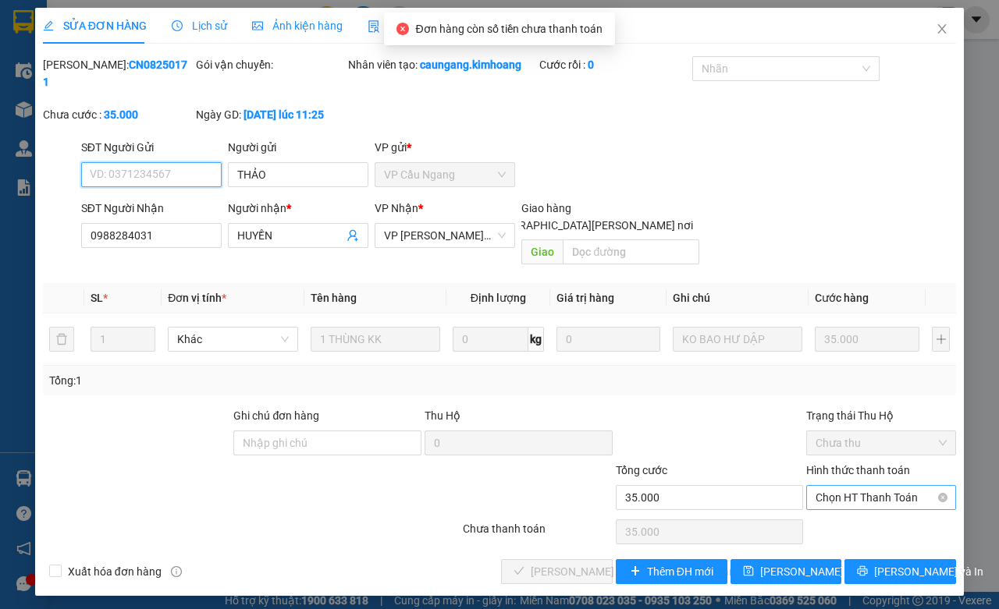
click at [847, 488] on span "Chọn HT Thanh Toán" at bounding box center [881, 497] width 131 height 23
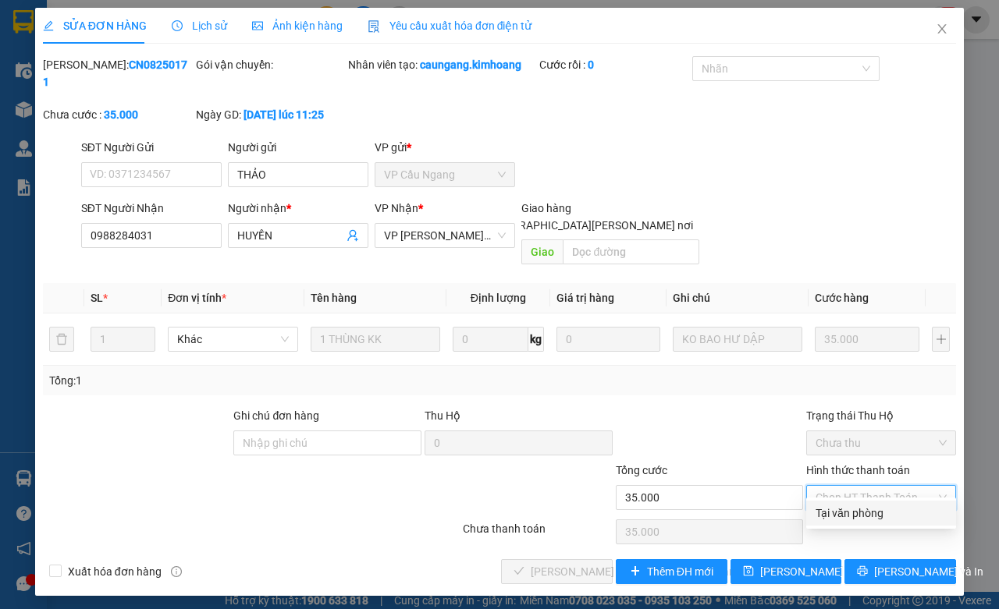
click at [855, 507] on div "Tại văn phòng" at bounding box center [881, 513] width 131 height 17
type input "0"
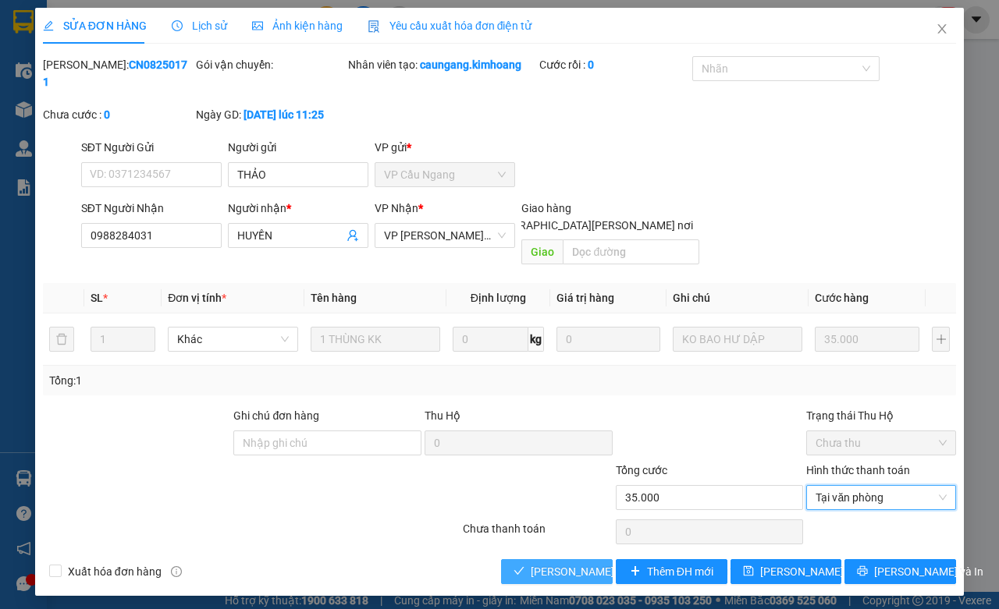
drag, startPoint x: 595, startPoint y: 558, endPoint x: 594, endPoint y: 540, distance: 18.0
click at [595, 563] on span "[PERSON_NAME] và [PERSON_NAME] hàng" at bounding box center [636, 571] width 211 height 17
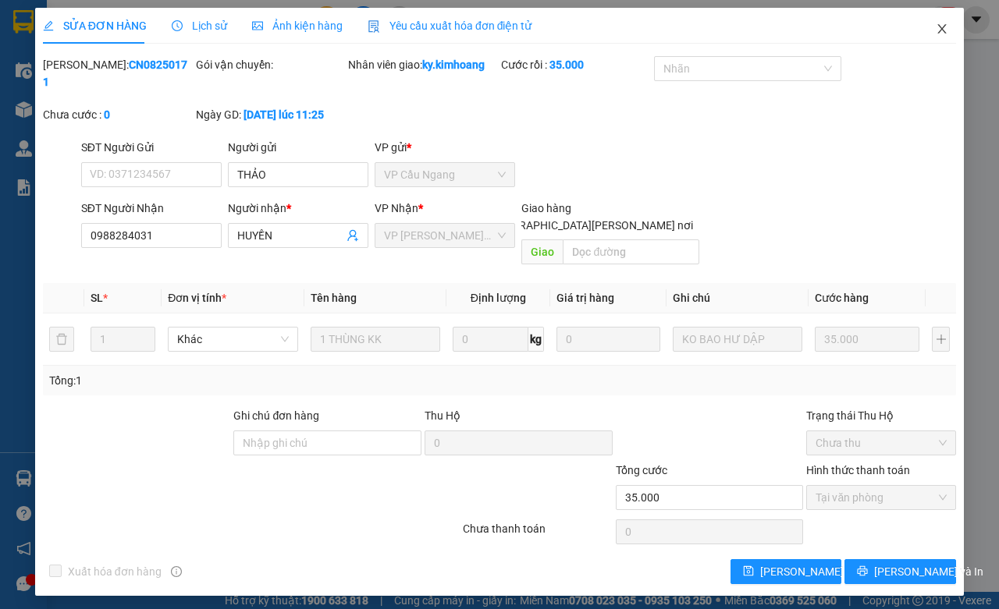
click at [934, 34] on span "Close" at bounding box center [942, 30] width 44 height 44
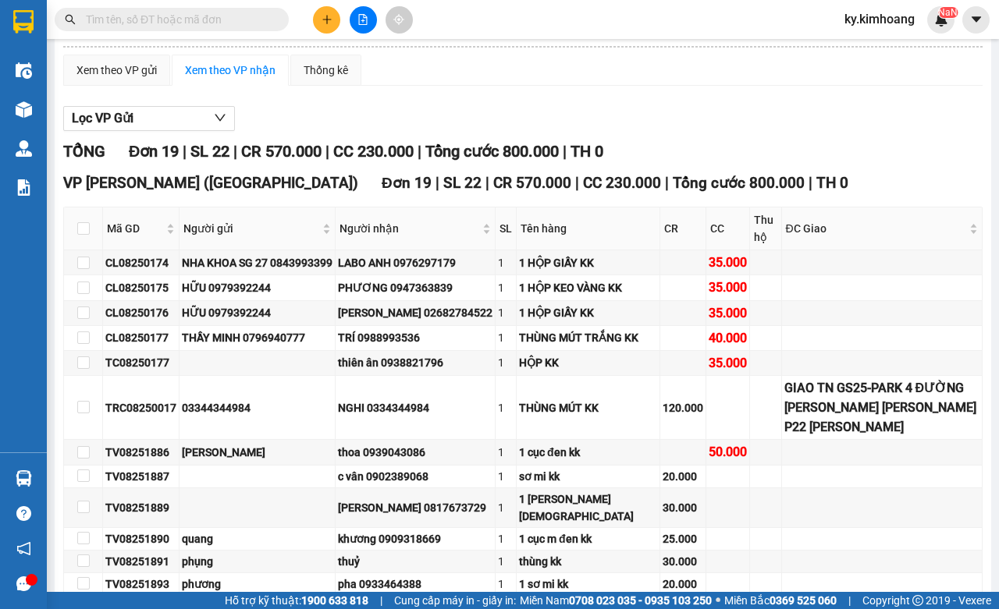
scroll to position [263, 0]
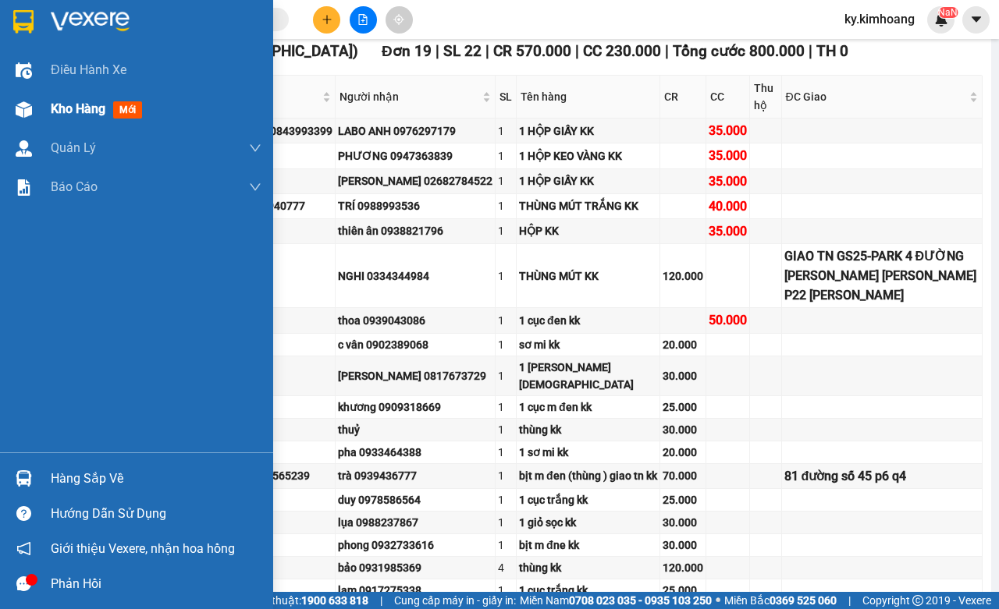
click at [75, 101] on span "Kho hàng" at bounding box center [78, 108] width 55 height 15
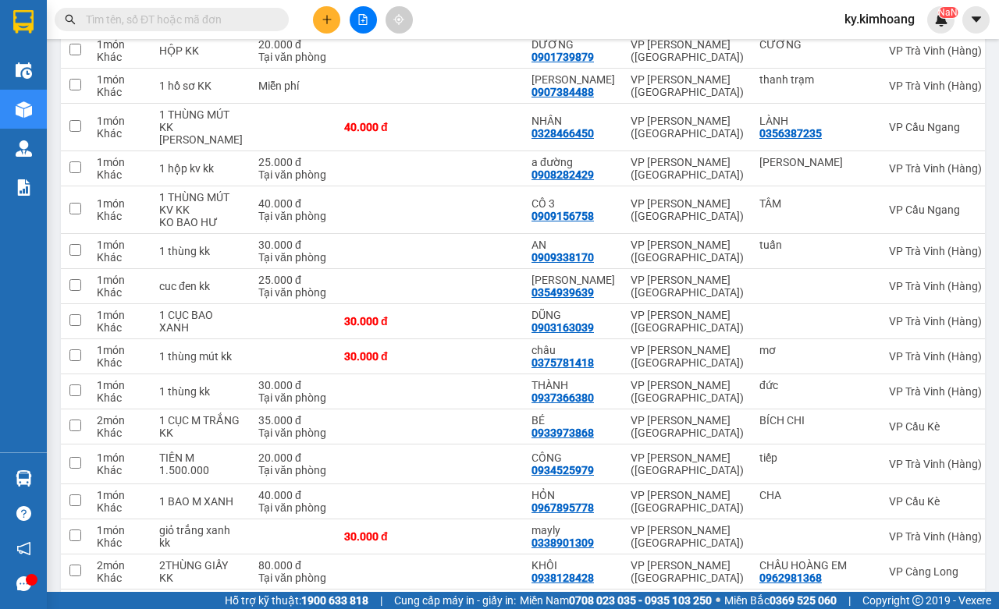
click at [215, 22] on input "text" at bounding box center [178, 19] width 184 height 17
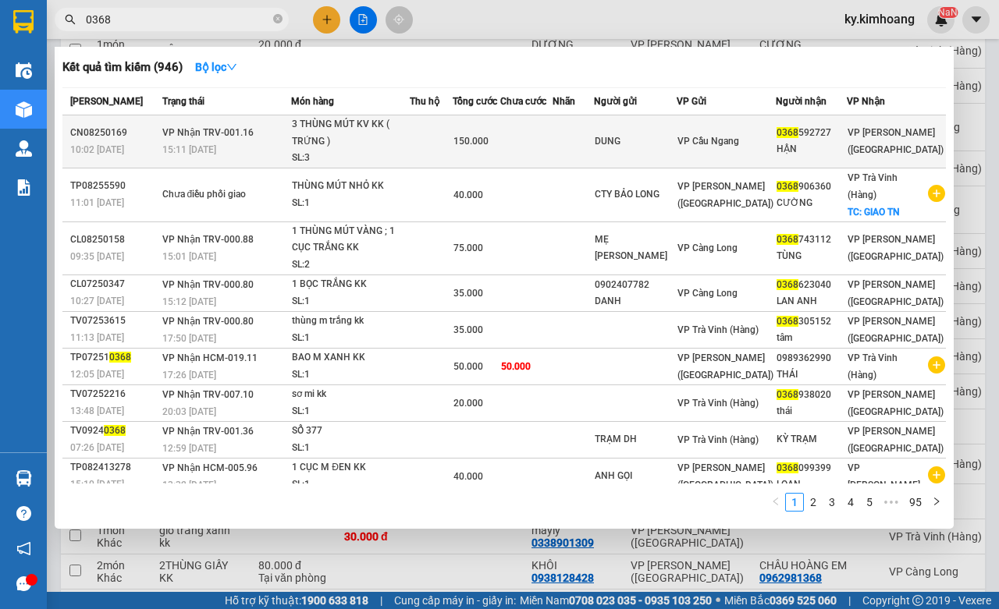
type input "0368"
click at [594, 131] on td at bounding box center [573, 142] width 41 height 53
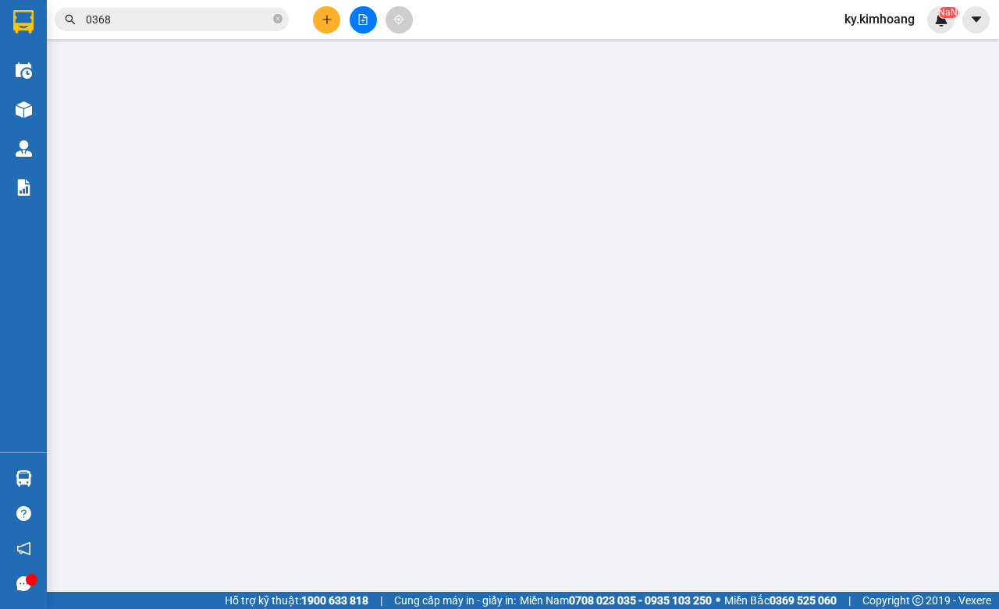
type input "DUNG"
type input "0368592727"
type input "HẬN"
type input "150.000"
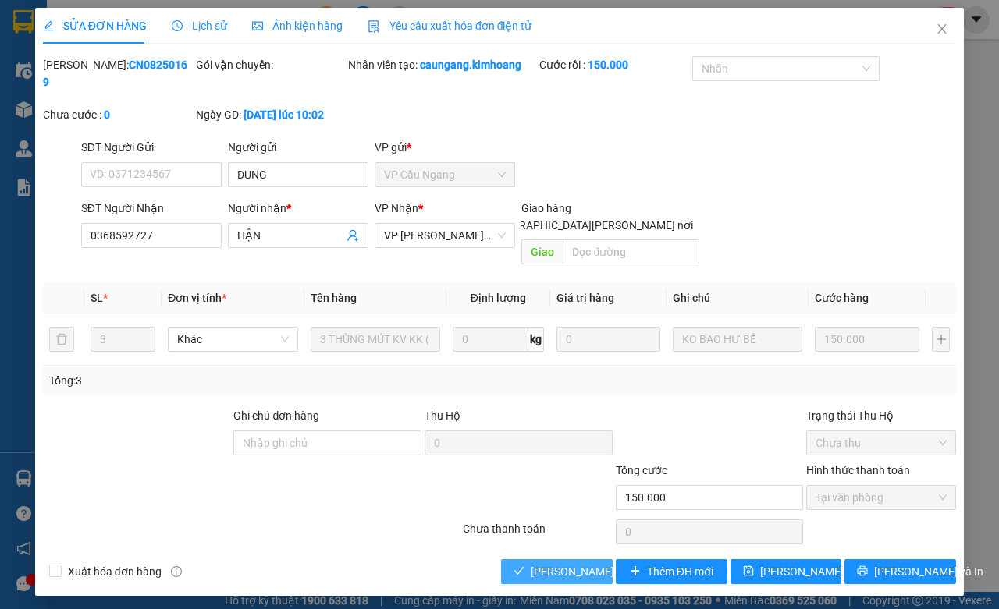
click at [587, 563] on span "[PERSON_NAME] và [PERSON_NAME] hàng" at bounding box center [636, 571] width 211 height 17
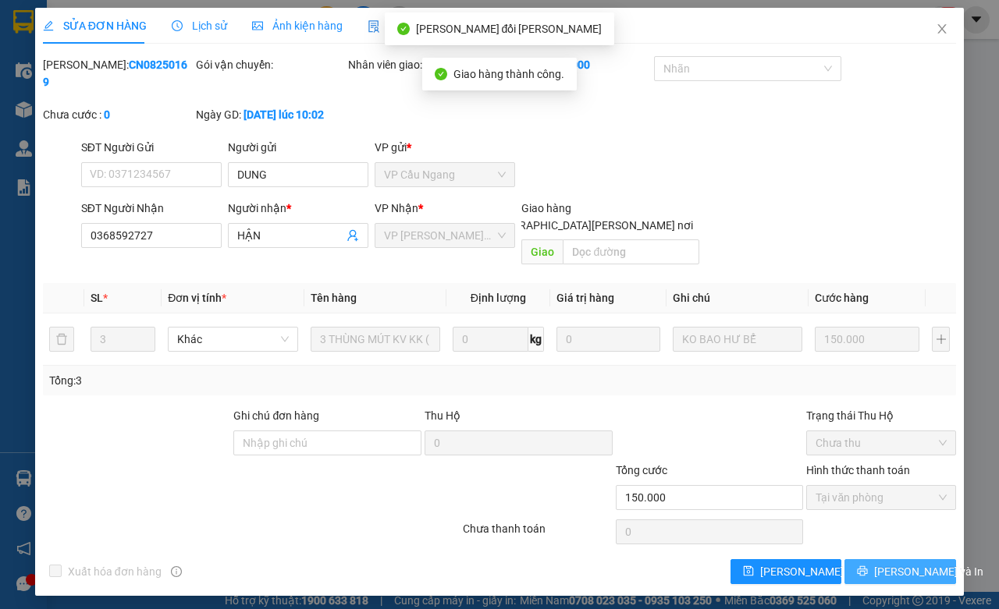
click at [909, 563] on span "[PERSON_NAME] và In" at bounding box center [928, 571] width 109 height 17
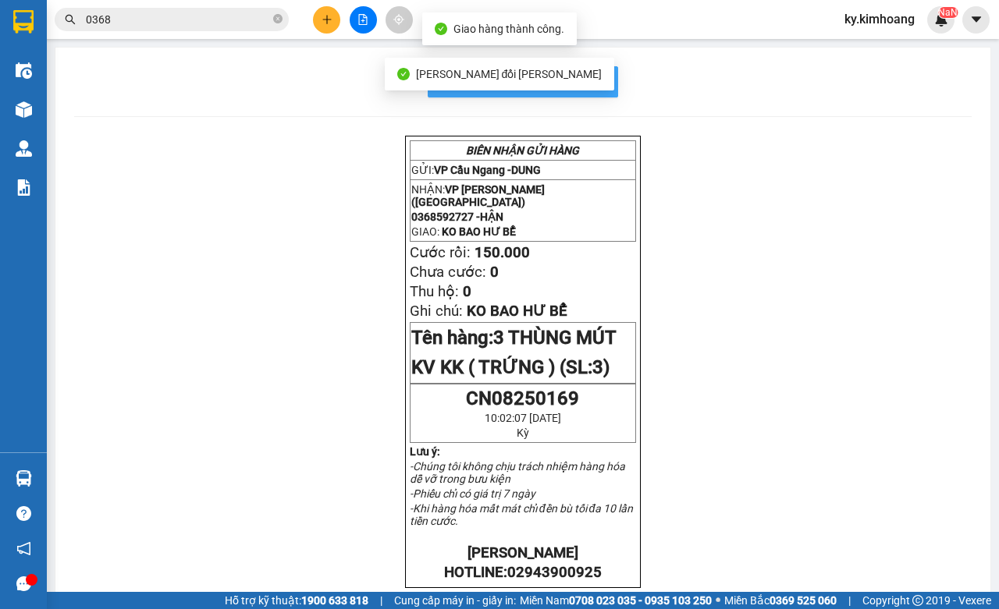
click at [595, 82] on span "In mẫu biên lai tự cấu hình" at bounding box center [532, 82] width 147 height 20
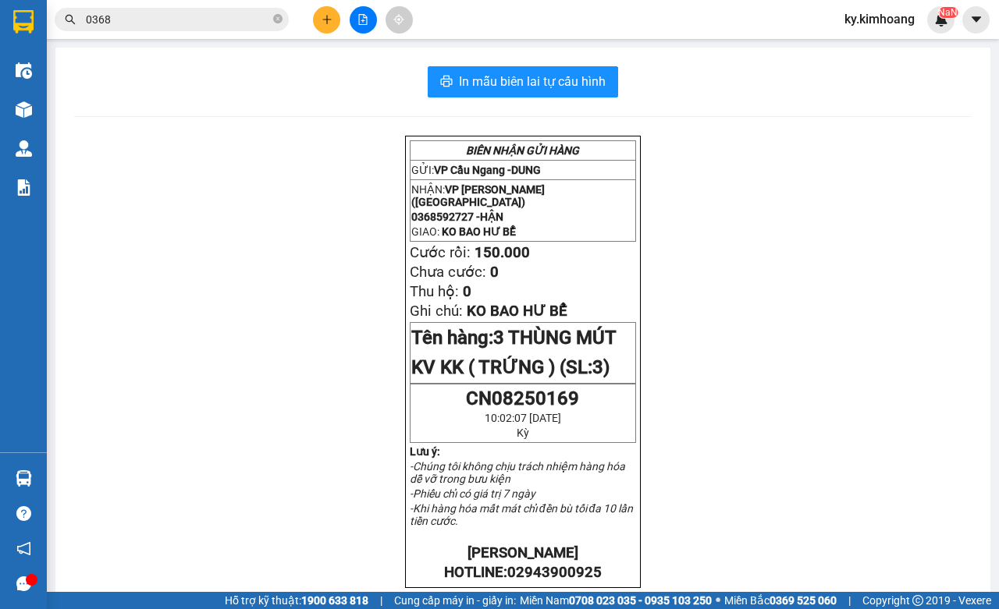
click at [229, 21] on input "0368" at bounding box center [178, 19] width 184 height 17
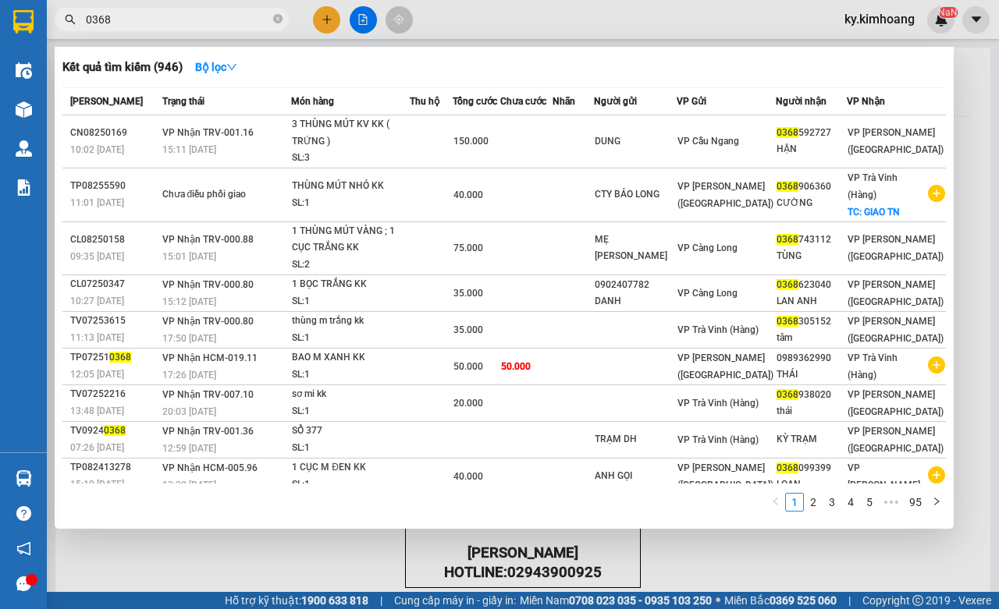
click at [229, 21] on input "0368" at bounding box center [178, 19] width 184 height 17
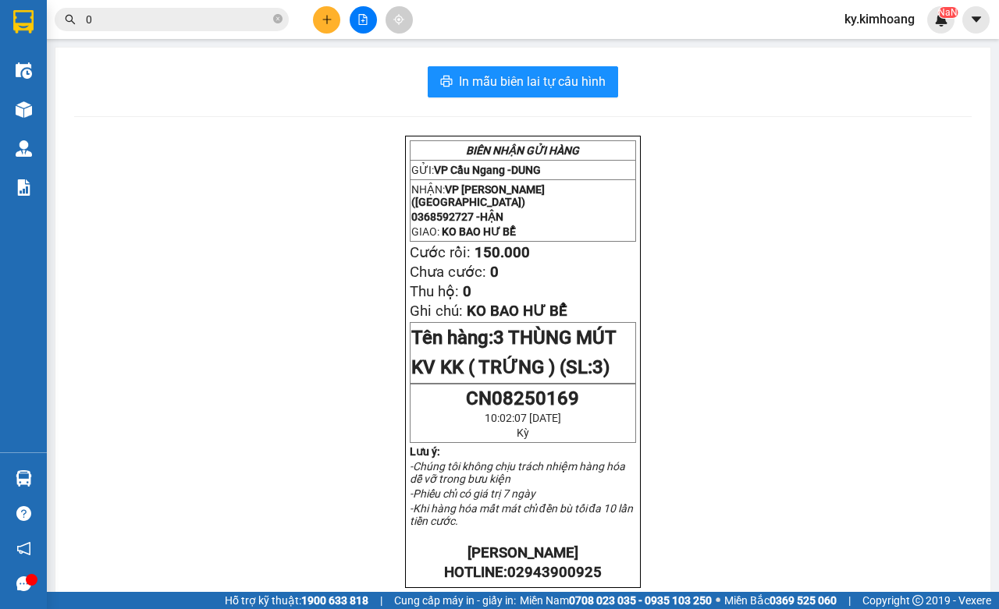
type input "09"
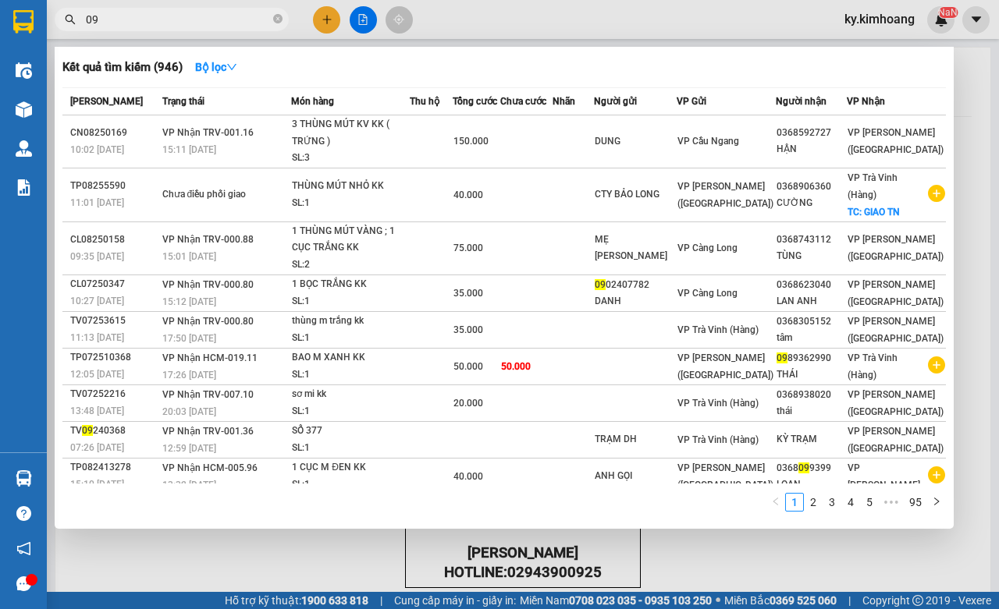
click at [150, 11] on input "09" at bounding box center [178, 19] width 184 height 17
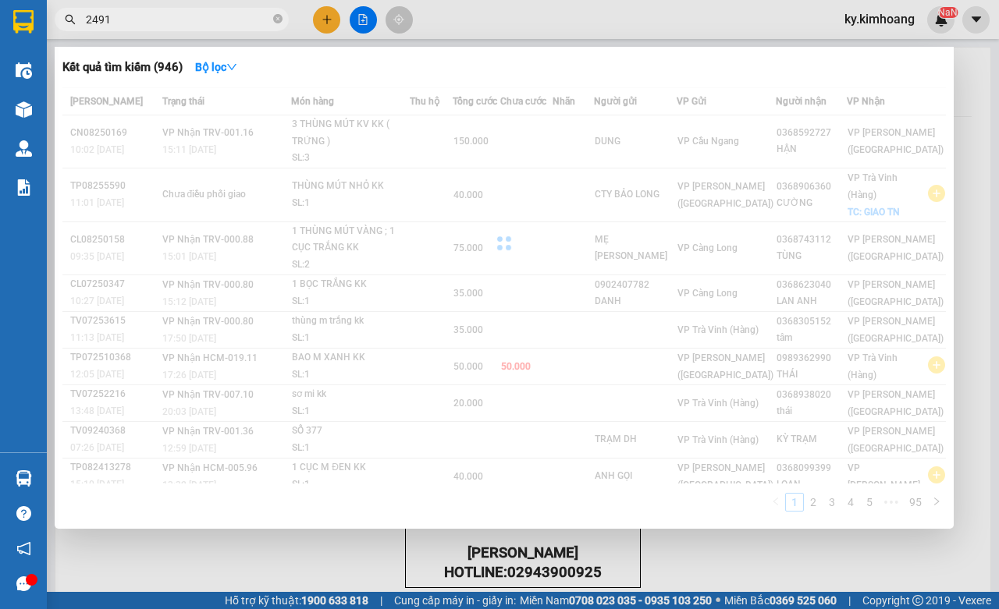
type input "24913"
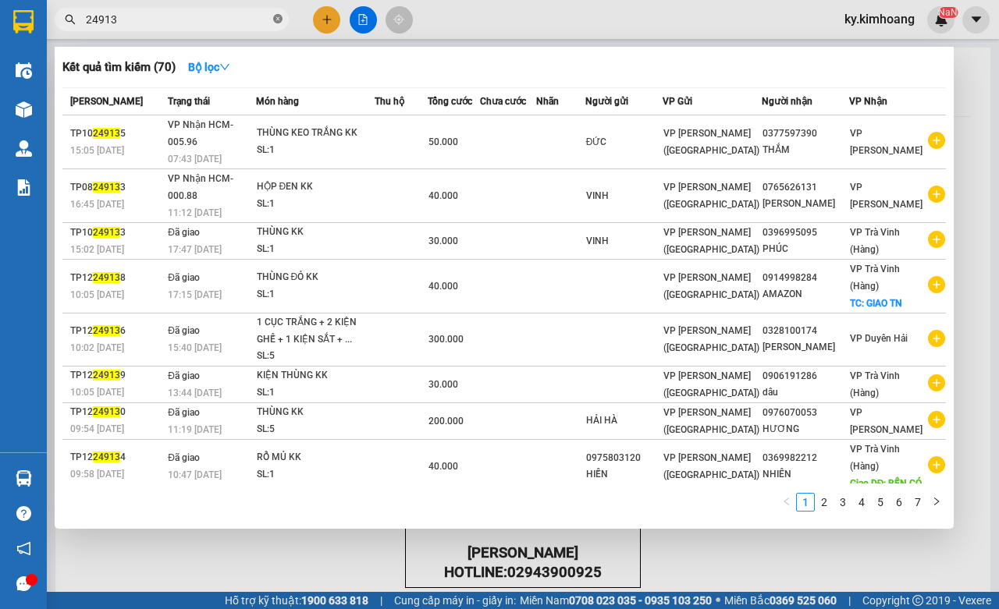
click at [274, 16] on icon "close-circle" at bounding box center [277, 18] width 9 height 9
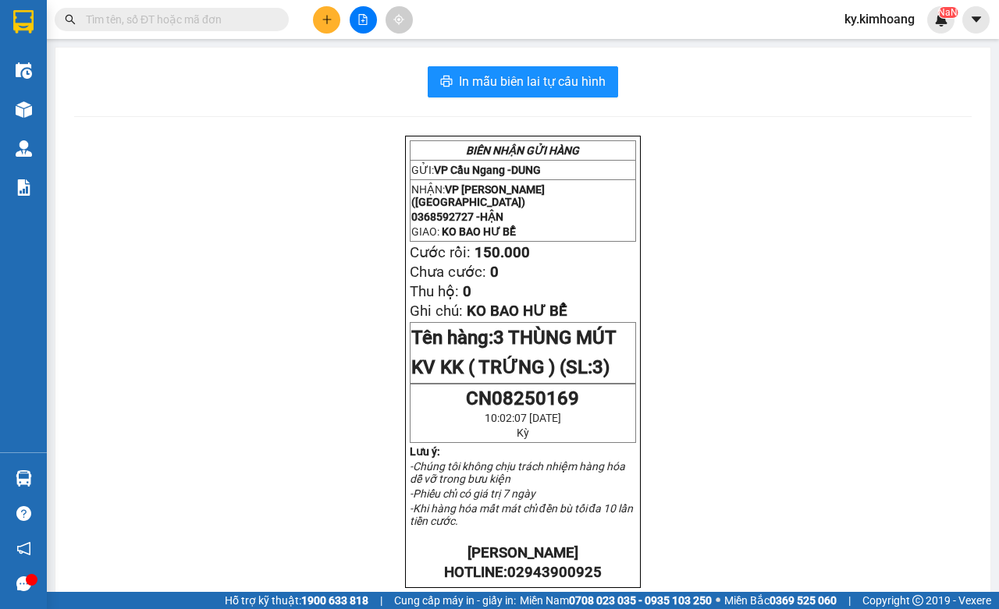
click at [239, 20] on input "text" at bounding box center [178, 19] width 184 height 17
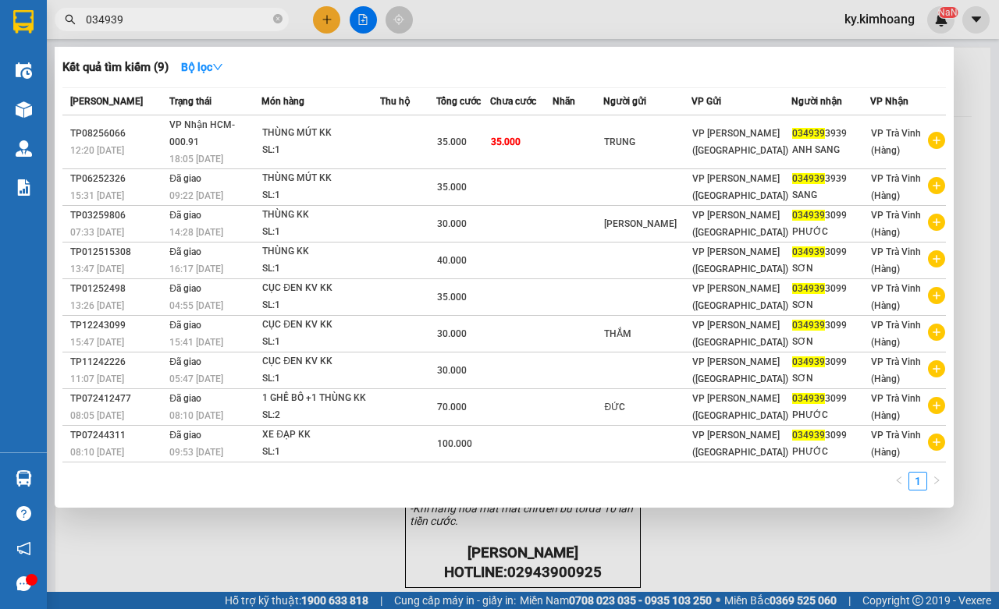
click at [224, 16] on input "034939" at bounding box center [178, 19] width 184 height 17
click at [267, 20] on input "034939" at bounding box center [178, 19] width 184 height 17
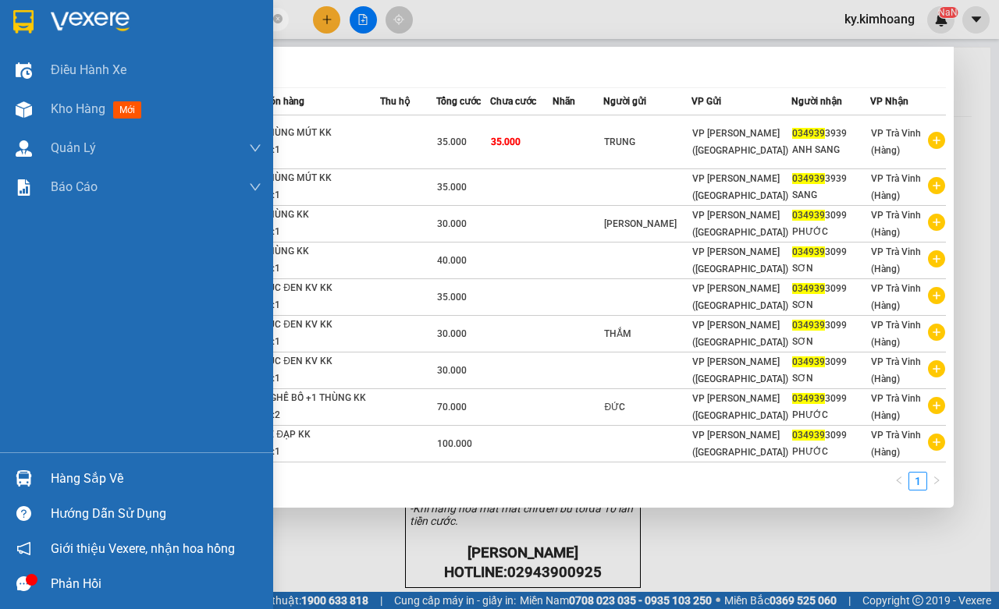
type input "034939"
click at [64, 476] on div "Hàng sắp về" at bounding box center [156, 478] width 211 height 23
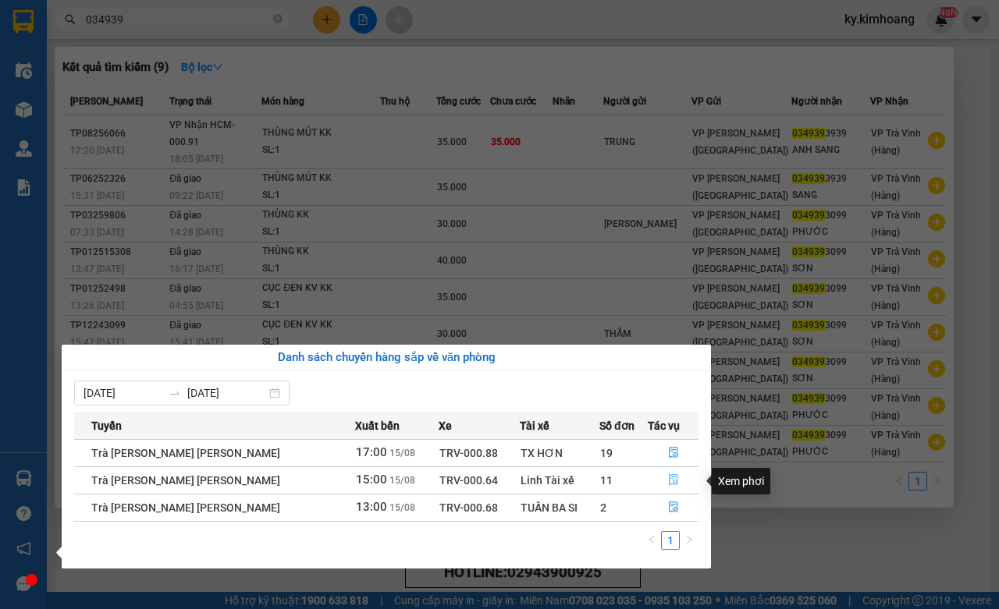
drag, startPoint x: 673, startPoint y: 478, endPoint x: 693, endPoint y: 429, distance: 52.2
click at [670, 477] on button "button" at bounding box center [673, 480] width 49 height 25
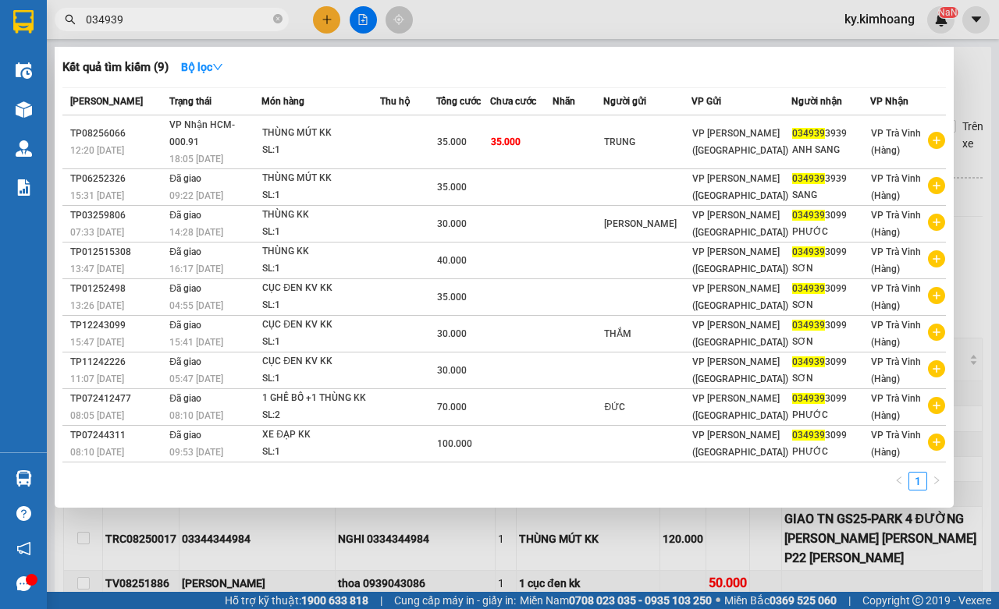
click at [572, 535] on div at bounding box center [499, 304] width 999 height 609
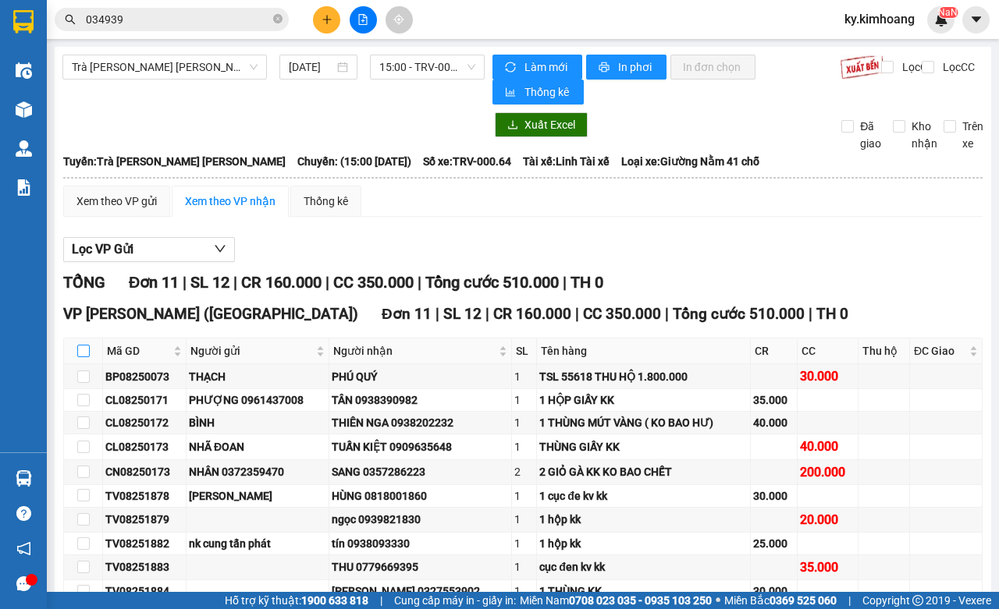
click at [87, 351] on input "checkbox" at bounding box center [83, 351] width 12 height 12
checkbox input "true"
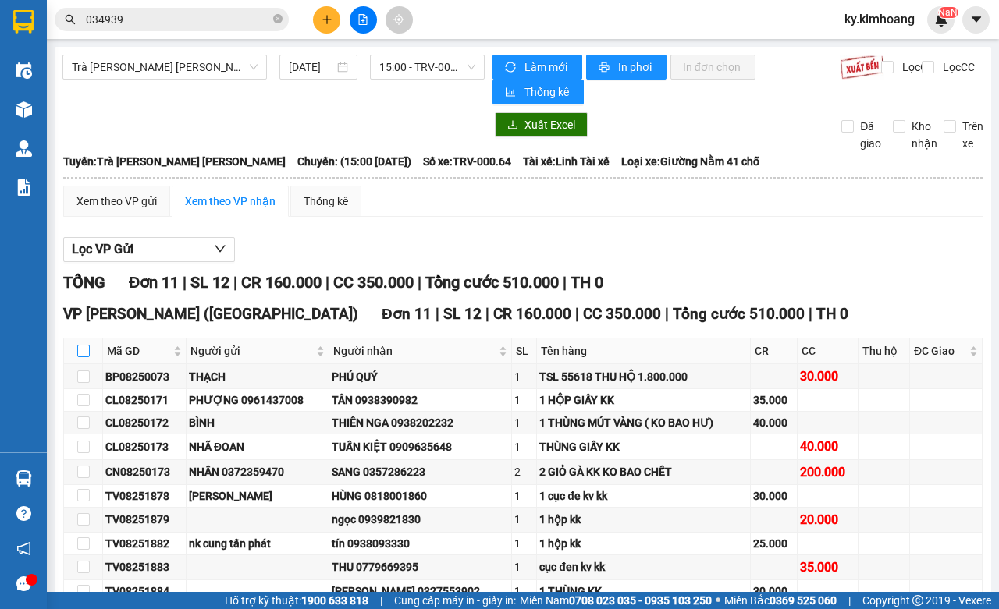
checkbox input "true"
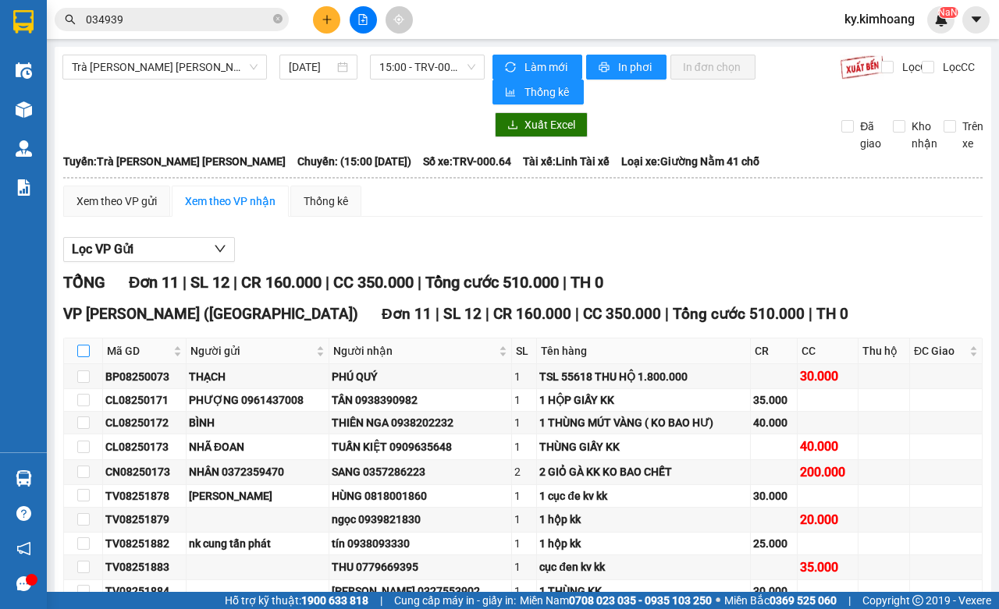
checkbox input "true"
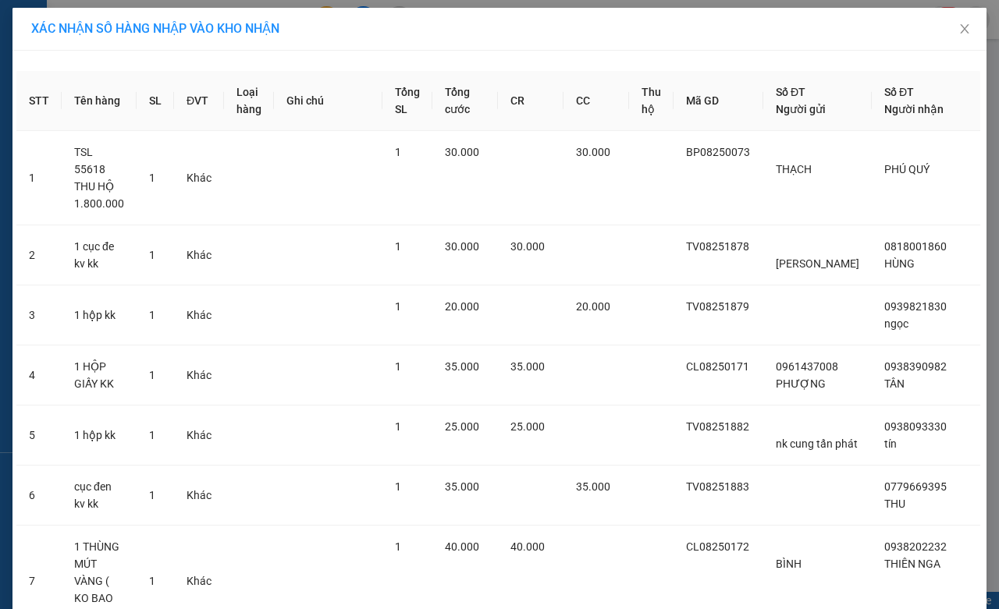
drag, startPoint x: 567, startPoint y: 567, endPoint x: 581, endPoint y: 556, distance: 18.0
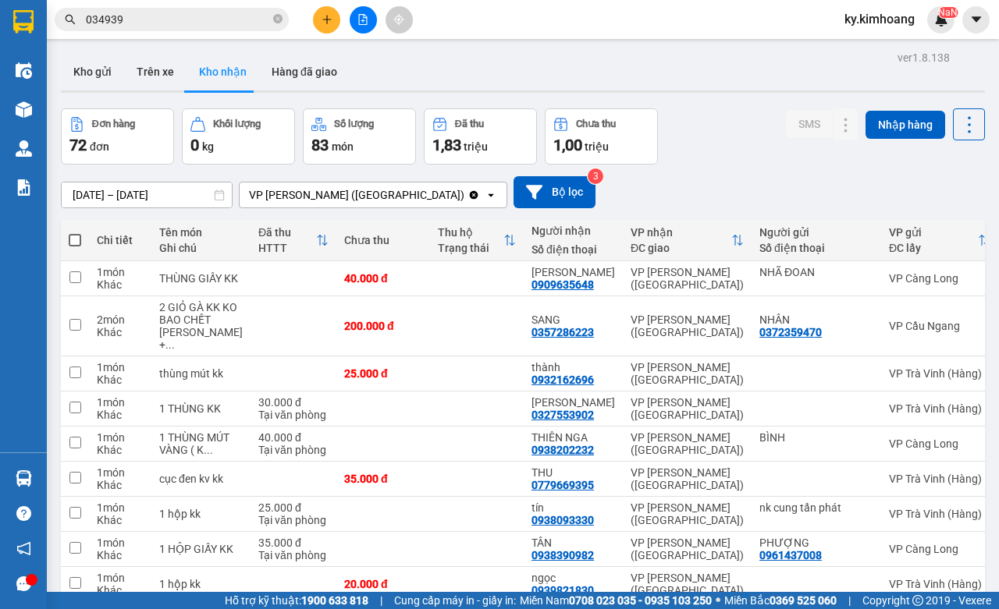
click at [197, 24] on input "034939" at bounding box center [178, 19] width 184 height 17
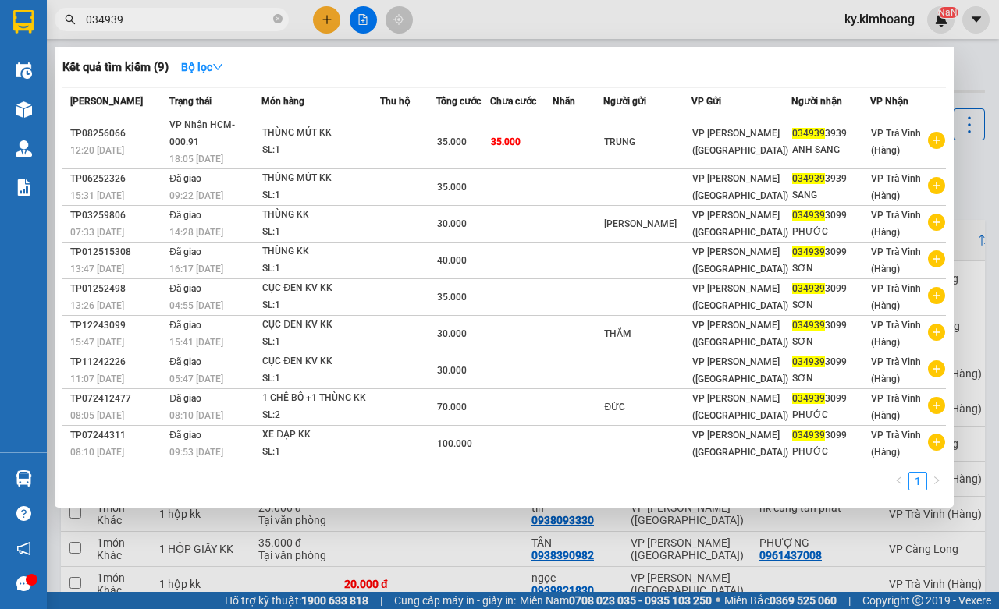
click at [197, 24] on input "034939" at bounding box center [178, 19] width 184 height 17
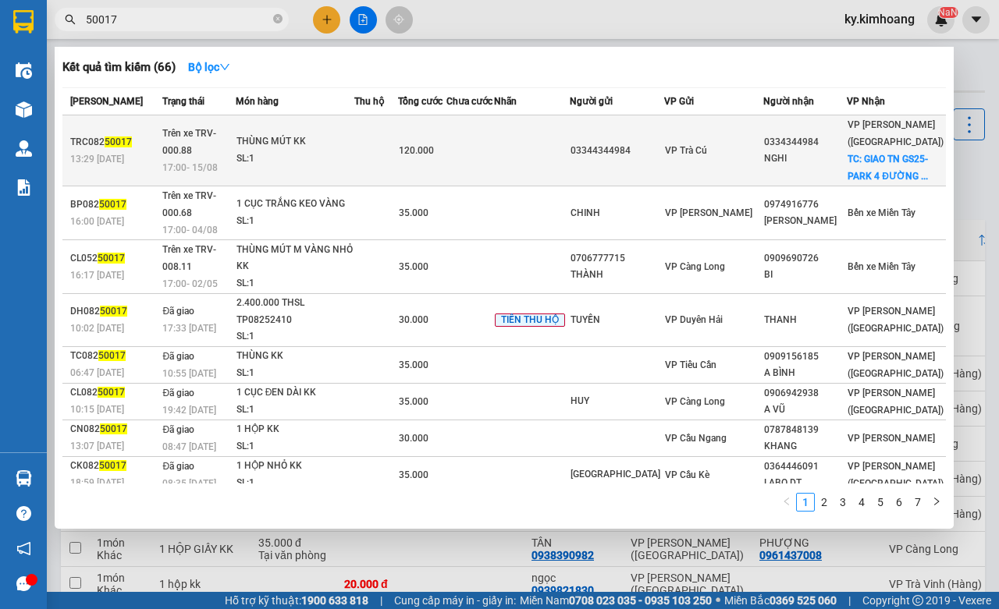
type input "50017"
click at [875, 170] on span "TC: GIAO TN GS25-PARK 4 ĐƯỜNG ..." at bounding box center [888, 168] width 80 height 28
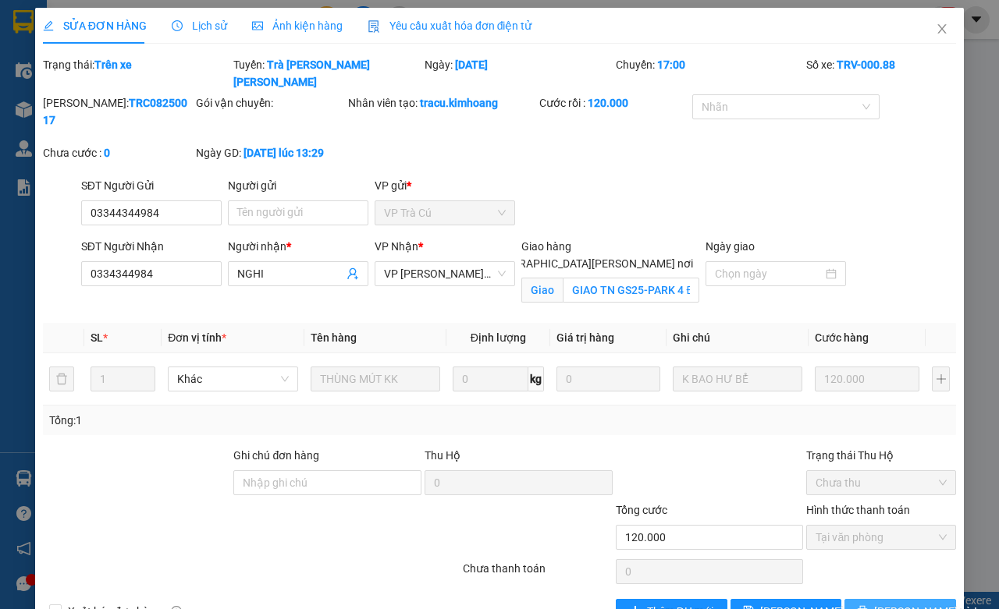
click at [914, 603] on span "[PERSON_NAME] và In" at bounding box center [928, 611] width 109 height 17
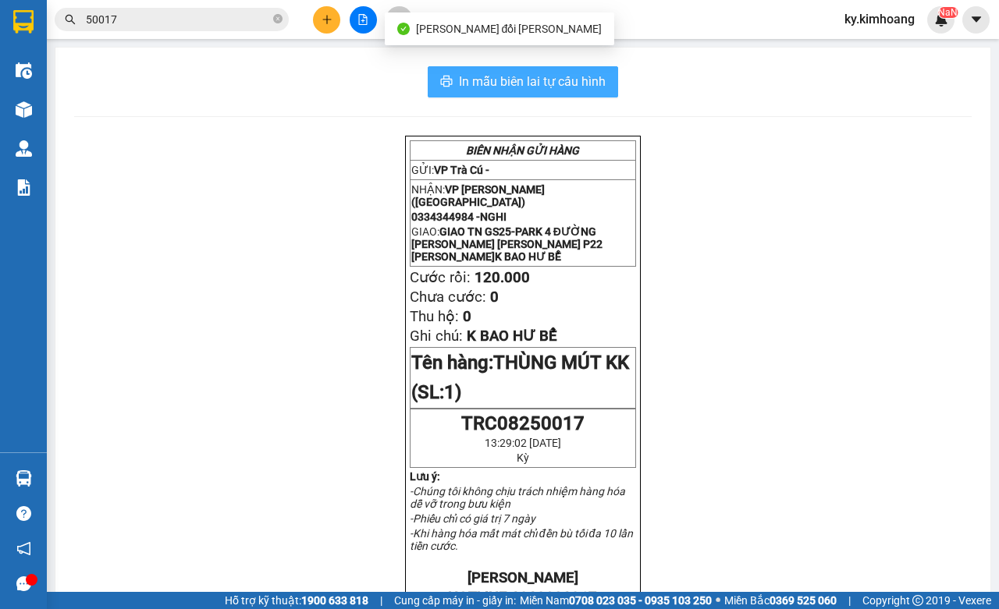
click at [607, 80] on button "In mẫu biên lai tự cấu hình" at bounding box center [523, 81] width 190 height 31
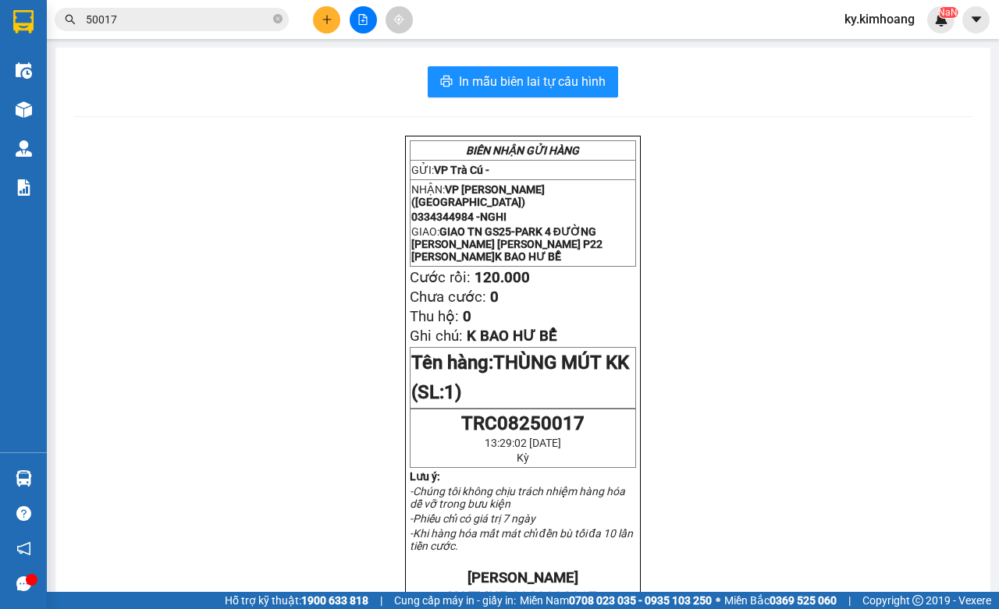
click at [116, 23] on input "50017" at bounding box center [178, 19] width 184 height 17
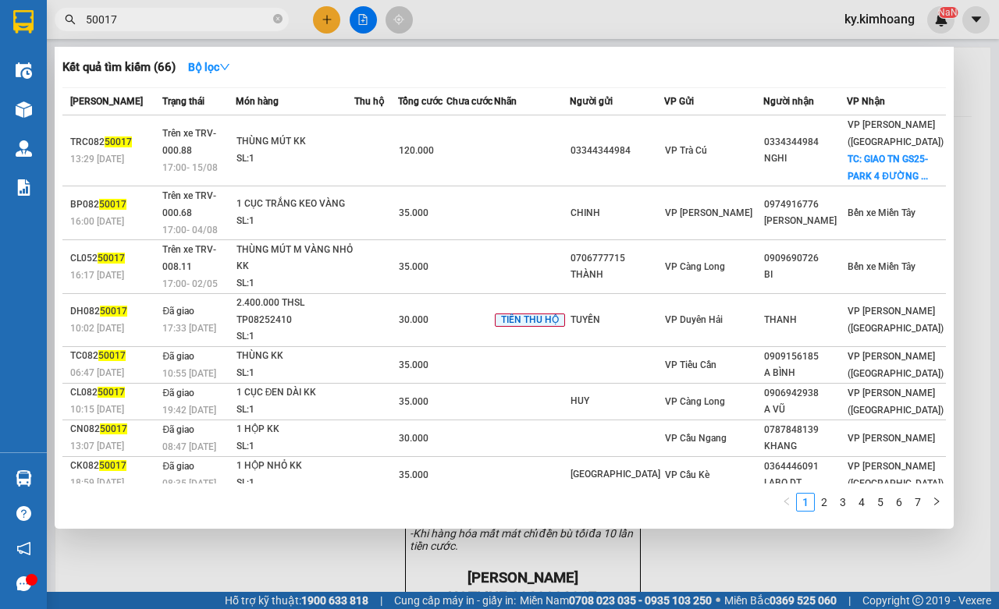
click at [116, 23] on input "50017" at bounding box center [178, 19] width 184 height 17
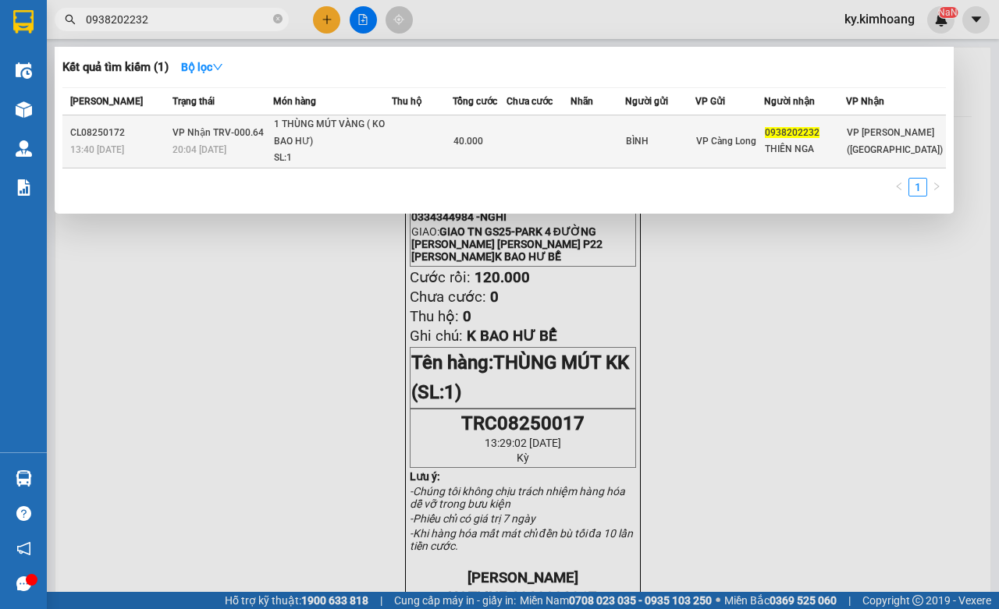
type input "0938202232"
click at [891, 140] on div "VP [PERSON_NAME] ([GEOGRAPHIC_DATA])" at bounding box center [896, 141] width 98 height 34
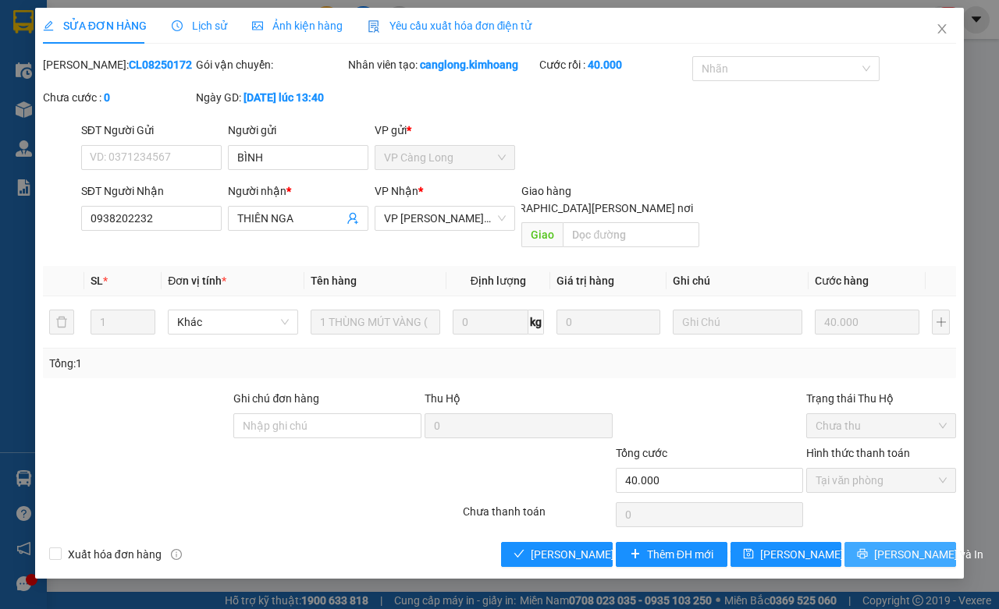
click at [919, 551] on span "[PERSON_NAME] và In" at bounding box center [928, 554] width 109 height 17
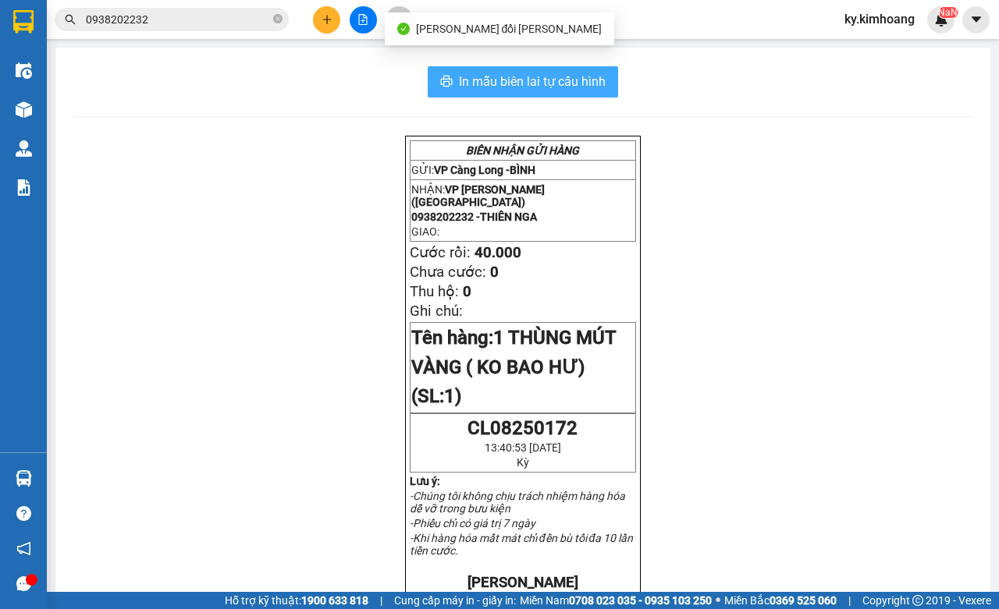
click at [589, 91] on span "In mẫu biên lai tự cấu hình" at bounding box center [532, 82] width 147 height 20
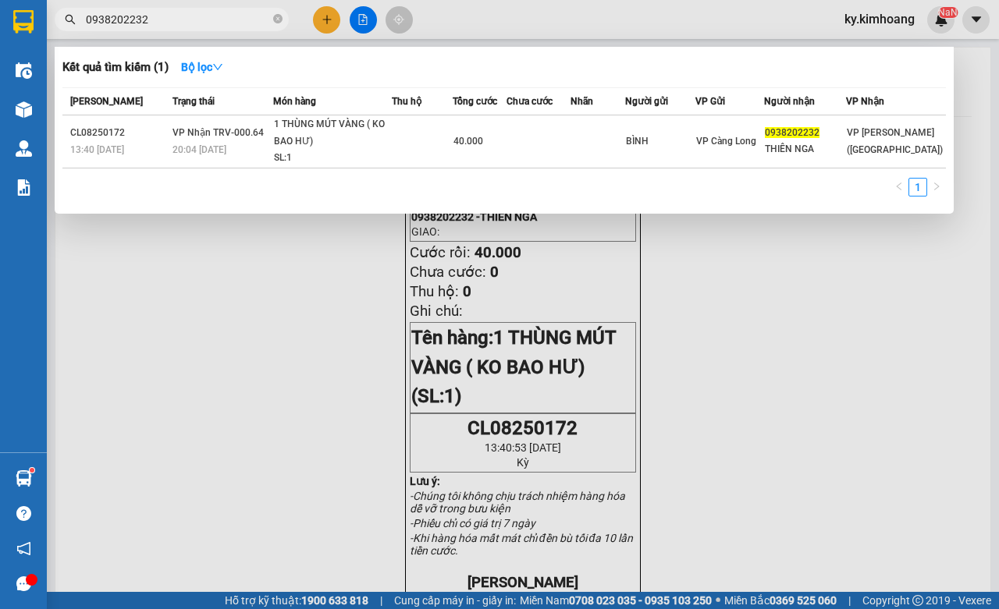
click at [178, 11] on input "0938202232" at bounding box center [178, 19] width 184 height 17
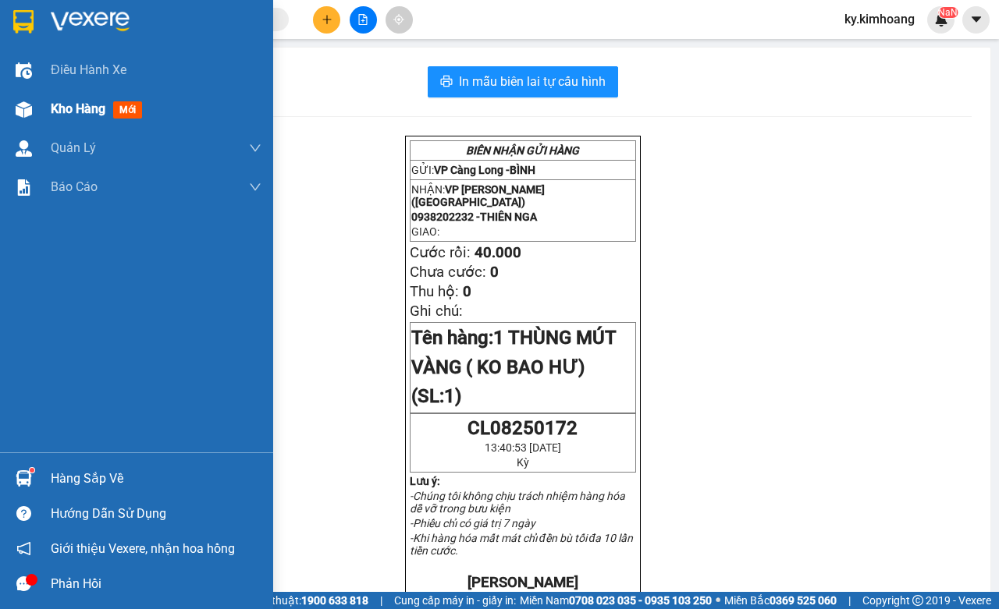
drag, startPoint x: 106, startPoint y: 110, endPoint x: 60, endPoint y: 107, distance: 46.1
click at [105, 110] on span "Kho hàng" at bounding box center [78, 108] width 55 height 15
click at [60, 107] on span "Kho hàng" at bounding box center [78, 108] width 55 height 15
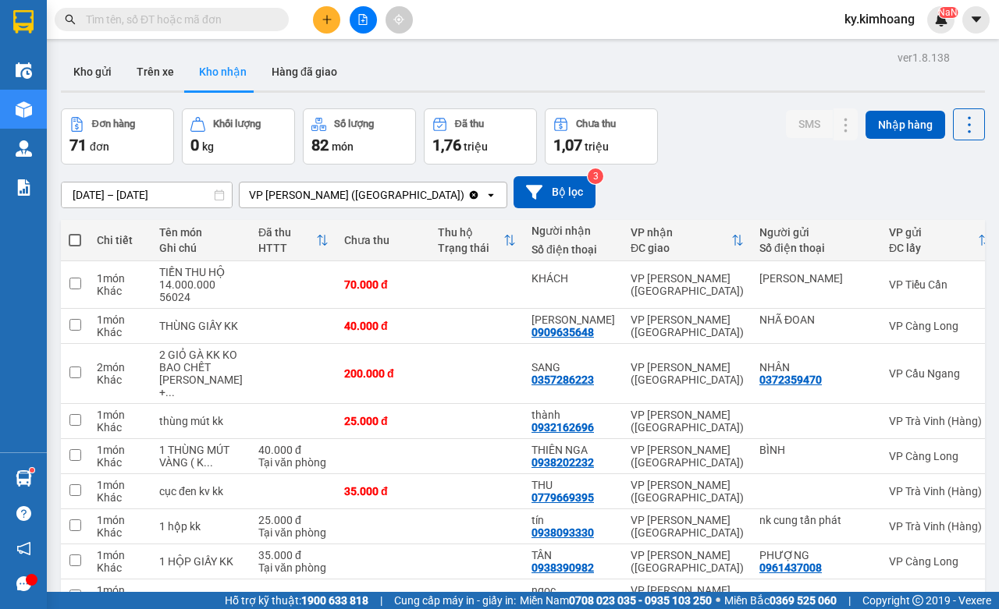
click at [177, 17] on input "text" at bounding box center [178, 19] width 184 height 17
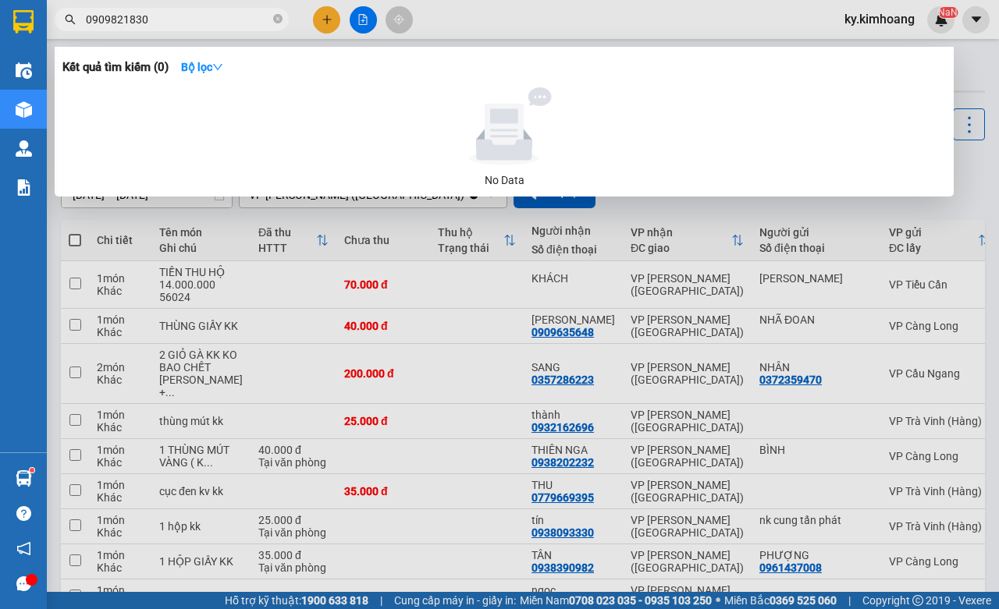
click at [103, 16] on input "0909821830" at bounding box center [178, 19] width 184 height 17
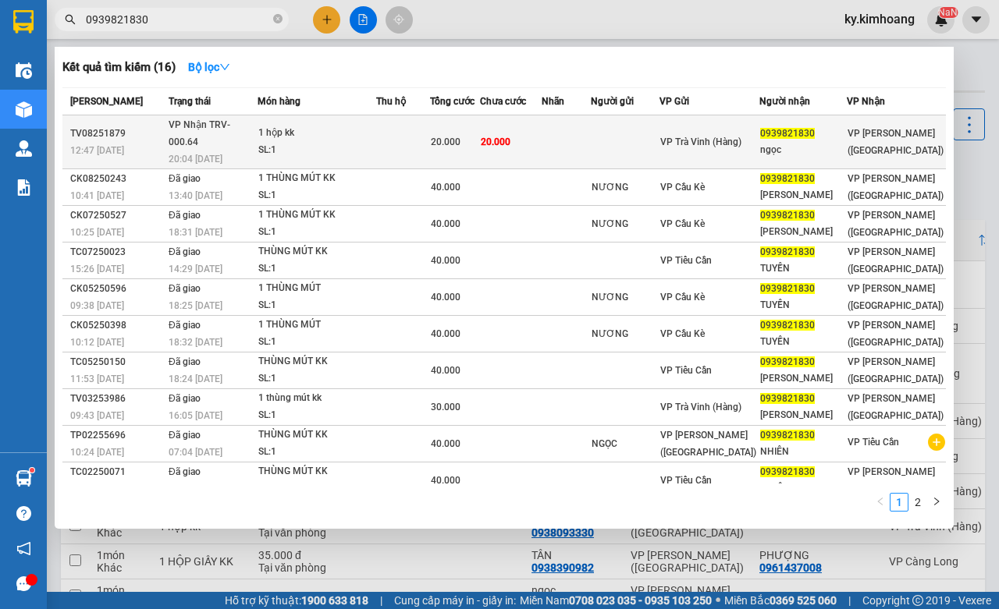
type input "0939821830"
click at [592, 133] on td at bounding box center [567, 143] width 50 height 54
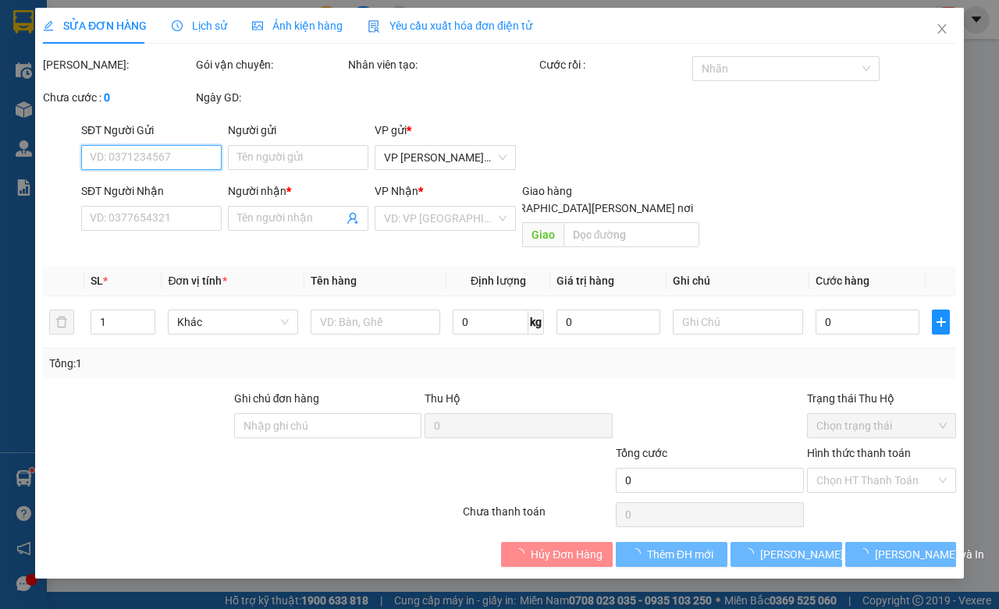
type input "0939821830"
type input "ngọc"
type input "20.000"
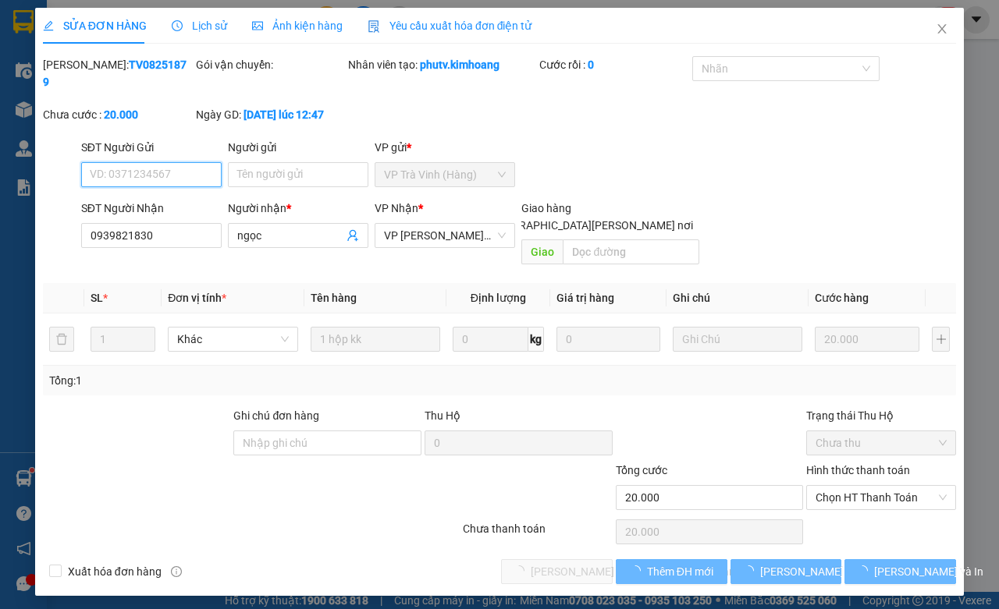
click at [825, 490] on span "Chọn HT Thanh Toán" at bounding box center [881, 497] width 131 height 23
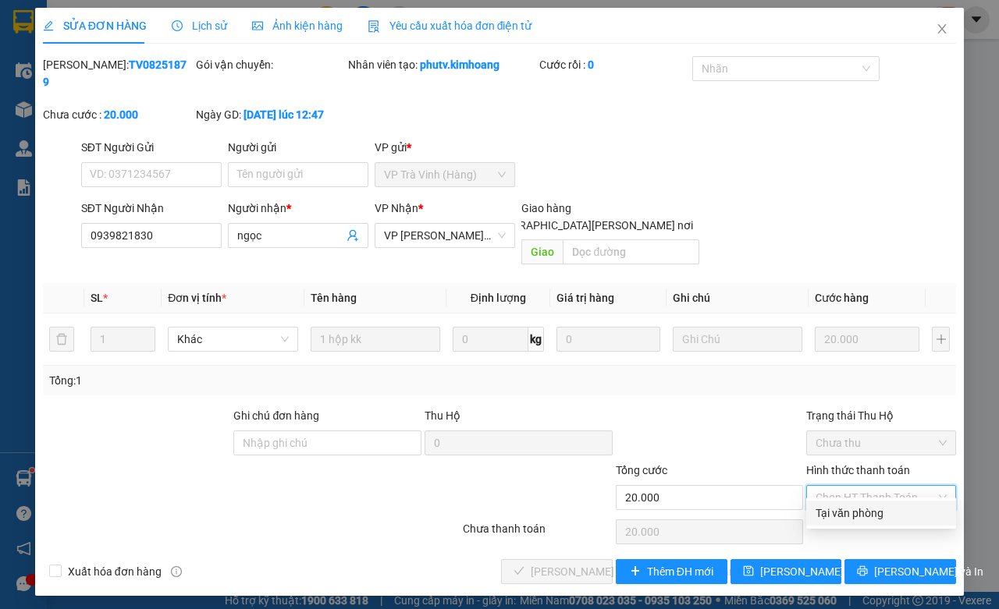
click at [841, 511] on div "Tại văn phòng" at bounding box center [881, 513] width 131 height 17
type input "0"
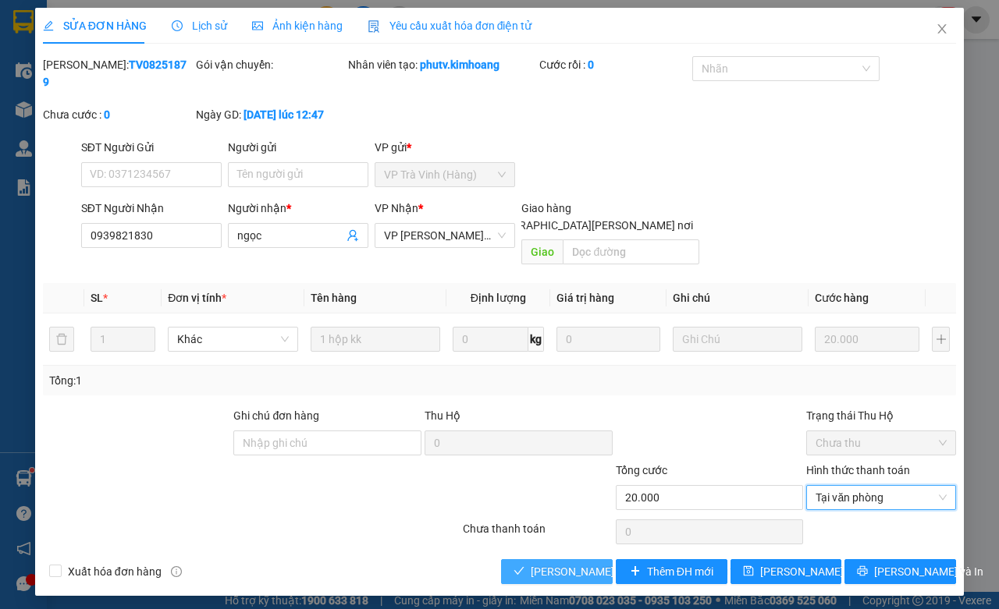
click at [583, 563] on span "Lưu và Giao hàng" at bounding box center [636, 571] width 211 height 17
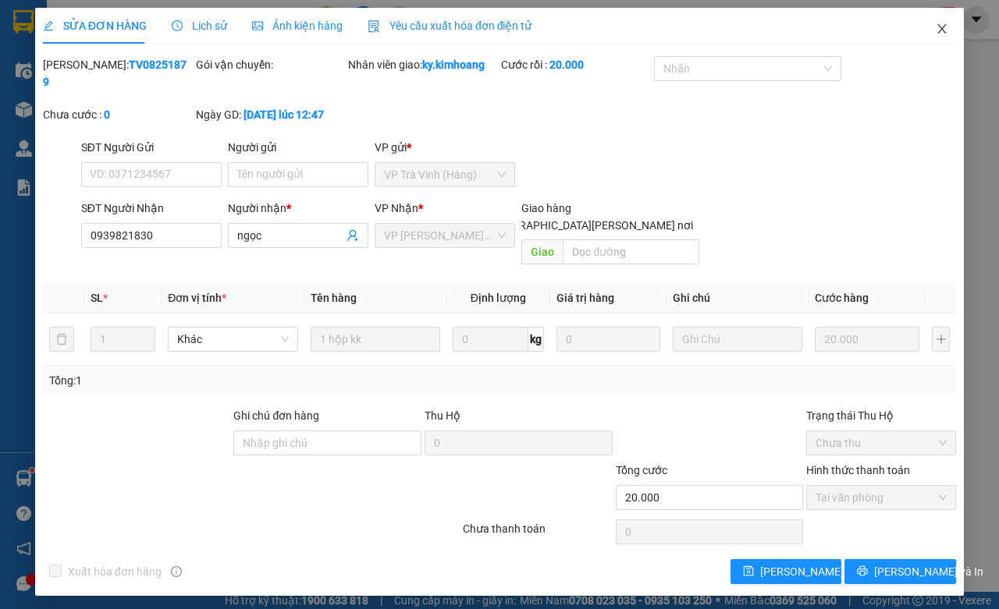
drag, startPoint x: 931, startPoint y: 30, endPoint x: 12, endPoint y: 2, distance: 919.7
click at [941, 44] on span "Close" at bounding box center [942, 30] width 44 height 44
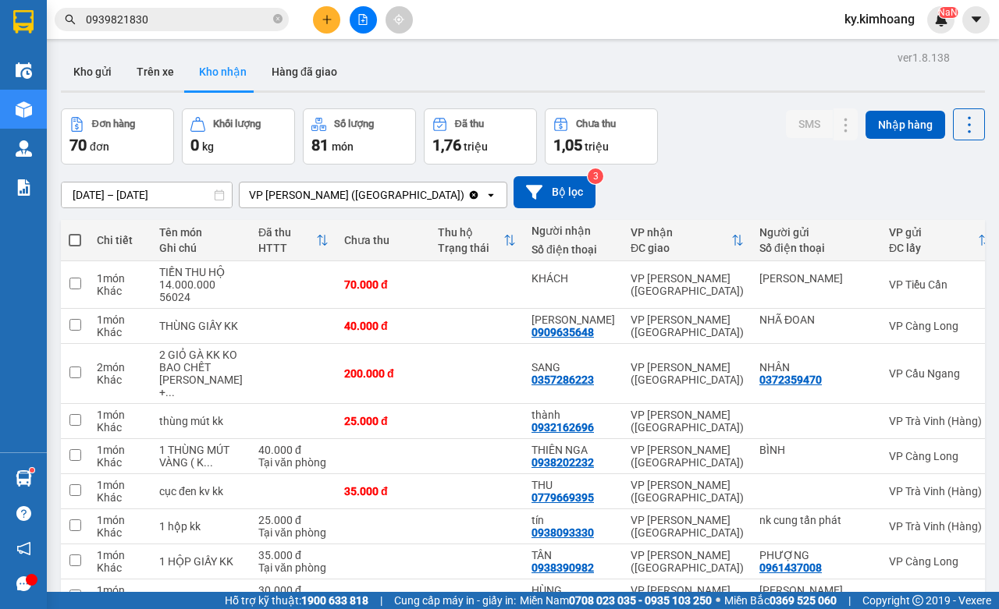
click at [266, 25] on input "0939821830" at bounding box center [178, 19] width 184 height 17
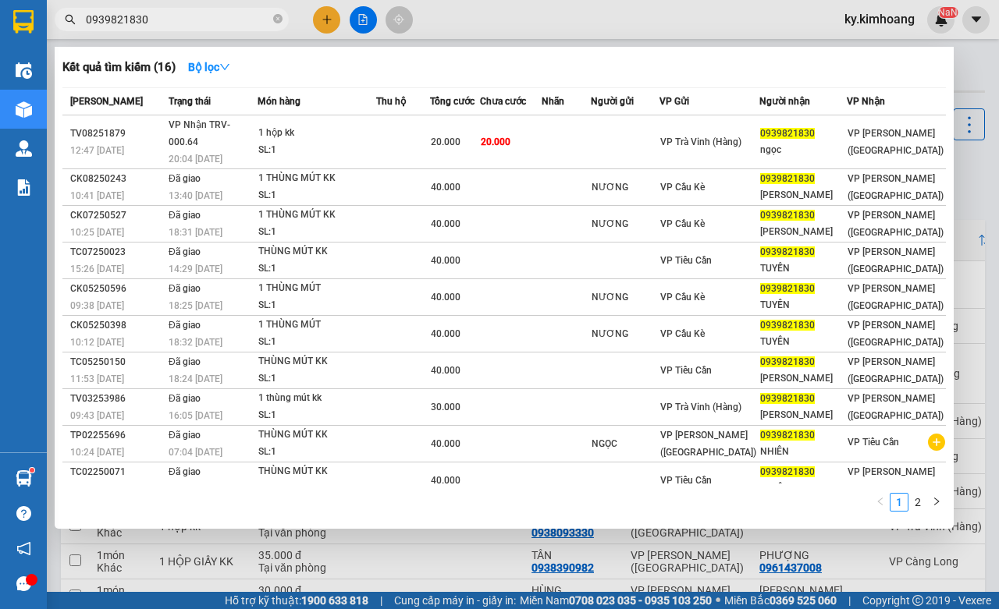
click at [266, 25] on input "0939821830" at bounding box center [178, 19] width 184 height 17
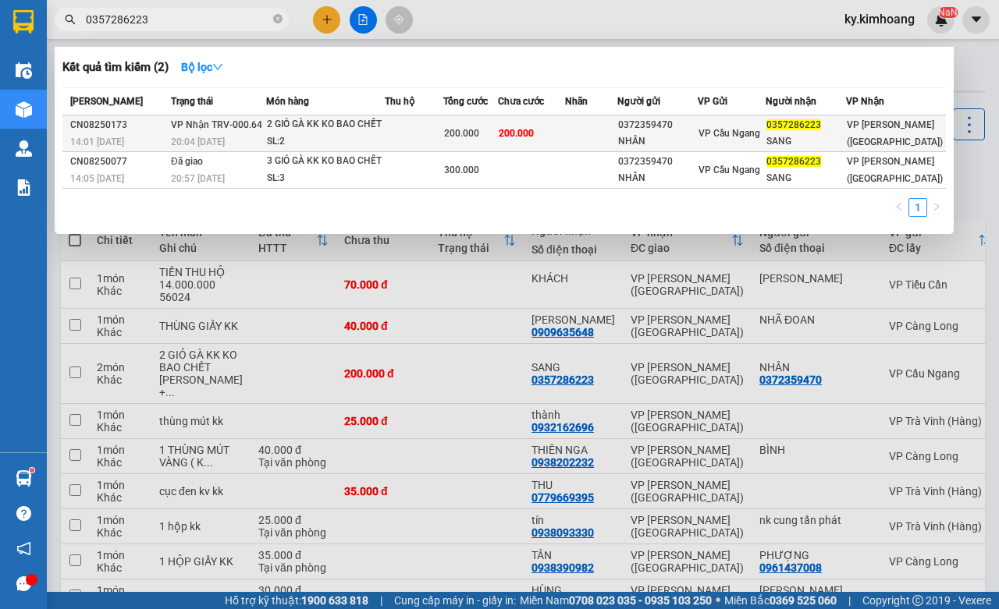
type input "0357286223"
click at [845, 135] on div "SANG" at bounding box center [805, 141] width 79 height 16
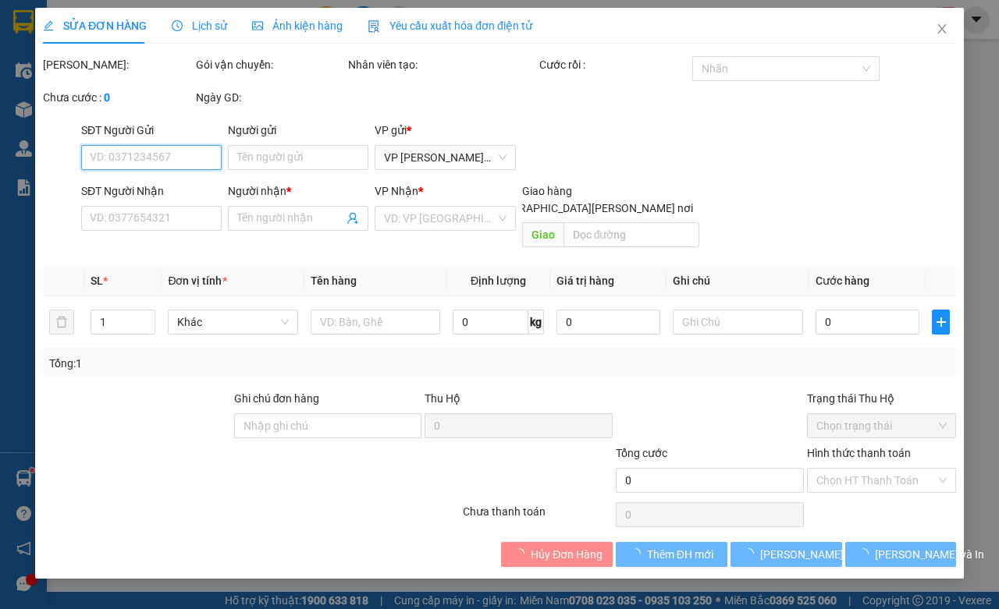
type input "0372359470"
type input "NHÂN"
type input "0357286223"
type input "SANG"
type input "200.000"
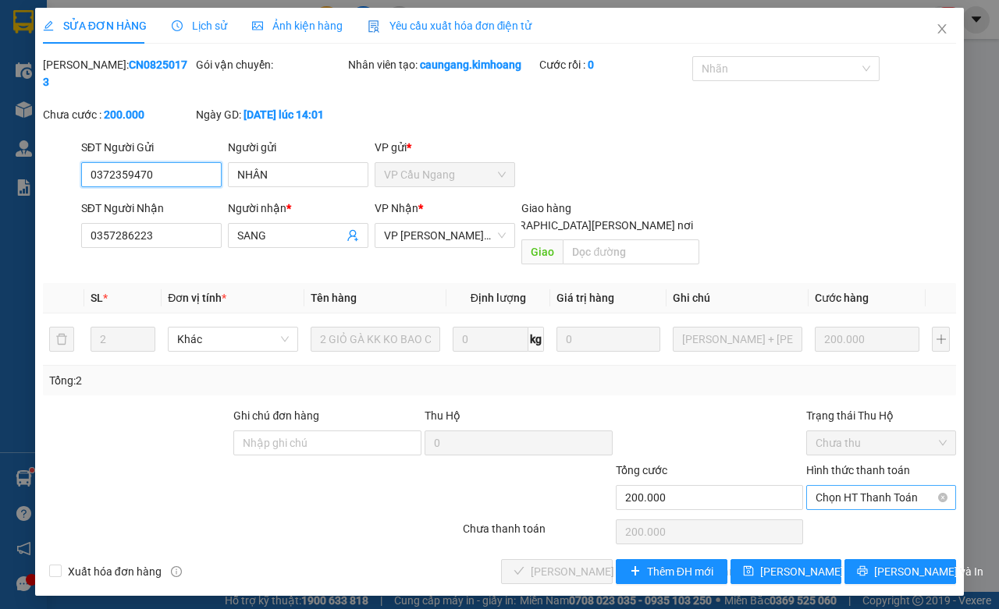
click at [862, 489] on span "Chọn HT Thanh Toán" at bounding box center [881, 497] width 131 height 23
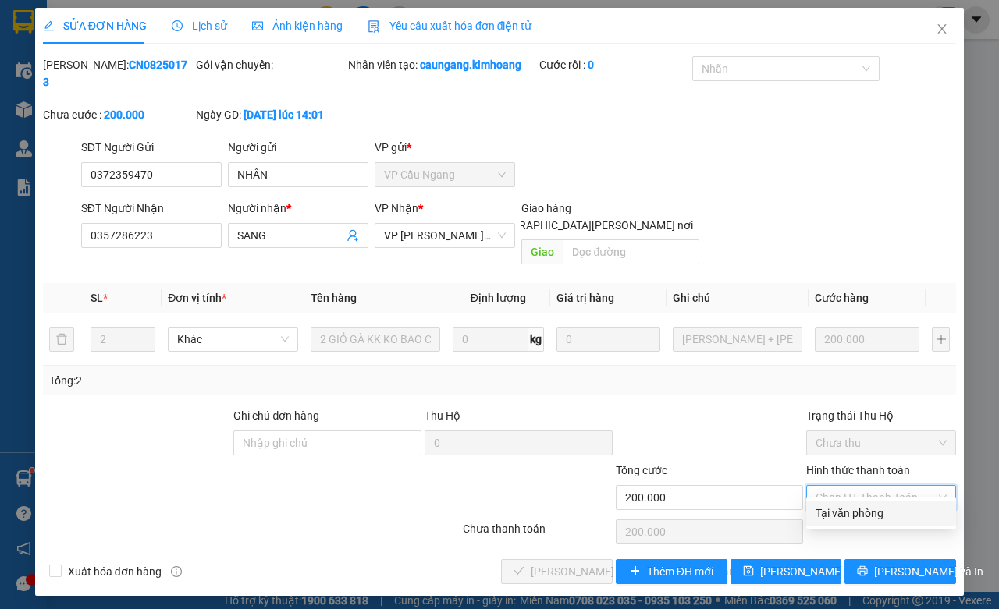
click at [855, 506] on div "Tại văn phòng" at bounding box center [881, 513] width 131 height 17
type input "0"
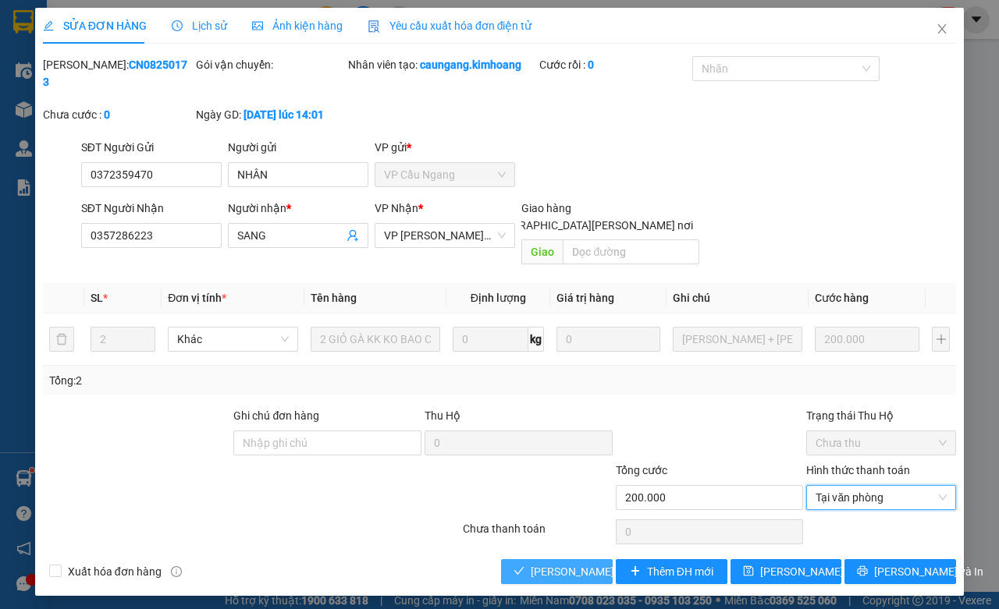
click at [528, 560] on button "Lưu và Giao hàng" at bounding box center [557, 572] width 112 height 25
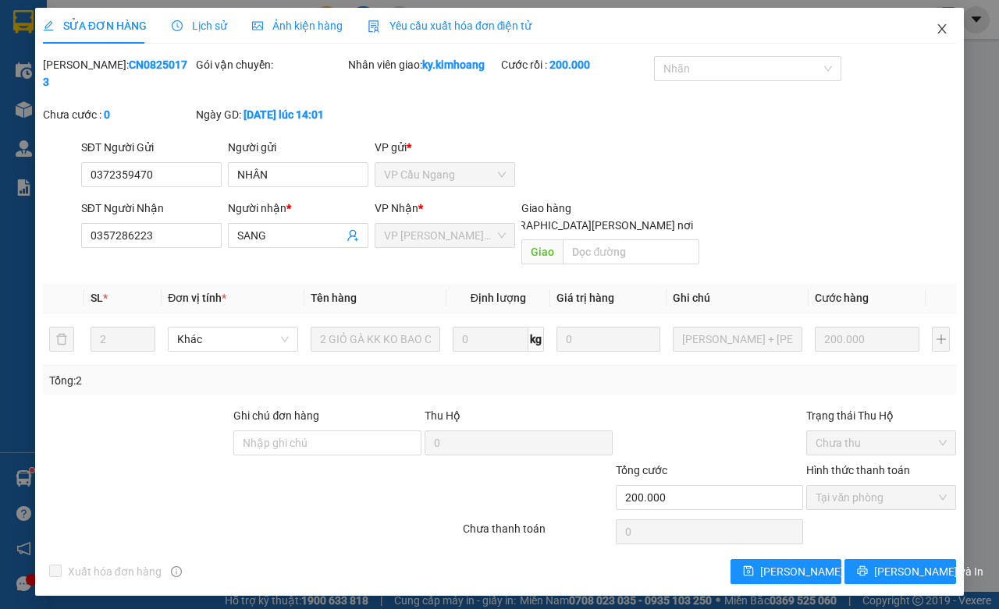
click at [947, 24] on icon "close" at bounding box center [942, 29] width 12 height 12
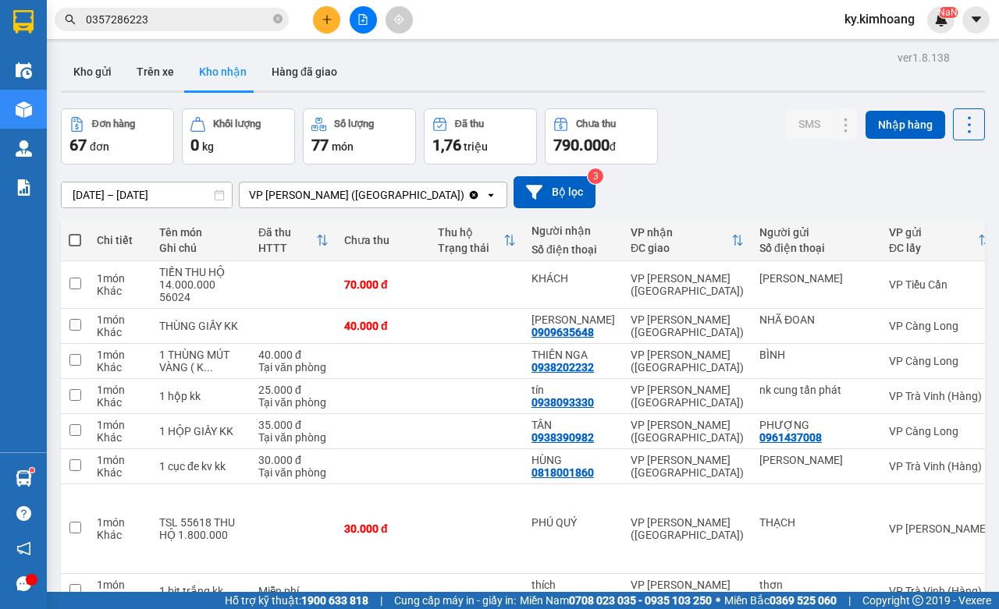
click at [231, 29] on span "0357286223" at bounding box center [172, 19] width 234 height 23
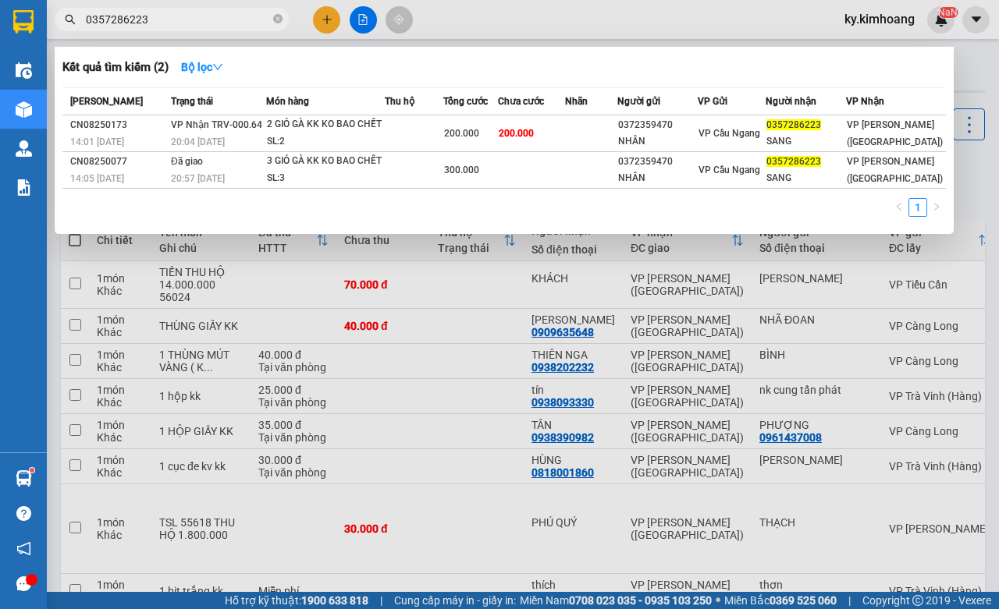
click at [239, 6] on div at bounding box center [499, 304] width 999 height 609
click at [234, 20] on input "0357286223" at bounding box center [178, 19] width 184 height 17
type input "1827"
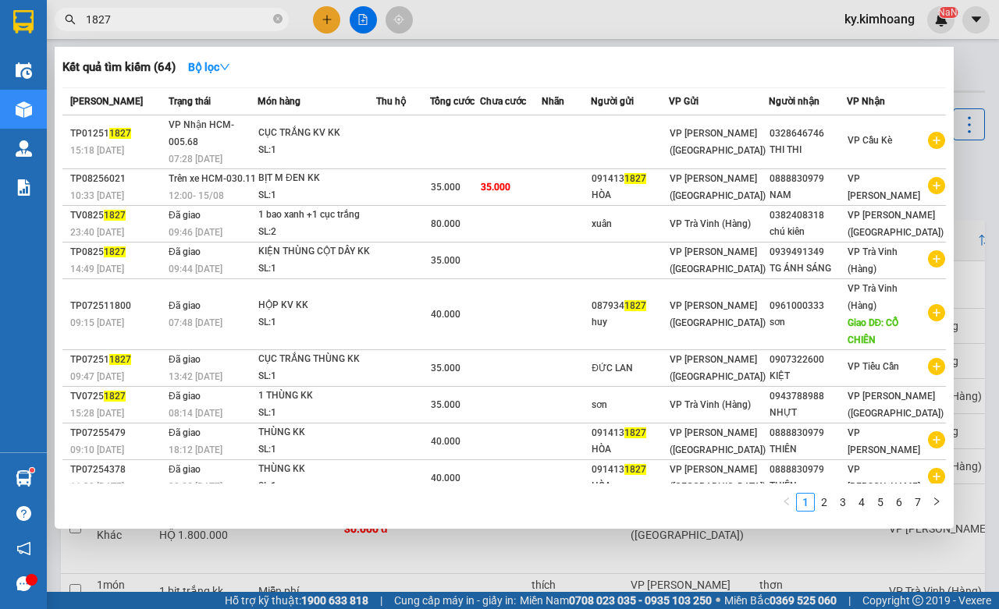
click at [195, 16] on input "1827" at bounding box center [178, 19] width 184 height 17
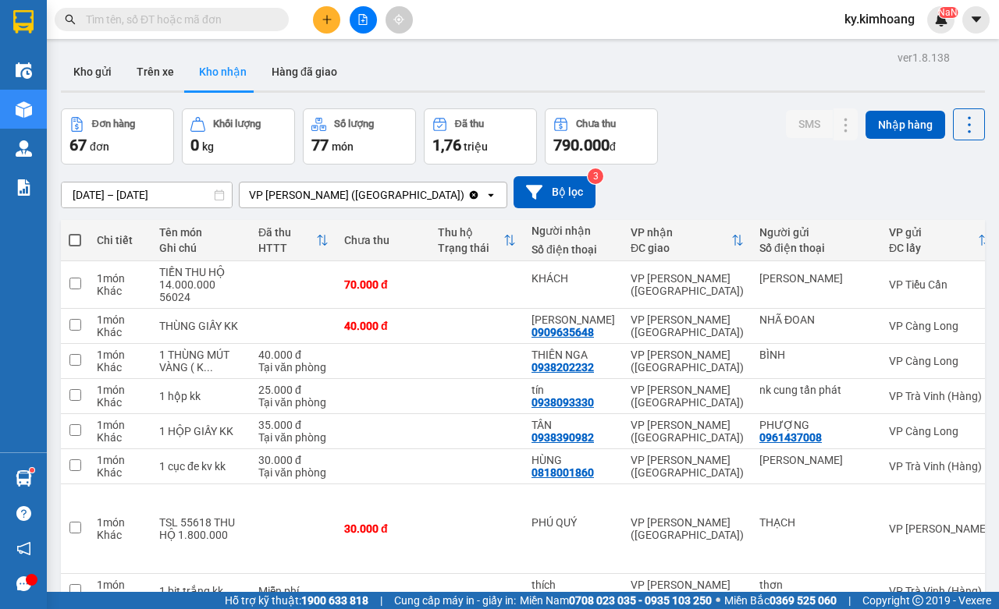
type input "0"
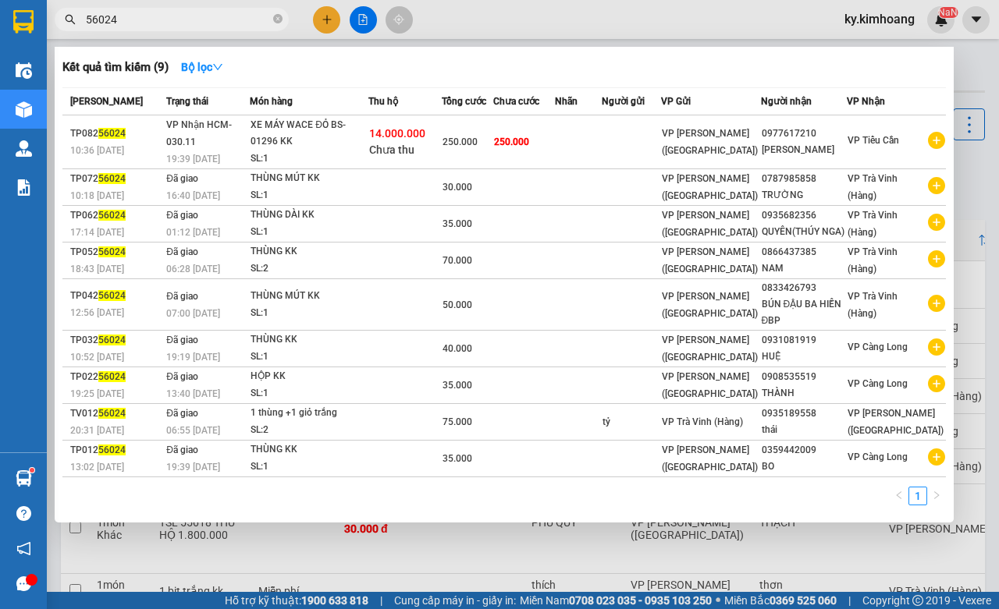
type input "56024"
click at [602, 568] on div at bounding box center [499, 304] width 999 height 609
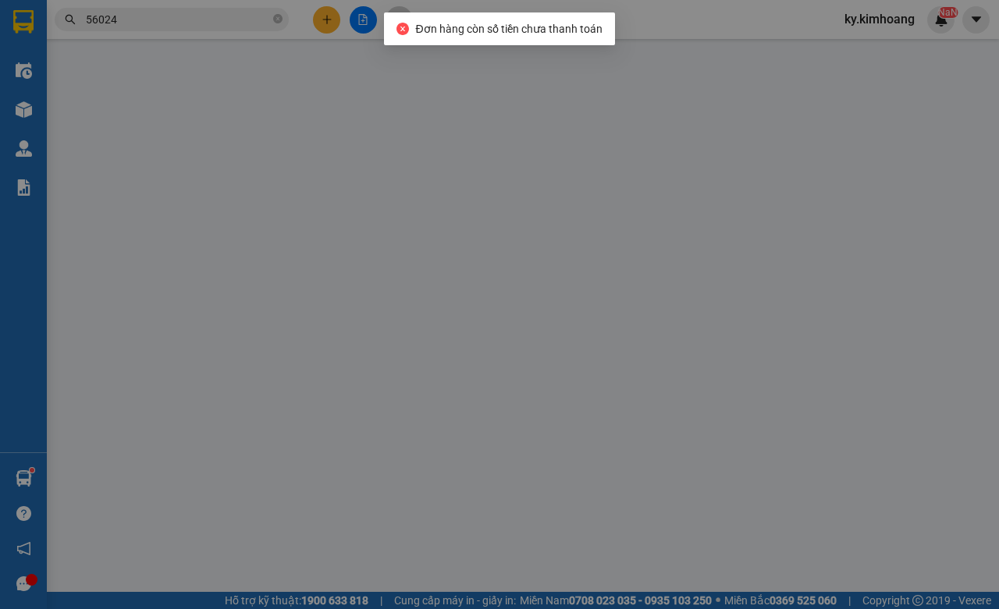
type input "0356387235"
type input "LÀNH"
type input "0328466450"
type input "NHÂN"
type input "40.000"
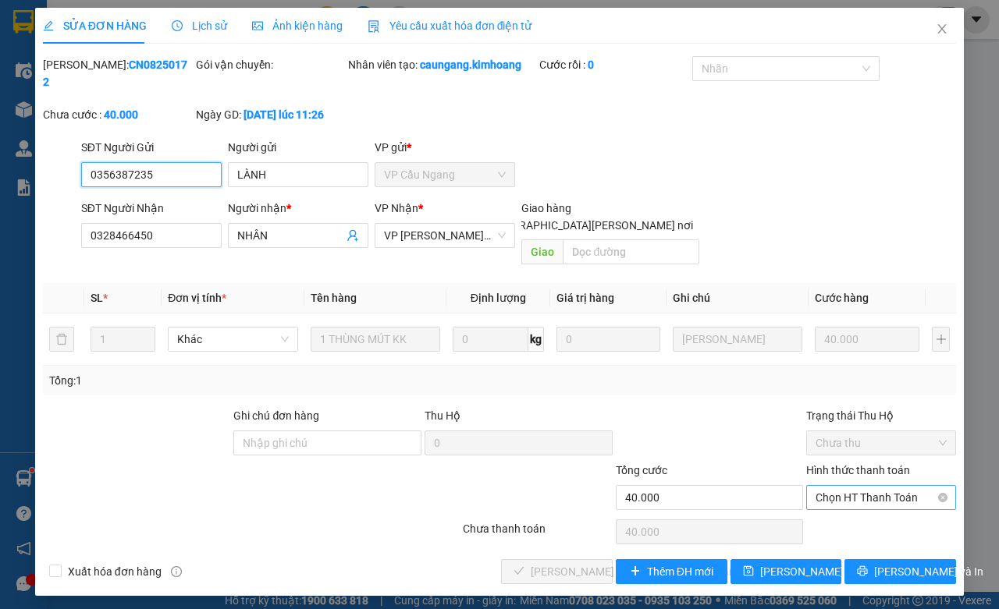
click at [840, 486] on span "Chọn HT Thanh Toán" at bounding box center [881, 497] width 131 height 23
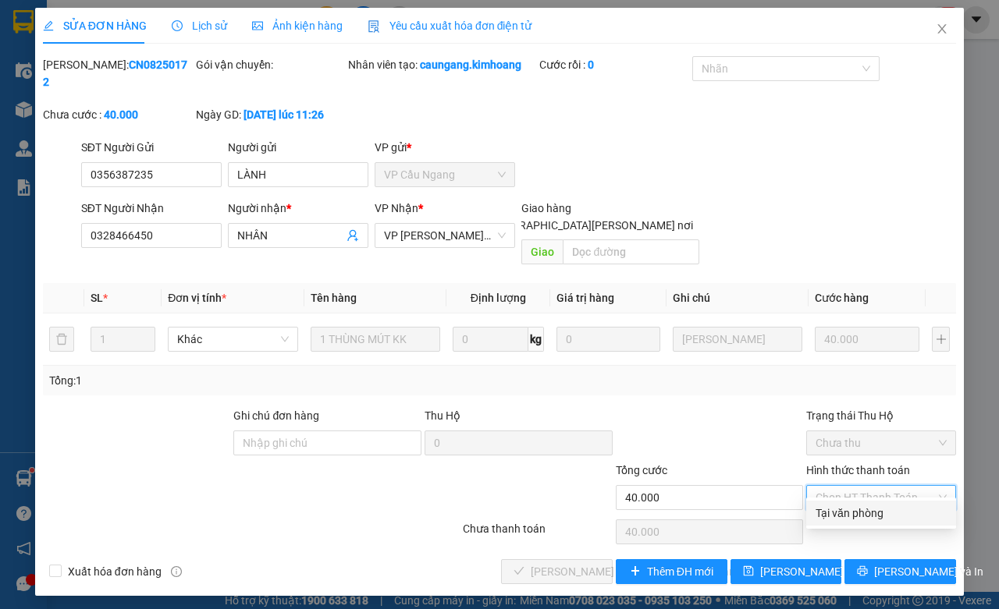
click at [847, 514] on div "Tại văn phòng" at bounding box center [881, 513] width 131 height 17
type input "0"
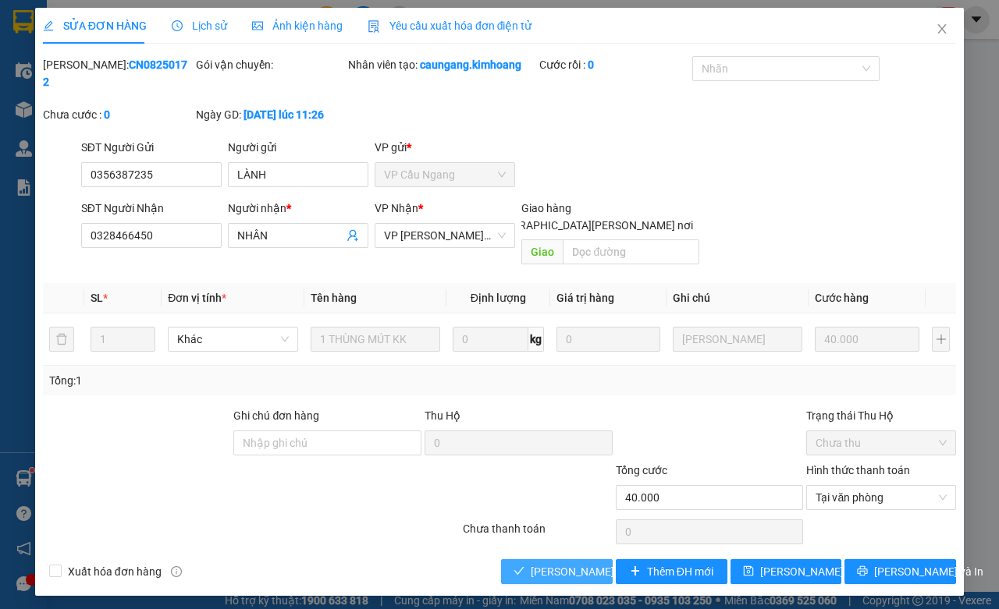
click at [594, 563] on span "Lưu và Giao hàng" at bounding box center [636, 571] width 211 height 17
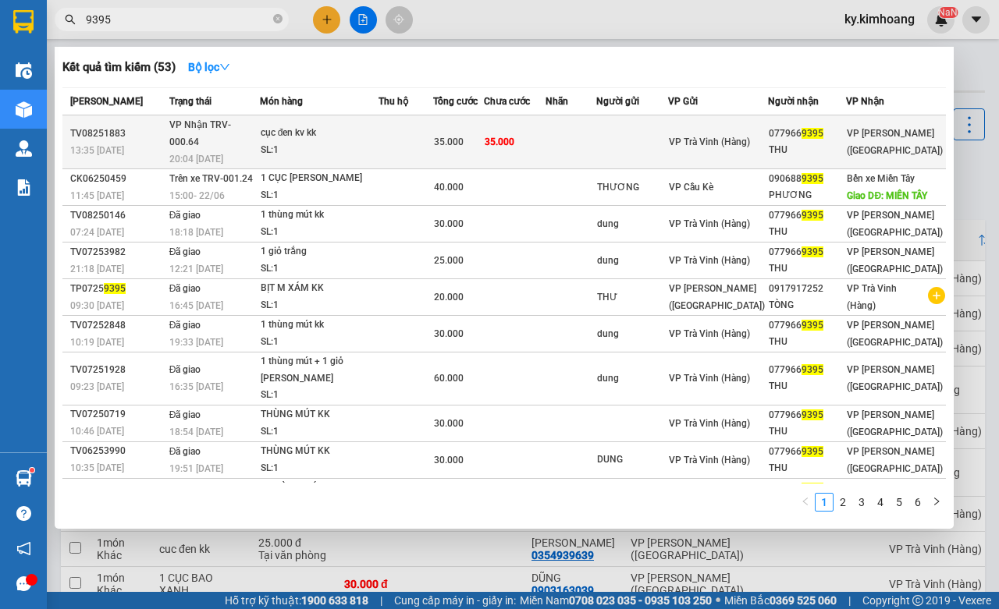
type input "9395"
click at [819, 142] on div "THU" at bounding box center [807, 150] width 77 height 16
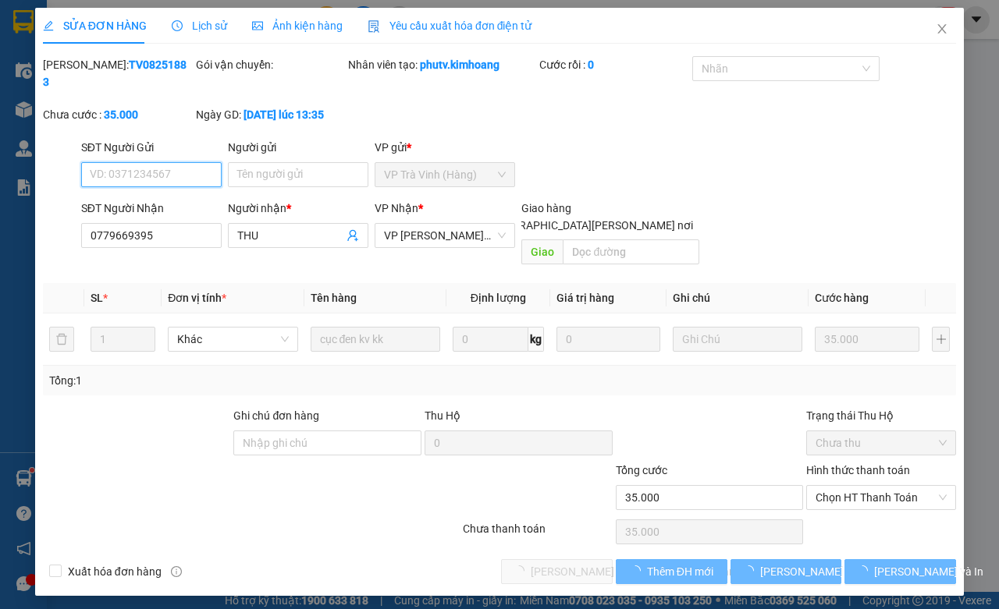
type input "0779669395"
type input "THU"
type input "35.000"
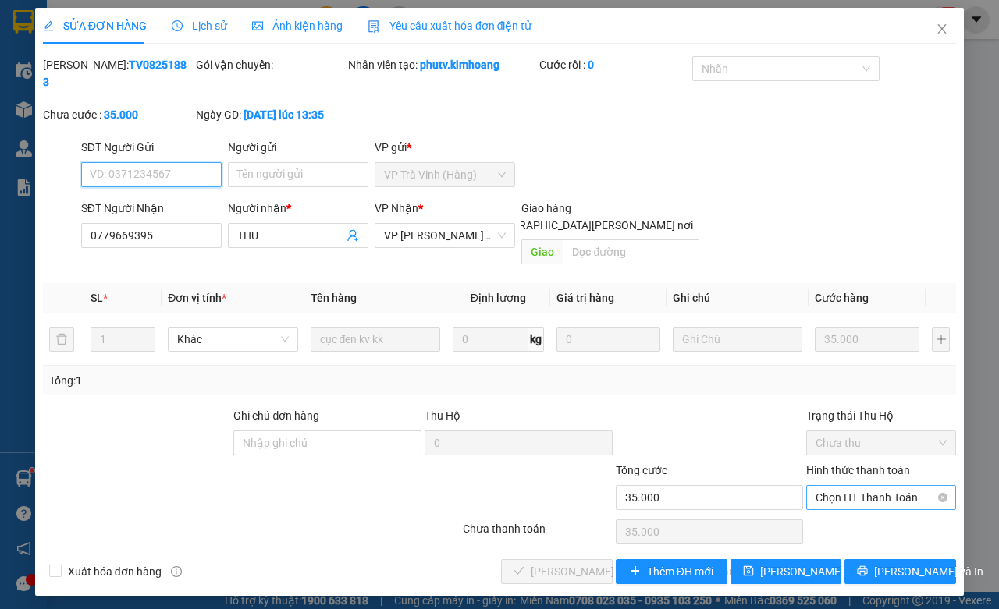
click at [900, 486] on span "Chọn HT Thanh Toán" at bounding box center [881, 497] width 131 height 23
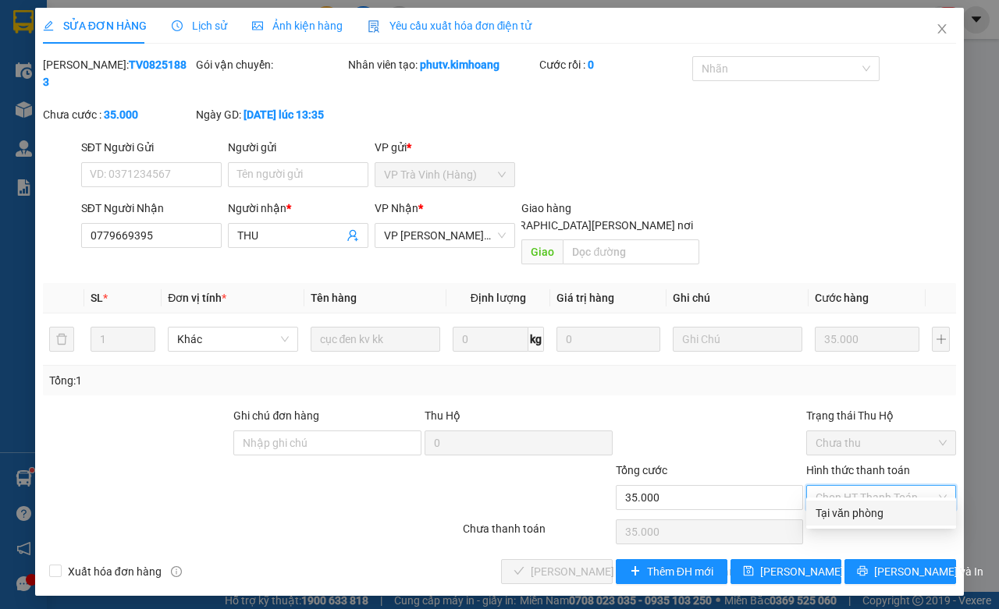
drag, startPoint x: 867, startPoint y: 509, endPoint x: 876, endPoint y: 499, distance: 13.2
click at [867, 508] on div "Tại văn phòng" at bounding box center [881, 513] width 131 height 17
type input "0"
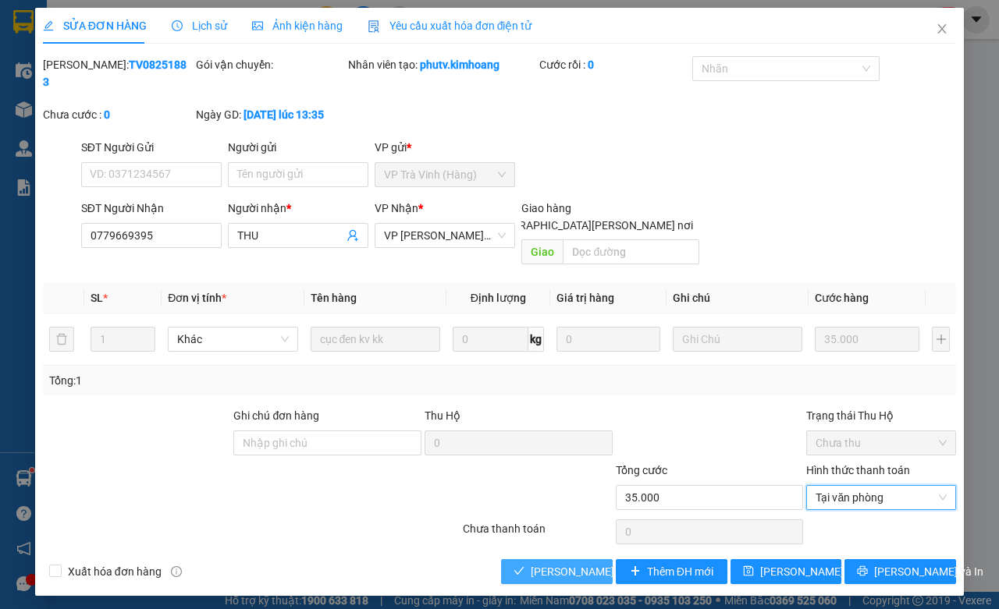
click at [574, 563] on span "[PERSON_NAME] và [PERSON_NAME] hàng" at bounding box center [636, 571] width 211 height 17
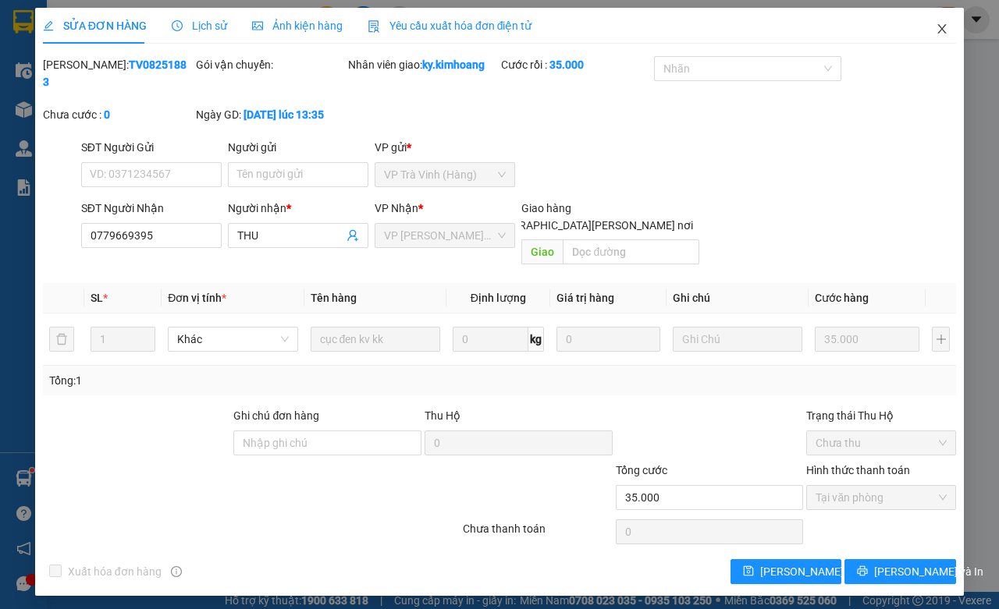
drag, startPoint x: 946, startPoint y: 37, endPoint x: 283, endPoint y: 0, distance: 664.4
click at [947, 37] on span "Close" at bounding box center [942, 30] width 44 height 44
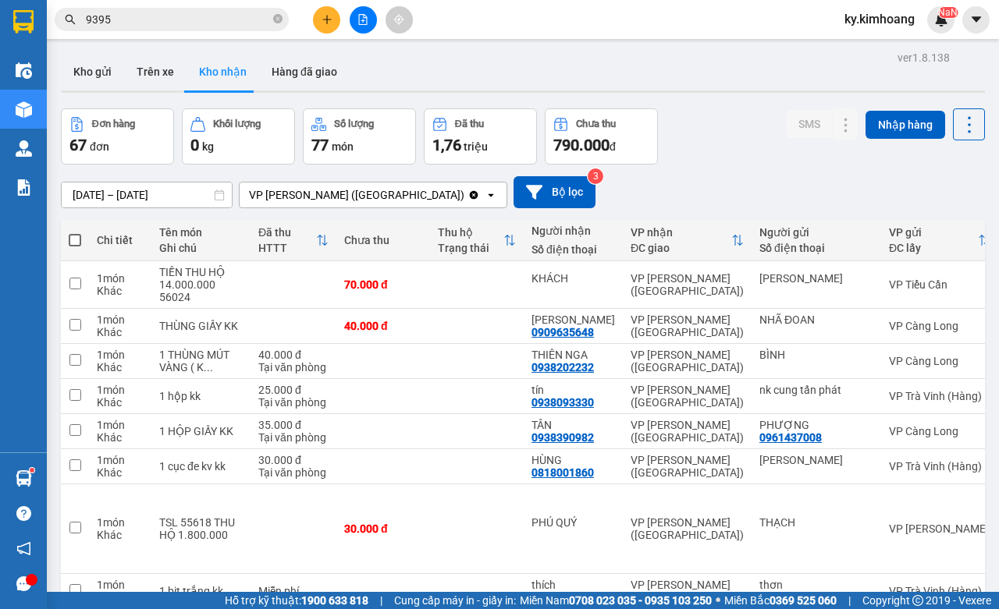
click at [172, 27] on input "9395" at bounding box center [178, 19] width 184 height 17
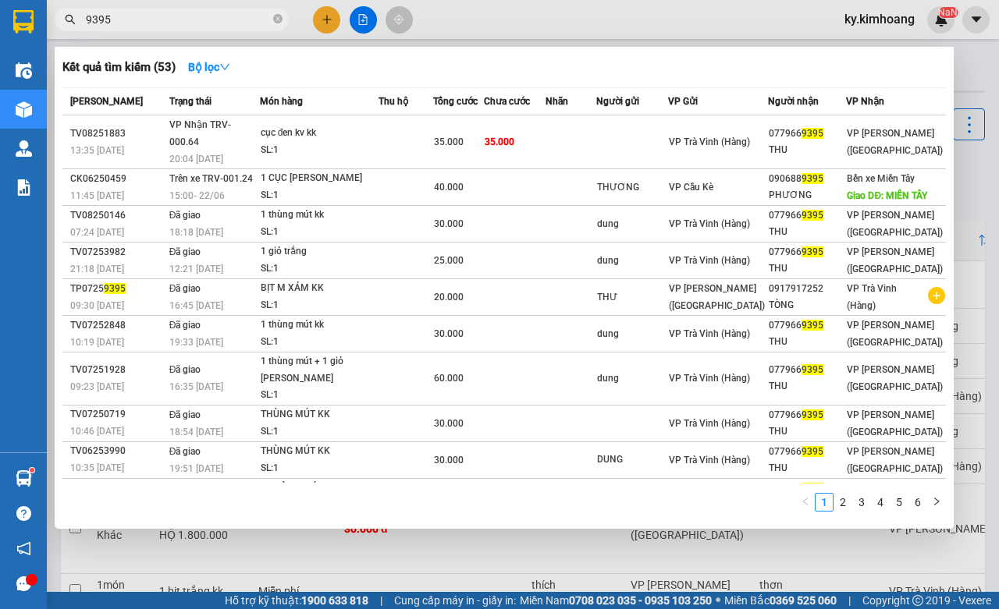
click at [172, 27] on input "9395" at bounding box center [178, 19] width 184 height 17
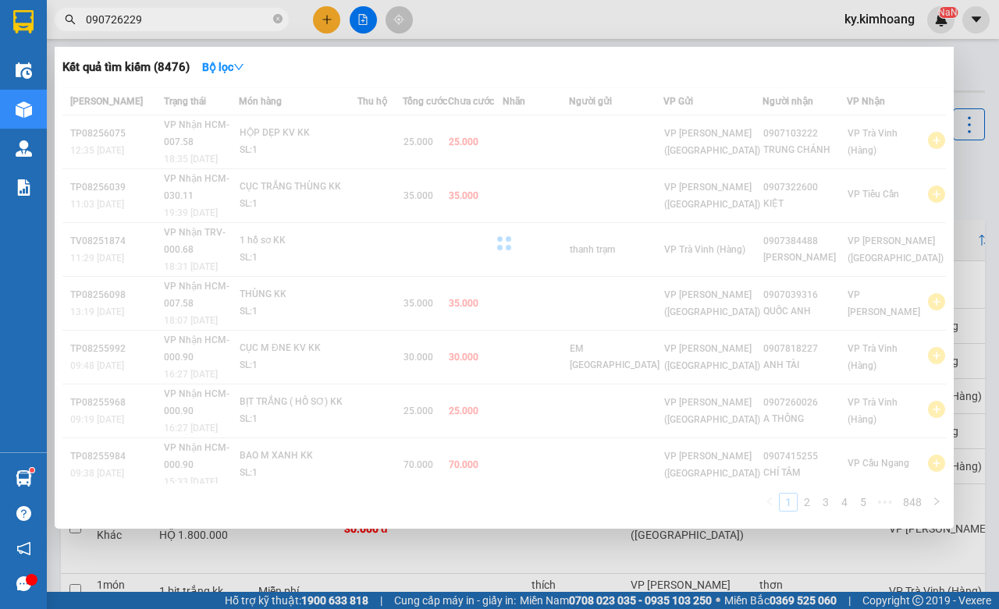
type input "0907262294"
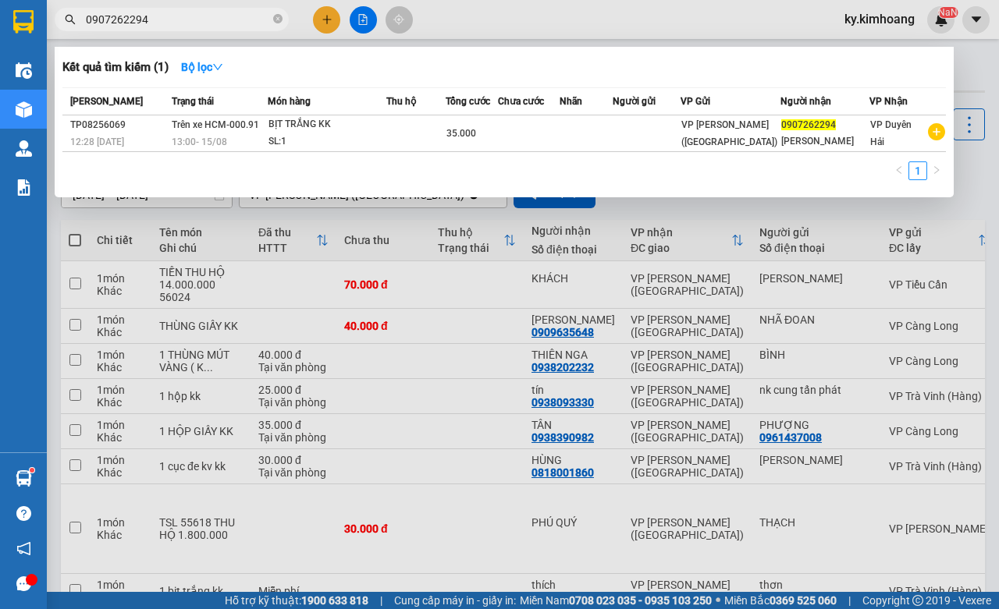
click at [247, 25] on input "0907262294" at bounding box center [178, 19] width 184 height 17
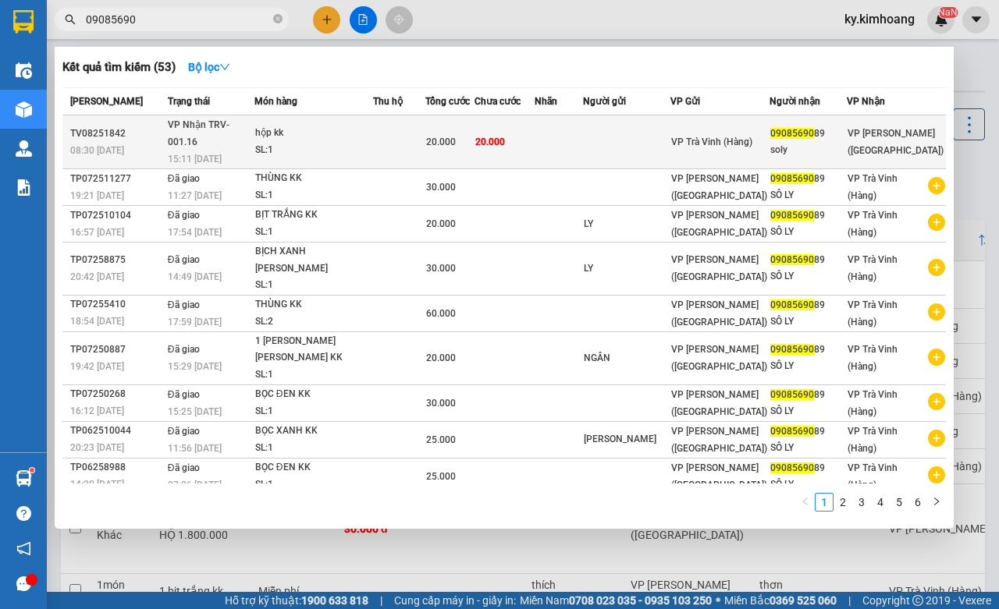
type input "09085690"
click at [837, 142] on div "soly" at bounding box center [808, 150] width 76 height 16
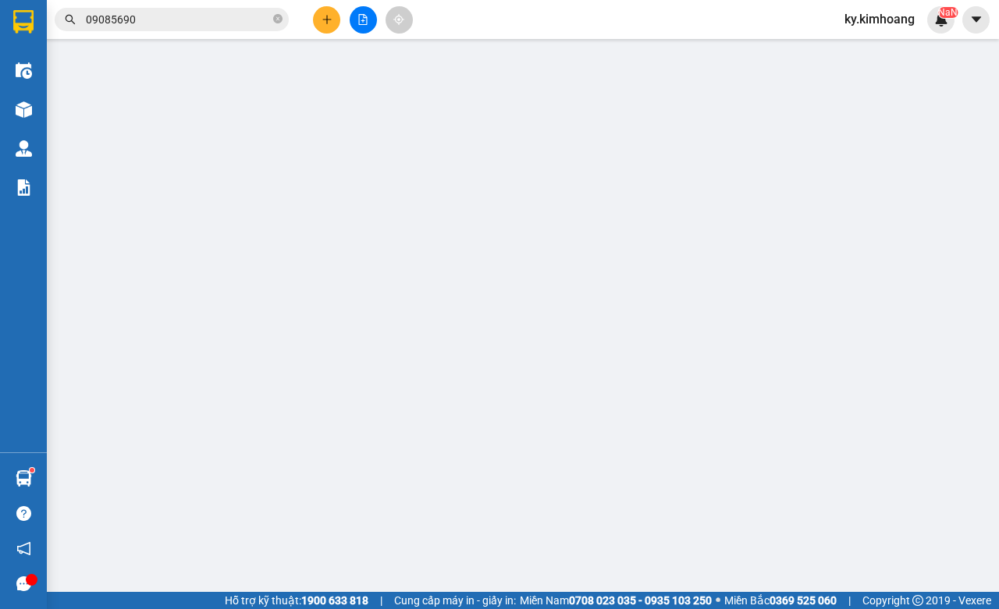
type input "0908569089"
type input "soly"
type input "20.000"
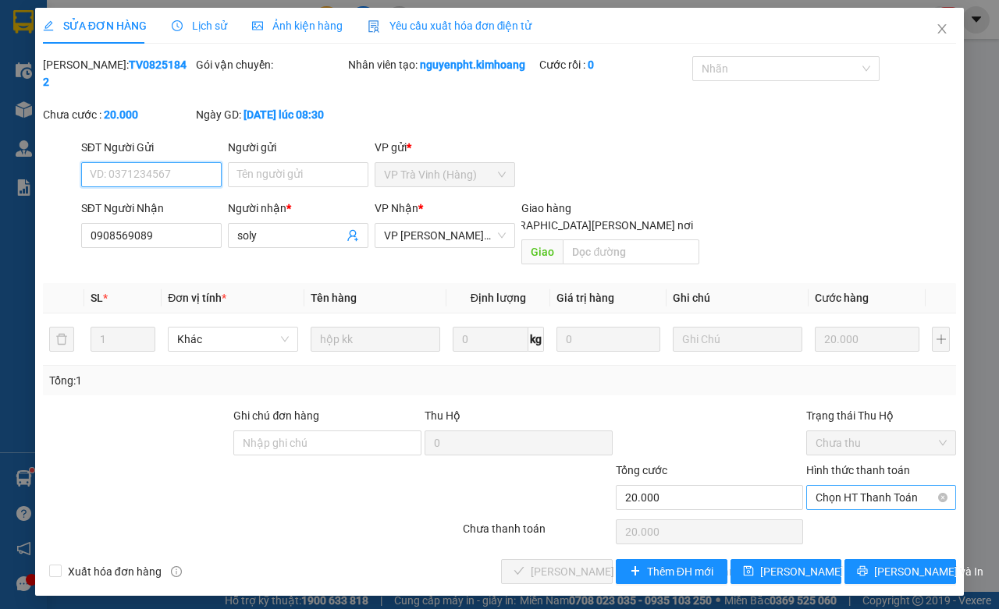
click at [843, 489] on span "Chọn HT Thanh Toán" at bounding box center [881, 497] width 131 height 23
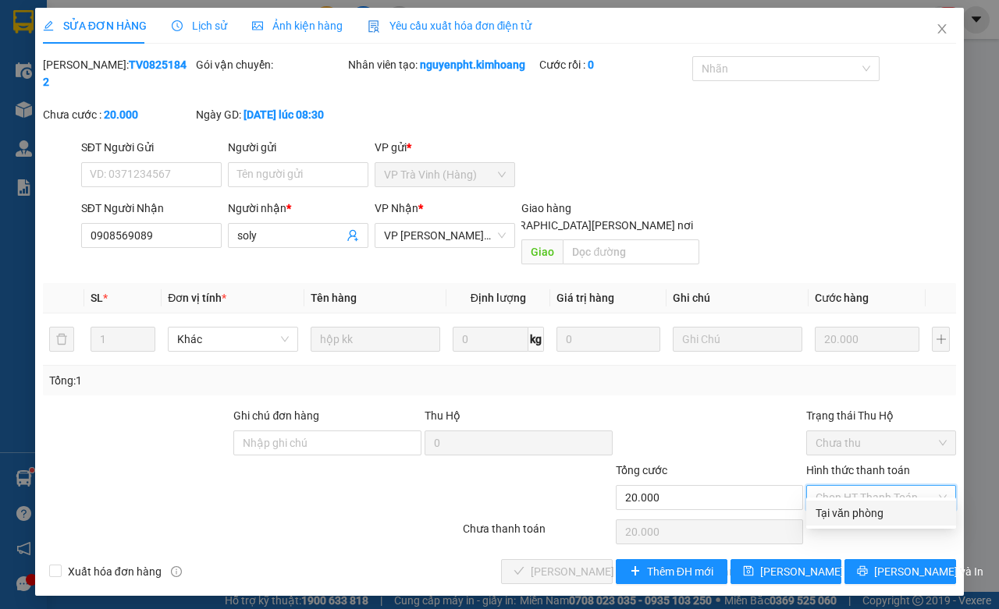
click at [853, 505] on div "Tại văn phòng" at bounding box center [881, 513] width 131 height 17
type input "0"
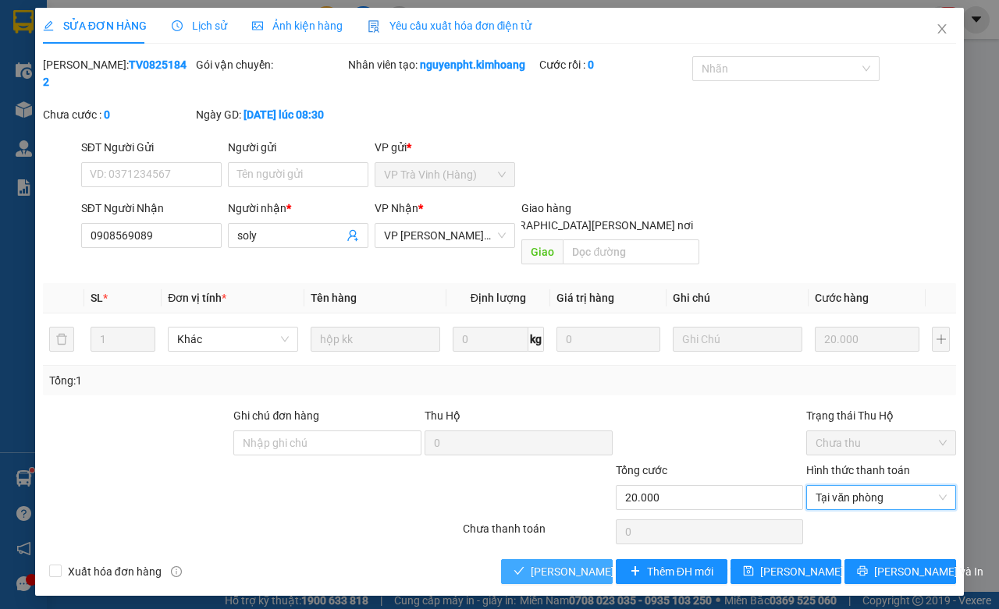
click at [580, 563] on span "Lưu và Giao hàng" at bounding box center [636, 571] width 211 height 17
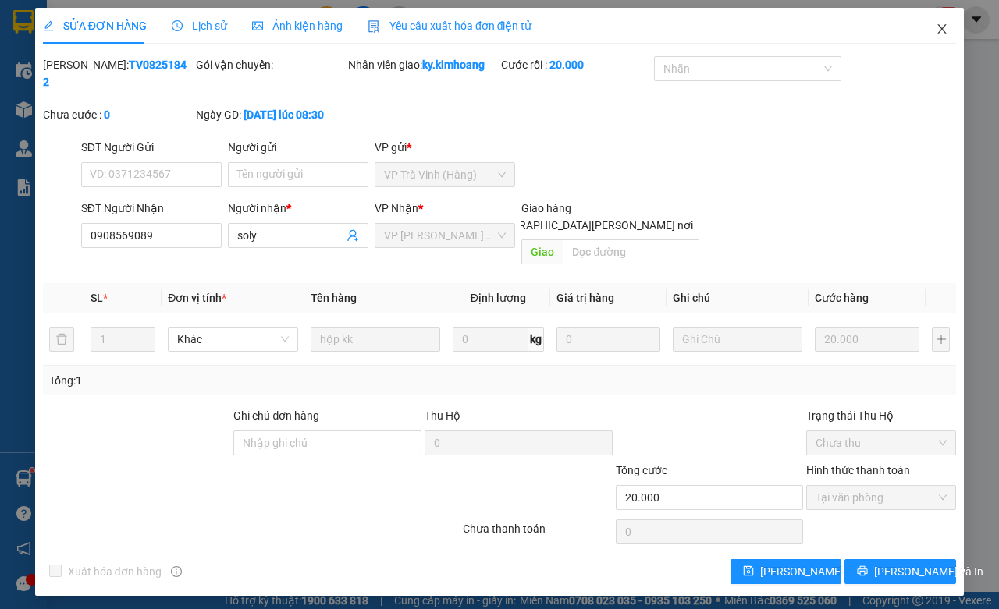
click at [939, 37] on span "Close" at bounding box center [942, 30] width 44 height 44
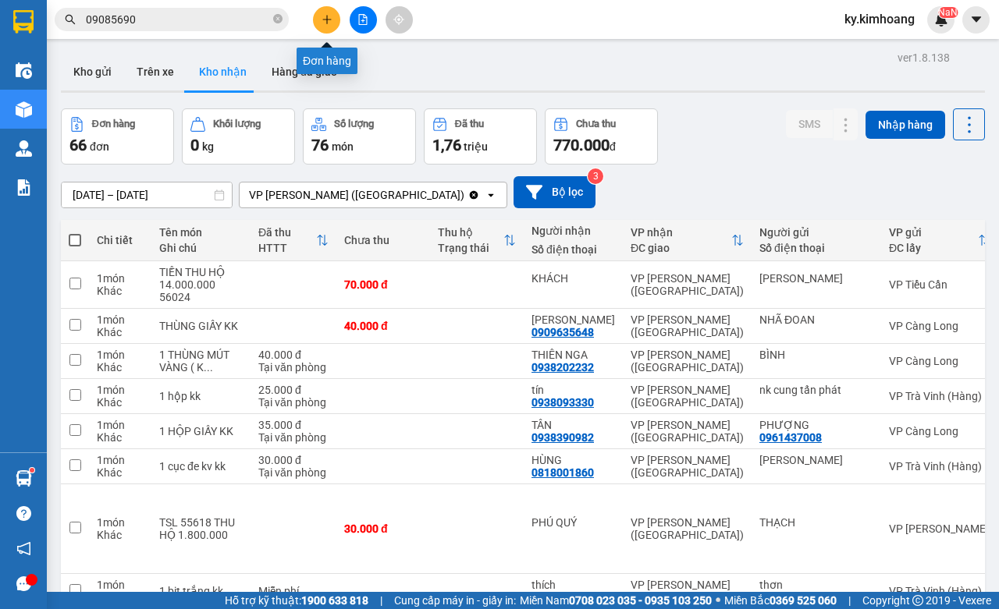
click at [322, 16] on button at bounding box center [326, 19] width 27 height 27
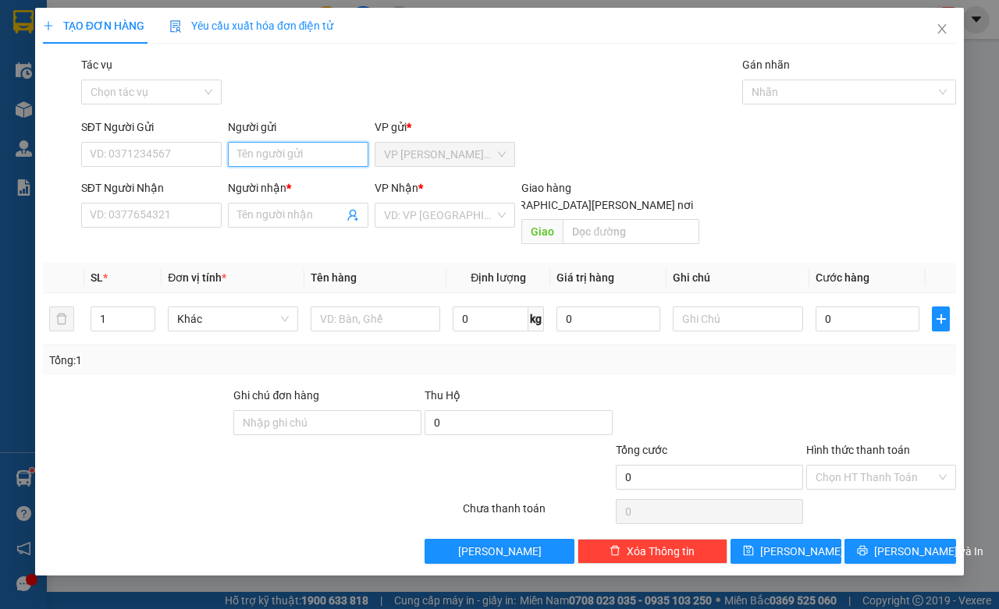
click at [295, 151] on input "Người gửi" at bounding box center [298, 154] width 140 height 25
type input "KT"
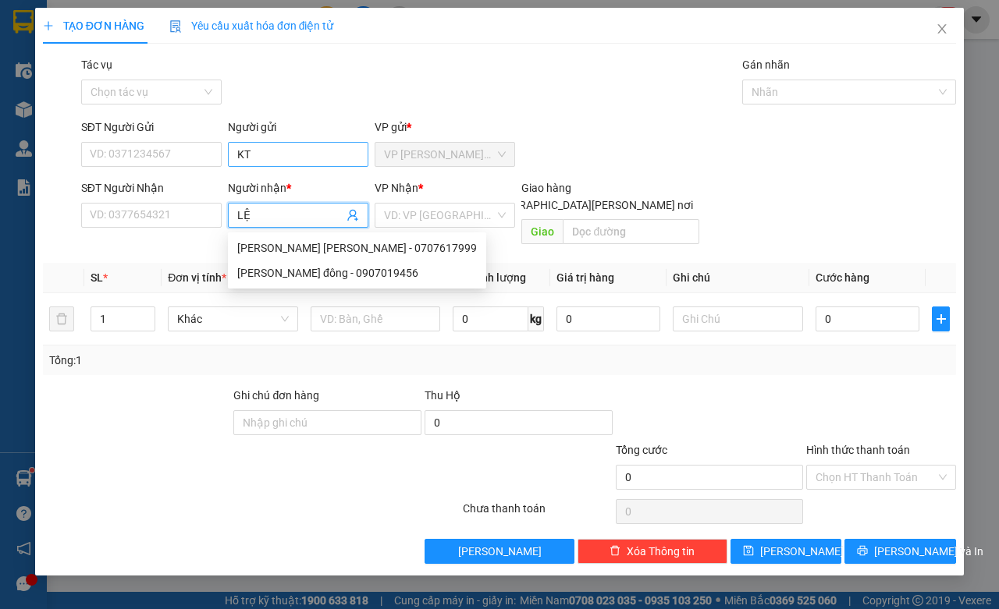
type input "LỆ"
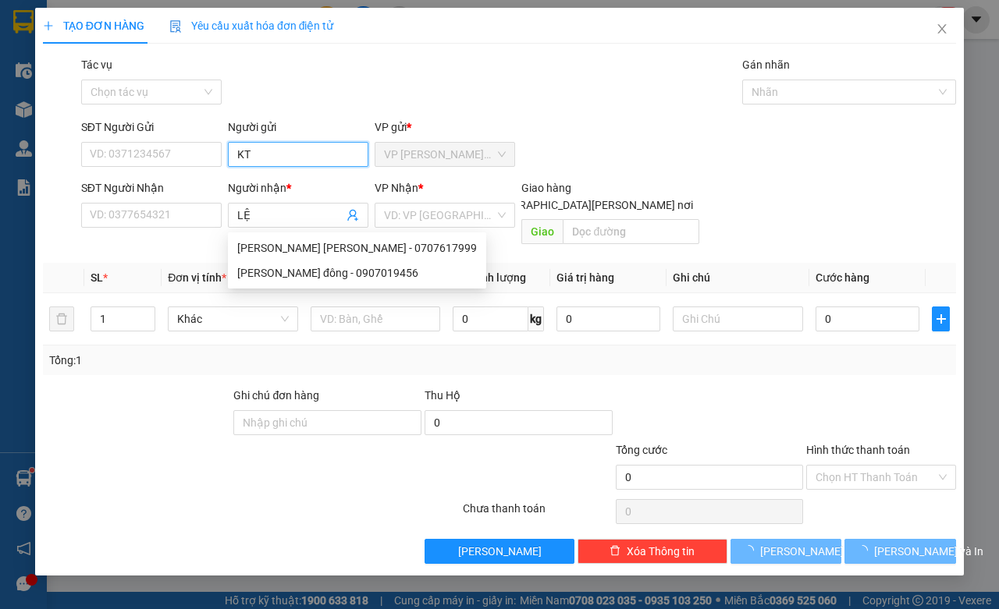
click at [297, 150] on input "KT" at bounding box center [298, 154] width 140 height 25
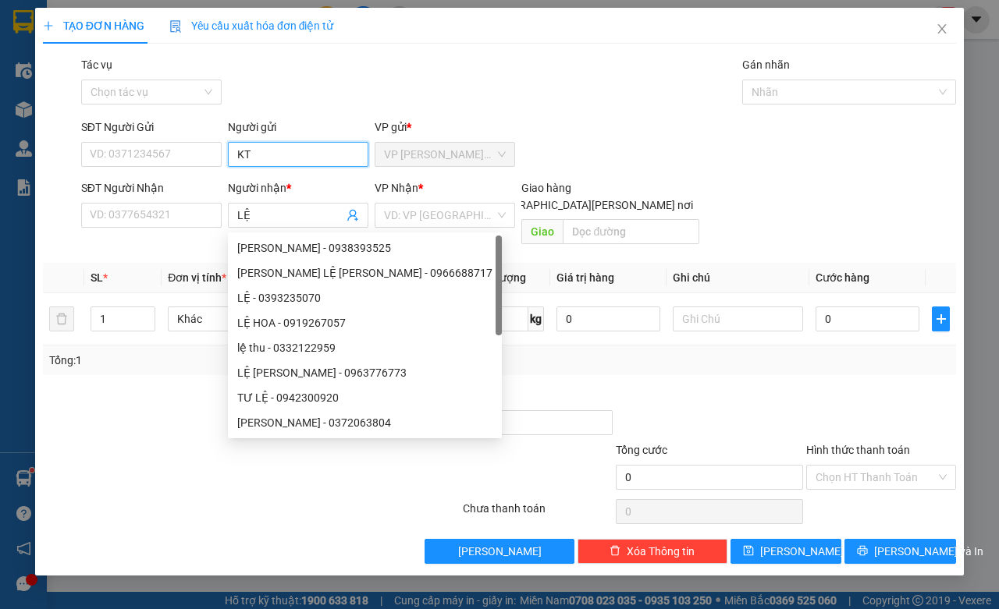
click at [297, 150] on input "KT" at bounding box center [298, 154] width 140 height 25
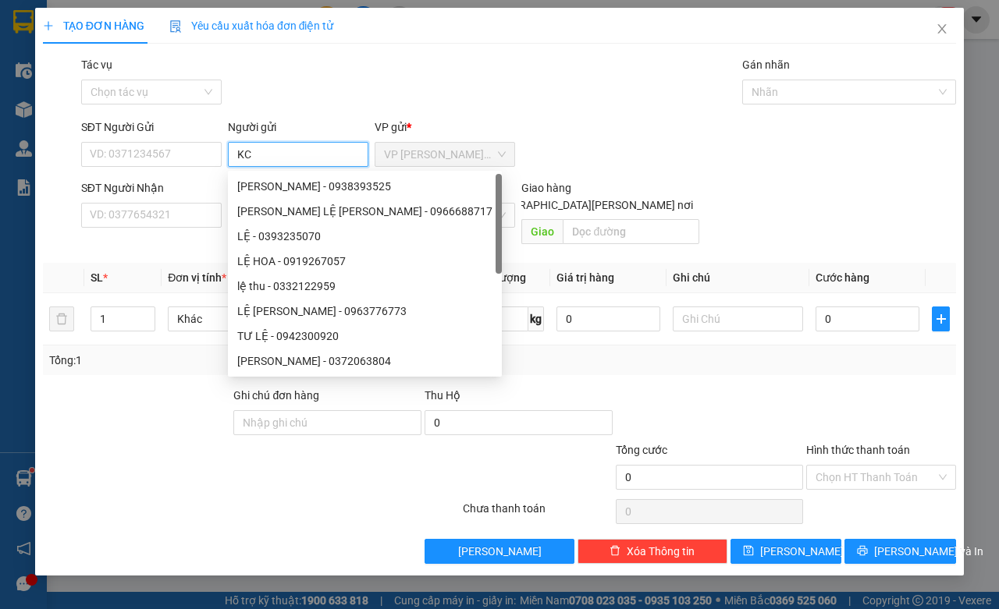
type input "KC"
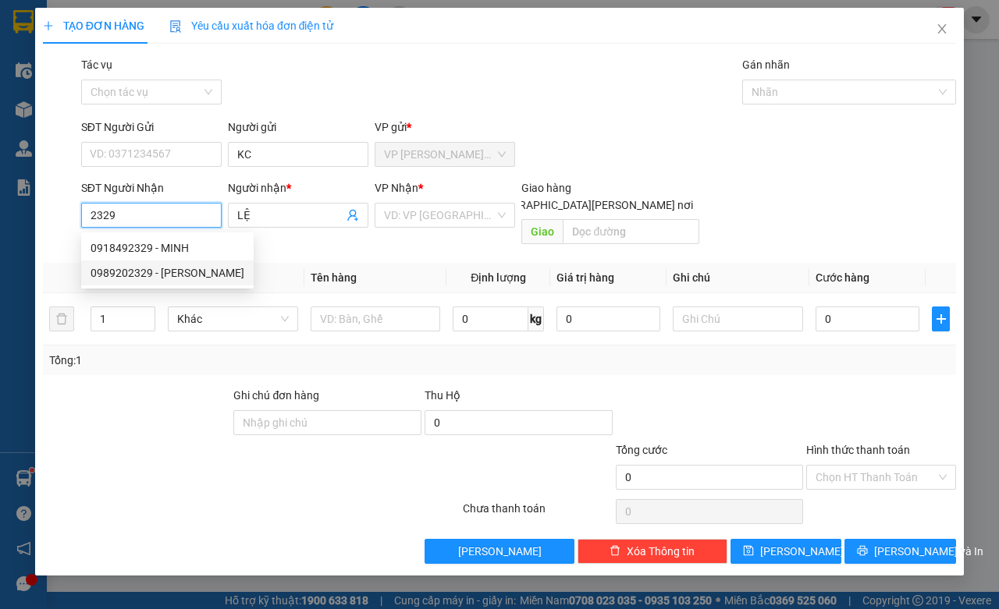
click at [208, 270] on div "0989202329 - LÊ THANH" at bounding box center [168, 273] width 154 height 17
type input "0989202329"
type input "LÊ THANH"
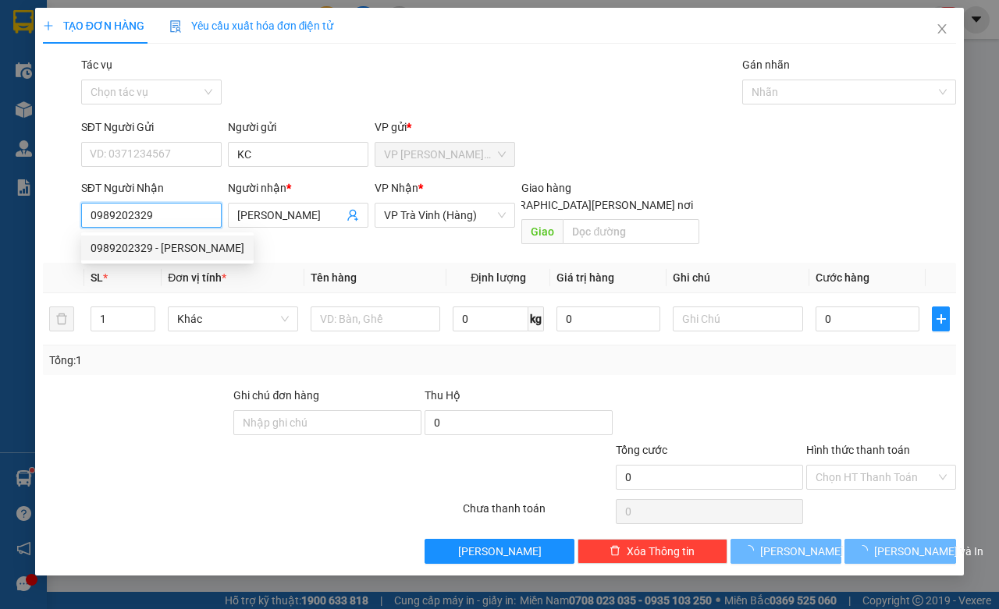
type input "30.000"
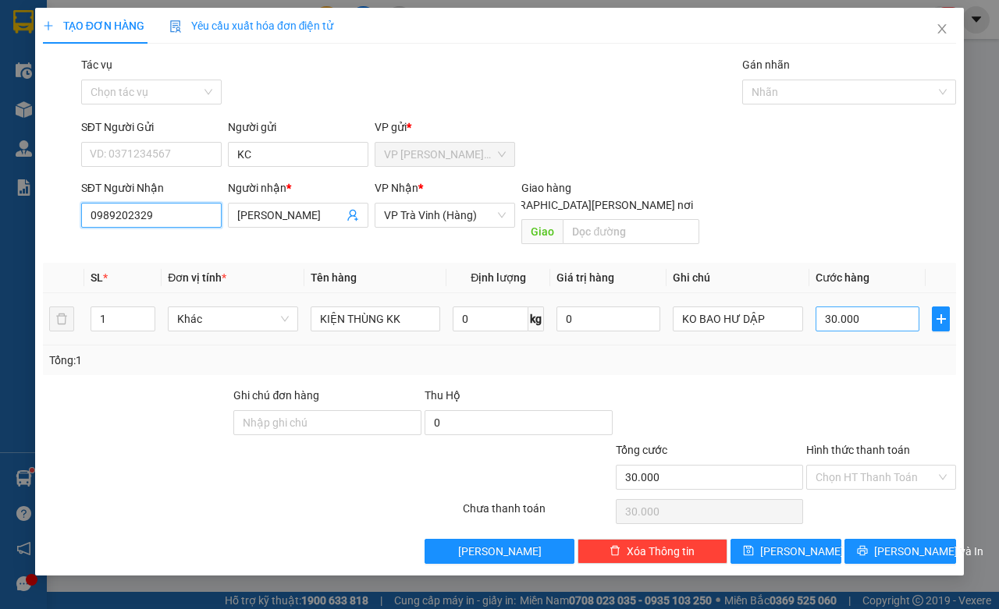
type input "0989202329"
type input "3"
type input "35"
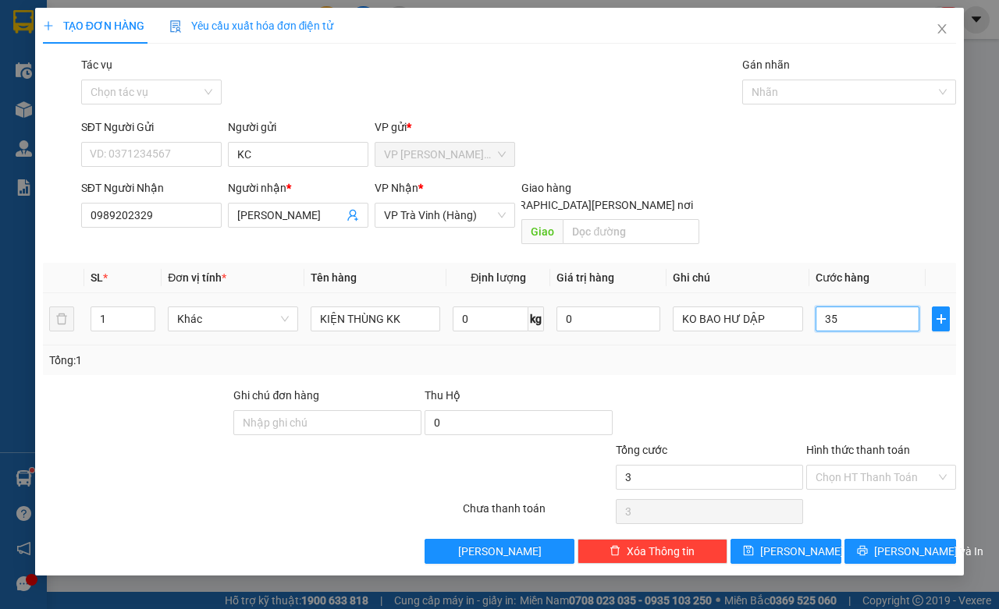
type input "35"
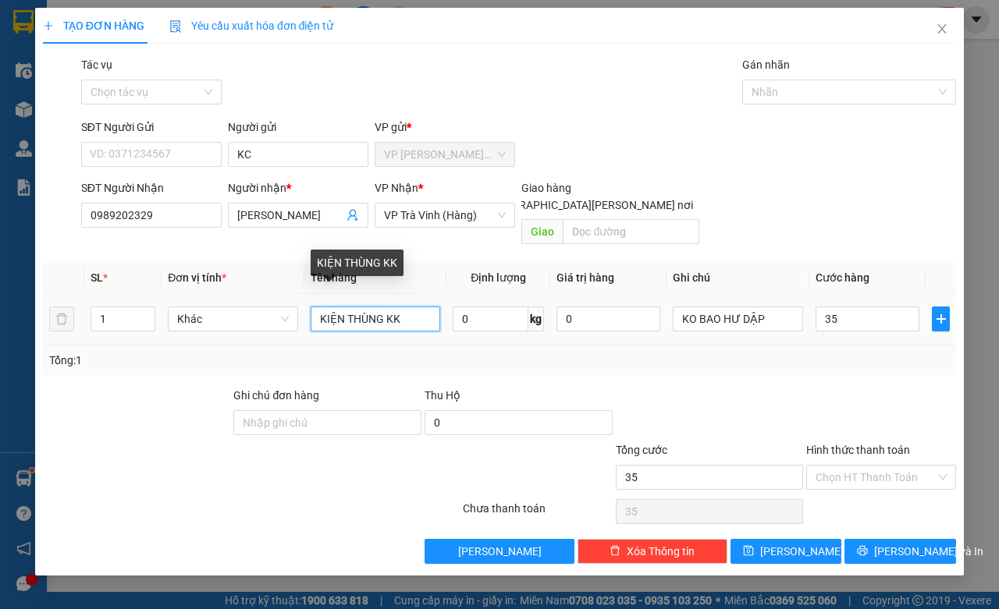
click at [386, 307] on input "KIỆN THÙNG KK" at bounding box center [376, 319] width 130 height 25
type input "35.000"
click at [386, 307] on input "KIỆN THÙNG KK" at bounding box center [376, 319] width 130 height 25
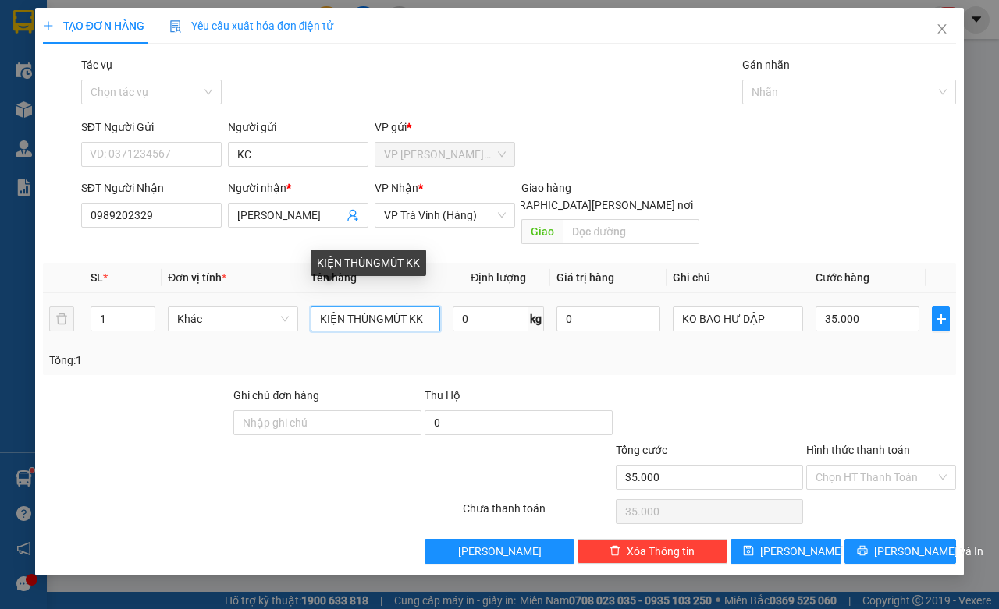
click at [386, 307] on input "KIỆN THÙNGMÚT KK" at bounding box center [376, 319] width 130 height 25
type input "KIỆN THÙNG MÚT KK"
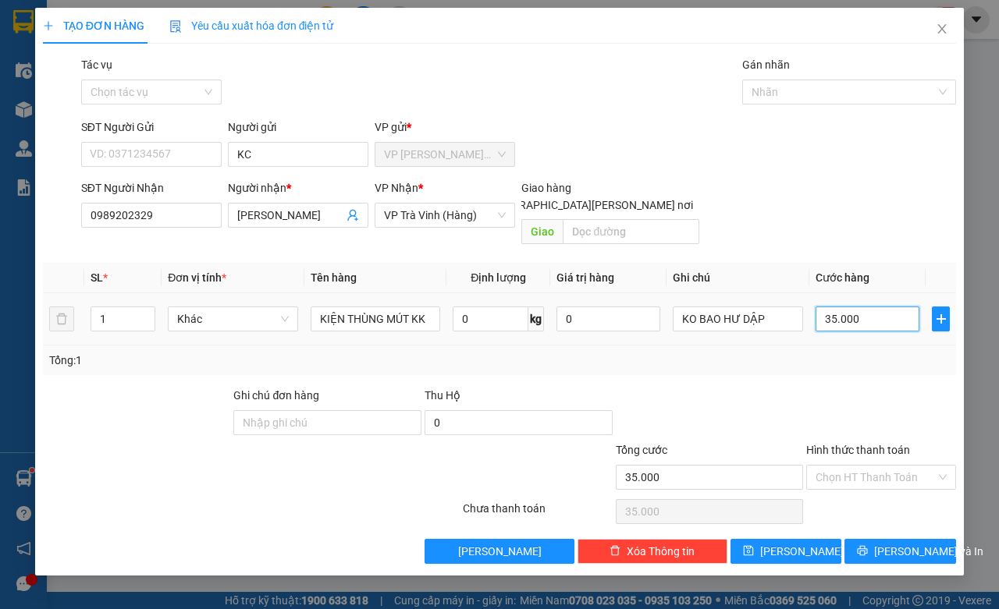
click at [888, 307] on input "35.000" at bounding box center [868, 319] width 104 height 25
type input "3"
type input "30"
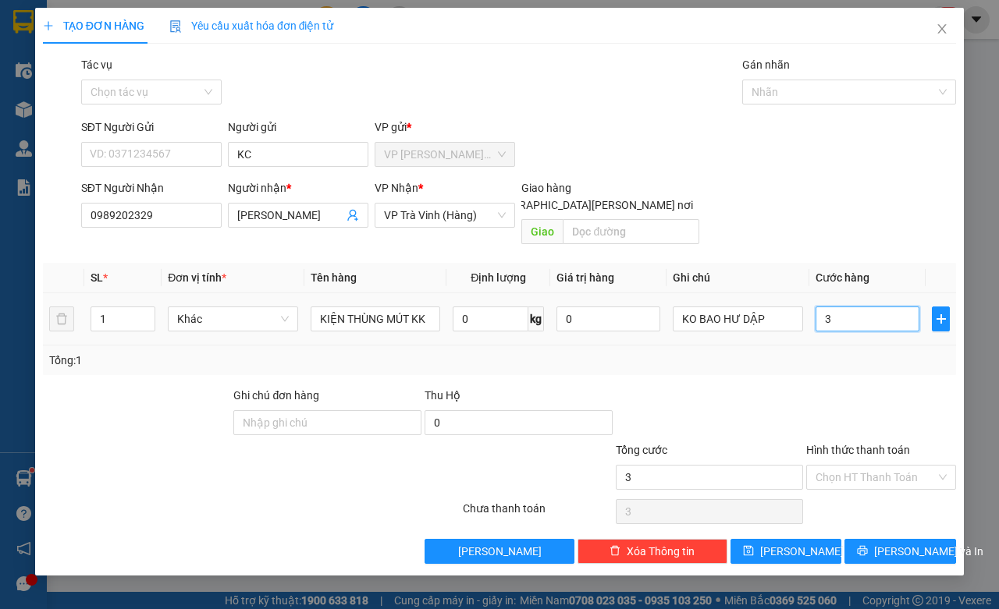
type input "30"
type input "30.000"
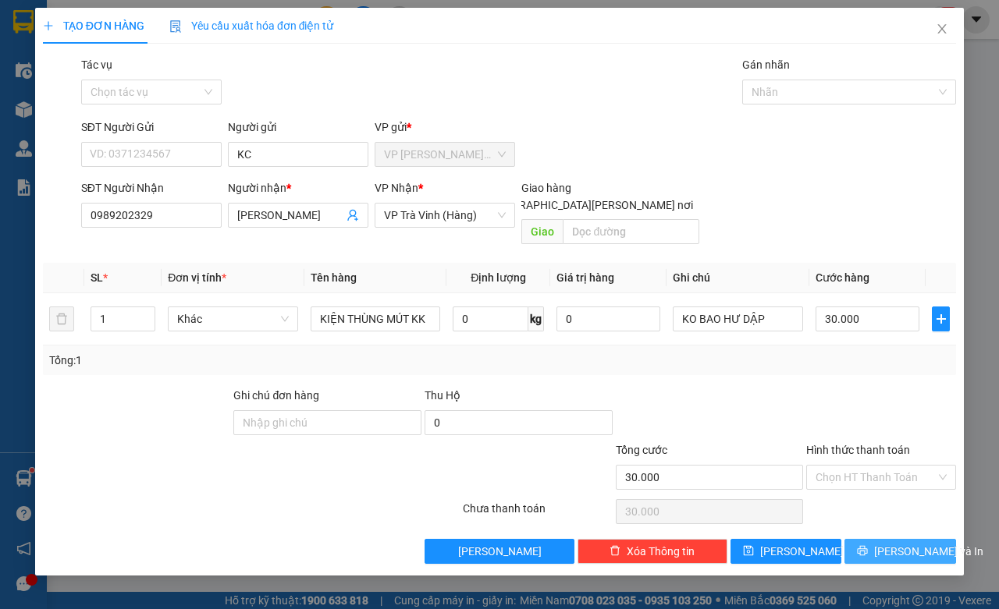
click at [915, 543] on span "Lưu và In" at bounding box center [928, 551] width 109 height 17
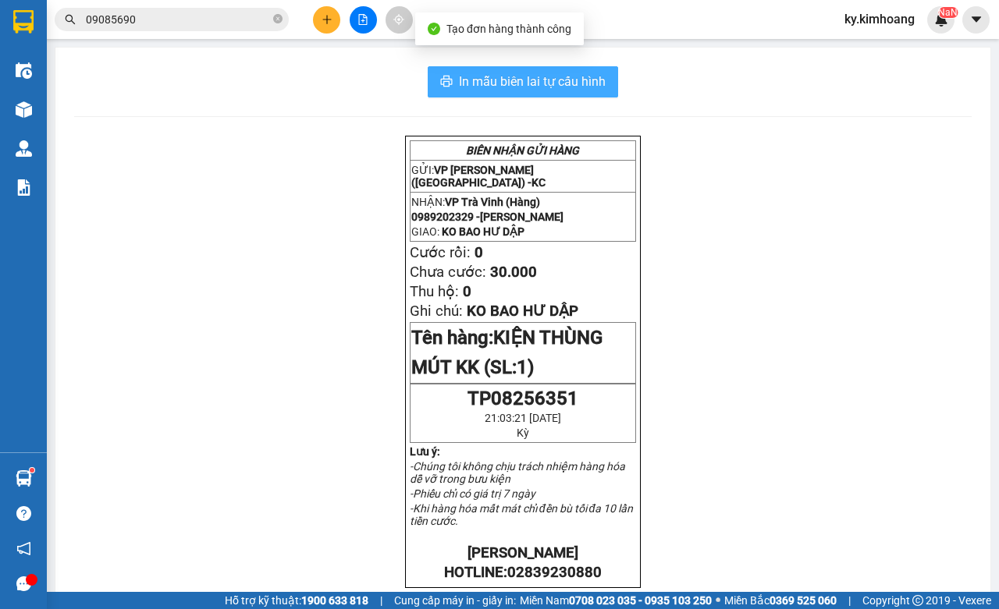
drag, startPoint x: 575, startPoint y: 72, endPoint x: 589, endPoint y: 108, distance: 38.5
click at [574, 72] on span "In mẫu biên lai tự cấu hình" at bounding box center [532, 82] width 147 height 20
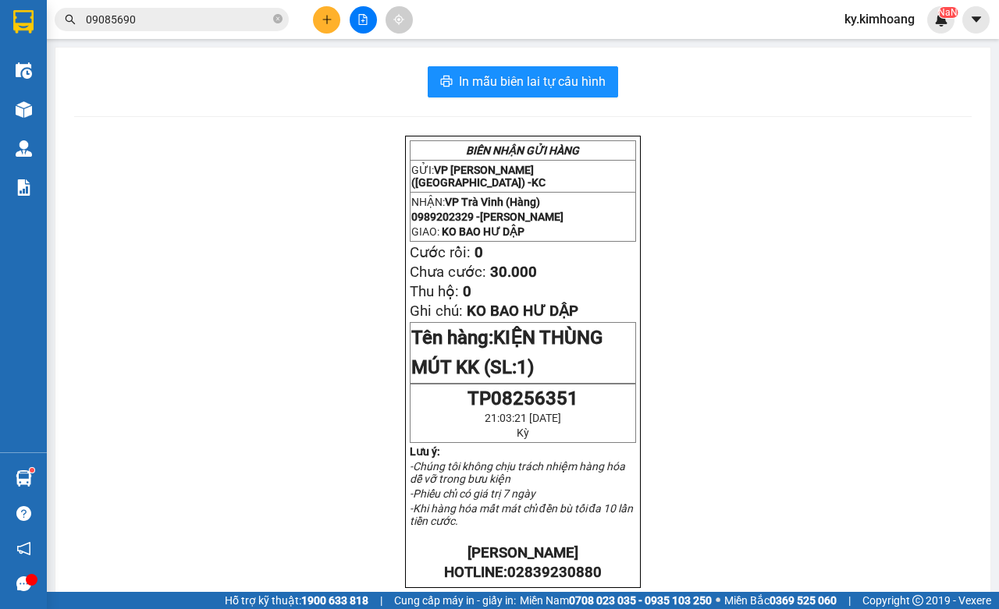
click at [158, 30] on span "09085690" at bounding box center [172, 19] width 234 height 23
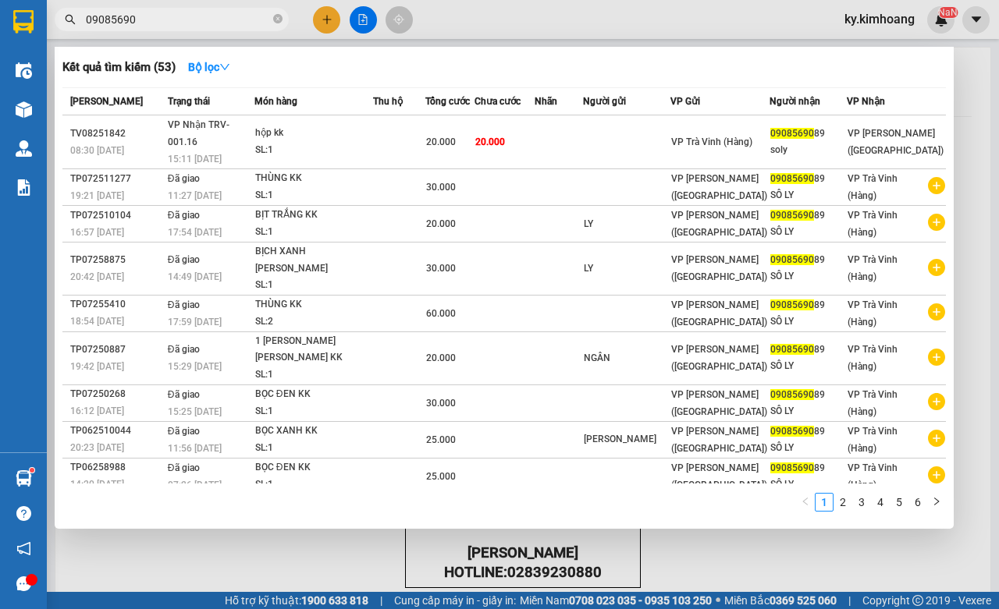
click at [158, 29] on span "09085690" at bounding box center [172, 19] width 234 height 23
click at [161, 21] on input "09085690" at bounding box center [178, 19] width 184 height 17
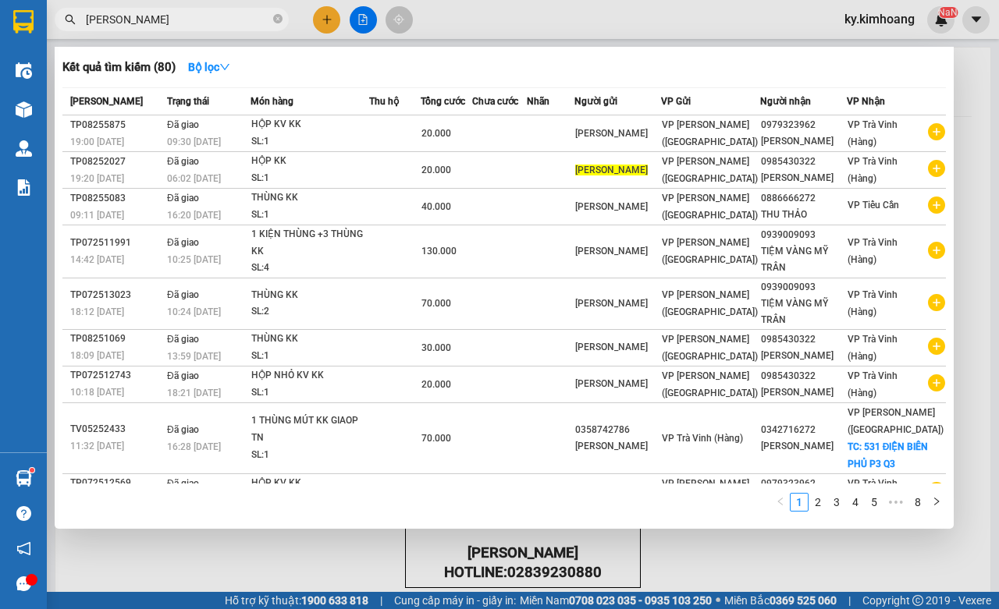
type input "KIM PHƯƠNG"
click at [283, 14] on span "KIM PHƯƠNG" at bounding box center [172, 19] width 234 height 23
click at [273, 17] on icon "close-circle" at bounding box center [277, 18] width 9 height 9
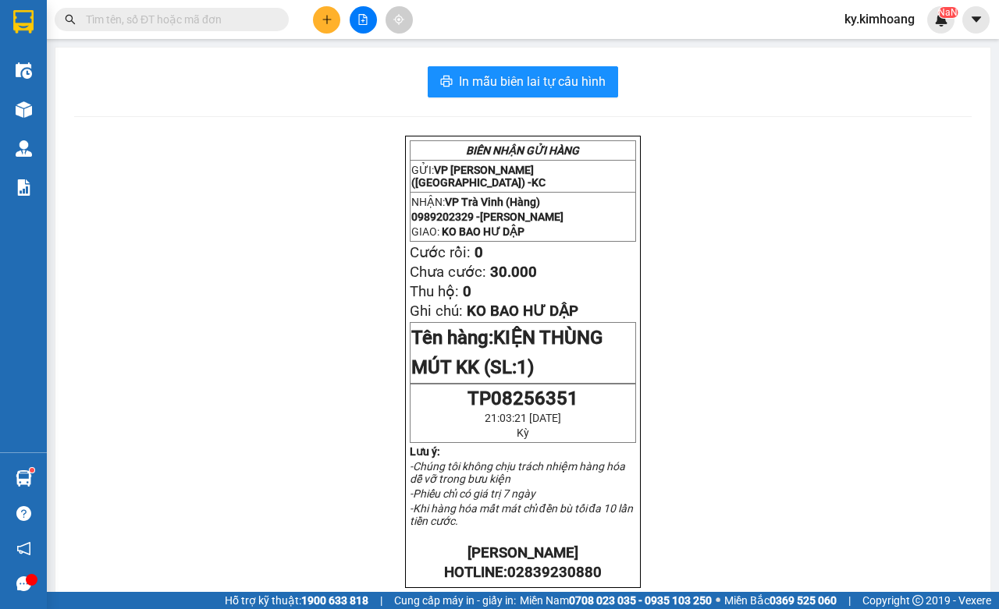
click at [239, 17] on input "text" at bounding box center [178, 19] width 184 height 17
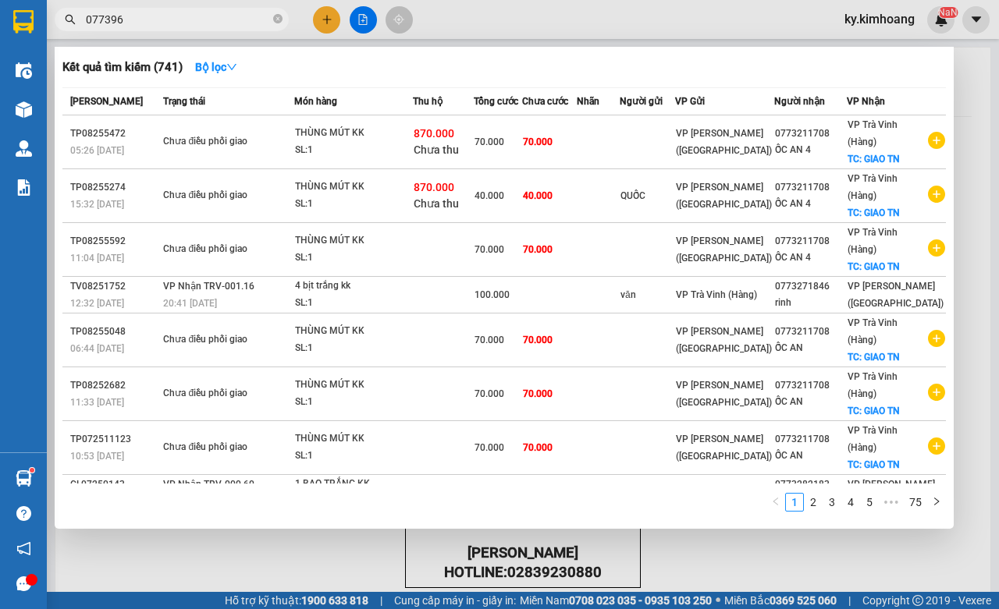
type input "0773963"
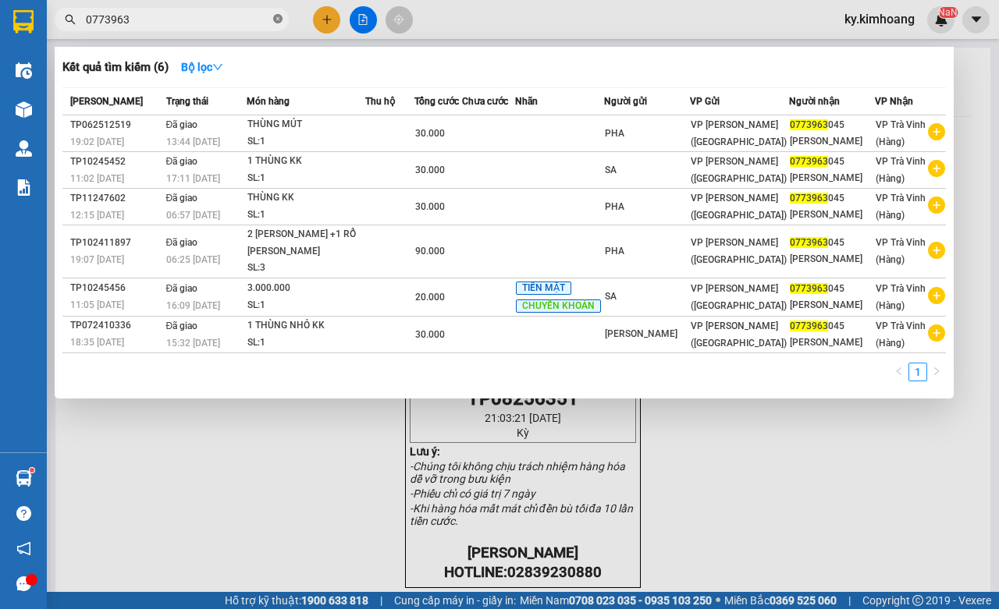
click at [277, 20] on icon "close-circle" at bounding box center [277, 18] width 9 height 9
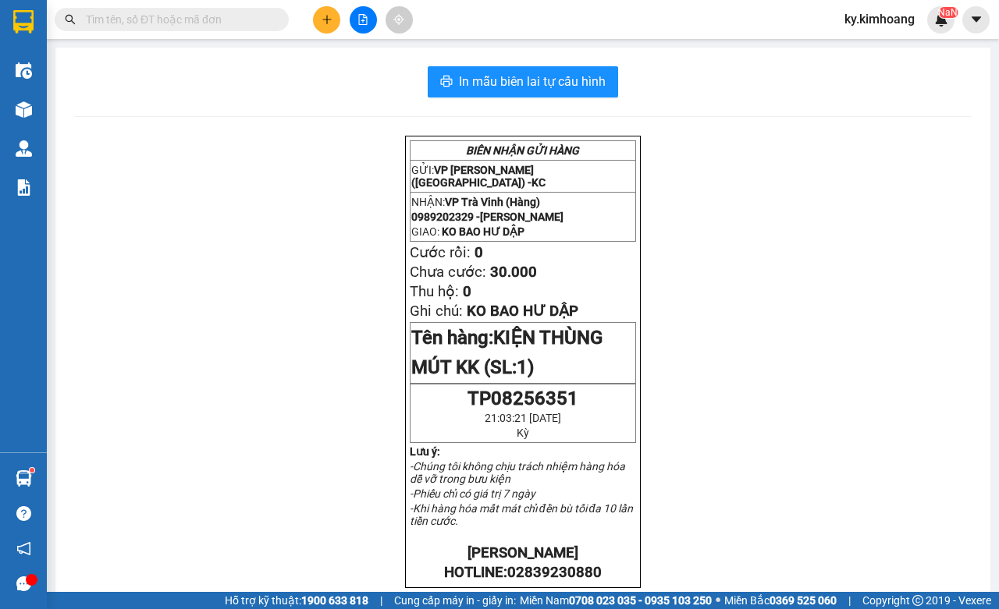
click at [258, 20] on input "text" at bounding box center [178, 19] width 184 height 17
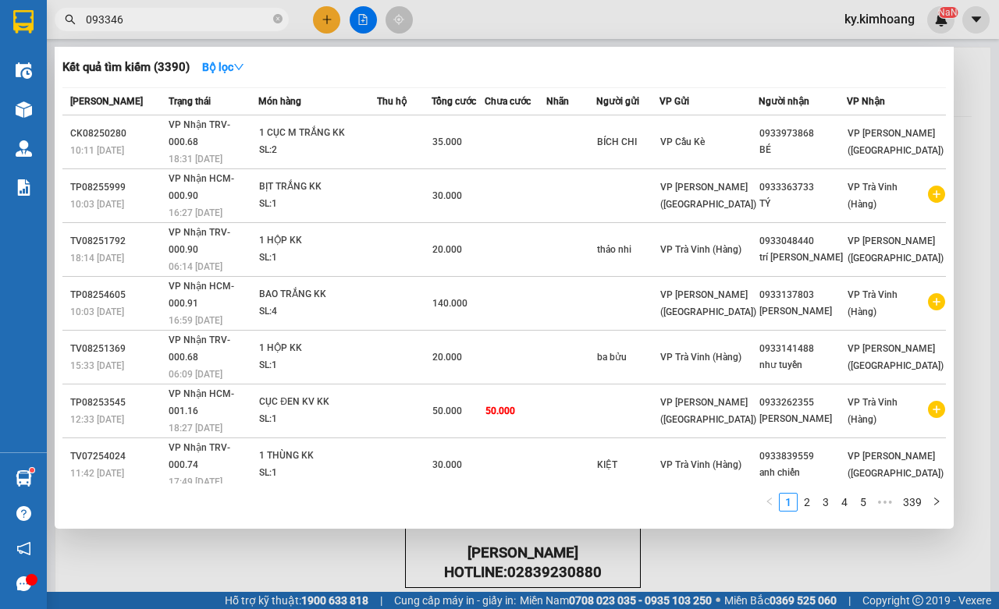
type input "0933464"
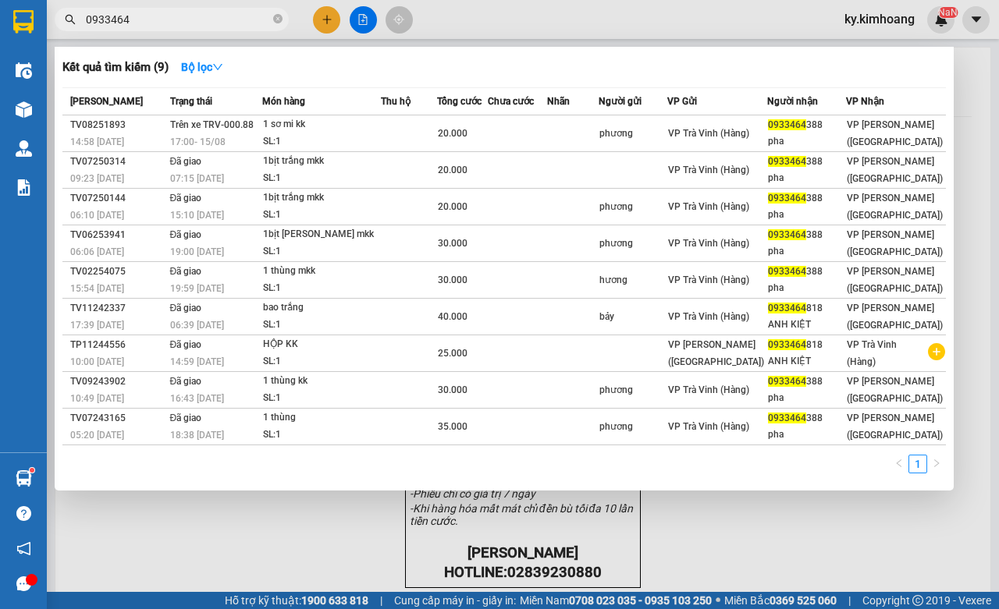
click at [238, 18] on input "0933464" at bounding box center [178, 19] width 184 height 17
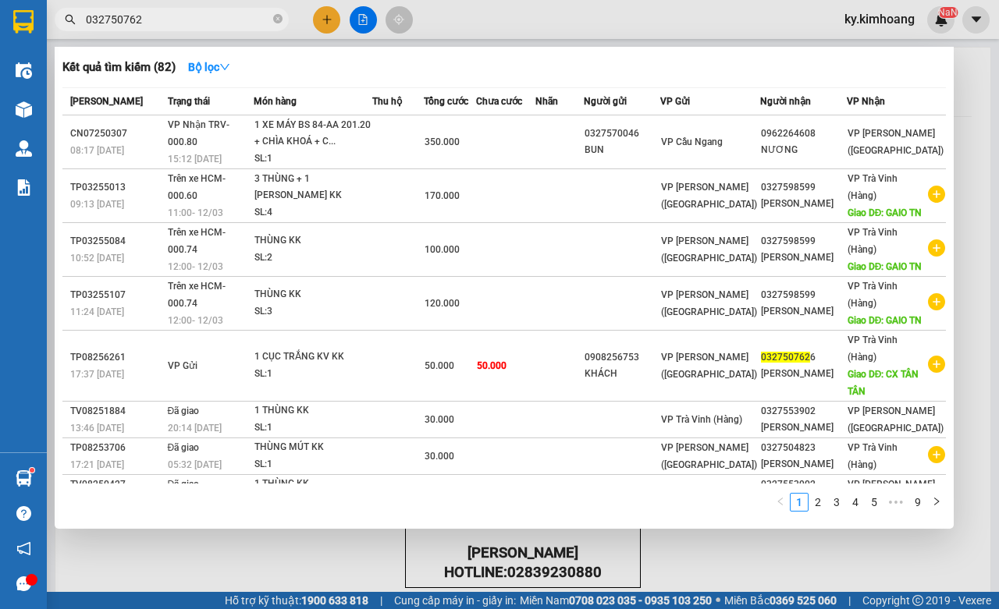
type input "0327507626"
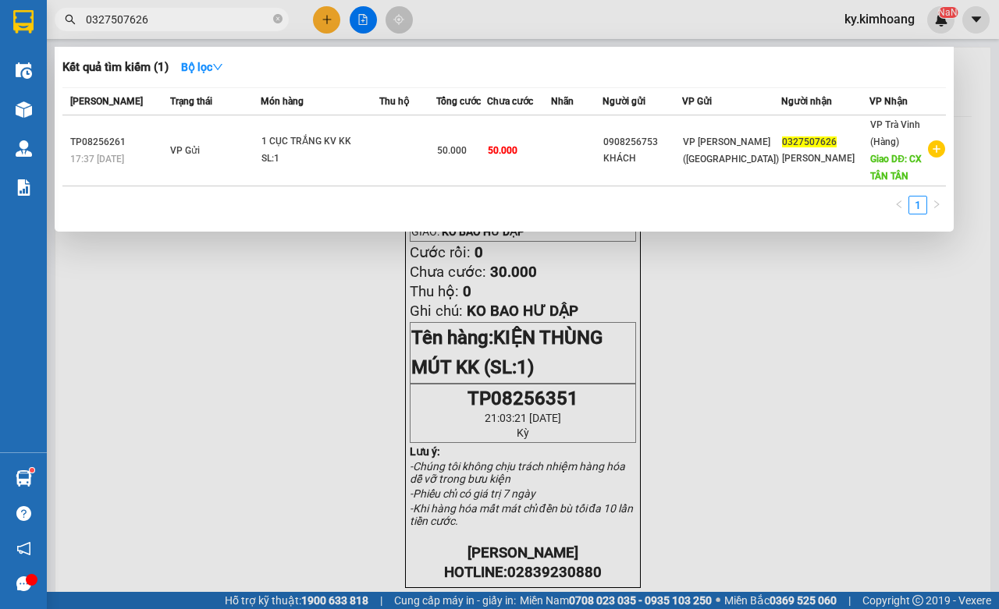
click at [231, 13] on input "0327507626" at bounding box center [178, 19] width 184 height 17
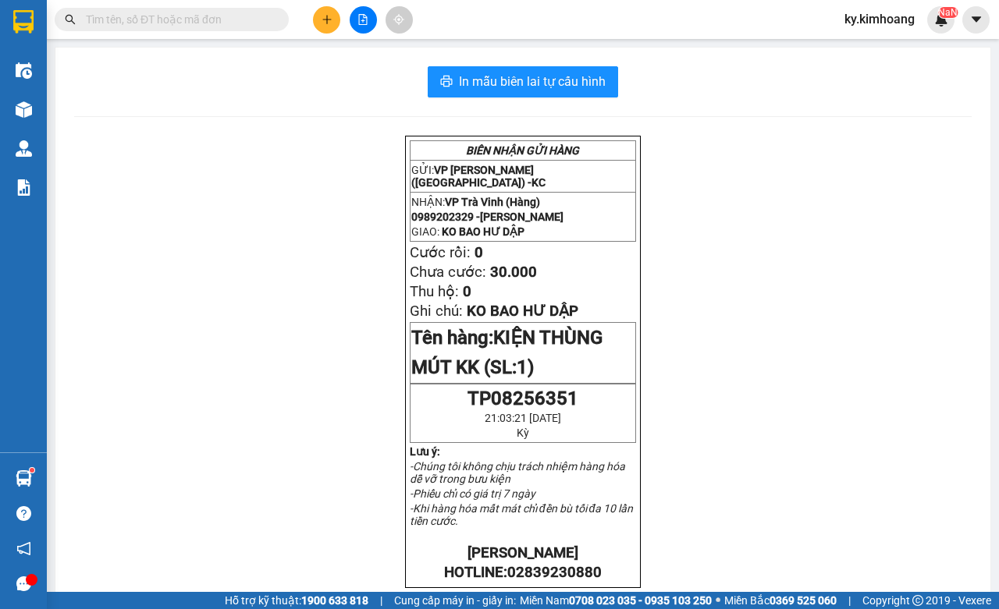
click at [201, 21] on input "text" at bounding box center [178, 19] width 184 height 17
click at [185, 28] on span at bounding box center [172, 19] width 234 height 23
click at [183, 21] on input "text" at bounding box center [178, 19] width 184 height 17
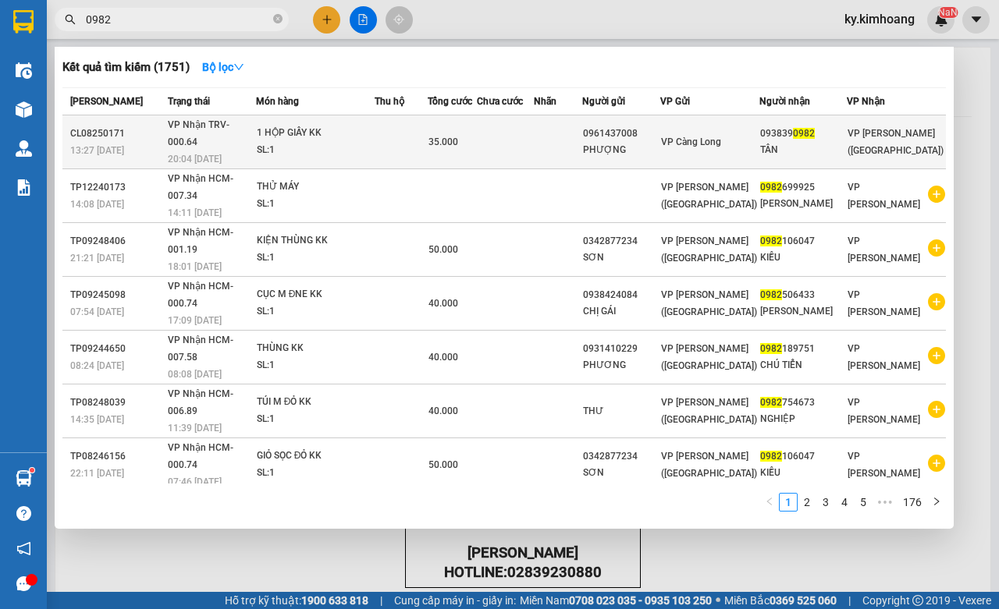
type input "0982"
click at [844, 142] on div "TÂN" at bounding box center [802, 150] width 85 height 16
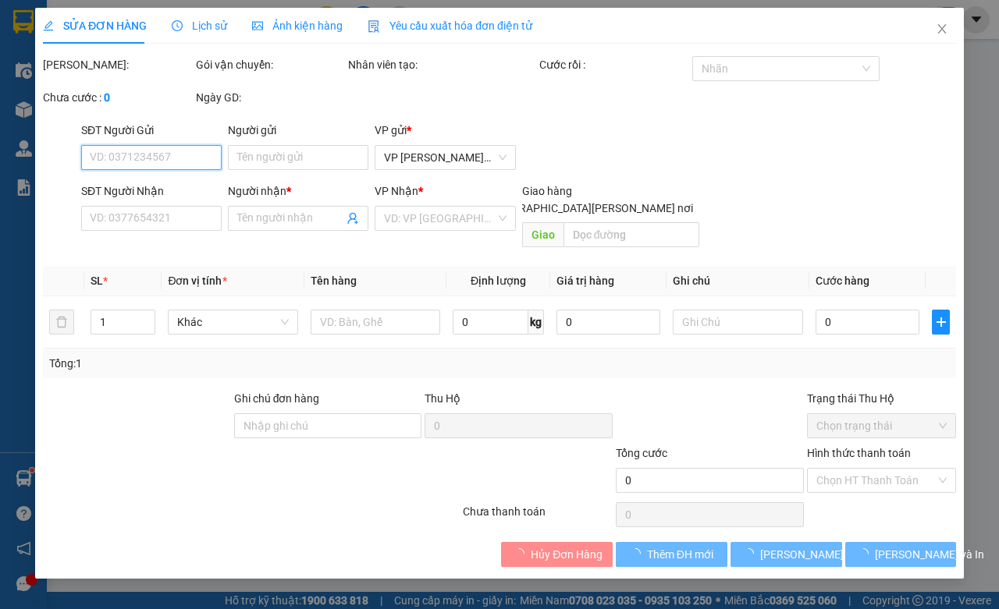
type input "0961437008"
type input "PHƯỢNG"
type input "0938390982"
type input "TÂN"
type input "35.000"
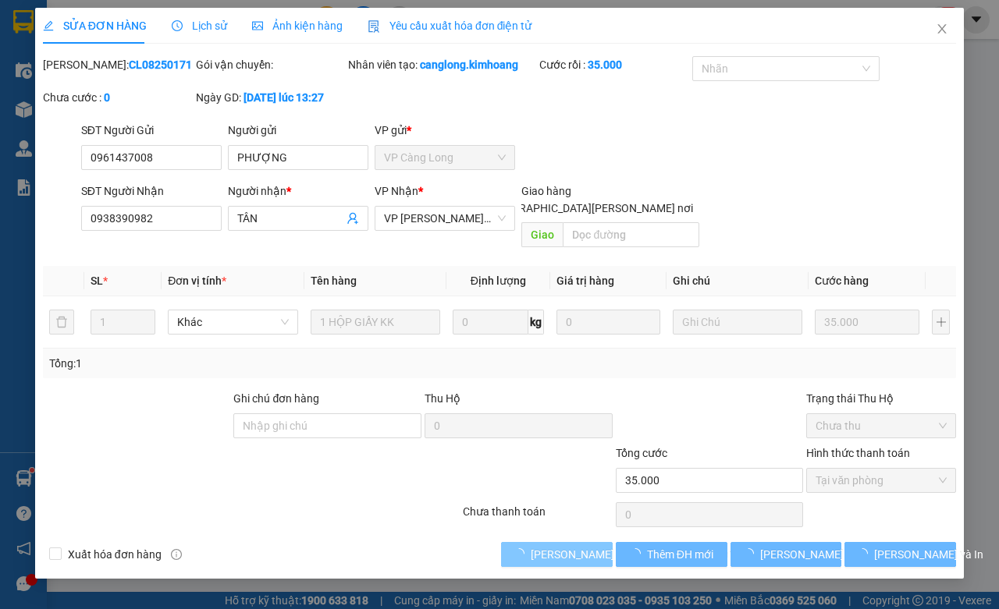
click at [558, 556] on span "Lưu và Giao hàng" at bounding box center [636, 554] width 211 height 17
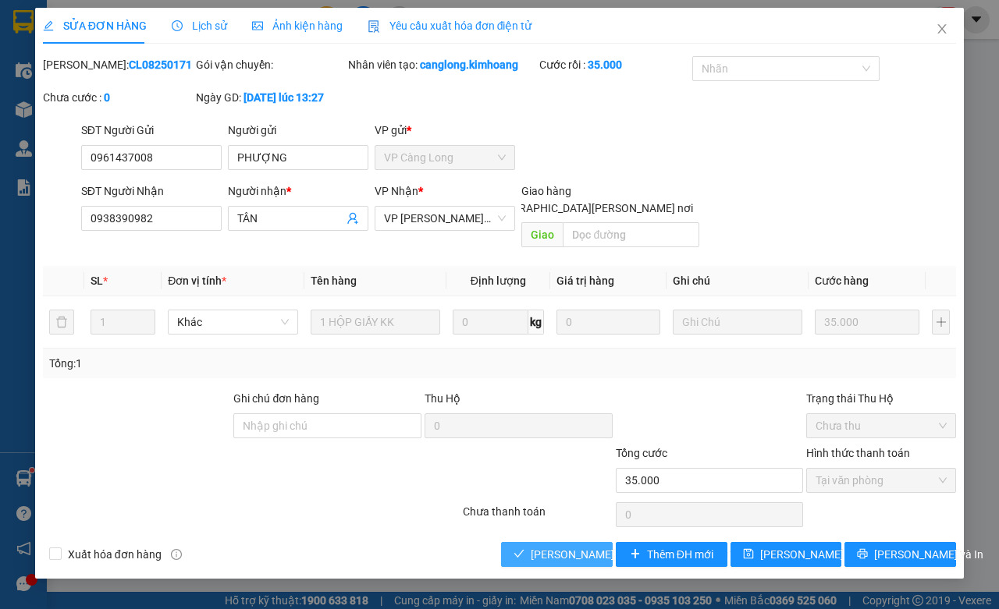
click at [597, 554] on span "Lưu và Giao hàng" at bounding box center [636, 554] width 211 height 17
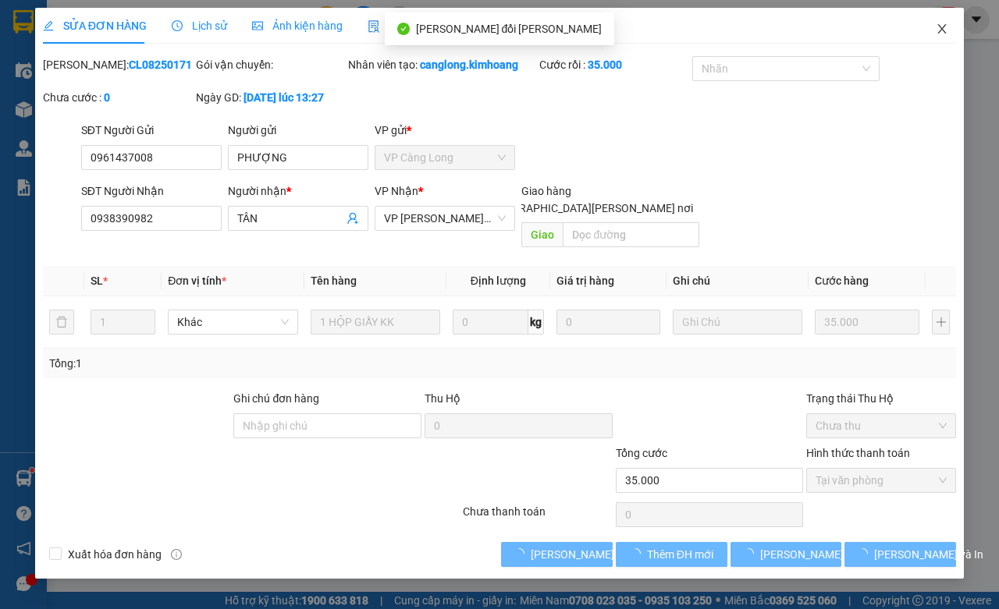
click at [943, 24] on icon "close" at bounding box center [942, 29] width 12 height 12
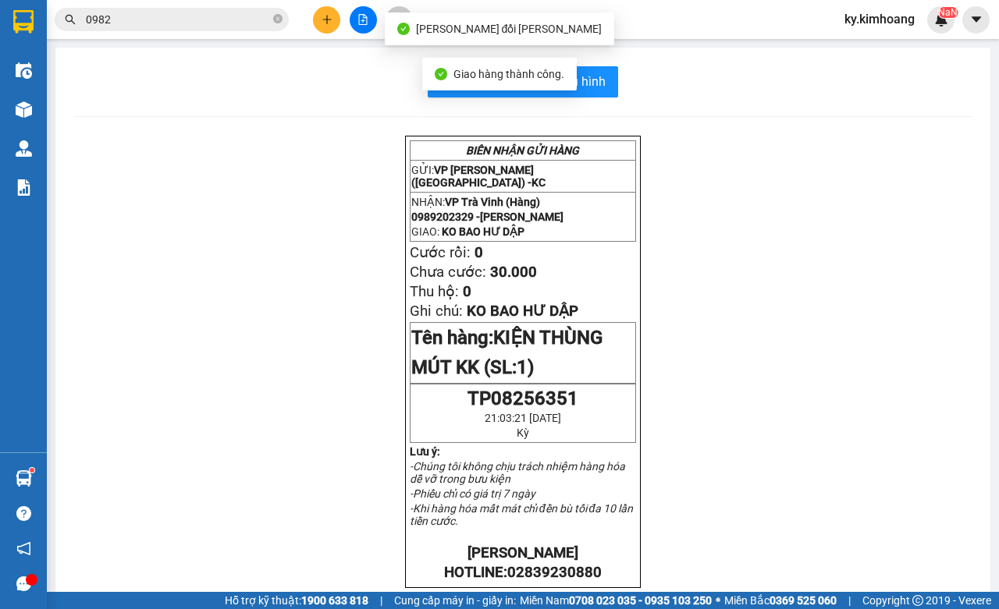
click at [226, 23] on input "0982" at bounding box center [178, 19] width 184 height 17
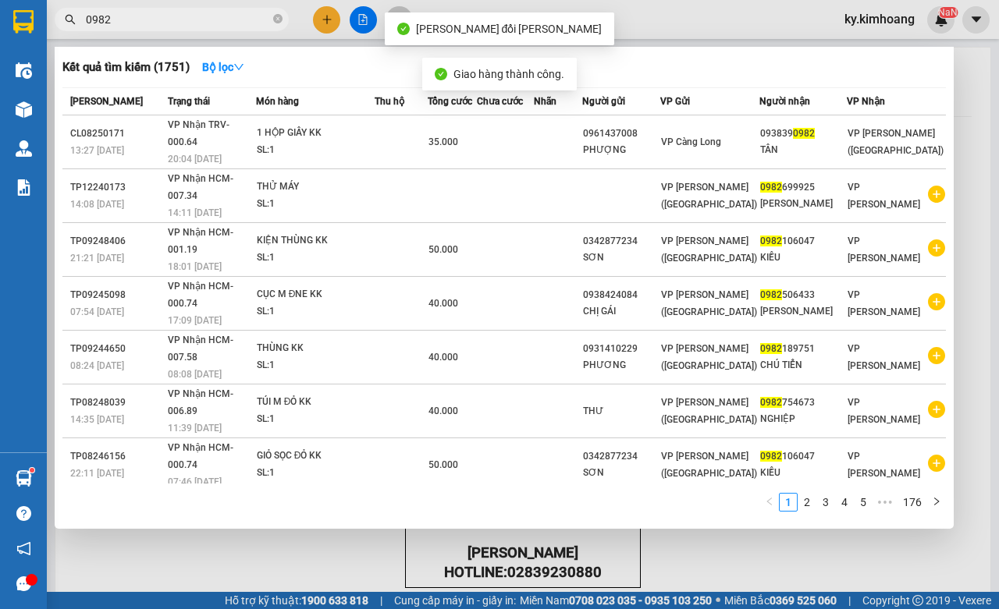
click at [226, 23] on input "0982" at bounding box center [178, 19] width 184 height 17
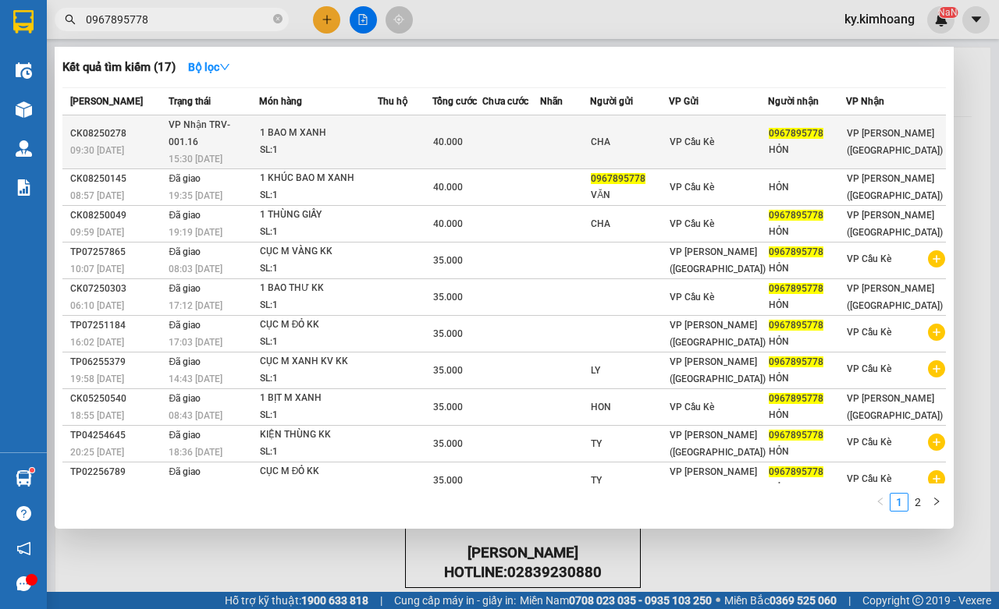
type input "0967895778"
click at [816, 133] on div "0967895778" at bounding box center [807, 134] width 76 height 16
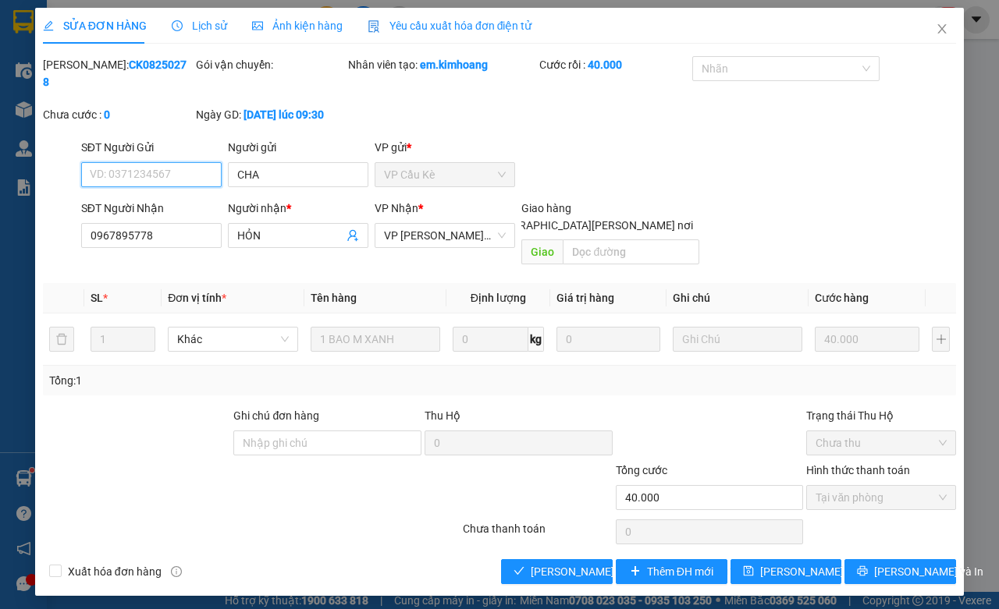
type input "CHA"
type input "0967895778"
type input "HỎN"
type input "40.000"
drag, startPoint x: 527, startPoint y: 559, endPoint x: 489, endPoint y: 560, distance: 37.5
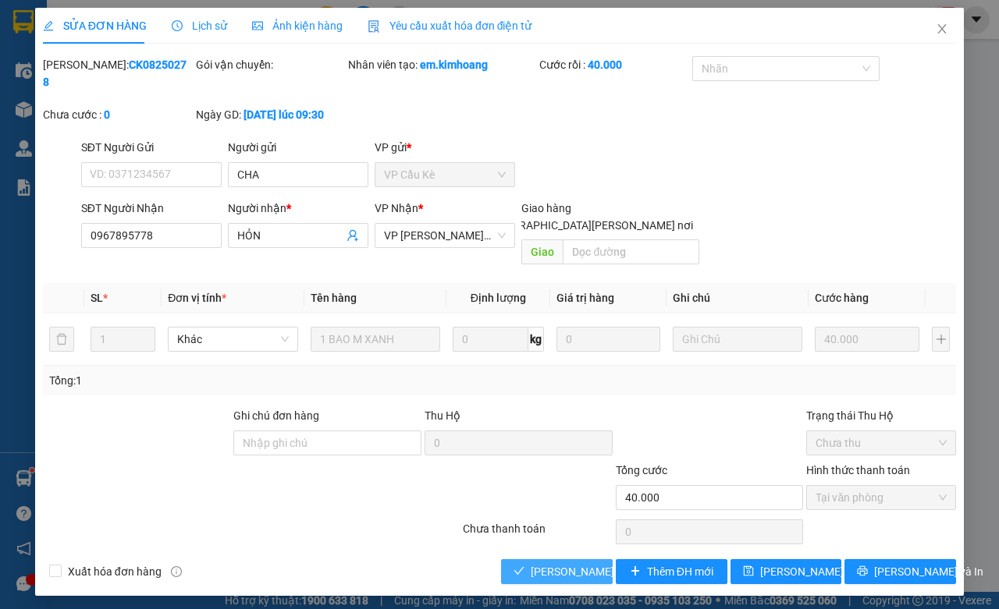
click at [524, 560] on button "Lưu và Giao hàng" at bounding box center [557, 572] width 112 height 25
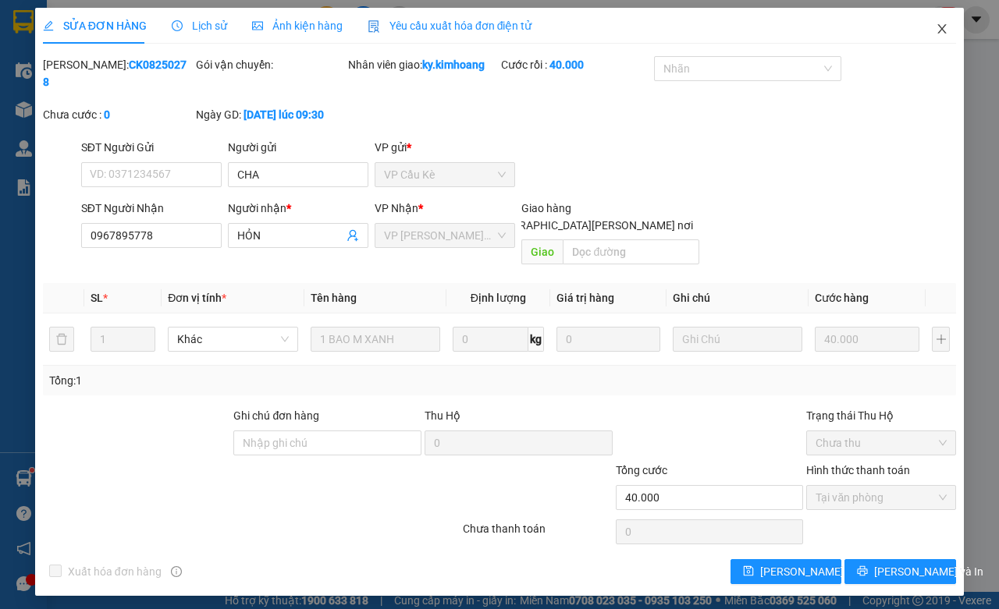
drag, startPoint x: 948, startPoint y: 35, endPoint x: 879, endPoint y: 9, distance: 74.4
click at [944, 37] on span "Close" at bounding box center [942, 30] width 44 height 44
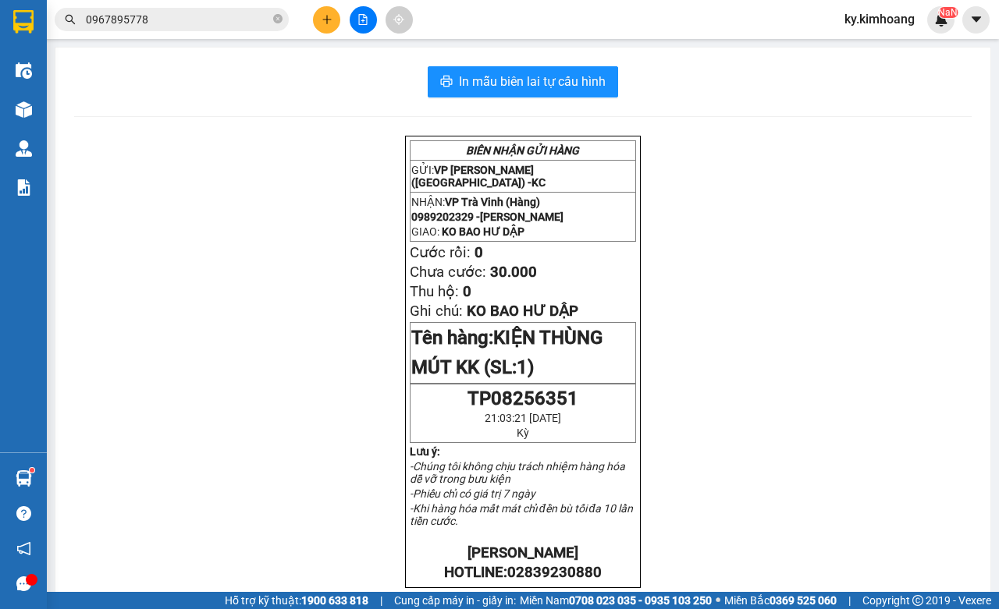
click at [232, 16] on input "0967895778" at bounding box center [178, 19] width 184 height 17
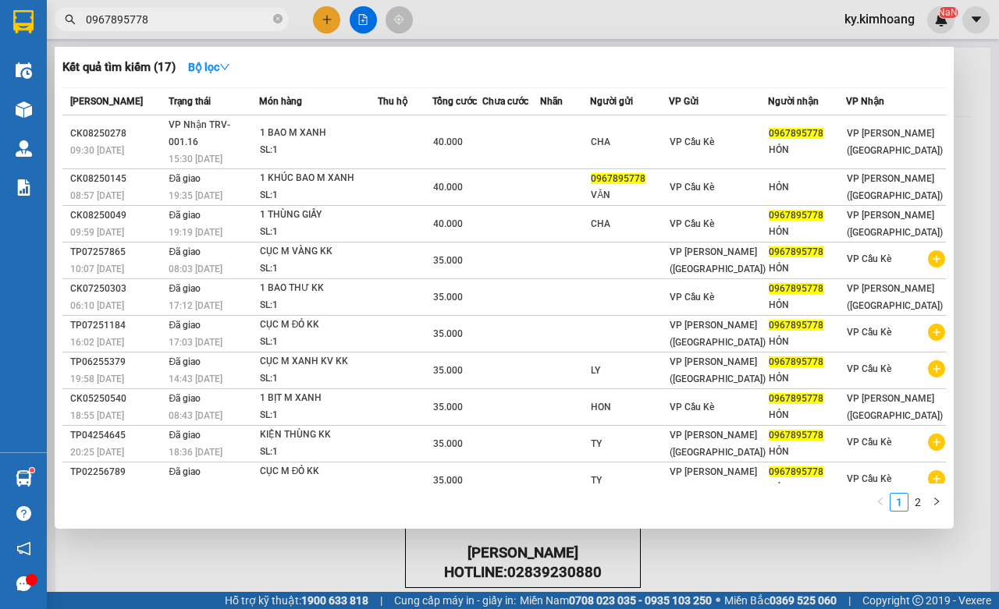
click at [232, 16] on input "0967895778" at bounding box center [178, 19] width 184 height 17
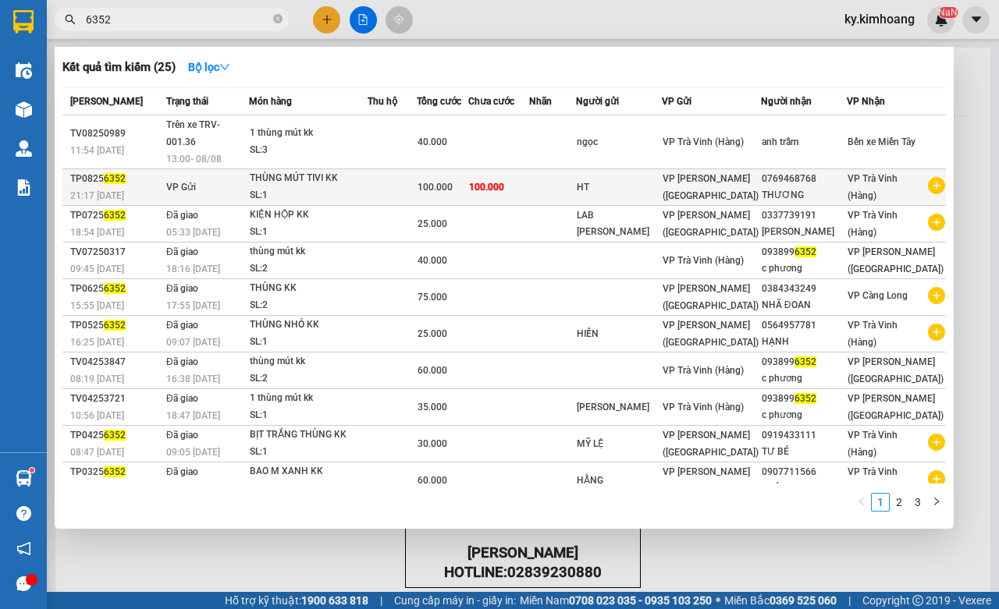
type input "6352"
click at [816, 187] on div "THƯƠNG" at bounding box center [804, 195] width 84 height 16
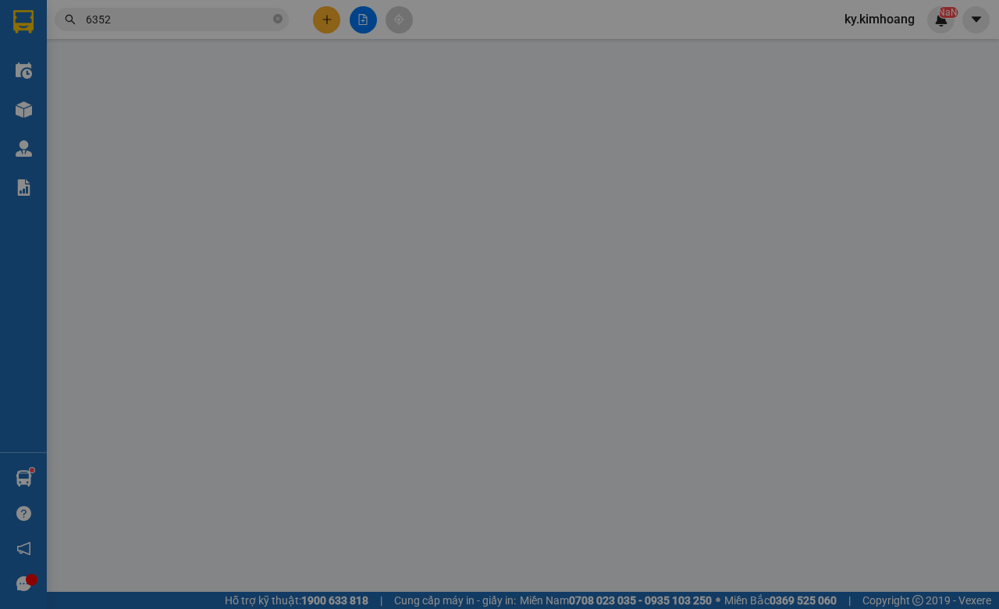
type input "HT"
type input "0769468768"
type input "THƯƠNG"
type input "100.000"
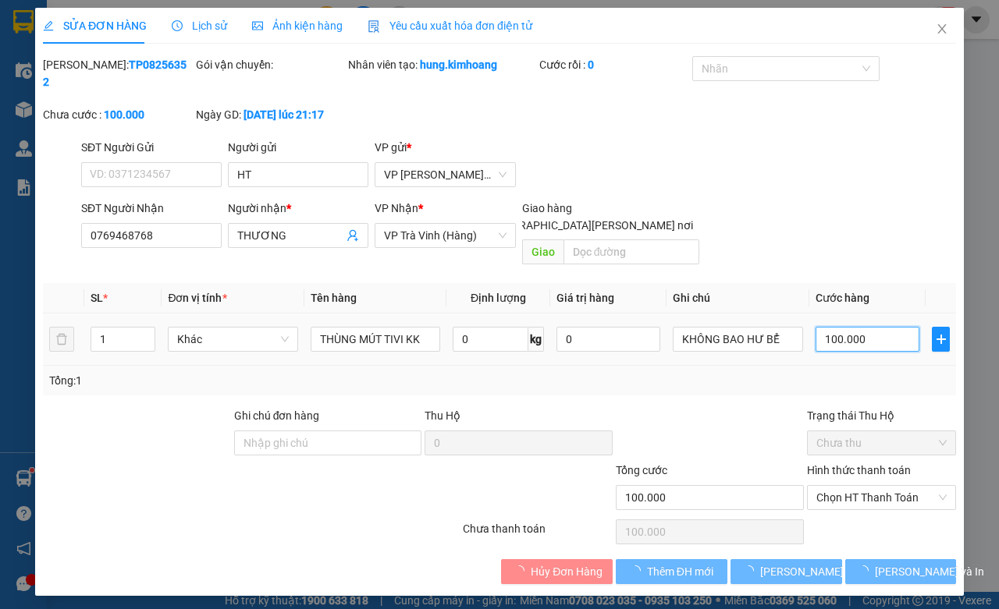
click at [880, 327] on input "100.000" at bounding box center [867, 339] width 105 height 25
click at [879, 327] on input "100.000" at bounding box center [867, 339] width 105 height 25
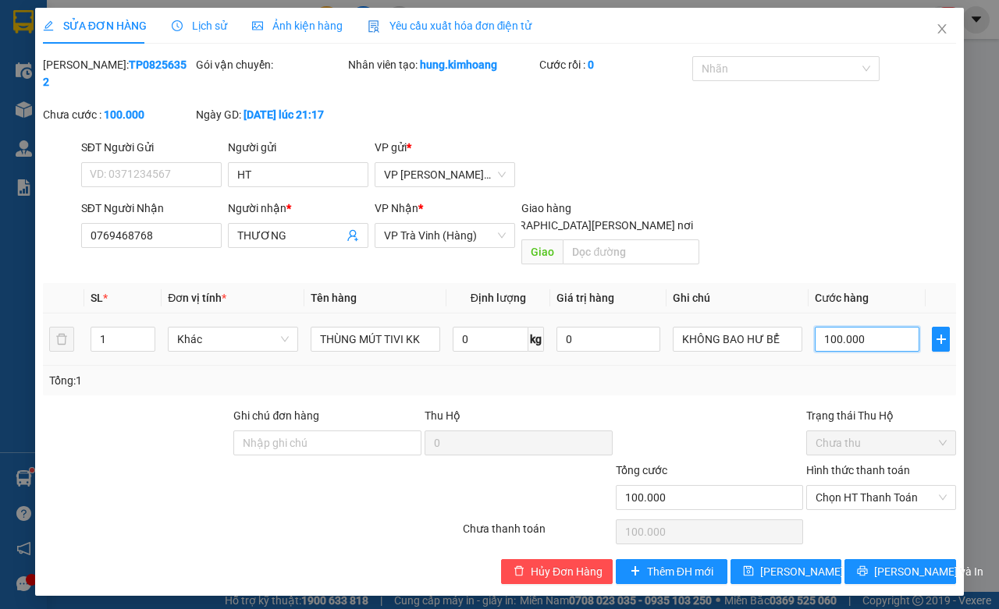
type input "1.000.007"
type input "100.000"
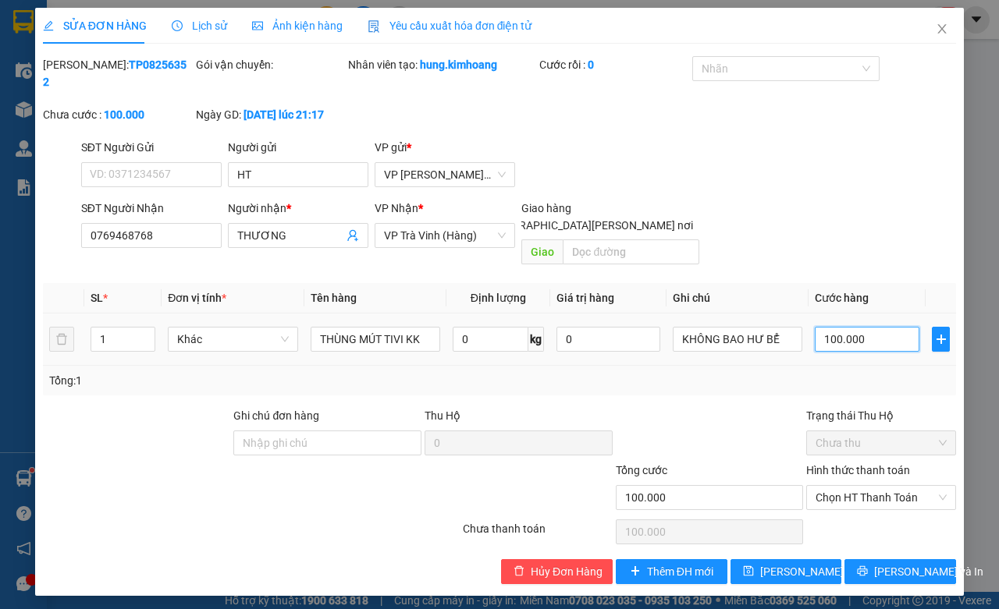
type input "10.000"
type input "1.000"
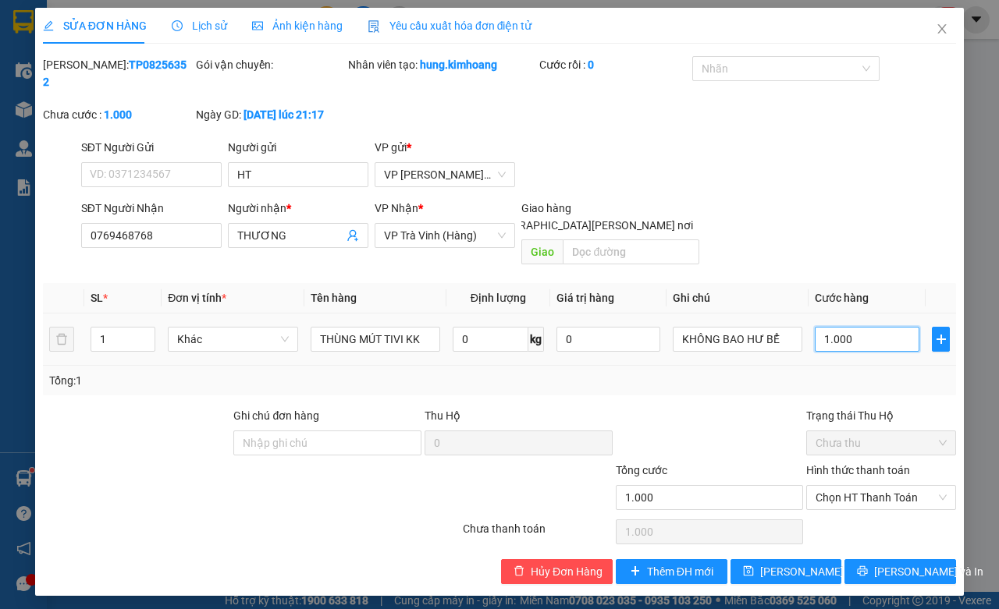
type input "100"
type input "10"
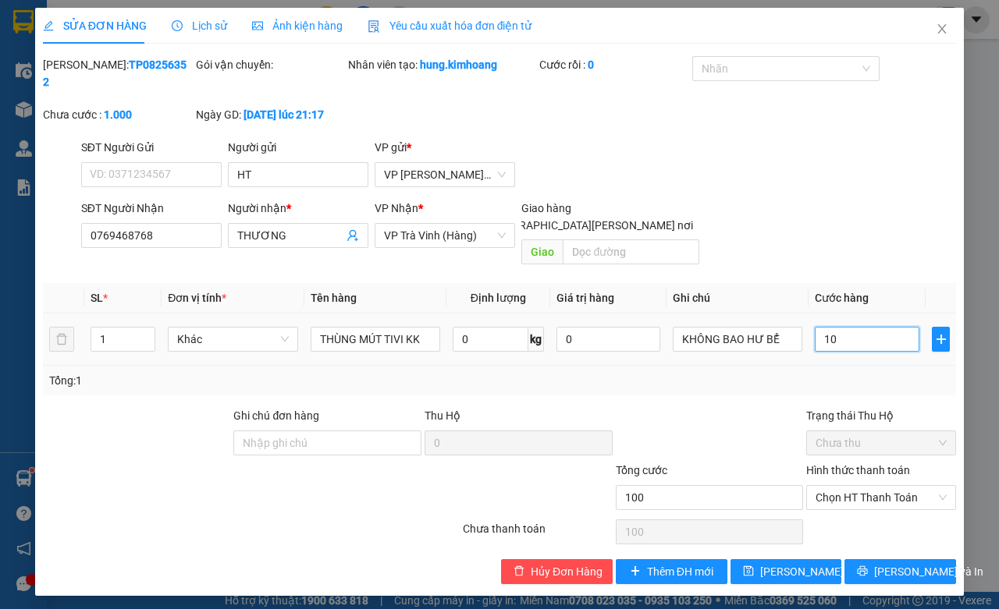
type input "10"
type input "1"
type input "0"
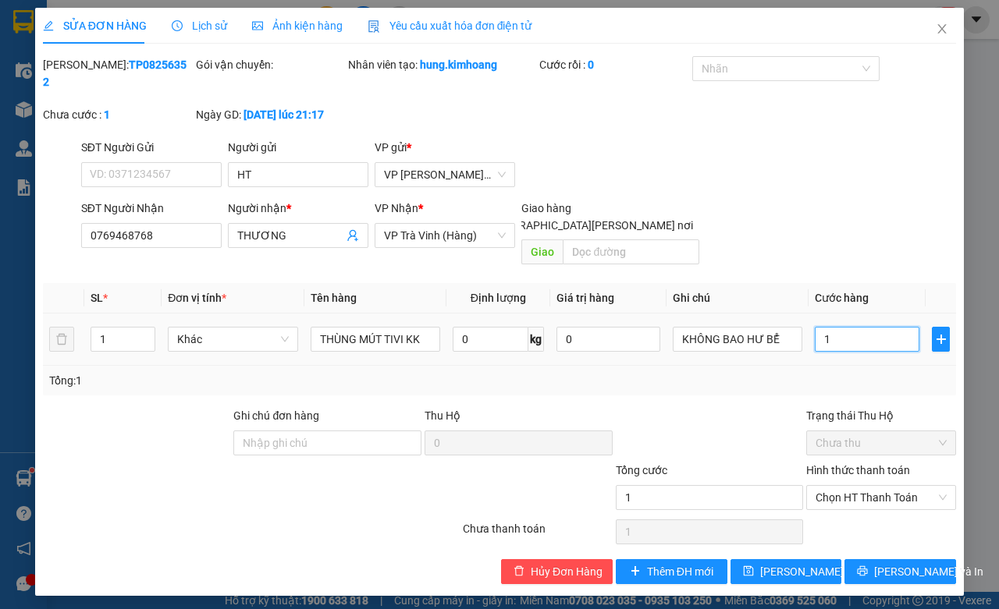
type input "0"
type input "7"
type input "07"
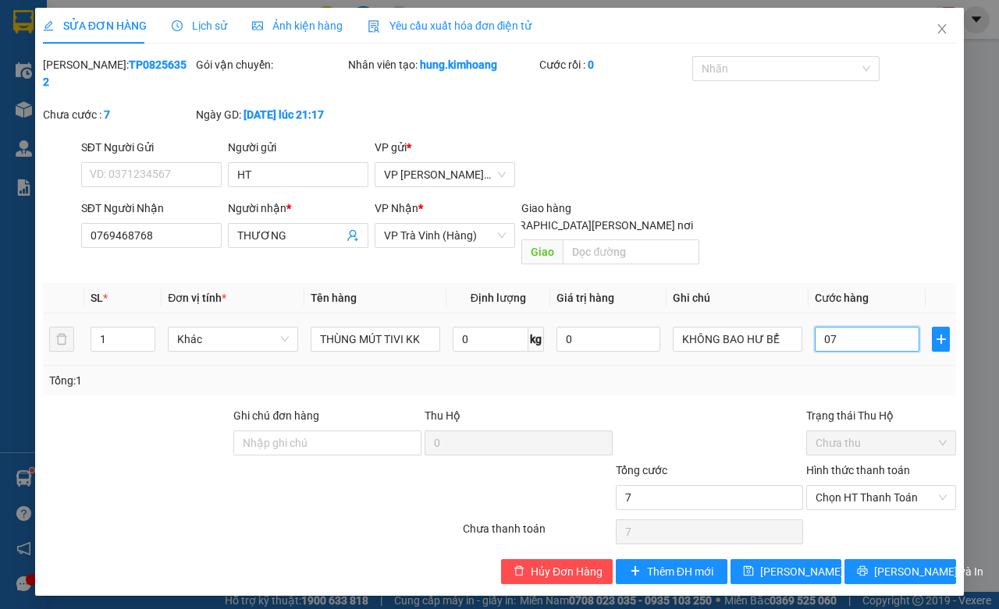
type input "70"
type input "070"
click at [902, 563] on span "Lưu và In" at bounding box center [928, 571] width 109 height 17
type input "70.000"
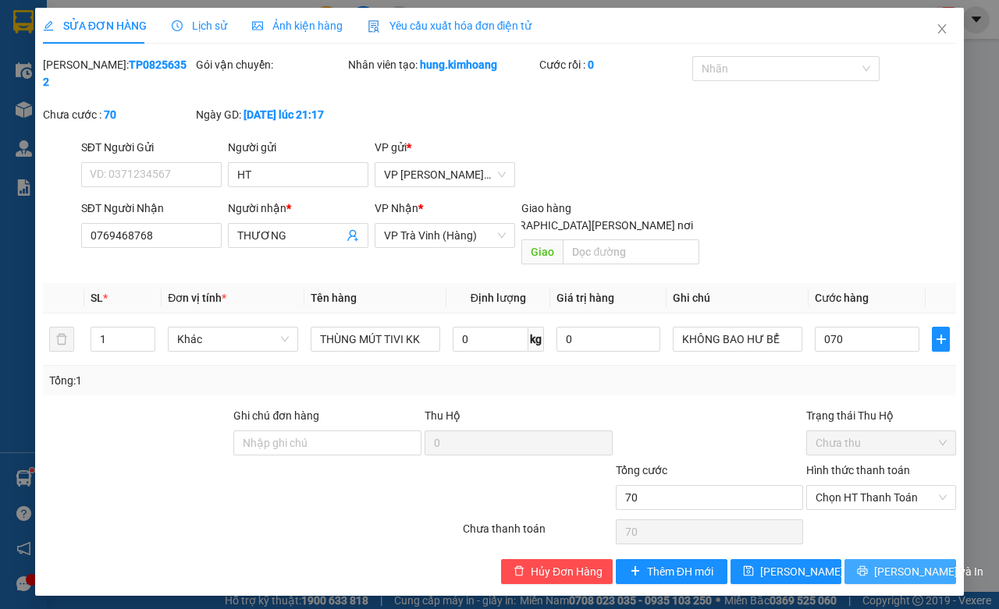
type input "70.000"
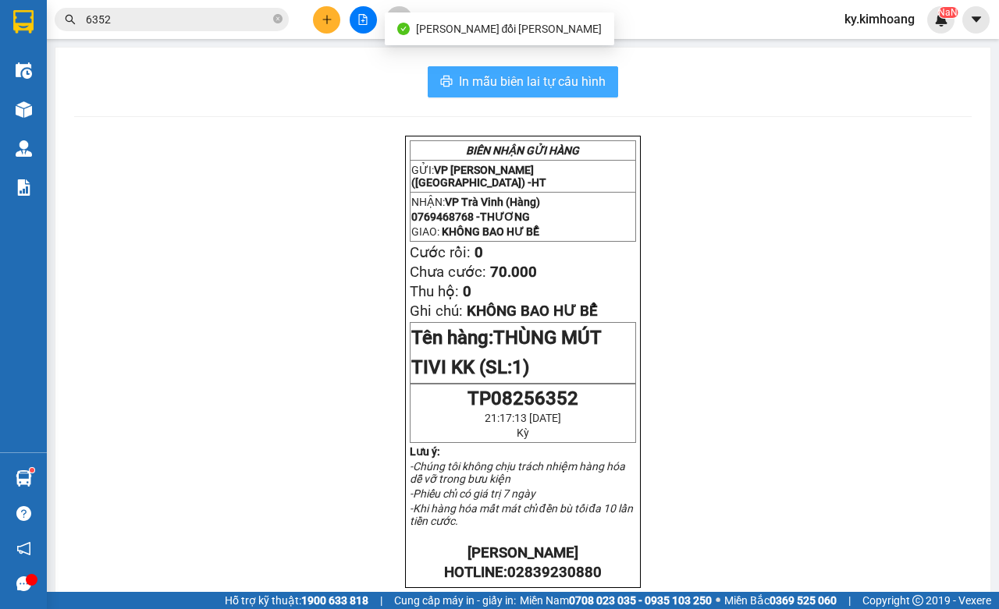
click at [584, 76] on span "In mẫu biên lai tự cấu hình" at bounding box center [532, 82] width 147 height 20
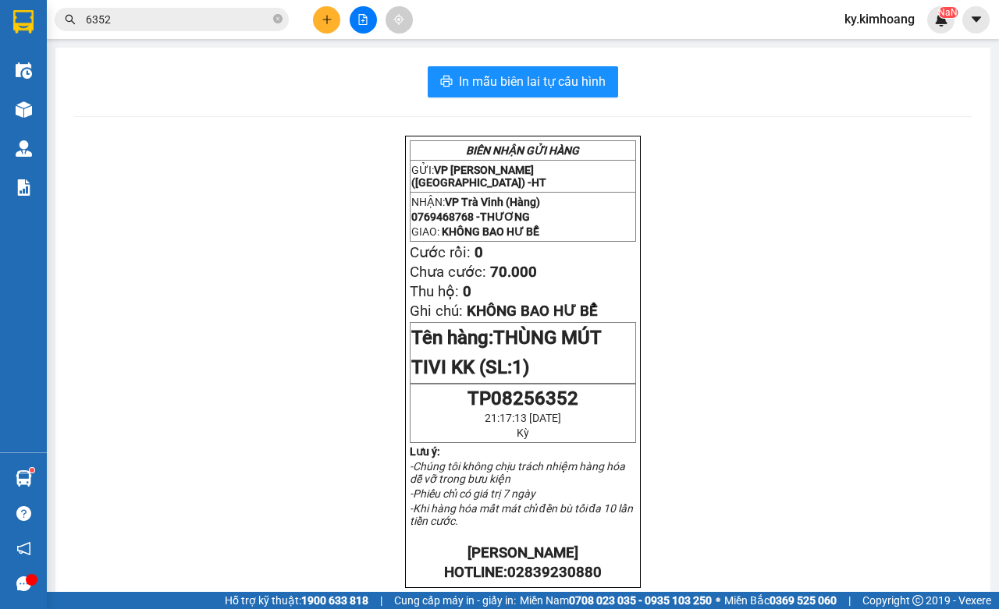
click at [199, 25] on input "6352" at bounding box center [178, 19] width 184 height 17
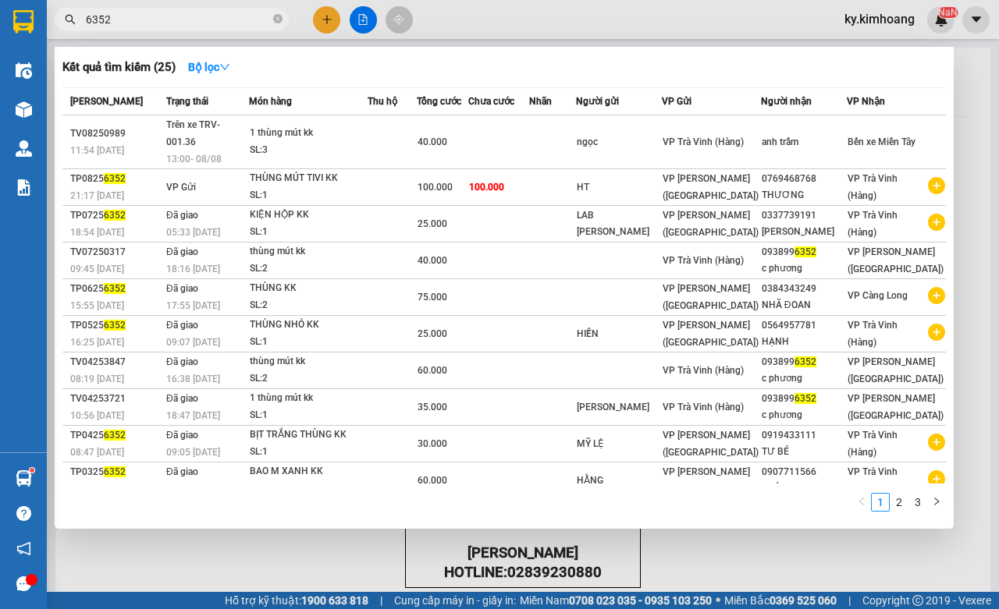
click at [199, 25] on input "6352" at bounding box center [178, 19] width 184 height 17
type input "1769"
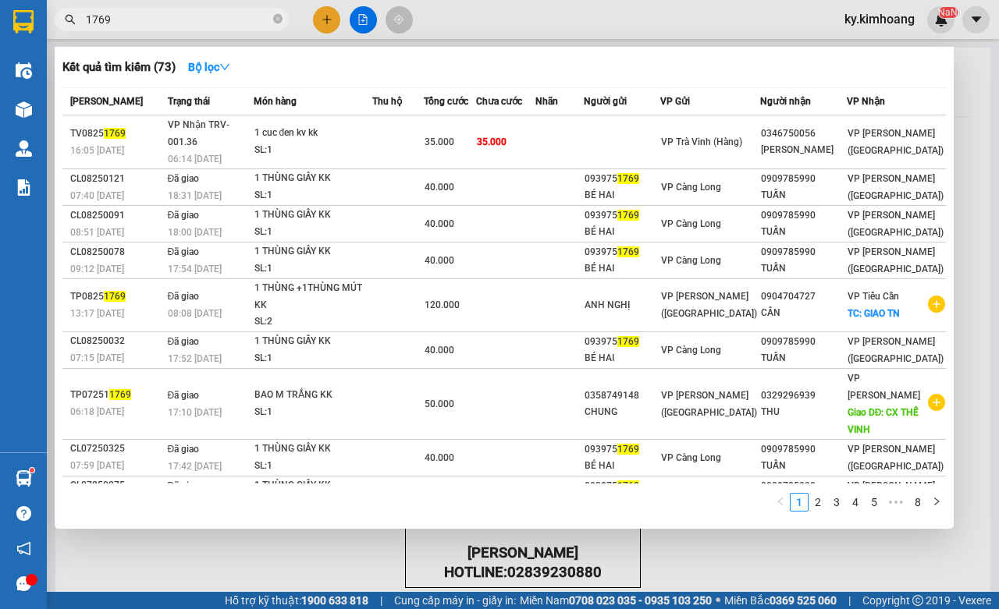
click at [232, 21] on input "1769" at bounding box center [178, 19] width 184 height 17
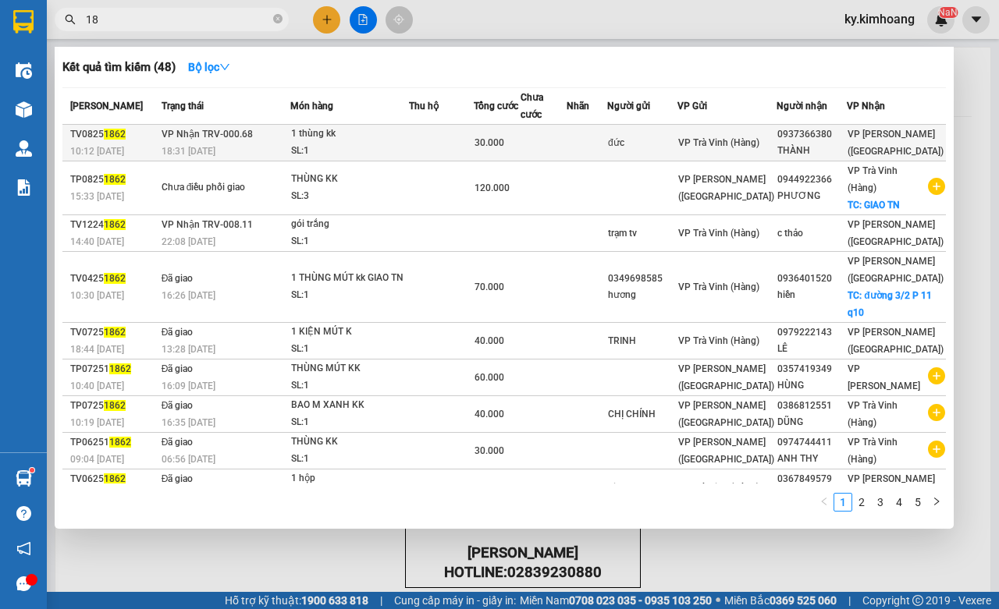
type input "1"
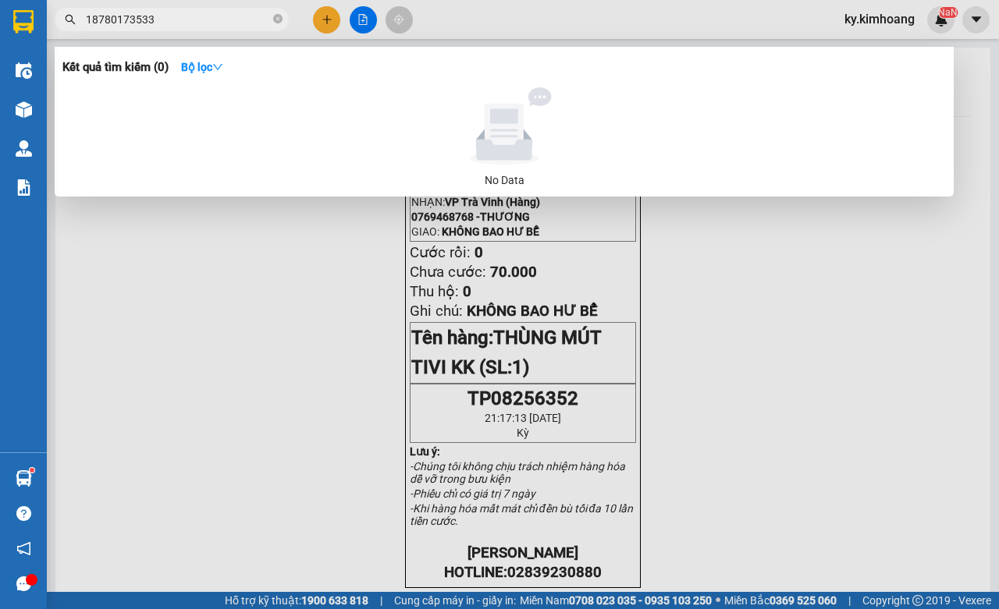
type input "187801735338"
click at [275, 20] on icon "close-circle" at bounding box center [277, 18] width 9 height 9
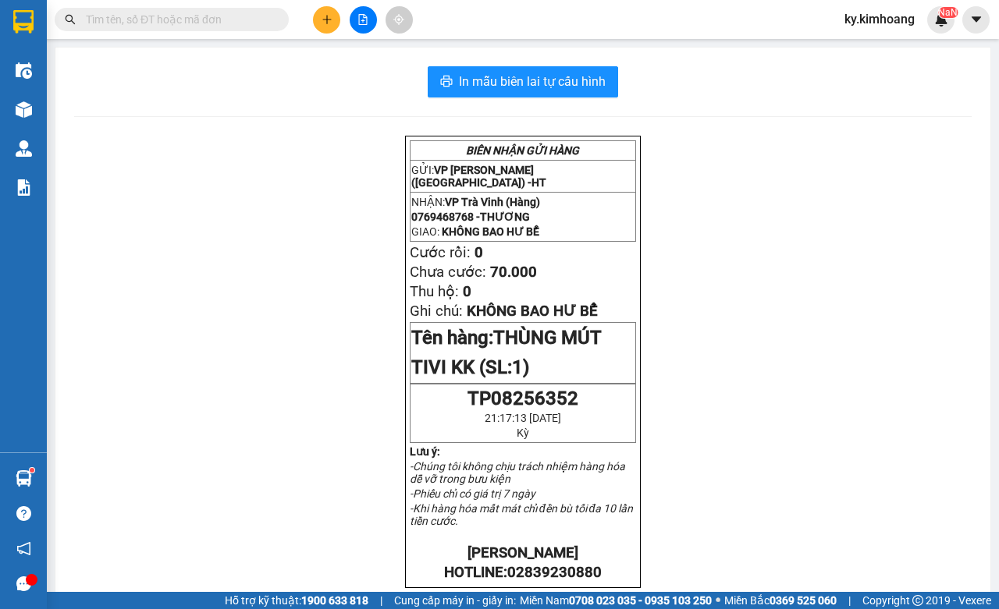
click at [212, 18] on input "text" at bounding box center [178, 19] width 184 height 17
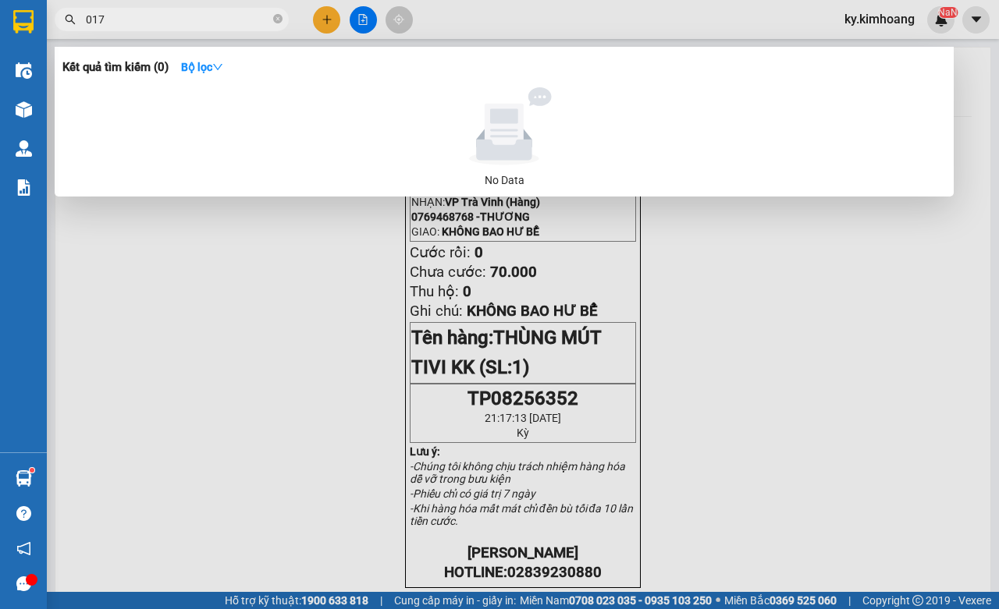
type input "0173"
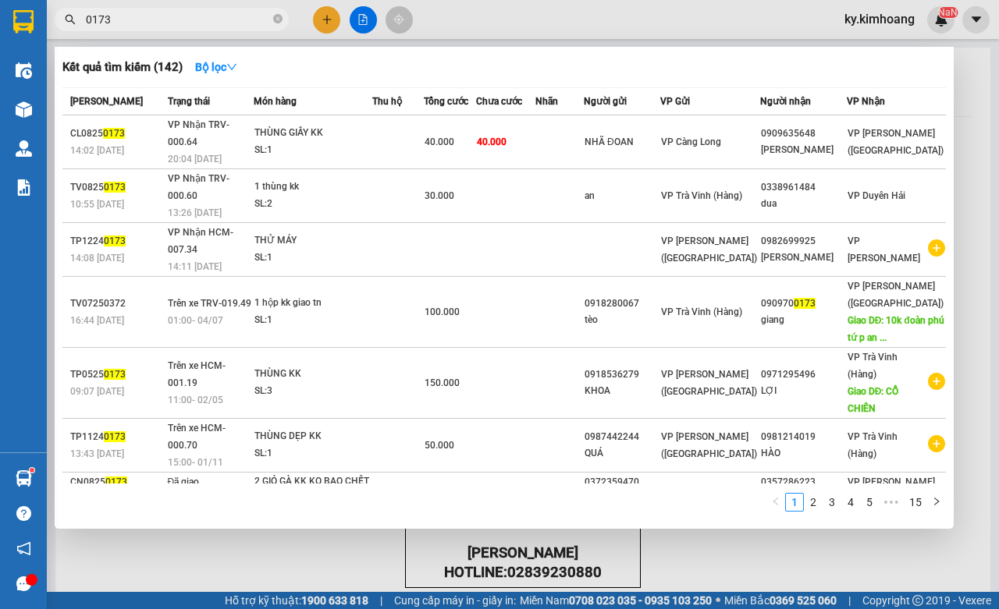
drag, startPoint x: 275, startPoint y: 20, endPoint x: 180, endPoint y: 44, distance: 97.5
click at [275, 18] on icon "close-circle" at bounding box center [277, 18] width 9 height 9
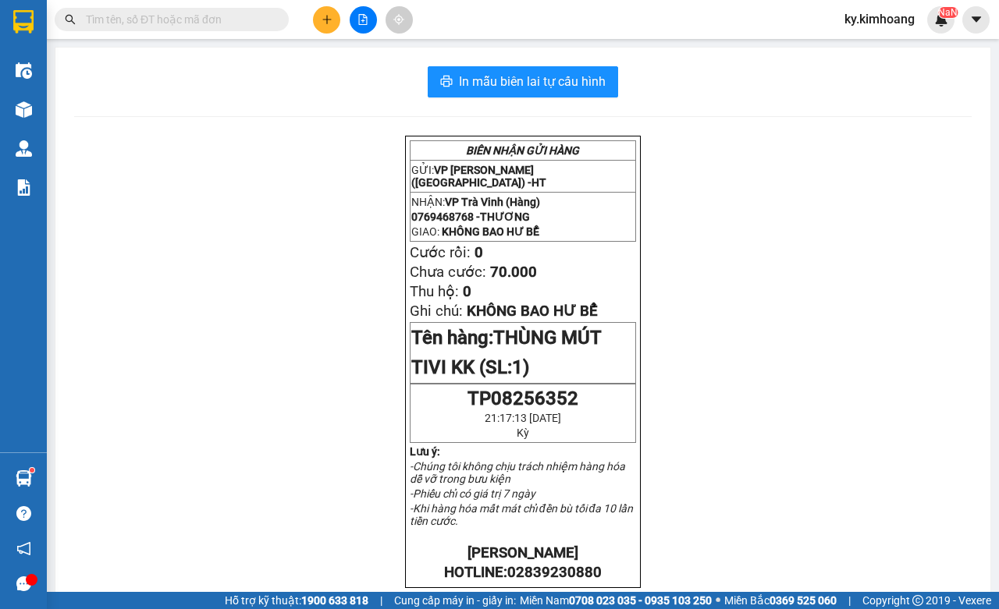
drag, startPoint x: 130, startPoint y: 28, endPoint x: 142, endPoint y: 12, distance: 19.5
click at [131, 27] on span at bounding box center [172, 19] width 234 height 23
click at [135, 21] on input "text" at bounding box center [178, 19] width 184 height 17
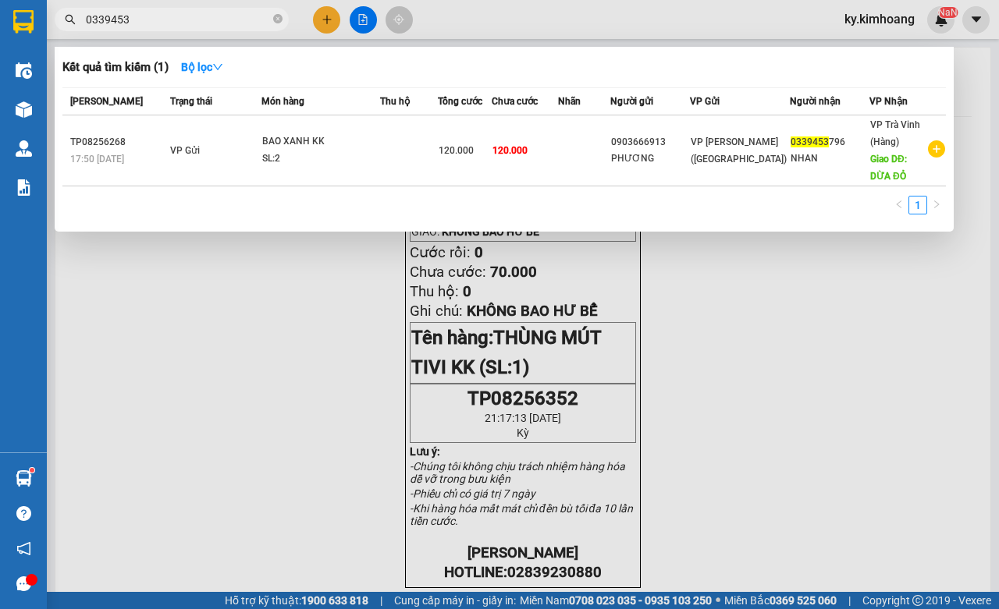
click at [207, 25] on input "0339453" at bounding box center [178, 19] width 184 height 17
type input "6913"
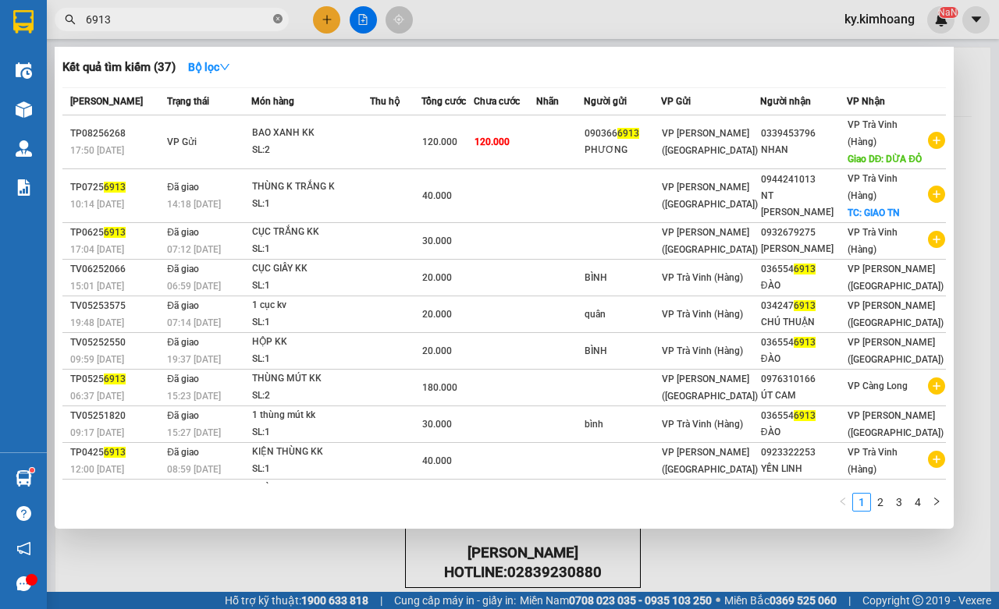
click at [278, 20] on icon "close-circle" at bounding box center [277, 18] width 9 height 9
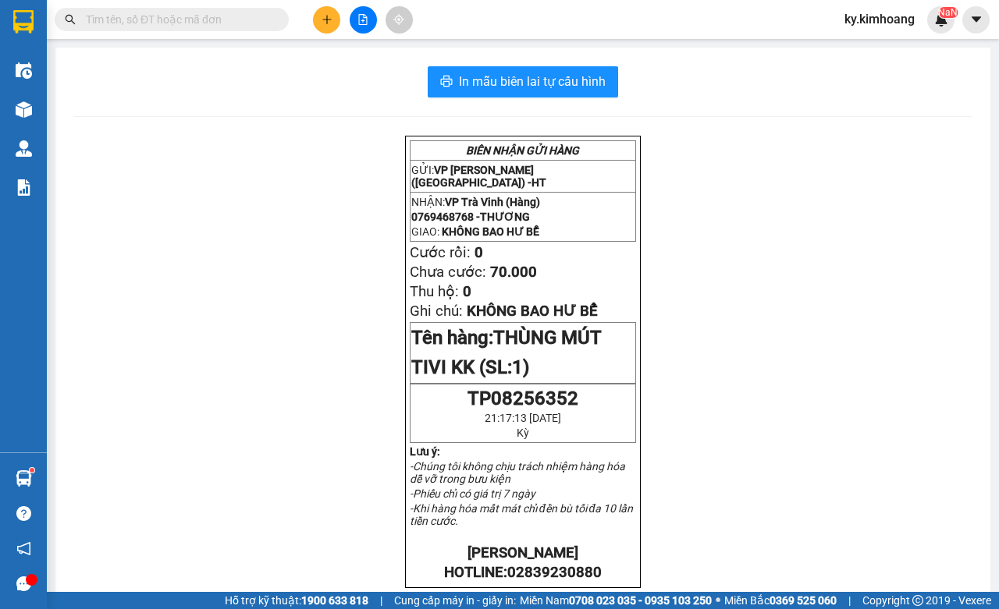
click at [222, 18] on input "text" at bounding box center [178, 19] width 184 height 17
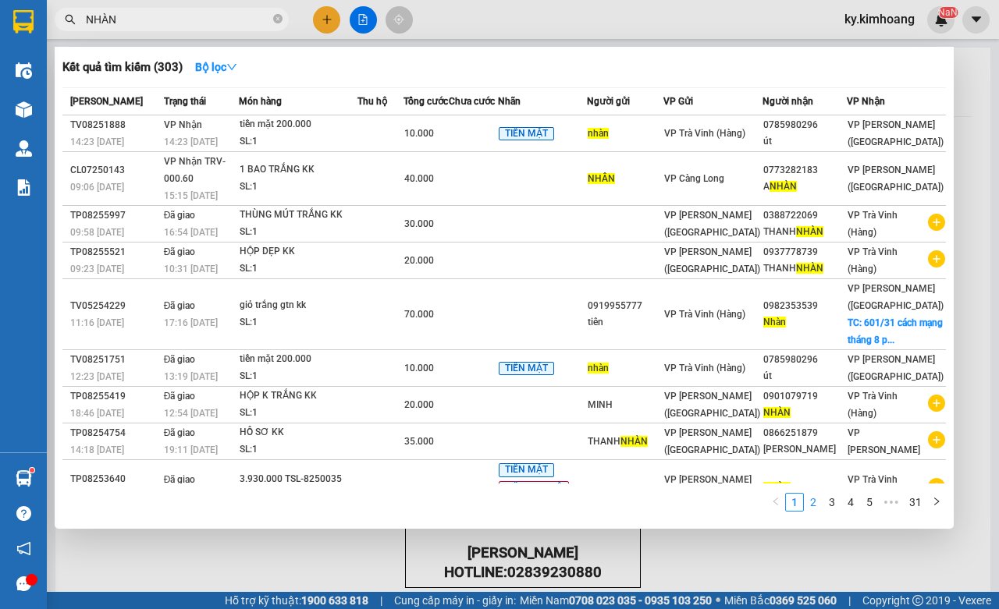
type input "NHÀN"
click at [818, 500] on link "2" at bounding box center [813, 502] width 17 height 17
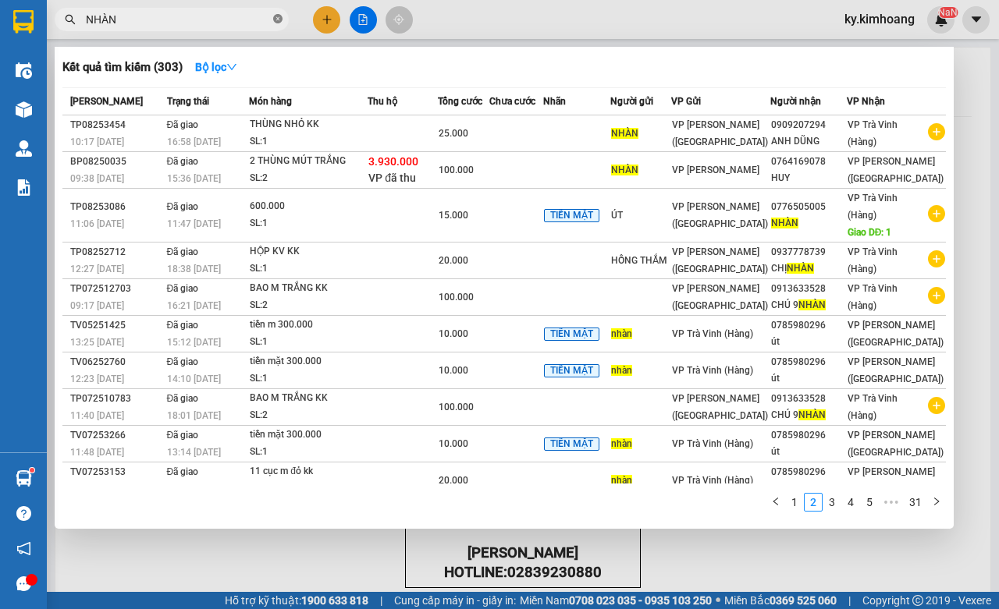
click at [281, 16] on icon "close-circle" at bounding box center [277, 18] width 9 height 9
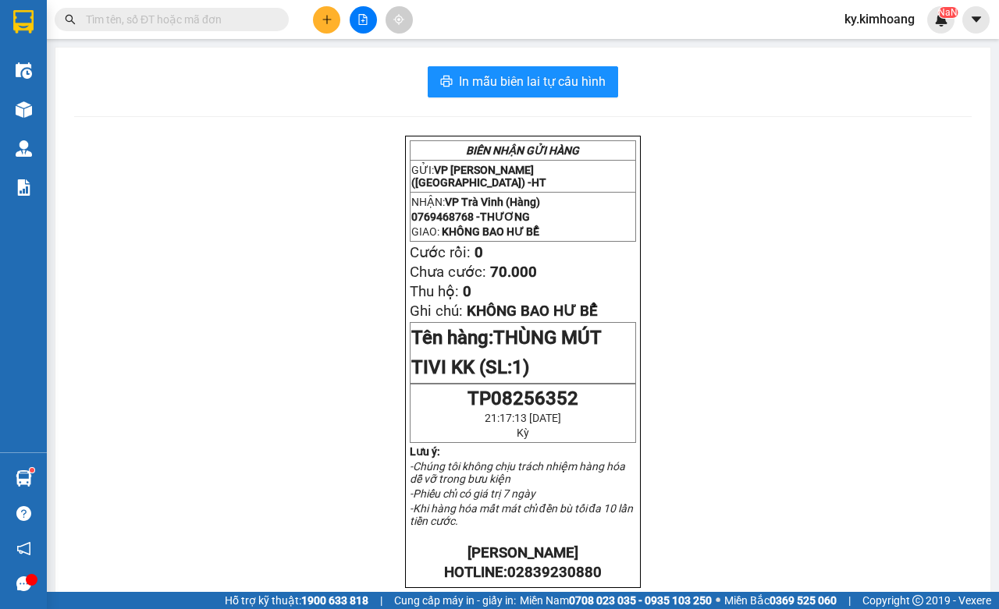
click at [243, 14] on input "text" at bounding box center [178, 19] width 184 height 17
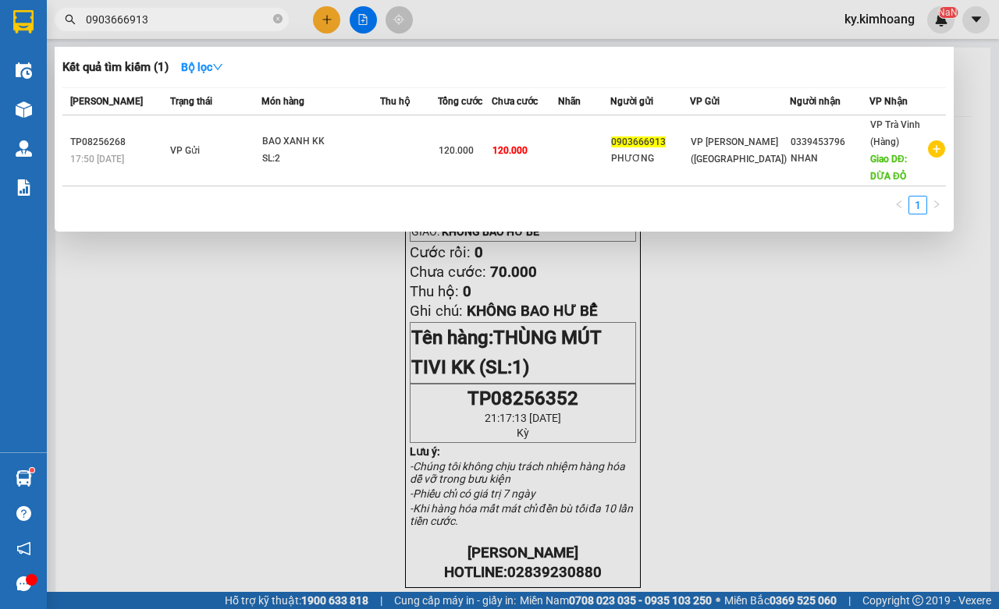
type input "0903666913"
click at [272, 16] on span "0903666913" at bounding box center [172, 19] width 234 height 23
click at [278, 14] on icon "close-circle" at bounding box center [277, 18] width 9 height 9
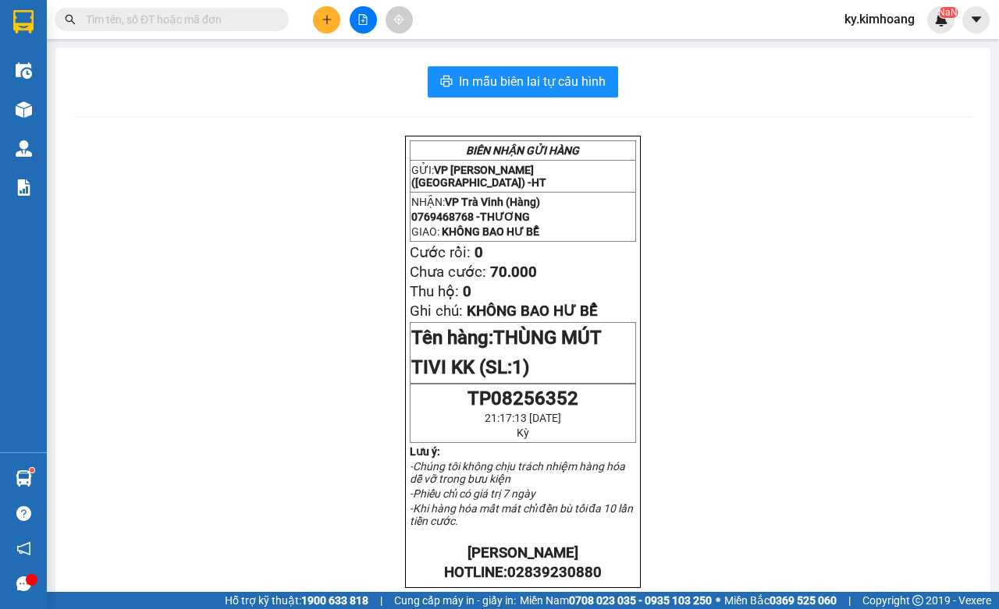
click at [164, 5] on div "Kết quả tìm kiếm ( 1 ) Bộ lọc Mã ĐH Trạng thái Món hàng Thu hộ Tổng cước Chưa c…" at bounding box center [499, 19] width 999 height 39
click at [168, 23] on input "text" at bounding box center [178, 19] width 184 height 17
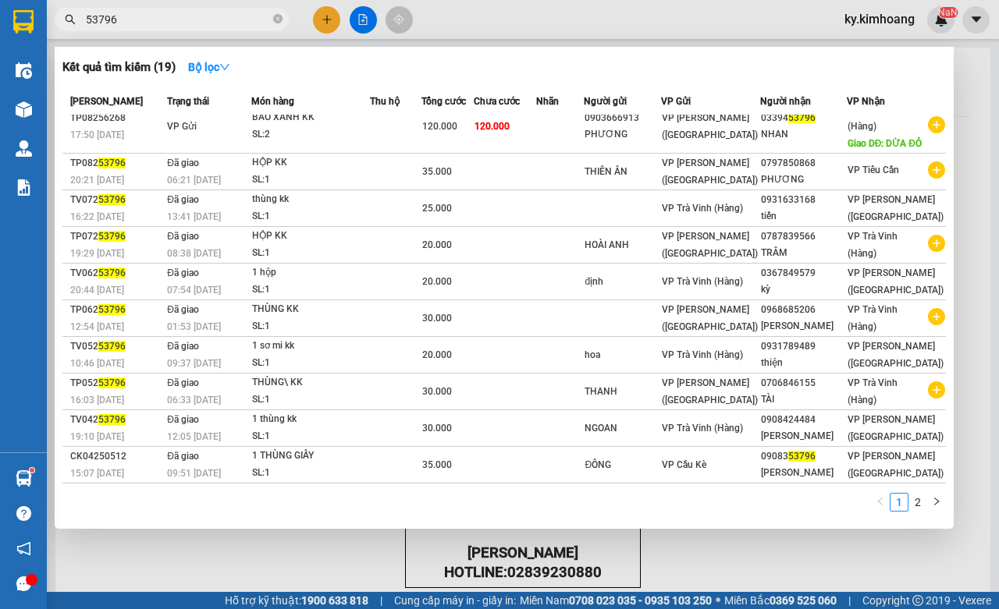
scroll to position [26, 0]
type input "53796"
click at [917, 499] on link "2" at bounding box center [917, 502] width 17 height 17
click at [915, 503] on link "2" at bounding box center [917, 502] width 17 height 17
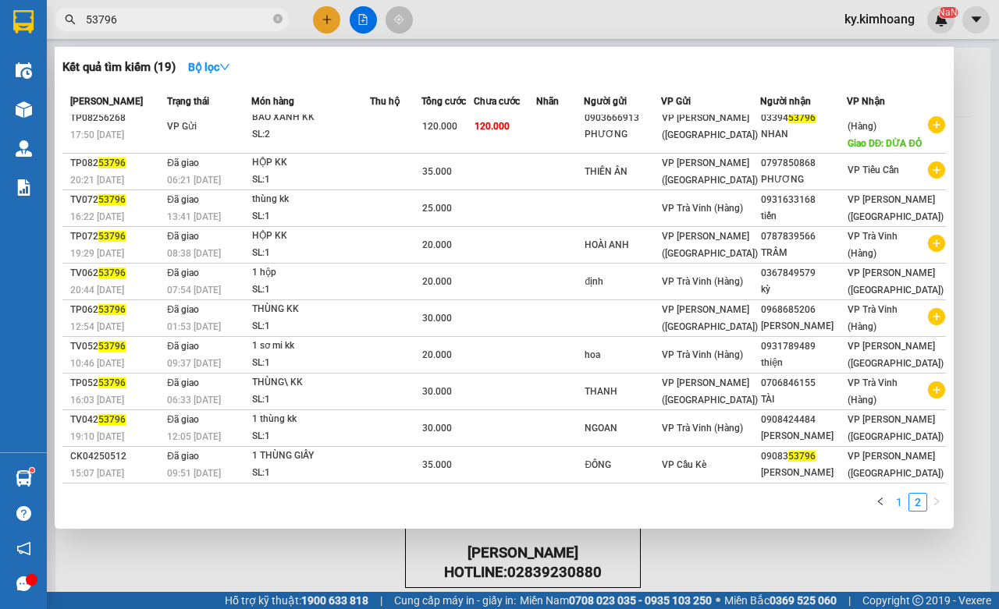
click at [896, 501] on link "1" at bounding box center [898, 502] width 17 height 17
click at [915, 503] on link "2" at bounding box center [917, 502] width 17 height 17
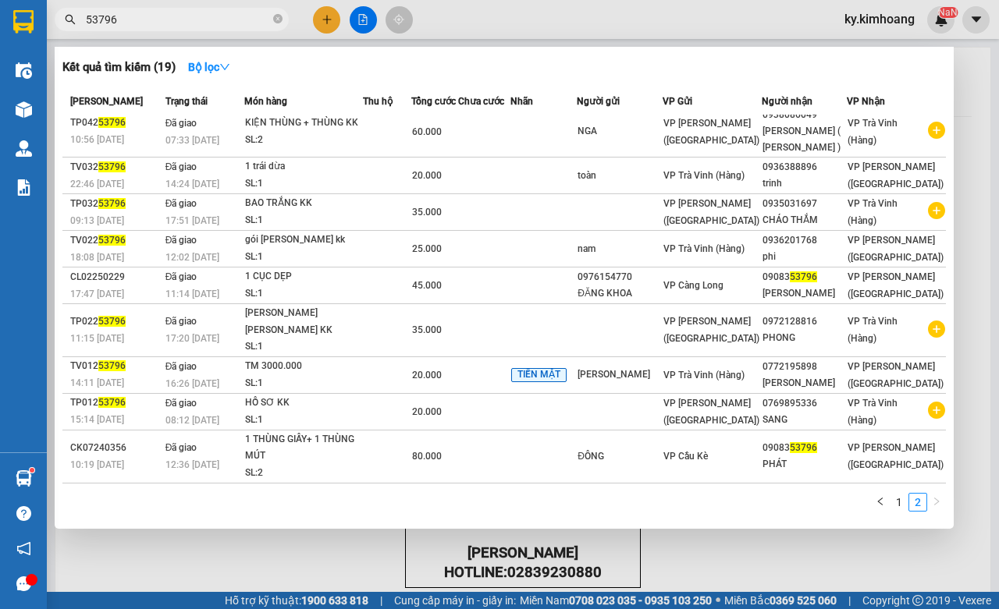
scroll to position [8, 0]
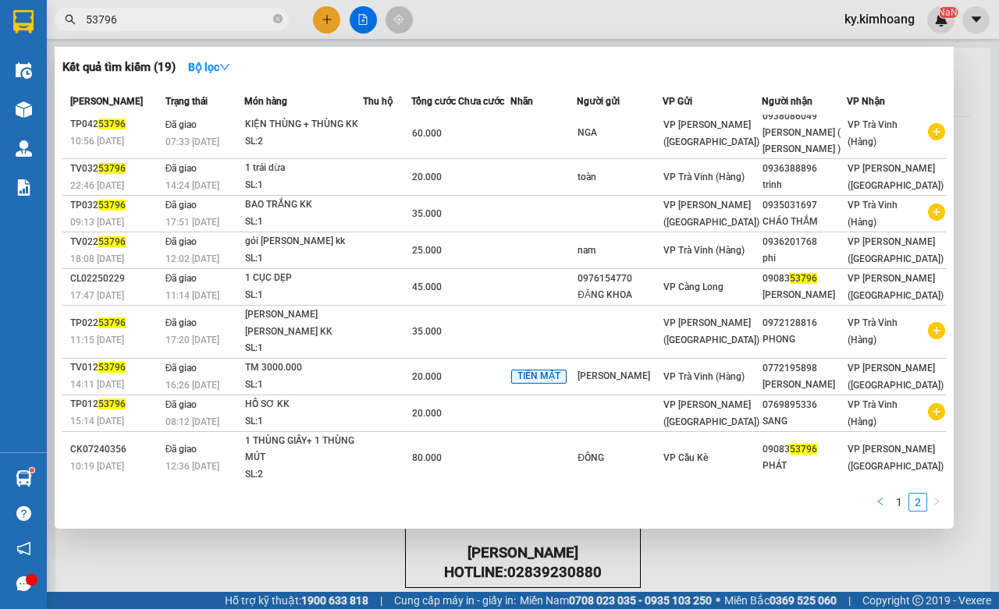
click at [883, 502] on icon "left" at bounding box center [880, 501] width 9 height 9
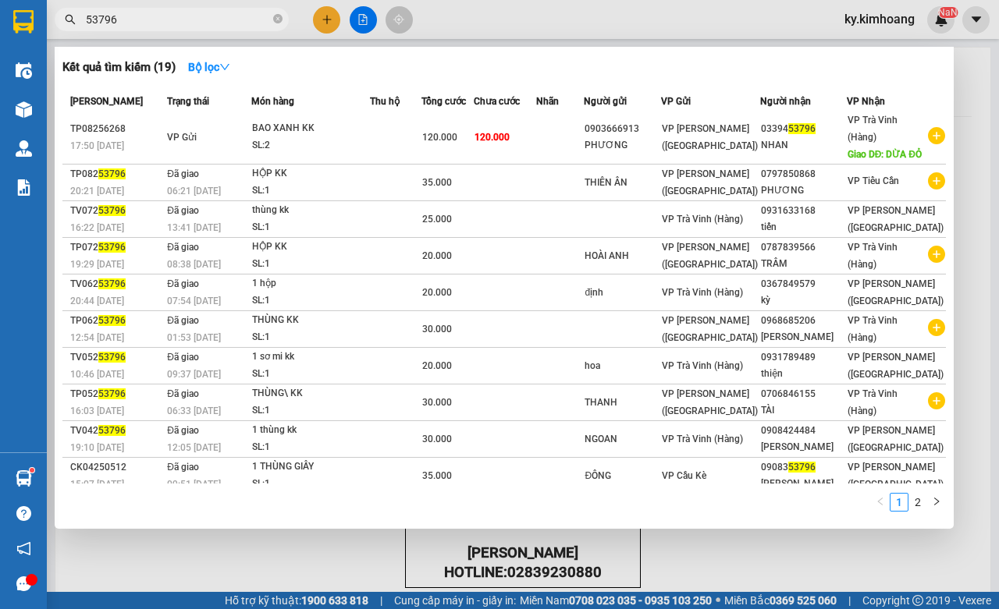
scroll to position [0, 0]
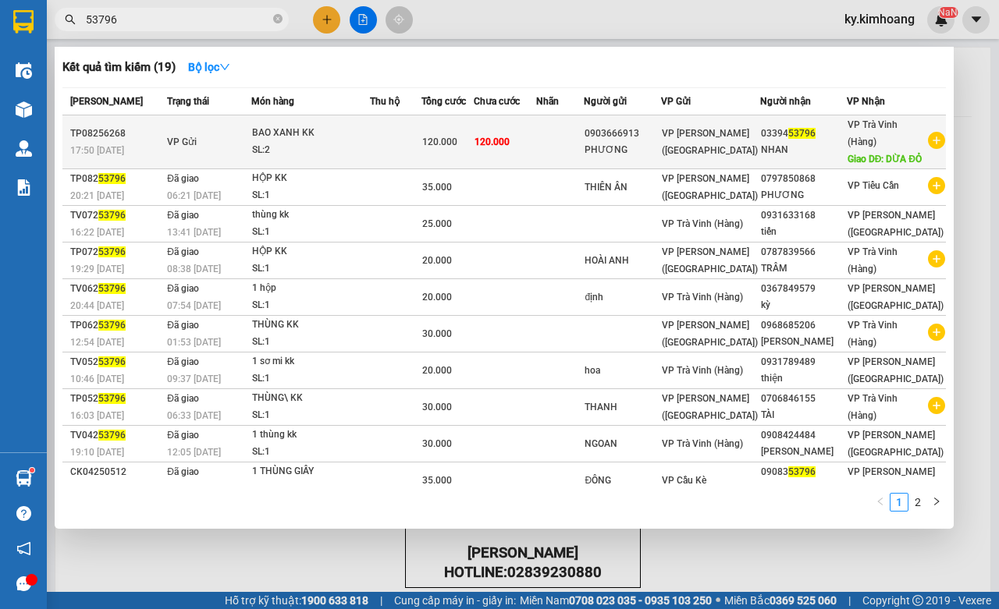
click at [883, 154] on span "Giao DĐ: DỪA ĐỎ" at bounding box center [885, 159] width 74 height 11
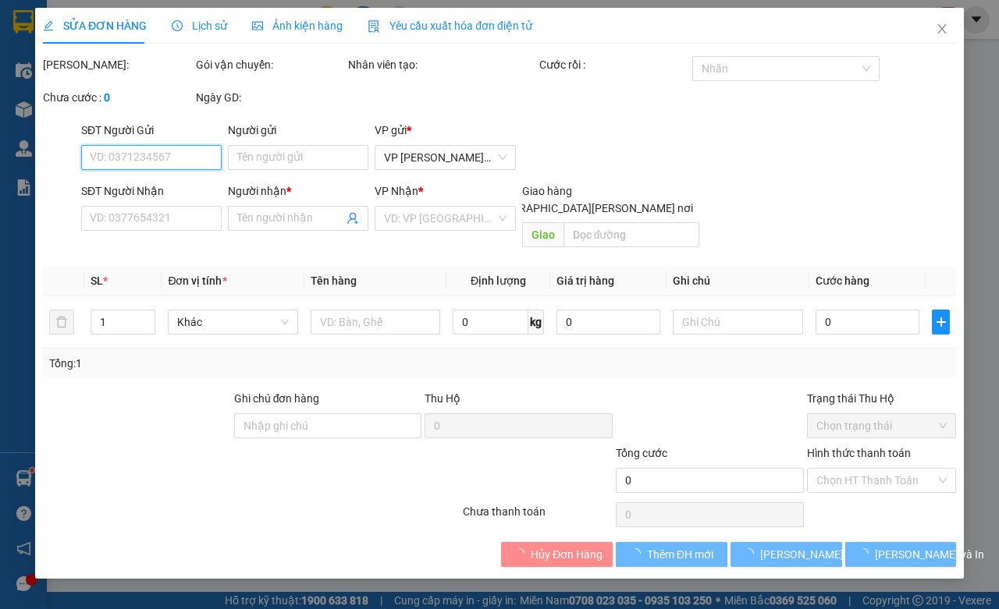
type input "0903666913"
type input "PHƯƠNG"
type input "0339453796"
type input "NHAN"
type input "DỪA ĐỎ"
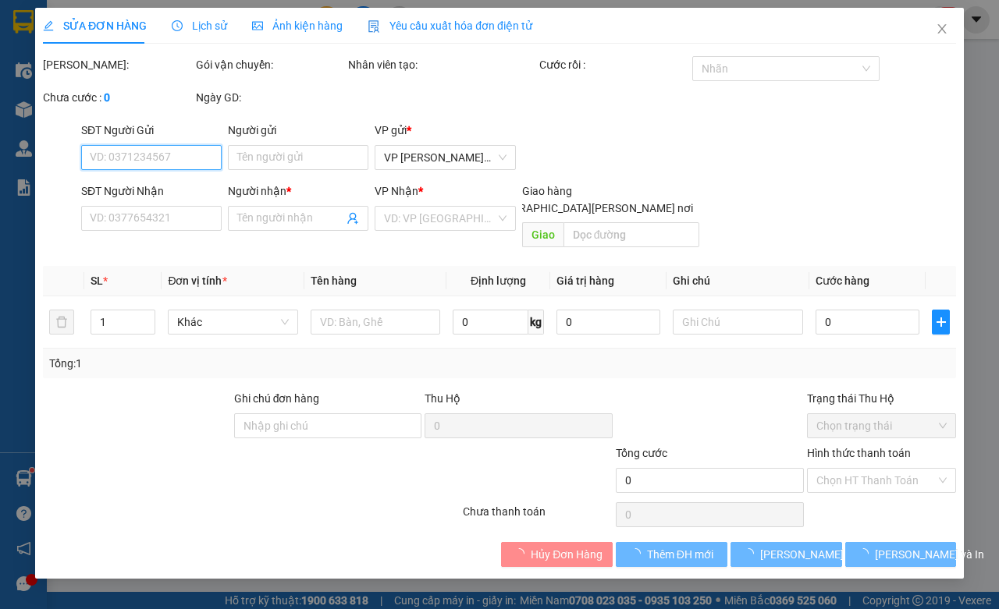
type input "120.000"
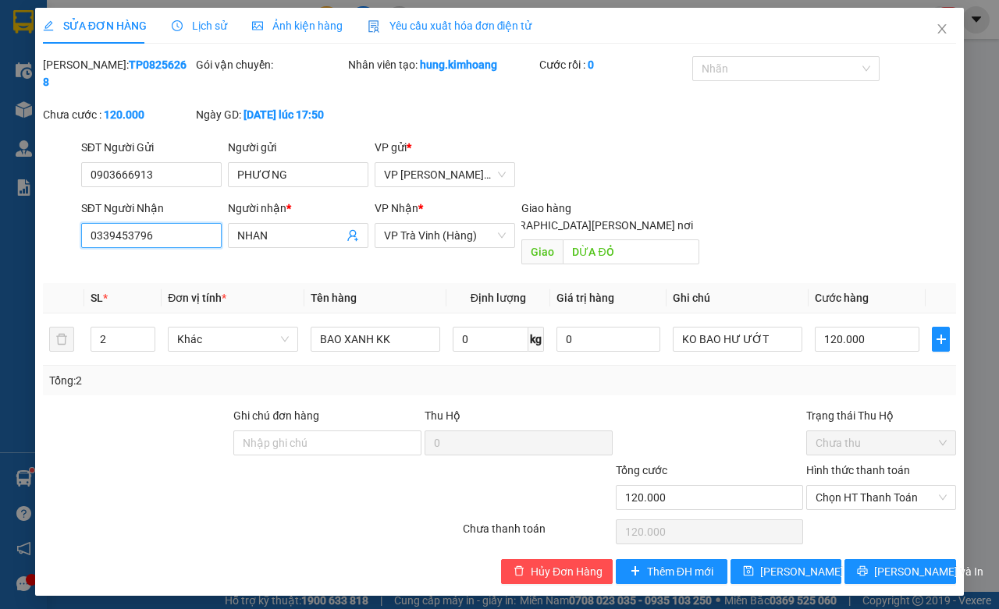
click at [185, 232] on input "0339453796" at bounding box center [151, 235] width 140 height 25
click at [110, 231] on input "0339453796" at bounding box center [151, 235] width 140 height 25
drag, startPoint x: 174, startPoint y: 236, endPoint x: 69, endPoint y: 252, distance: 106.5
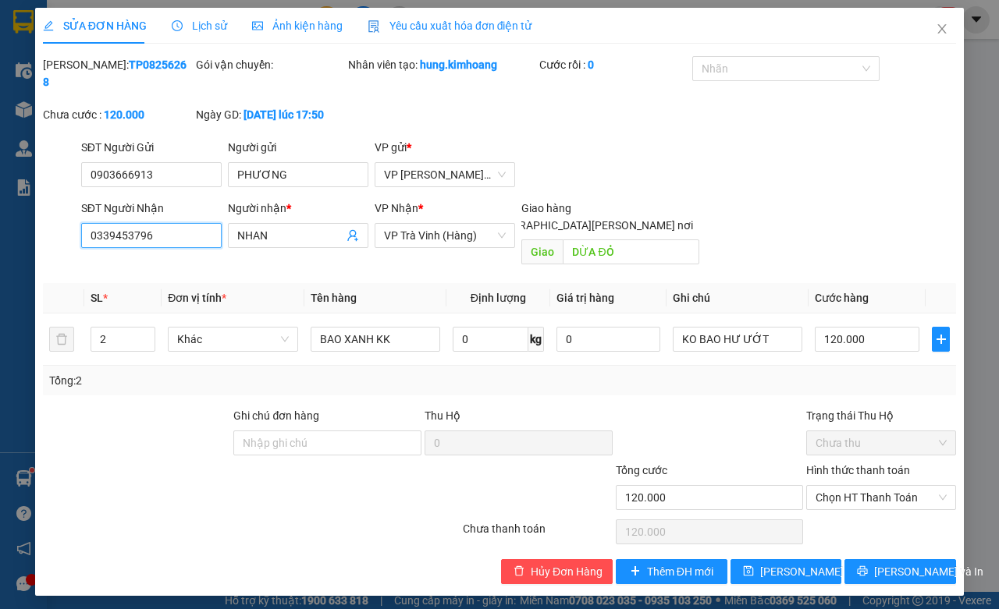
click at [69, 252] on div "SĐT Người Nhận 0339453796 0339453796 Người nhận * NHAN VP Nhận * VP Trà Vinh (H…" at bounding box center [499, 236] width 916 height 72
type input "0349037728"
click at [769, 560] on button "Lưu thay đổi" at bounding box center [786, 572] width 112 height 25
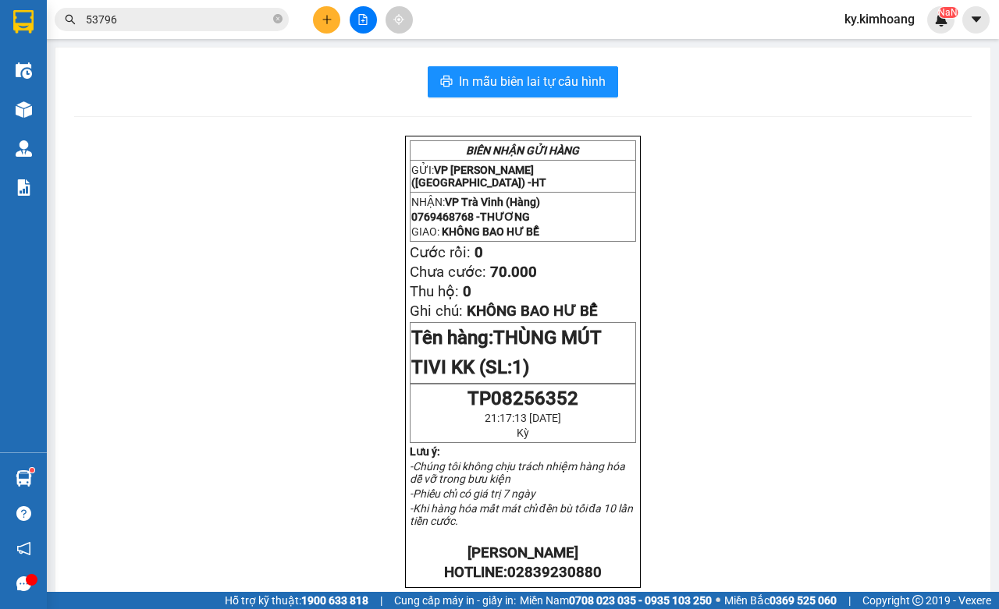
click at [192, 26] on input "53796" at bounding box center [178, 19] width 184 height 17
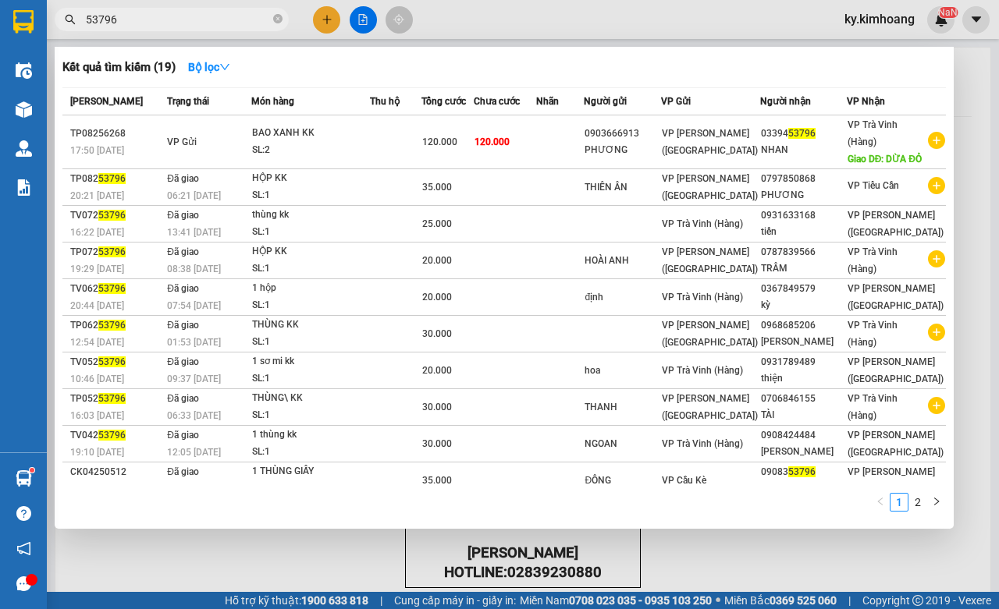
click at [192, 26] on input "53796" at bounding box center [178, 19] width 184 height 17
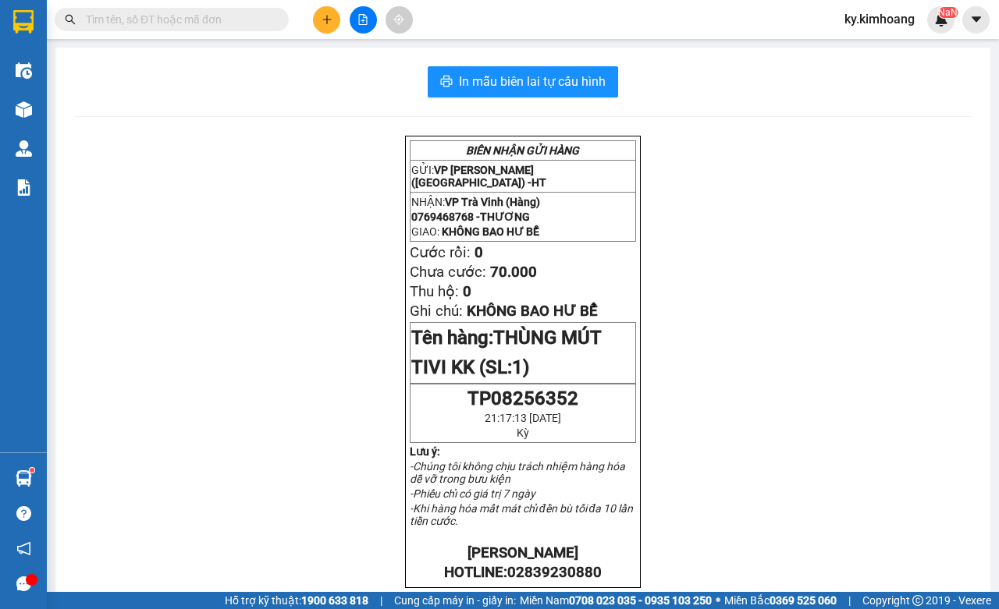
click at [145, 16] on input "text" at bounding box center [178, 19] width 184 height 17
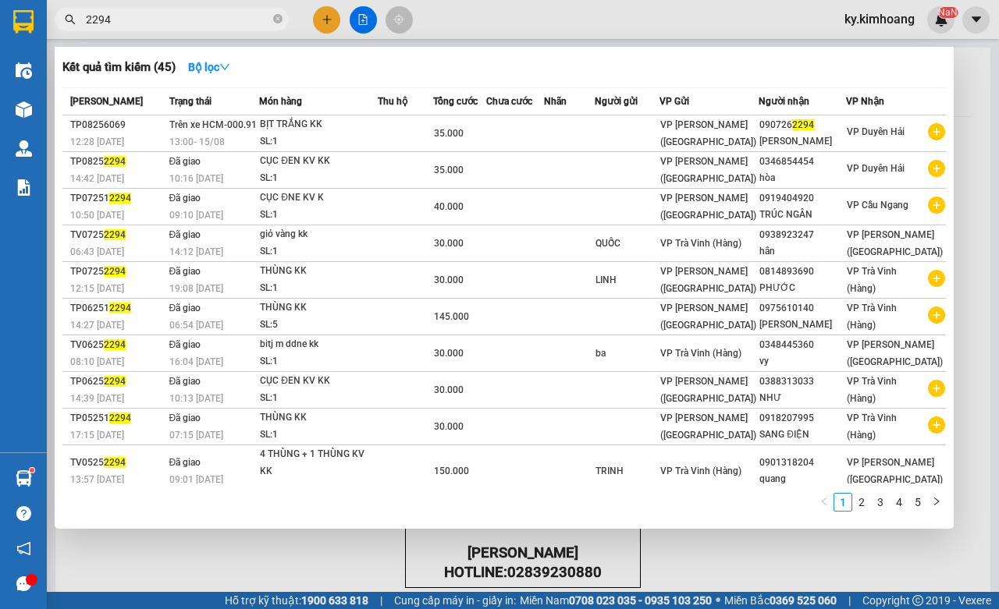
click at [204, 14] on input "2294" at bounding box center [178, 19] width 184 height 17
click at [204, 16] on input "2294" at bounding box center [178, 19] width 184 height 17
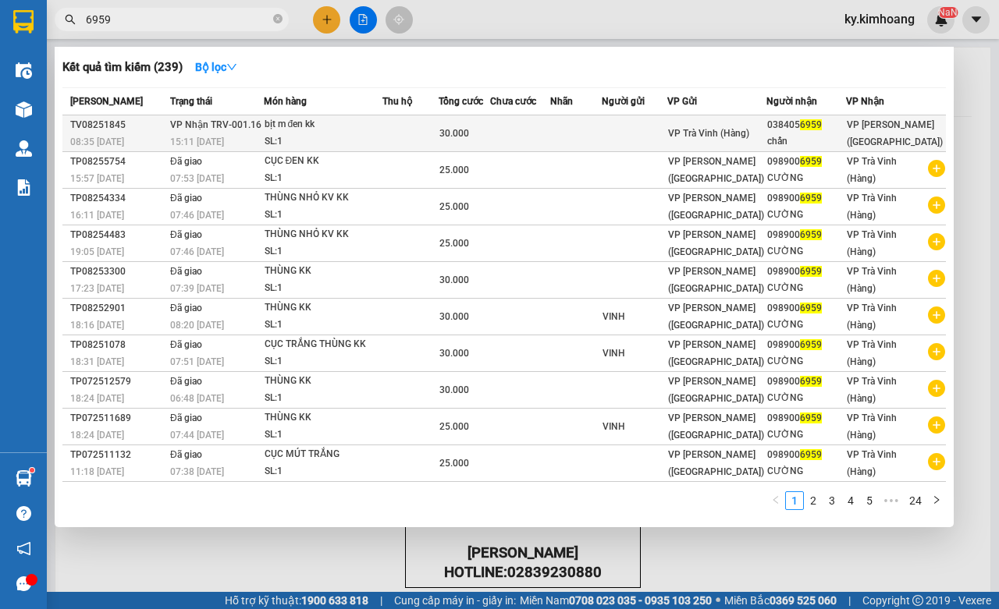
type input "6959"
click at [866, 141] on span "VP Trần Phú (Hàng)" at bounding box center [895, 133] width 96 height 28
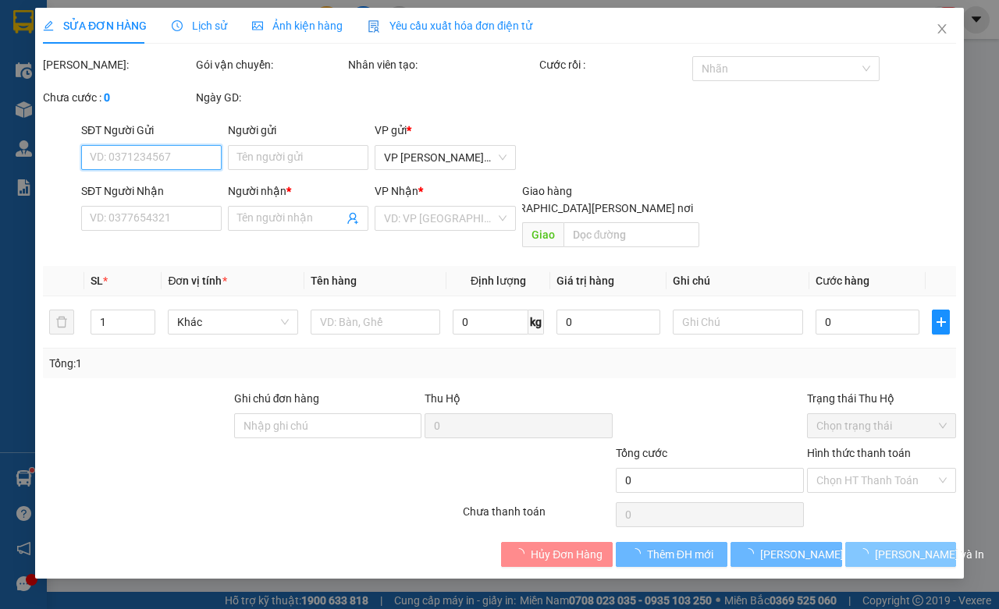
type input "0384056959"
type input "chấn"
type input "30.000"
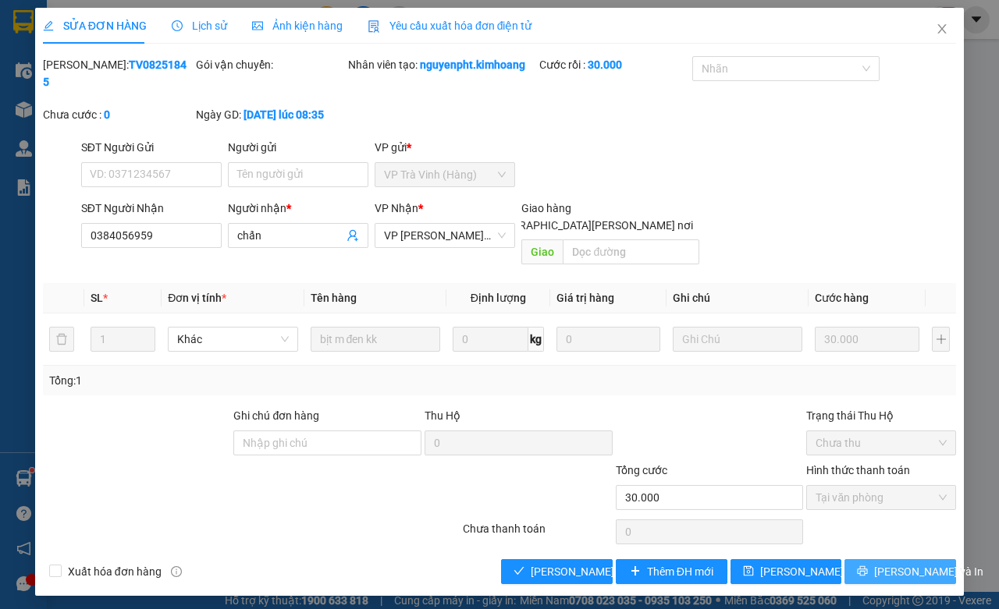
click at [919, 563] on span "Lưu và In" at bounding box center [928, 571] width 109 height 17
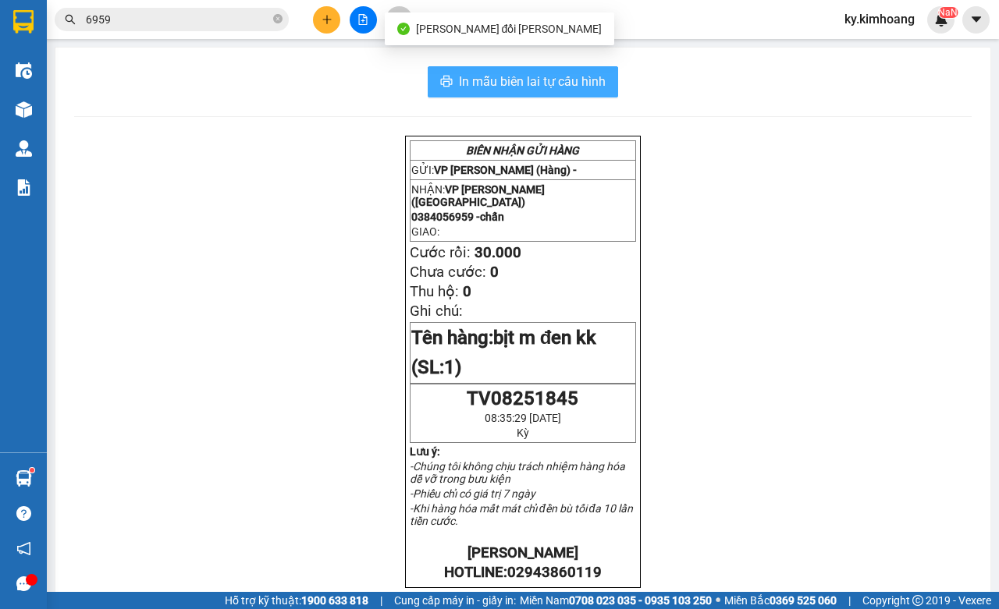
click at [578, 71] on button "In mẫu biên lai tự cấu hình" at bounding box center [523, 81] width 190 height 31
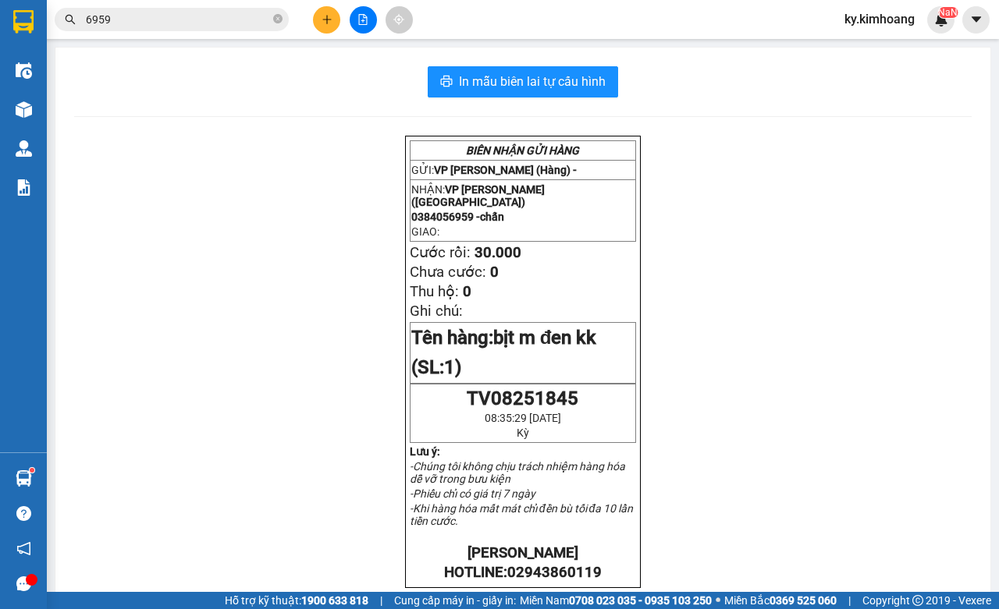
drag, startPoint x: 884, startPoint y: 20, endPoint x: 864, endPoint y: 44, distance: 32.2
click at [884, 20] on span "ky.kimhoang" at bounding box center [879, 19] width 95 height 20
click at [868, 48] on span "Đăng xuất" at bounding box center [888, 48] width 66 height 17
